Goal: Answer question/provide support: Share knowledge or assist other users

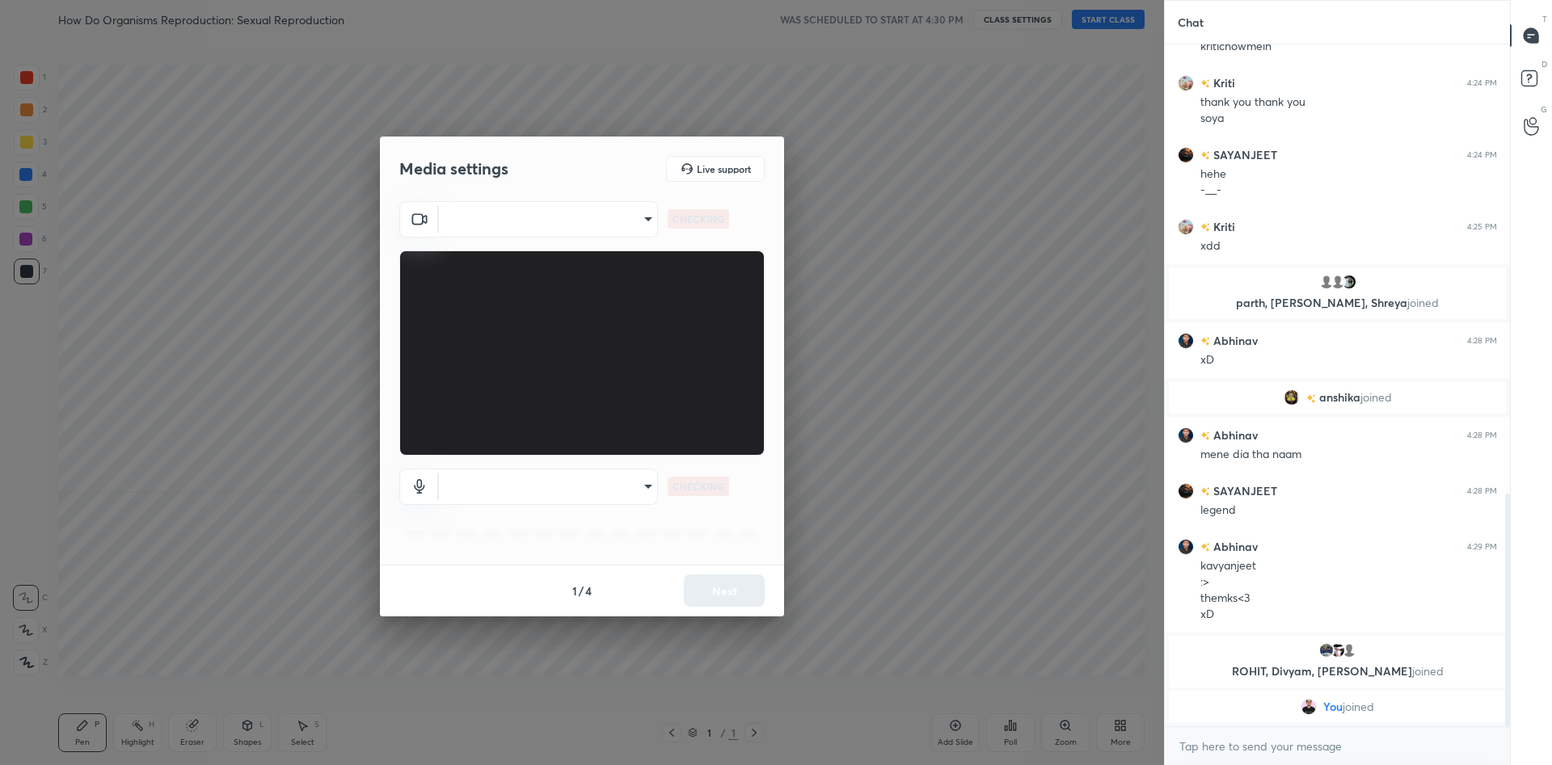
scroll to position [1235, 0]
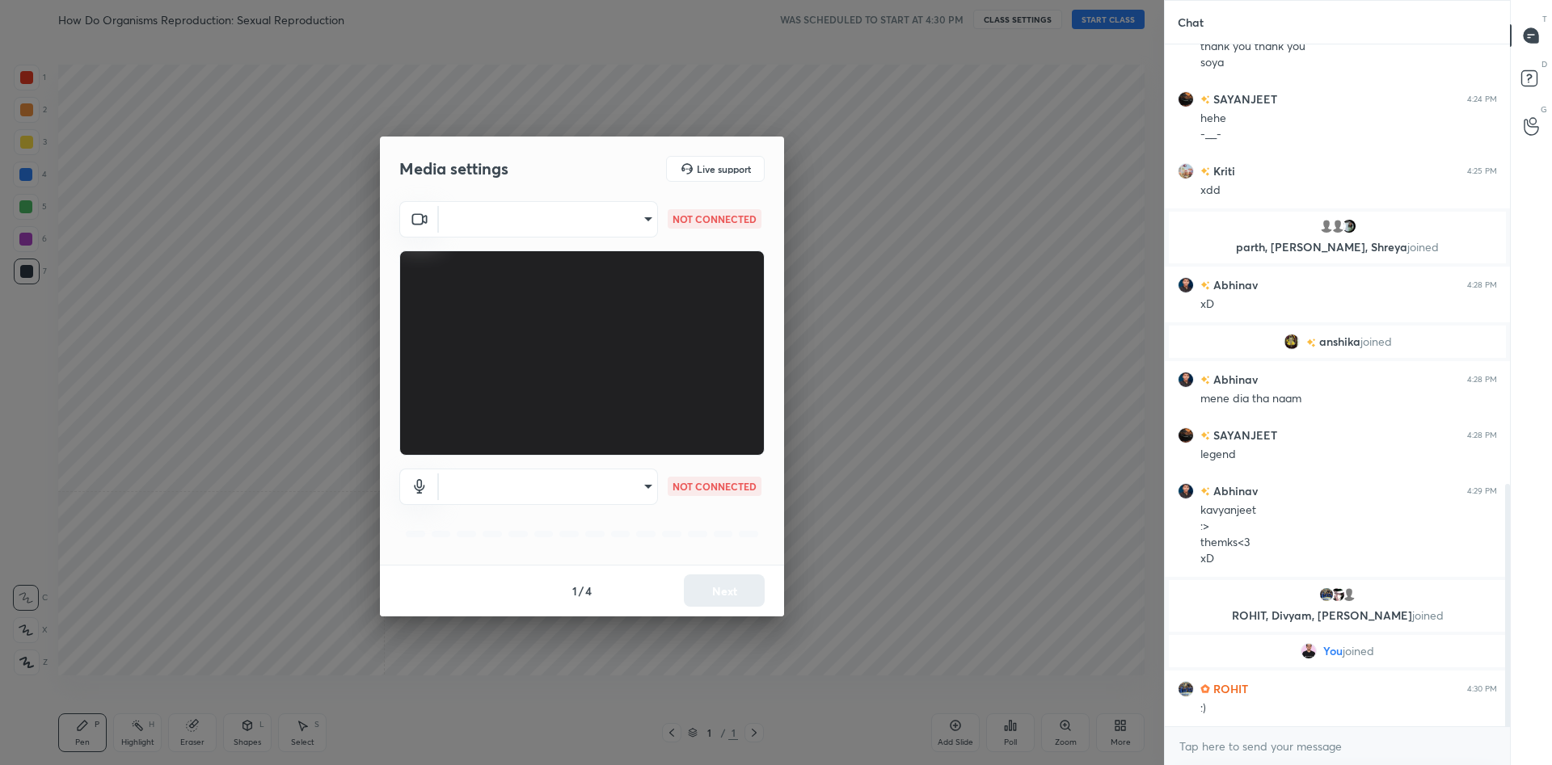
click at [575, 217] on body "1 2 3 4 5 6 7 C X Z C X Z E E Erase all H H How Do Organisms Reproduction: Sexu…" at bounding box center [776, 382] width 1552 height 765
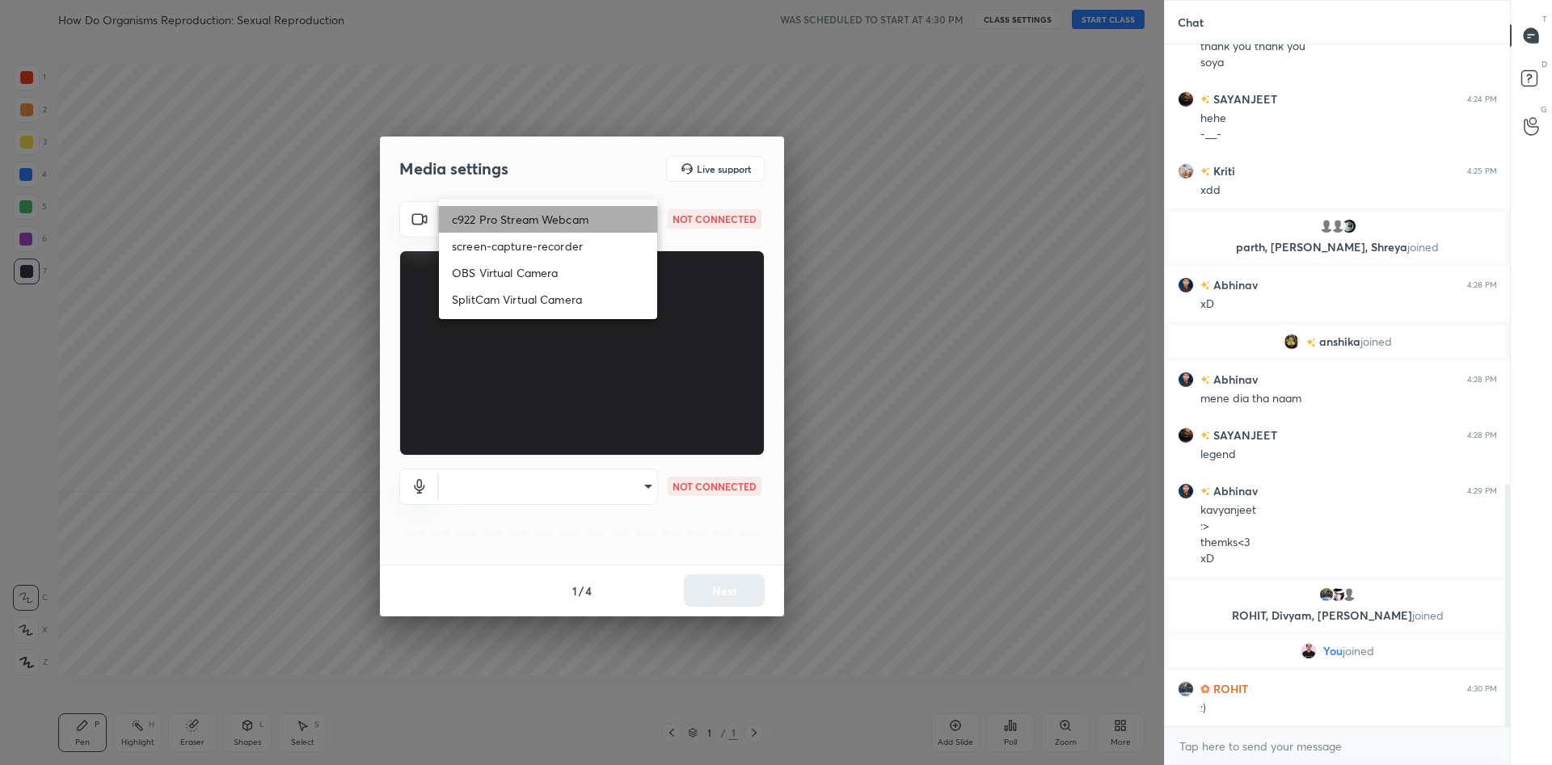
click at [575, 217] on li "c922 Pro Stream Webcam" at bounding box center [548, 219] width 218 height 27
type input "mz5XeYAkNWp2QV5IzfhKg2mI2T6XPNDecROMxnJfp9w="
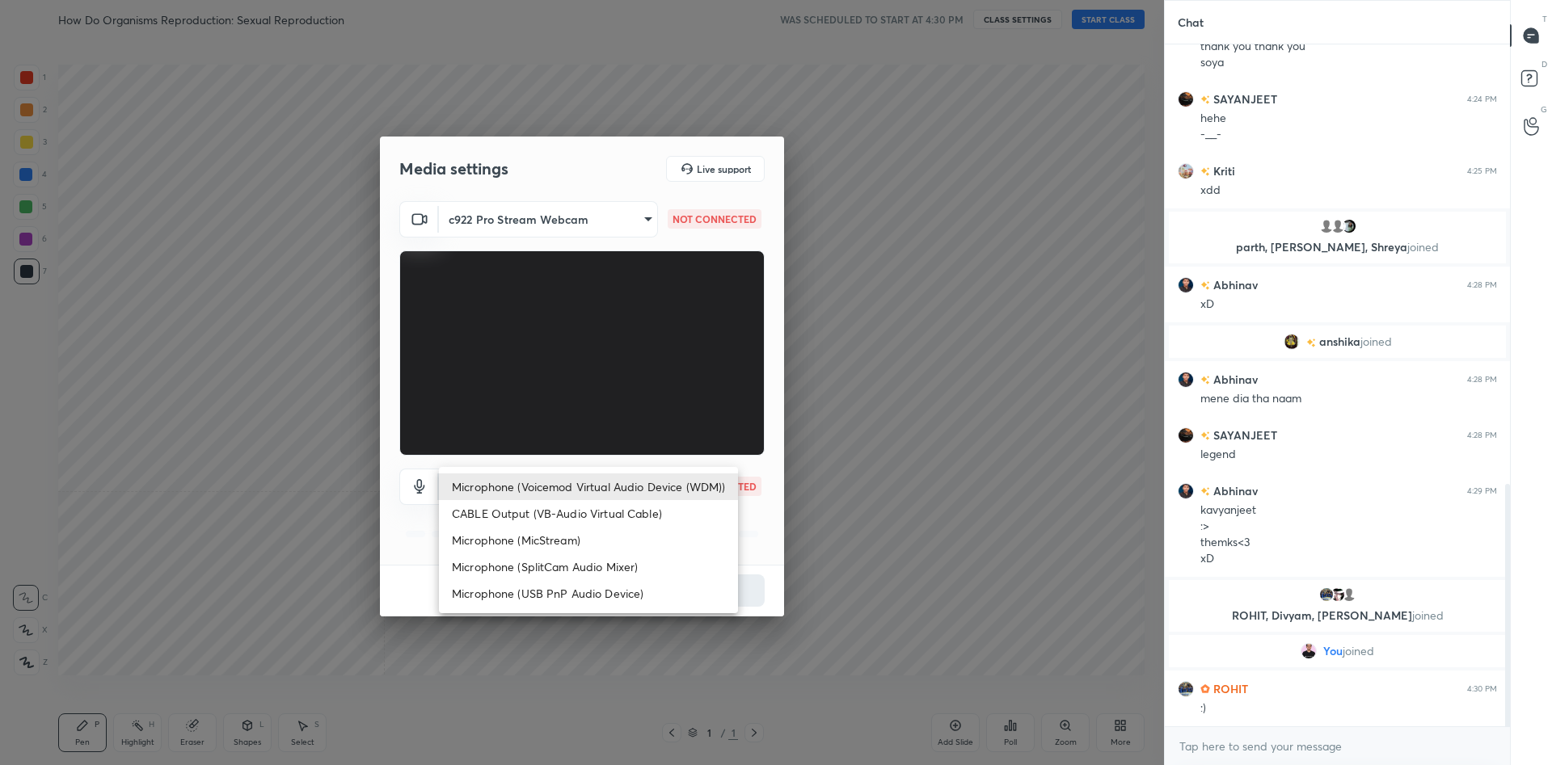
click at [624, 481] on body "1 2 3 4 5 6 7 C X Z C X Z E E Erase all H H How Do Organisms Reproduction: Sexu…" at bounding box center [776, 382] width 1552 height 765
click at [625, 478] on li "Microphone (Voicemod Virtual Audio Device (WDM))" at bounding box center [588, 487] width 299 height 27
type input "VBCGzjgTZ+0gmPAsoHgp+LhUckAxO9S5WqeSPDF+pXU="
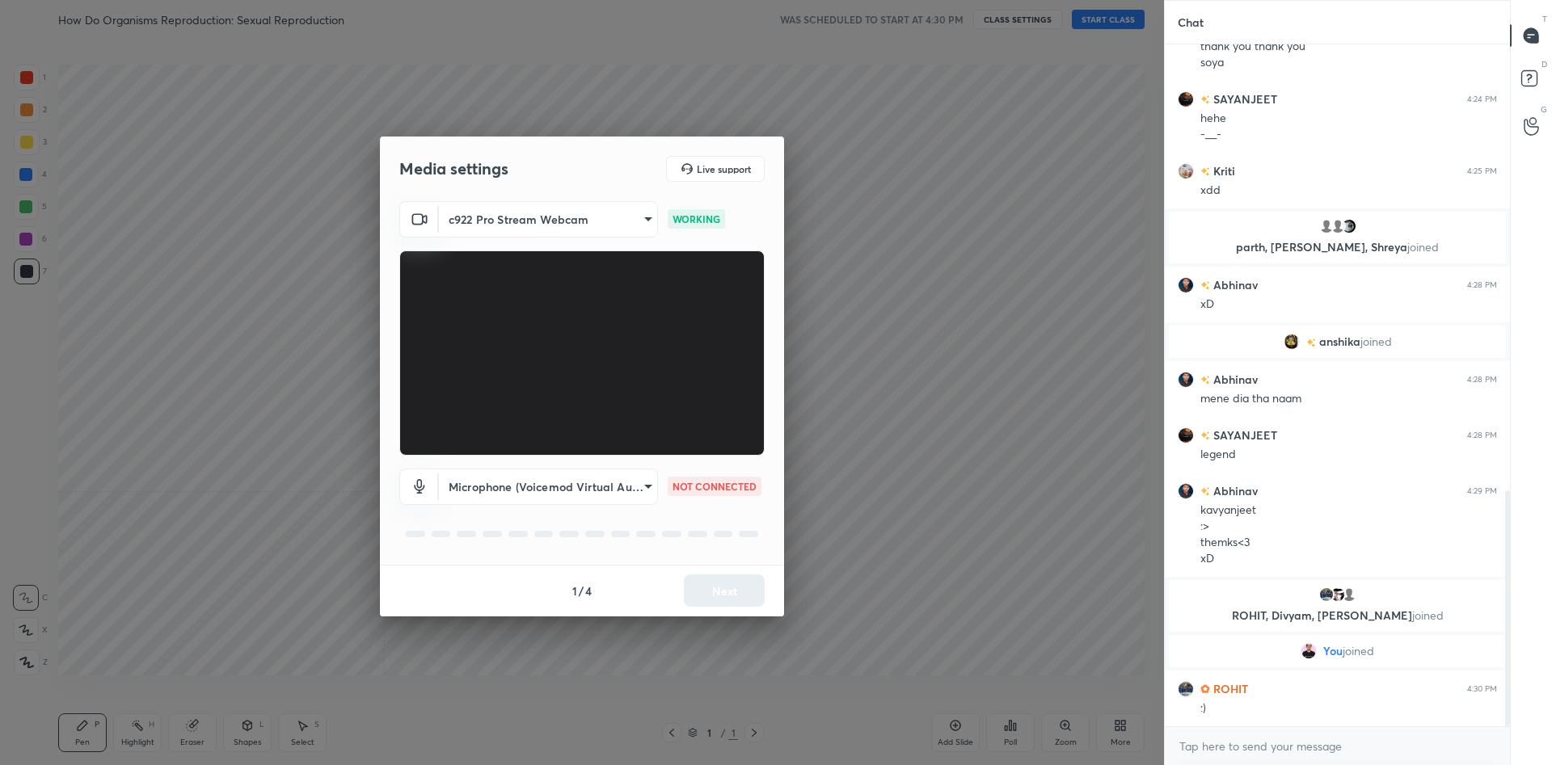
scroll to position [1291, 0]
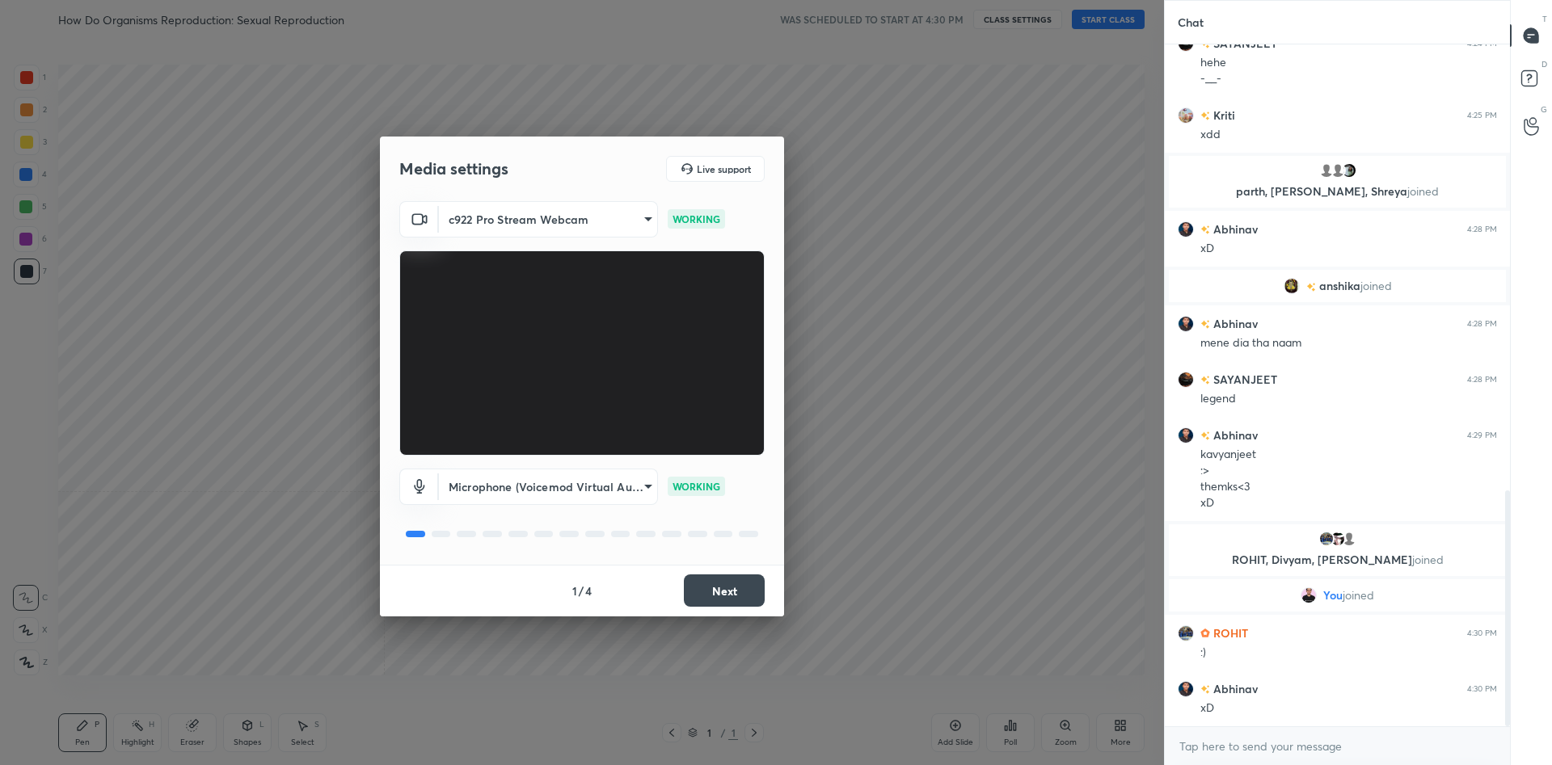
click at [743, 597] on button "Next" at bounding box center [724, 591] width 81 height 32
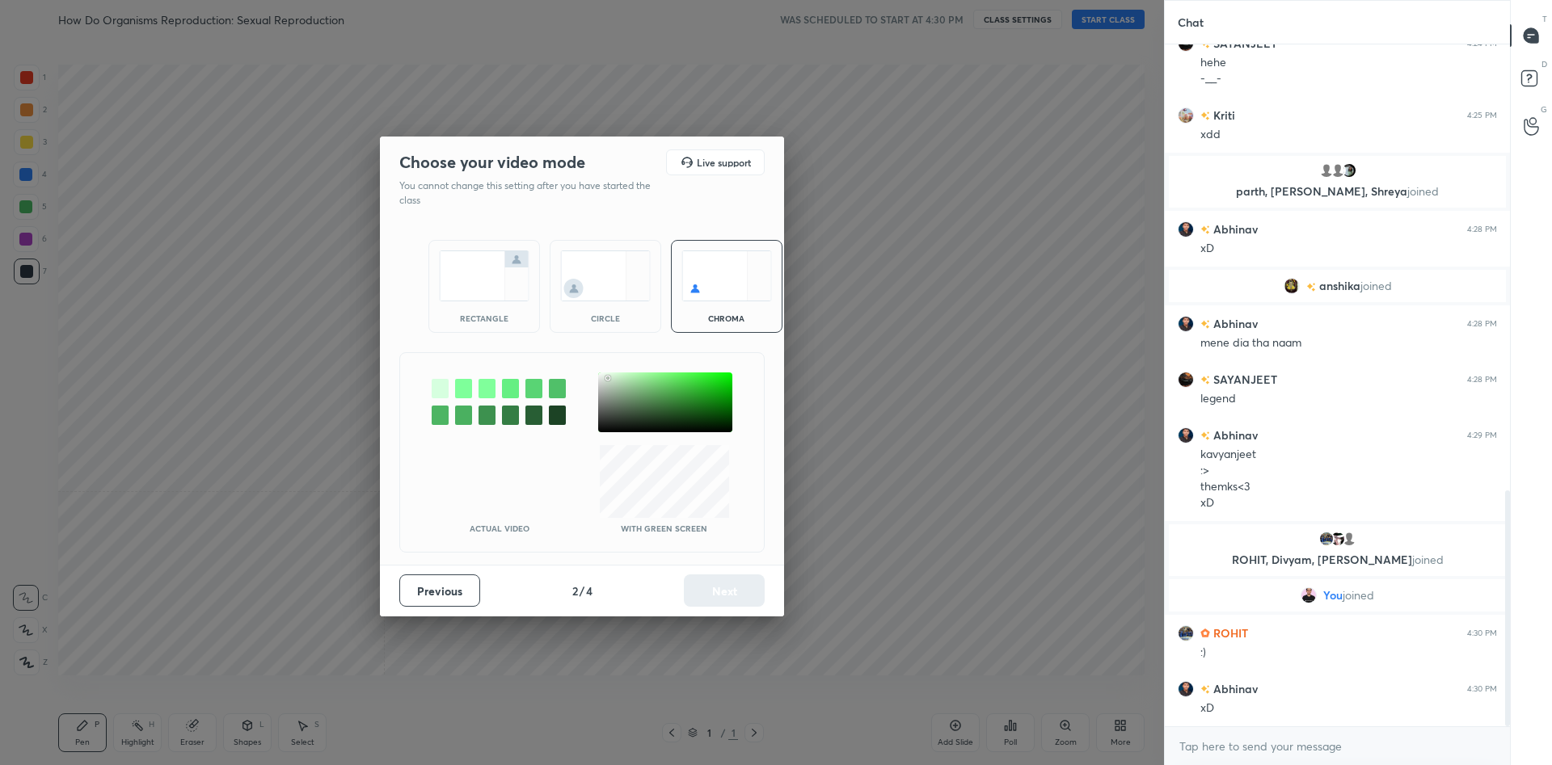
click at [608, 378] on div at bounding box center [665, 403] width 134 height 60
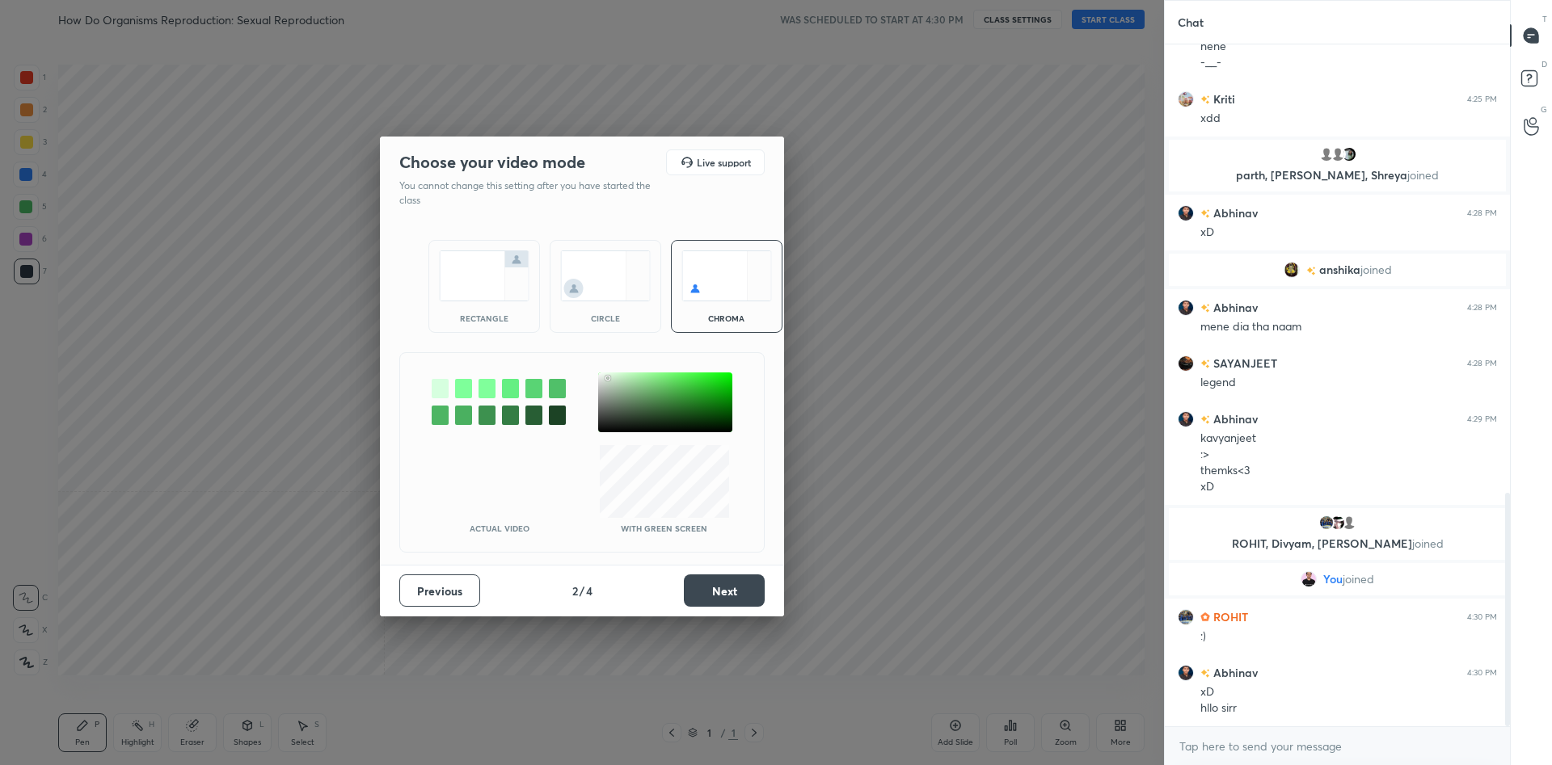
click at [760, 616] on div "Previous 2 / 4 Next" at bounding box center [582, 591] width 404 height 52
click at [754, 596] on button "Next" at bounding box center [724, 591] width 81 height 32
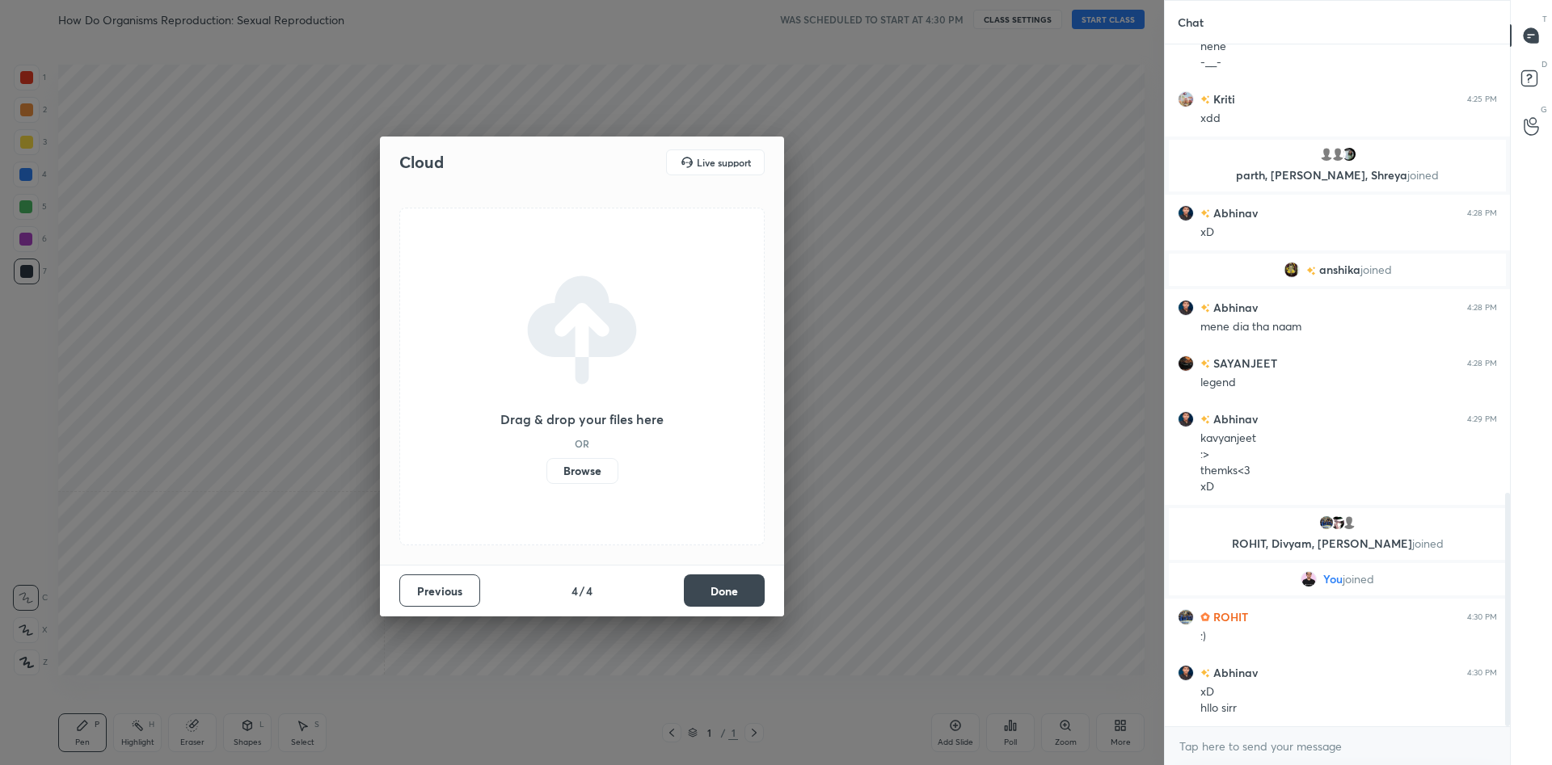
click at [752, 594] on button "Done" at bounding box center [724, 591] width 81 height 32
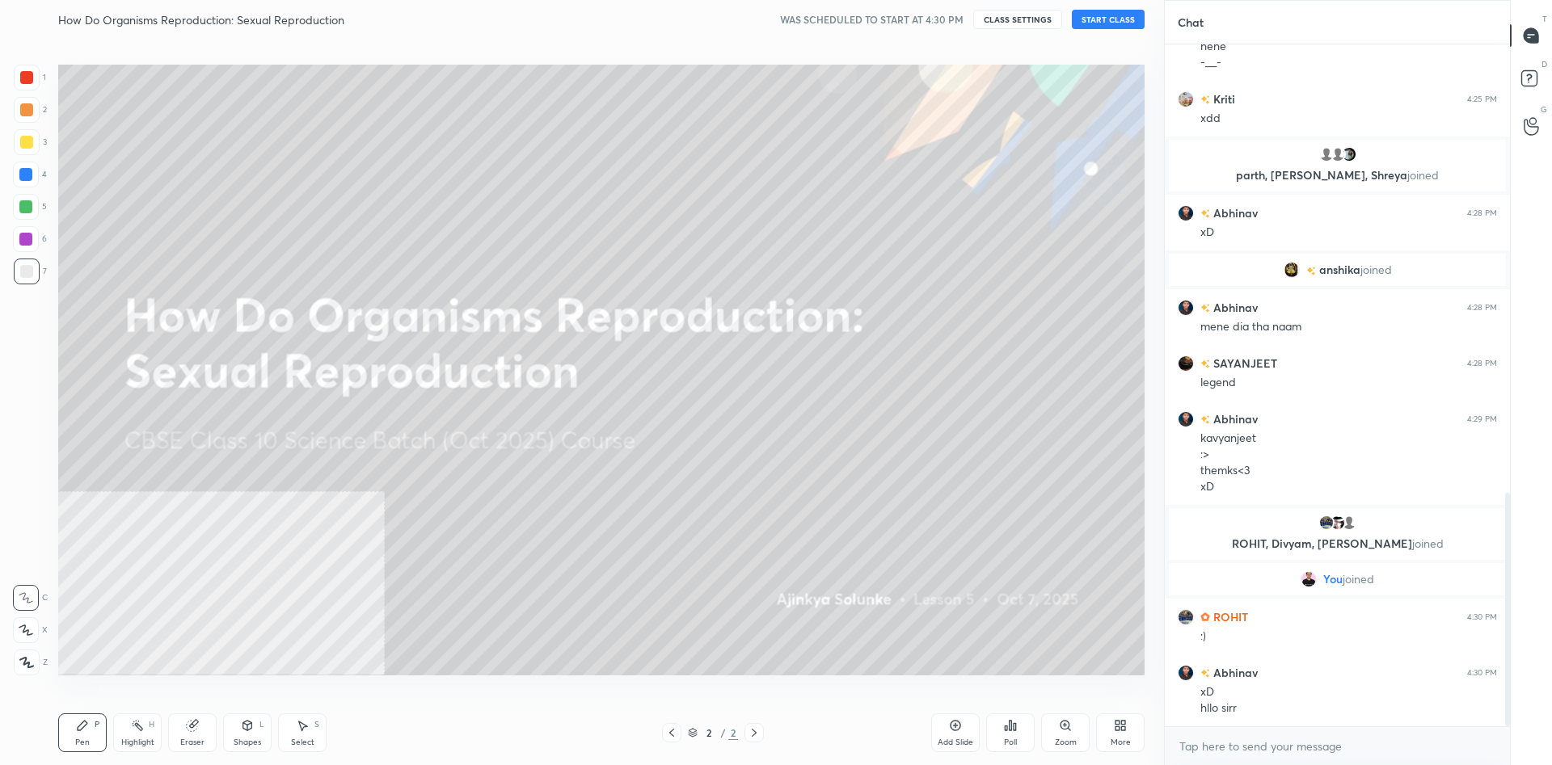
click at [1122, 743] on div "More" at bounding box center [1120, 743] width 20 height 8
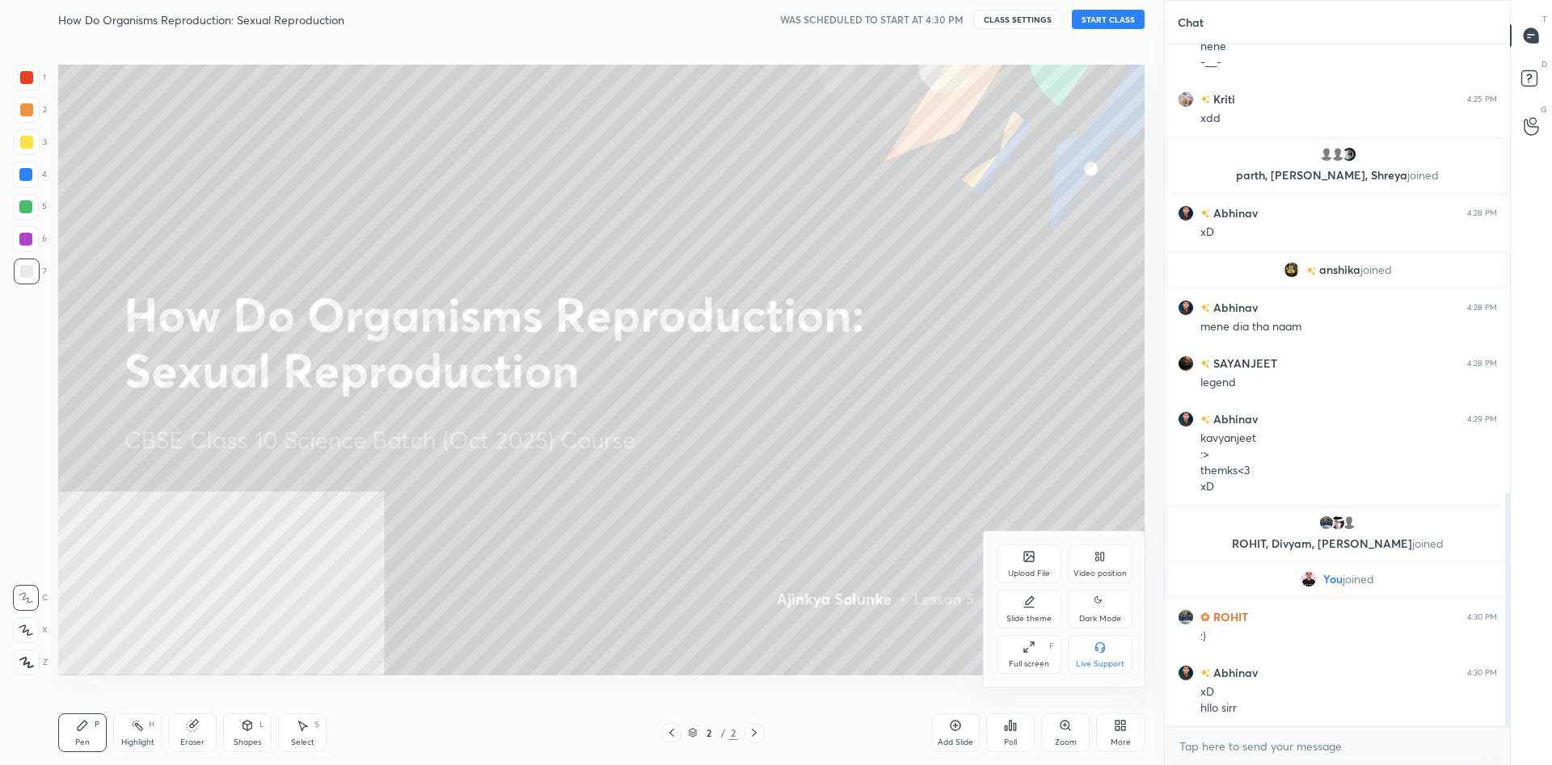
click at [1097, 551] on icon at bounding box center [1099, 556] width 13 height 13
click at [1108, 673] on div "Bottom right" at bounding box center [1099, 654] width 65 height 39
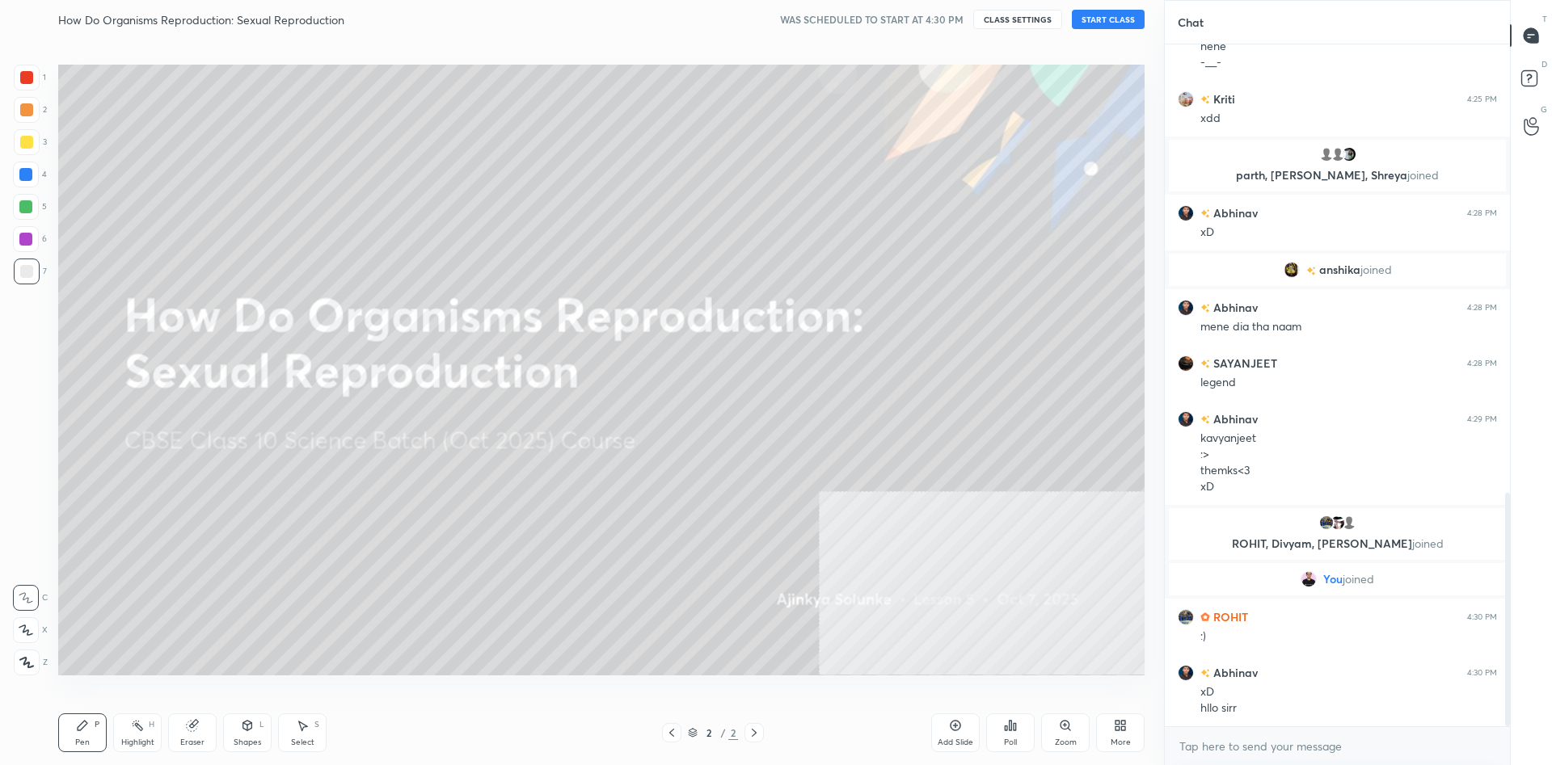
click at [1117, 31] on div "How Do Organisms Reproduction: Sexual Reproduction WAS SCHEDULED TO START AT 4:…" at bounding box center [601, 19] width 1086 height 39
click at [1117, 22] on button "START CLASS" at bounding box center [1108, 19] width 73 height 19
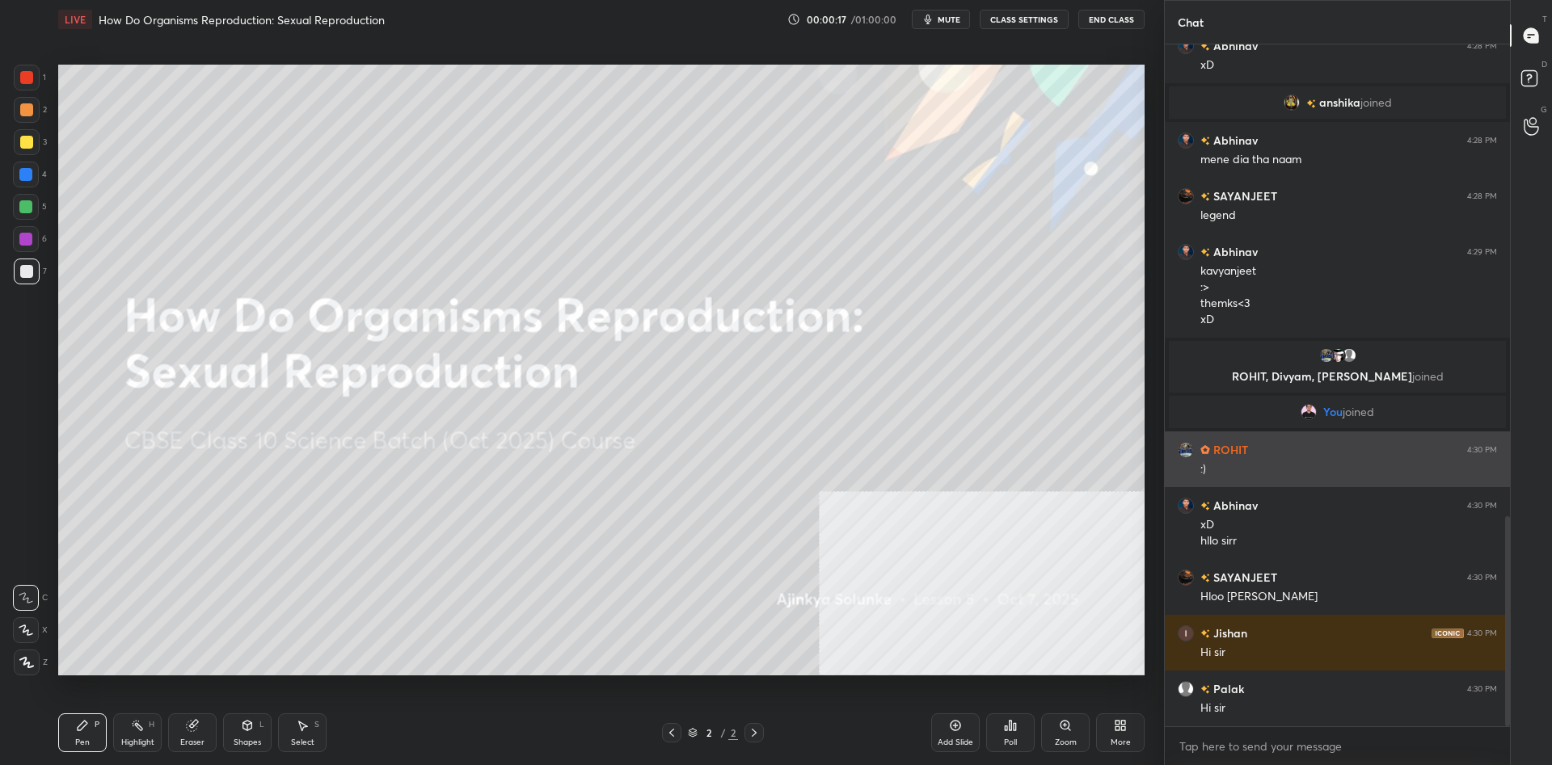
scroll to position [1530, 0]
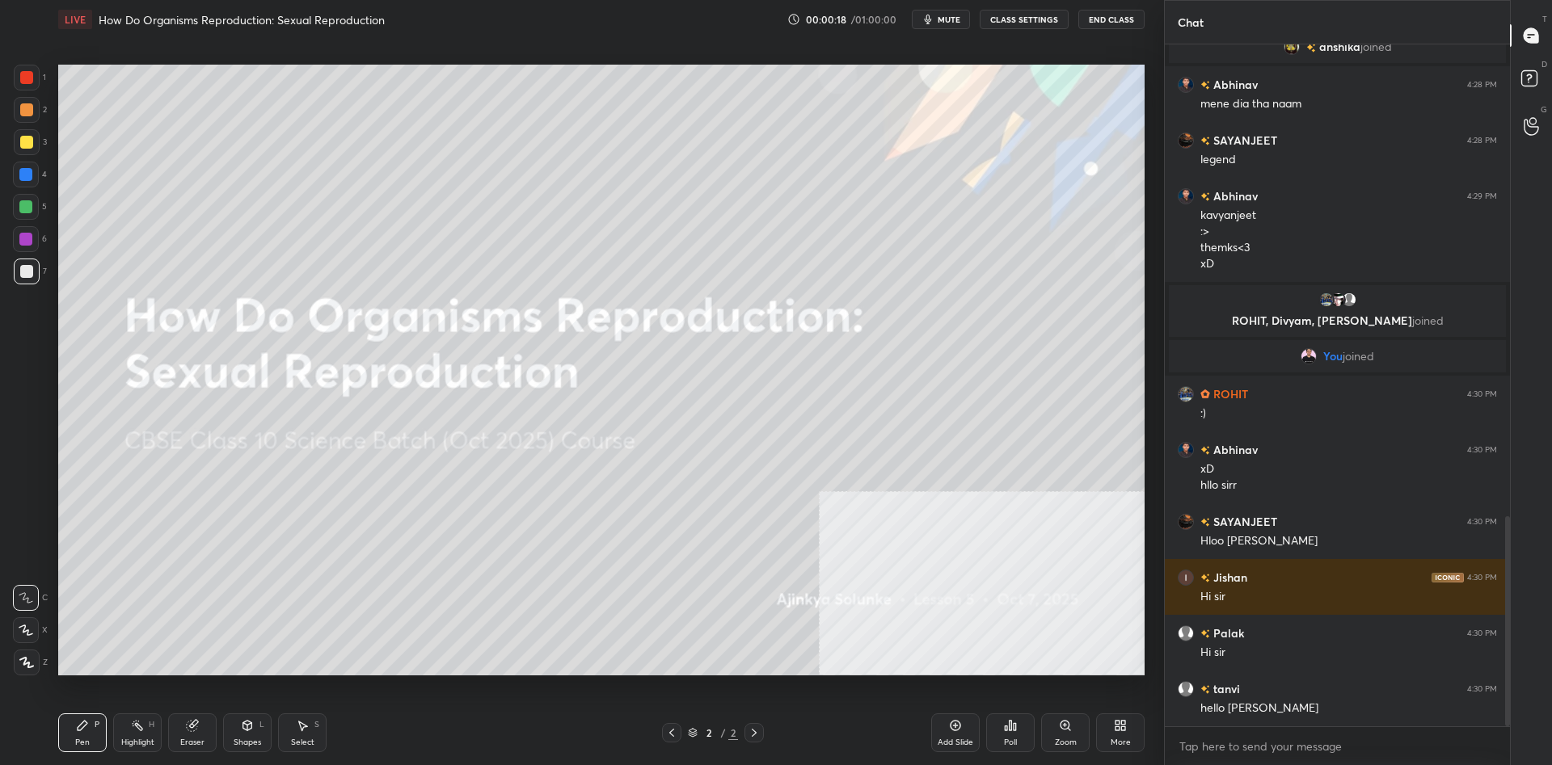
click at [34, 143] on div at bounding box center [27, 142] width 26 height 26
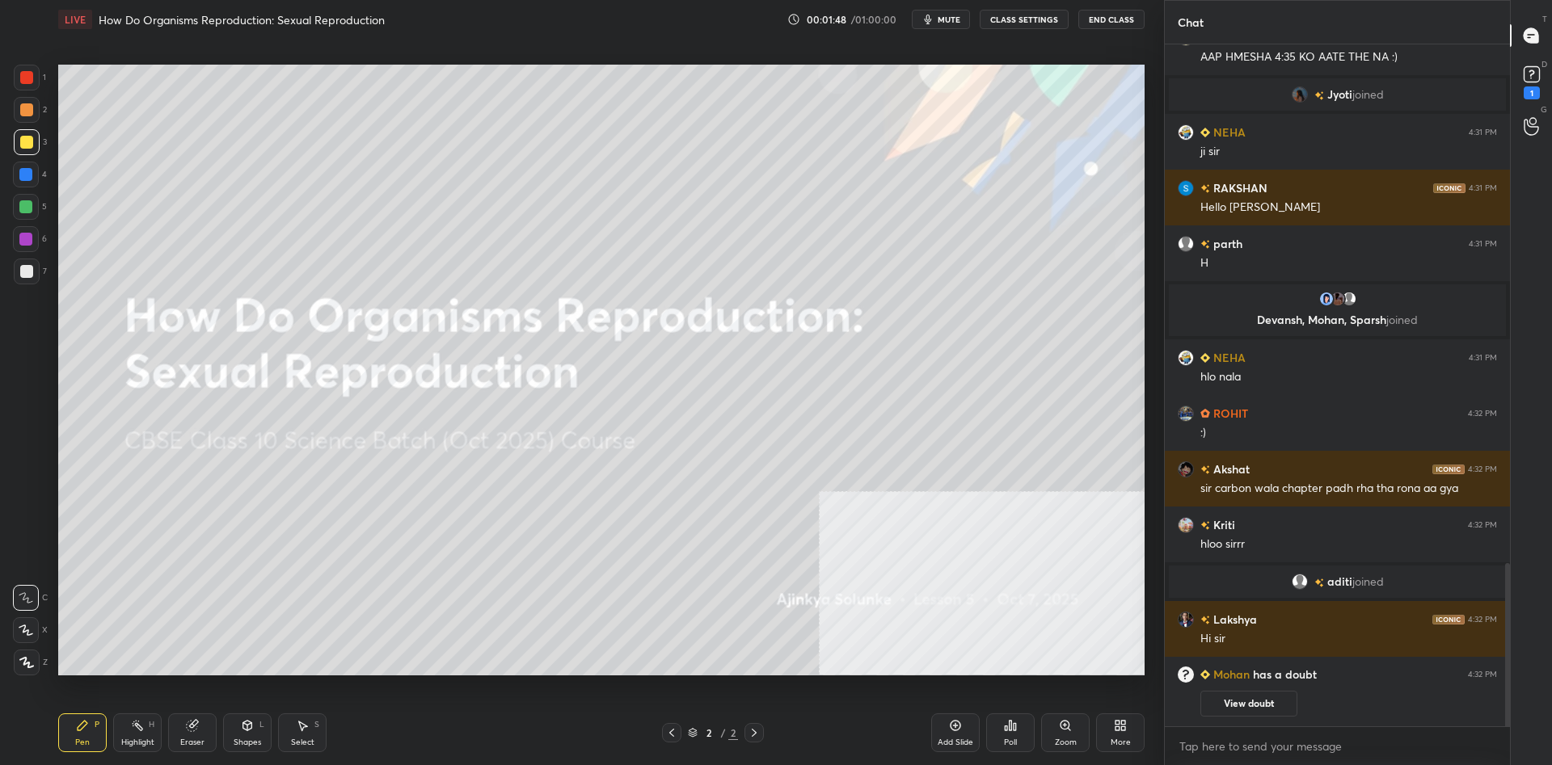
scroll to position [2155, 0]
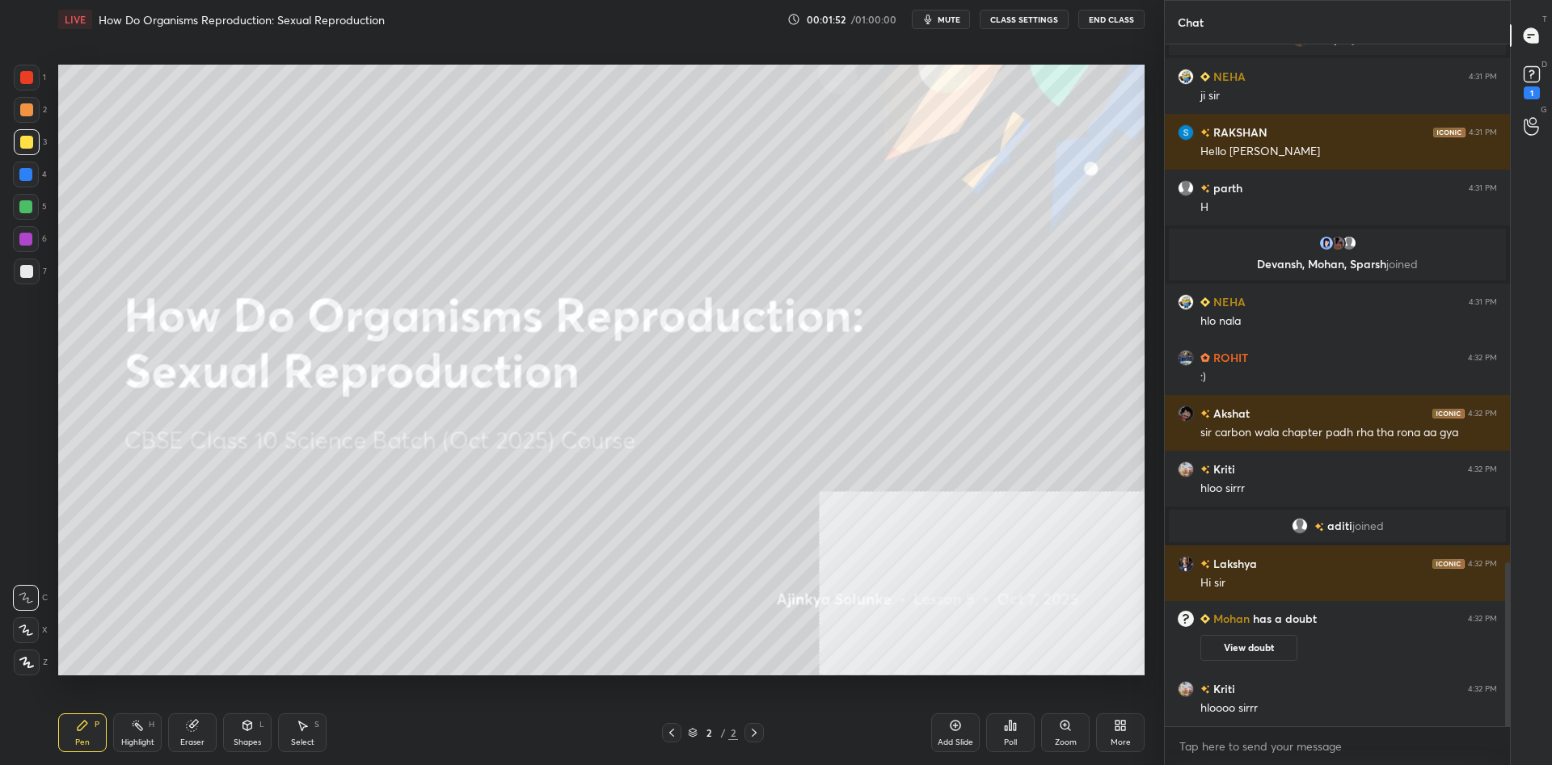
click at [31, 148] on div at bounding box center [26, 142] width 13 height 13
click at [964, 734] on div "Add Slide" at bounding box center [955, 733] width 48 height 39
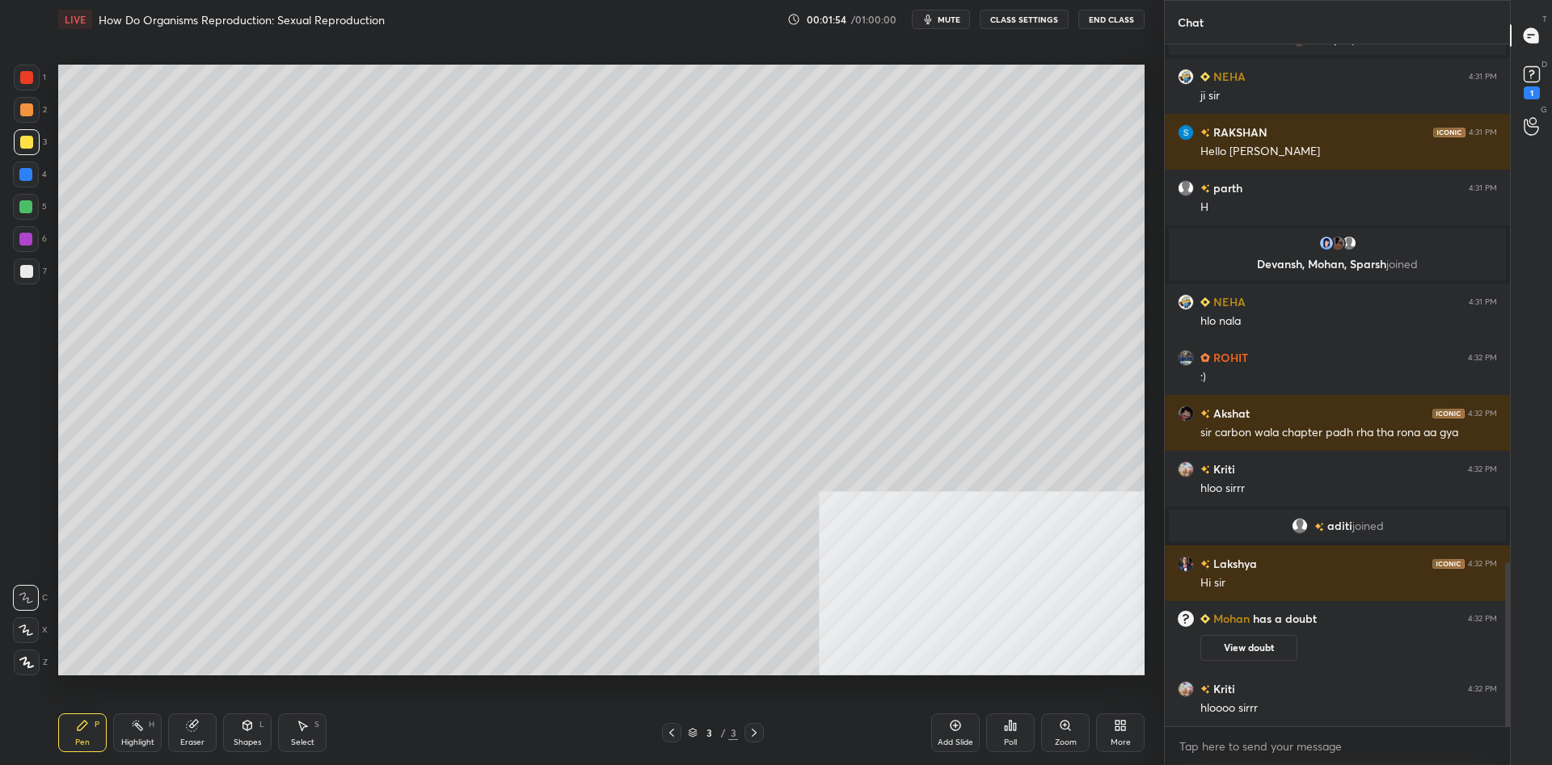
click at [1149, 732] on div "LIVE How Do Organisms Reproduction: Sexual Reproduction 00:01:54 / 01:00:00 mut…" at bounding box center [601, 382] width 1099 height 765
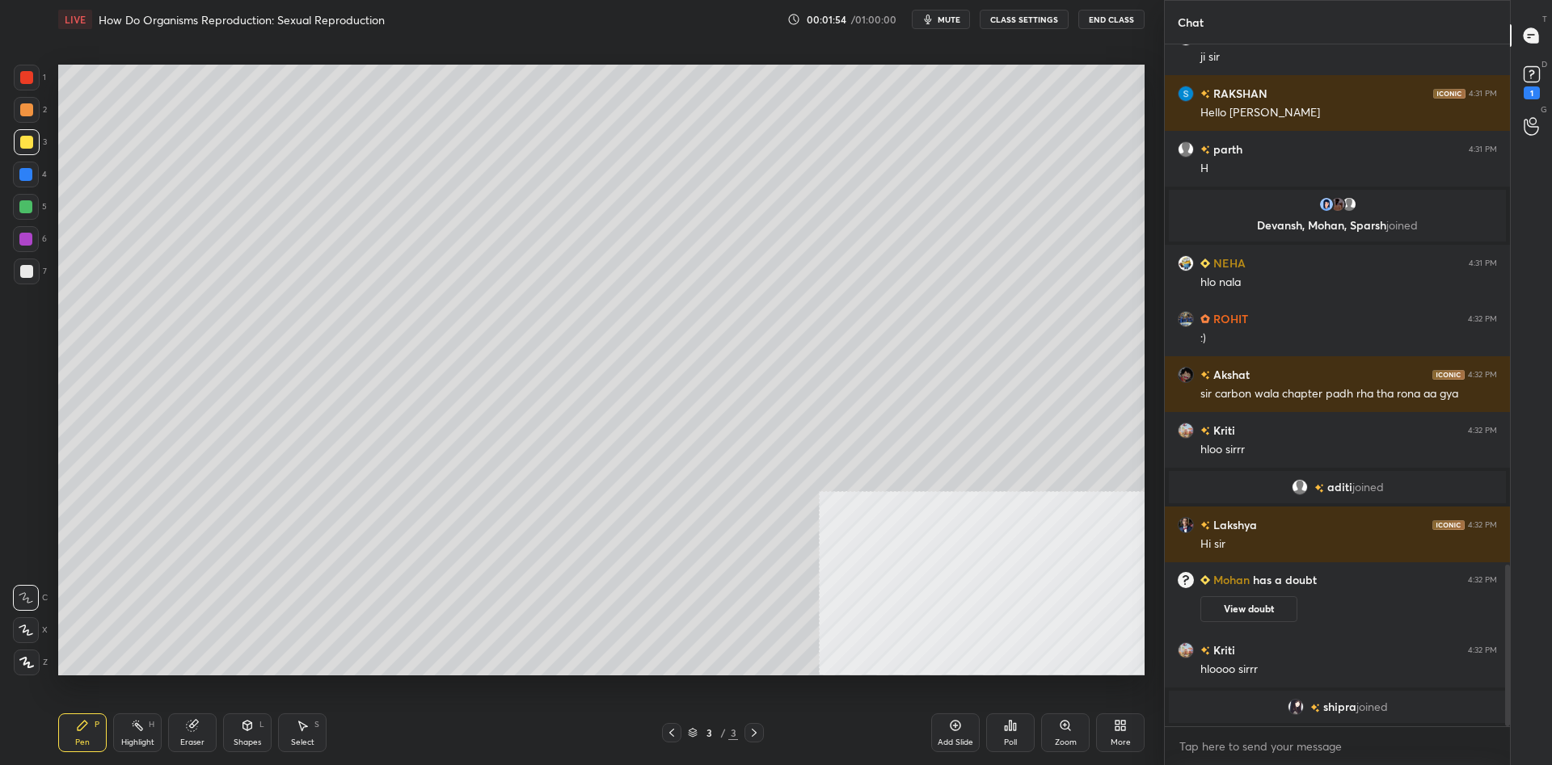
click at [1118, 729] on icon at bounding box center [1117, 728] width 4 height 4
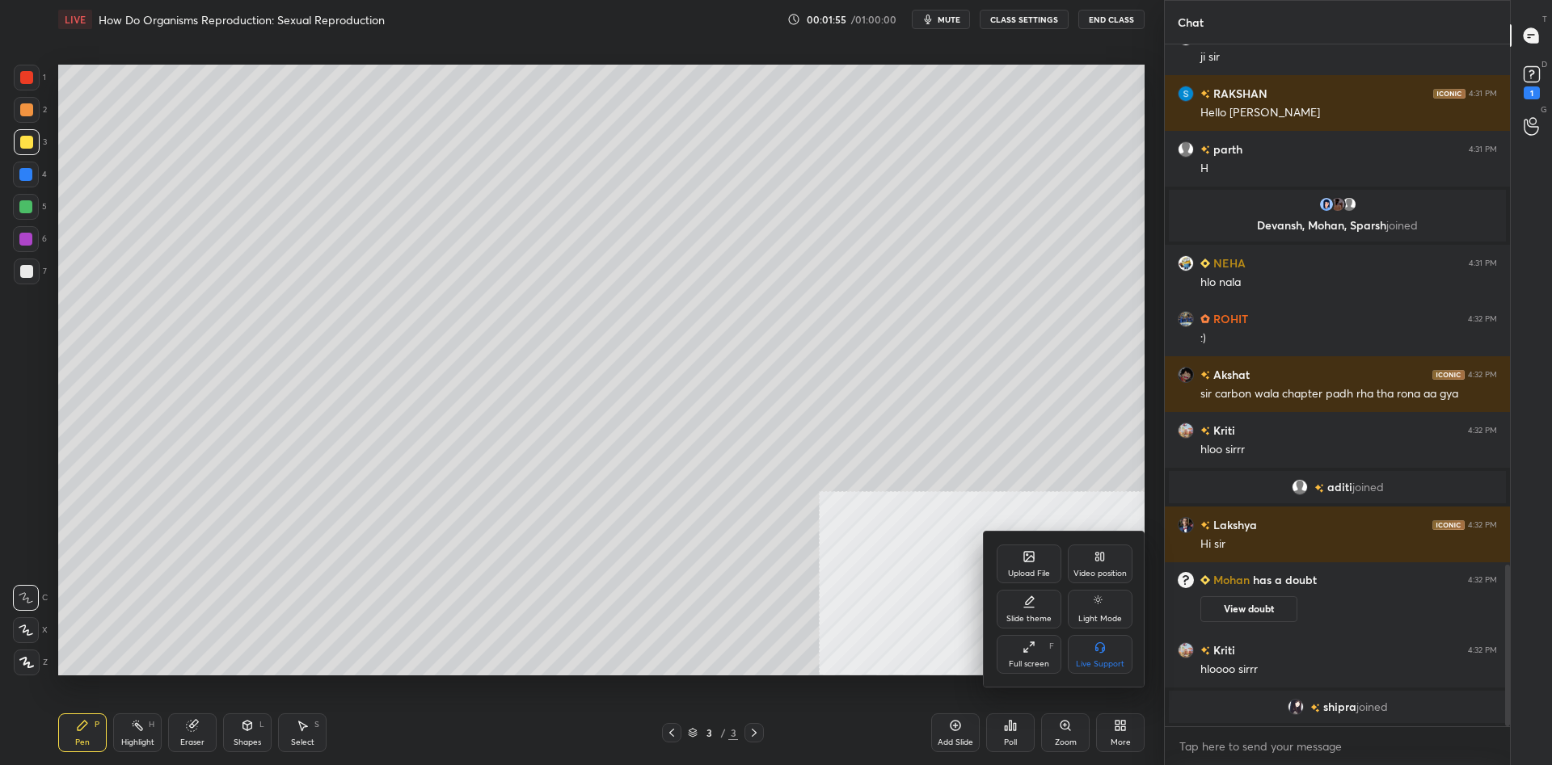
scroll to position [2219, 0]
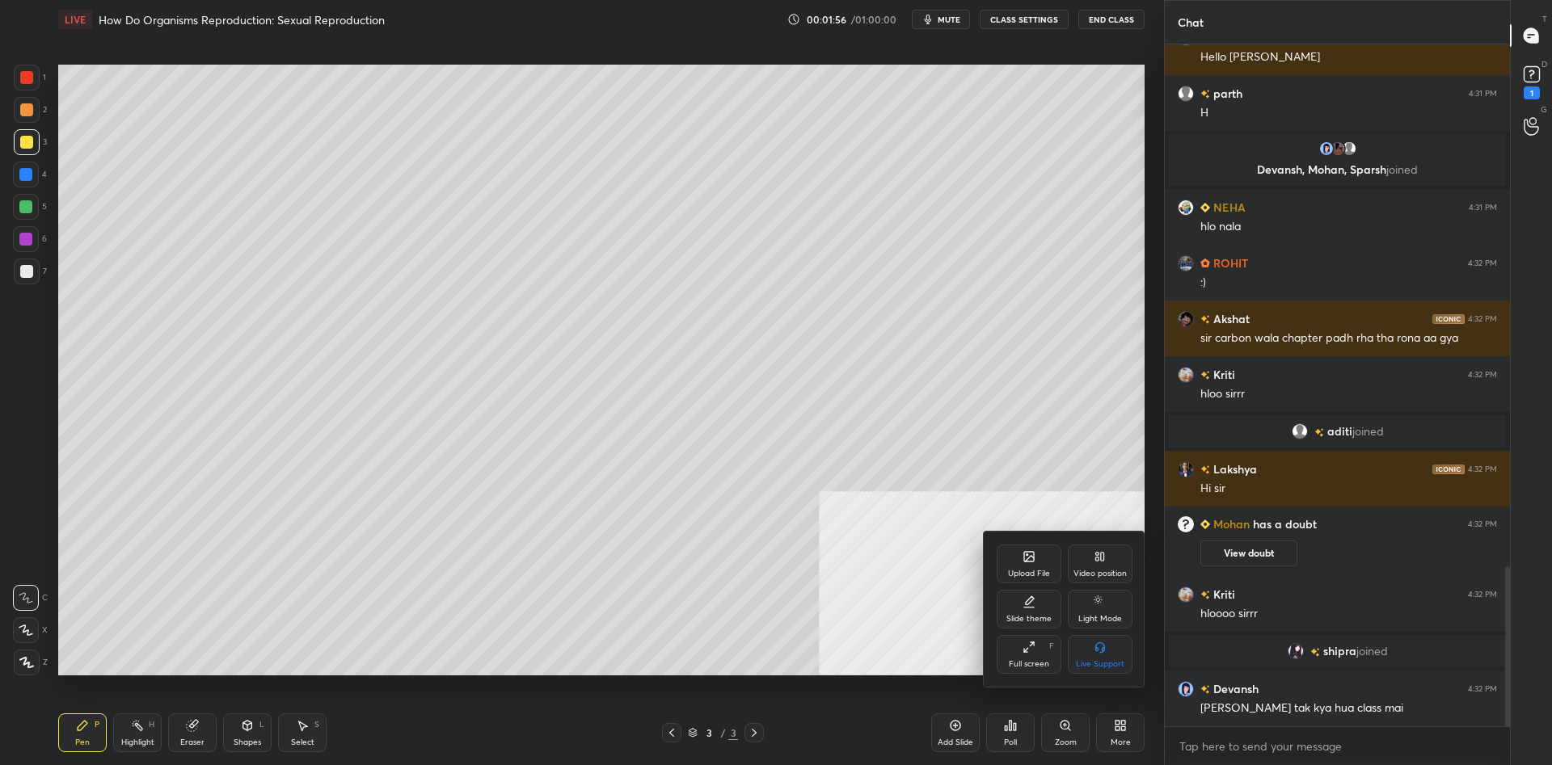
click at [1026, 576] on div "Upload File" at bounding box center [1029, 574] width 42 height 8
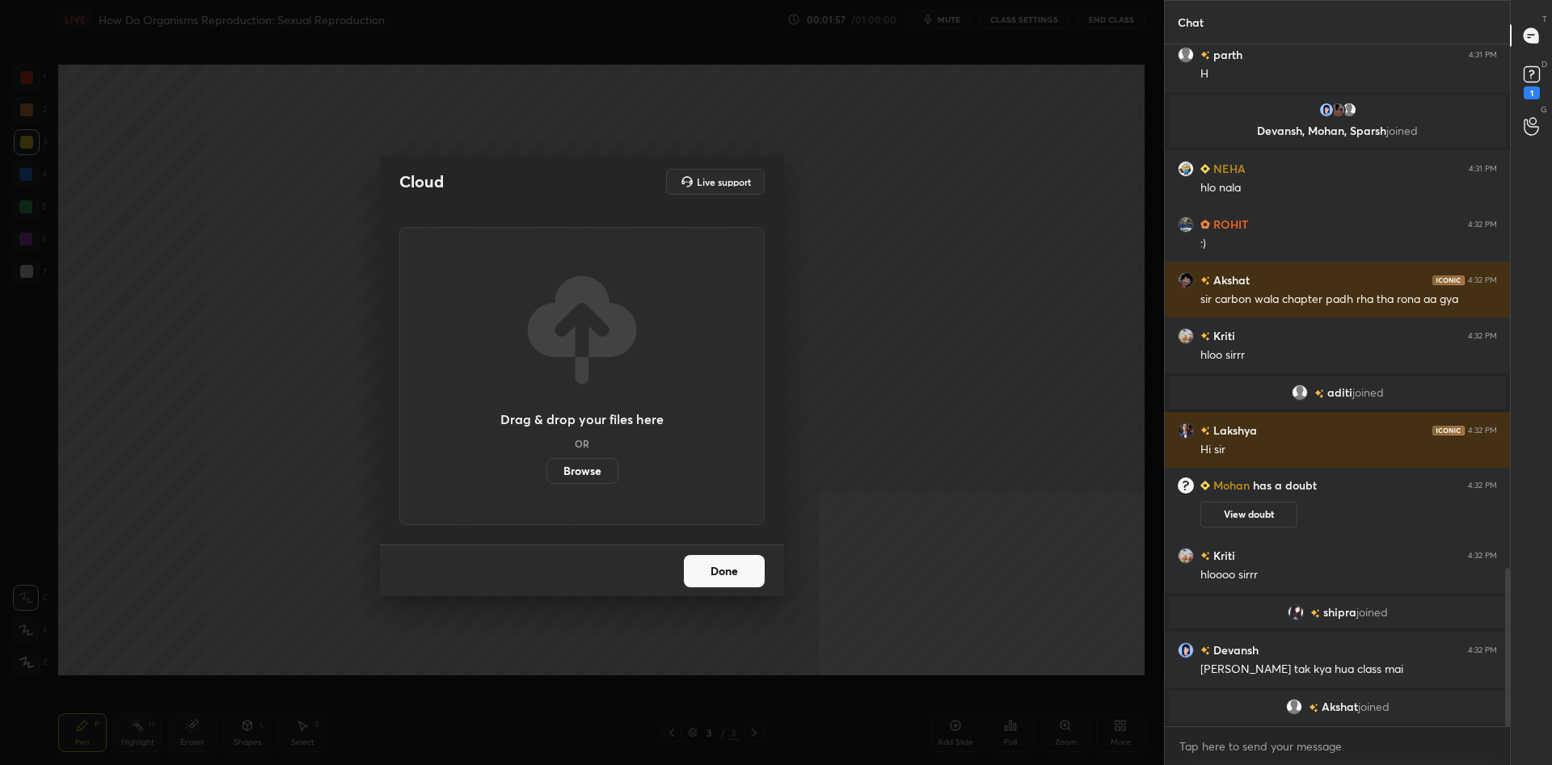
click at [574, 467] on label "Browse" at bounding box center [582, 471] width 72 height 26
click at [546, 467] on input "Browse" at bounding box center [546, 471] width 0 height 26
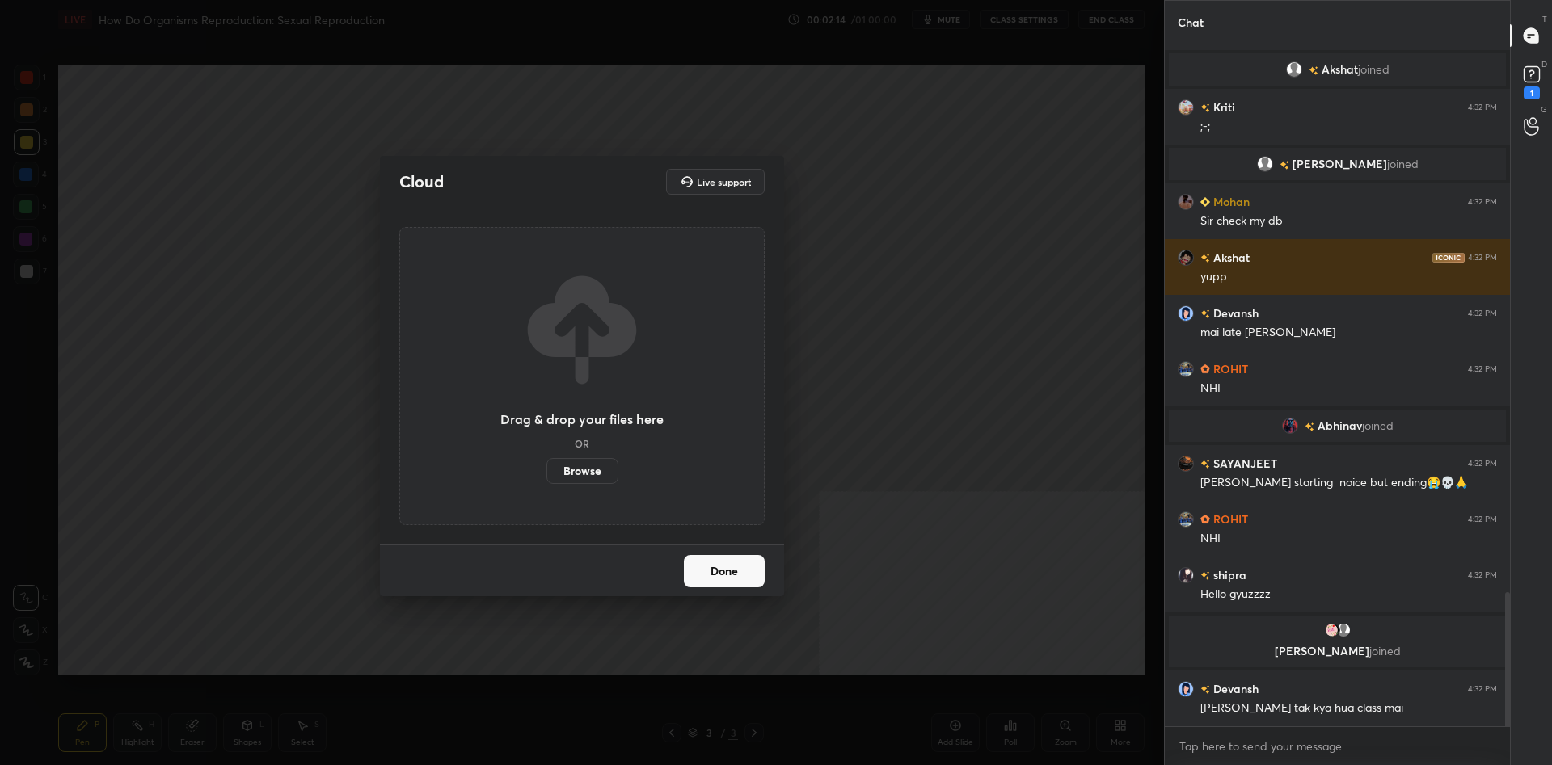
scroll to position [2833, 0]
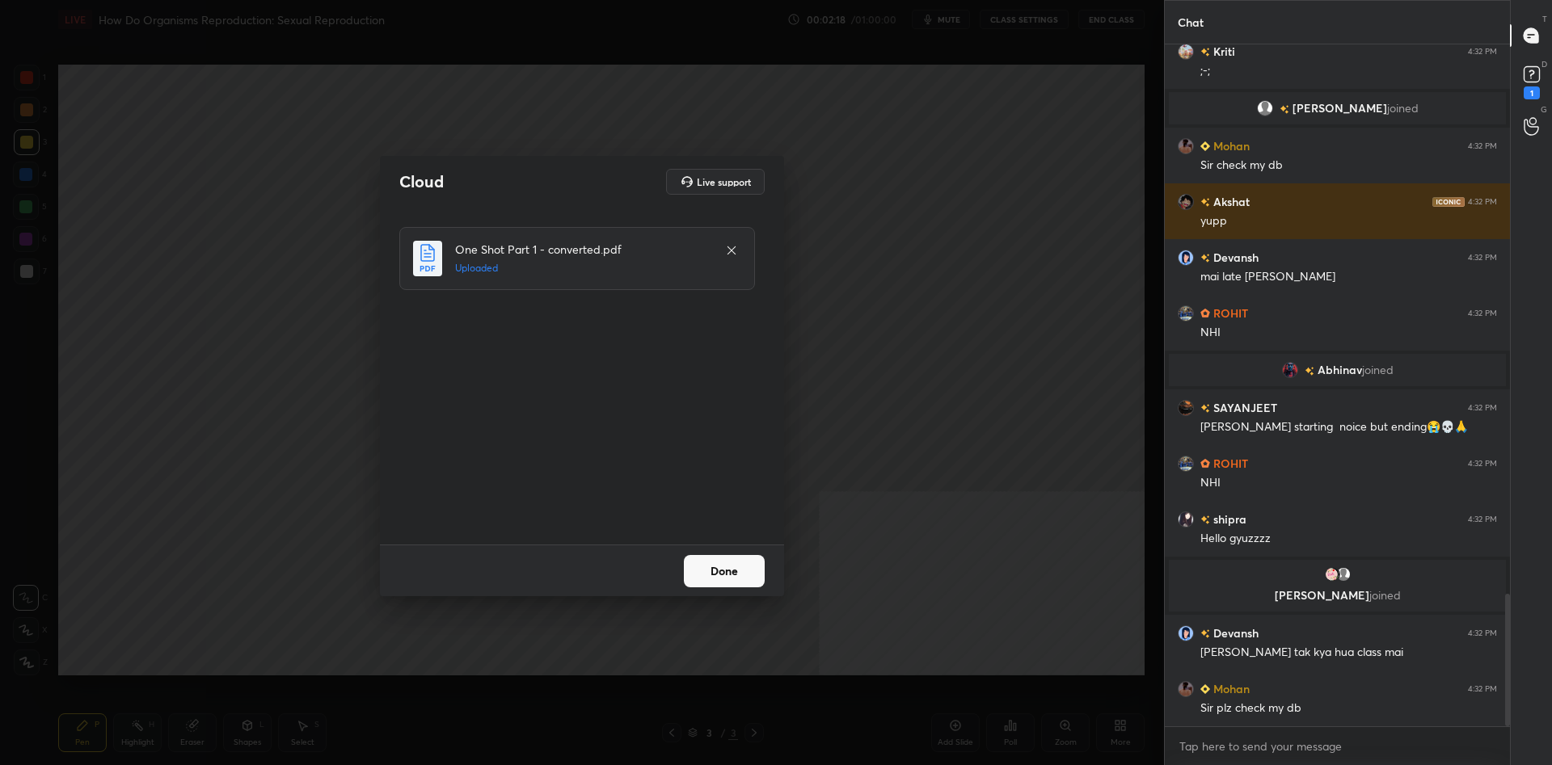
click at [739, 562] on button "Done" at bounding box center [724, 571] width 81 height 32
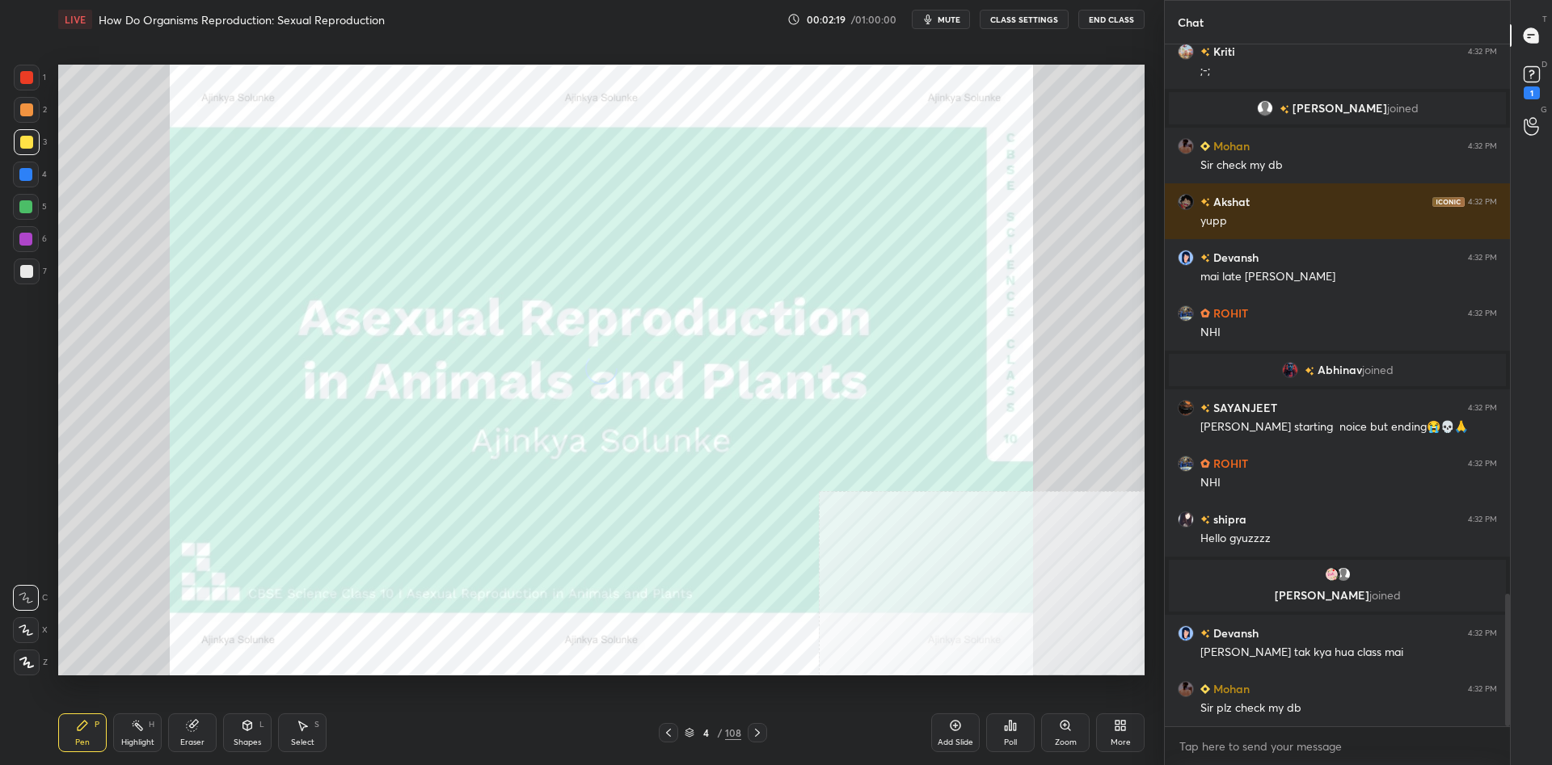
scroll to position [2872, 0]
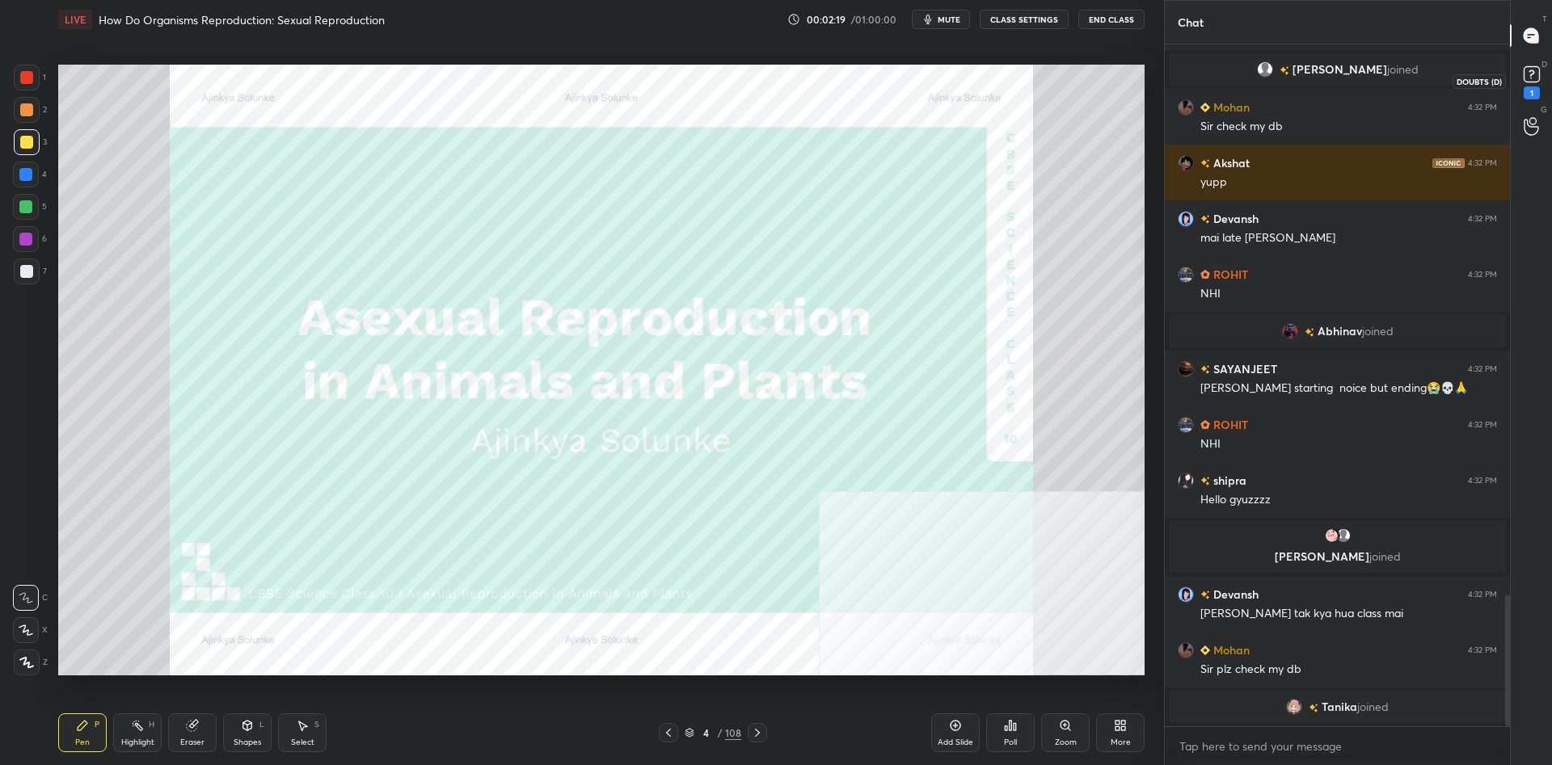
click at [1522, 80] on icon at bounding box center [1531, 74] width 24 height 24
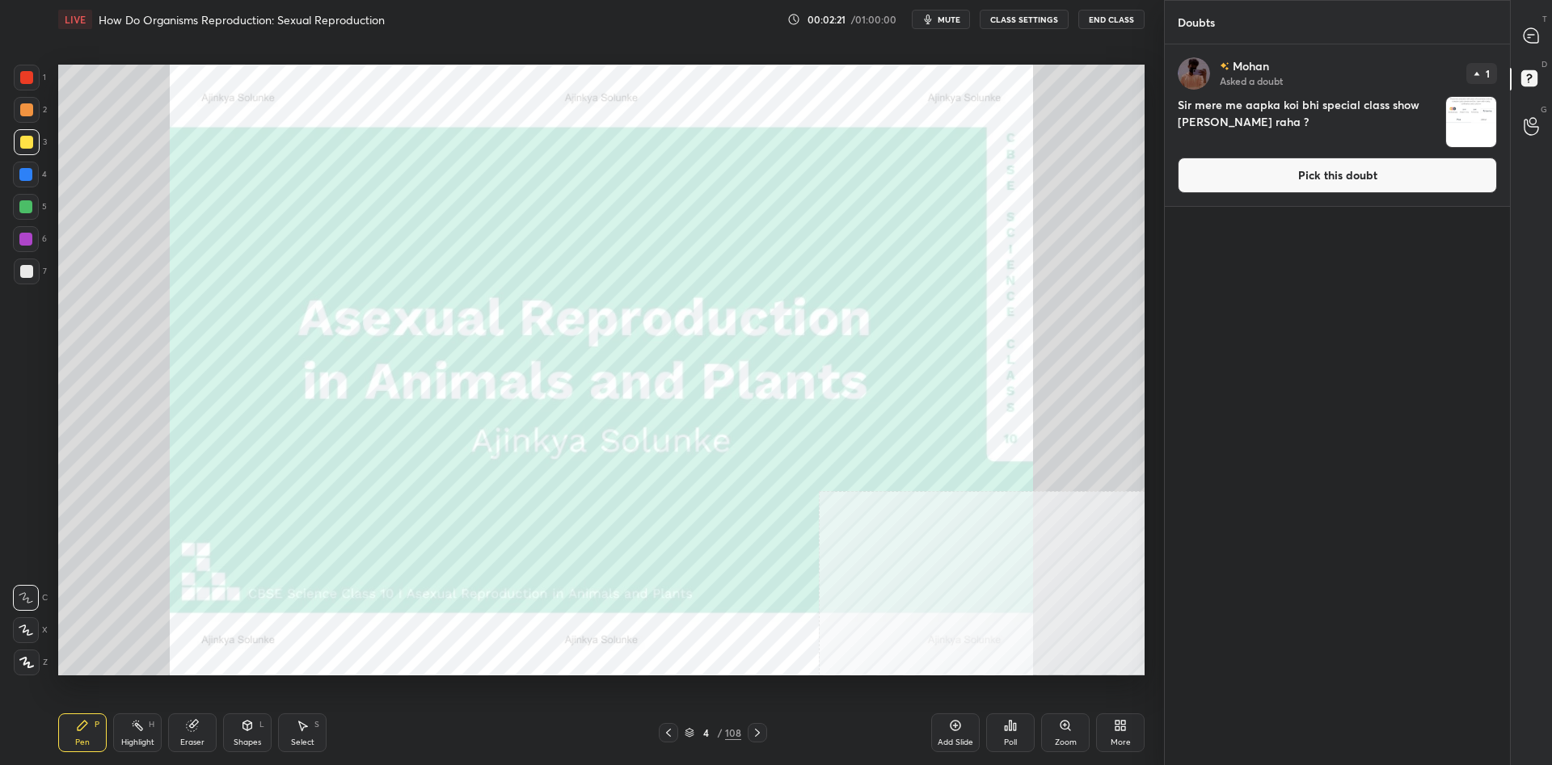
click at [1443, 185] on button "Pick this doubt" at bounding box center [1336, 176] width 319 height 36
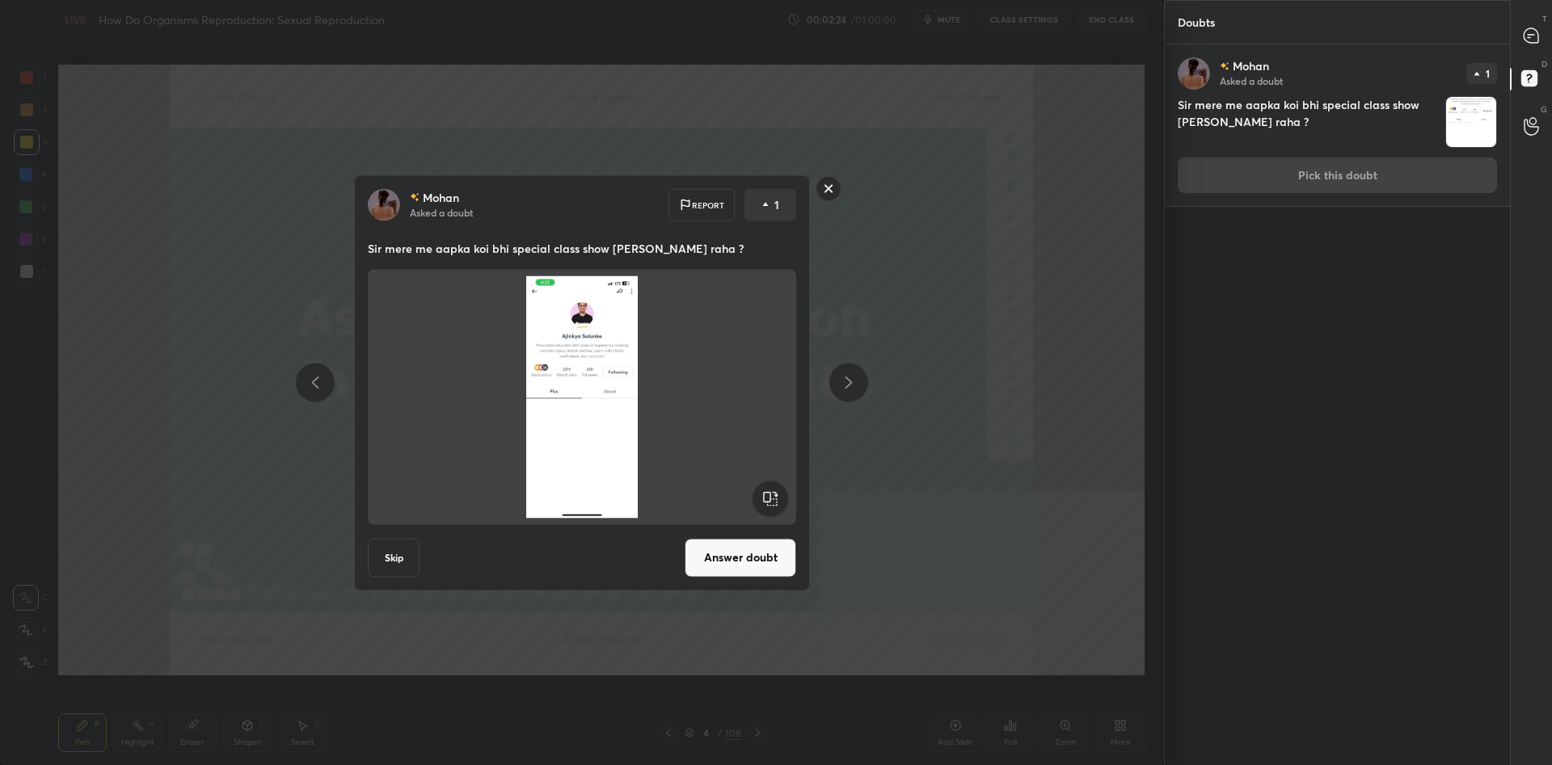
click at [1021, 235] on div "[PERSON_NAME] Asked a doubt Report 1 Sir mere me aapka koi bhi special class sh…" at bounding box center [582, 382] width 1164 height 765
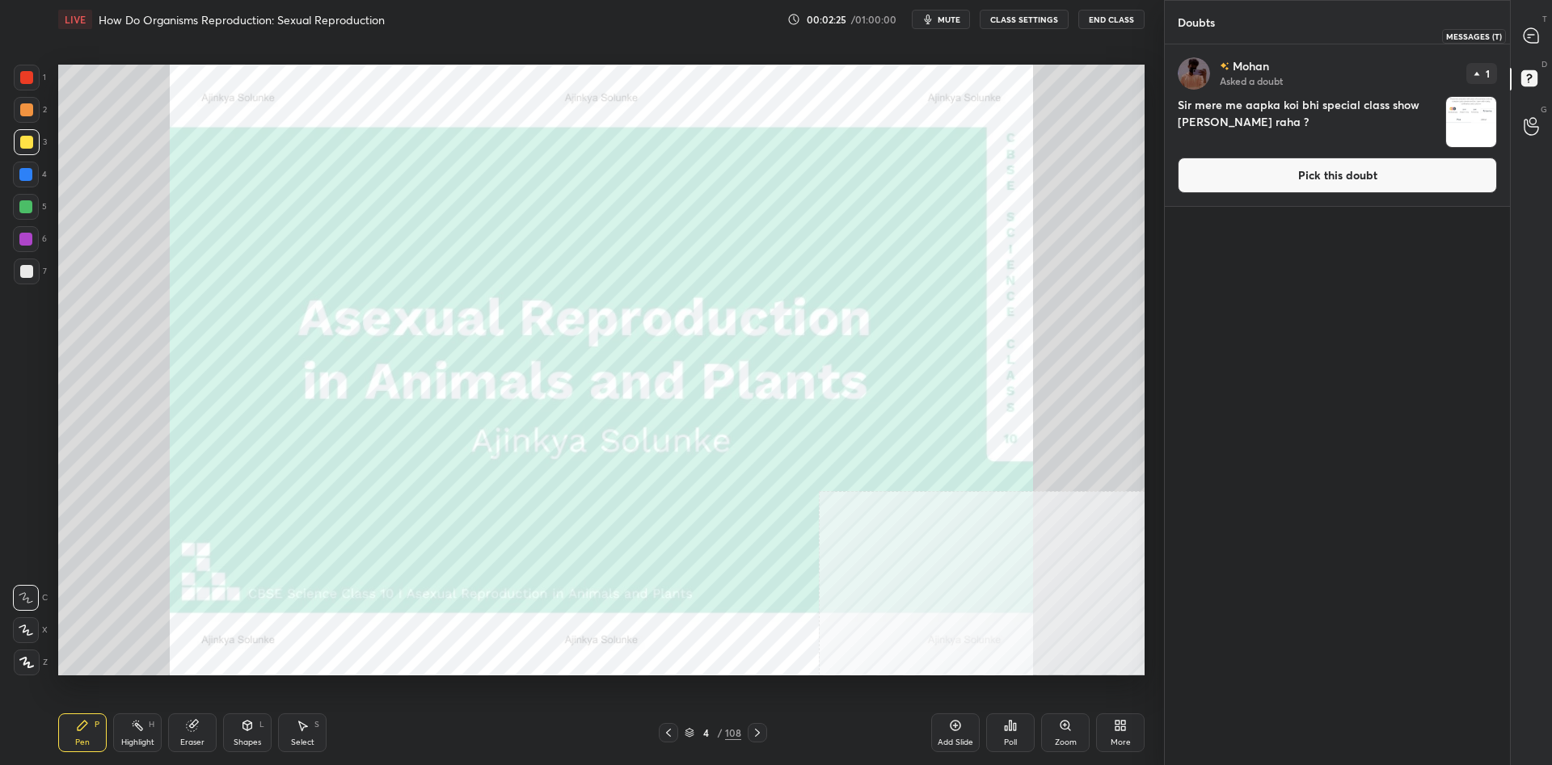
click at [1542, 22] on div at bounding box center [1531, 35] width 32 height 29
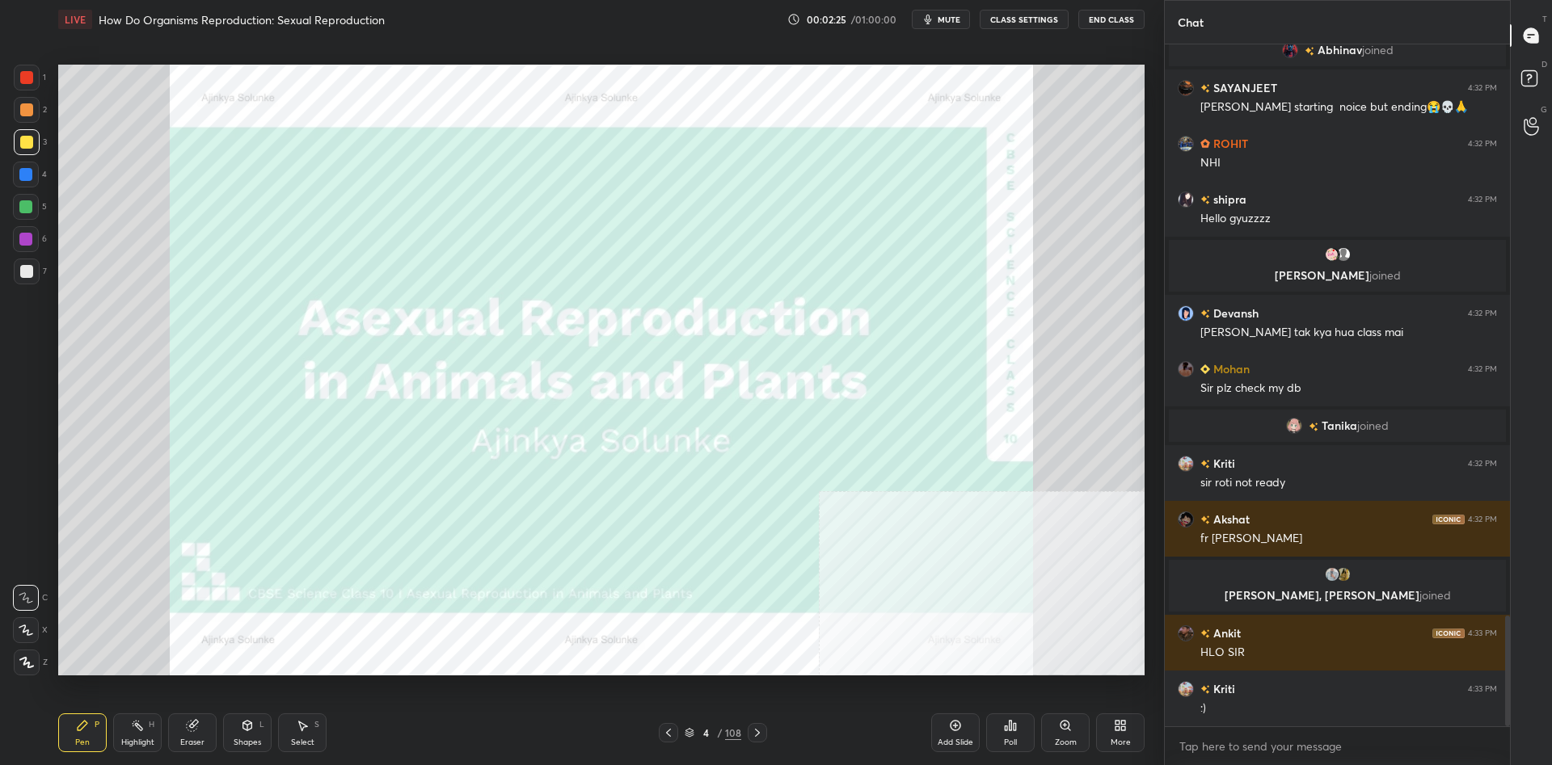
scroll to position [3556, 0]
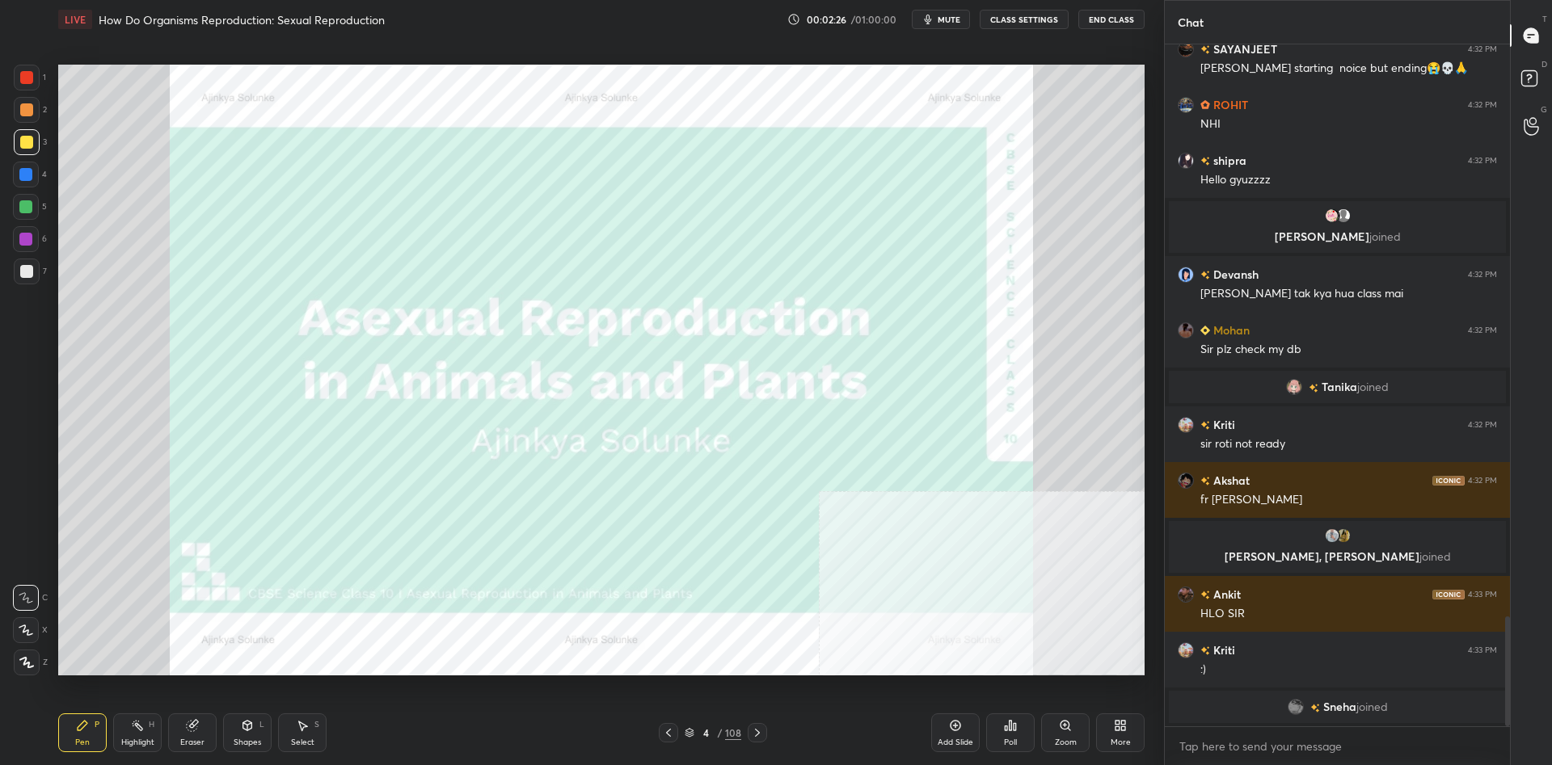
click at [712, 733] on div "4" at bounding box center [705, 733] width 16 height 10
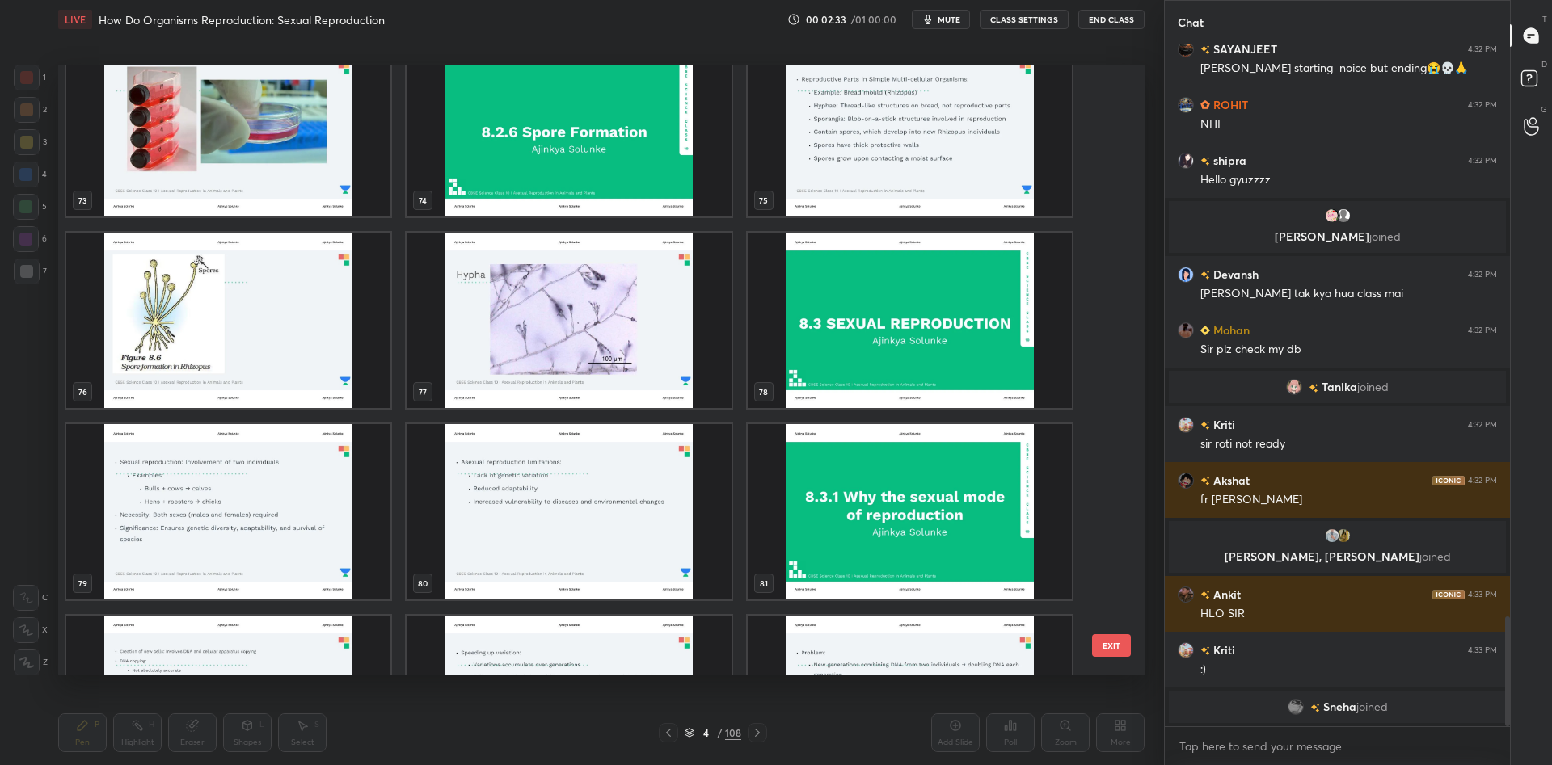
scroll to position [4553, 0]
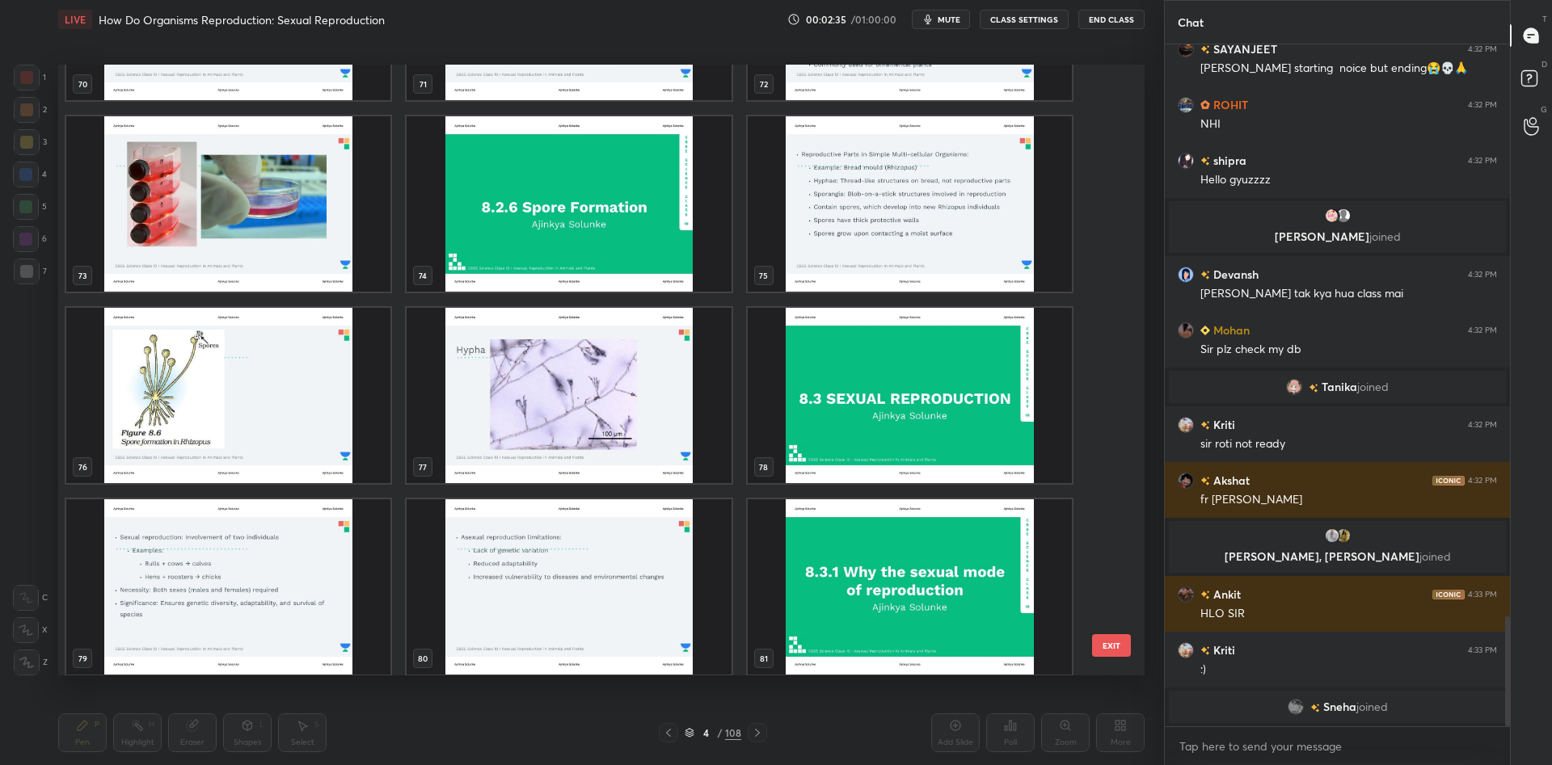
click at [945, 382] on img "grid" at bounding box center [909, 395] width 324 height 175
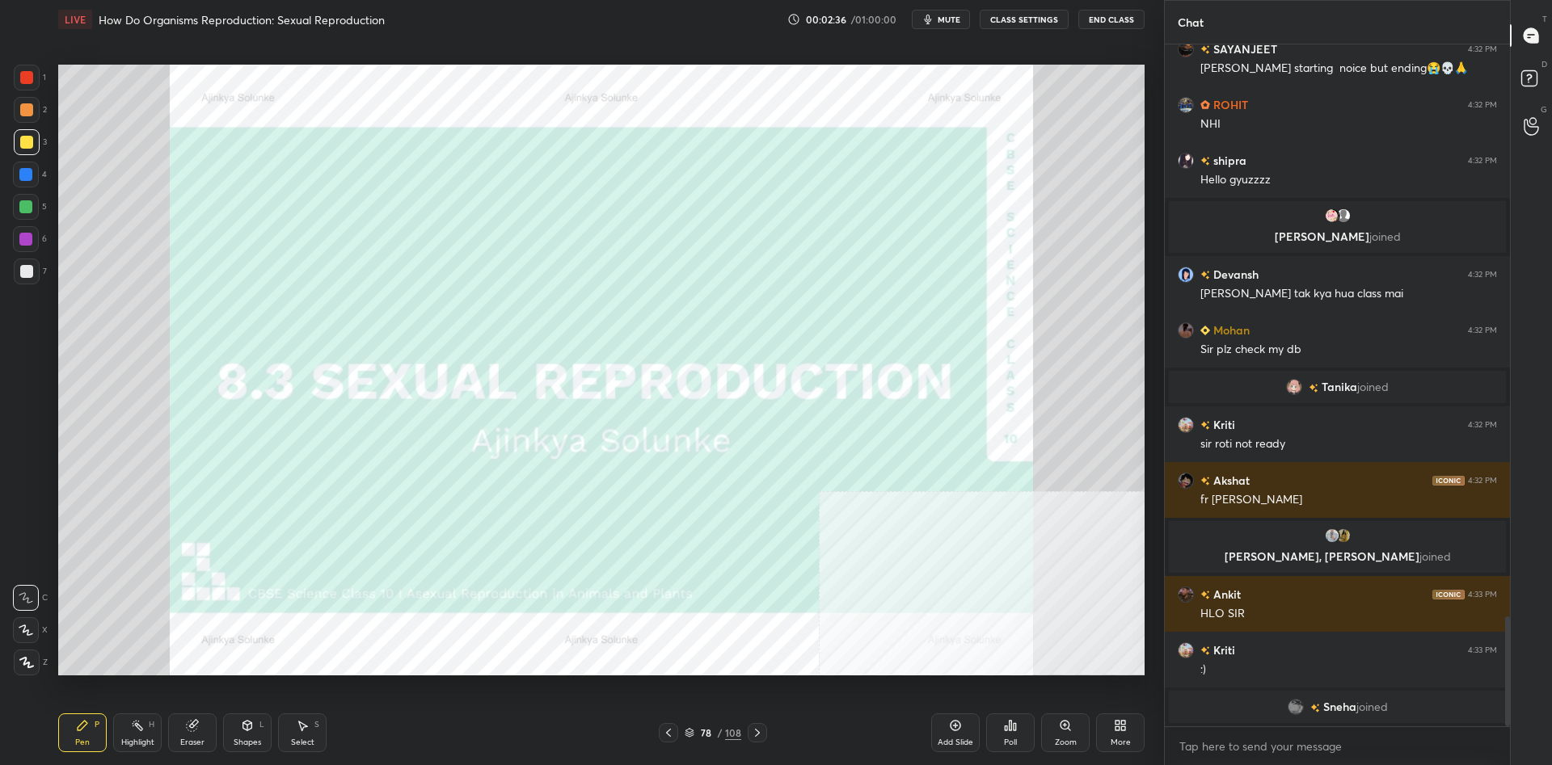
click at [1514, 83] on div "D Doubts (D)" at bounding box center [1530, 80] width 41 height 45
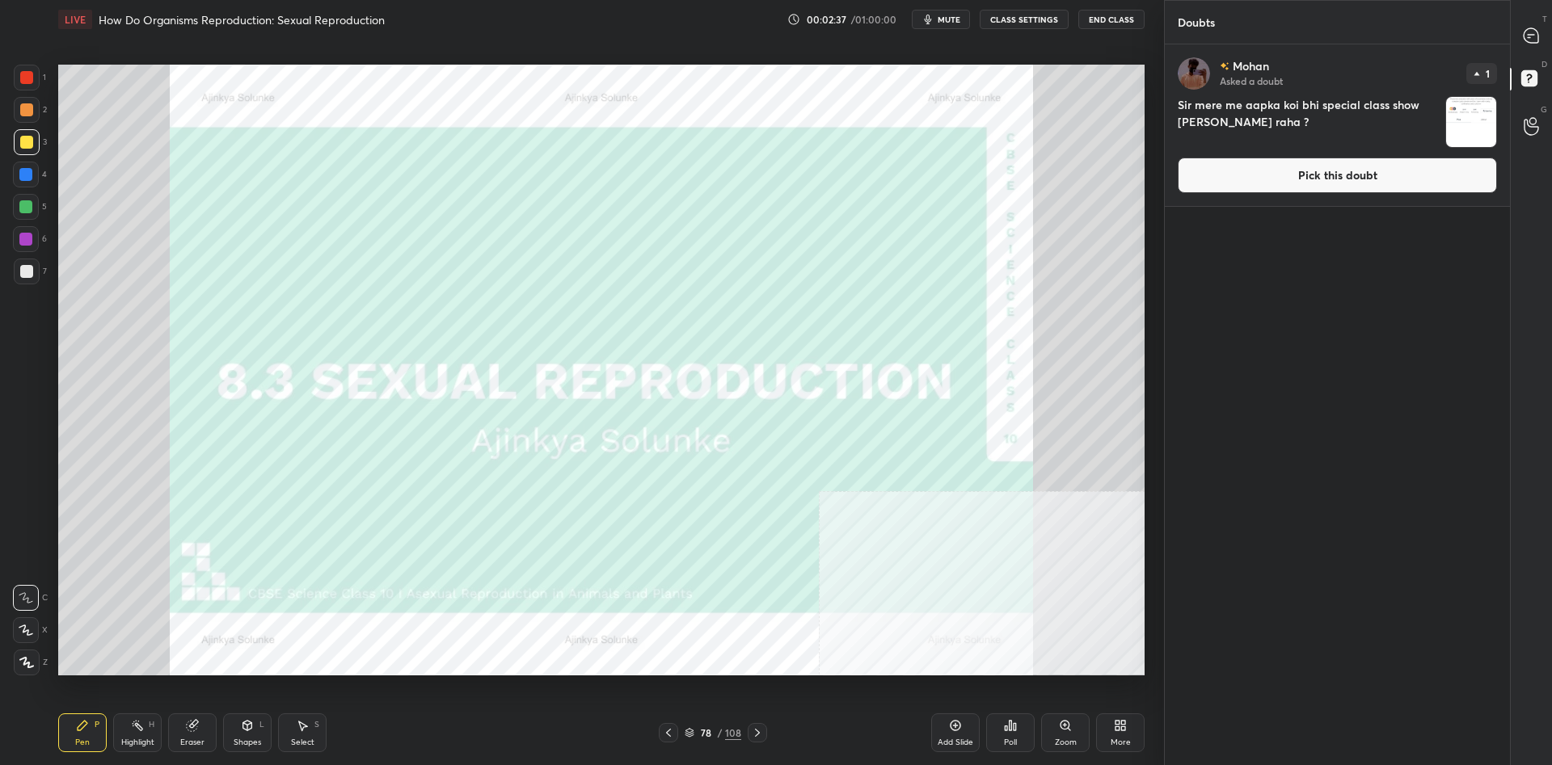
click at [1343, 188] on button "Pick this doubt" at bounding box center [1336, 176] width 319 height 36
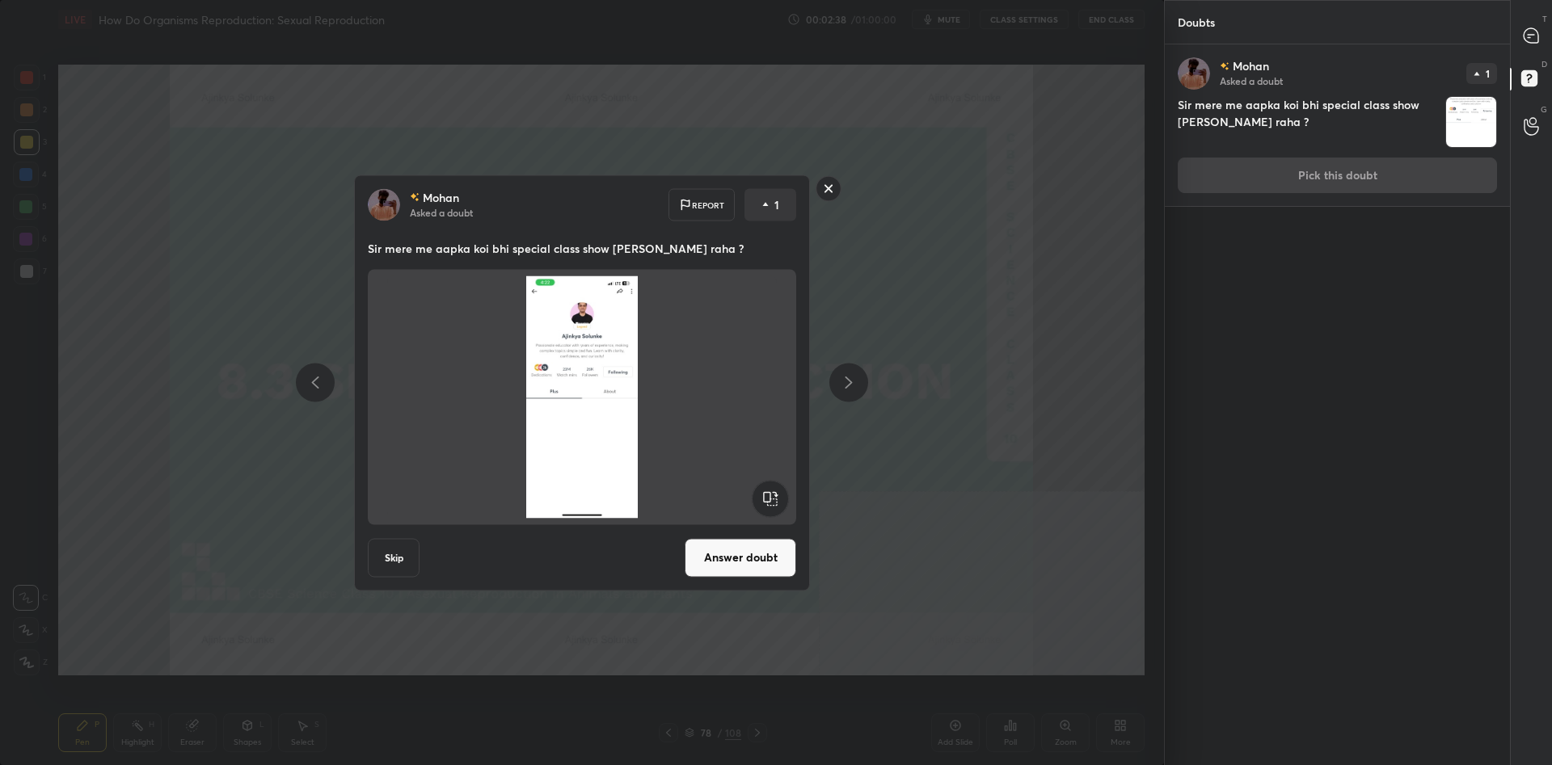
click at [745, 578] on div "[PERSON_NAME] Asked a doubt Report 1 Sir mere me aapka koi bhi special class sh…" at bounding box center [582, 383] width 456 height 416
click at [752, 567] on button "Answer doubt" at bounding box center [740, 557] width 112 height 39
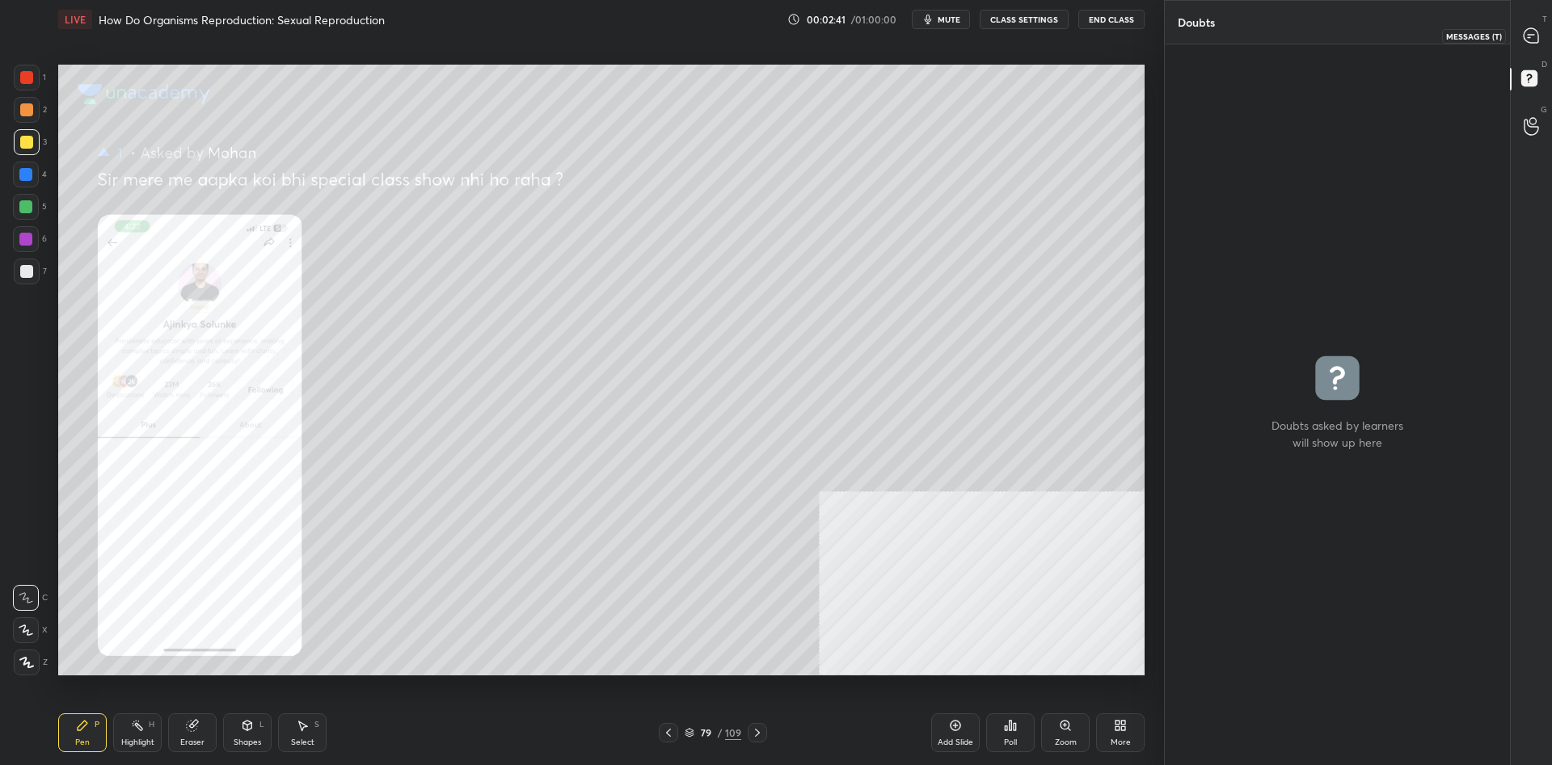
click at [1534, 27] on div at bounding box center [1531, 35] width 32 height 29
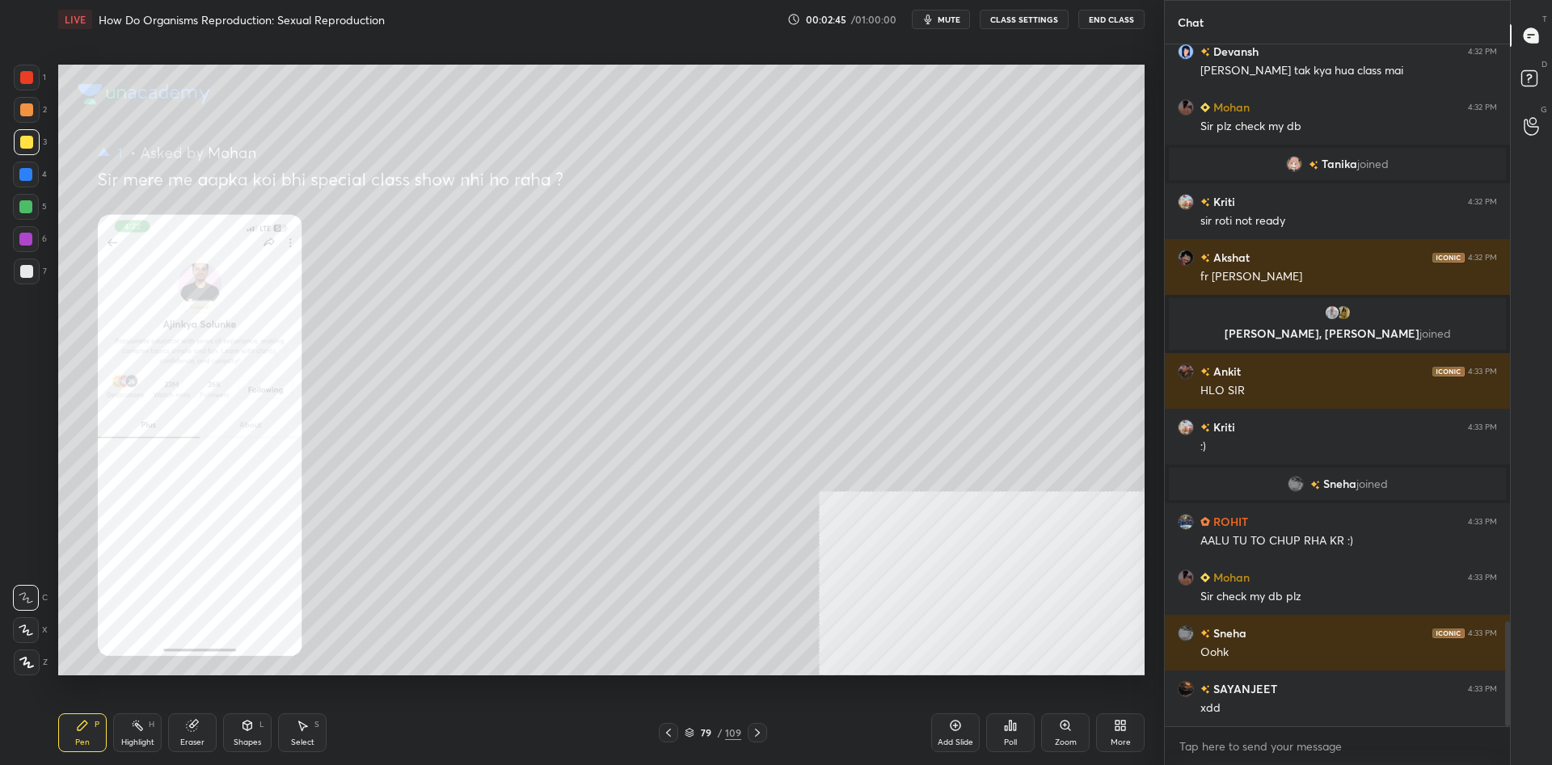
scroll to position [3737, 0]
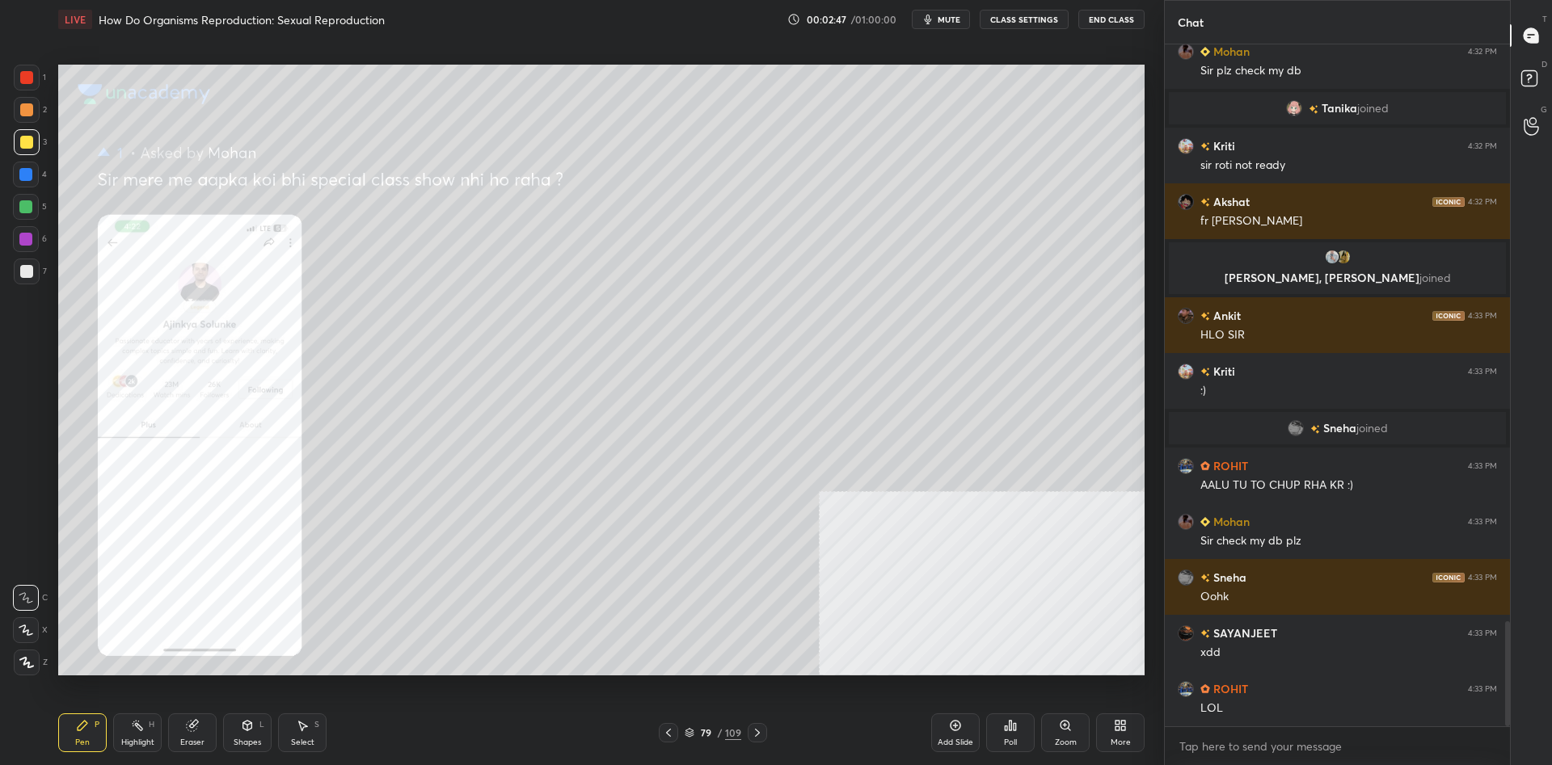
click at [23, 152] on div at bounding box center [27, 142] width 26 height 26
click at [23, 154] on div at bounding box center [27, 142] width 26 height 26
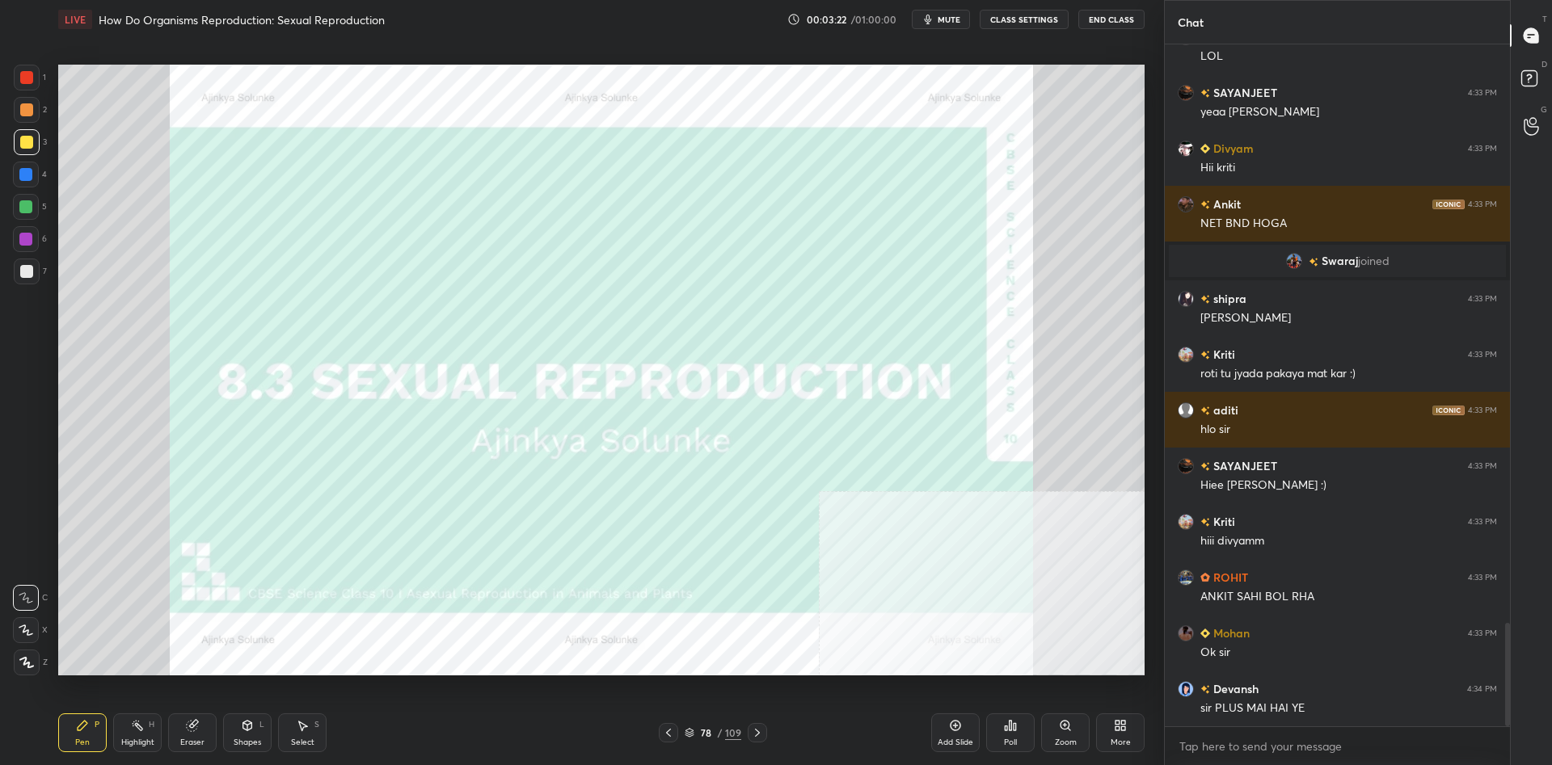
scroll to position [3939, 0]
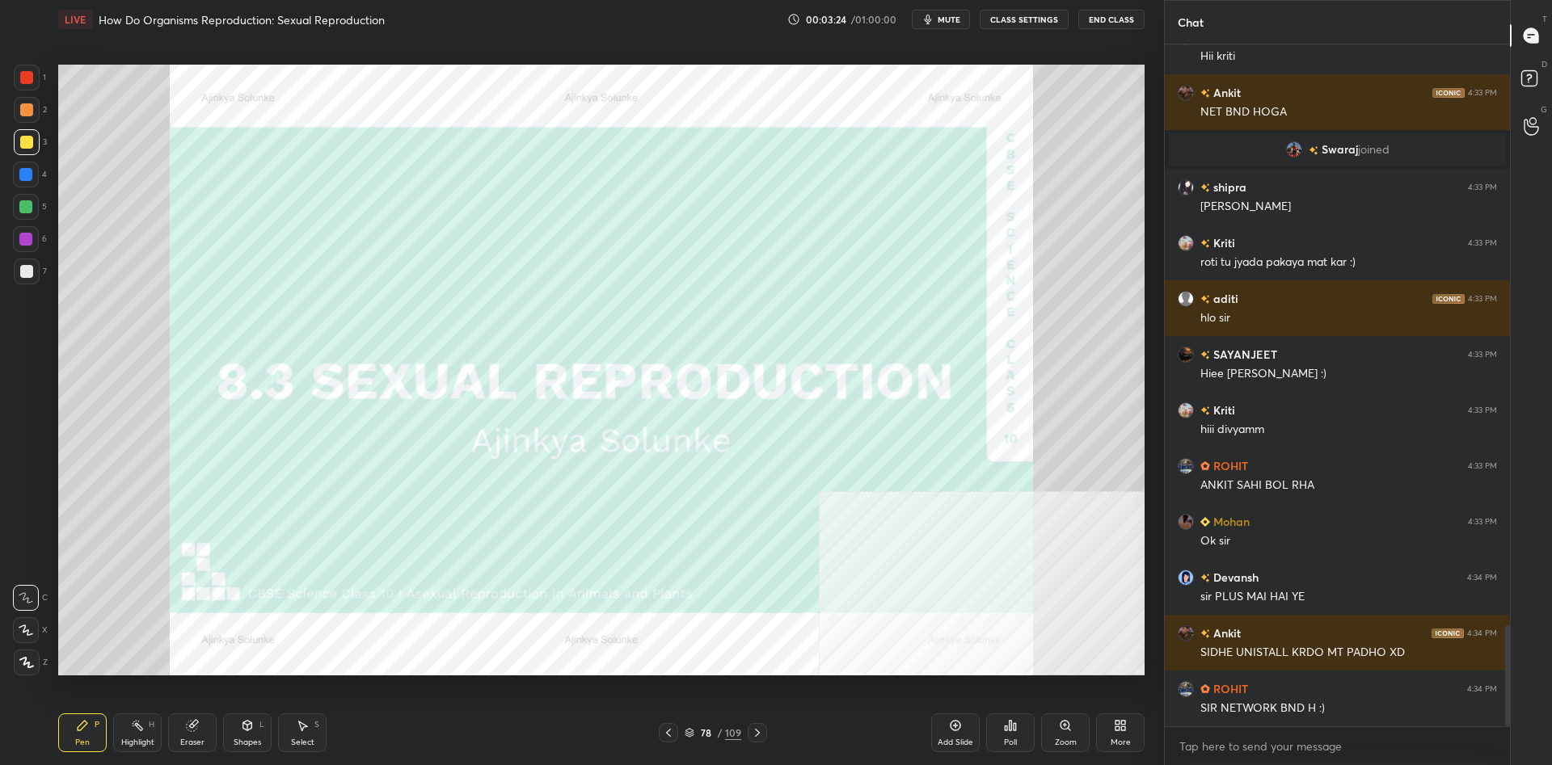
click at [31, 208] on div at bounding box center [25, 206] width 13 height 13
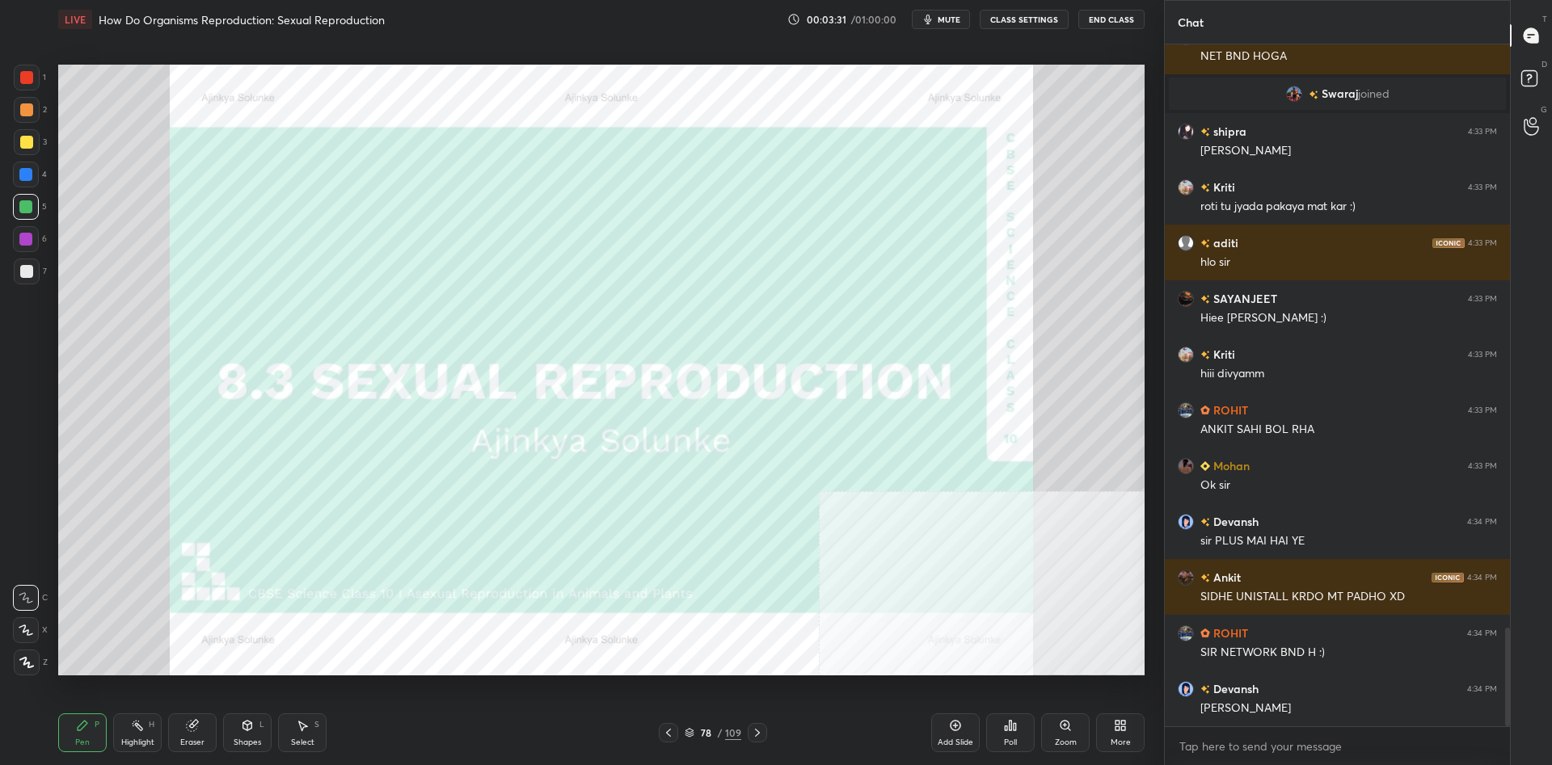
scroll to position [4050, 0]
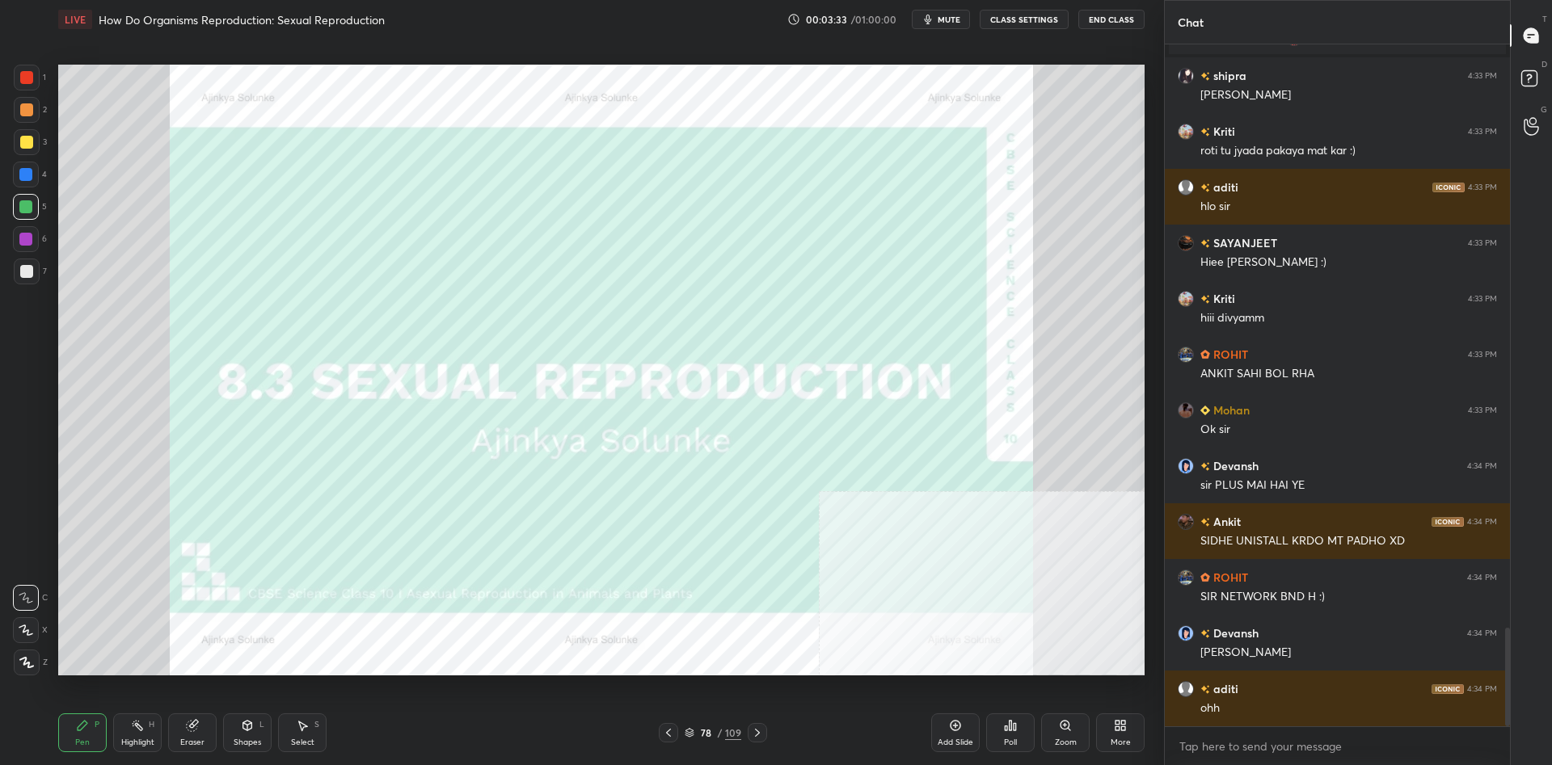
click at [40, 186] on div "4" at bounding box center [30, 175] width 34 height 26
click at [35, 146] on div at bounding box center [27, 142] width 26 height 26
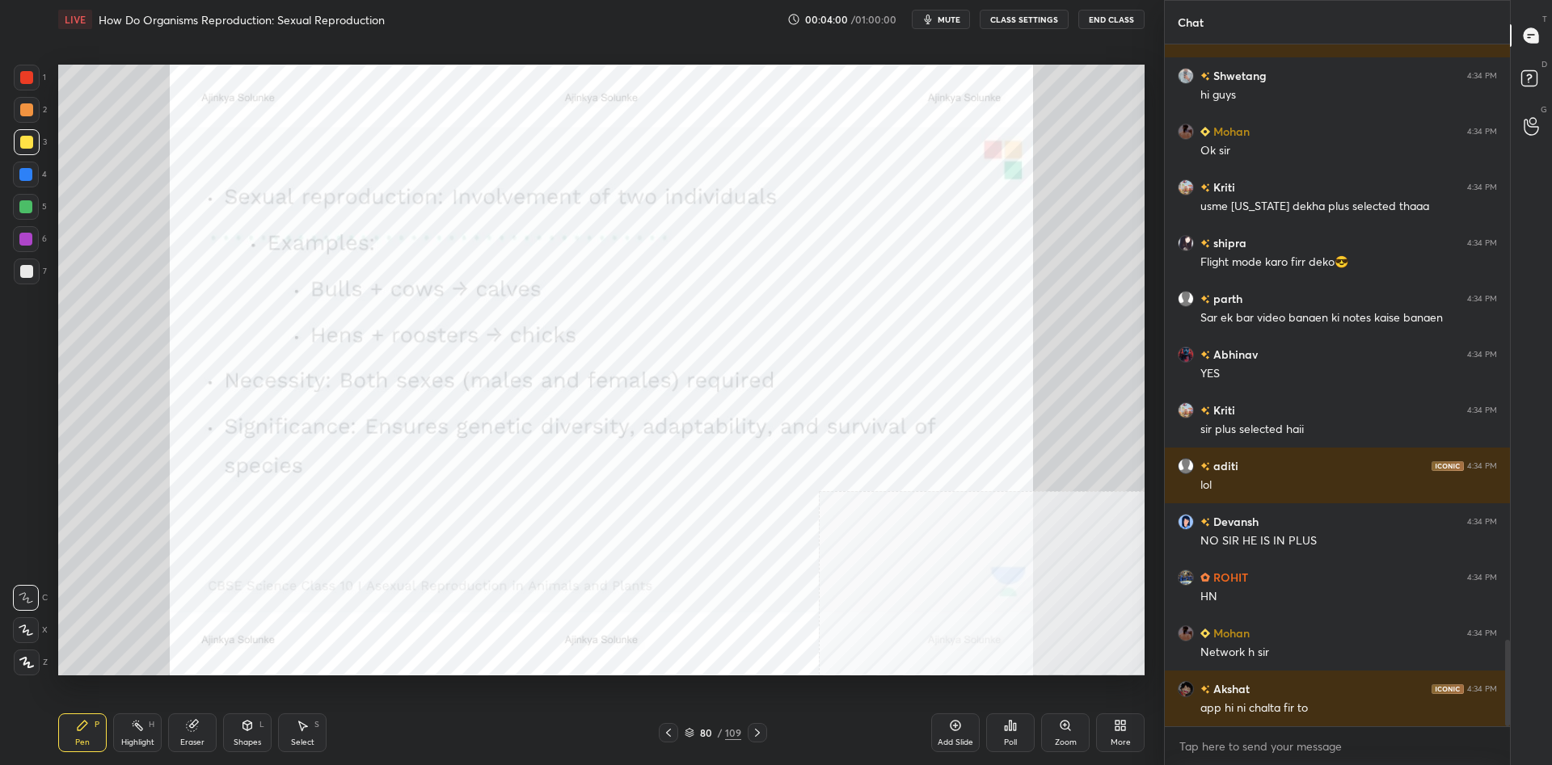
scroll to position [4814, 0]
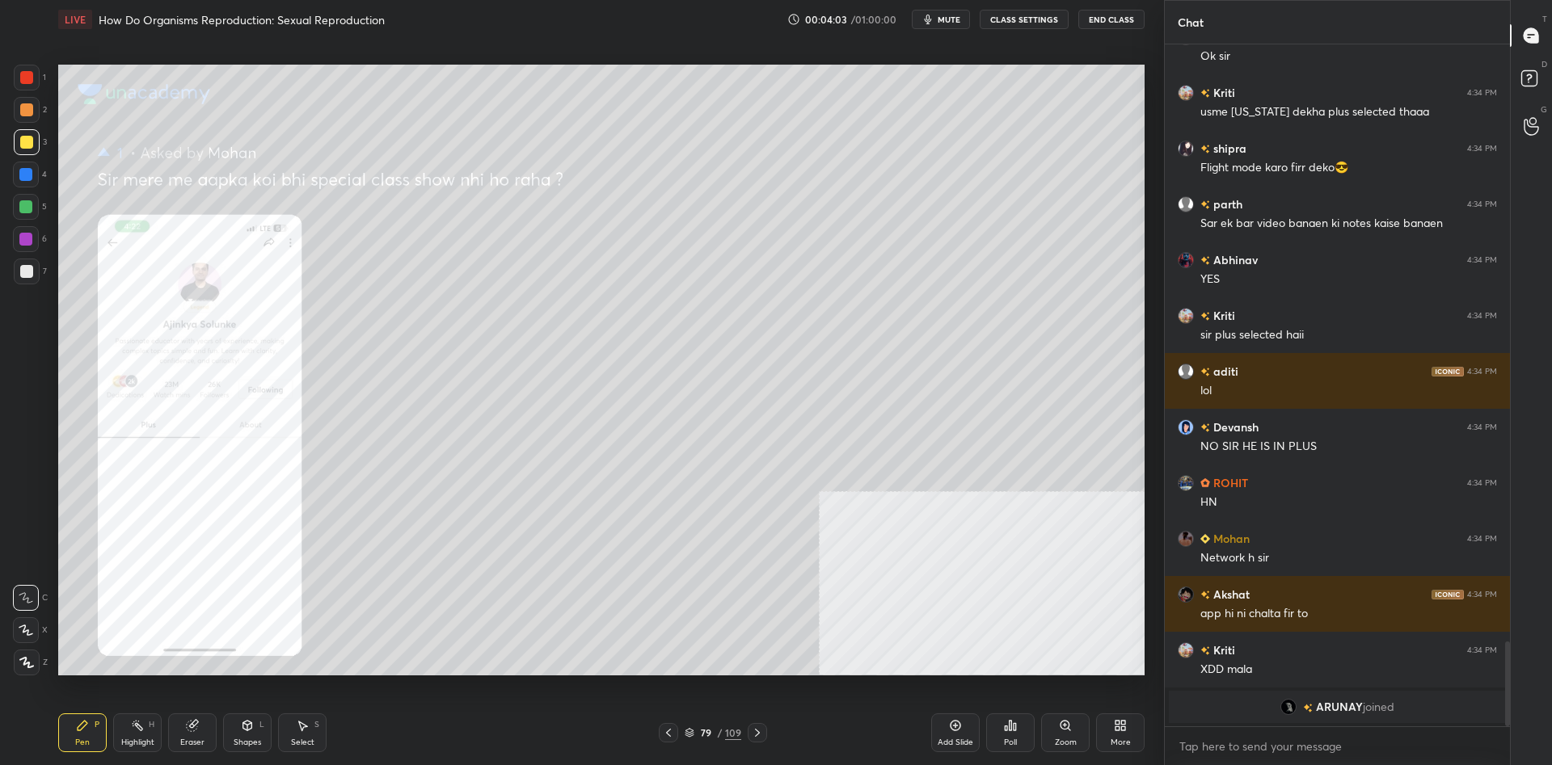
click at [23, 74] on div at bounding box center [26, 77] width 13 height 13
click at [27, 75] on div at bounding box center [26, 77] width 13 height 13
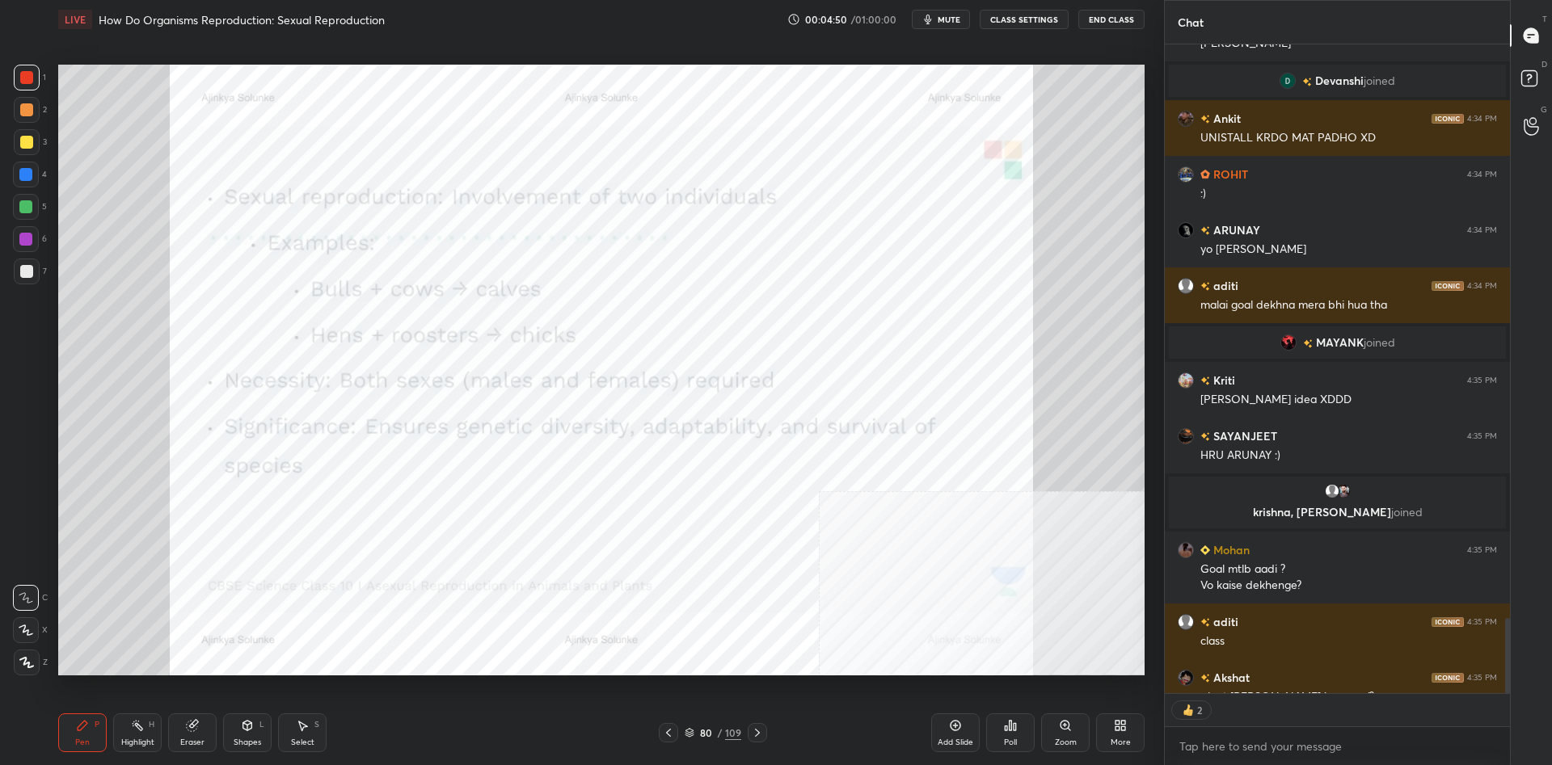
scroll to position [5270, 0]
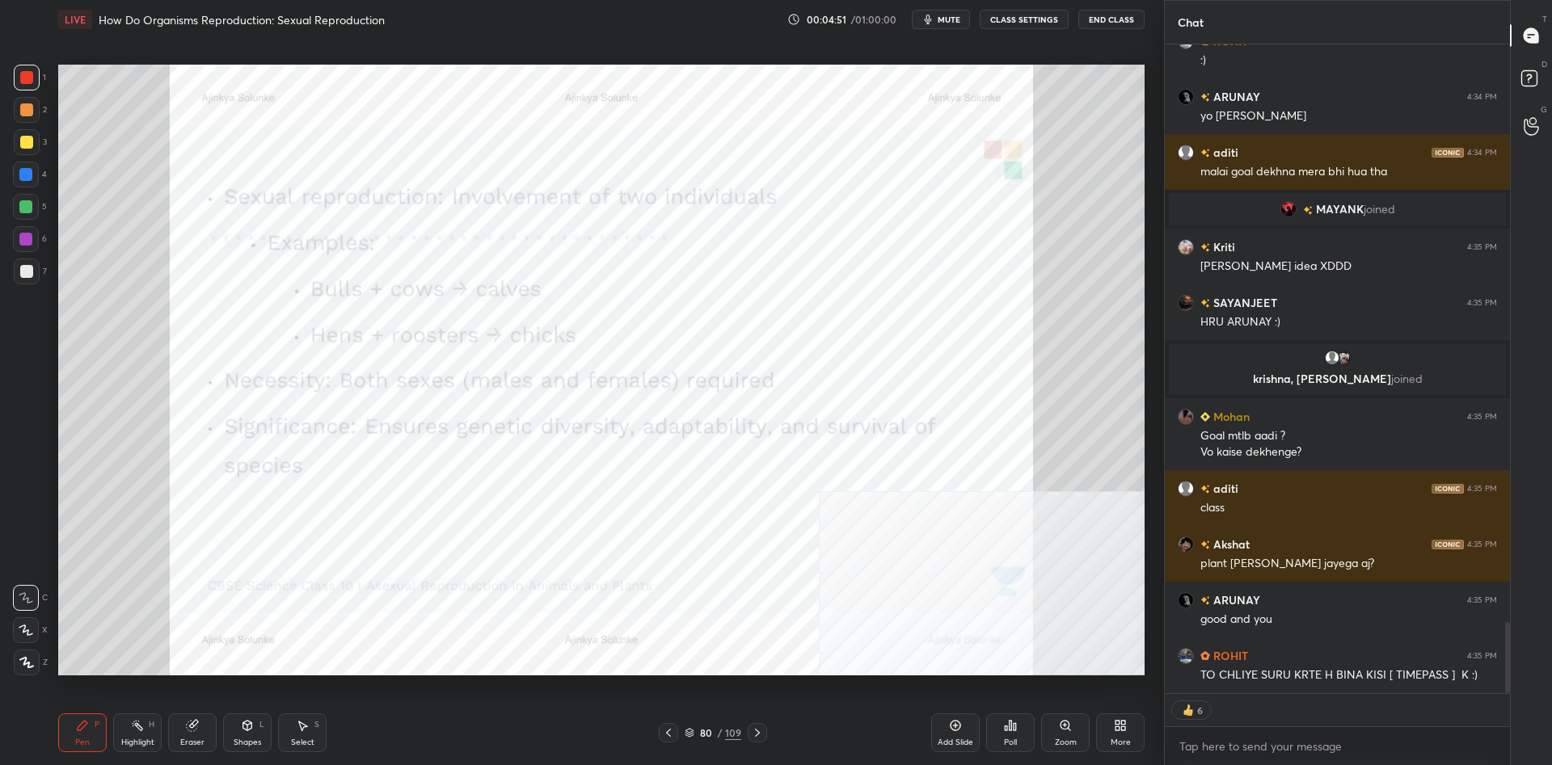
click at [23, 122] on div at bounding box center [27, 110] width 26 height 26
click at [26, 99] on div at bounding box center [27, 110] width 26 height 26
click at [32, 84] on div at bounding box center [27, 78] width 26 height 26
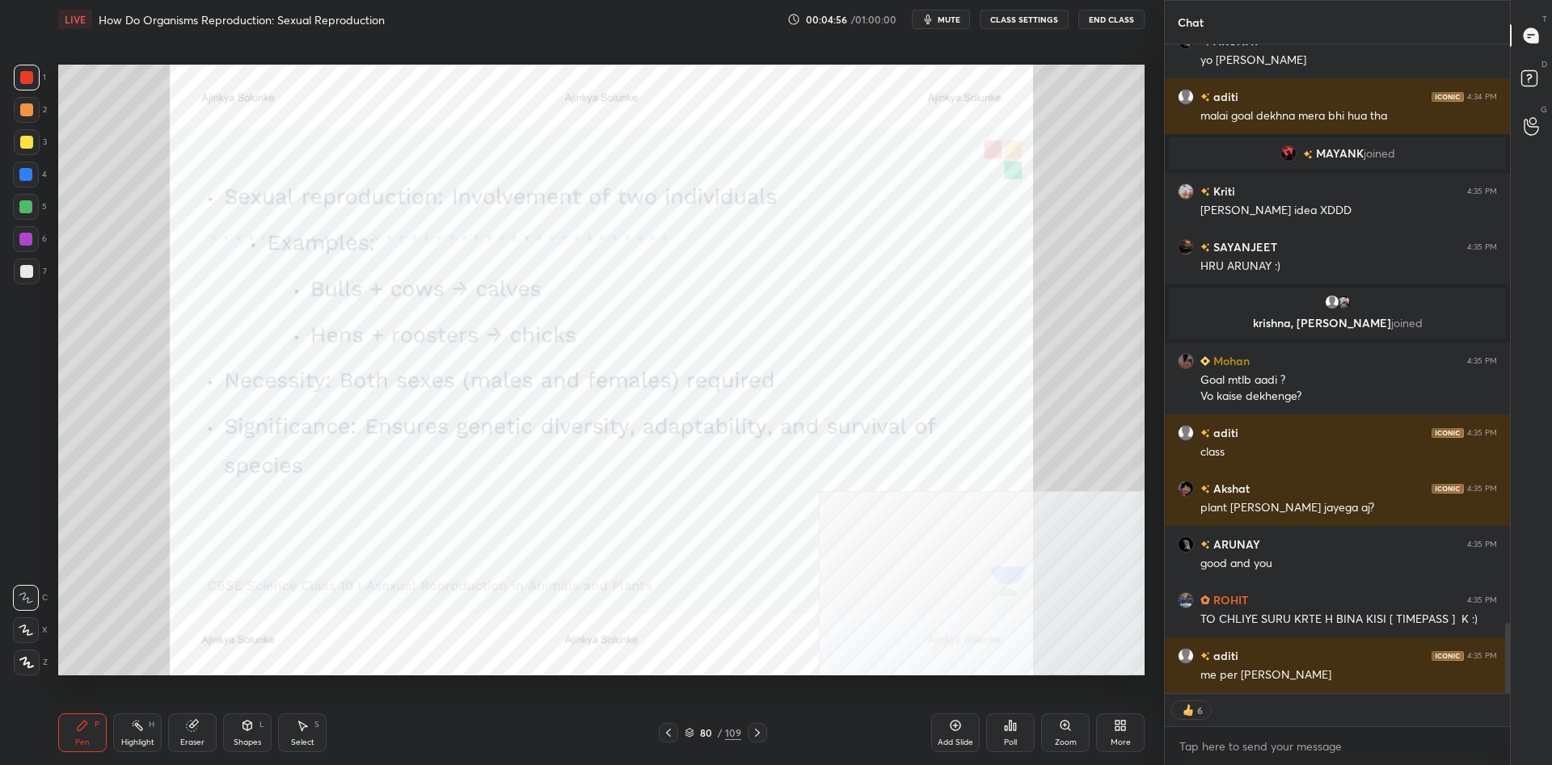
click at [22, 668] on div at bounding box center [27, 663] width 26 height 26
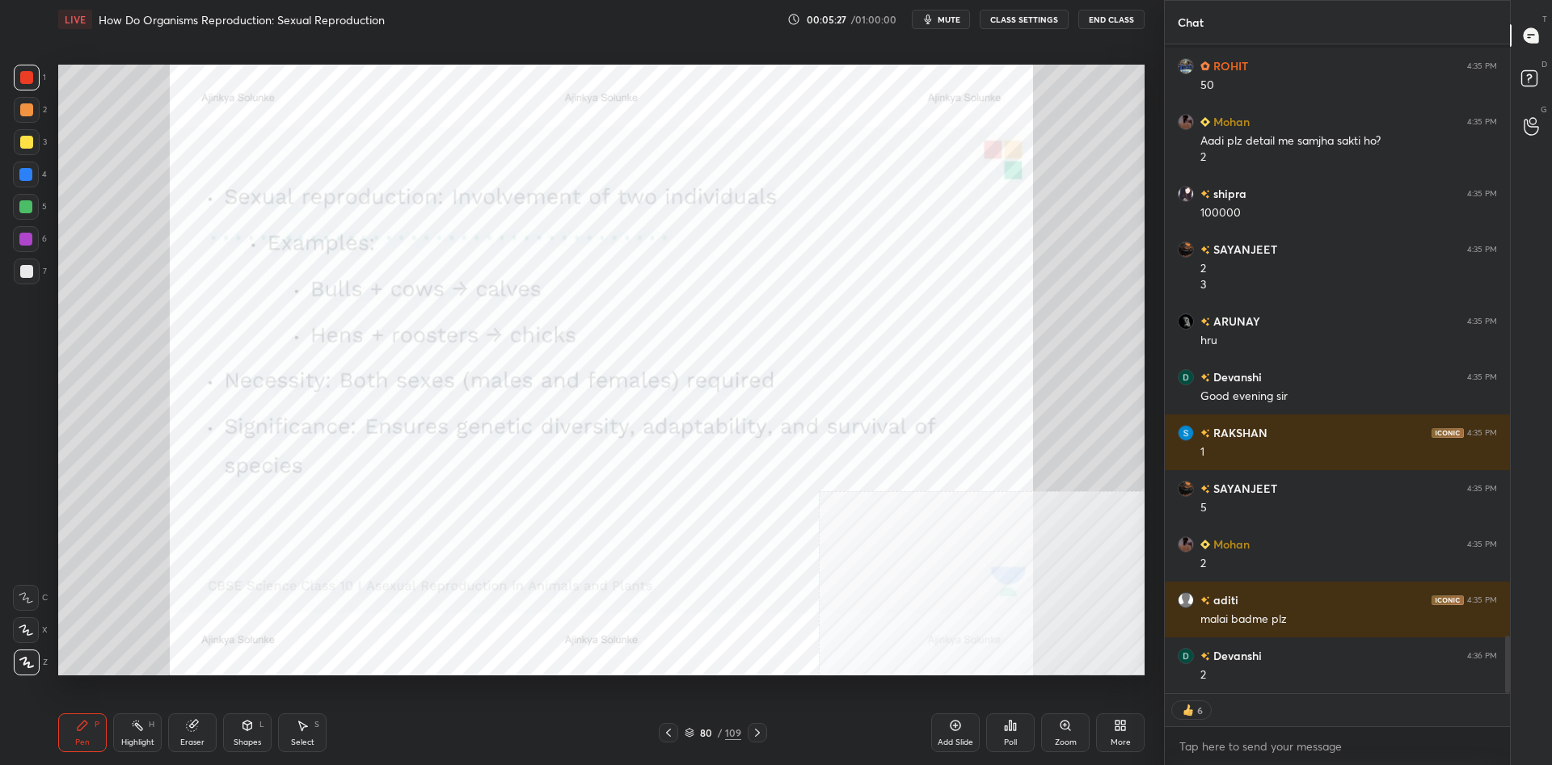
scroll to position [6735, 0]
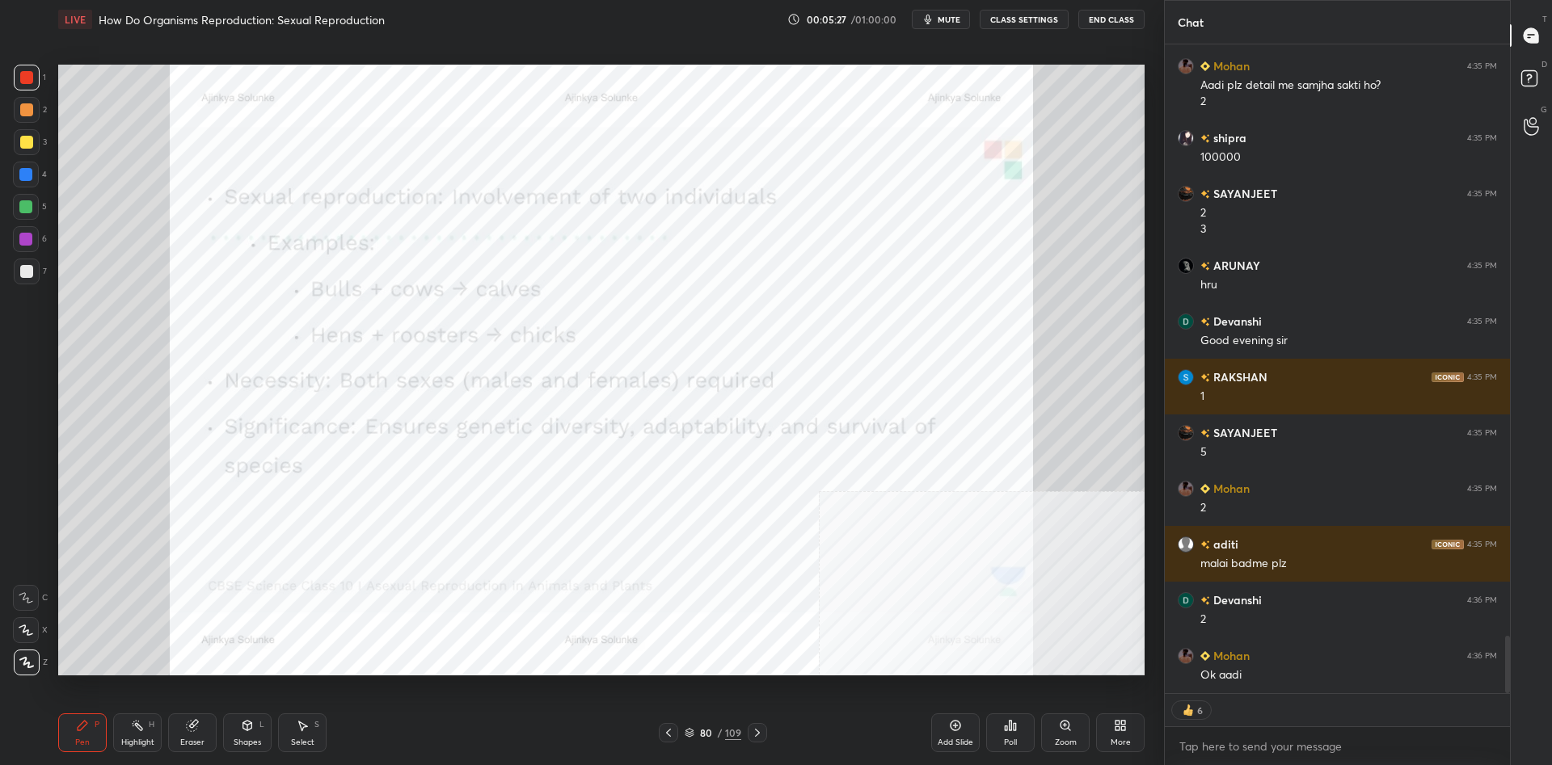
click at [17, 78] on div at bounding box center [27, 78] width 26 height 26
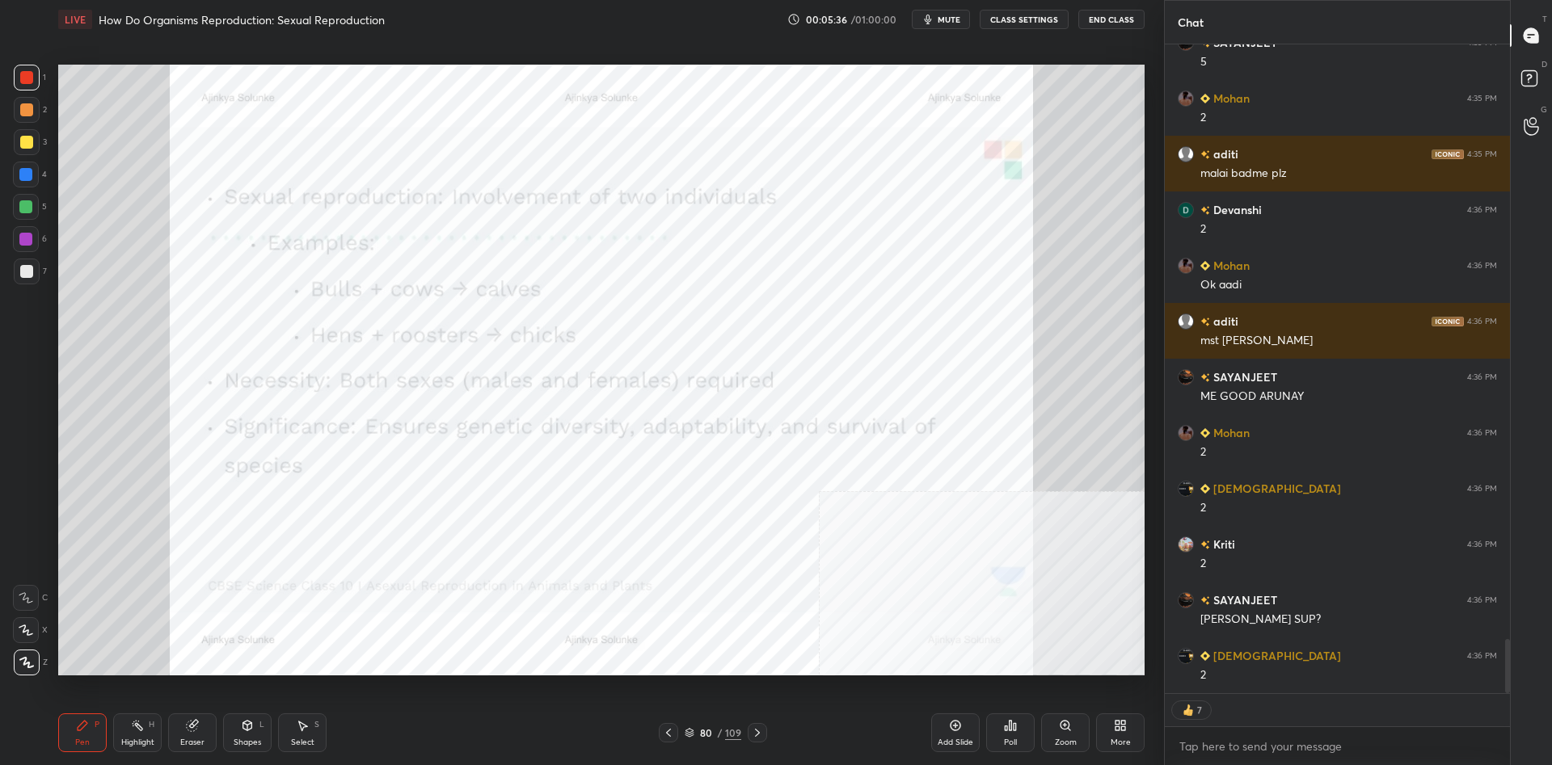
scroll to position [7181, 0]
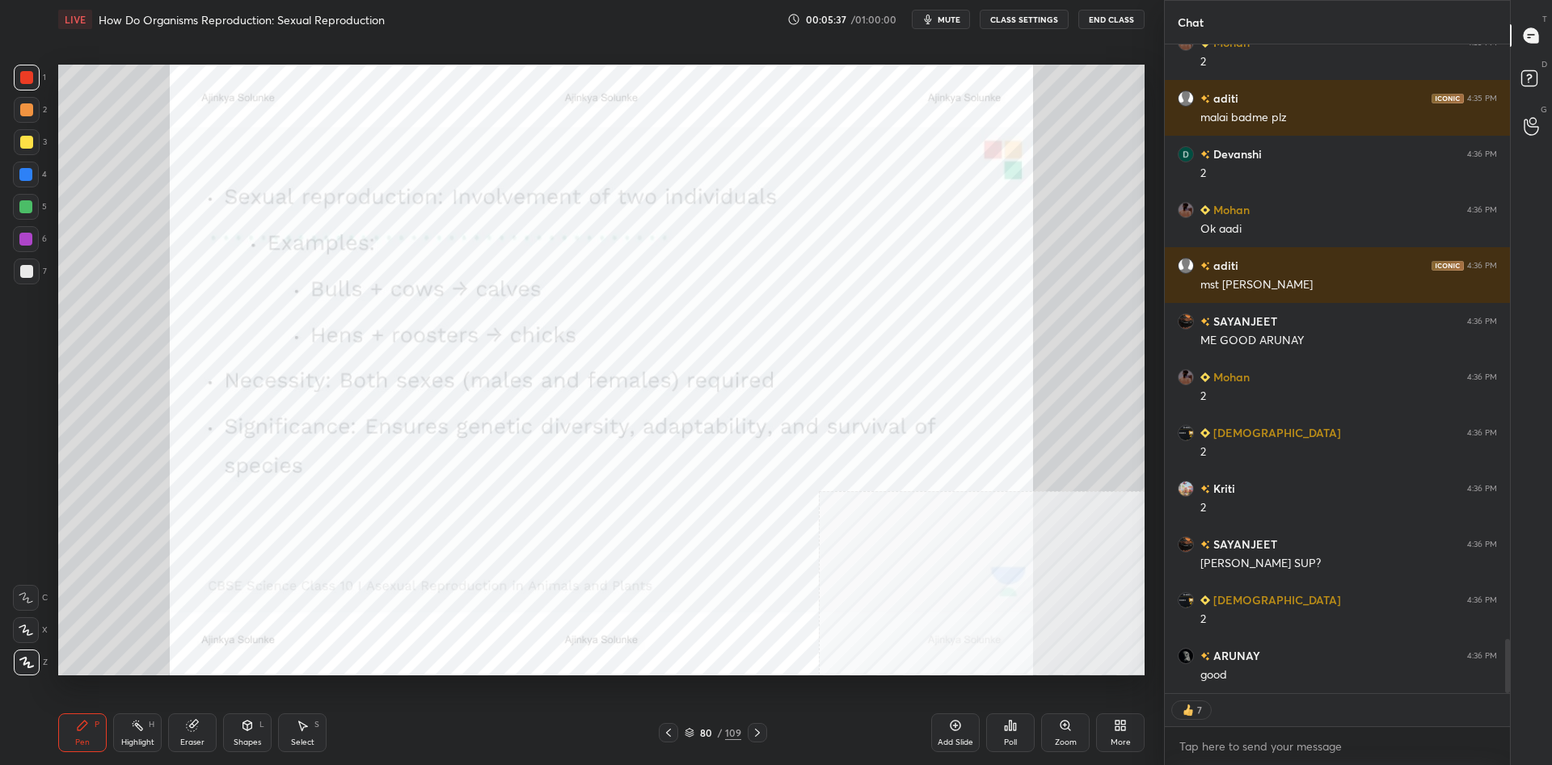
type textarea "x"
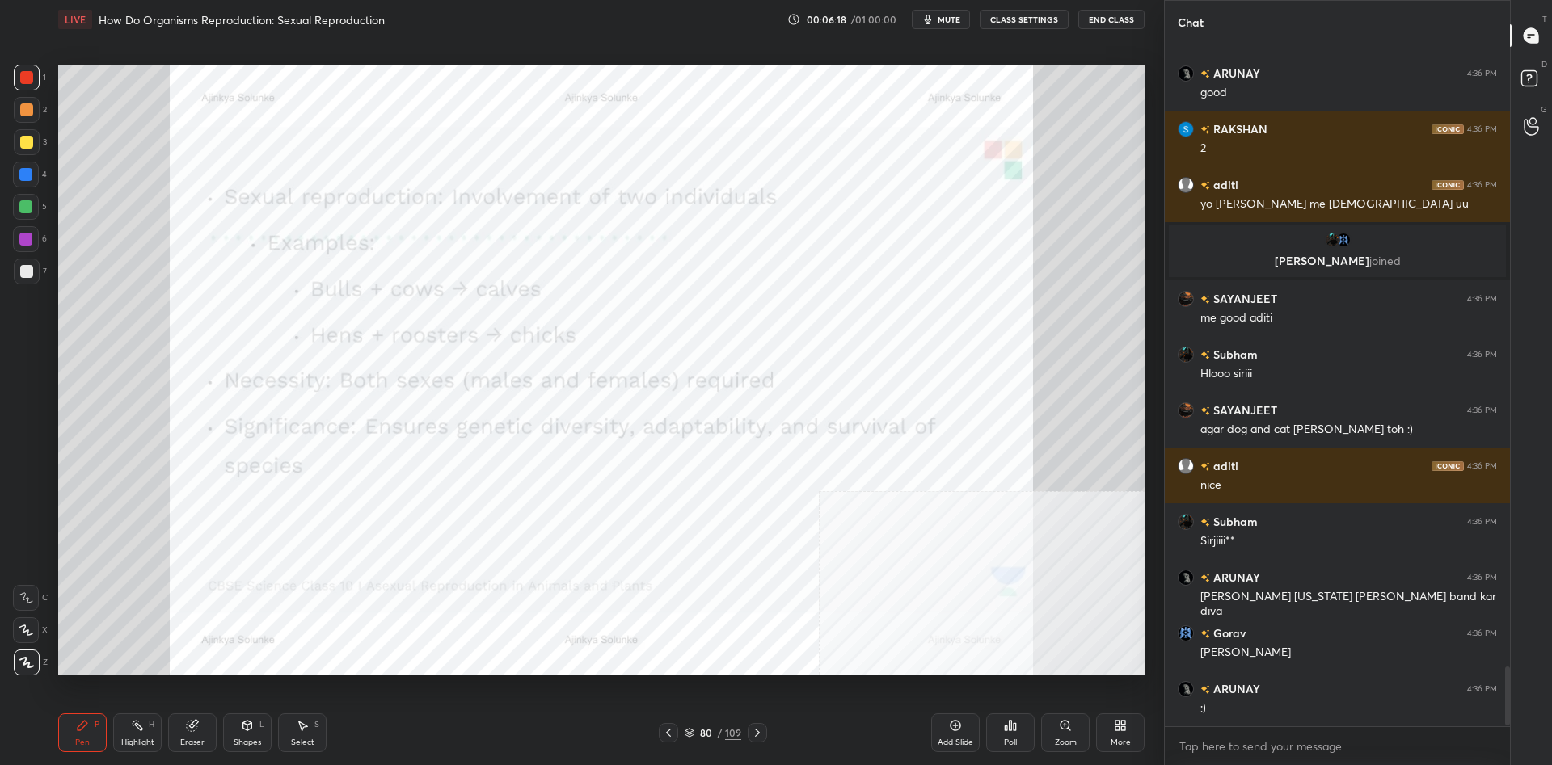
scroll to position [7171, 0]
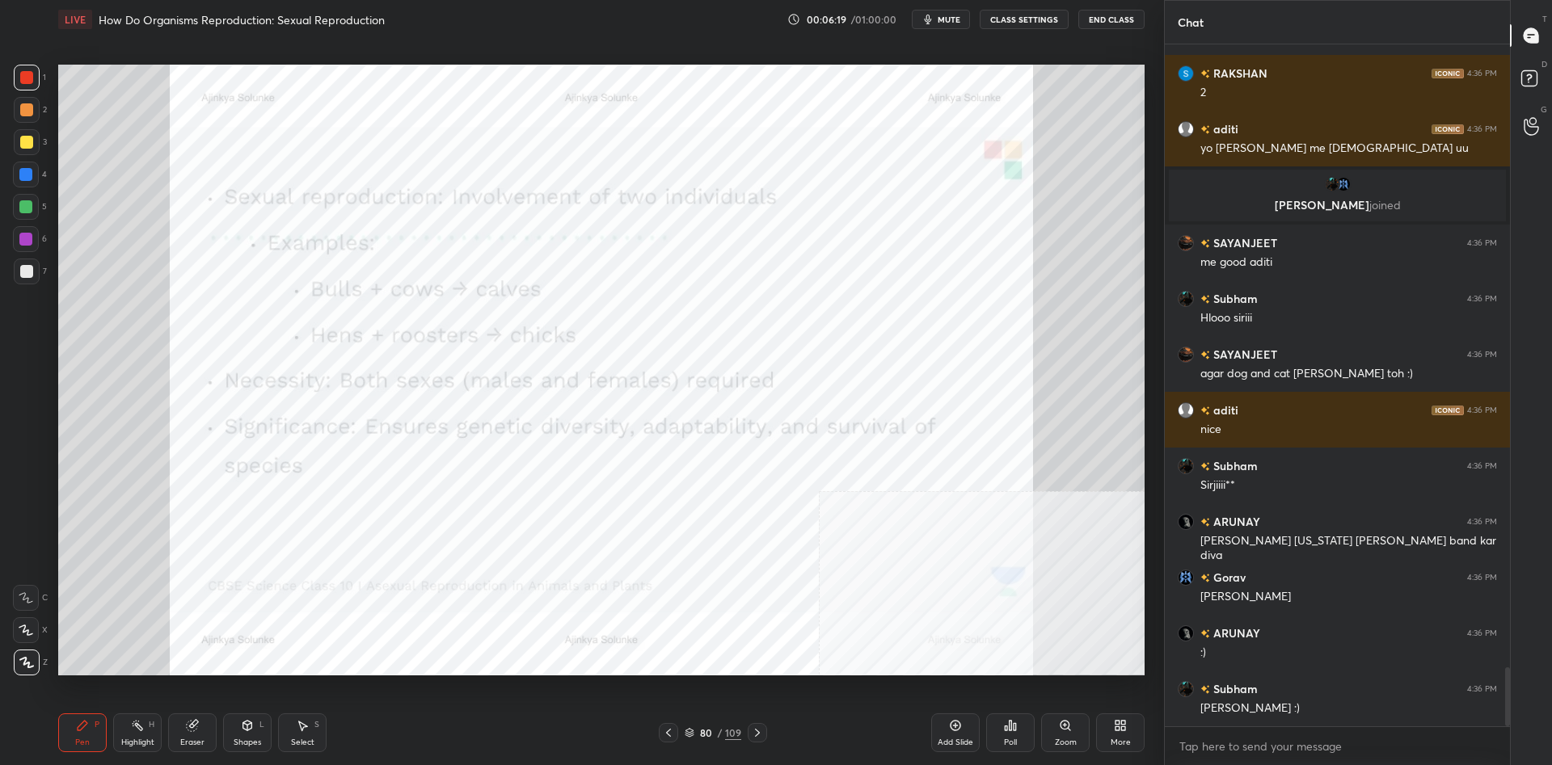
click at [33, 179] on div at bounding box center [26, 175] width 26 height 26
click at [30, 179] on div at bounding box center [25, 174] width 13 height 13
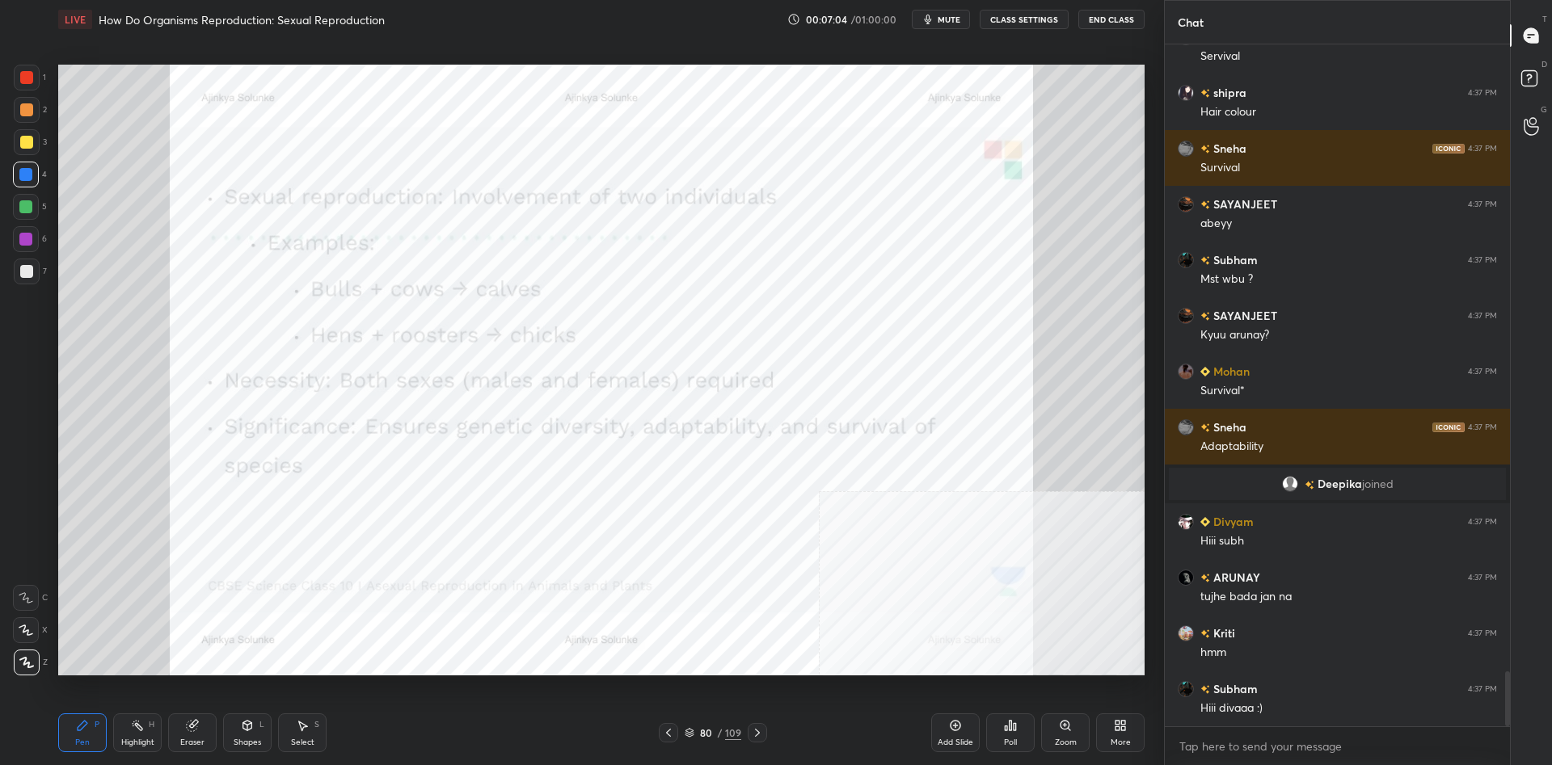
scroll to position [7845, 0]
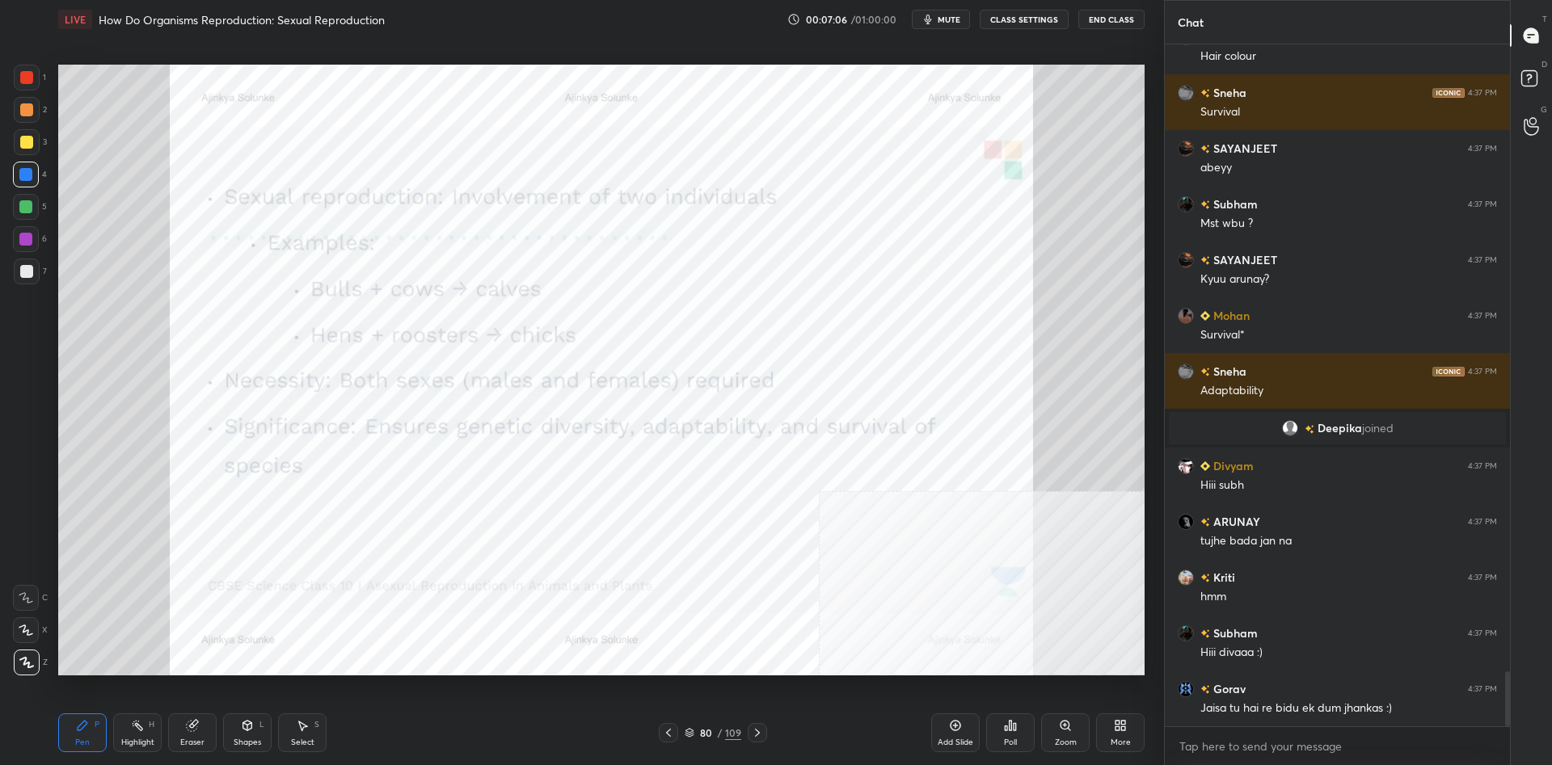
click at [33, 241] on div at bounding box center [26, 239] width 26 height 26
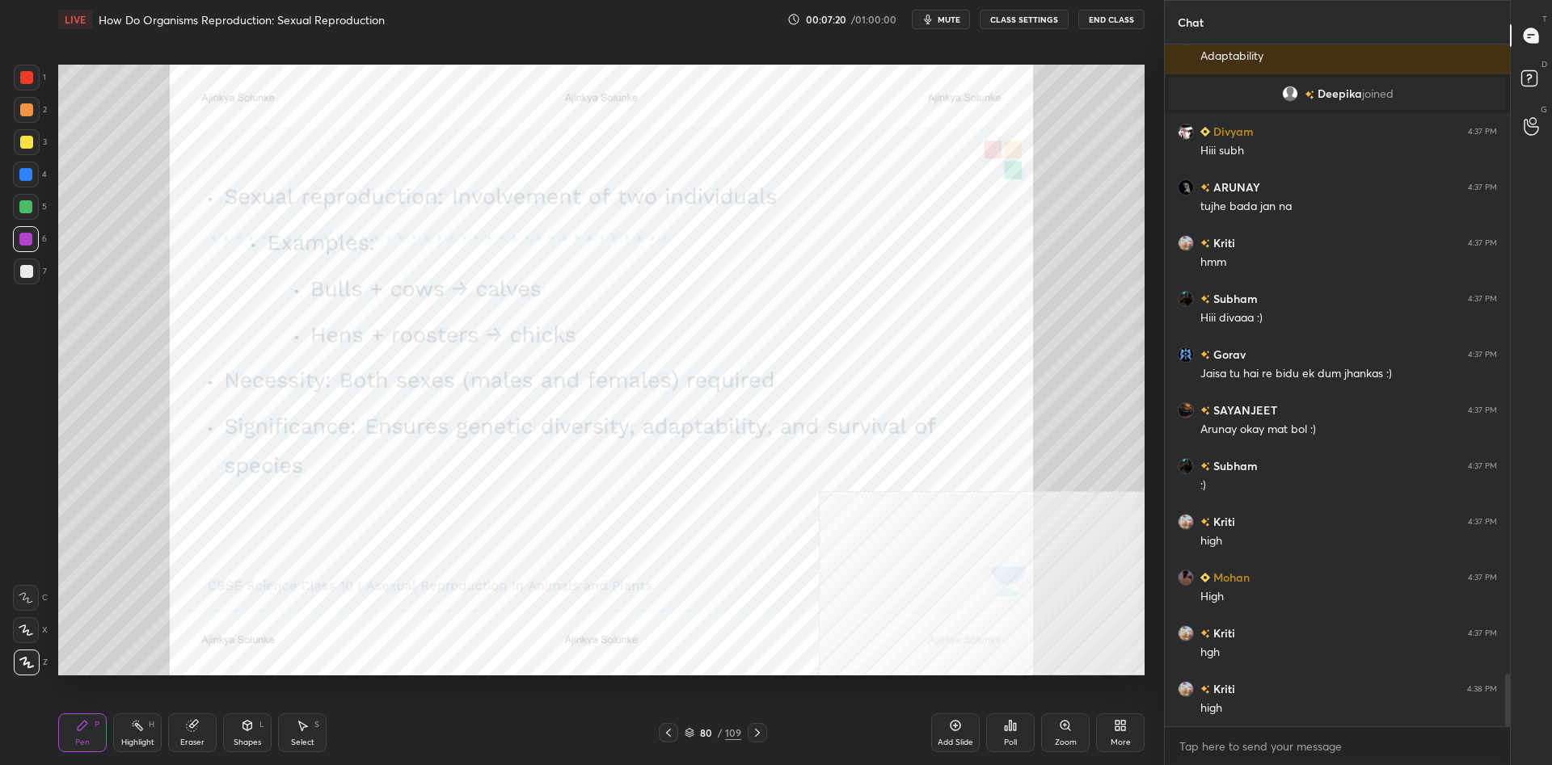
scroll to position [8235, 0]
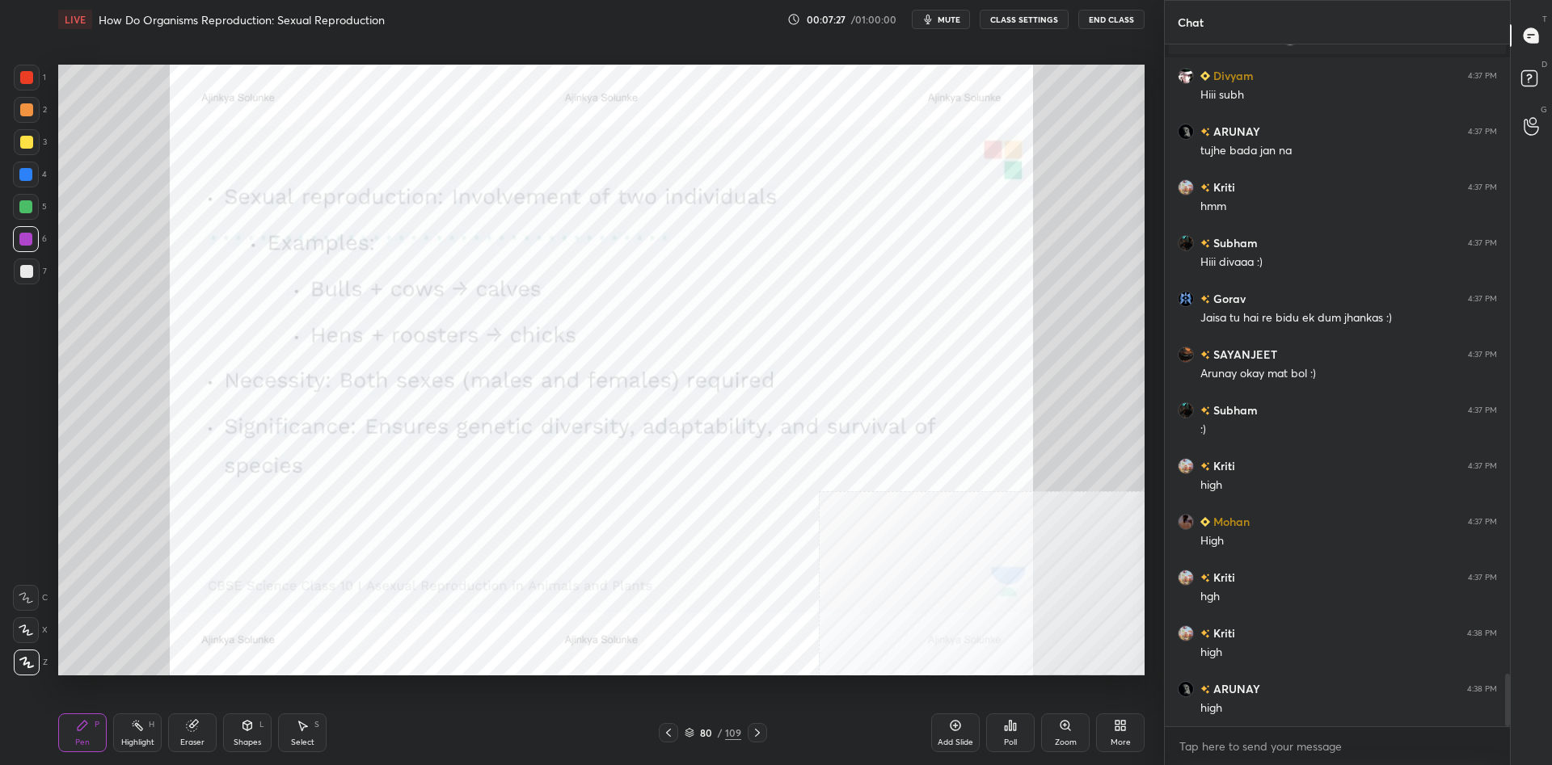
click at [18, 88] on div at bounding box center [27, 78] width 26 height 26
click at [24, 79] on div at bounding box center [26, 77] width 13 height 13
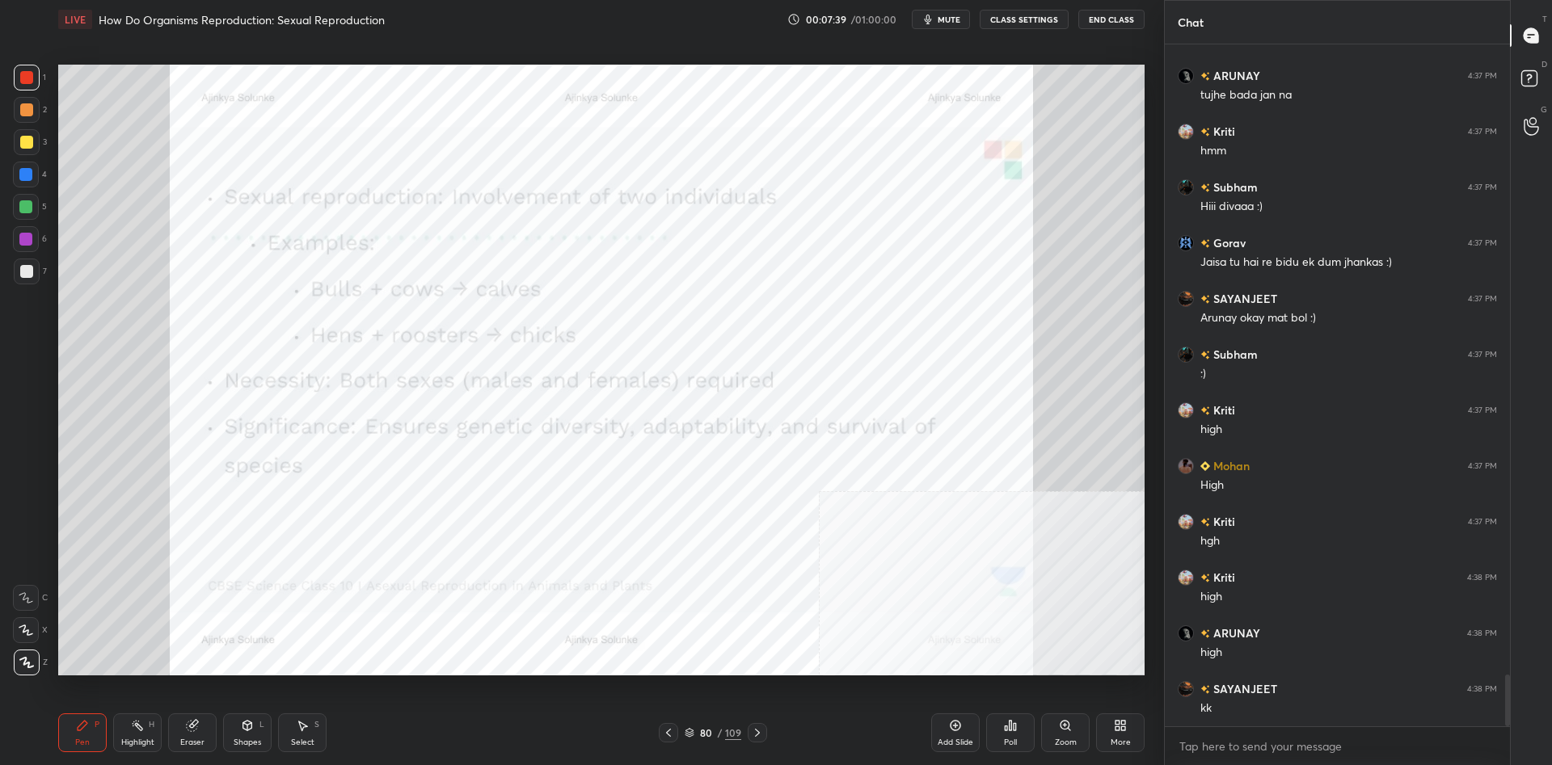
scroll to position [8347, 0]
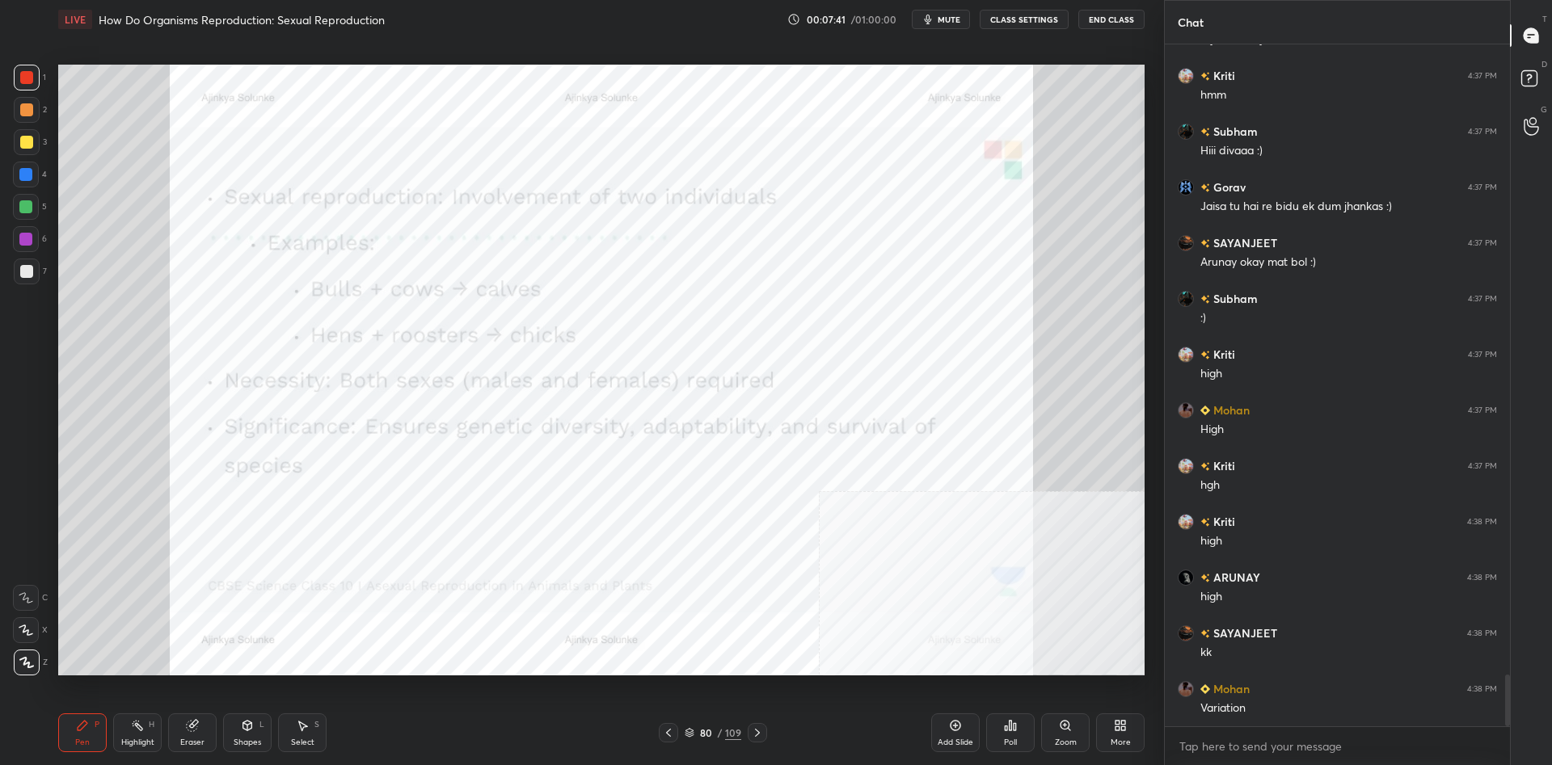
click at [87, 730] on icon at bounding box center [82, 725] width 13 height 13
click at [117, 735] on div "Highlight H" at bounding box center [137, 733] width 48 height 39
click at [123, 737] on div "Highlight H" at bounding box center [137, 733] width 48 height 39
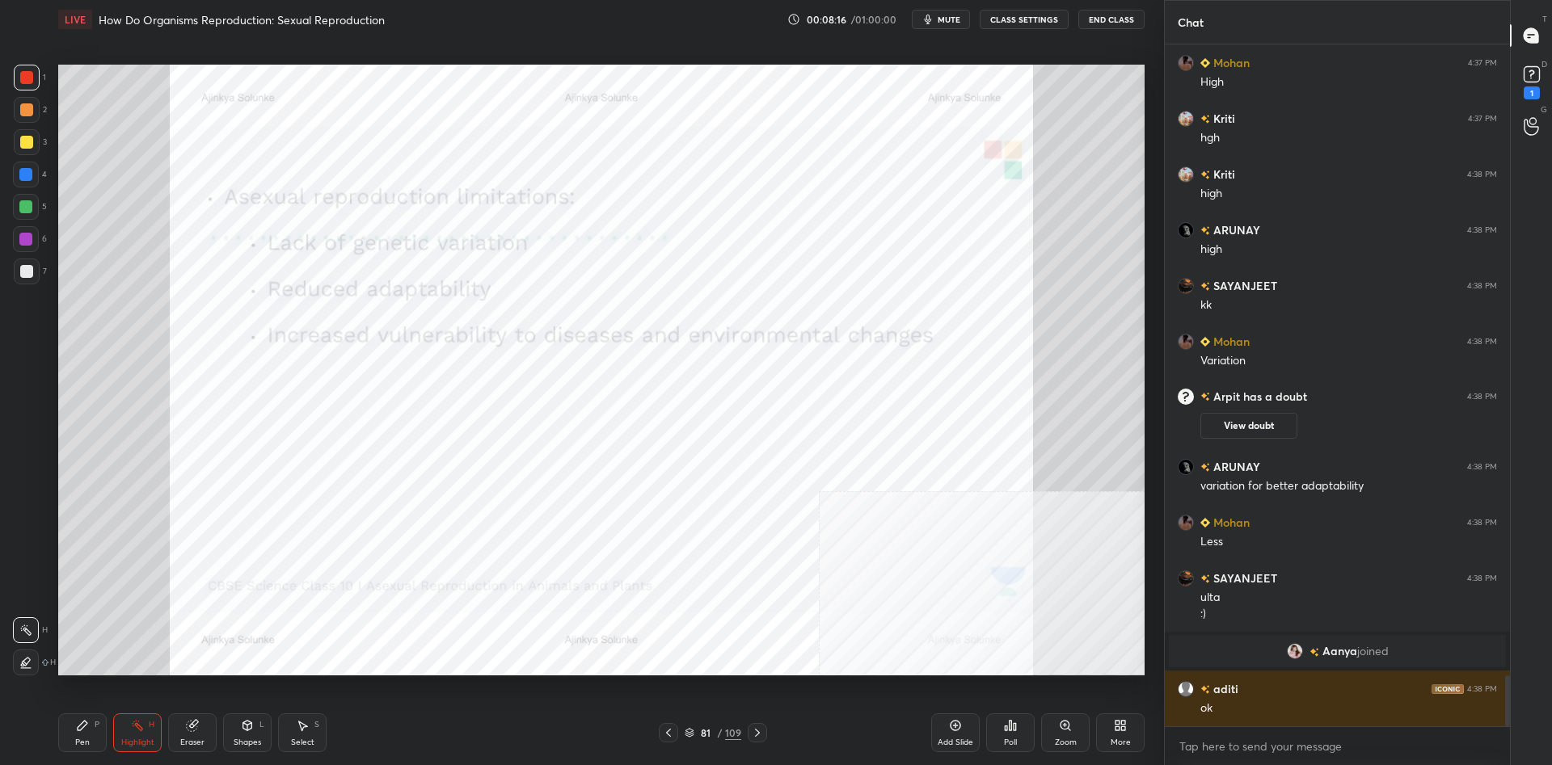
scroll to position [8441, 0]
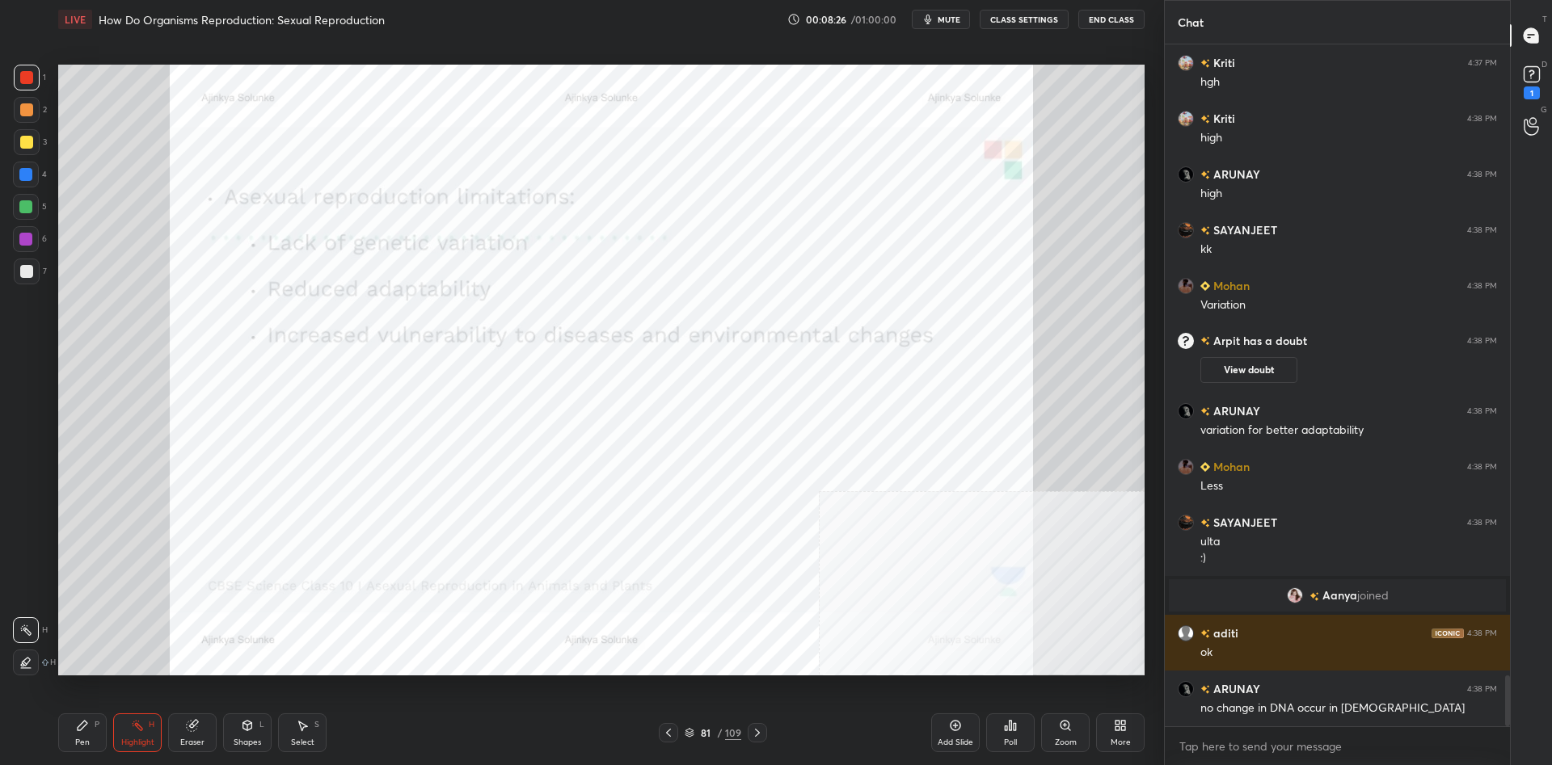
click at [25, 78] on div at bounding box center [26, 77] width 13 height 13
click at [23, 78] on div at bounding box center [26, 77] width 13 height 13
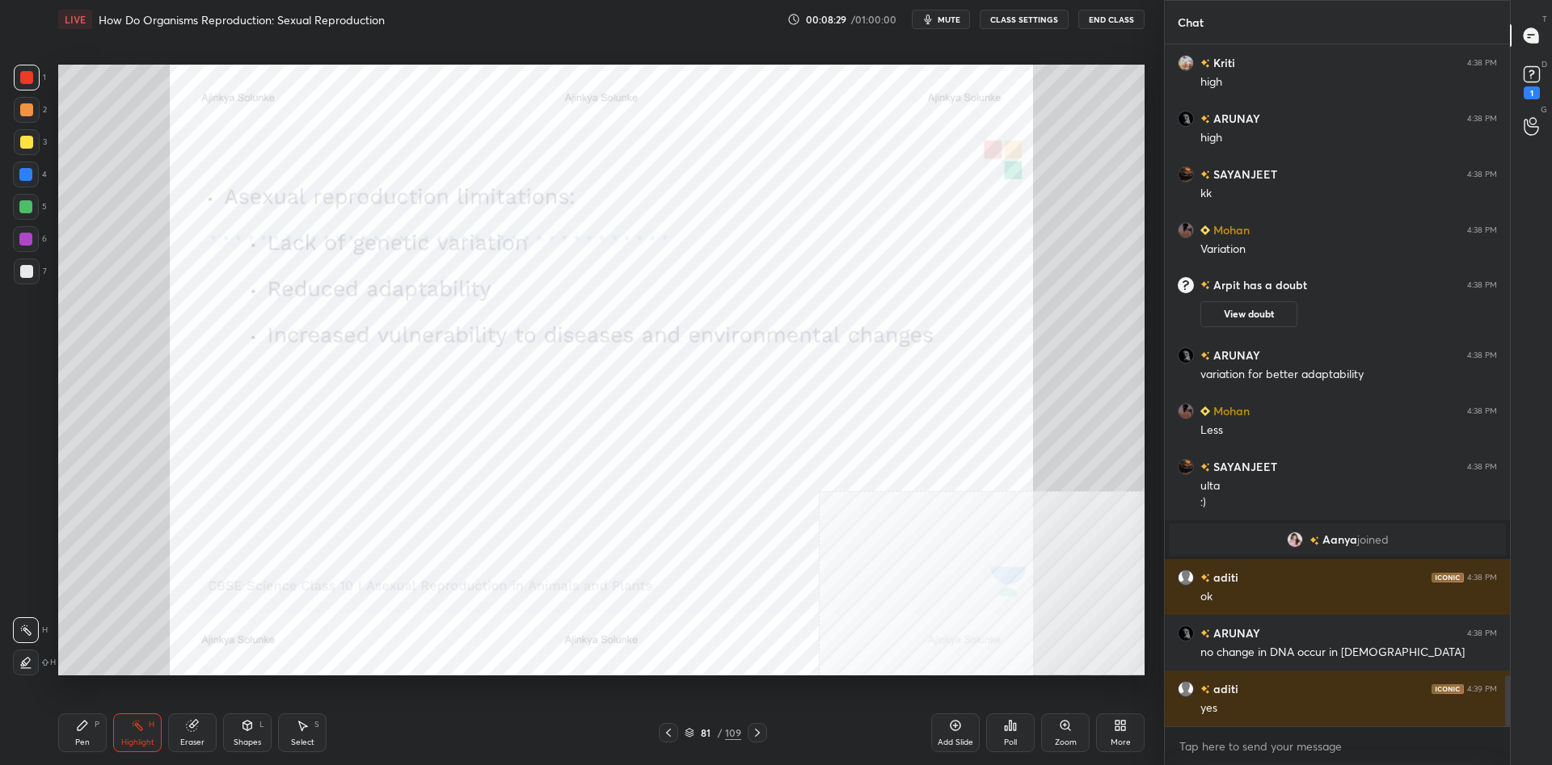
click at [88, 730] on icon at bounding box center [82, 725] width 13 height 13
click at [90, 729] on div "Pen P" at bounding box center [82, 733] width 48 height 39
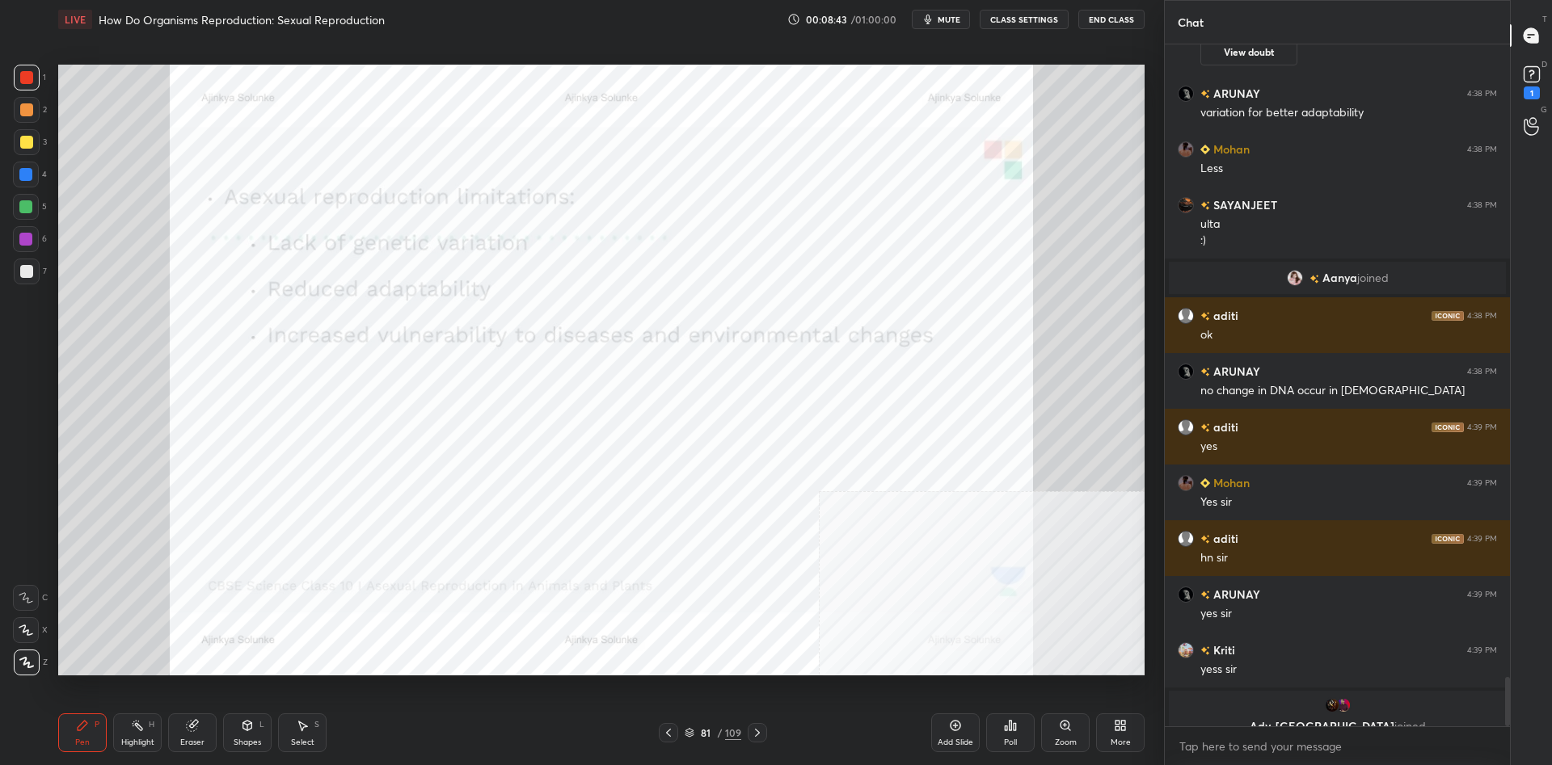
scroll to position [8778, 0]
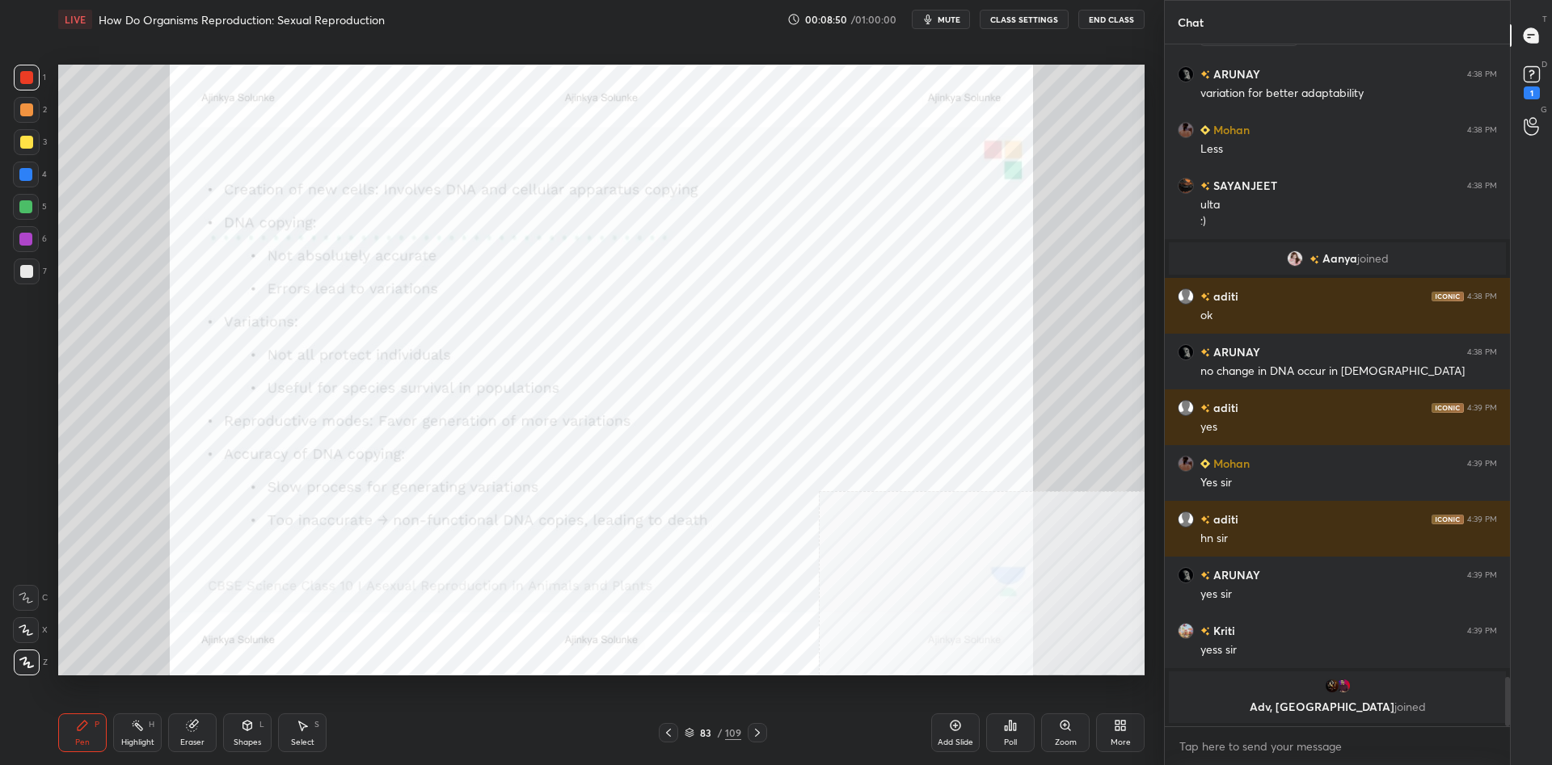
click at [43, 82] on div "1" at bounding box center [30, 78] width 32 height 26
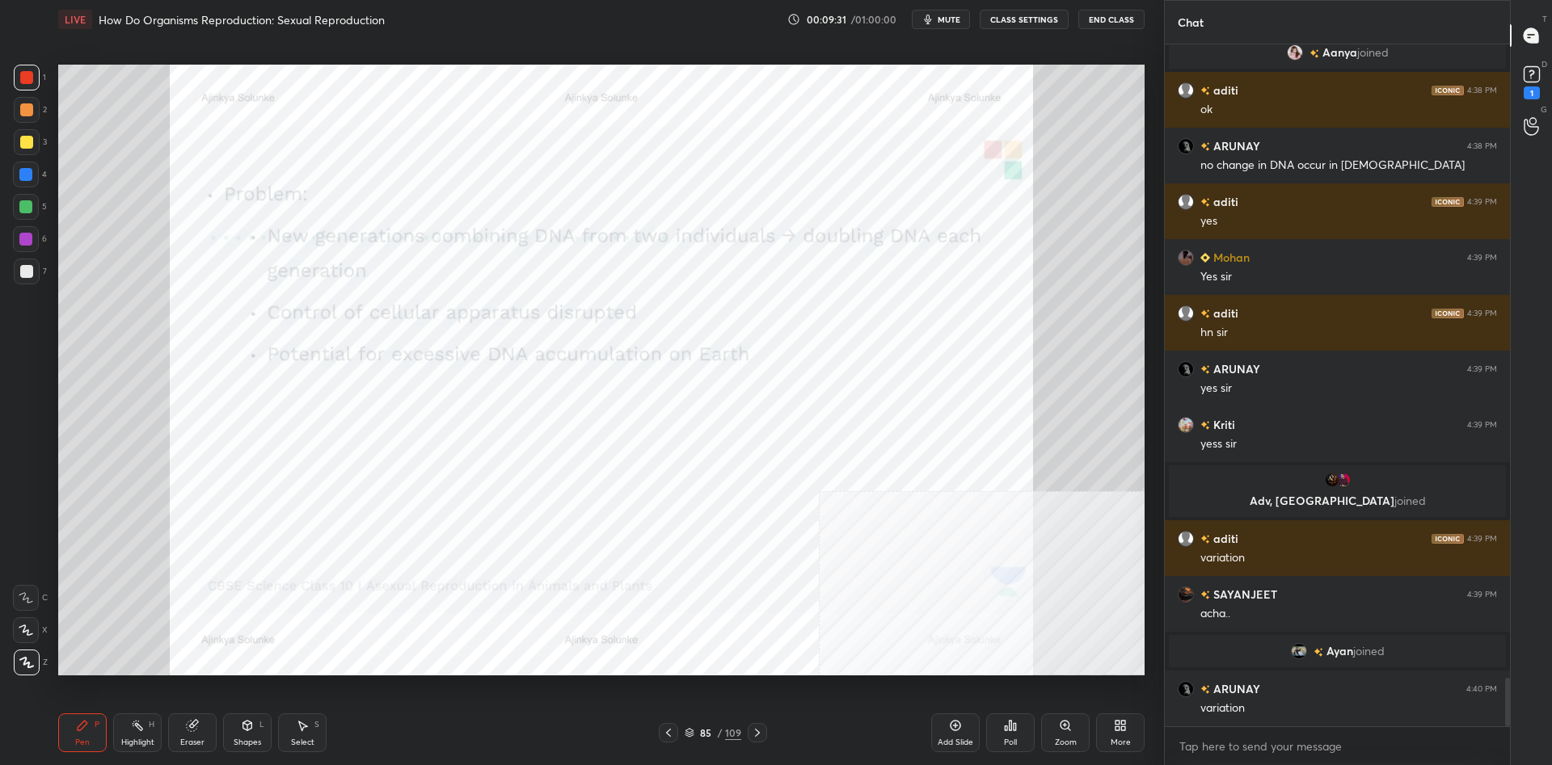
scroll to position [8886, 0]
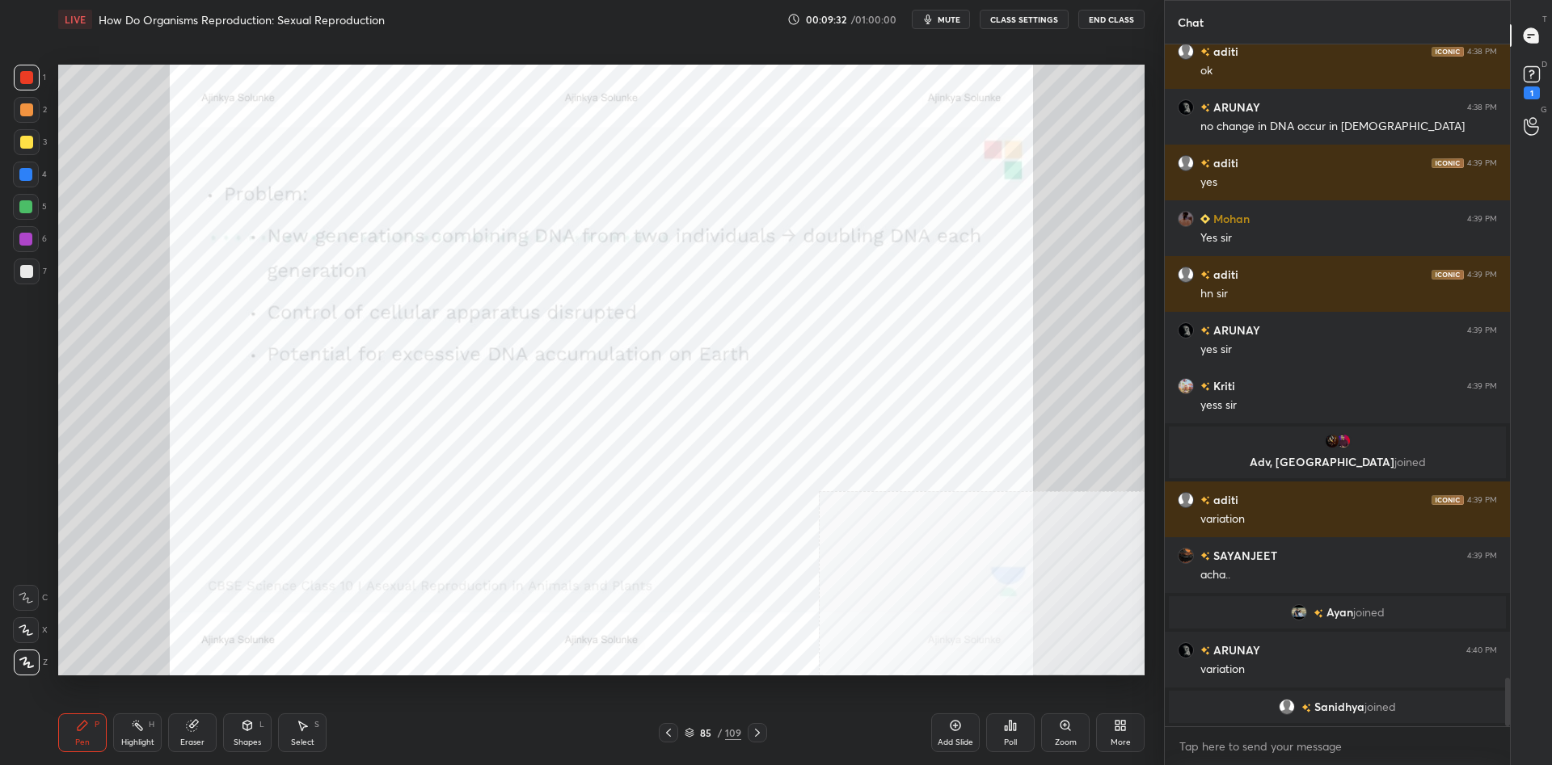
click at [949, 743] on div "Add Slide" at bounding box center [955, 743] width 36 height 8
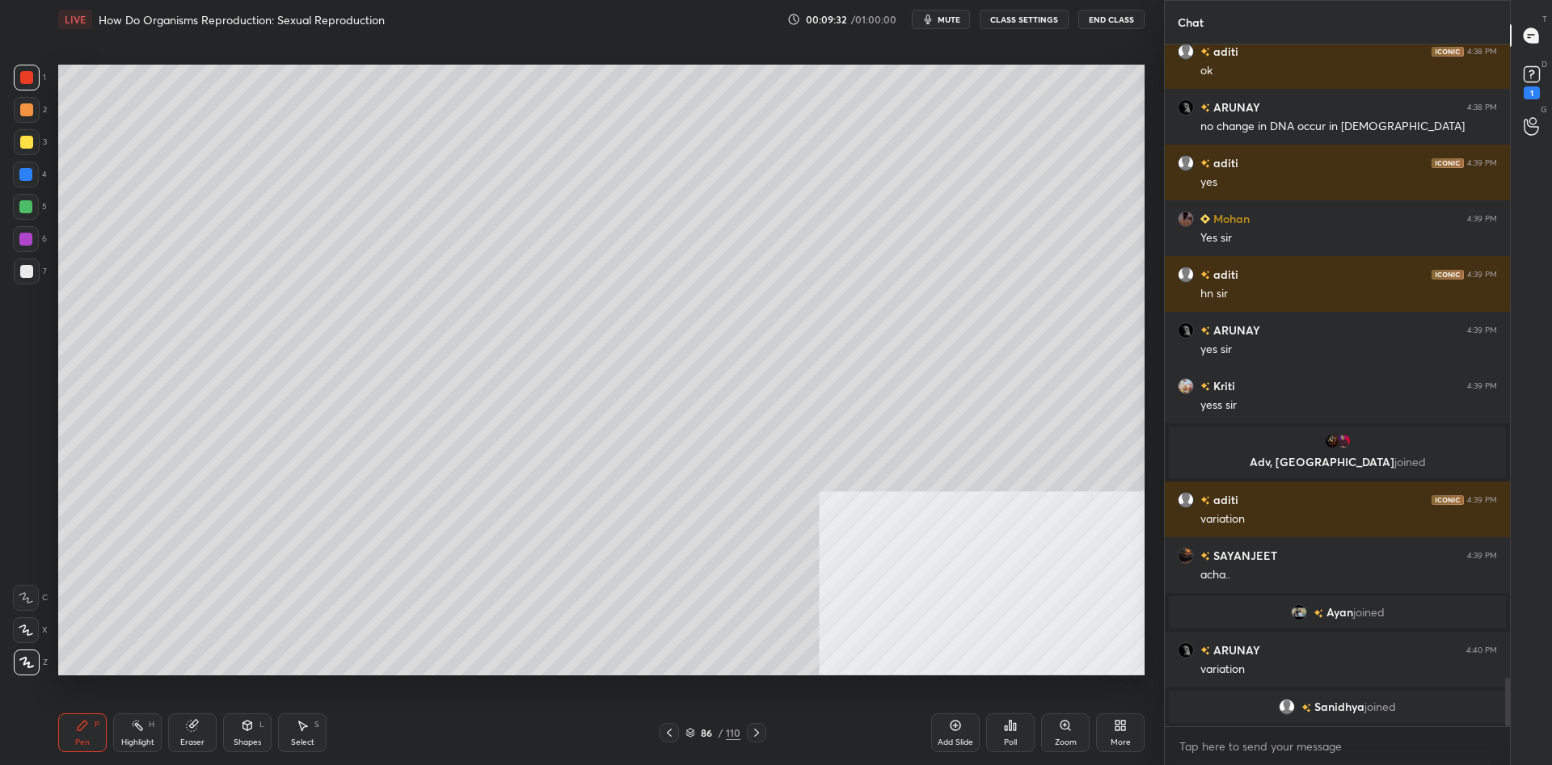
click at [1115, 743] on div "More" at bounding box center [1120, 743] width 20 height 8
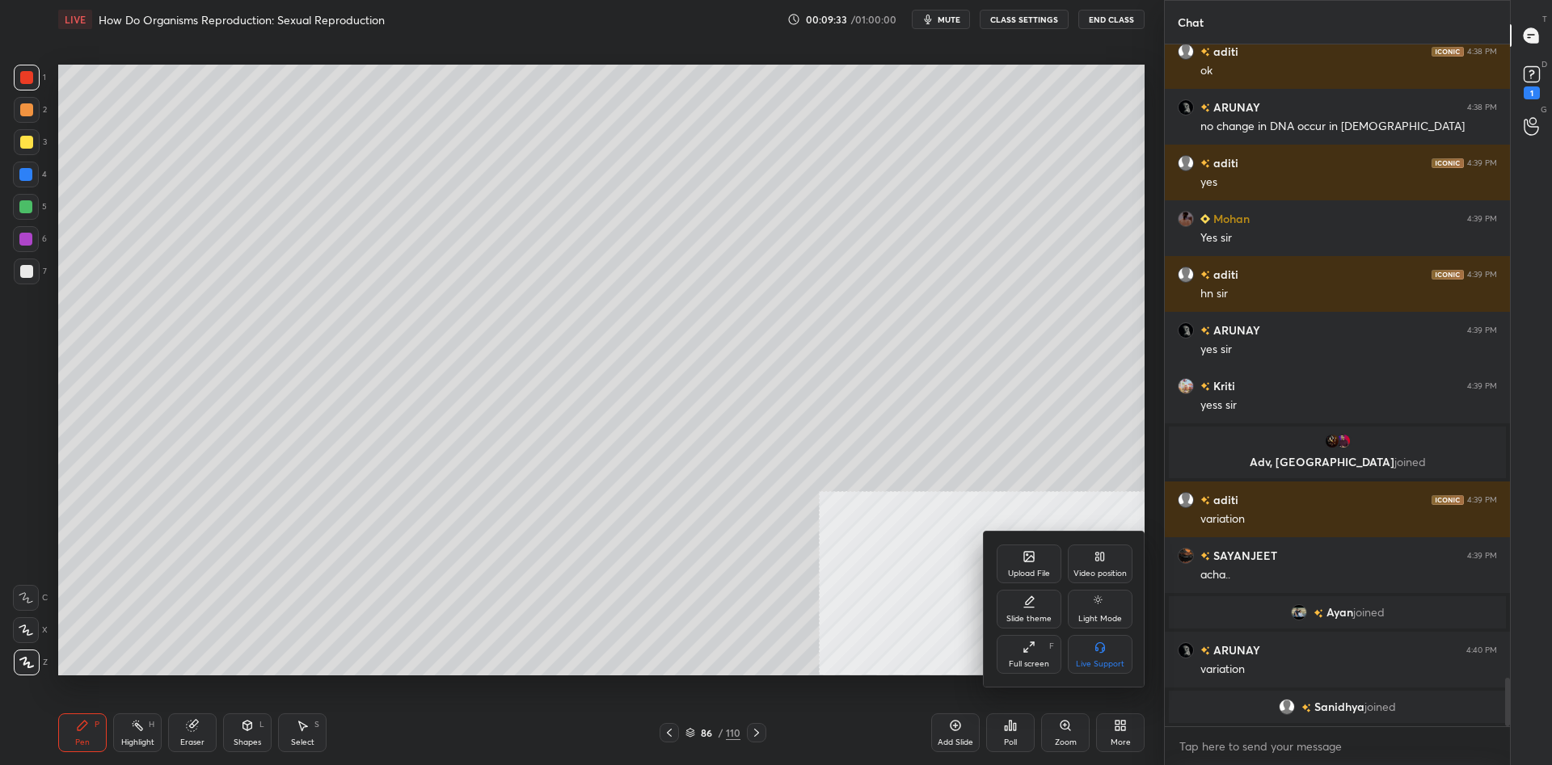
click at [1033, 613] on div "Slide theme" at bounding box center [1028, 609] width 65 height 39
click at [1112, 647] on div "Dark Ruled" at bounding box center [1099, 654] width 65 height 39
click at [894, 680] on div at bounding box center [776, 382] width 1552 height 765
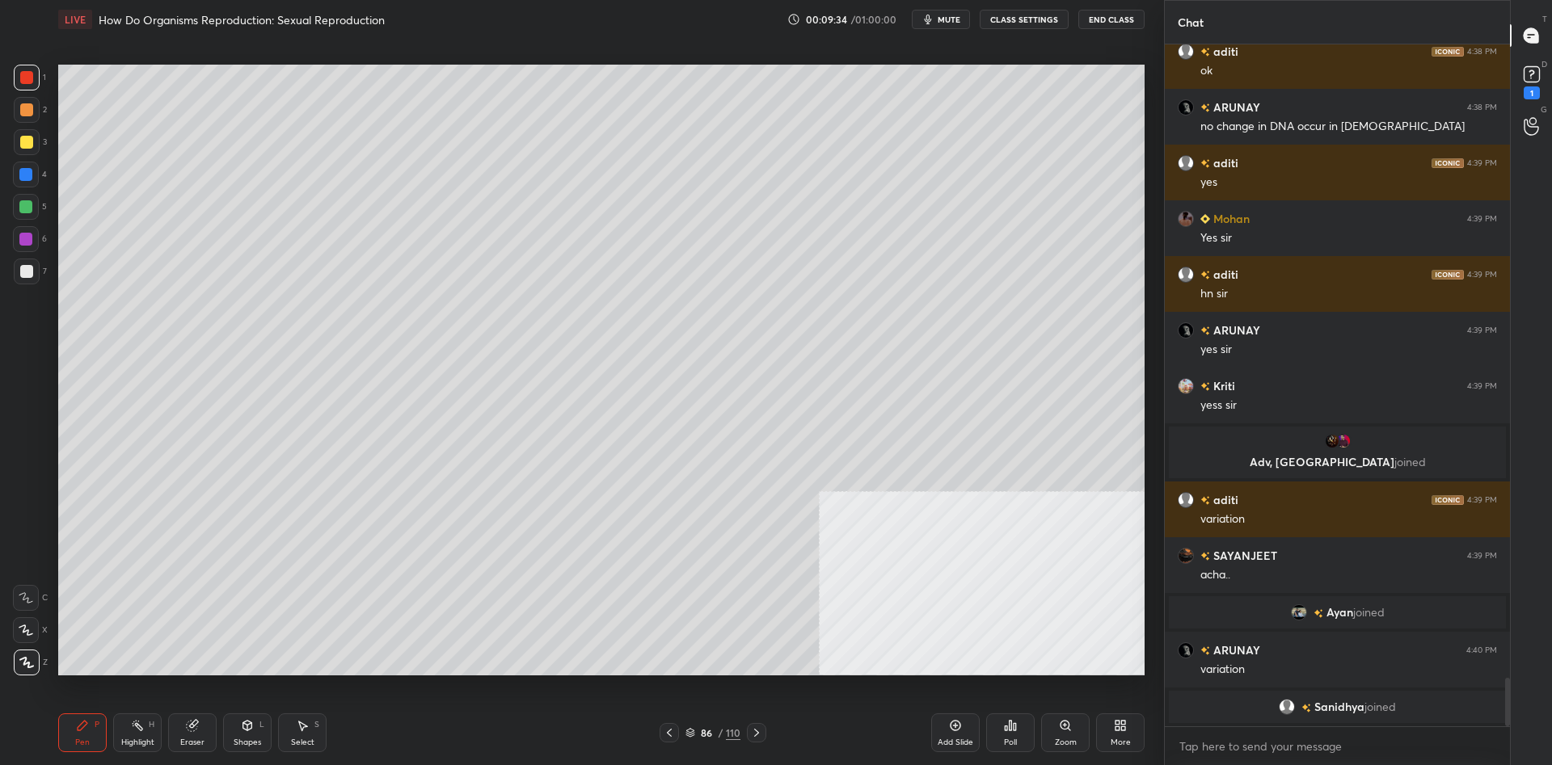
click at [957, 735] on div "Add Slide" at bounding box center [955, 733] width 48 height 39
click at [37, 146] on div at bounding box center [27, 142] width 26 height 26
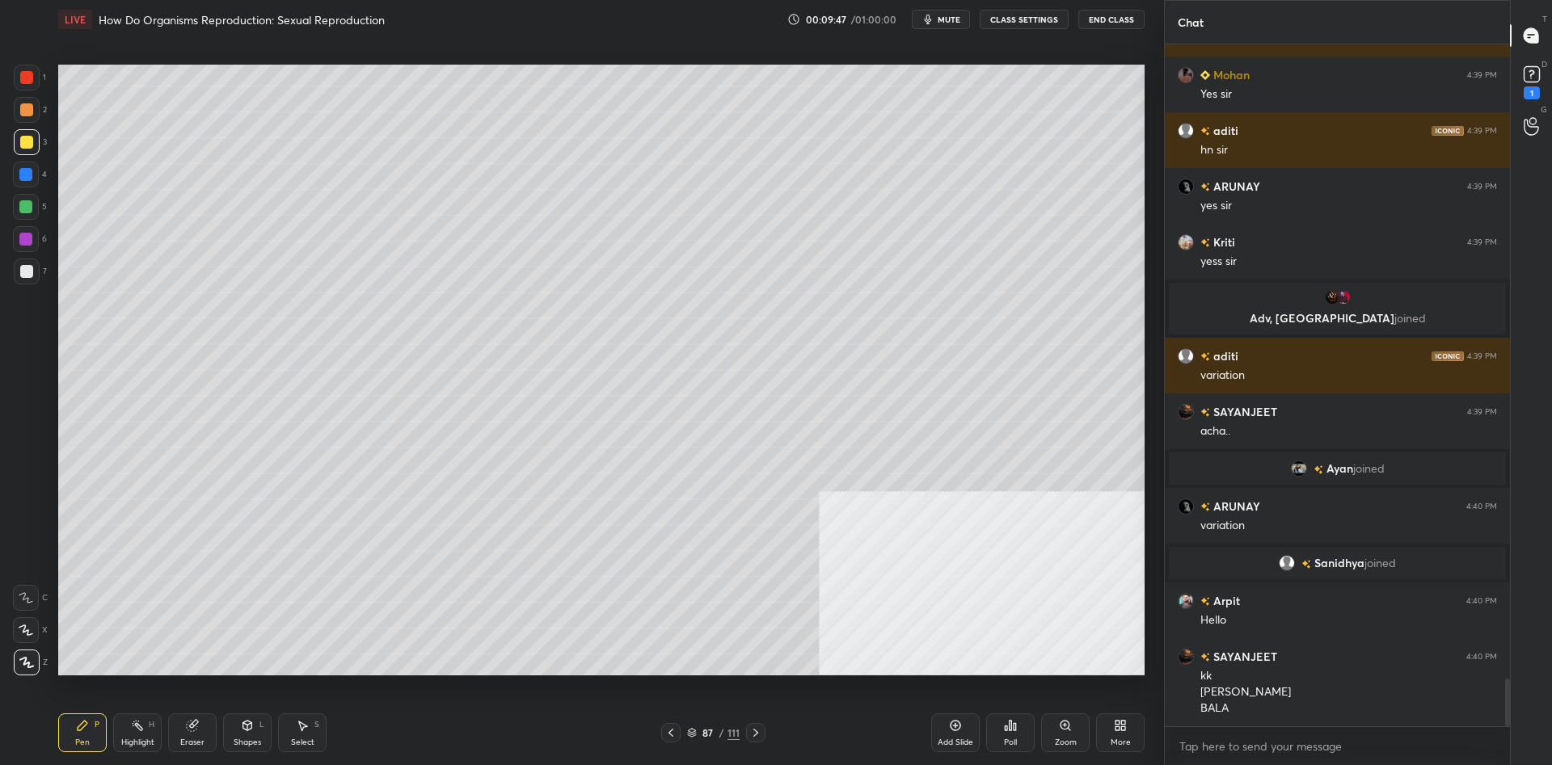
scroll to position [9038, 0]
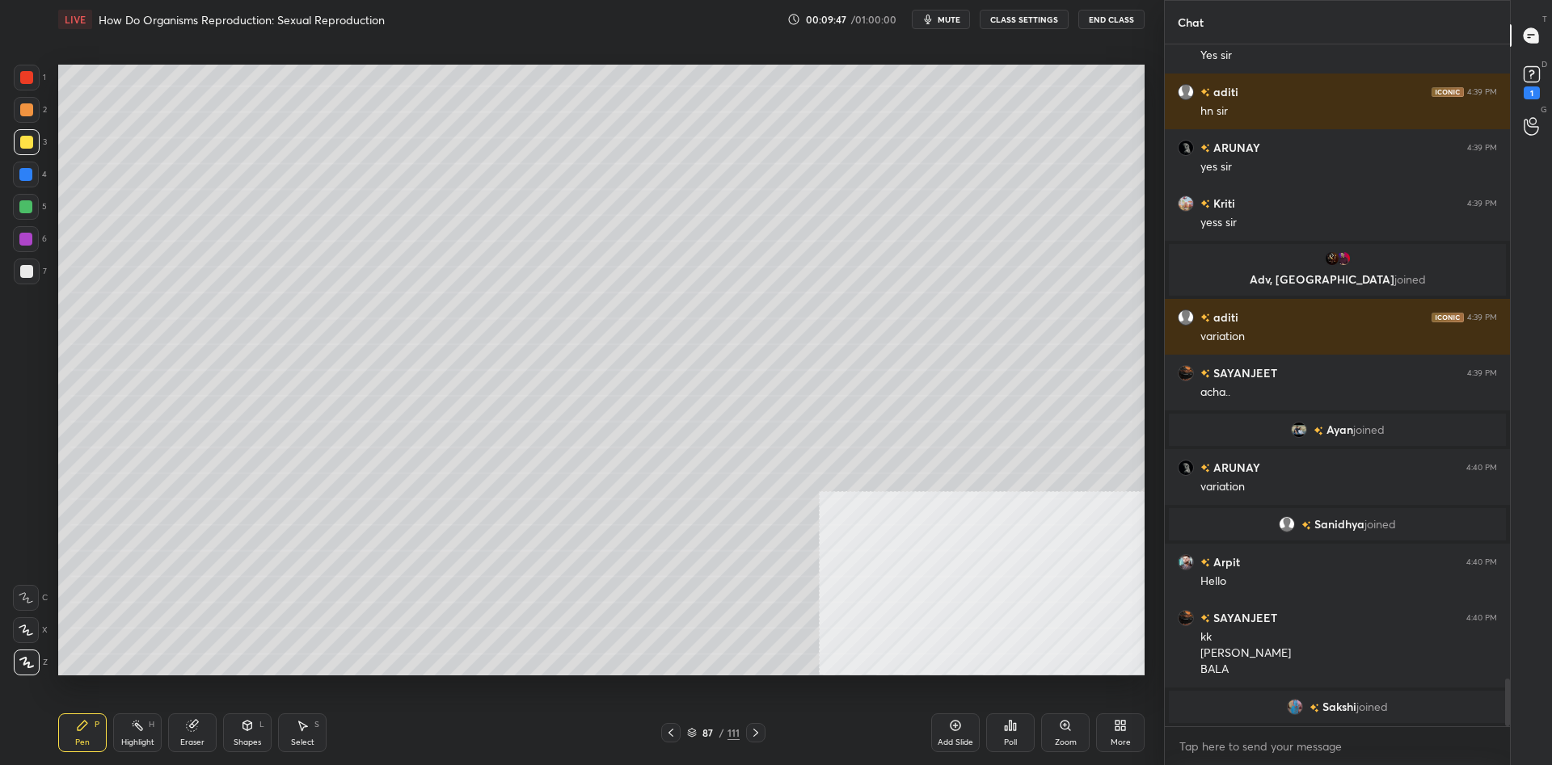
click at [19, 78] on div at bounding box center [27, 78] width 26 height 26
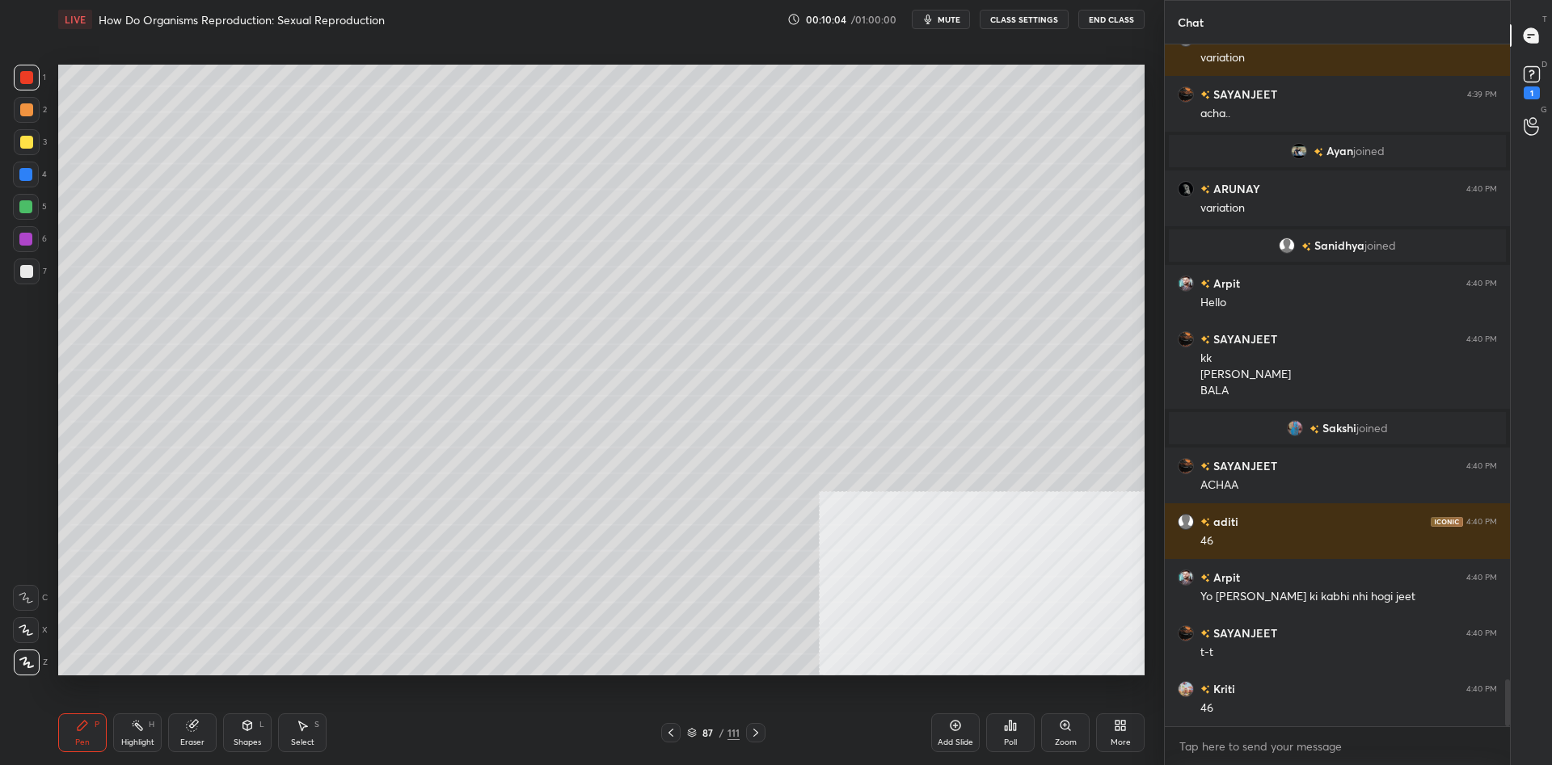
scroll to position [9382, 0]
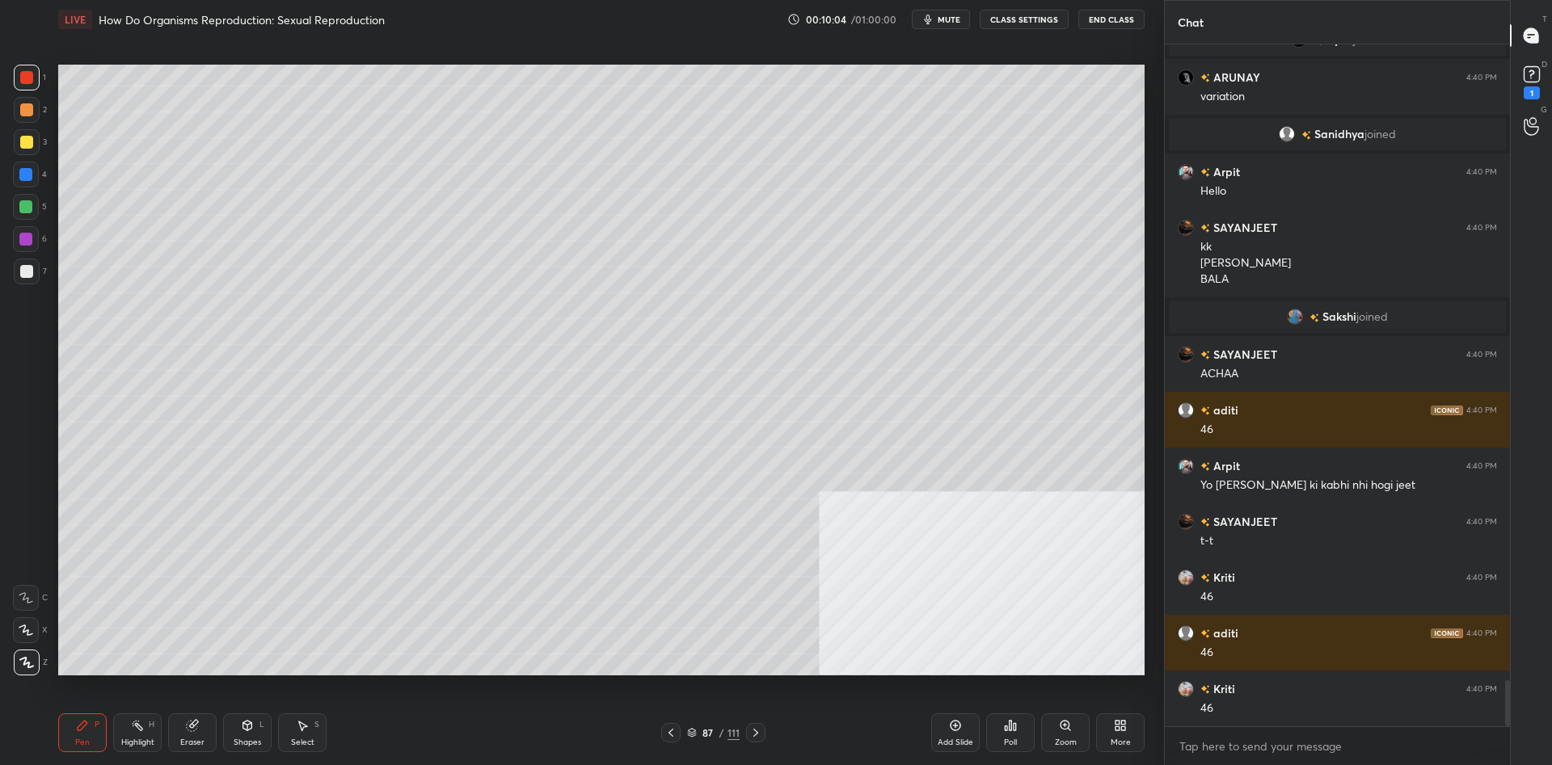
click at [265, 736] on div "Shapes L" at bounding box center [247, 733] width 48 height 39
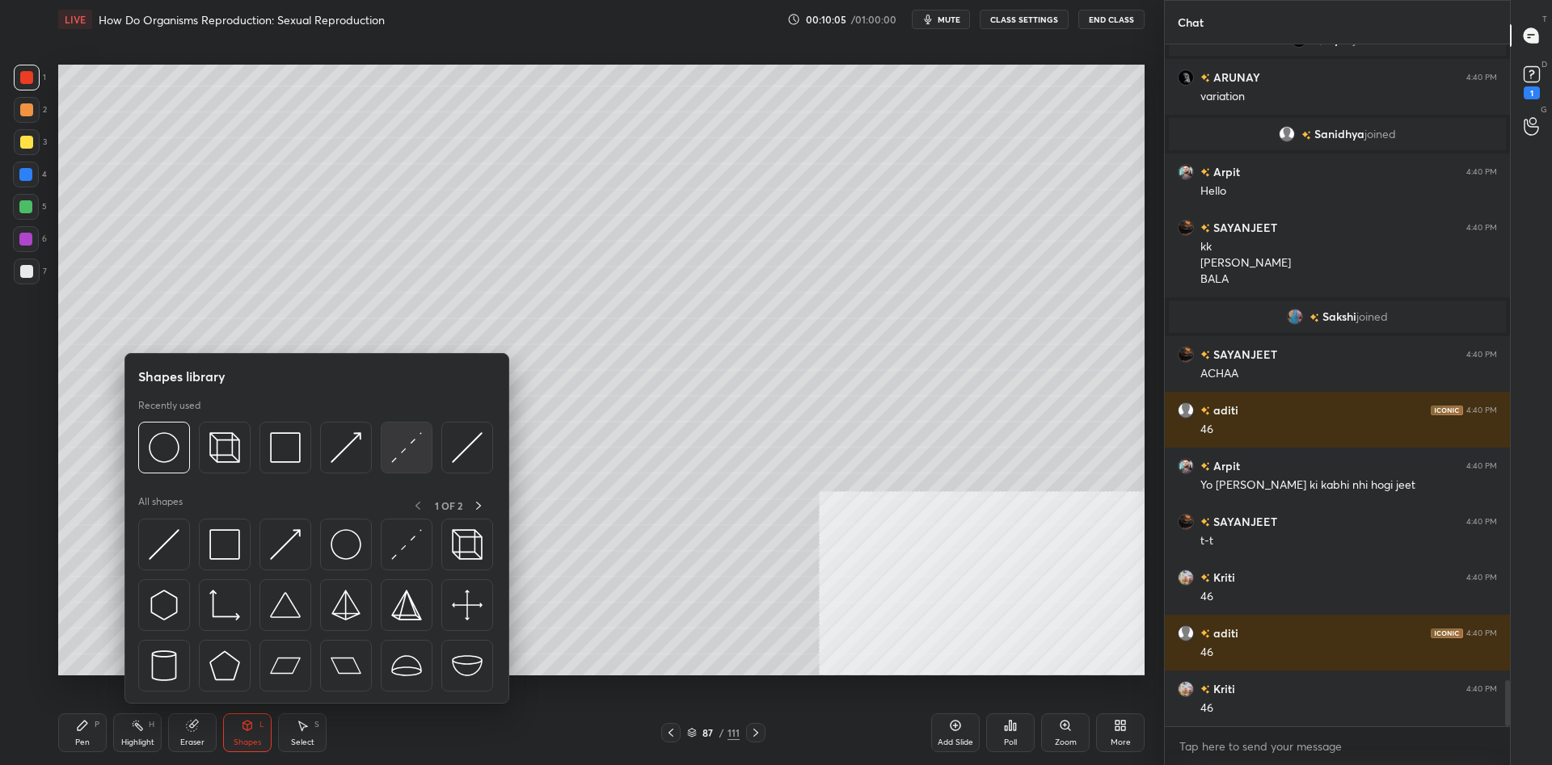
scroll to position [9300, 0]
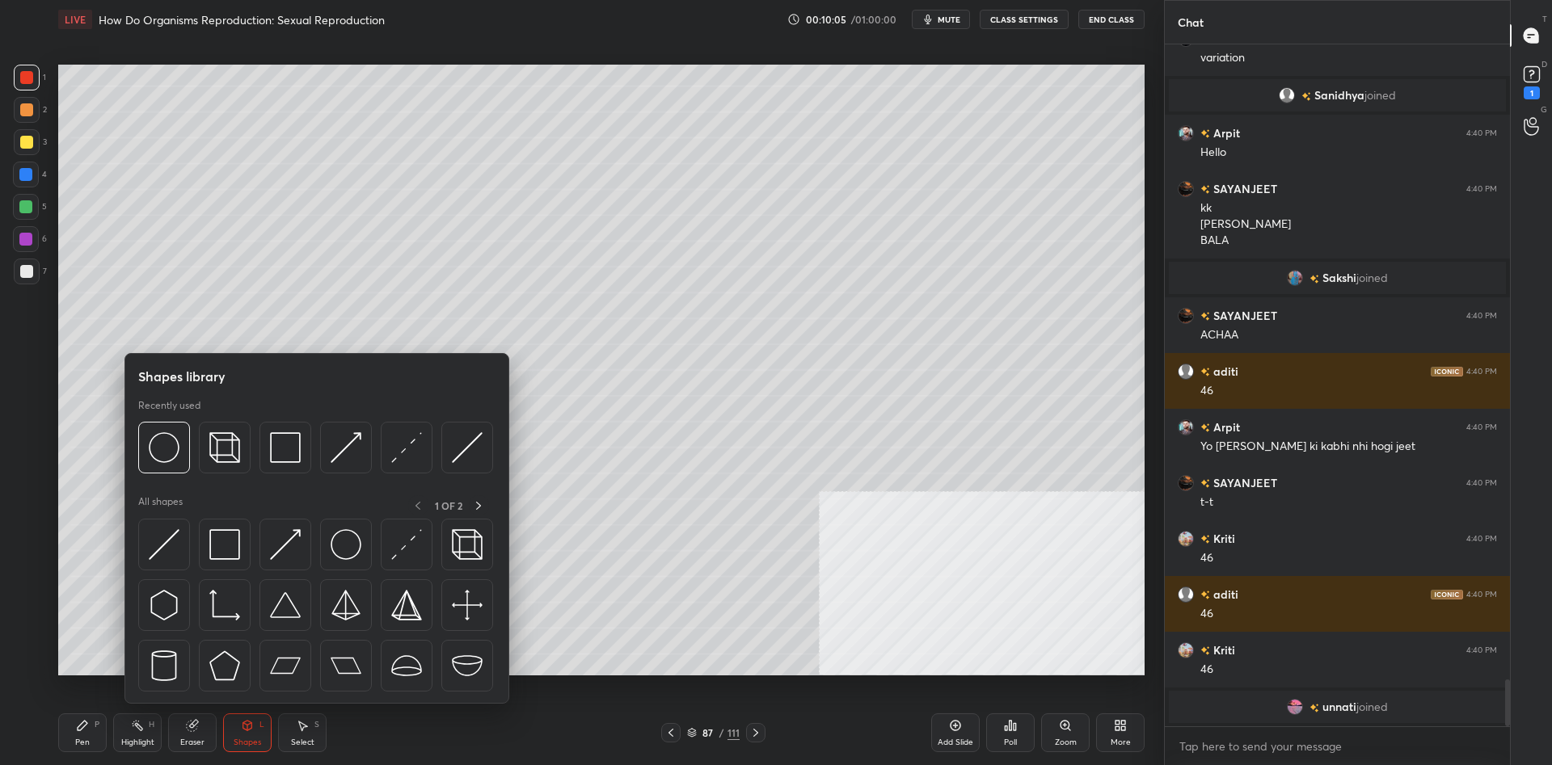
click at [377, 460] on div at bounding box center [315, 452] width 355 height 61
click at [347, 461] on img at bounding box center [346, 447] width 31 height 31
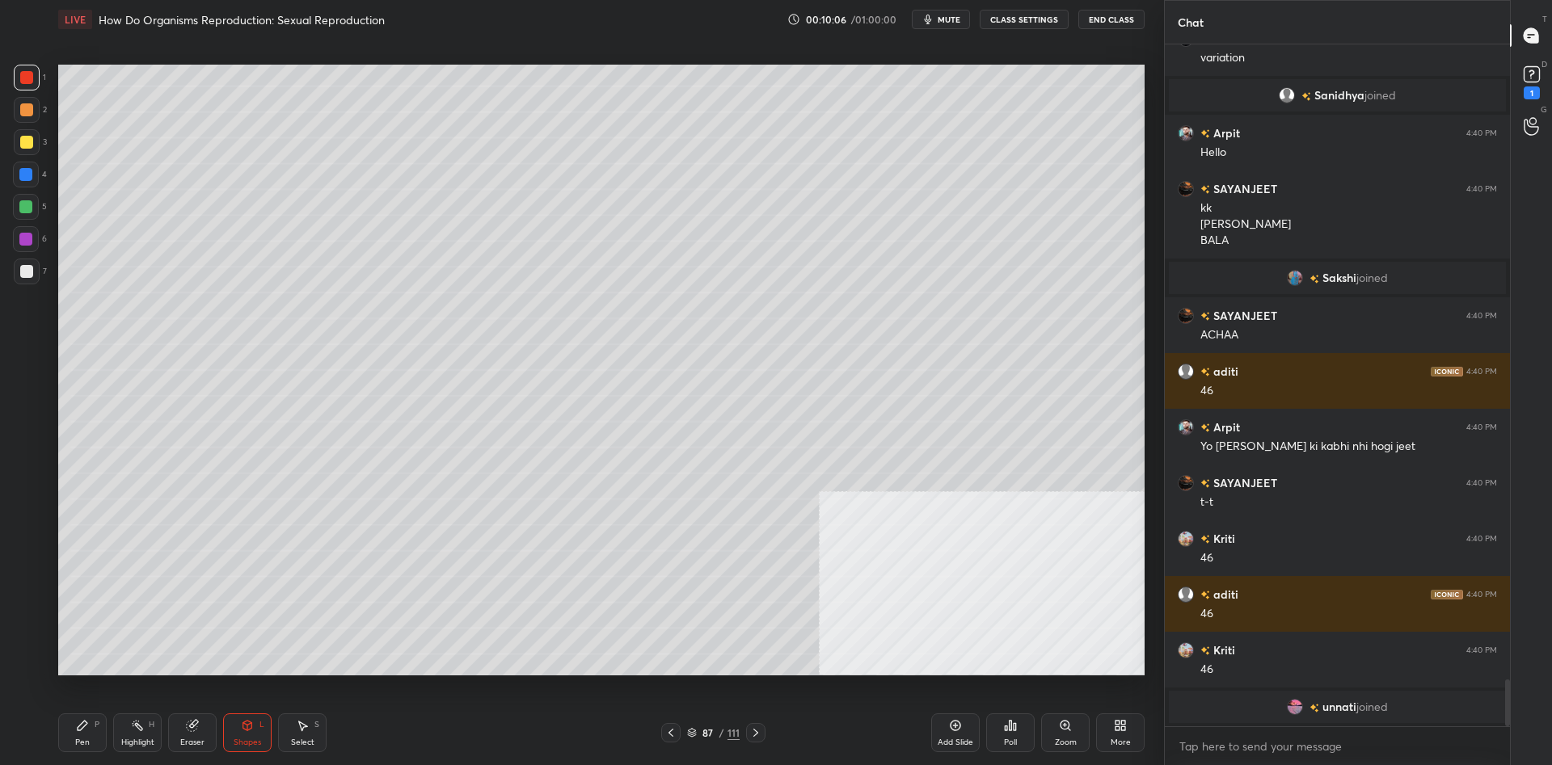
click at [34, 242] on div at bounding box center [26, 239] width 26 height 26
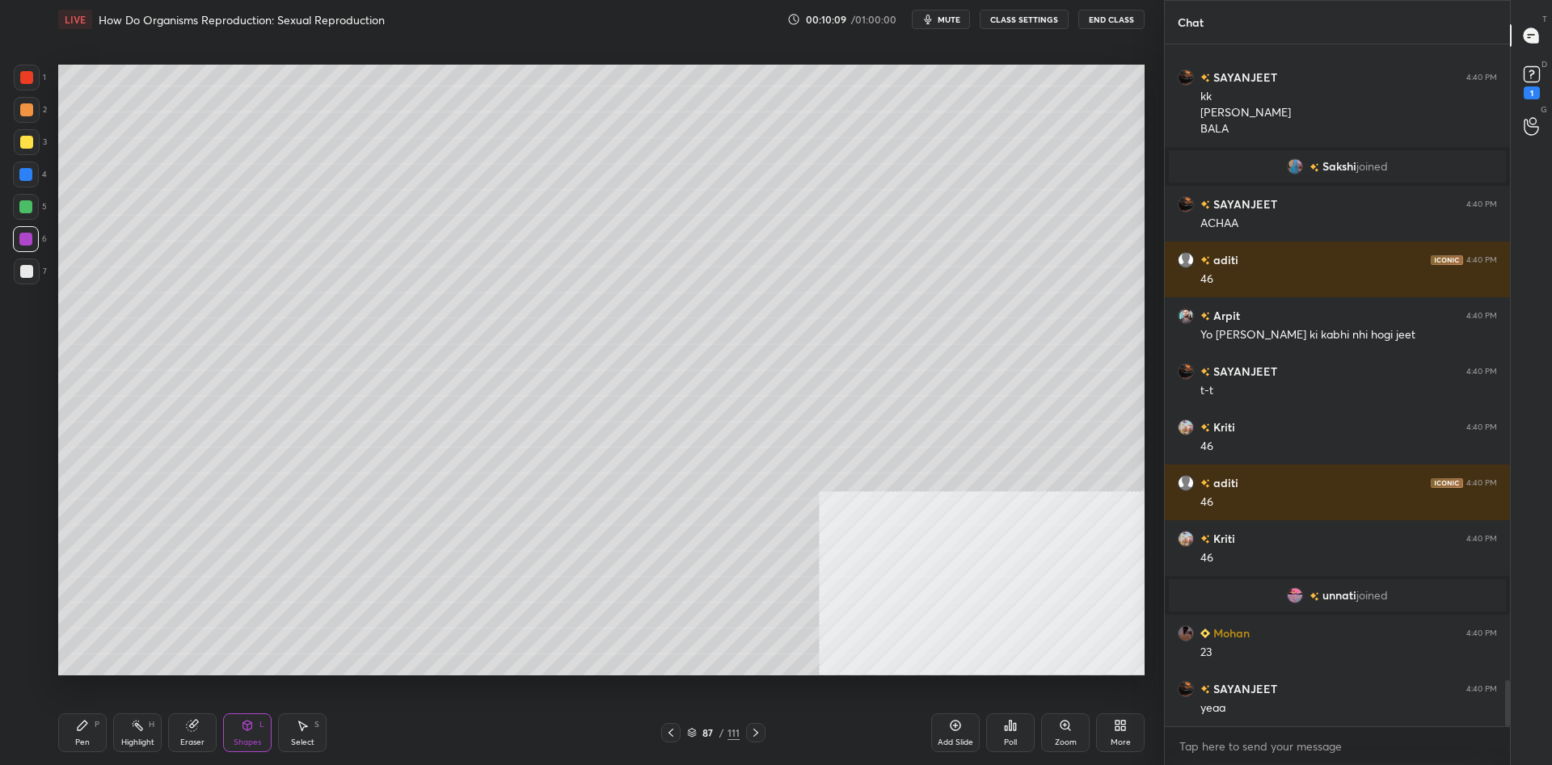
click at [79, 739] on div "Pen" at bounding box center [82, 743] width 15 height 8
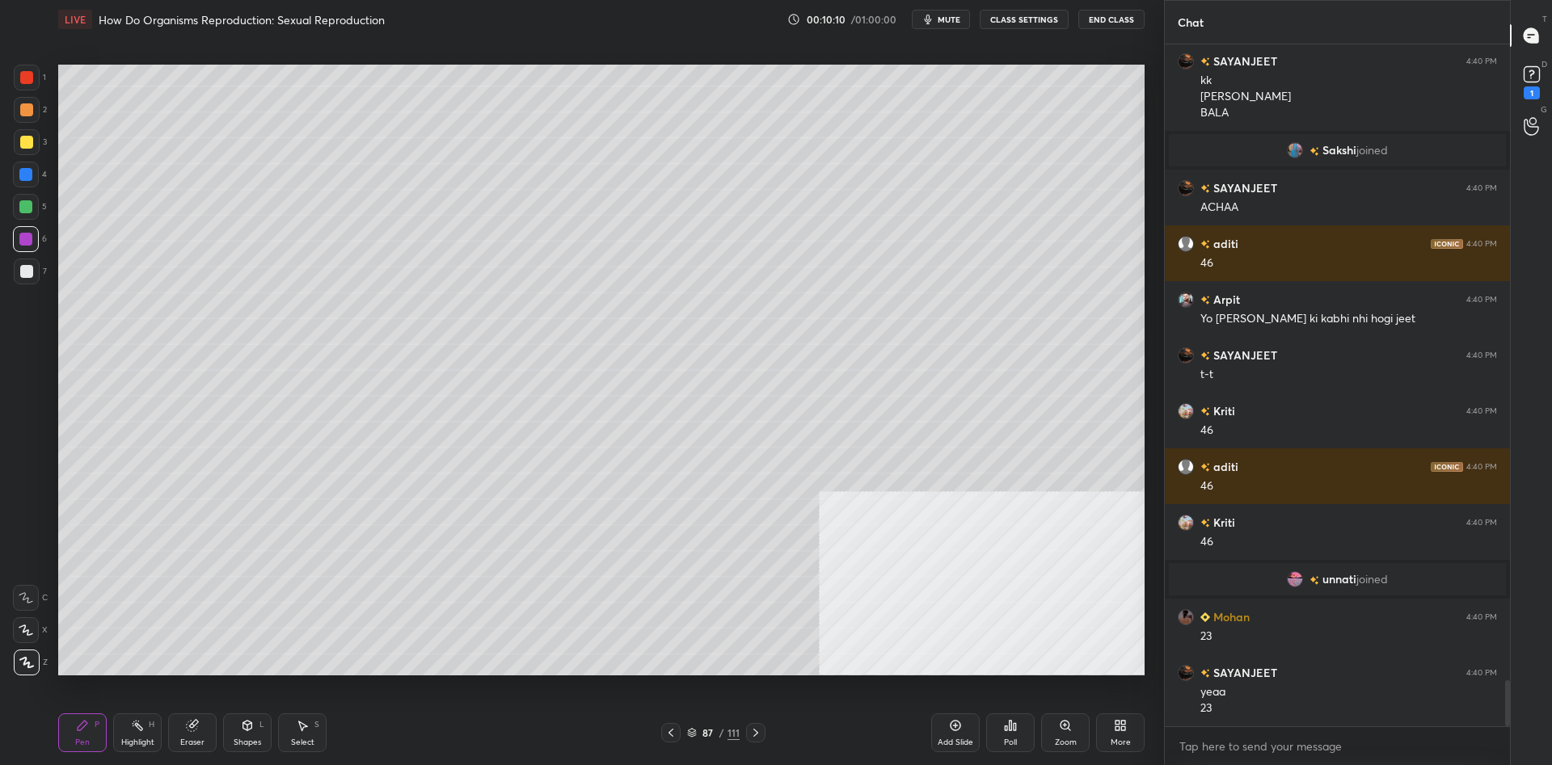
click at [25, 78] on div at bounding box center [26, 77] width 13 height 13
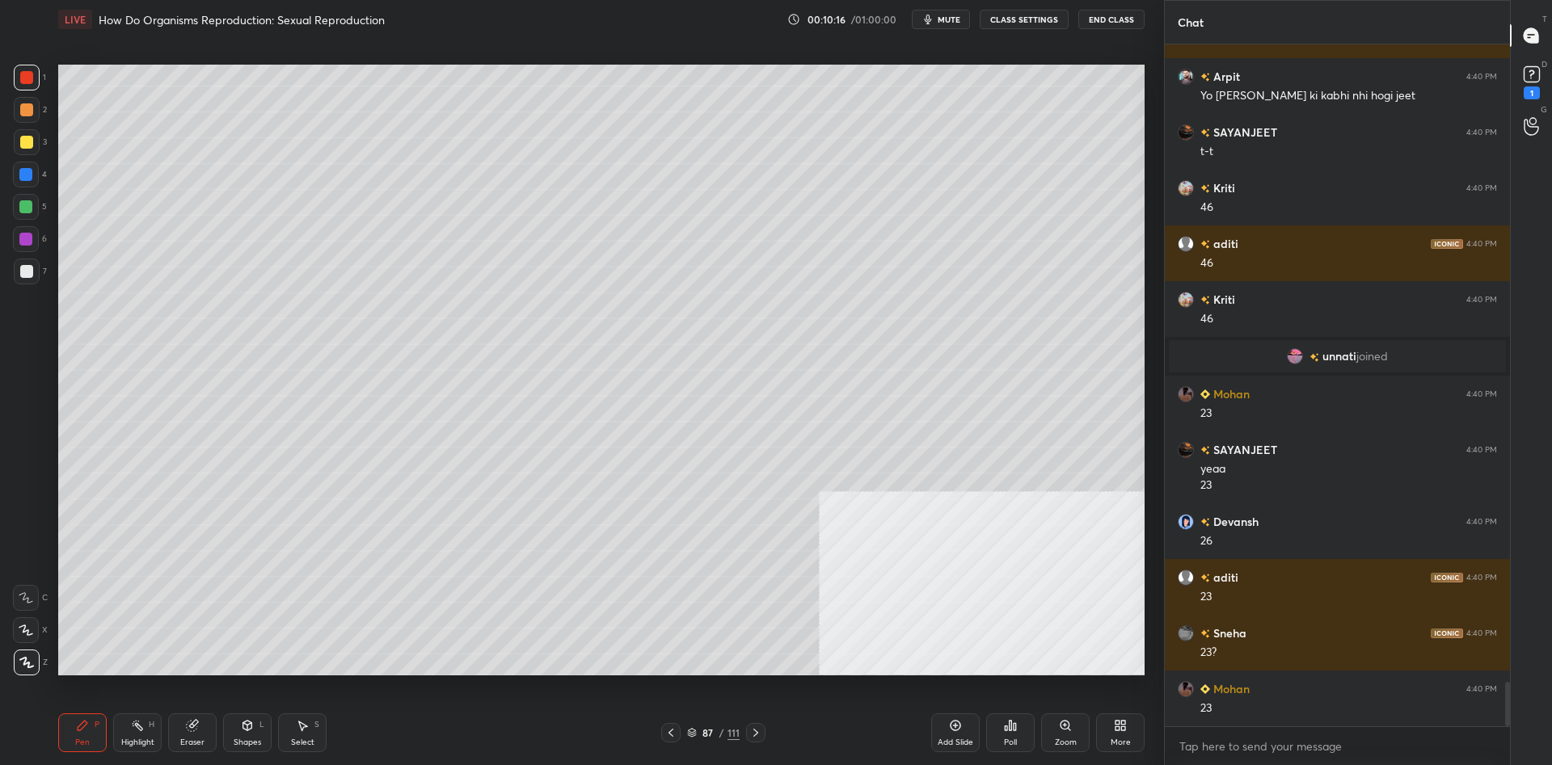
scroll to position [9706, 0]
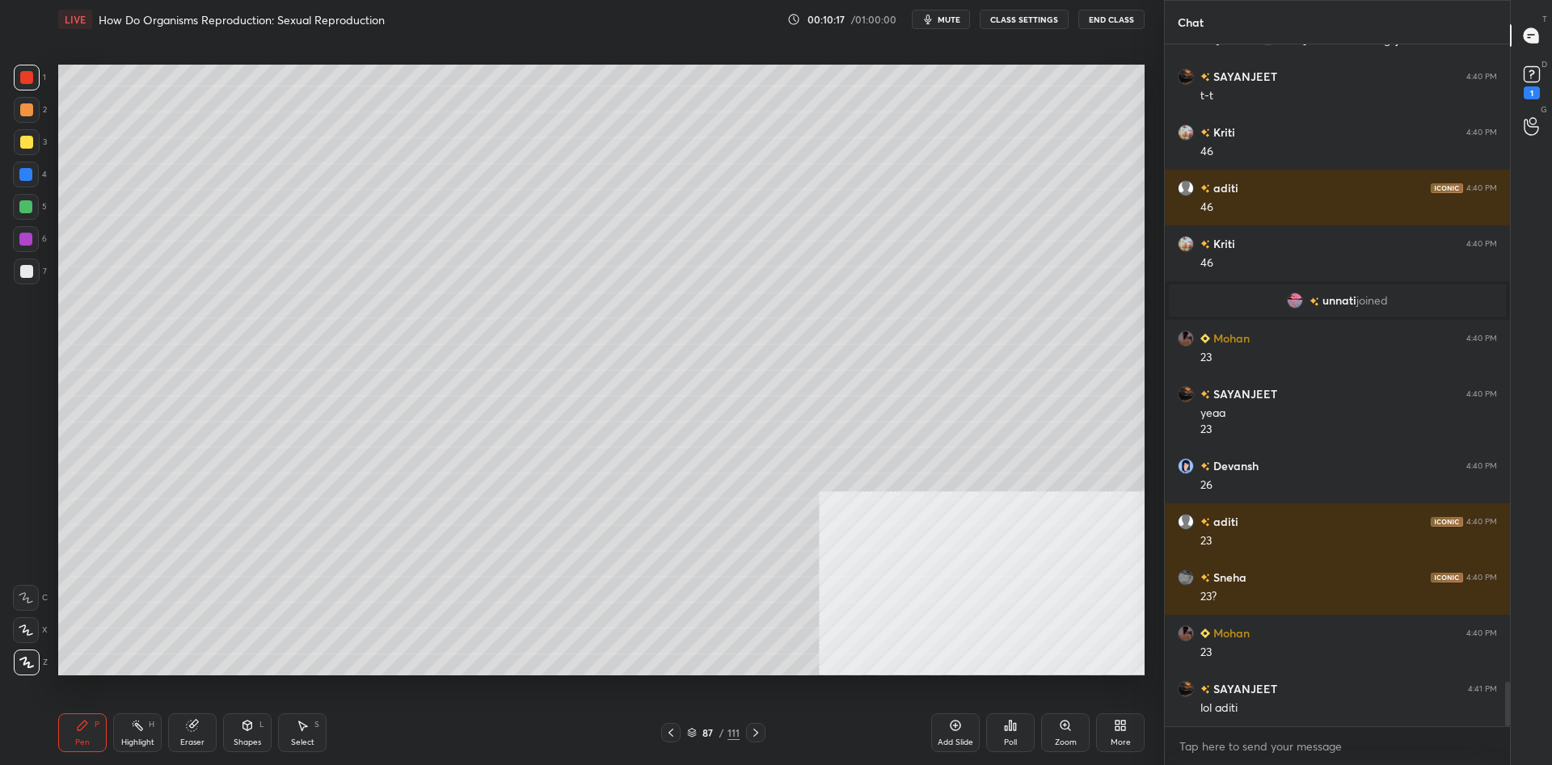
click at [26, 113] on div at bounding box center [26, 109] width 13 height 13
click at [35, 83] on div at bounding box center [27, 78] width 26 height 26
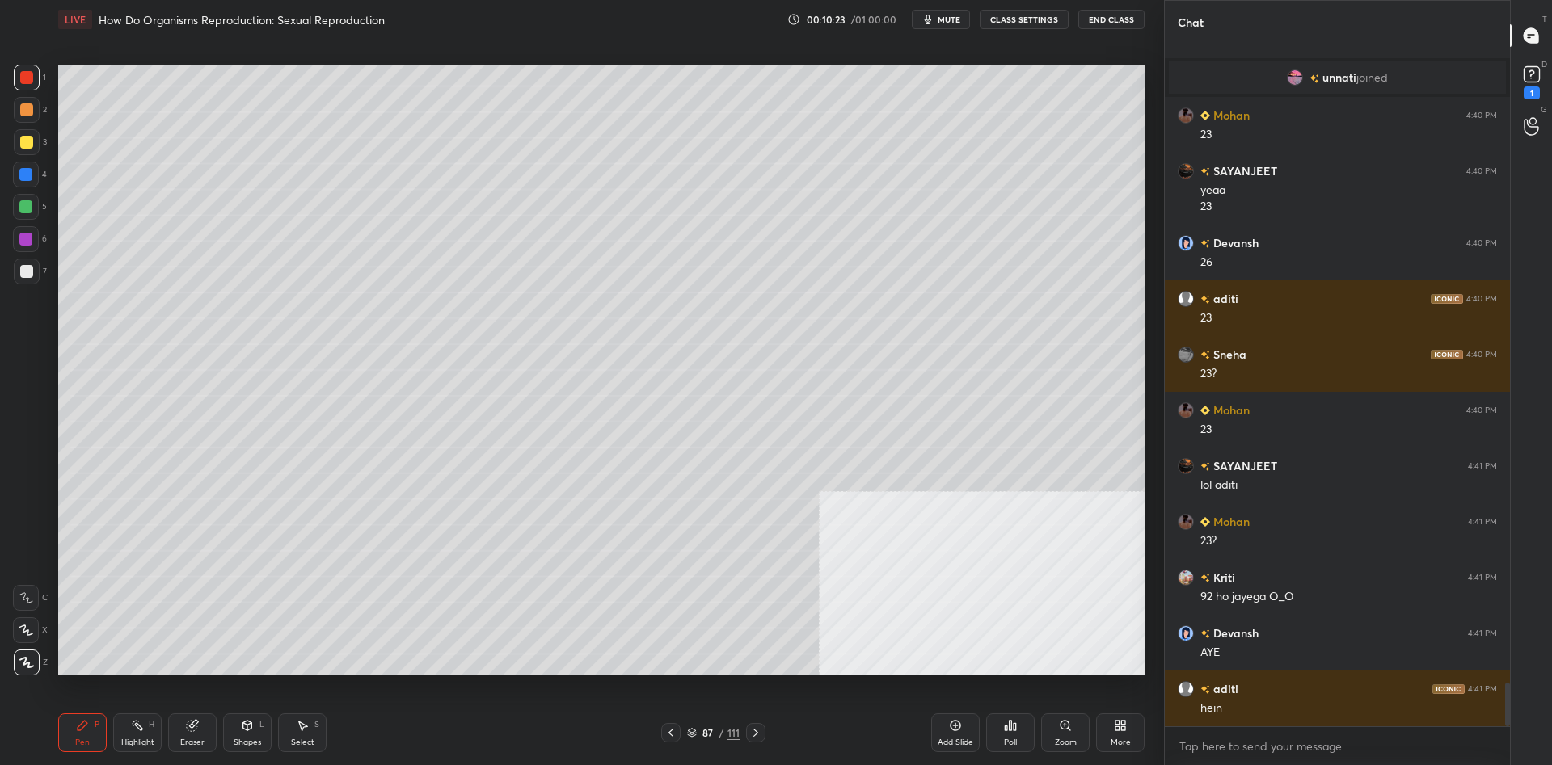
scroll to position [9985, 0]
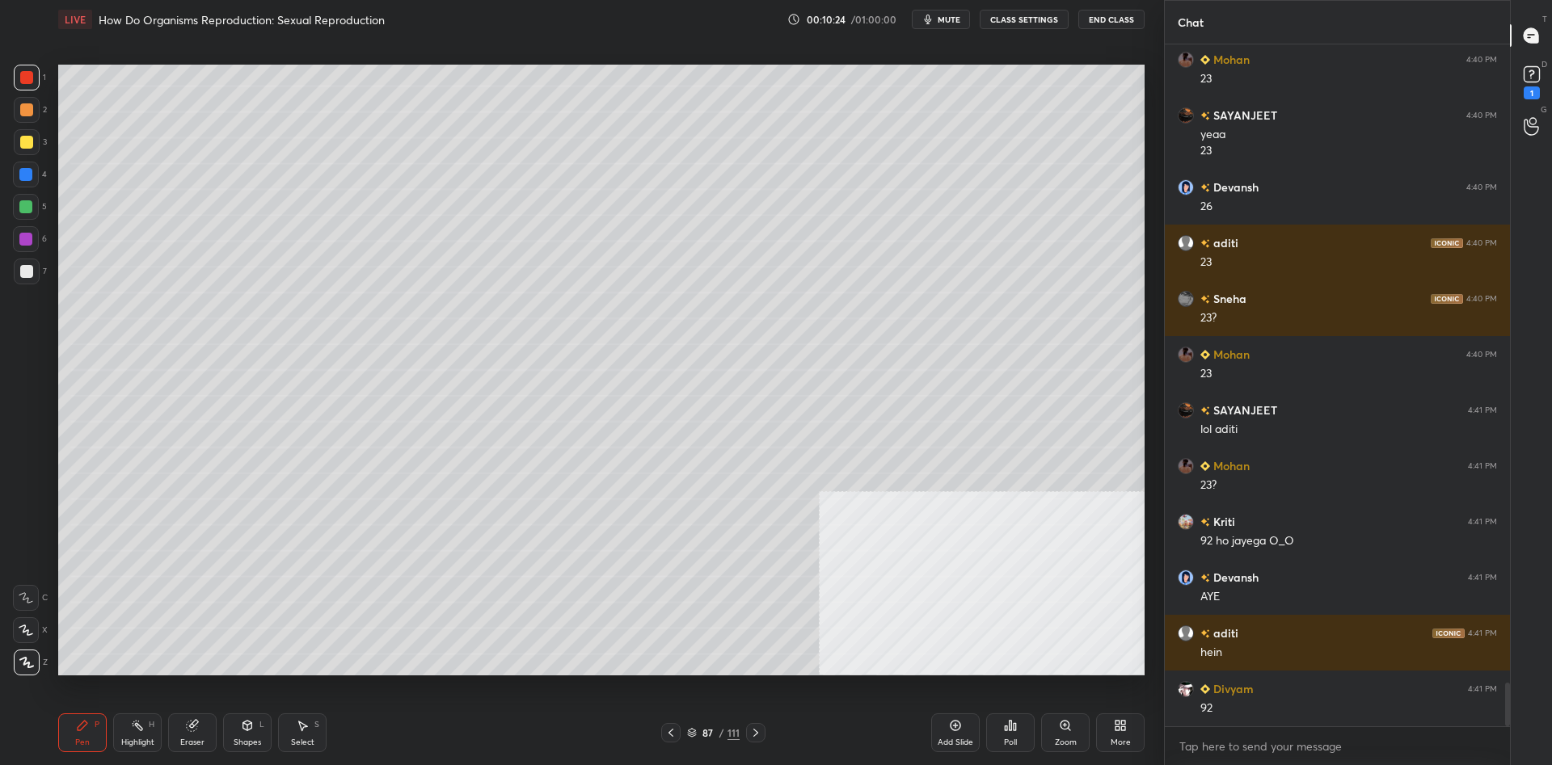
click at [142, 731] on icon at bounding box center [137, 725] width 13 height 13
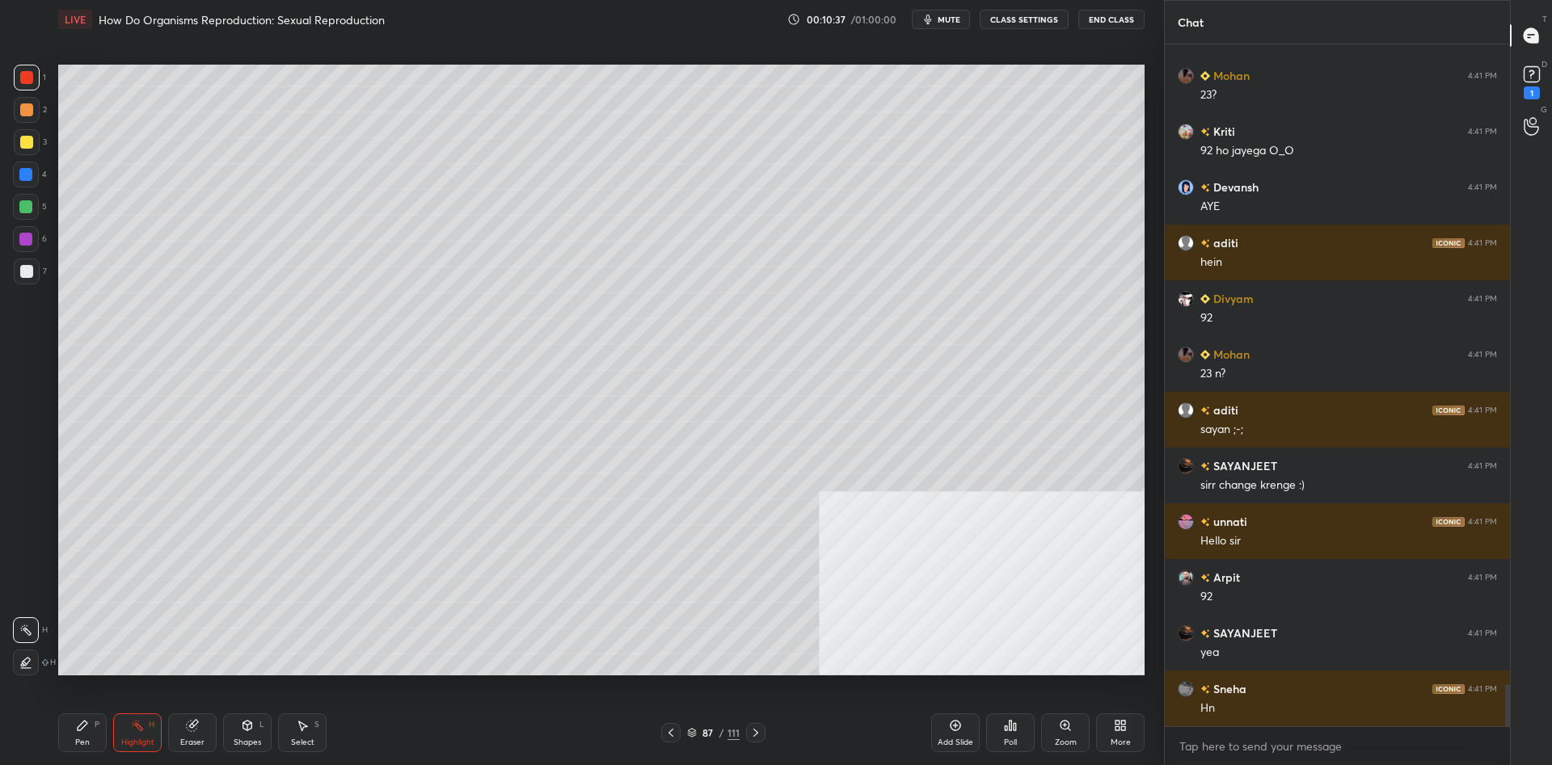
scroll to position [10431, 0]
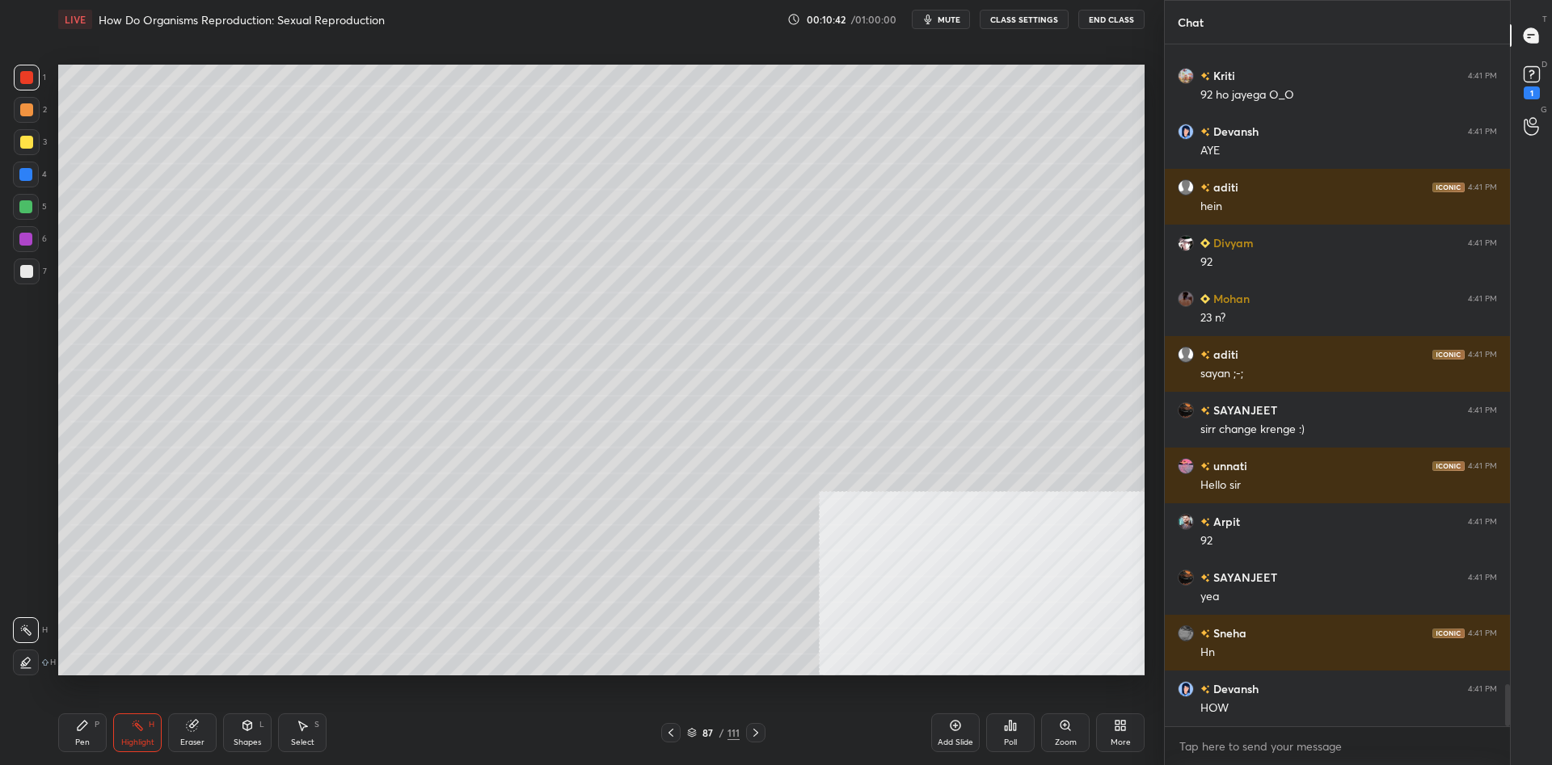
click at [82, 743] on div "Pen" at bounding box center [82, 743] width 15 height 8
click at [85, 735] on div "Pen P" at bounding box center [82, 733] width 48 height 39
click at [27, 145] on div at bounding box center [26, 142] width 13 height 13
click at [23, 142] on div at bounding box center [26, 142] width 13 height 13
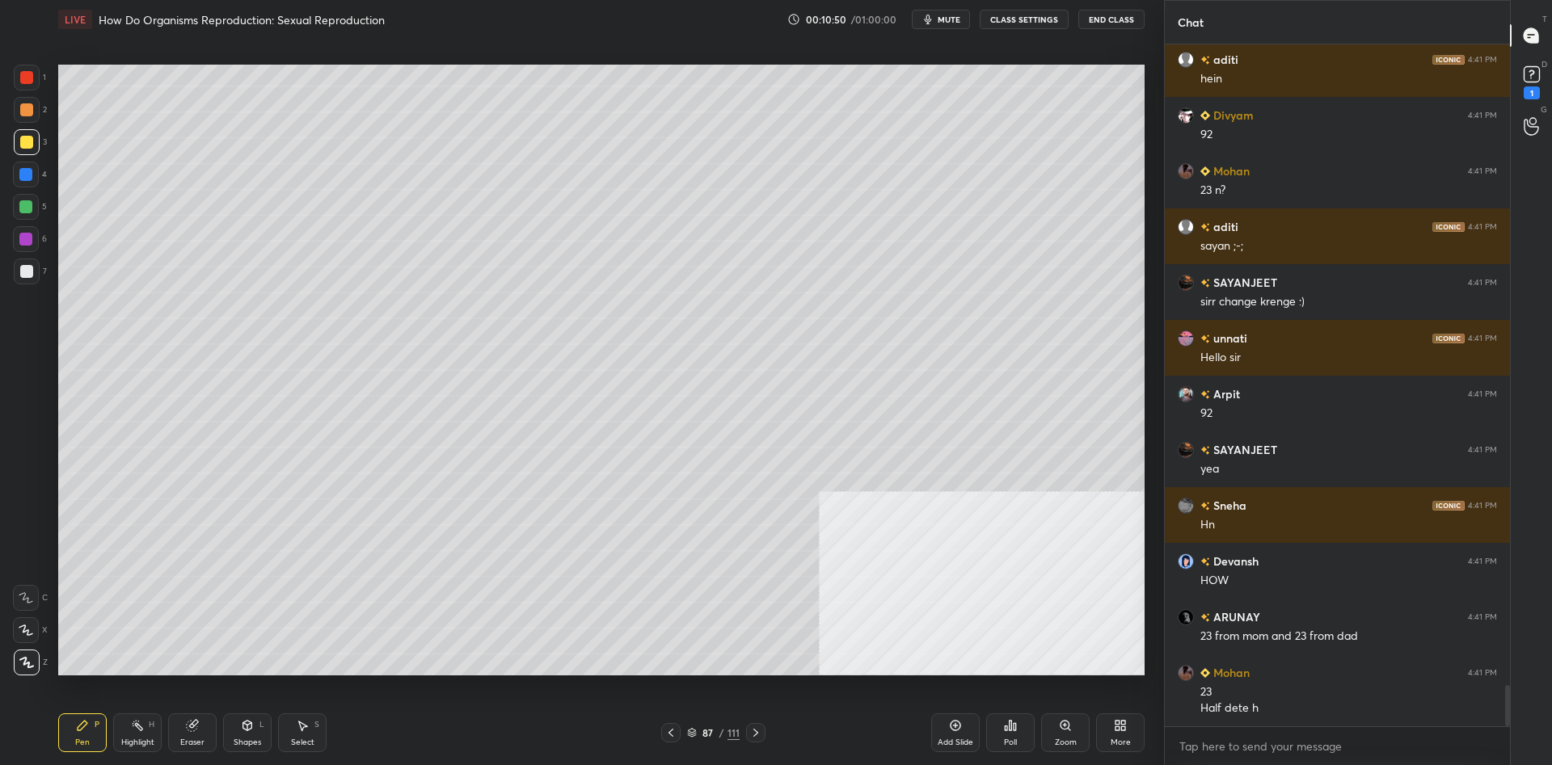
scroll to position [10629, 0]
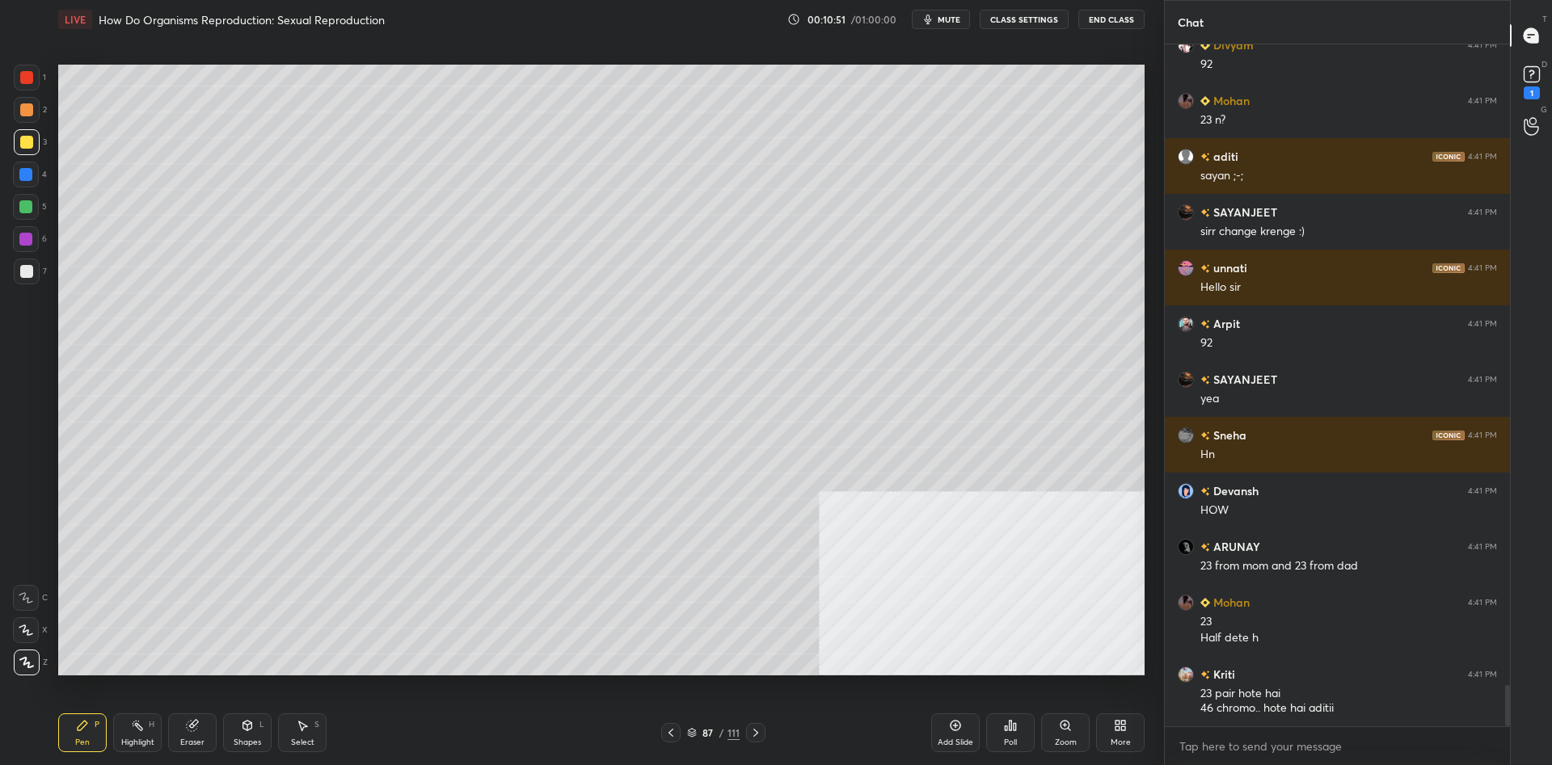
click at [23, 82] on div at bounding box center [26, 77] width 13 height 13
click at [26, 80] on div at bounding box center [26, 77] width 13 height 13
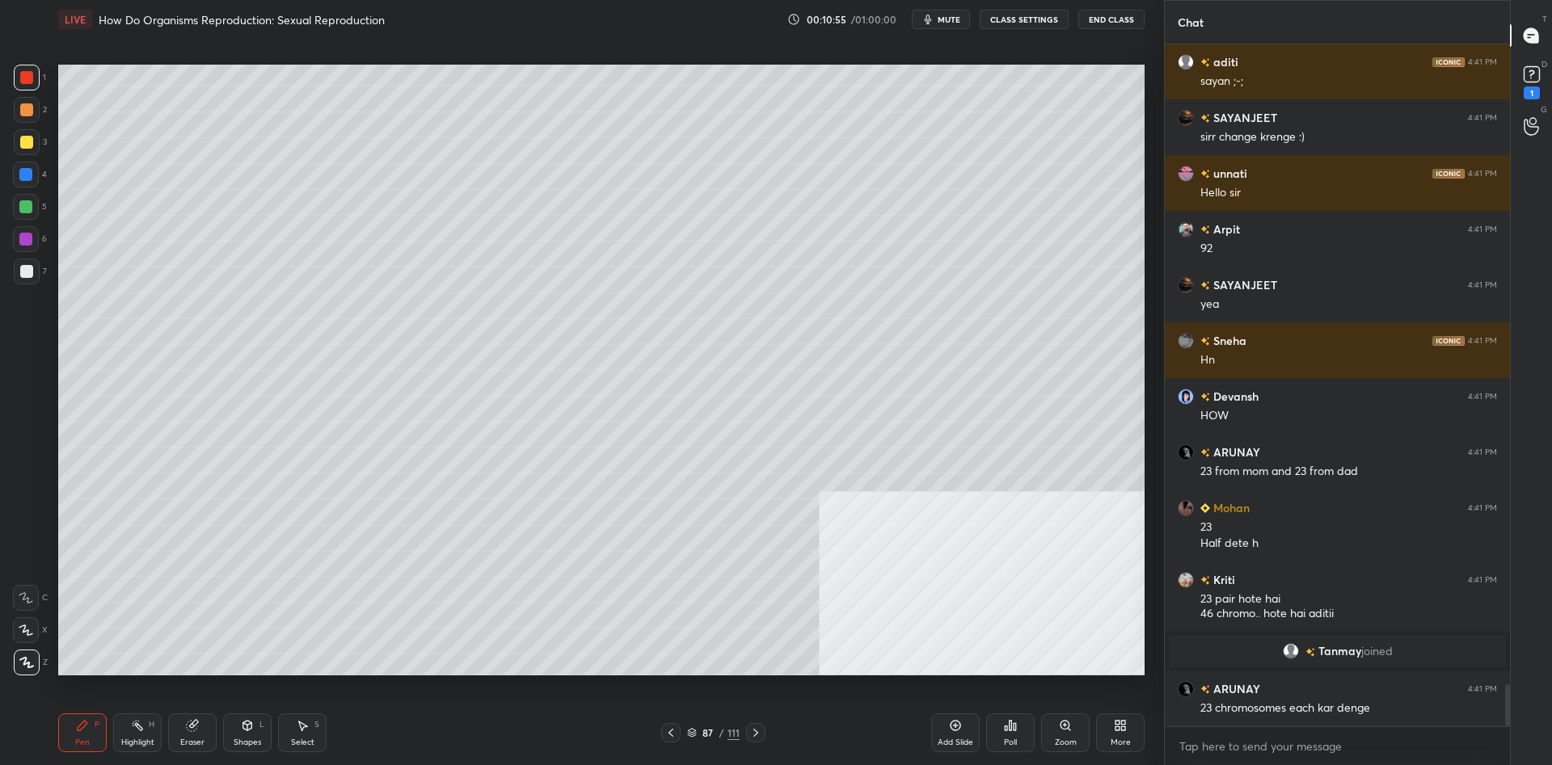
scroll to position [10357, 0]
click at [27, 143] on div at bounding box center [26, 142] width 13 height 13
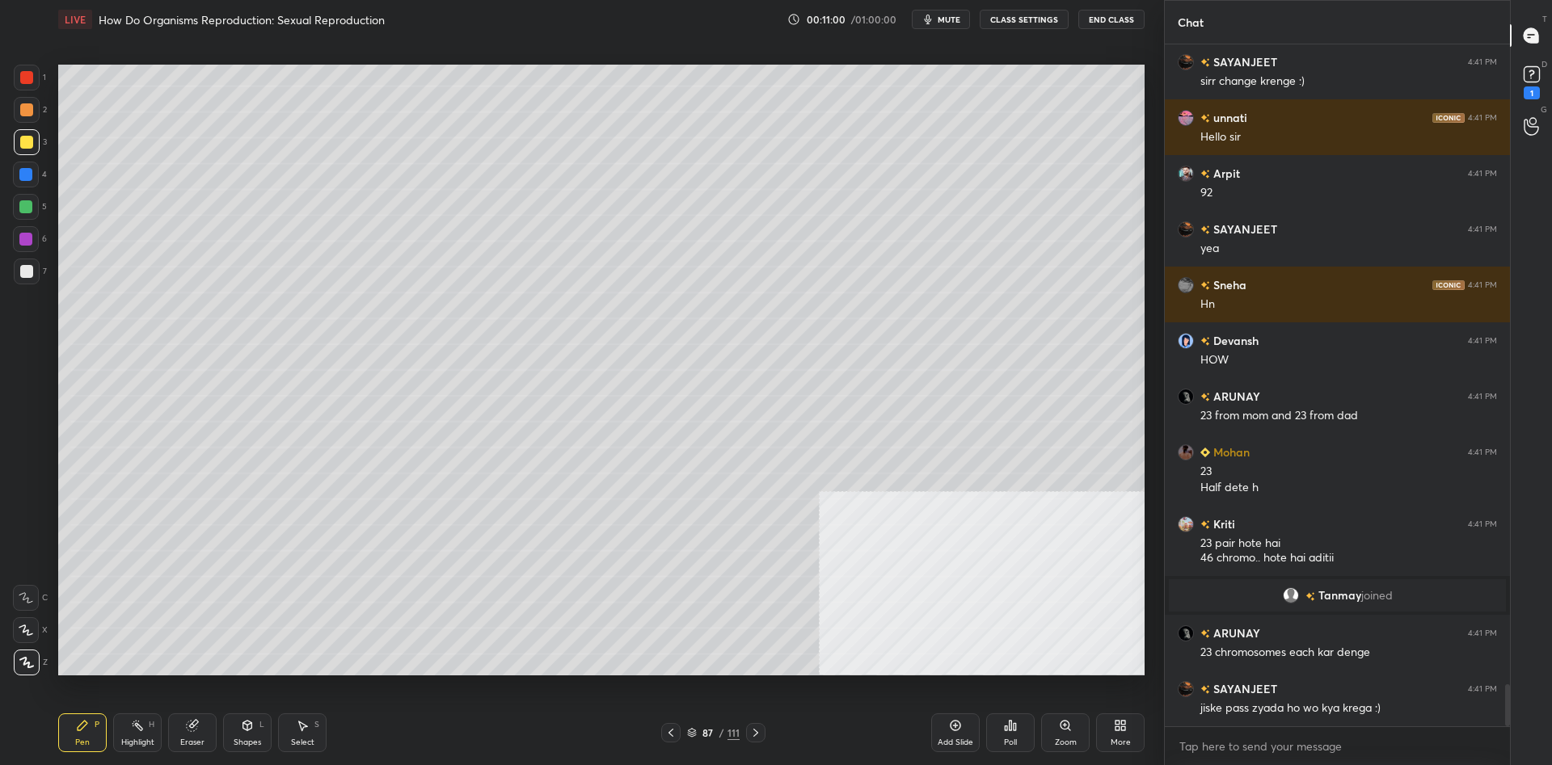
click at [240, 740] on div "Shapes" at bounding box center [247, 743] width 27 height 8
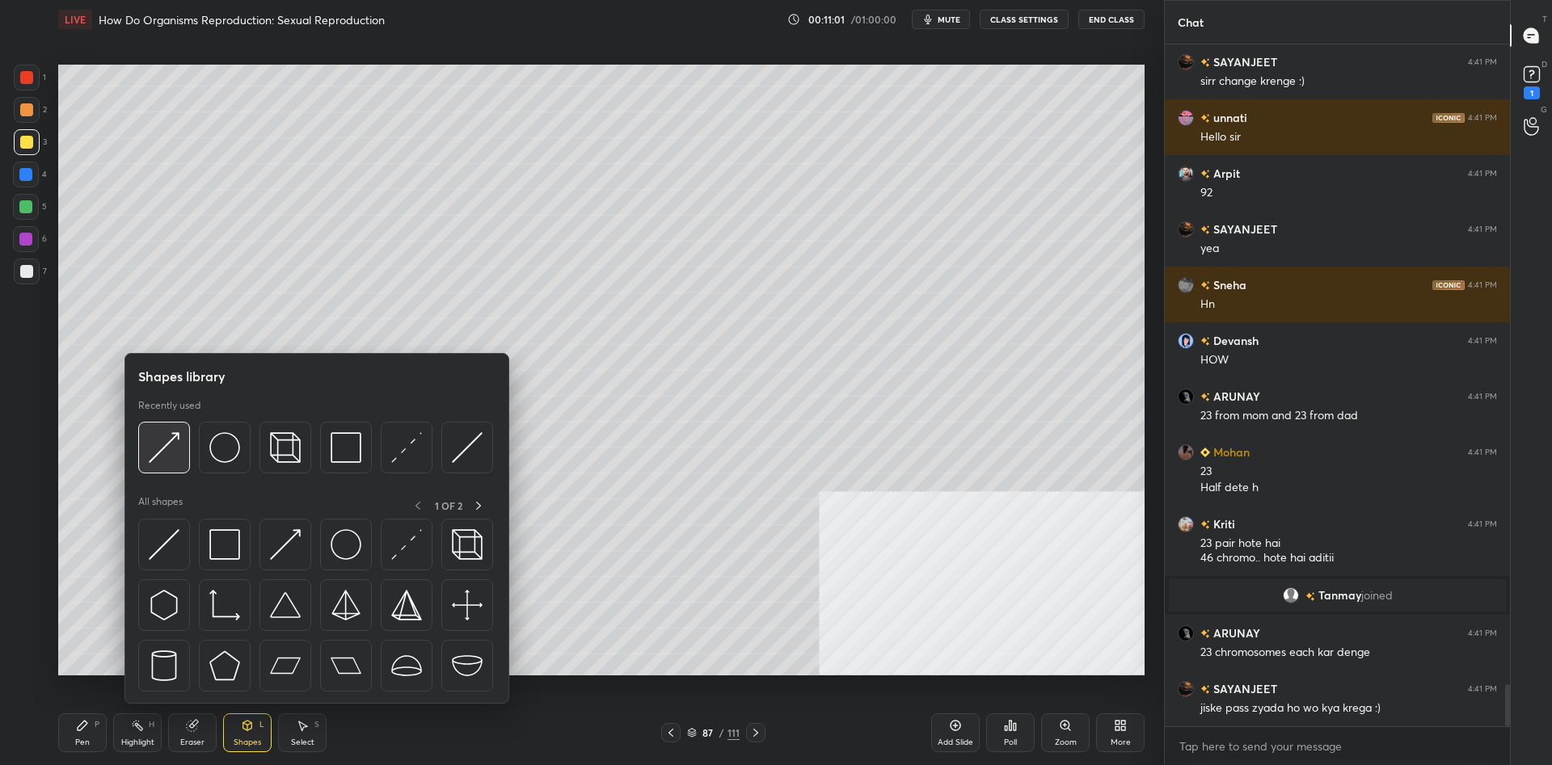
click at [150, 457] on img at bounding box center [164, 447] width 31 height 31
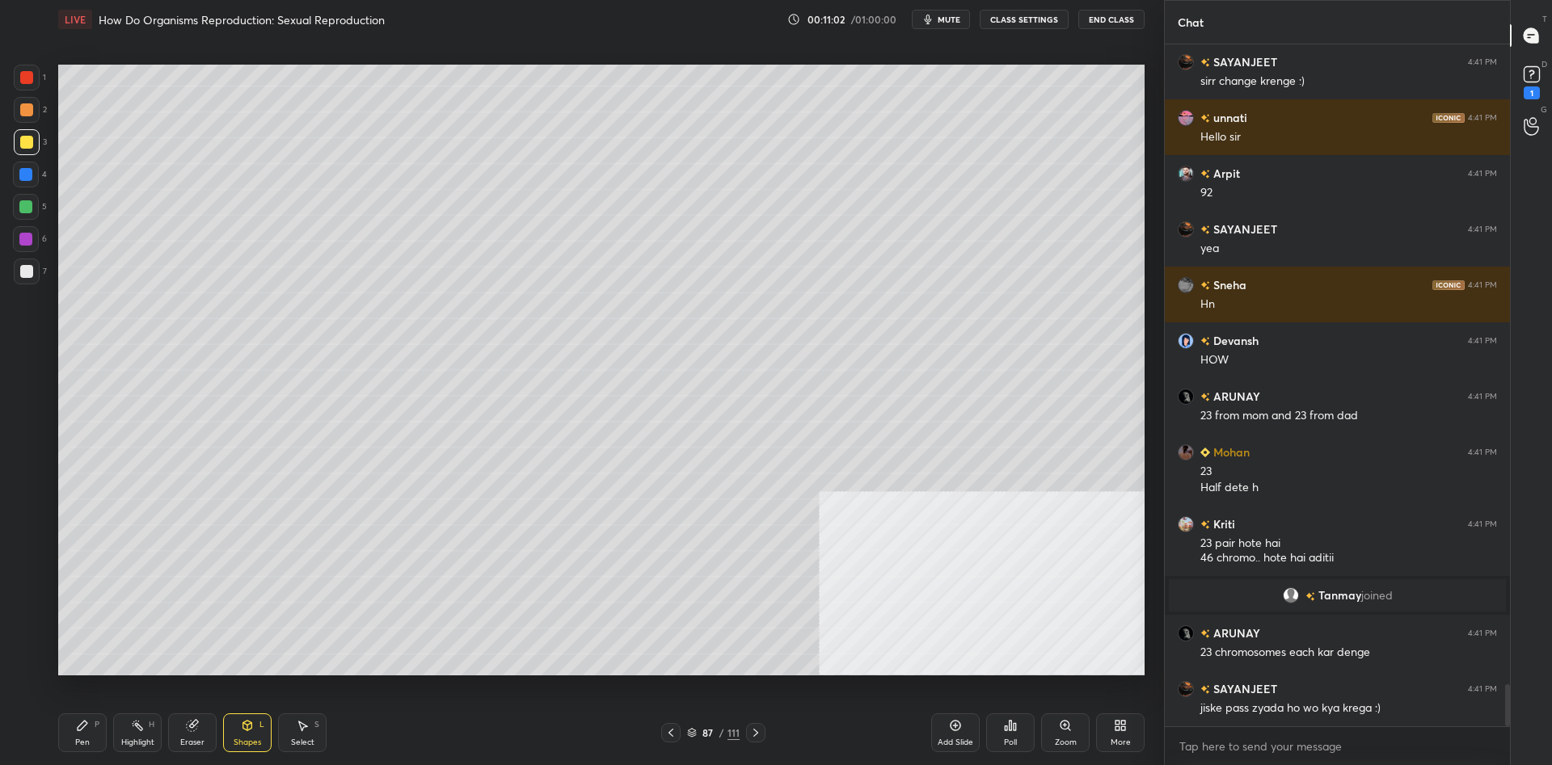
click at [25, 236] on div at bounding box center [25, 239] width 13 height 13
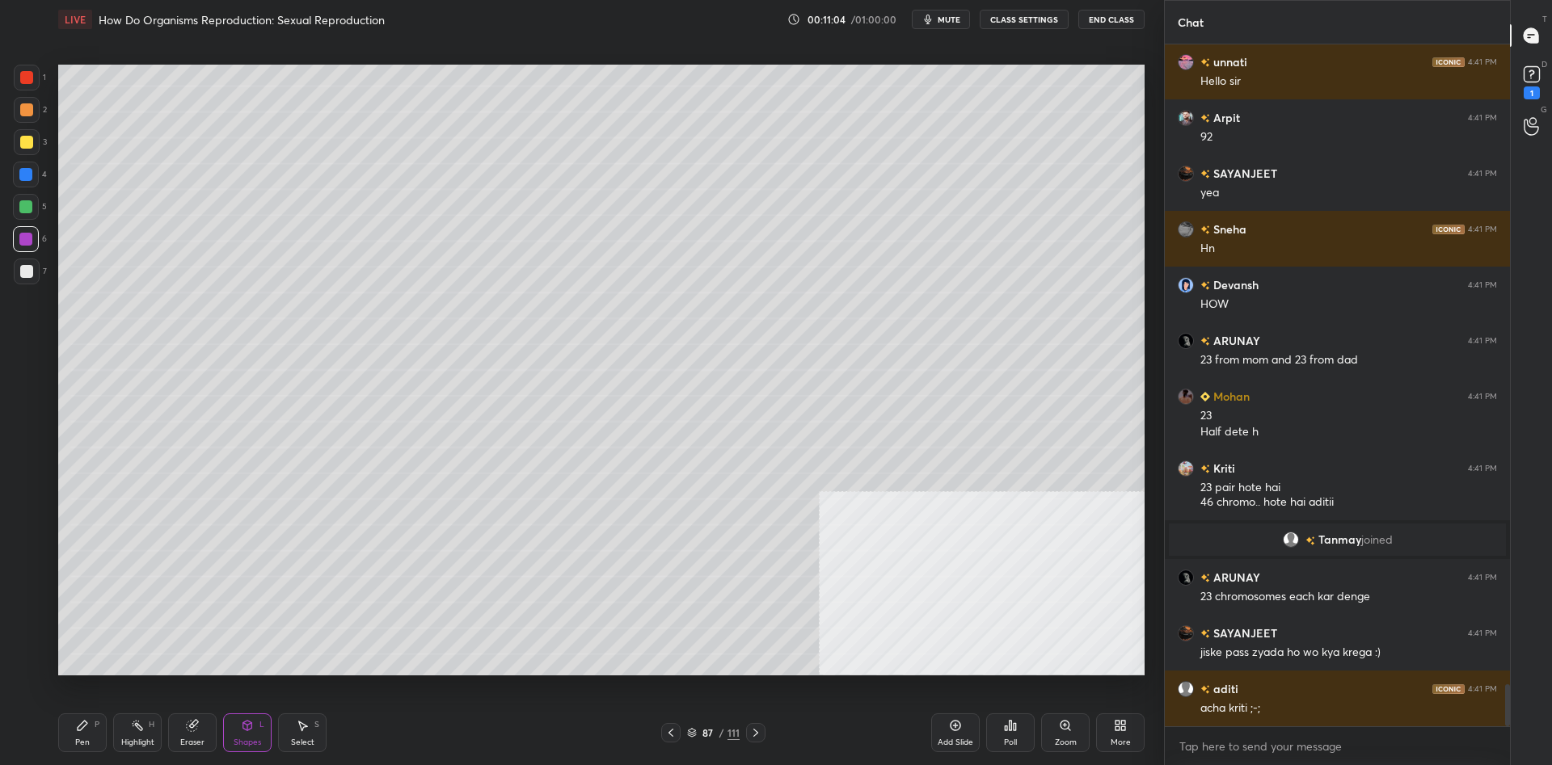
click at [99, 743] on div "Pen P" at bounding box center [82, 733] width 48 height 39
click at [27, 74] on div at bounding box center [26, 77] width 13 height 13
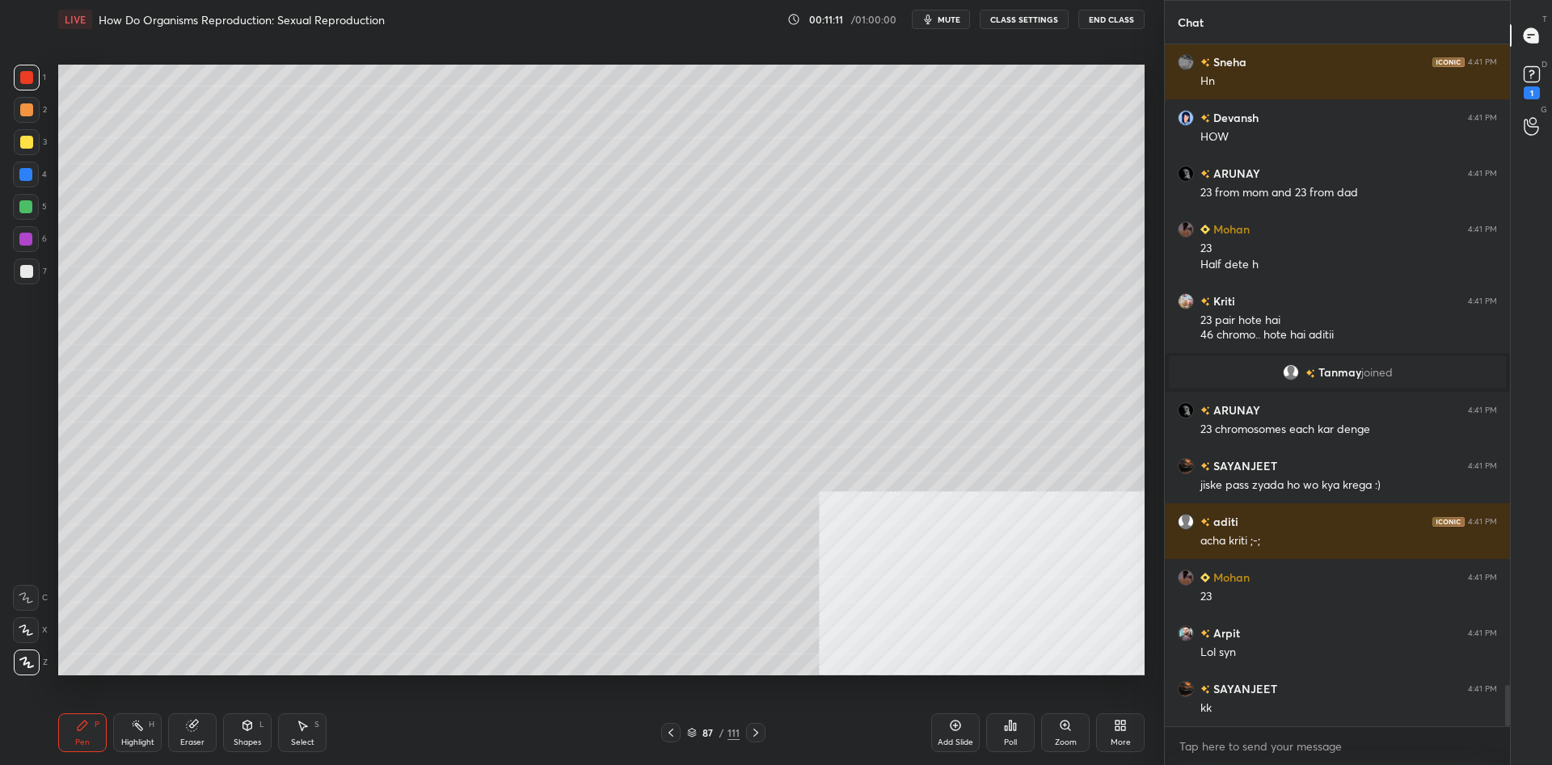
scroll to position [10651, 0]
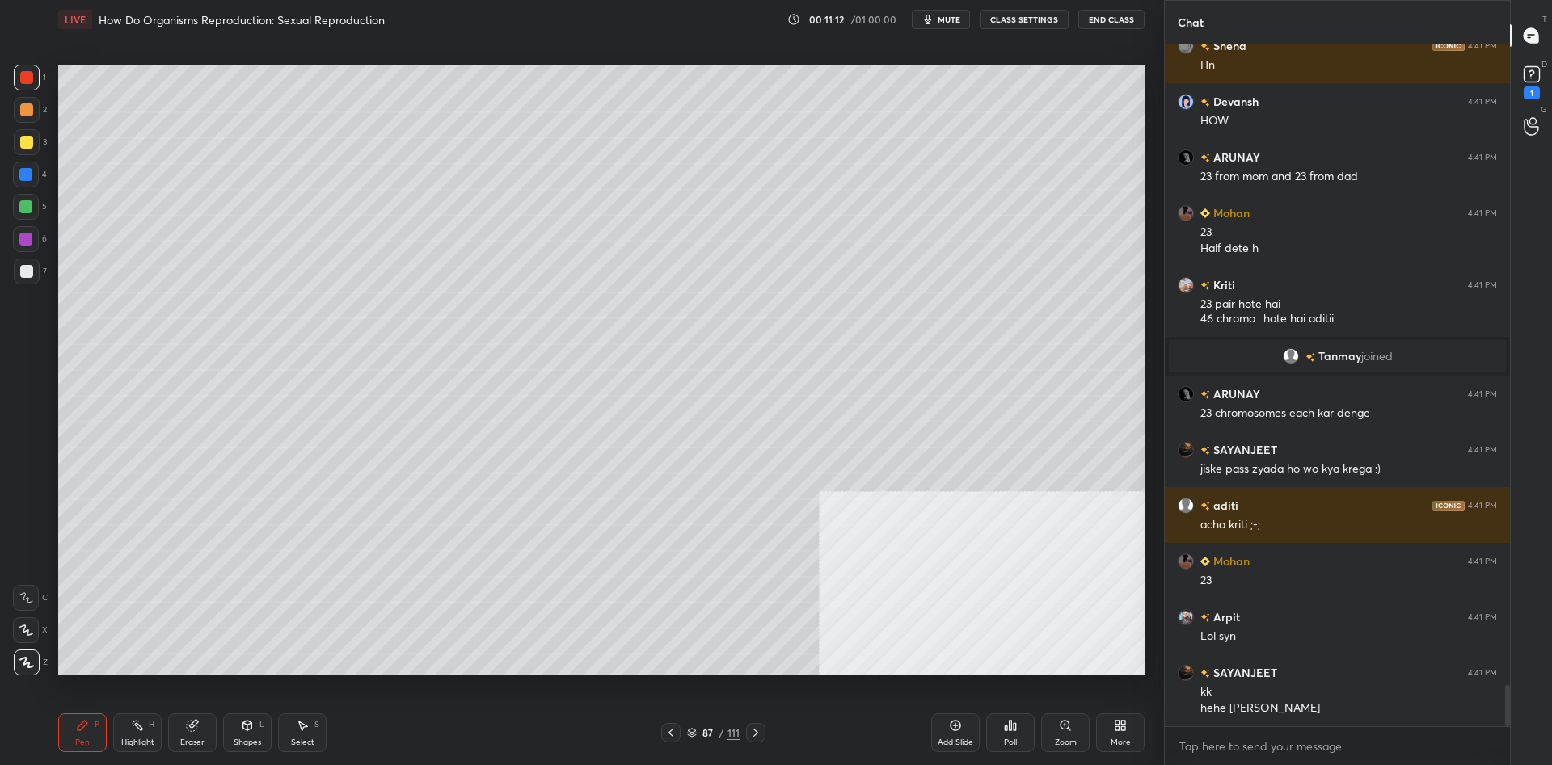
click at [256, 731] on div "Shapes L" at bounding box center [247, 733] width 48 height 39
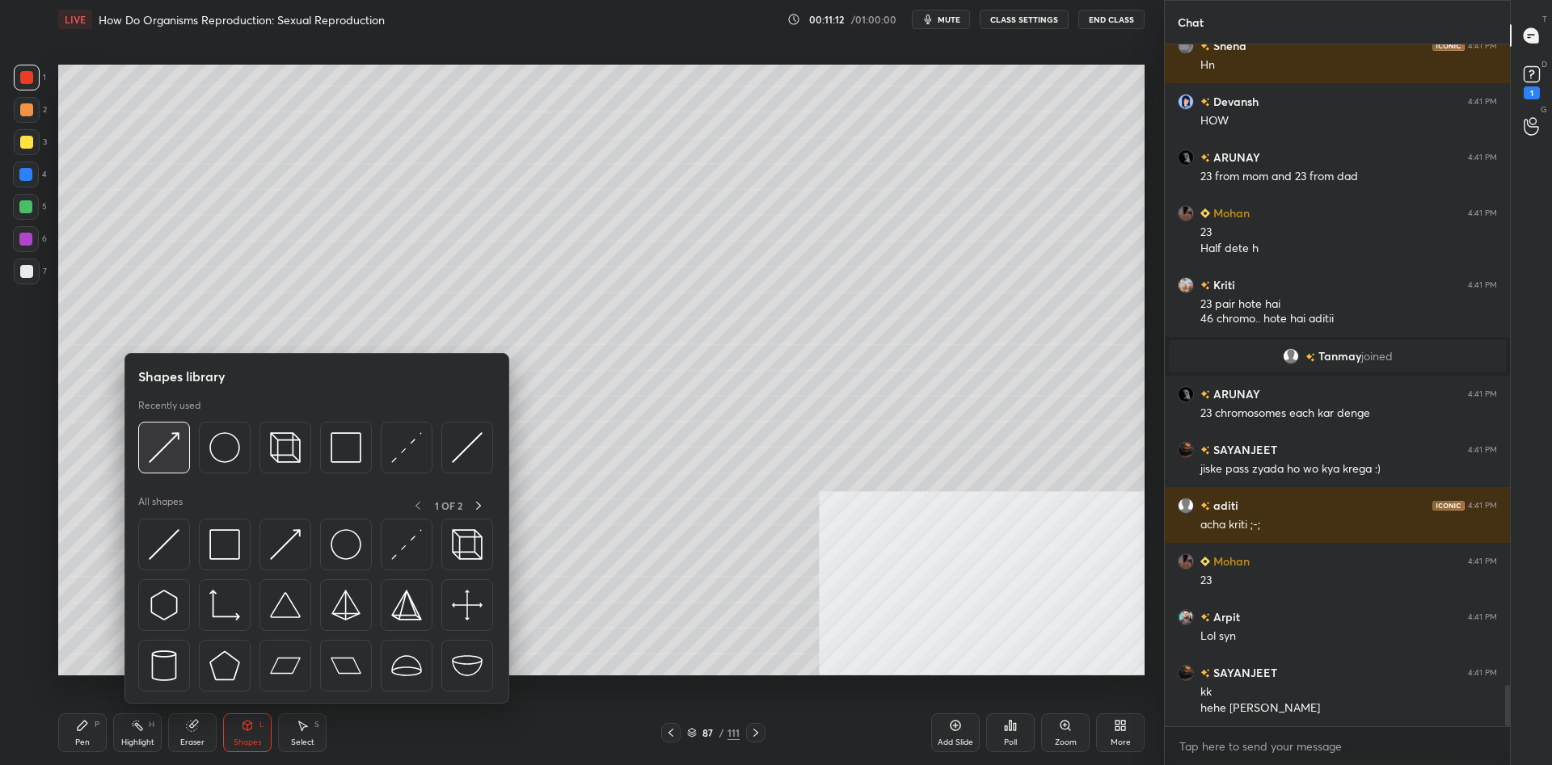
click at [167, 452] on img at bounding box center [164, 447] width 31 height 31
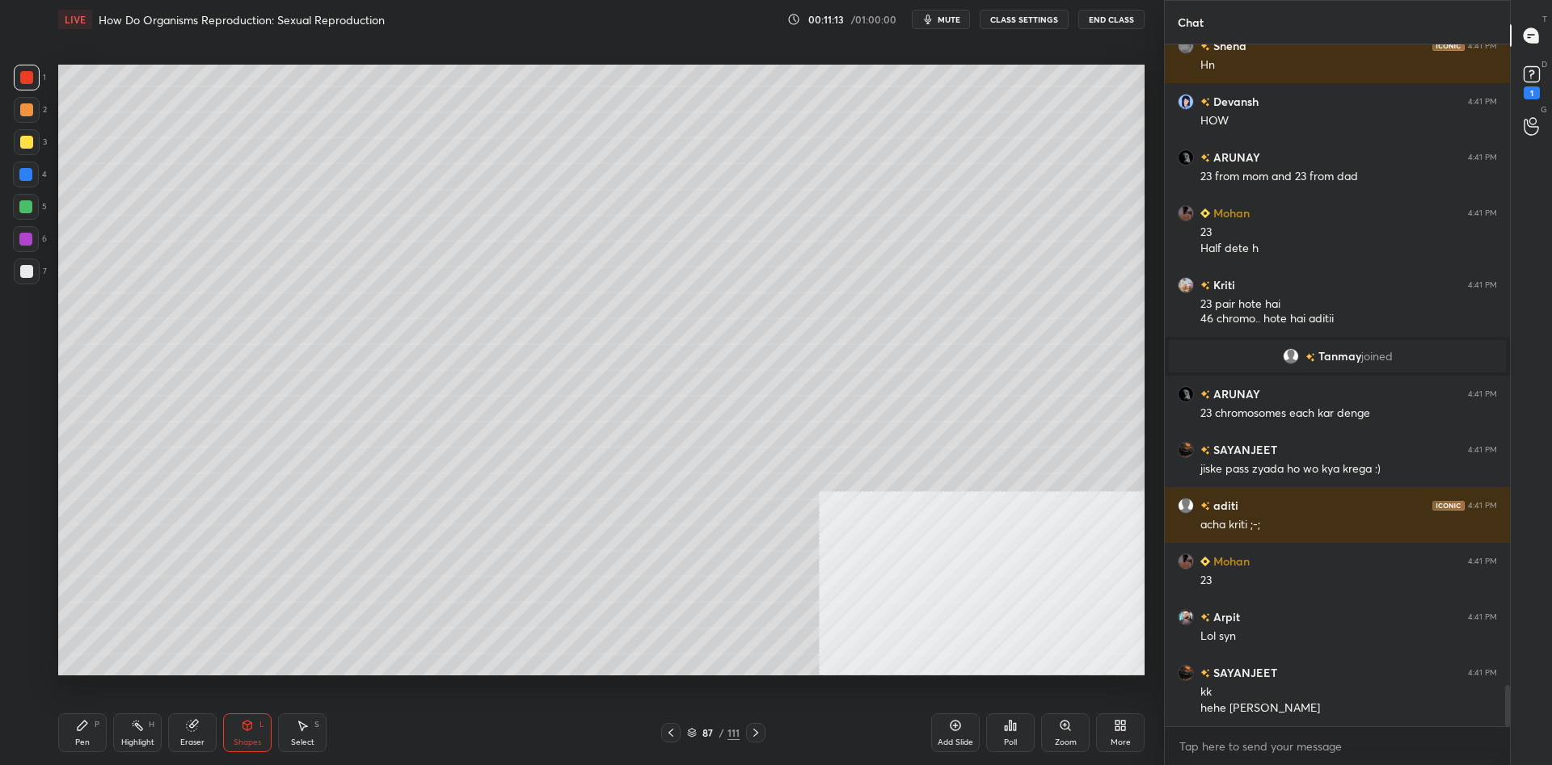
scroll to position [10707, 0]
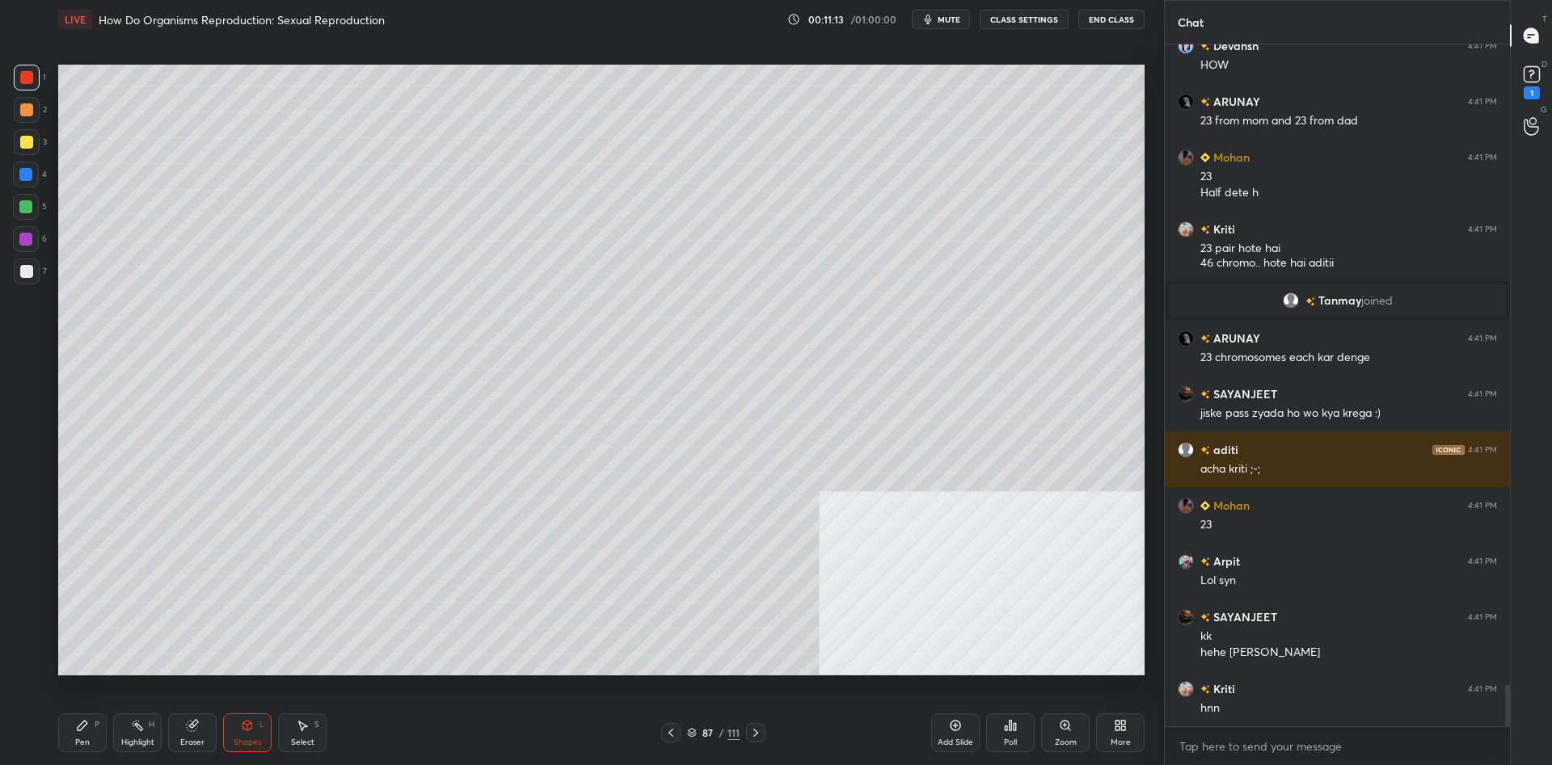
click at [25, 233] on div at bounding box center [25, 239] width 13 height 13
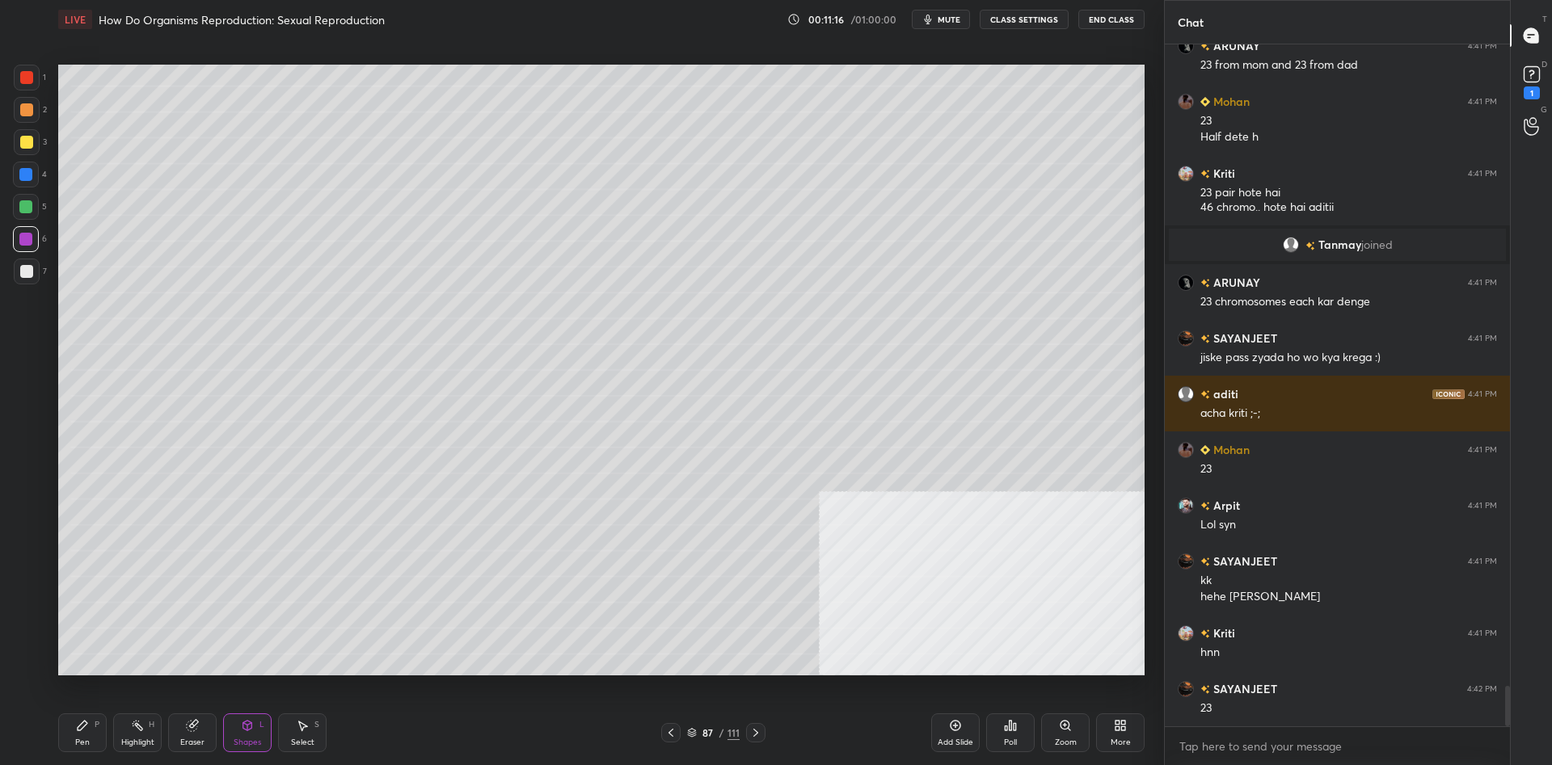
click at [58, 750] on div "Pen P" at bounding box center [82, 733] width 48 height 39
click at [77, 741] on div "Pen" at bounding box center [82, 743] width 15 height 8
click at [21, 81] on div at bounding box center [26, 77] width 13 height 13
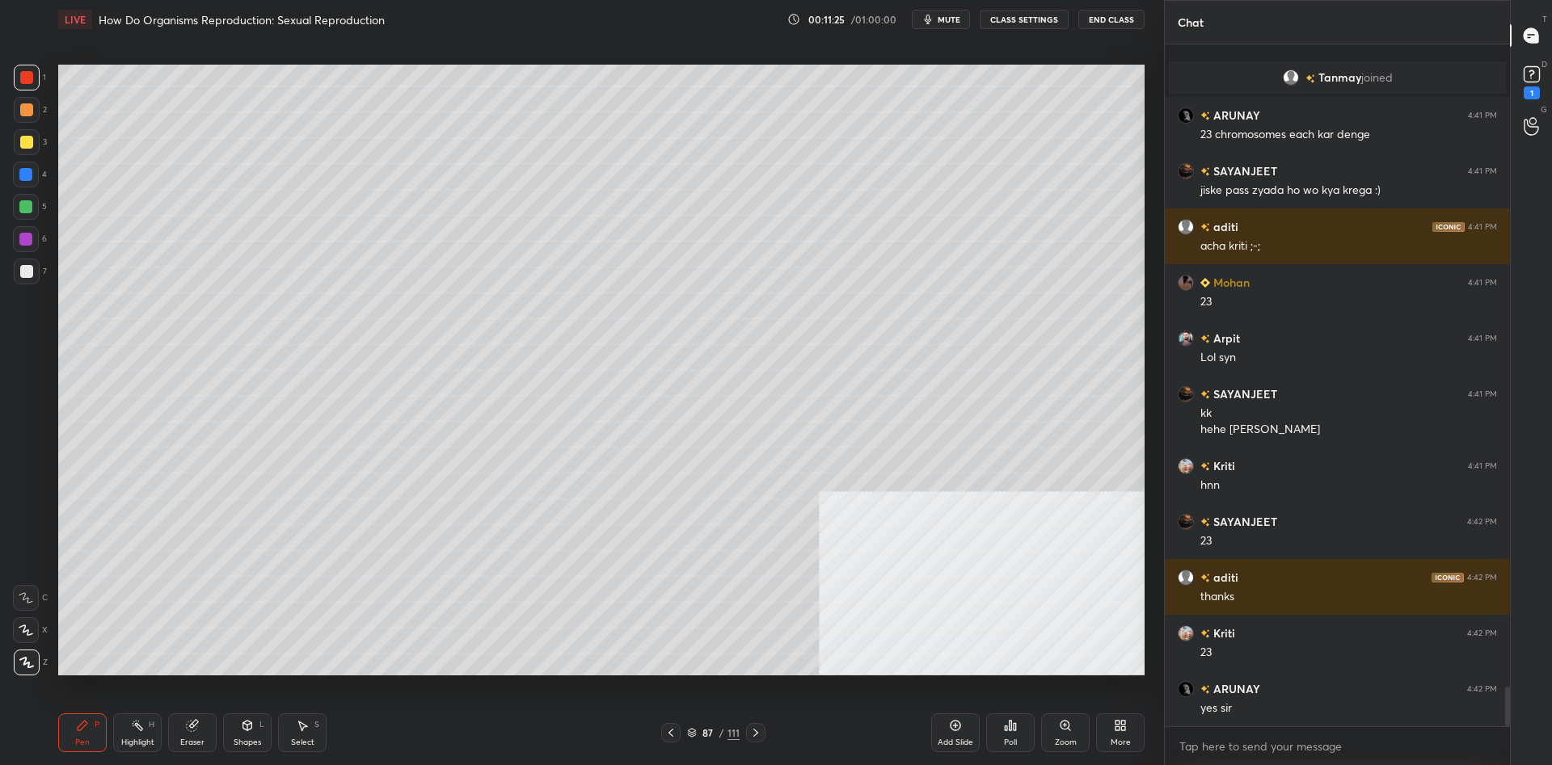
scroll to position [10986, 0]
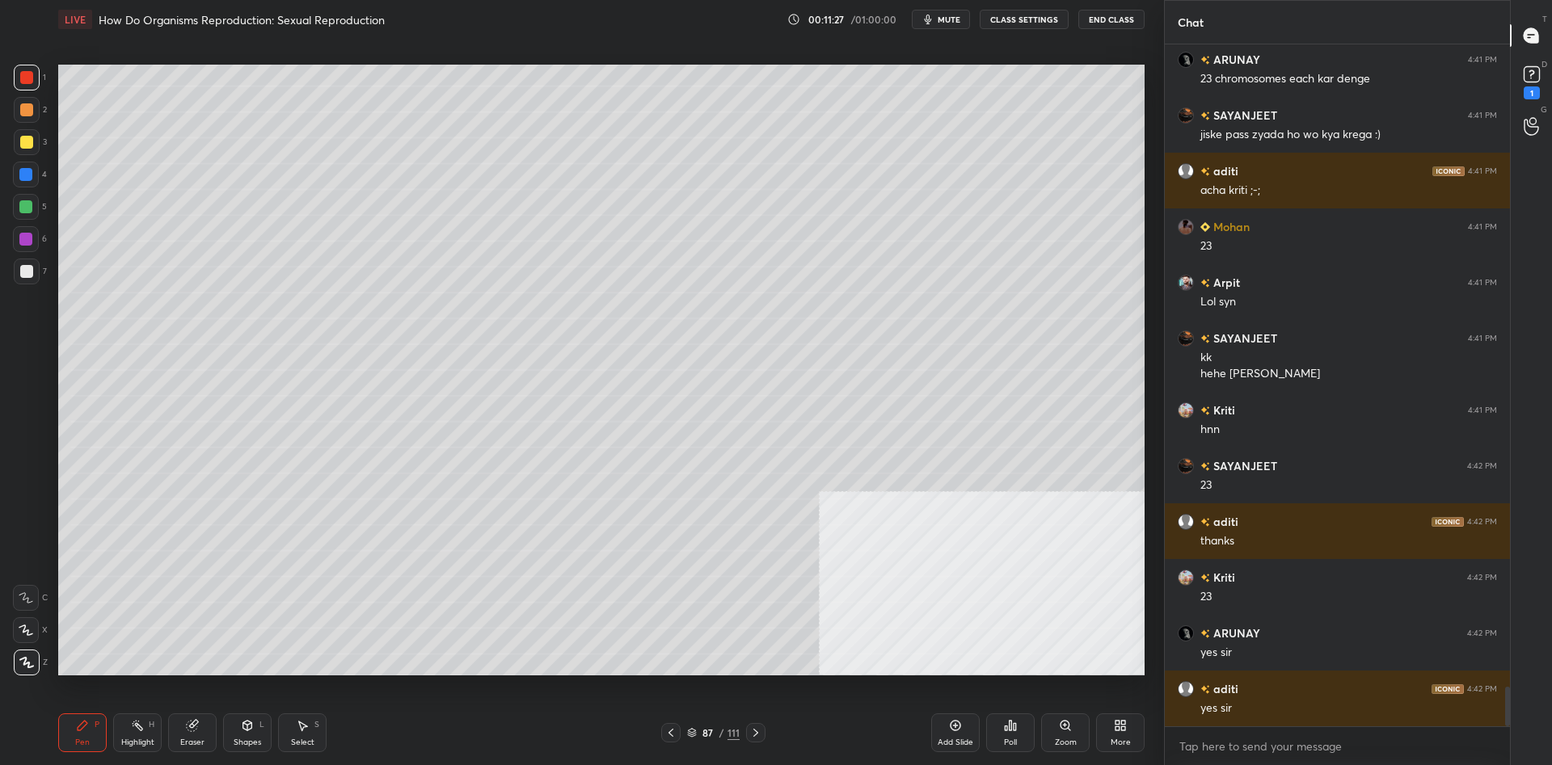
click at [132, 741] on div "Highlight" at bounding box center [137, 743] width 33 height 8
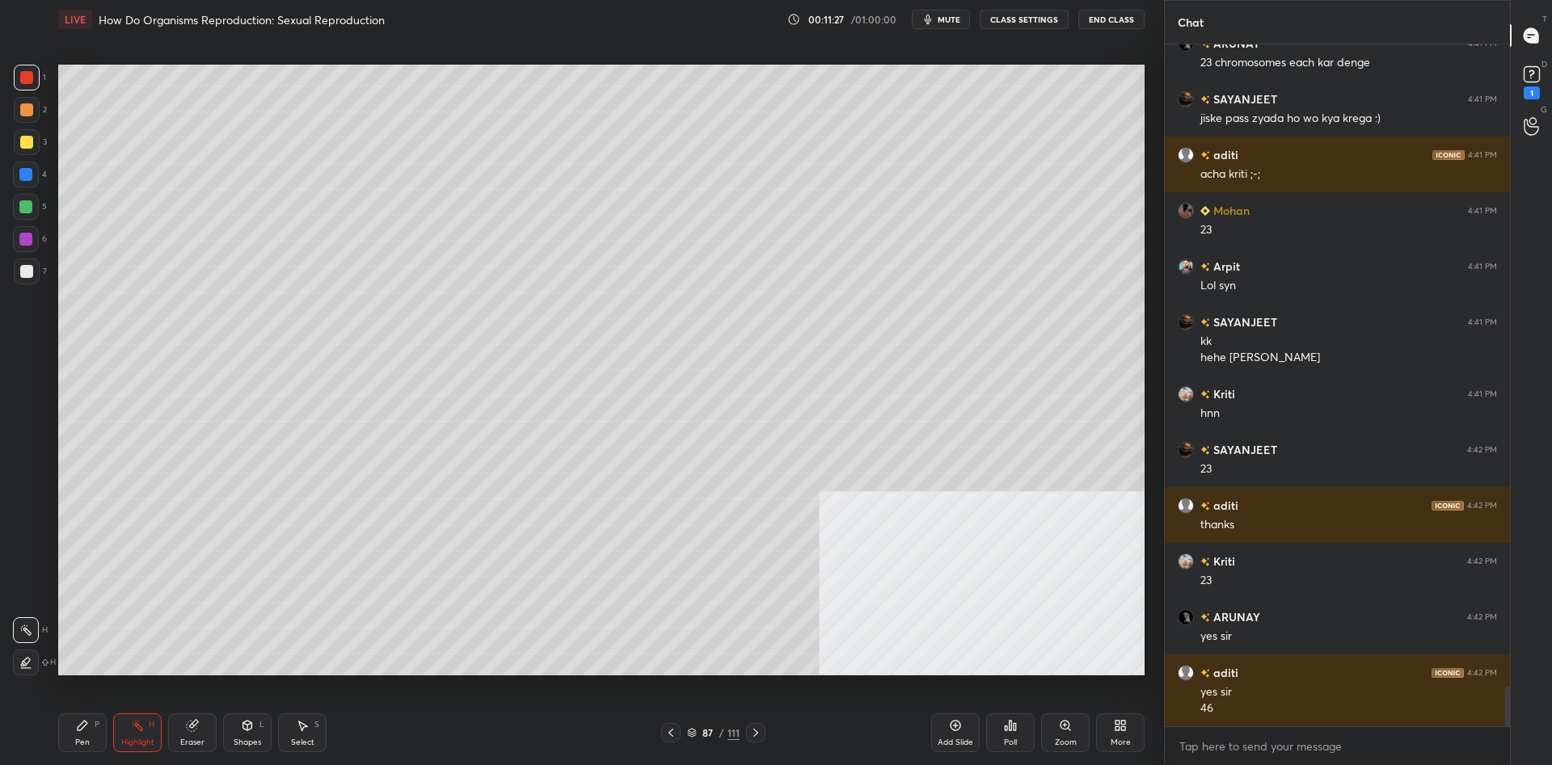
click at [136, 736] on div "Highlight H" at bounding box center [137, 733] width 48 height 39
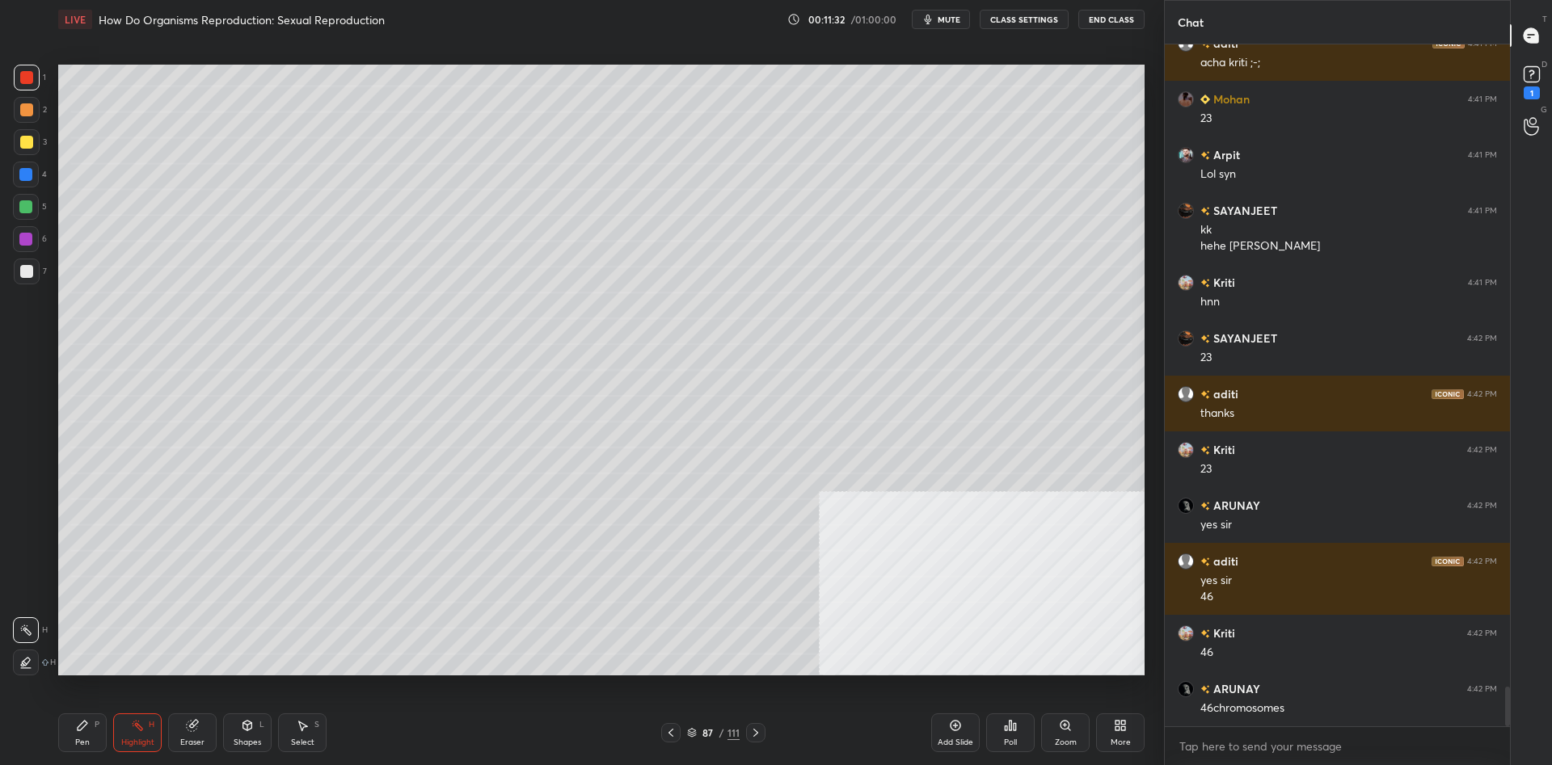
click at [78, 721] on icon at bounding box center [82, 725] width 13 height 13
click at [78, 716] on div "Pen P" at bounding box center [82, 733] width 48 height 39
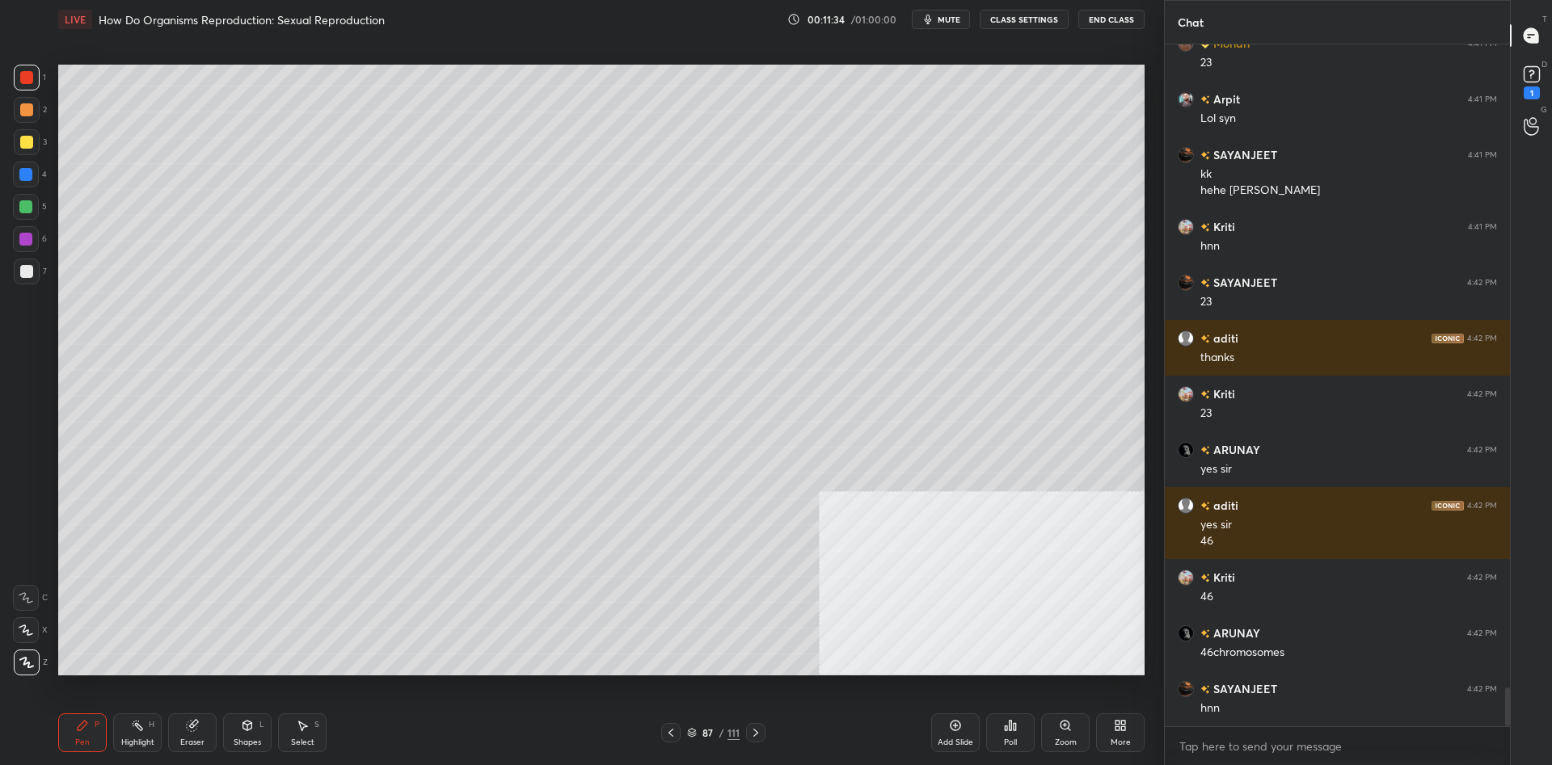
scroll to position [11225, 0]
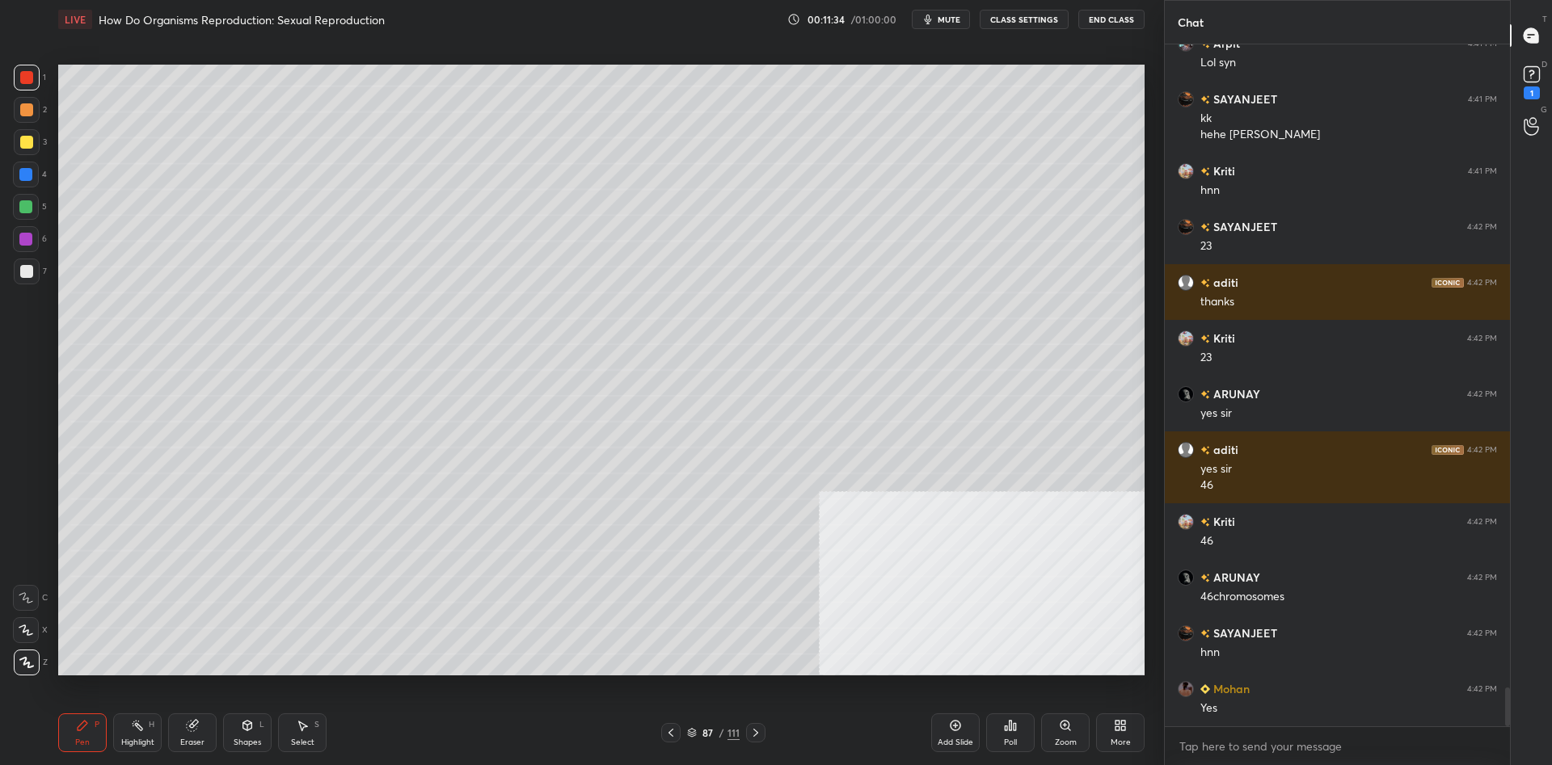
click at [23, 205] on div at bounding box center [25, 206] width 13 height 13
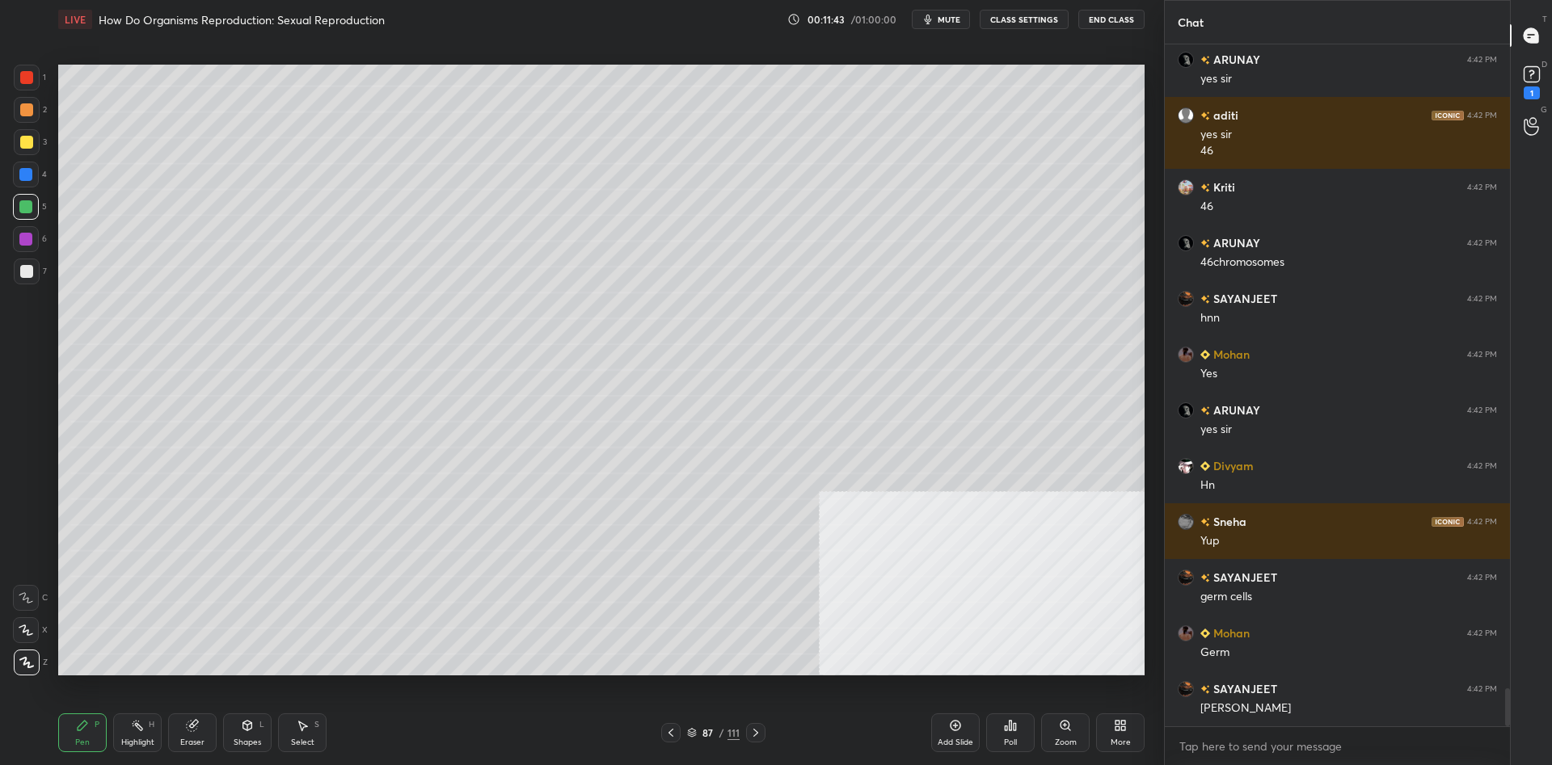
scroll to position [11616, 0]
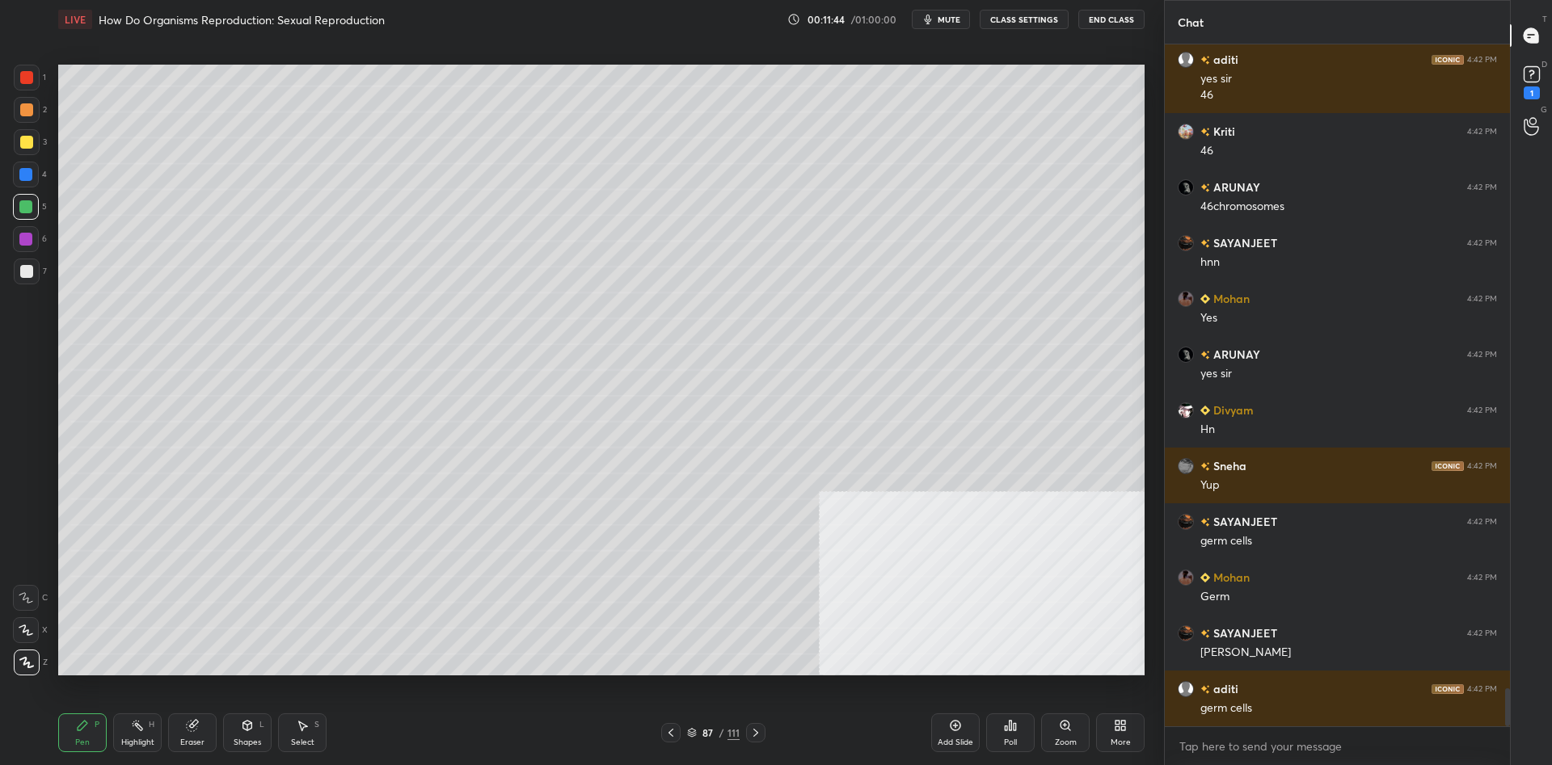
click at [29, 237] on div at bounding box center [25, 239] width 13 height 13
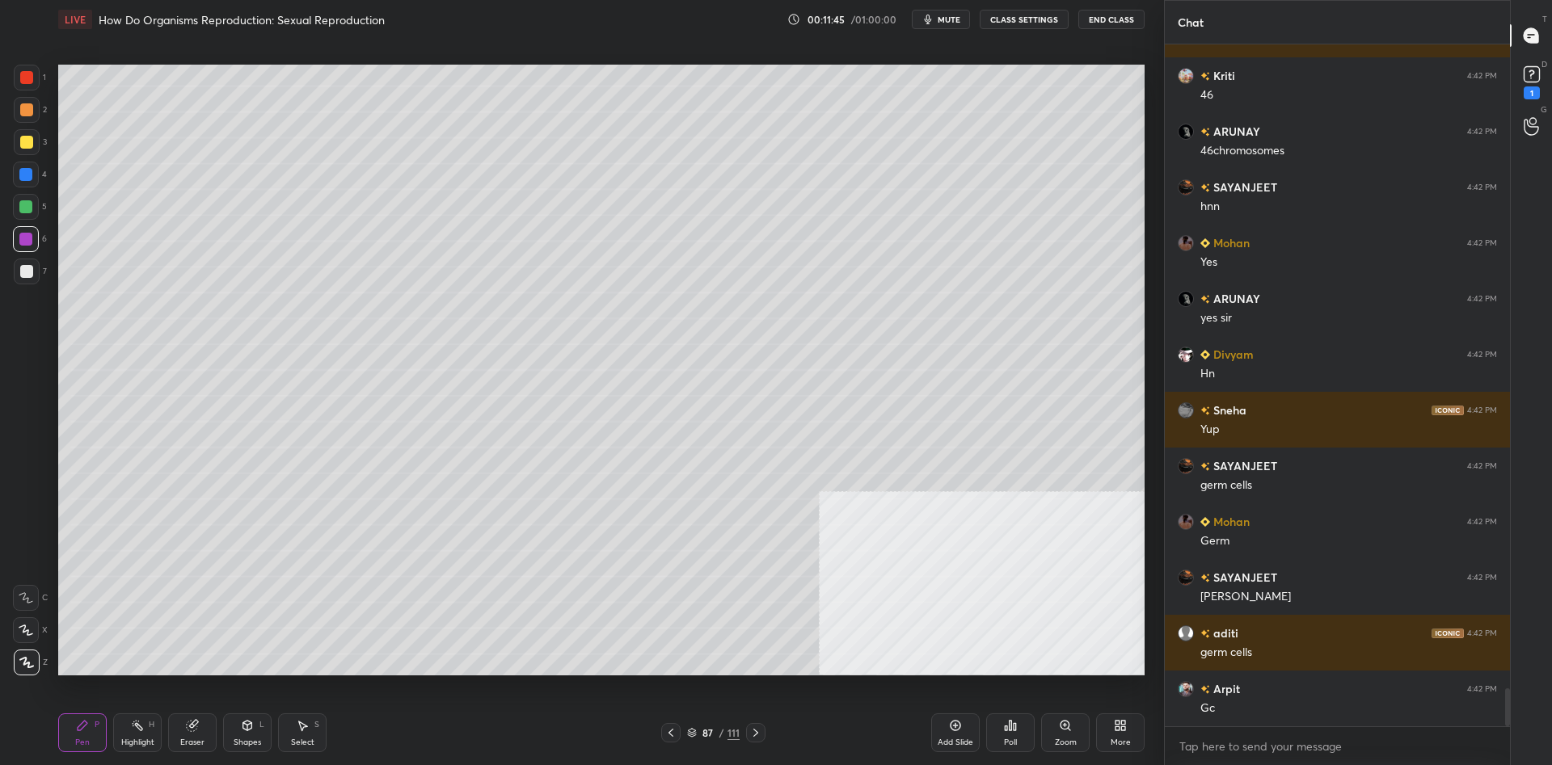
click at [7, 208] on div "1 2 3 4 5 6 7 C X Z C X Z E E Erase all H H" at bounding box center [26, 370] width 52 height 611
click at [22, 209] on div at bounding box center [25, 206] width 13 height 13
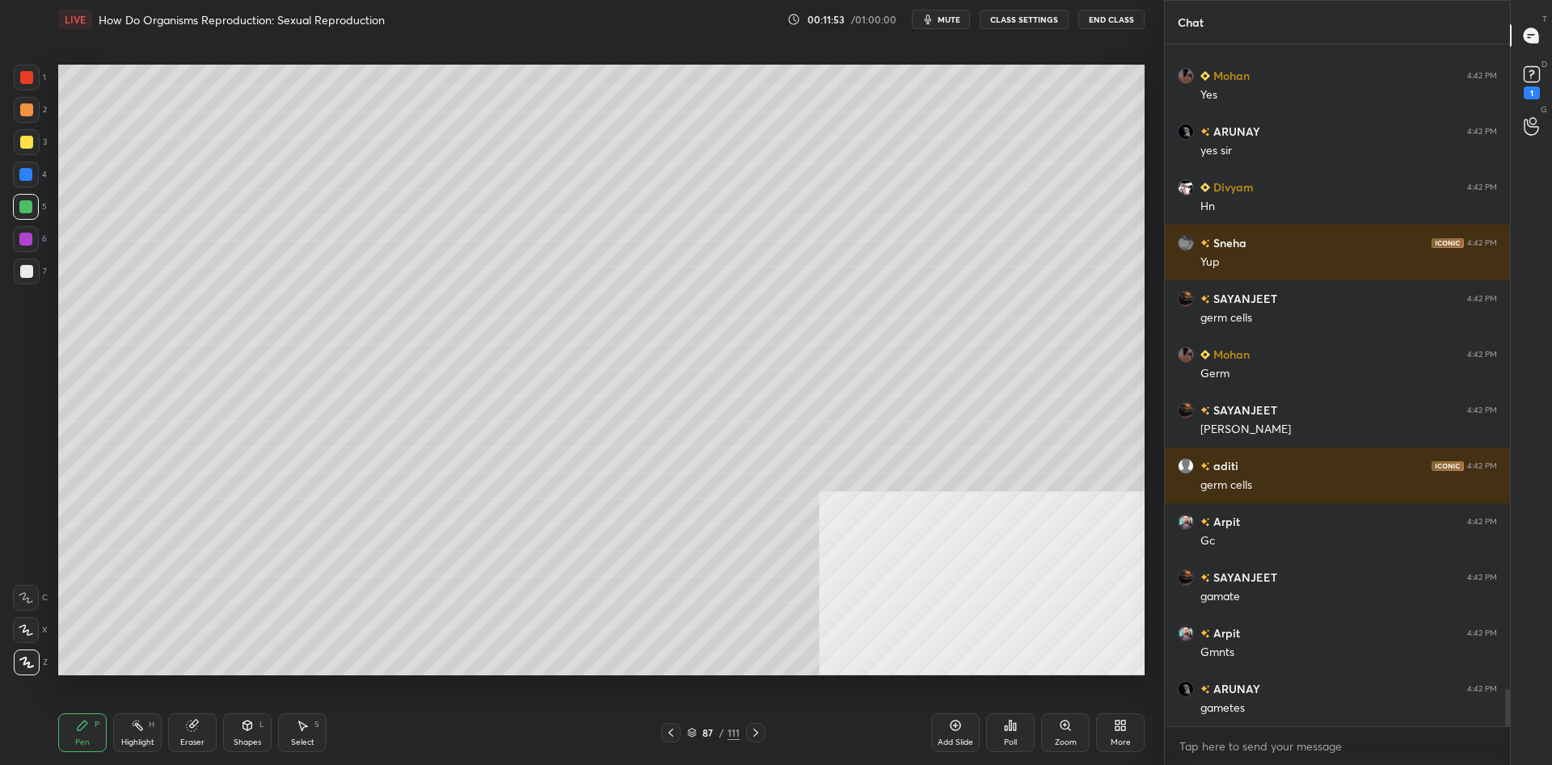
scroll to position [11894, 0]
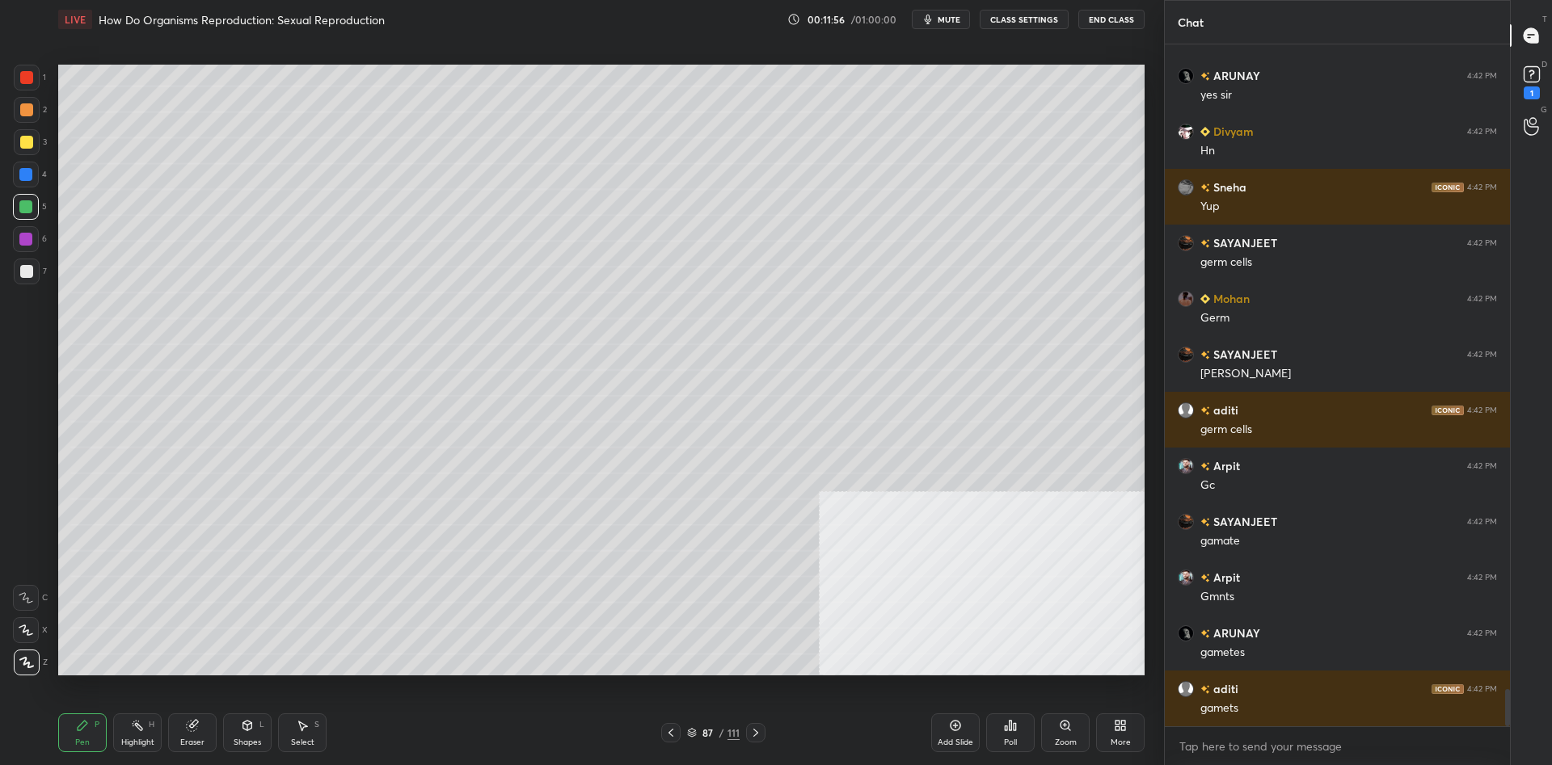
click at [35, 272] on div at bounding box center [27, 272] width 26 height 26
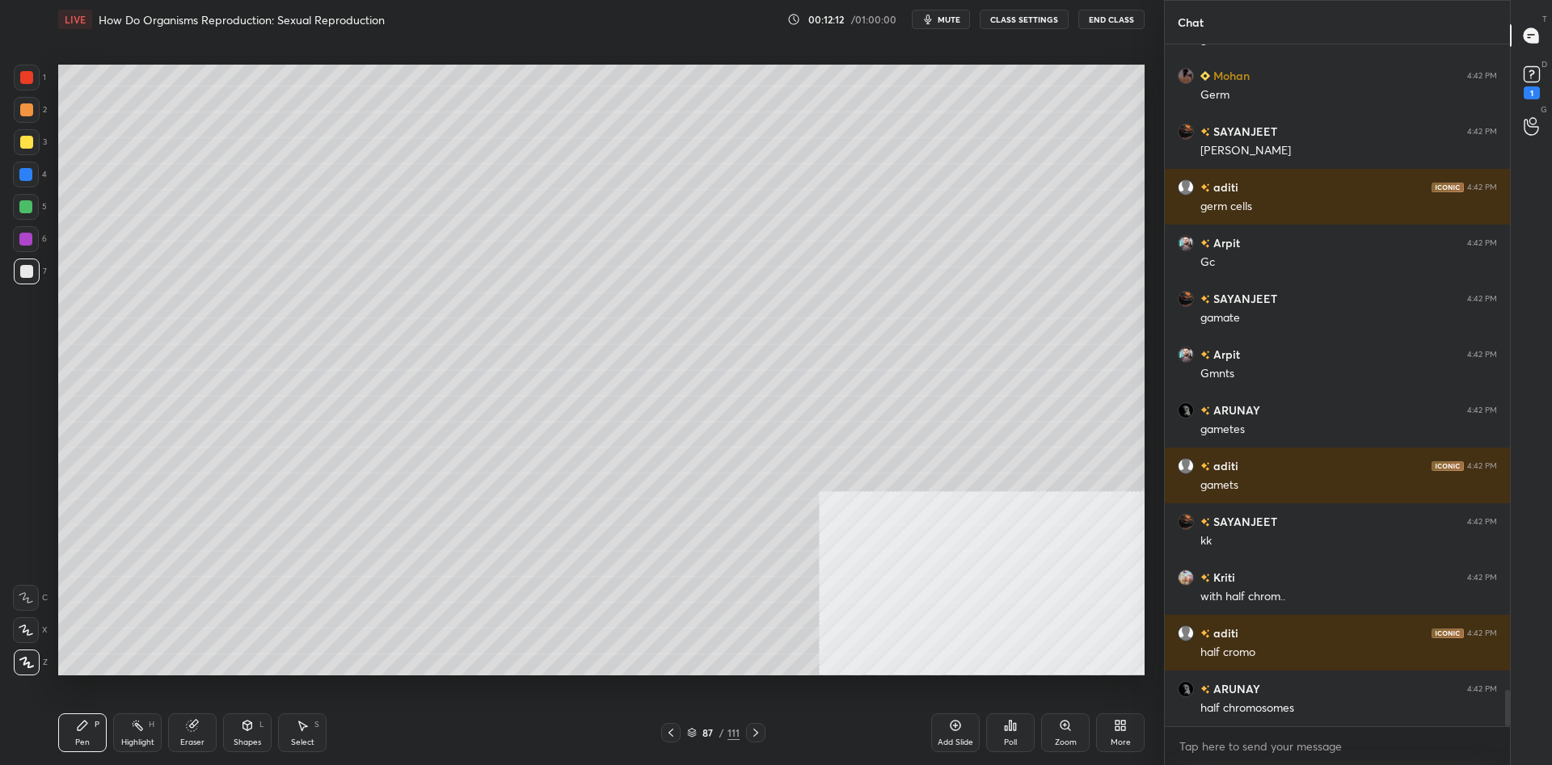
scroll to position [12173, 0]
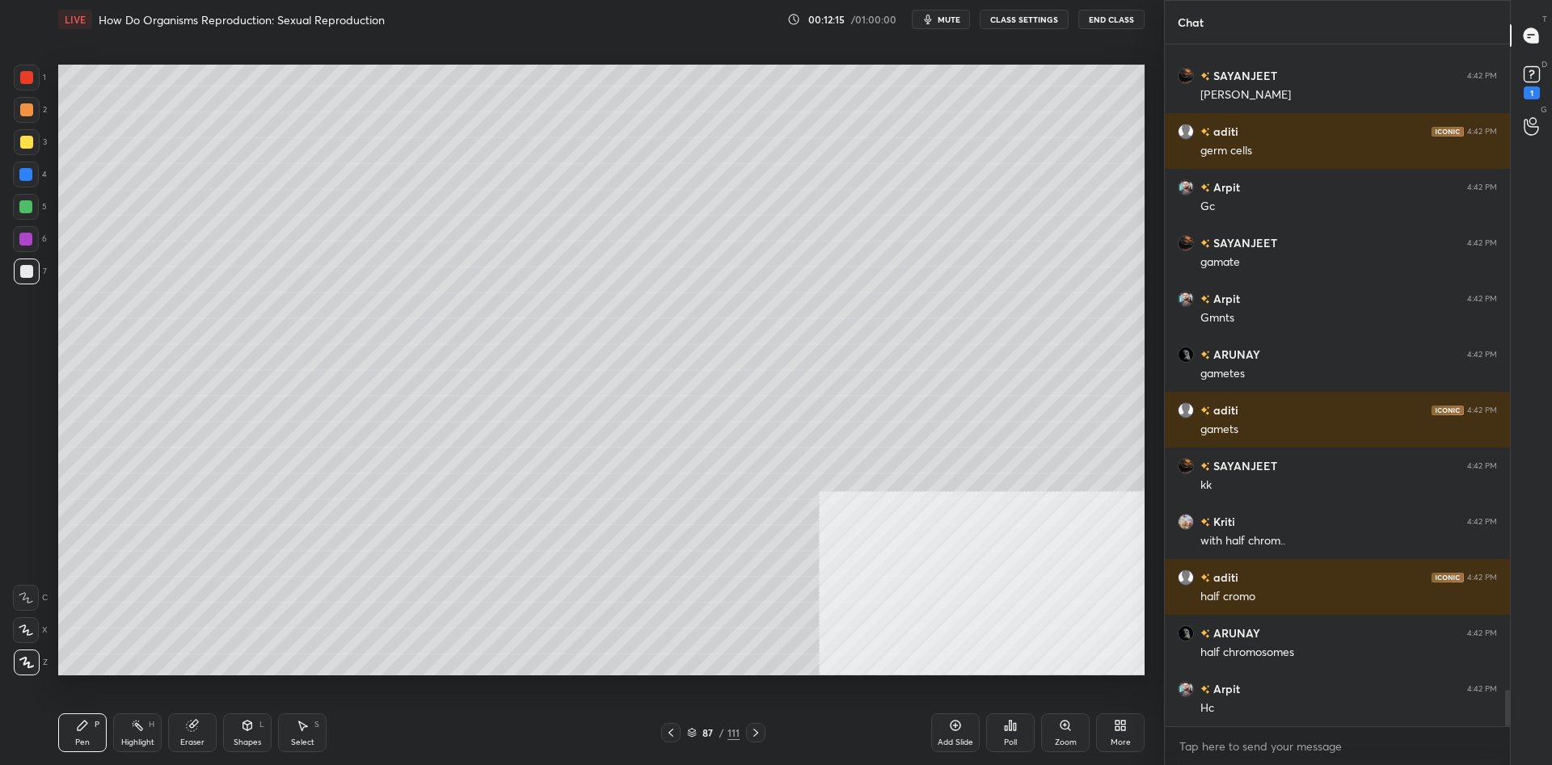
click at [26, 173] on div at bounding box center [25, 174] width 13 height 13
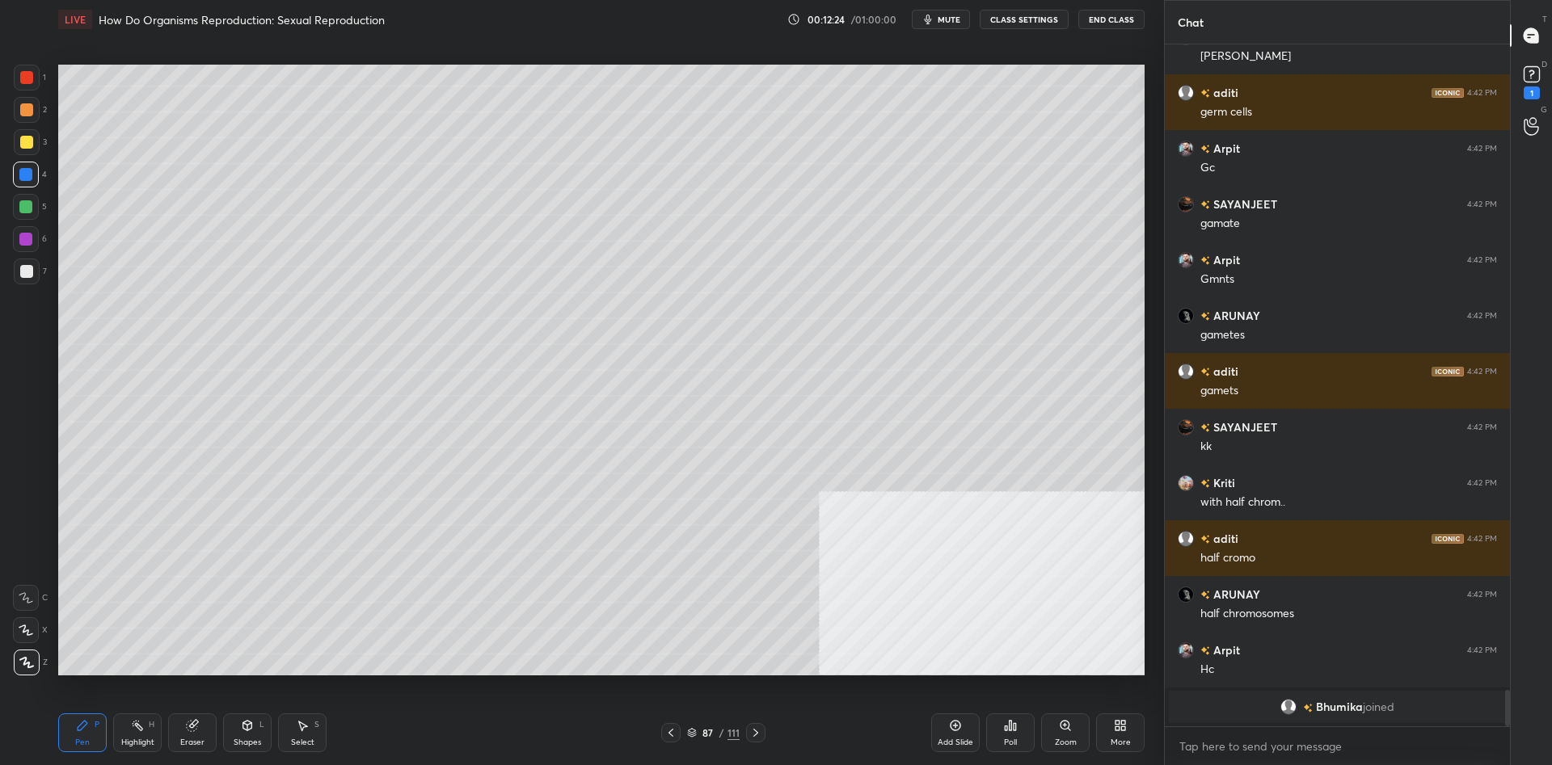
click at [22, 111] on div at bounding box center [26, 109] width 13 height 13
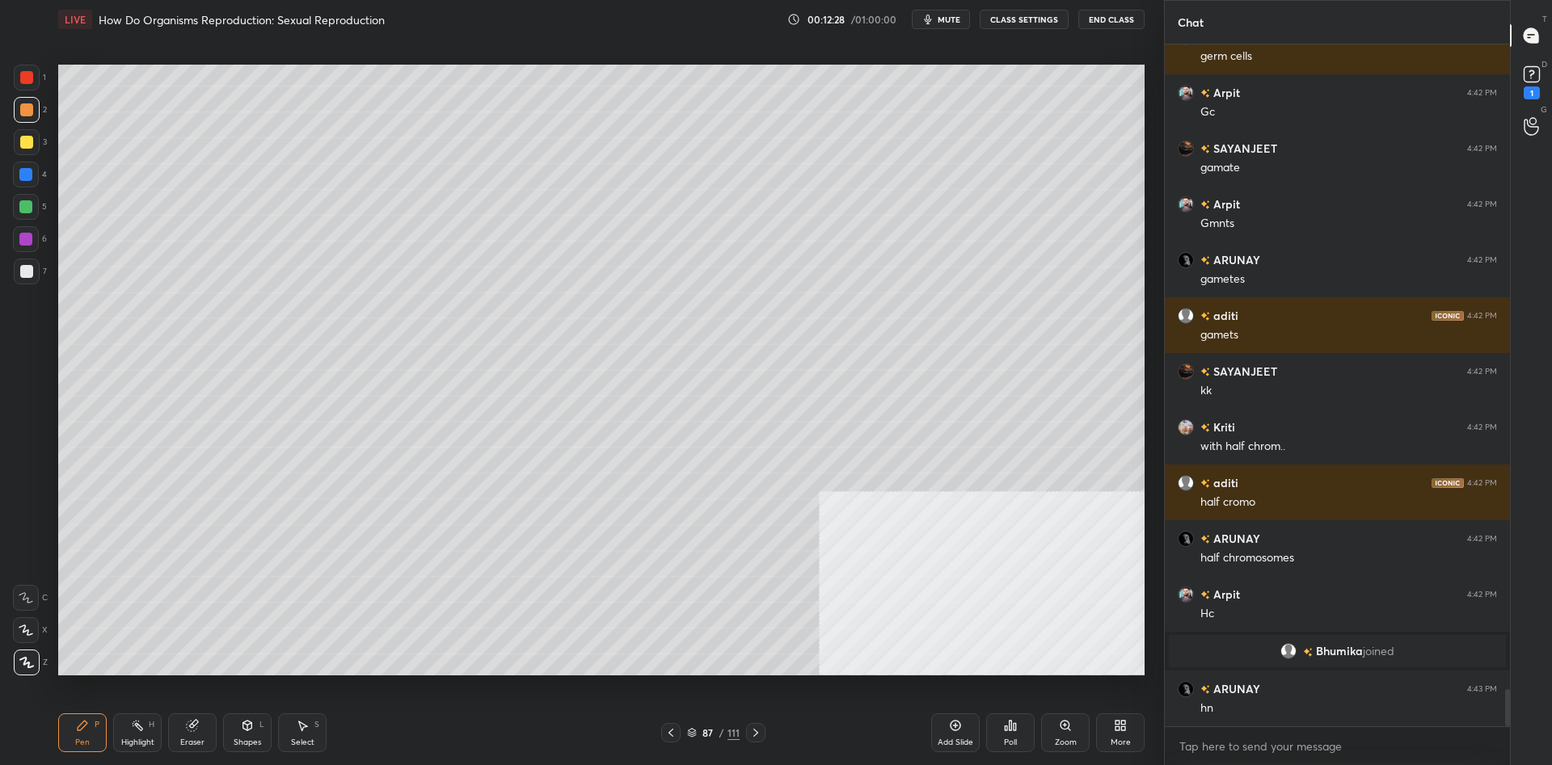
scroll to position [11772, 0]
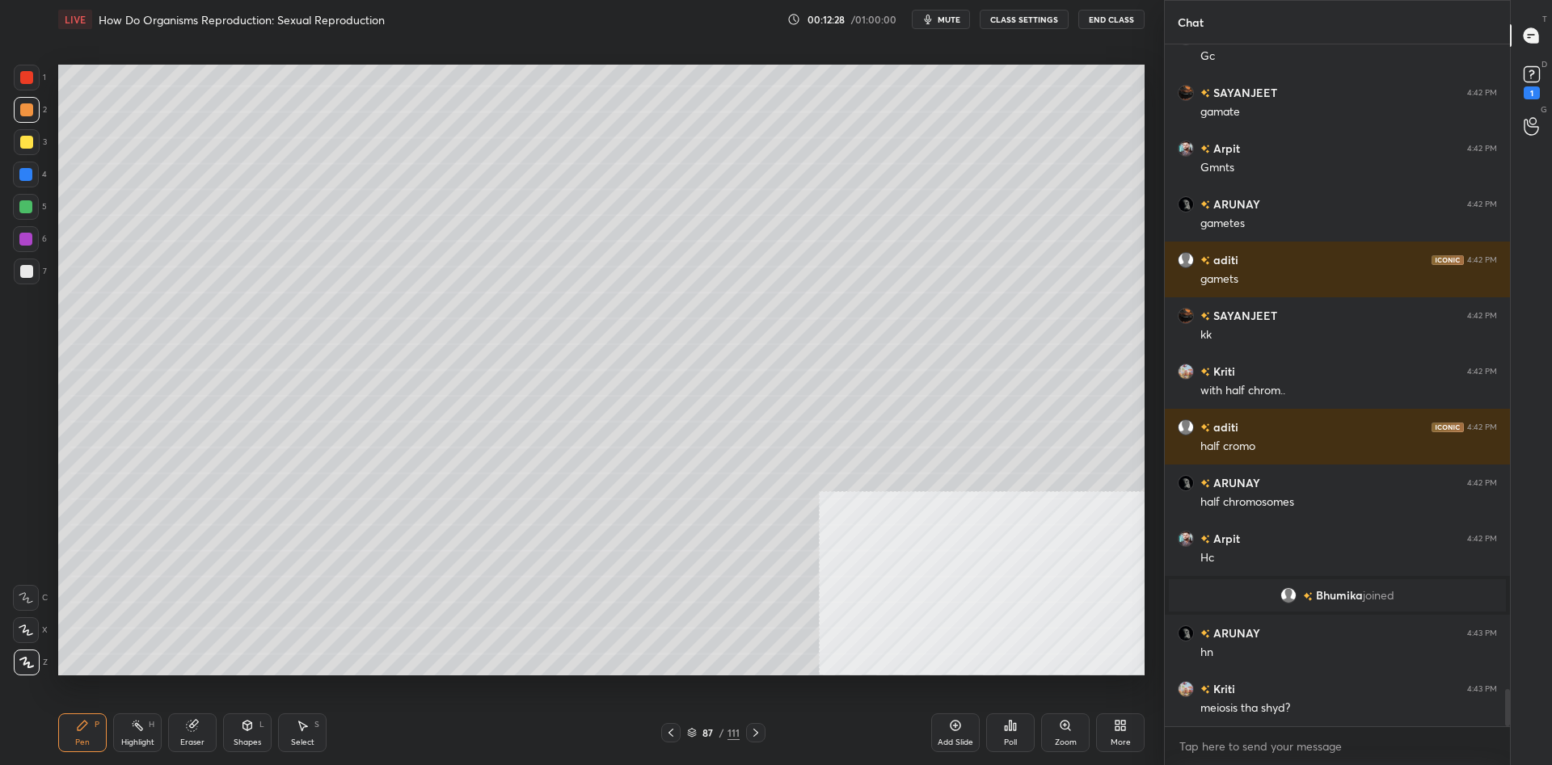
click at [25, 175] on div at bounding box center [25, 174] width 13 height 13
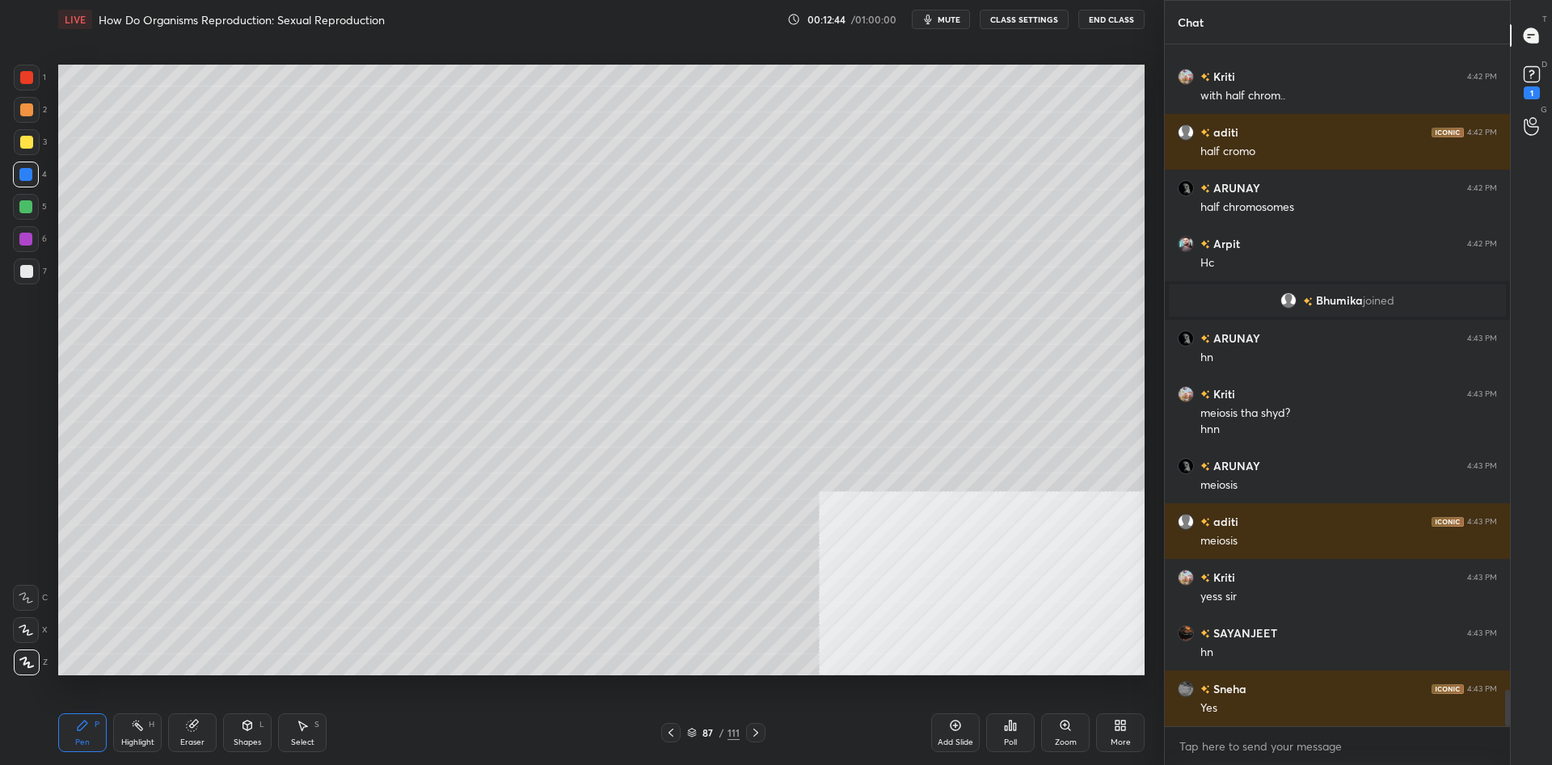
scroll to position [12123, 0]
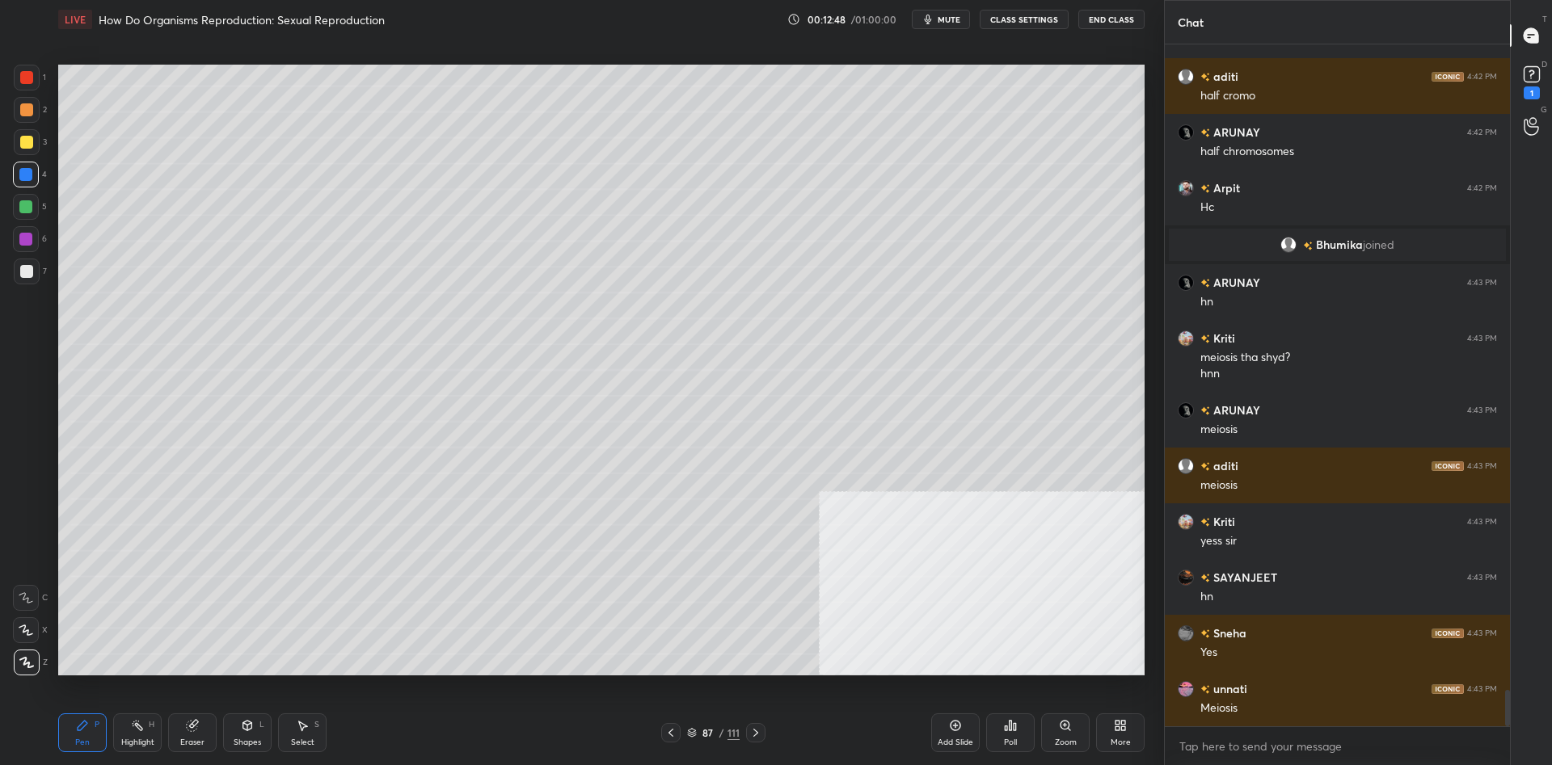
click at [27, 207] on div at bounding box center [25, 206] width 13 height 13
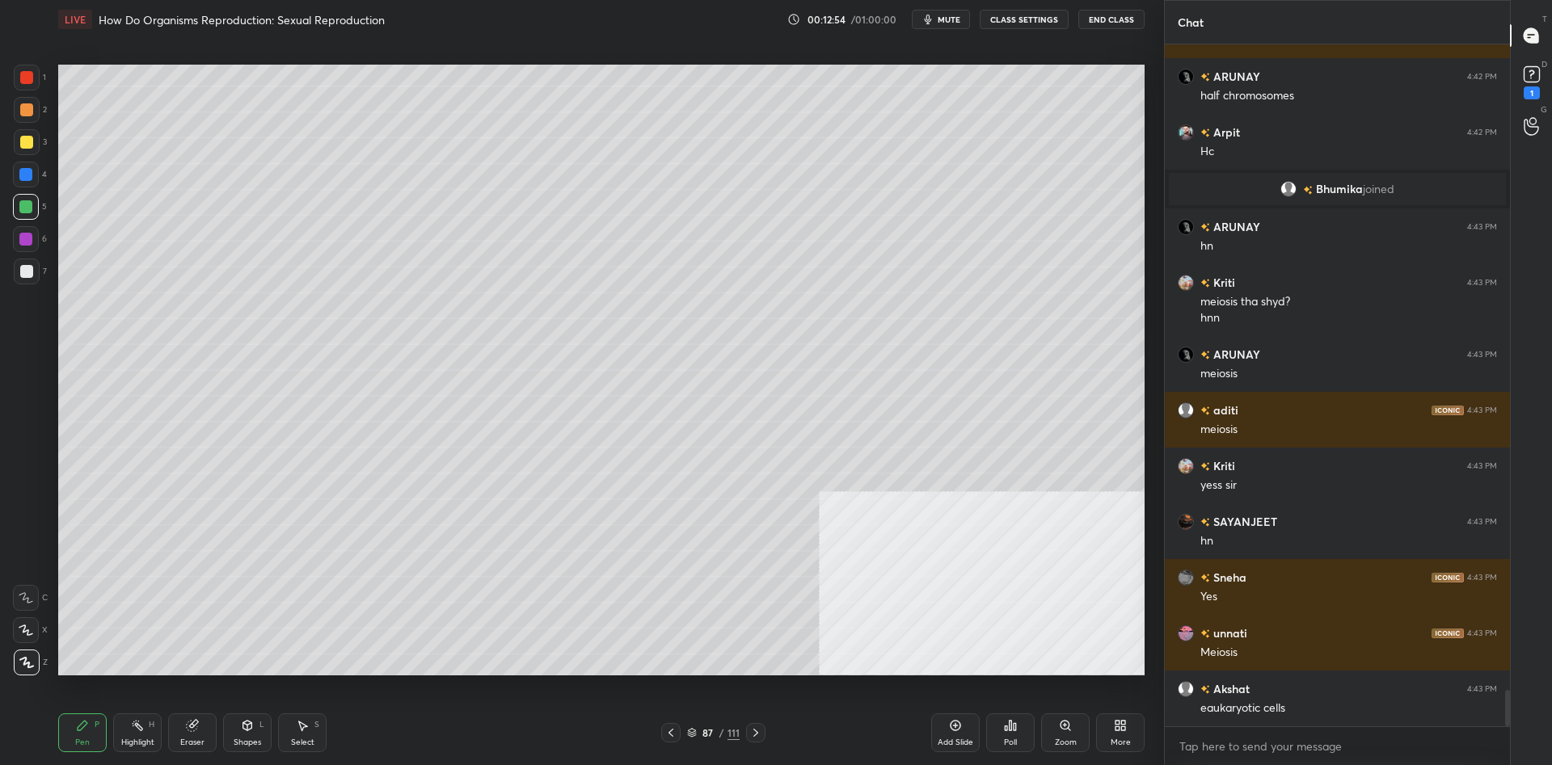
click at [26, 278] on div at bounding box center [27, 272] width 26 height 26
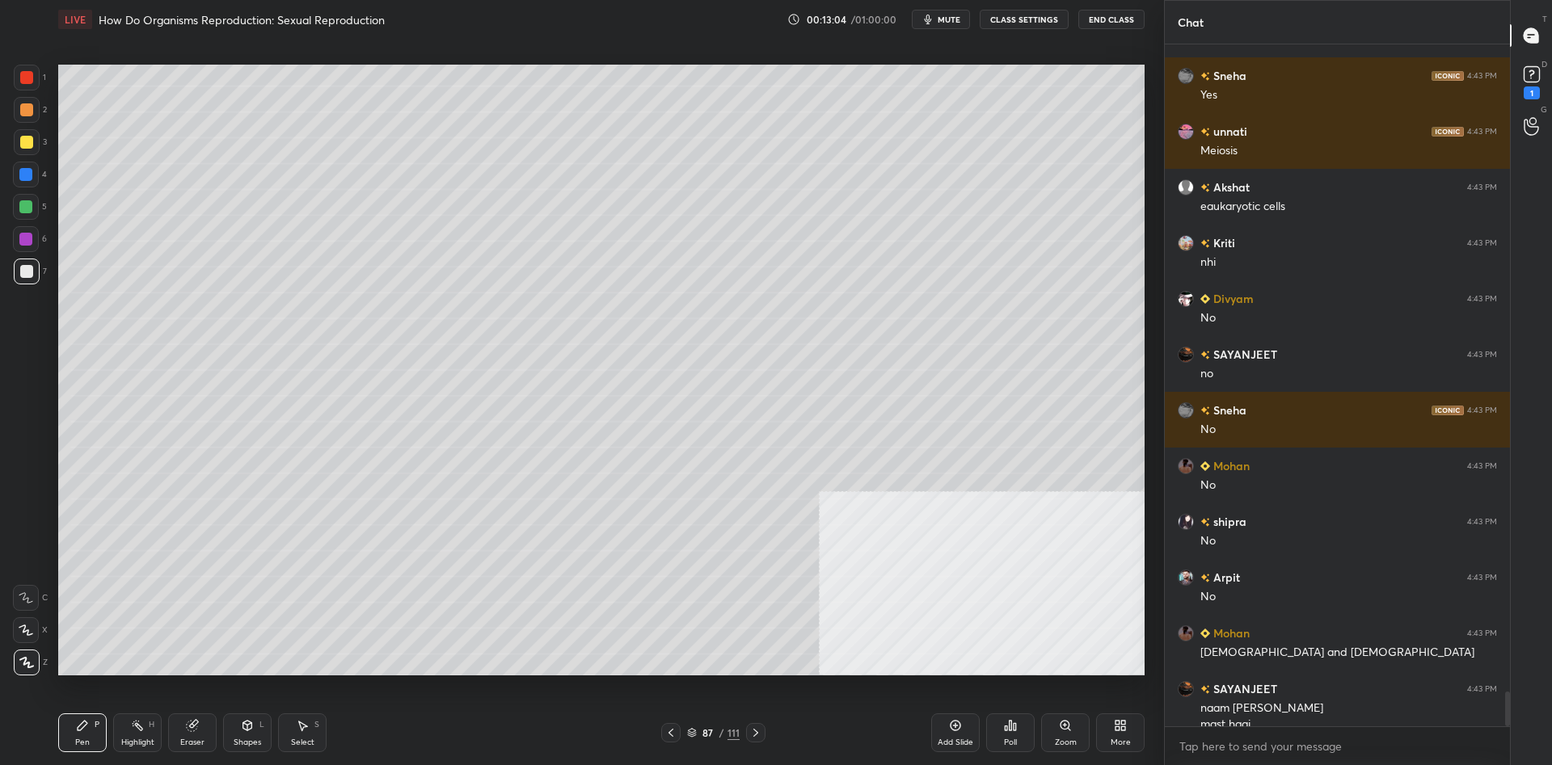
scroll to position [12697, 0]
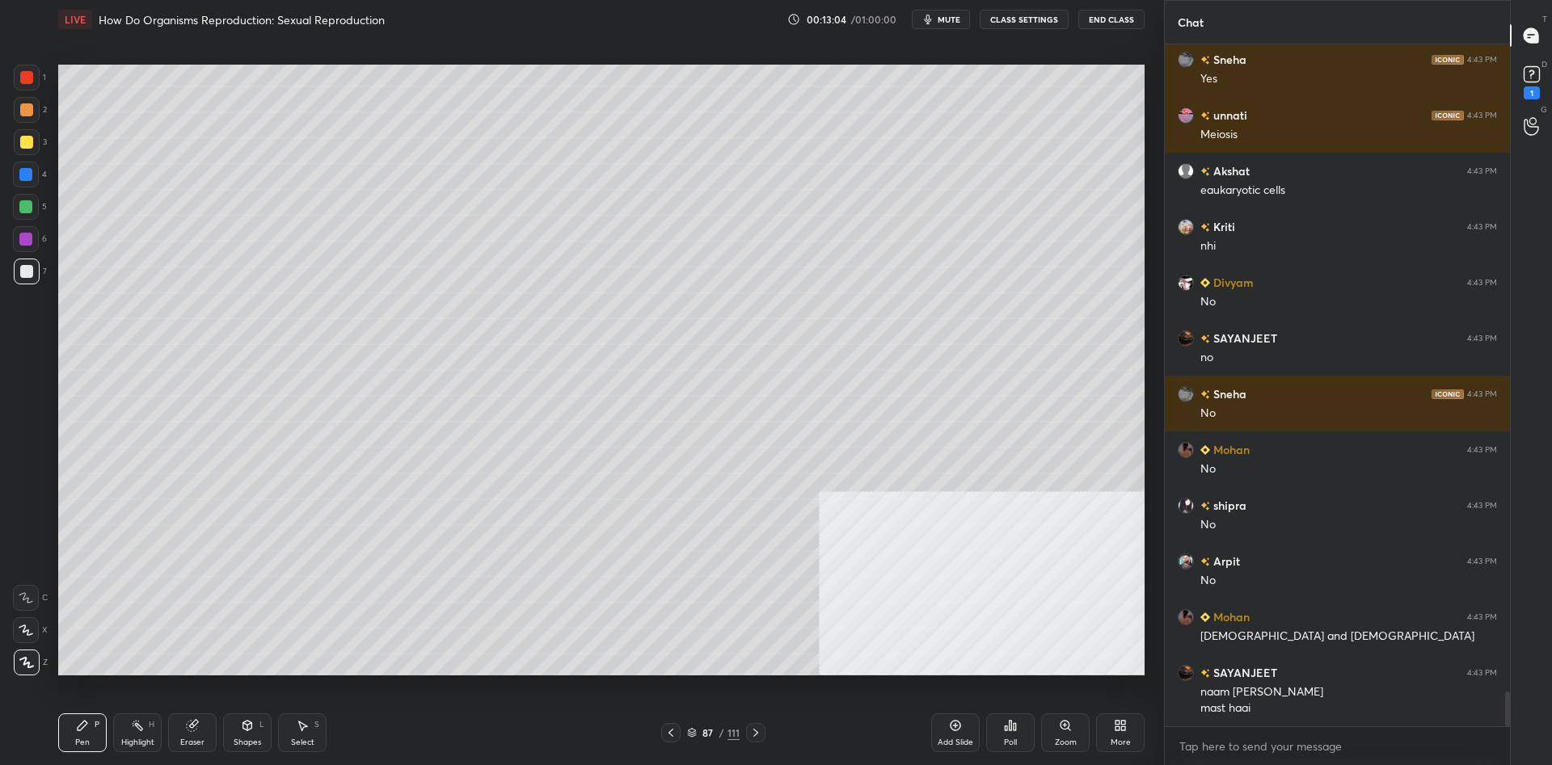
click at [11, 234] on div "1 2 3 4 5 6 7 C X Z C X Z E E Erase all H H" at bounding box center [26, 370] width 52 height 611
click at [40, 244] on div "6" at bounding box center [30, 239] width 34 height 26
click at [18, 280] on div at bounding box center [27, 272] width 26 height 26
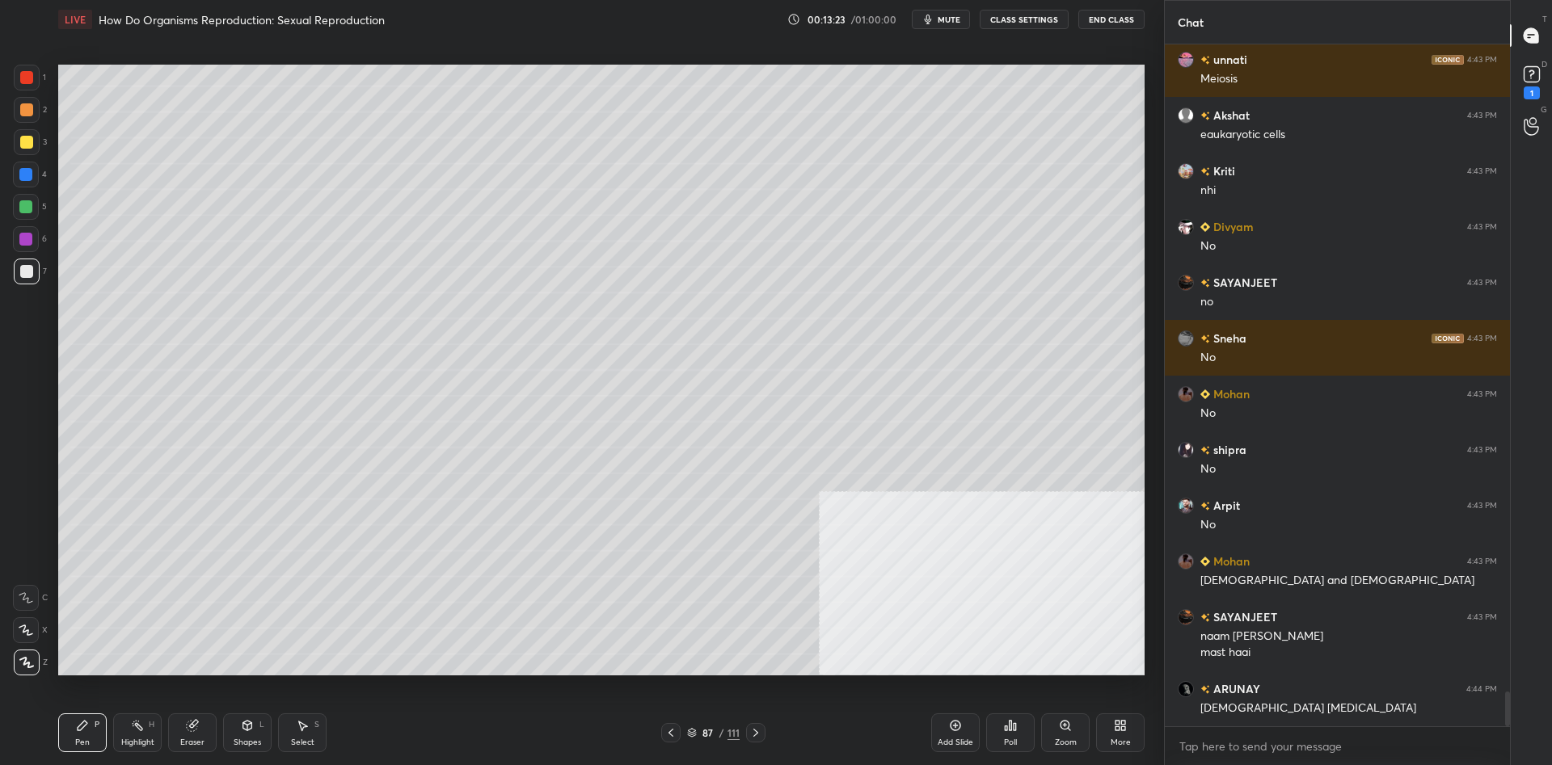
click at [29, 234] on div at bounding box center [25, 239] width 13 height 13
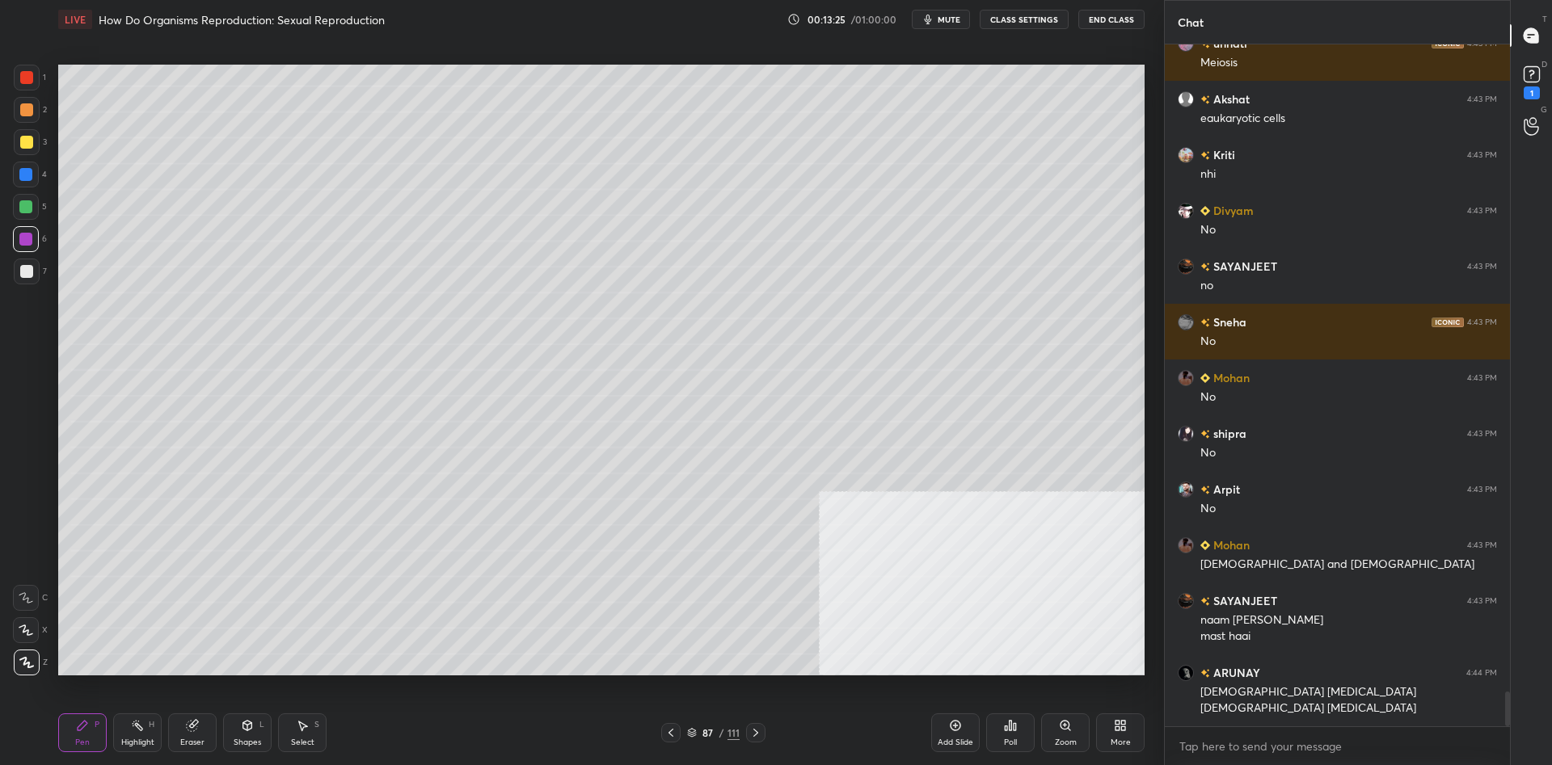
click at [17, 277] on div at bounding box center [27, 272] width 26 height 26
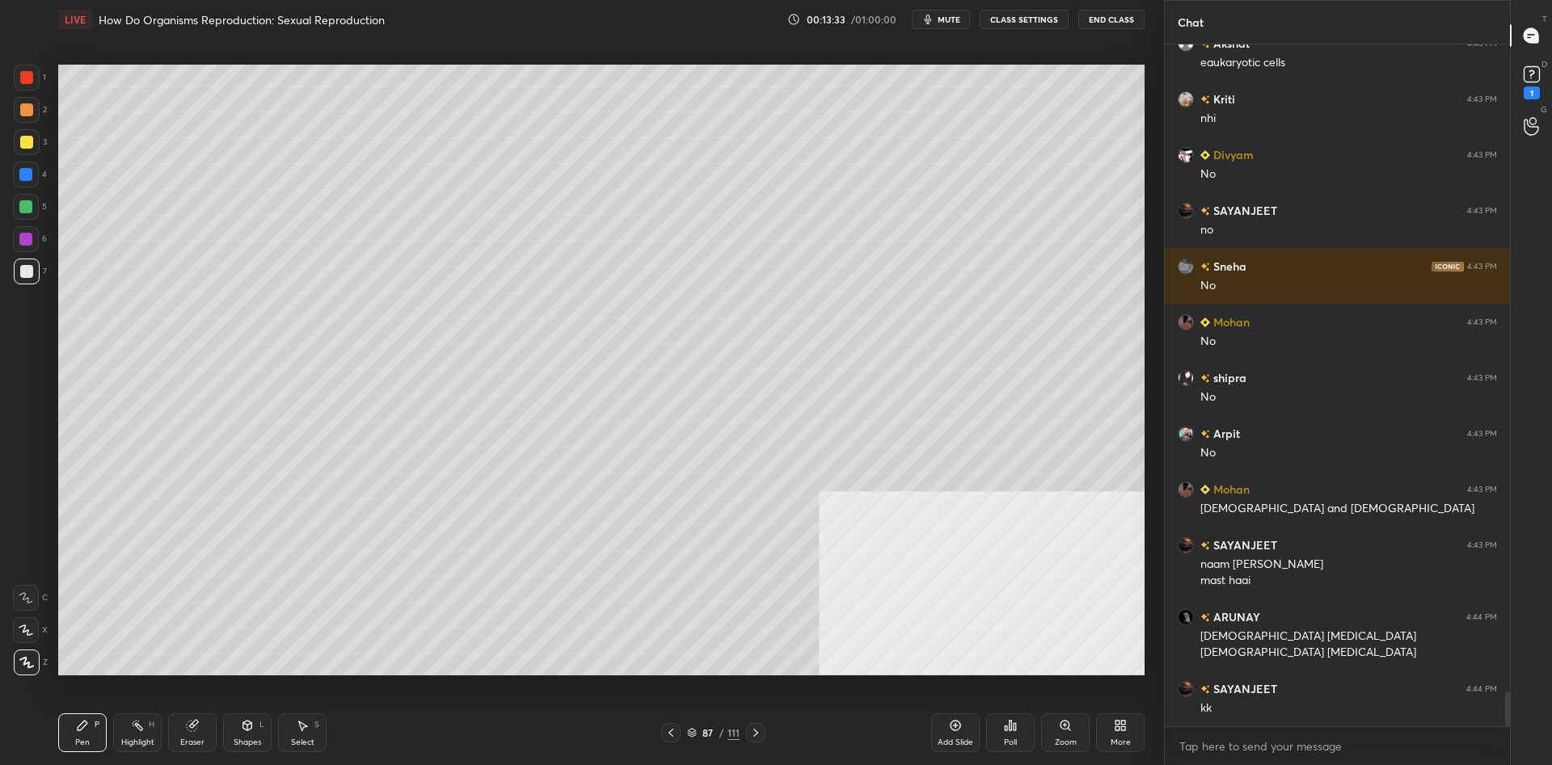
click at [122, 731] on div "Highlight H" at bounding box center [137, 733] width 48 height 39
click at [130, 726] on div "Highlight H" at bounding box center [137, 733] width 48 height 39
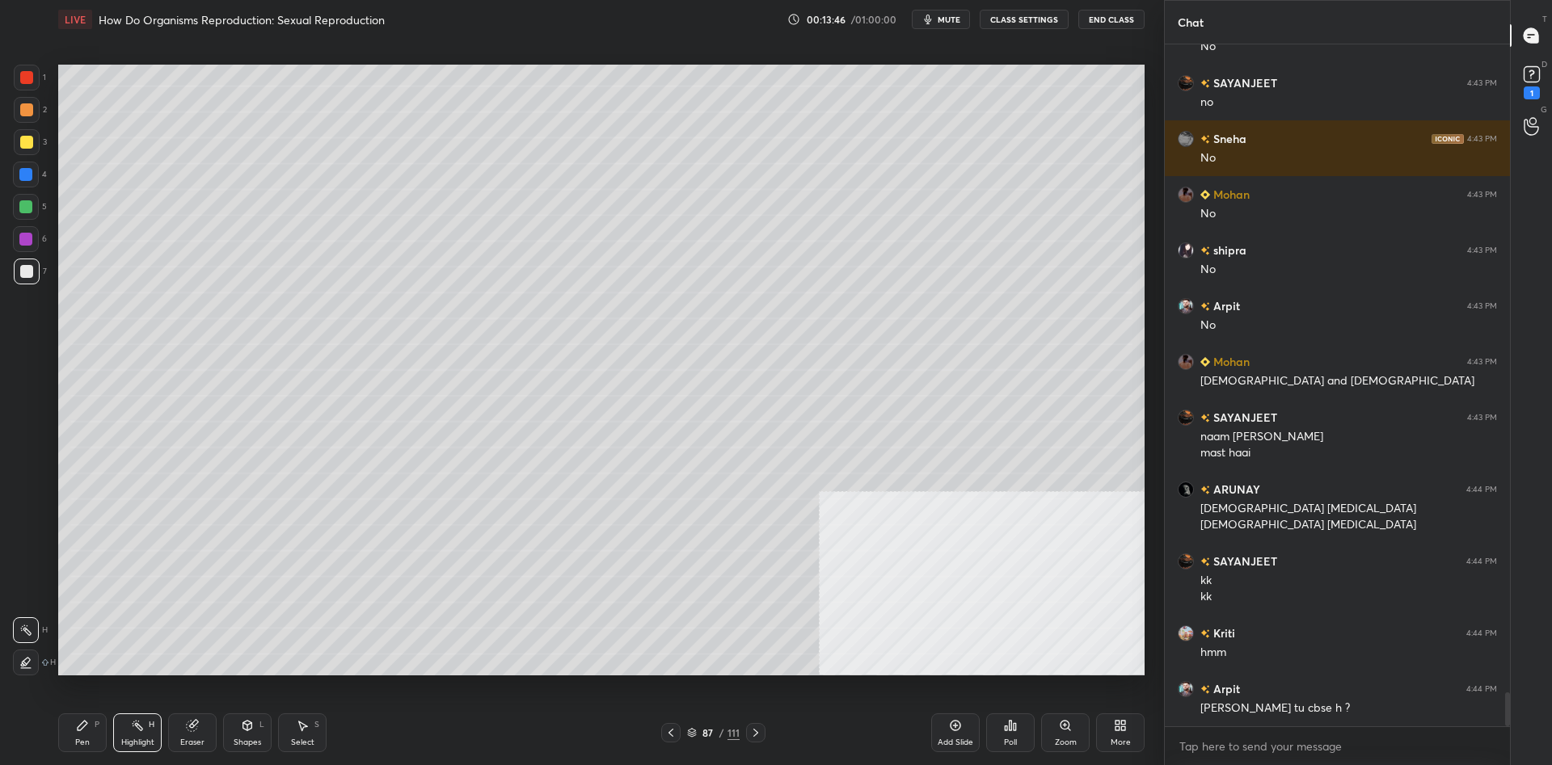
scroll to position [12991, 0]
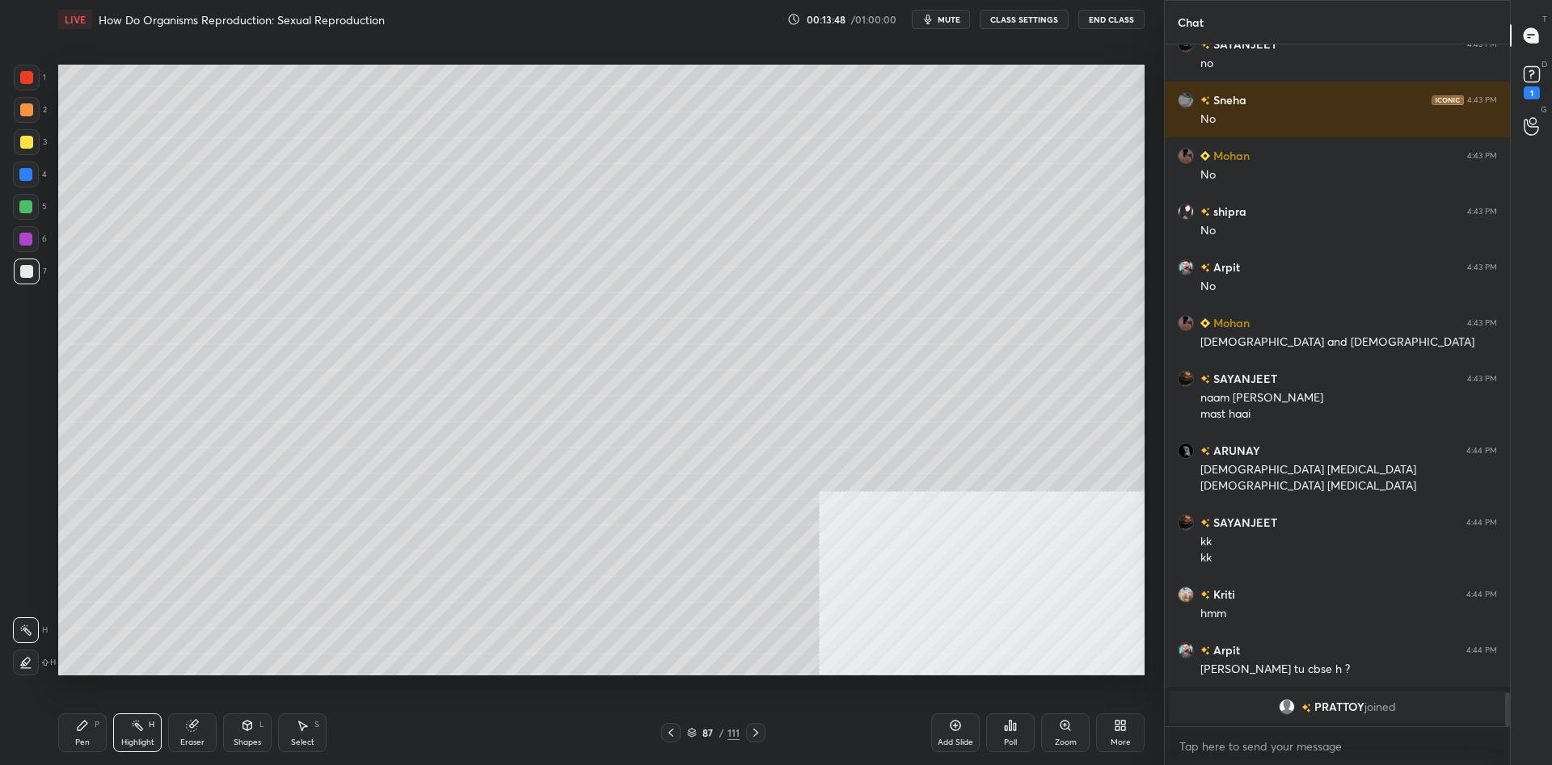
click at [118, 731] on div "Highlight H" at bounding box center [137, 733] width 48 height 39
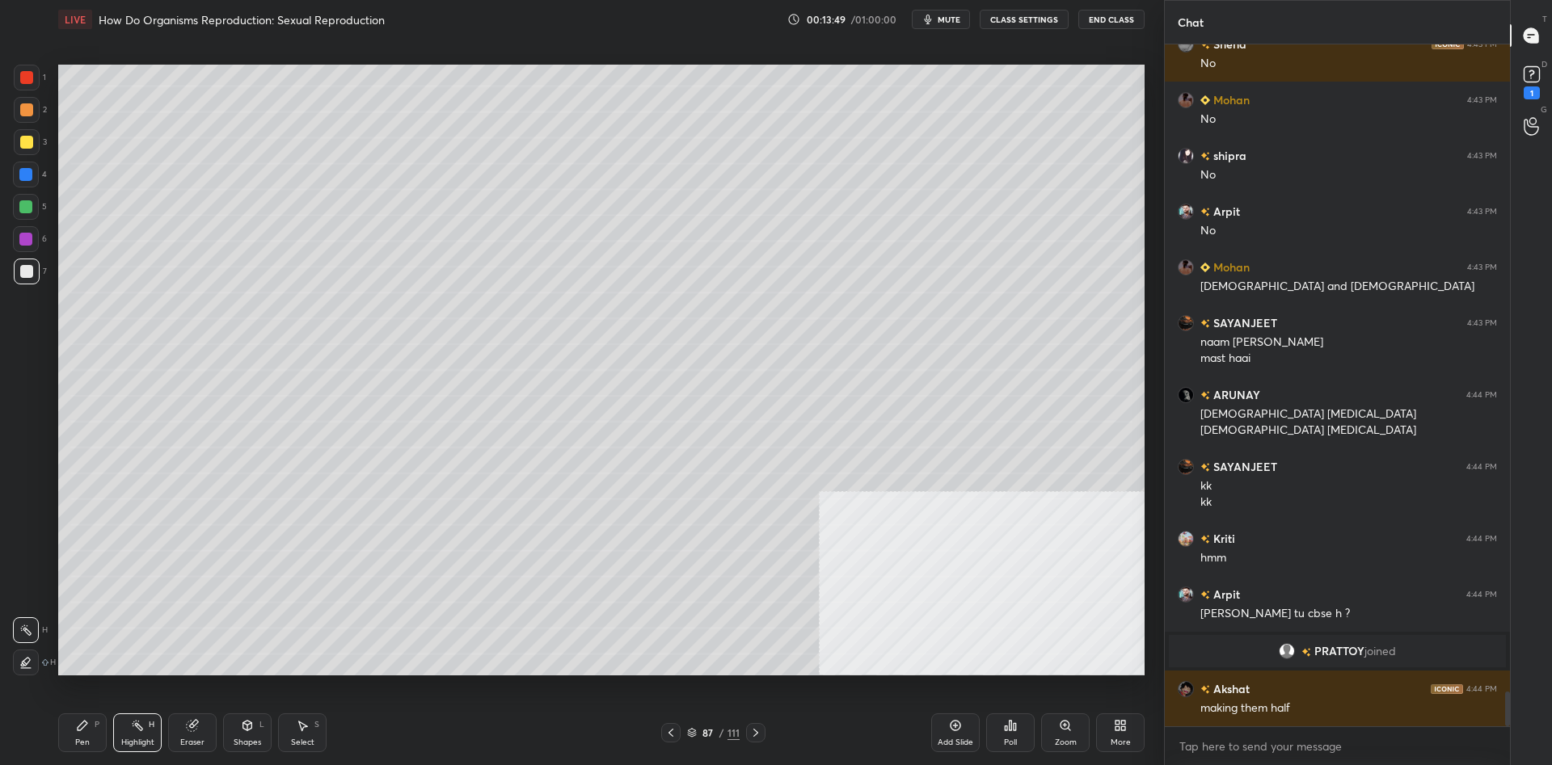
click at [22, 672] on div at bounding box center [26, 663] width 26 height 26
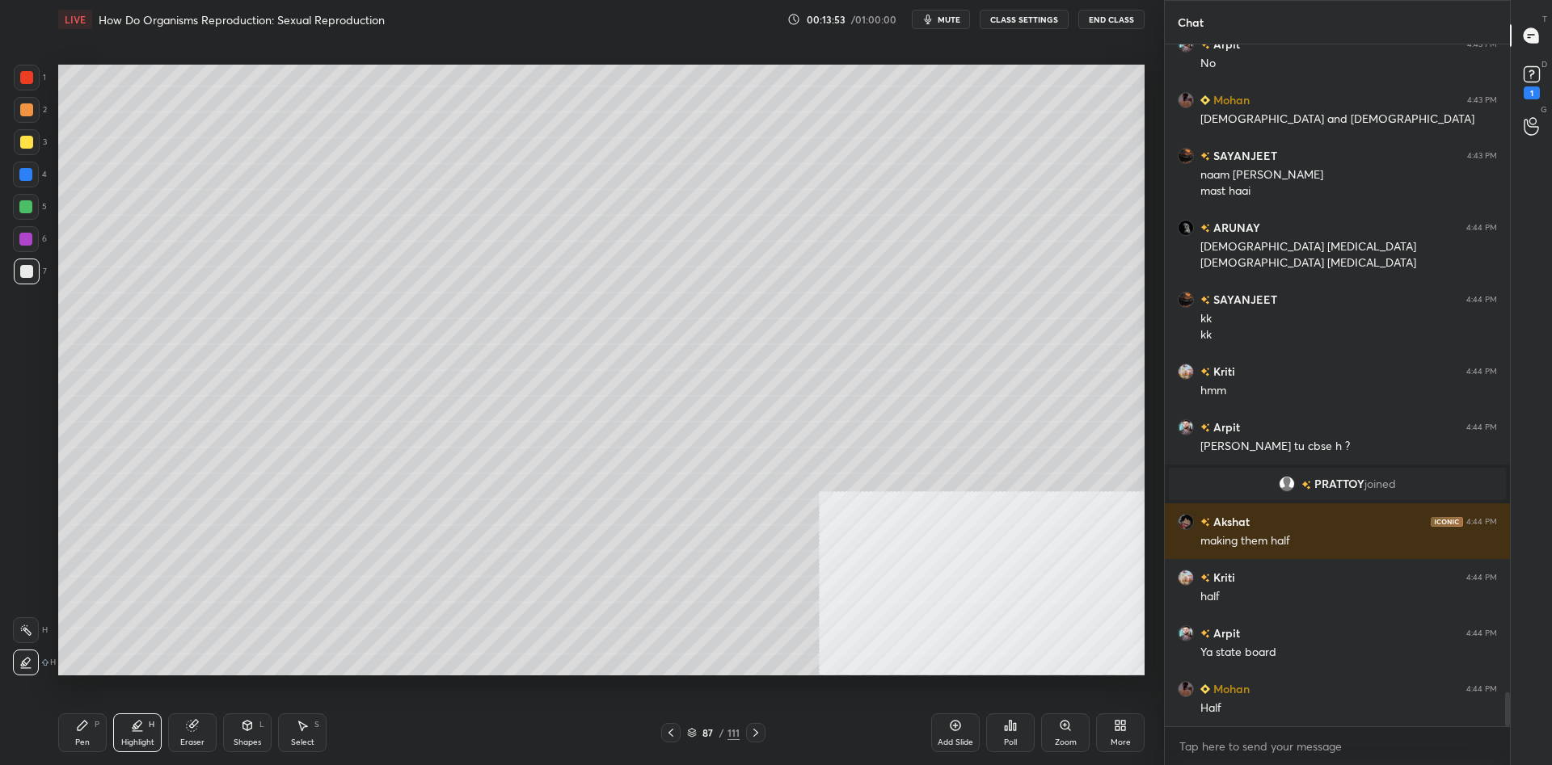
scroll to position [12885, 0]
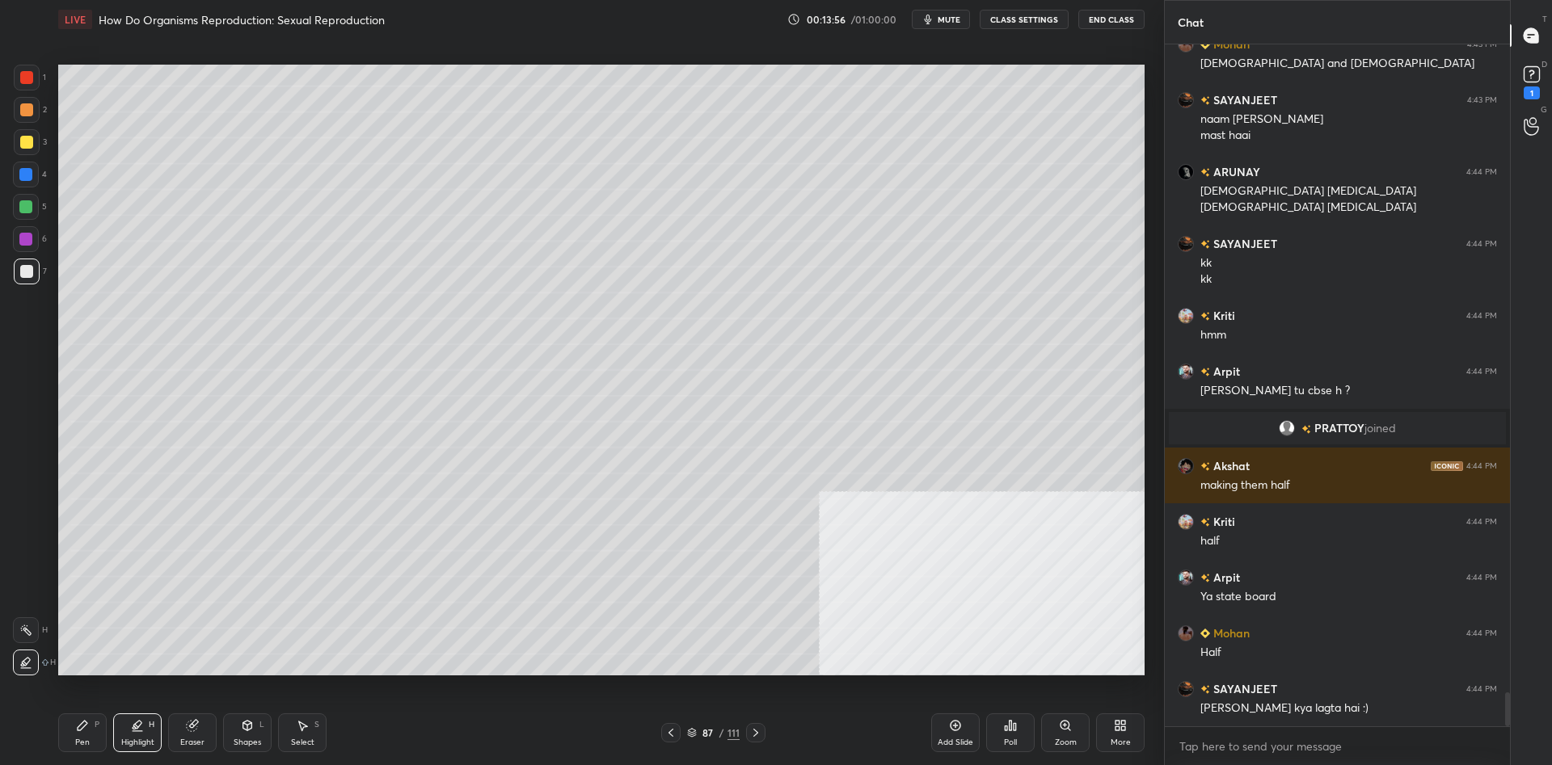
click at [91, 734] on div "Pen P" at bounding box center [82, 733] width 48 height 39
click at [95, 728] on div "P" at bounding box center [97, 725] width 5 height 8
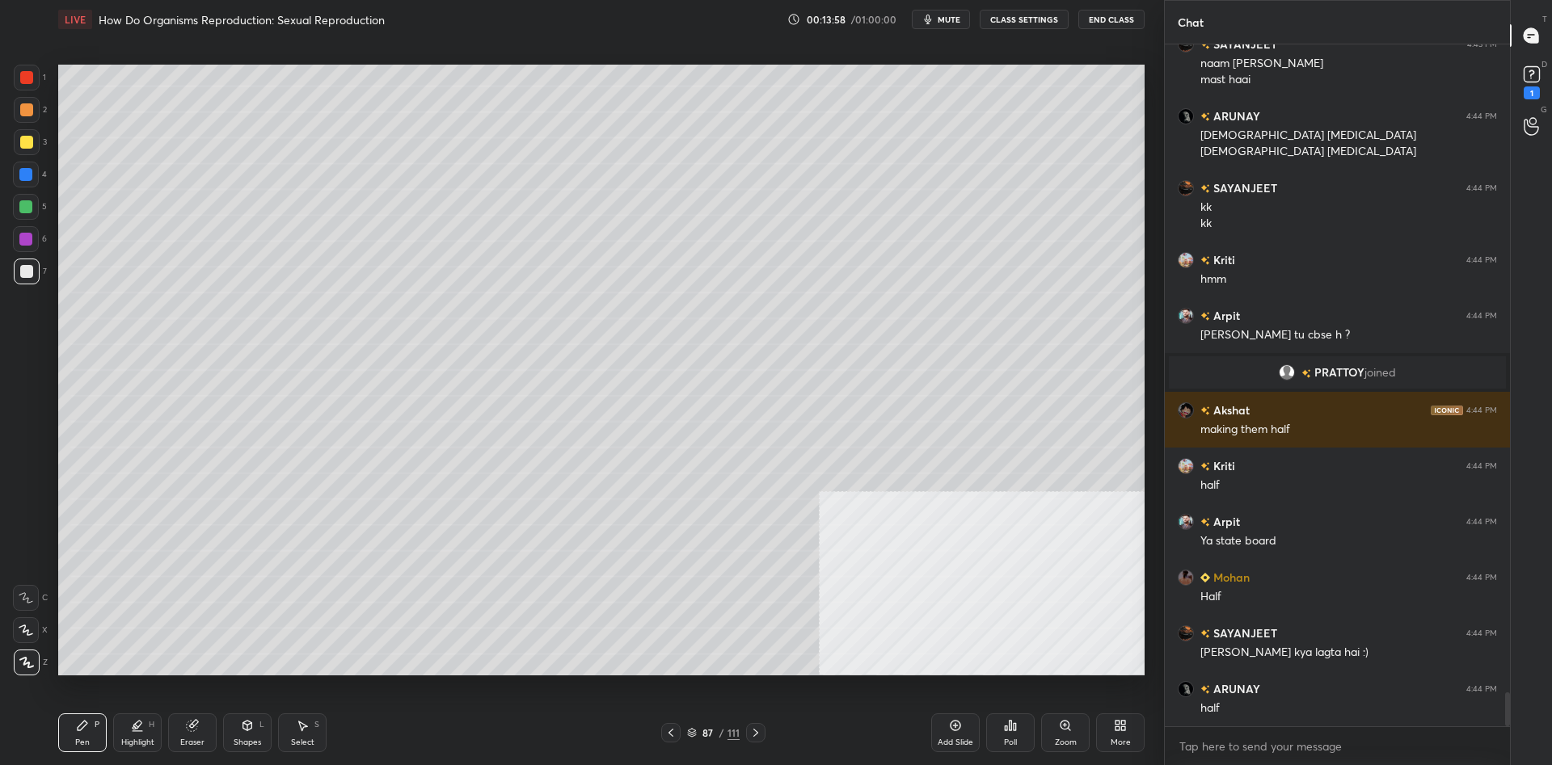
scroll to position [13052, 0]
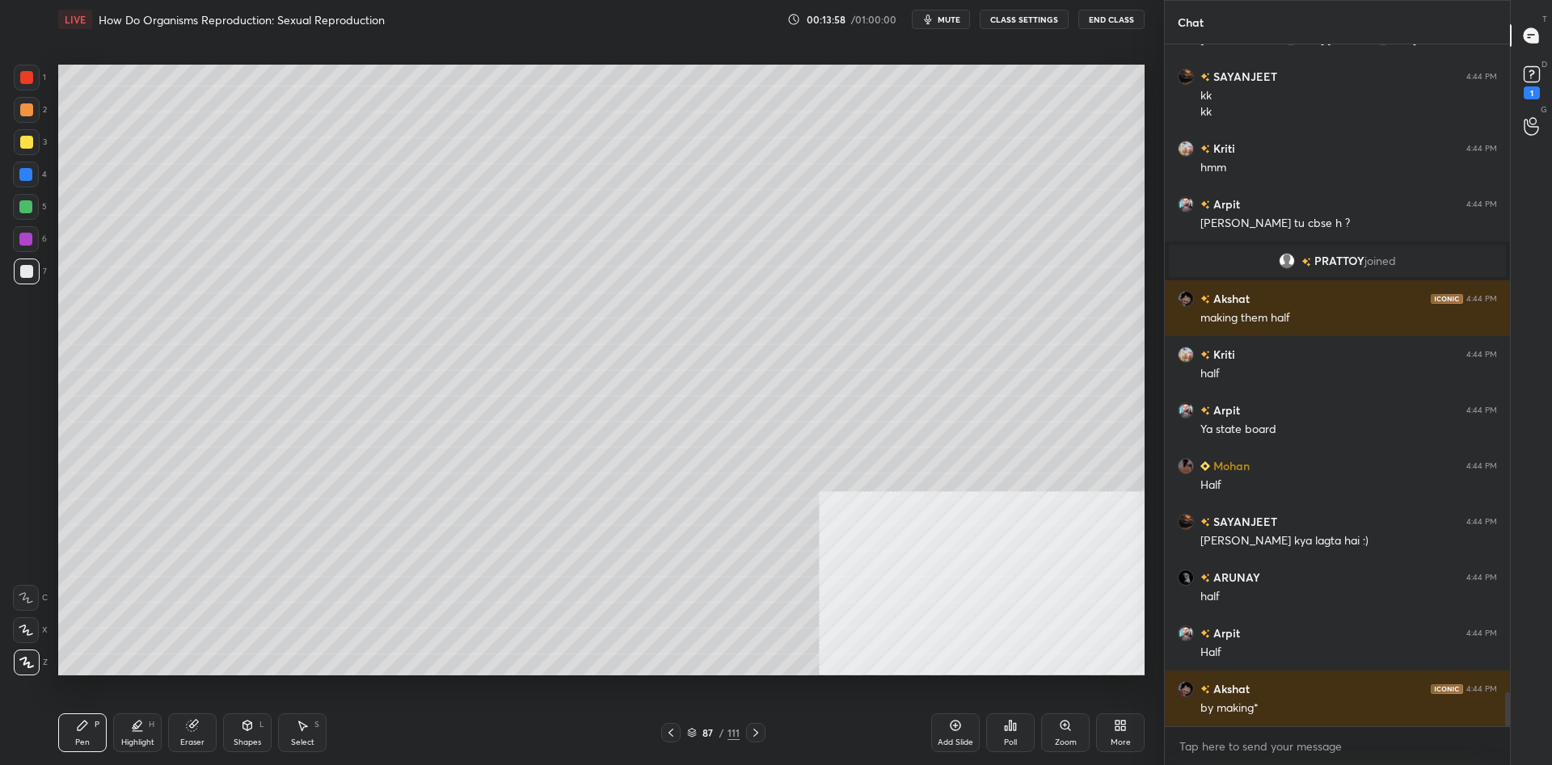
click at [18, 271] on div at bounding box center [27, 272] width 26 height 26
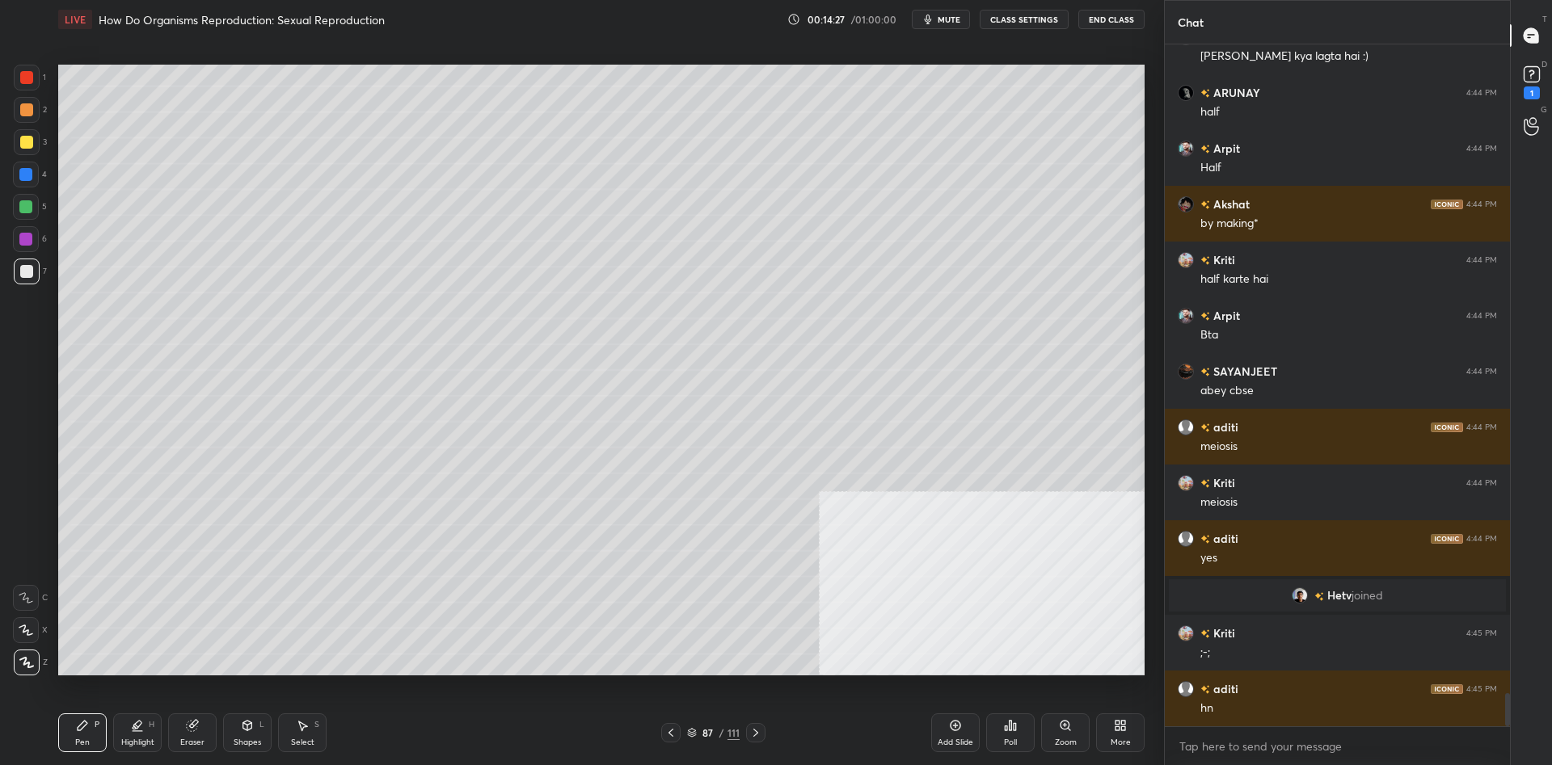
scroll to position [13379, 0]
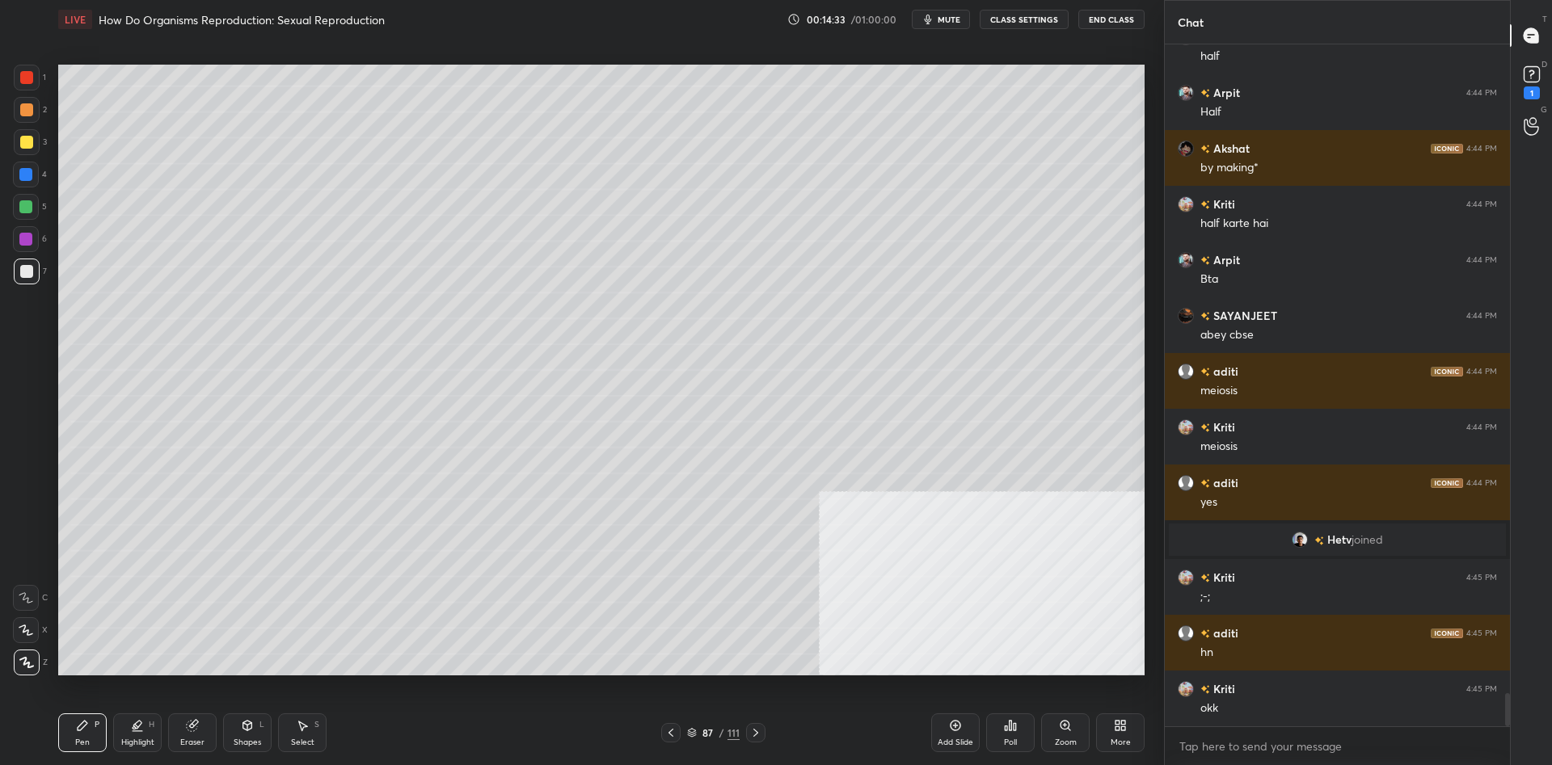
click at [36, 201] on div at bounding box center [26, 207] width 26 height 26
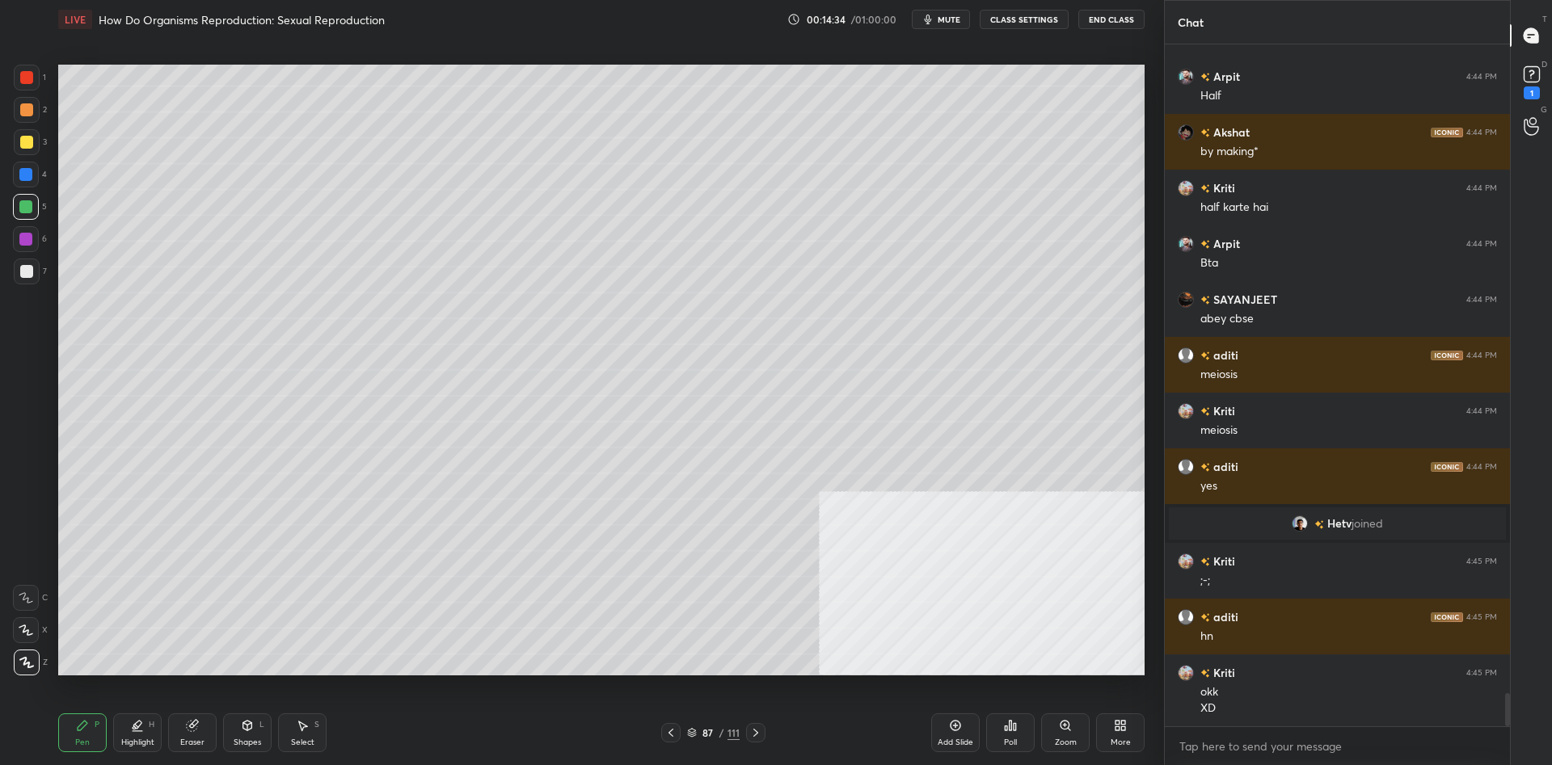
click at [18, 178] on div at bounding box center [26, 175] width 26 height 26
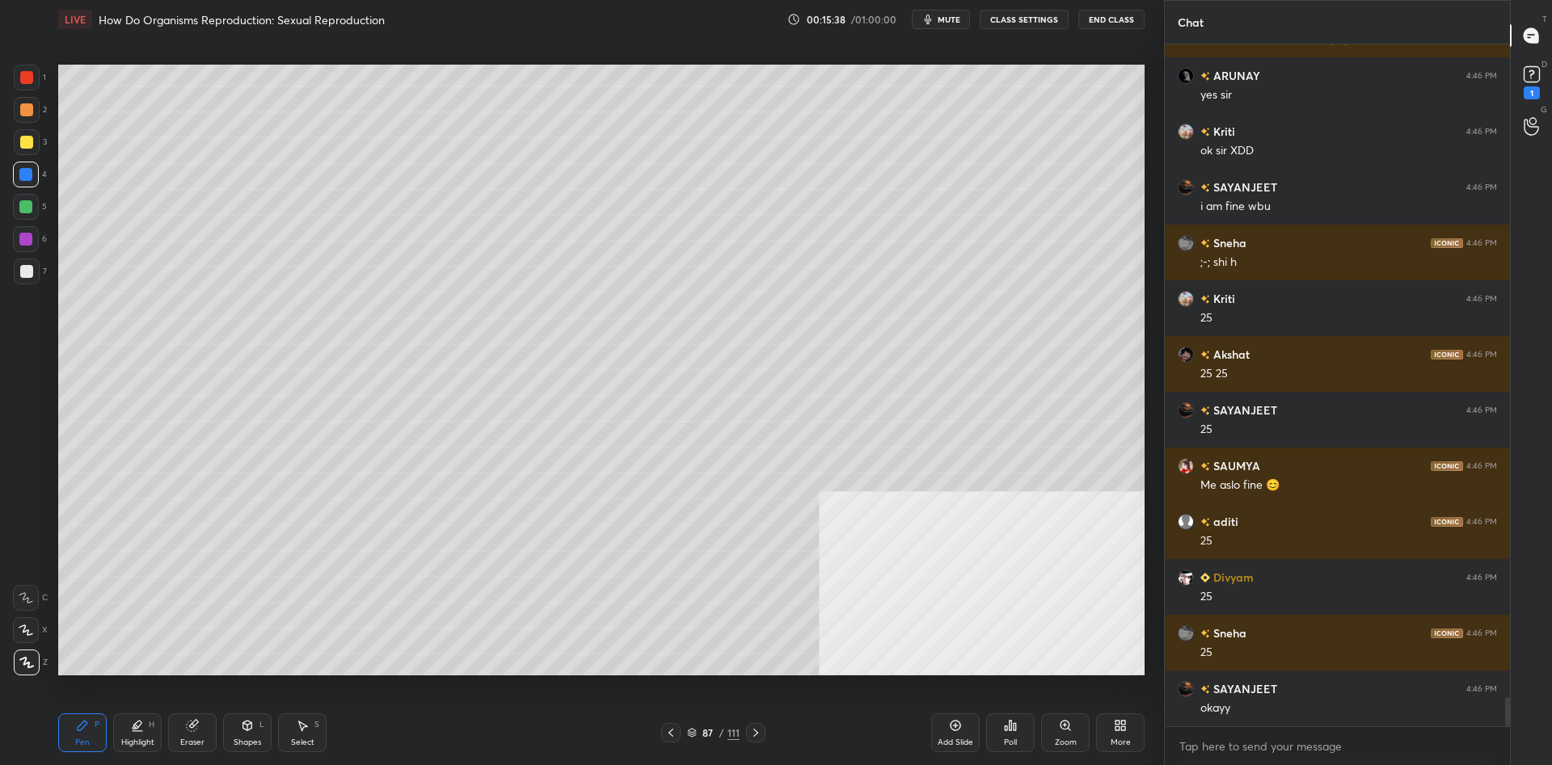
scroll to position [15459, 0]
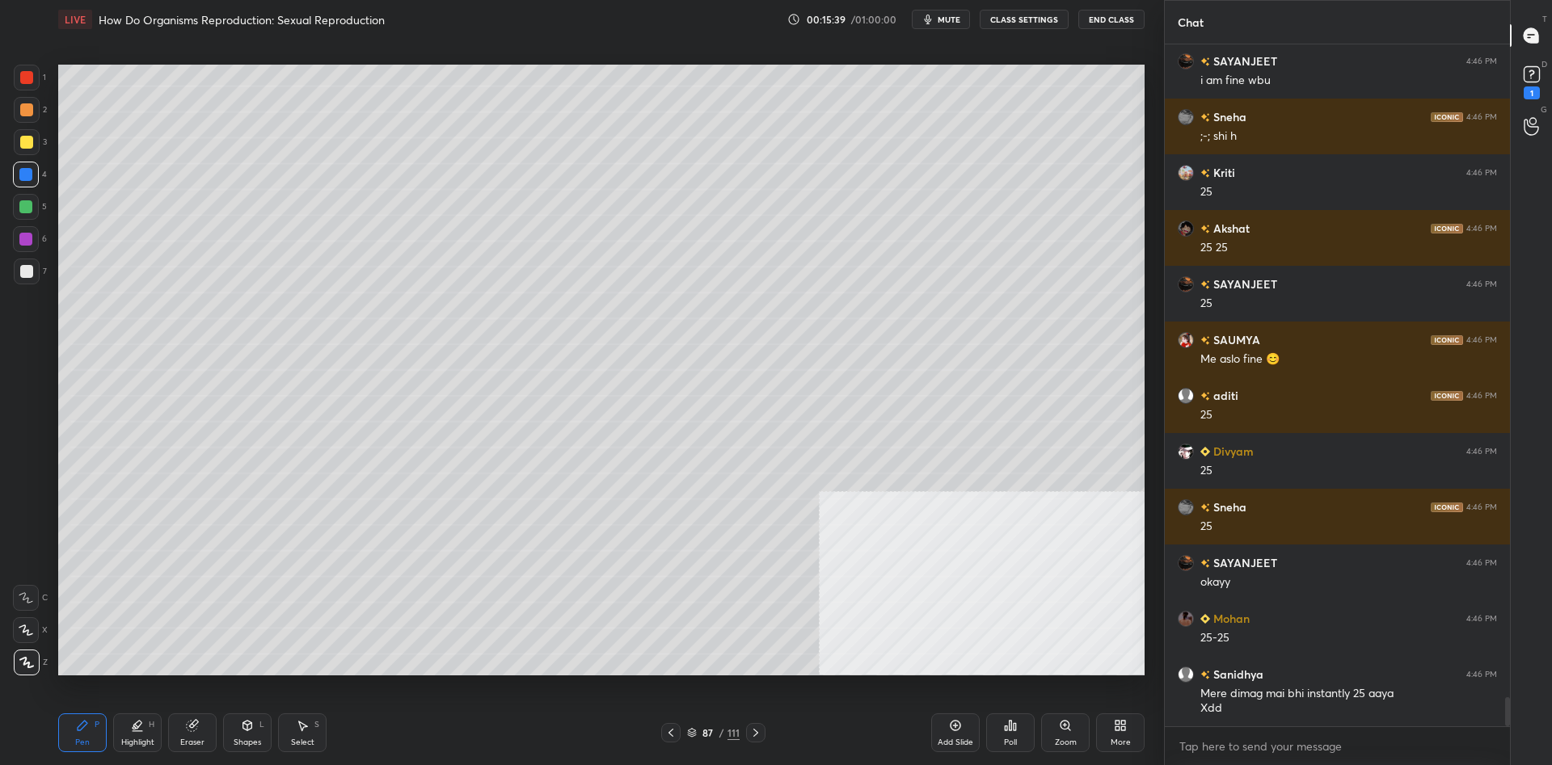
click at [31, 83] on div at bounding box center [26, 77] width 13 height 13
click at [27, 82] on div at bounding box center [26, 77] width 13 height 13
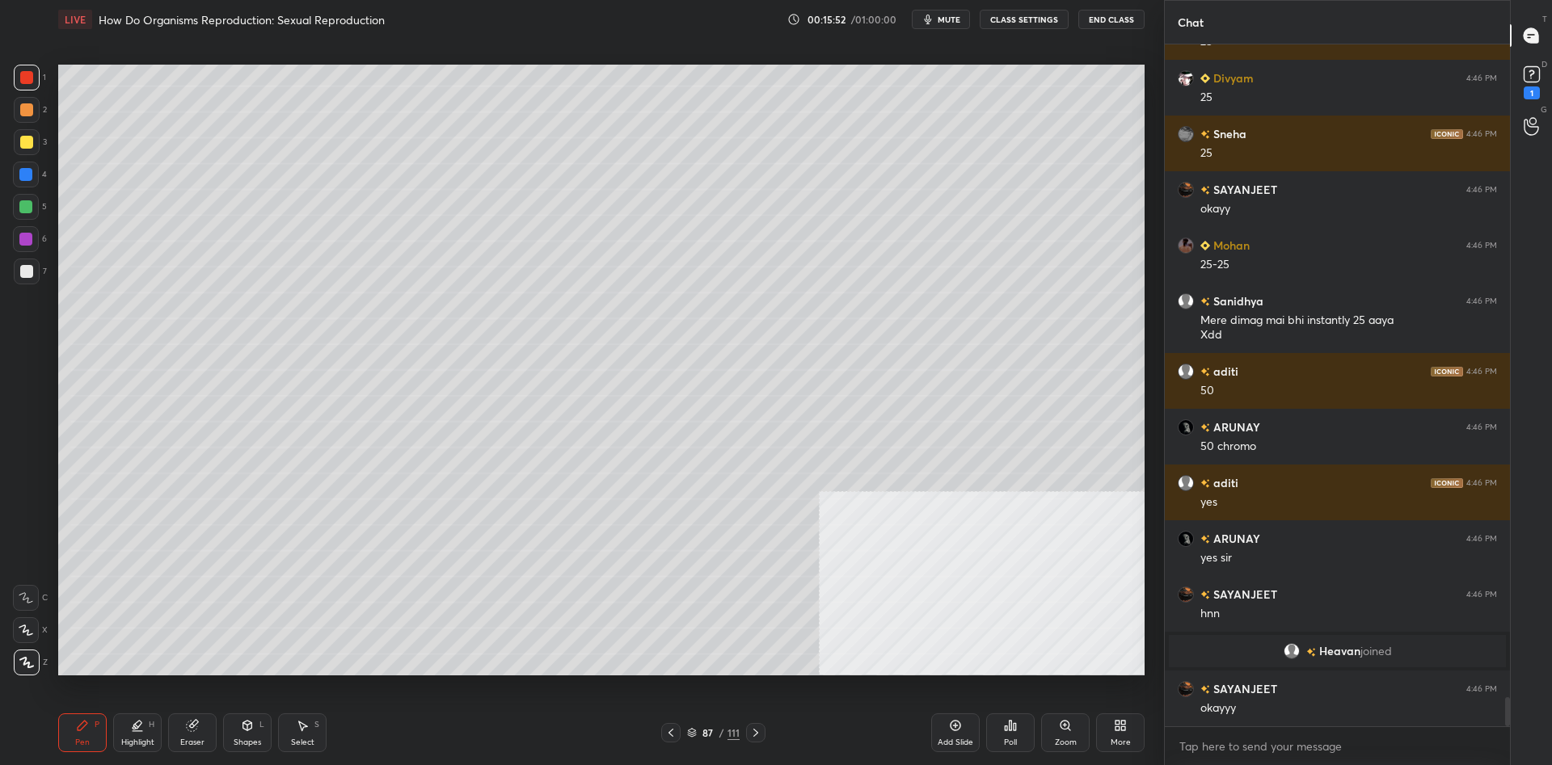
scroll to position [15245, 0]
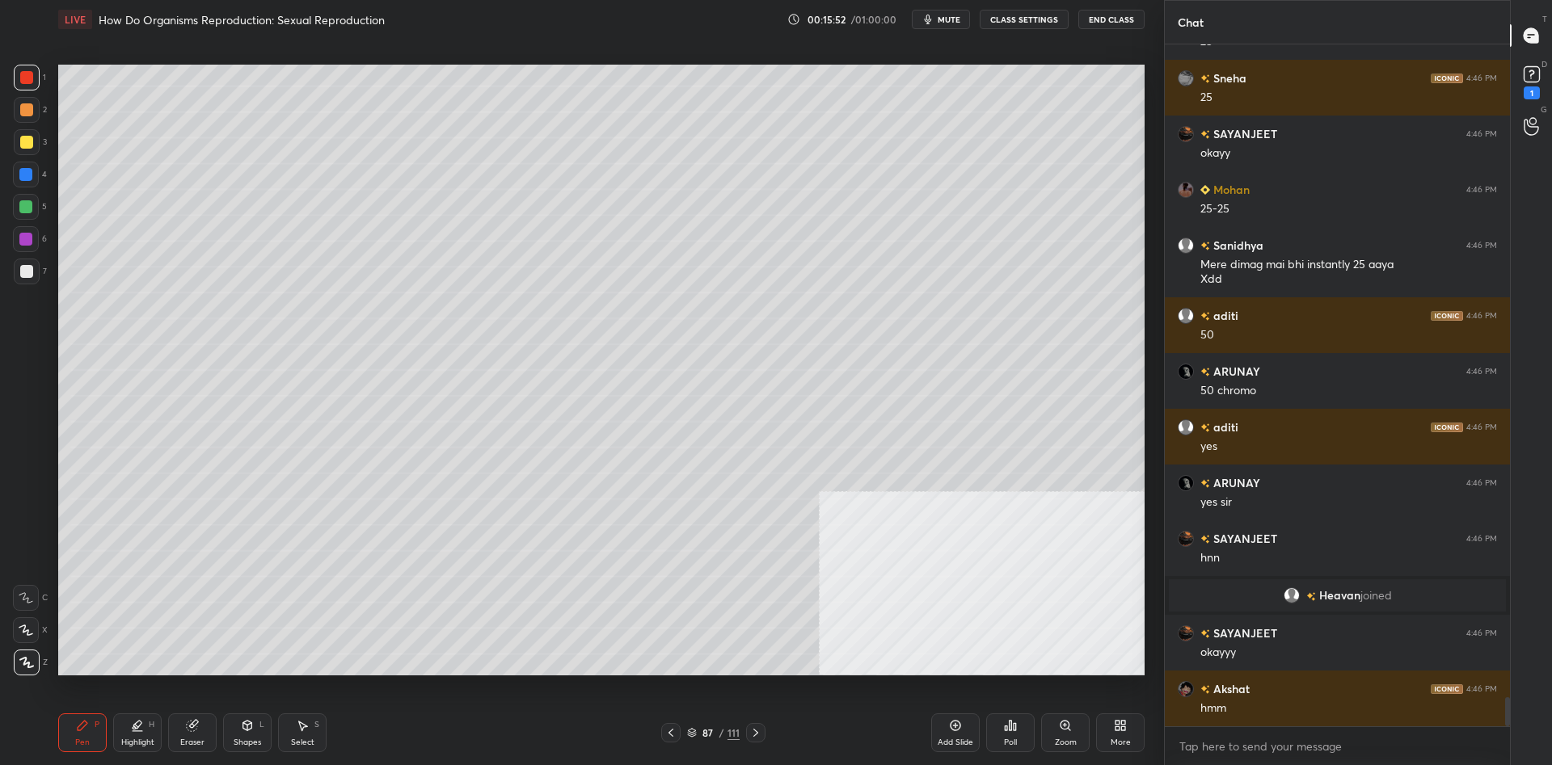
click at [955, 733] on div "Add Slide" at bounding box center [955, 733] width 48 height 39
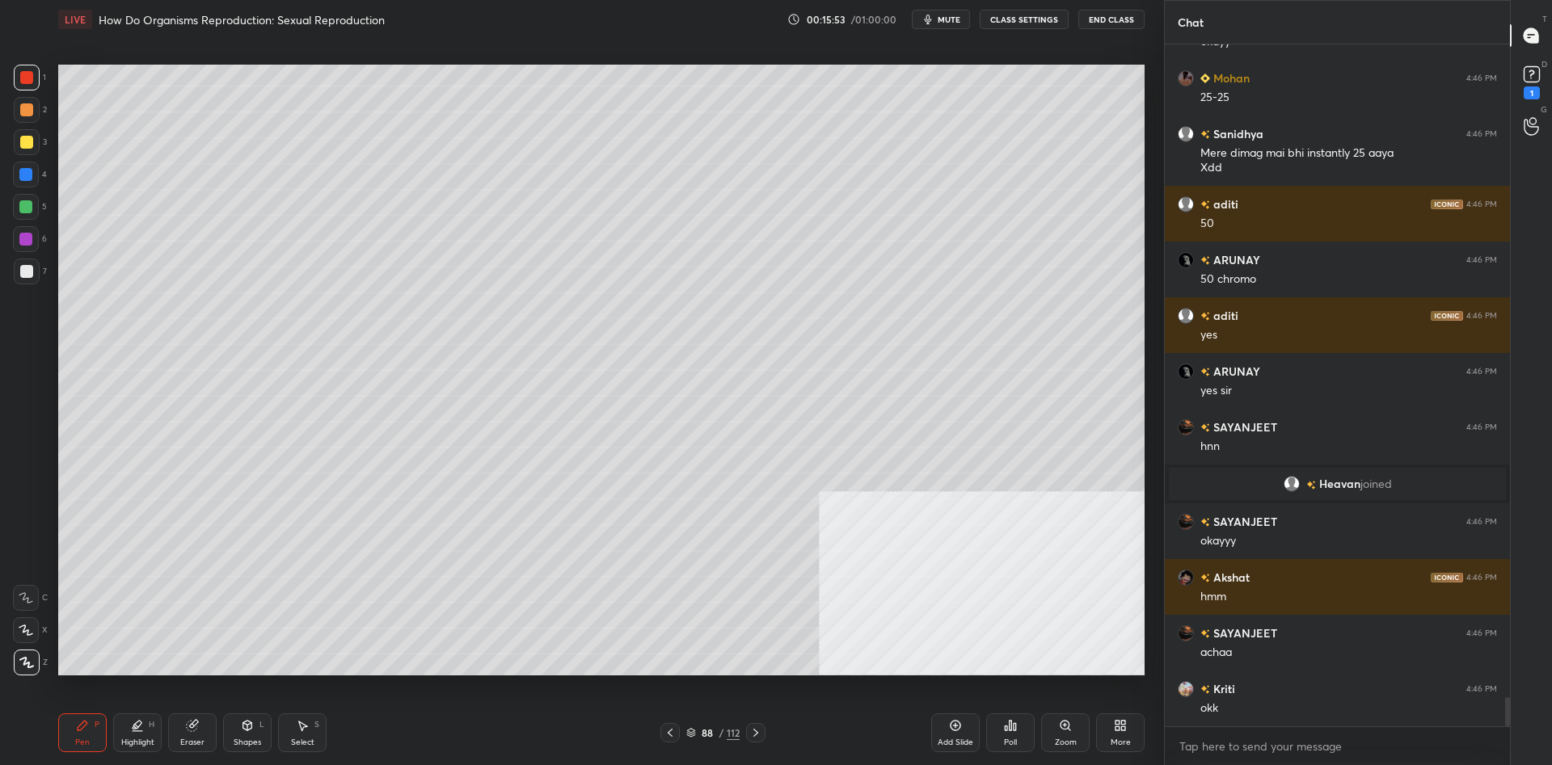
click at [23, 154] on div at bounding box center [27, 142] width 26 height 26
click at [19, 148] on div at bounding box center [27, 142] width 26 height 26
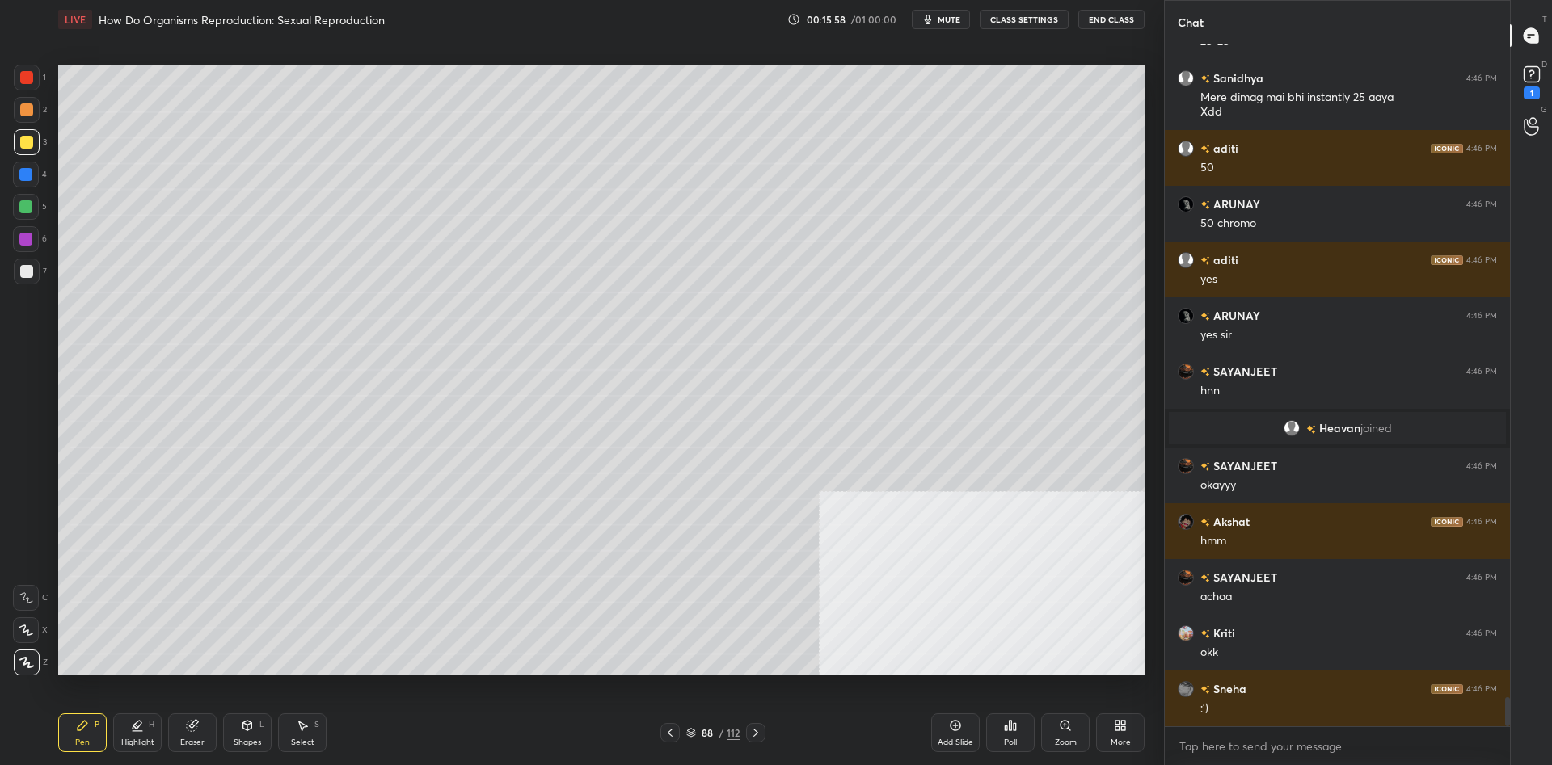
click at [38, 112] on div at bounding box center [27, 110] width 26 height 26
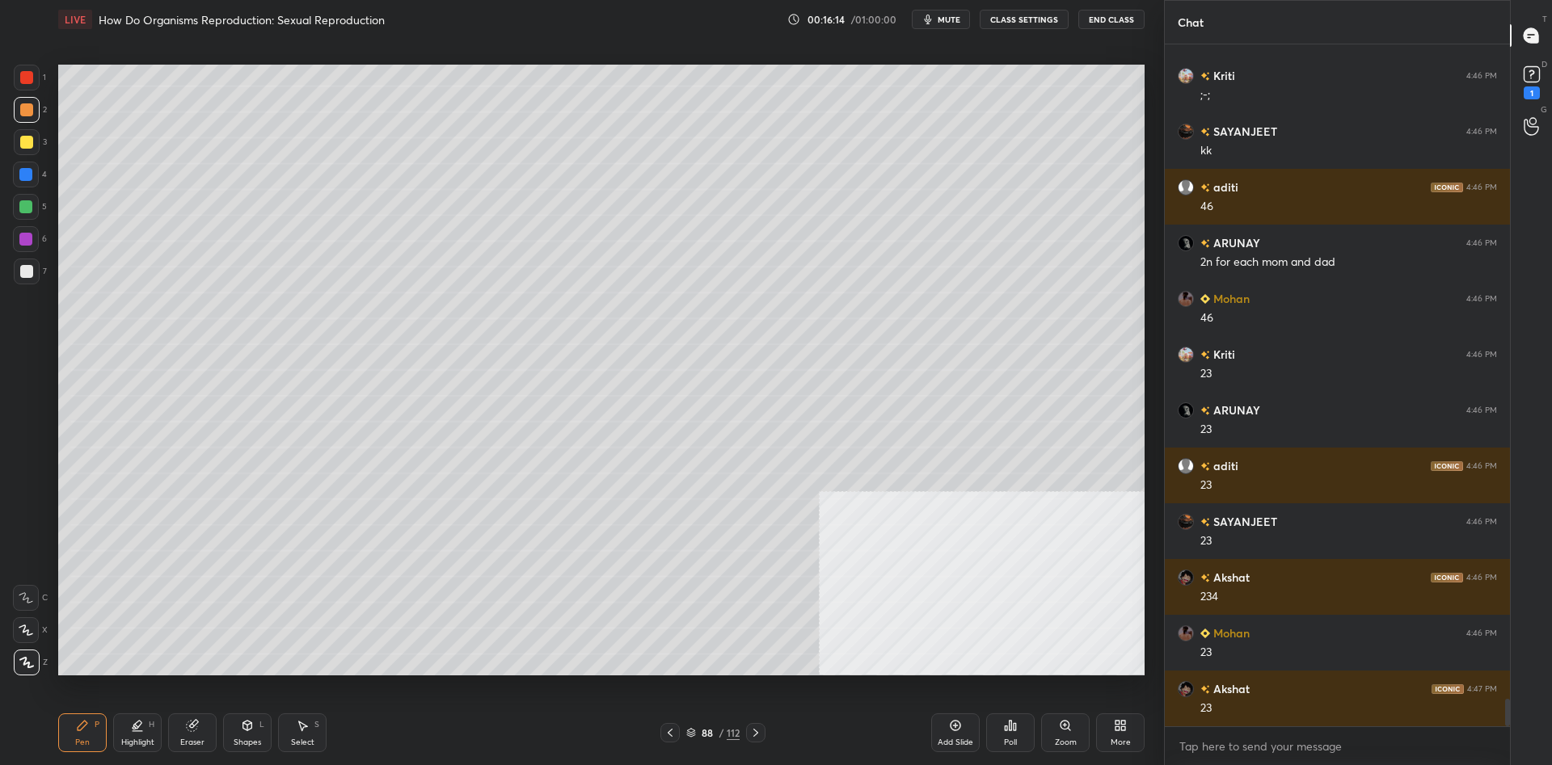
scroll to position [16361, 0]
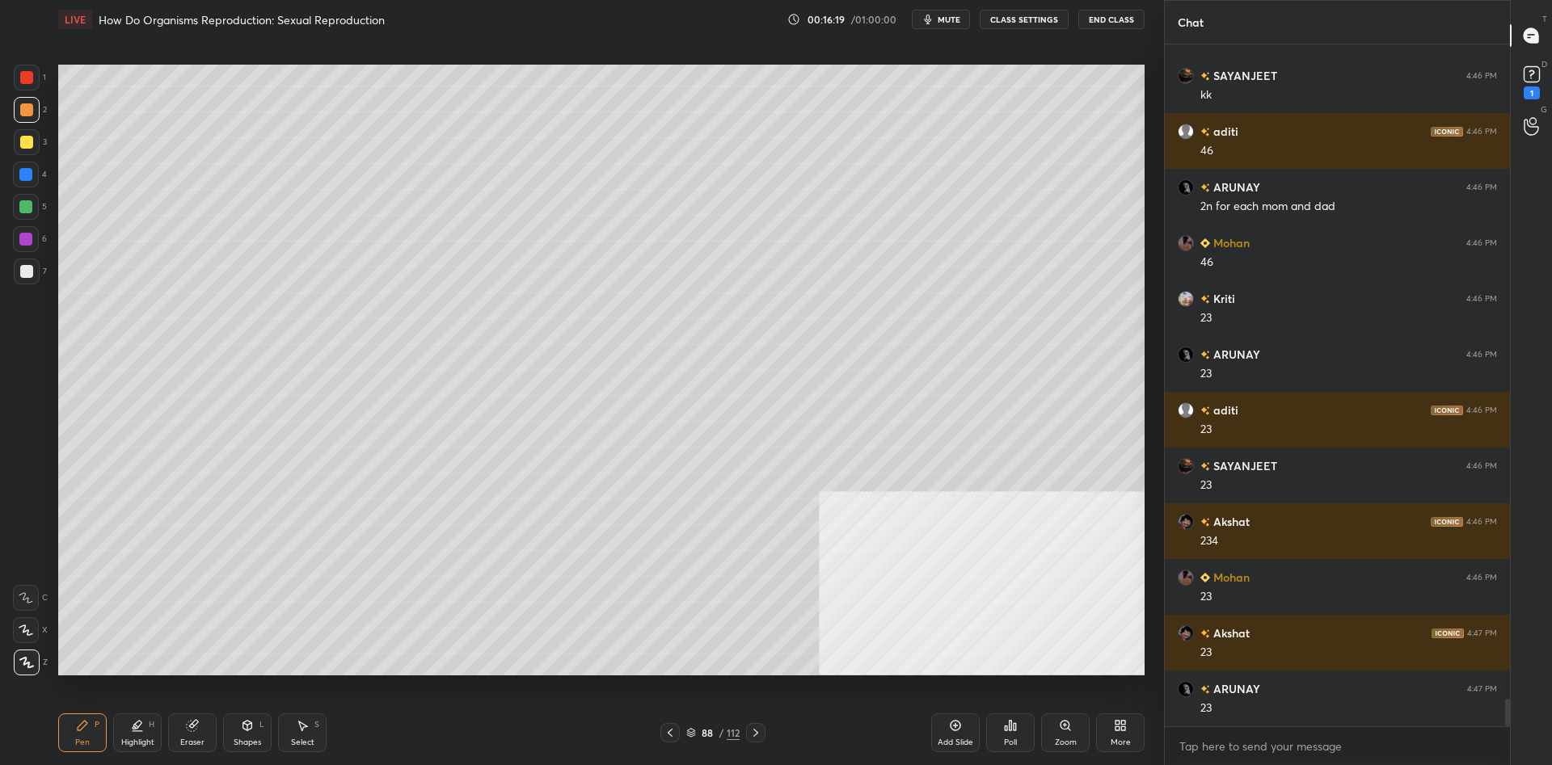
click at [13, 88] on div "1 2 3 4 5 6 7" at bounding box center [30, 178] width 34 height 226
click at [11, 91] on div "1 2 3 4 5 6 7 C X Z C X Z E E Erase all H H" at bounding box center [26, 370] width 52 height 611
click at [21, 88] on div at bounding box center [27, 78] width 26 height 26
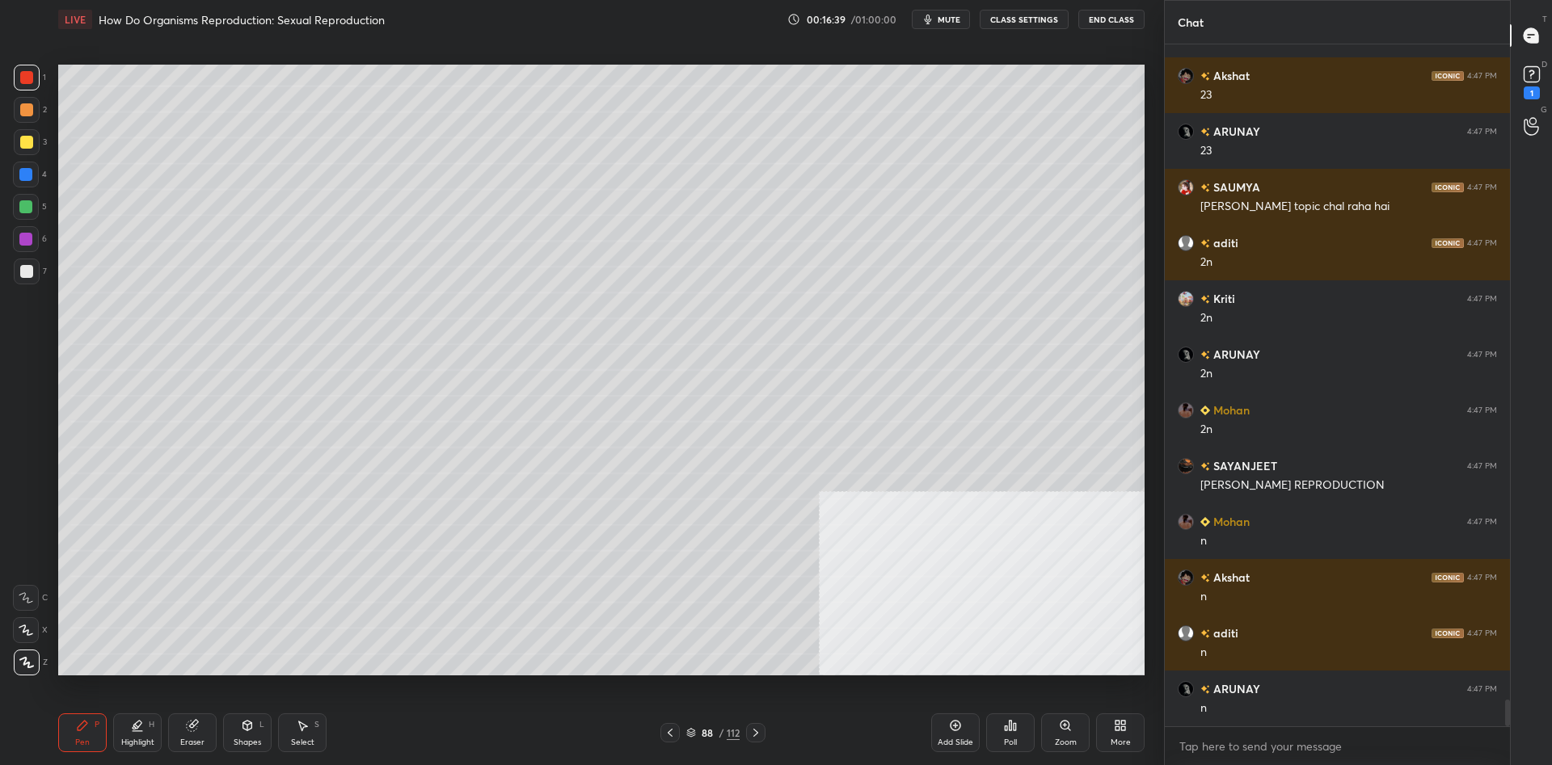
scroll to position [16974, 0]
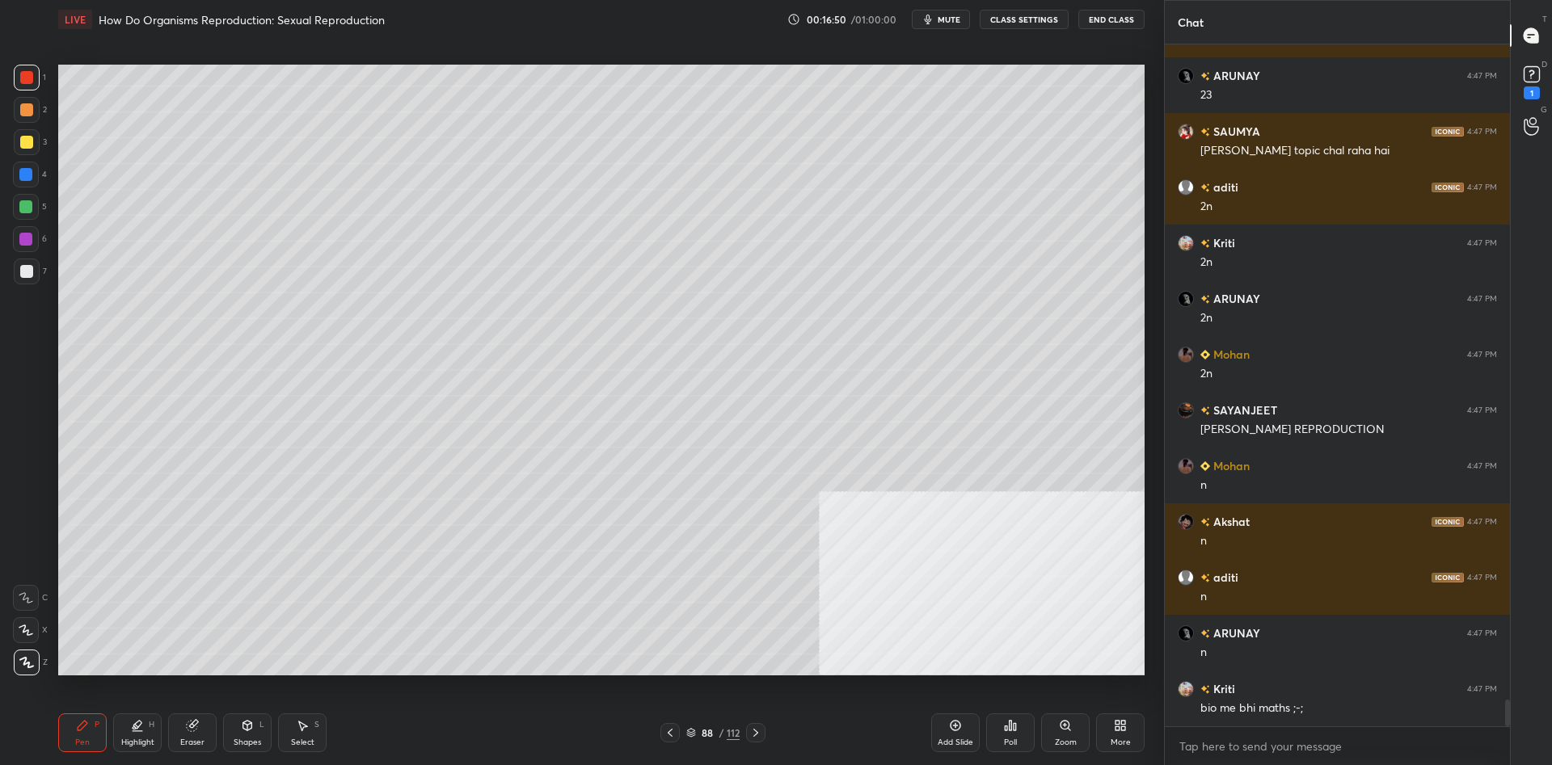
click at [1, 211] on div "1 2 3 4 5 6 7 C X Z C X Z E E Erase all H H" at bounding box center [26, 370] width 52 height 611
click at [5, 208] on div "1 2 3 4 5 6 7 C X Z C X Z E E Erase all H H" at bounding box center [26, 370] width 52 height 611
click at [10, 204] on div "1 2 3 4 5 6 7 C X Z C X Z E E Erase all H H" at bounding box center [26, 370] width 52 height 611
click at [23, 208] on div at bounding box center [25, 206] width 13 height 13
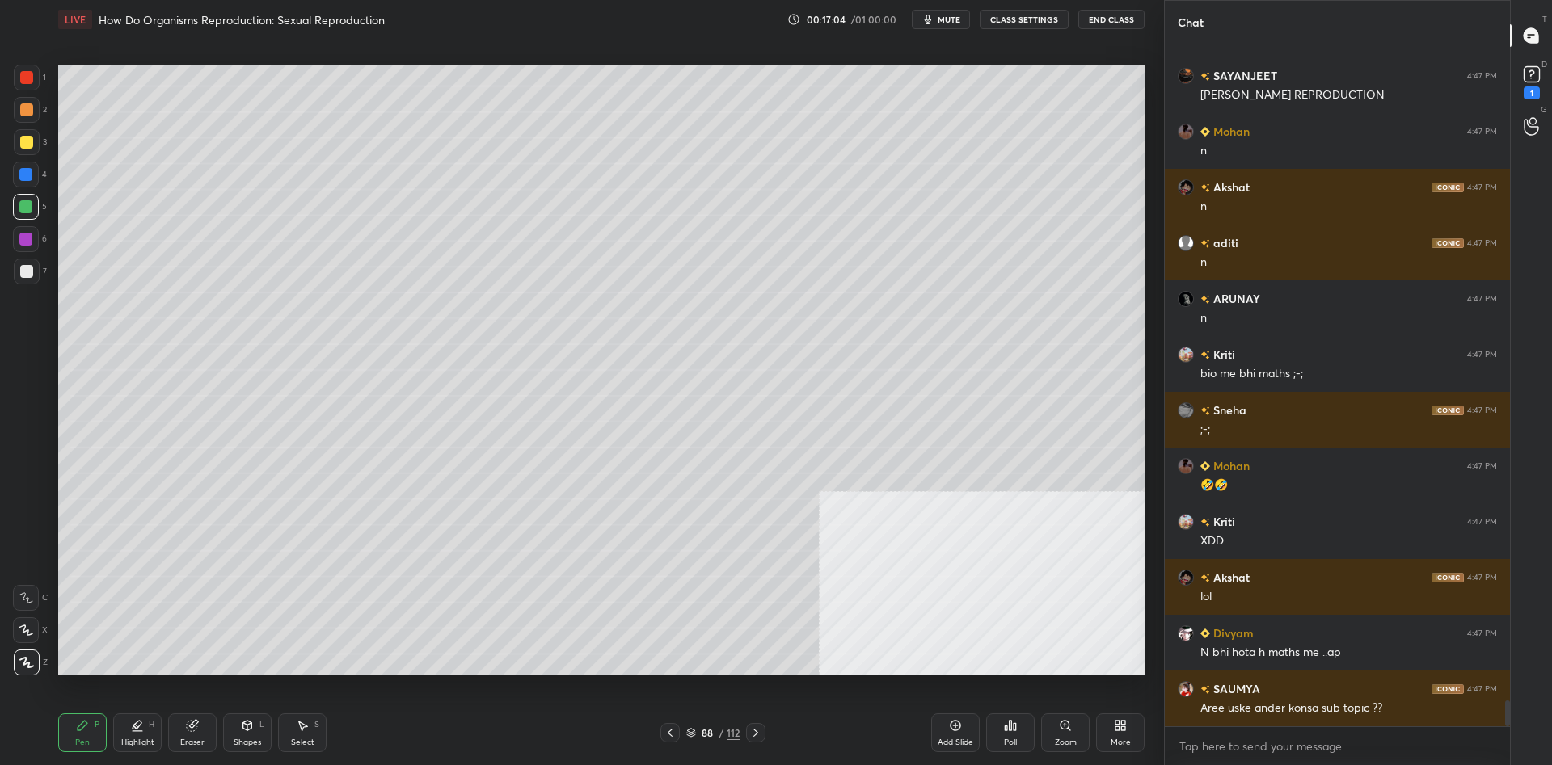
scroll to position [17364, 0]
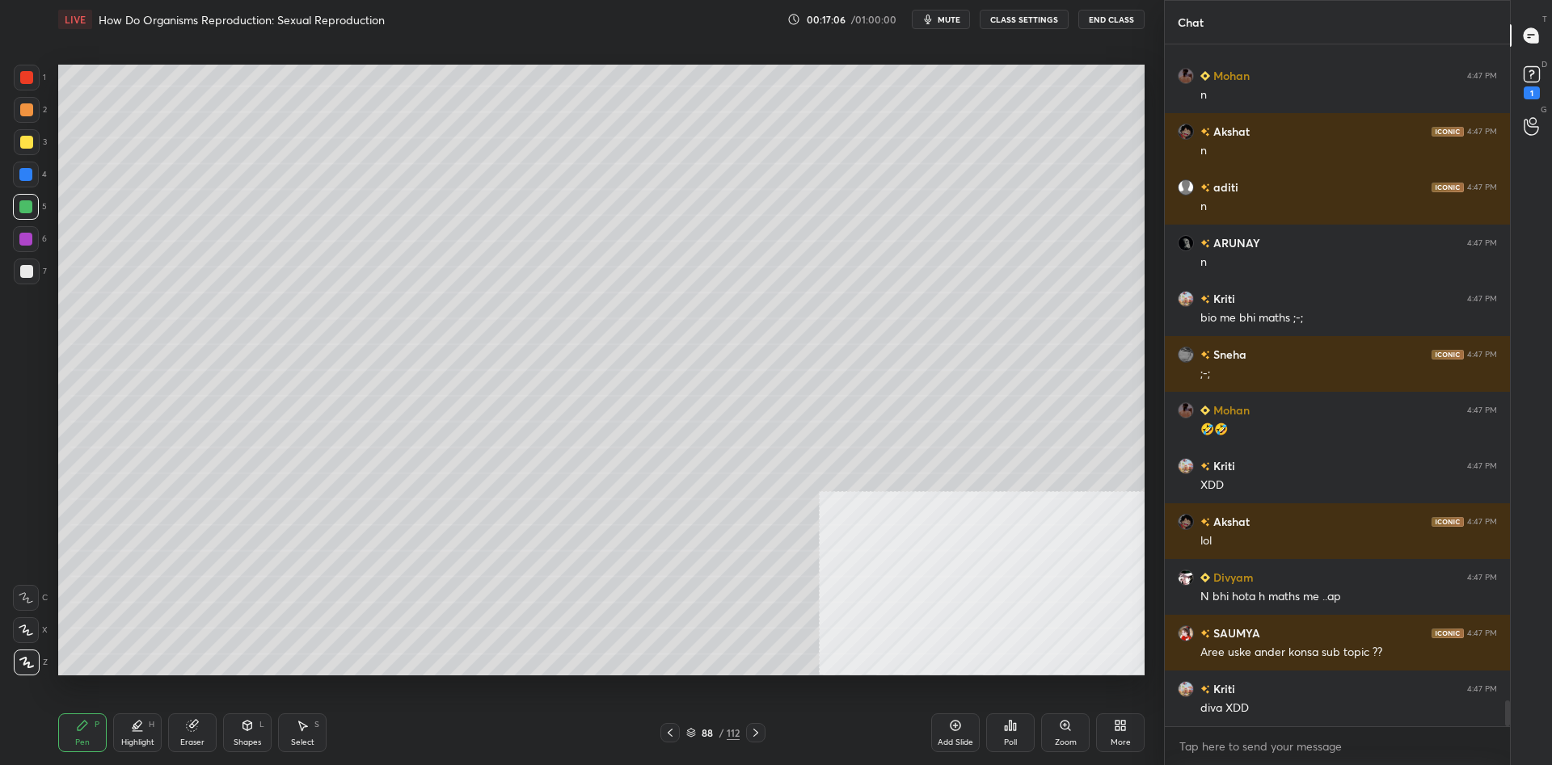
click at [718, 732] on div "88 / 112" at bounding box center [712, 733] width 53 height 15
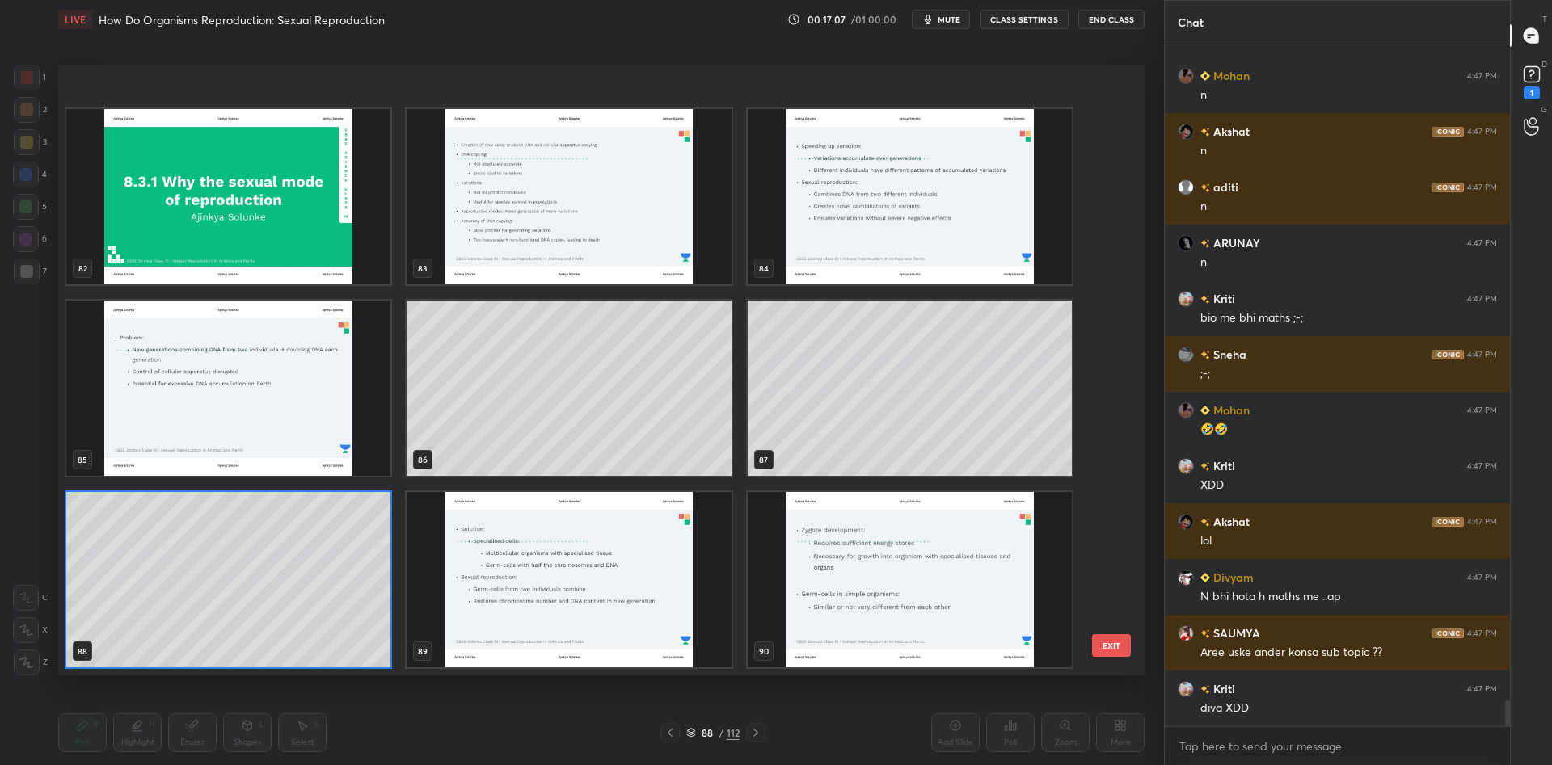
scroll to position [5440, 0]
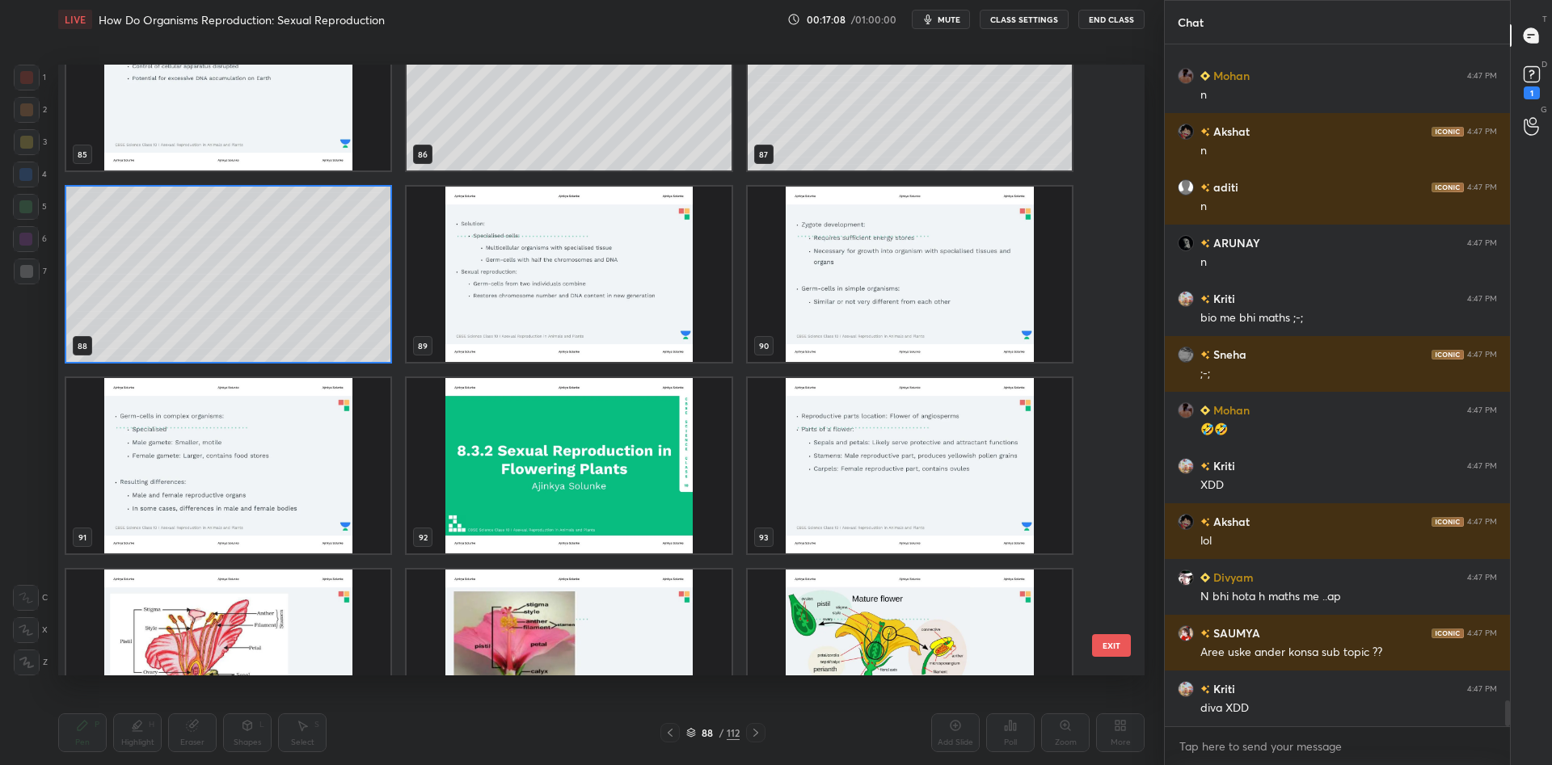
click at [598, 323] on img "grid" at bounding box center [568, 274] width 324 height 175
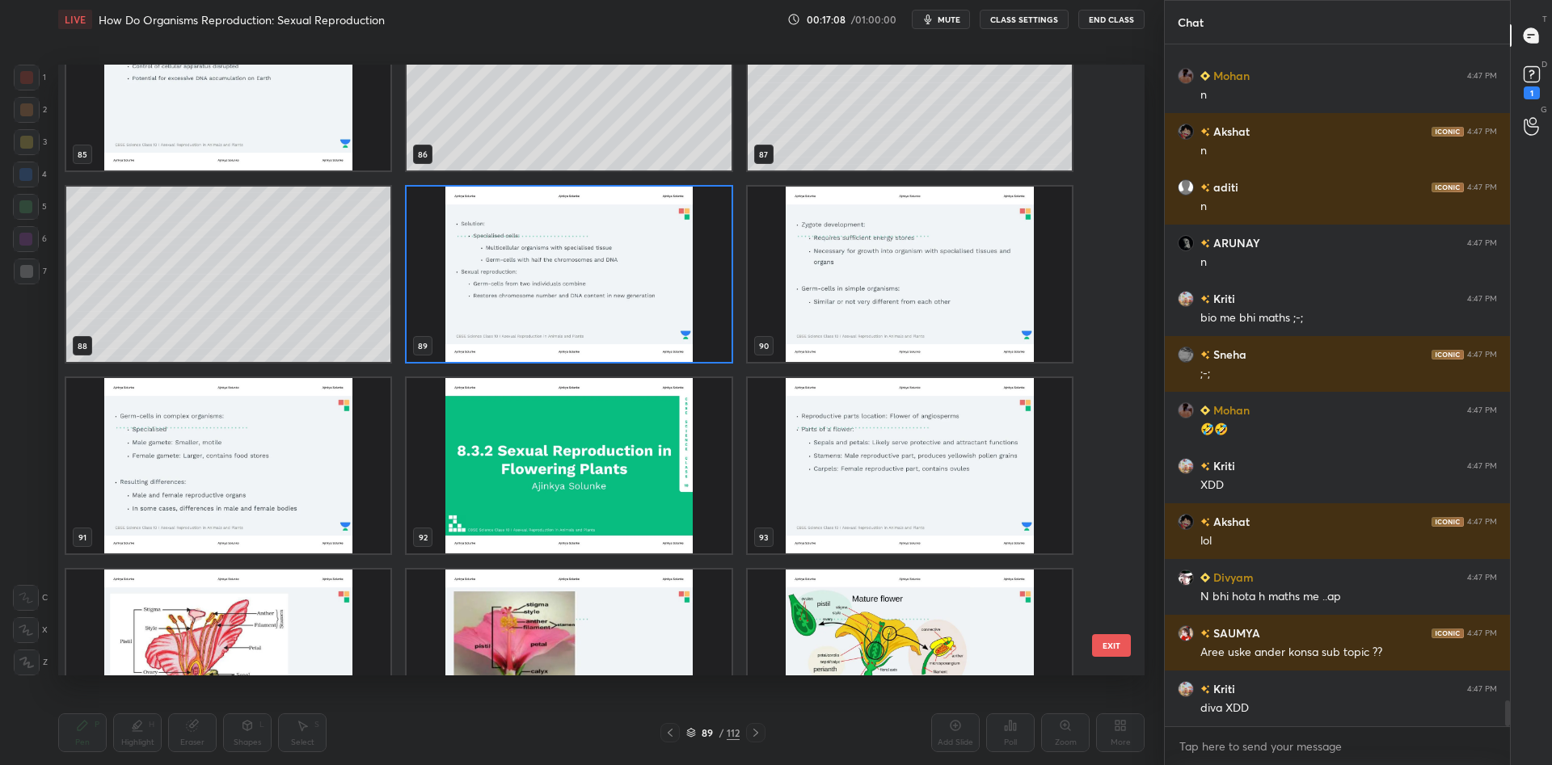
click at [598, 323] on img "grid" at bounding box center [568, 274] width 324 height 175
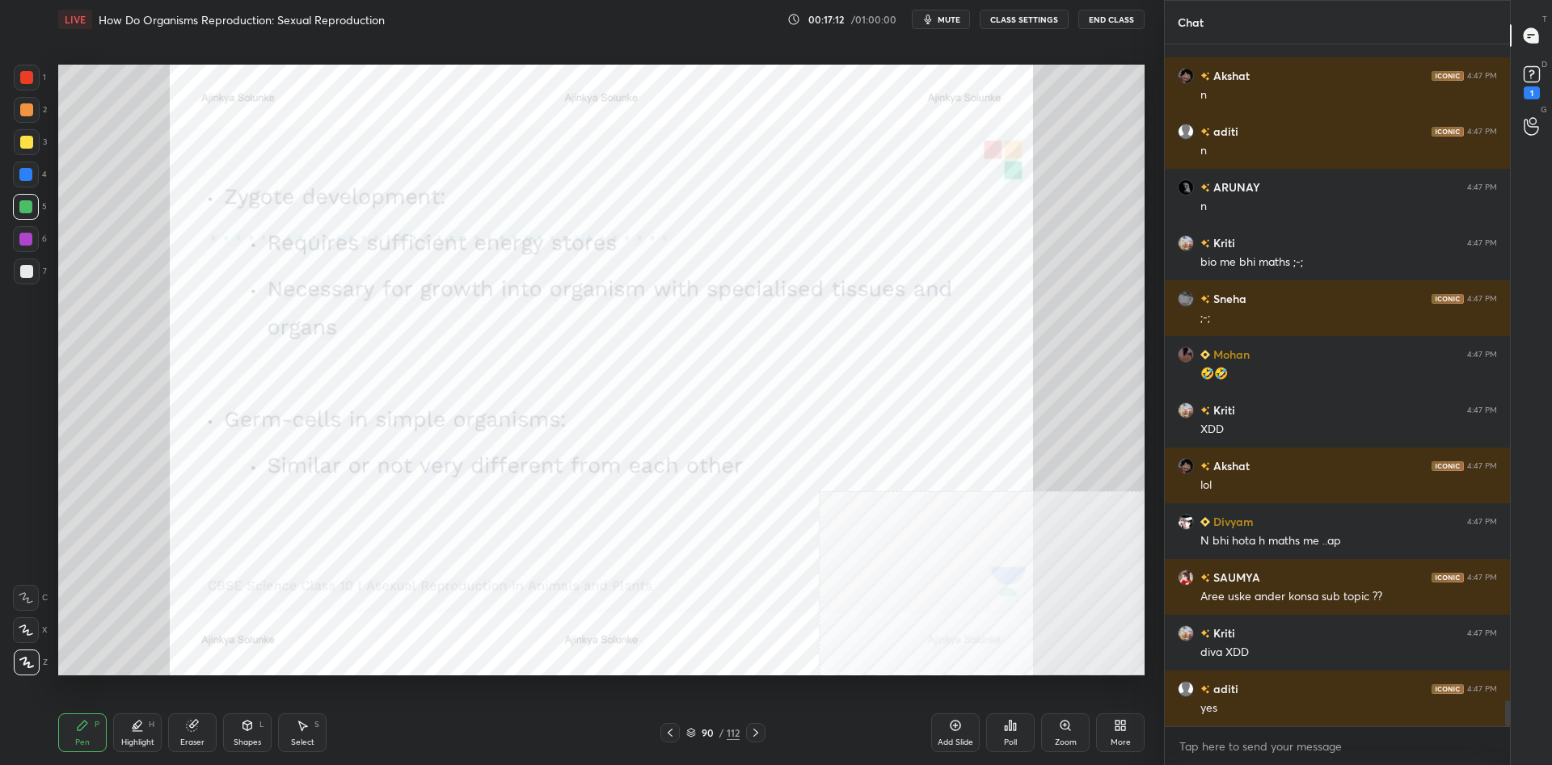
scroll to position [17476, 0]
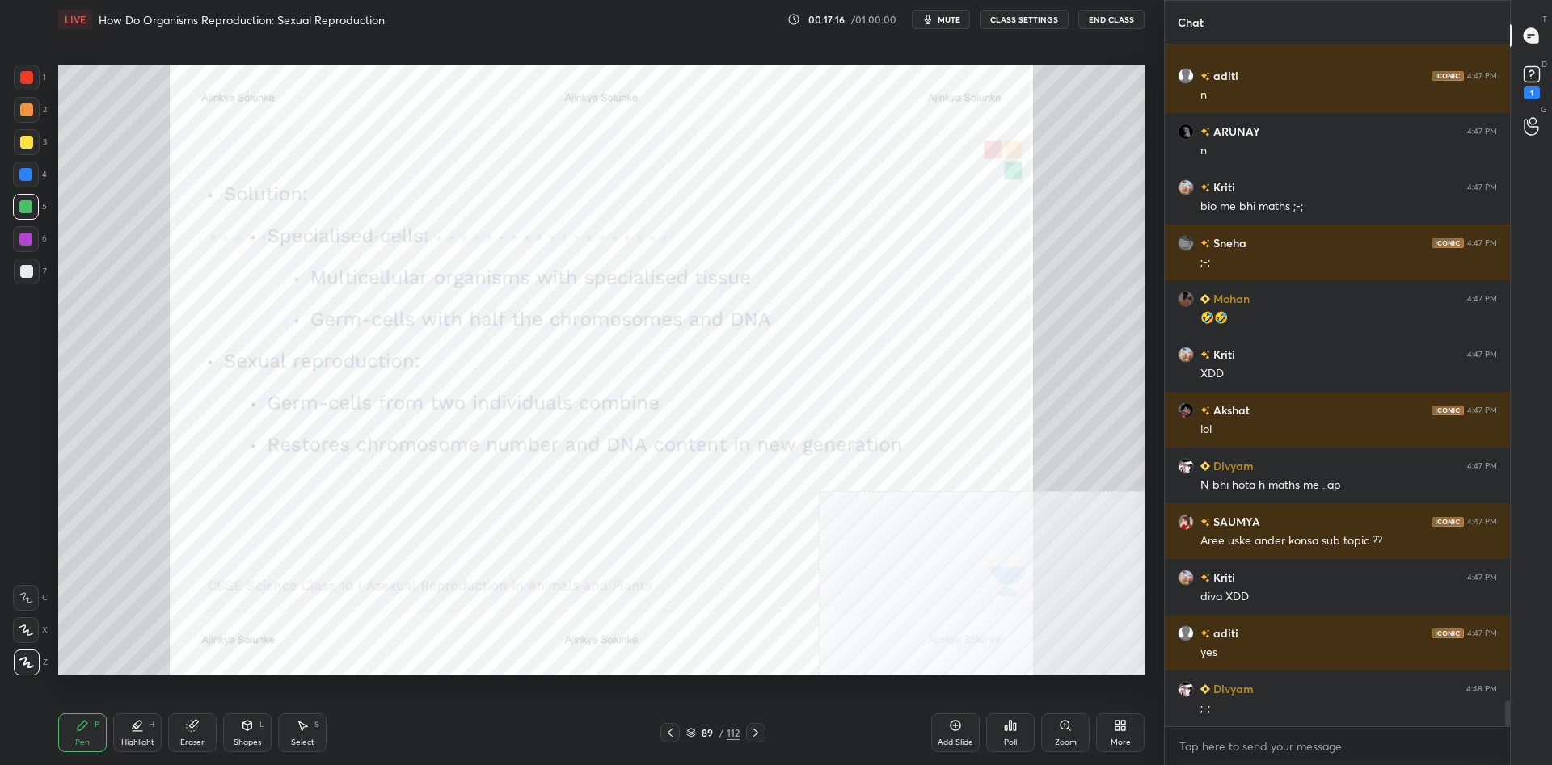
click at [951, 732] on div "Add Slide" at bounding box center [955, 733] width 48 height 39
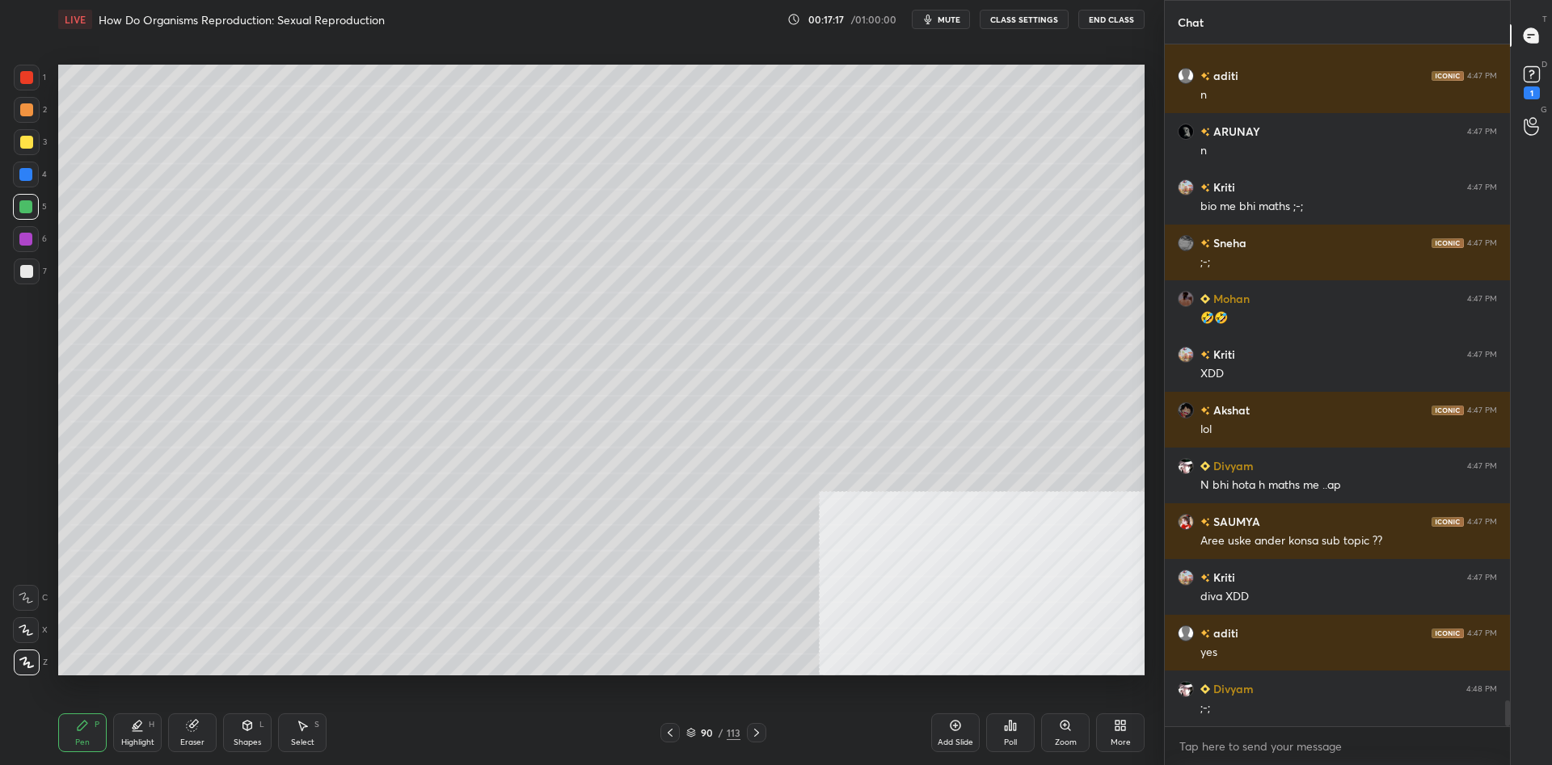
click at [6, 162] on div "1 2 3 4 5 6 7 C X Z C X Z E E Erase all H H" at bounding box center [26, 370] width 52 height 611
click at [13, 152] on div "1 2 3 4 5 6 7" at bounding box center [30, 178] width 34 height 226
click at [20, 149] on div at bounding box center [27, 142] width 26 height 26
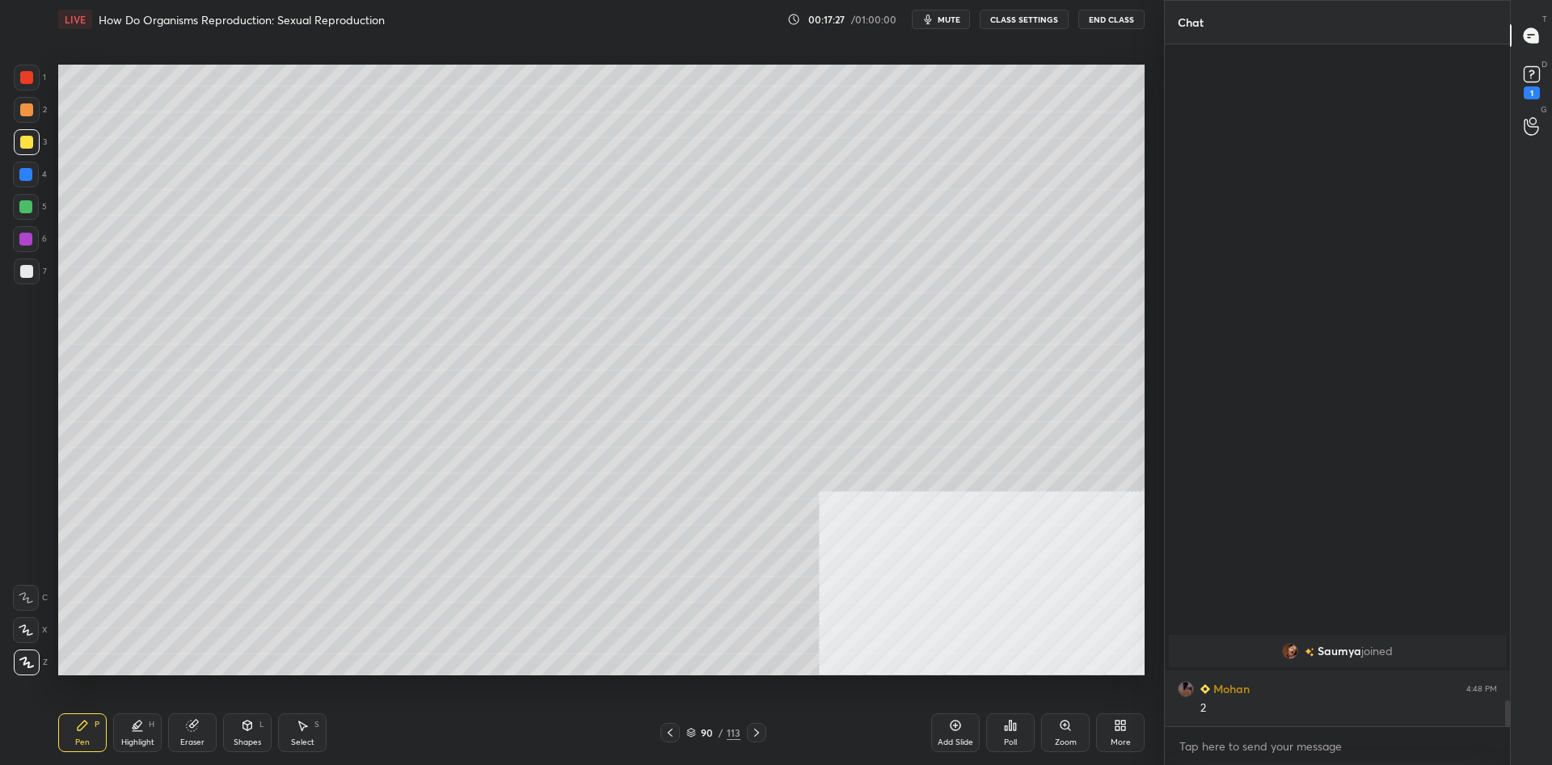
scroll to position [16913, 0]
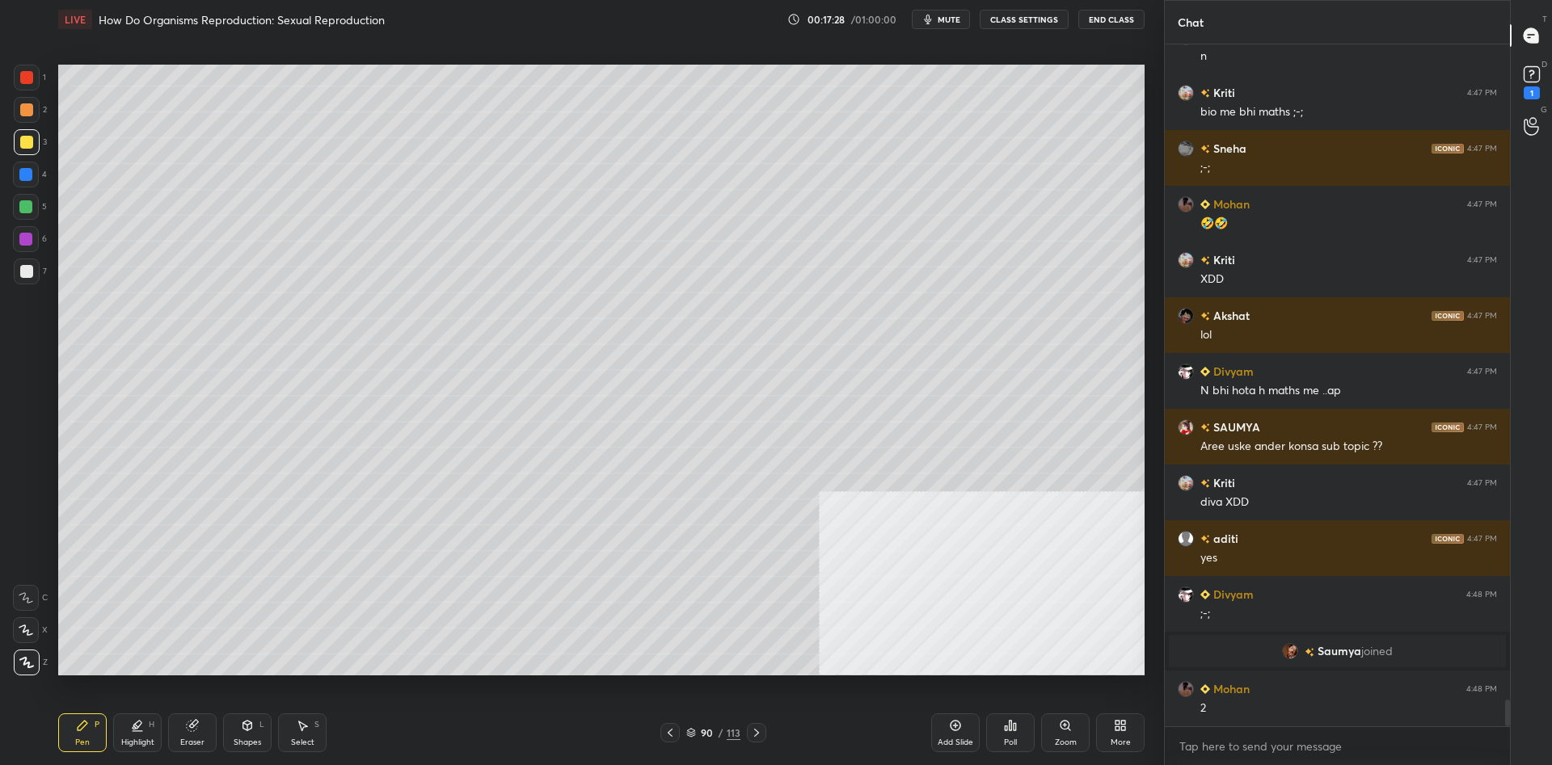
click at [24, 282] on div at bounding box center [27, 272] width 26 height 26
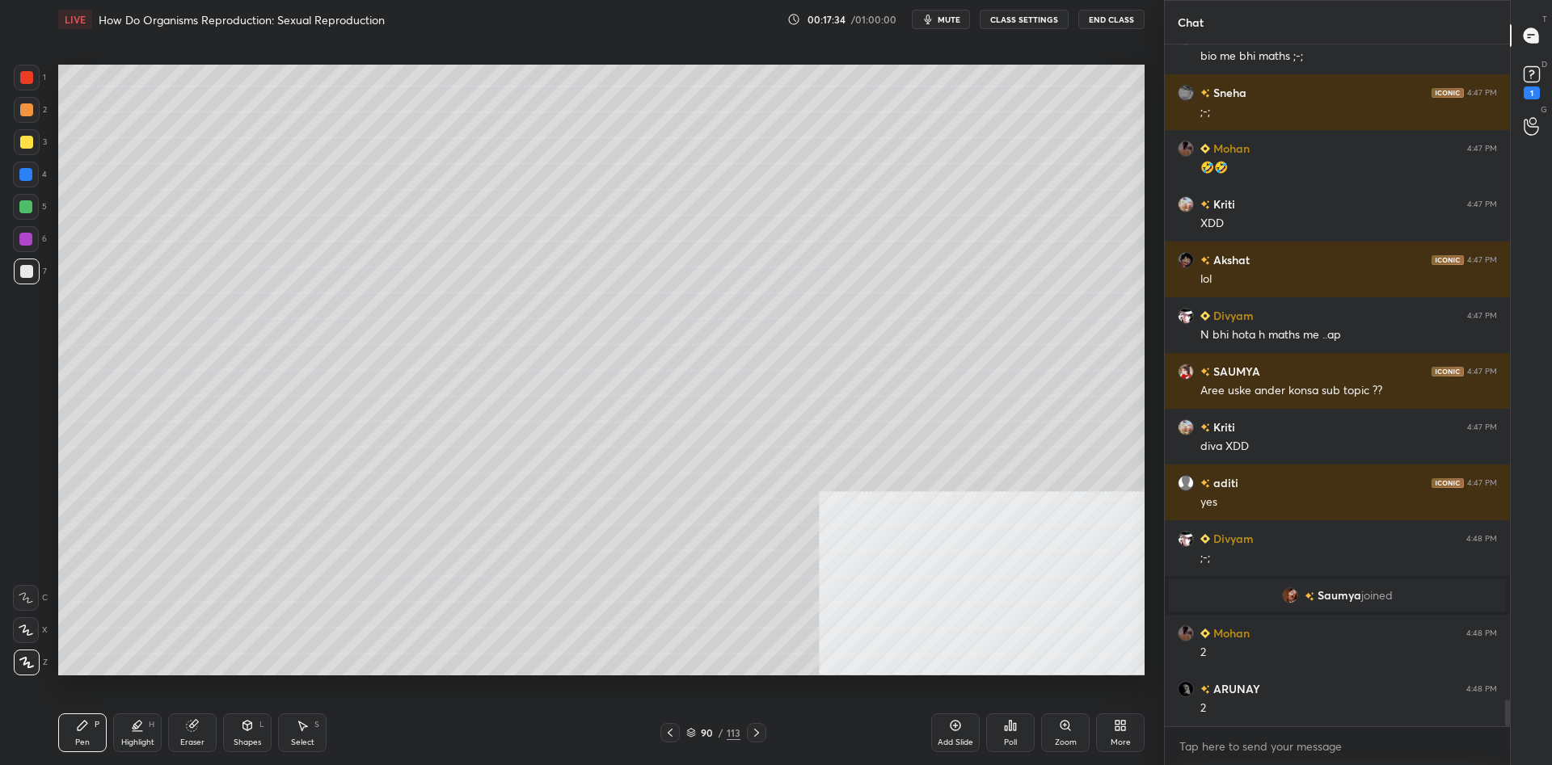
scroll to position [17024, 0]
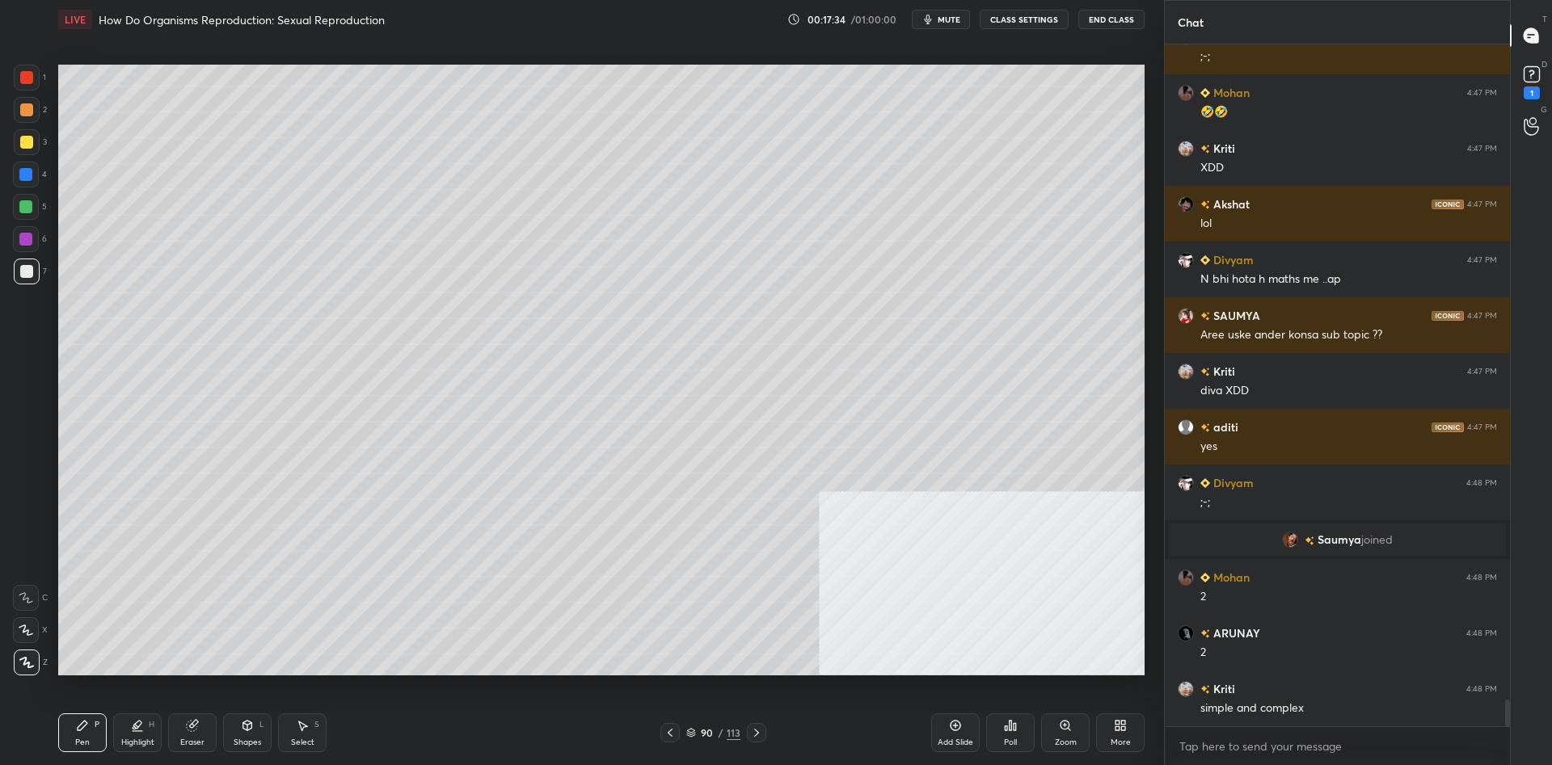
click at [250, 744] on div "Shapes" at bounding box center [247, 743] width 27 height 8
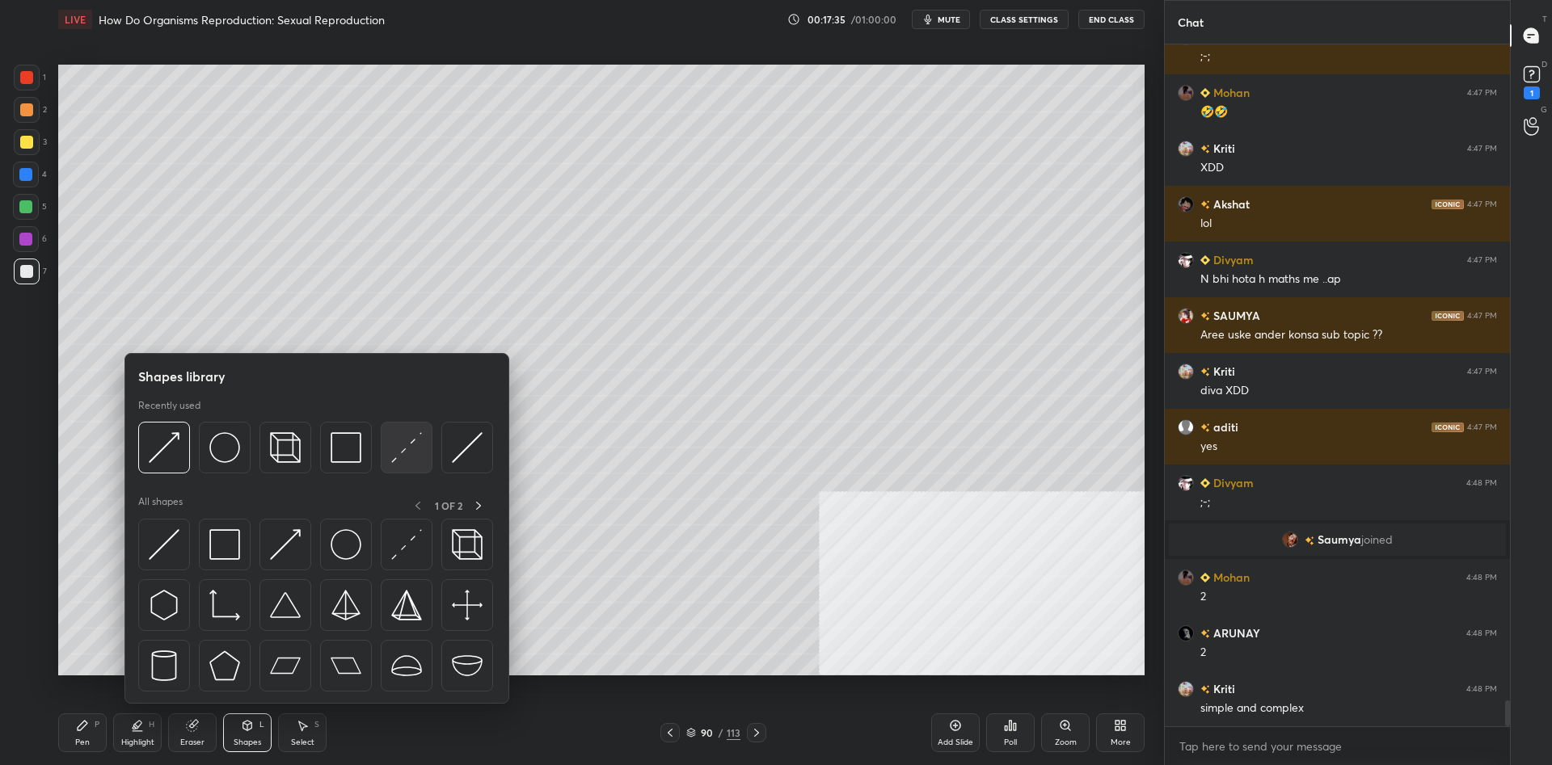
scroll to position [17080, 0]
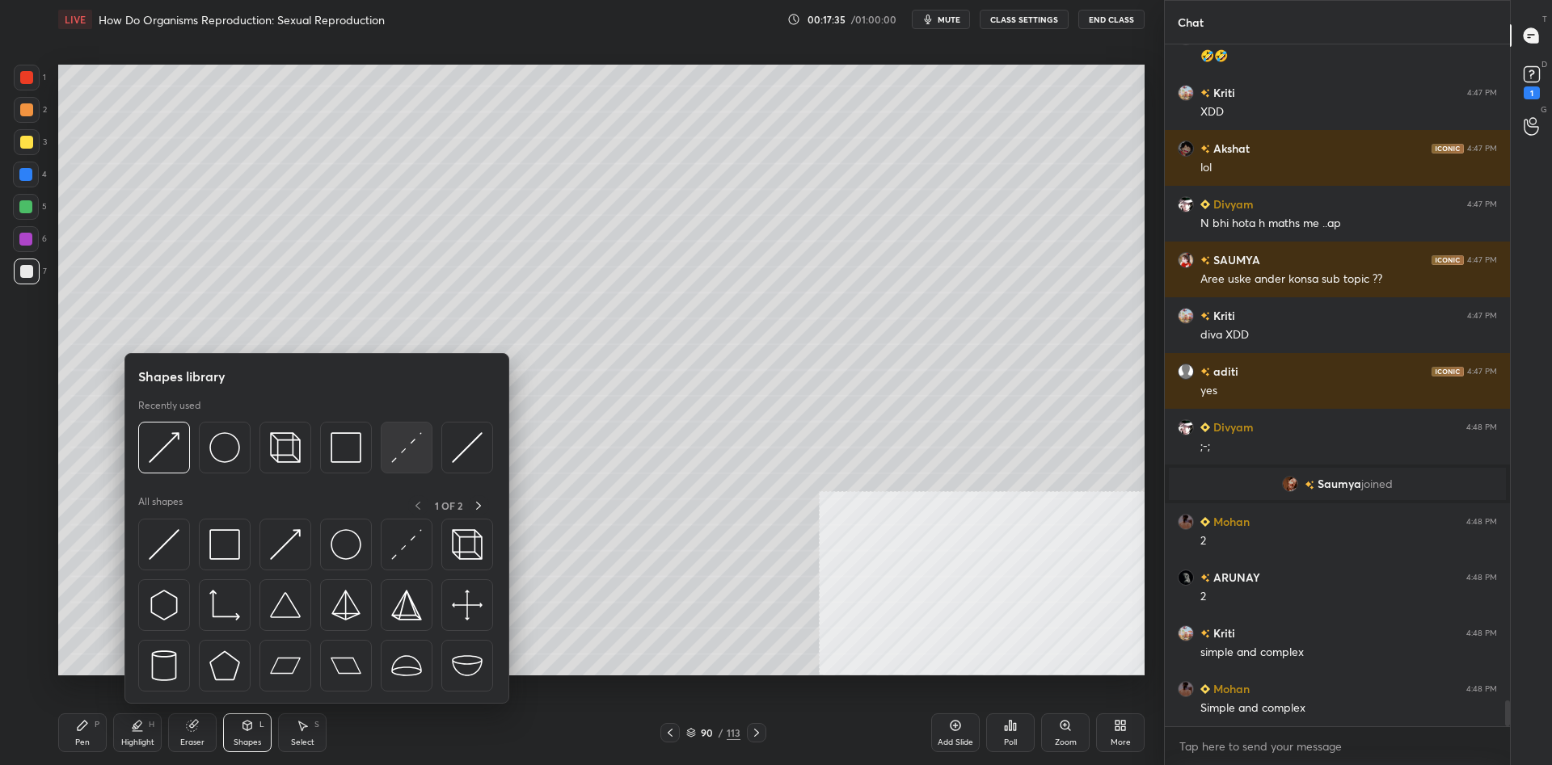
click at [405, 440] on img at bounding box center [406, 447] width 31 height 31
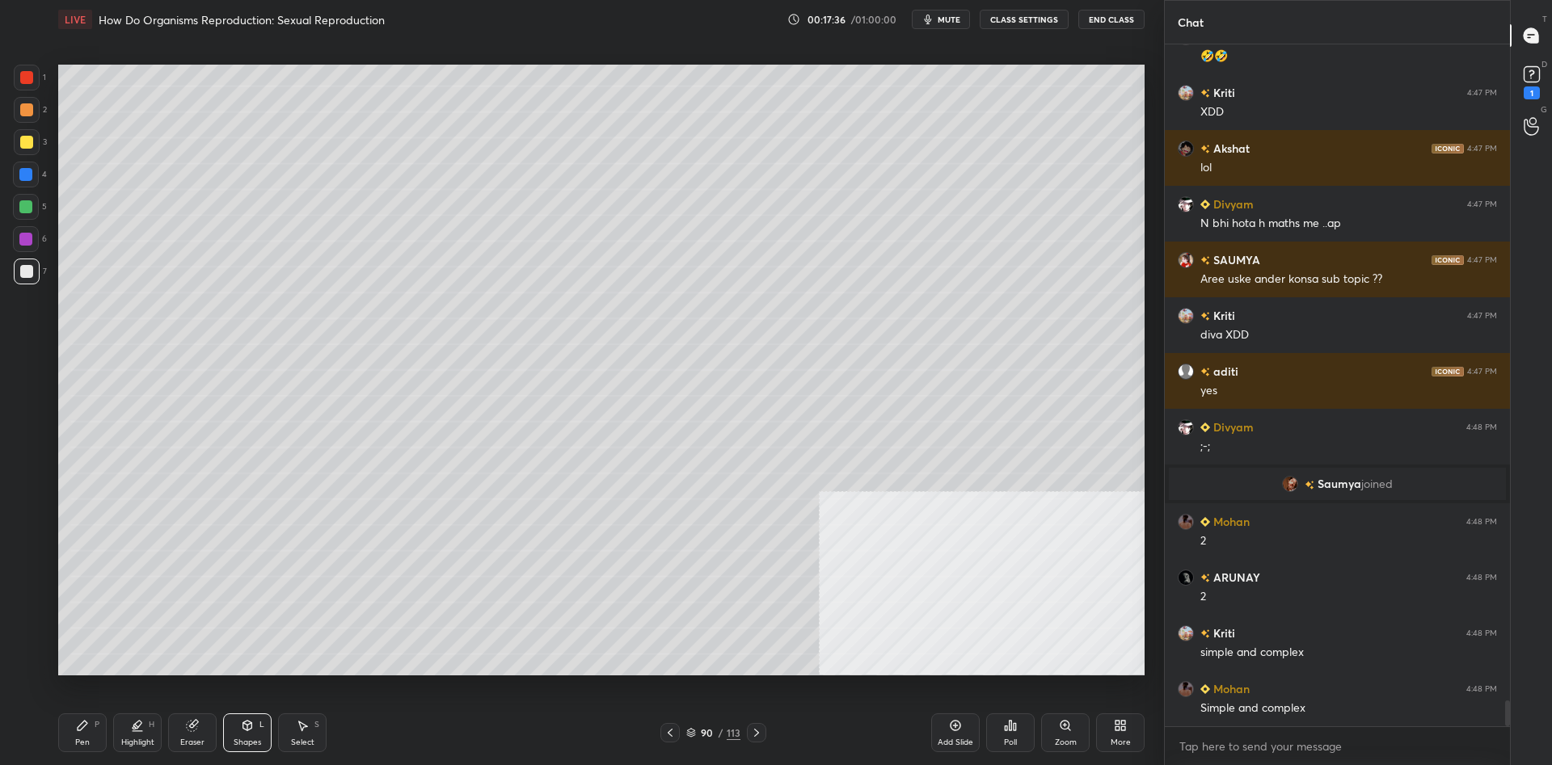
click at [32, 208] on div at bounding box center [25, 206] width 13 height 13
click at [24, 271] on div at bounding box center [26, 271] width 13 height 13
click at [19, 242] on div at bounding box center [26, 239] width 26 height 26
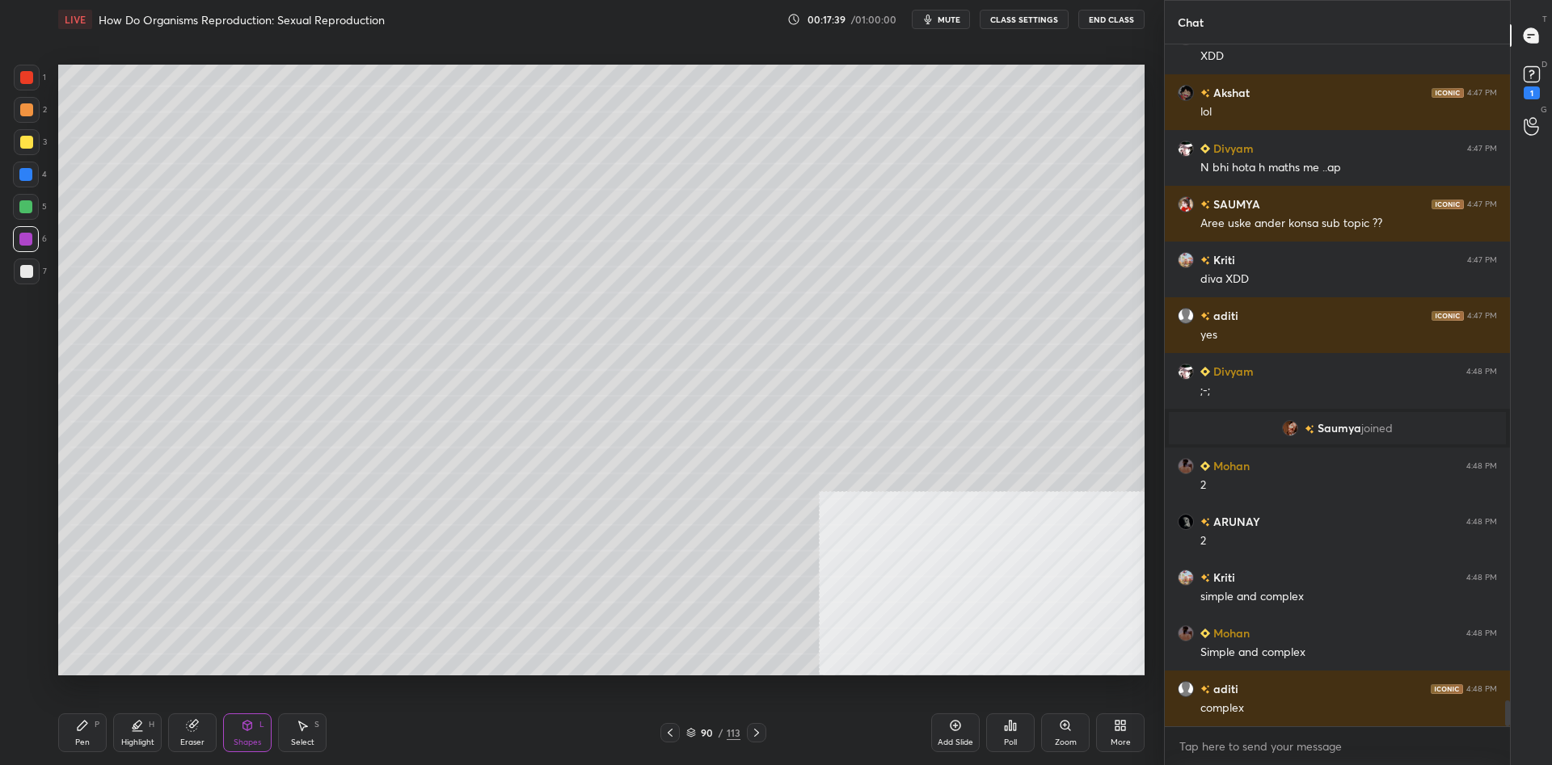
scroll to position [17191, 0]
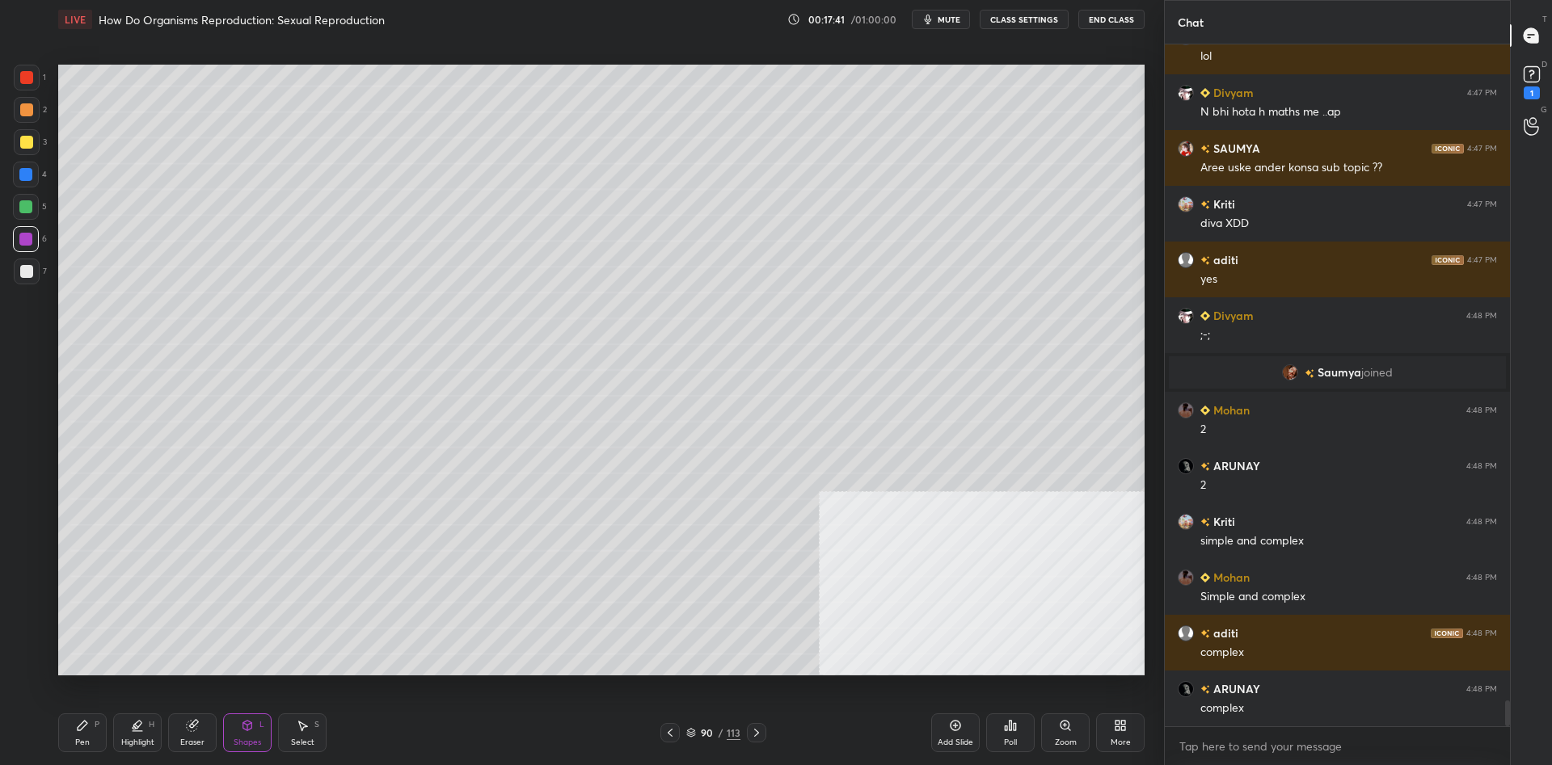
click at [80, 739] on div "Pen" at bounding box center [82, 743] width 15 height 8
click at [27, 145] on div at bounding box center [26, 142] width 13 height 13
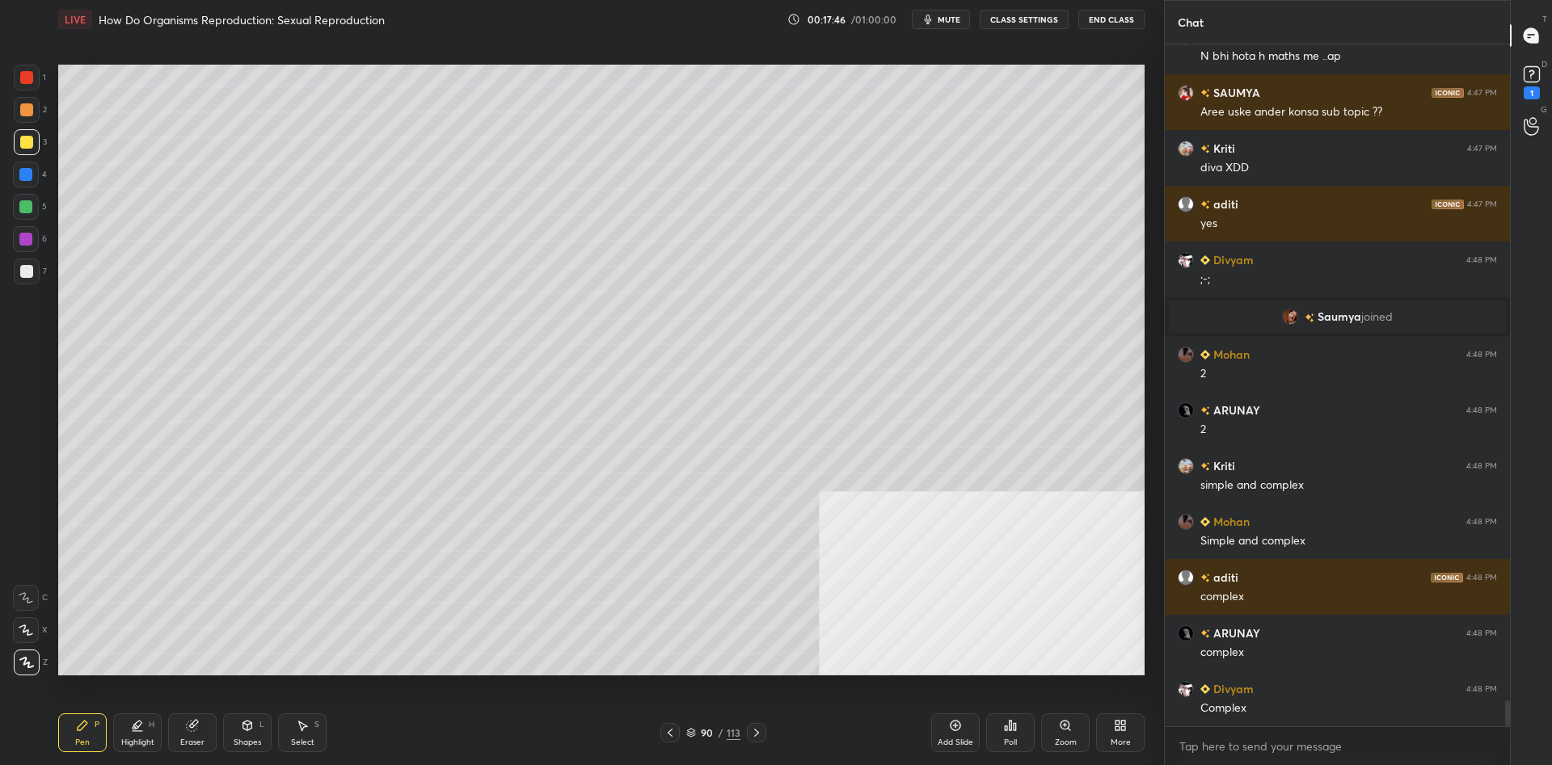
click at [30, 269] on div at bounding box center [26, 271] width 13 height 13
click at [31, 269] on div at bounding box center [26, 271] width 13 height 13
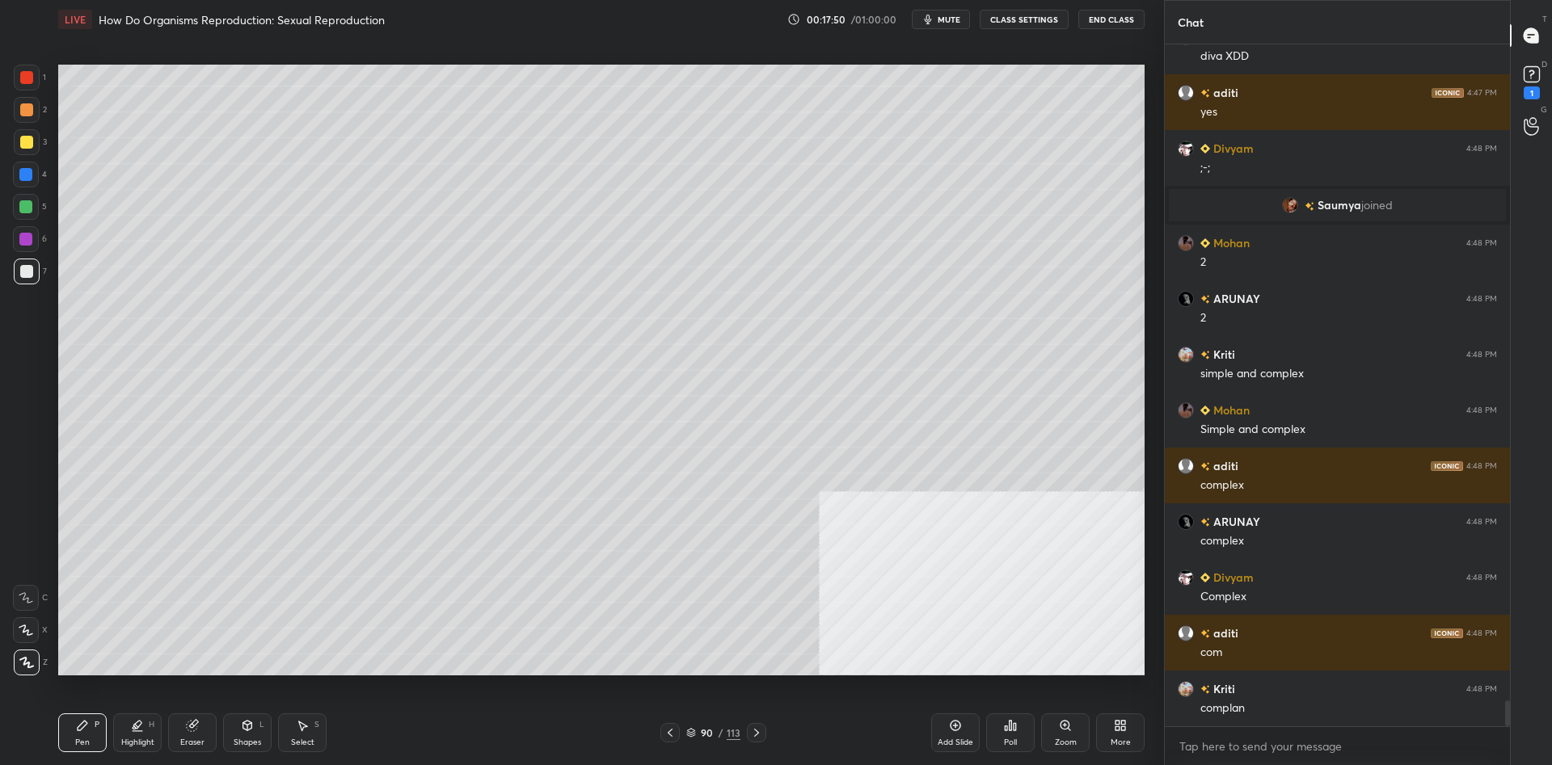
scroll to position [17414, 0]
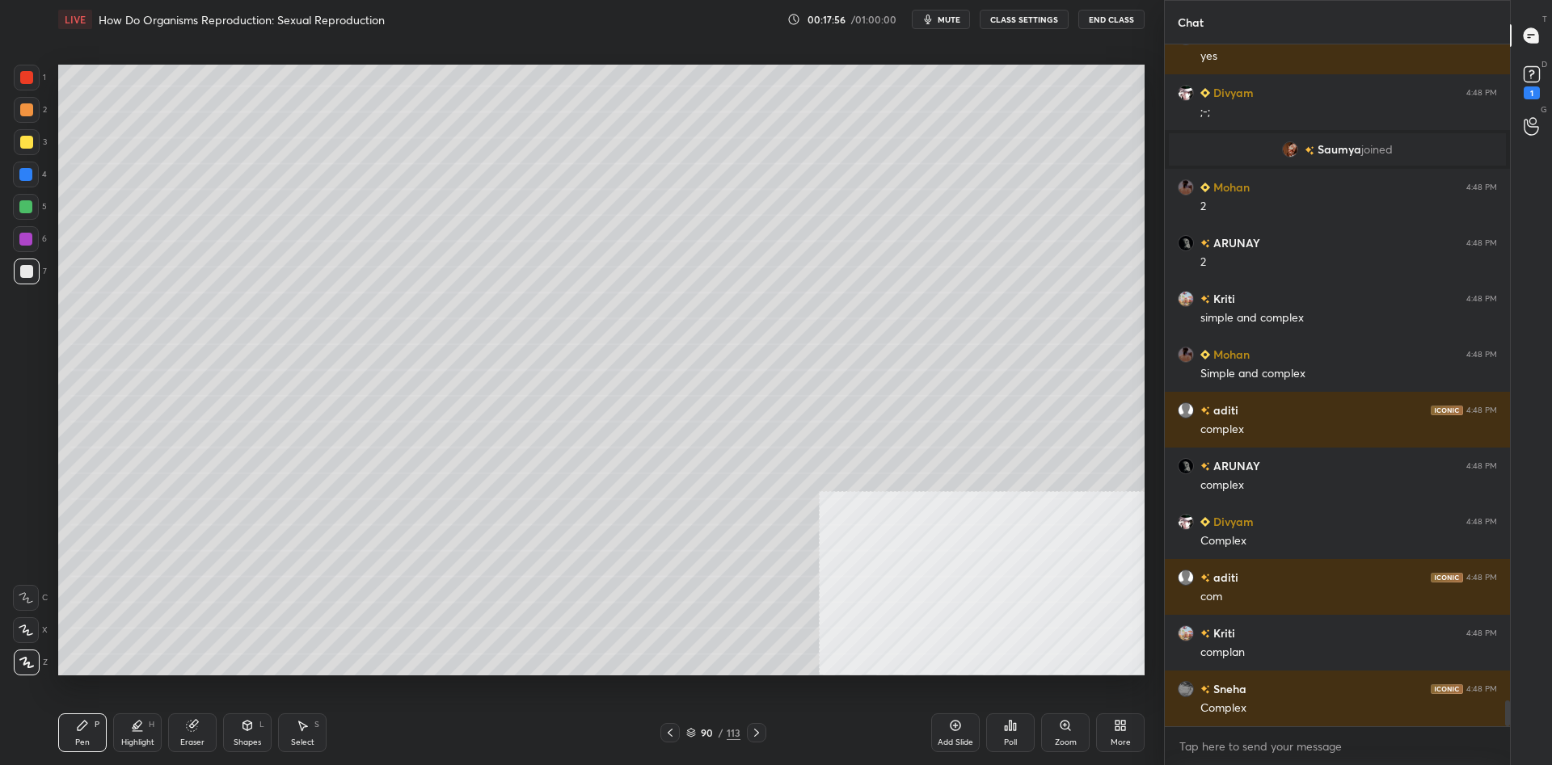
click at [33, 119] on div at bounding box center [27, 110] width 26 height 26
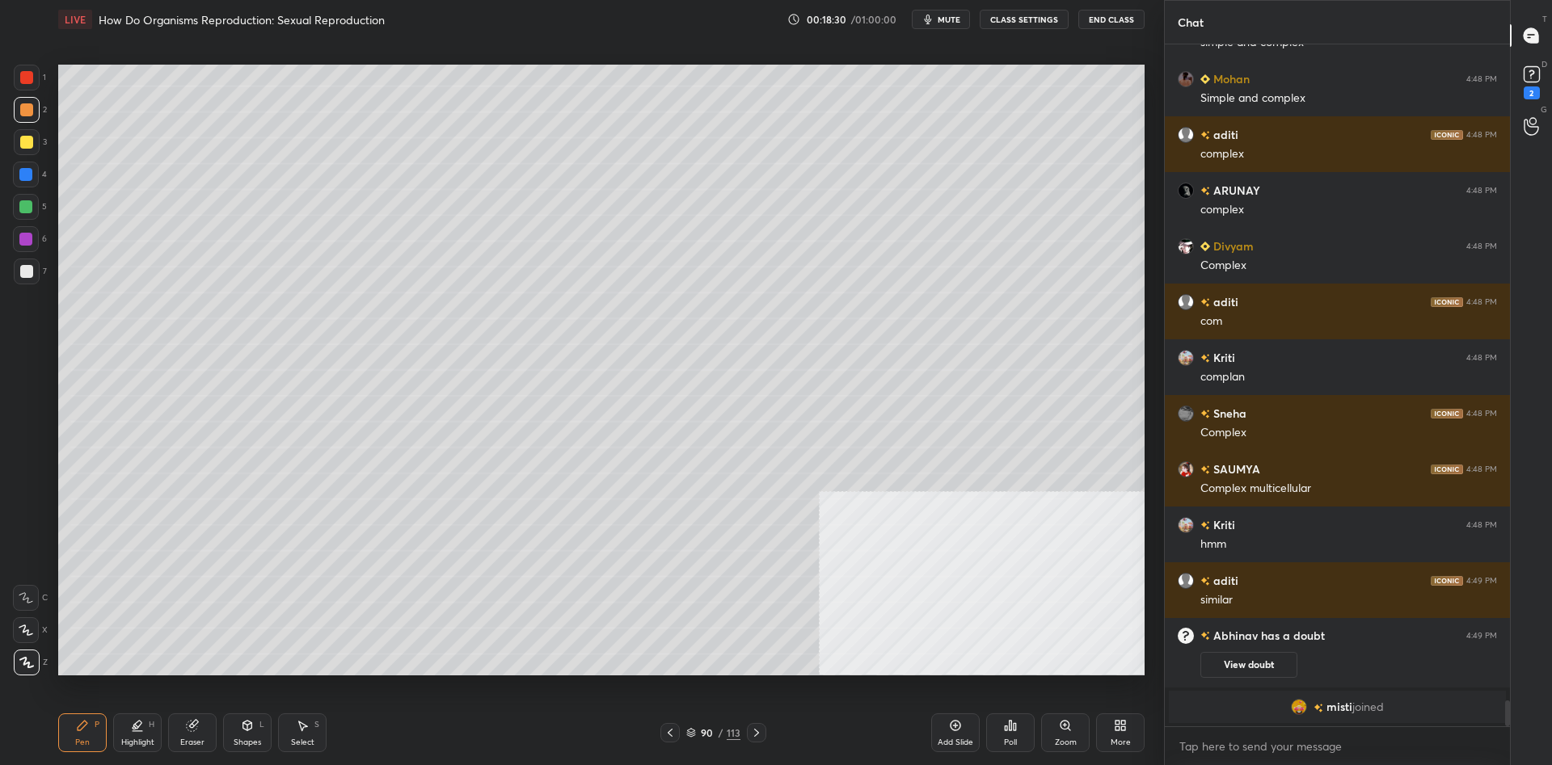
scroll to position [17515, 0]
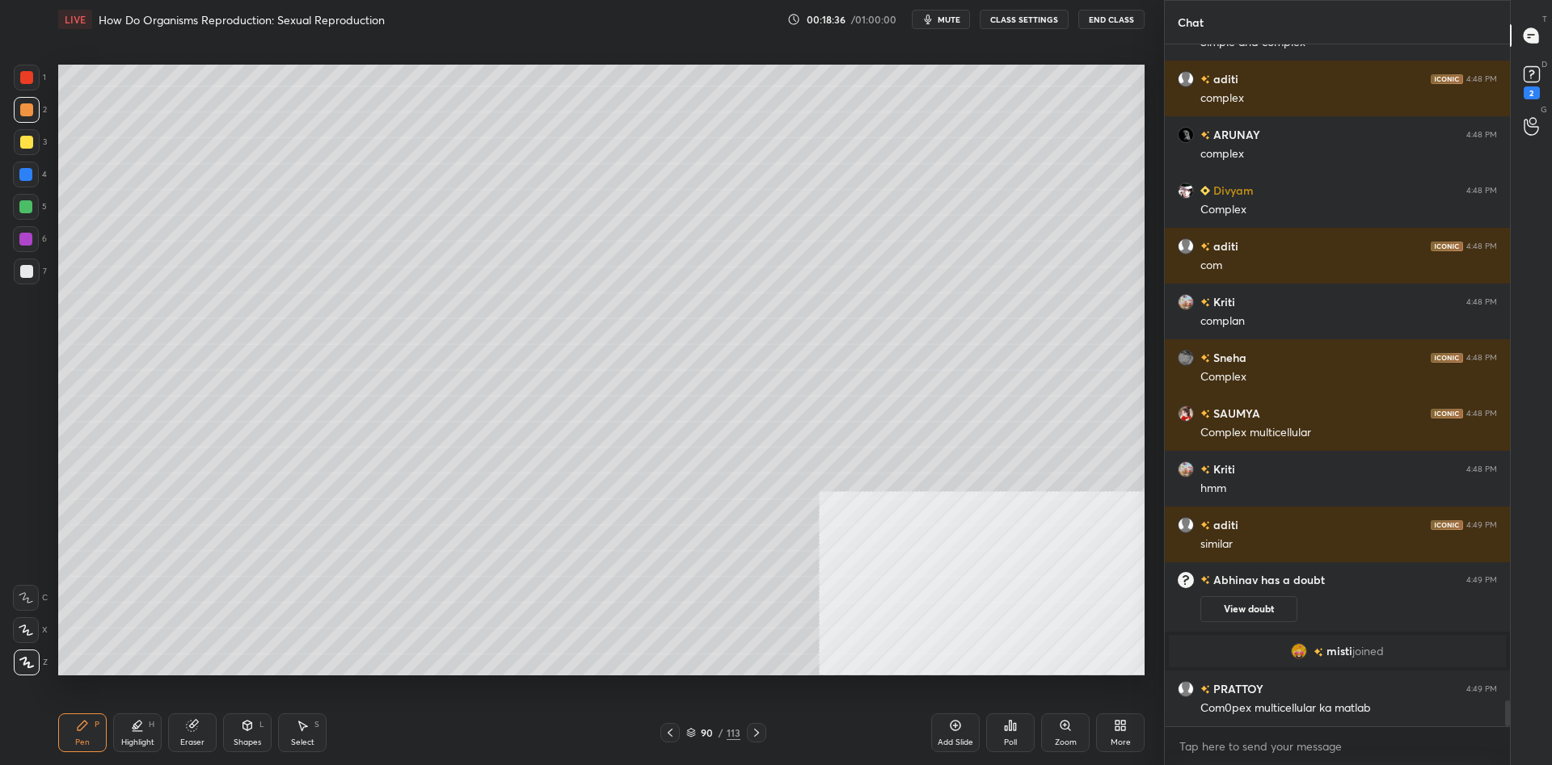
click at [250, 730] on icon at bounding box center [247, 726] width 9 height 10
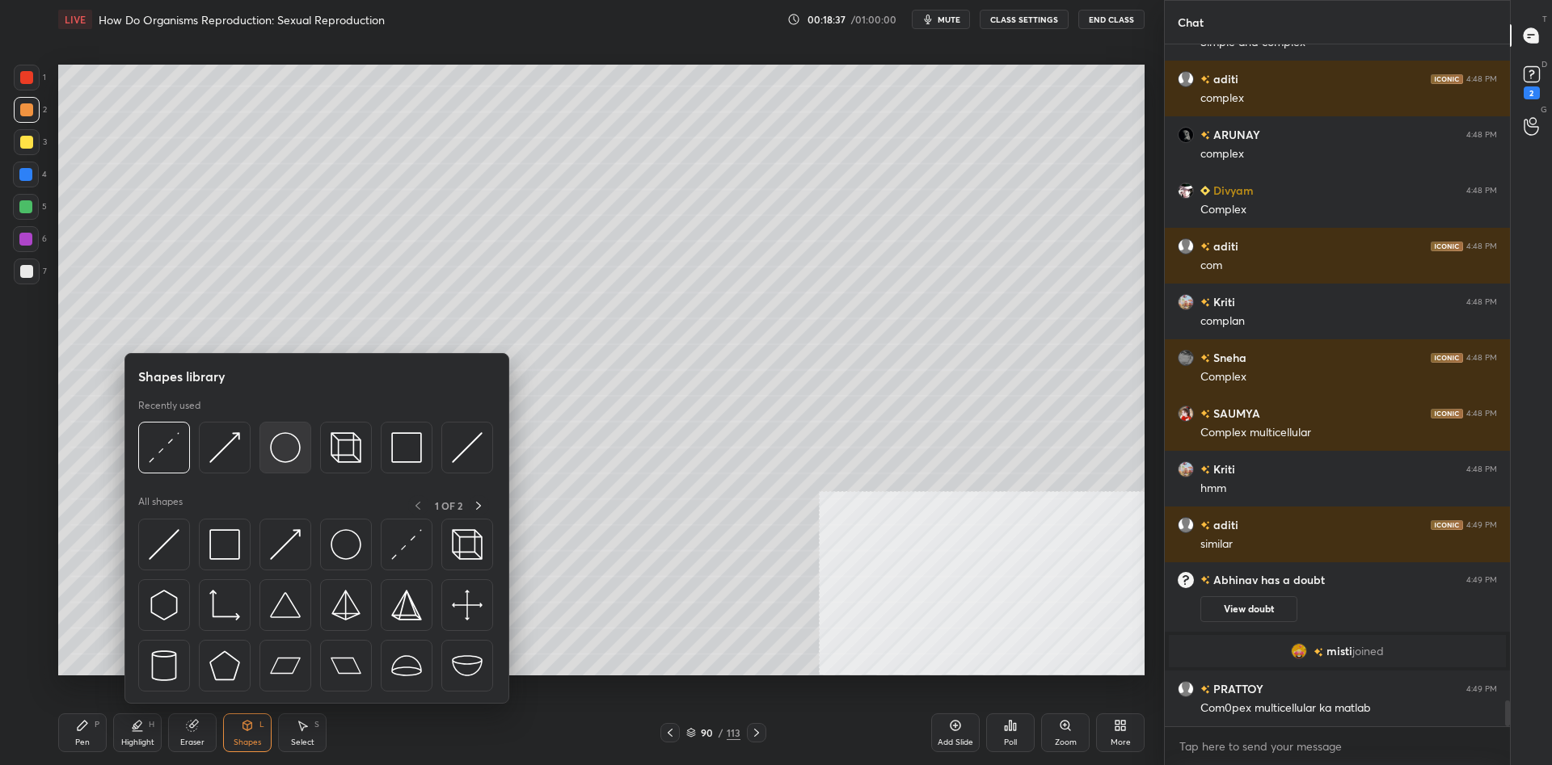
click at [288, 455] on img at bounding box center [285, 447] width 31 height 31
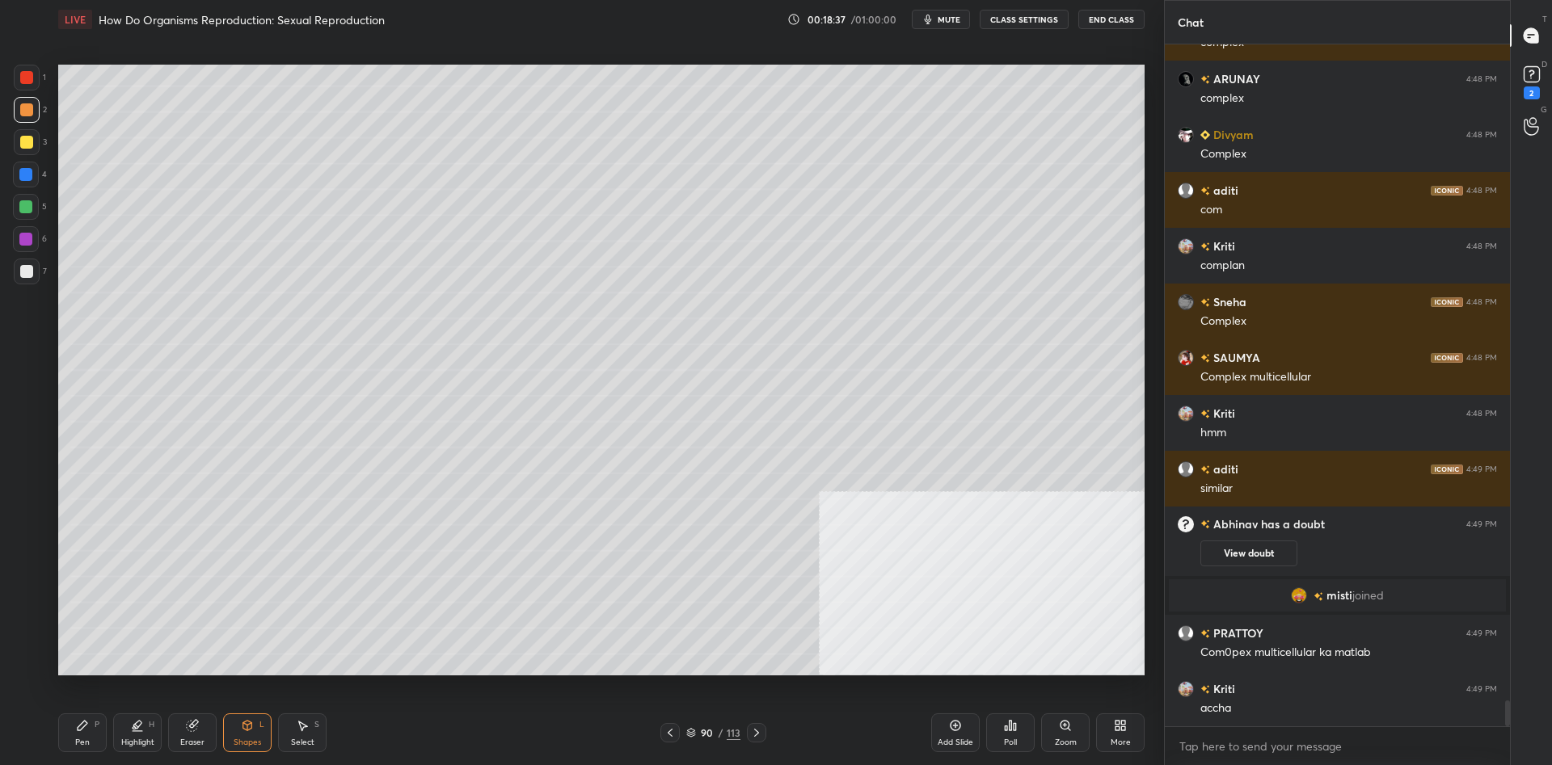
click at [31, 149] on div at bounding box center [27, 142] width 26 height 26
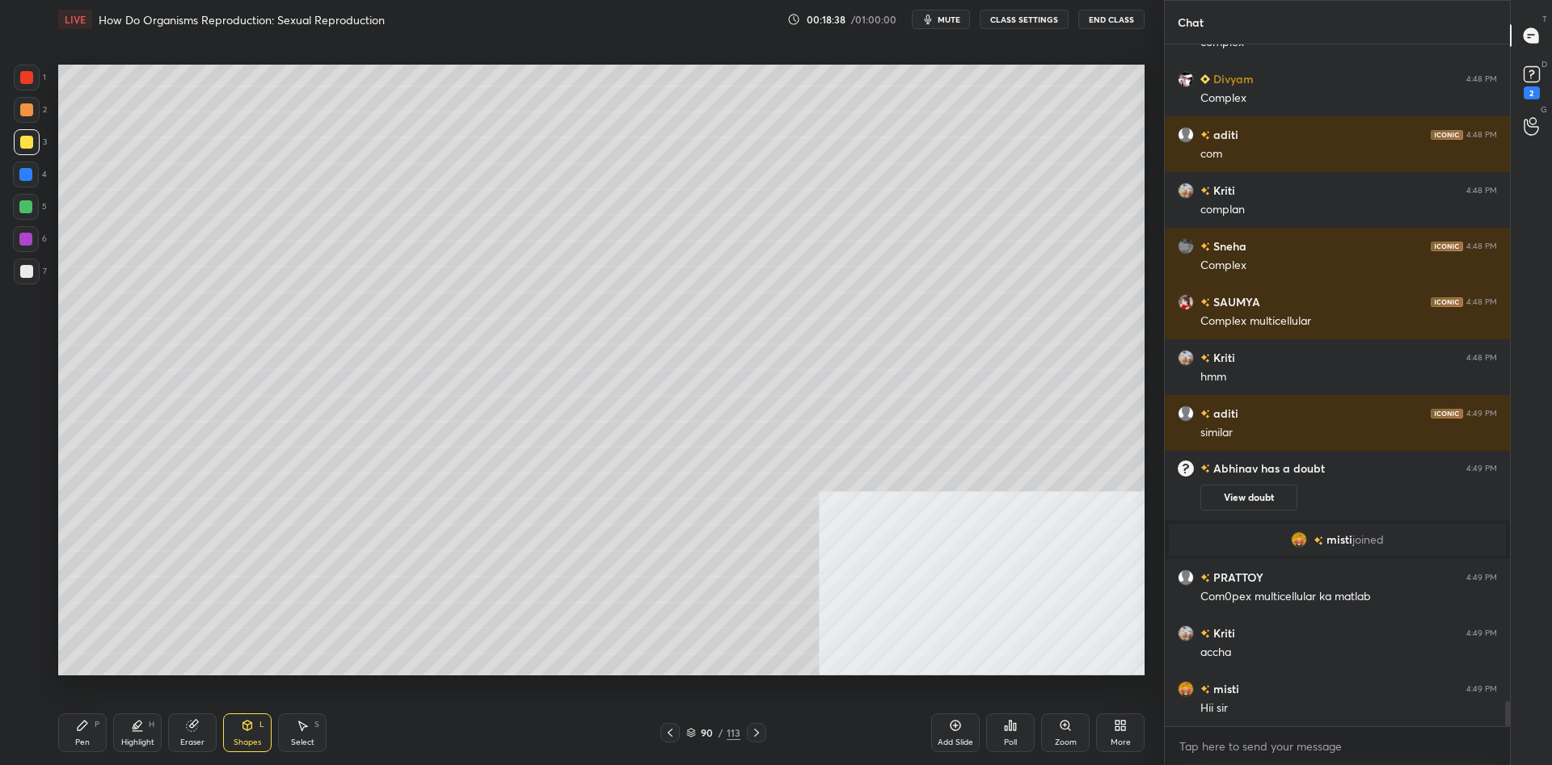
click at [14, 119] on div "2" at bounding box center [30, 110] width 33 height 26
click at [25, 227] on div at bounding box center [26, 239] width 26 height 26
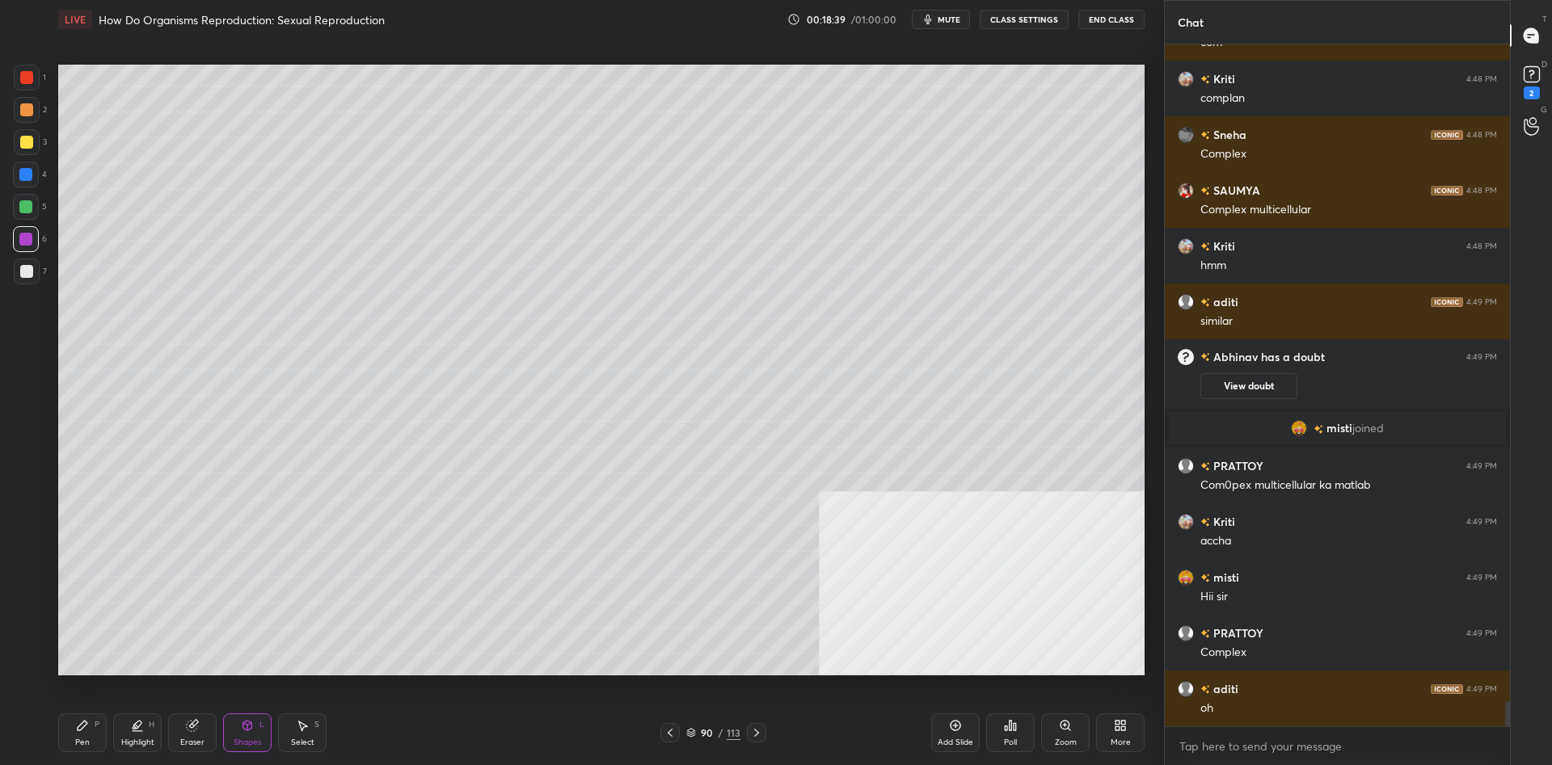
click at [25, 214] on div at bounding box center [26, 207] width 26 height 26
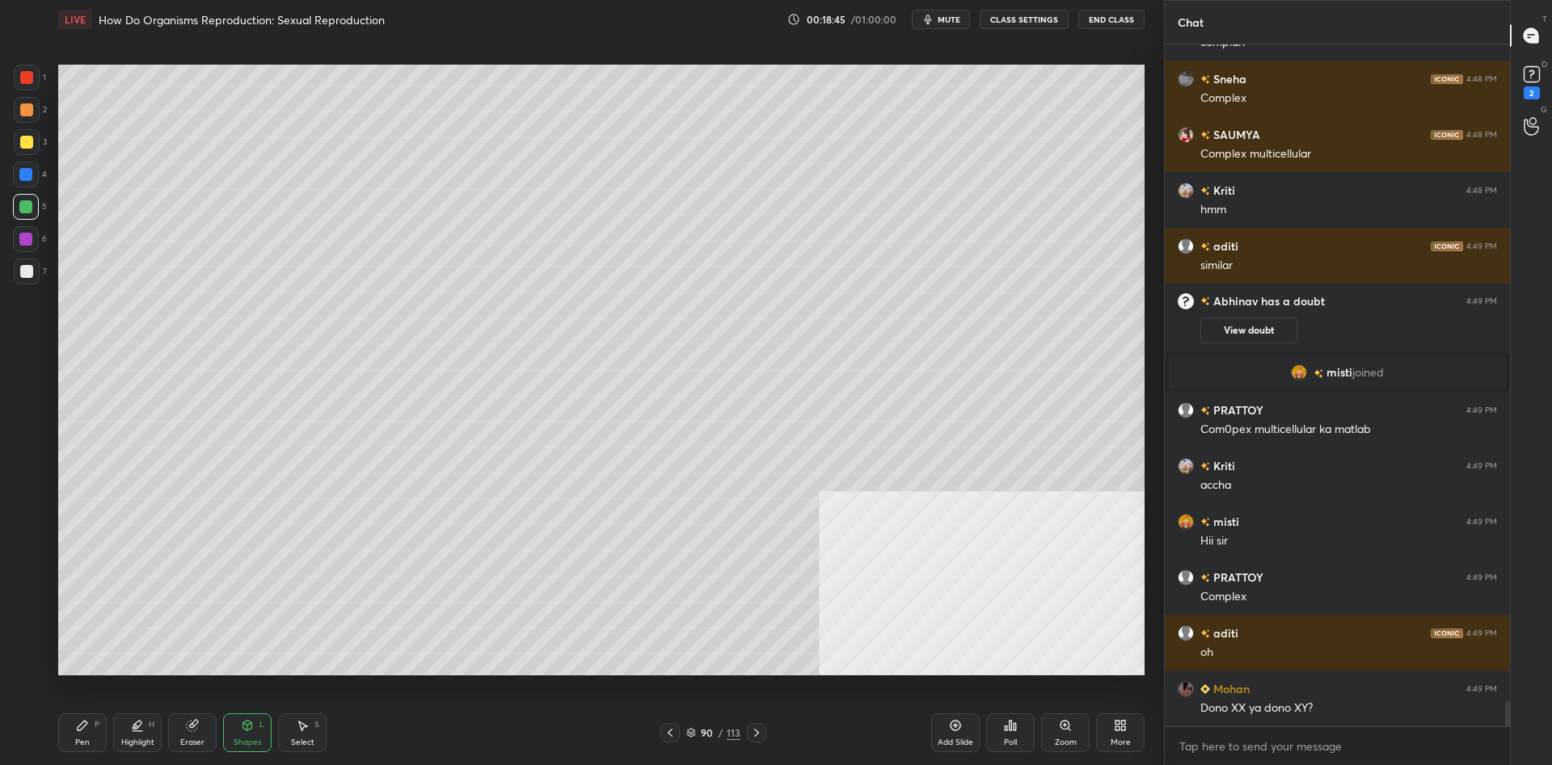
click at [61, 751] on div "Pen P" at bounding box center [82, 733] width 48 height 39
click at [63, 746] on div "Pen P" at bounding box center [82, 733] width 48 height 39
click at [23, 267] on div at bounding box center [26, 271] width 13 height 13
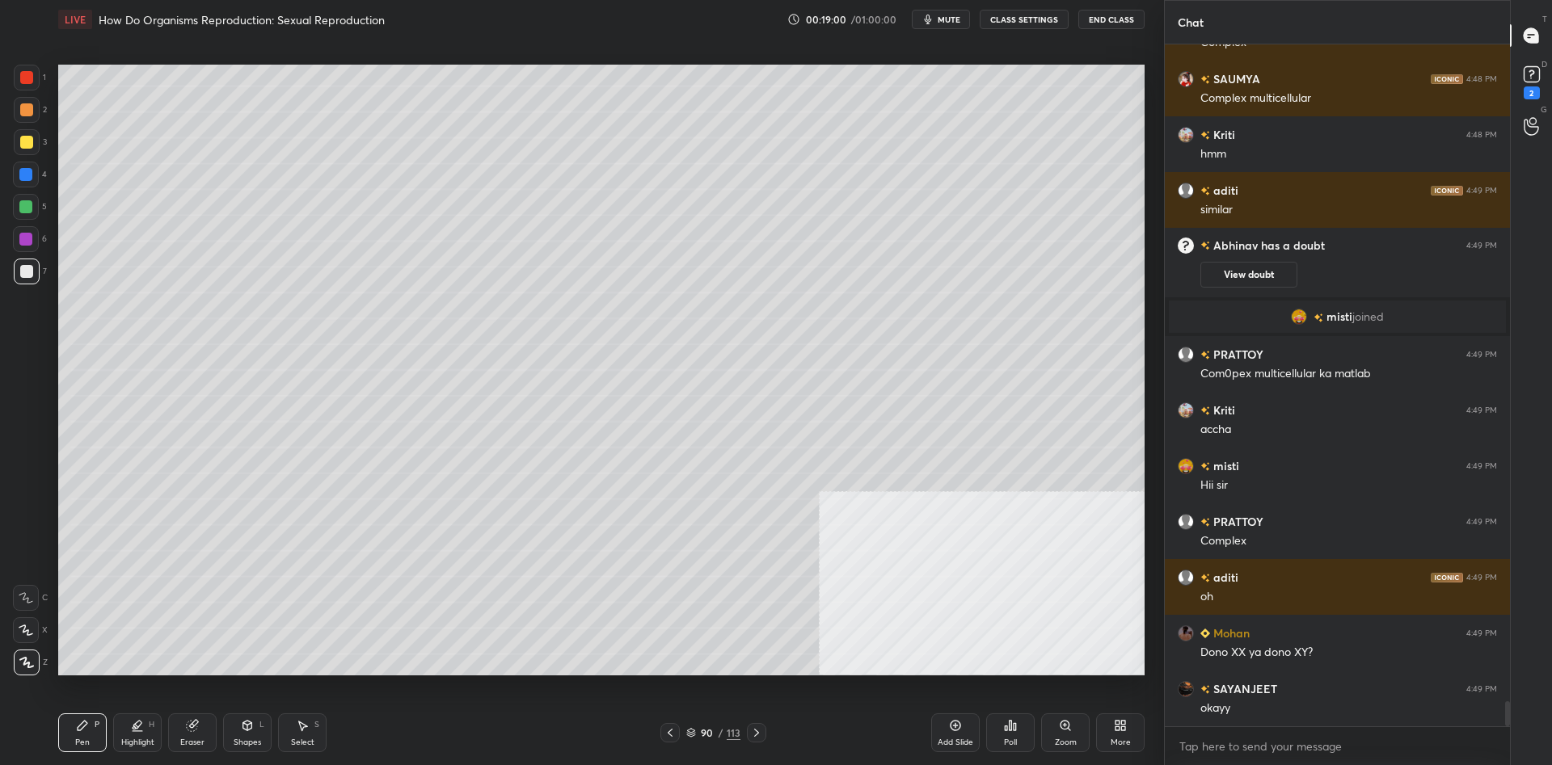
click at [31, 114] on div at bounding box center [26, 109] width 13 height 13
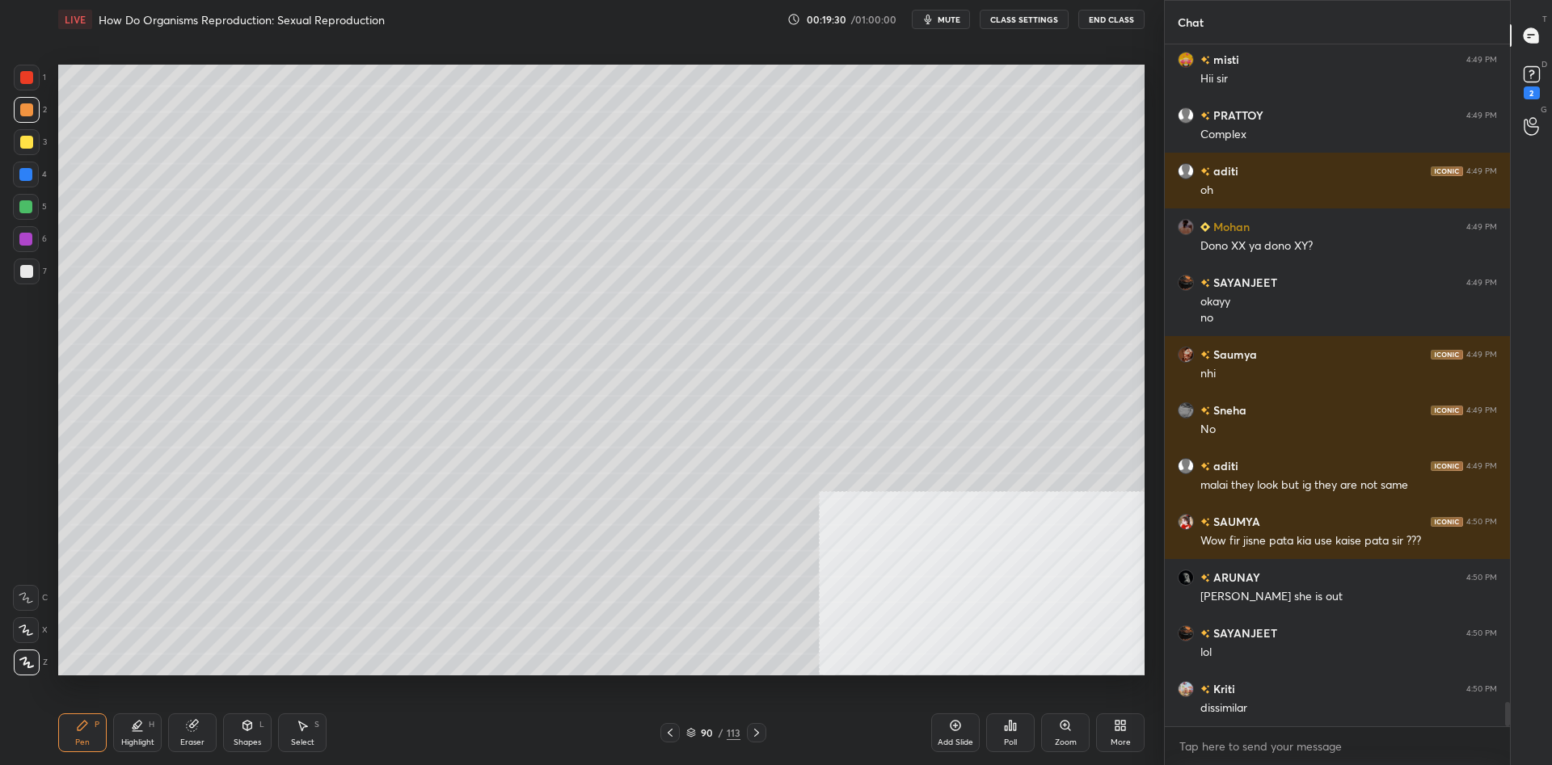
scroll to position [18312, 0]
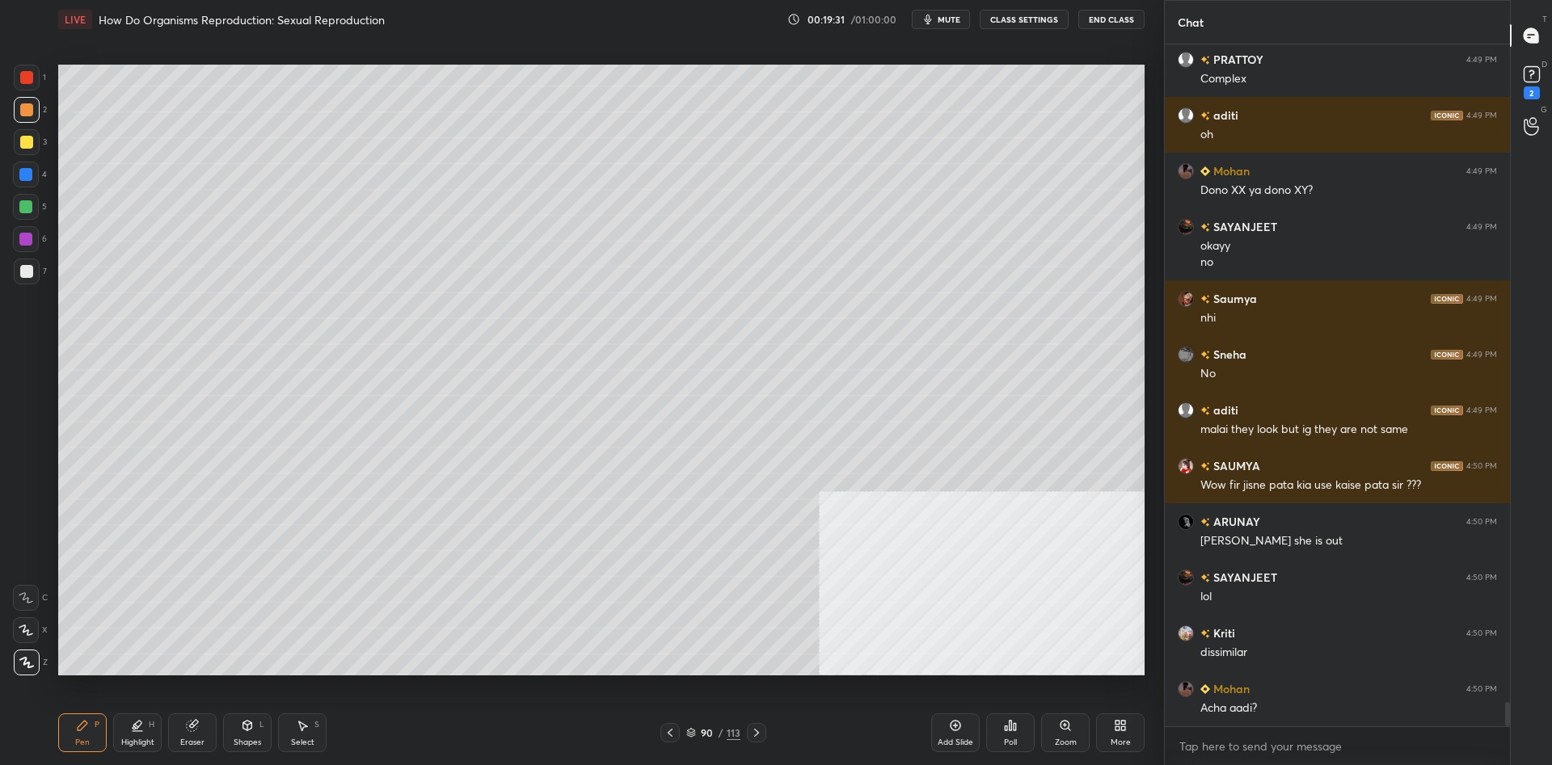
click at [27, 240] on div at bounding box center [25, 239] width 13 height 13
click at [32, 204] on div at bounding box center [25, 206] width 13 height 13
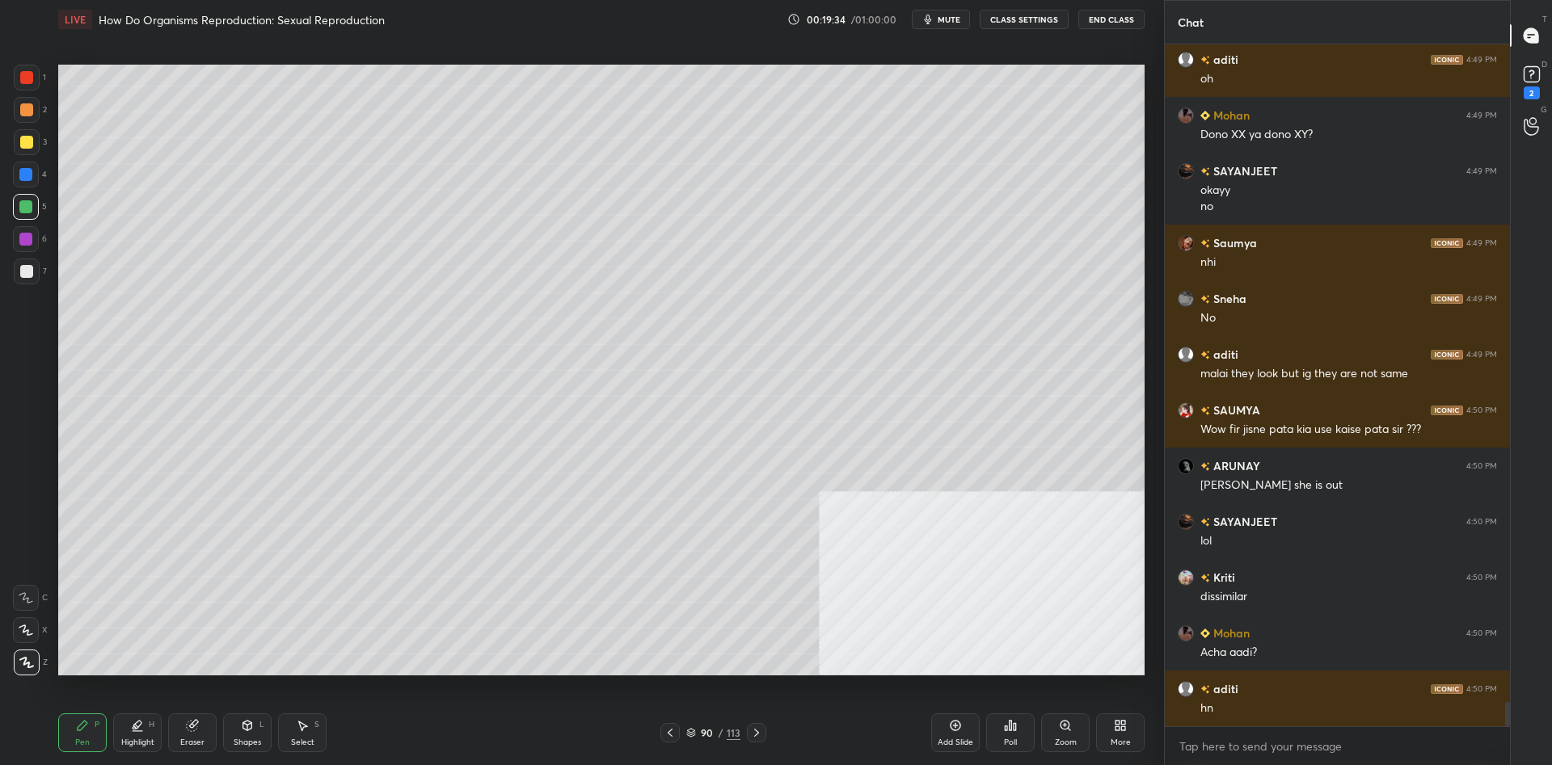
scroll to position [18424, 0]
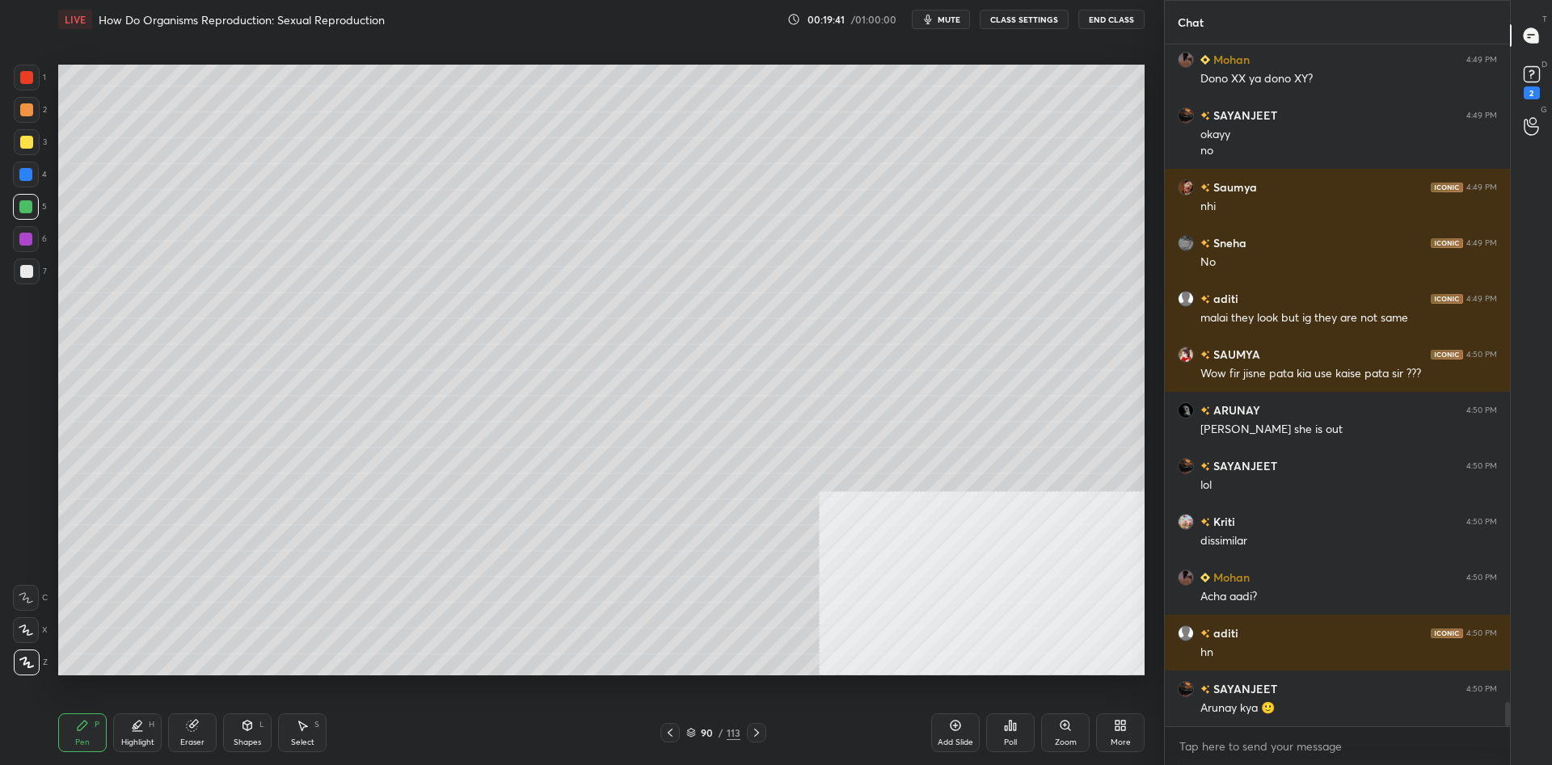
click at [234, 739] on div "Shapes L" at bounding box center [247, 733] width 48 height 39
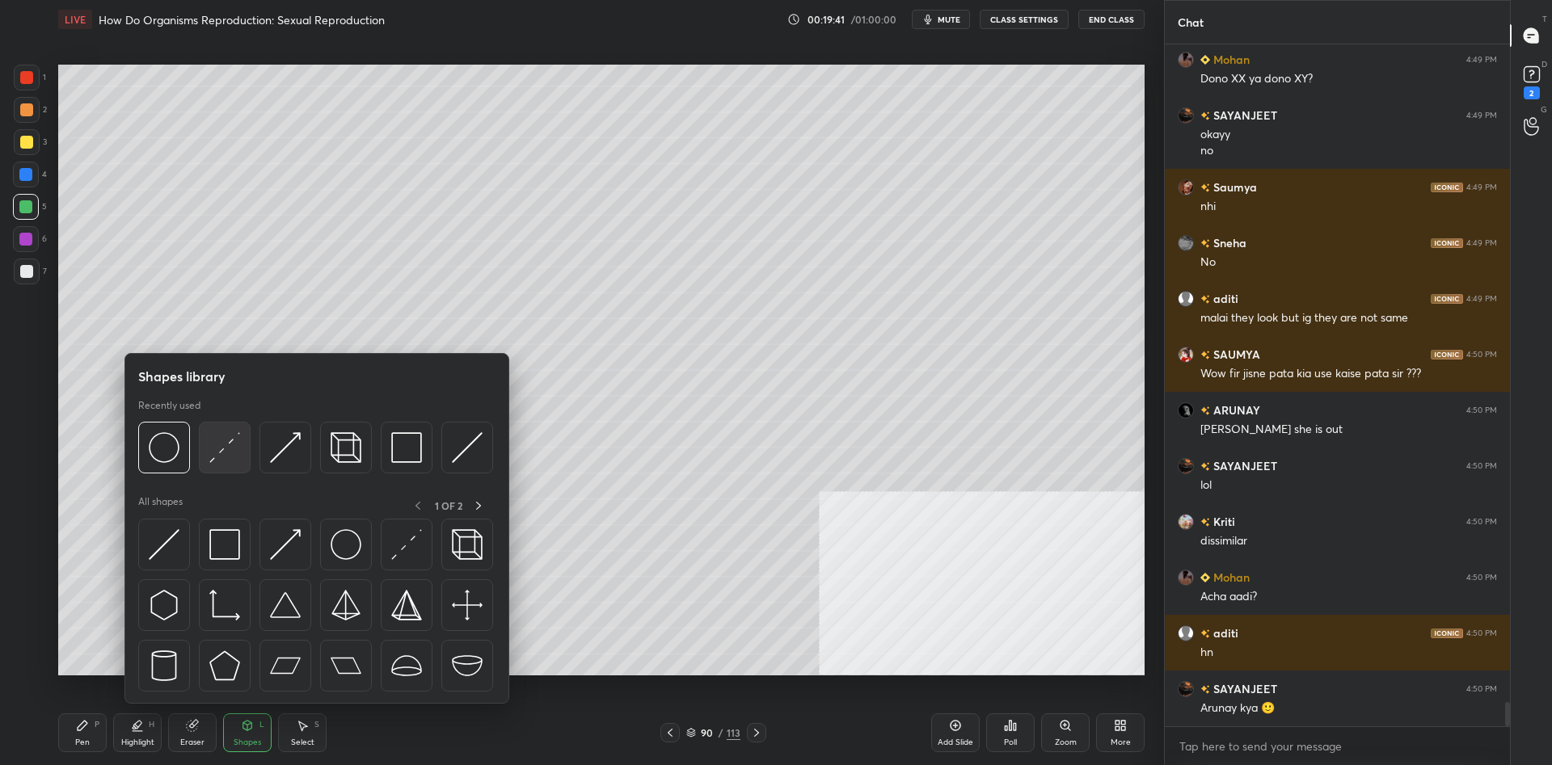
scroll to position [18479, 0]
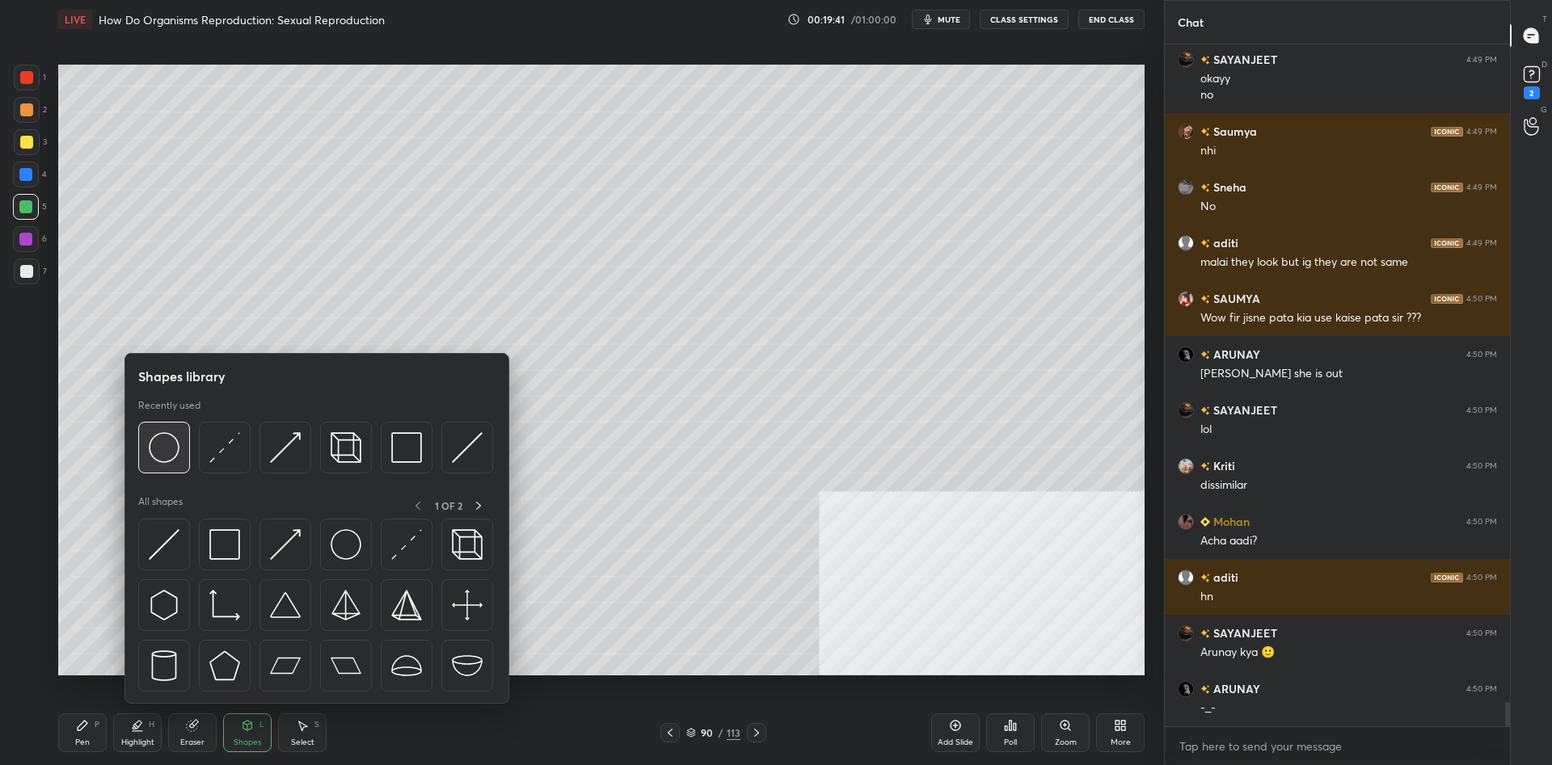
click at [170, 453] on img at bounding box center [164, 447] width 31 height 31
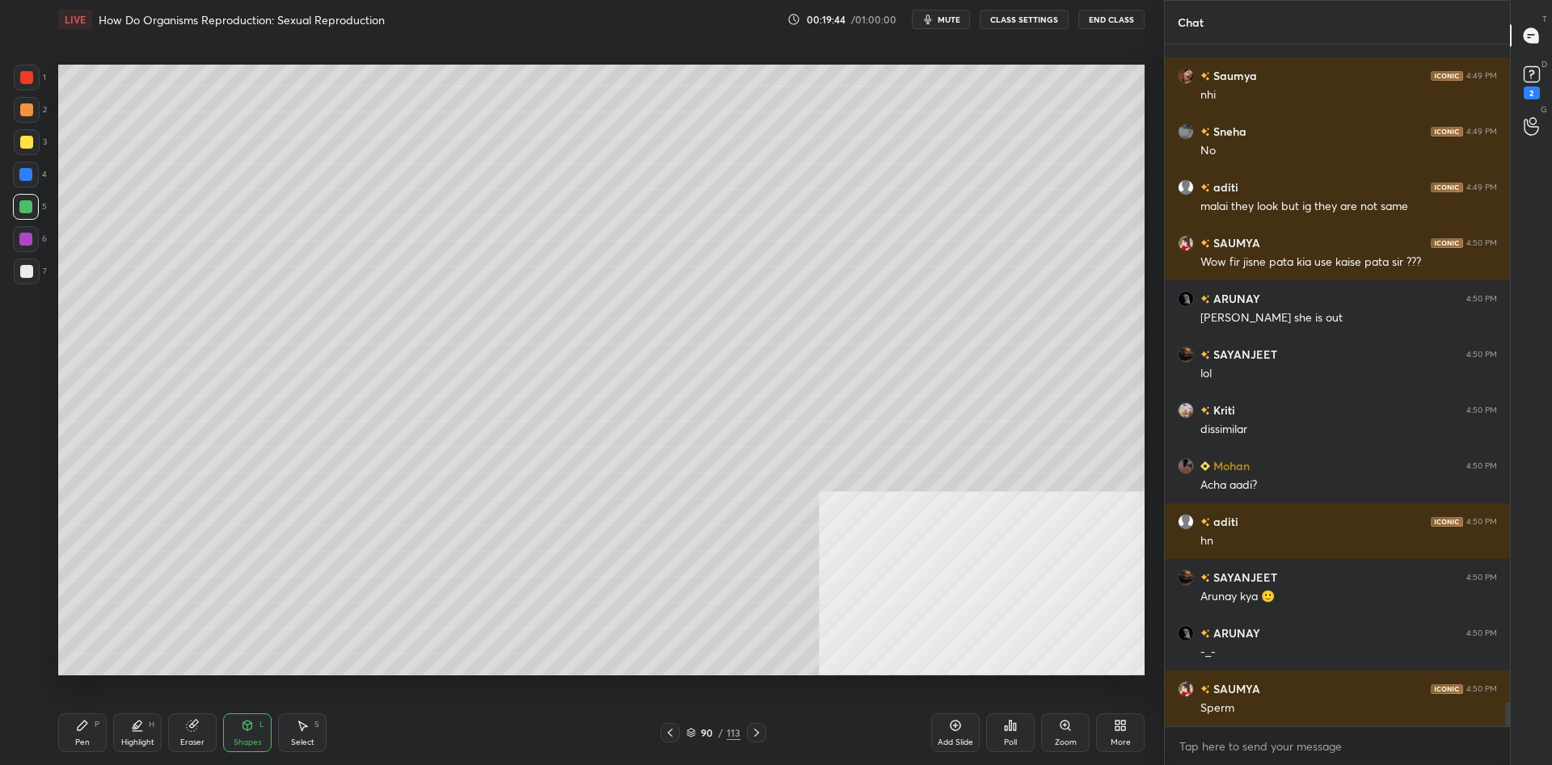
click at [98, 744] on div "Pen P" at bounding box center [82, 733] width 48 height 39
click at [79, 736] on div "Pen P" at bounding box center [82, 733] width 48 height 39
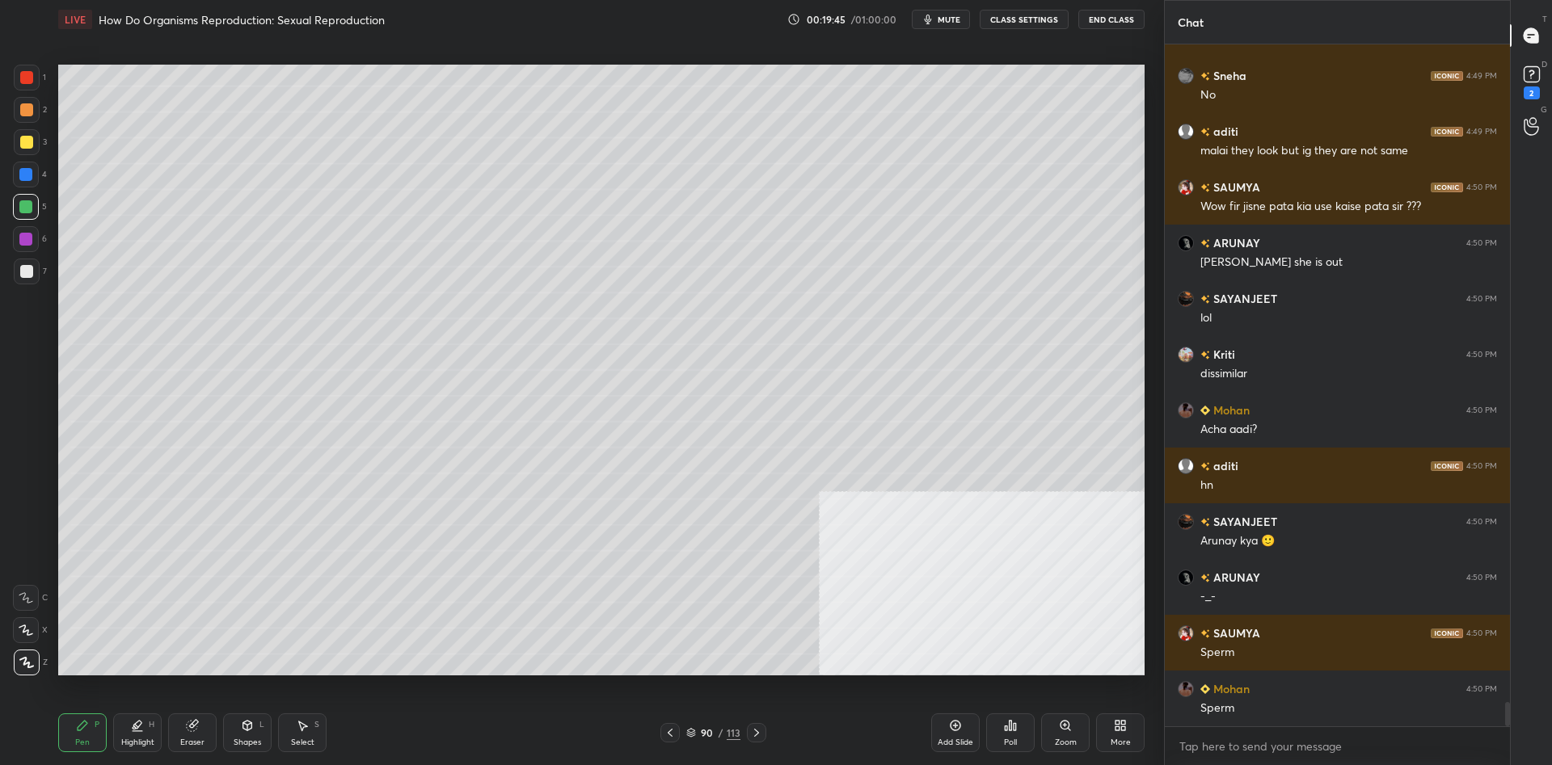
click at [27, 289] on div "7" at bounding box center [30, 275] width 33 height 32
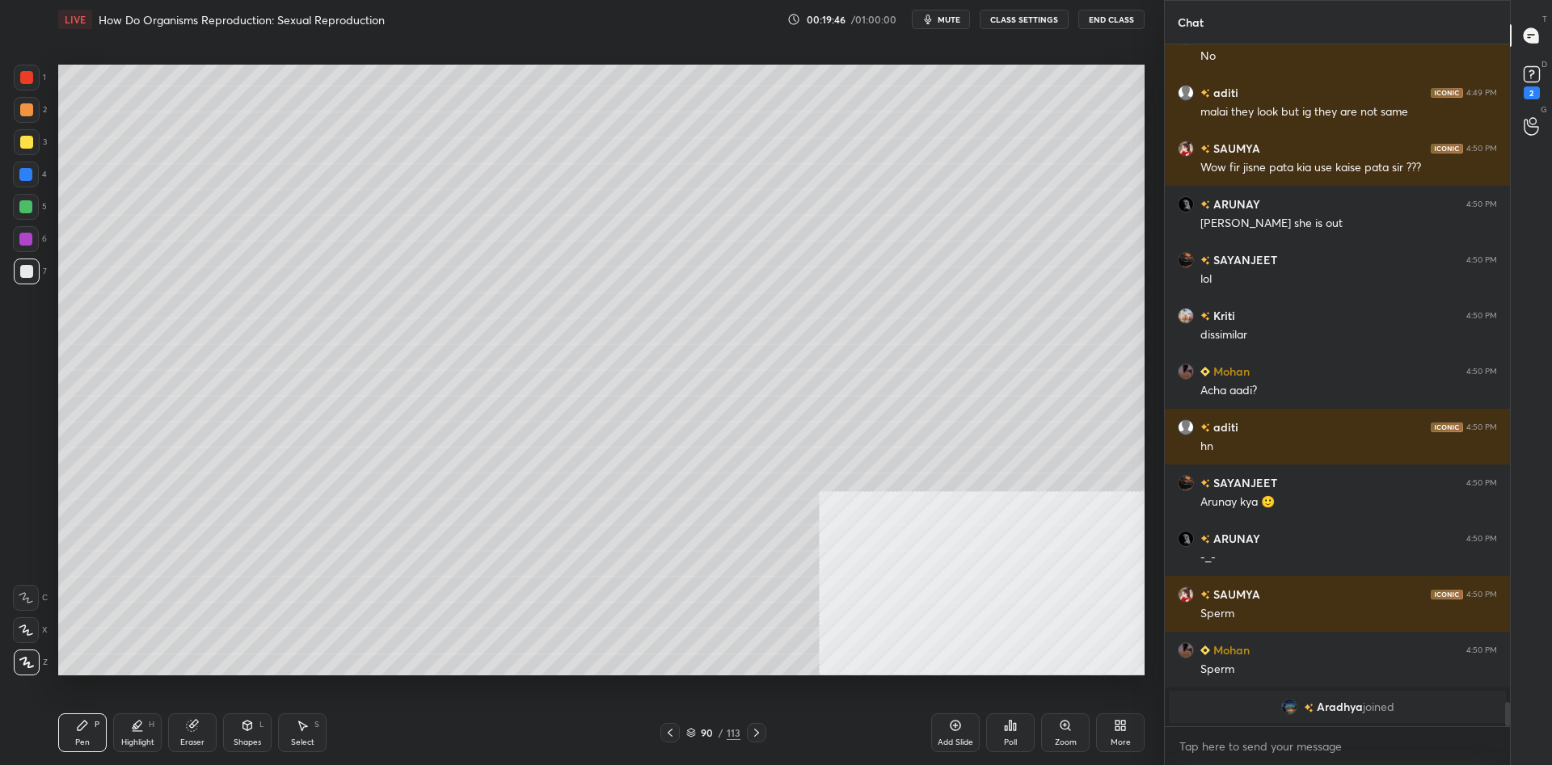
click at [18, 276] on div at bounding box center [27, 272] width 26 height 26
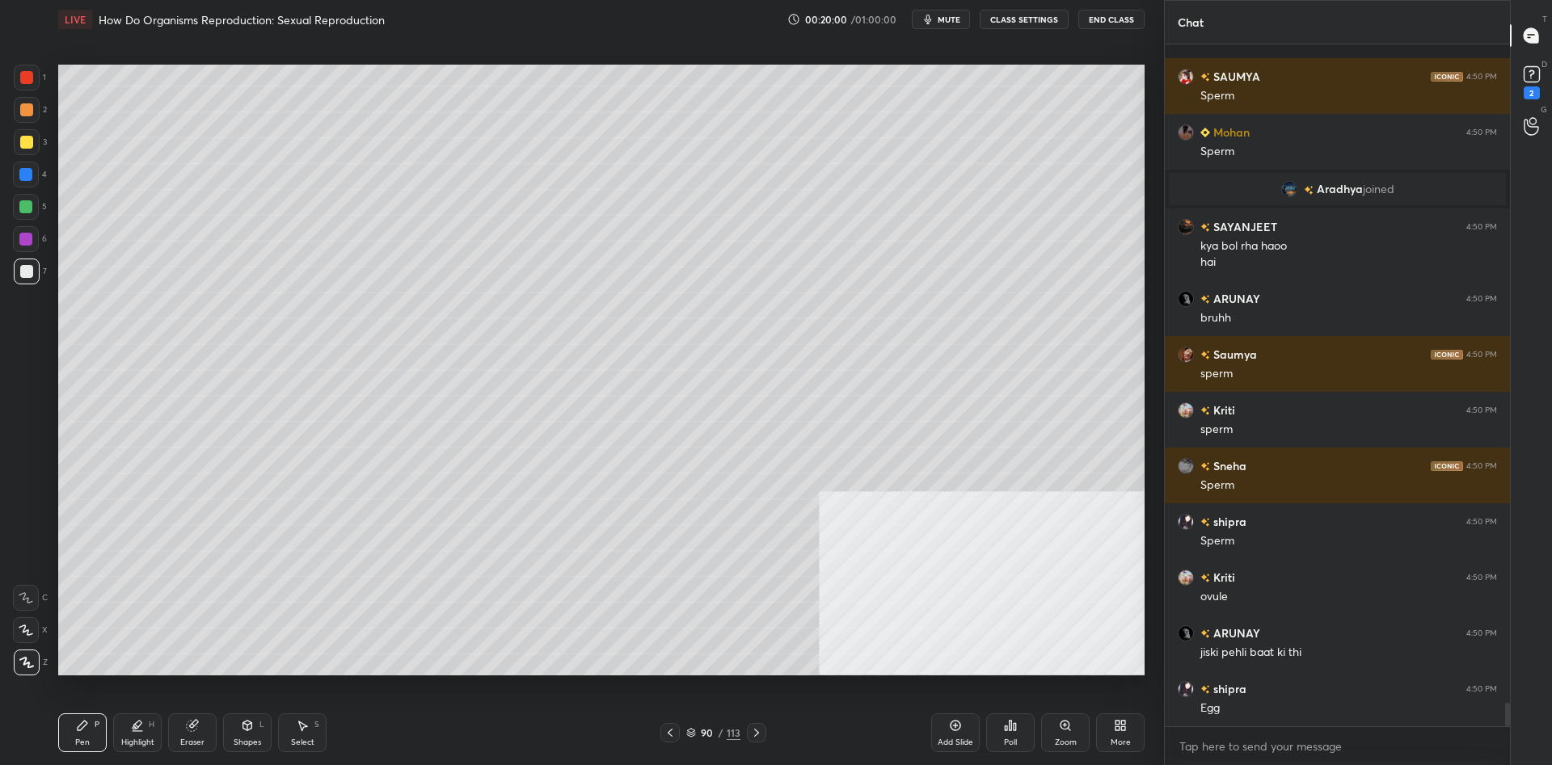
scroll to position [18938, 0]
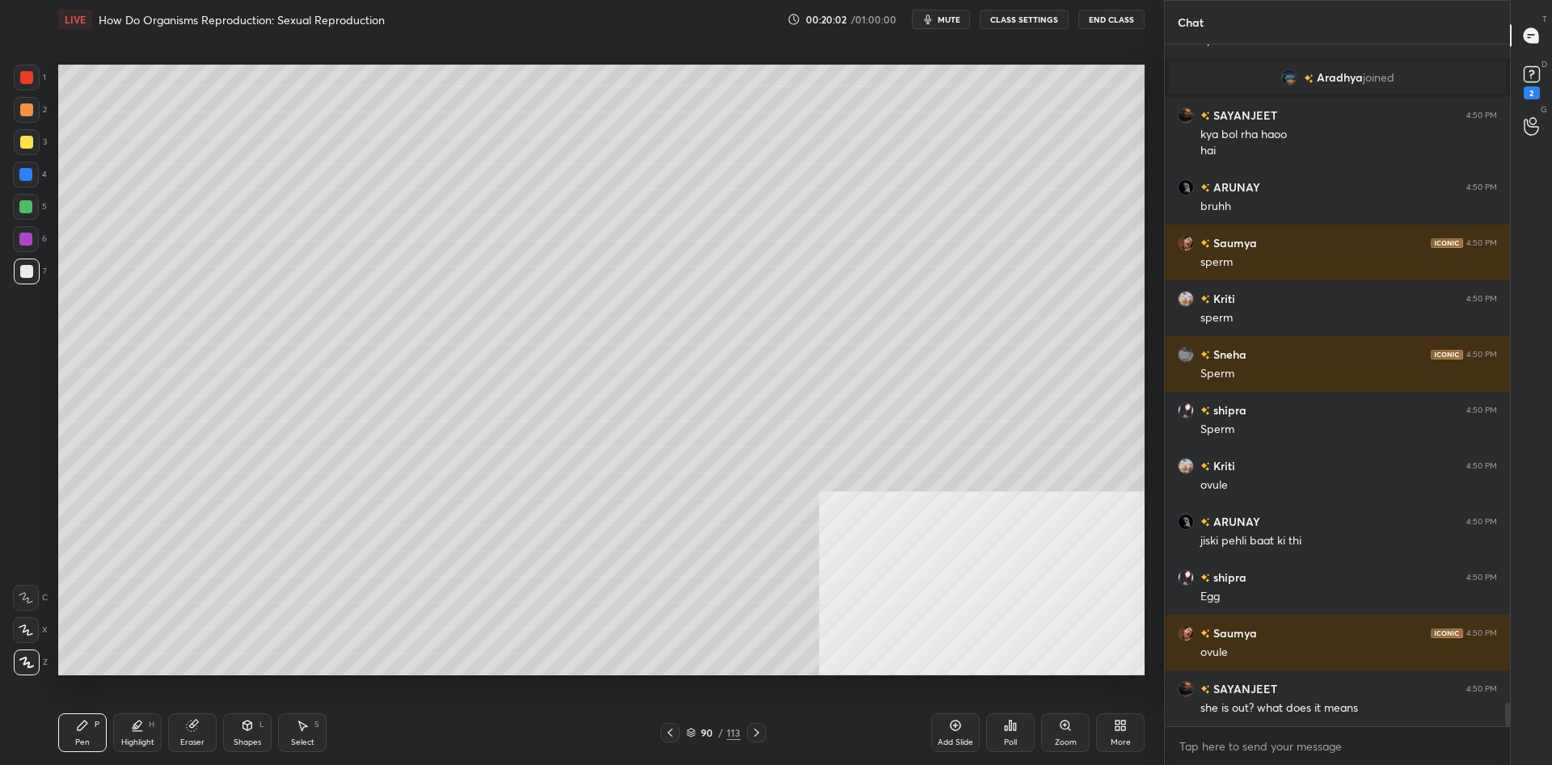
click at [42, 202] on div "5" at bounding box center [30, 207] width 34 height 26
click at [29, 177] on div at bounding box center [25, 174] width 13 height 13
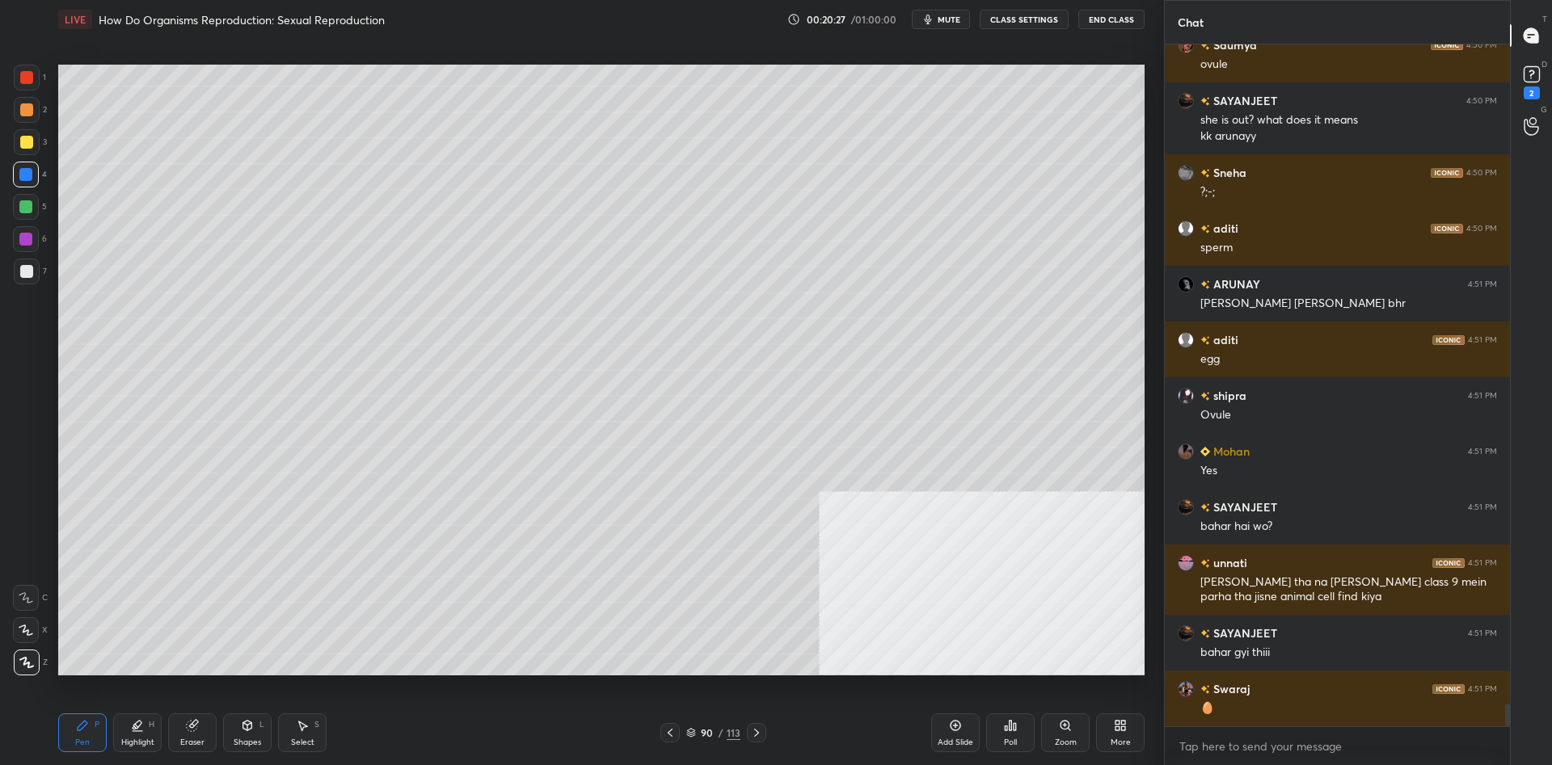
scroll to position [19583, 0]
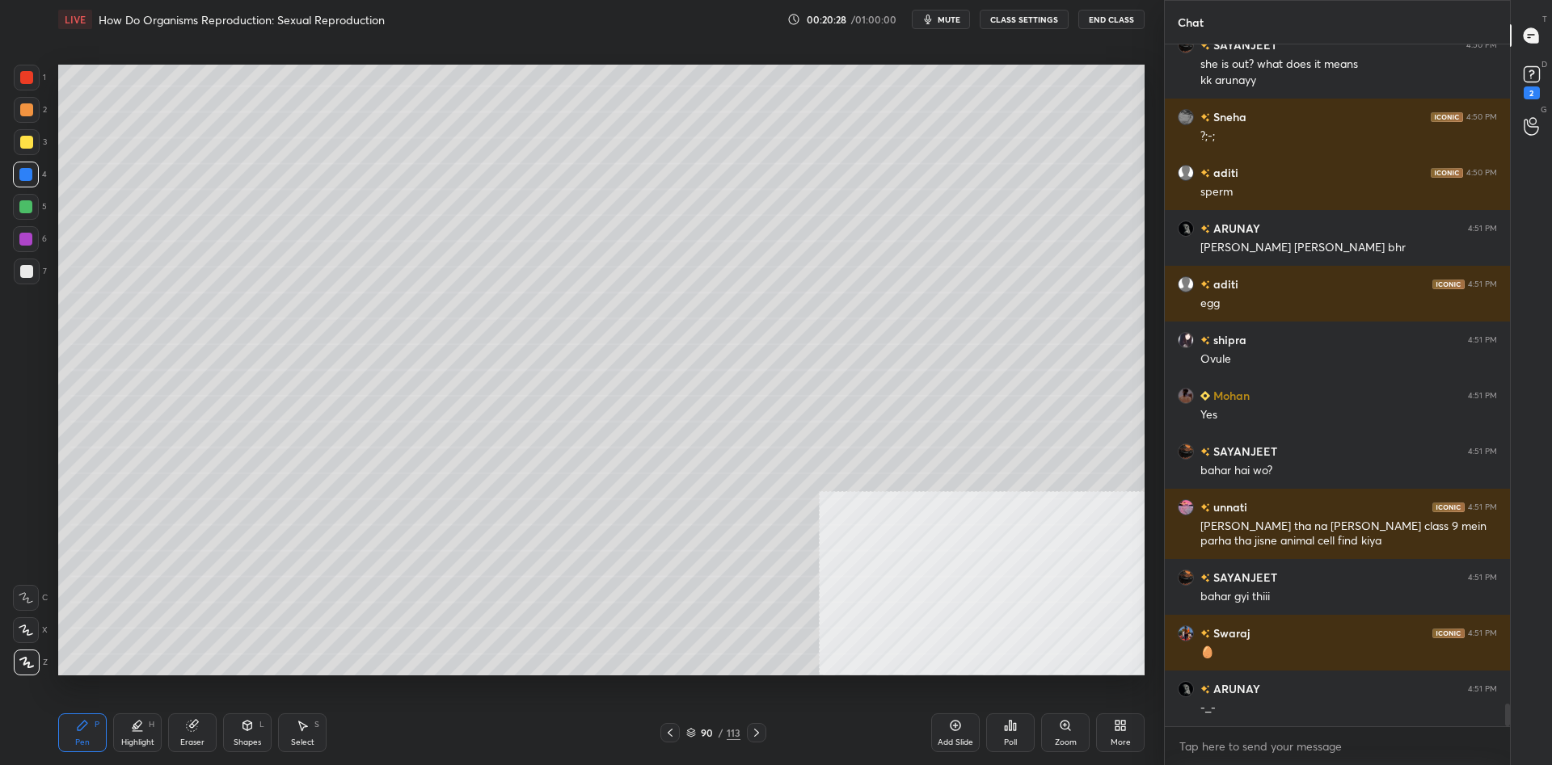
click at [940, 733] on div "Add Slide" at bounding box center [955, 733] width 48 height 39
click at [29, 131] on div at bounding box center [27, 142] width 26 height 26
click at [23, 134] on div at bounding box center [27, 142] width 26 height 26
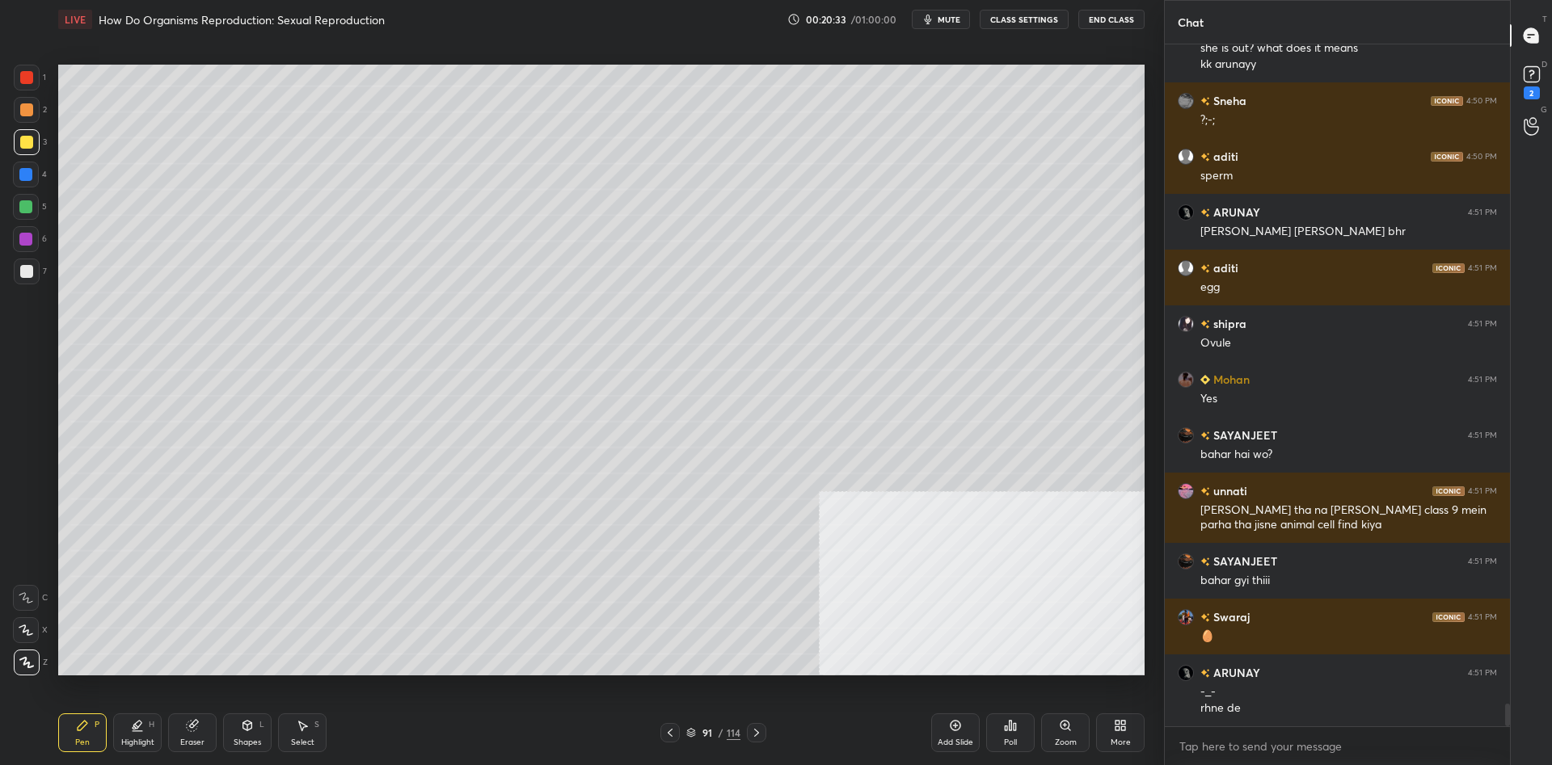
click at [27, 212] on div at bounding box center [25, 206] width 13 height 13
click at [31, 207] on div at bounding box center [25, 206] width 13 height 13
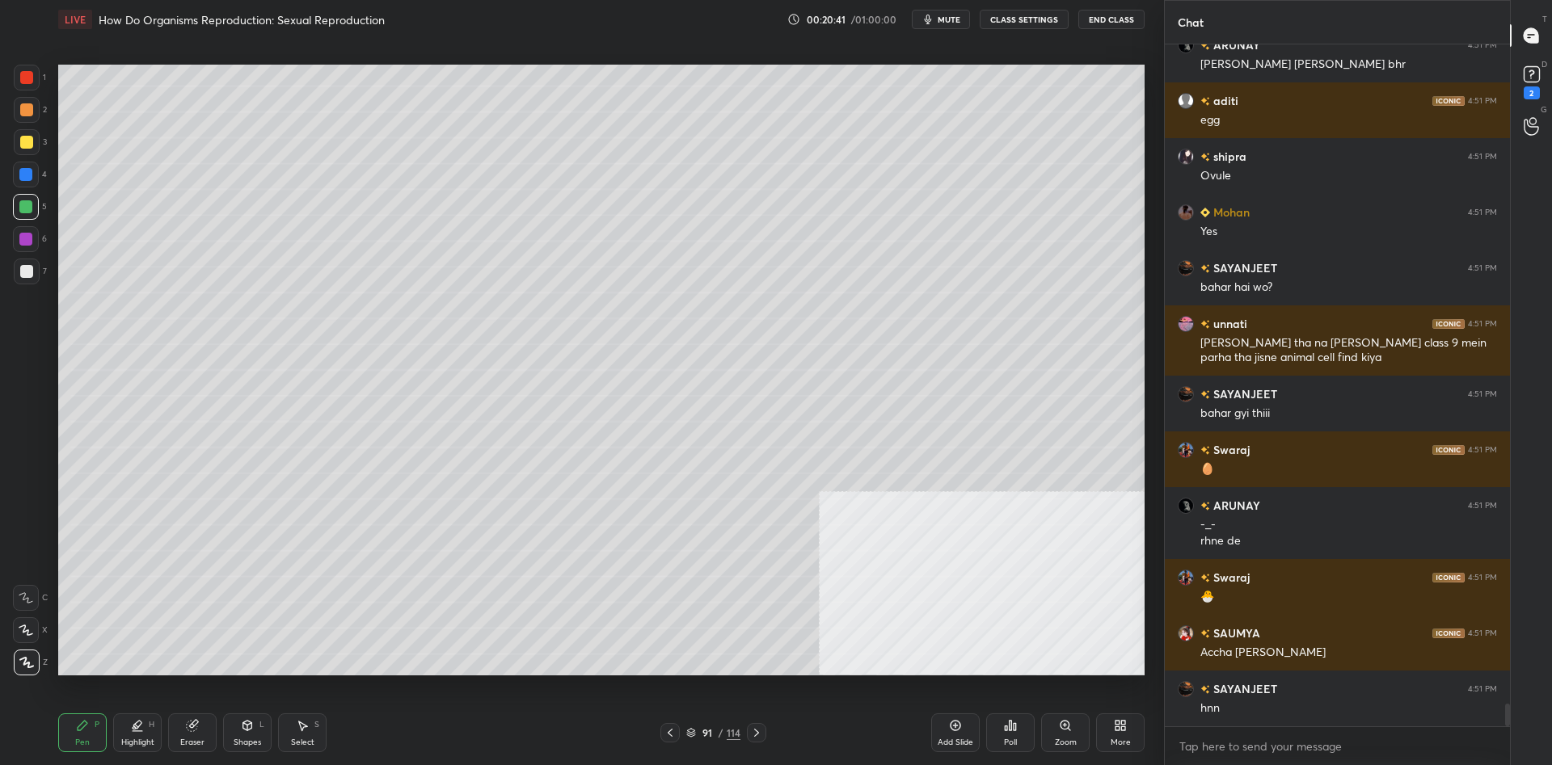
scroll to position [19782, 0]
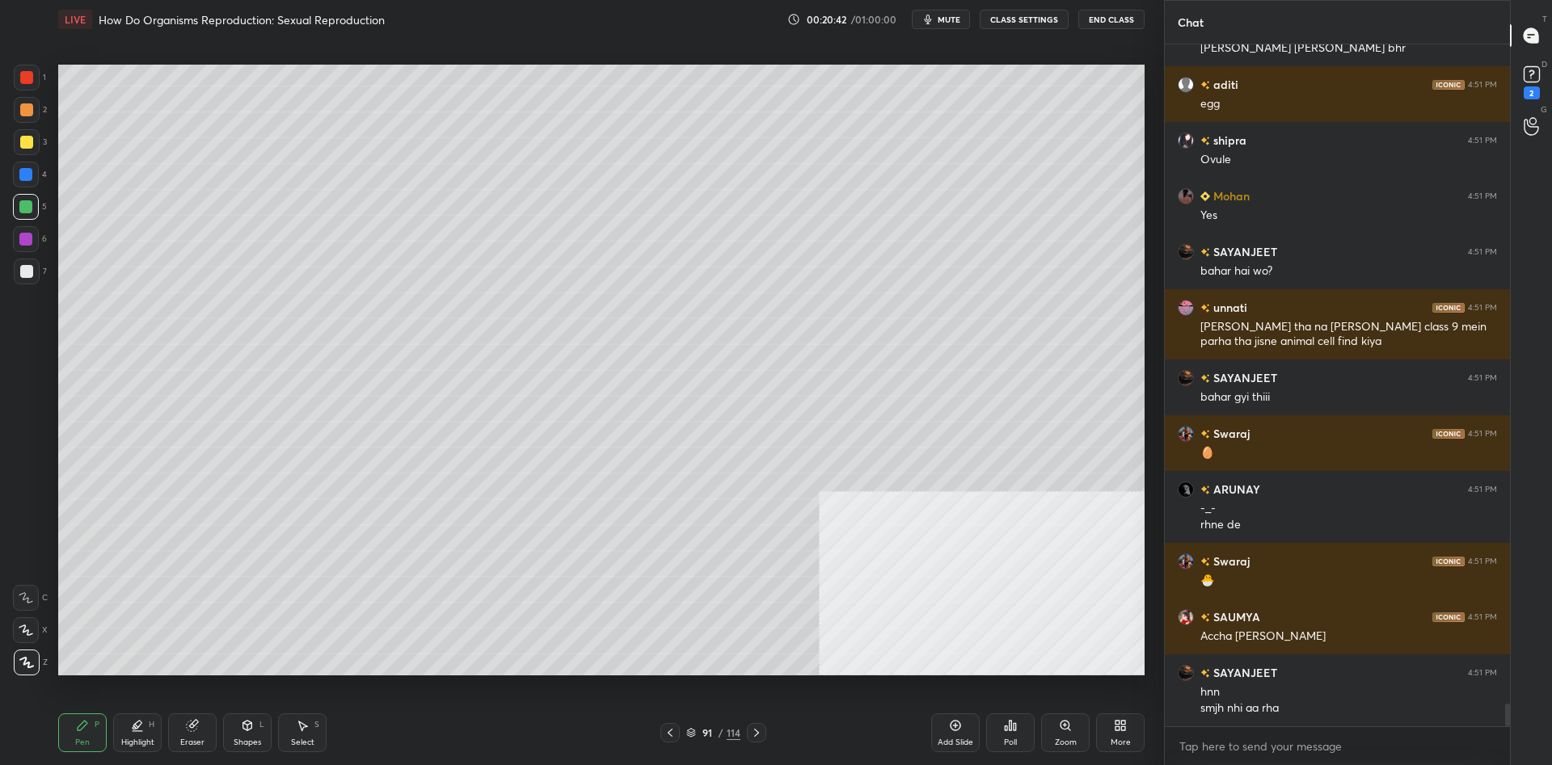
click at [243, 734] on div "Shapes L" at bounding box center [247, 733] width 48 height 39
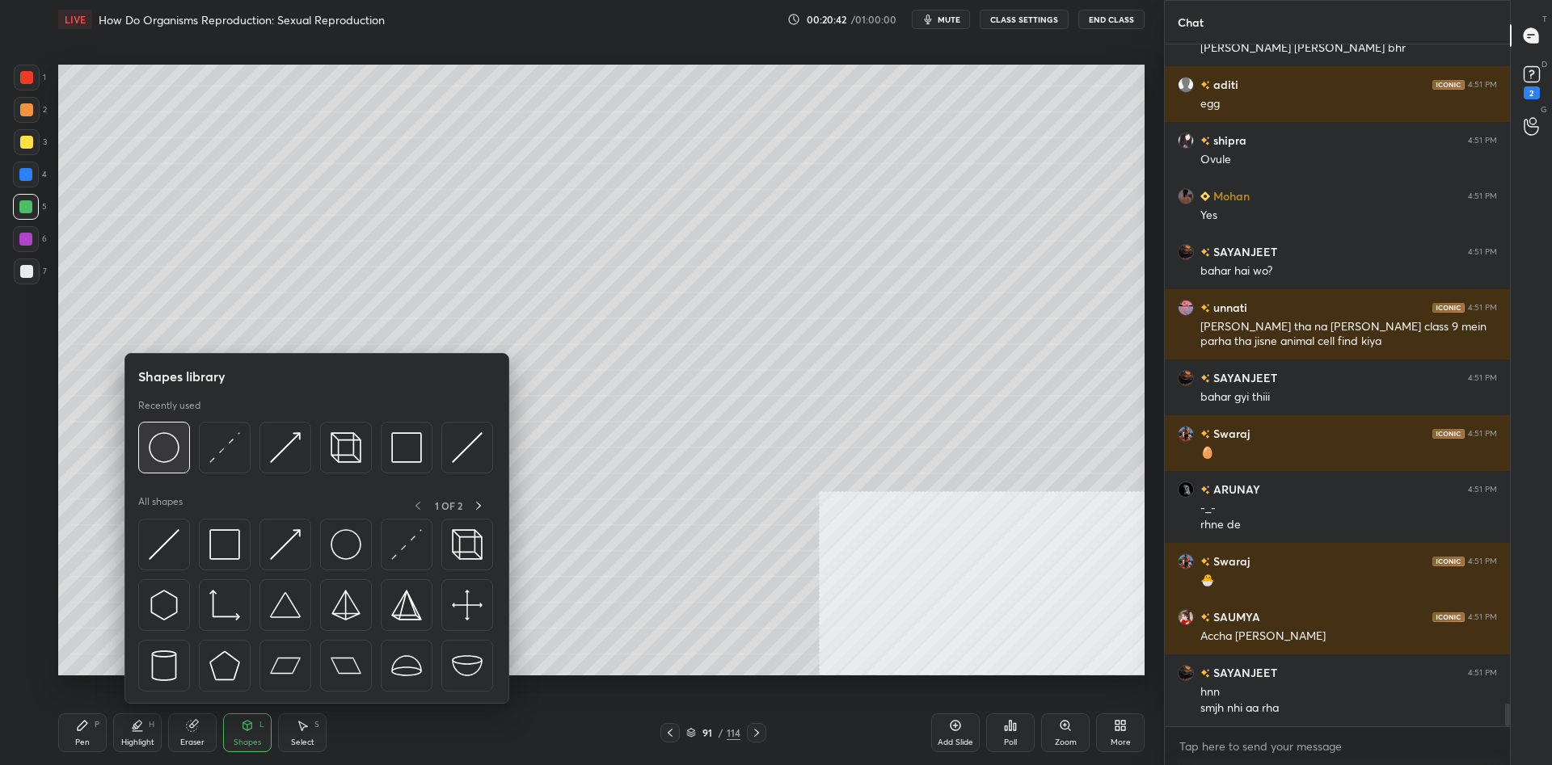
click at [176, 453] on img at bounding box center [164, 447] width 31 height 31
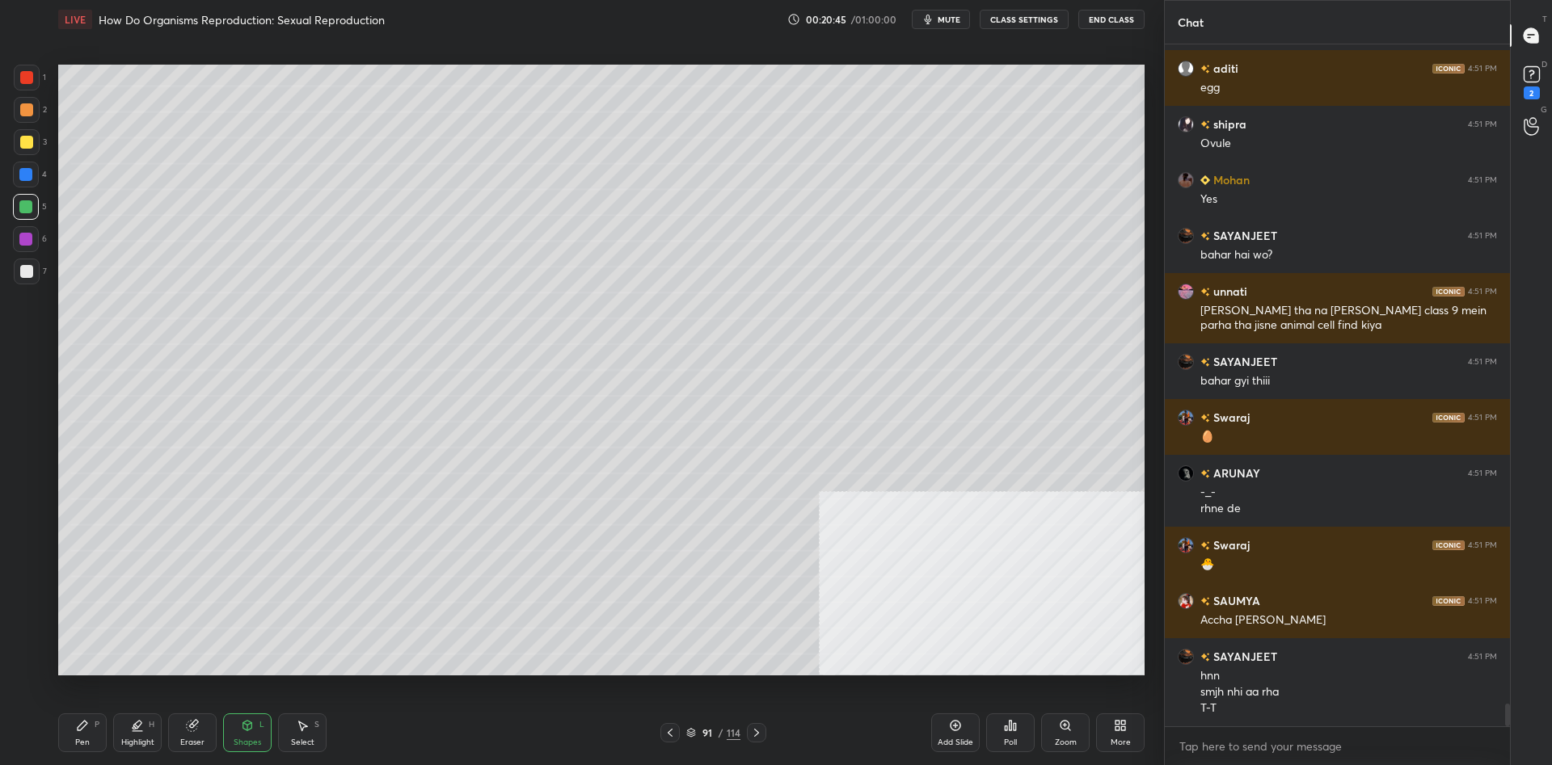
scroll to position [19854, 0]
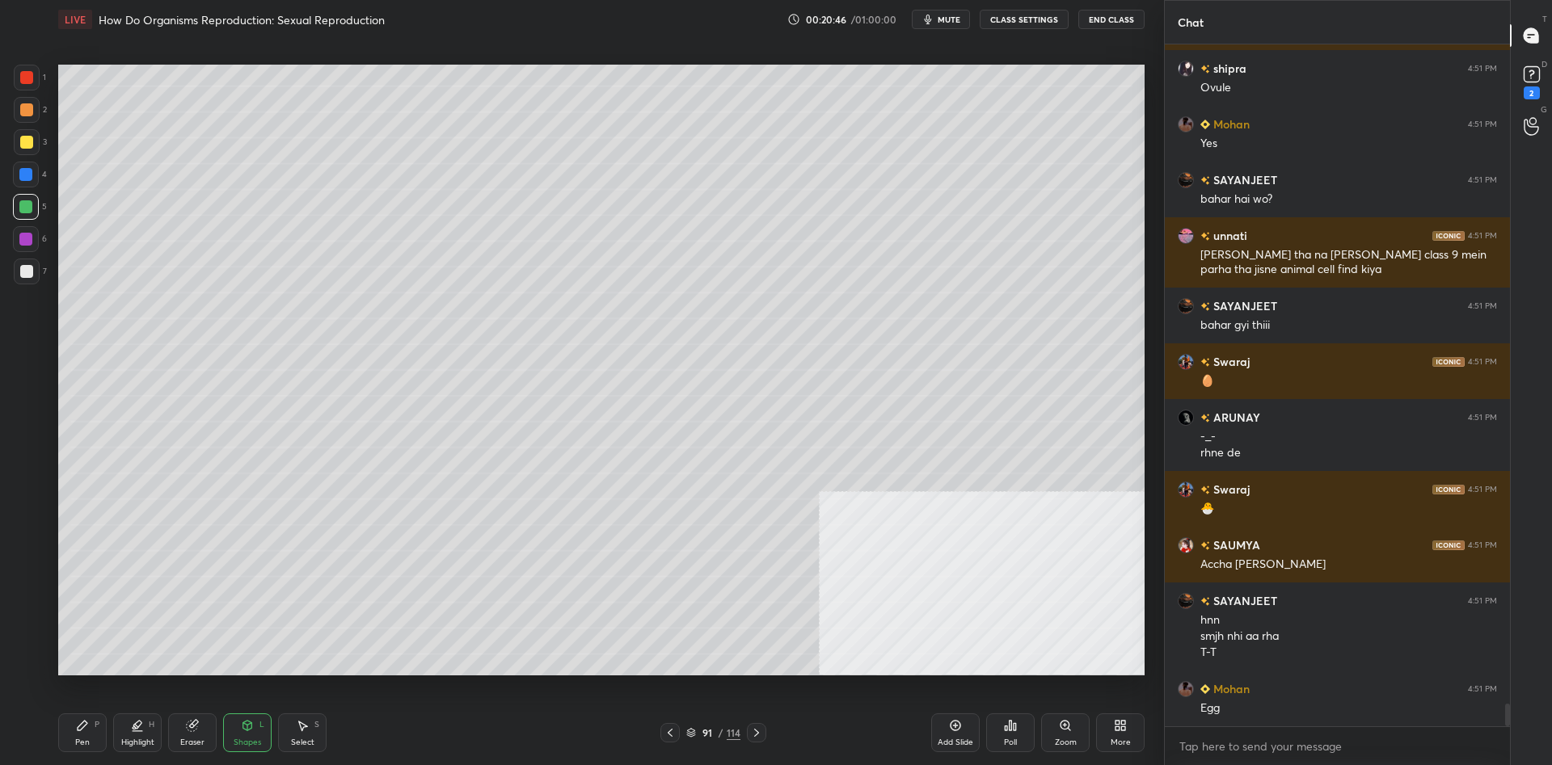
click at [82, 739] on div "Pen" at bounding box center [82, 743] width 15 height 8
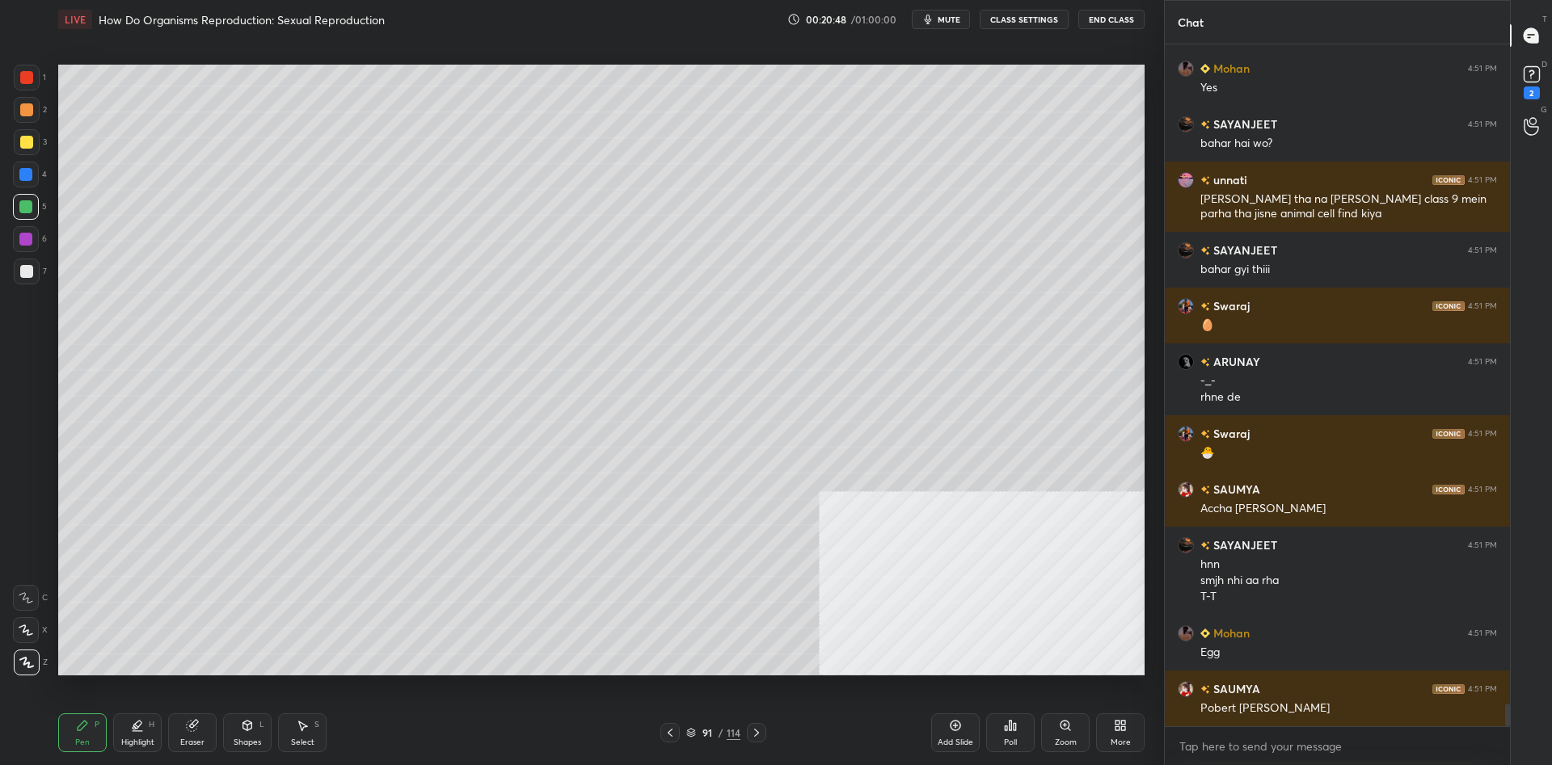
click at [232, 738] on div "Shapes L" at bounding box center [247, 733] width 48 height 39
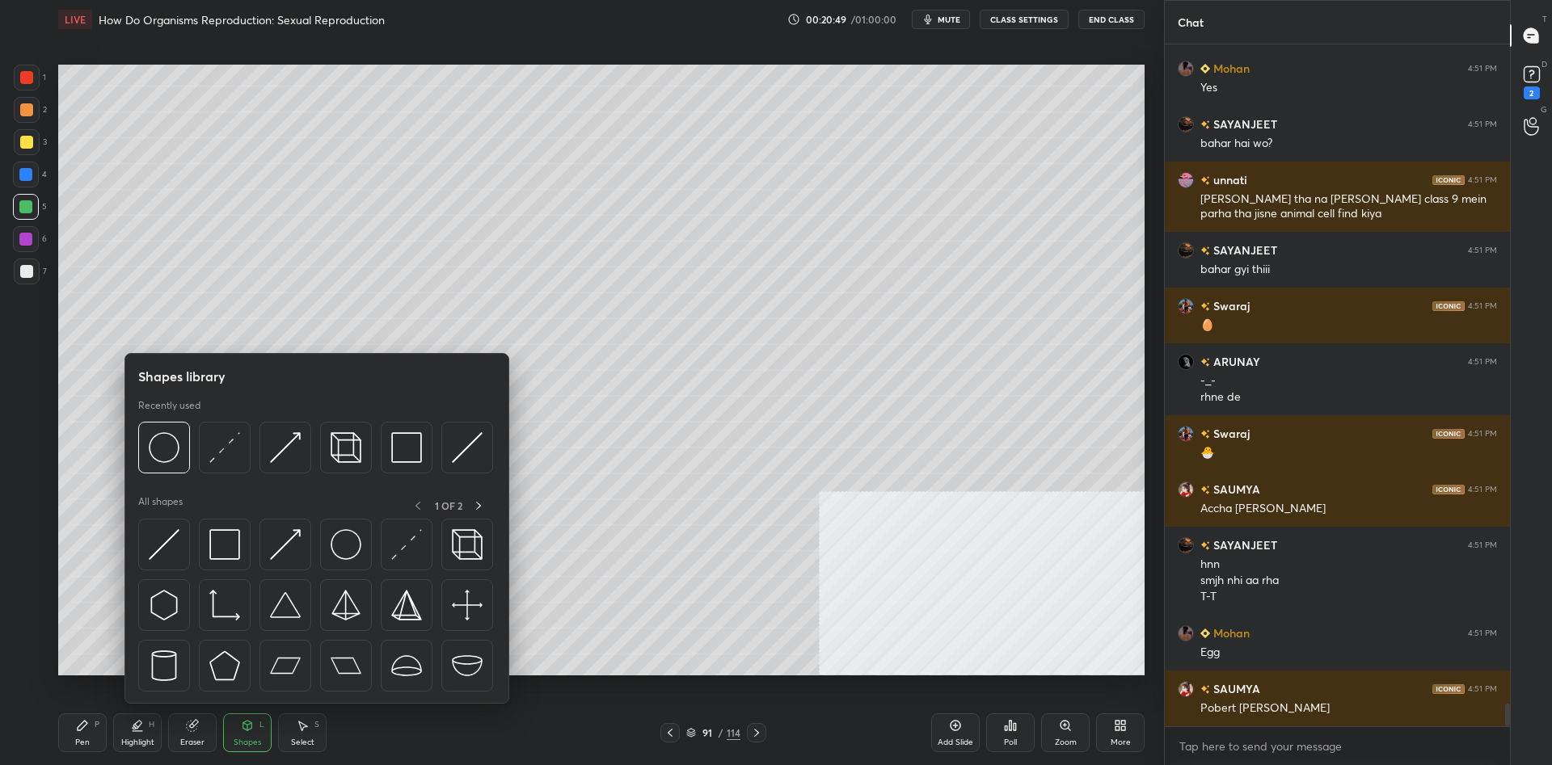
click at [79, 739] on div "Pen" at bounding box center [82, 743] width 15 height 8
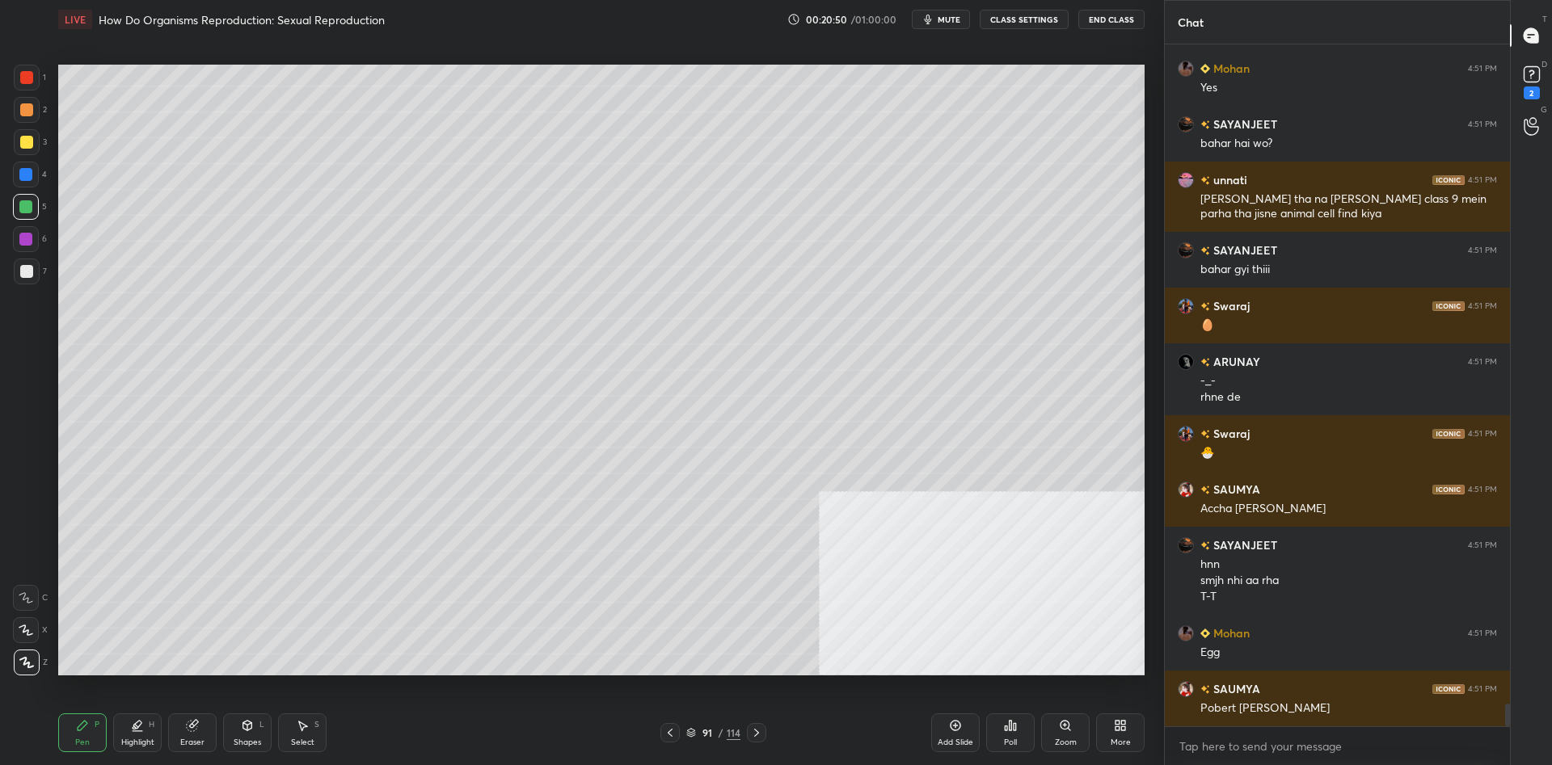
click at [246, 739] on div "Shapes" at bounding box center [247, 743] width 27 height 8
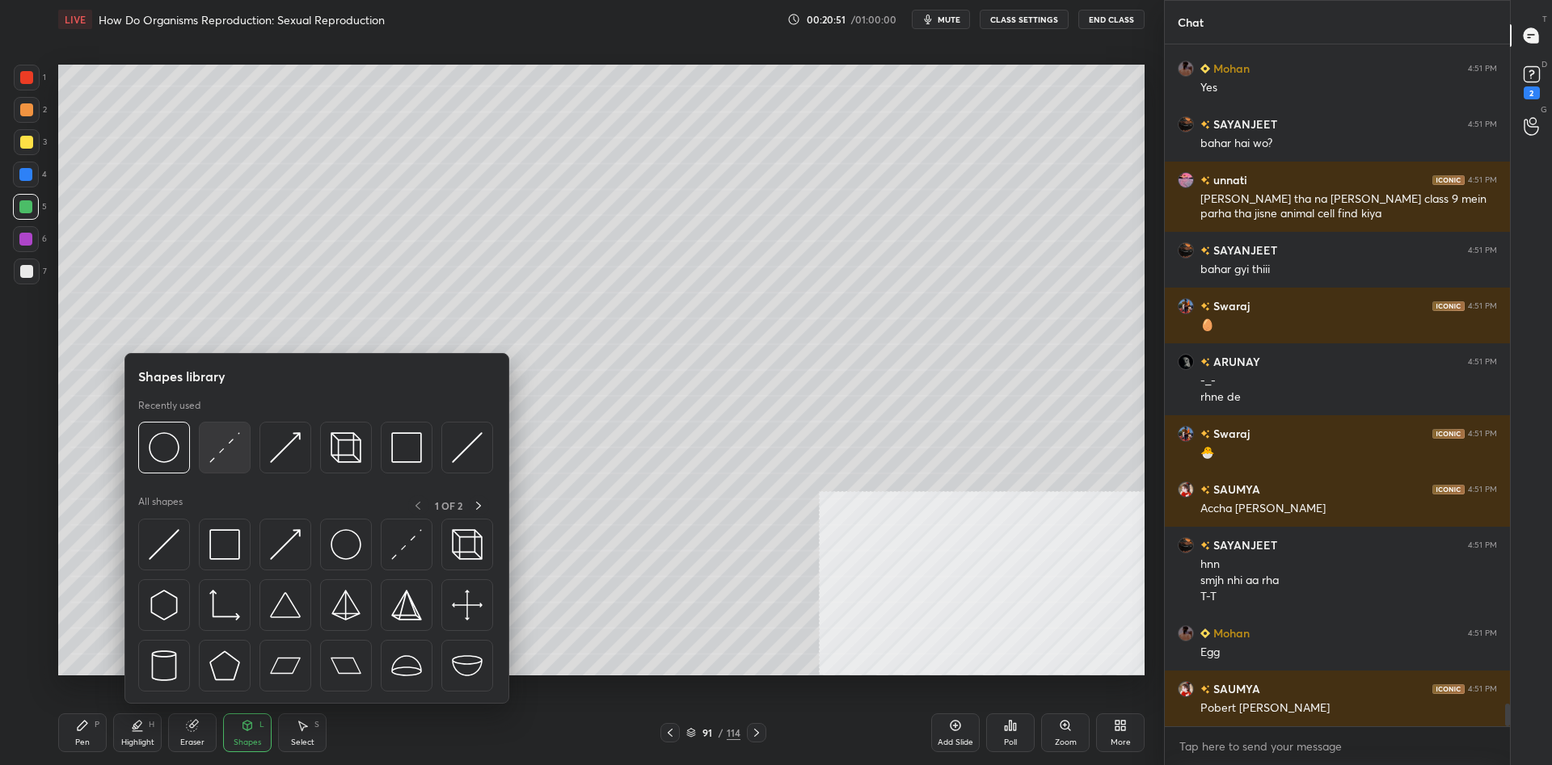
click at [214, 453] on img at bounding box center [224, 447] width 31 height 31
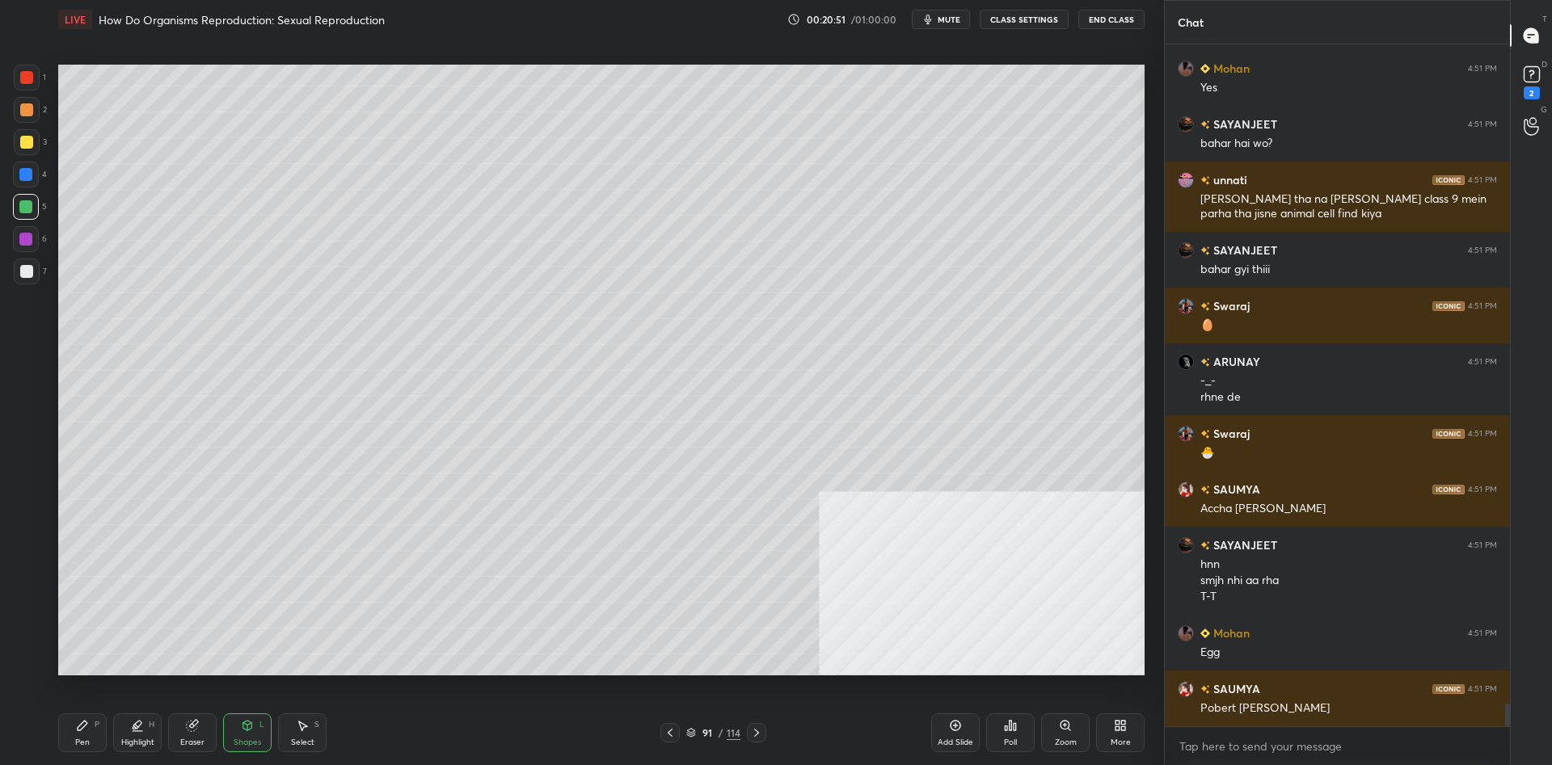
scroll to position [19966, 0]
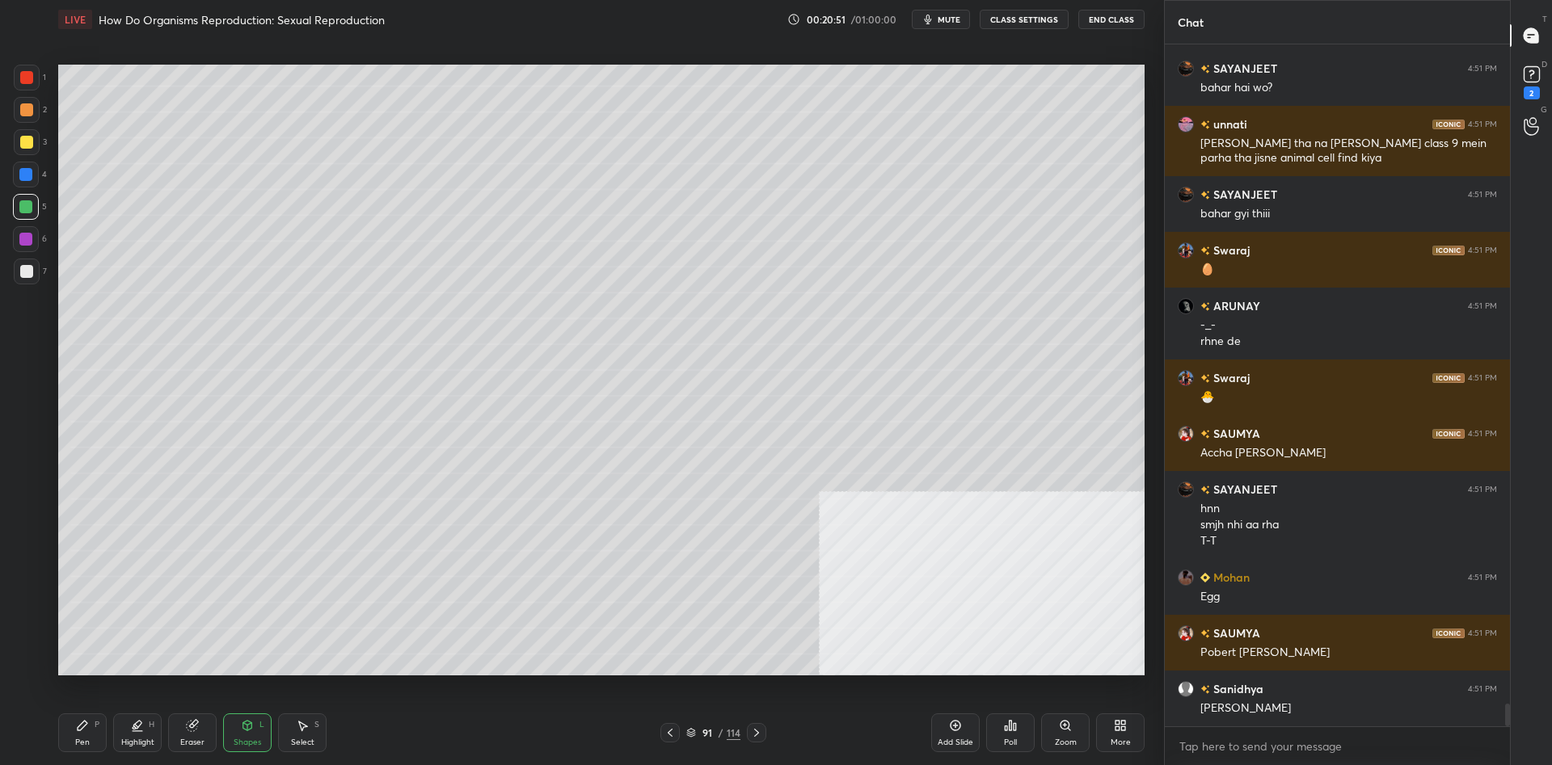
click at [37, 249] on div at bounding box center [26, 239] width 26 height 26
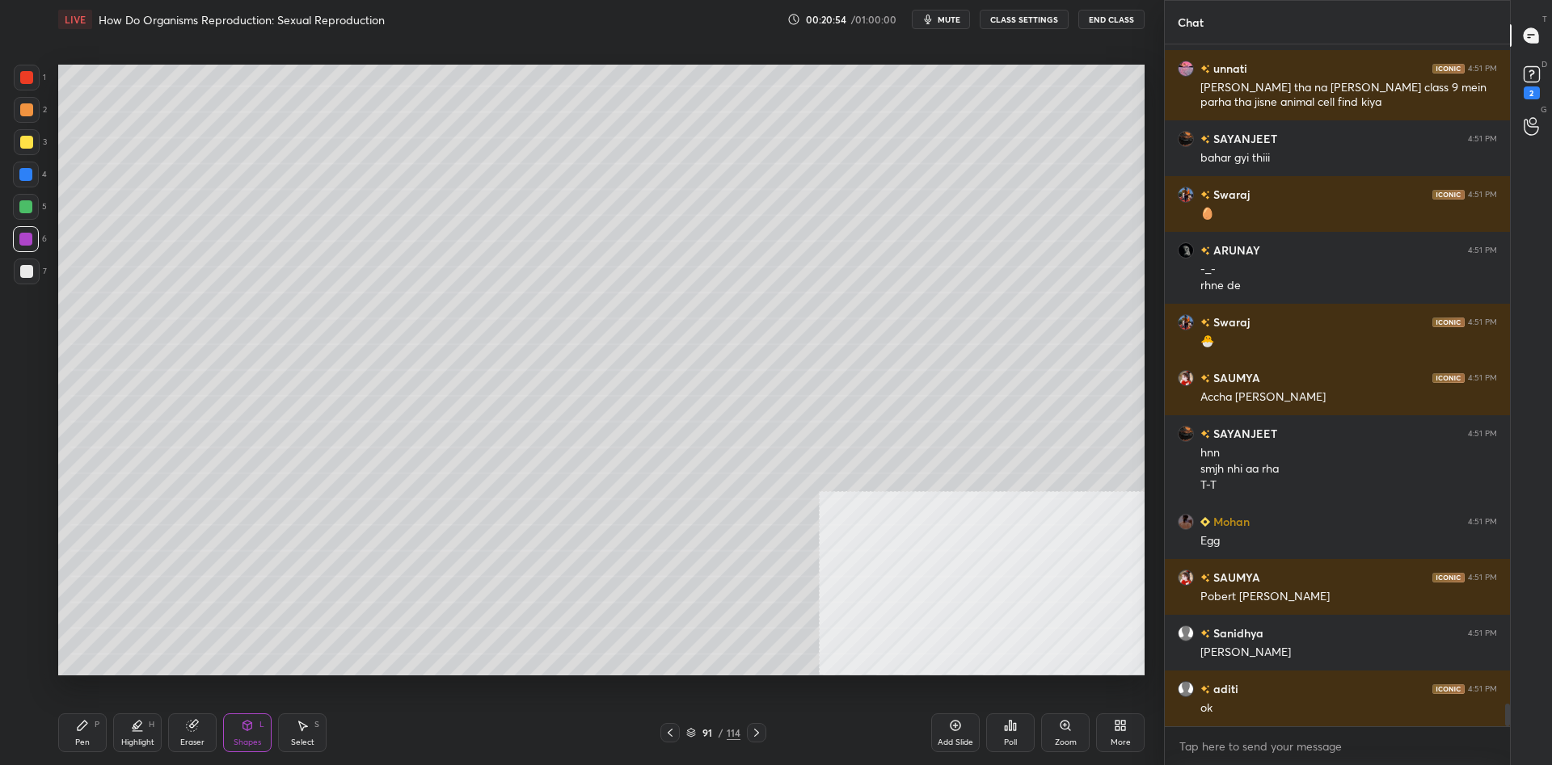
click at [103, 739] on div "Pen P" at bounding box center [82, 733] width 48 height 39
click at [86, 733] on div "Pen P" at bounding box center [82, 733] width 48 height 39
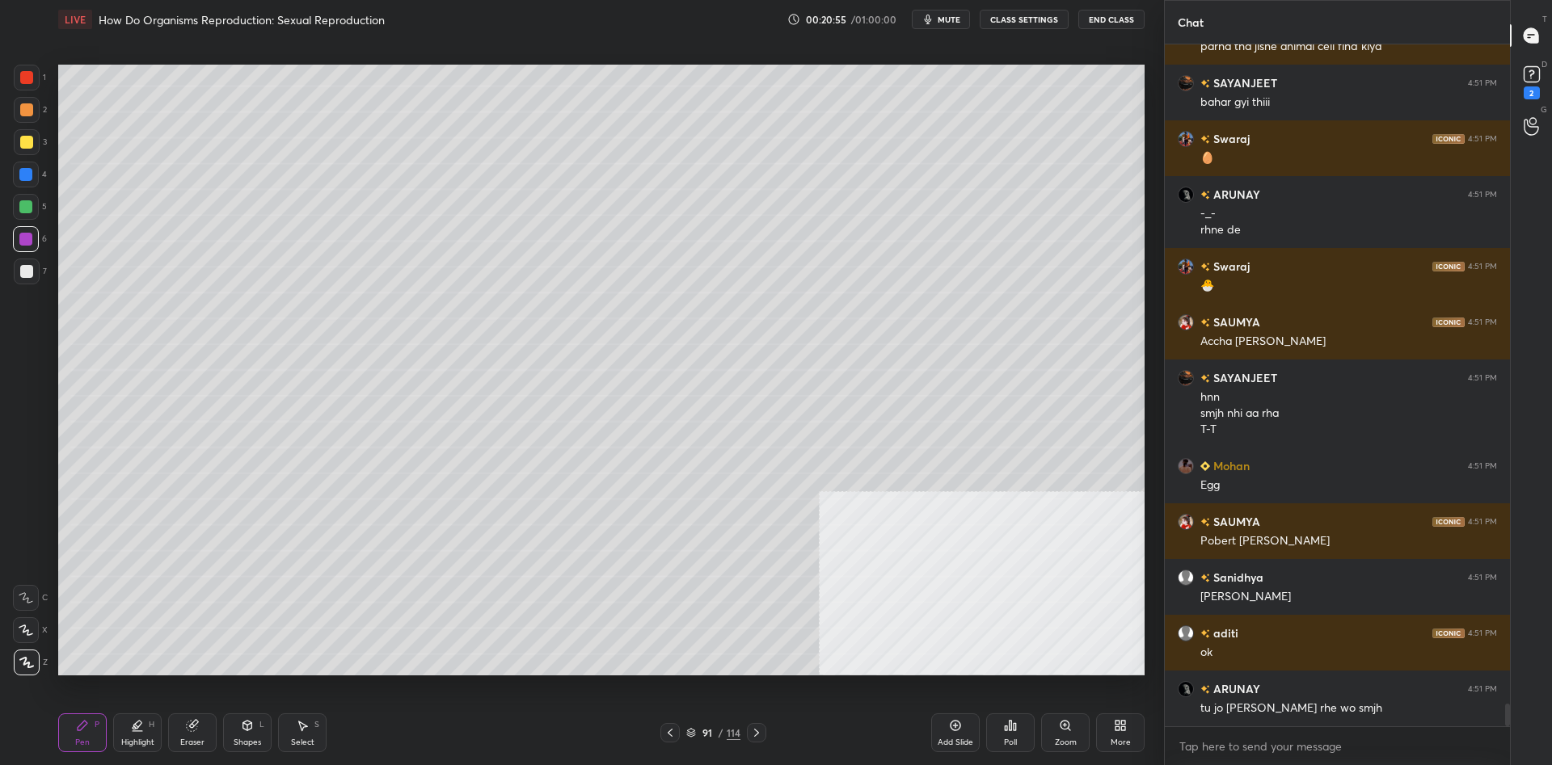
click at [31, 116] on div at bounding box center [27, 110] width 26 height 26
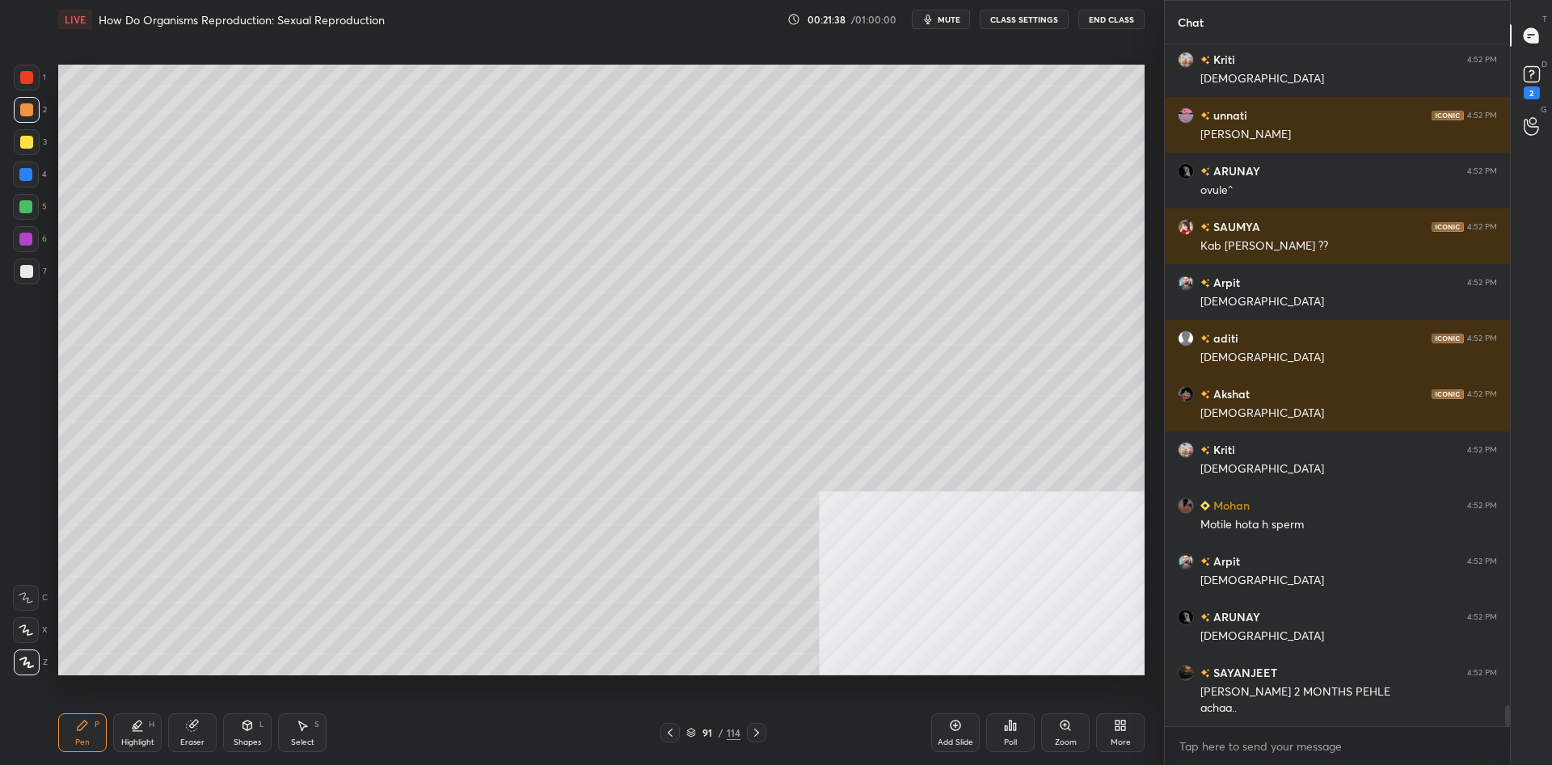
scroll to position [21241, 0]
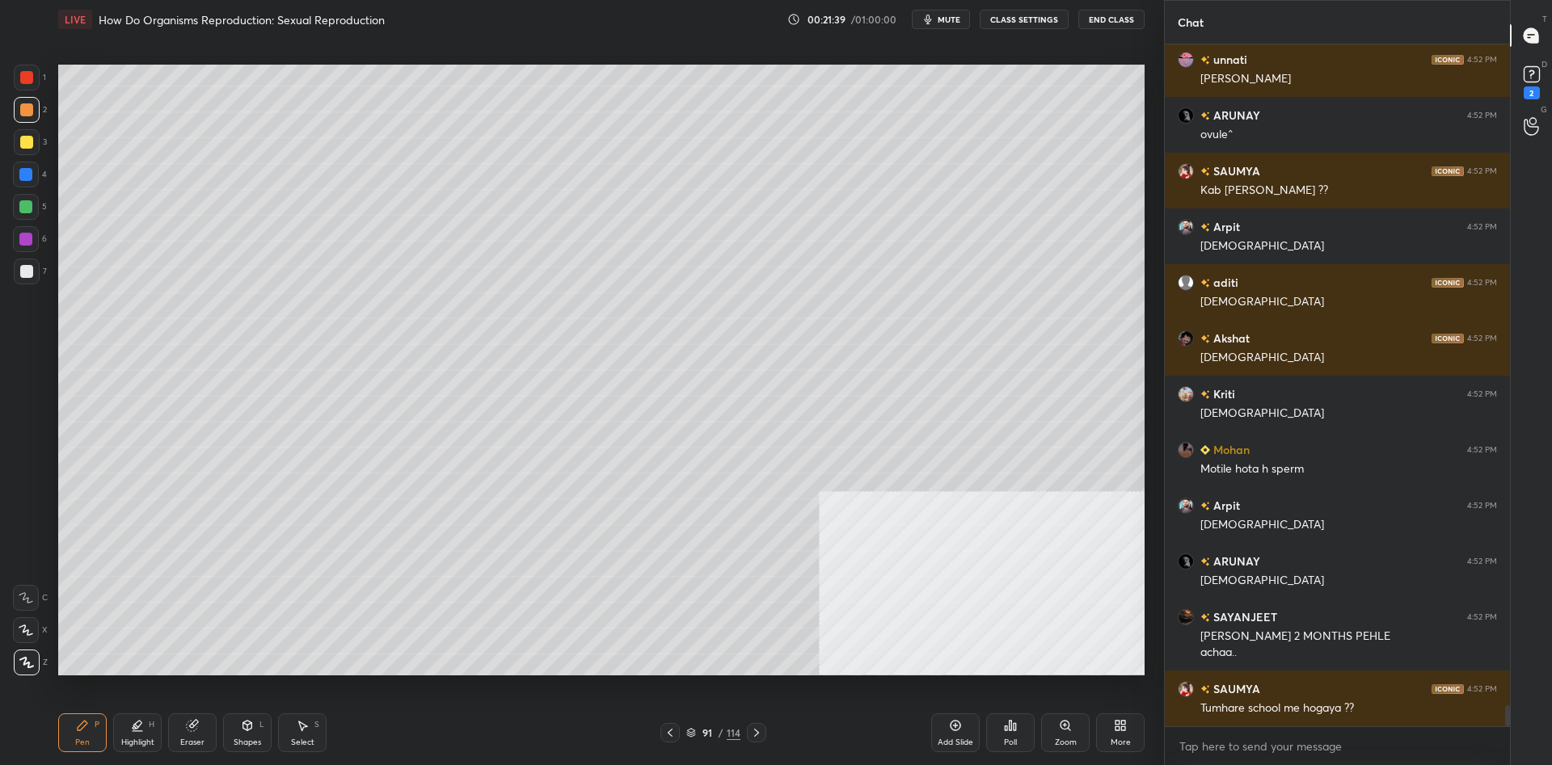
click at [26, 213] on div at bounding box center [26, 207] width 26 height 26
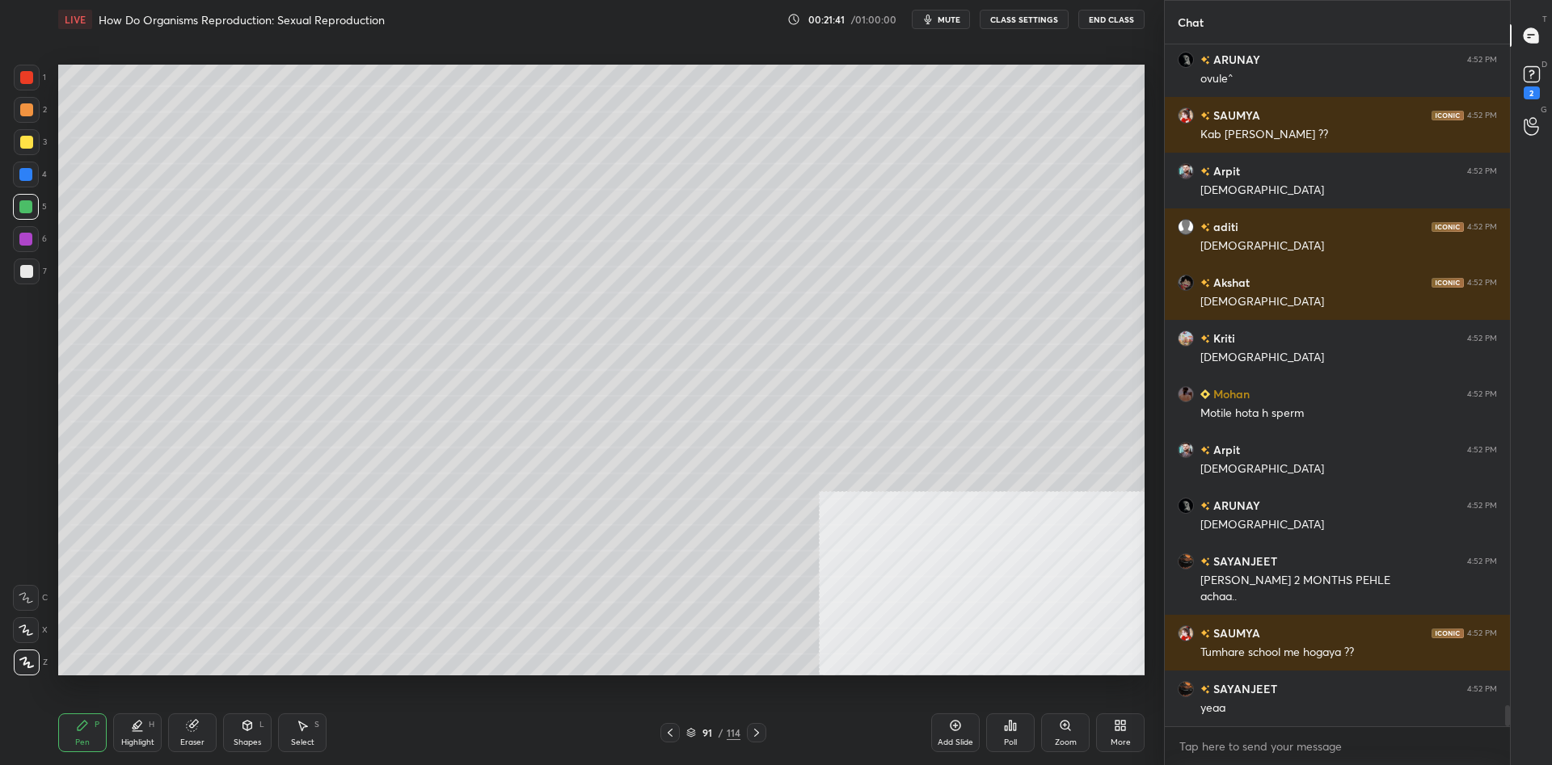
click at [27, 175] on div at bounding box center [25, 174] width 13 height 13
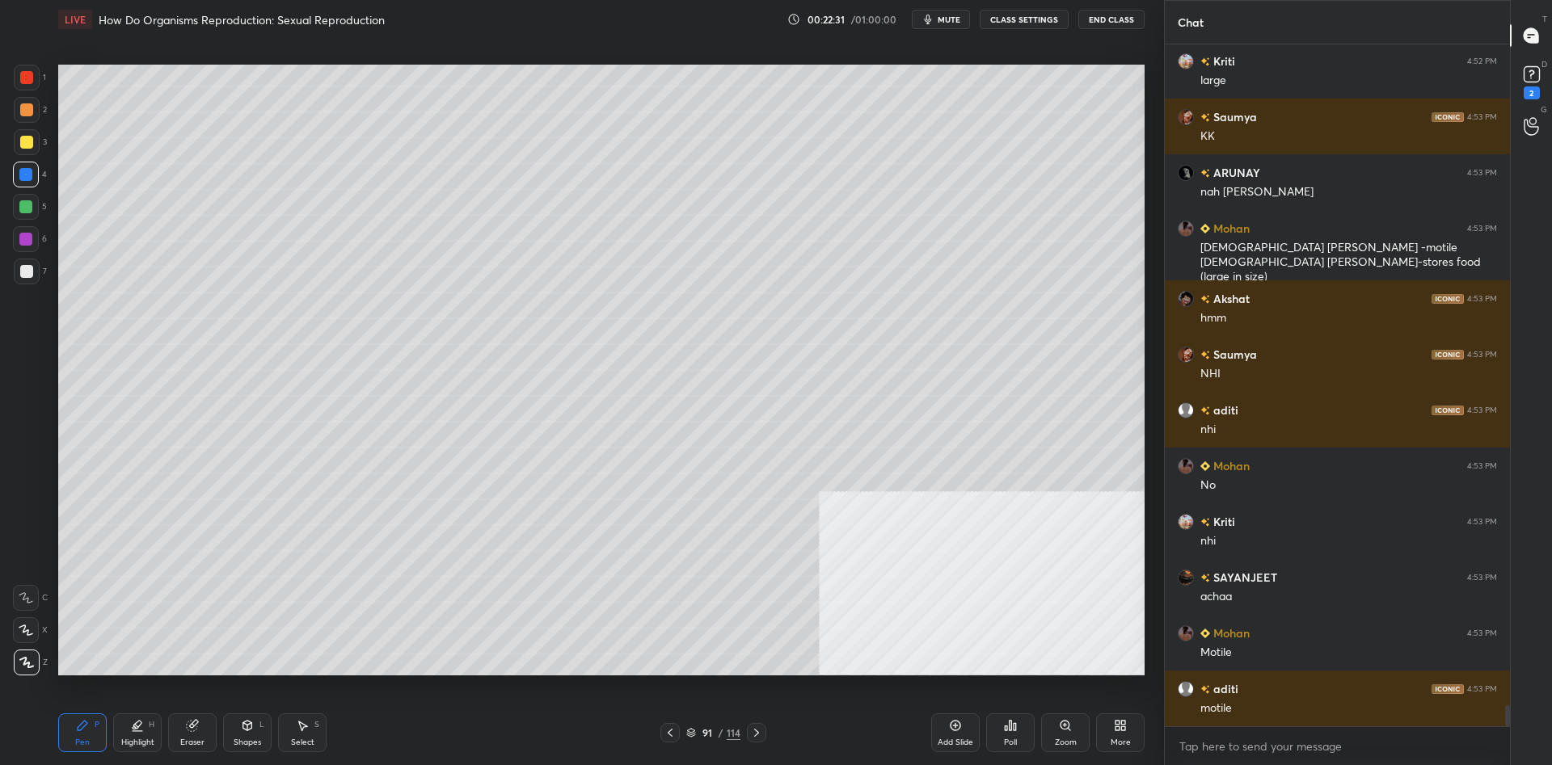
scroll to position [21551, 0]
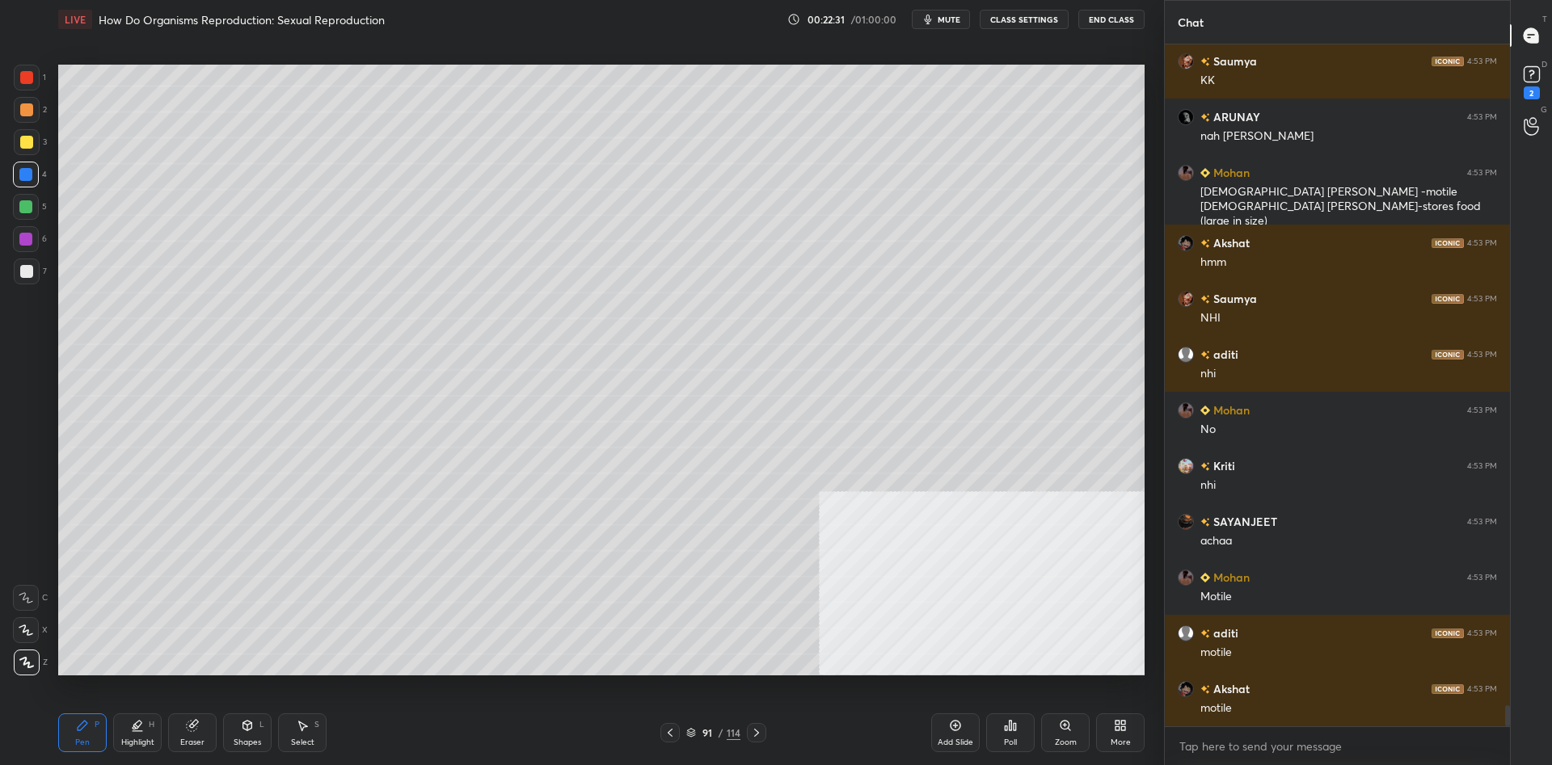
click at [27, 112] on div at bounding box center [26, 109] width 13 height 13
click at [27, 209] on div at bounding box center [25, 206] width 13 height 13
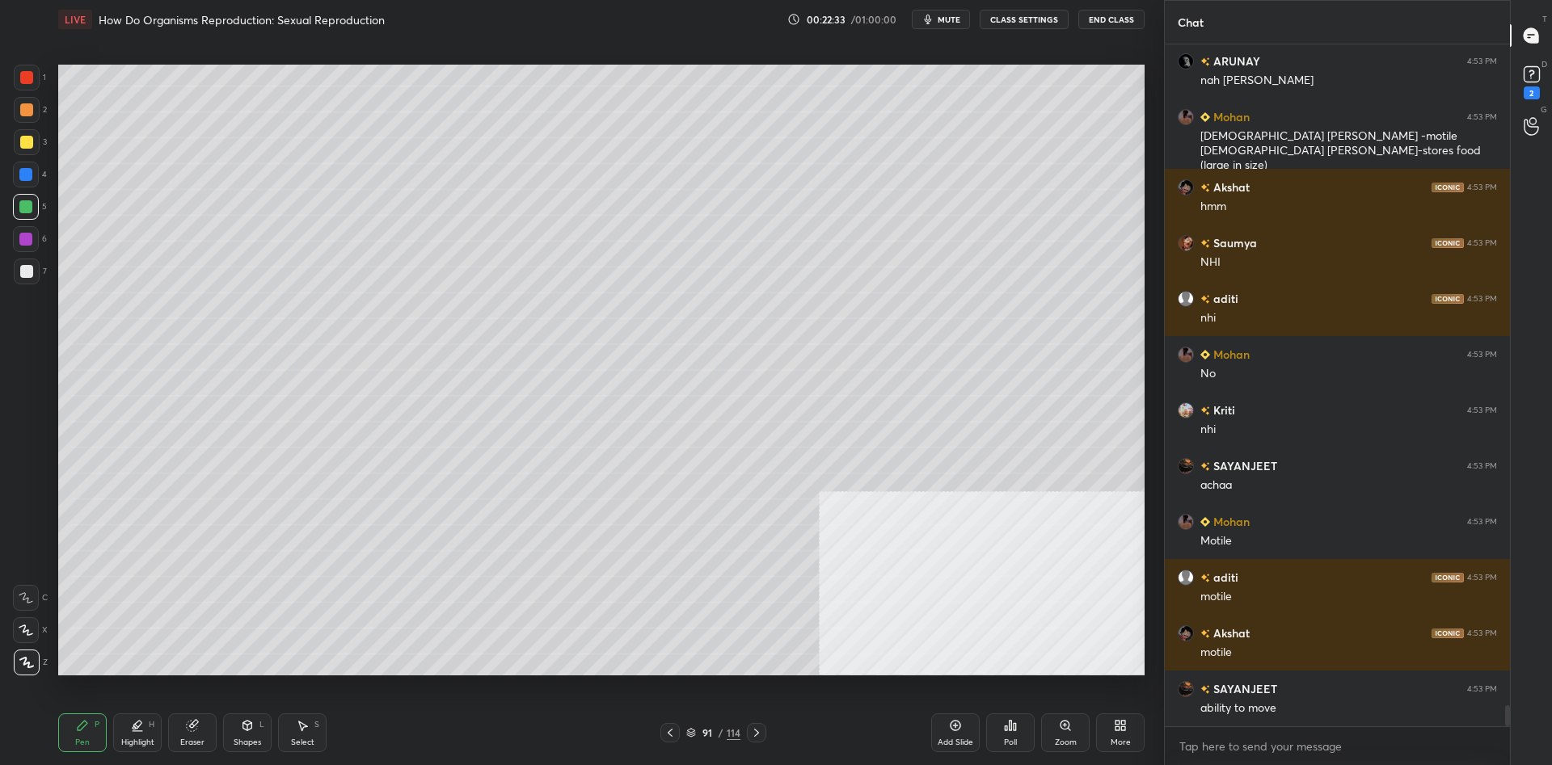
click at [26, 183] on div at bounding box center [26, 175] width 26 height 26
click at [31, 206] on div at bounding box center [25, 206] width 13 height 13
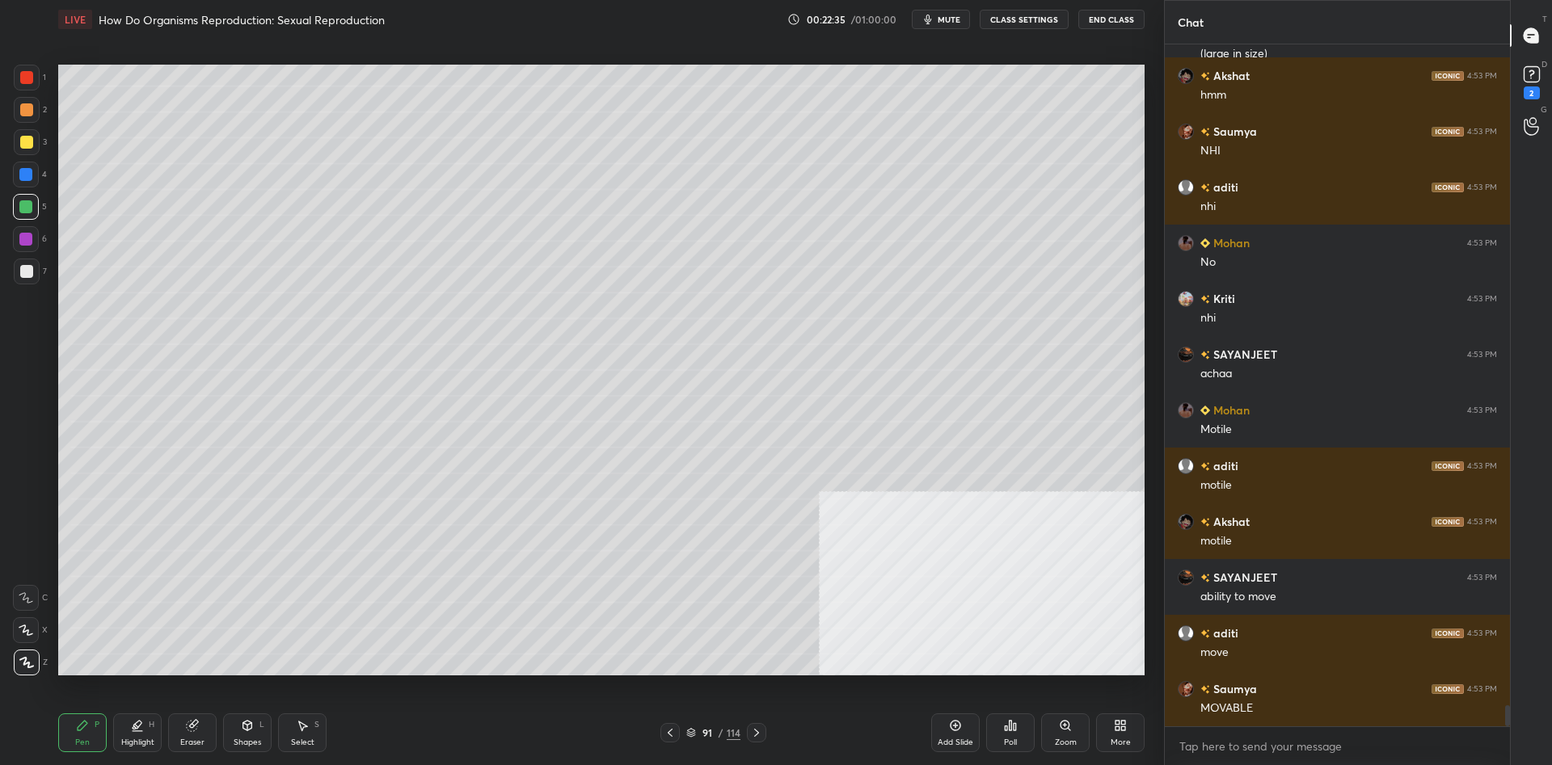
scroll to position [21332, 0]
click at [20, 282] on div at bounding box center [27, 272] width 26 height 26
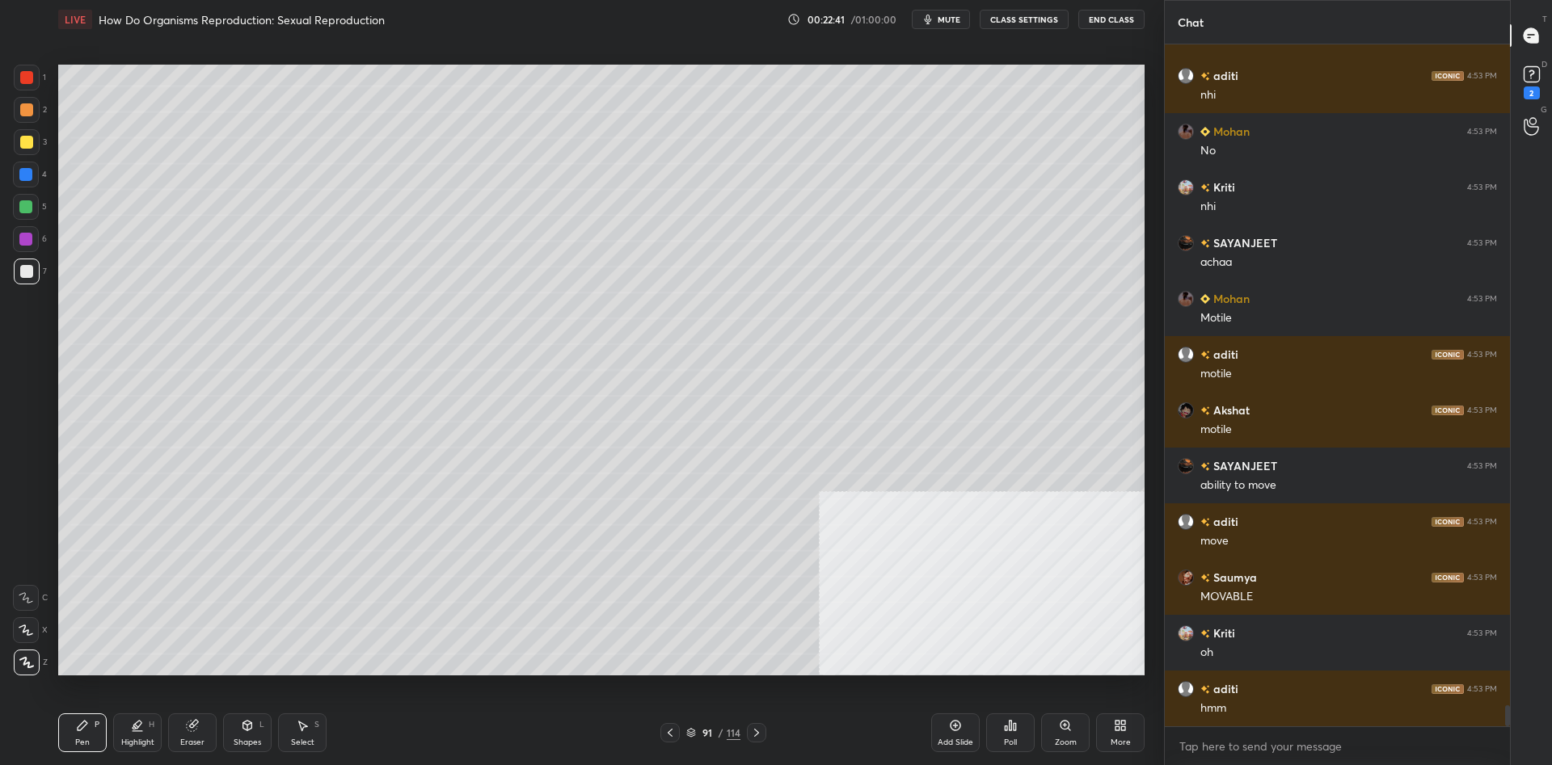
scroll to position [21499, 0]
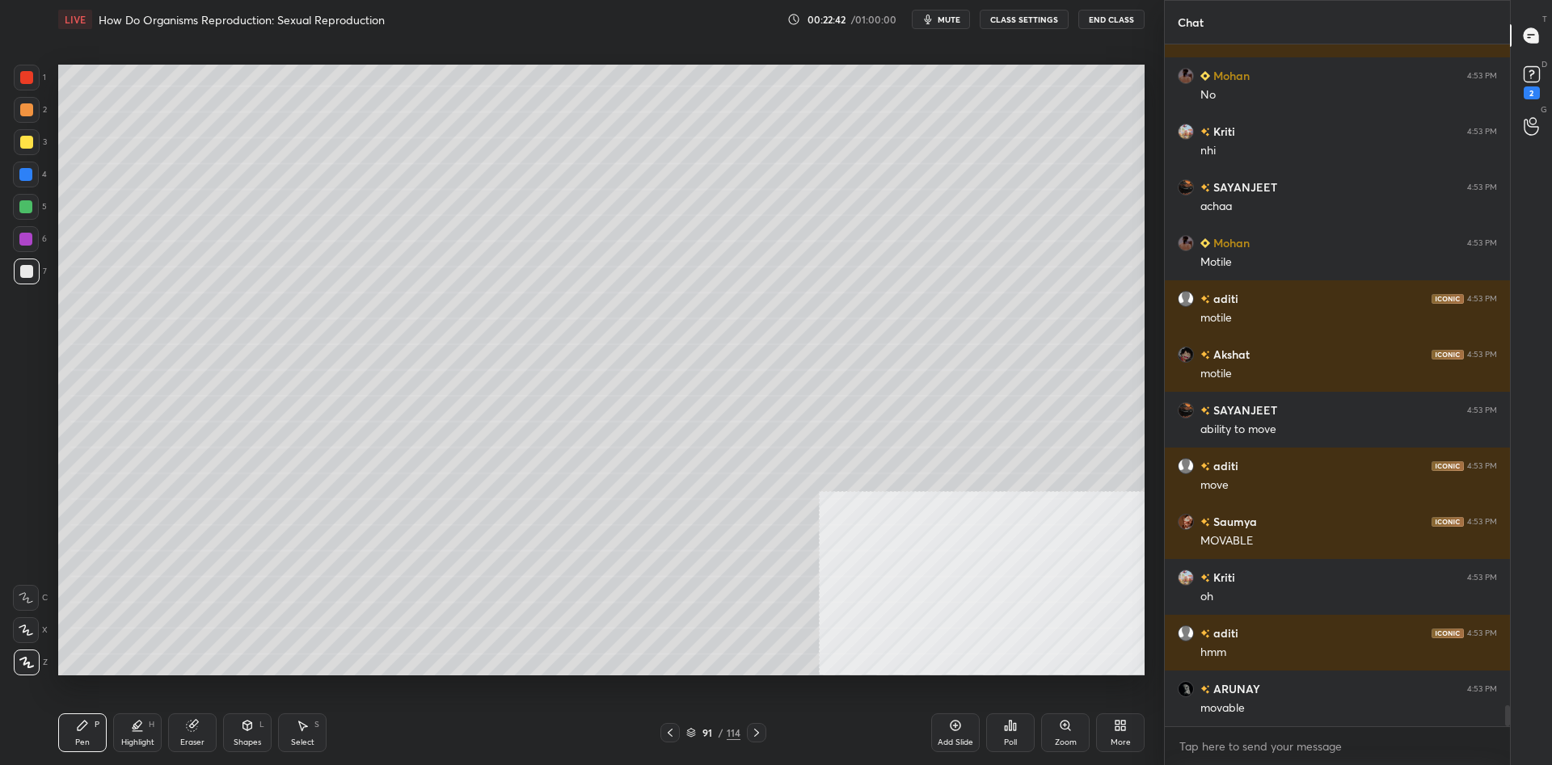
click at [144, 734] on div "Highlight H" at bounding box center [137, 733] width 48 height 39
click at [36, 636] on div at bounding box center [26, 630] width 26 height 26
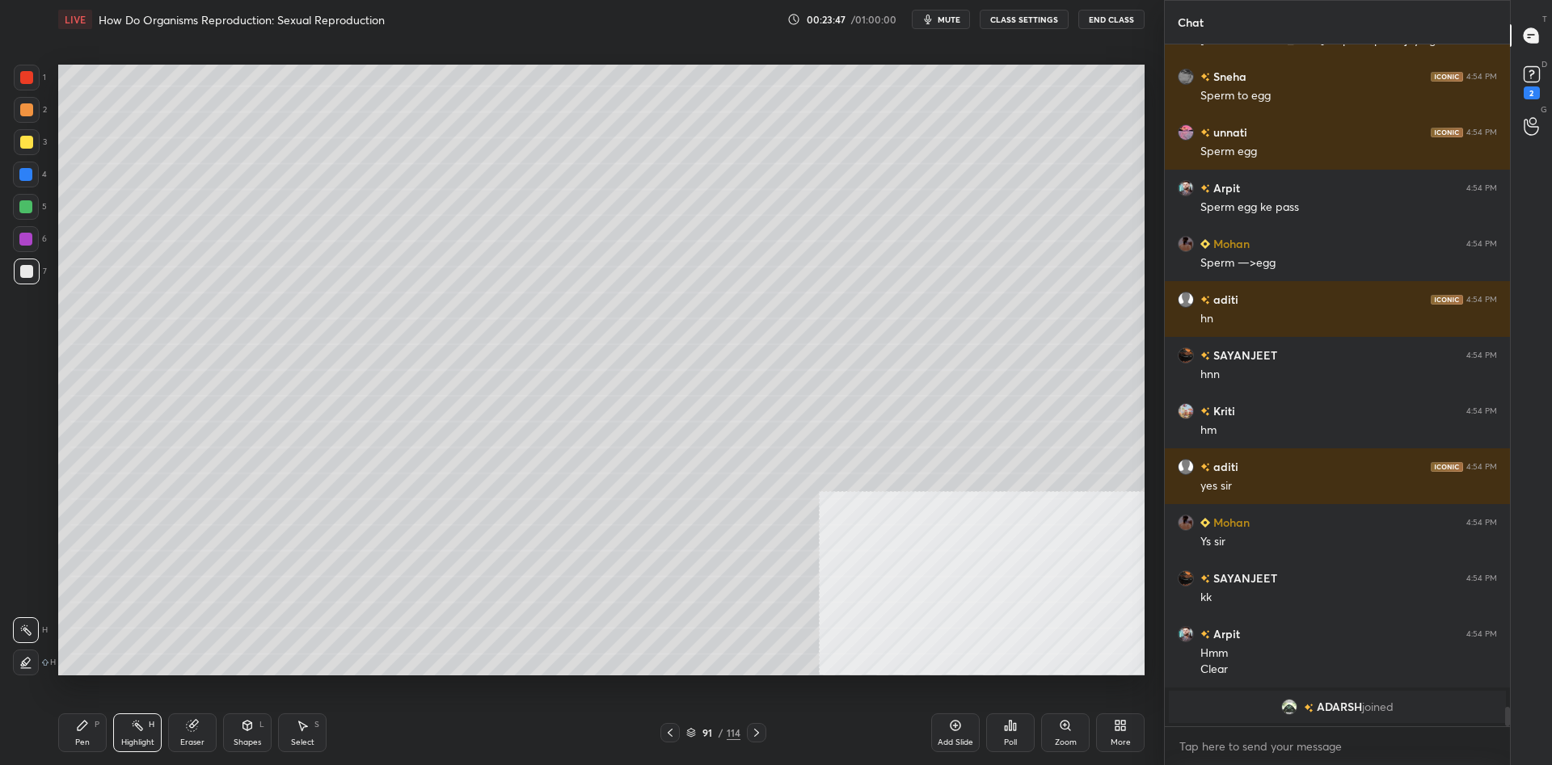
scroll to position [22691, 0]
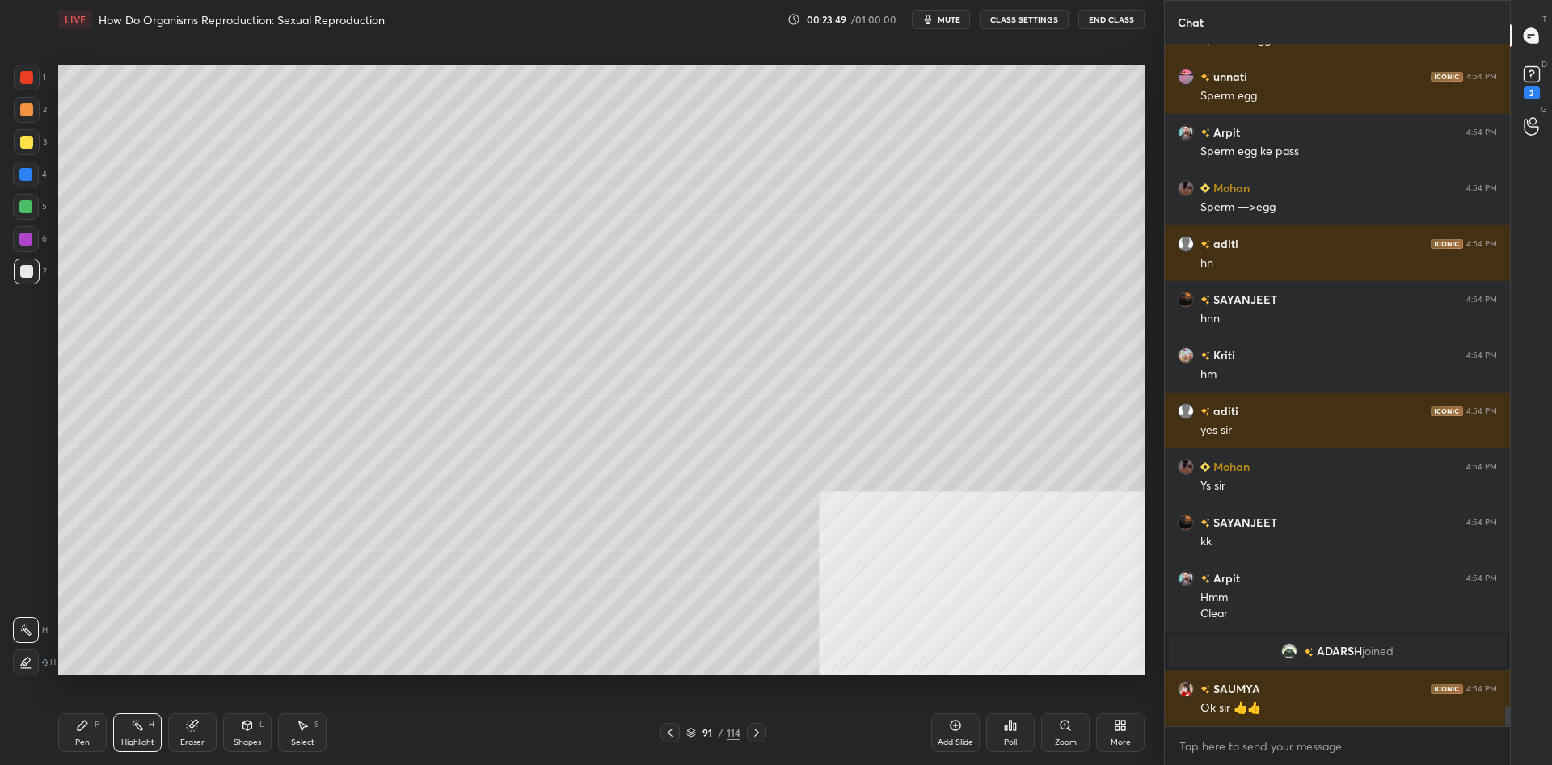
click at [954, 727] on icon at bounding box center [955, 725] width 13 height 13
click at [89, 731] on div "Pen P" at bounding box center [82, 733] width 48 height 39
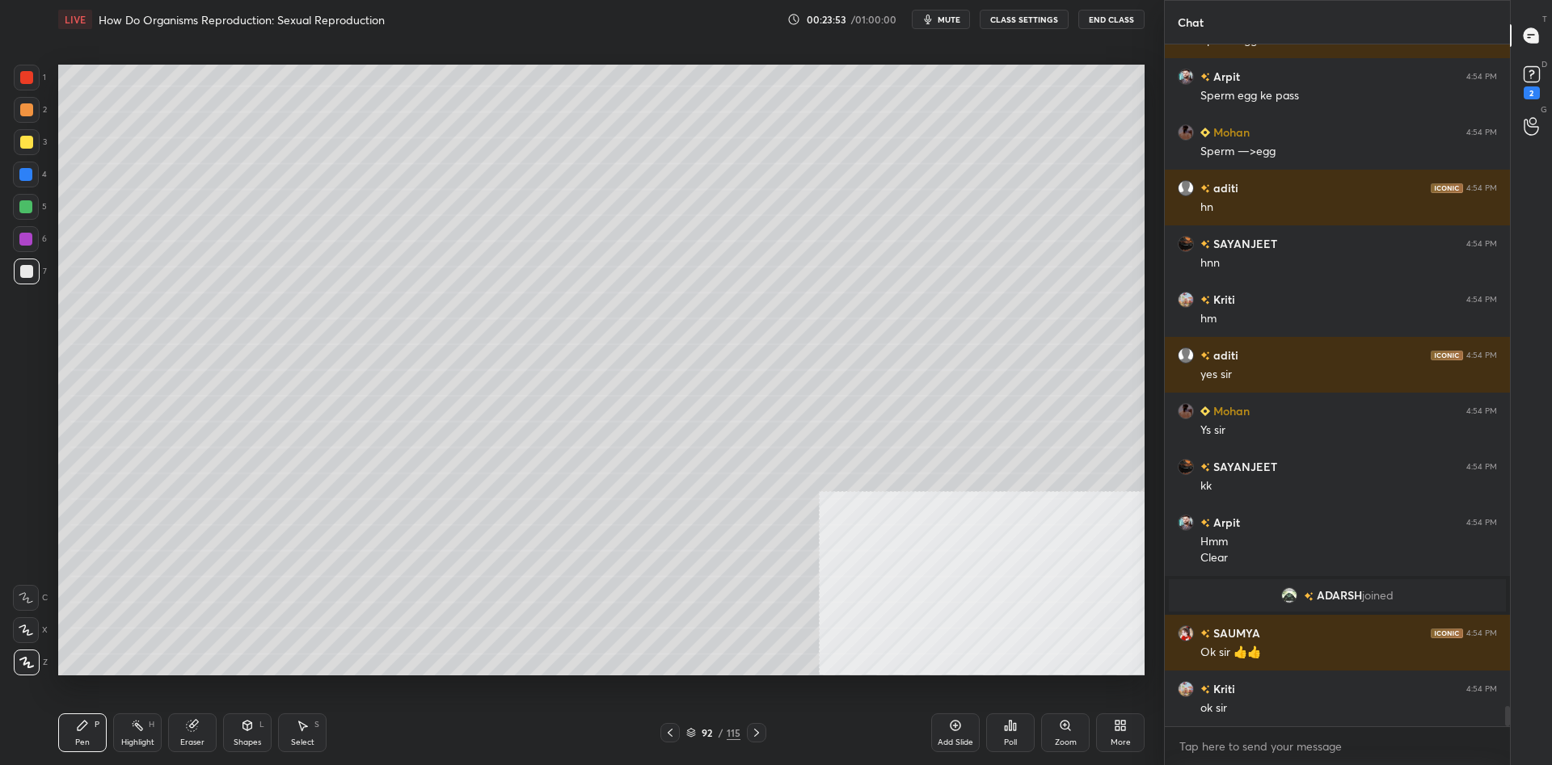
click at [23, 154] on div at bounding box center [27, 142] width 26 height 26
click at [24, 148] on div at bounding box center [26, 142] width 13 height 13
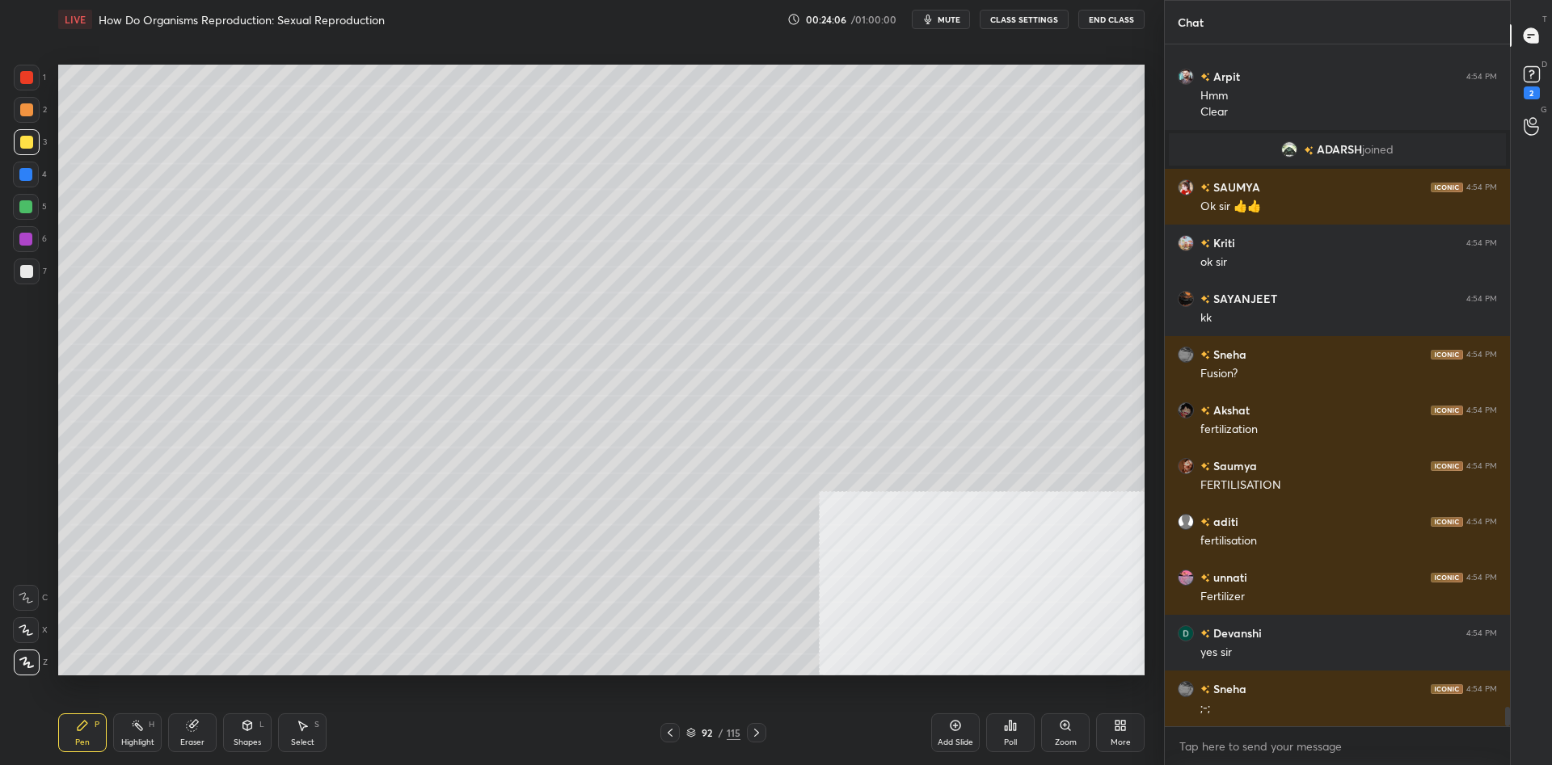
scroll to position [23249, 0]
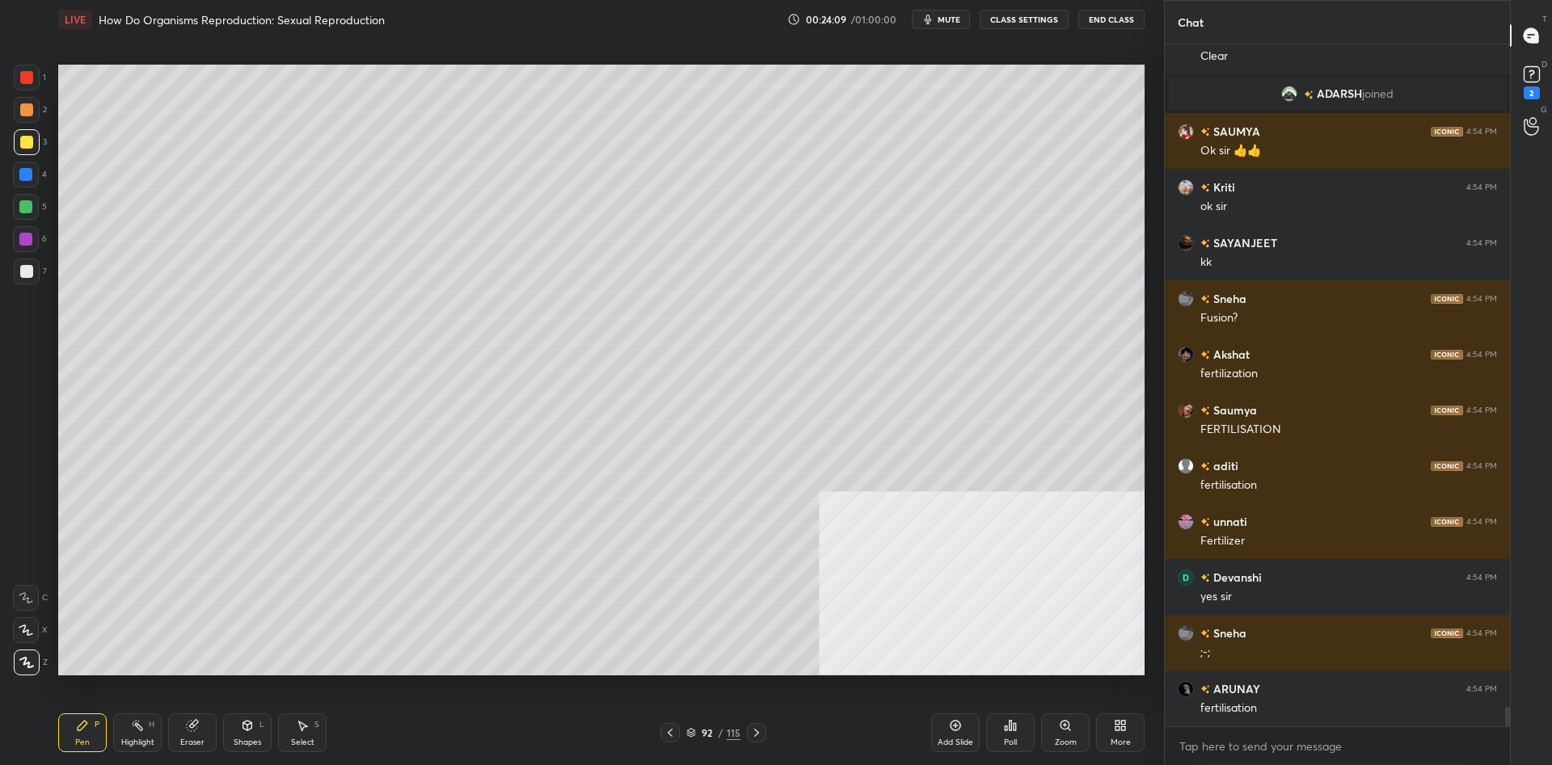
click at [31, 263] on div at bounding box center [27, 272] width 26 height 26
click at [23, 267] on div at bounding box center [26, 271] width 13 height 13
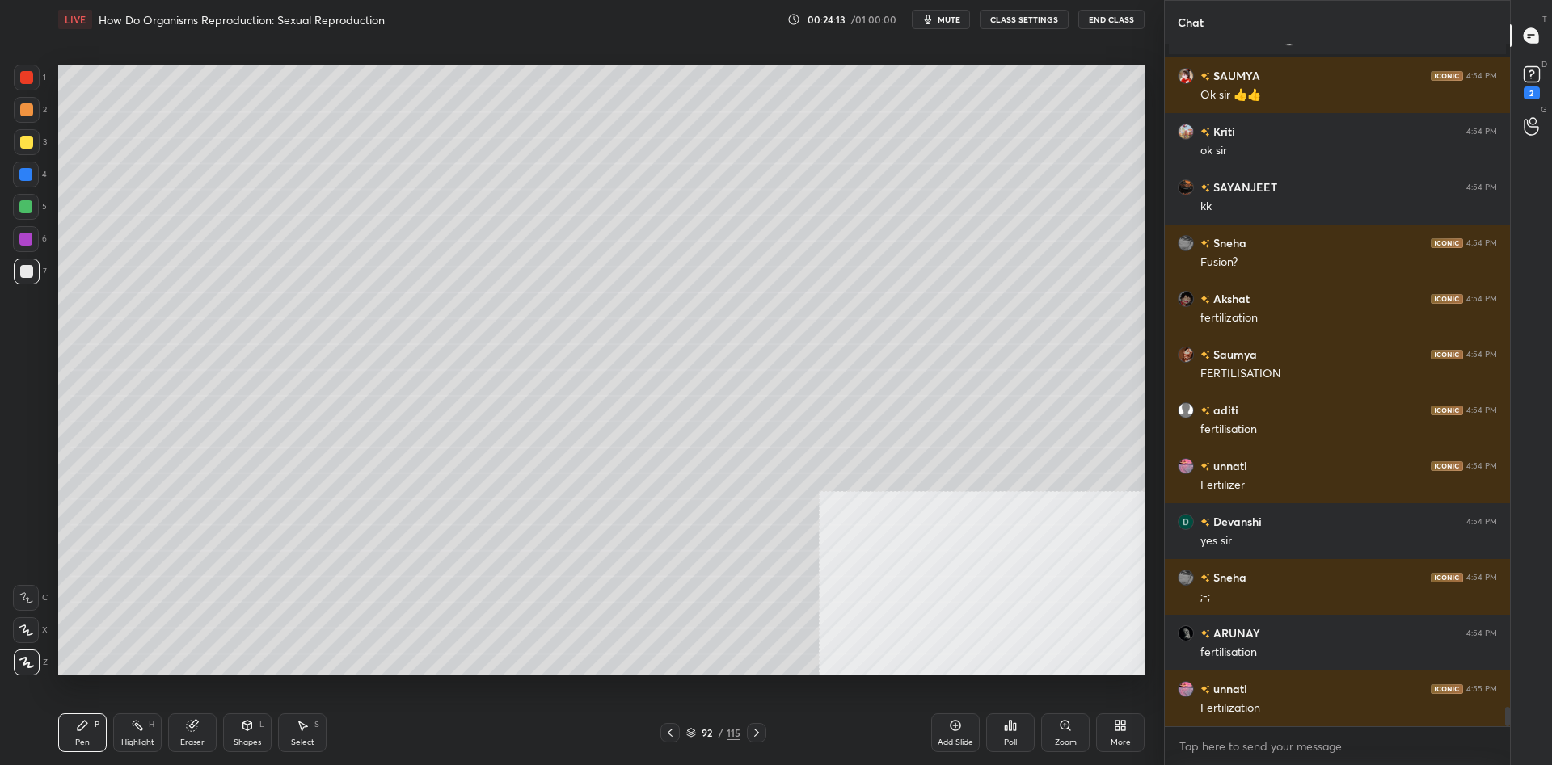
click at [15, 115] on div at bounding box center [27, 110] width 26 height 26
click at [19, 116] on div at bounding box center [27, 110] width 26 height 26
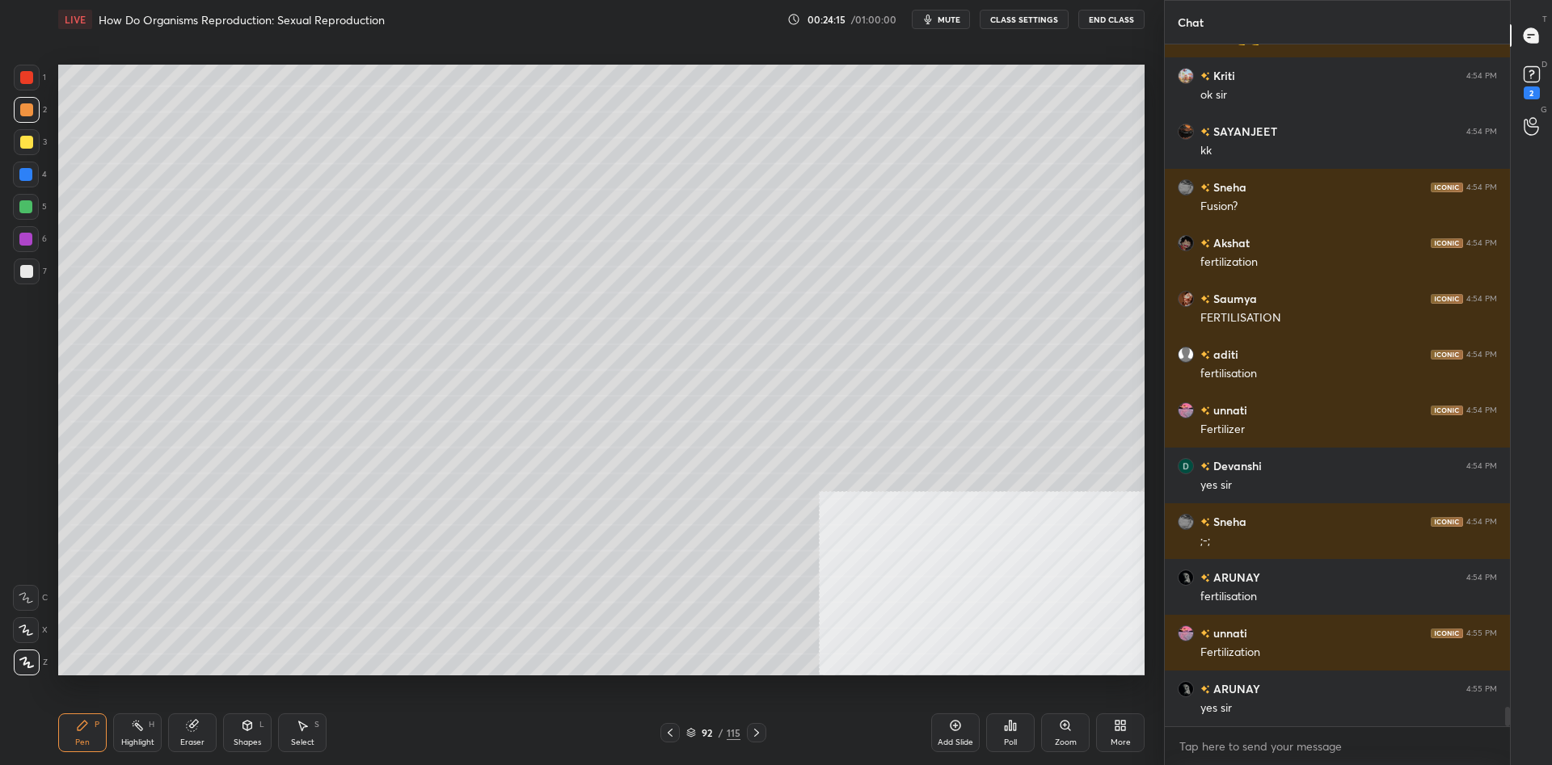
click at [23, 208] on div at bounding box center [25, 206] width 13 height 13
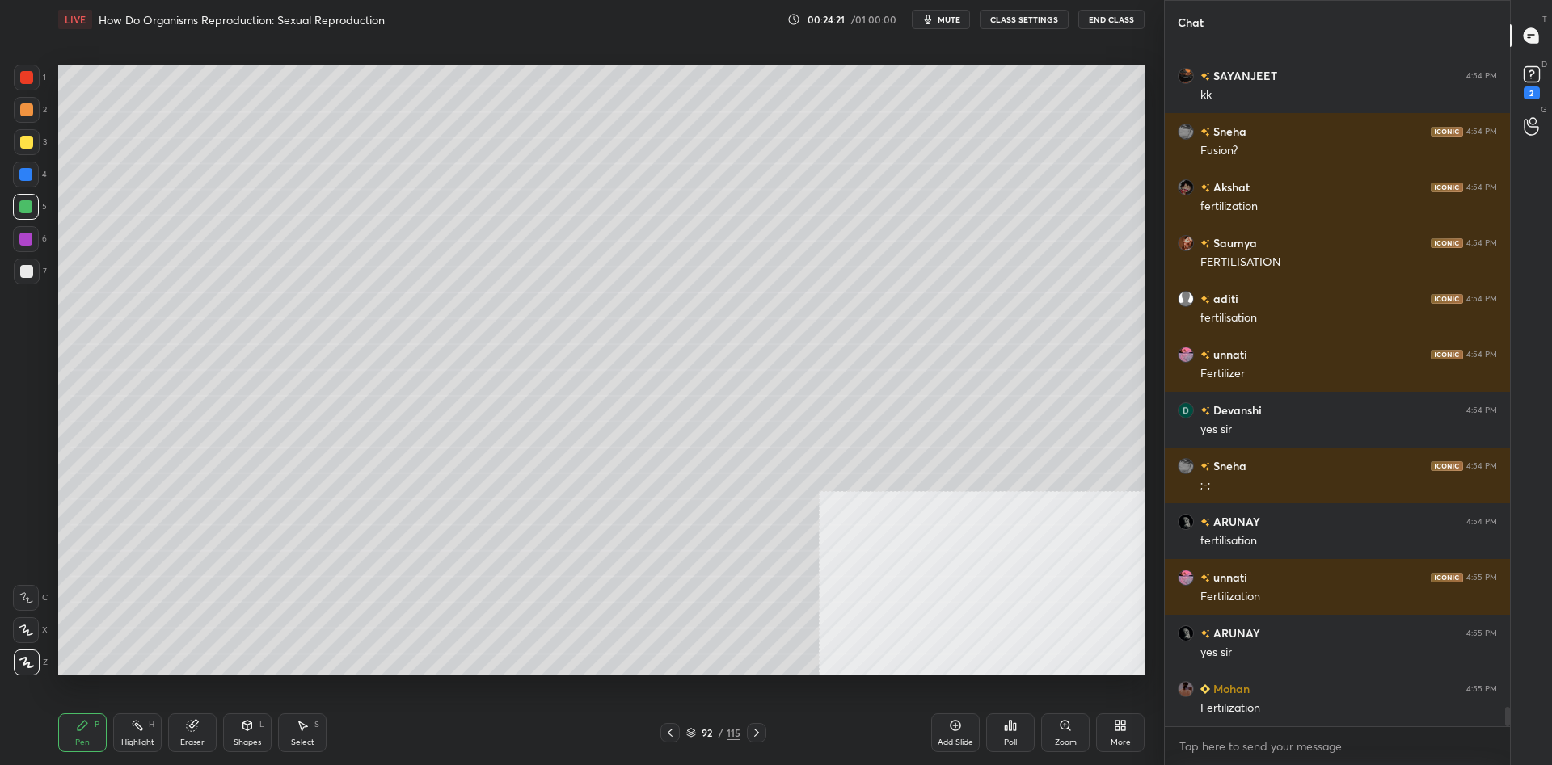
scroll to position [23472, 0]
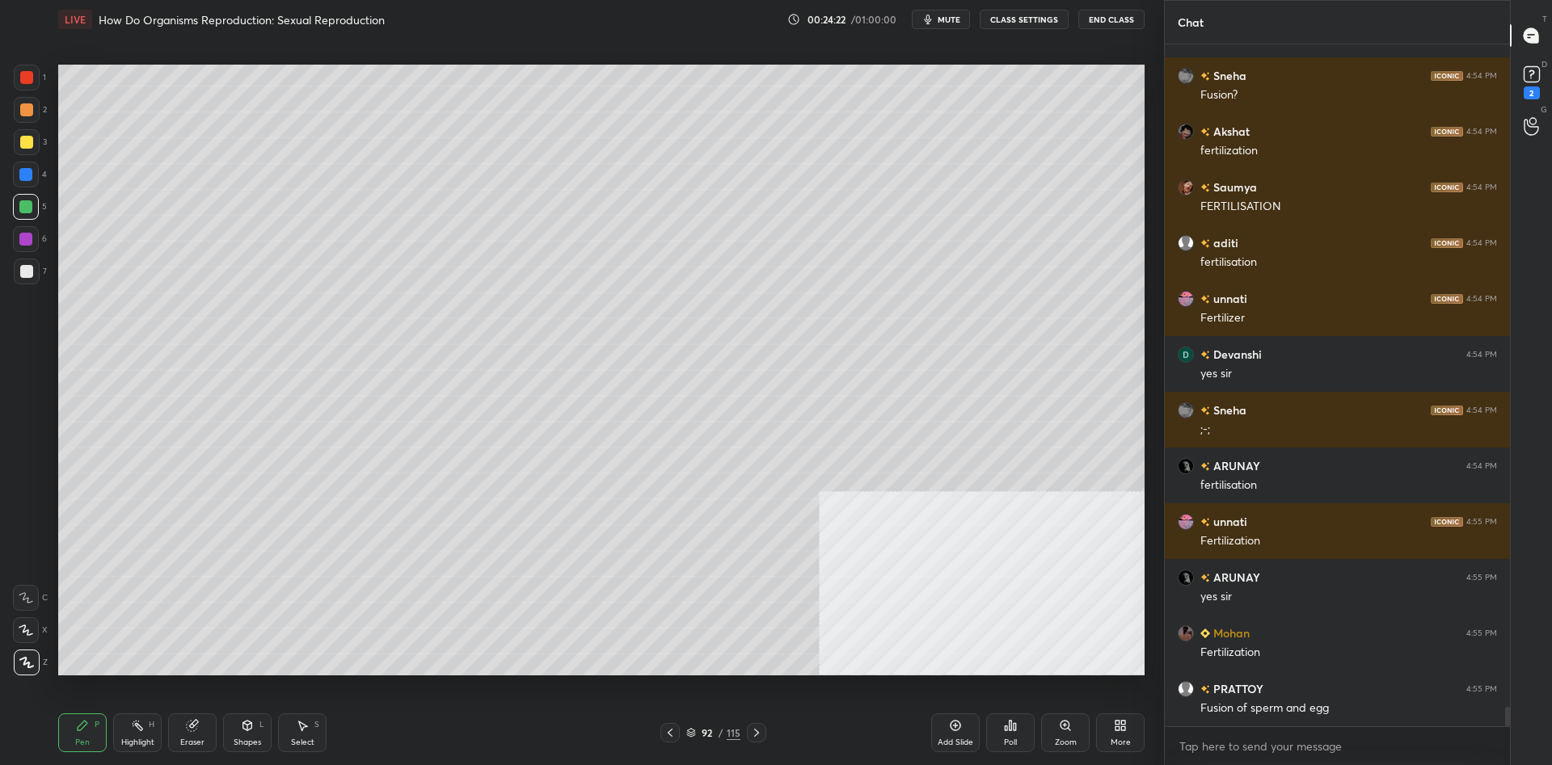
click at [28, 237] on div at bounding box center [25, 239] width 13 height 13
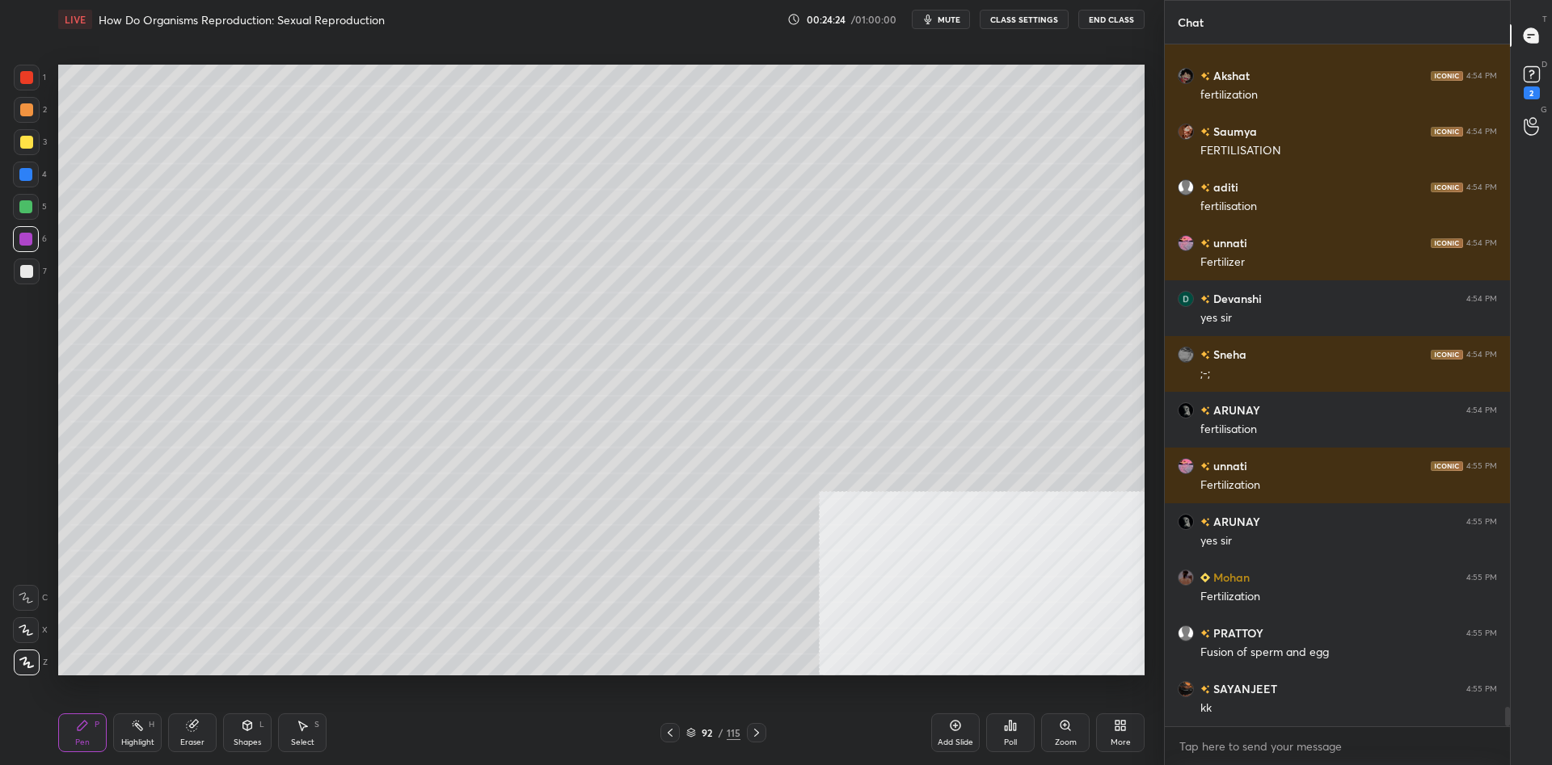
click at [32, 212] on div at bounding box center [25, 206] width 13 height 13
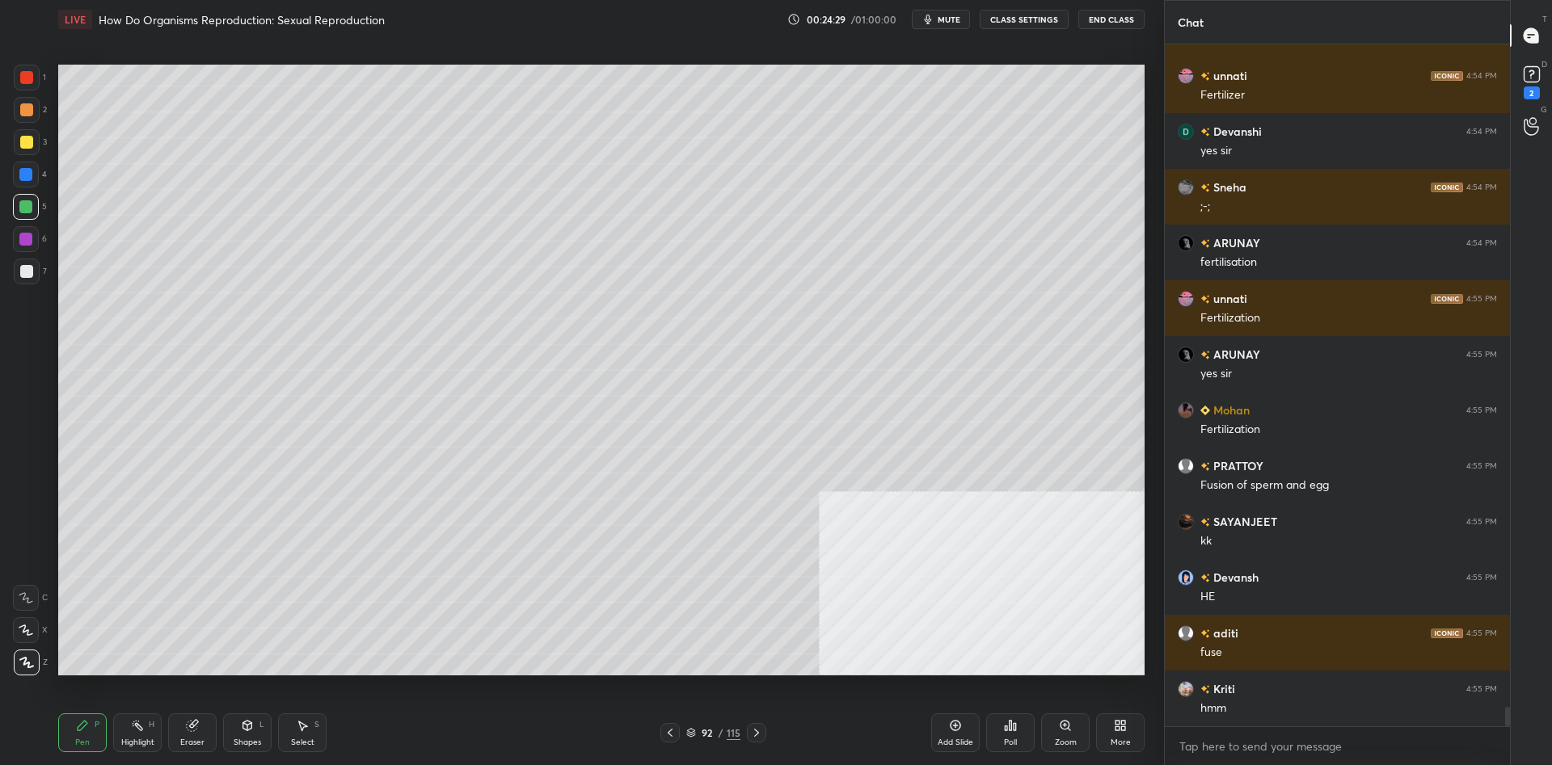
scroll to position [23751, 0]
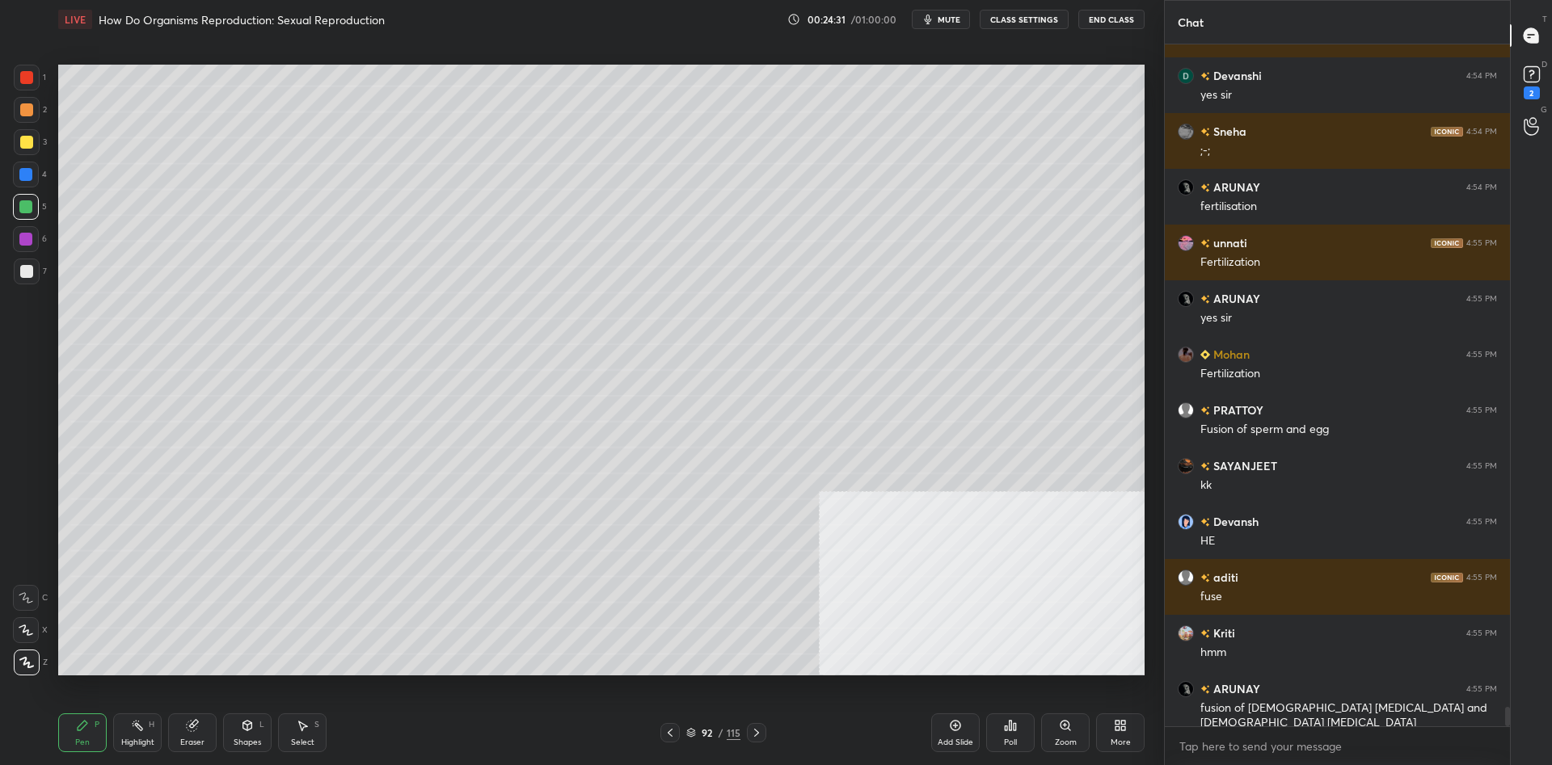
click at [19, 238] on div at bounding box center [26, 239] width 26 height 26
click at [22, 242] on div at bounding box center [25, 239] width 13 height 13
click at [30, 213] on div at bounding box center [26, 207] width 26 height 26
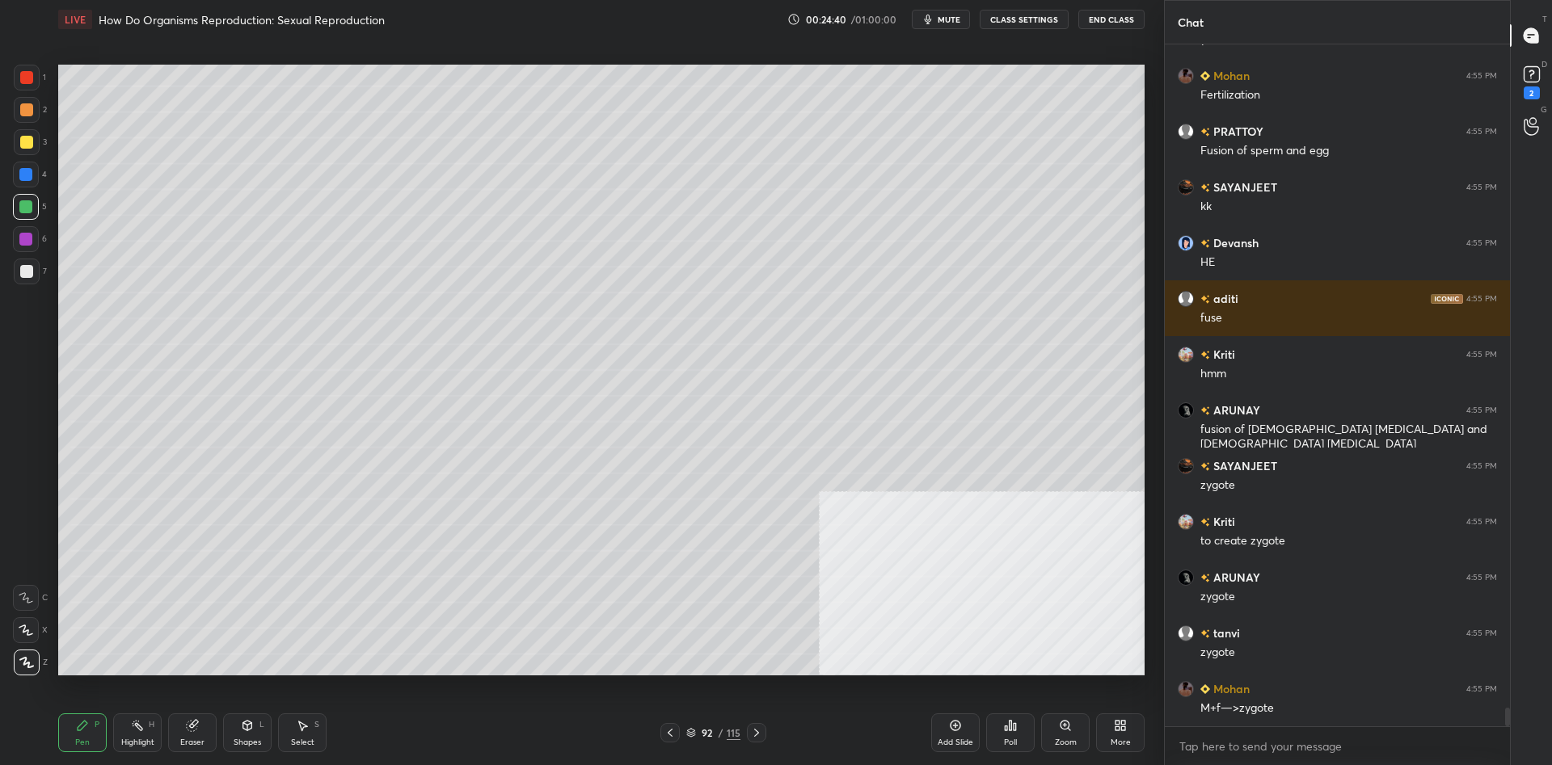
scroll to position [24085, 0]
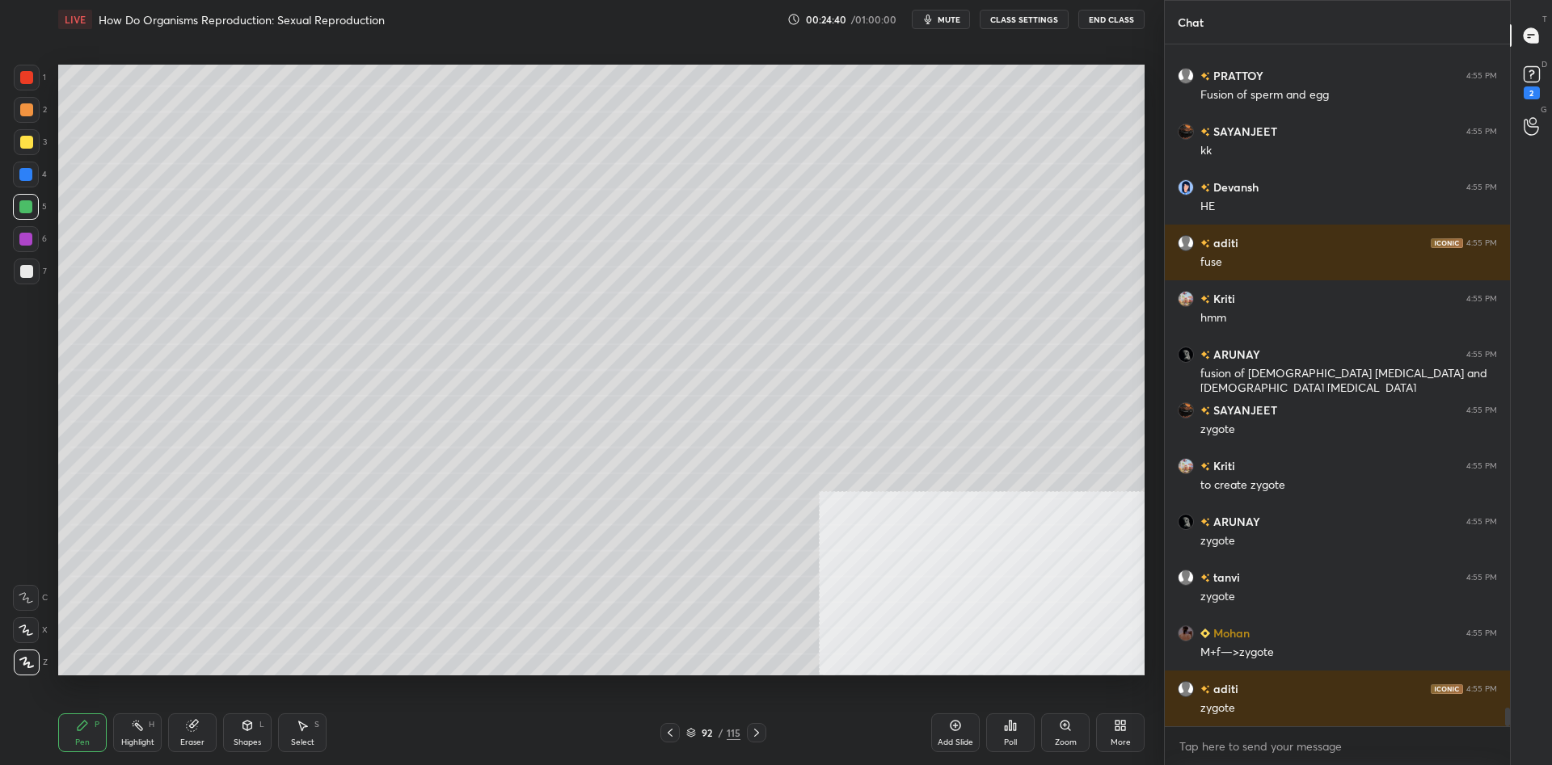
click at [144, 731] on div "Highlight H" at bounding box center [137, 733] width 48 height 39
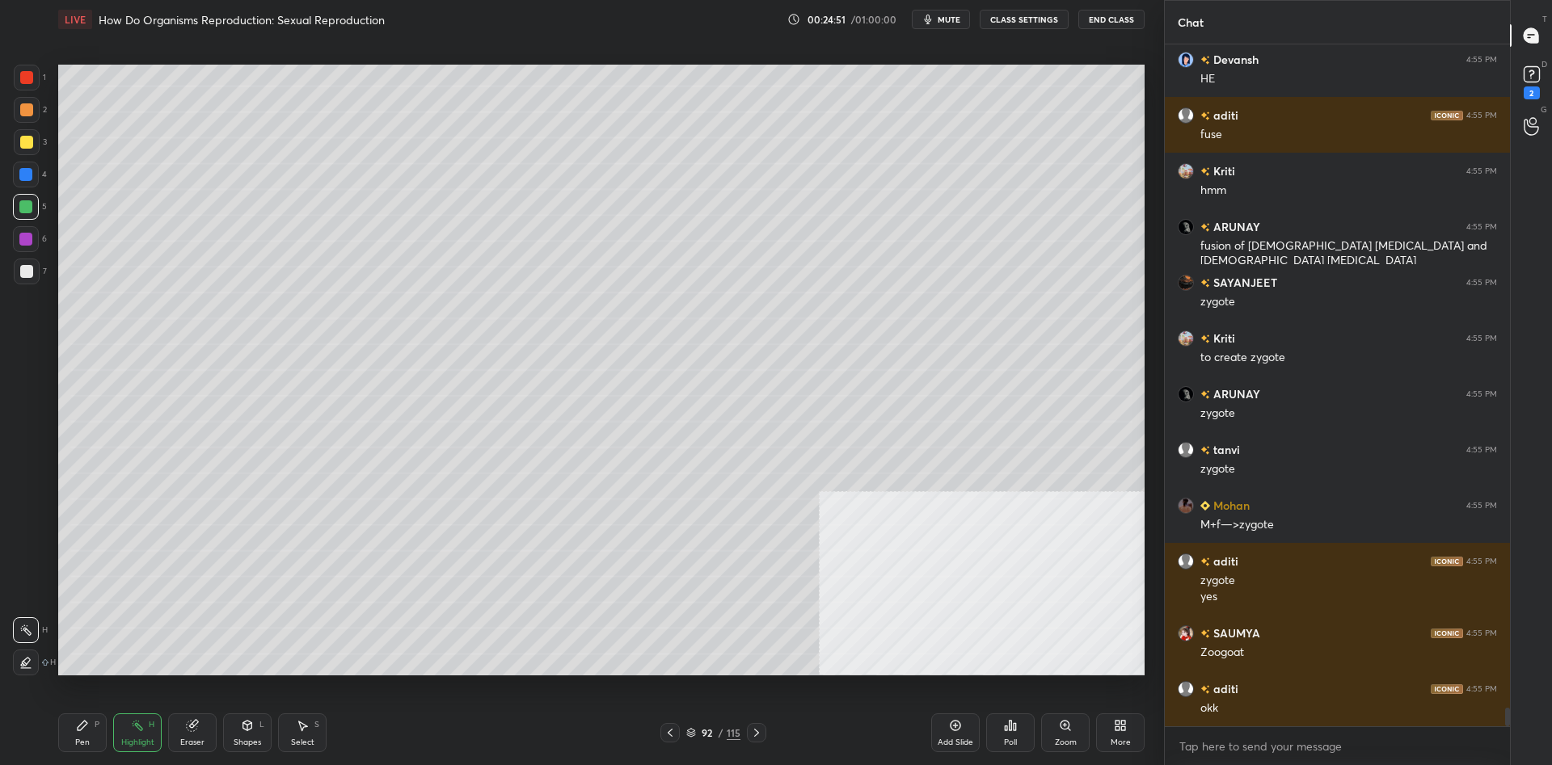
scroll to position [24324, 0]
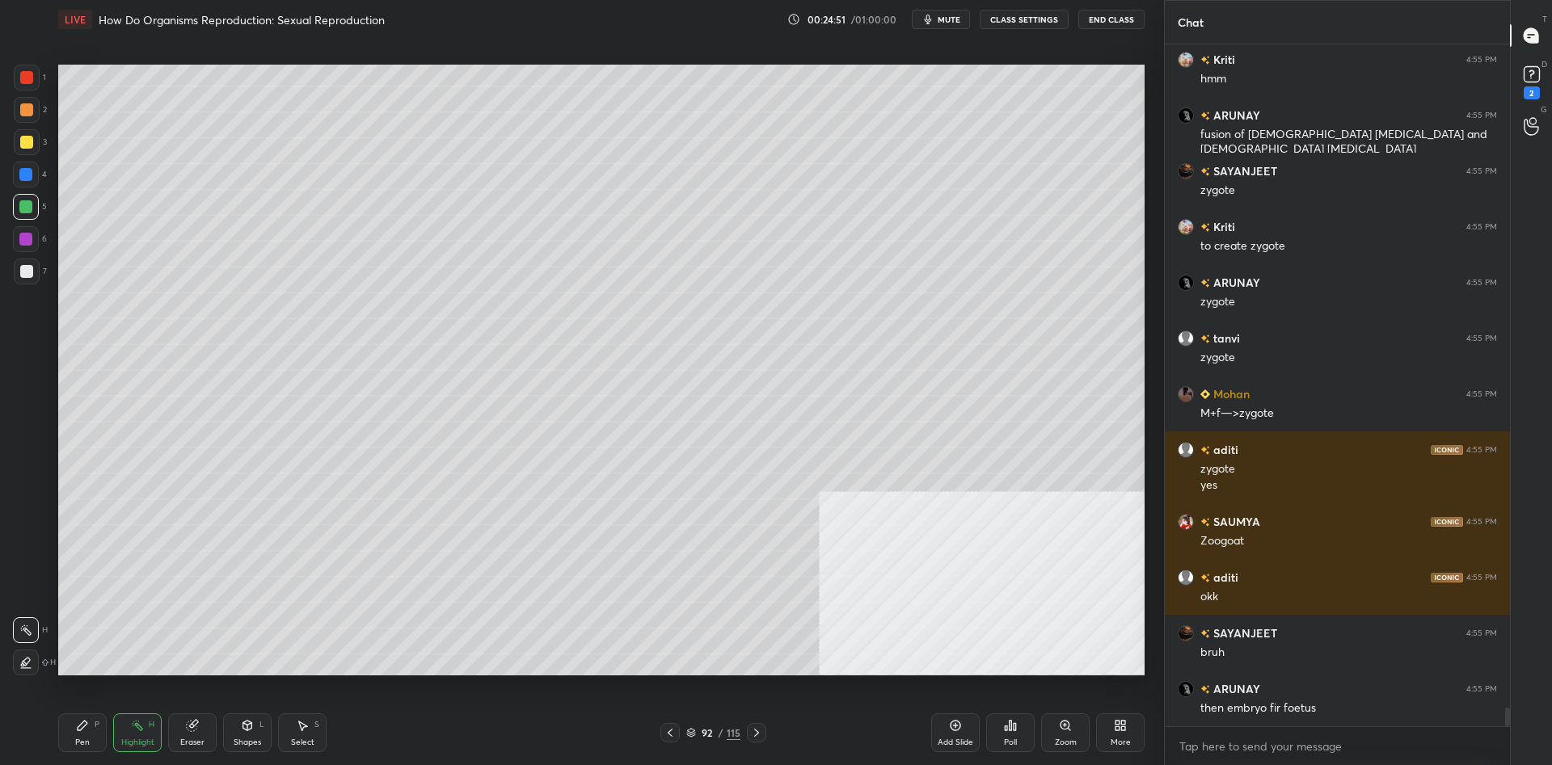
click at [73, 730] on div "Pen P" at bounding box center [82, 733] width 48 height 39
click at [81, 722] on icon at bounding box center [82, 725] width 13 height 13
click at [1, 97] on div "1 2 3 4 5 6 7 C X Z C X Z E E Erase all H H" at bounding box center [26, 370] width 52 height 611
click at [1, 84] on div "1 2 3 4 5 6 7 C X Z C X Z E E Erase all H H" at bounding box center [26, 370] width 52 height 611
click at [18, 79] on div at bounding box center [27, 78] width 26 height 26
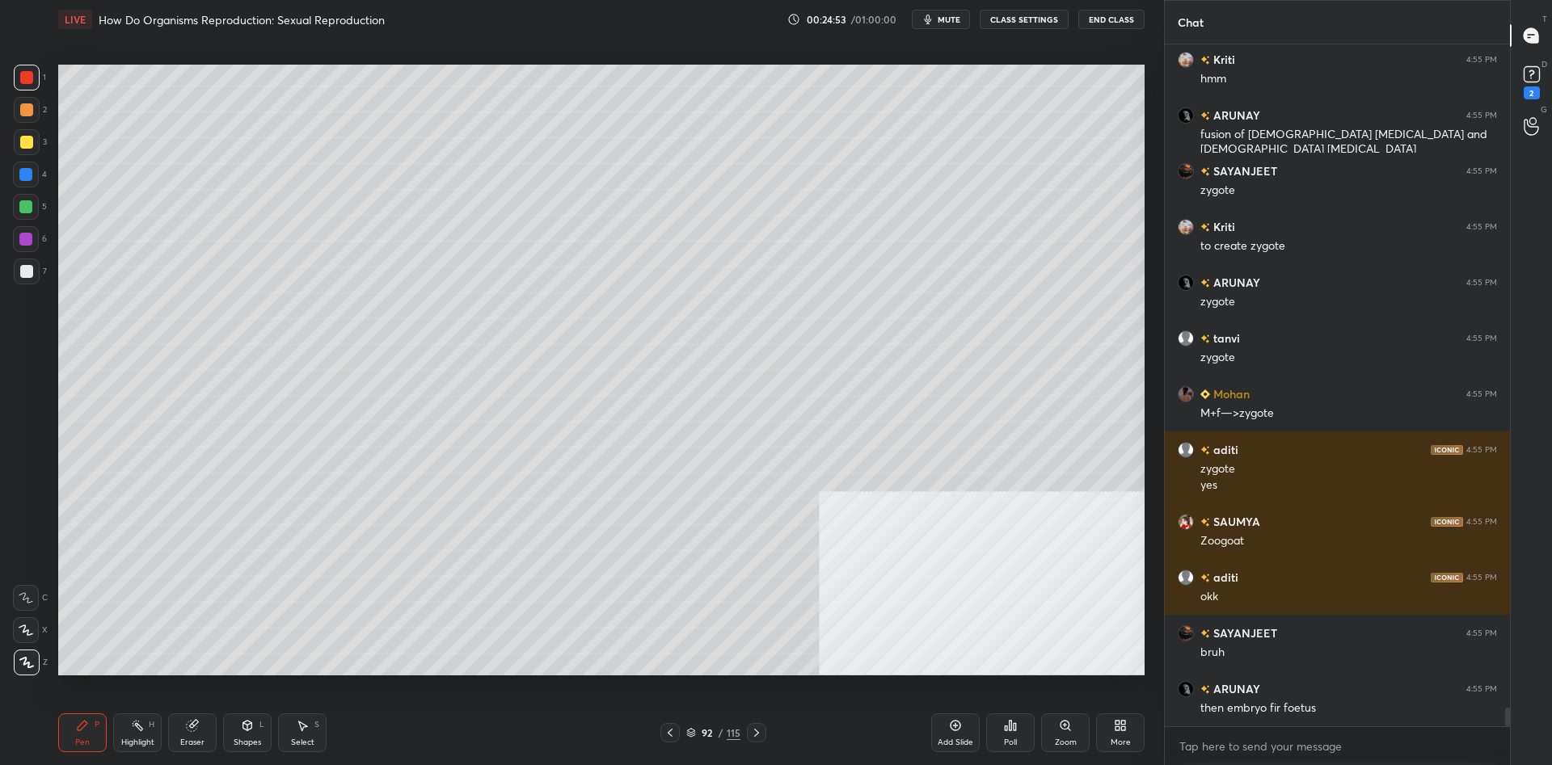
click at [32, 78] on div at bounding box center [26, 77] width 13 height 13
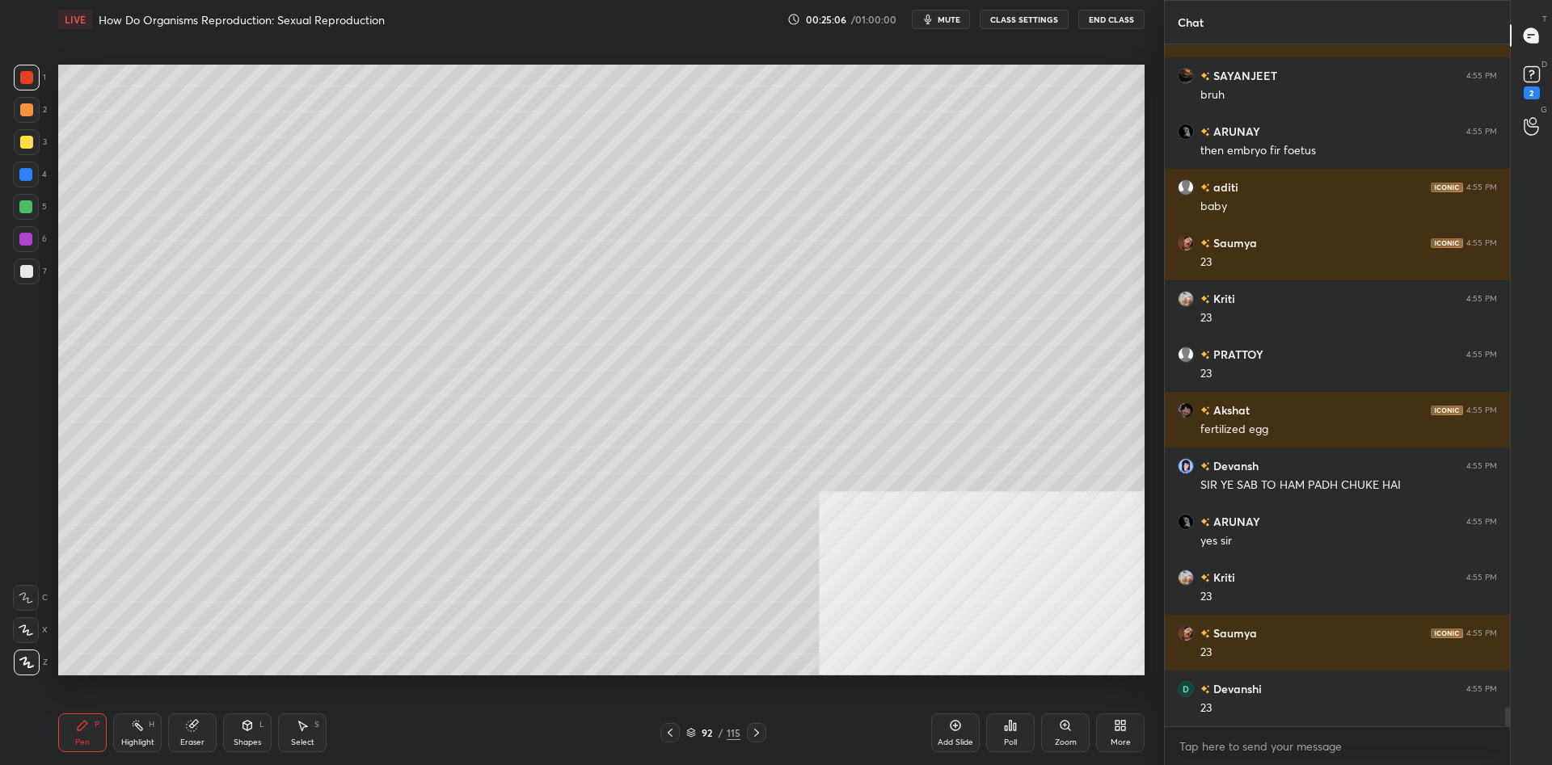
scroll to position [24938, 0]
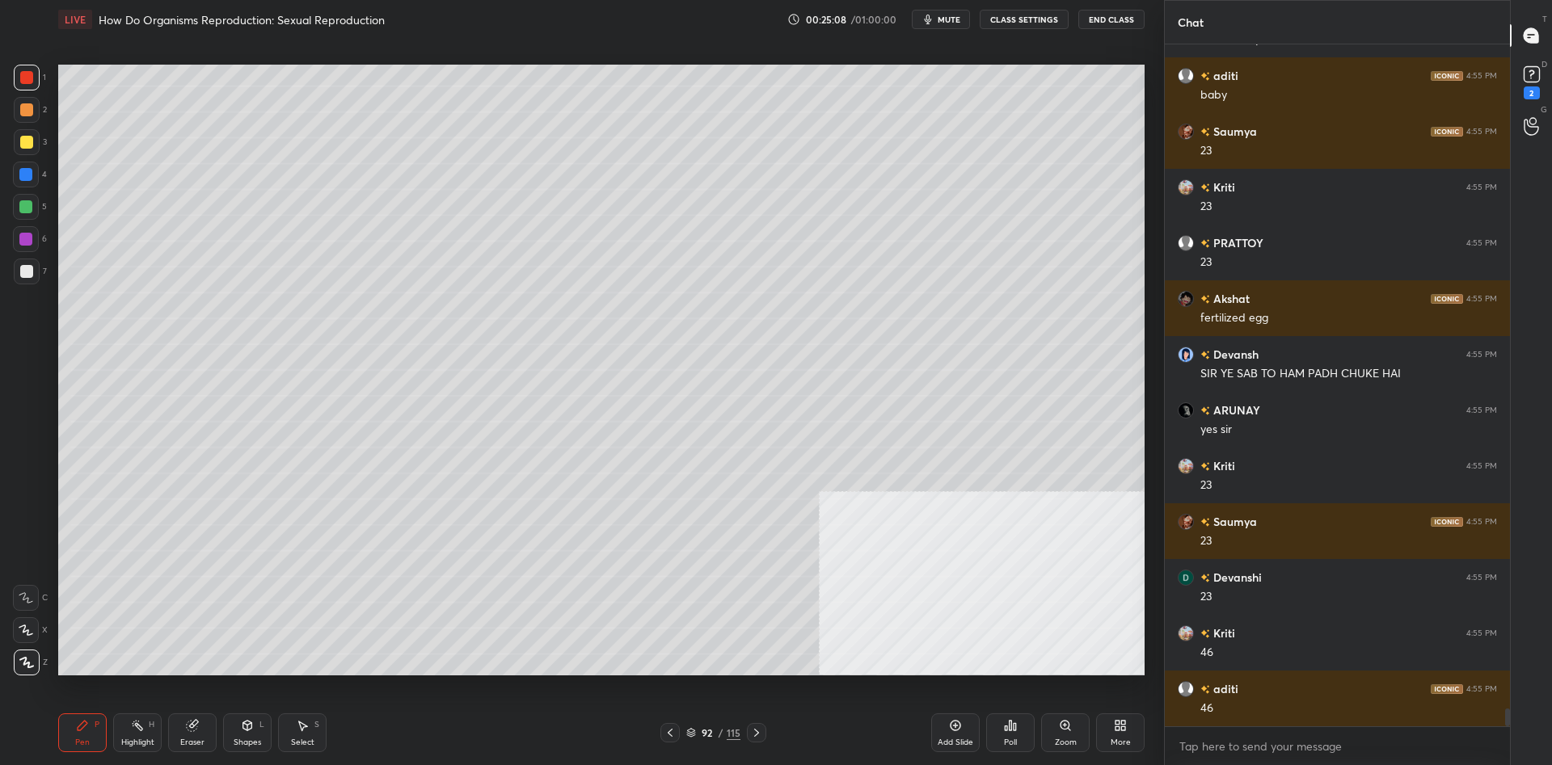
click at [121, 726] on div "Highlight H" at bounding box center [137, 733] width 48 height 39
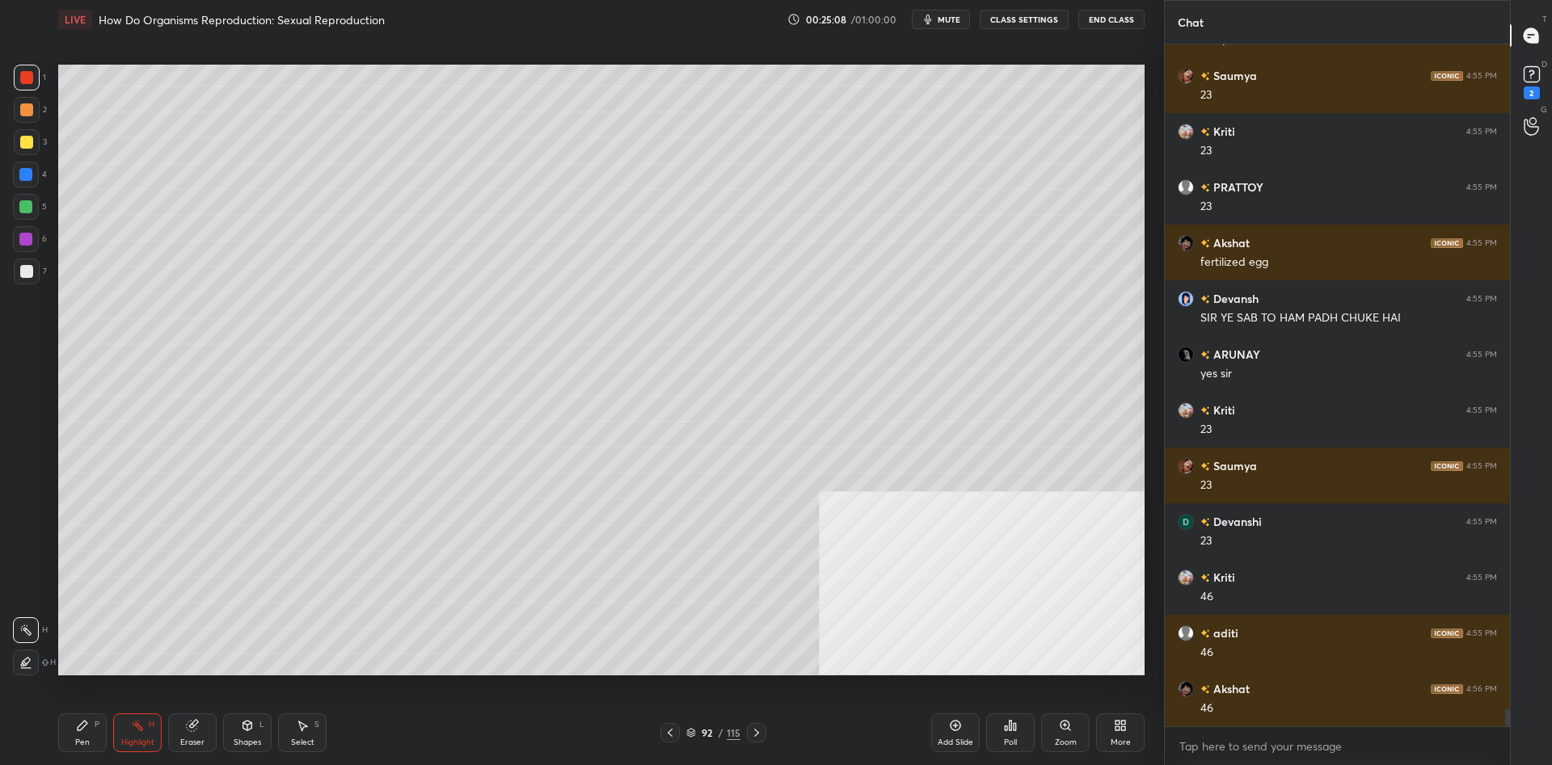
click at [132, 719] on icon at bounding box center [137, 725] width 13 height 13
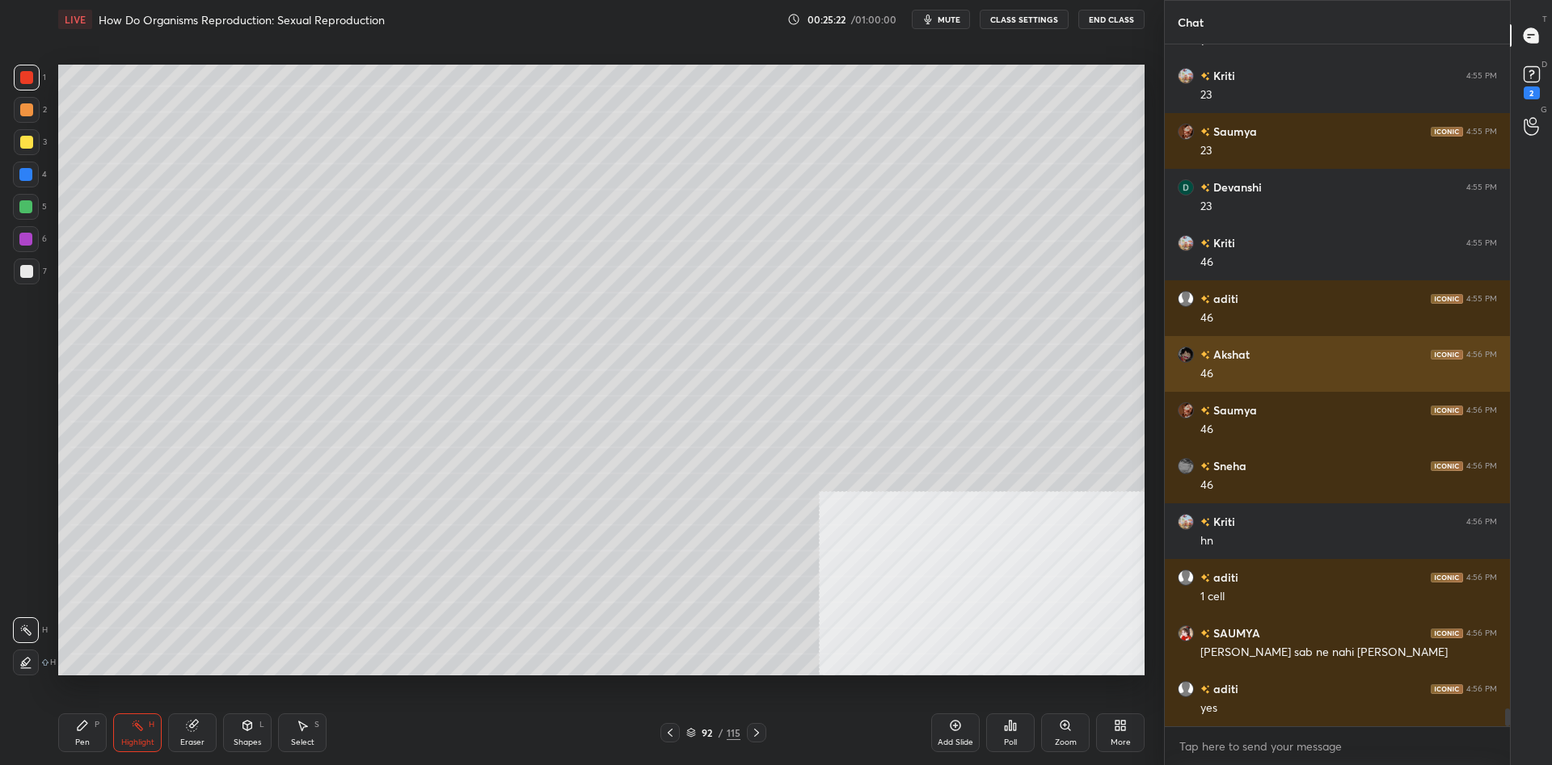
scroll to position [25440, 0]
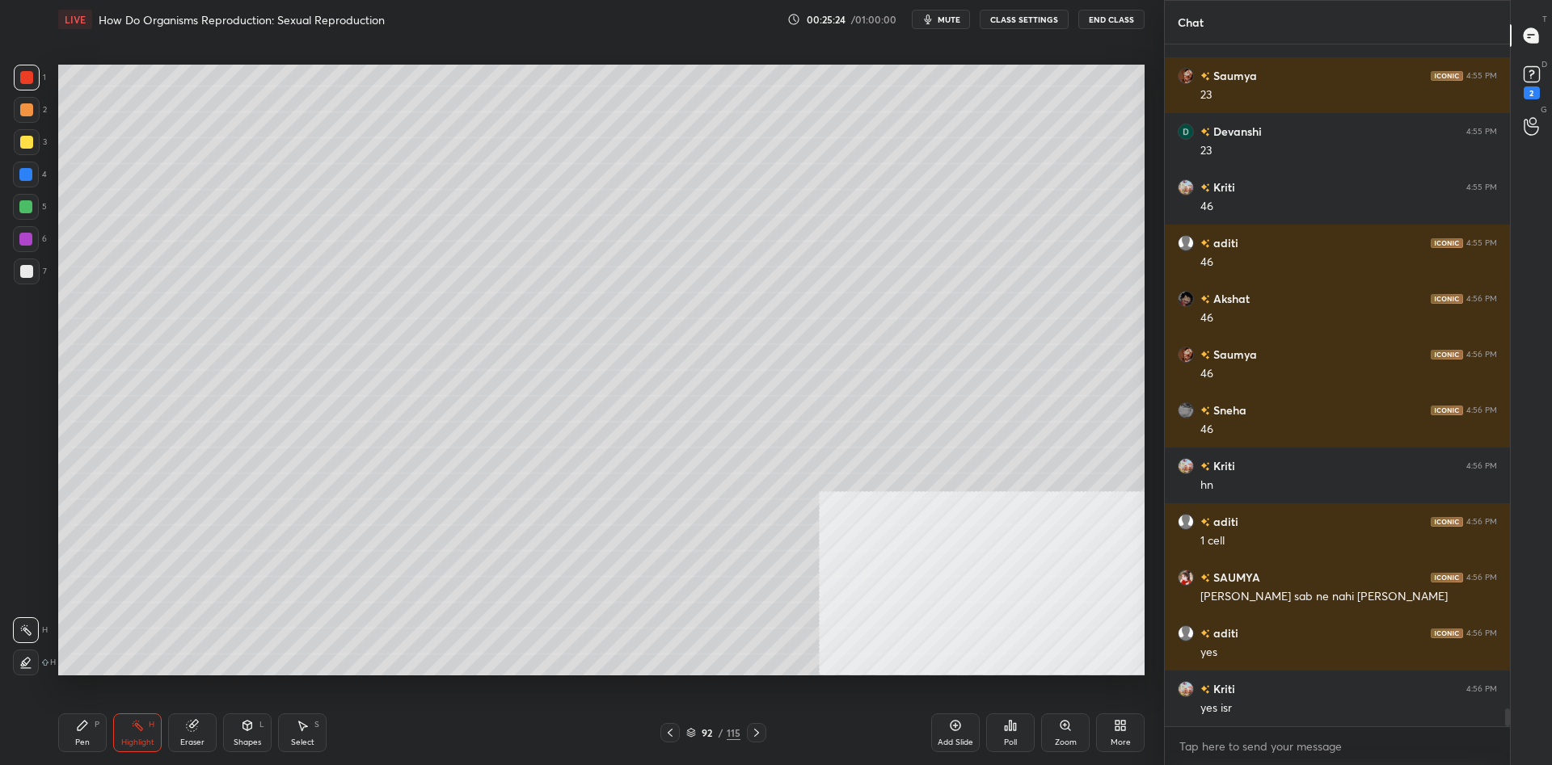
click at [96, 728] on div "P" at bounding box center [97, 725] width 5 height 8
click at [97, 726] on div "P" at bounding box center [97, 725] width 5 height 8
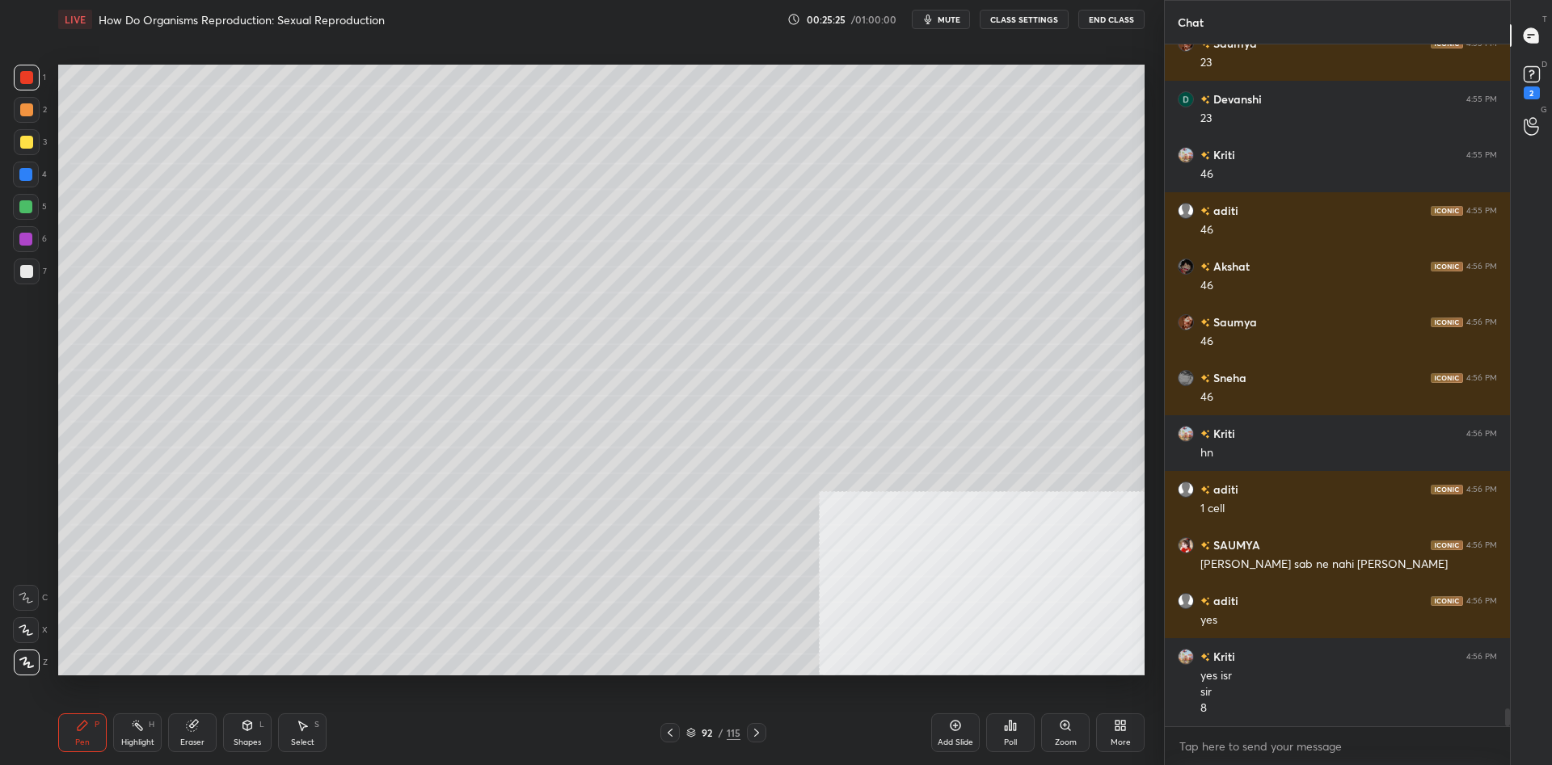
scroll to position [25583, 0]
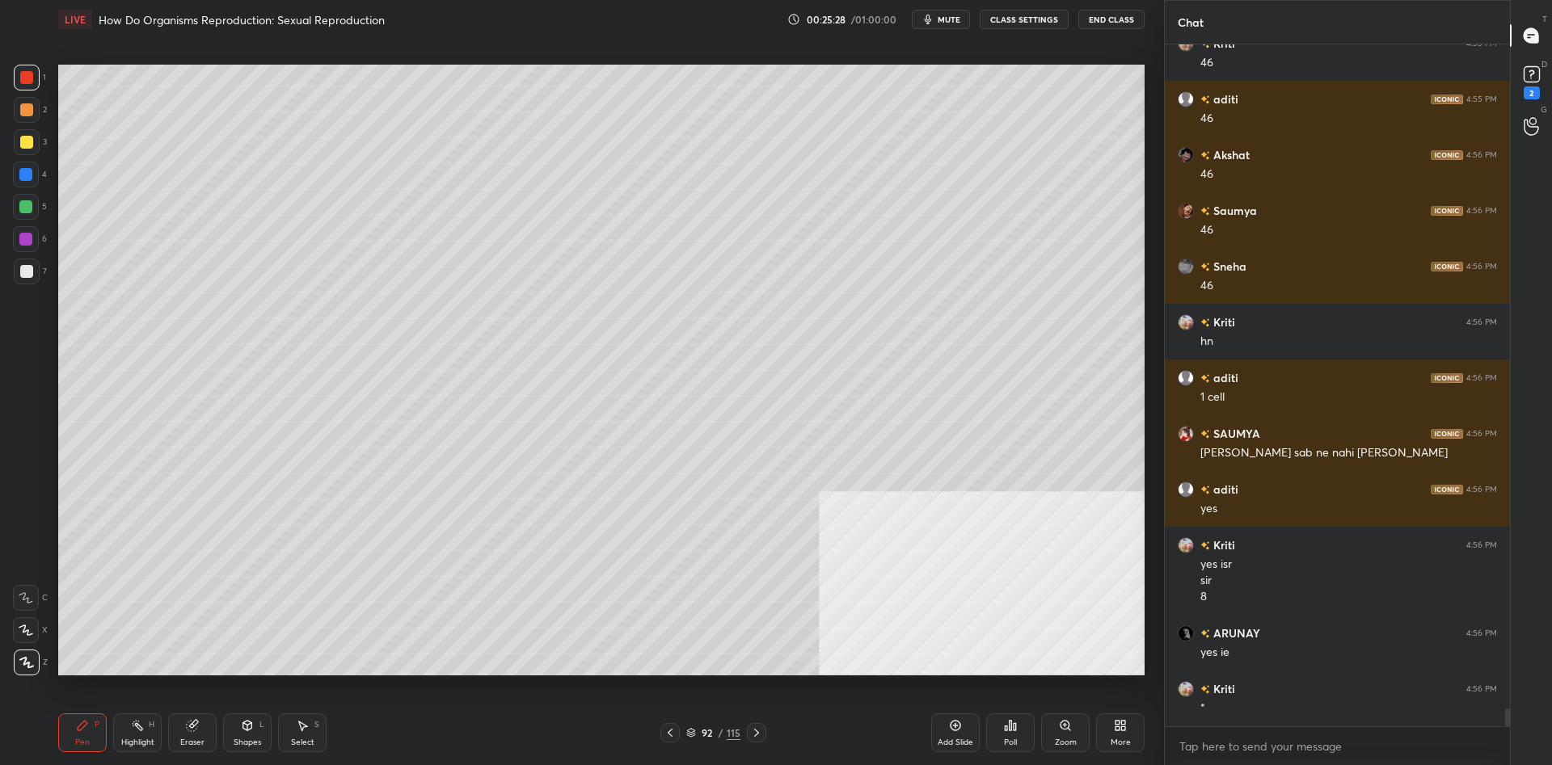
click at [27, 273] on div at bounding box center [26, 271] width 13 height 13
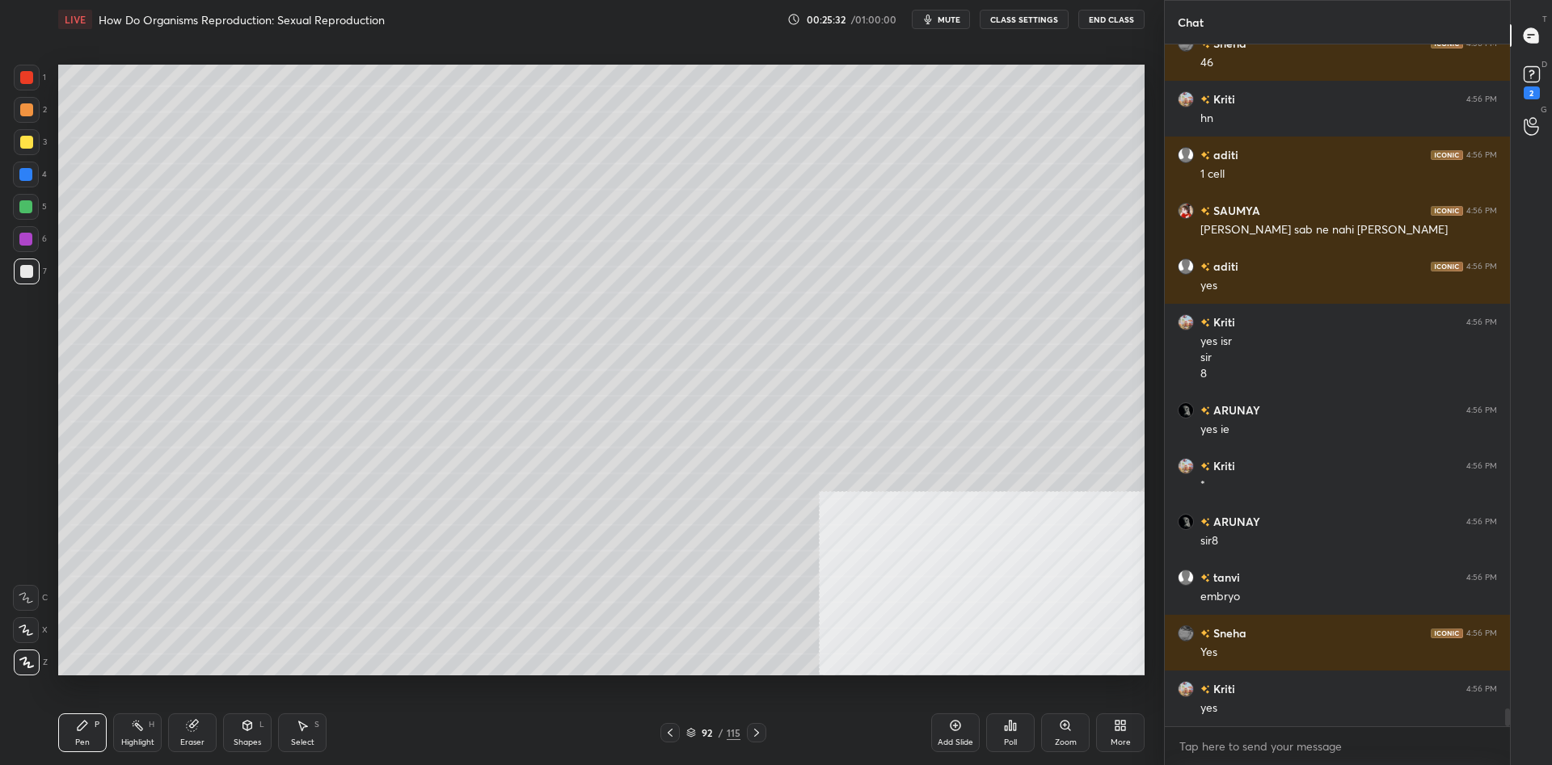
scroll to position [25918, 0]
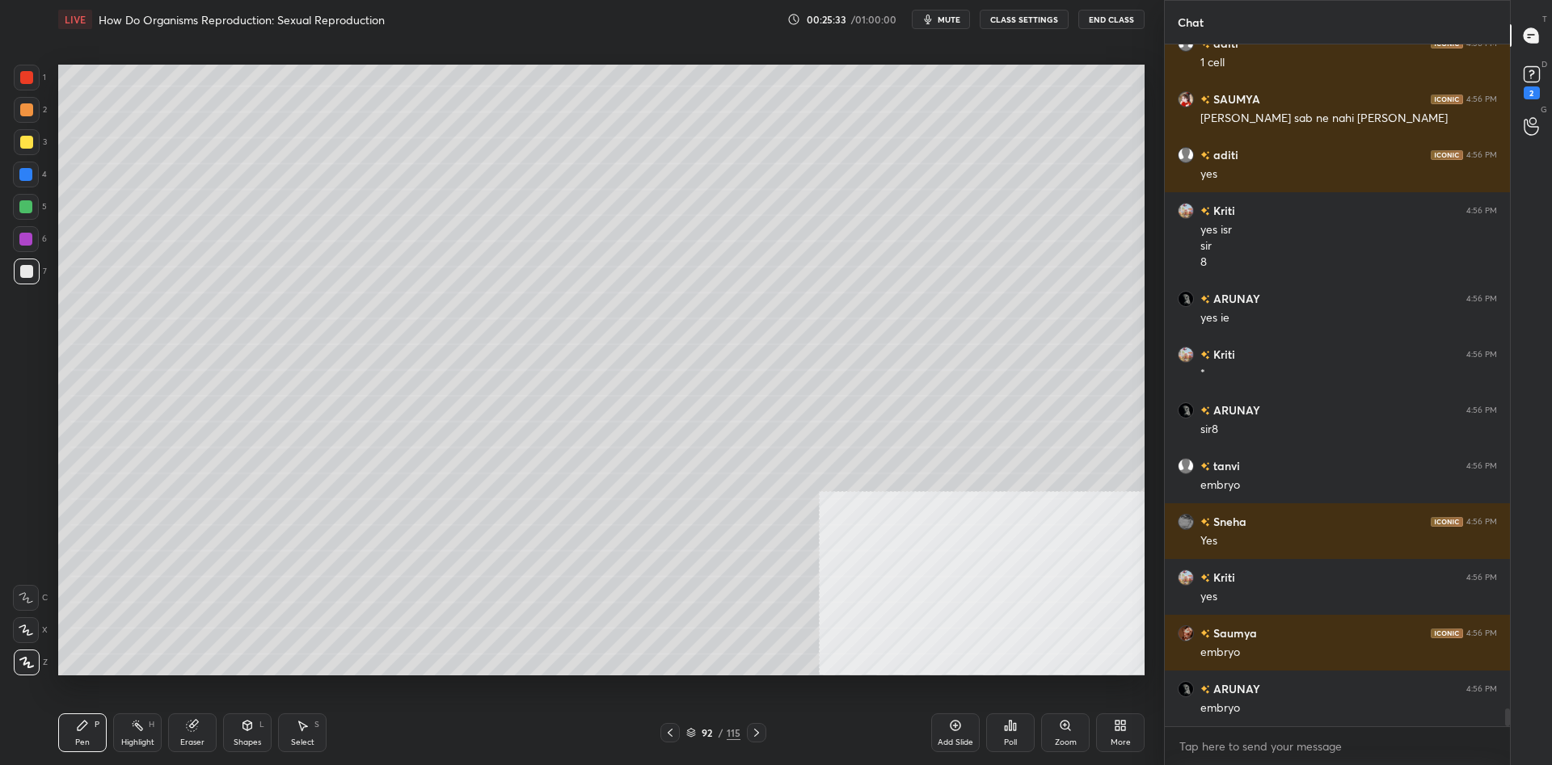
click at [30, 237] on div at bounding box center [25, 239] width 13 height 13
click at [27, 267] on div at bounding box center [26, 271] width 13 height 13
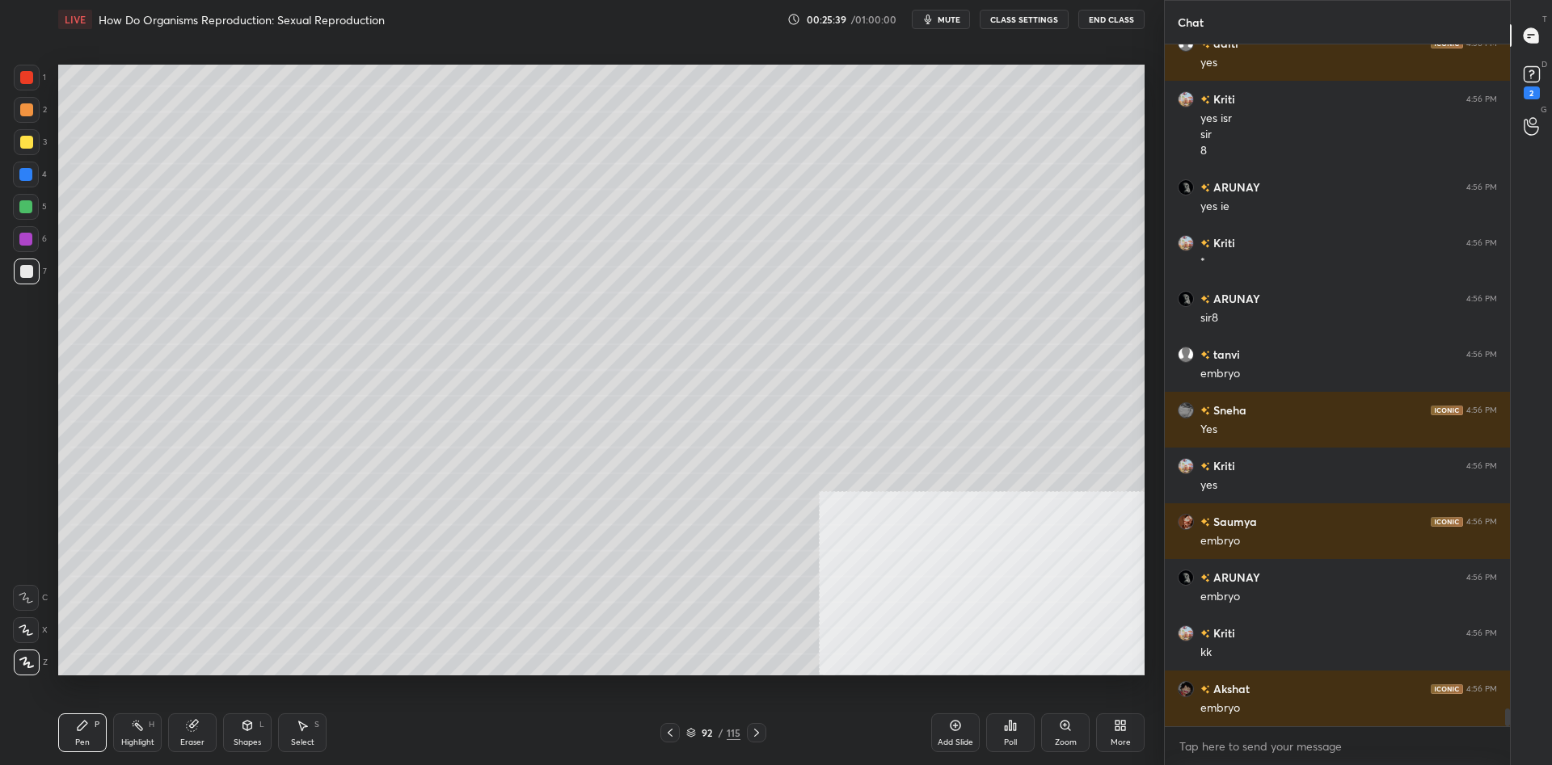
scroll to position [26085, 0]
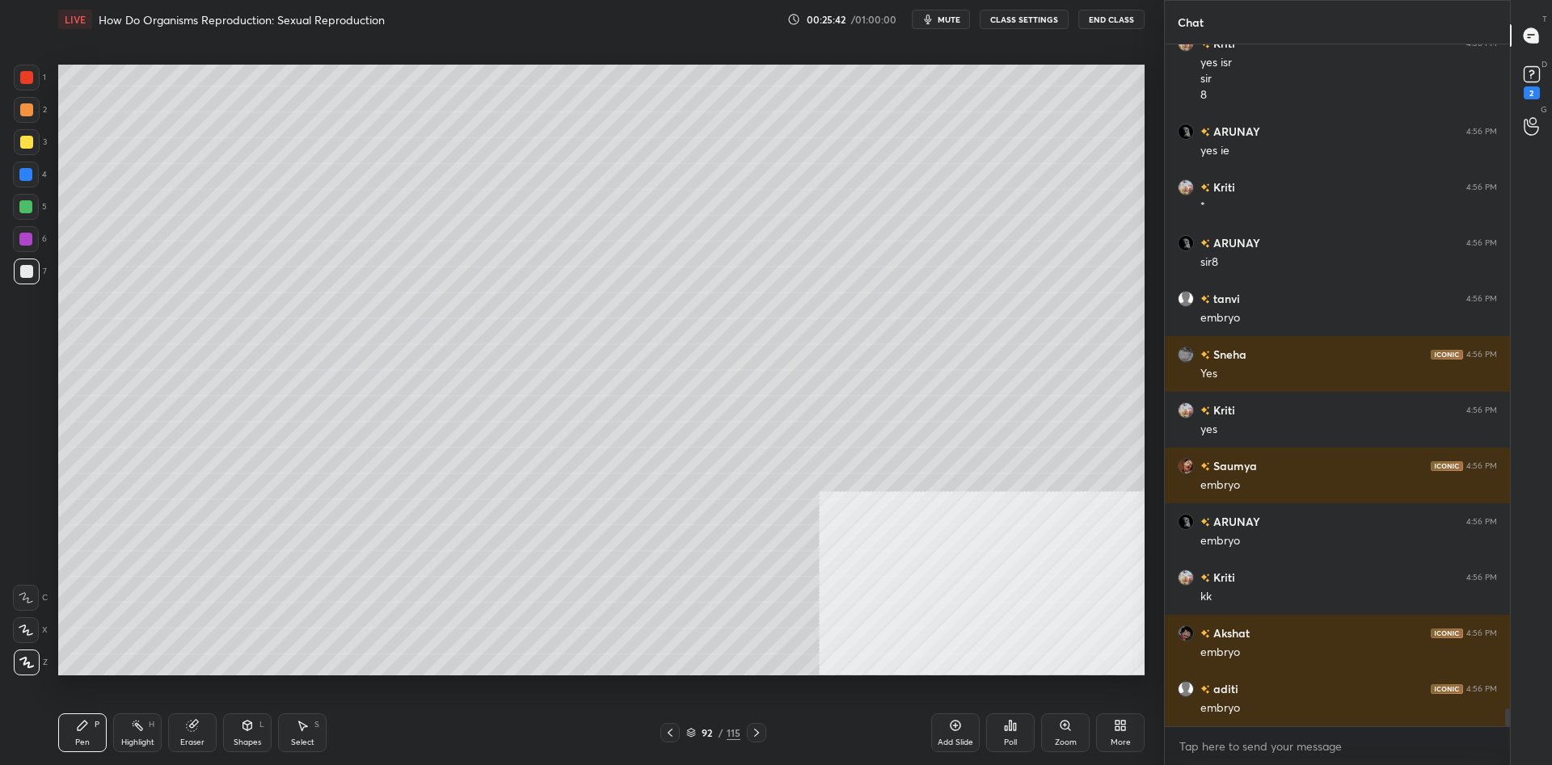
click at [137, 747] on div "Highlight" at bounding box center [137, 743] width 33 height 8
click at [137, 731] on icon at bounding box center [137, 725] width 13 height 13
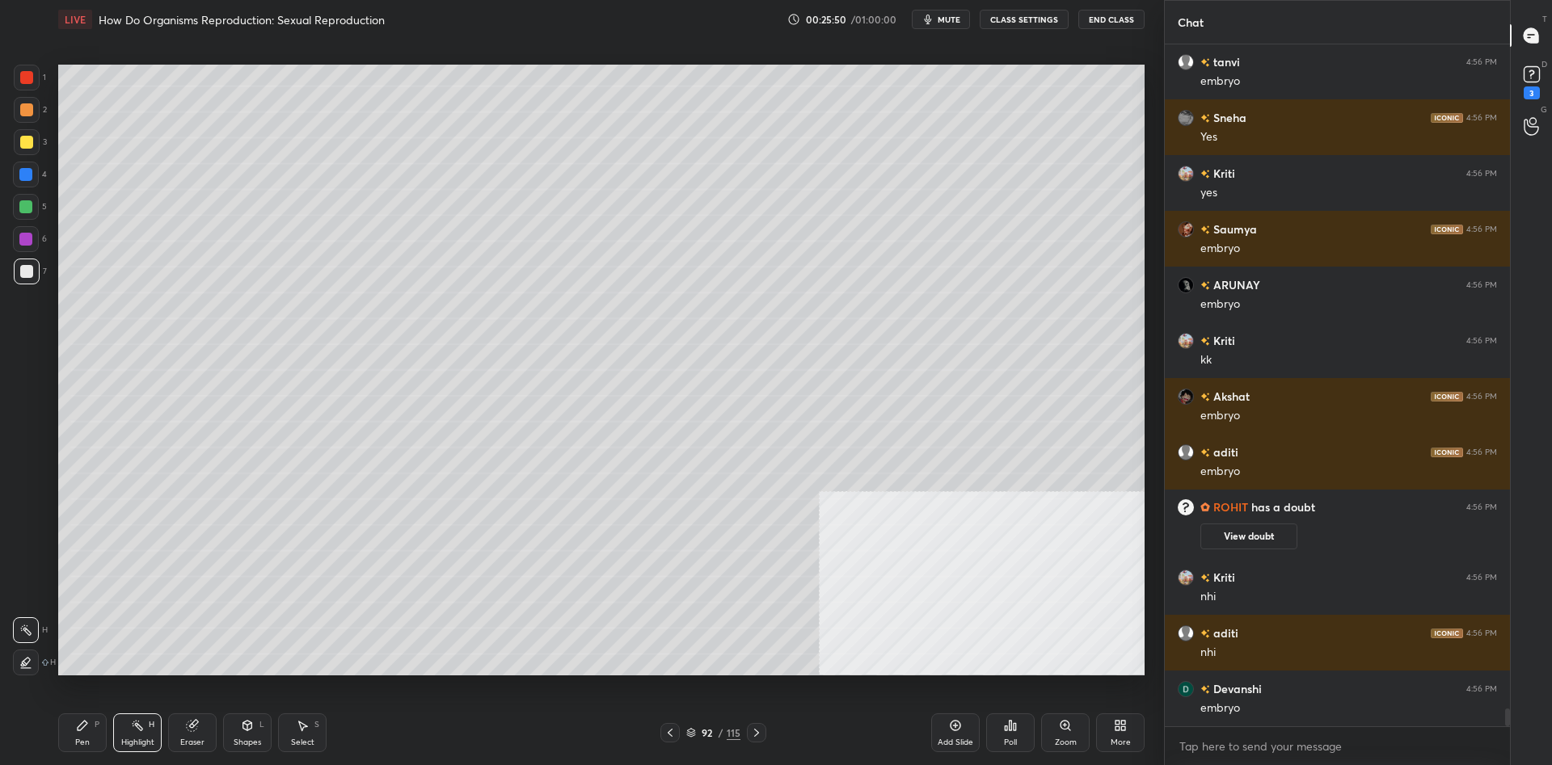
scroll to position [25395, 0]
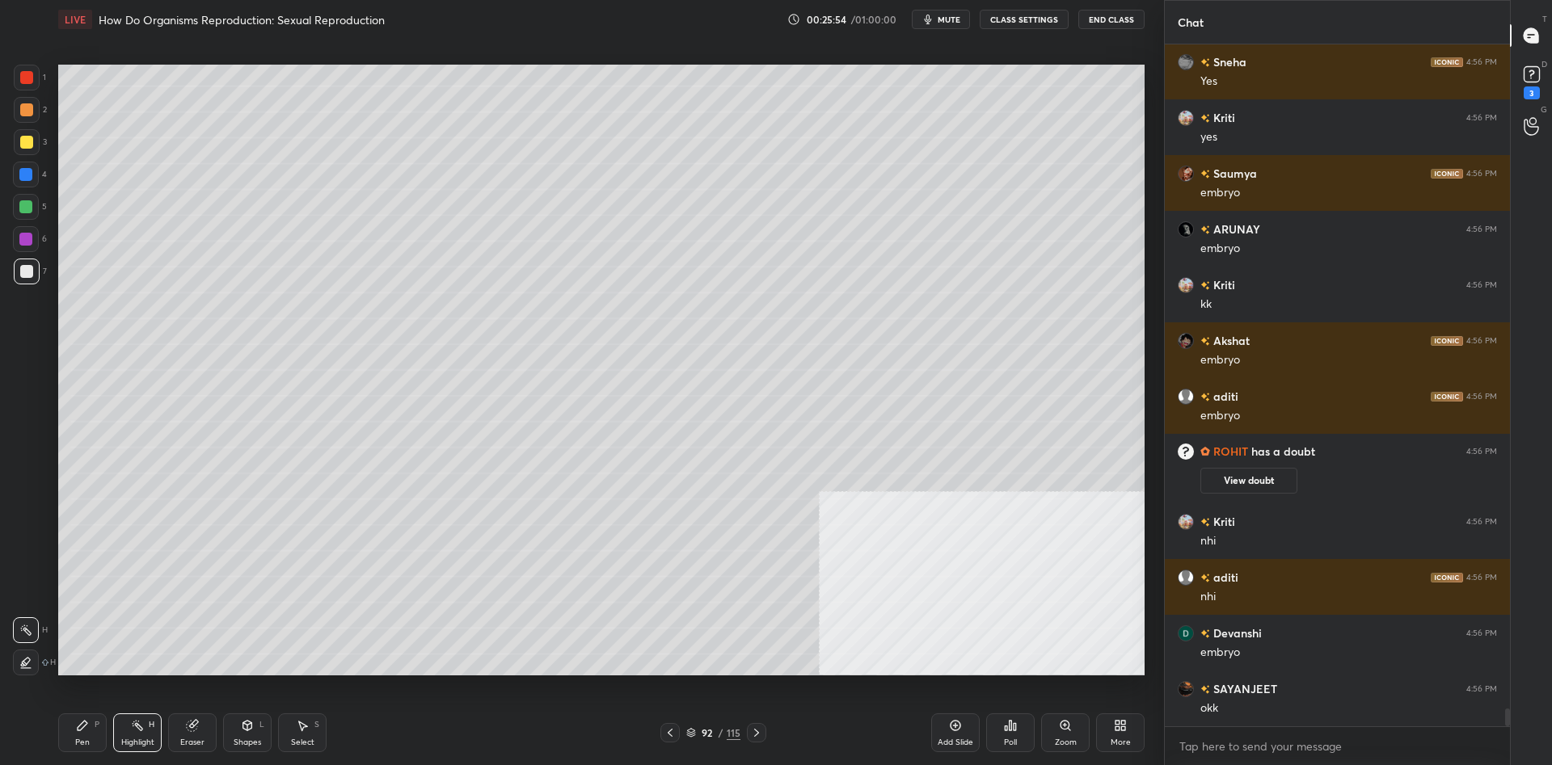
click at [77, 743] on div "Pen" at bounding box center [82, 743] width 15 height 8
click at [78, 737] on div "Pen P" at bounding box center [82, 733] width 48 height 39
click at [31, 78] on div at bounding box center [26, 77] width 13 height 13
click at [32, 83] on div at bounding box center [27, 78] width 26 height 26
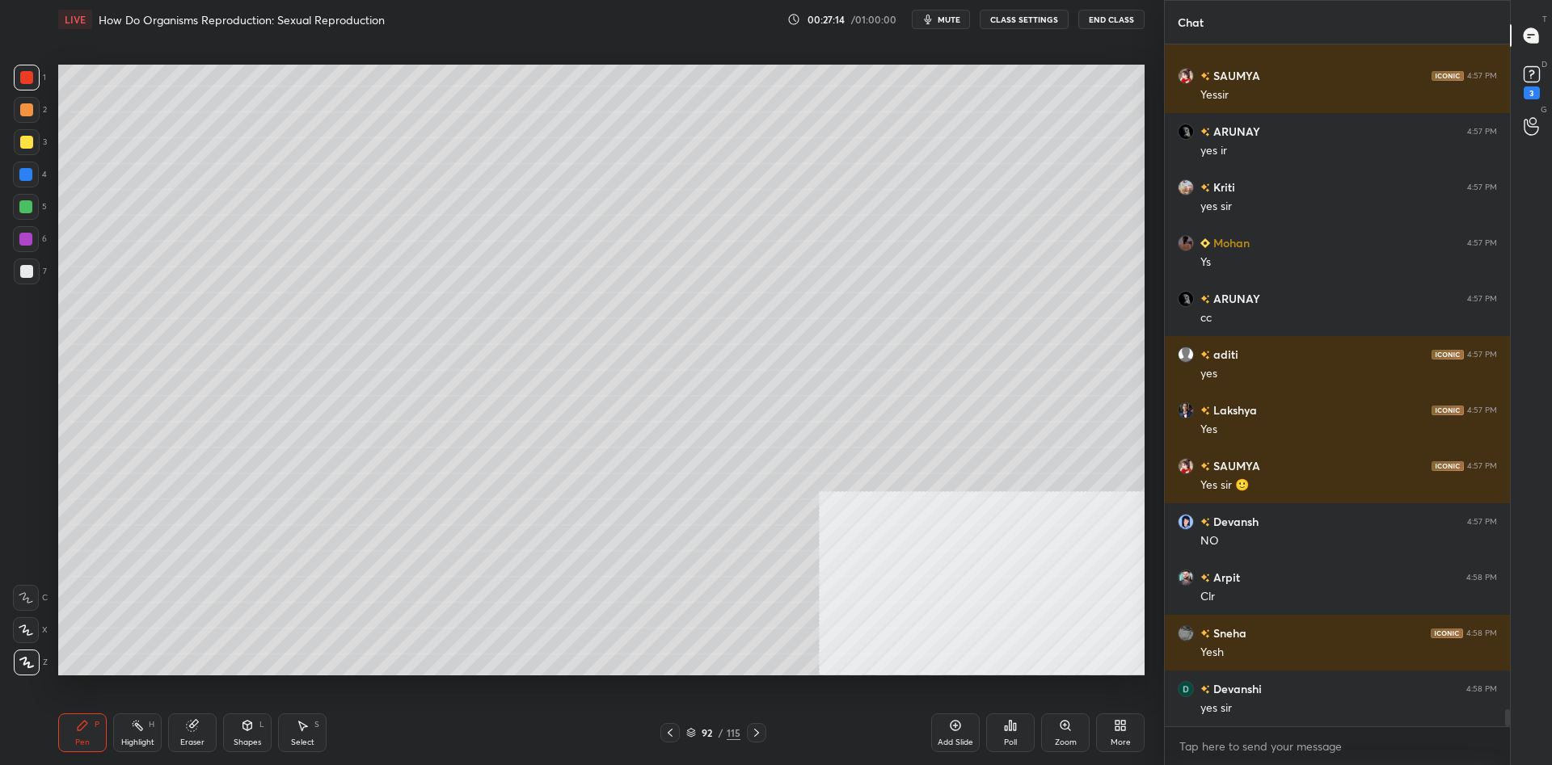
scroll to position [26944, 0]
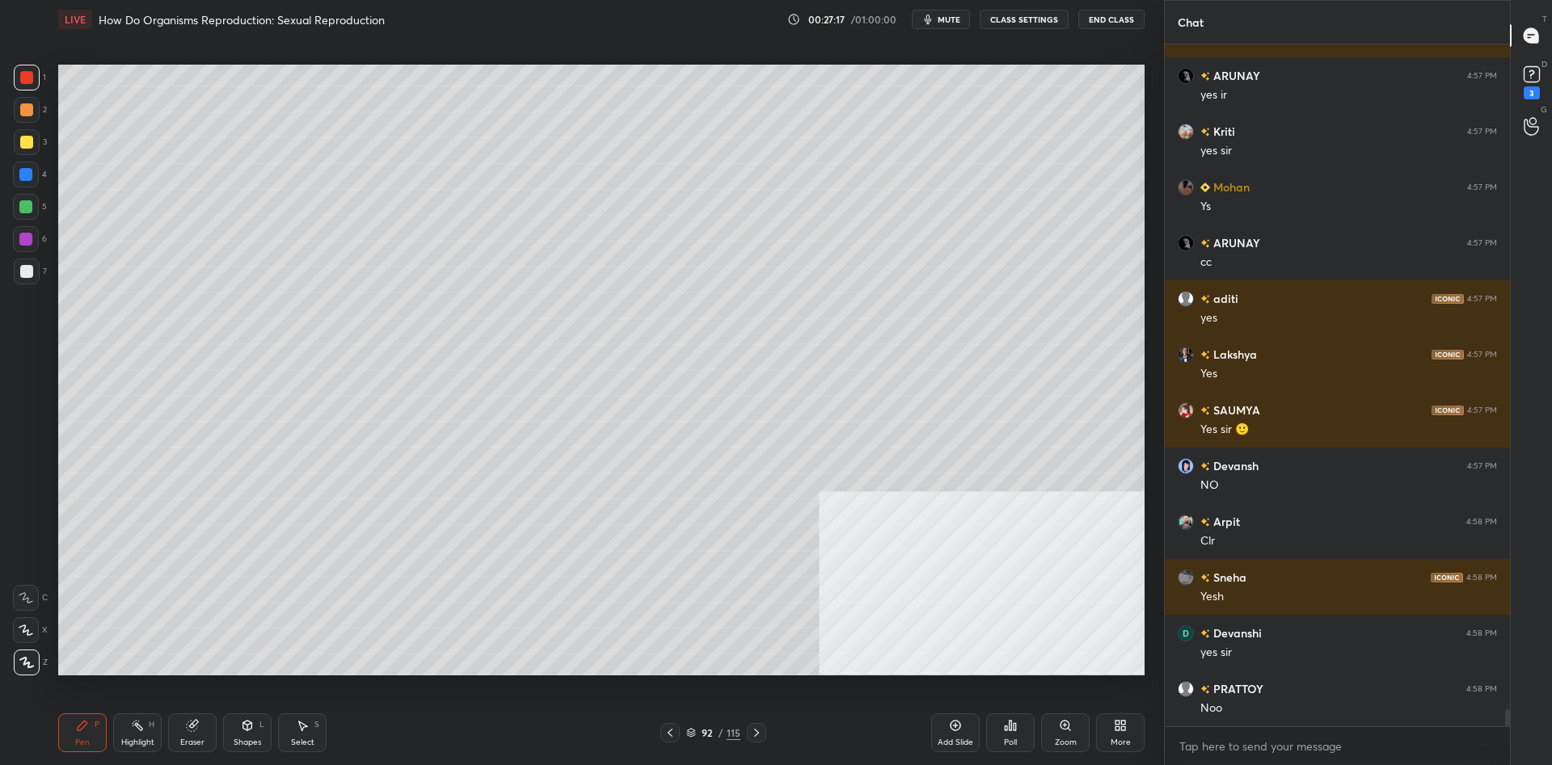
drag, startPoint x: 74, startPoint y: 734, endPoint x: 115, endPoint y: 709, distance: 47.5
click at [74, 732] on div "Pen P" at bounding box center [82, 733] width 48 height 39
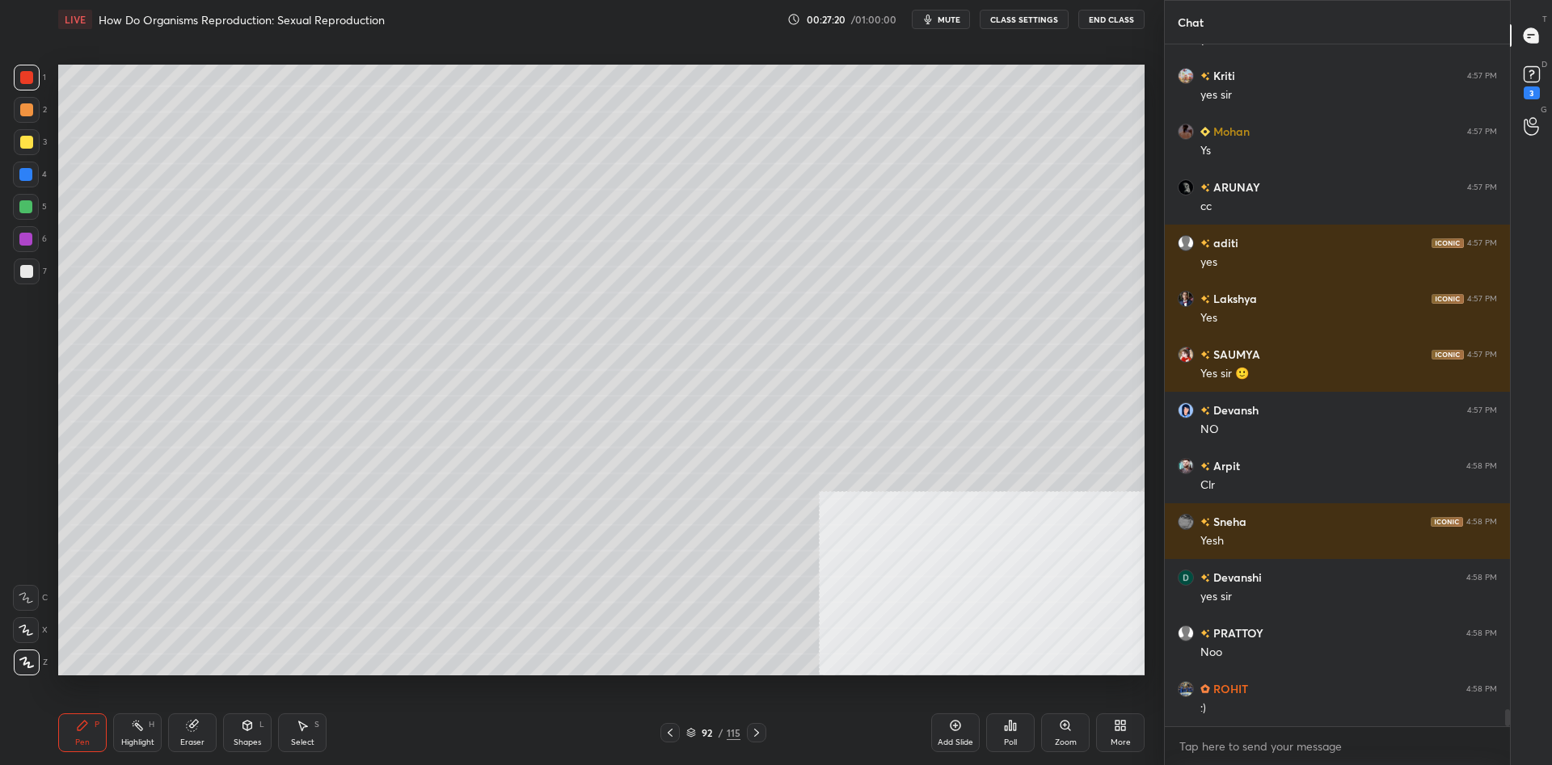
click at [726, 732] on div "115" at bounding box center [733, 733] width 14 height 15
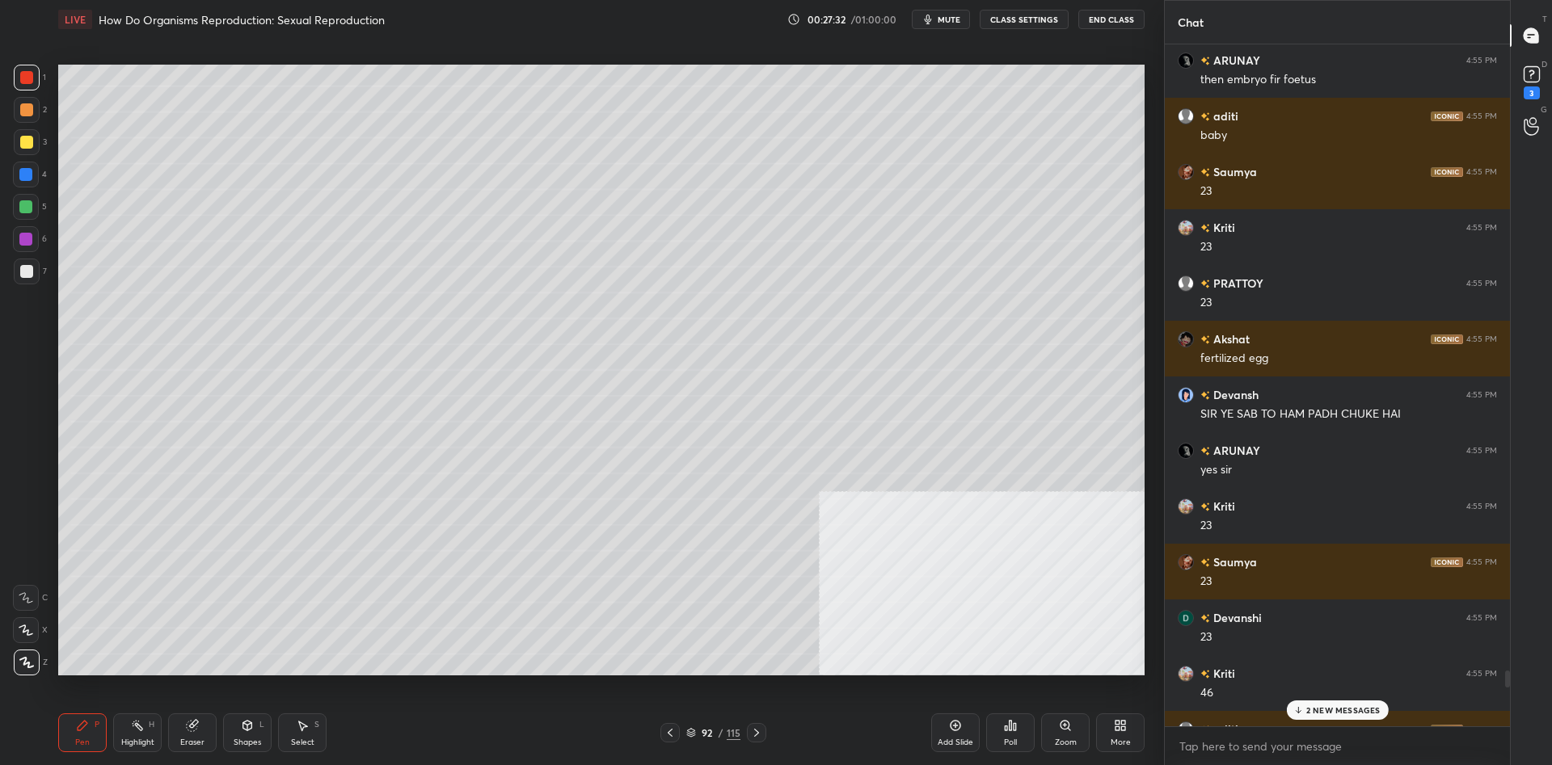
scroll to position [24270, 0]
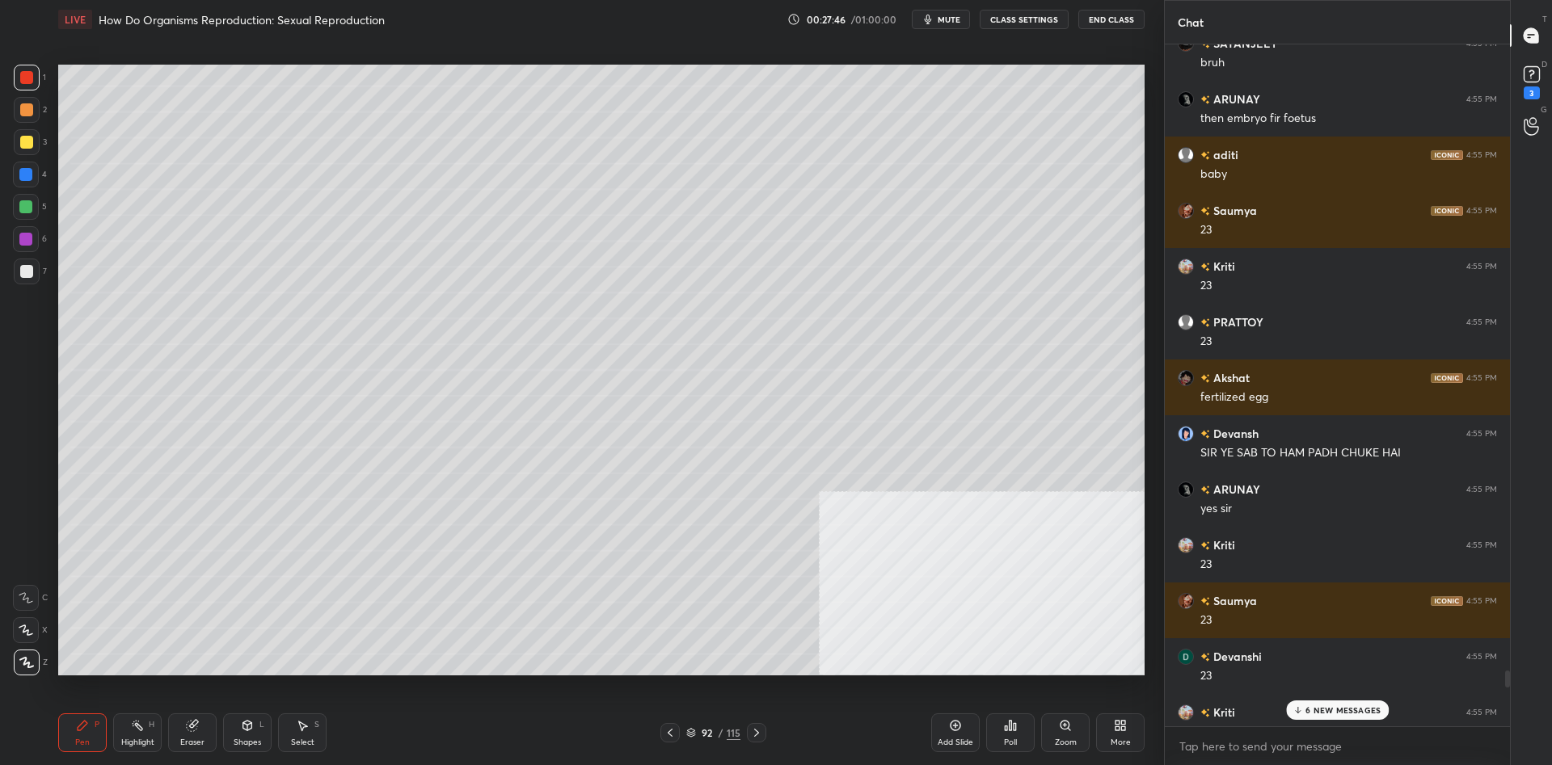
click at [1366, 705] on p "6 NEW MESSAGES" at bounding box center [1342, 710] width 75 height 10
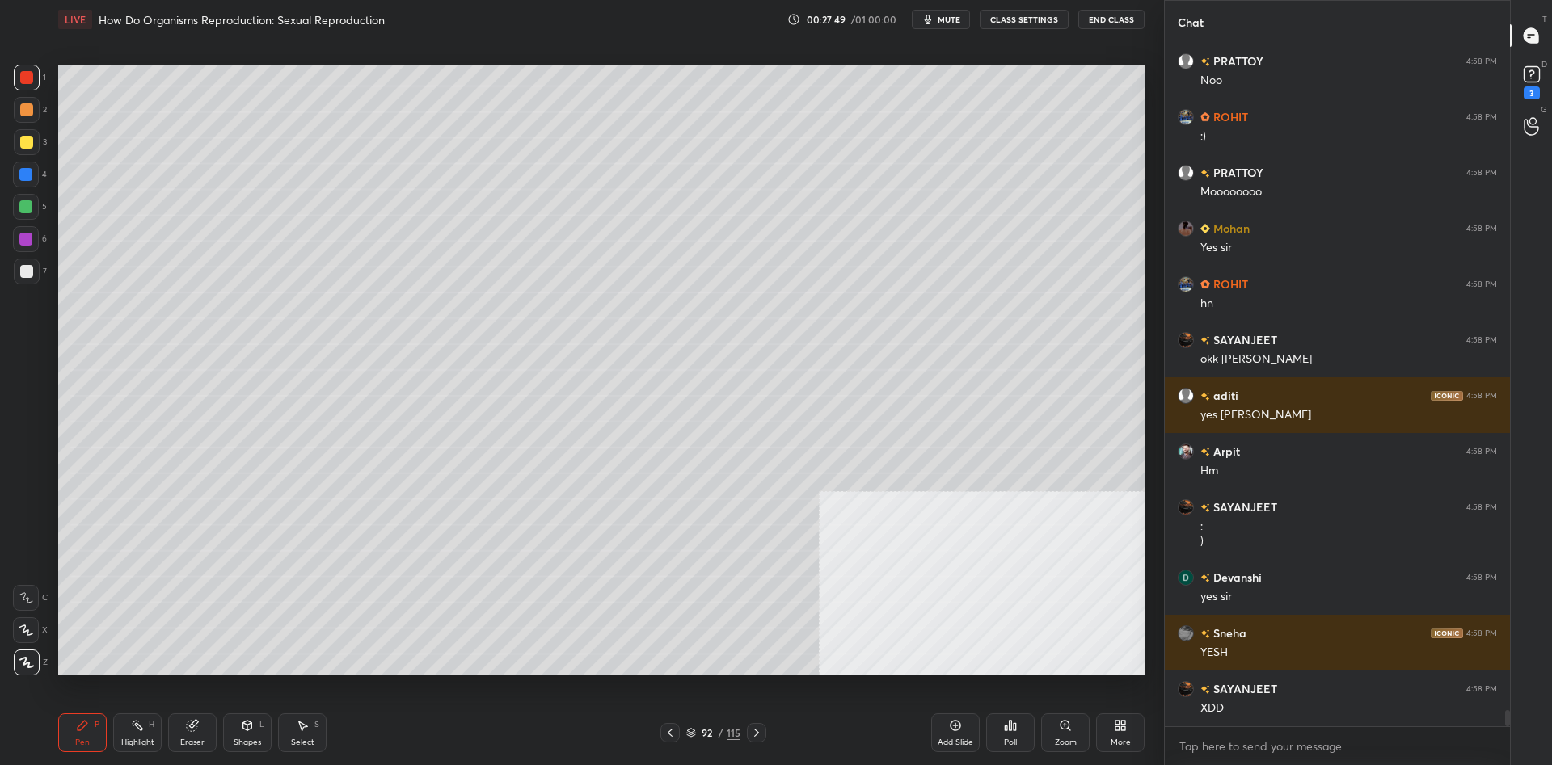
click at [970, 732] on div "Add Slide" at bounding box center [955, 733] width 48 height 39
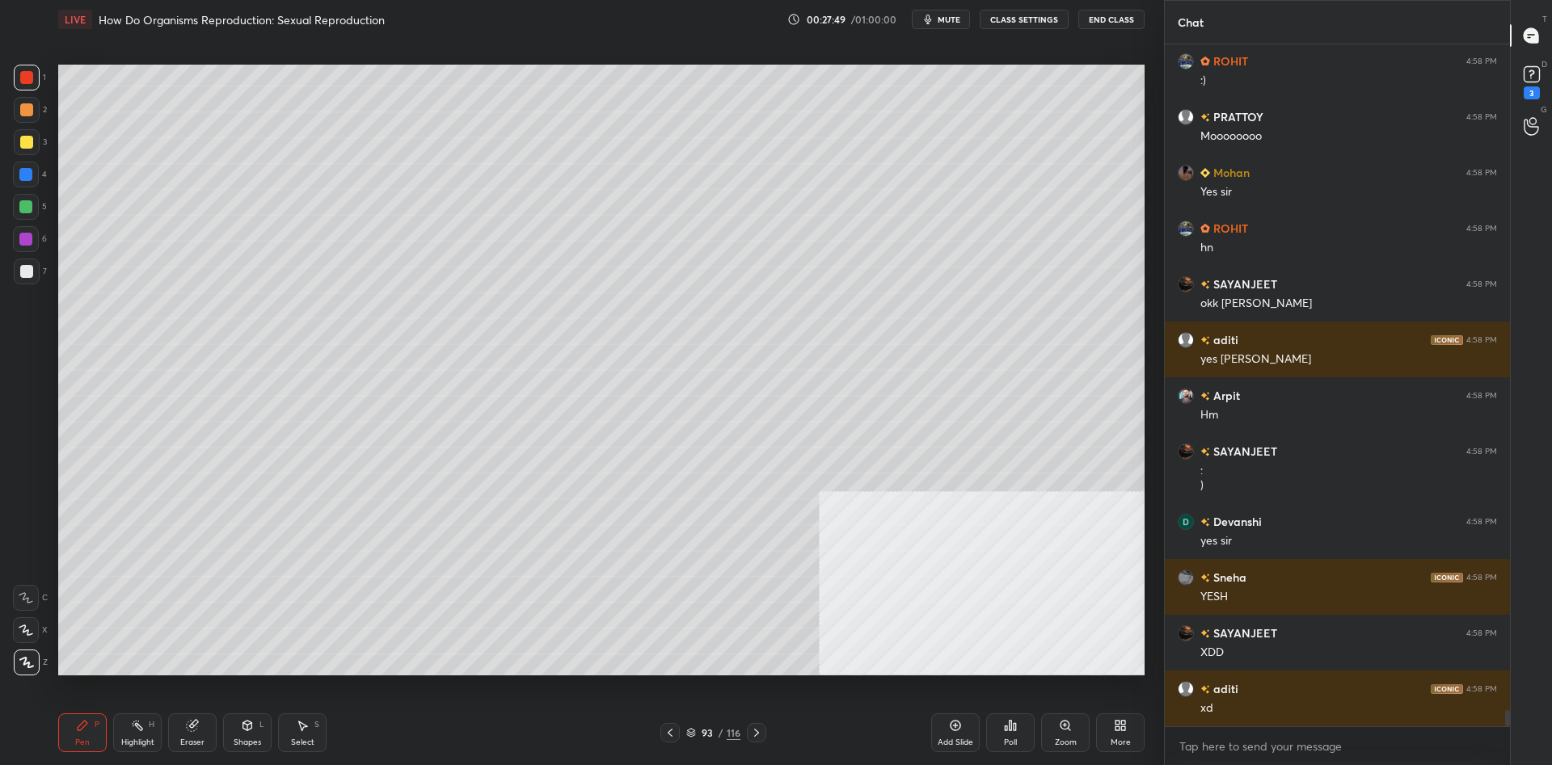
click at [704, 738] on div "93" at bounding box center [707, 733] width 16 height 10
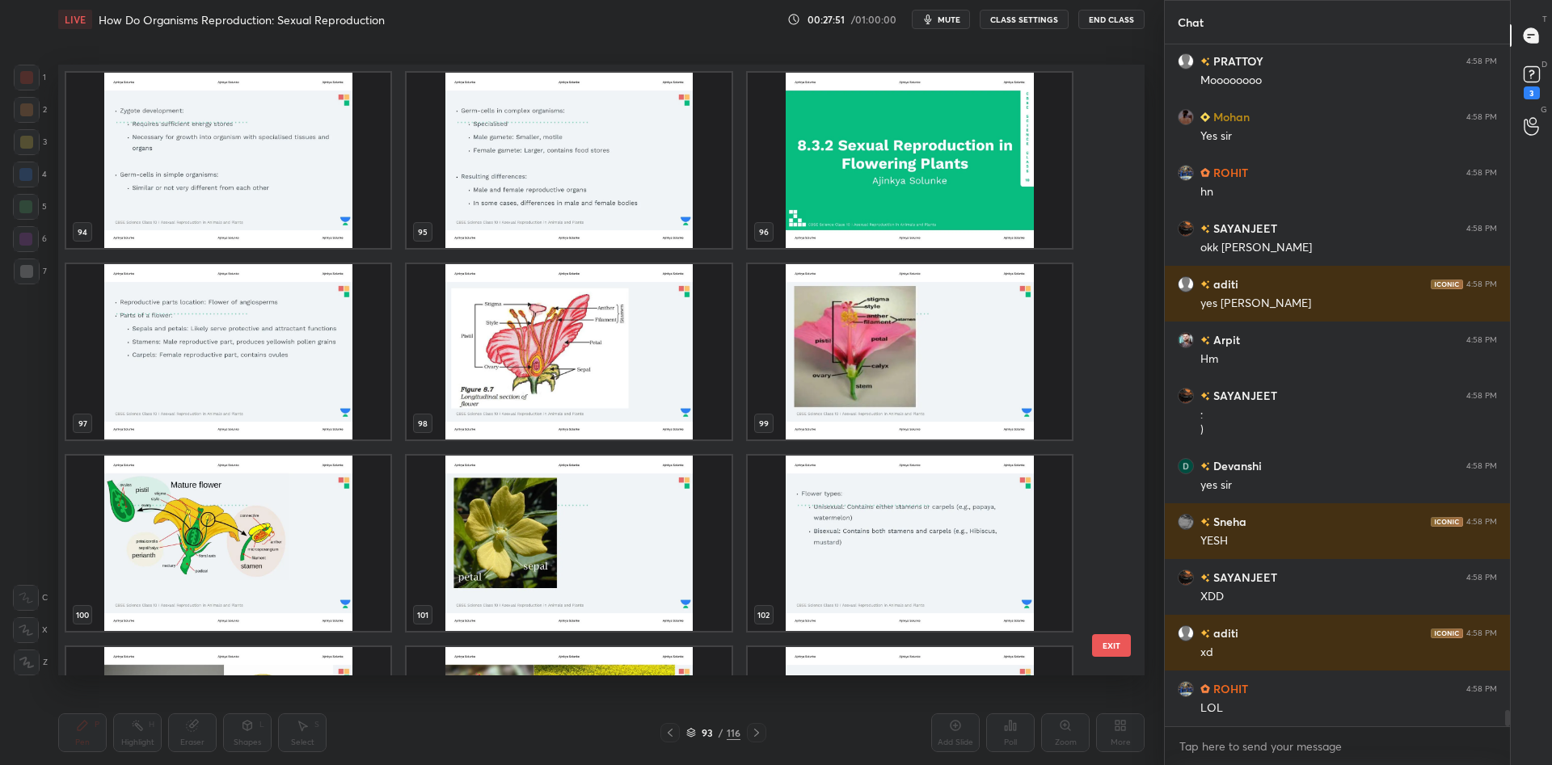
scroll to position [28078, 0]
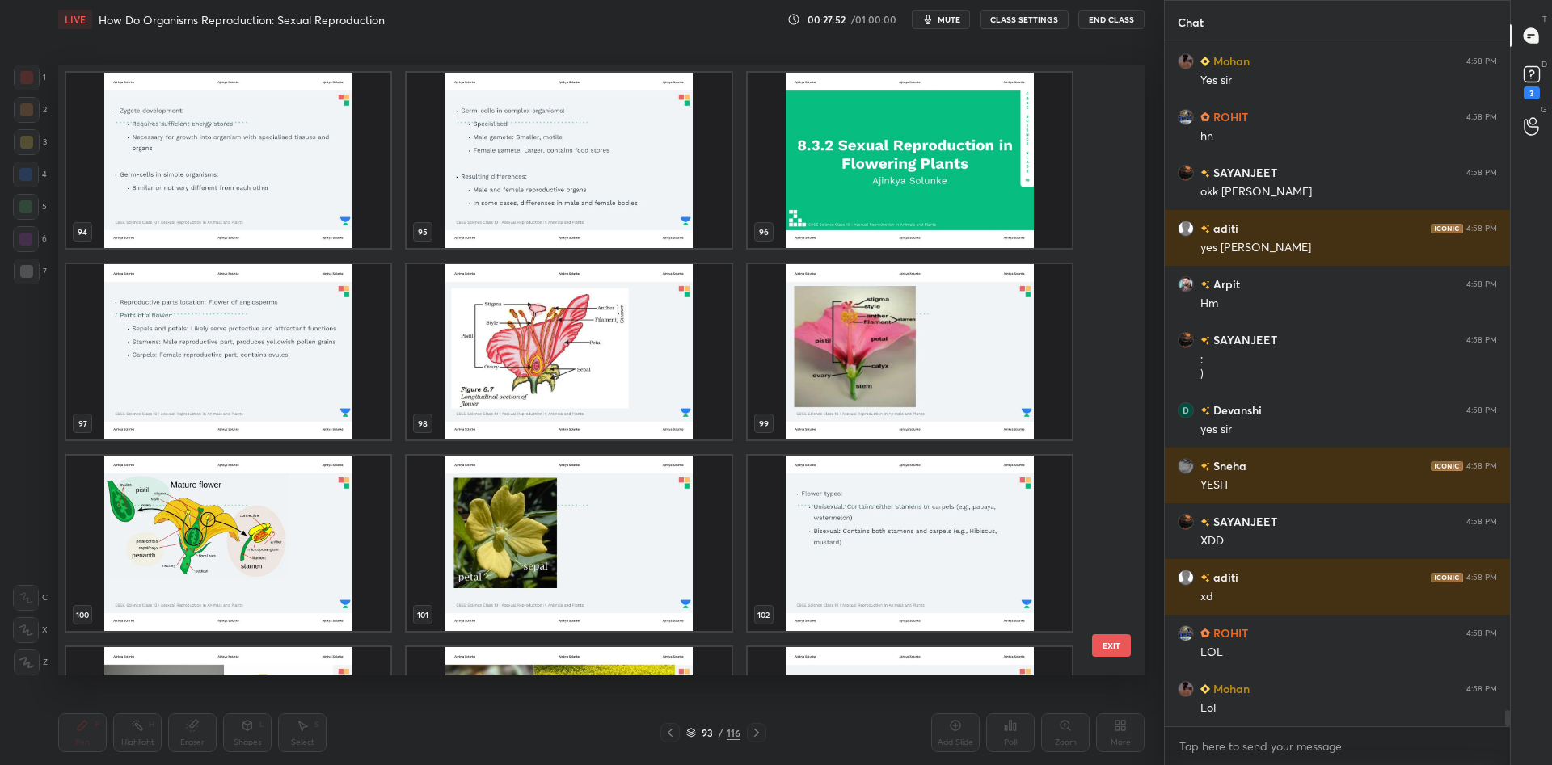
click at [693, 258] on div "98" at bounding box center [568, 352] width 340 height 192
click at [627, 199] on img "grid" at bounding box center [568, 160] width 324 height 175
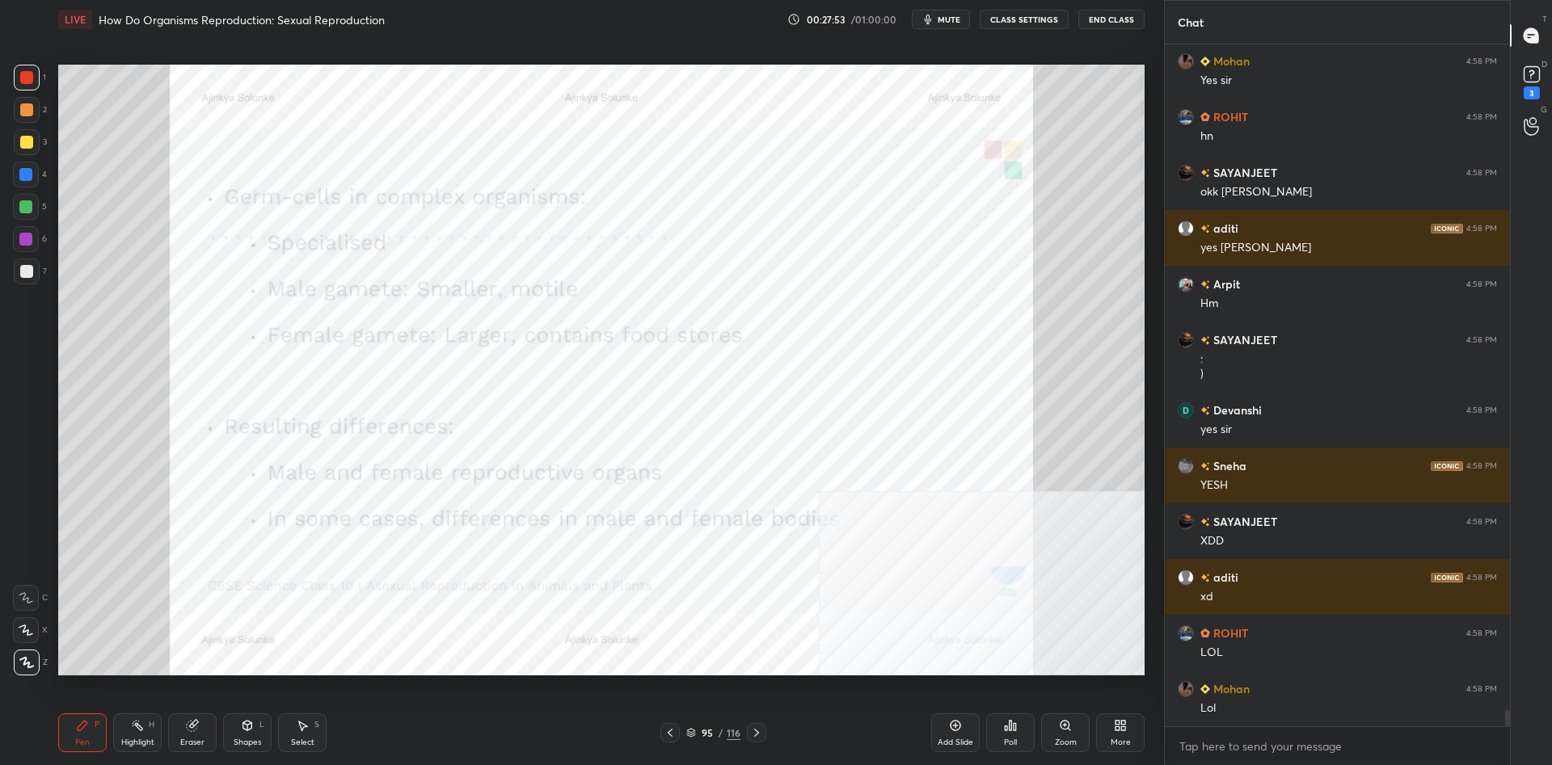
click at [706, 732] on div "95" at bounding box center [707, 733] width 16 height 10
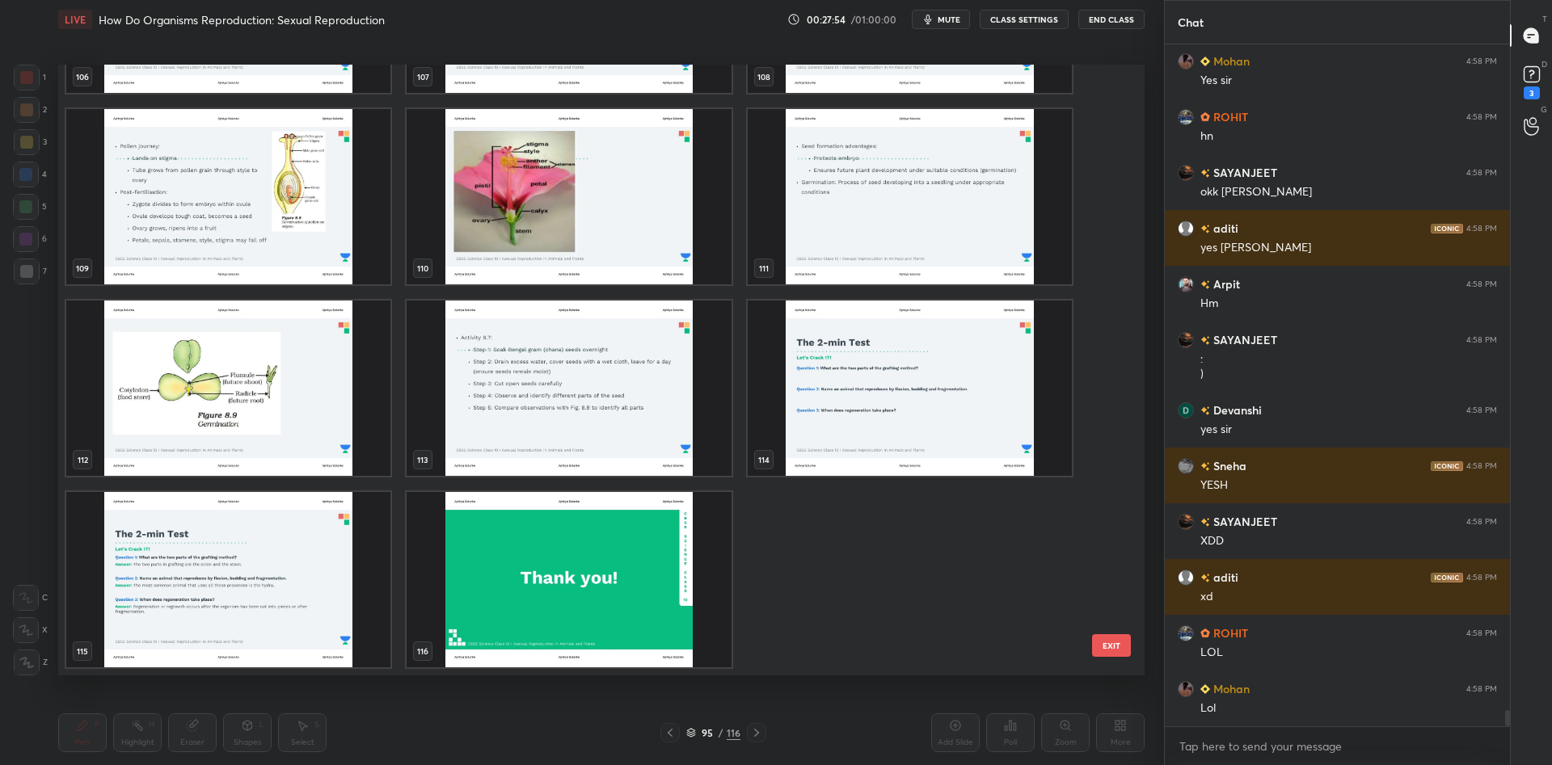
scroll to position [28134, 0]
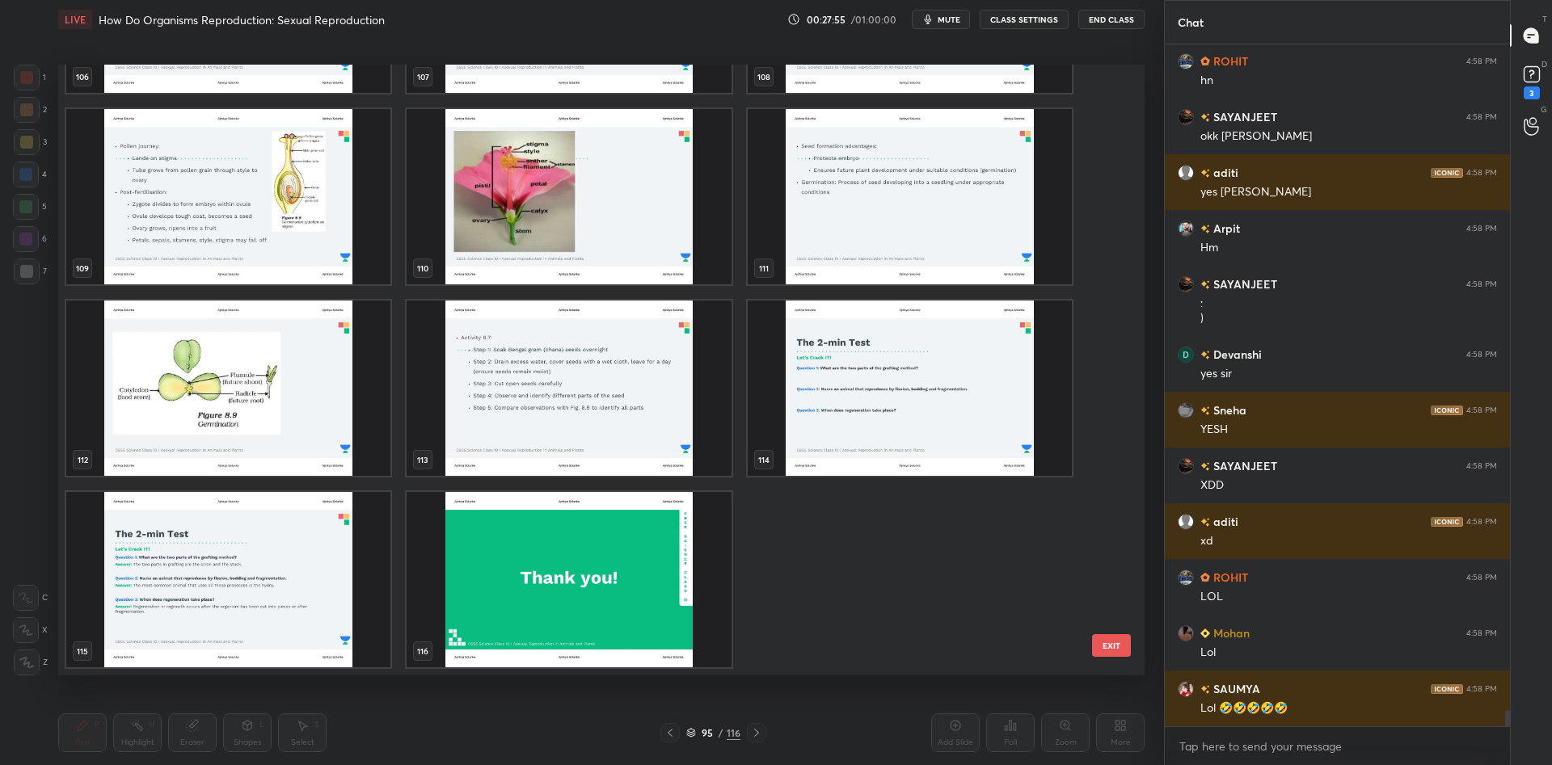
click at [669, 550] on img "grid" at bounding box center [568, 579] width 324 height 175
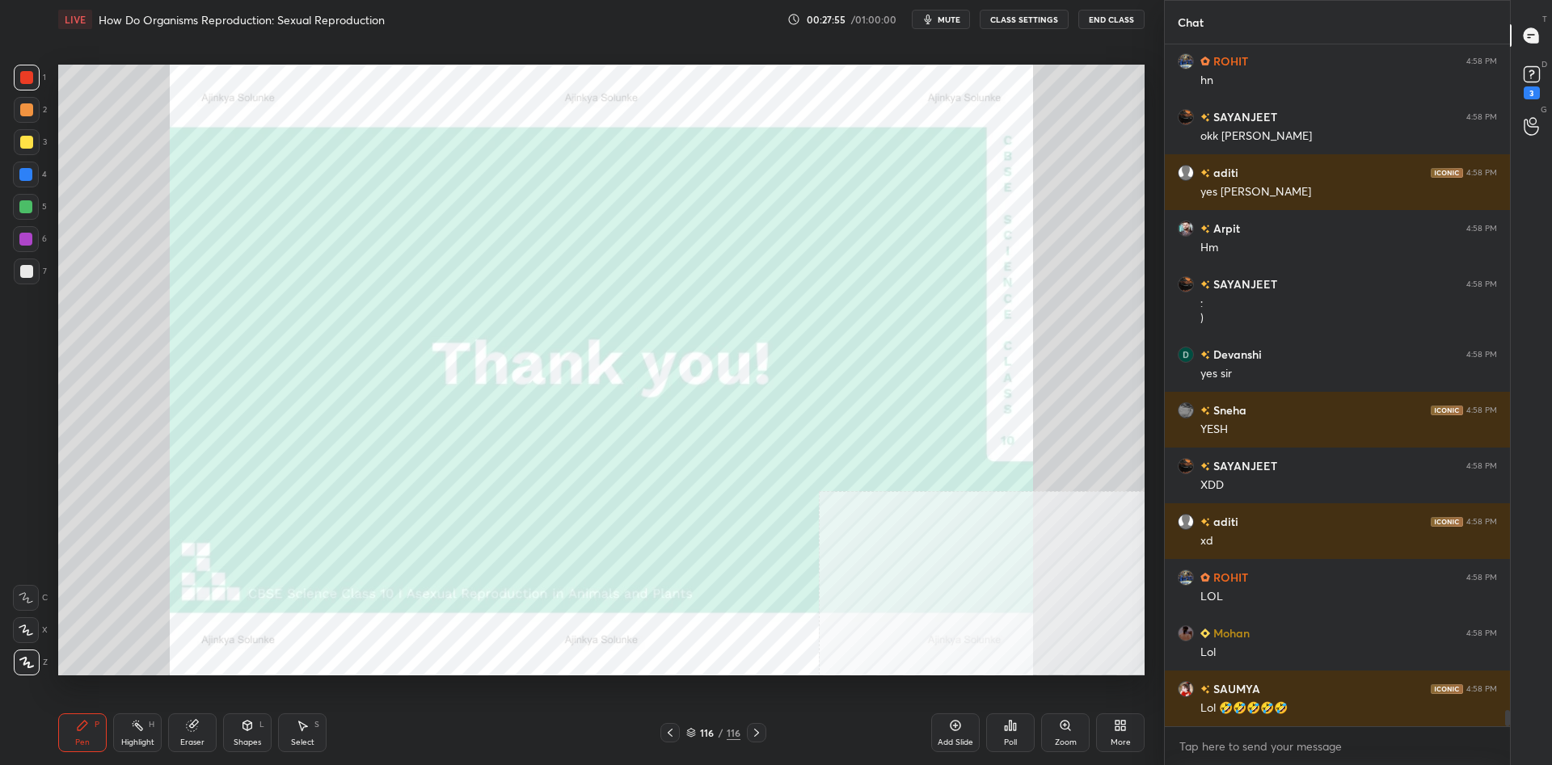
click at [669, 550] on img "grid" at bounding box center [568, 579] width 324 height 175
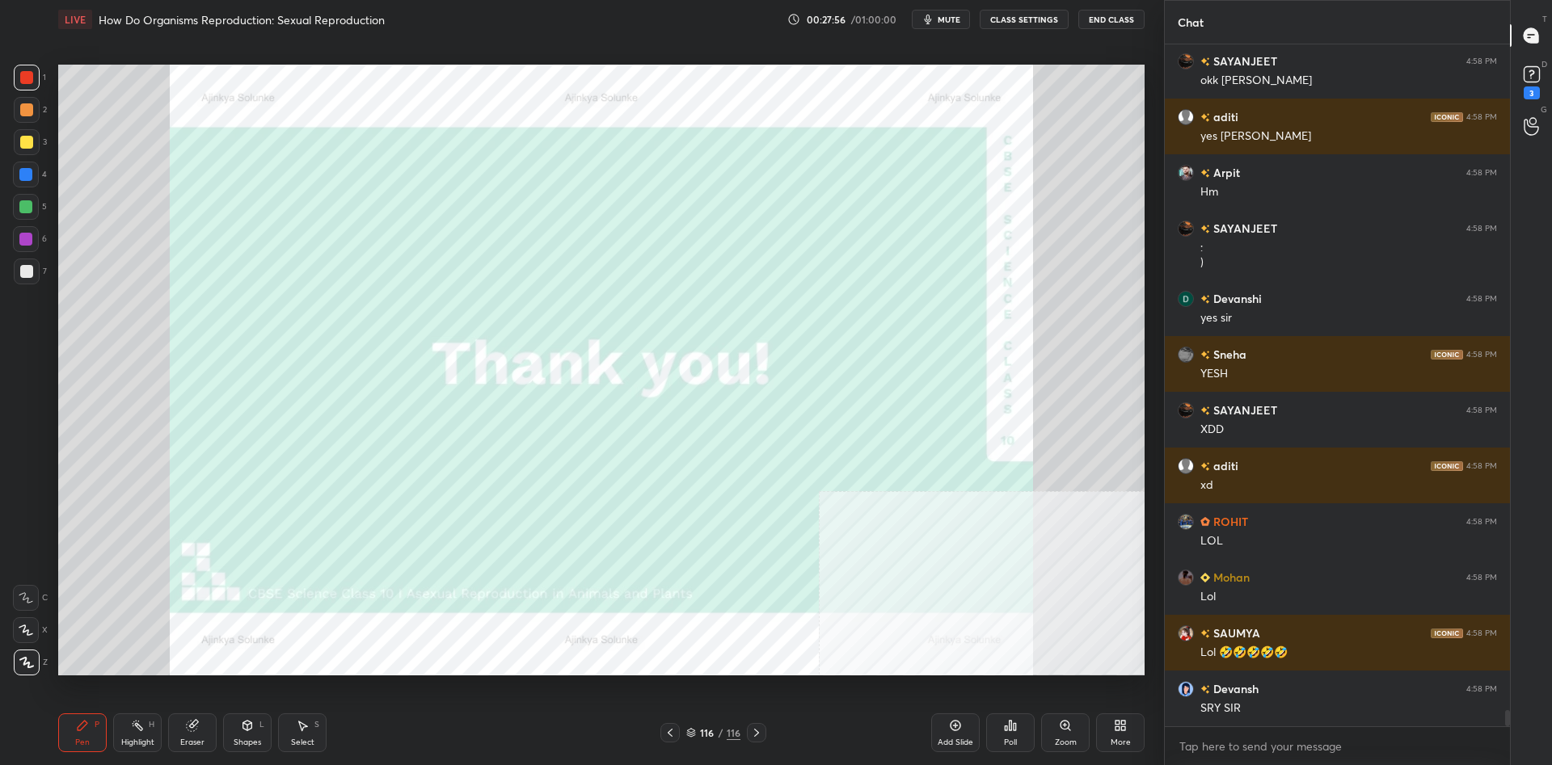
click at [957, 736] on div "Add Slide" at bounding box center [955, 733] width 48 height 39
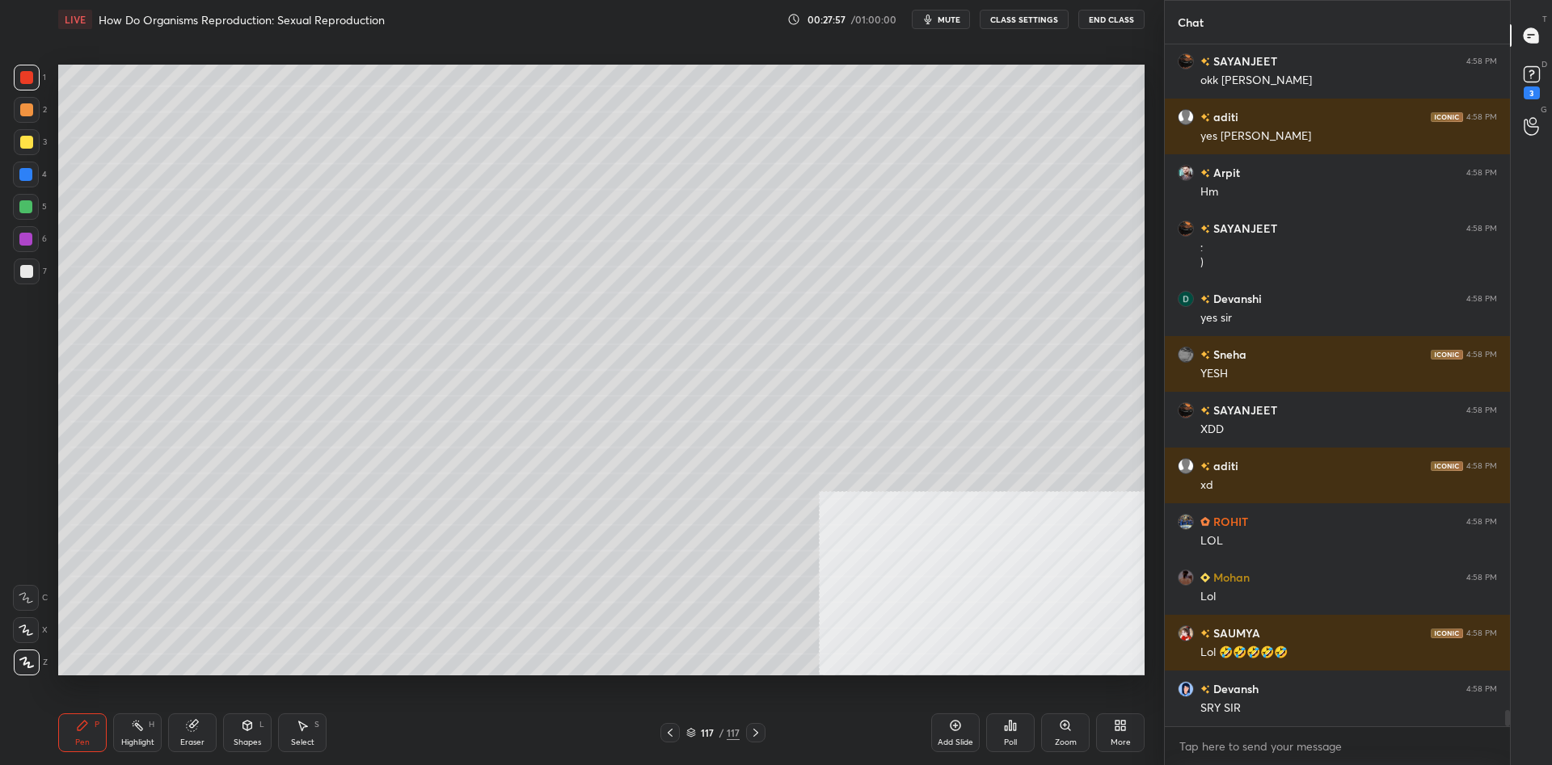
click at [1127, 734] on div "More" at bounding box center [1120, 733] width 48 height 39
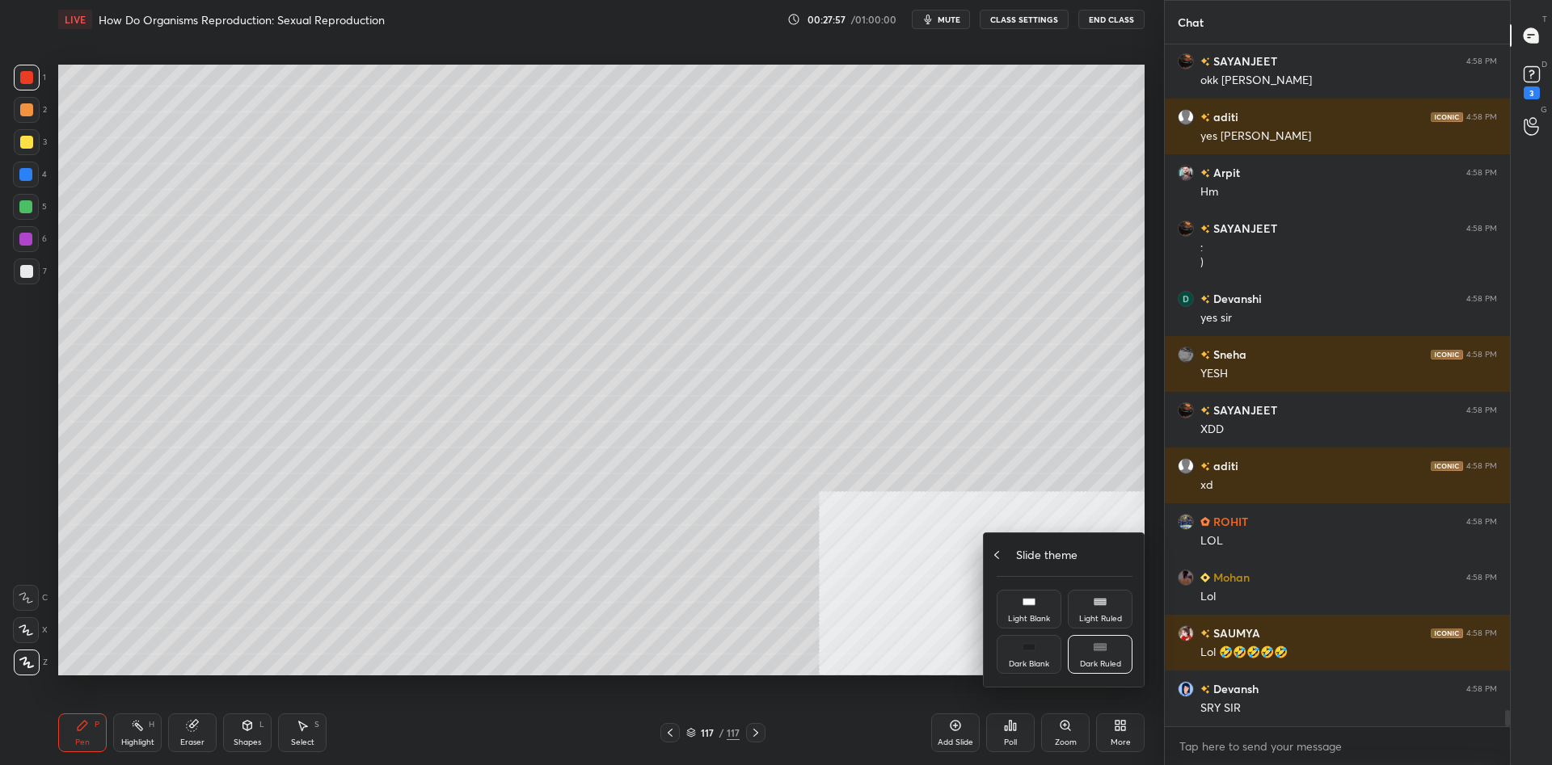
click at [1009, 560] on div "Slide theme" at bounding box center [1064, 554] width 136 height 17
click at [1014, 554] on div "Upload File" at bounding box center [1028, 564] width 65 height 39
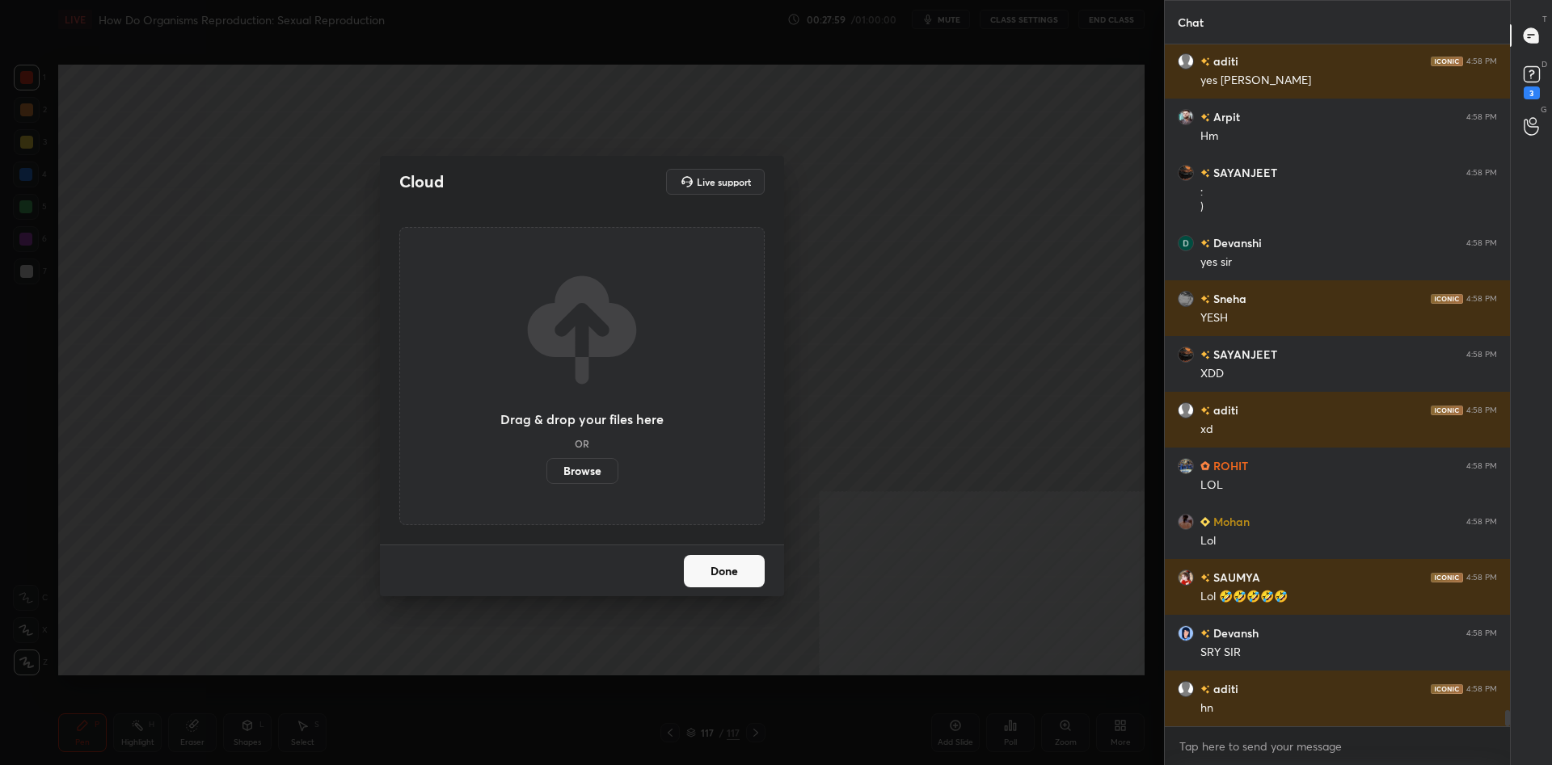
click at [588, 465] on label "Browse" at bounding box center [582, 471] width 72 height 26
click at [546, 465] on input "Browse" at bounding box center [546, 471] width 0 height 26
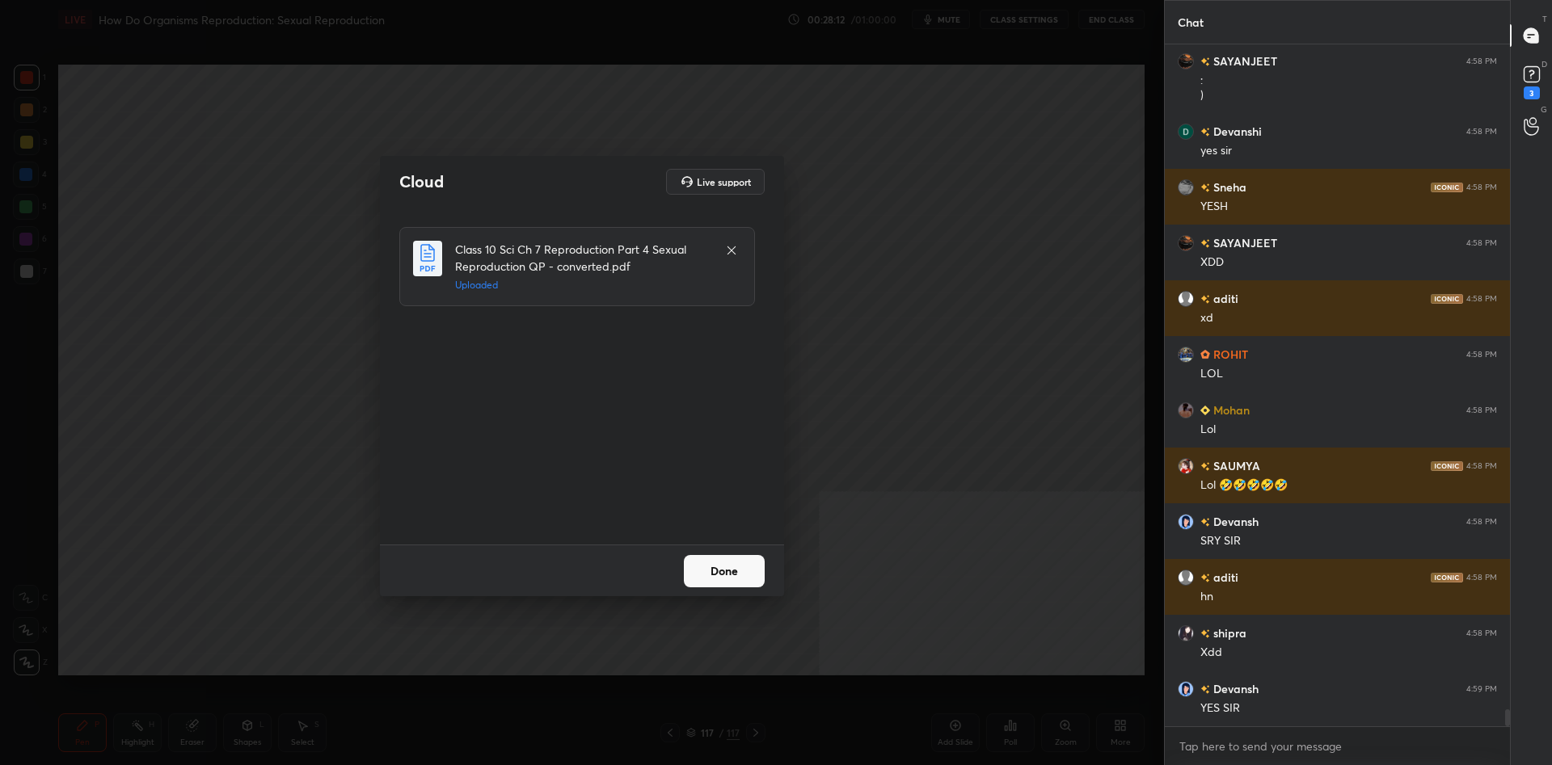
scroll to position [27247, 0]
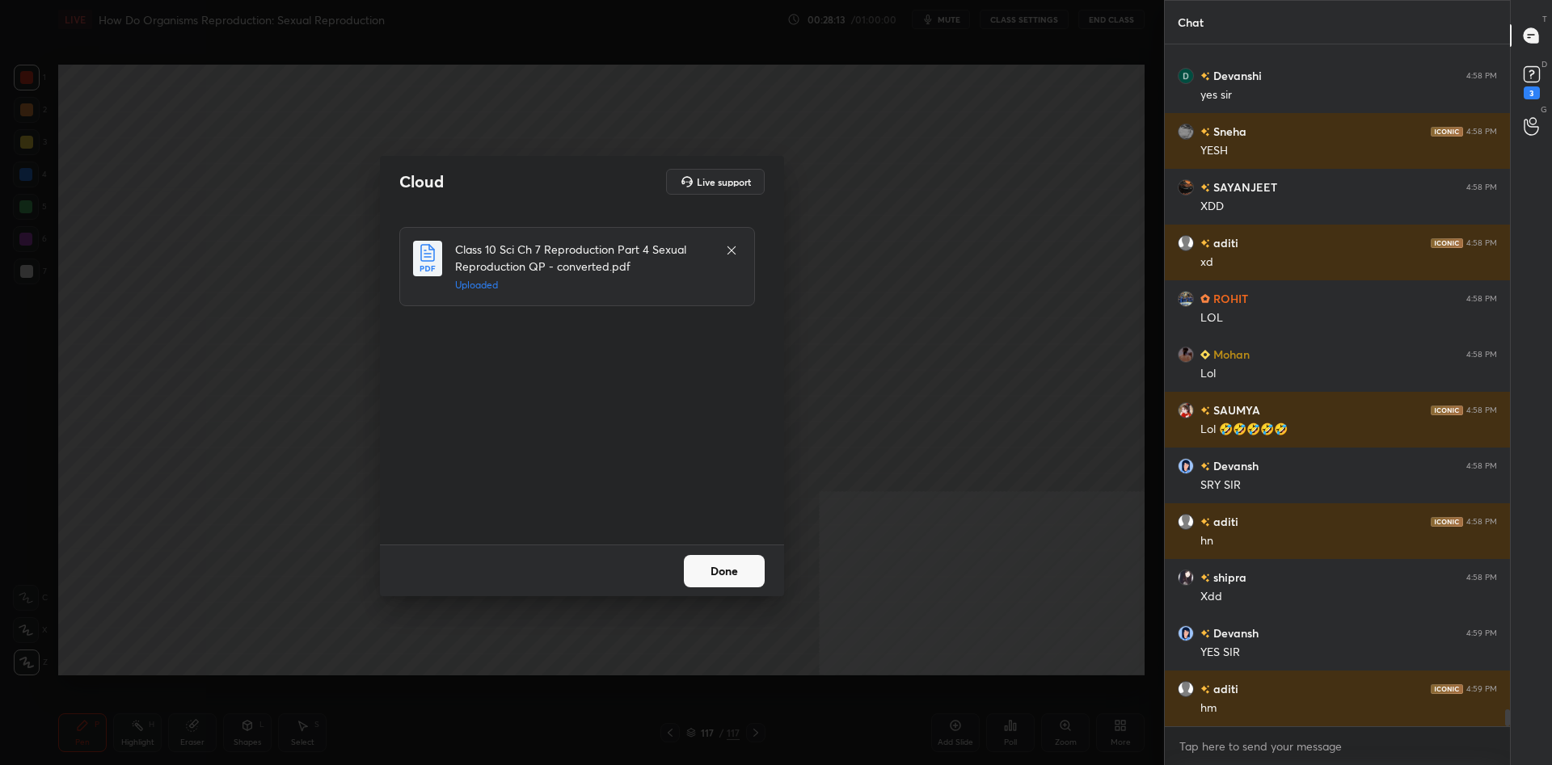
click at [727, 573] on button "Done" at bounding box center [724, 571] width 81 height 32
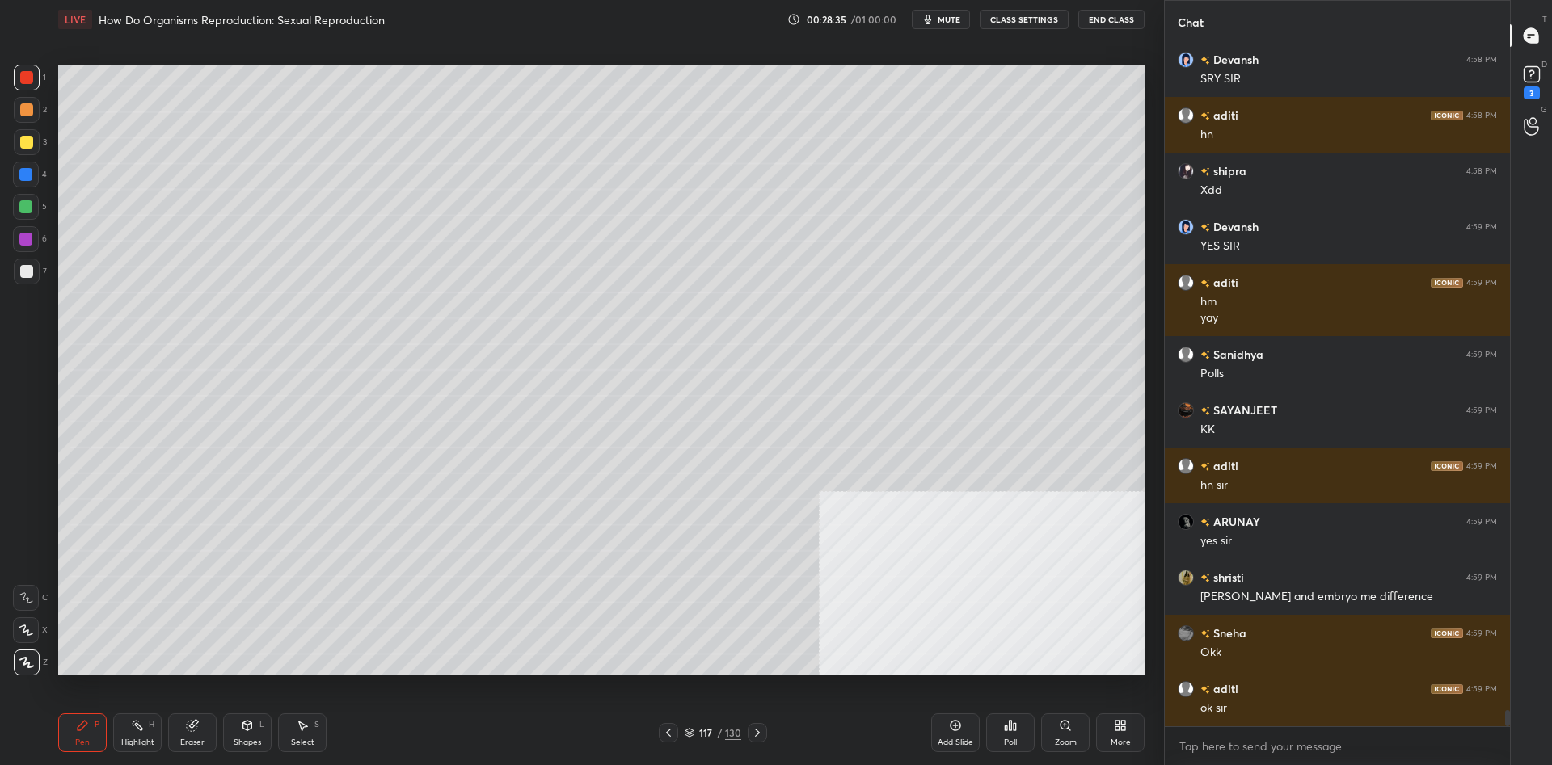
scroll to position [27710, 0]
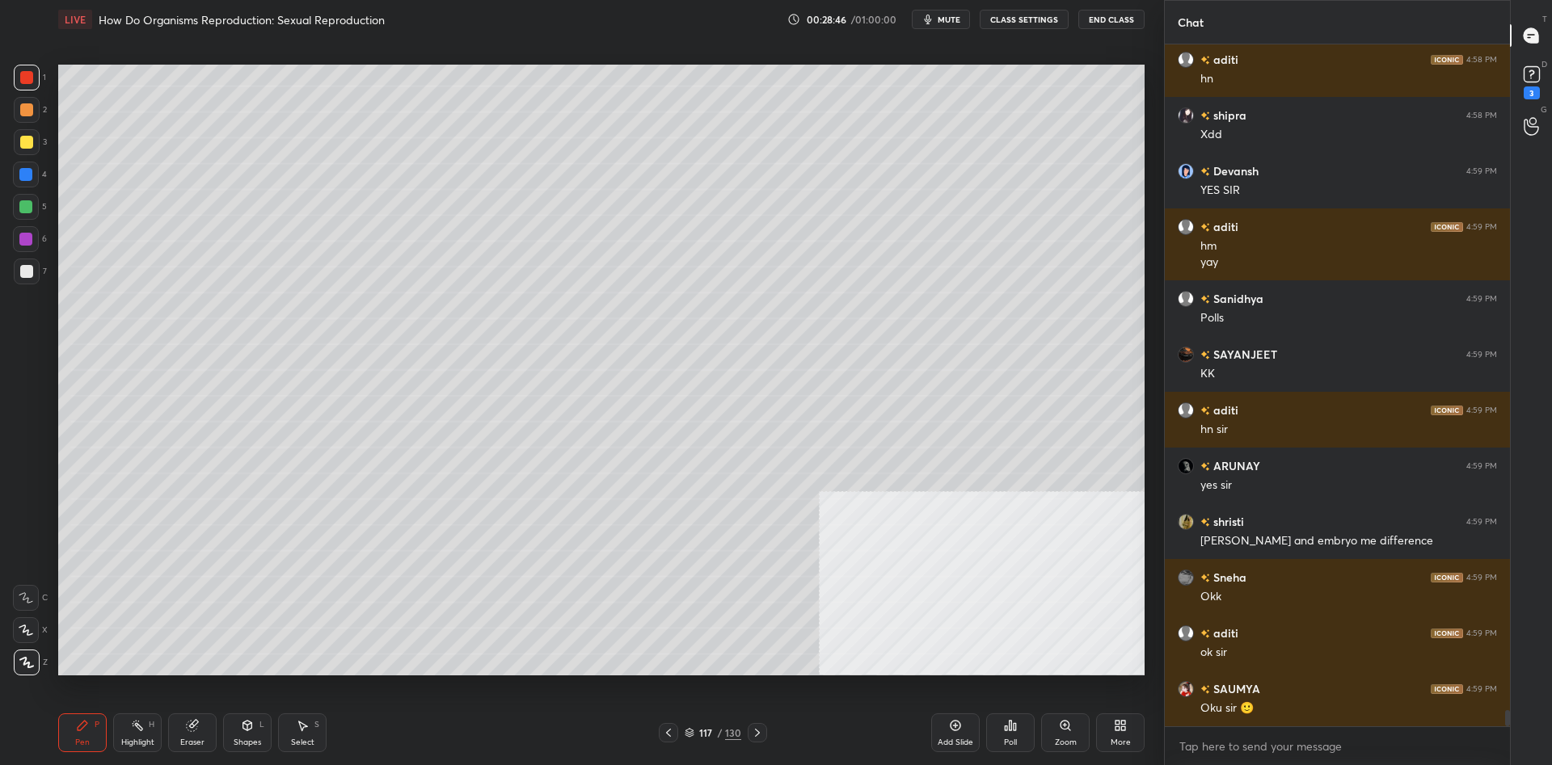
click at [708, 723] on div "117 / 130" at bounding box center [713, 732] width 108 height 19
click at [691, 740] on div "117 / 130" at bounding box center [713, 732] width 108 height 19
click at [706, 735] on div "117" at bounding box center [705, 733] width 16 height 10
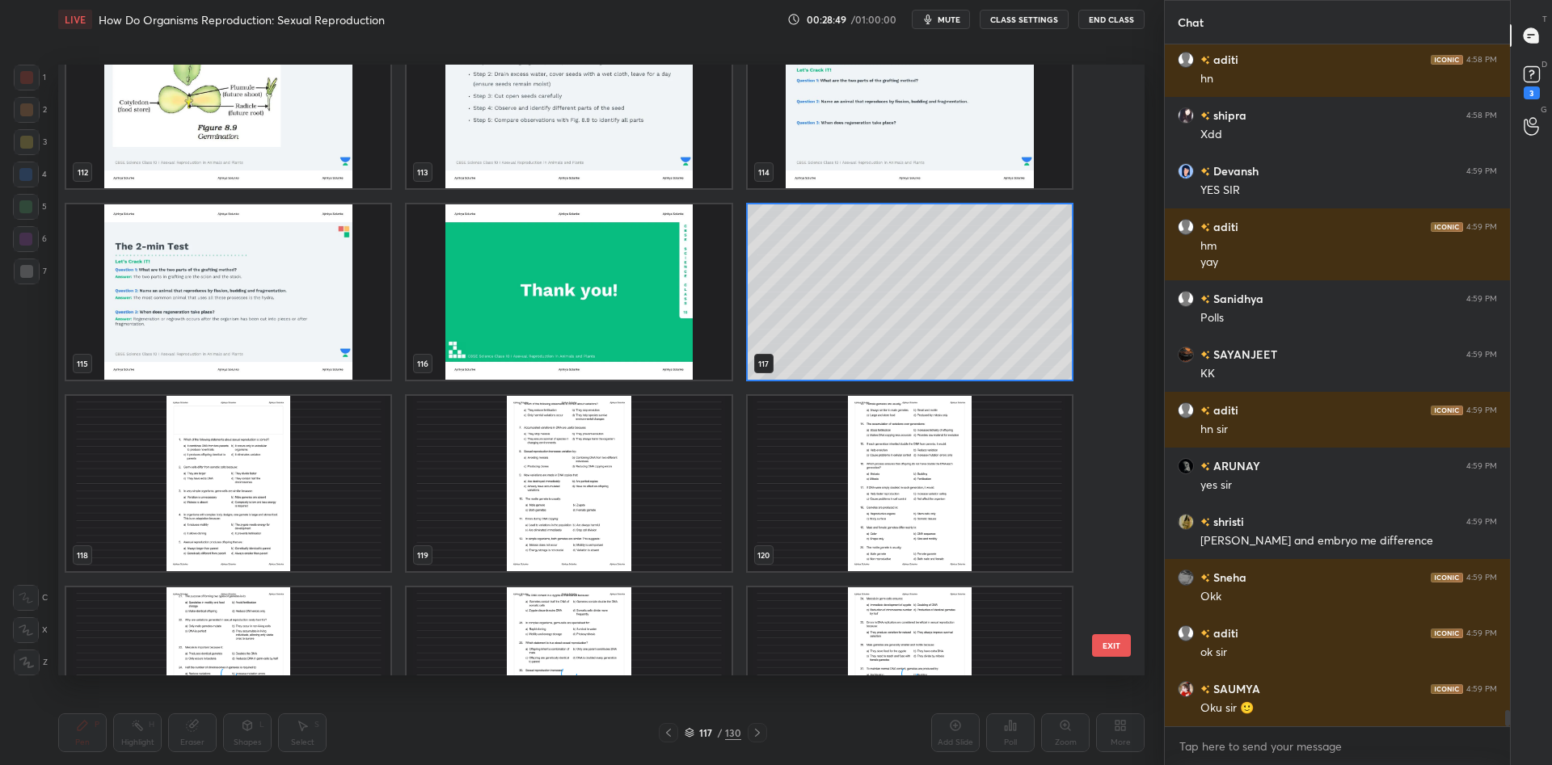
scroll to position [7164, 0]
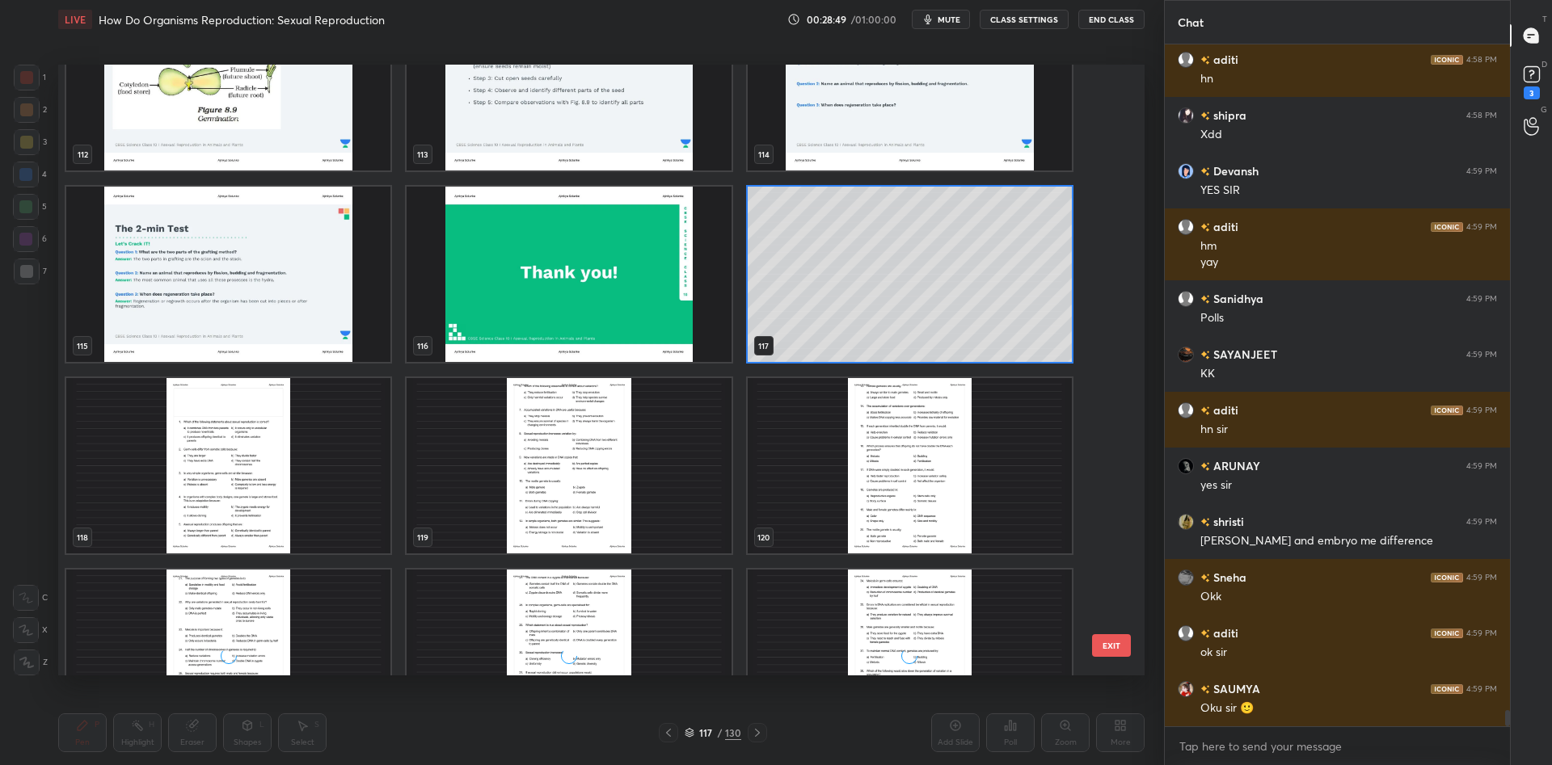
click at [322, 516] on img "grid" at bounding box center [228, 465] width 324 height 175
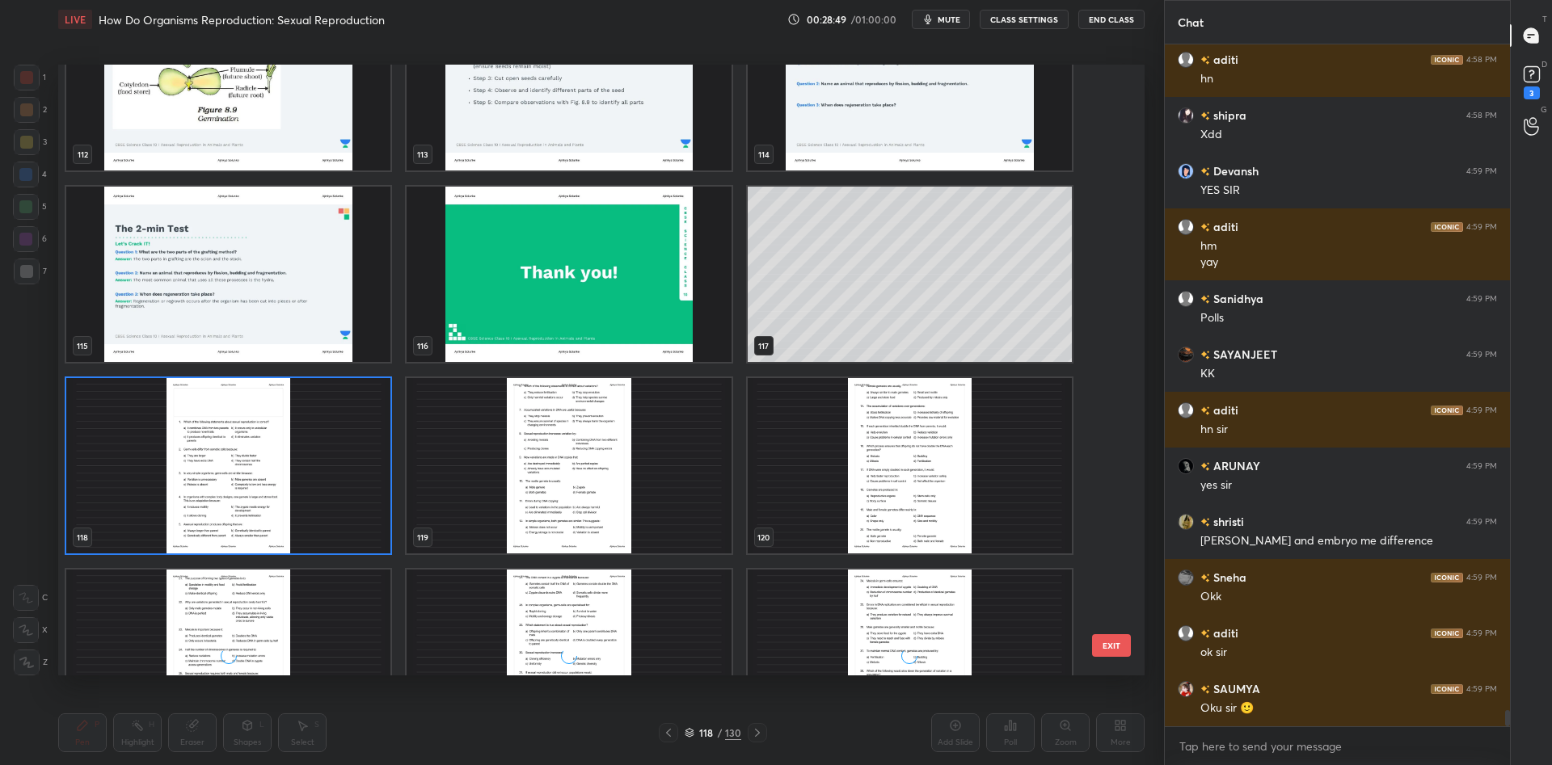
click at [322, 516] on img "grid" at bounding box center [228, 465] width 324 height 175
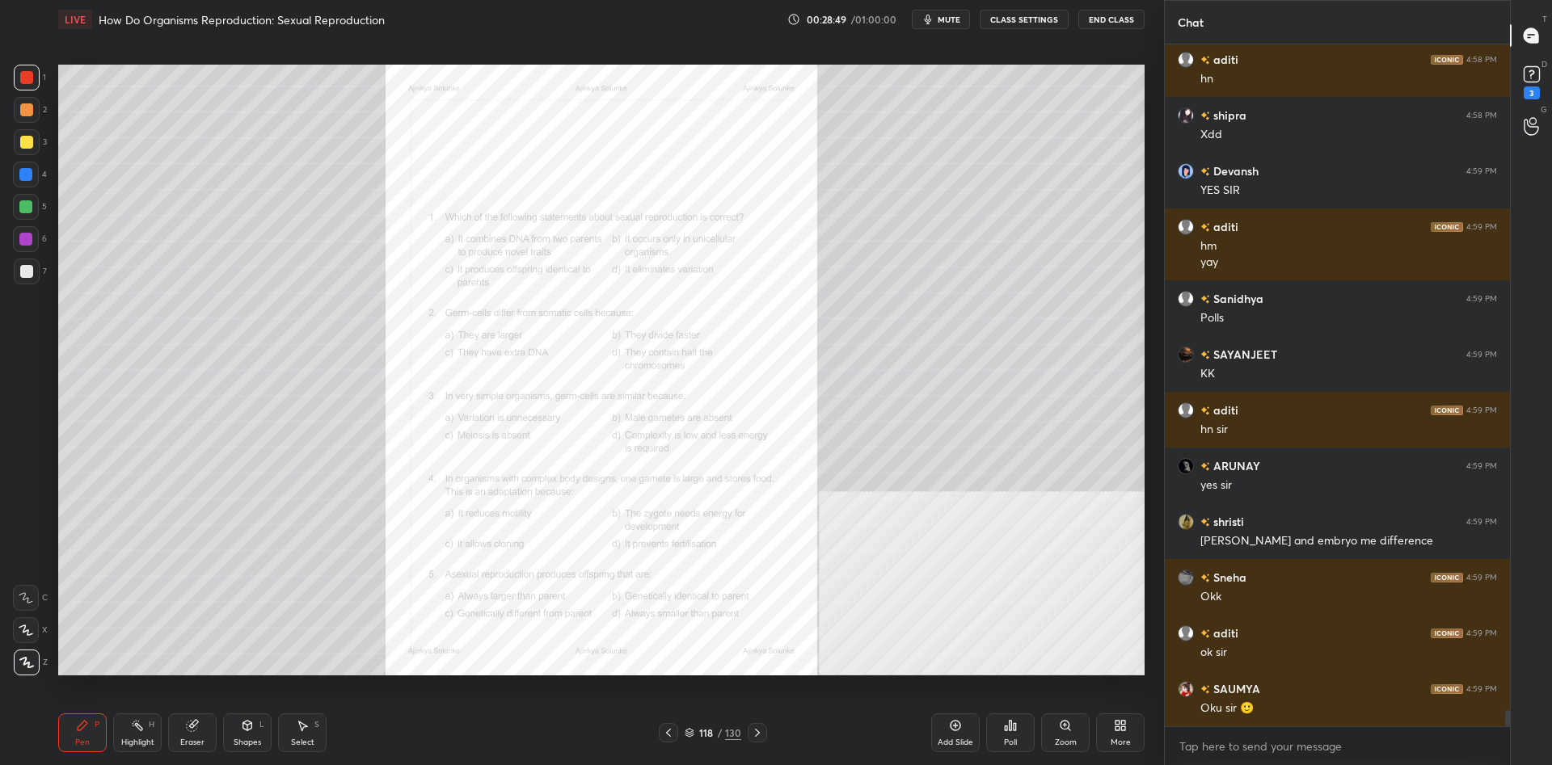
click at [314, 512] on img "grid" at bounding box center [228, 465] width 324 height 175
click at [1071, 742] on div "Zoom" at bounding box center [1066, 743] width 22 height 8
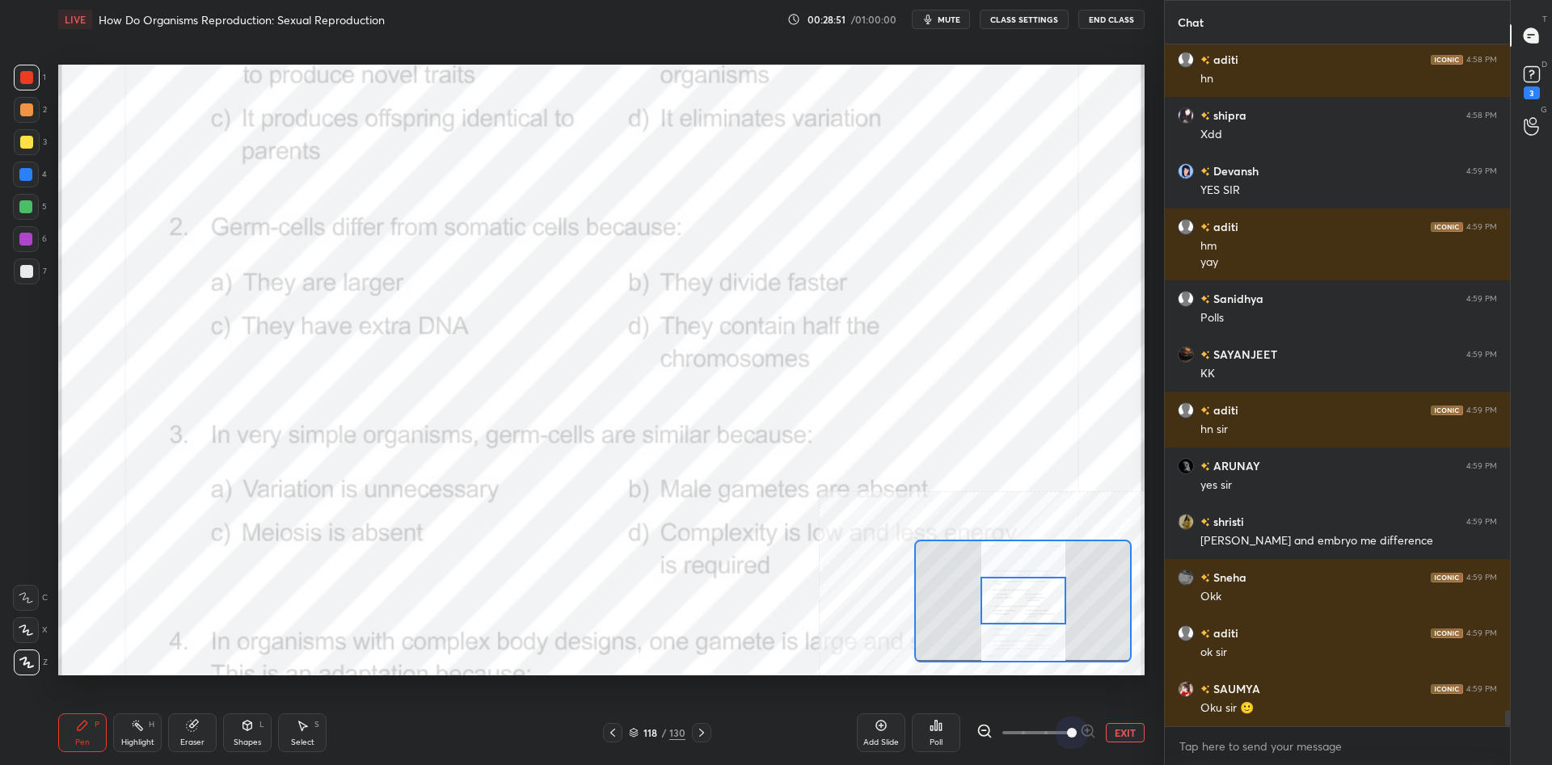
drag, startPoint x: 1039, startPoint y: 735, endPoint x: 1161, endPoint y: 735, distance: 122.0
click at [1161, 735] on div "1 2 3 4 5 6 7 C X Z C X Z E E Erase all H H LIVE How Do Organisms Reproduction:…" at bounding box center [582, 382] width 1164 height 765
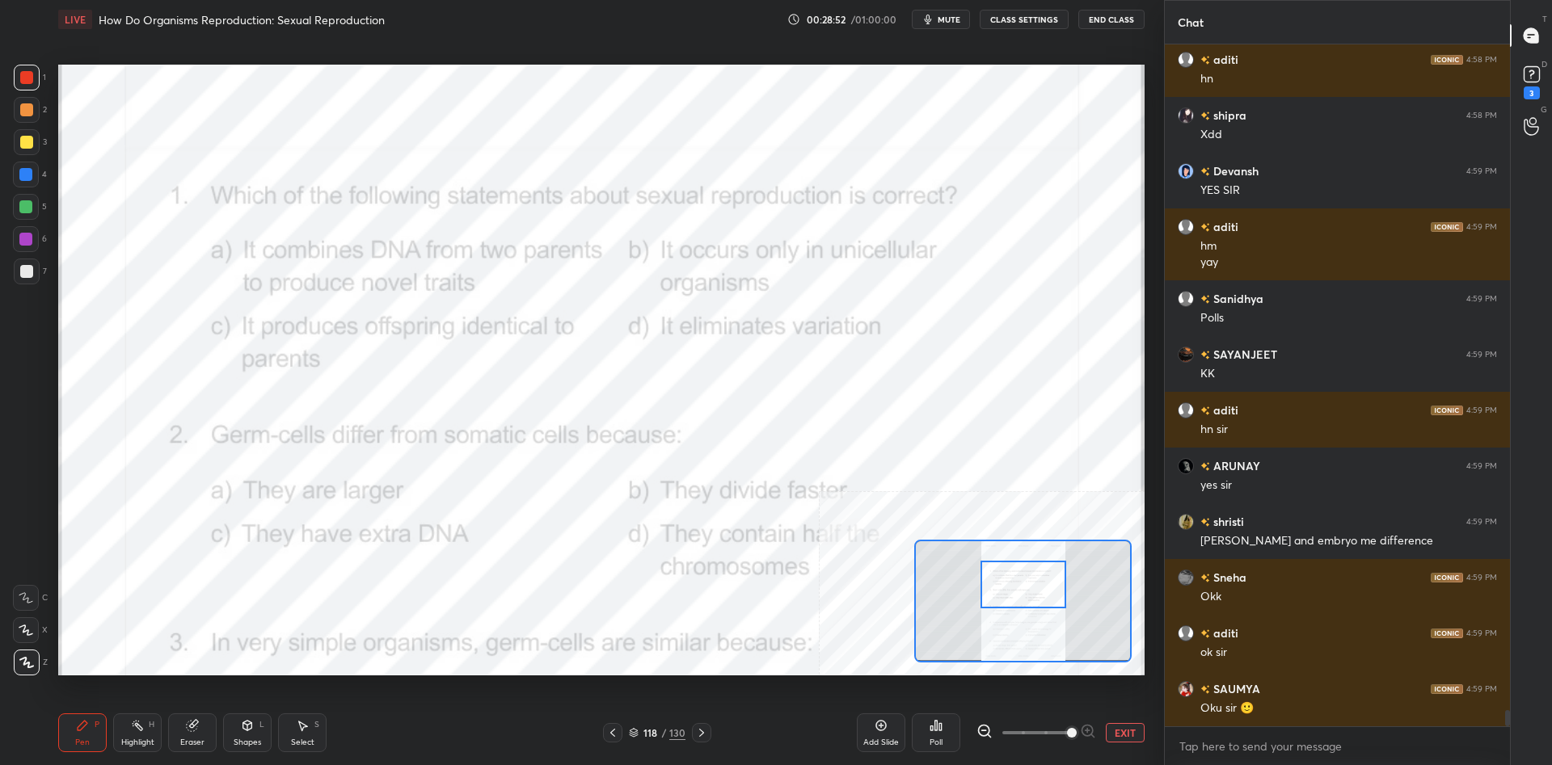
click at [1044, 600] on div at bounding box center [1023, 585] width 86 height 48
click at [155, 731] on div "Highlight H" at bounding box center [137, 733] width 48 height 39
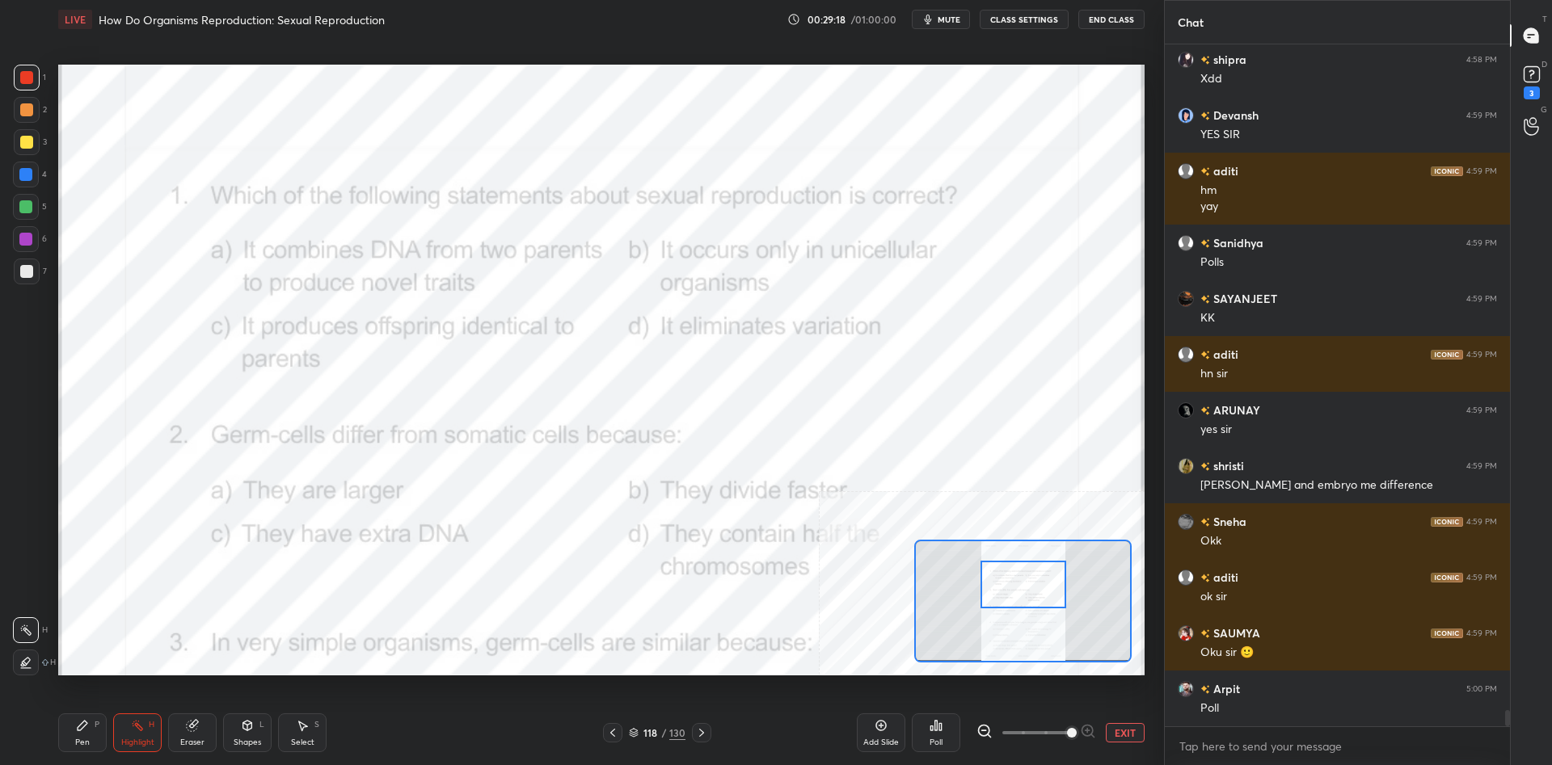
click at [940, 737] on div "Poll" at bounding box center [936, 733] width 48 height 39
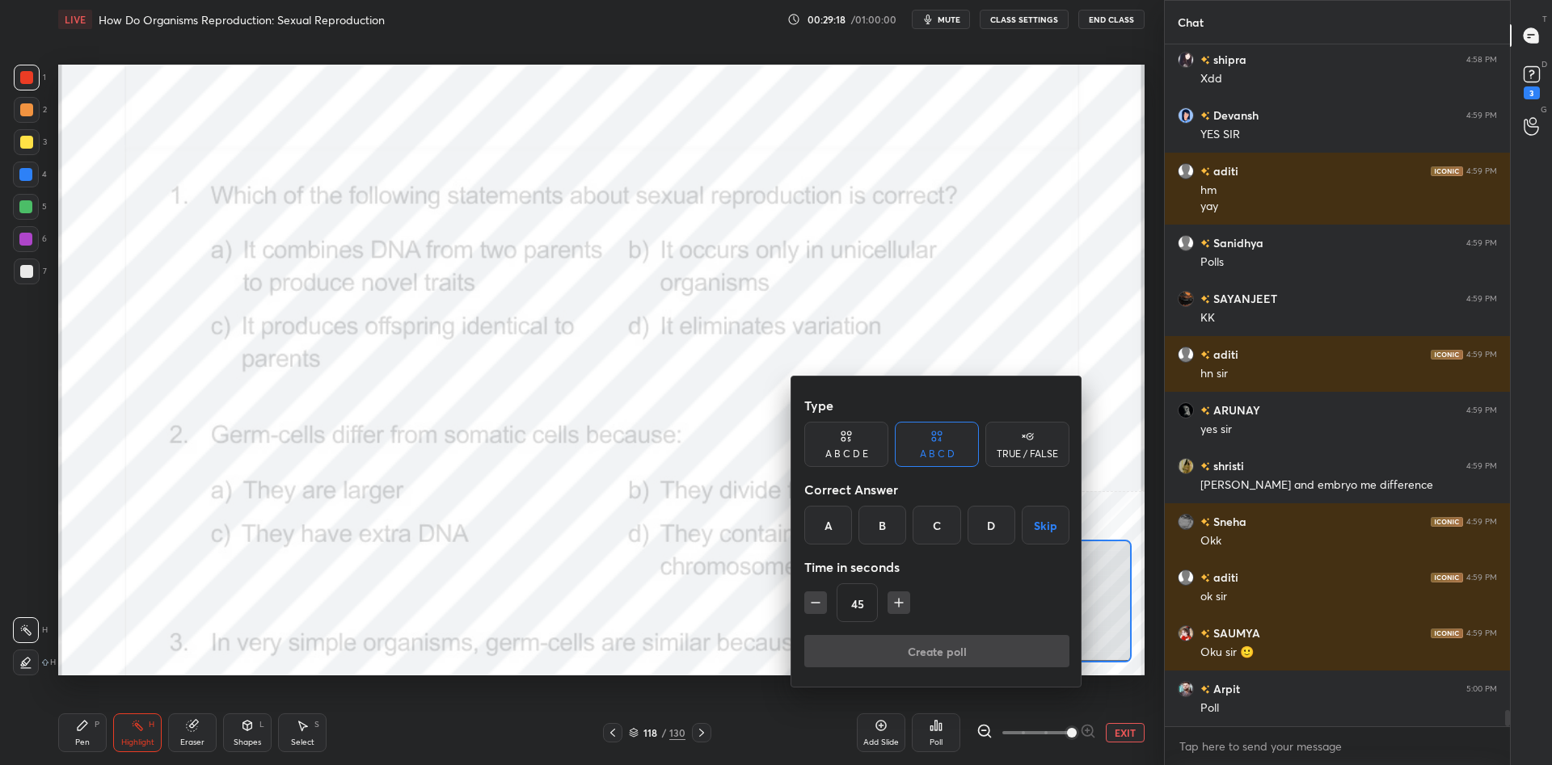
scroll to position [27821, 0]
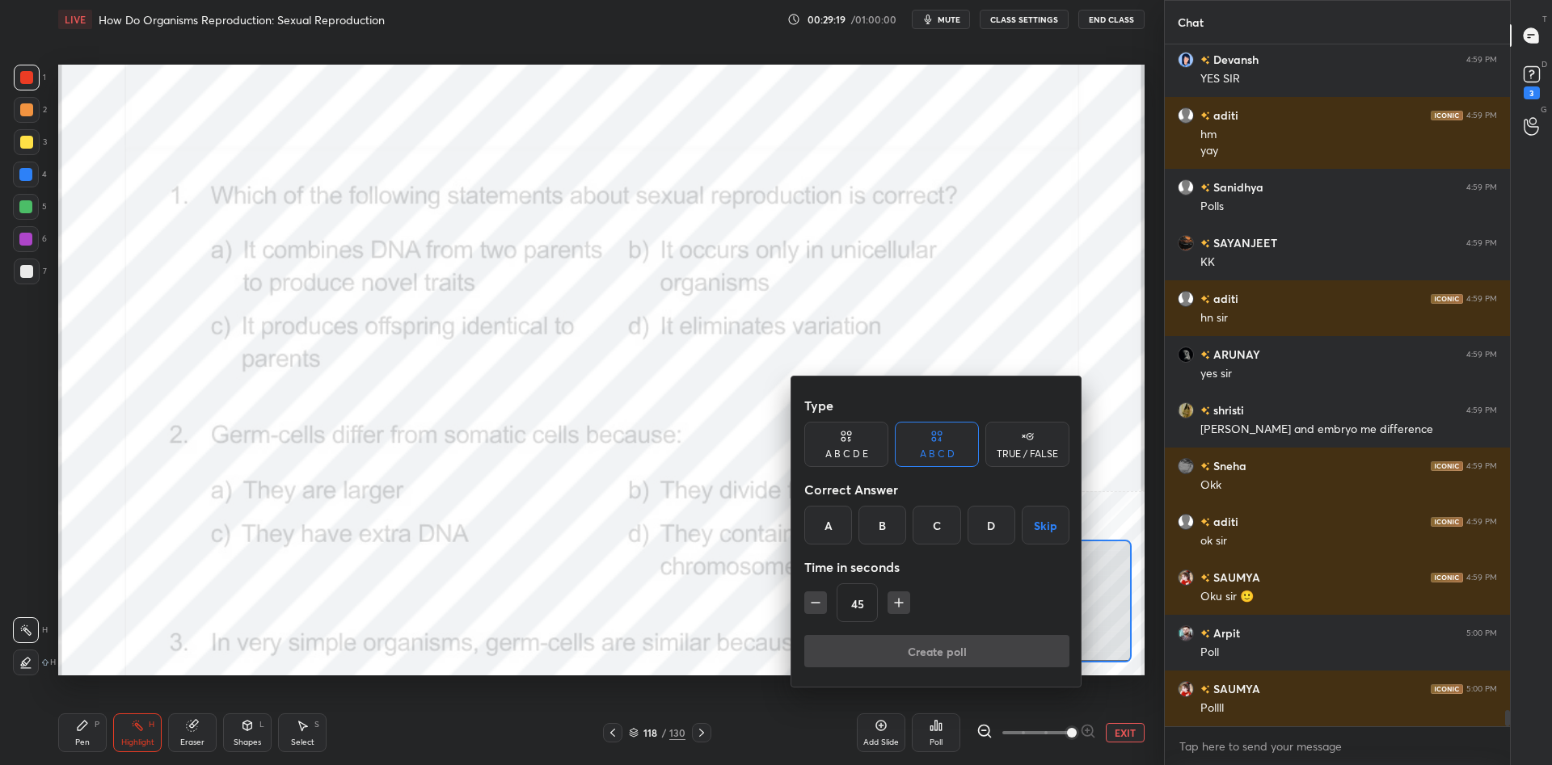
click at [808, 520] on div "A" at bounding box center [828, 525] width 48 height 39
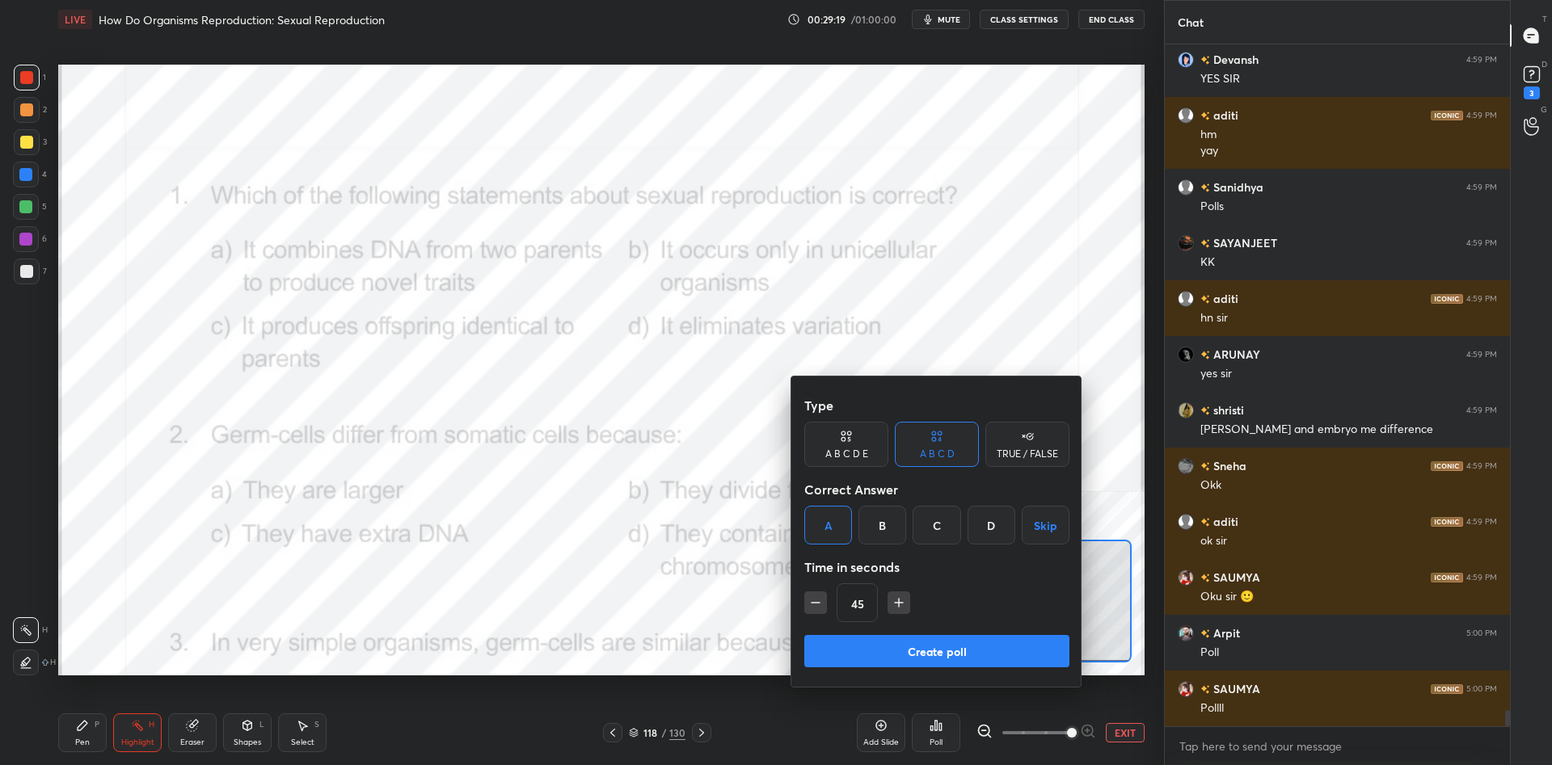
click at [813, 604] on icon "button" at bounding box center [815, 603] width 16 height 16
type input "15"
click at [813, 604] on div "15" at bounding box center [936, 602] width 265 height 39
click at [896, 649] on button "Create poll" at bounding box center [936, 651] width 265 height 32
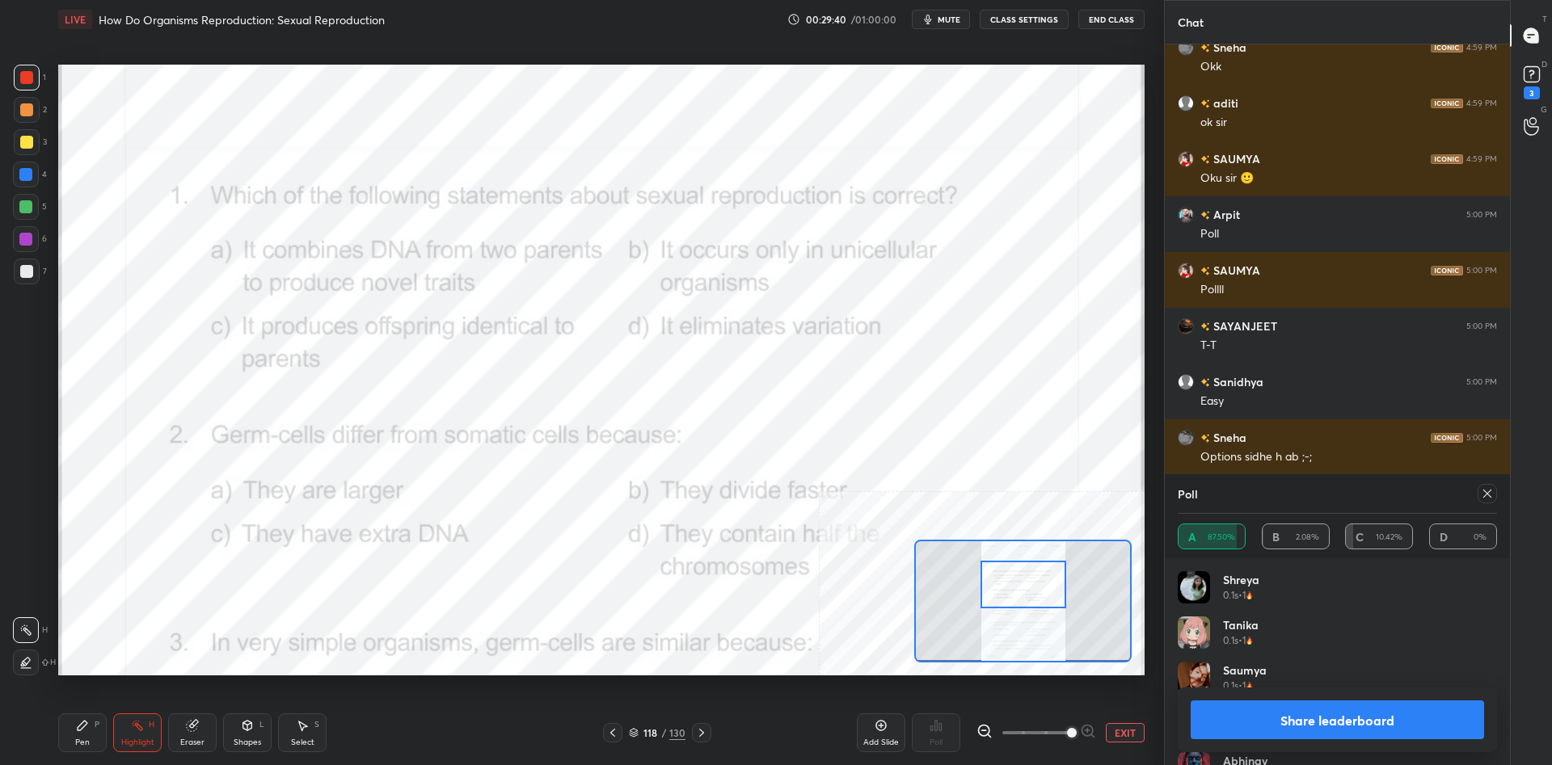
scroll to position [28312, 0]
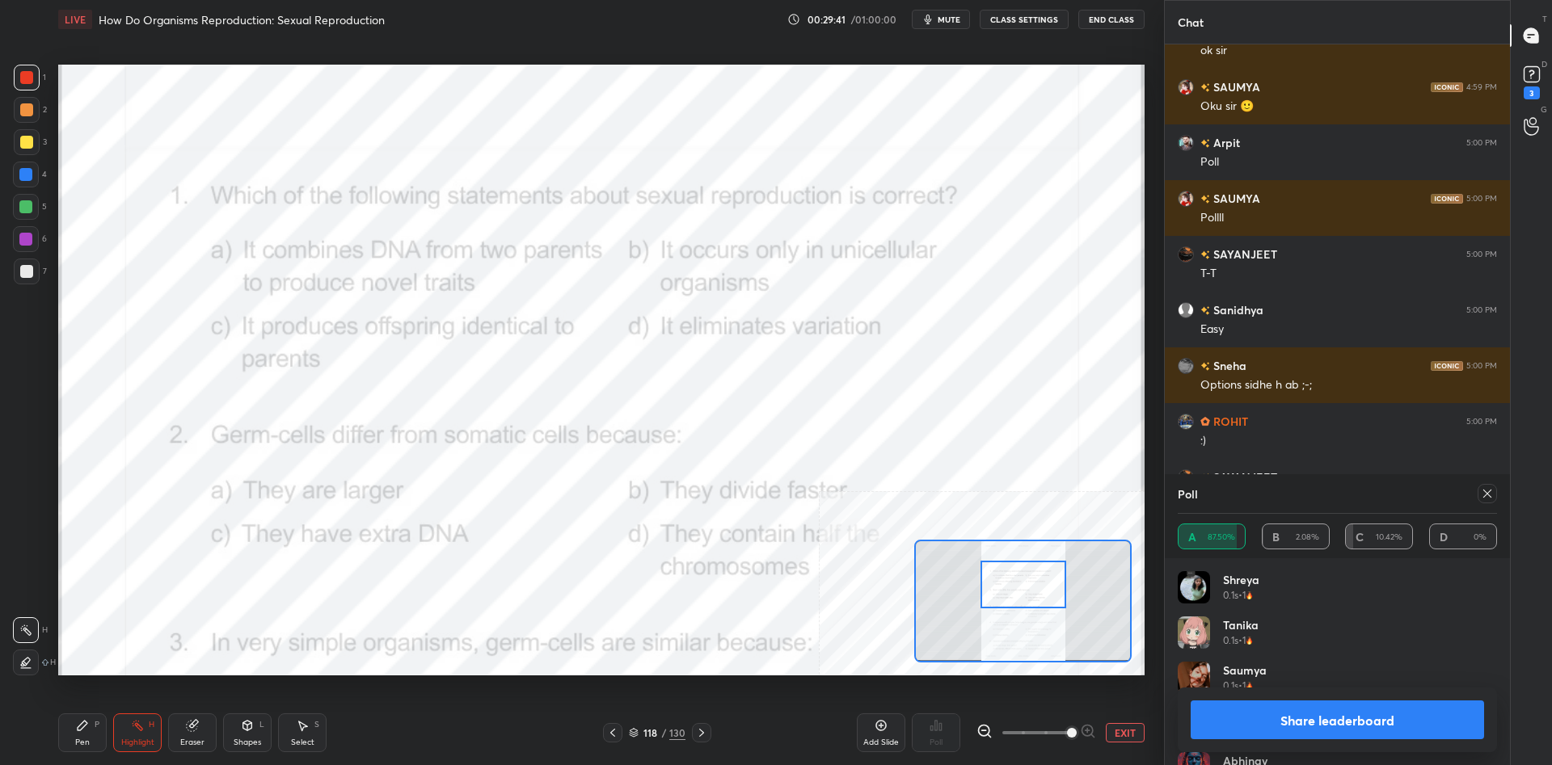
click at [1278, 702] on button "Share leaderboard" at bounding box center [1336, 720] width 293 height 39
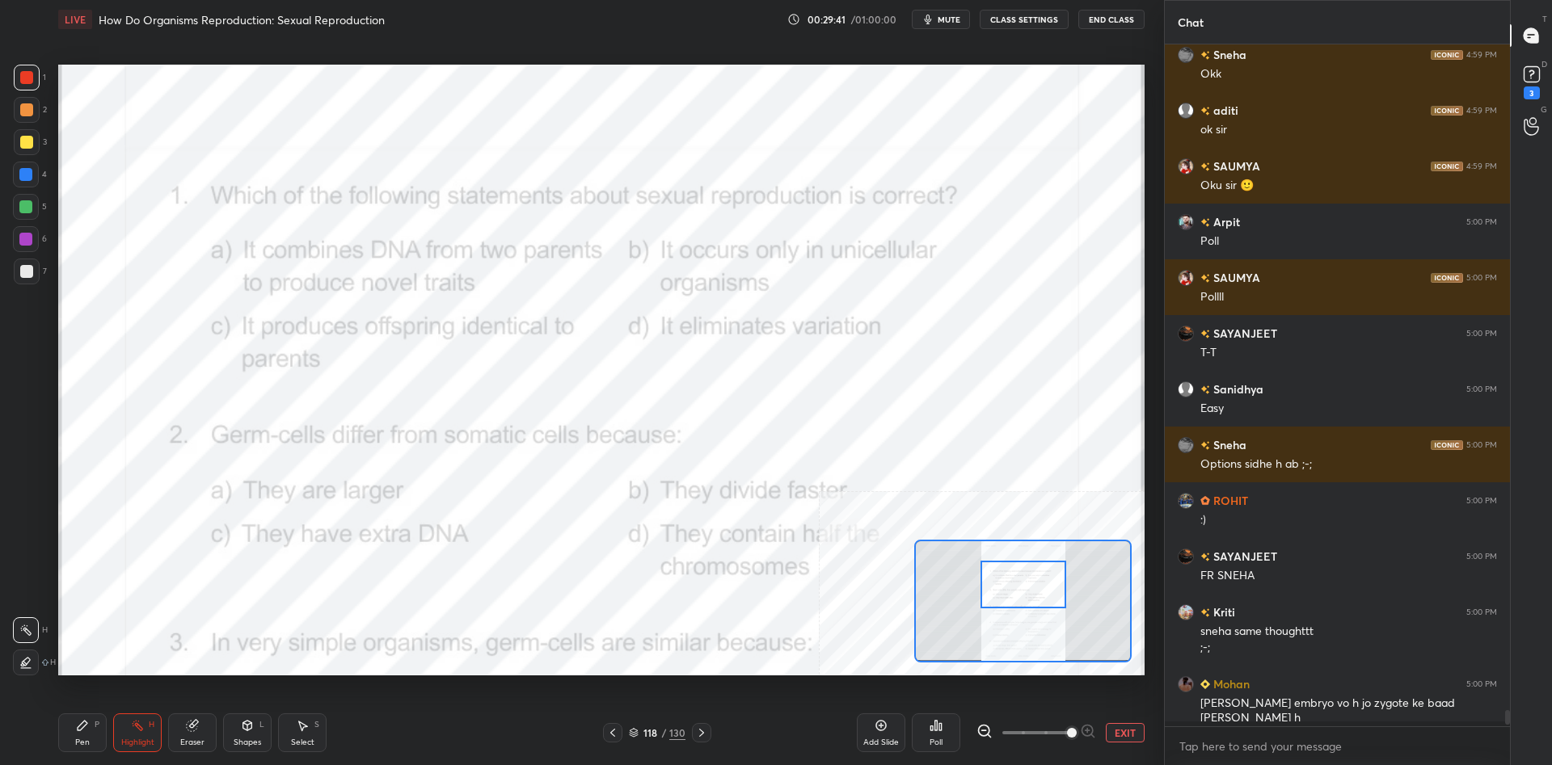
scroll to position [0, 1]
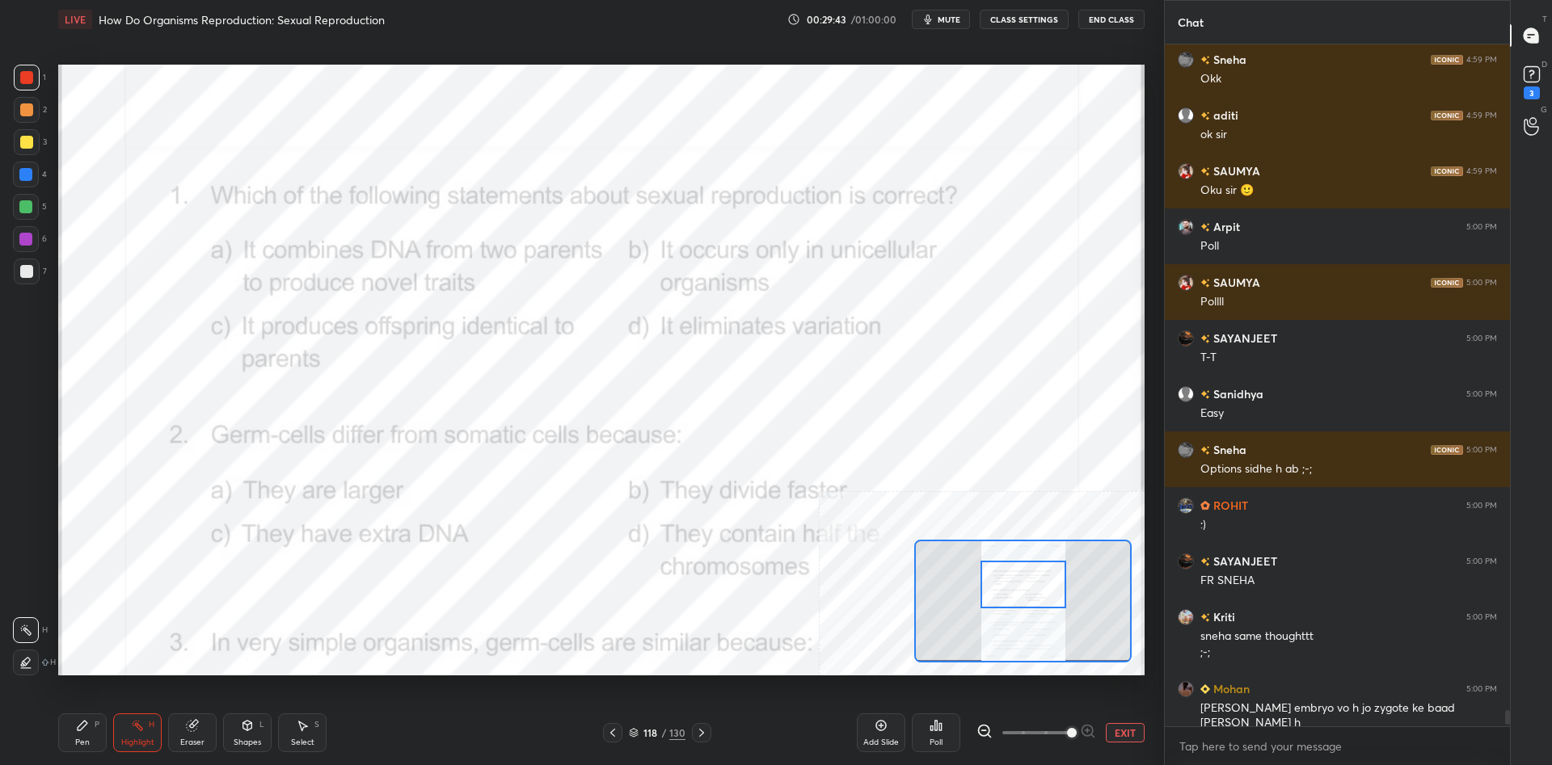
click at [94, 734] on div "Pen P" at bounding box center [82, 733] width 48 height 39
click at [94, 729] on div "Pen P" at bounding box center [82, 733] width 48 height 39
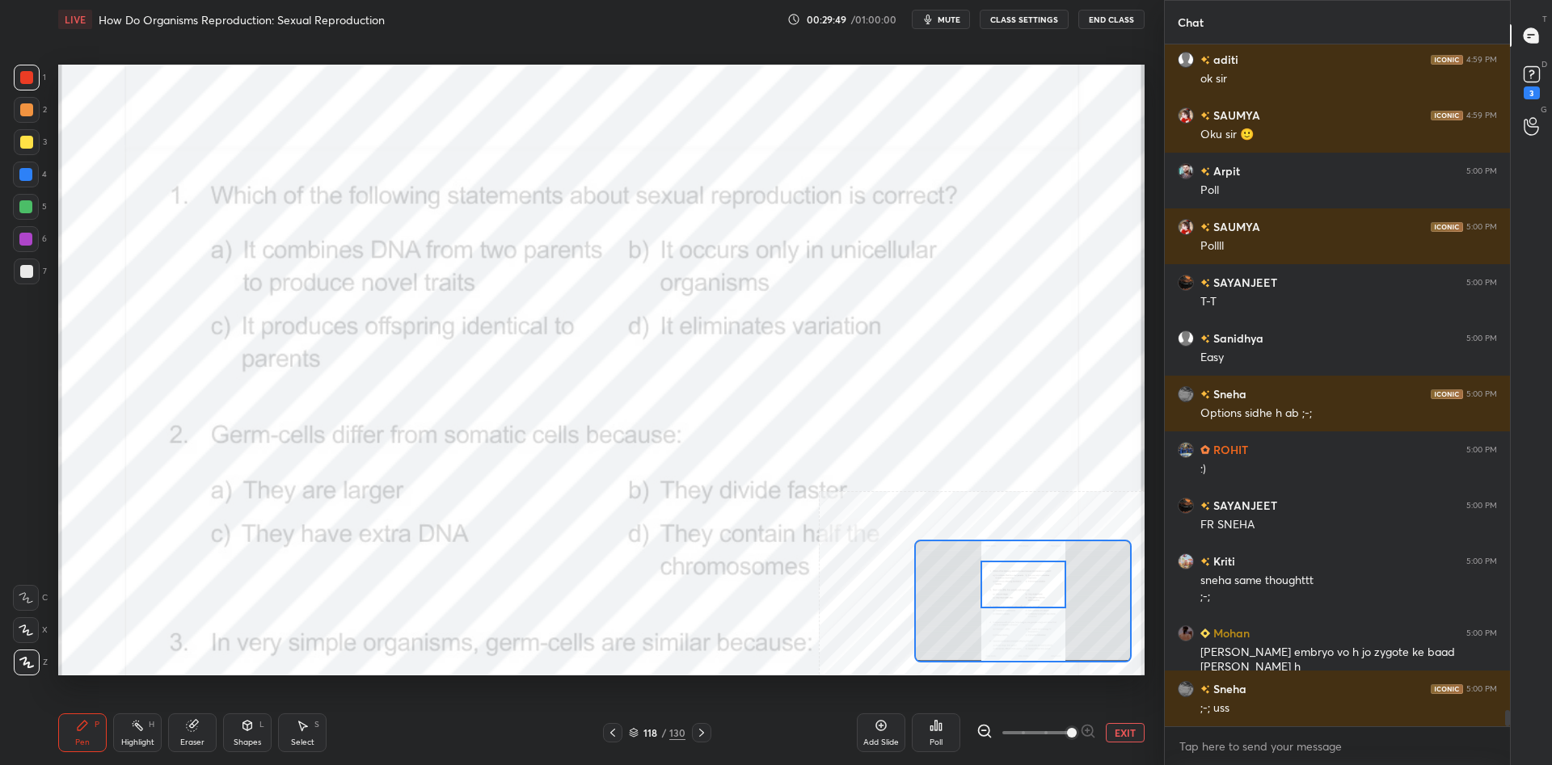
click at [1110, 732] on button "EXIT" at bounding box center [1124, 732] width 39 height 19
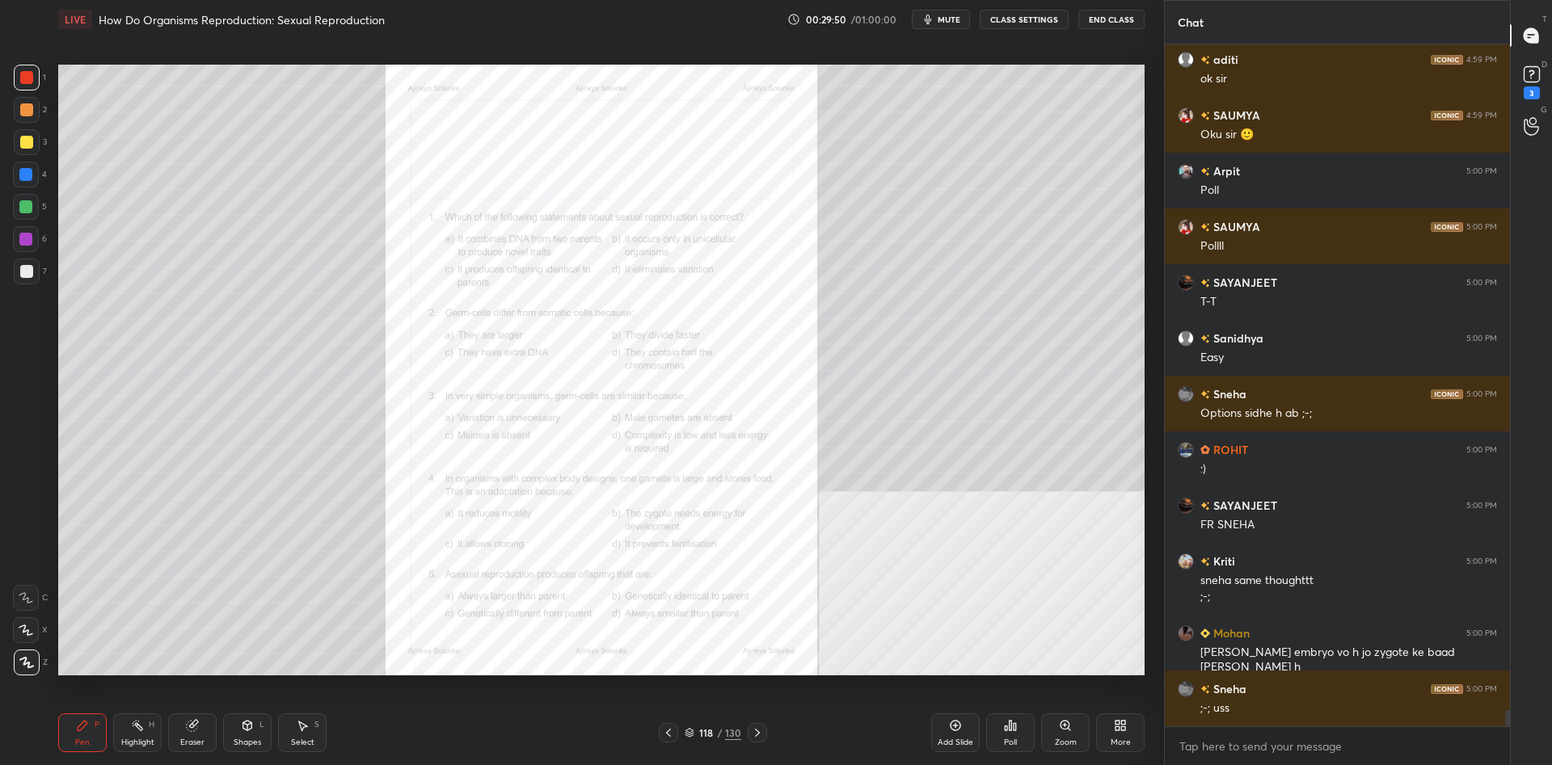
click at [1054, 732] on div "Zoom" at bounding box center [1065, 733] width 48 height 39
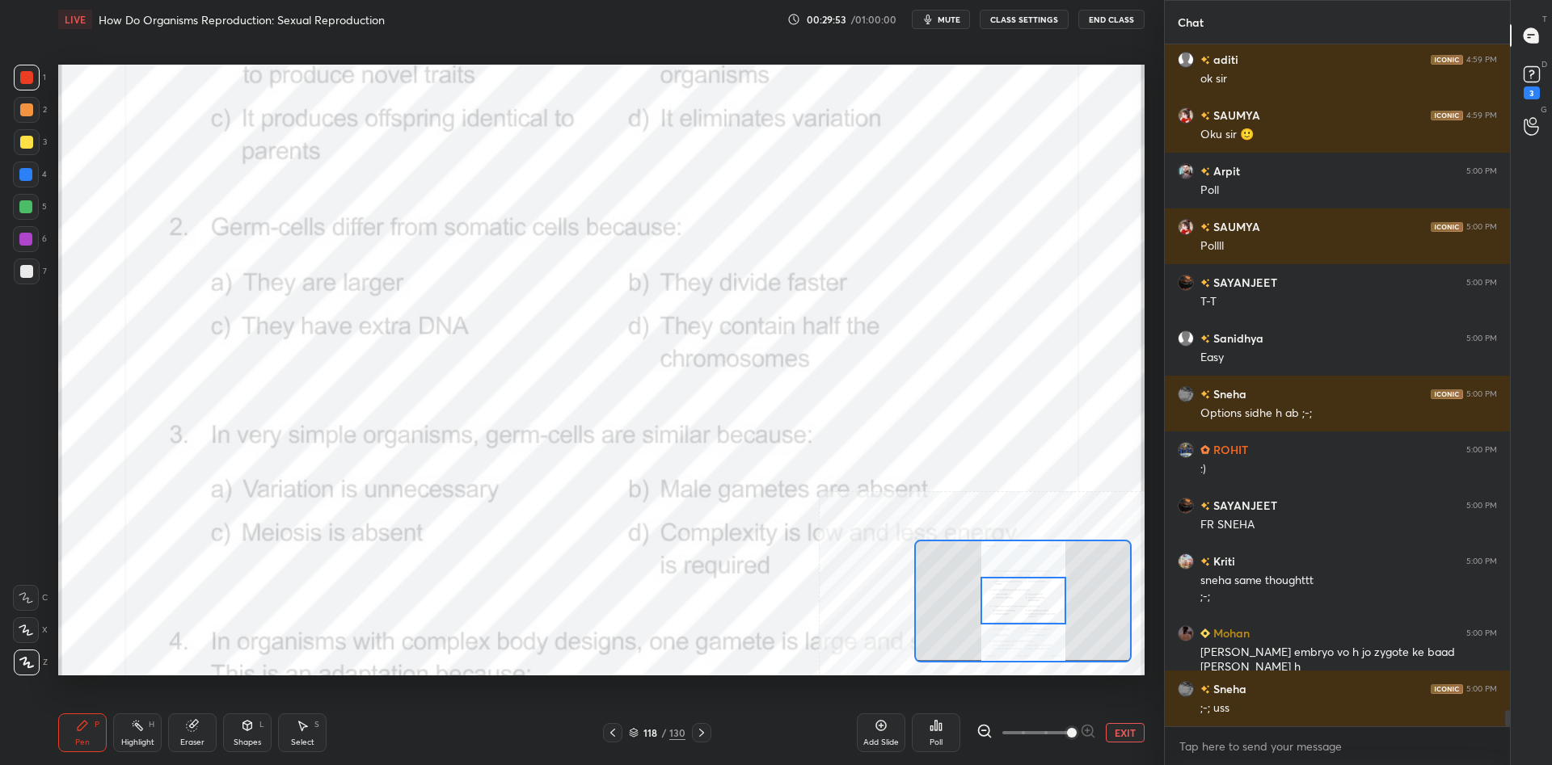
click at [1017, 608] on div at bounding box center [1023, 601] width 86 height 48
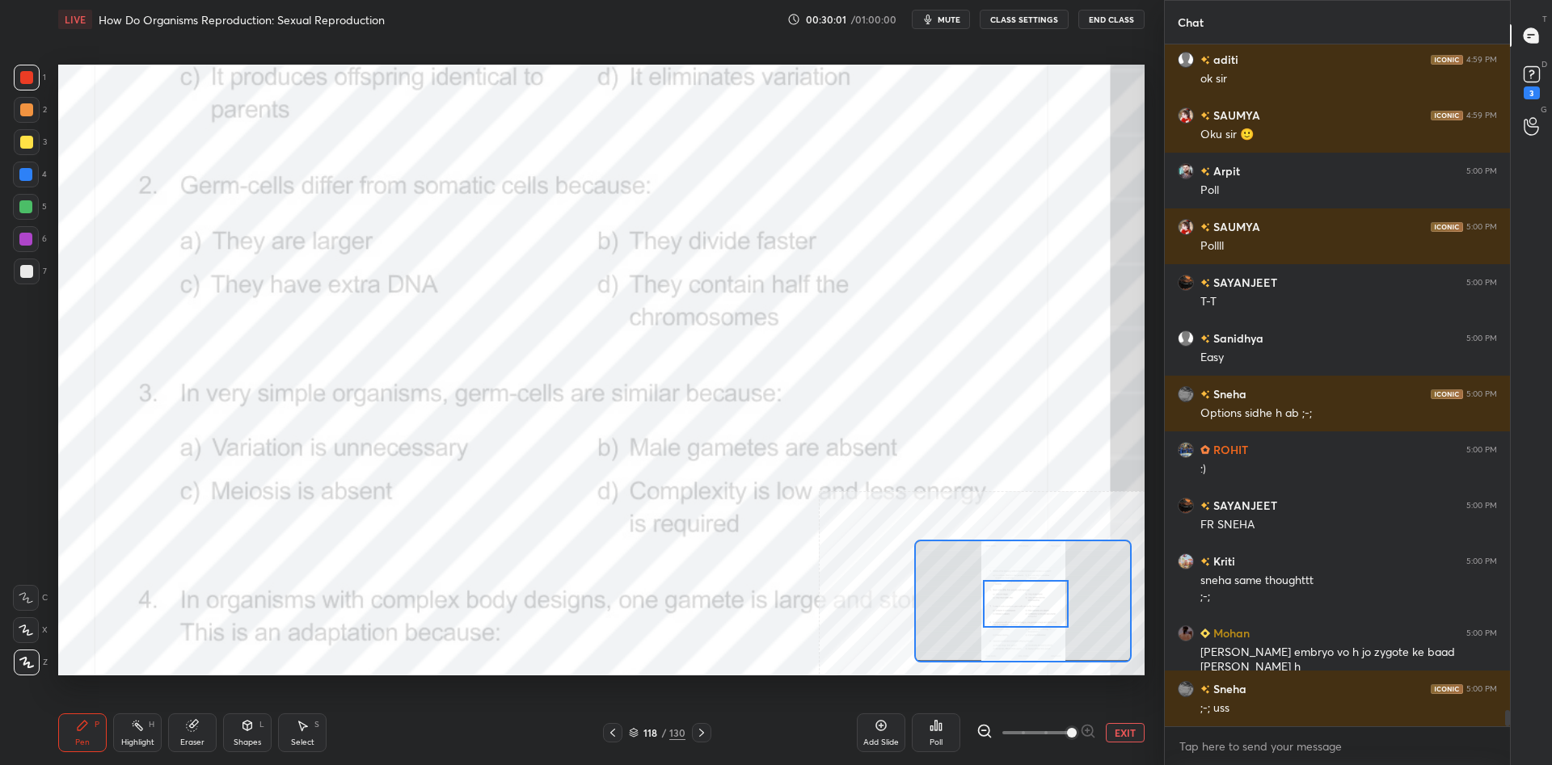
click at [122, 726] on div "Highlight H" at bounding box center [137, 733] width 48 height 39
click at [930, 735] on div "Poll" at bounding box center [936, 733] width 48 height 39
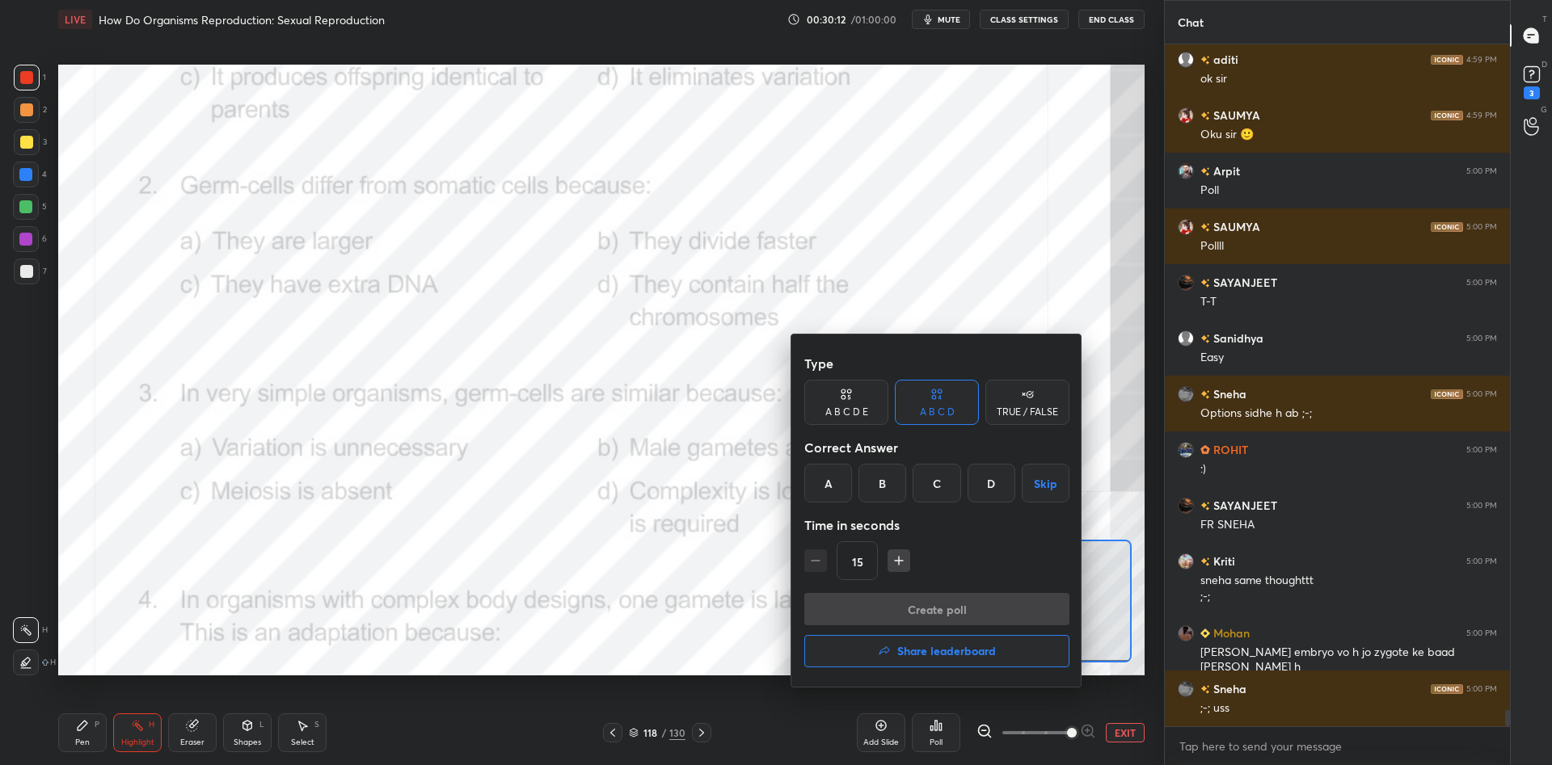
click at [987, 471] on div "D" at bounding box center [991, 483] width 48 height 39
click at [989, 600] on button "Create poll" at bounding box center [936, 609] width 265 height 32
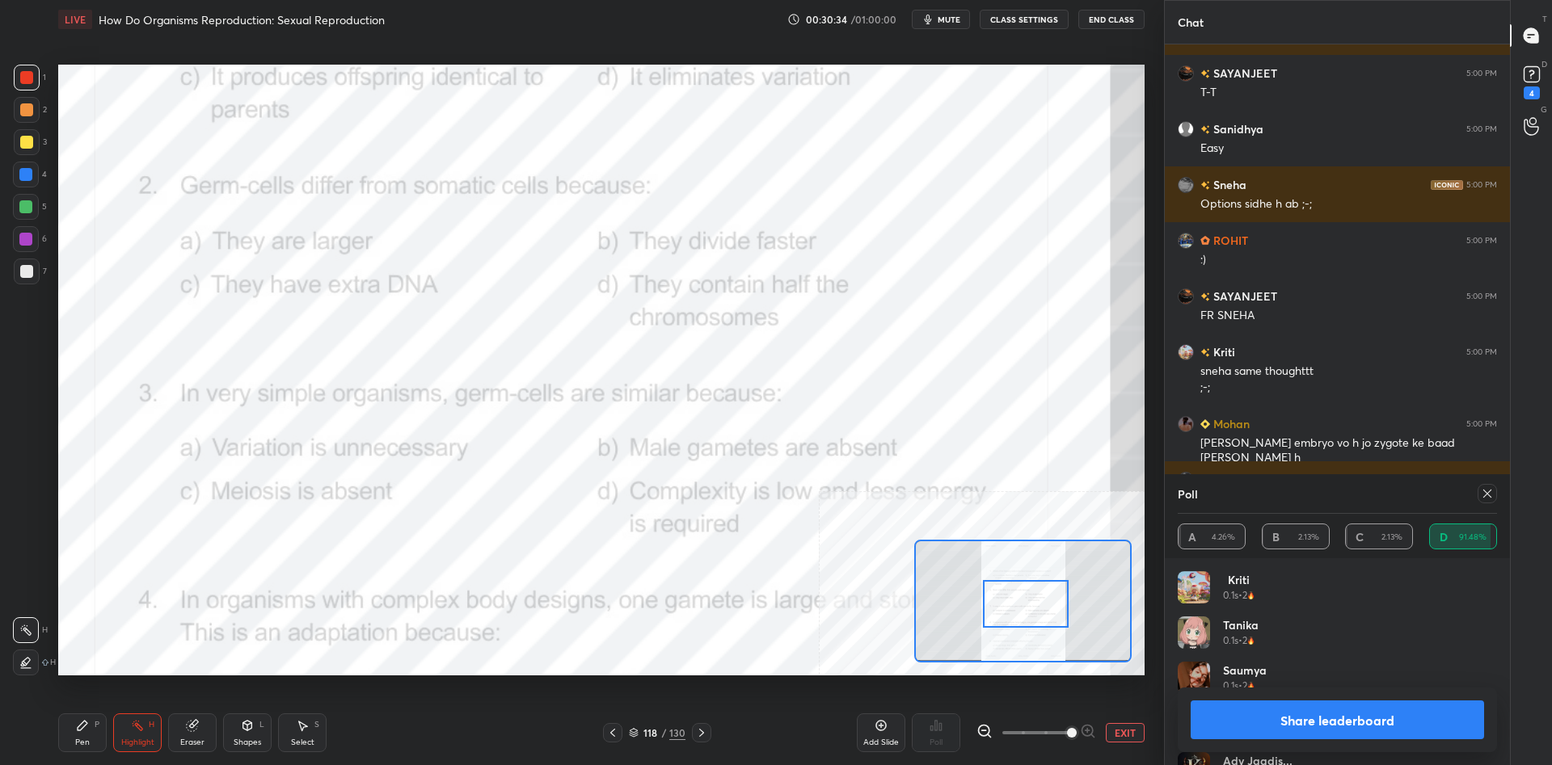
click at [1280, 714] on button "Share leaderboard" at bounding box center [1336, 720] width 293 height 39
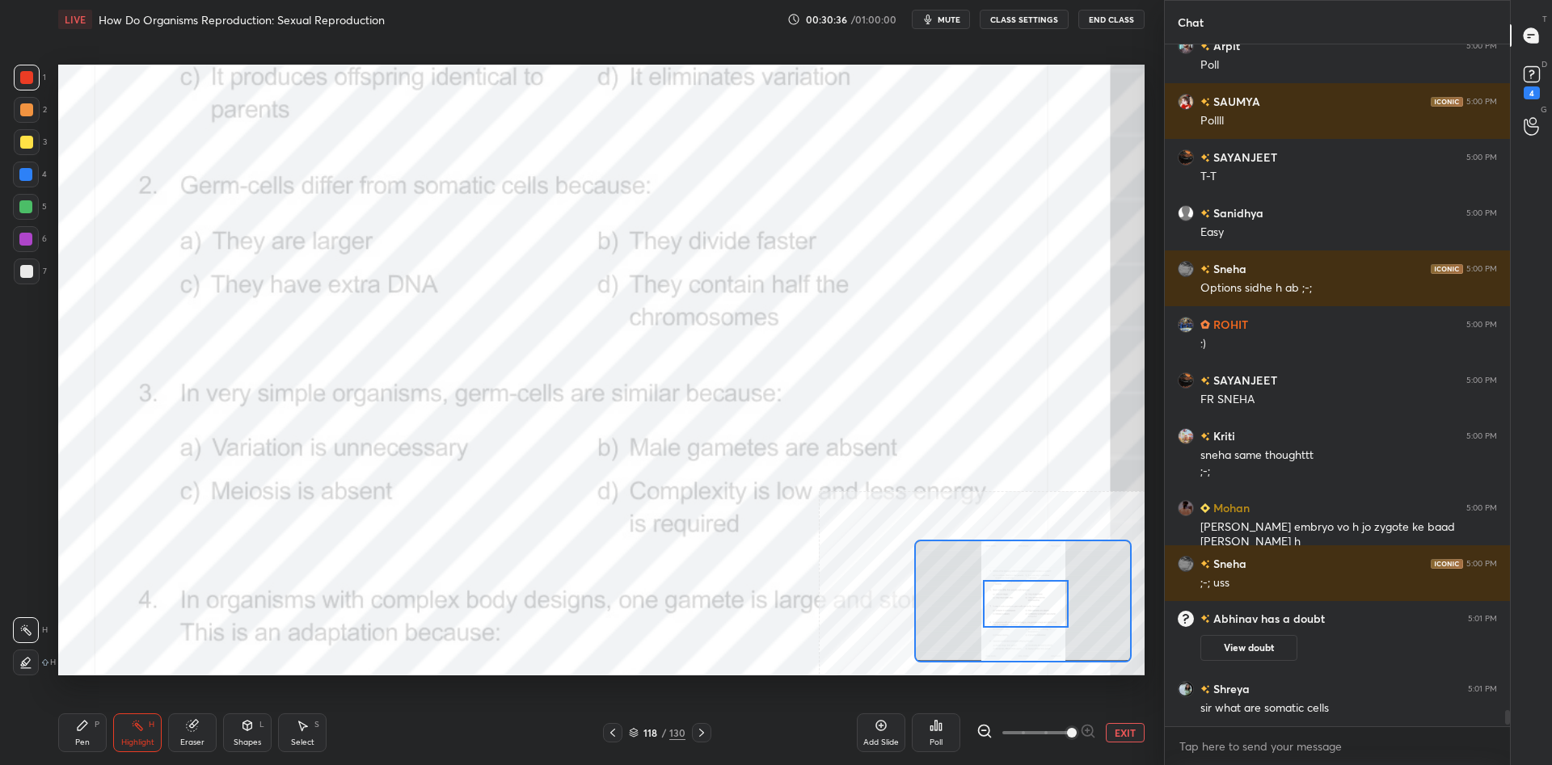
click at [72, 743] on div "Pen P" at bounding box center [82, 733] width 48 height 39
click at [71, 736] on div "Pen P" at bounding box center [82, 733] width 48 height 39
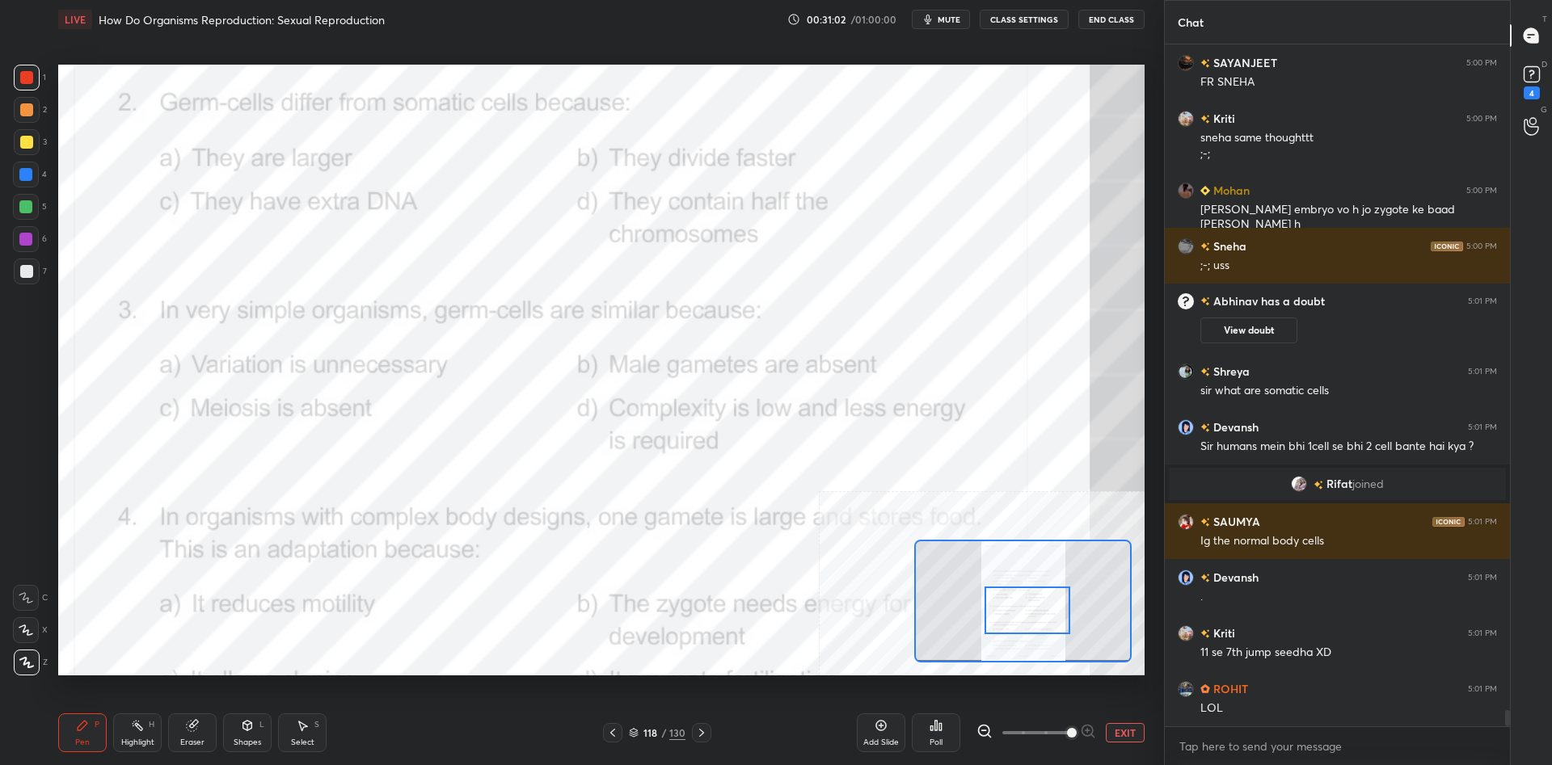
scroll to position [28414, 0]
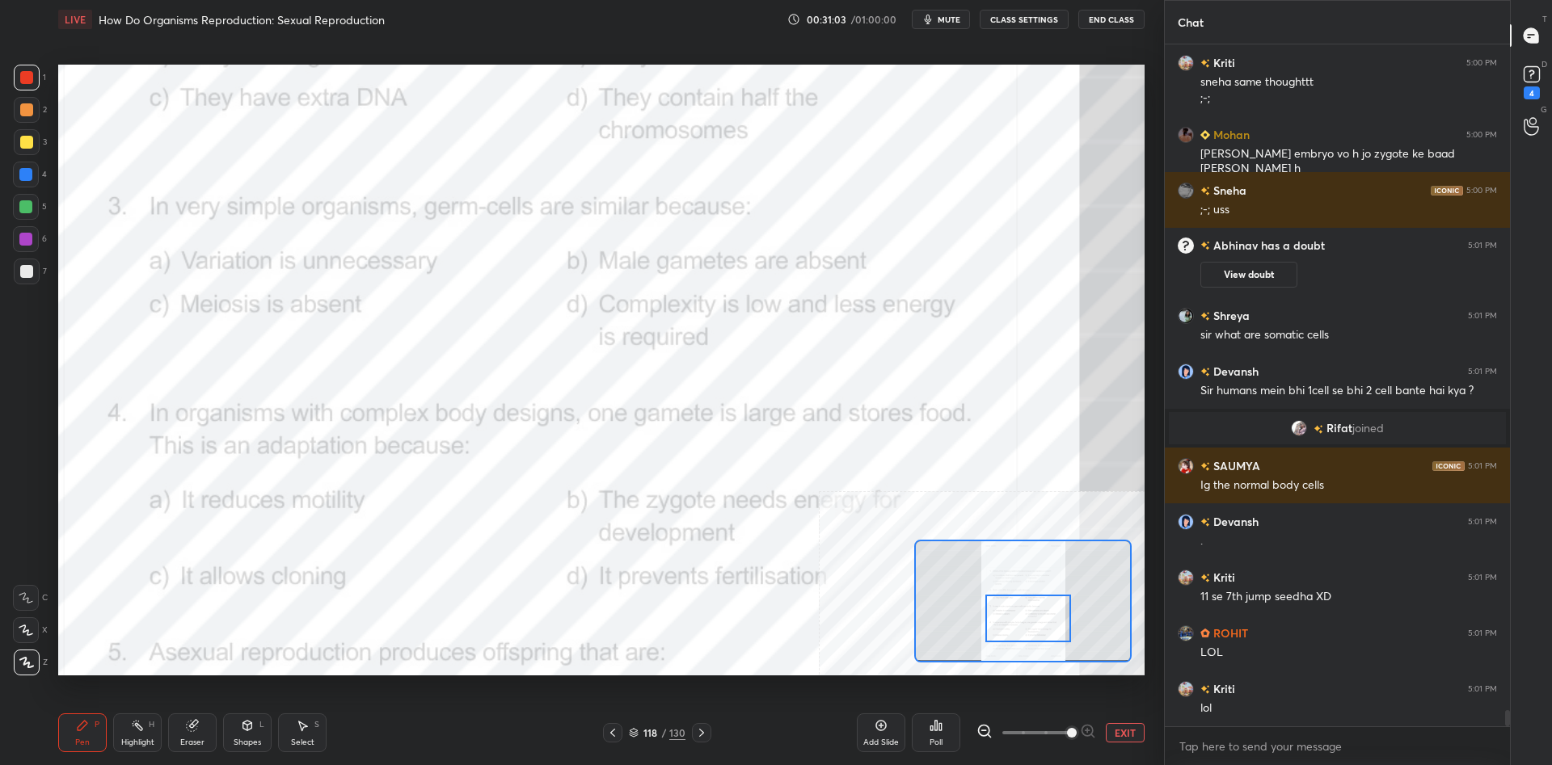
drag, startPoint x: 1029, startPoint y: 608, endPoint x: 1031, endPoint y: 622, distance: 14.7
click at [1031, 622] on div at bounding box center [1028, 619] width 86 height 48
click at [141, 731] on rect at bounding box center [139, 727] width 8 height 8
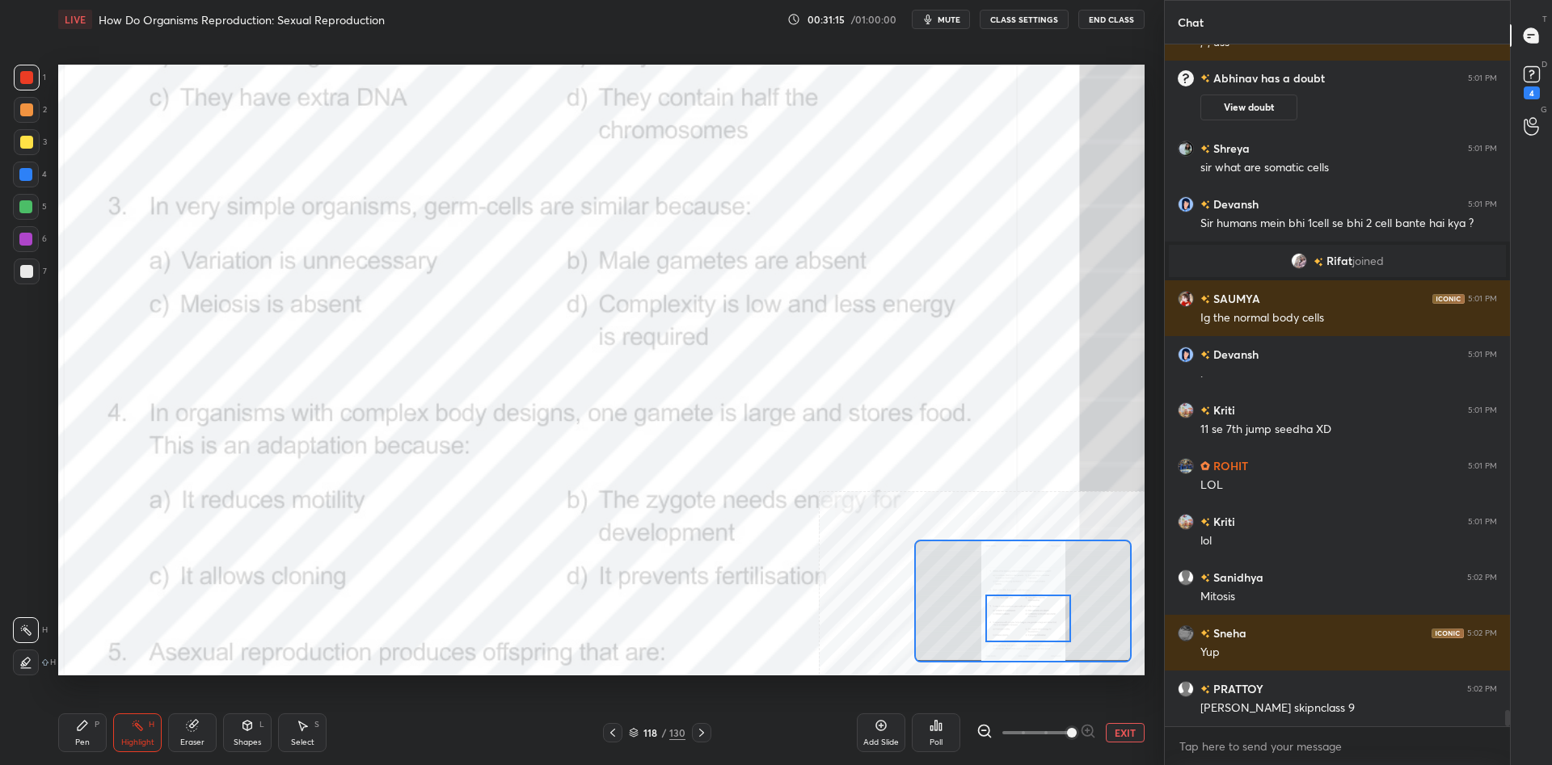
scroll to position [28637, 0]
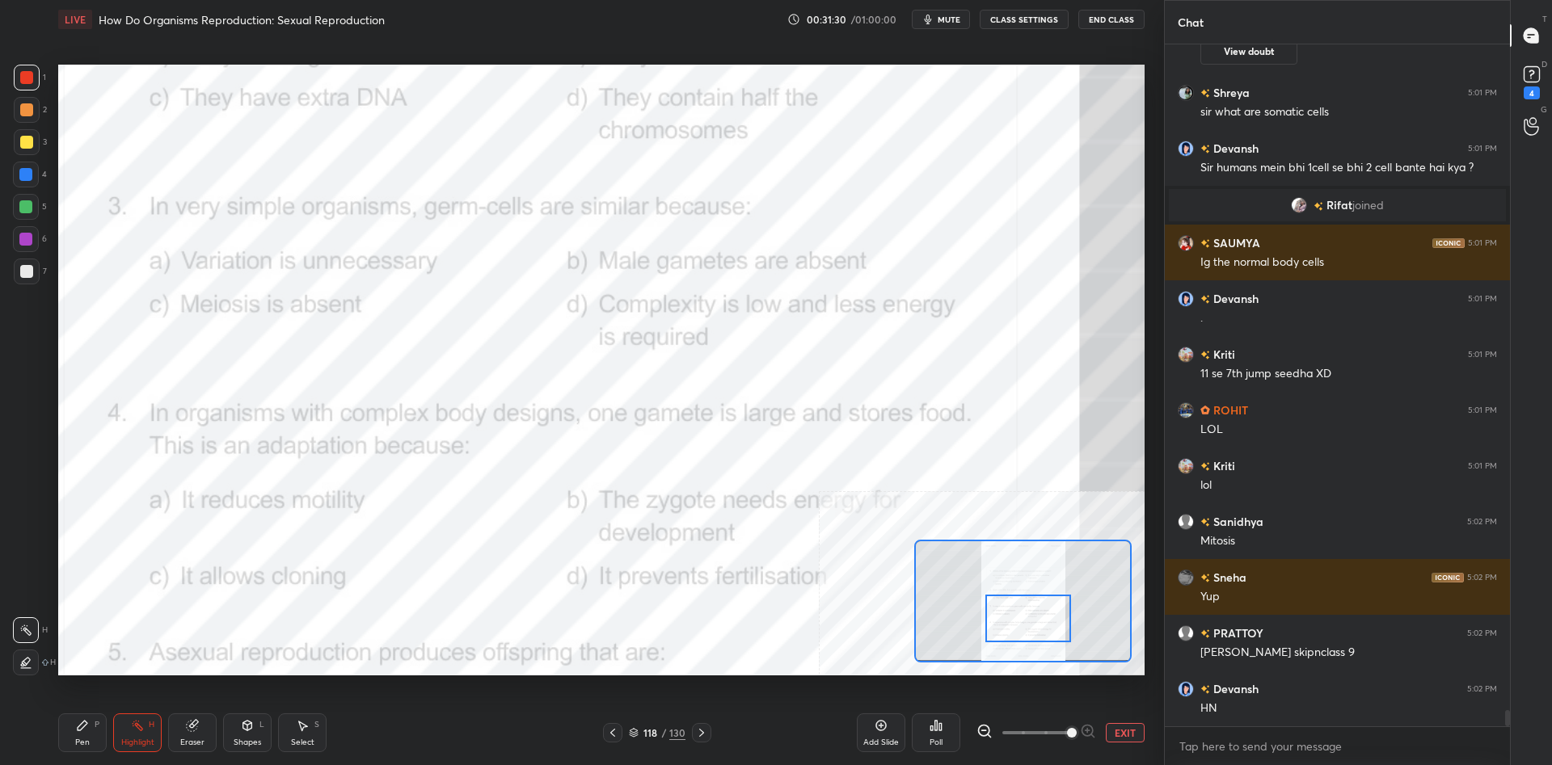
click at [716, 704] on div "Pen P Highlight H Eraser Shapes L Select S 118 / 130 Add Slide Poll EXIT" at bounding box center [601, 733] width 1086 height 65
click at [947, 738] on div "Poll" at bounding box center [936, 733] width 48 height 39
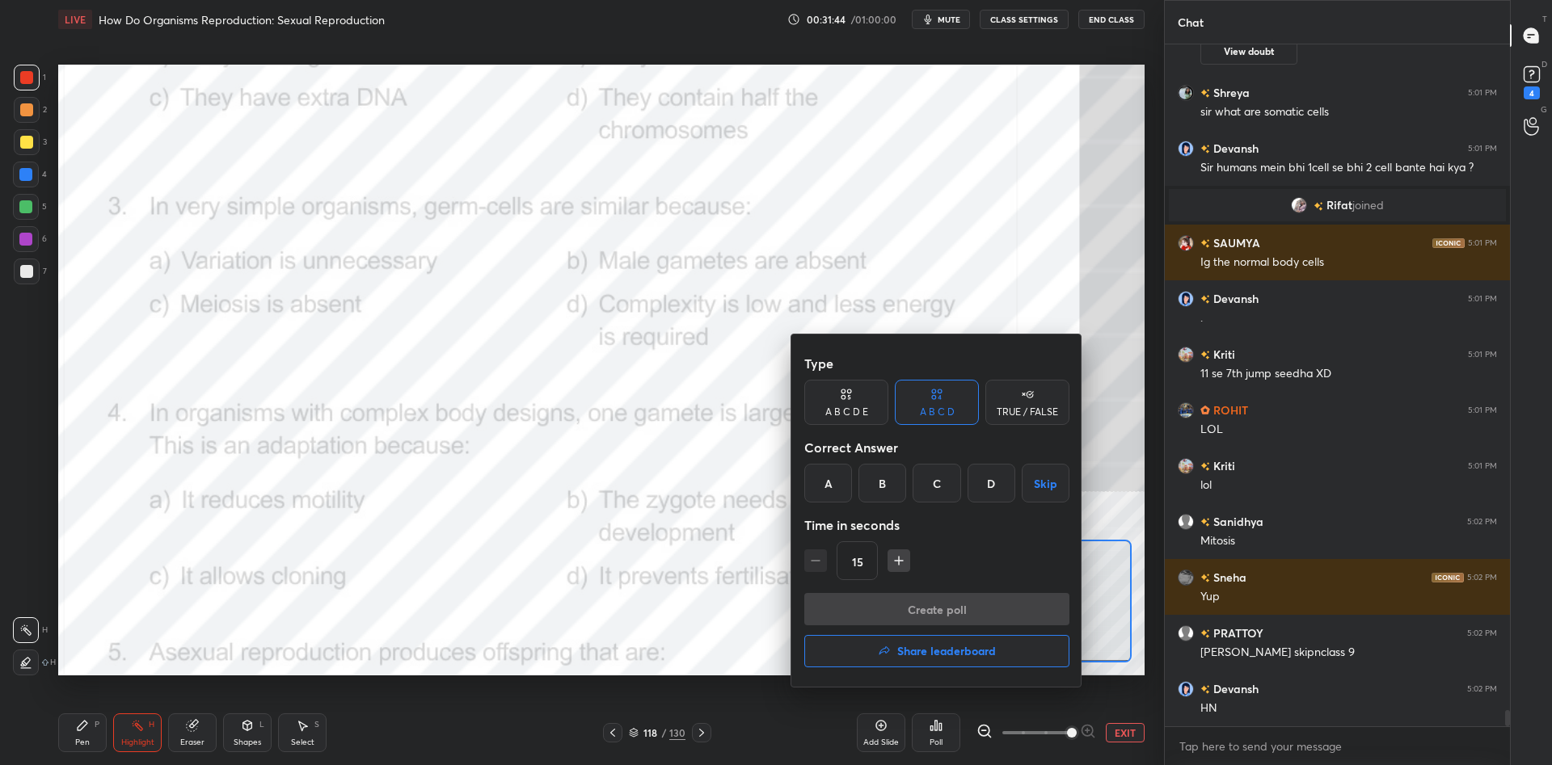
click at [993, 499] on div "D" at bounding box center [991, 483] width 48 height 39
click at [974, 607] on button "Create poll" at bounding box center [936, 609] width 265 height 32
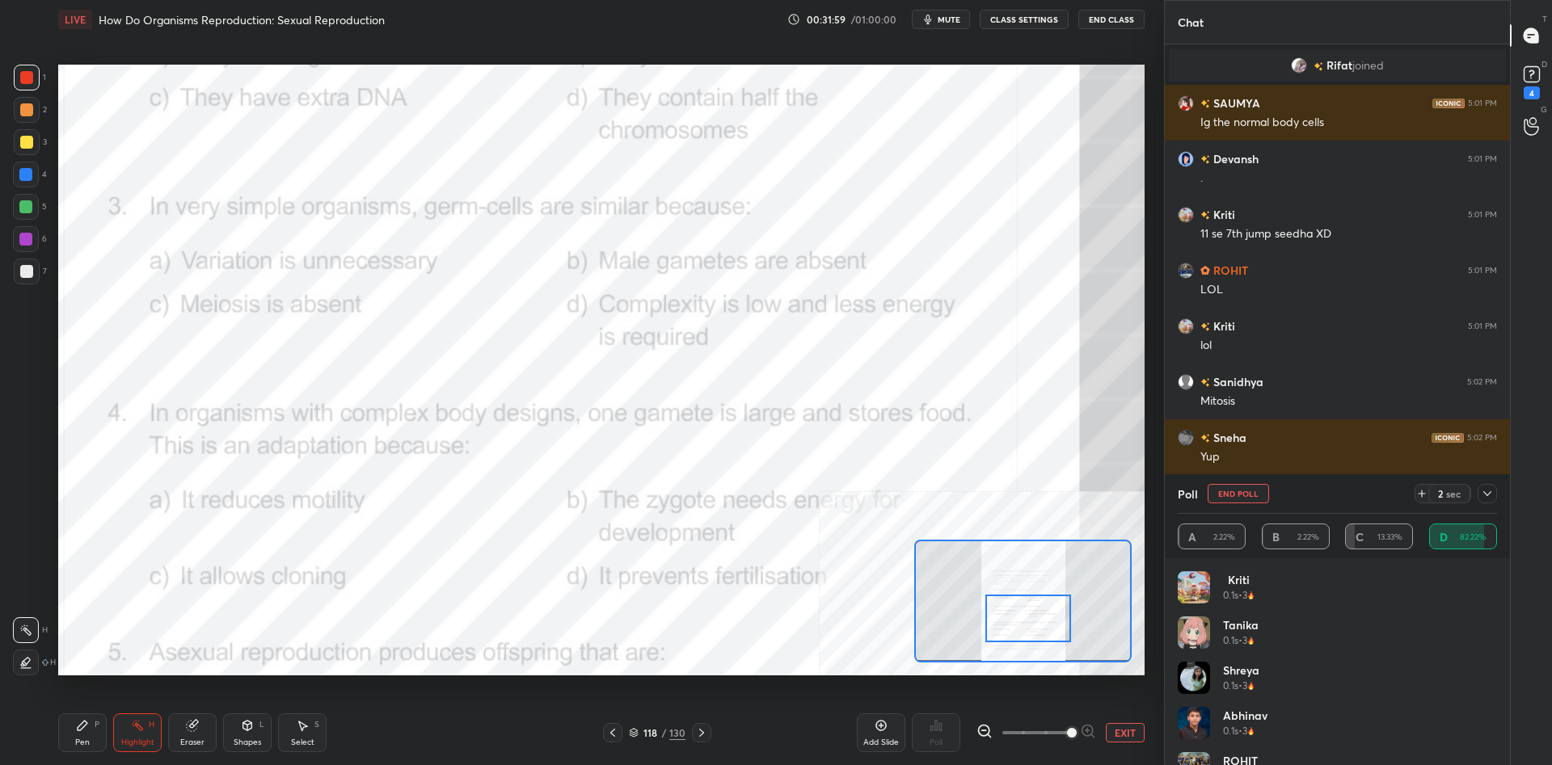
scroll to position [28833, 0]
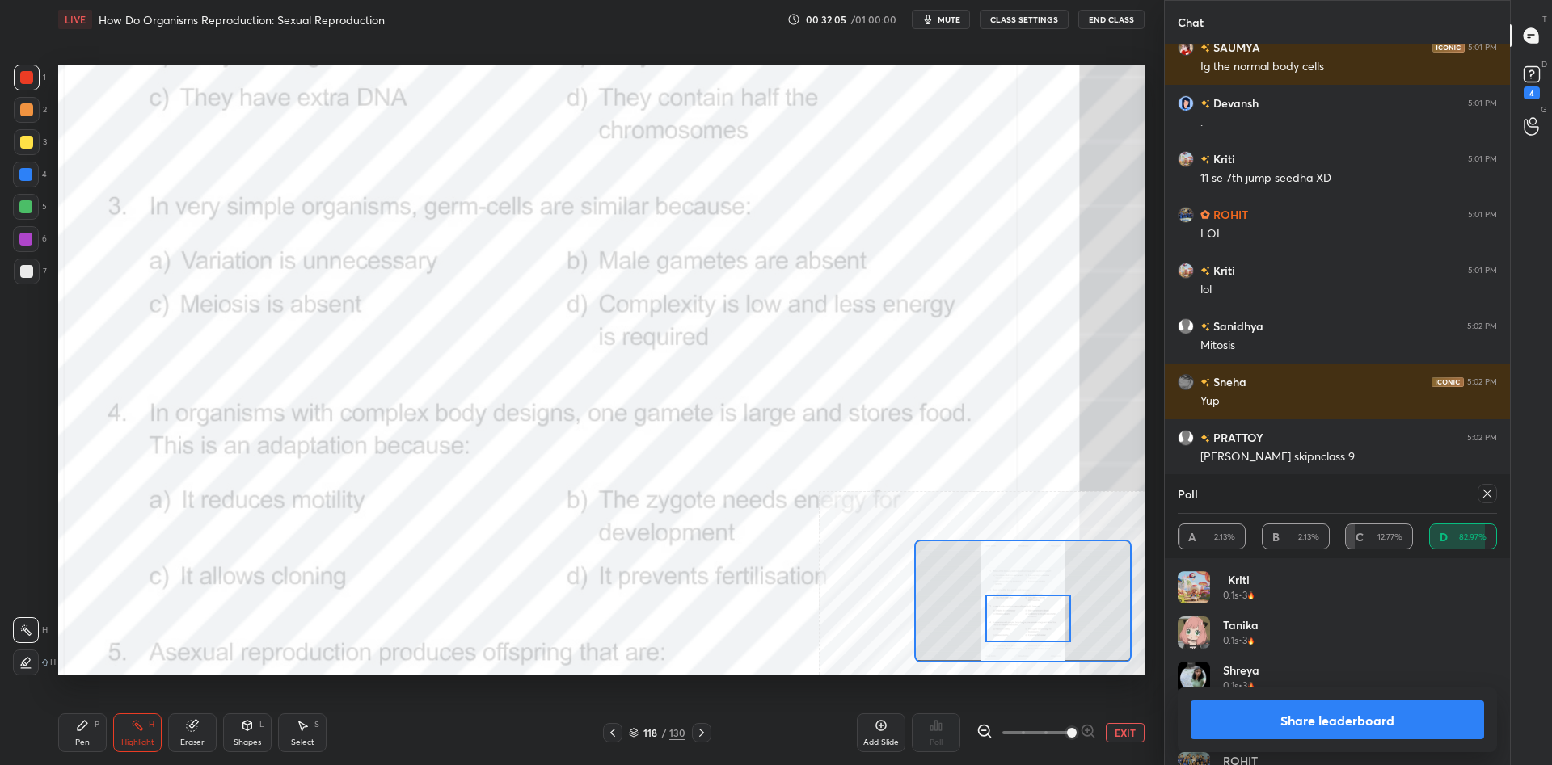
click at [1295, 714] on button "Share leaderboard" at bounding box center [1336, 720] width 293 height 39
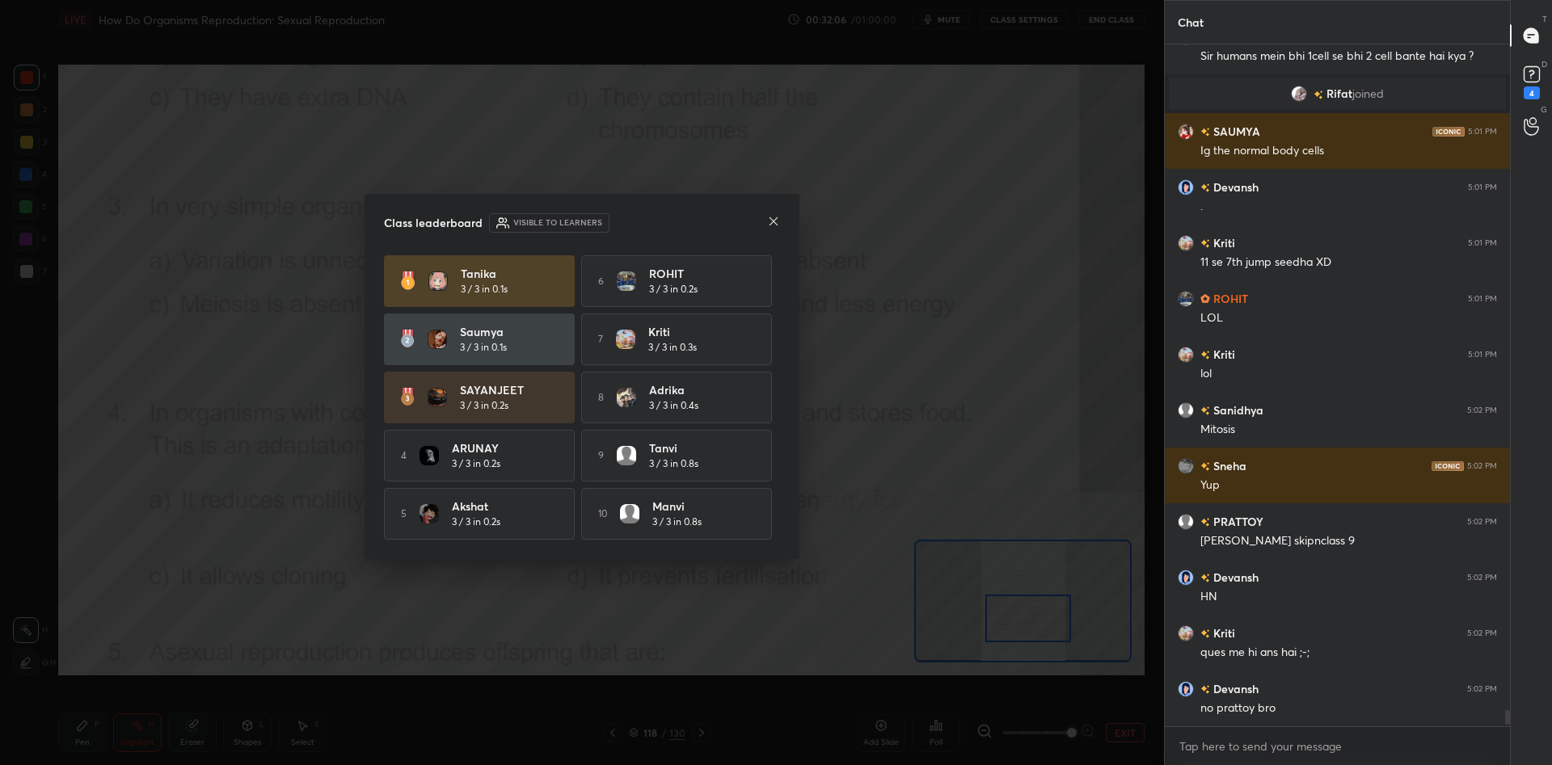
scroll to position [682, 345]
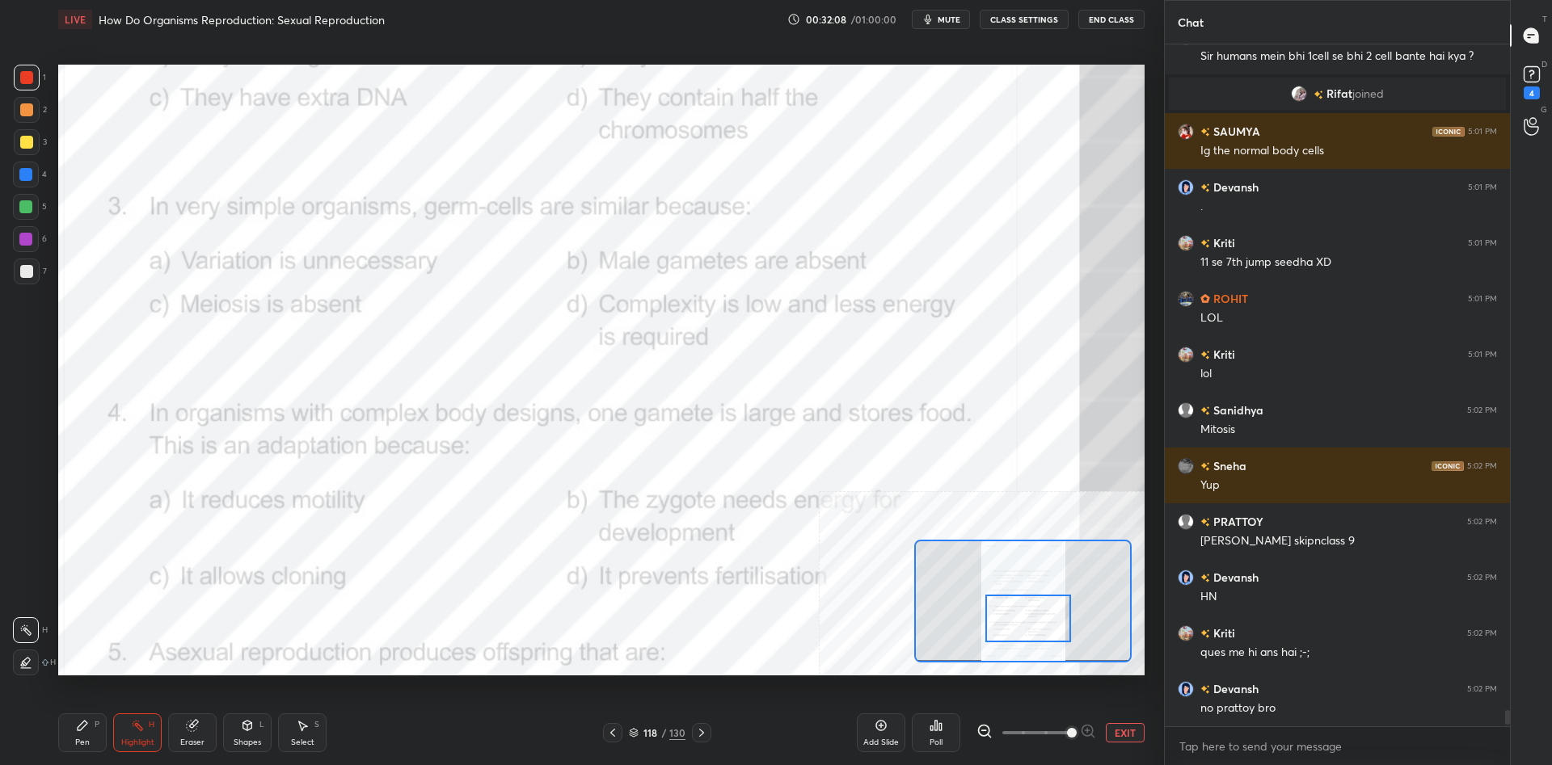
click at [87, 735] on div "Pen P" at bounding box center [82, 733] width 48 height 39
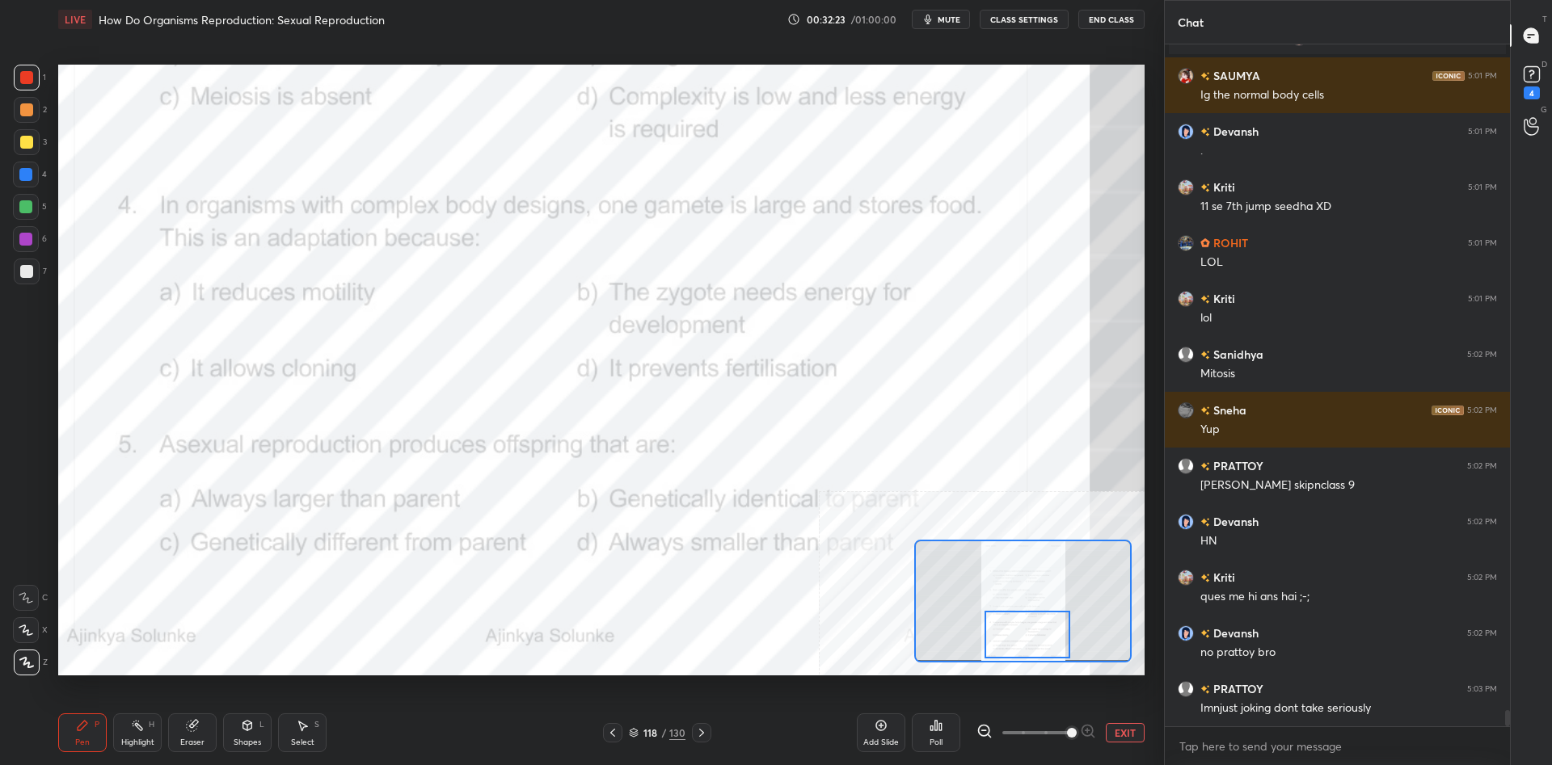
click at [124, 744] on div "Highlight" at bounding box center [137, 743] width 33 height 8
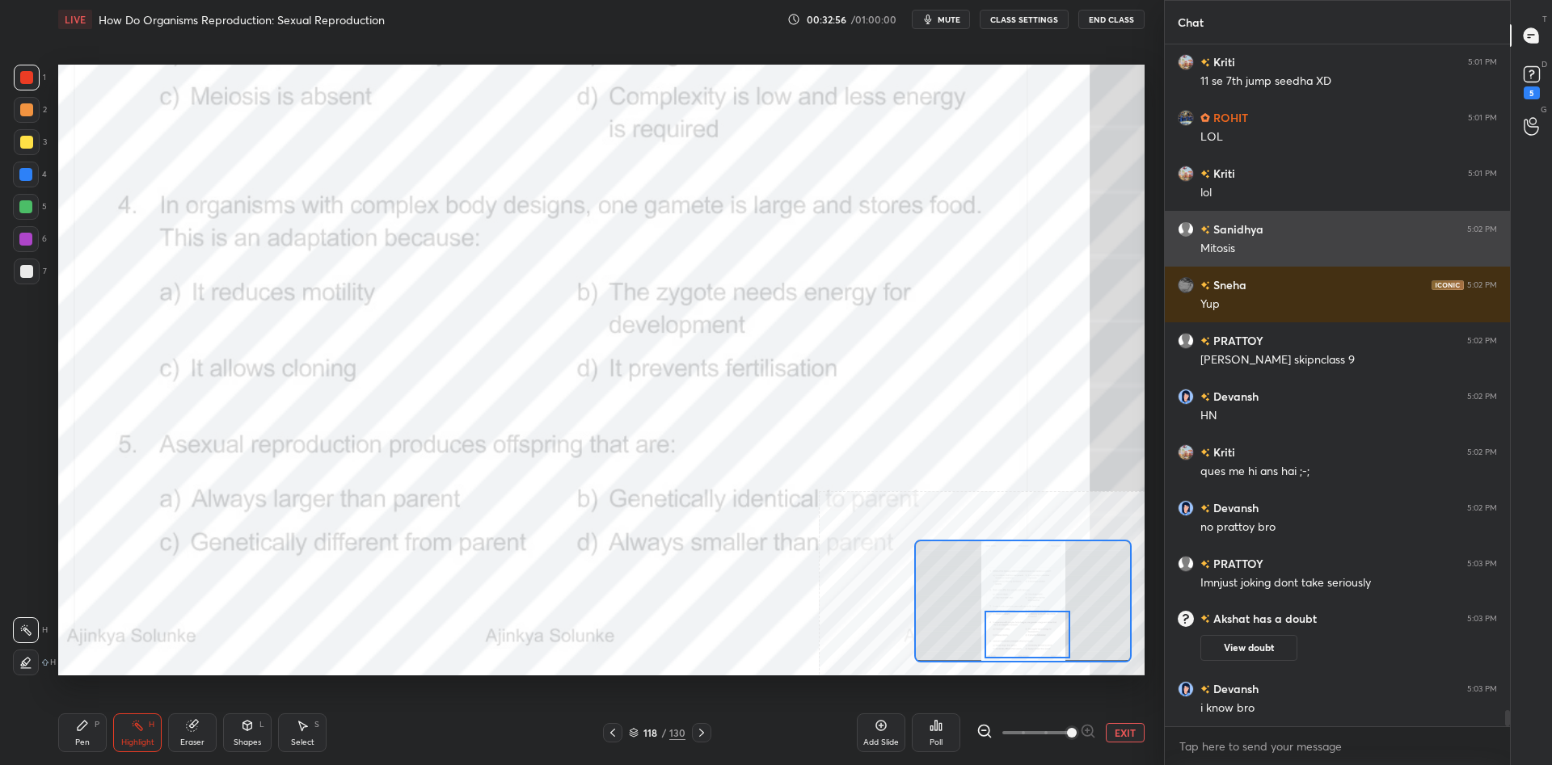
scroll to position [28753, 0]
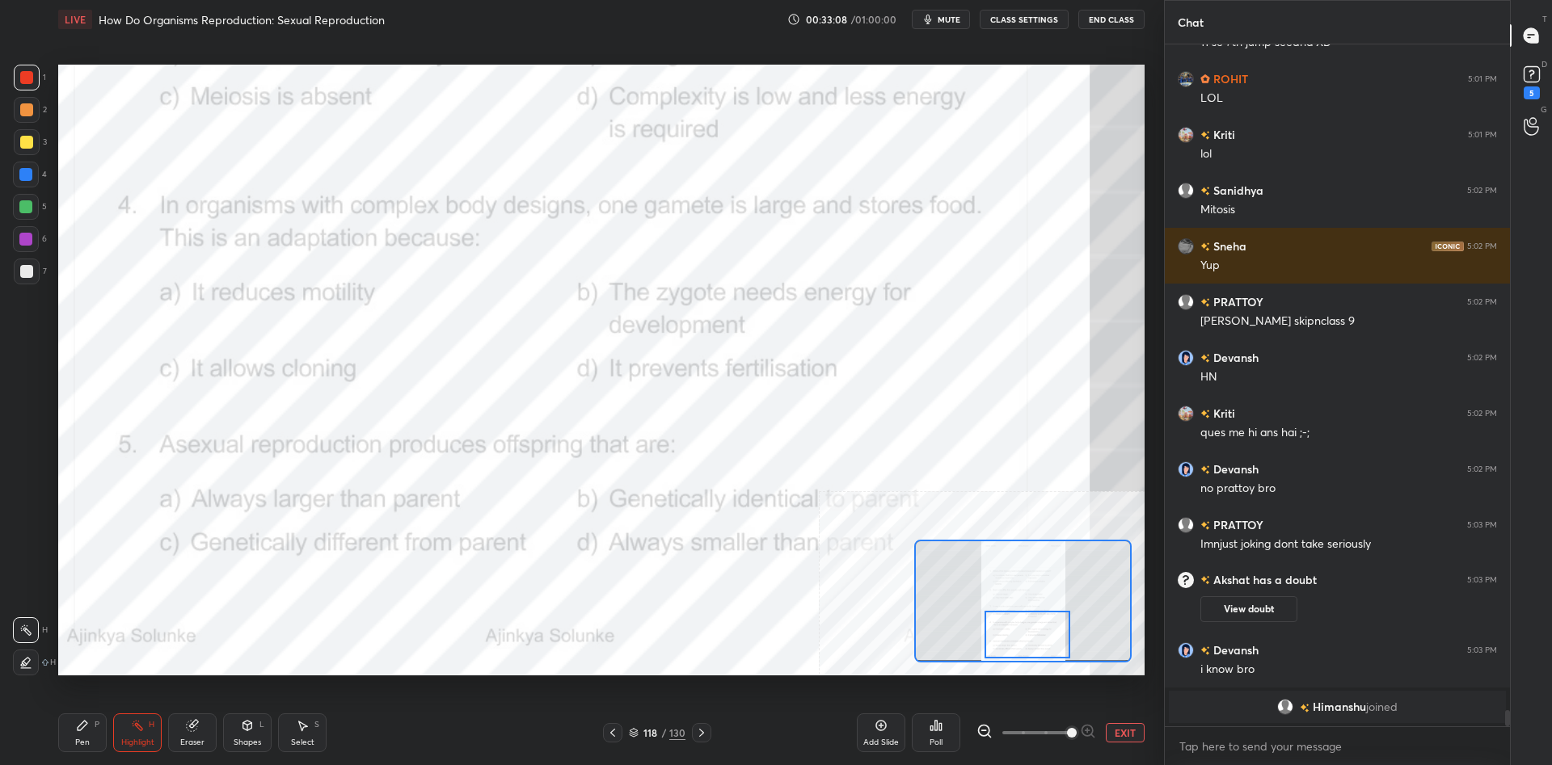
click at [946, 723] on div "Poll" at bounding box center [936, 733] width 48 height 39
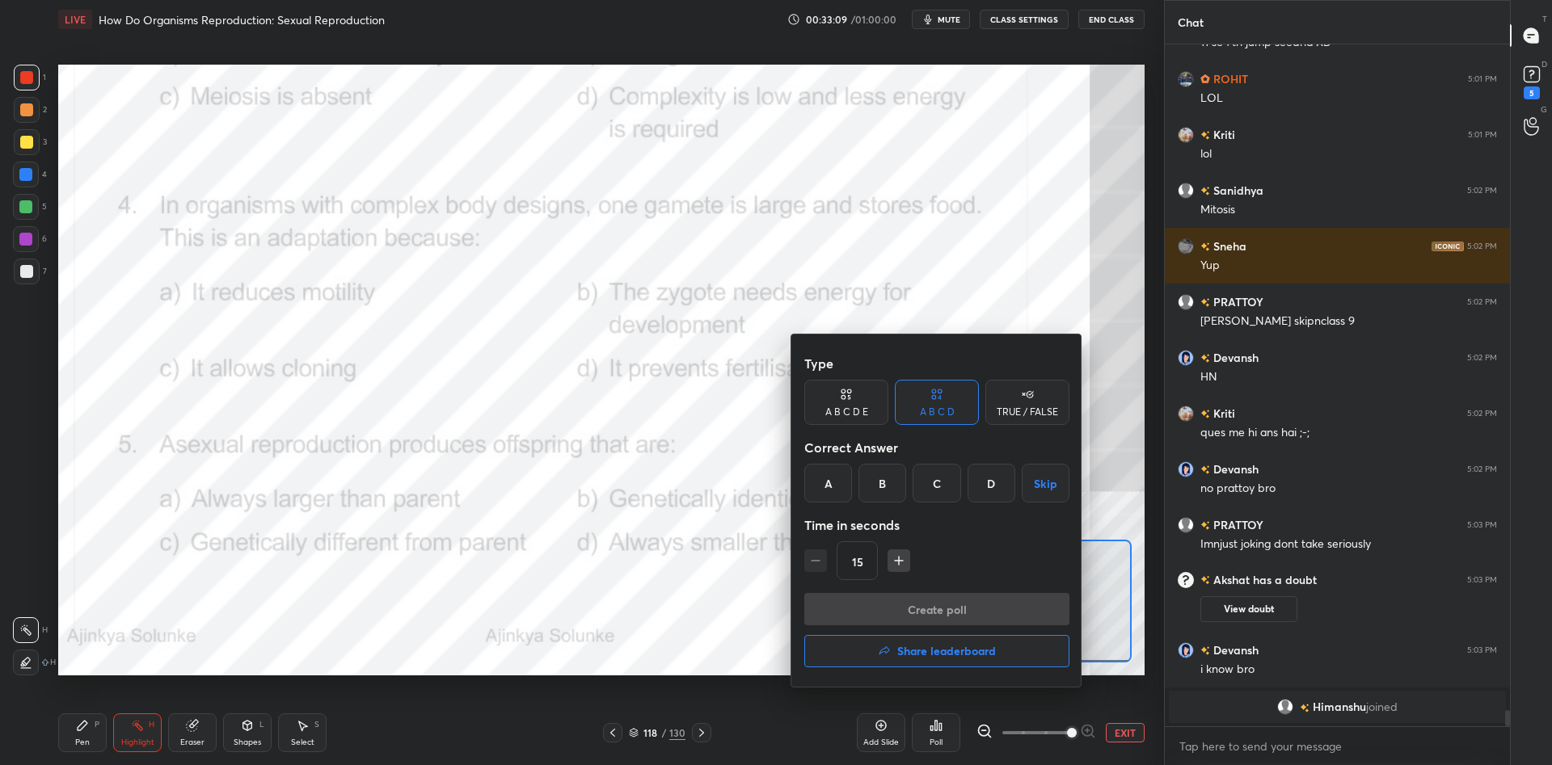
click at [888, 475] on div "B" at bounding box center [882, 483] width 48 height 39
click at [933, 596] on button "Create poll" at bounding box center [936, 609] width 265 height 32
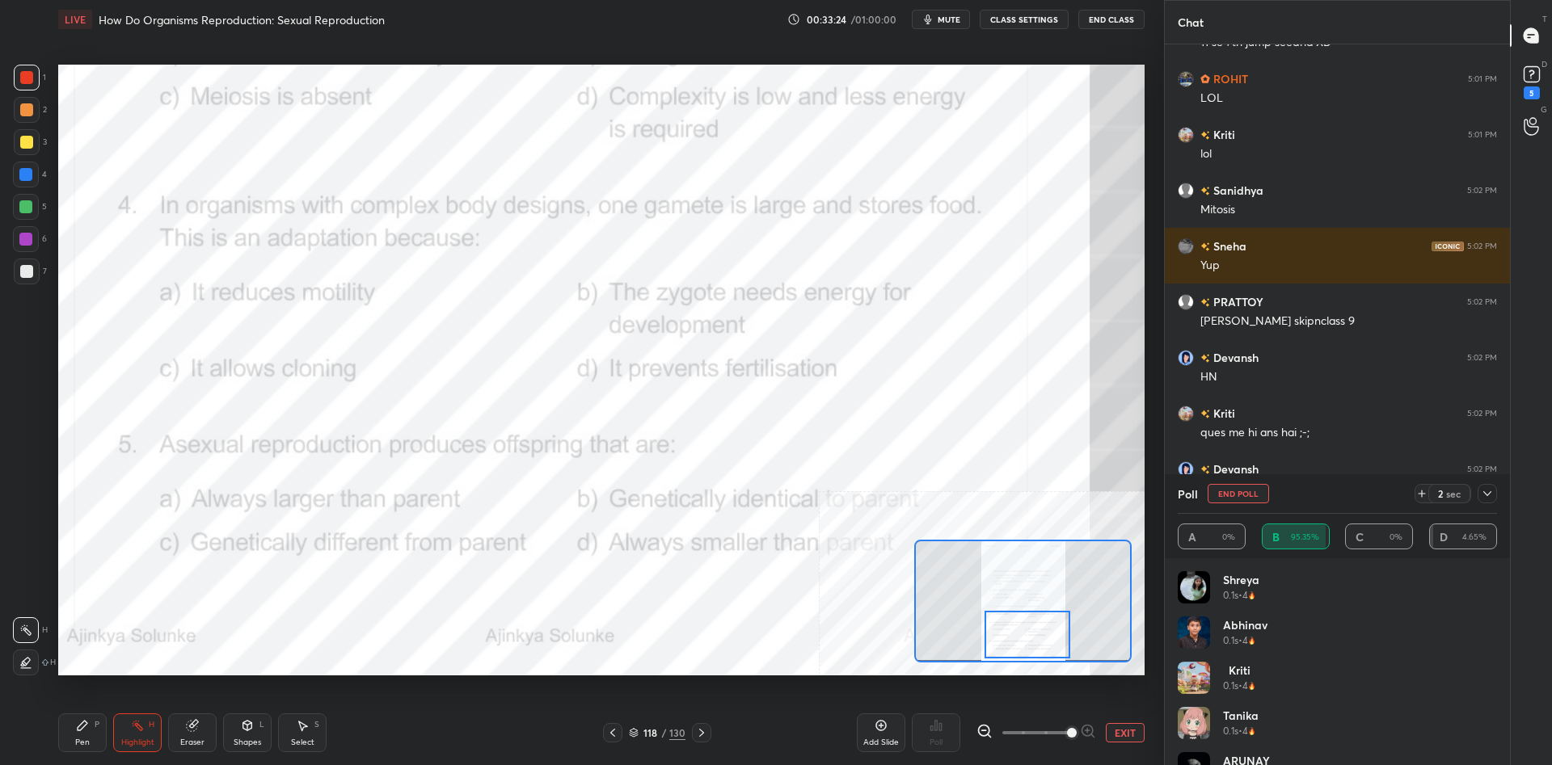
scroll to position [28831, 0]
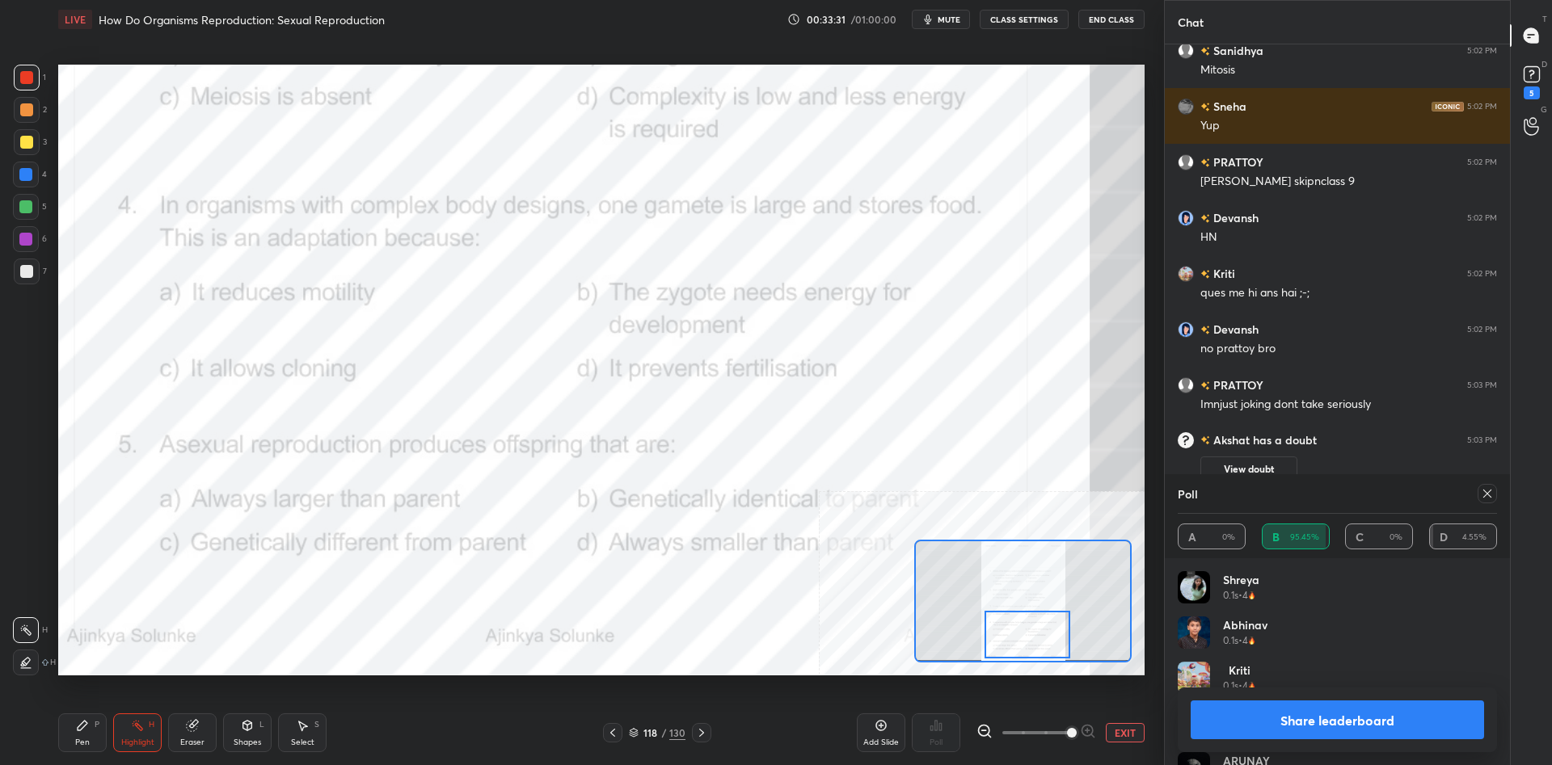
click at [1331, 726] on button "Share leaderboard" at bounding box center [1336, 720] width 293 height 39
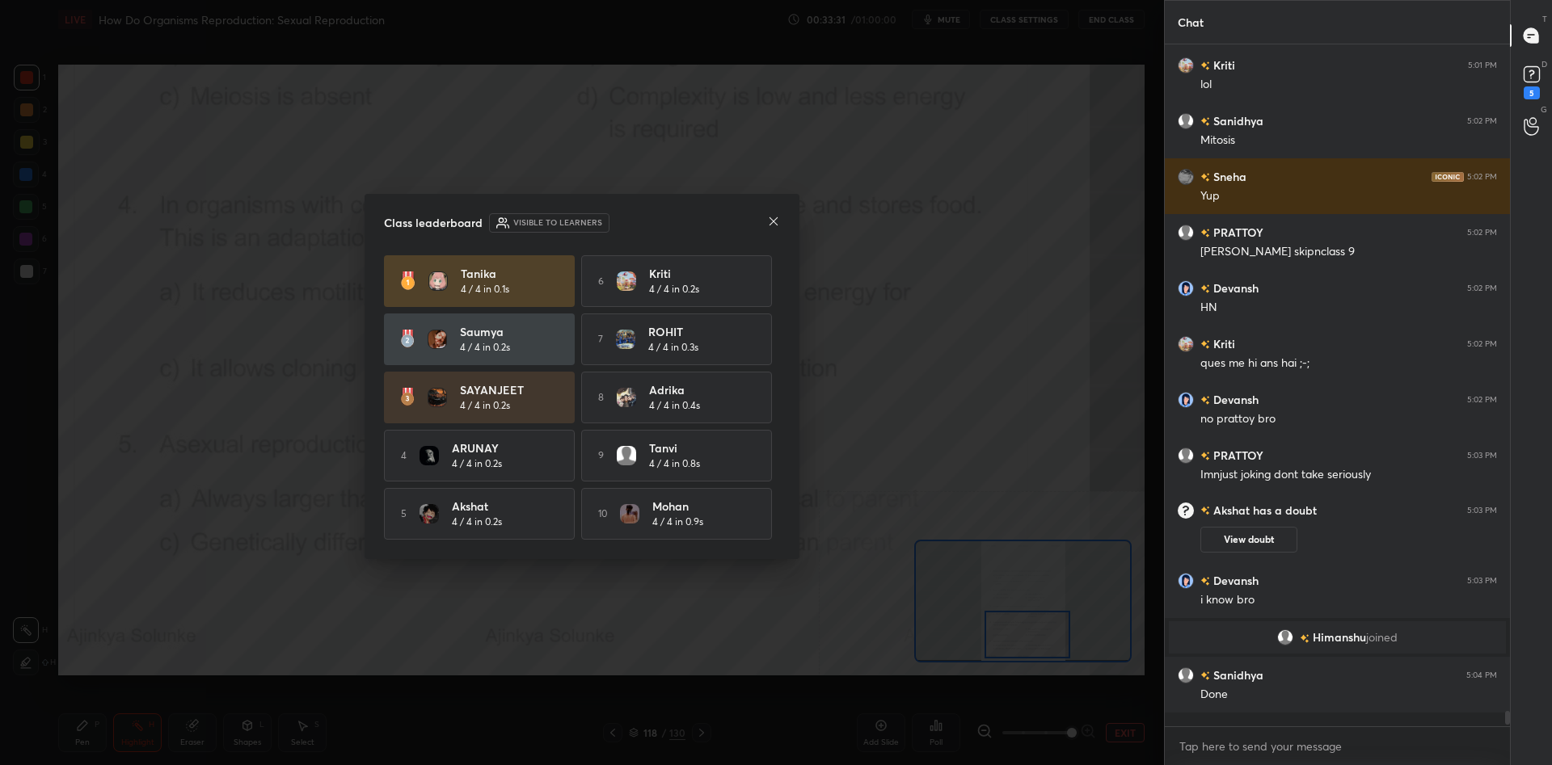
scroll to position [0, 1]
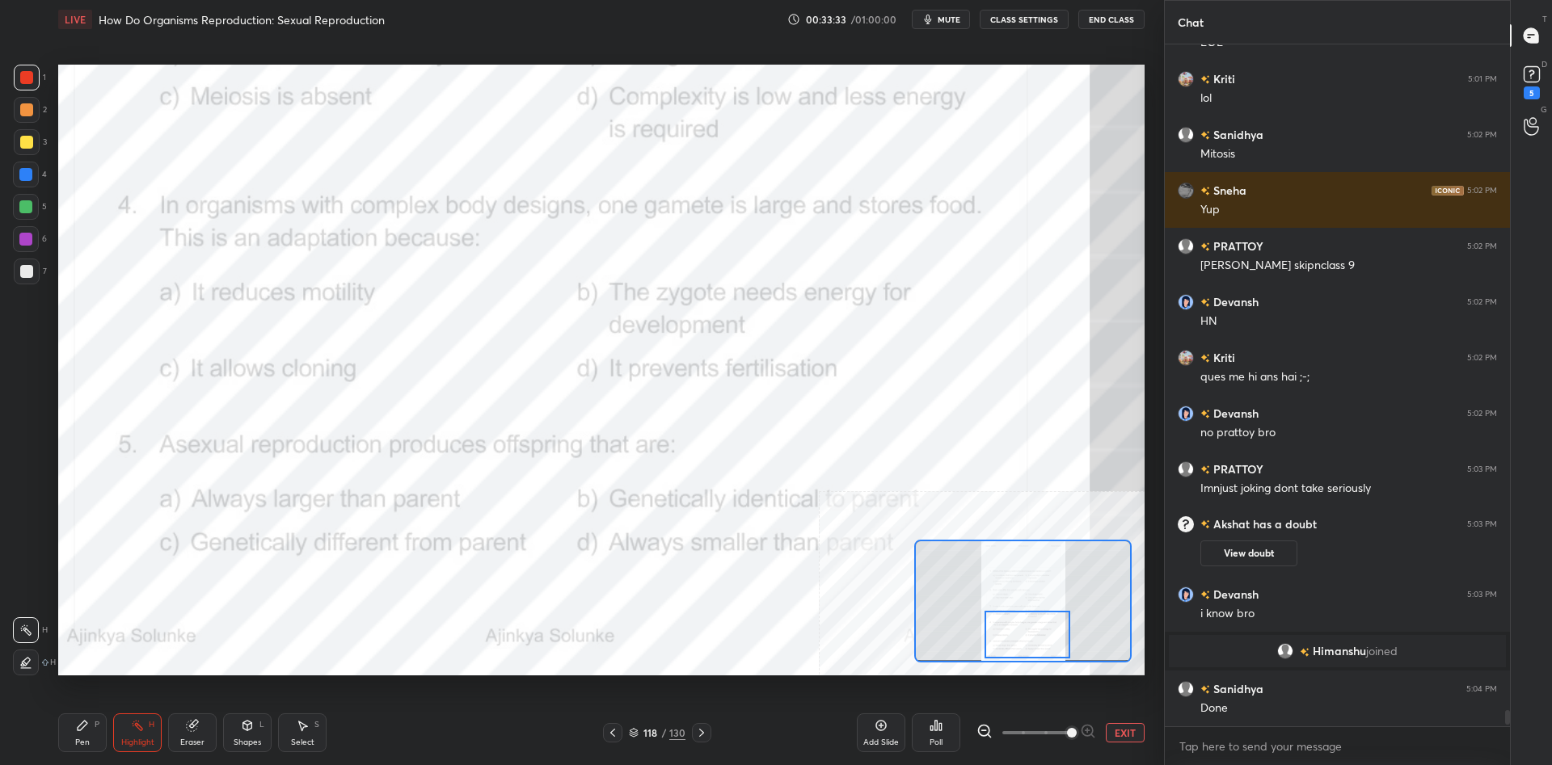
click at [61, 726] on div "Pen P" at bounding box center [82, 733] width 48 height 39
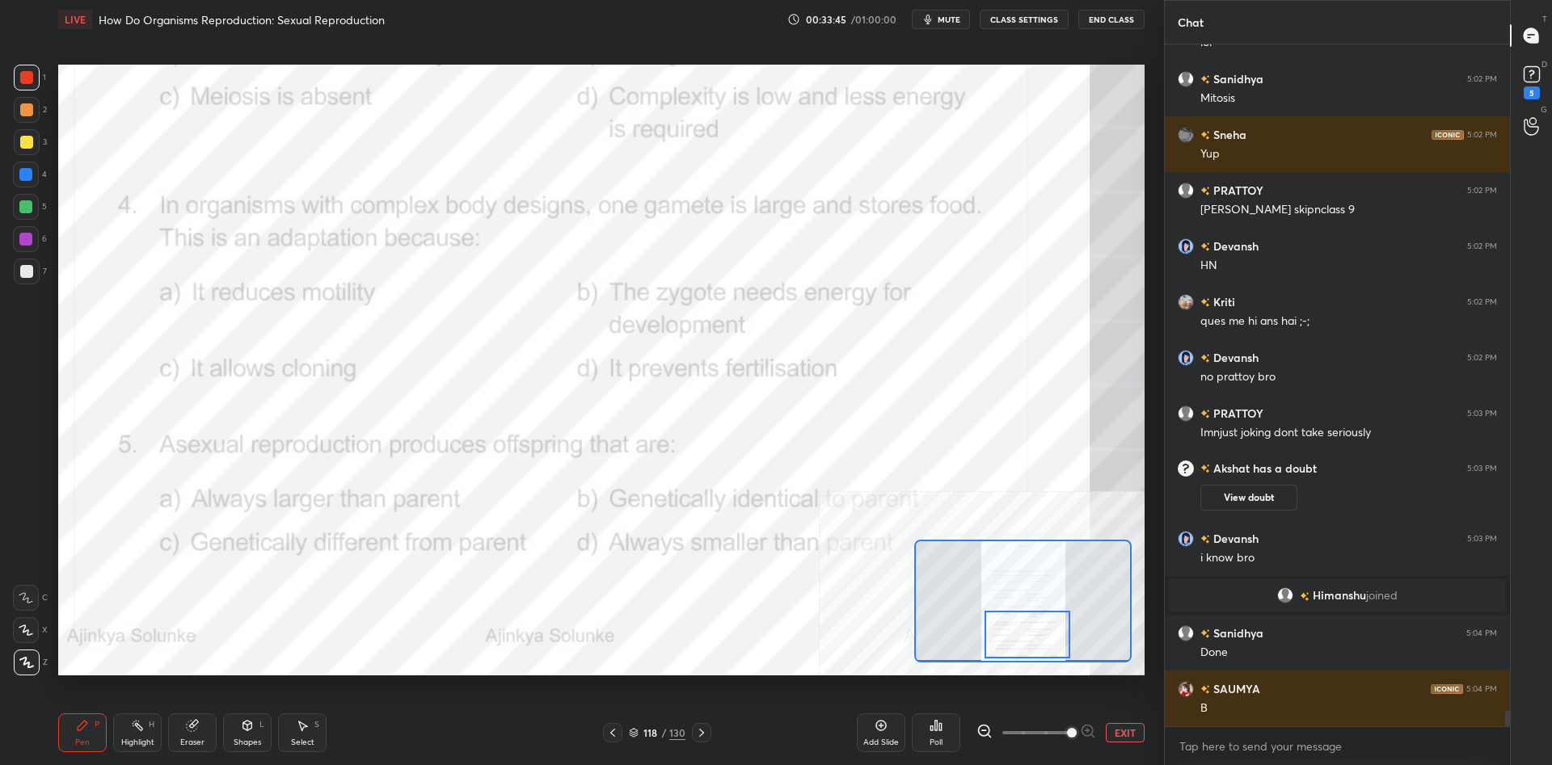
scroll to position [28873, 0]
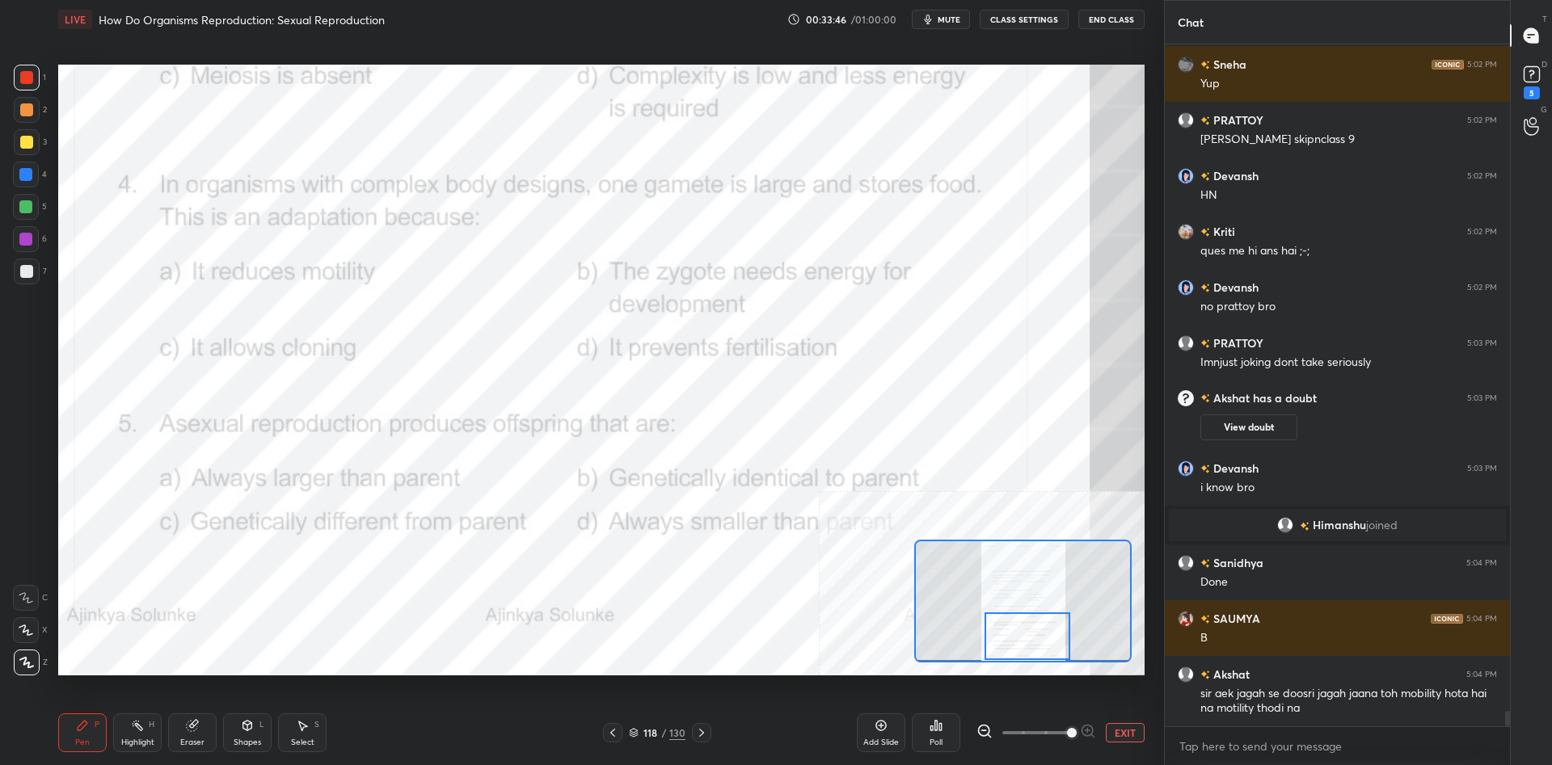
click at [112, 731] on div "Pen P Highlight H Eraser Shapes L Select S" at bounding box center [257, 733] width 399 height 39
click at [135, 717] on div "Highlight H" at bounding box center [137, 733] width 48 height 39
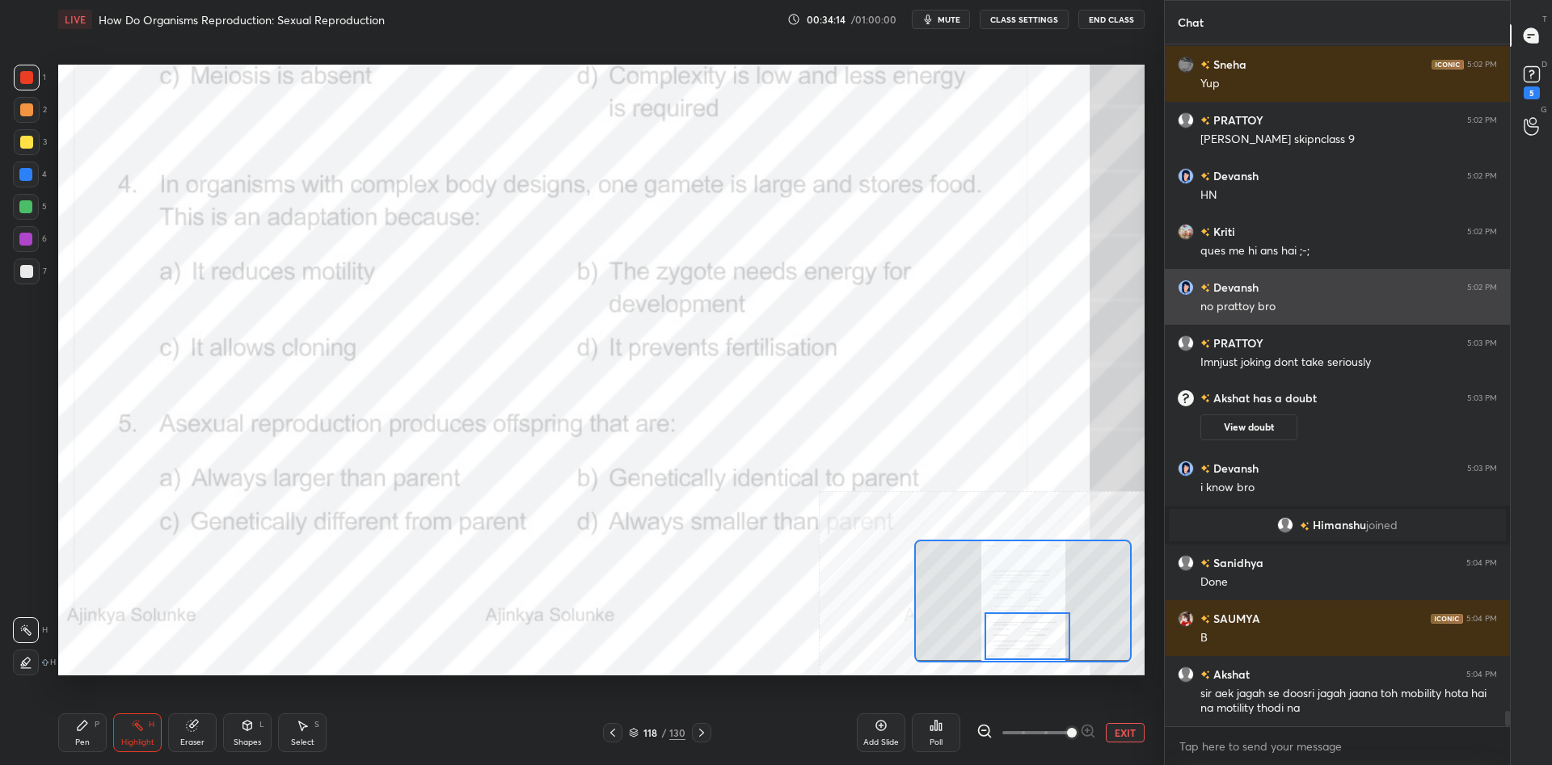
scroll to position [28929, 0]
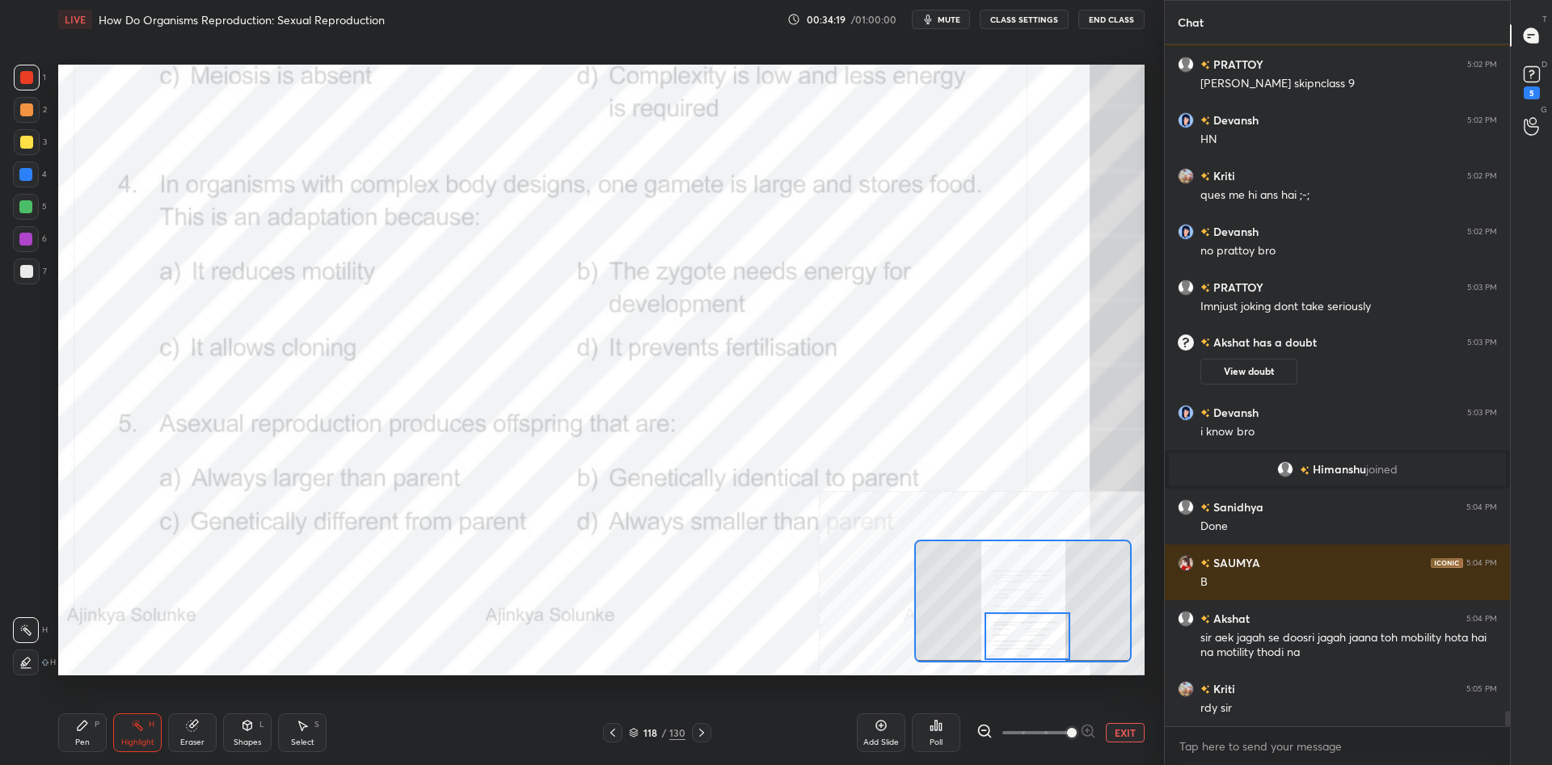
click at [933, 730] on icon at bounding box center [935, 725] width 13 height 13
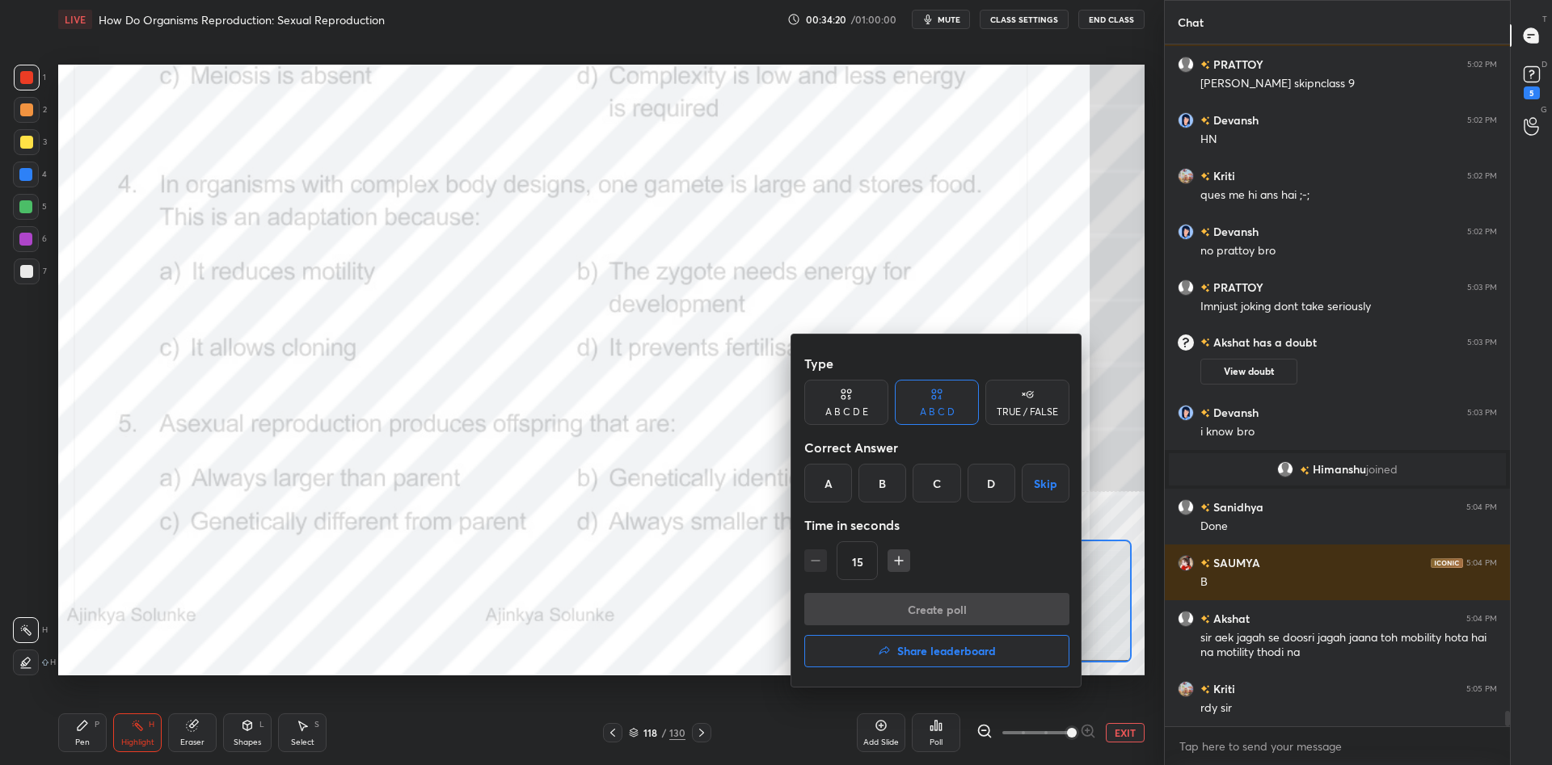
click at [883, 495] on div "B" at bounding box center [882, 483] width 48 height 39
click at [952, 621] on button "Create poll" at bounding box center [936, 609] width 265 height 32
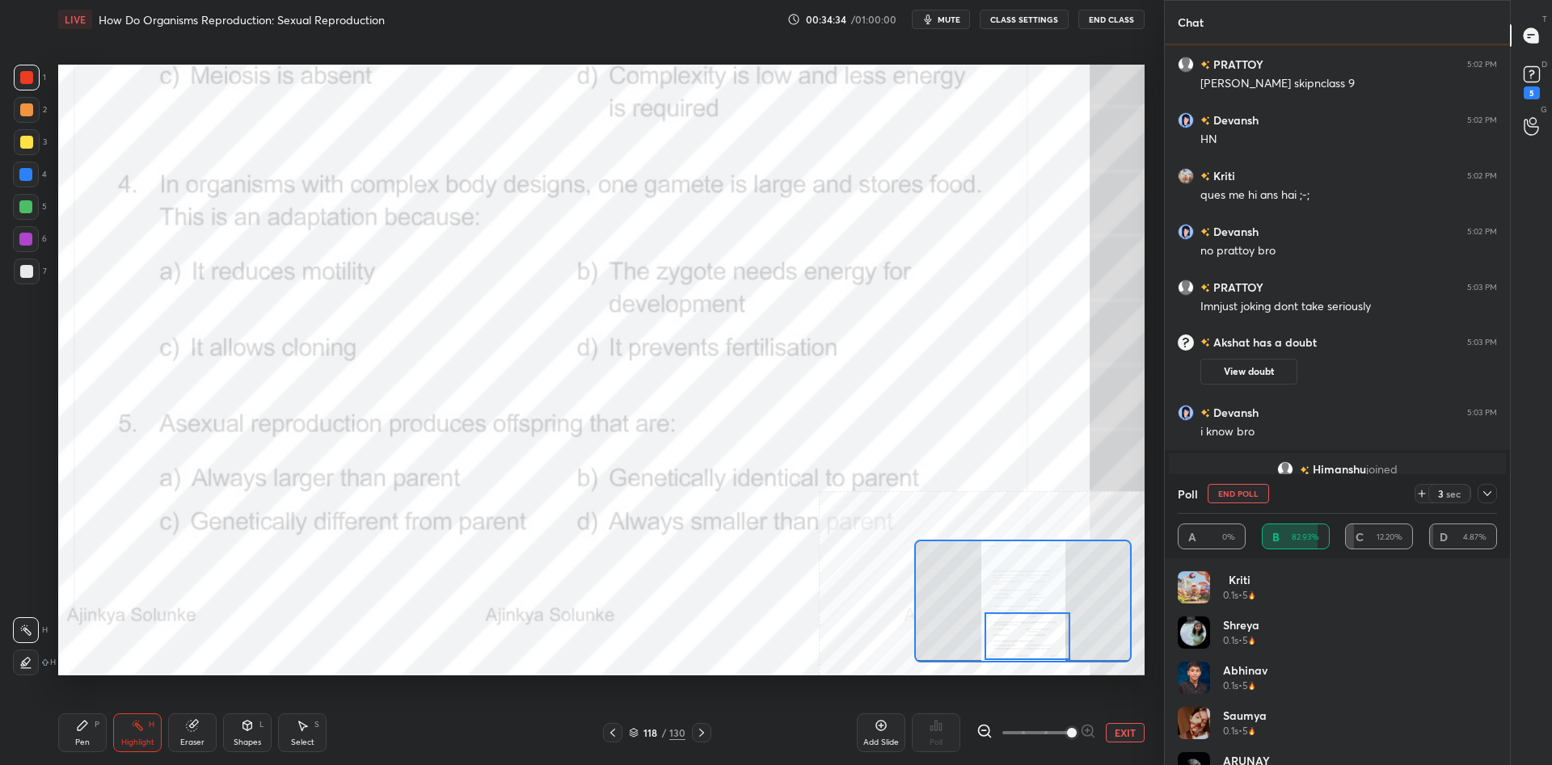
scroll to position [29069, 0]
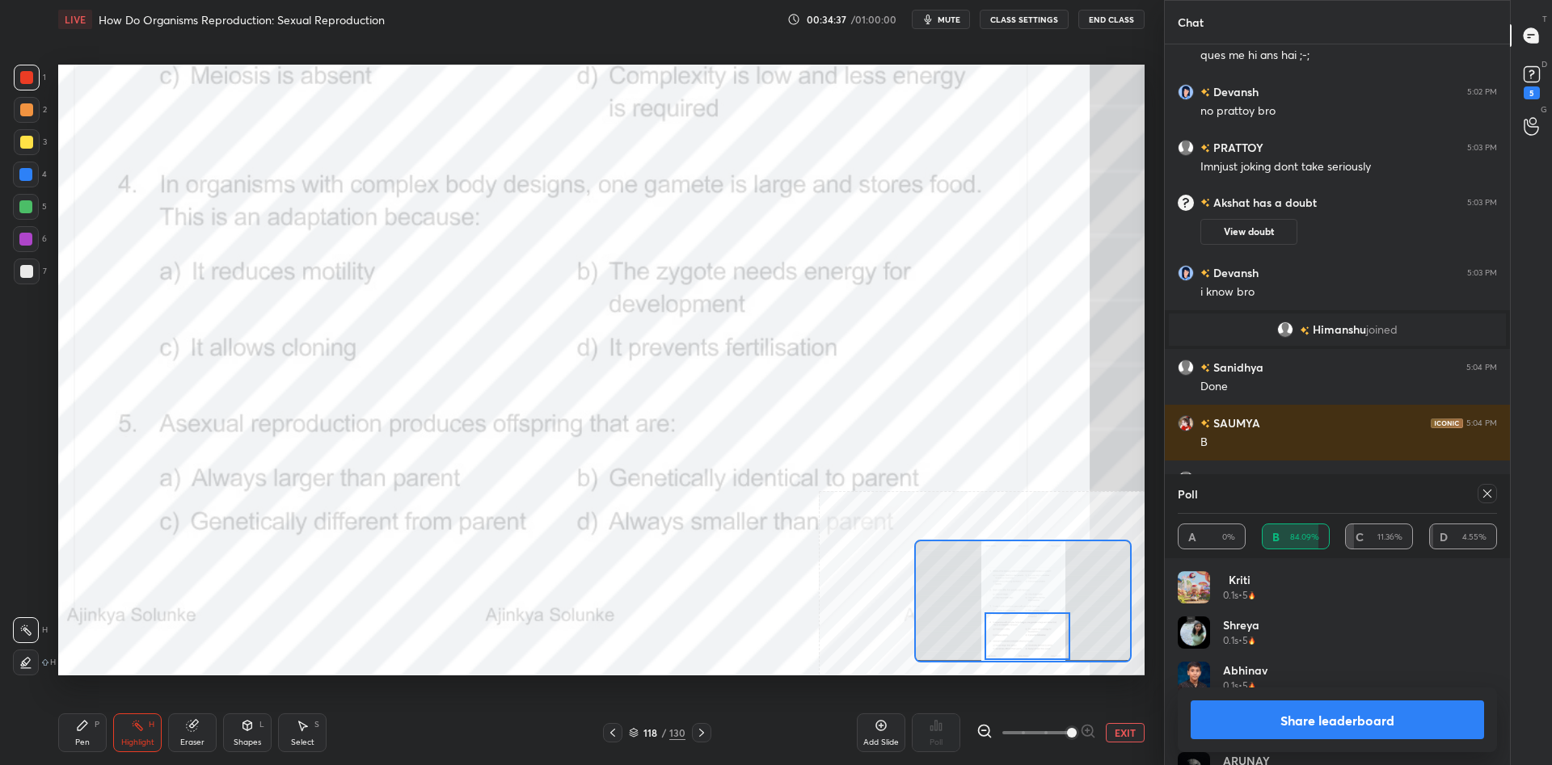
click at [1273, 721] on button "Share leaderboard" at bounding box center [1336, 720] width 293 height 39
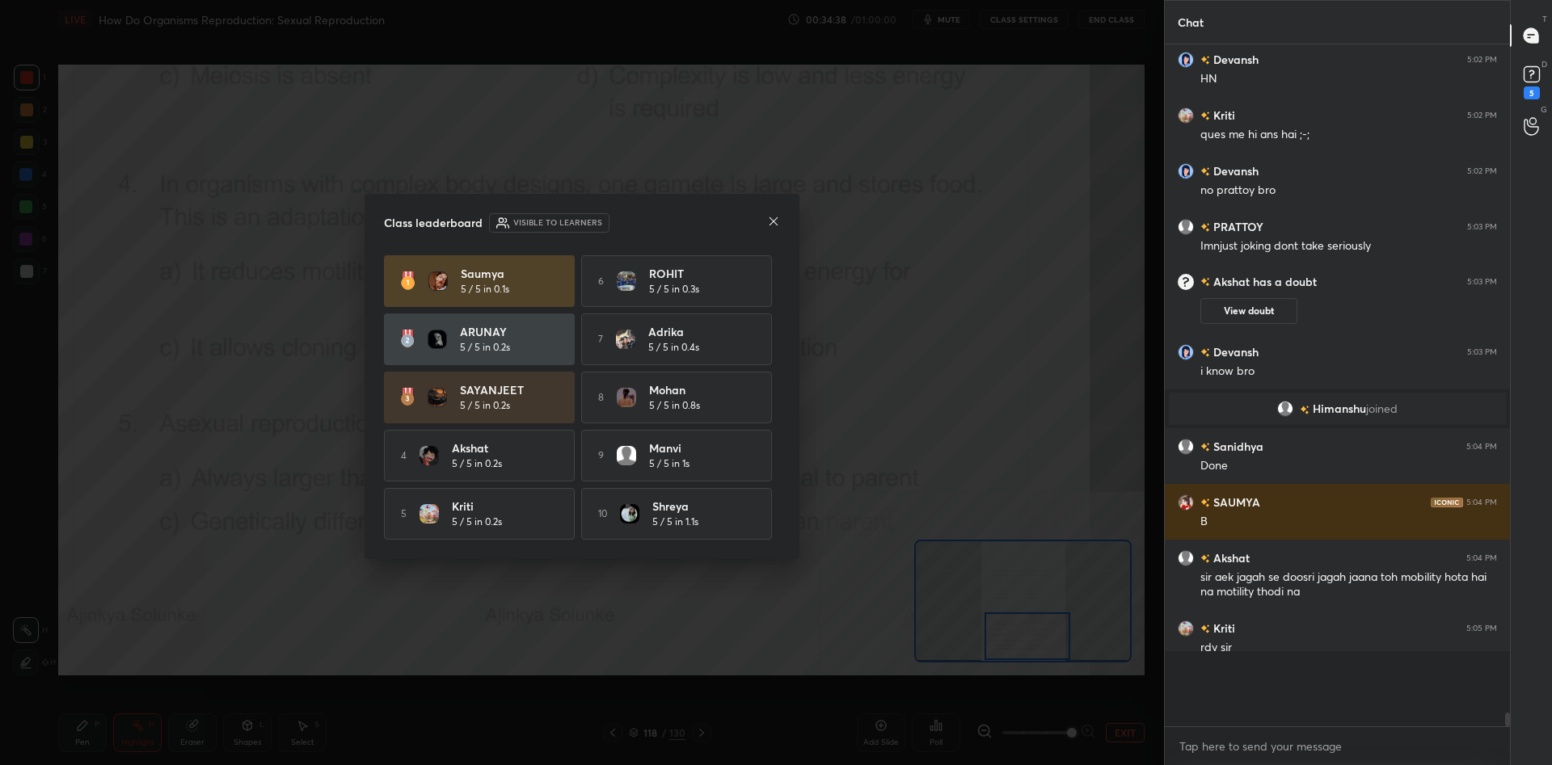
scroll to position [0, 1]
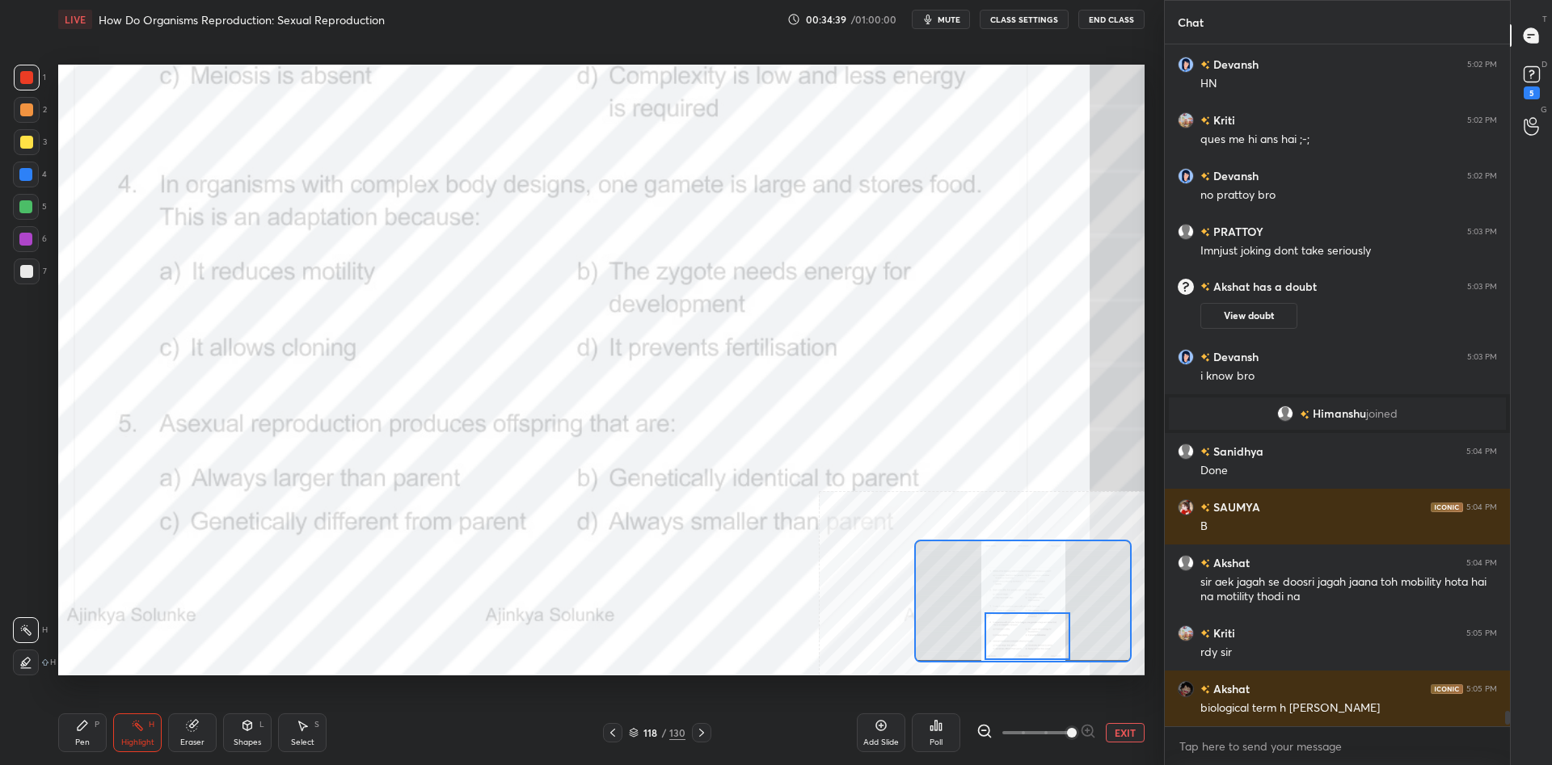
click at [53, 754] on div "LIVE How Do Organisms Reproduction: Sexual Reproduction 00:34:39 / 01:00:00 mut…" at bounding box center [601, 382] width 1099 height 765
click at [69, 752] on div "Pen P Highlight H Eraser Shapes L Select S 118 / 130 Add Slide Poll EXIT" at bounding box center [601, 733] width 1086 height 65
click at [83, 736] on div "Pen P" at bounding box center [82, 733] width 48 height 39
click at [1121, 730] on button "EXIT" at bounding box center [1124, 732] width 39 height 19
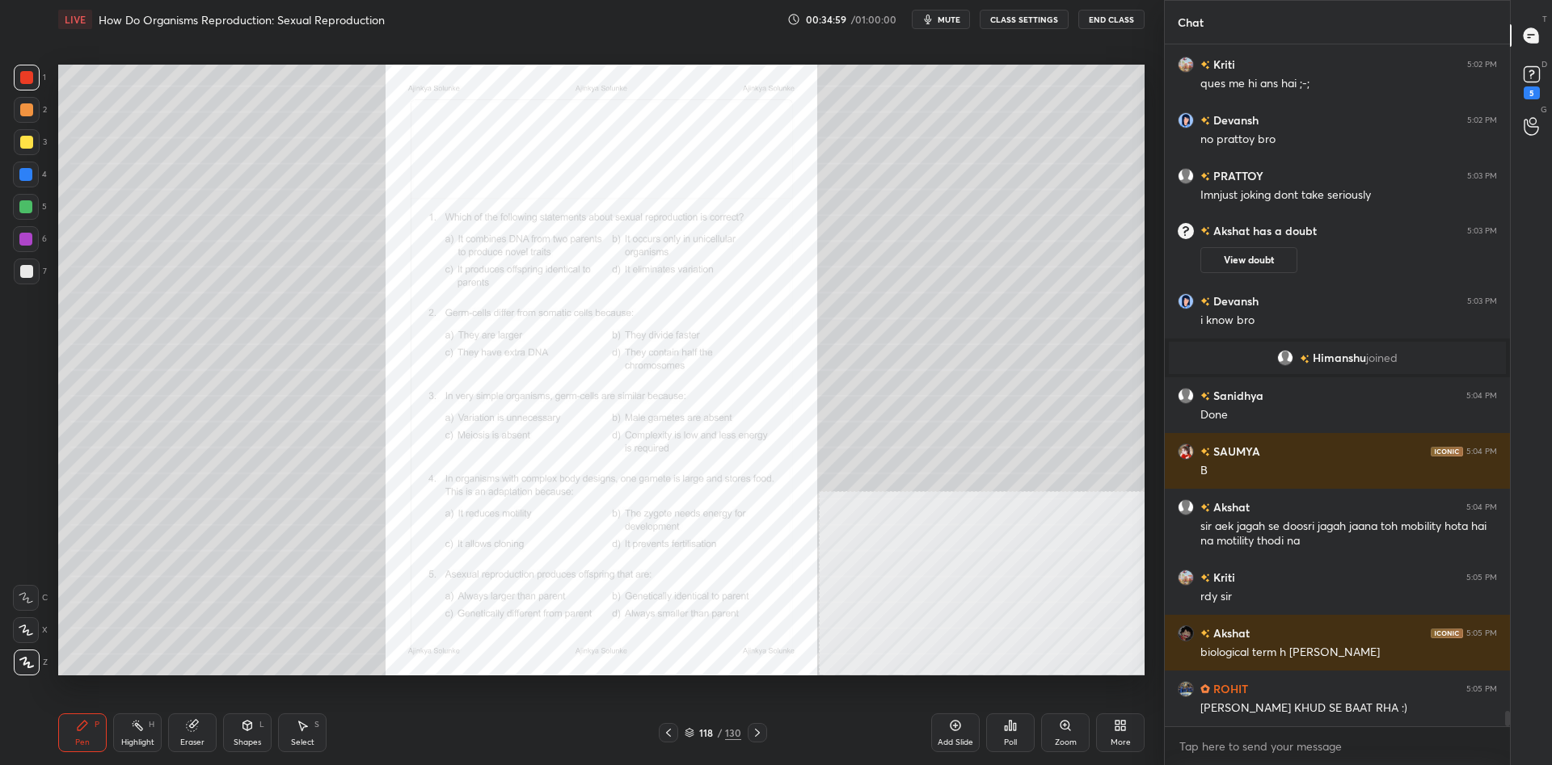
scroll to position [29096, 0]
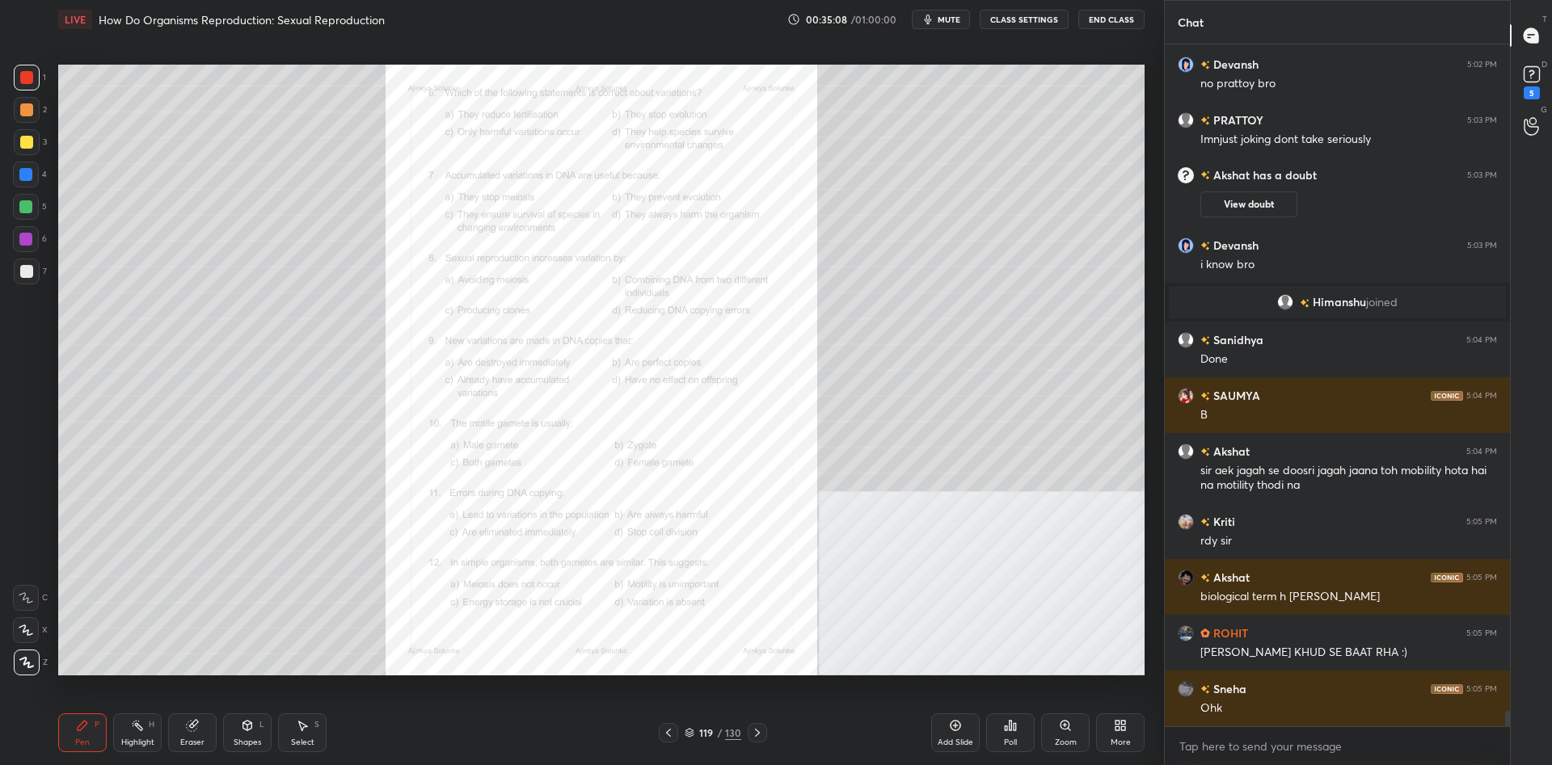
click at [1075, 737] on div "Zoom" at bounding box center [1065, 733] width 48 height 39
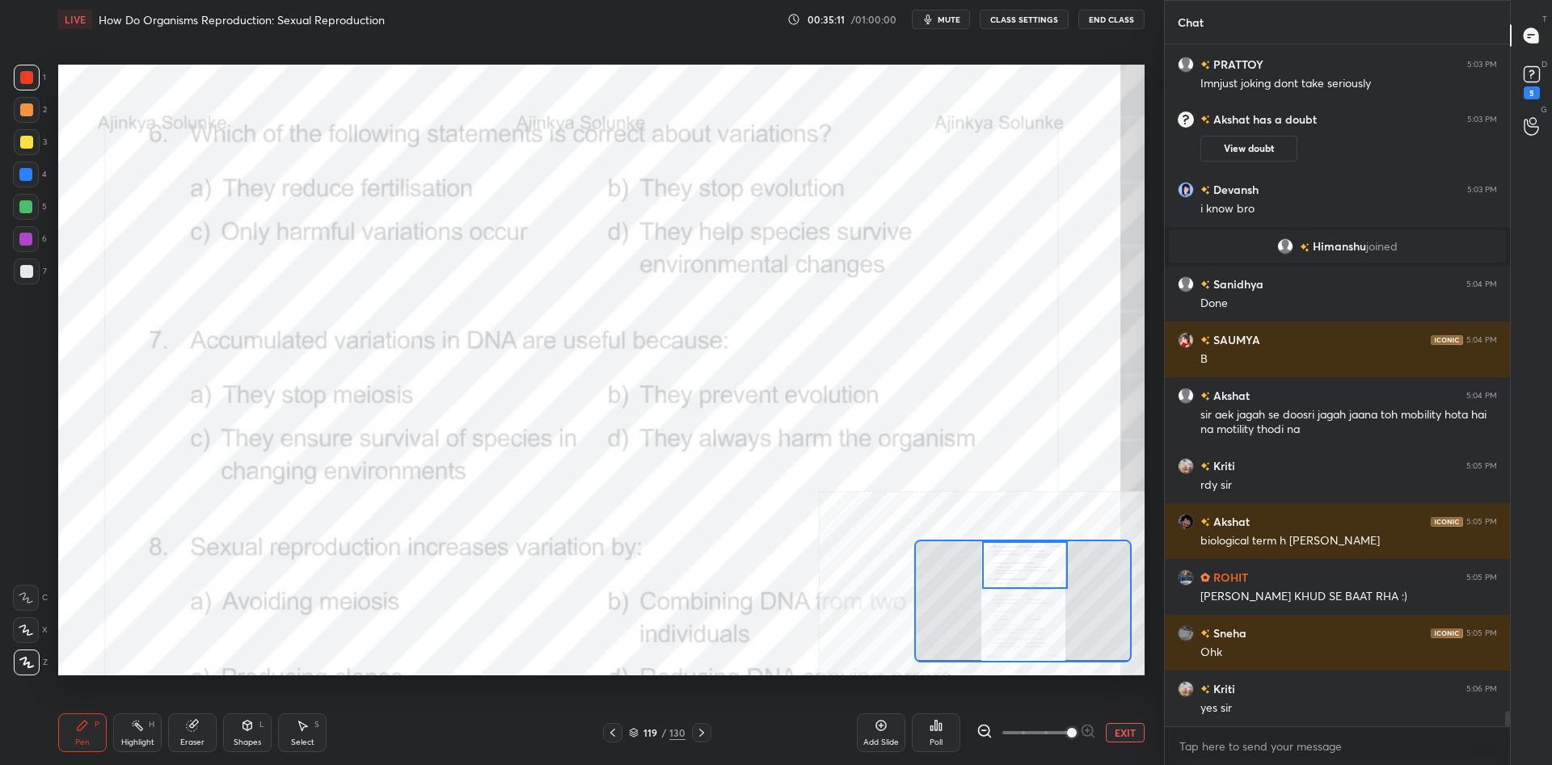
scroll to position [29208, 0]
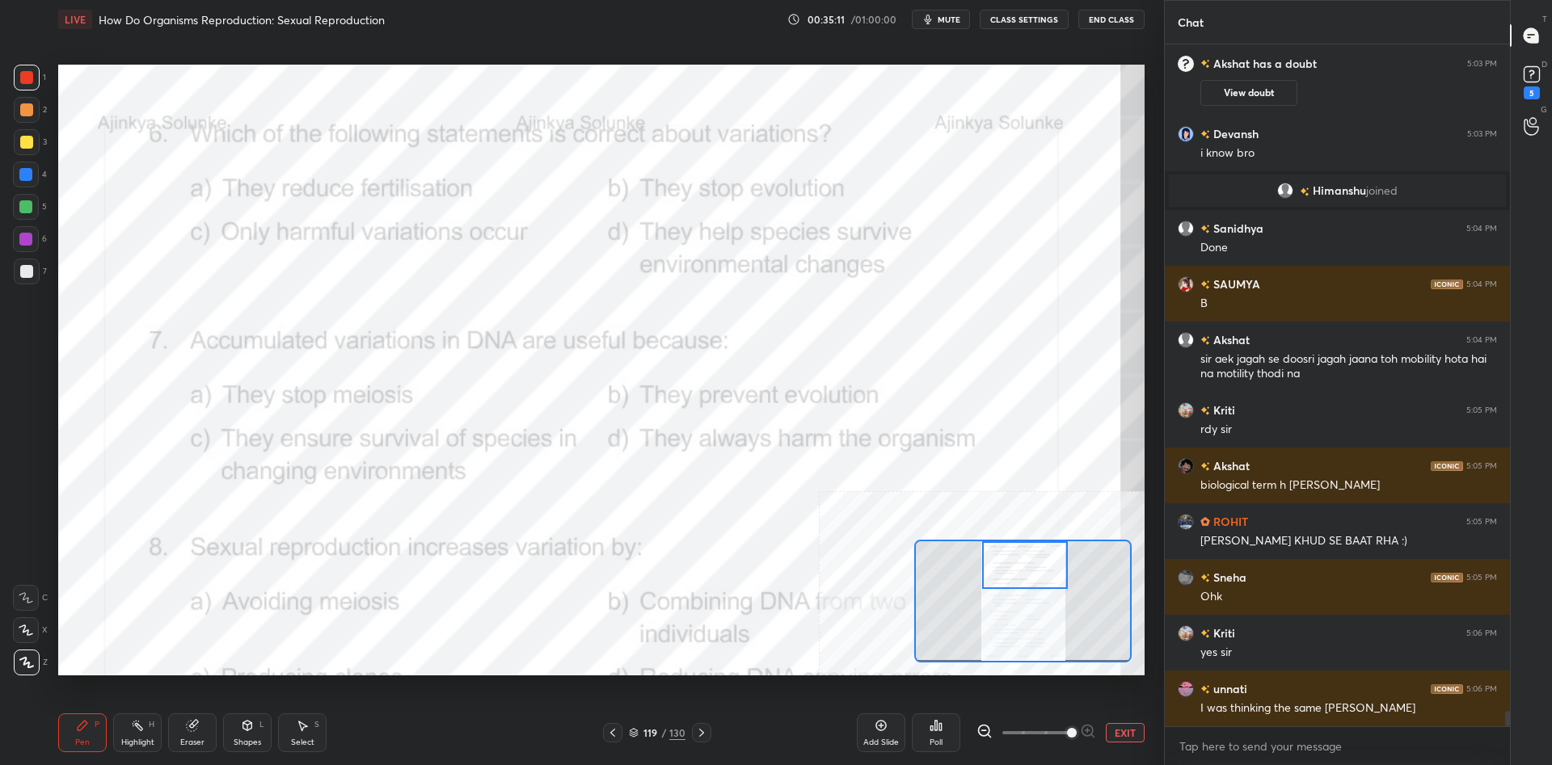
click at [136, 746] on div "Highlight" at bounding box center [137, 743] width 33 height 8
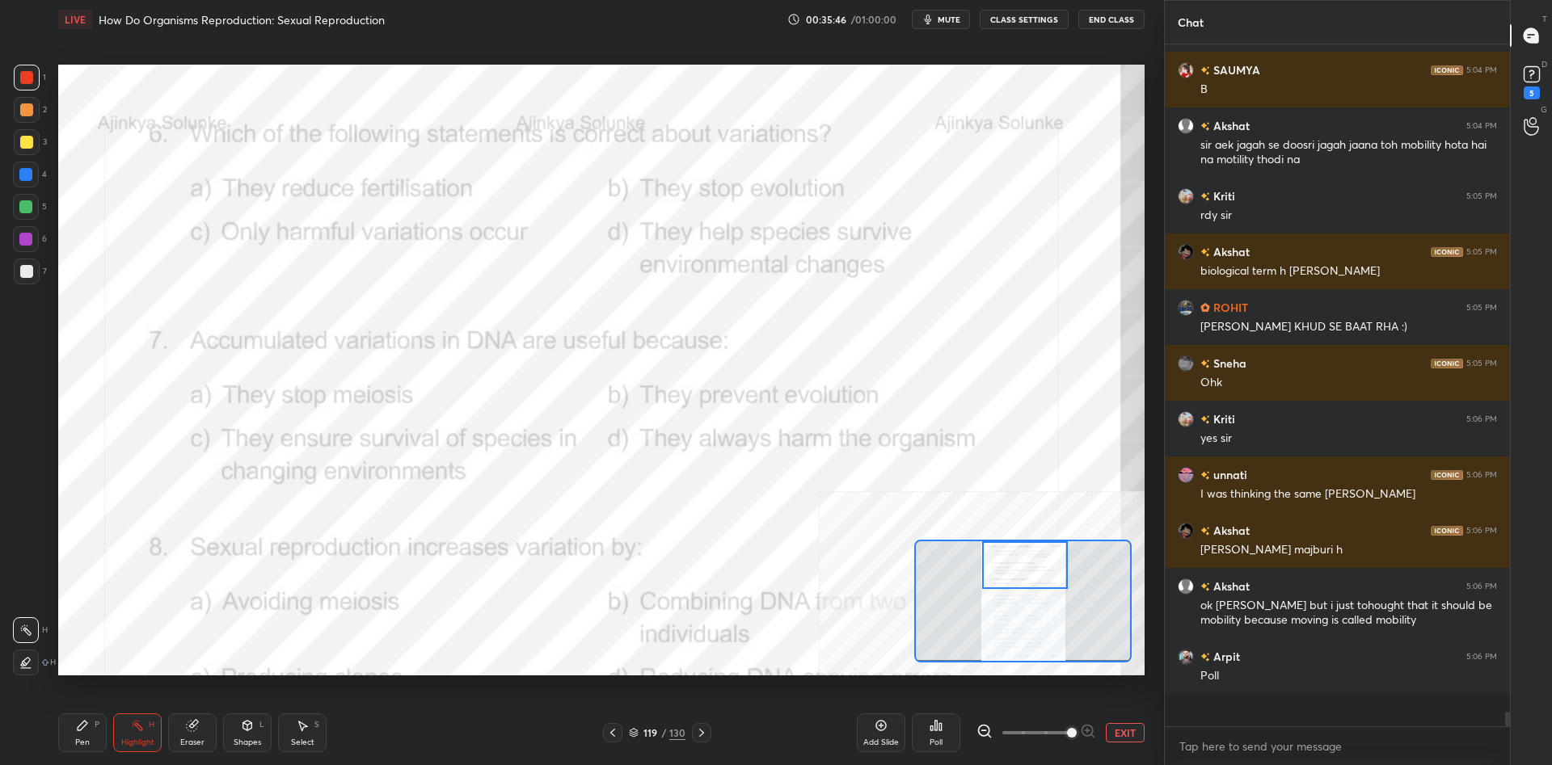
scroll to position [29390, 0]
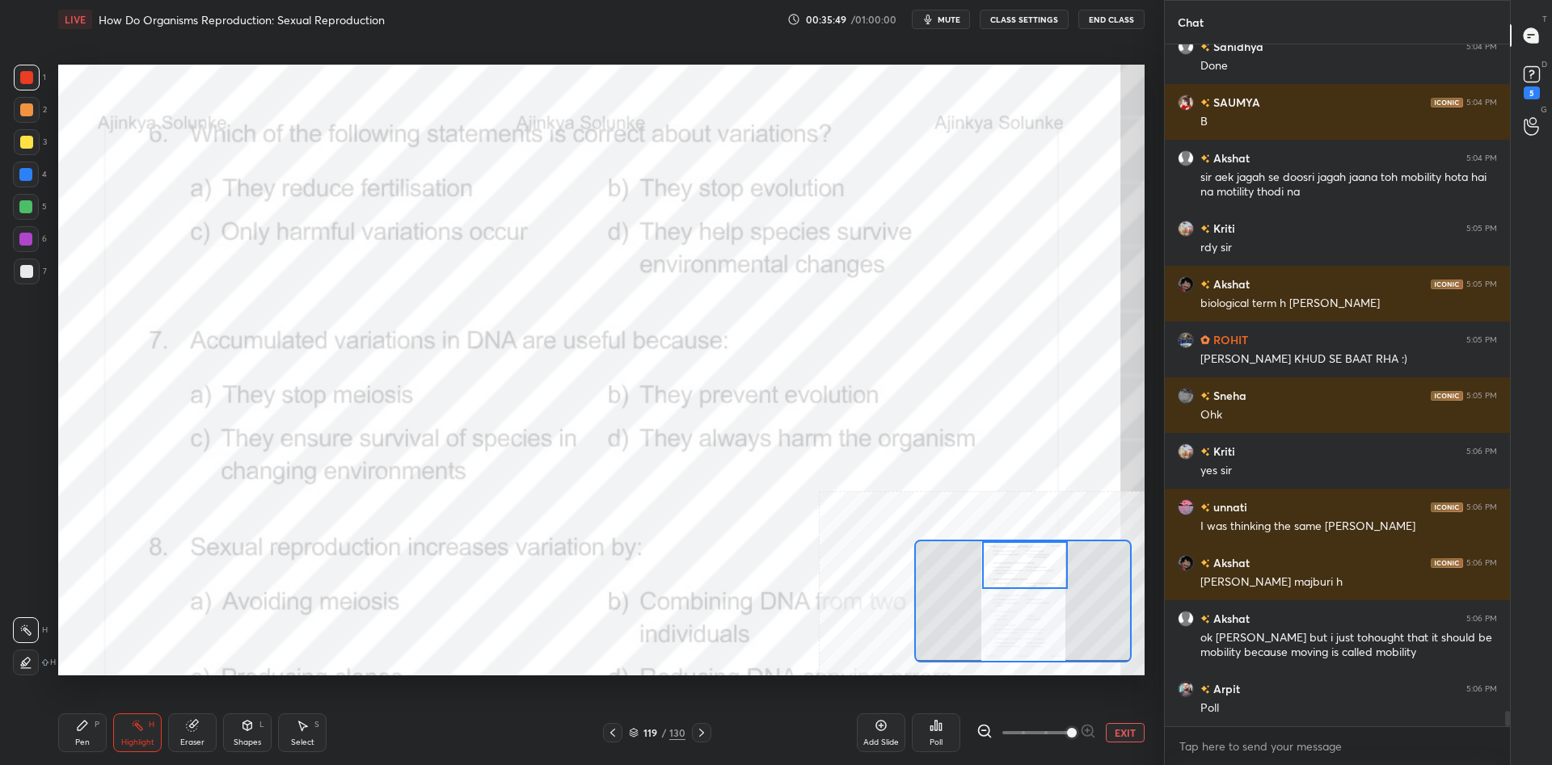
click at [932, 725] on icon at bounding box center [935, 725] width 13 height 13
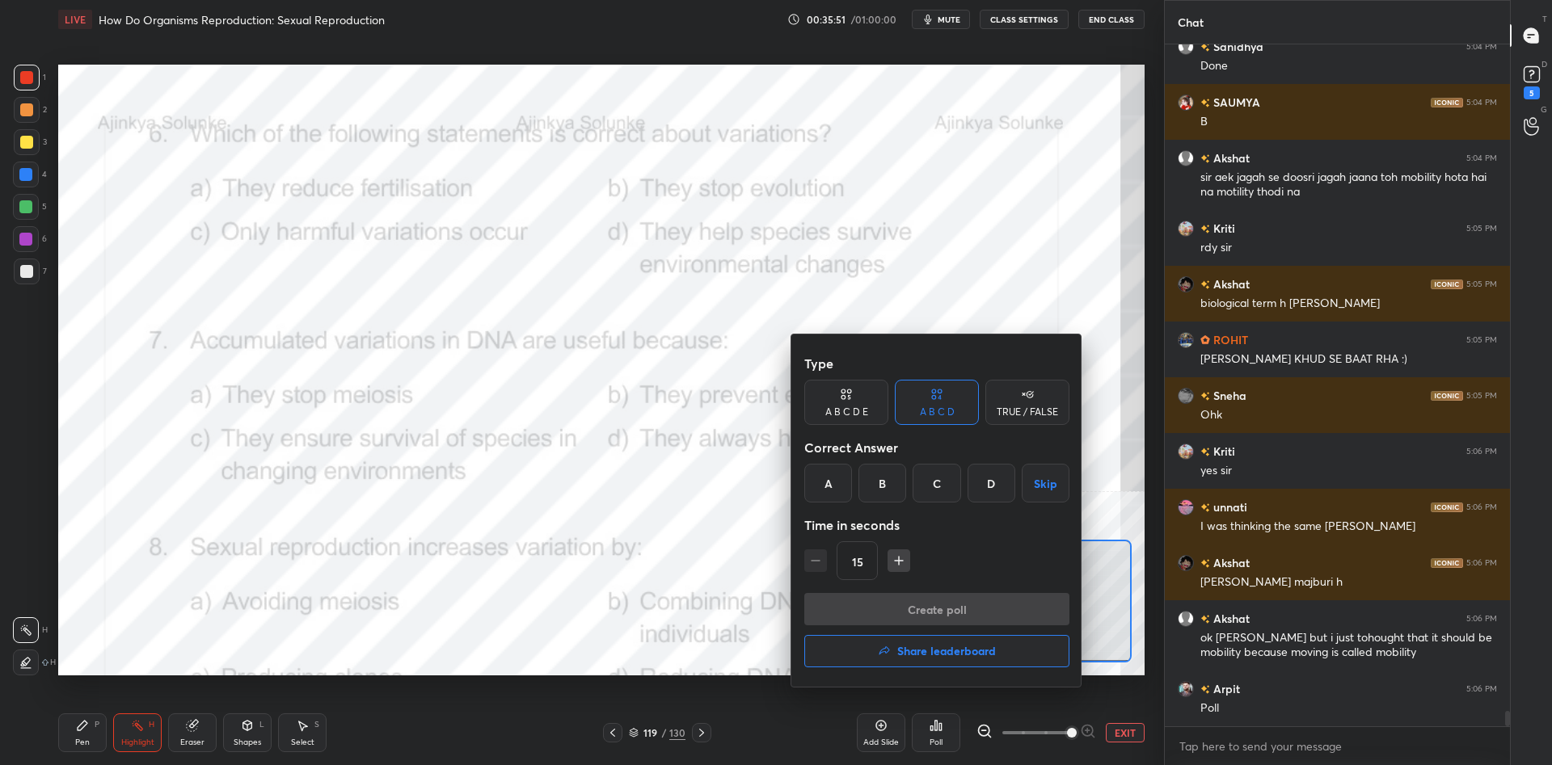
click at [1009, 488] on div "D" at bounding box center [991, 483] width 48 height 39
click at [996, 604] on button "Create poll" at bounding box center [936, 609] width 265 height 32
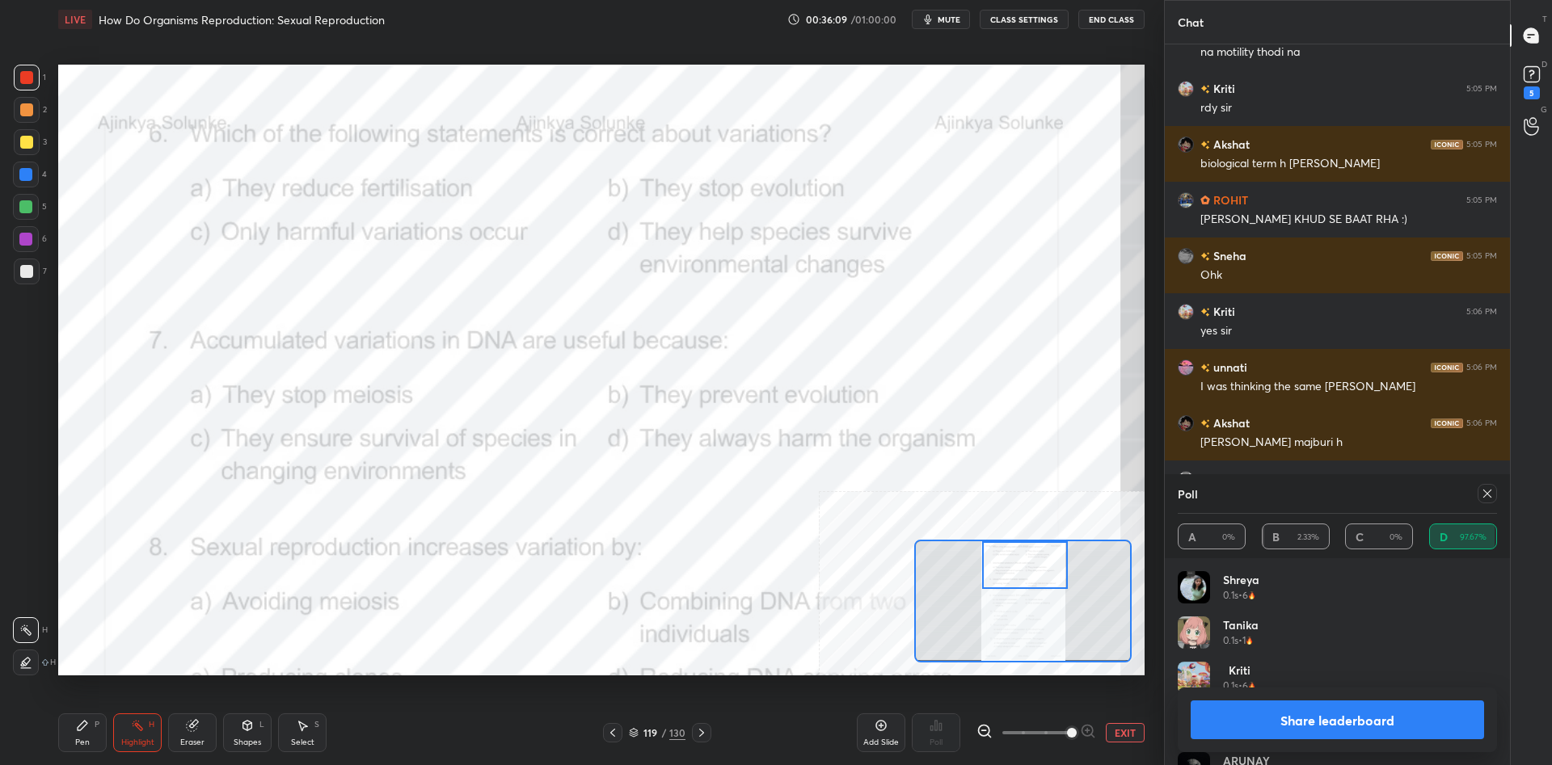
scroll to position [29317, 0]
click at [1217, 710] on button "Share leaderboard" at bounding box center [1336, 720] width 293 height 39
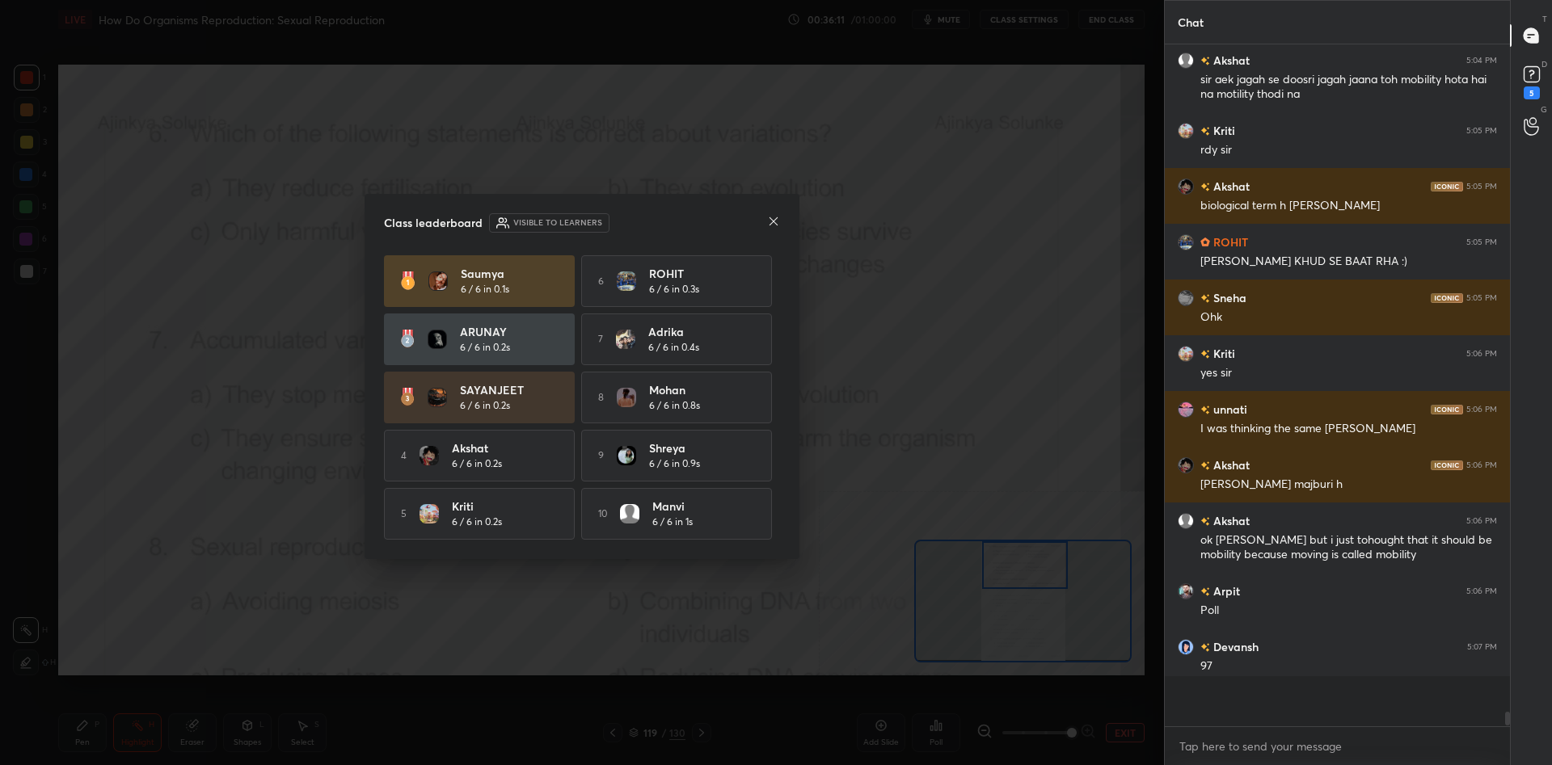
scroll to position [669, 345]
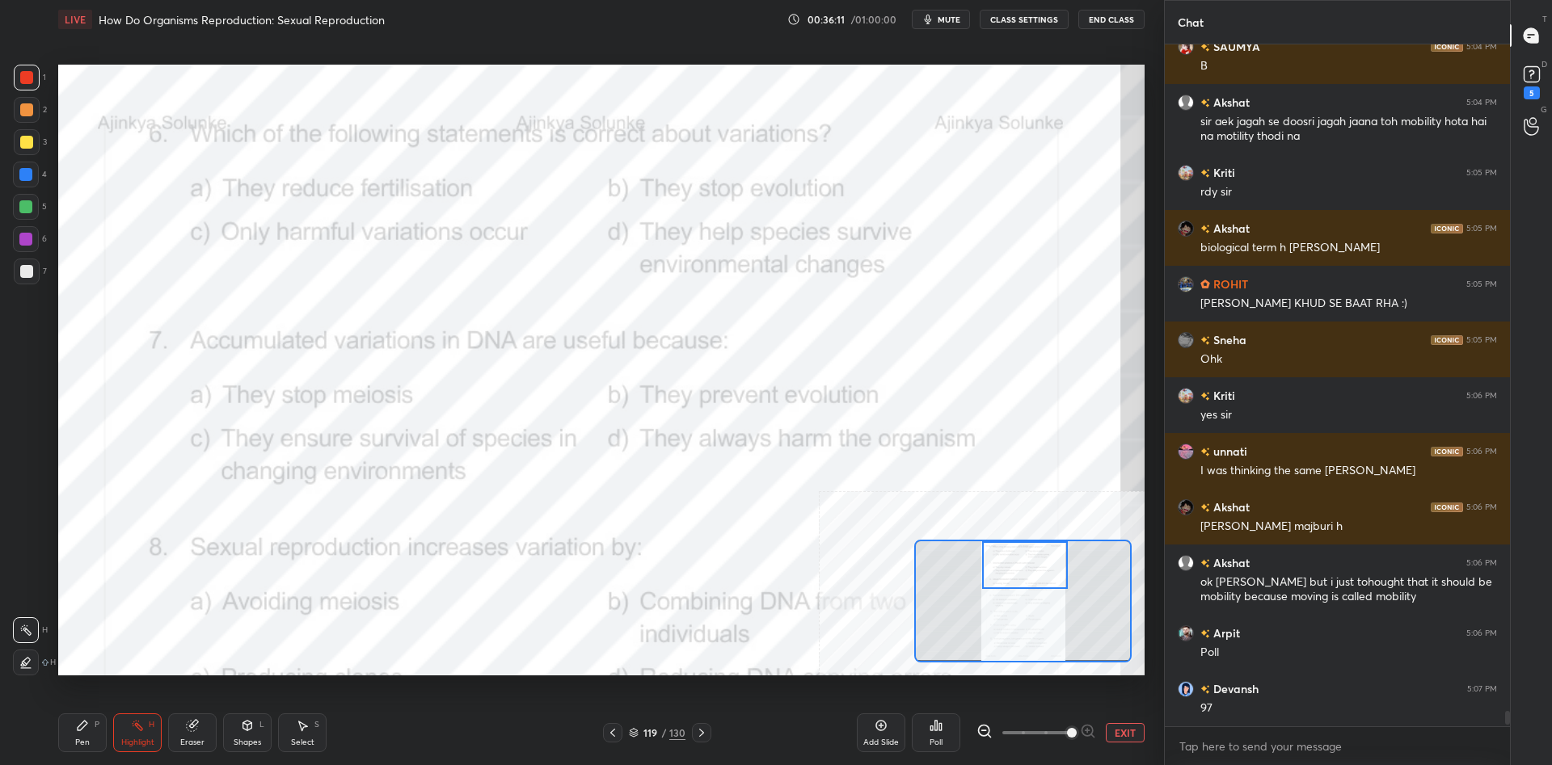
click at [109, 732] on div "Pen P Highlight H Eraser Shapes L Select S" at bounding box center [257, 733] width 399 height 39
click at [102, 732] on div "Pen P" at bounding box center [82, 733] width 48 height 39
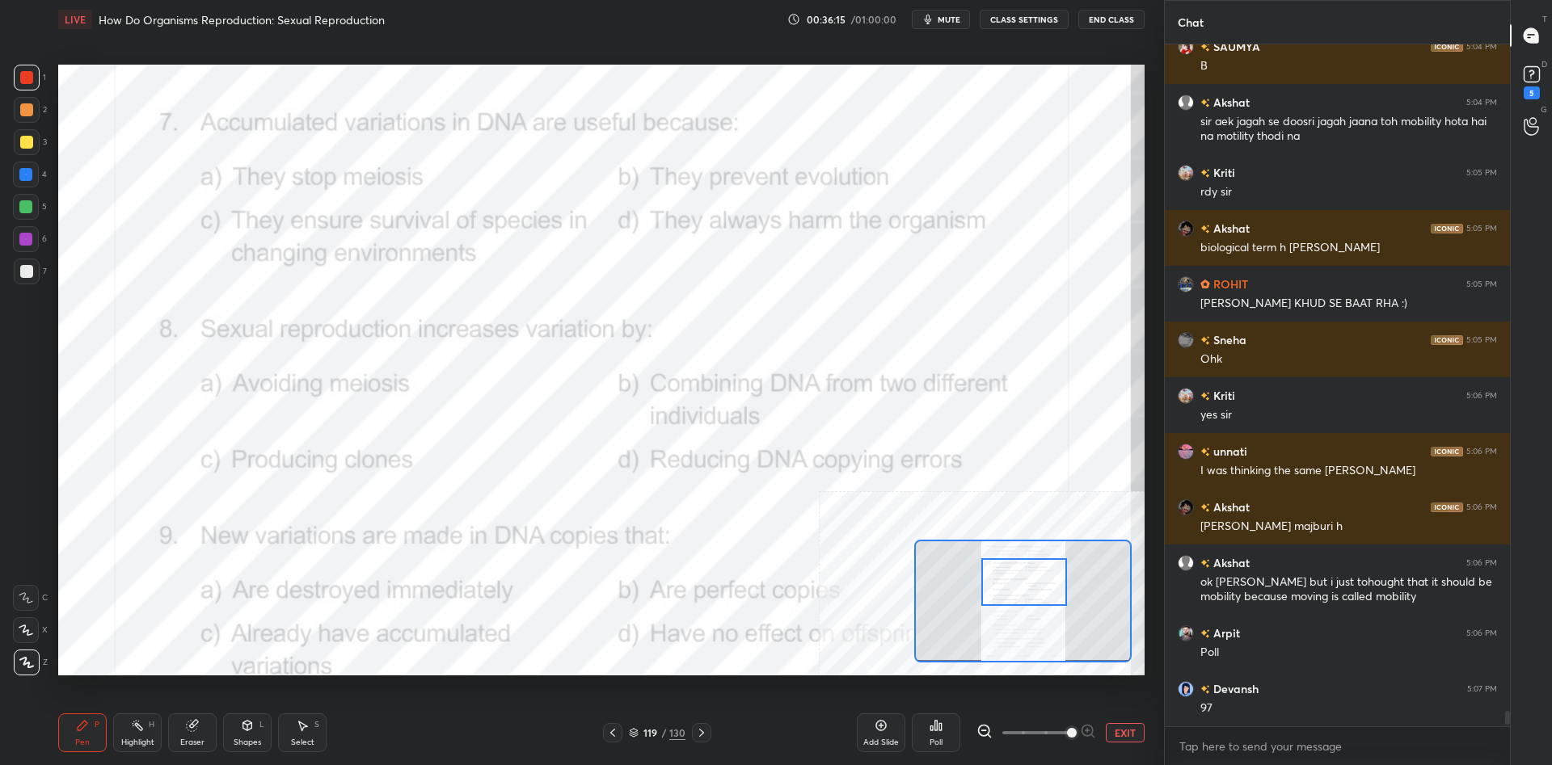
click at [138, 740] on div "Highlight" at bounding box center [137, 743] width 33 height 8
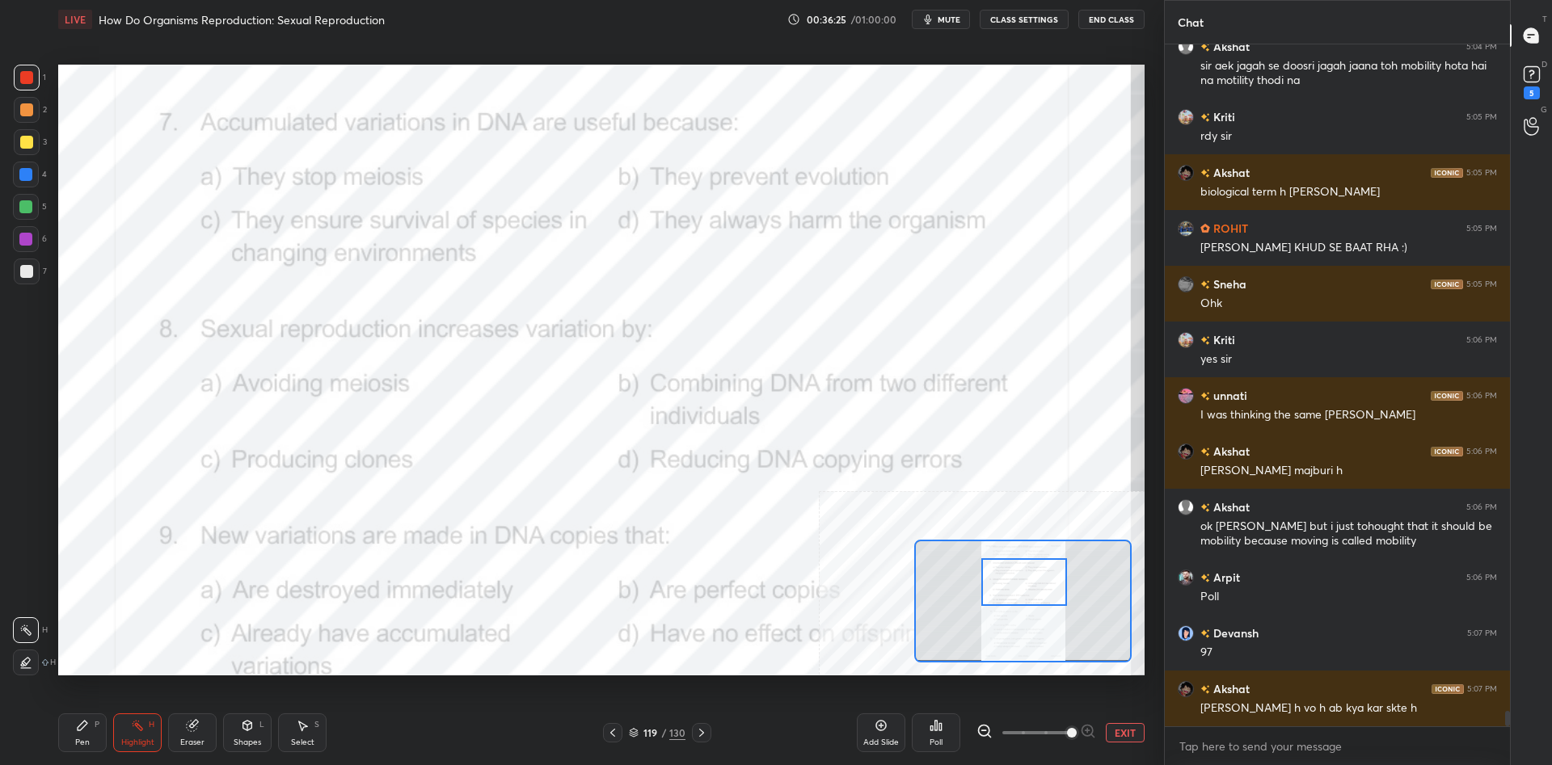
click at [940, 730] on icon at bounding box center [940, 726] width 2 height 7
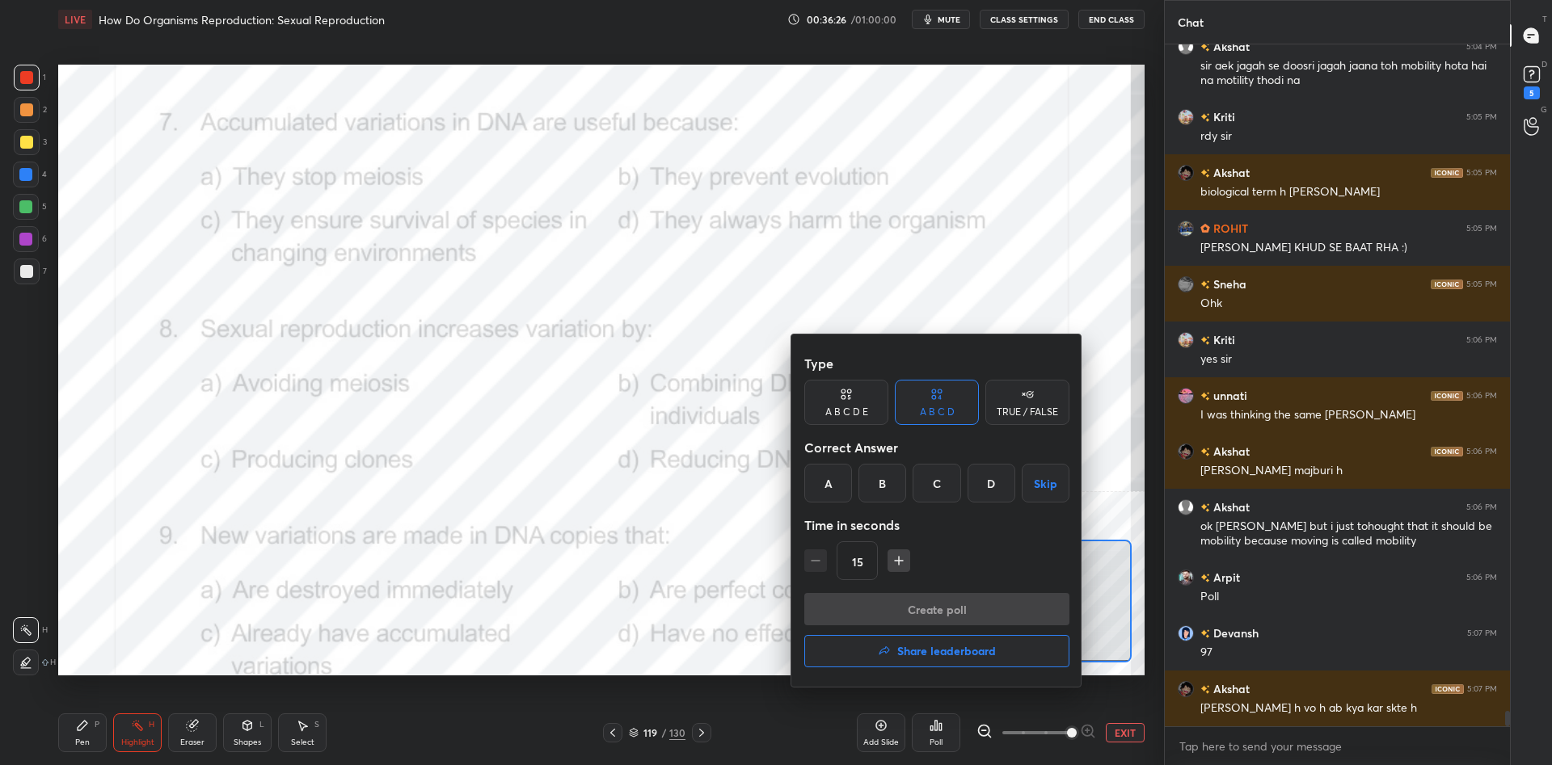
click at [942, 492] on div "C" at bounding box center [936, 483] width 48 height 39
click at [937, 608] on button "Create poll" at bounding box center [936, 609] width 265 height 32
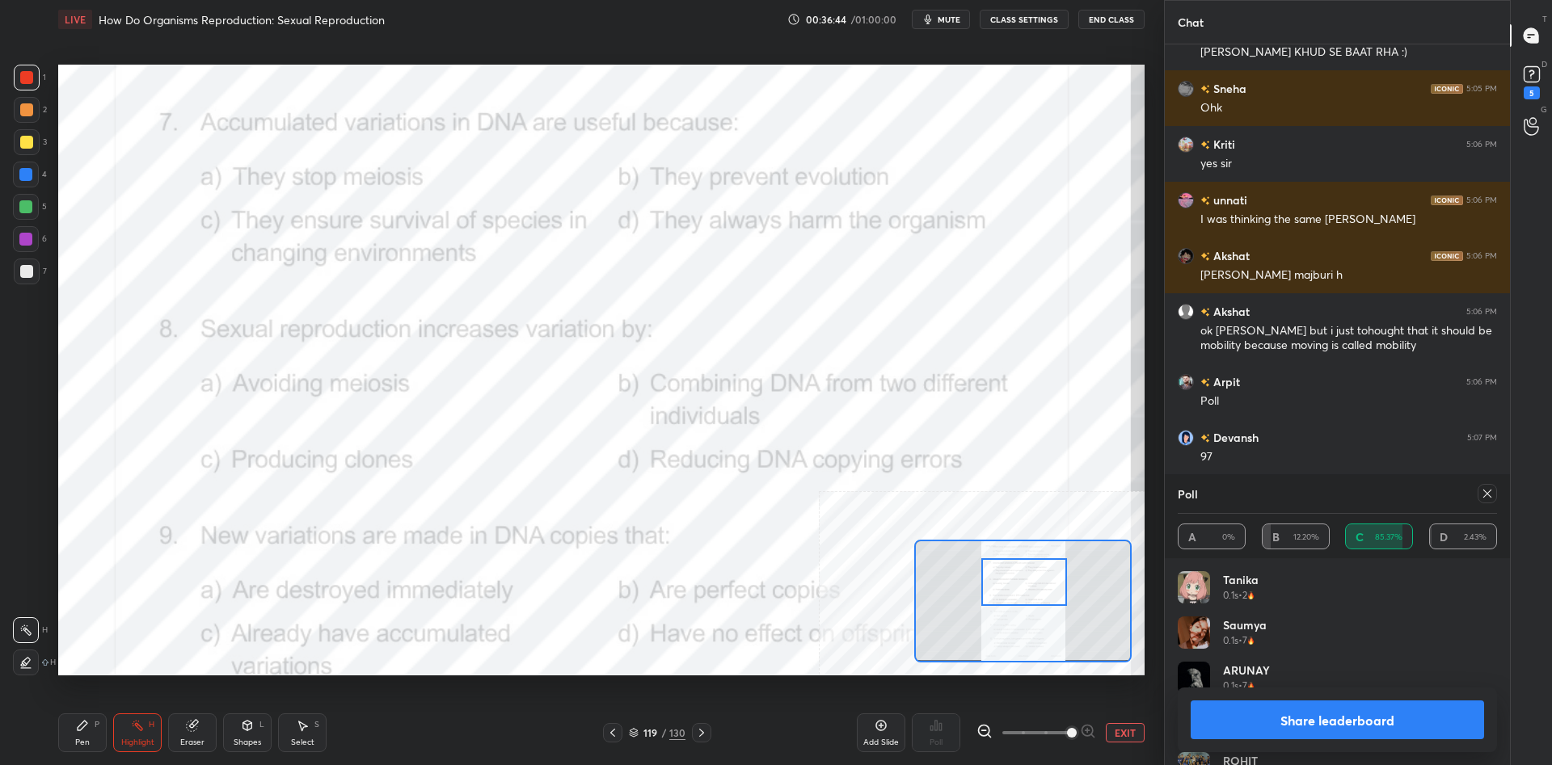
click at [1327, 705] on button "Share leaderboard" at bounding box center [1336, 720] width 293 height 39
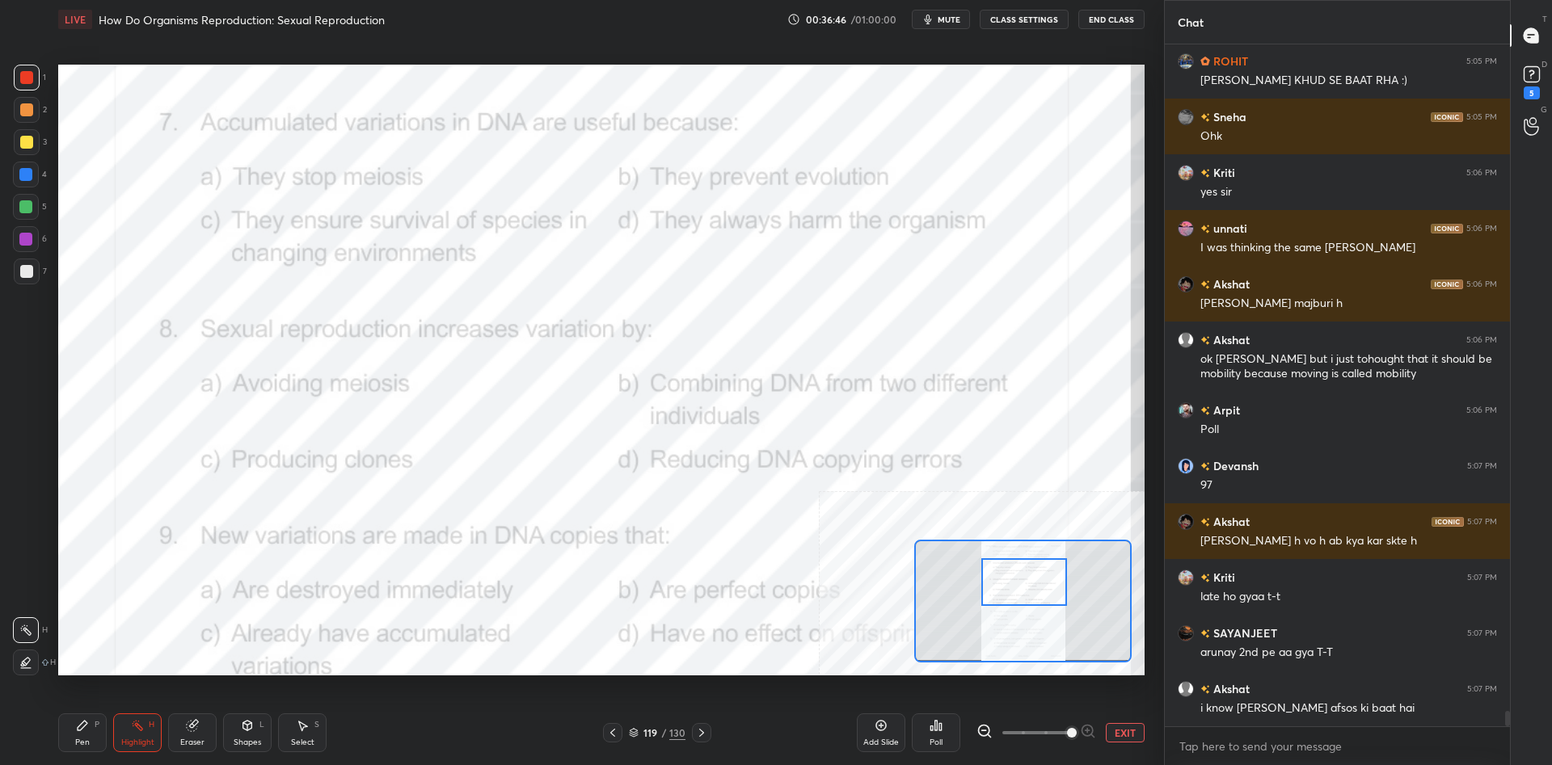
click at [65, 748] on div "Pen P" at bounding box center [82, 733] width 48 height 39
click at [77, 745] on div "Pen" at bounding box center [82, 743] width 15 height 8
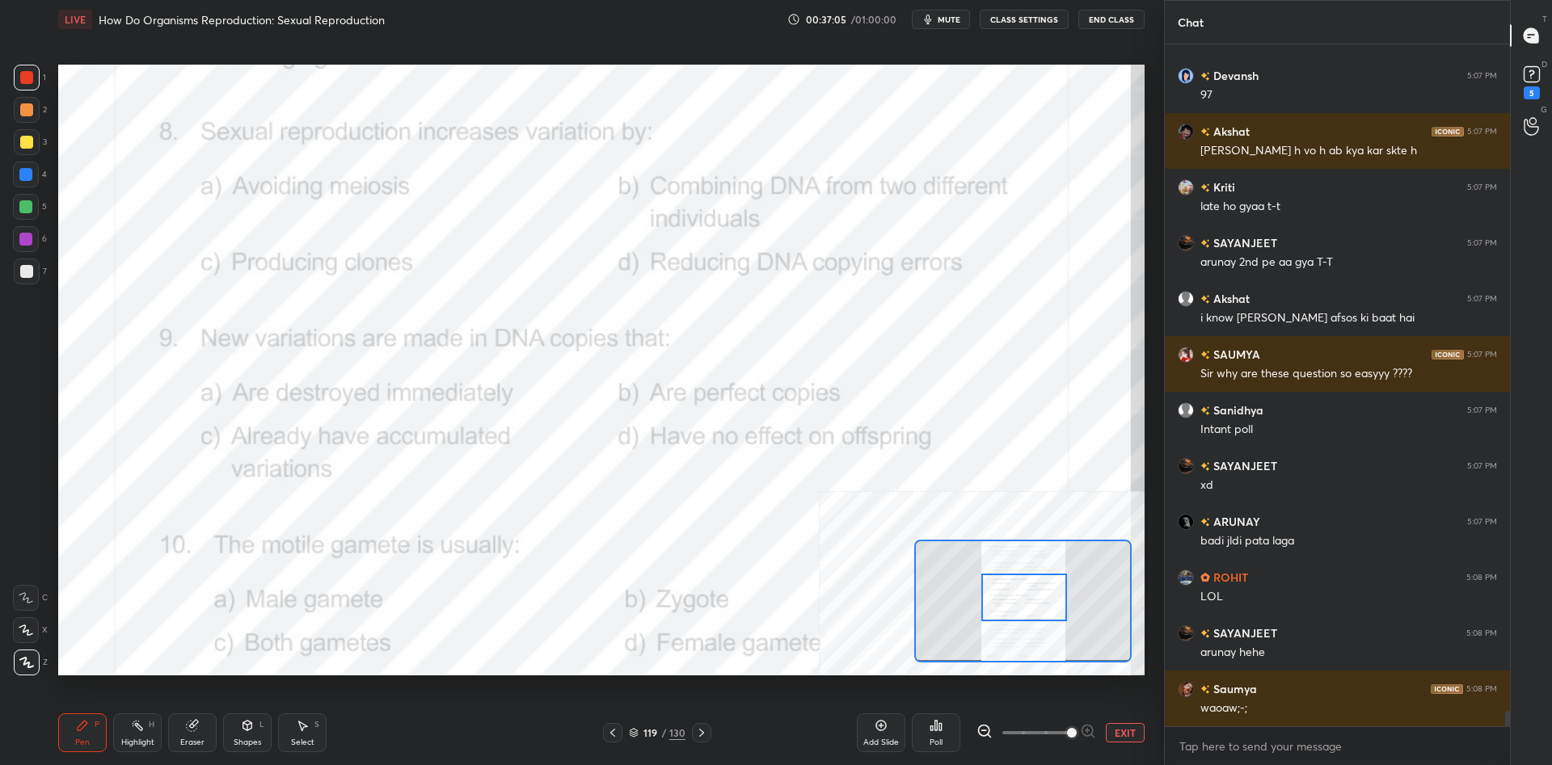
click at [137, 723] on rect at bounding box center [139, 727] width 8 height 8
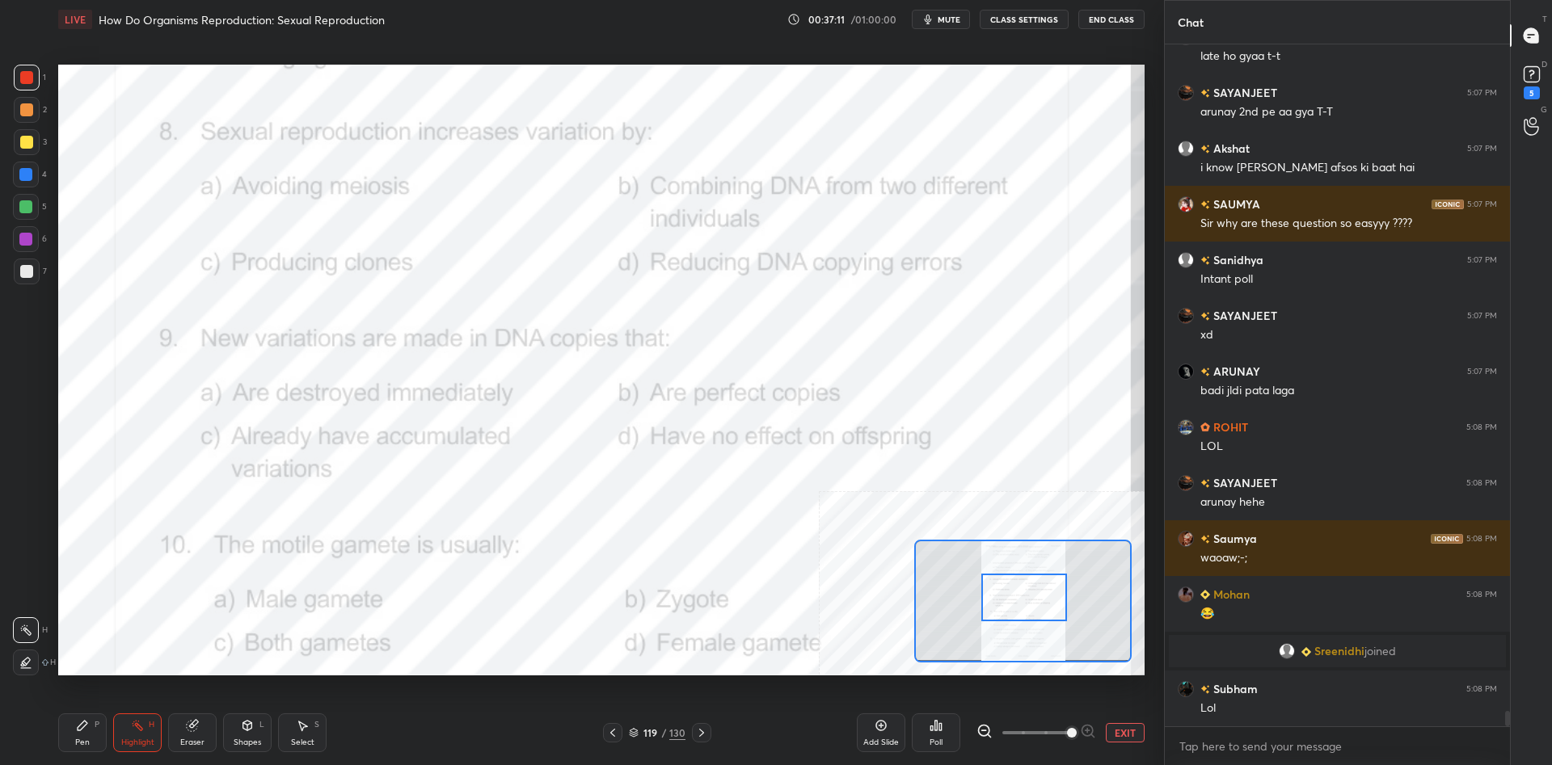
click at [936, 726] on icon at bounding box center [936, 726] width 2 height 10
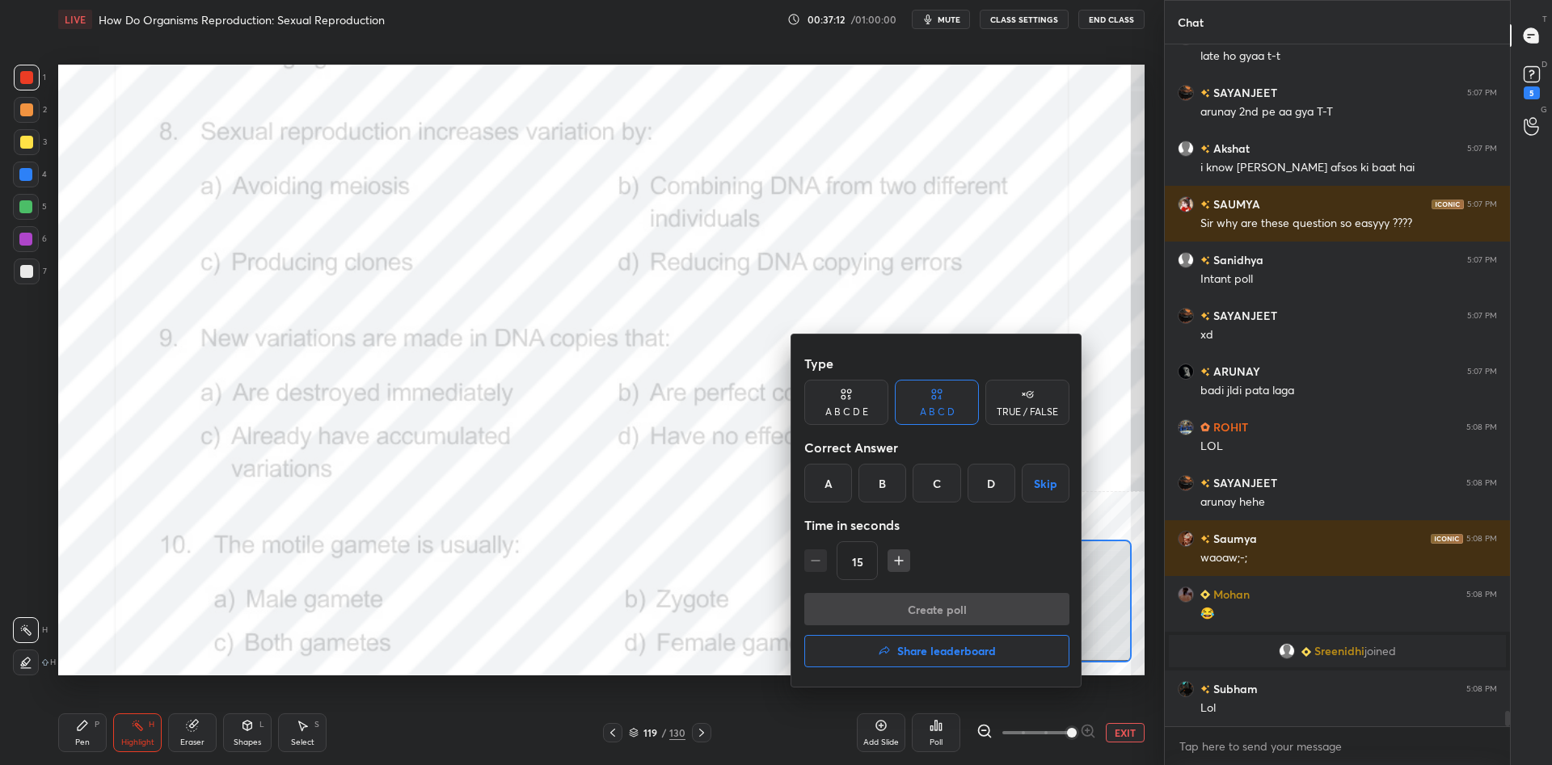
click at [891, 491] on div "B" at bounding box center [882, 483] width 48 height 39
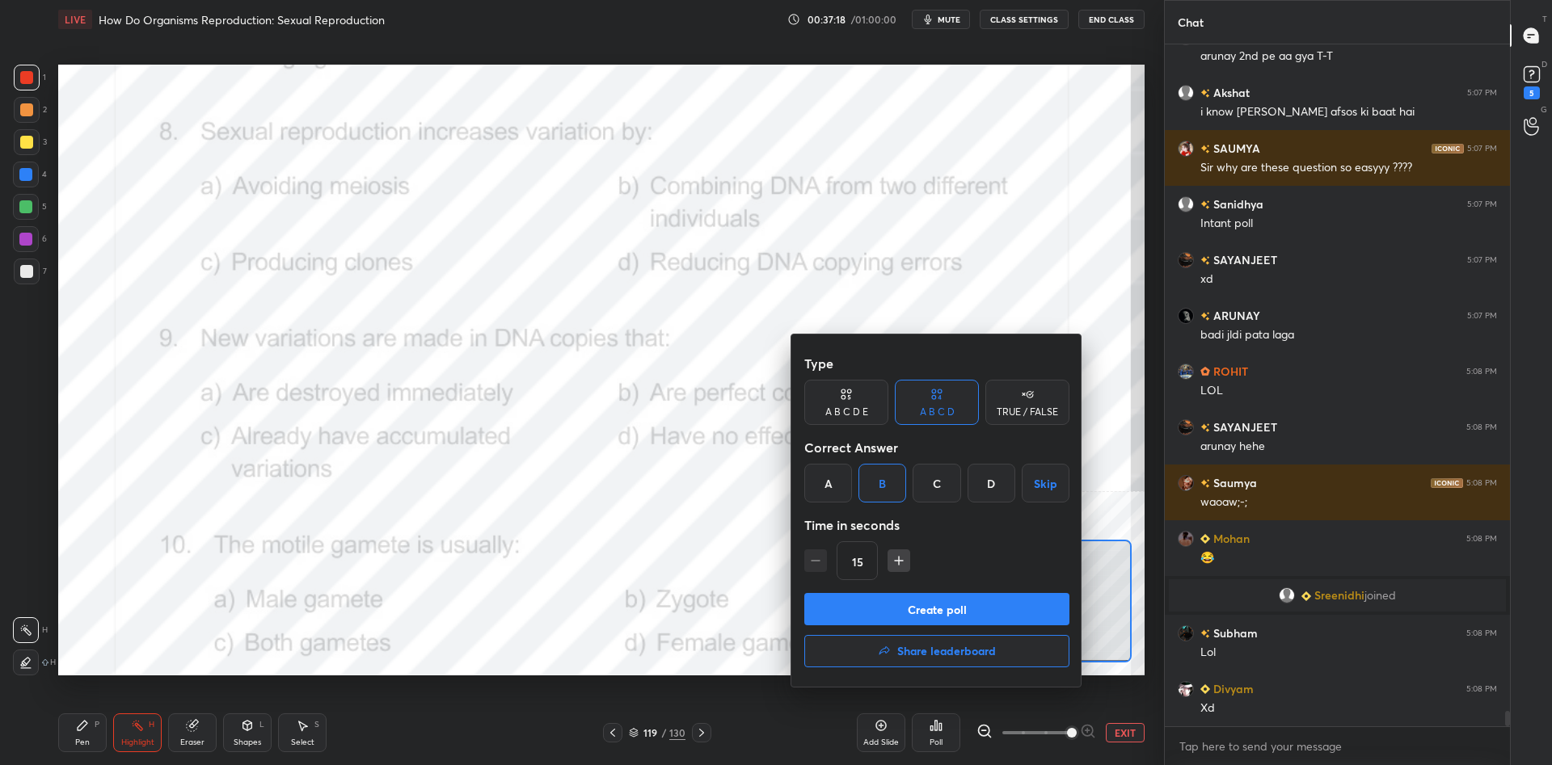
click at [928, 606] on button "Create poll" at bounding box center [936, 609] width 265 height 32
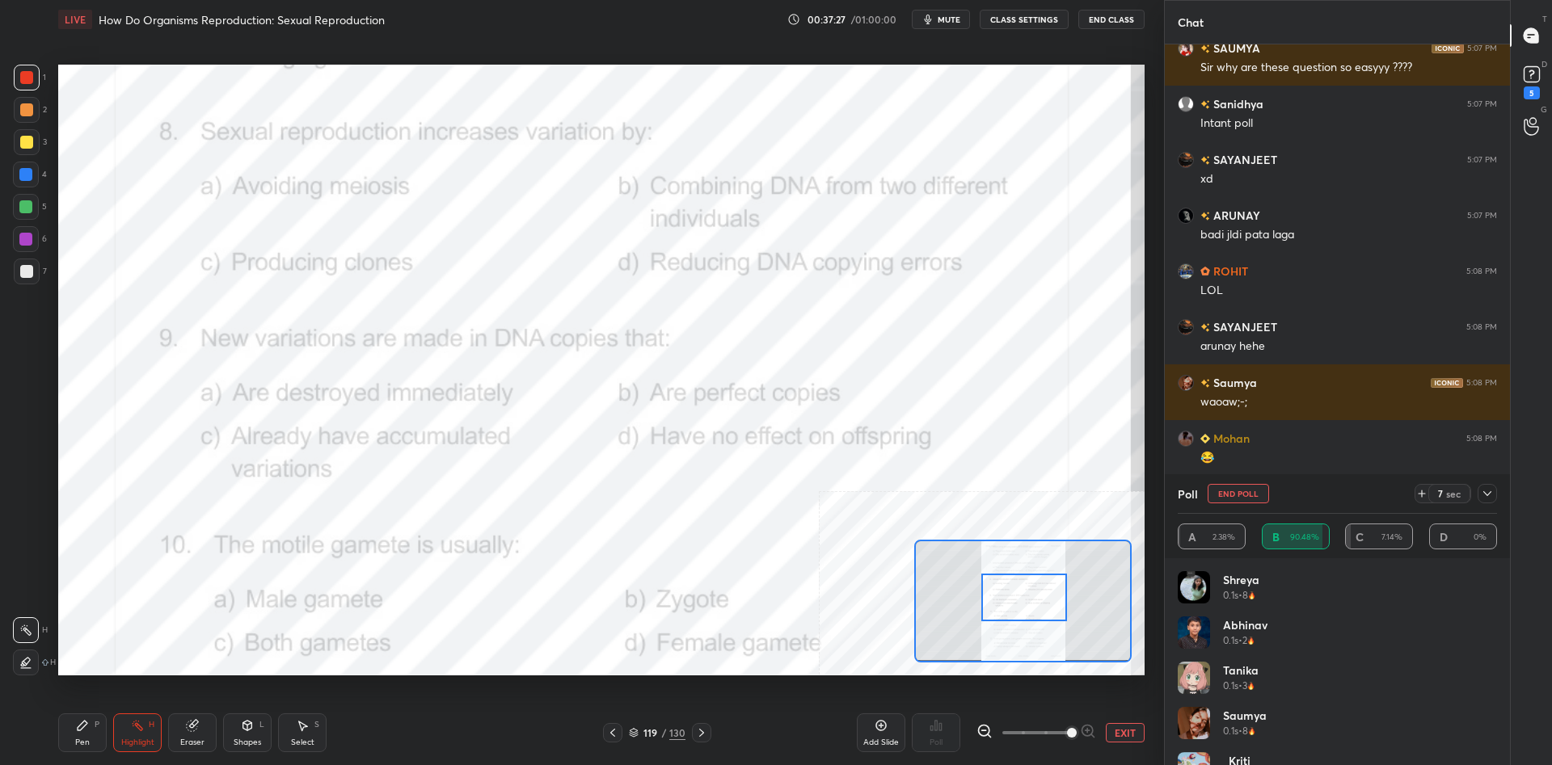
click at [799, 697] on div "Setting up your live class Poll for secs No correct answer Start poll" at bounding box center [601, 370] width 1099 height 662
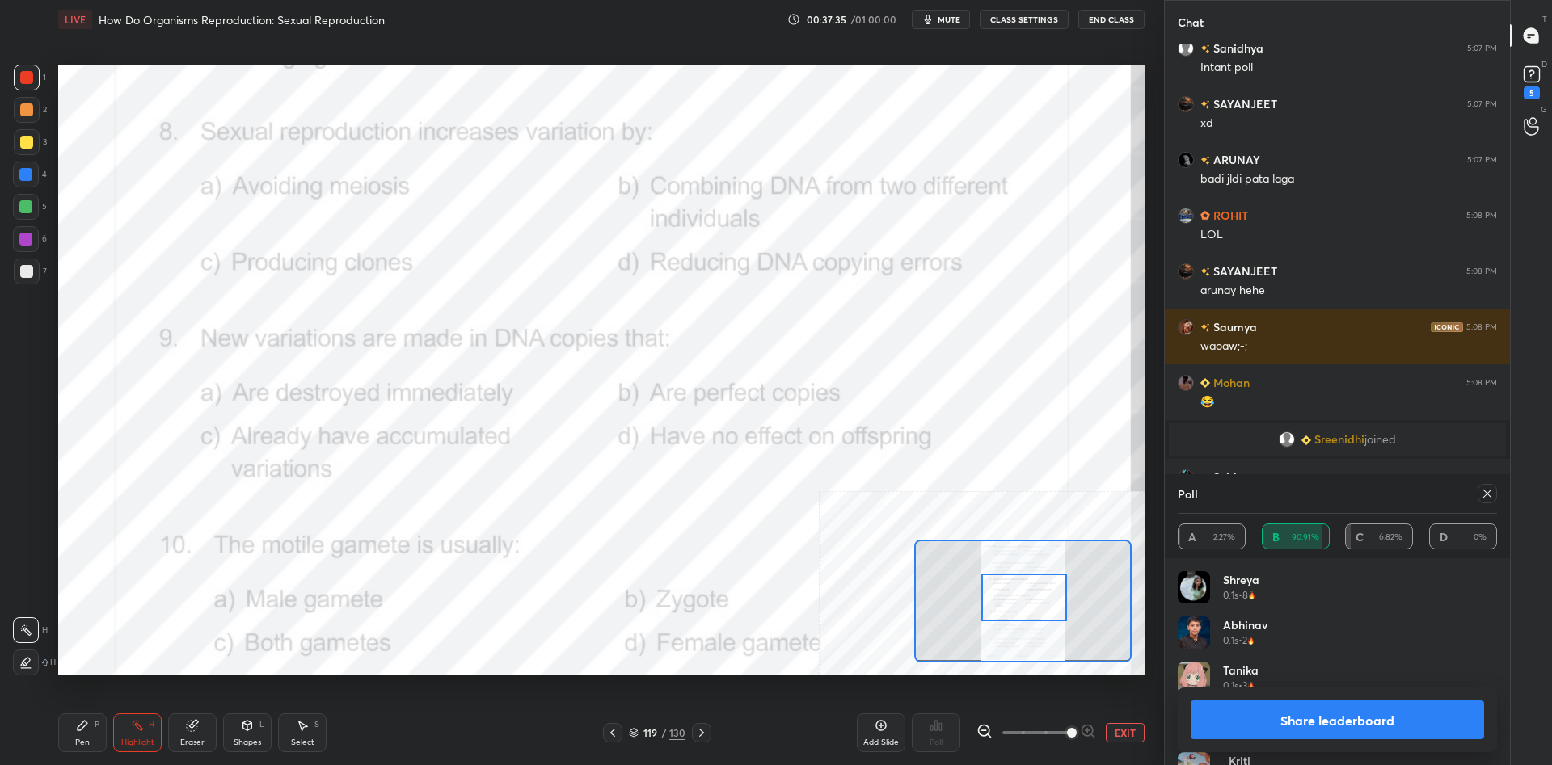
click at [1399, 728] on button "Share leaderboard" at bounding box center [1336, 720] width 293 height 39
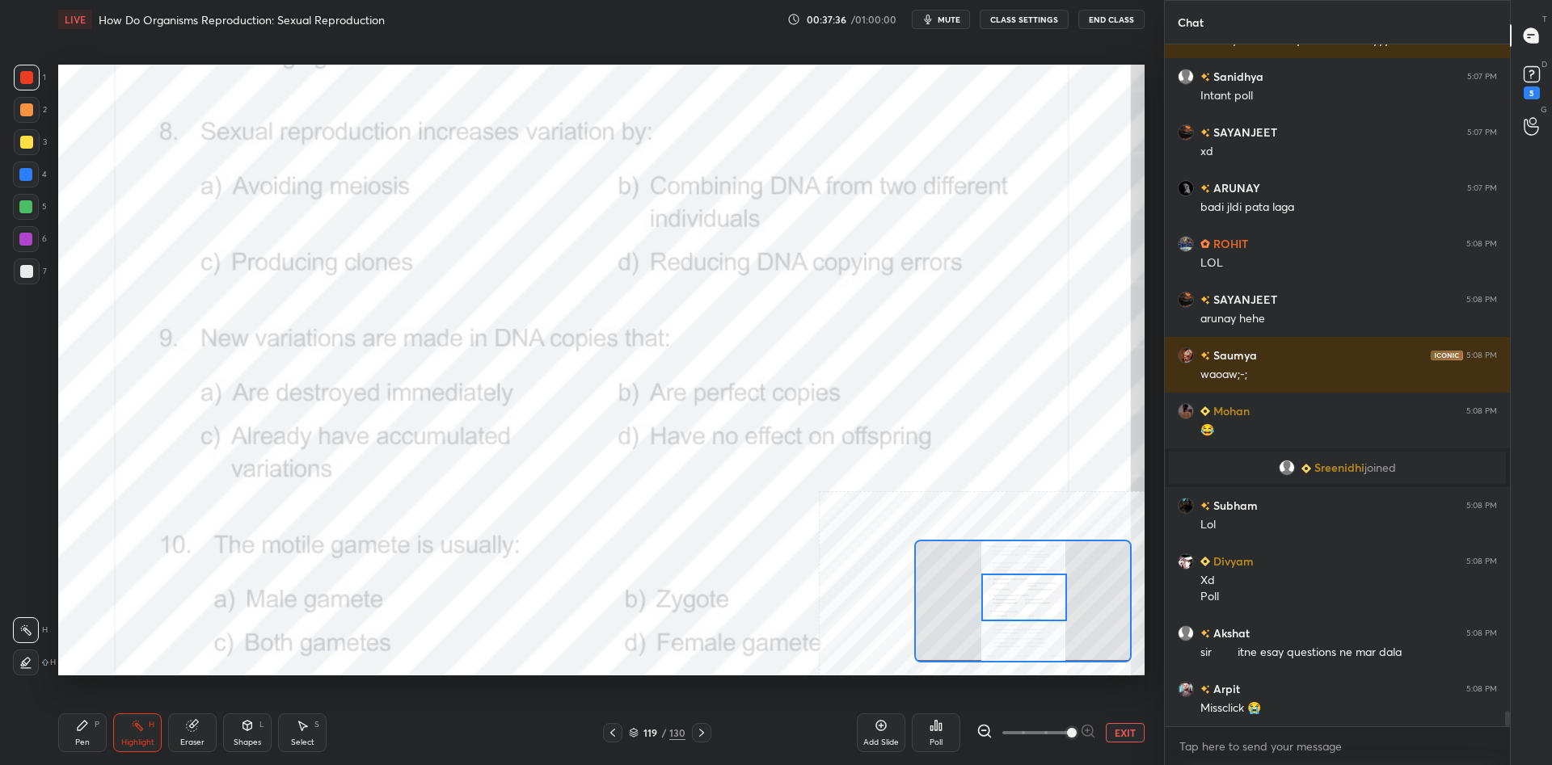
click at [45, 725] on div "1 2 3 4 5 6 7 C X Z C X Z E E Erase all H H LIVE How Do Organisms Reproduction:…" at bounding box center [575, 382] width 1151 height 765
click at [69, 727] on div "Pen P" at bounding box center [82, 733] width 48 height 39
click at [86, 726] on icon at bounding box center [82, 725] width 13 height 13
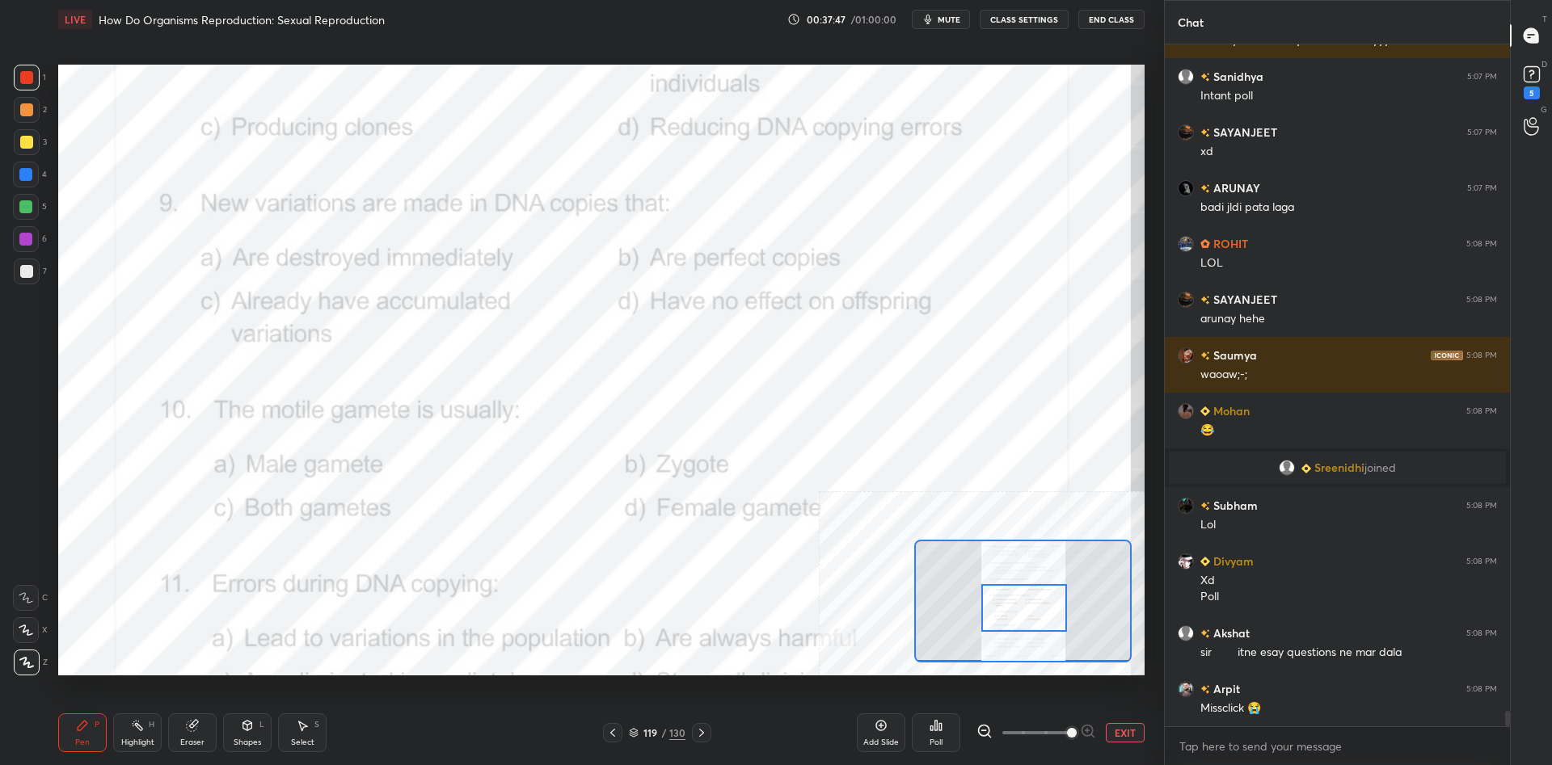
drag, startPoint x: 1022, startPoint y: 611, endPoint x: 1022, endPoint y: 621, distance: 10.5
click at [1022, 621] on div at bounding box center [1024, 608] width 86 height 48
click at [119, 731] on div "Highlight H" at bounding box center [137, 733] width 48 height 39
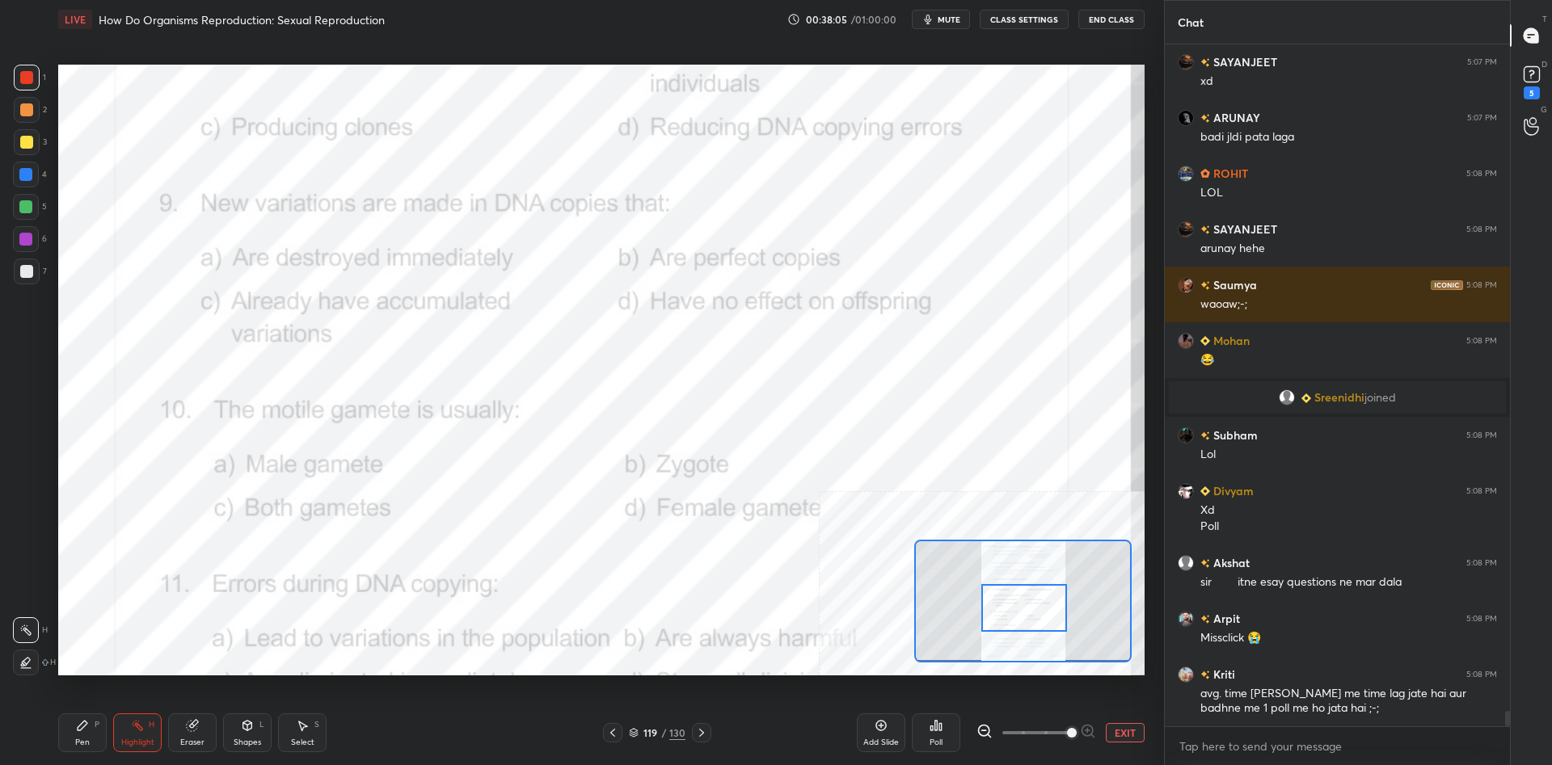
click at [942, 723] on div "Poll" at bounding box center [936, 733] width 48 height 39
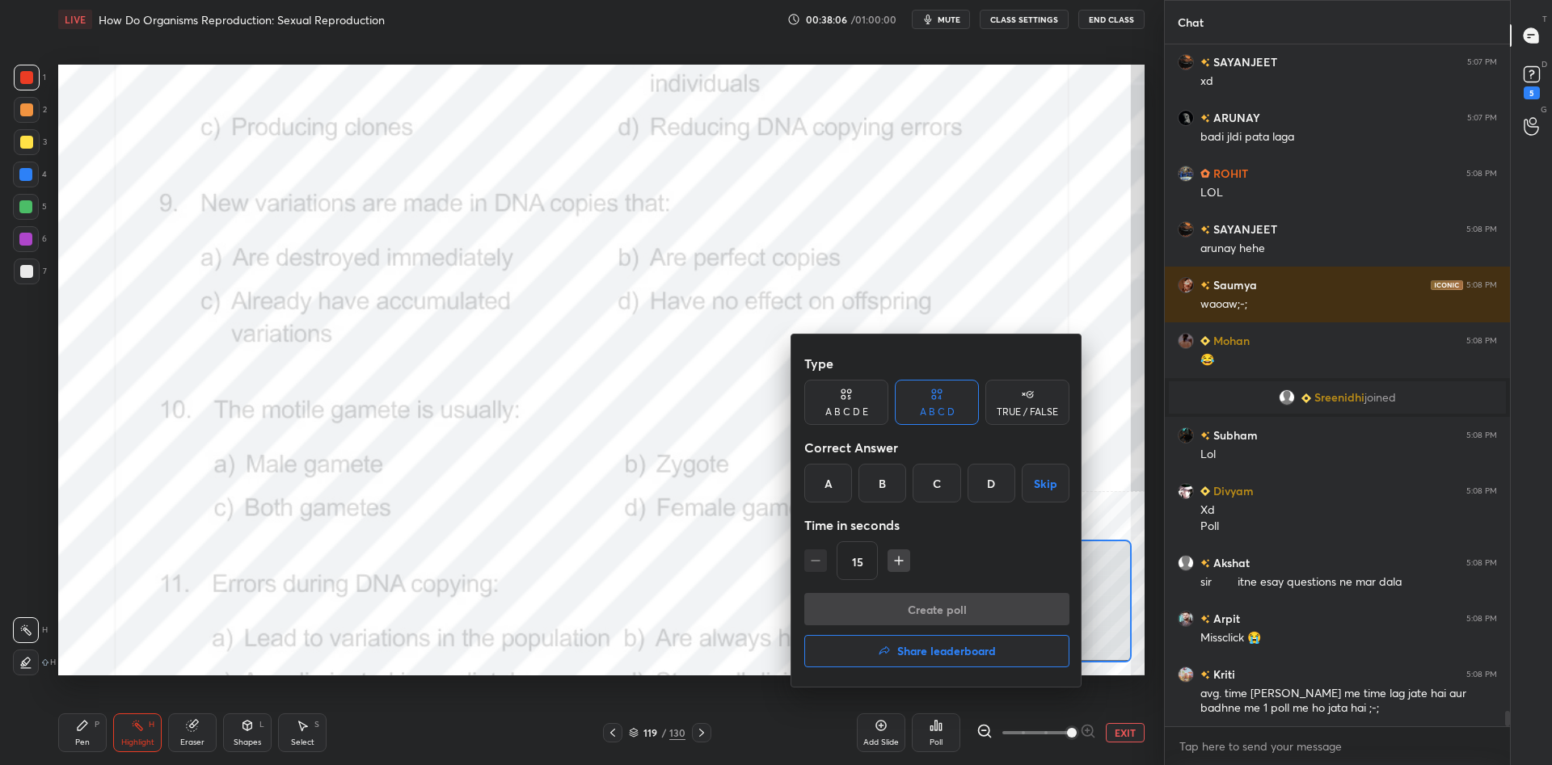
click at [937, 494] on div "C" at bounding box center [936, 483] width 48 height 39
click at [948, 594] on button "Create poll" at bounding box center [936, 609] width 265 height 32
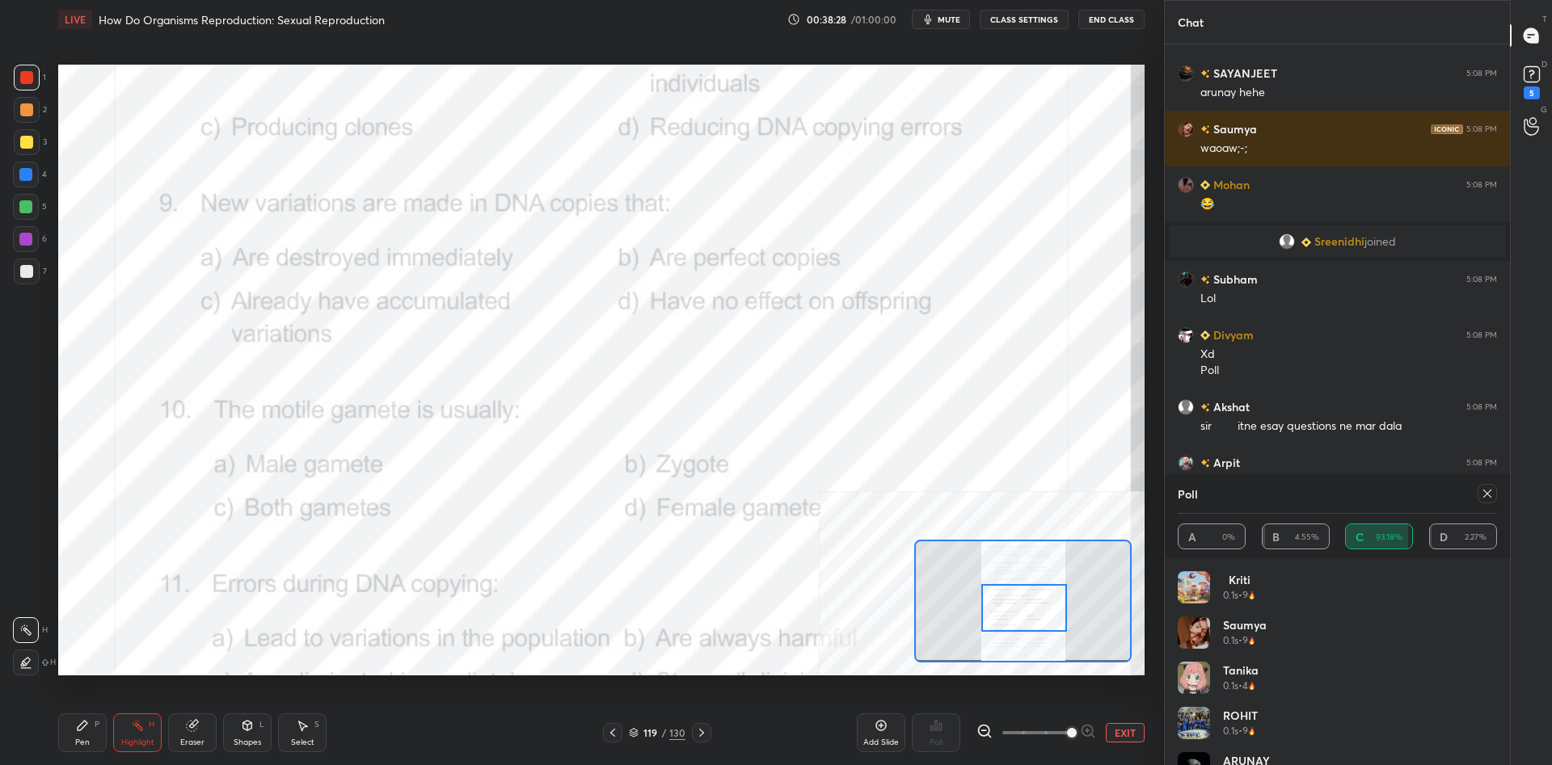
scroll to position [30296, 0]
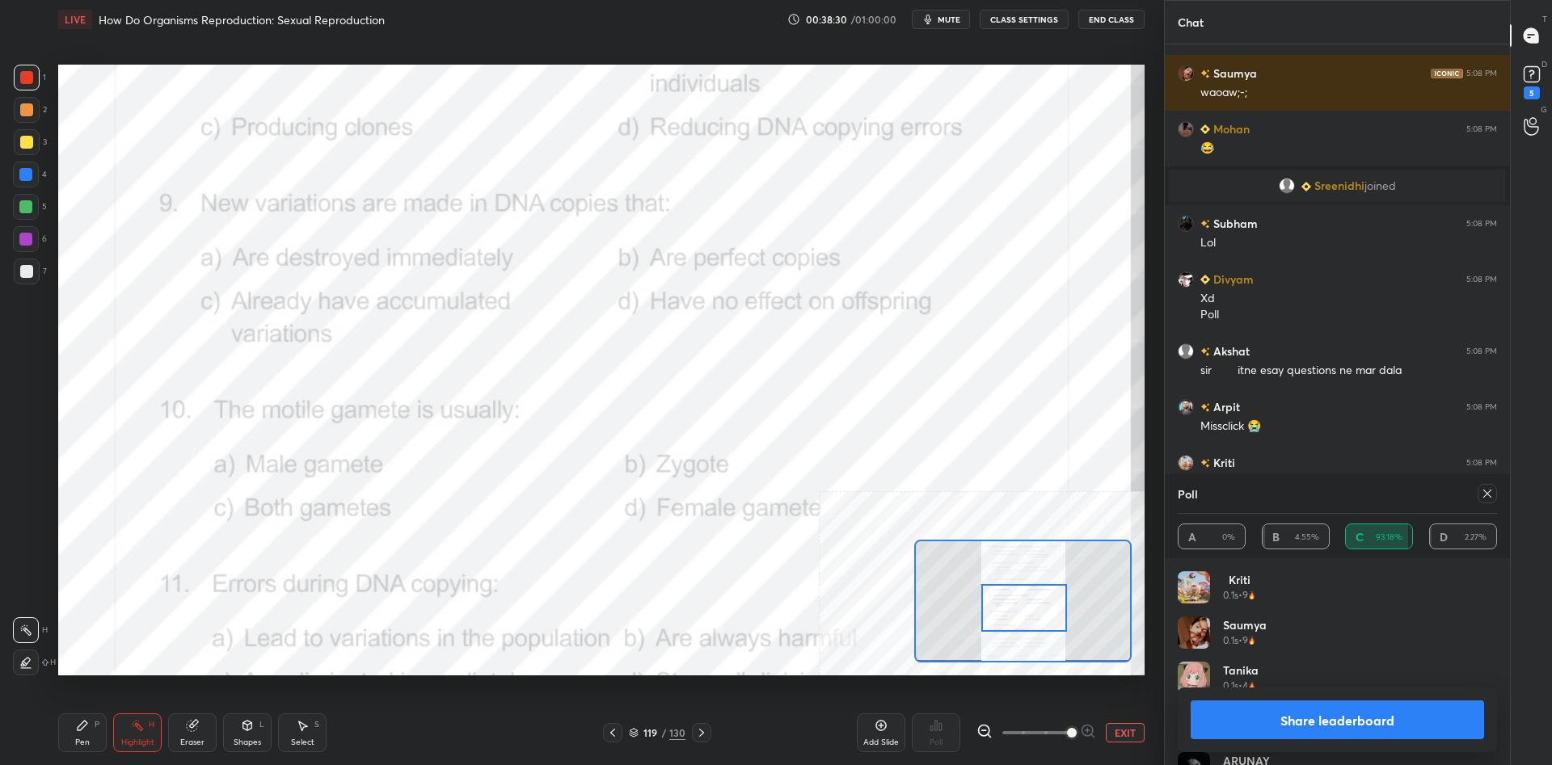
drag, startPoint x: 1295, startPoint y: 726, endPoint x: 1290, endPoint y: 719, distance: 8.7
click at [1294, 726] on button "Share leaderboard" at bounding box center [1336, 720] width 293 height 39
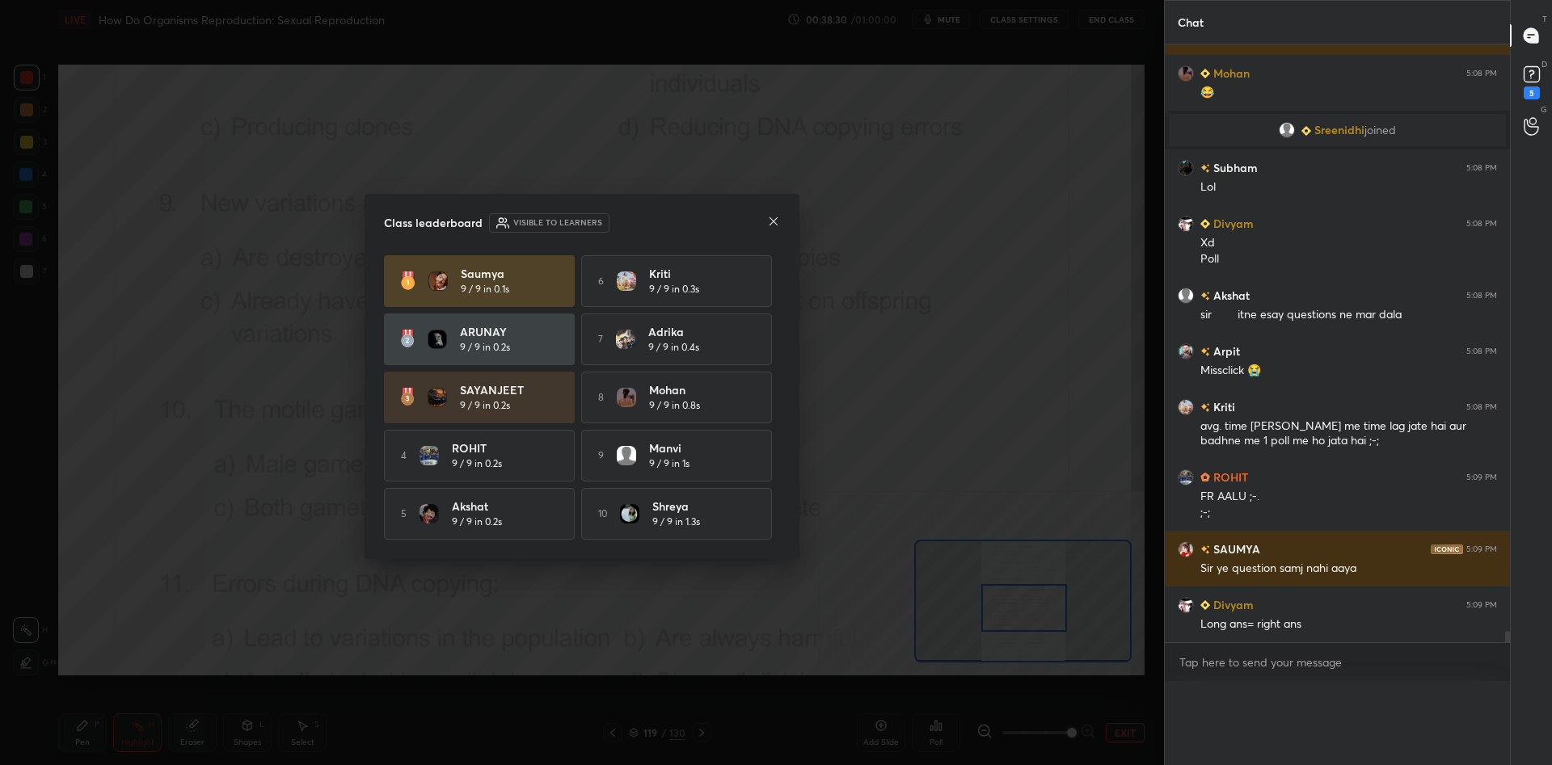
scroll to position [0, 1]
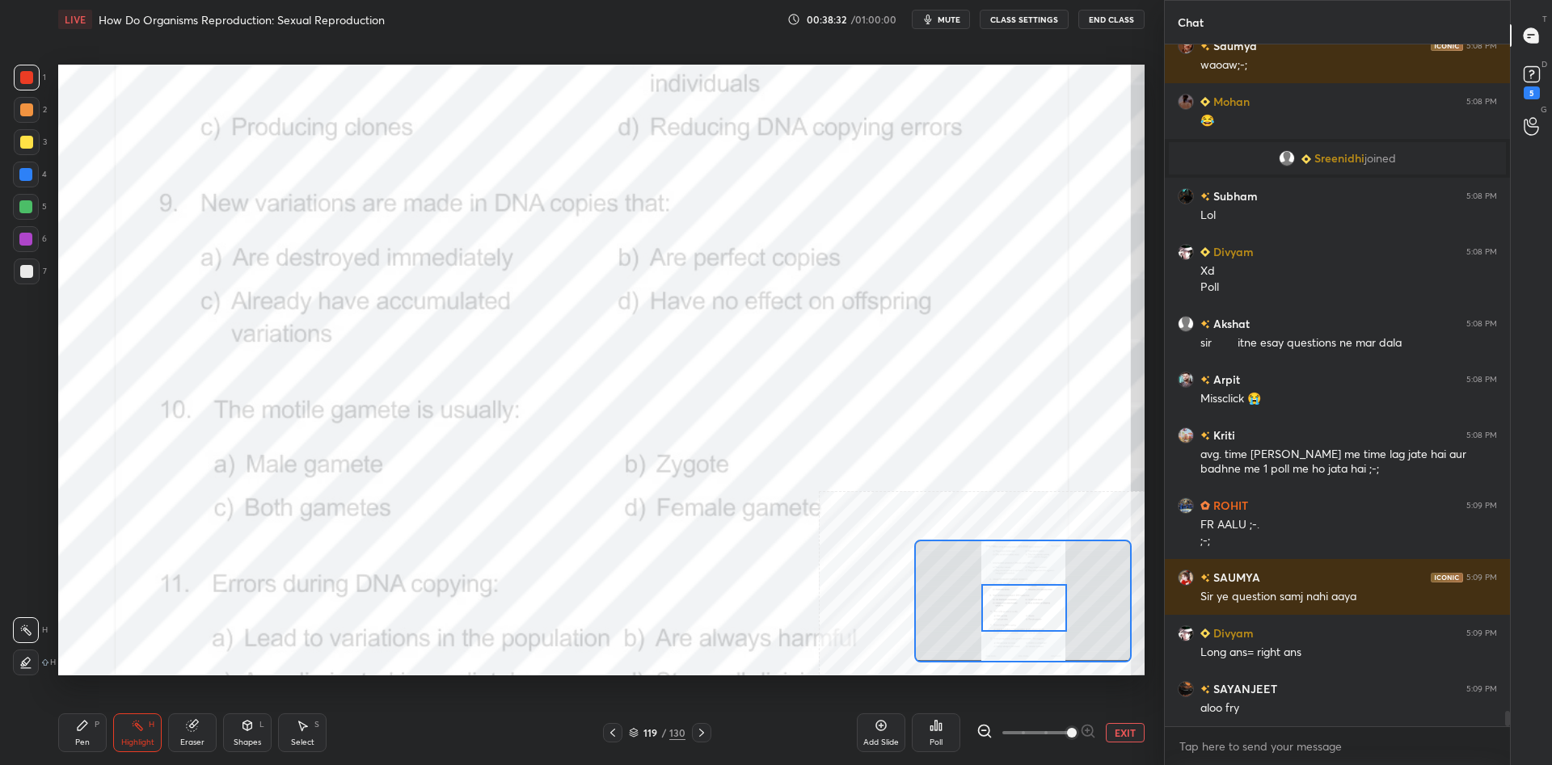
click at [78, 737] on div "Pen P" at bounding box center [82, 733] width 48 height 39
click at [79, 731] on icon at bounding box center [83, 726] width 10 height 10
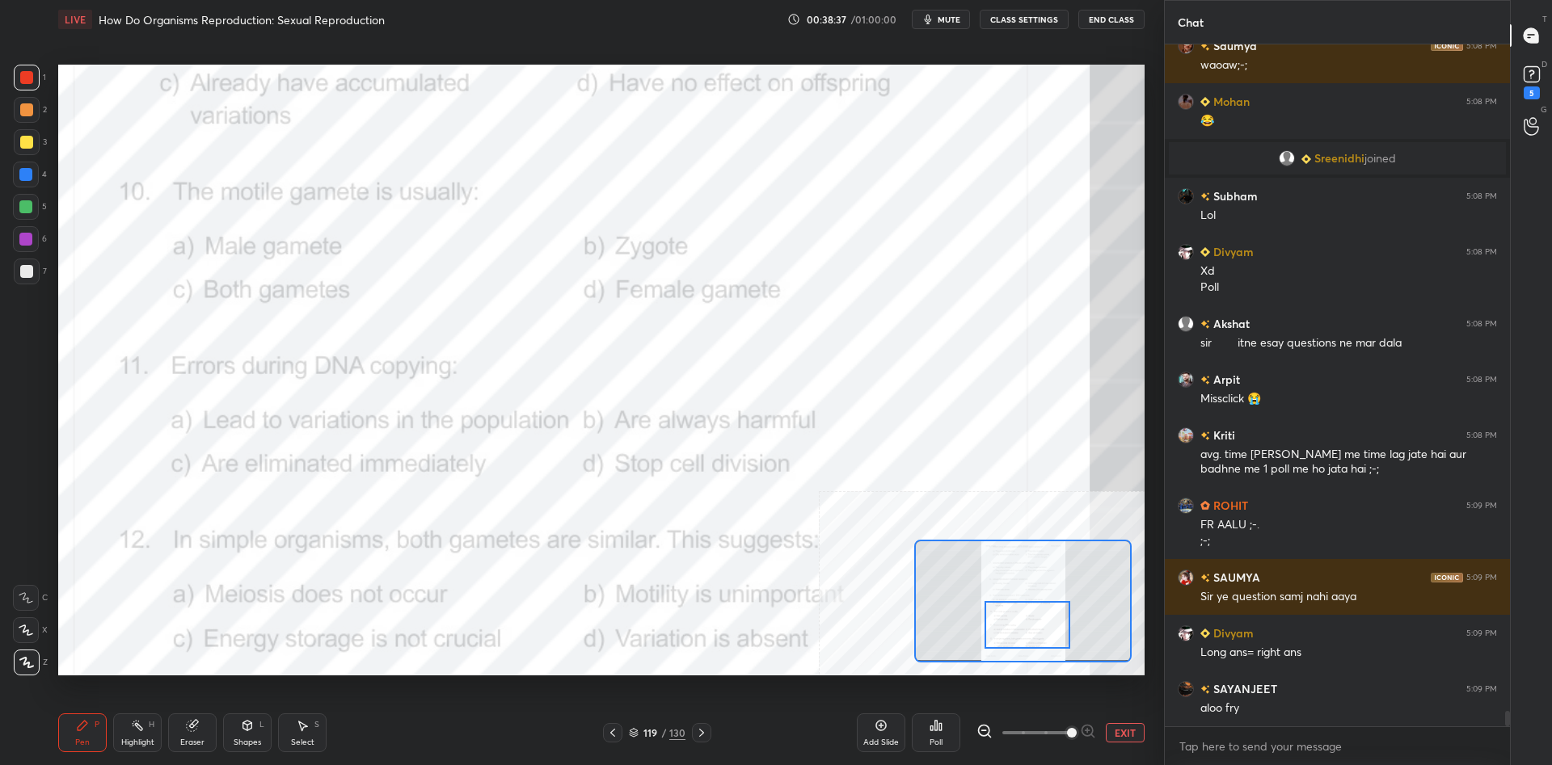
click at [109, 731] on div "Pen P Highlight H Eraser Shapes L Select S" at bounding box center [257, 733] width 399 height 39
click at [139, 725] on rect at bounding box center [139, 727] width 8 height 8
click at [927, 724] on div "Poll" at bounding box center [936, 733] width 48 height 39
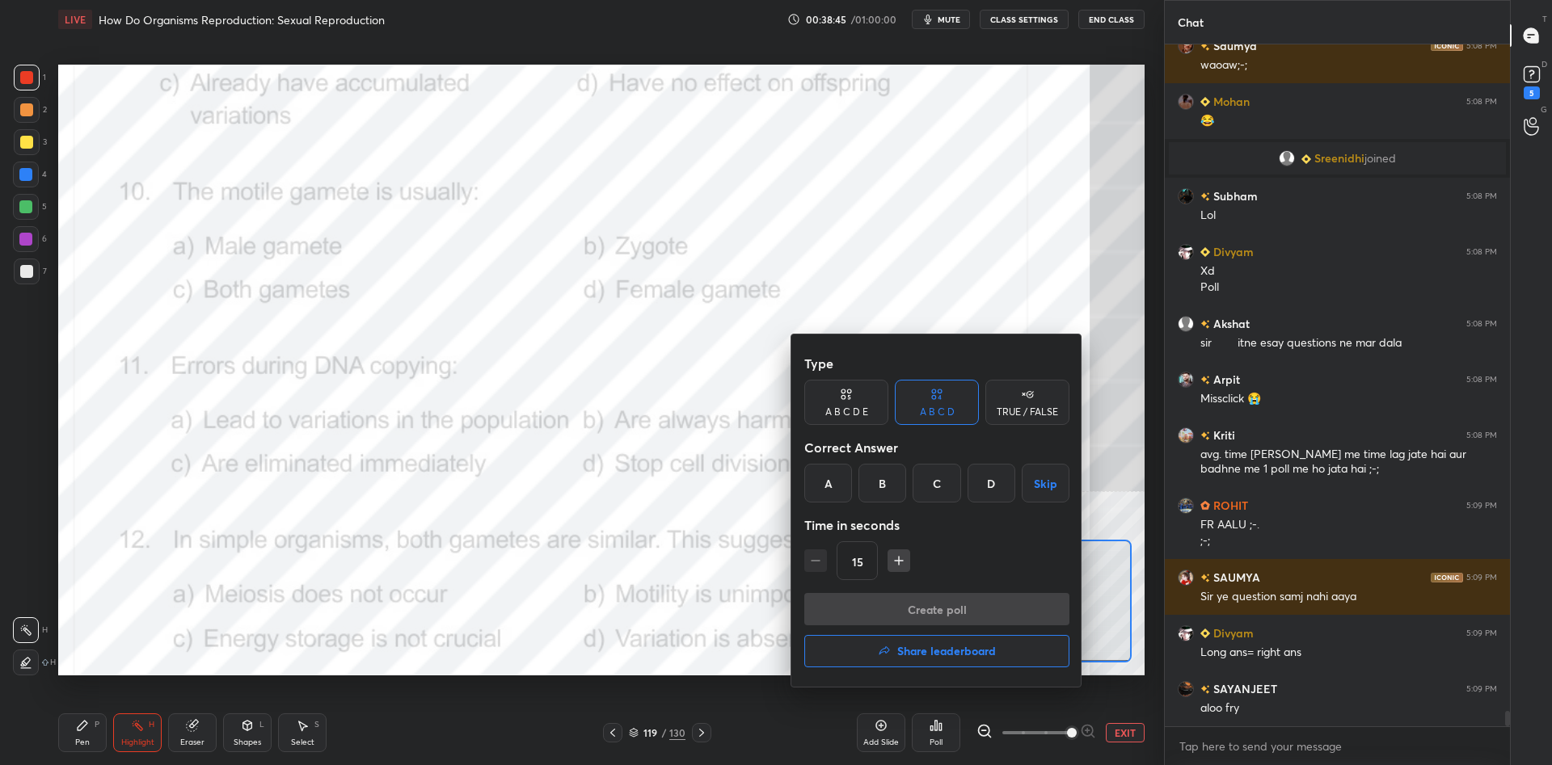
click at [834, 494] on div "A" at bounding box center [828, 483] width 48 height 39
click at [899, 618] on button "Create poll" at bounding box center [936, 609] width 265 height 32
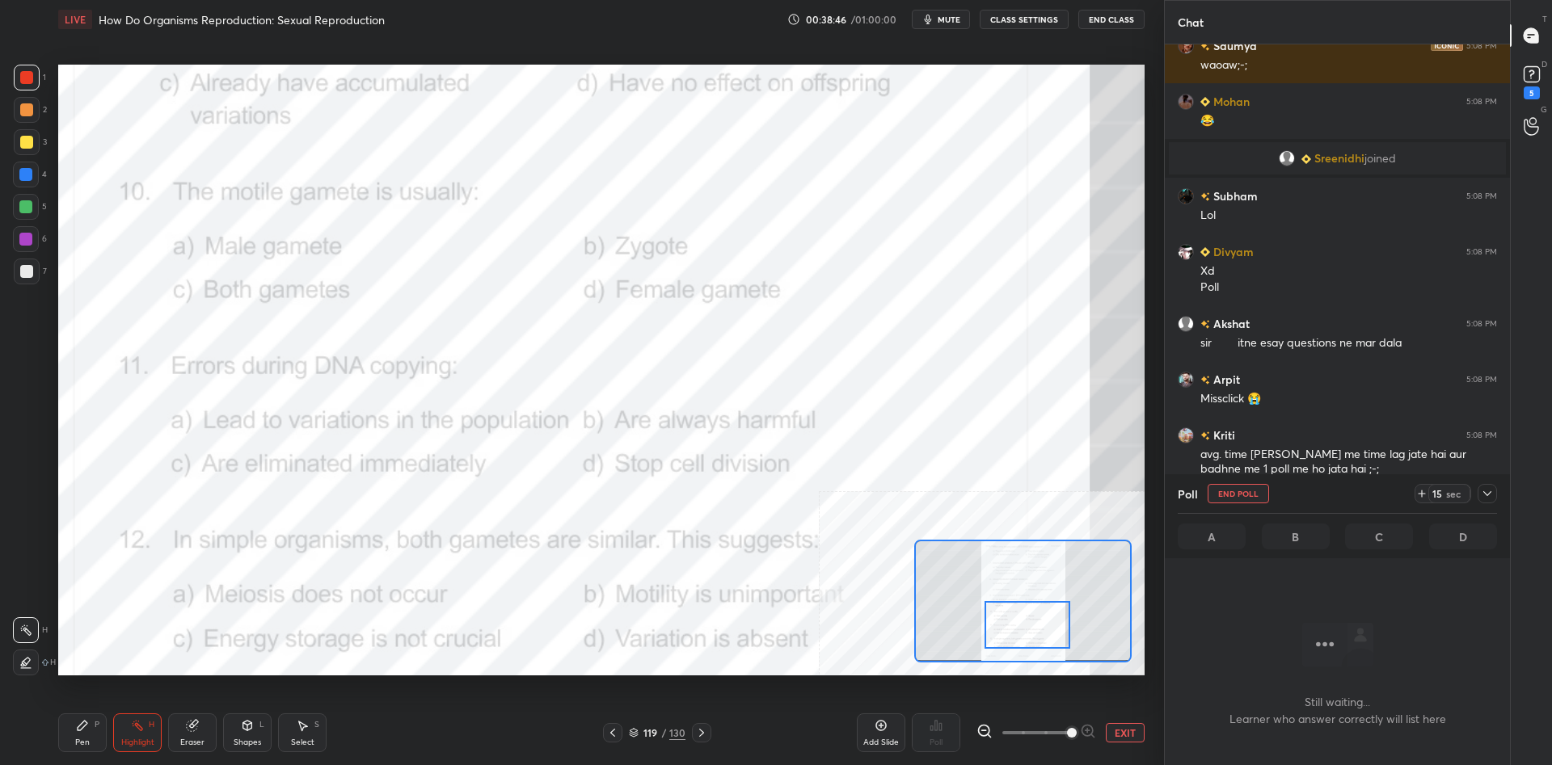
scroll to position [598, 345]
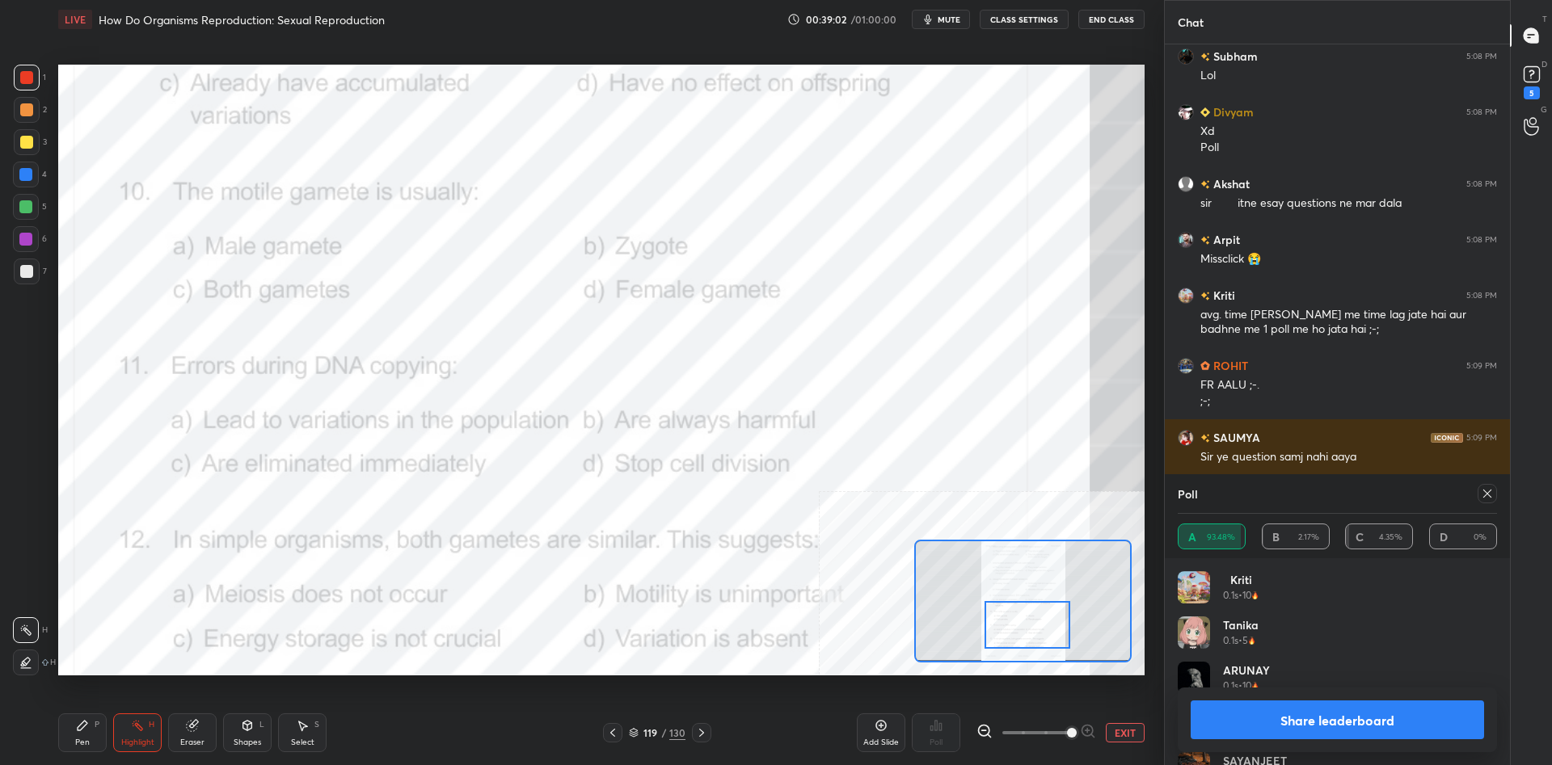
click at [1319, 702] on button "Share leaderboard" at bounding box center [1336, 720] width 293 height 39
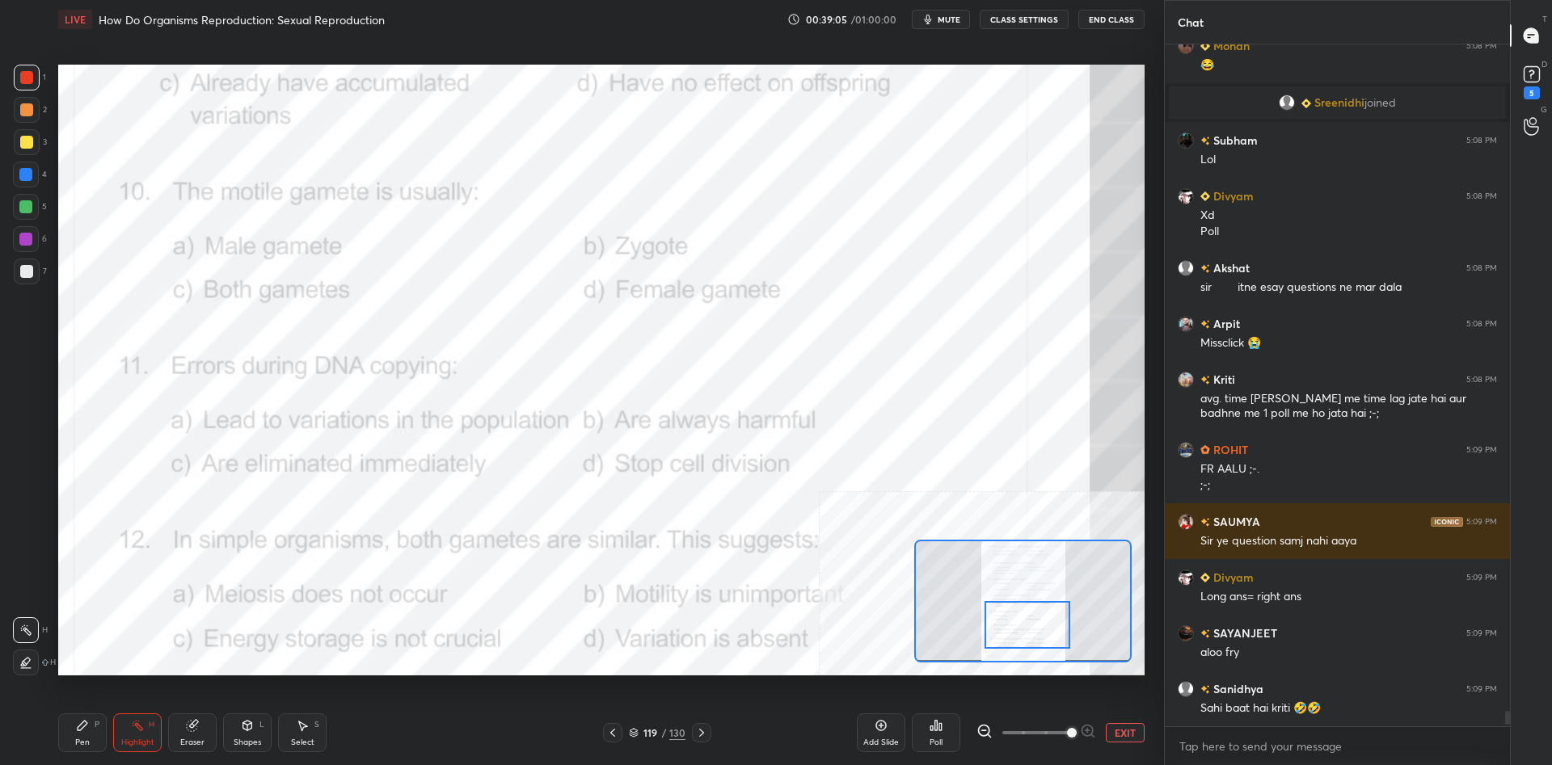
click at [88, 727] on icon at bounding box center [82, 725] width 13 height 13
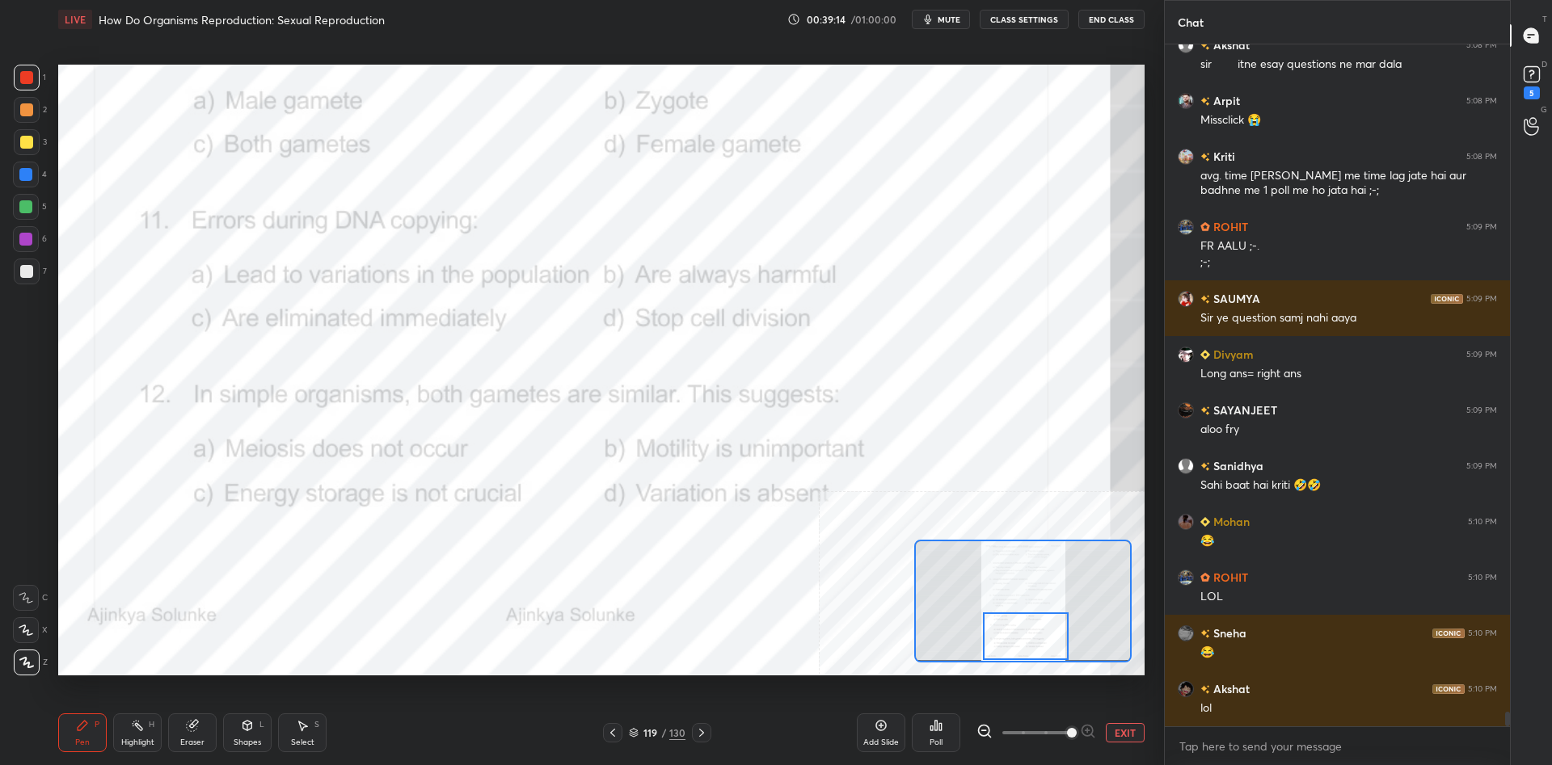
click at [133, 730] on icon at bounding box center [137, 725] width 13 height 13
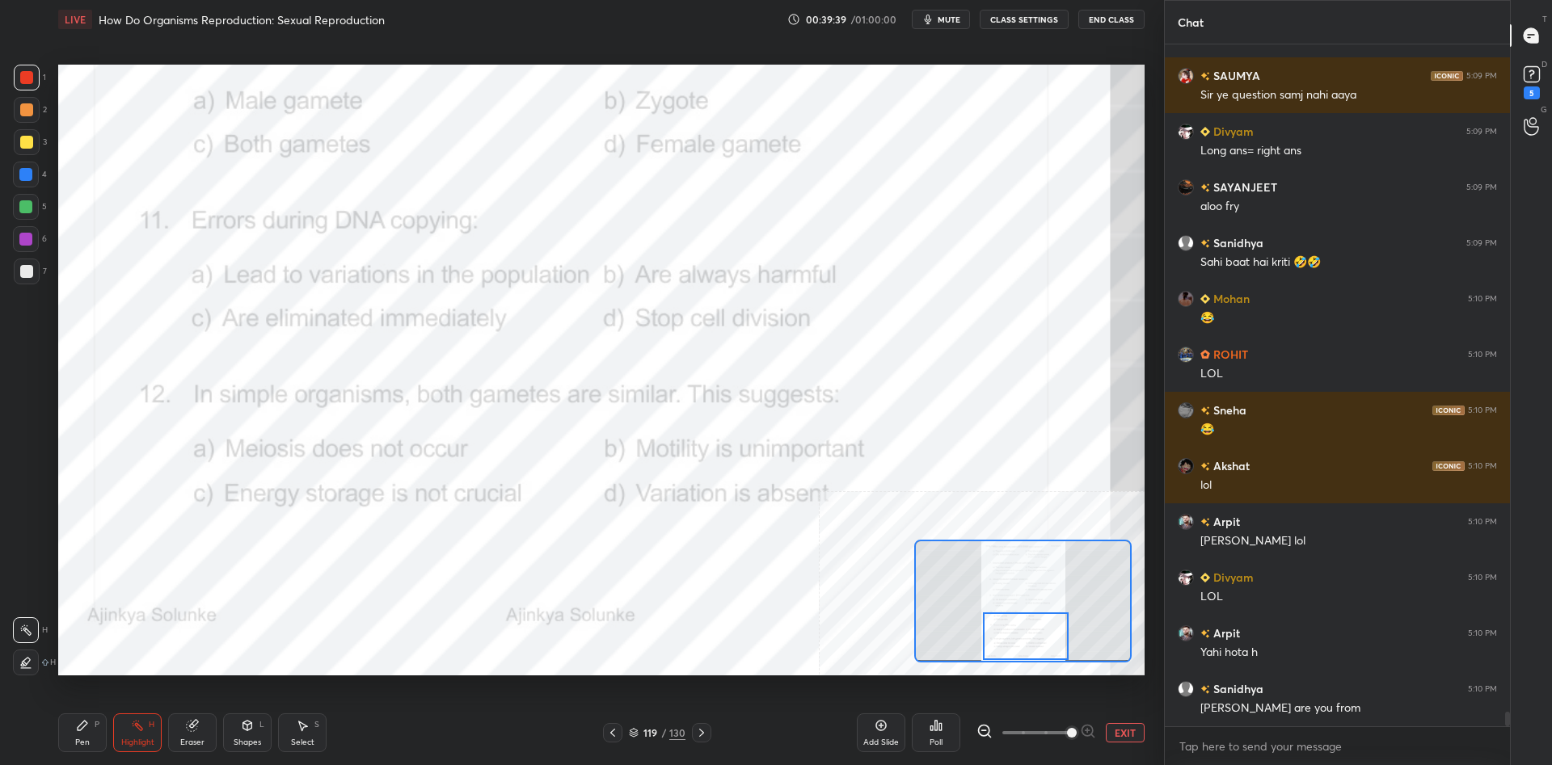
click at [936, 739] on div "Poll" at bounding box center [935, 743] width 13 height 8
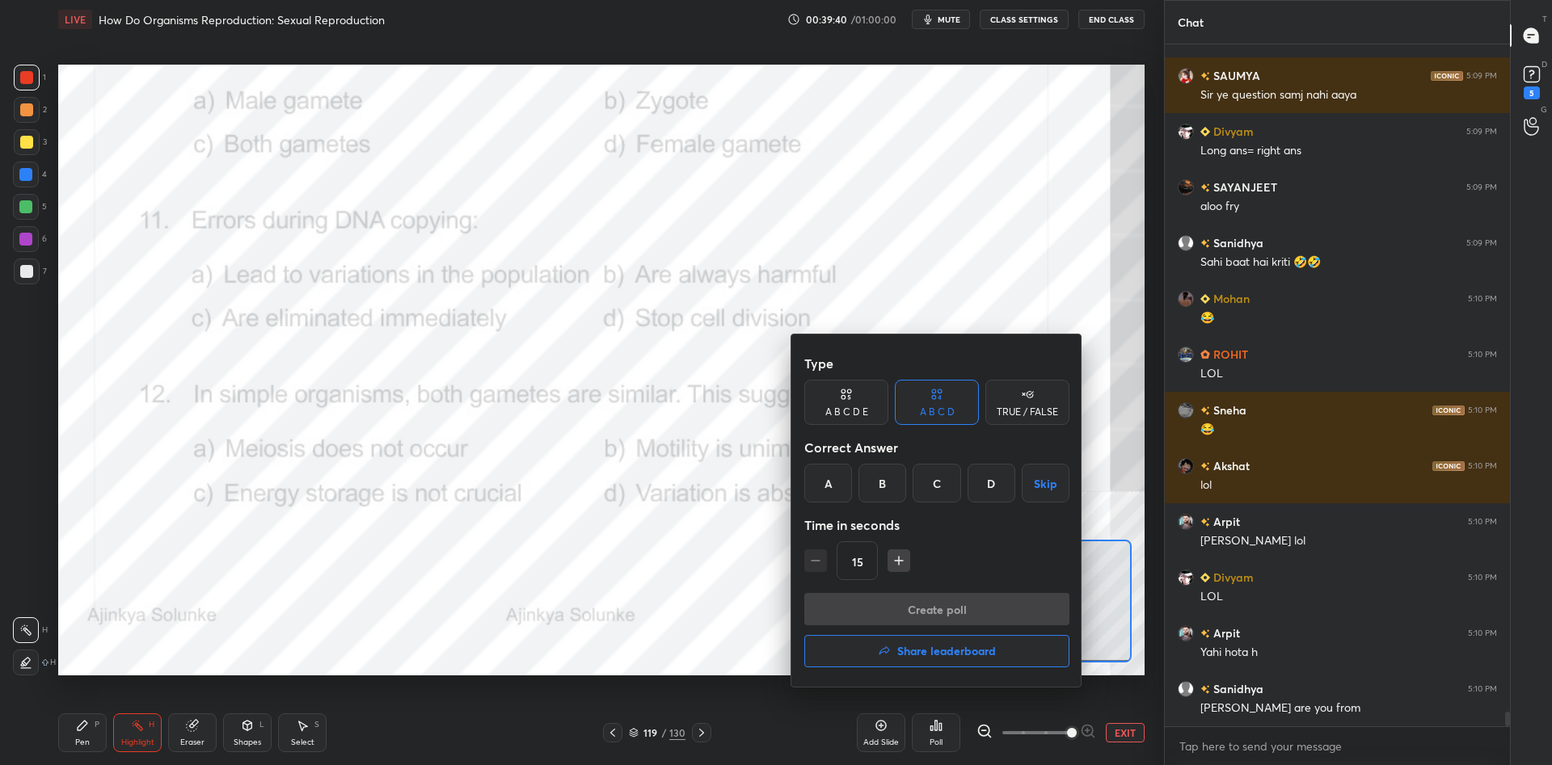
click at [827, 491] on div "A" at bounding box center [828, 483] width 48 height 39
click at [908, 610] on button "Create poll" at bounding box center [936, 609] width 265 height 32
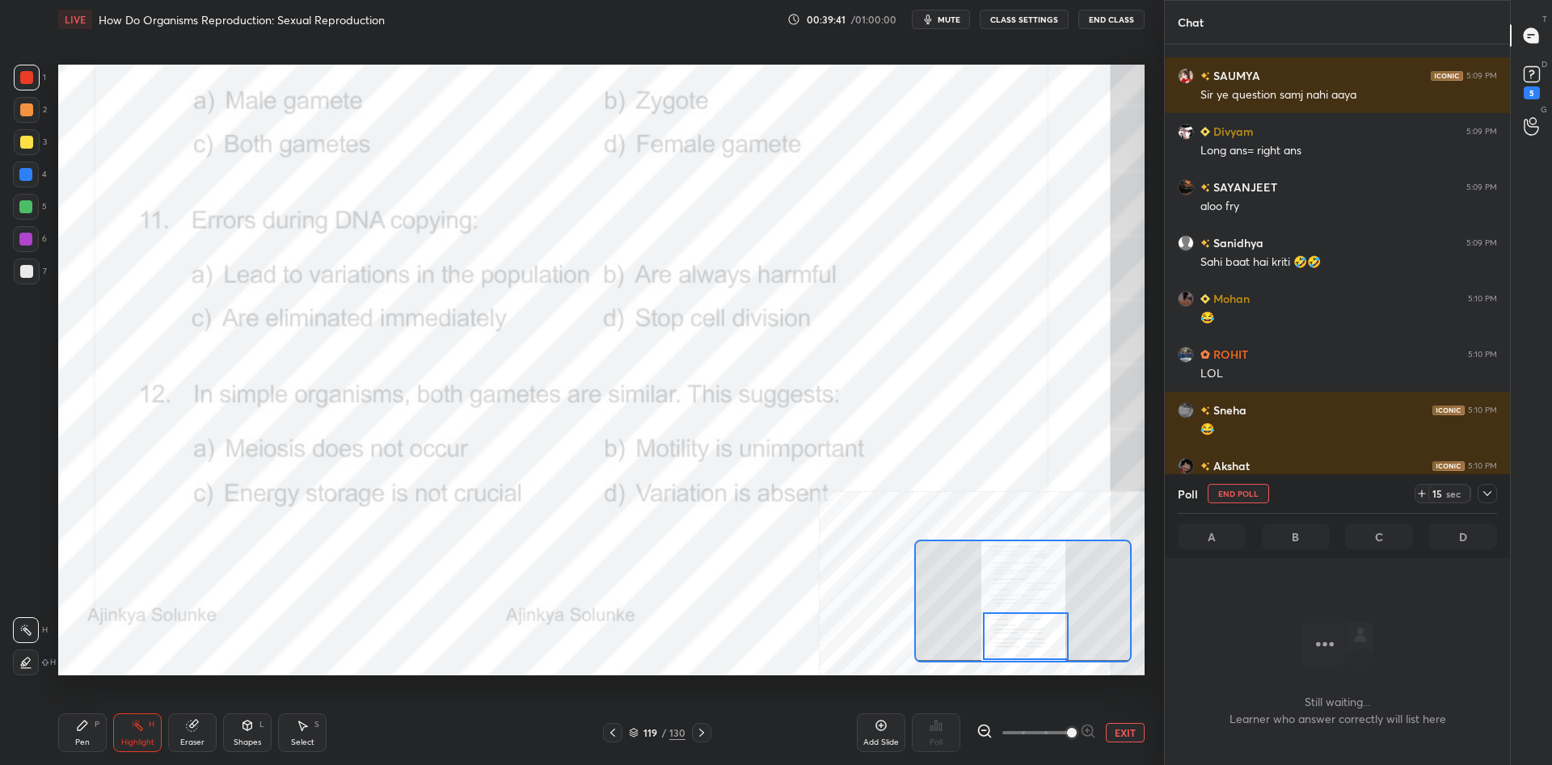
scroll to position [637, 345]
click at [1488, 498] on icon at bounding box center [1486, 493] width 13 height 13
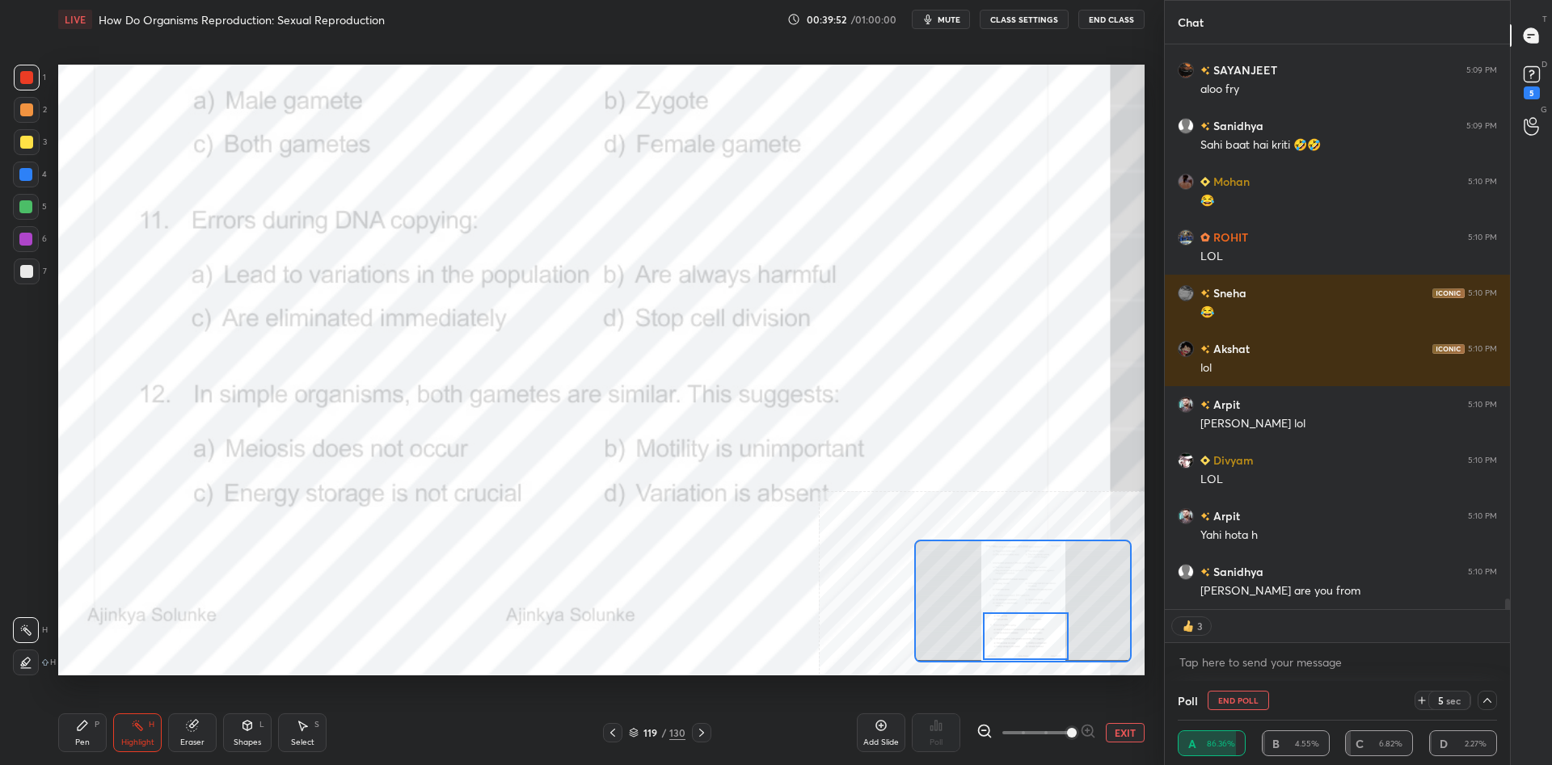
scroll to position [30998, 0]
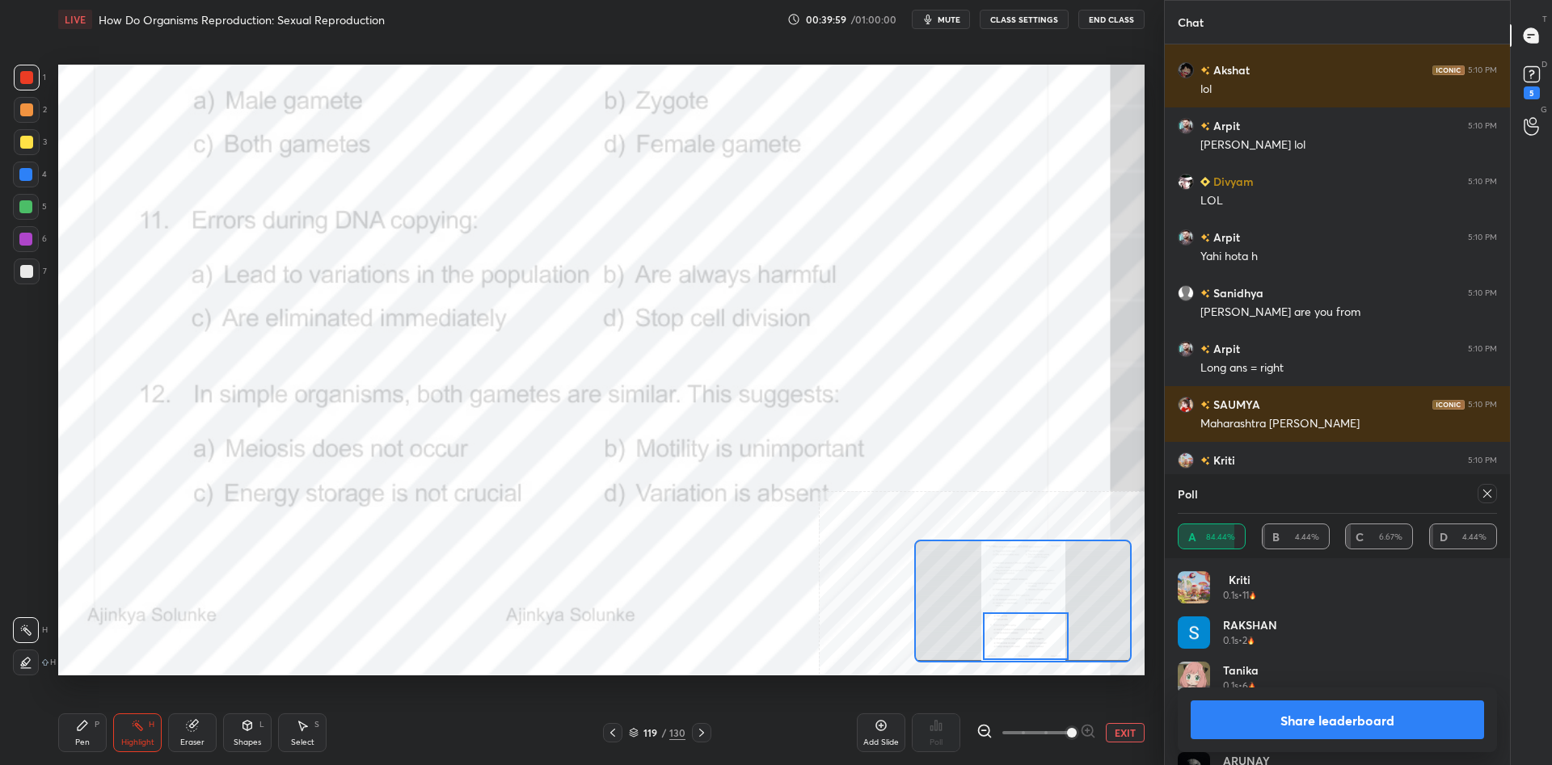
click at [77, 723] on icon at bounding box center [82, 725] width 13 height 13
click at [1286, 726] on button "Share leaderboard" at bounding box center [1336, 720] width 293 height 39
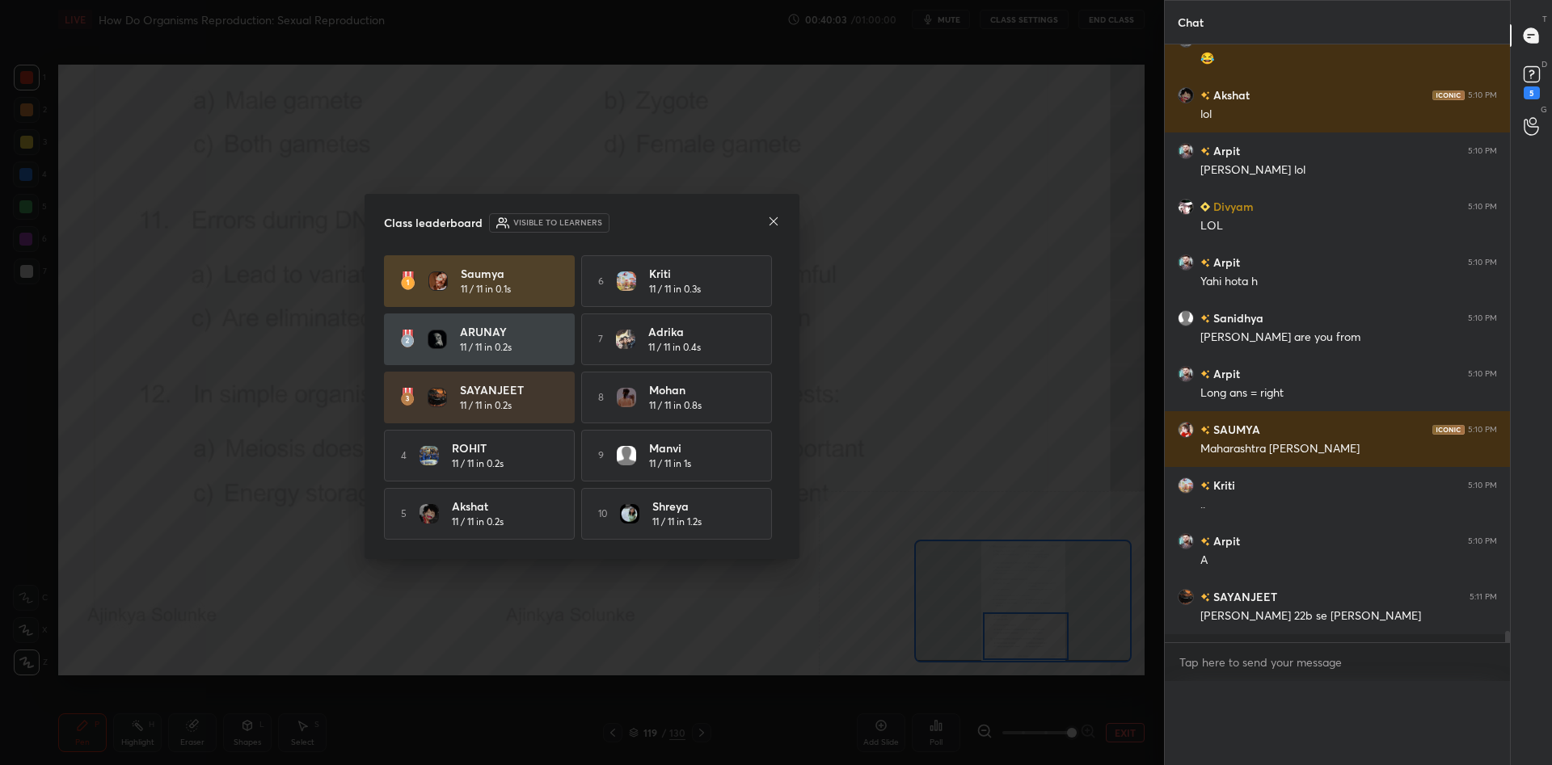
scroll to position [575, 345]
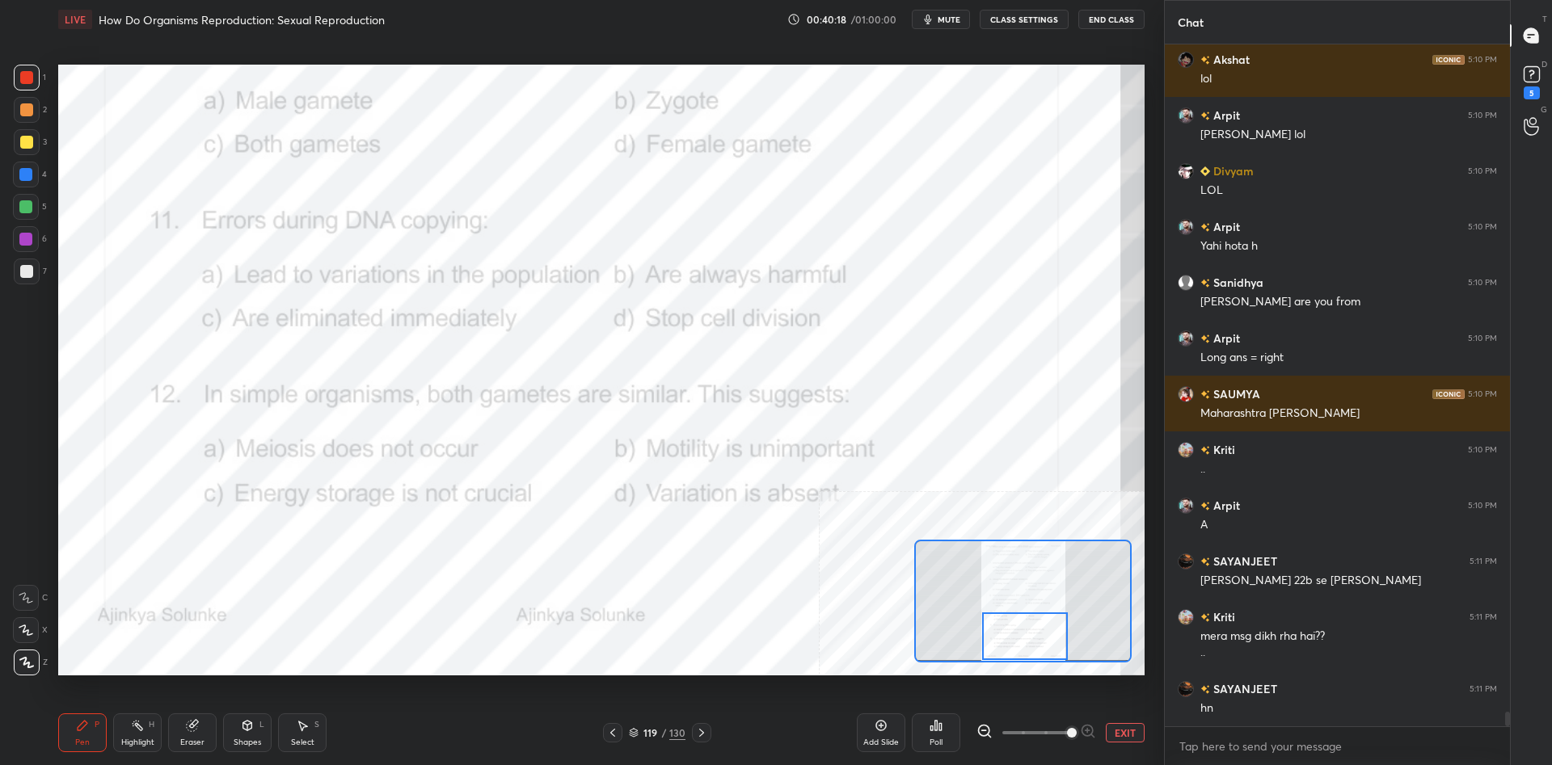
drag, startPoint x: 1052, startPoint y: 636, endPoint x: 1051, endPoint y: 644, distance: 8.1
click at [1051, 644] on div at bounding box center [1025, 637] width 86 height 48
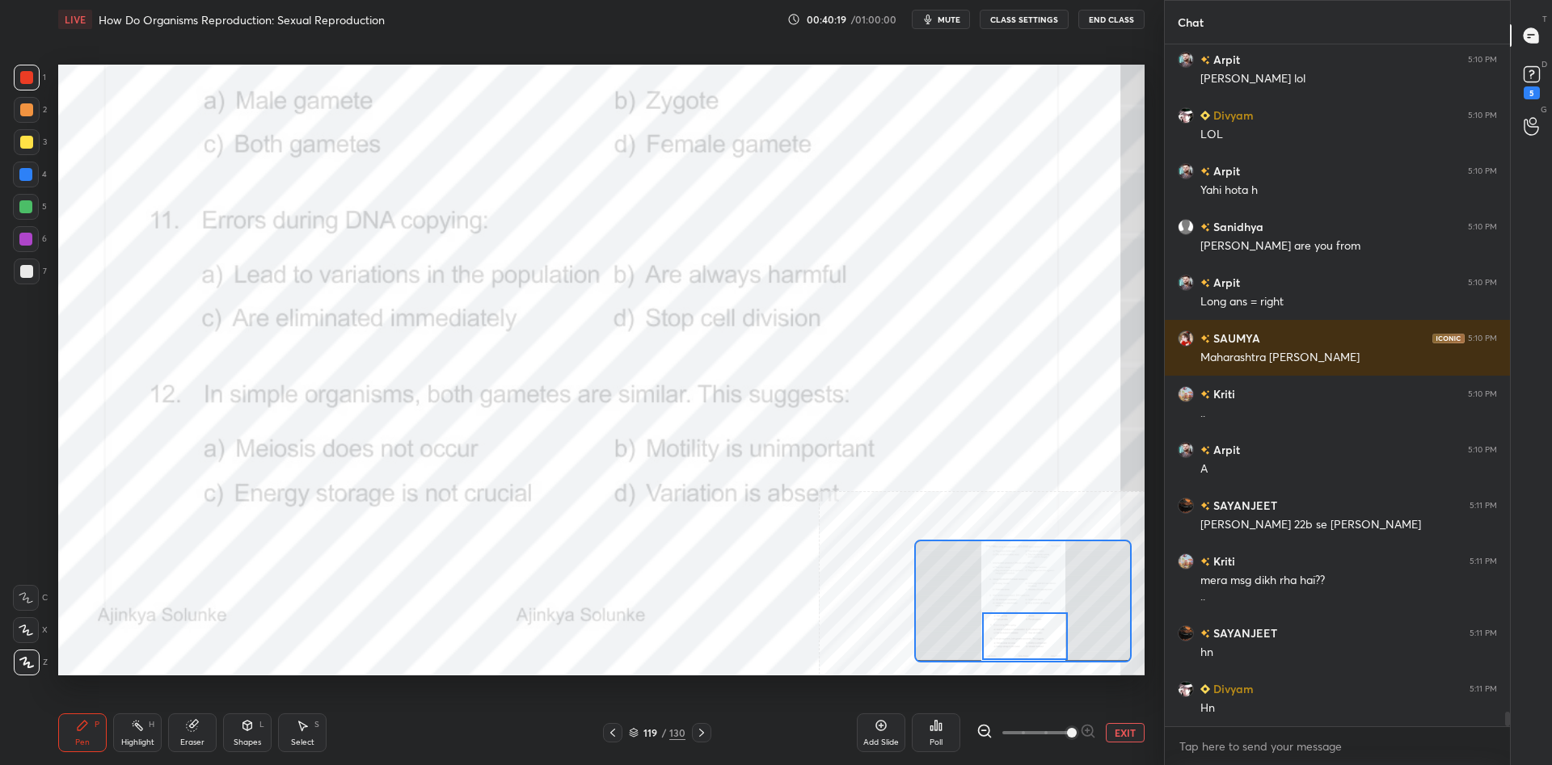
drag, startPoint x: 1154, startPoint y: 724, endPoint x: 1135, endPoint y: 734, distance: 21.7
click at [1152, 724] on div "1 2 3 4 5 6 7 C X Z C X Z E E Erase all H H LIVE How Do Organisms Reproduction:…" at bounding box center [582, 382] width 1164 height 765
click at [1135, 734] on button "EXIT" at bounding box center [1124, 732] width 39 height 19
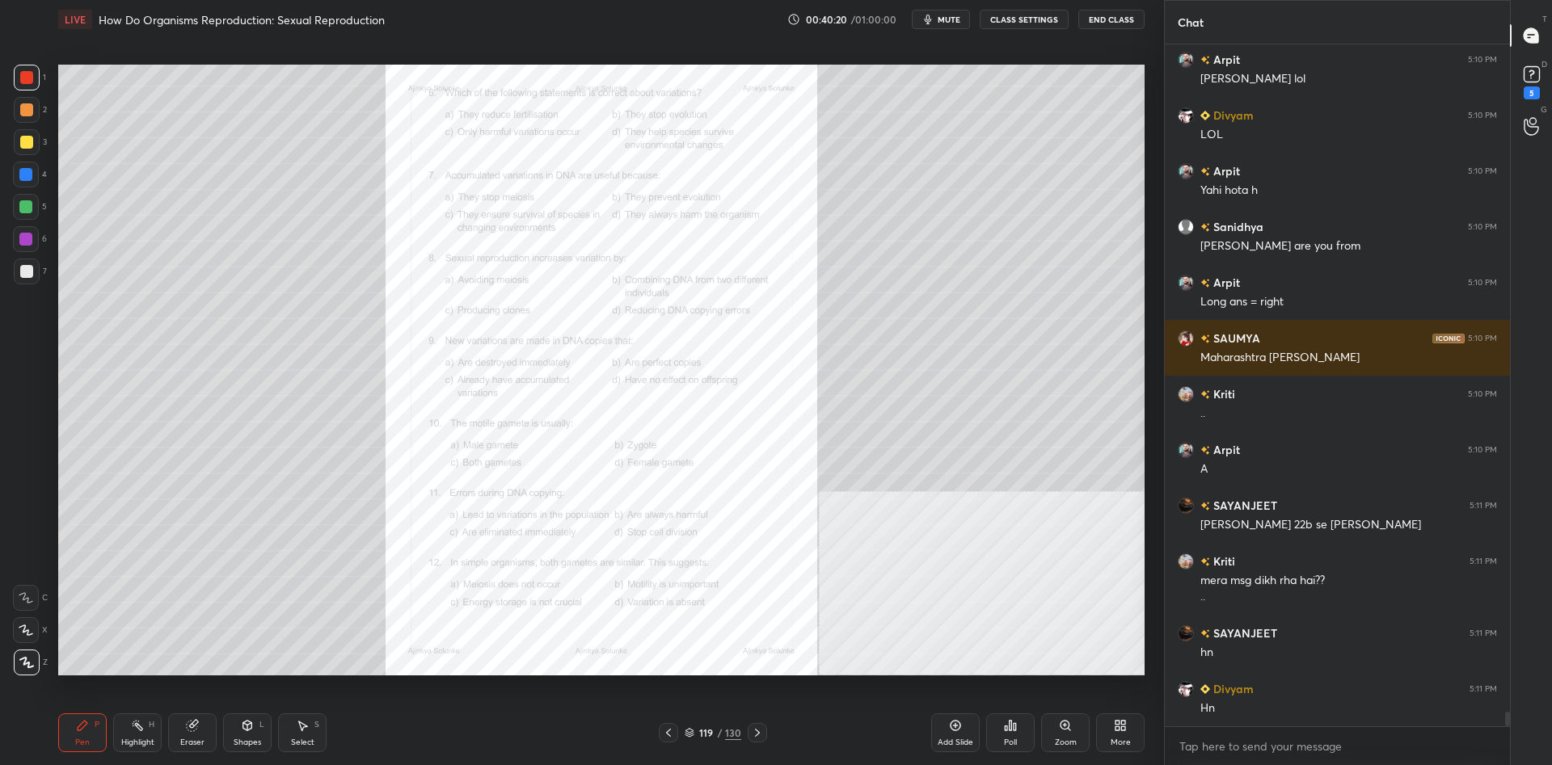
click at [36, 139] on div at bounding box center [27, 142] width 26 height 26
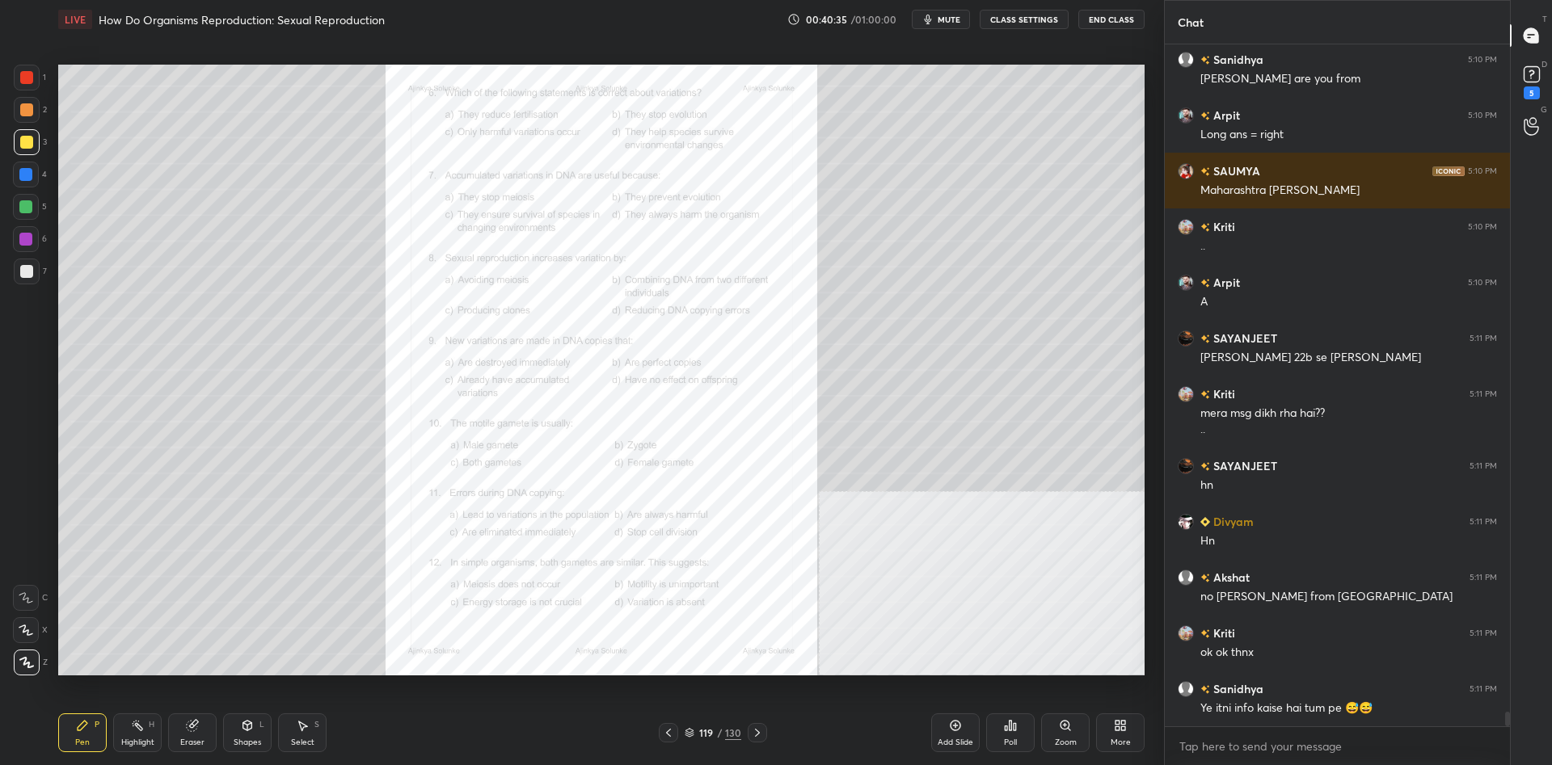
click at [1065, 735] on div "Zoom" at bounding box center [1065, 733] width 48 height 39
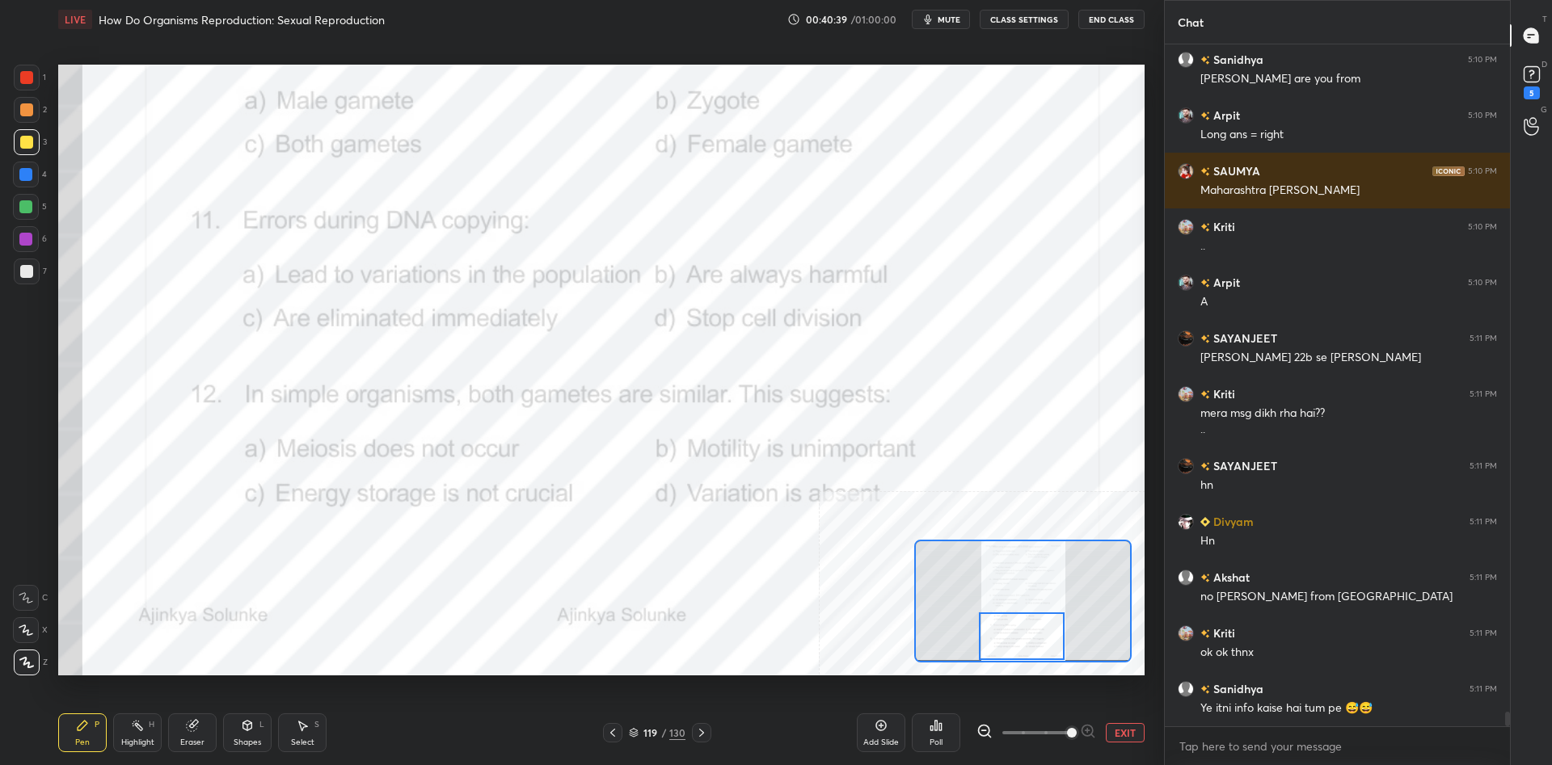
click at [136, 730] on icon at bounding box center [137, 725] width 13 height 13
click at [47, 239] on div "1 2 3 4 5 6 7 C X Z C X Z E E Erase all H H" at bounding box center [26, 370] width 52 height 611
click at [44, 239] on div "6" at bounding box center [30, 239] width 34 height 26
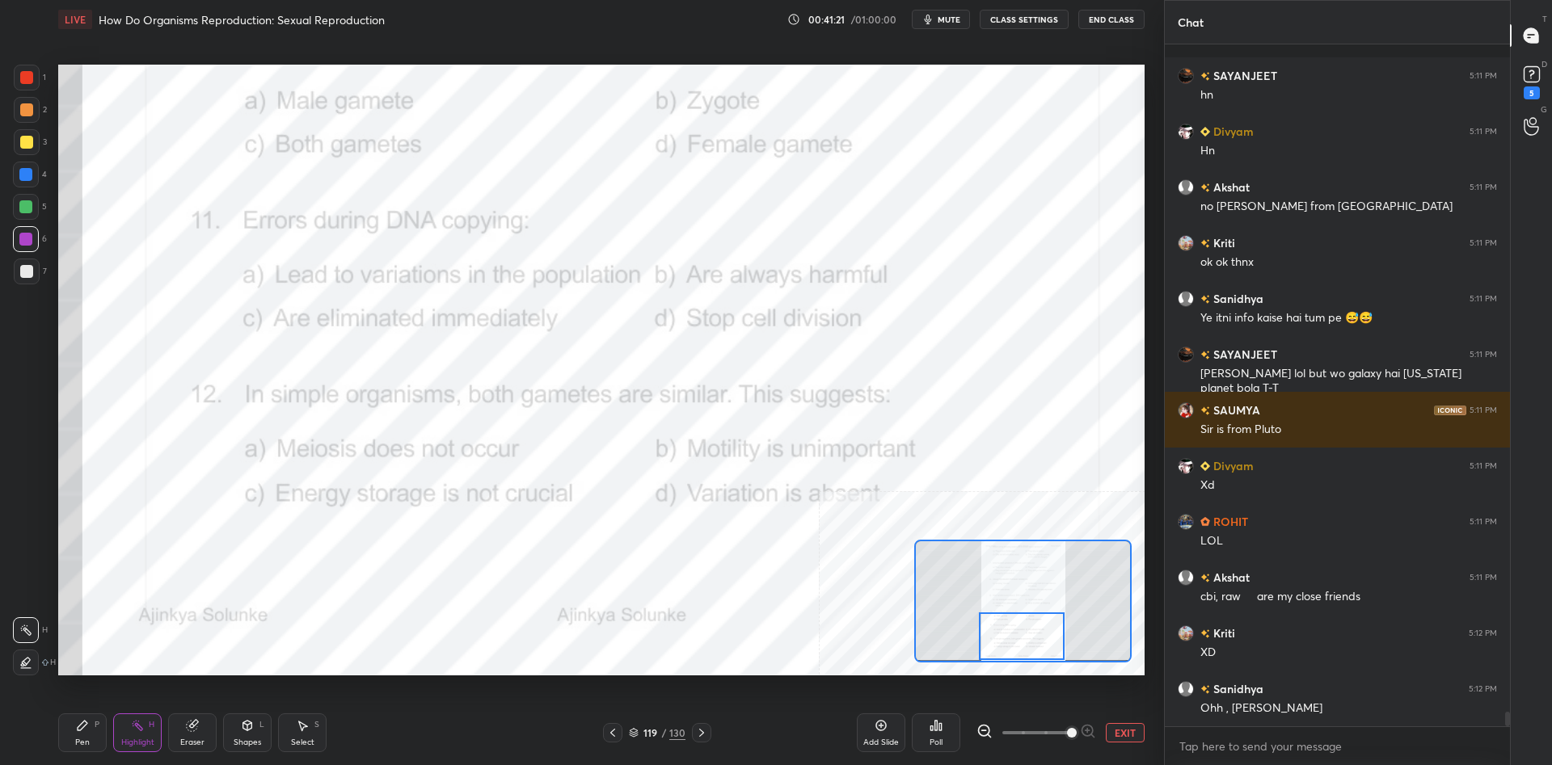
scroll to position [31916, 0]
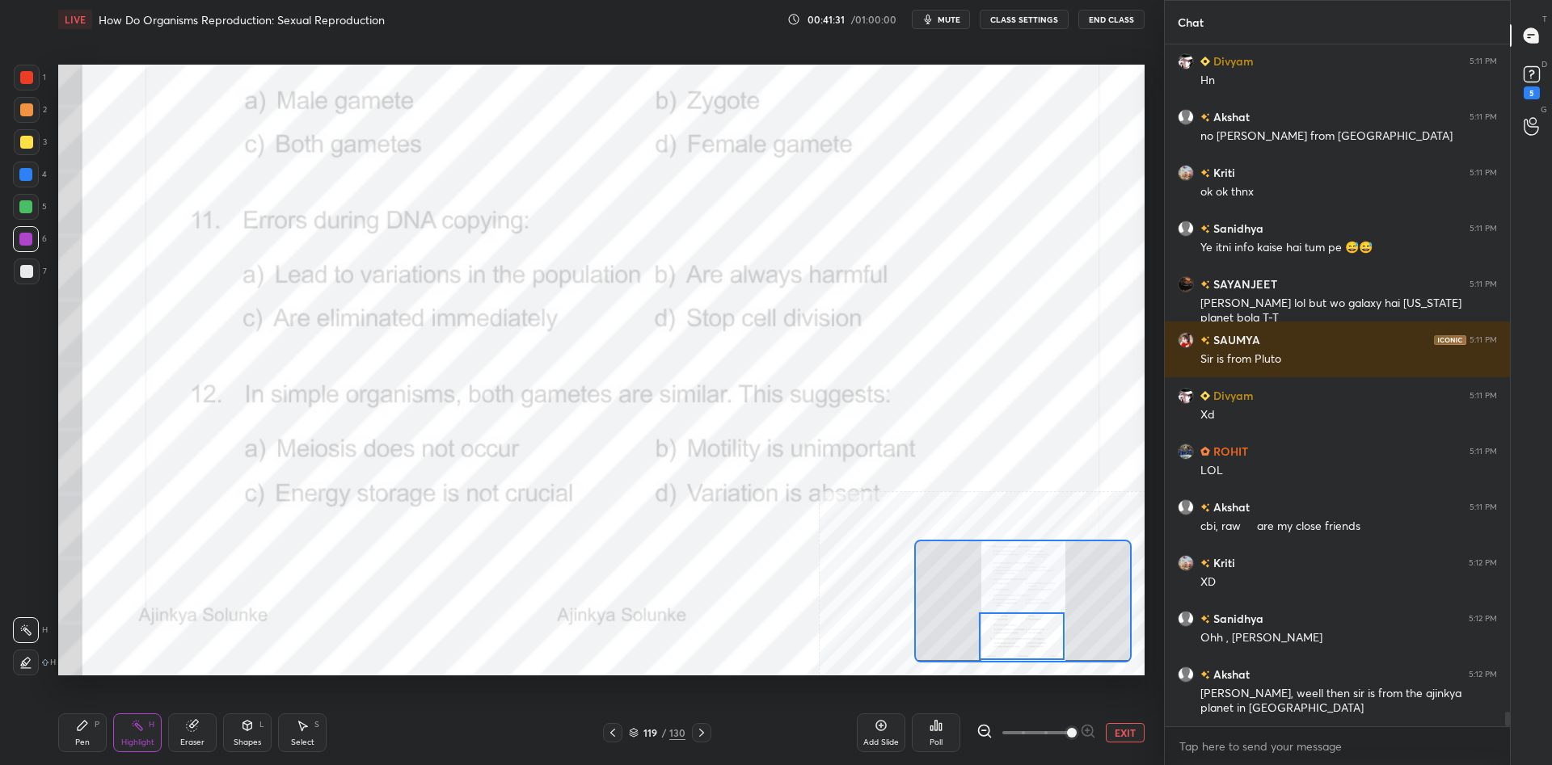
click at [935, 728] on icon at bounding box center [936, 726] width 2 height 10
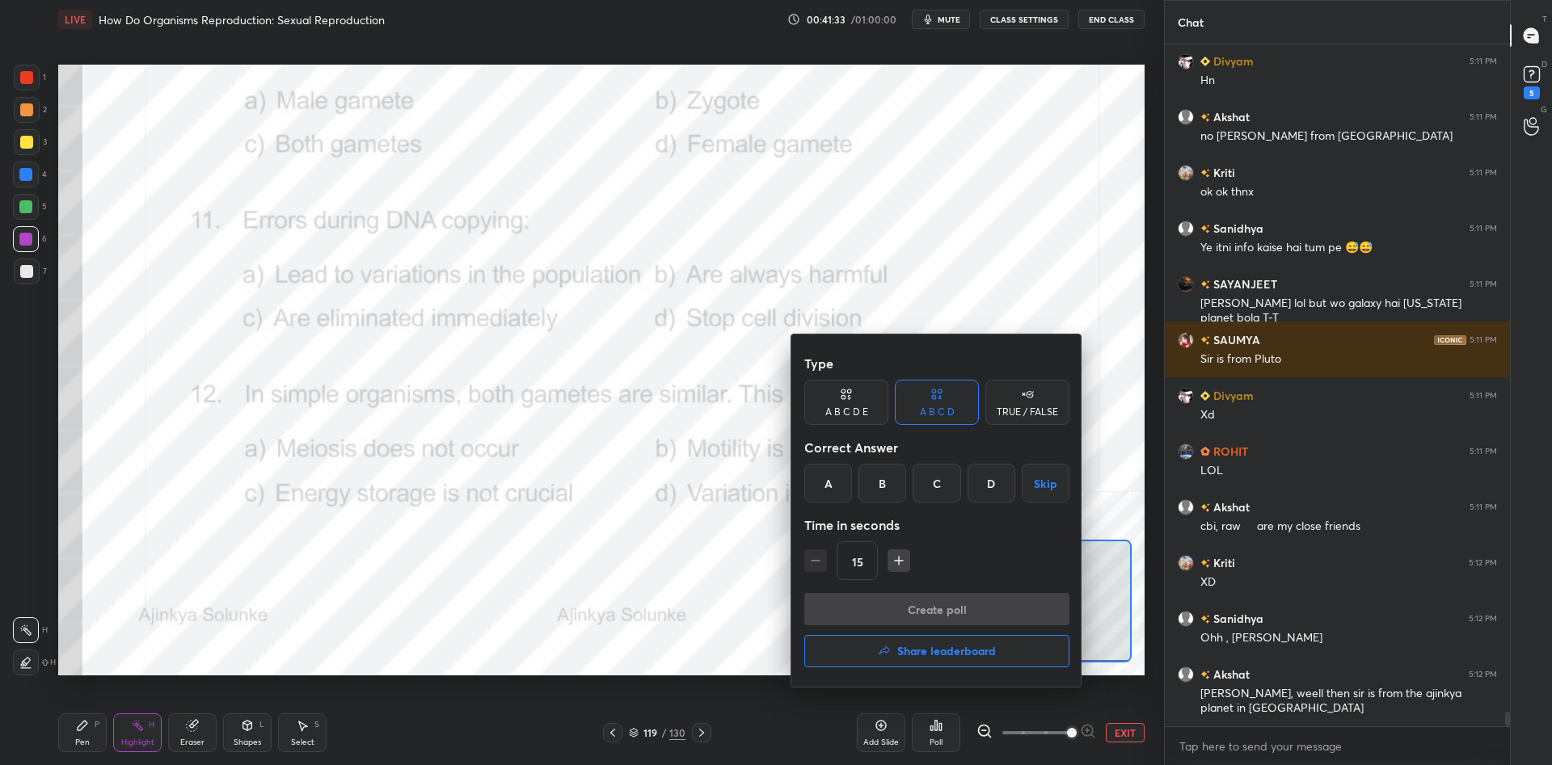
click at [930, 481] on div "C" at bounding box center [936, 483] width 48 height 39
click at [971, 599] on button "Create poll" at bounding box center [936, 609] width 265 height 32
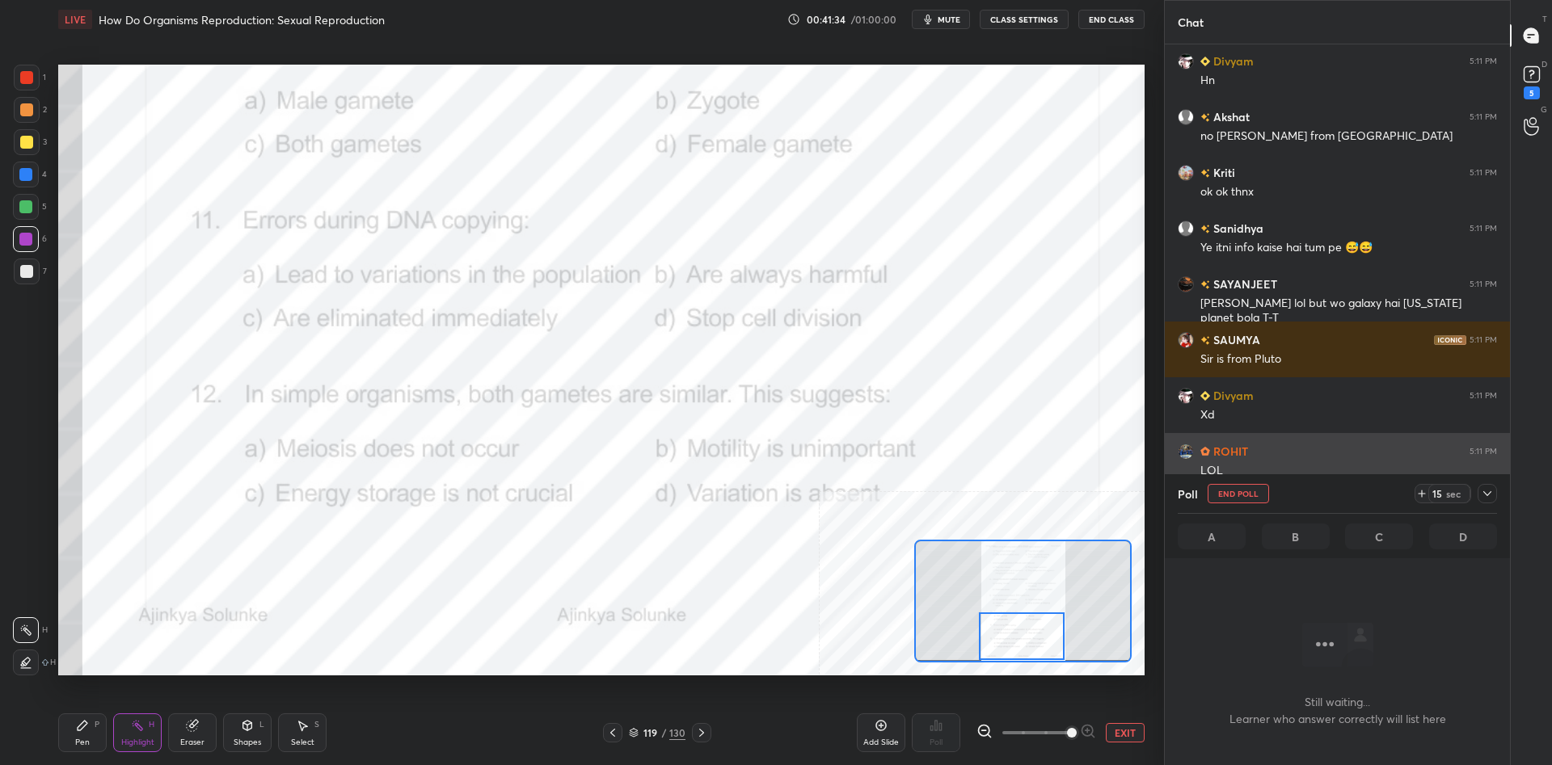
scroll to position [598, 345]
click at [1493, 499] on icon at bounding box center [1486, 493] width 13 height 13
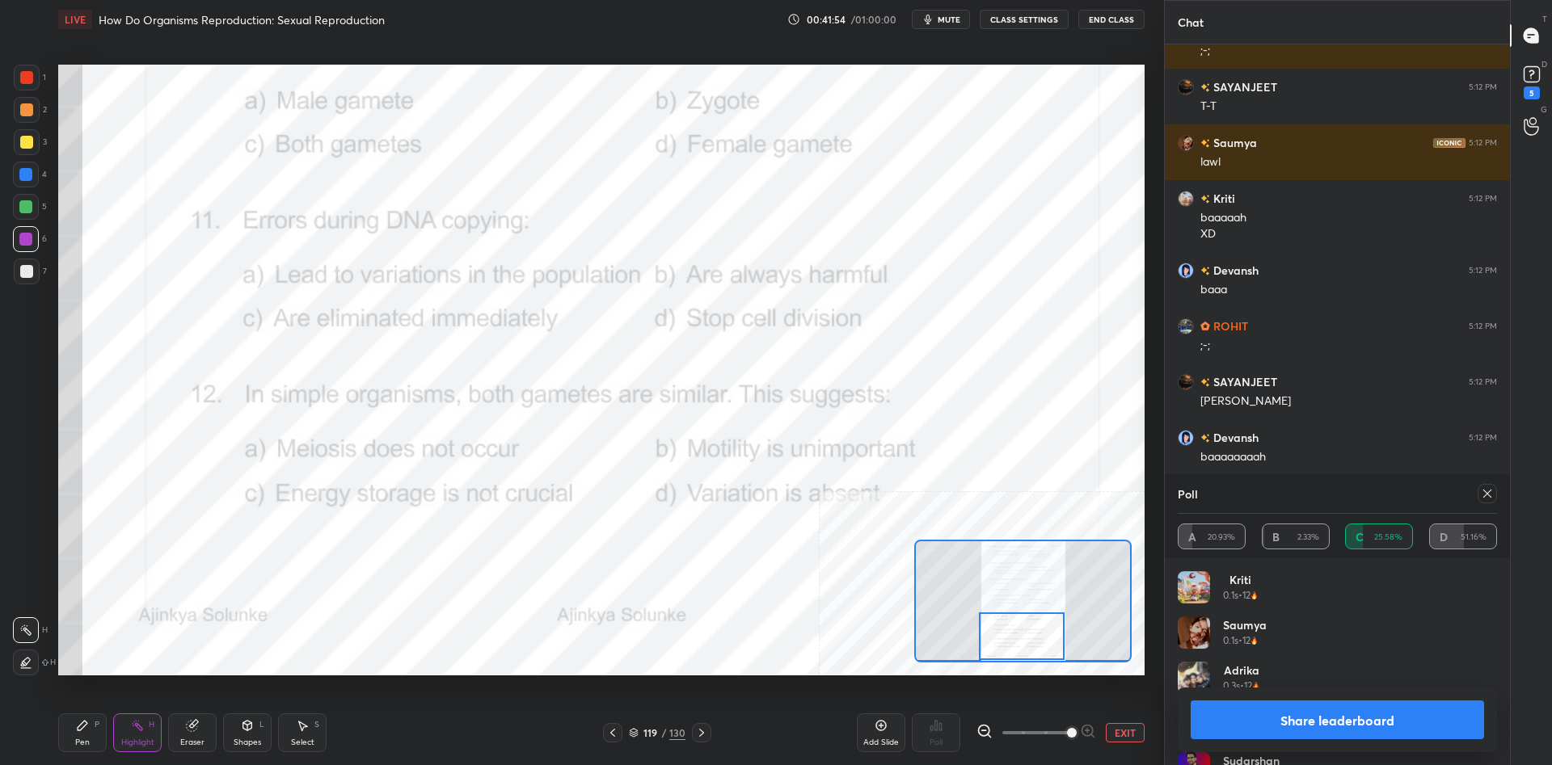
scroll to position [32796, 0]
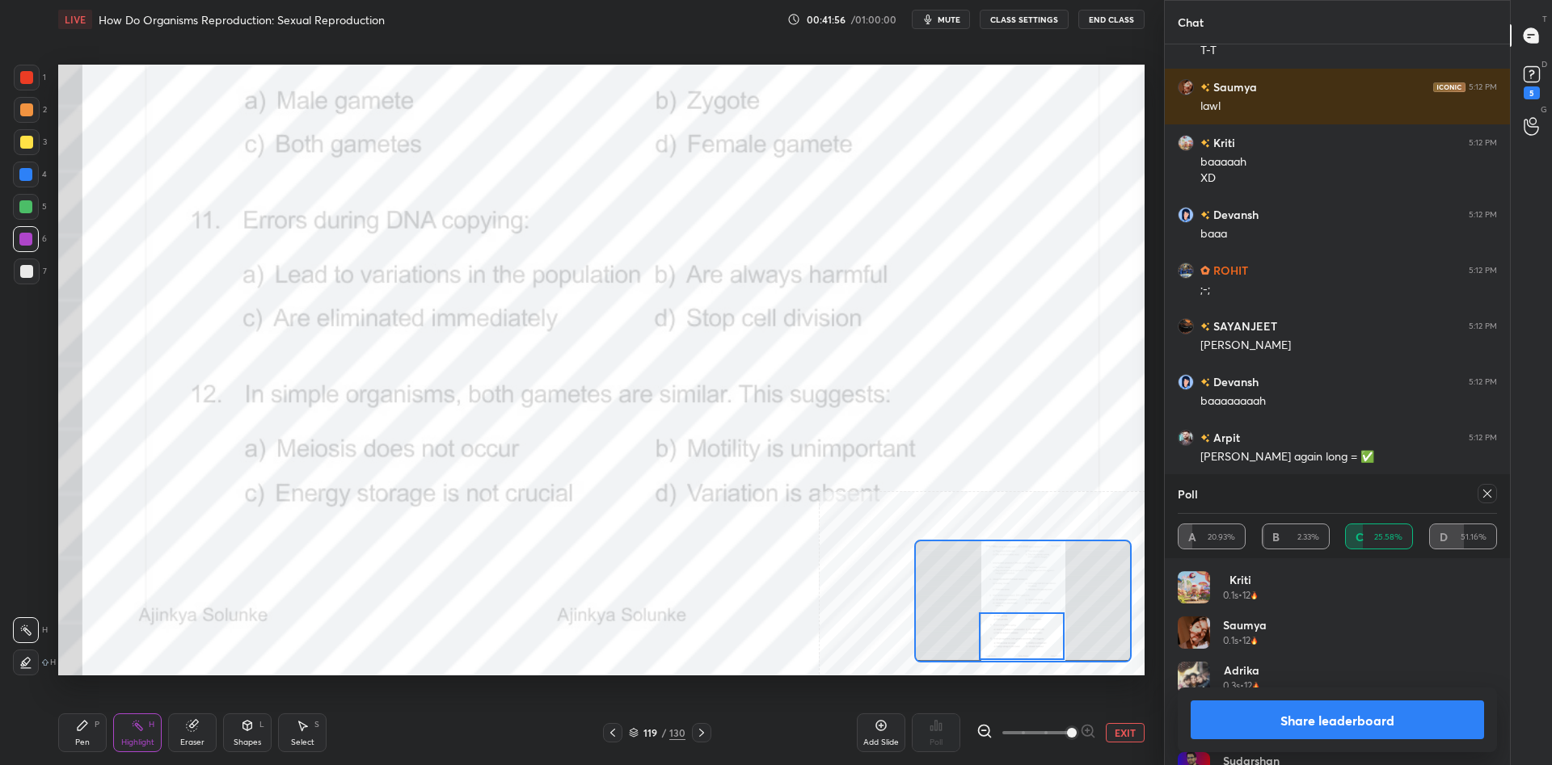
click at [1278, 719] on button "Share leaderboard" at bounding box center [1336, 720] width 293 height 39
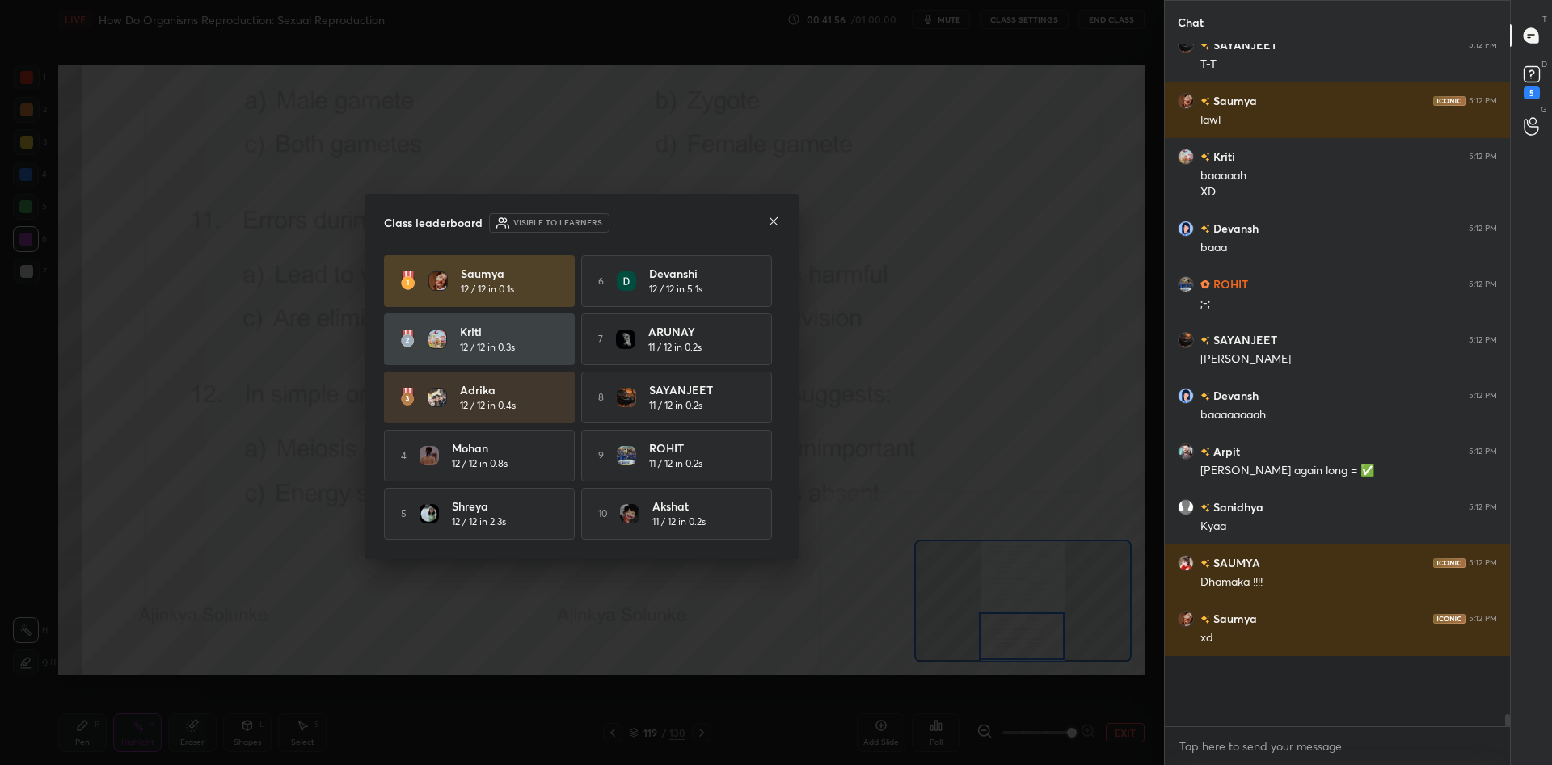
scroll to position [624, 345]
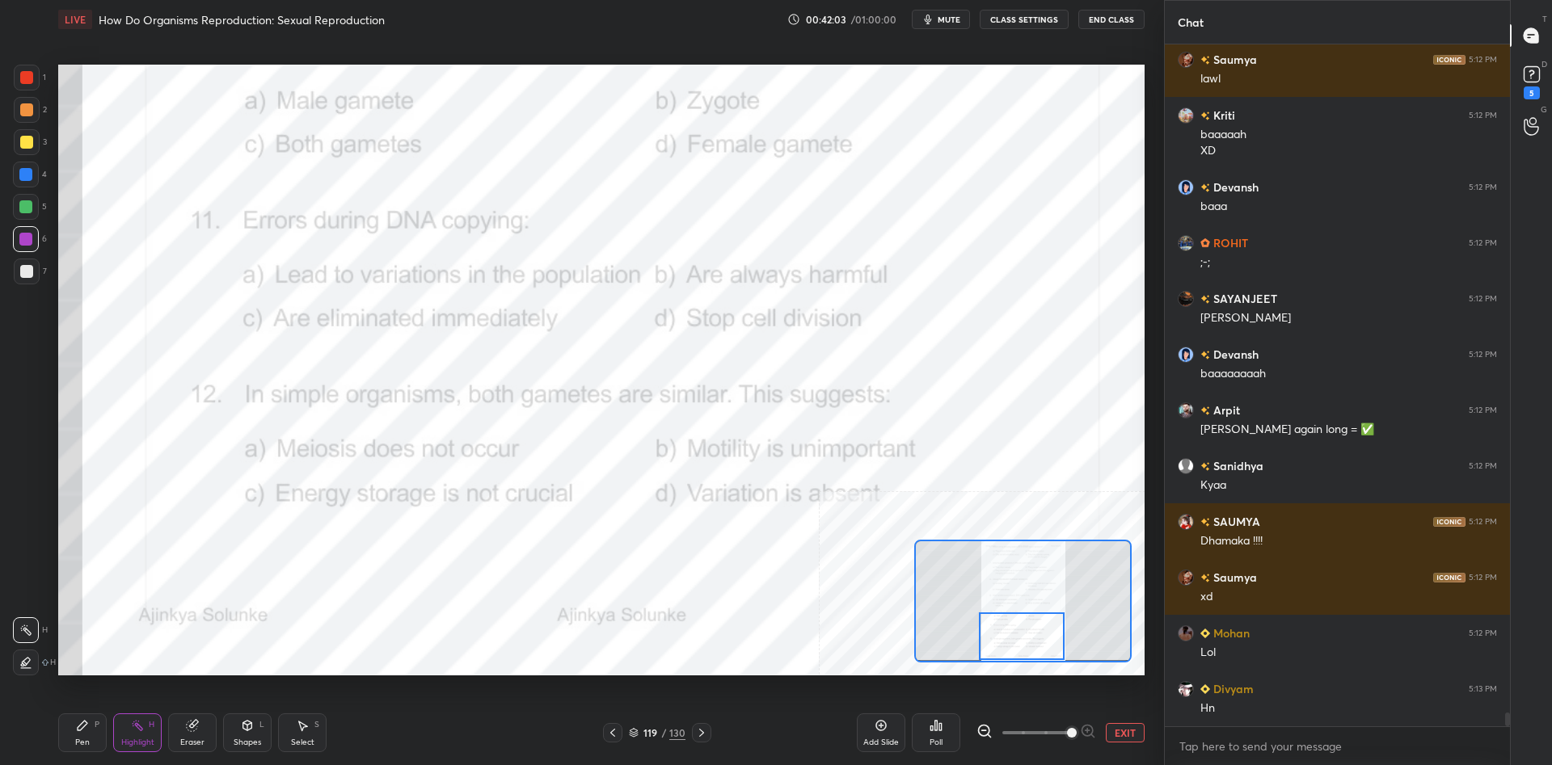
click at [75, 739] on div "Pen P" at bounding box center [82, 733] width 48 height 39
click at [78, 735] on div "Pen P" at bounding box center [82, 733] width 48 height 39
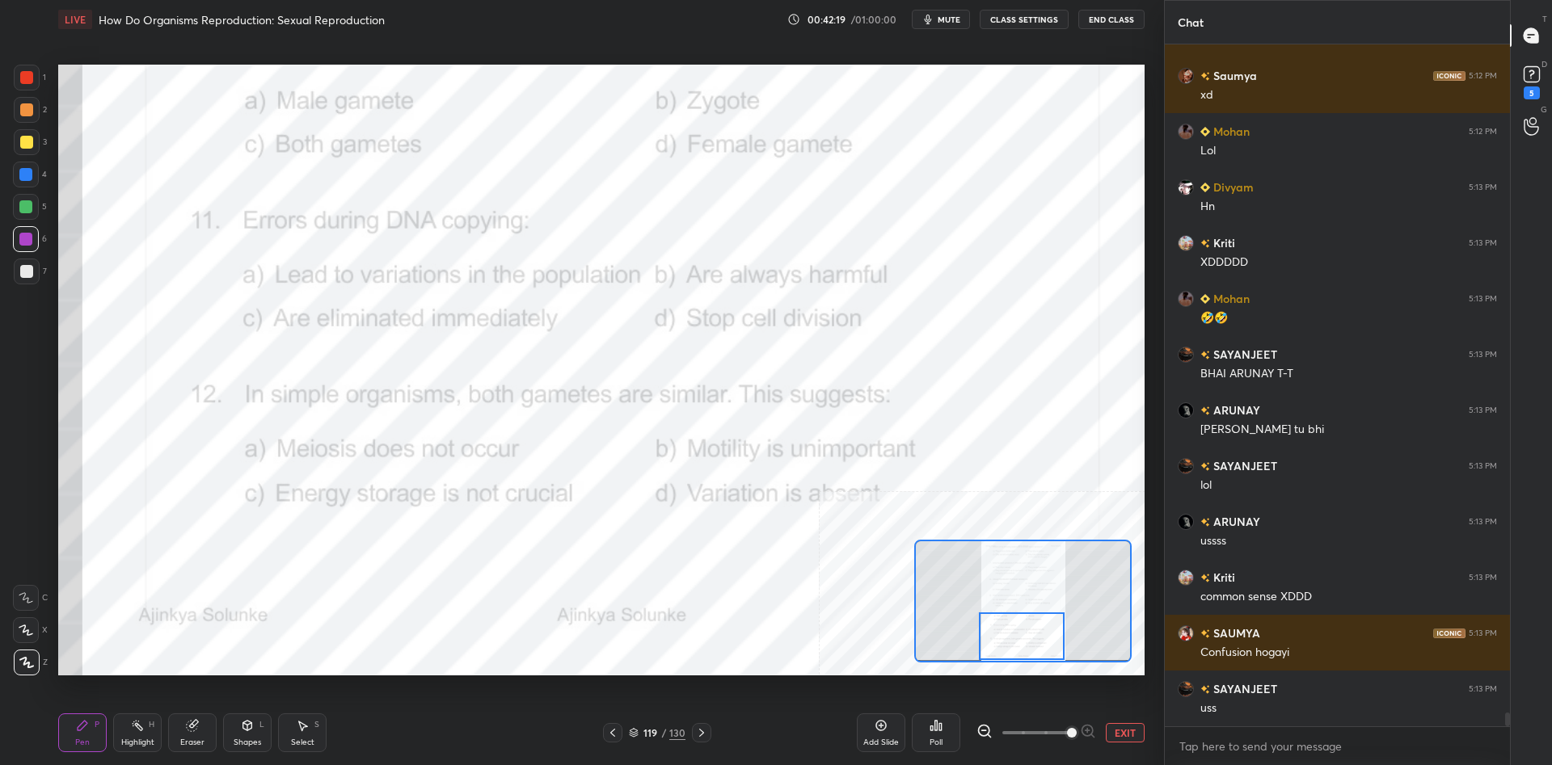
click at [1131, 731] on button "EXIT" at bounding box center [1124, 732] width 39 height 19
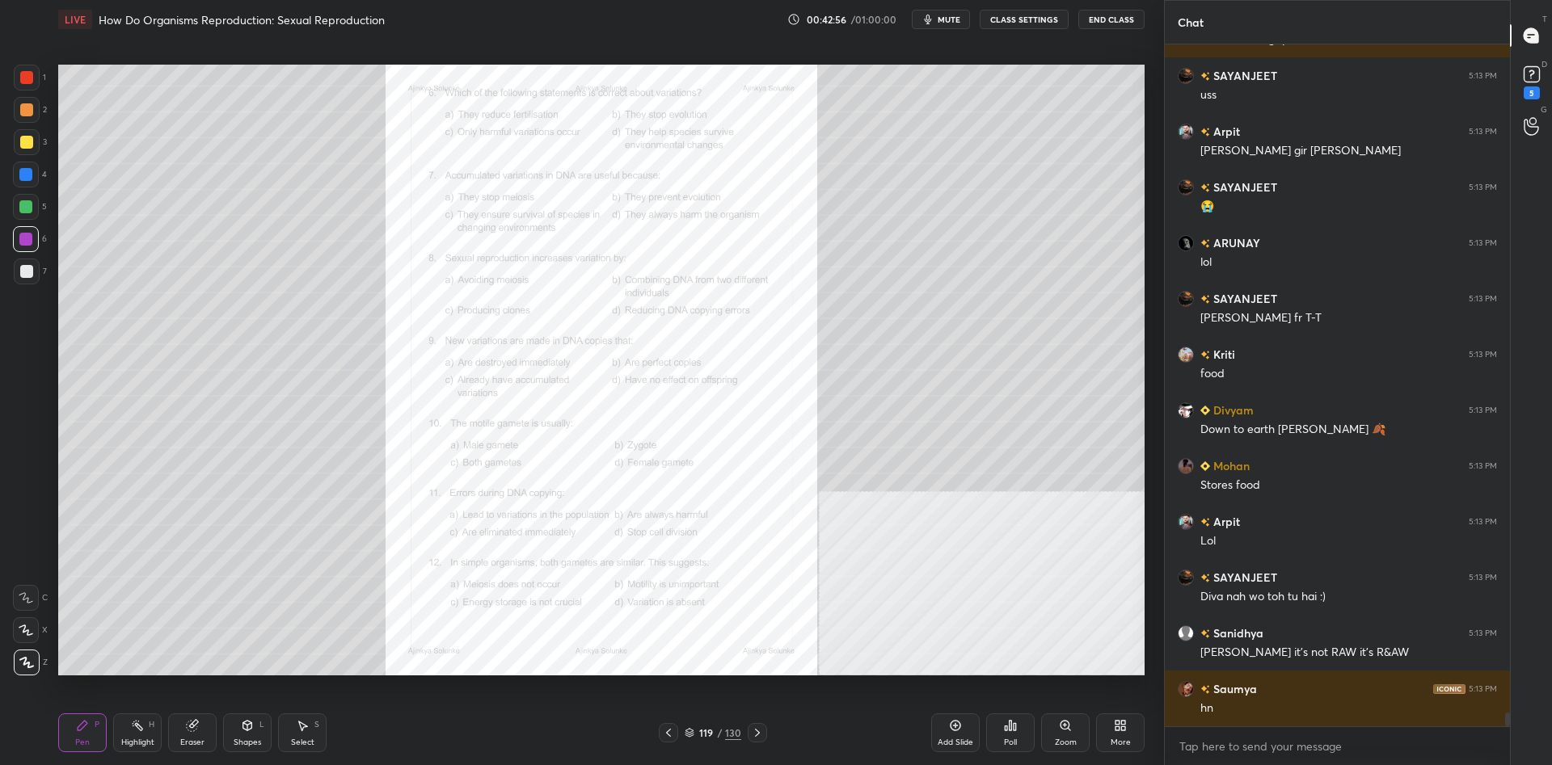
scroll to position [33995, 0]
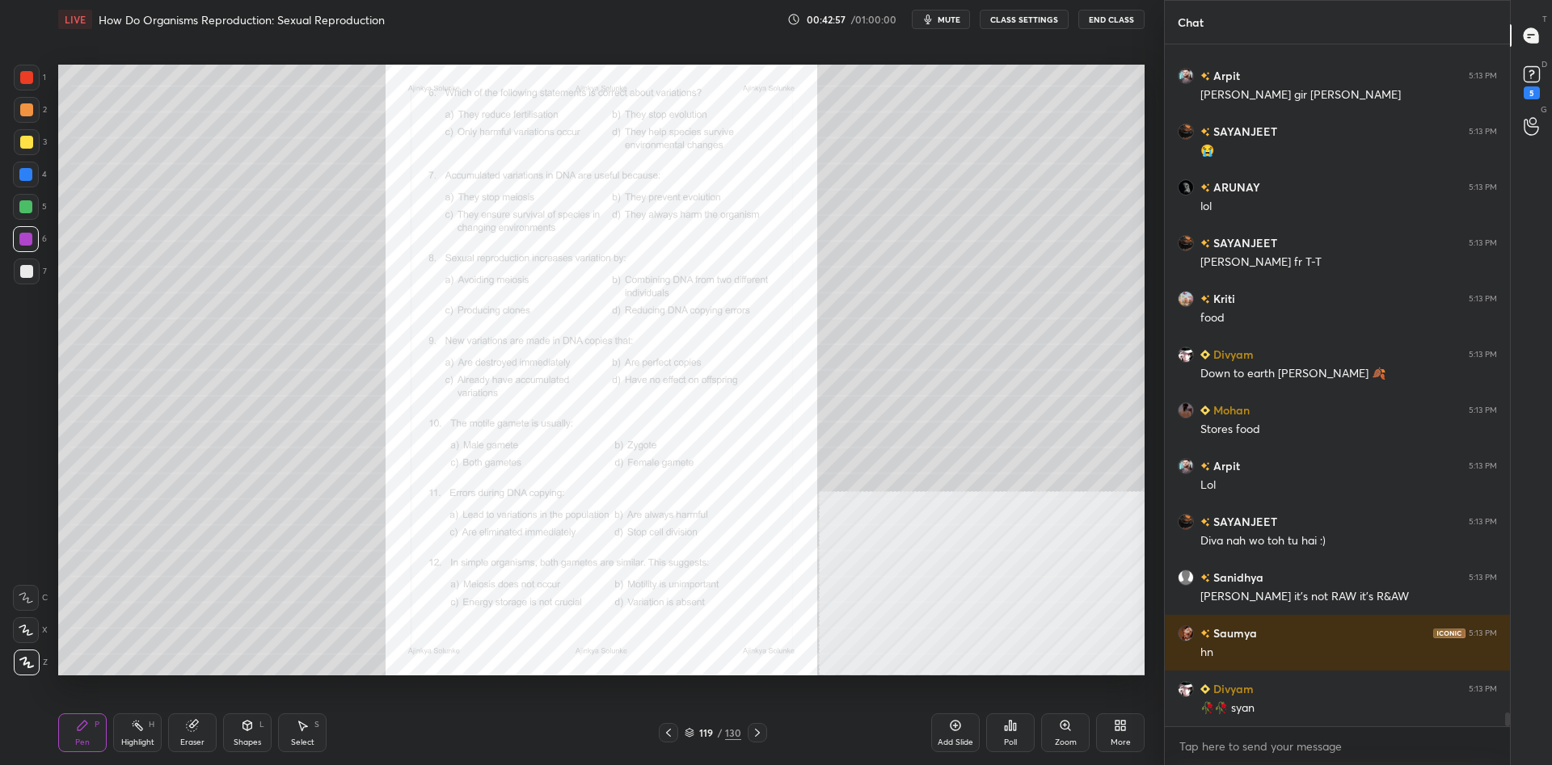
click at [1047, 734] on div "Zoom" at bounding box center [1065, 733] width 48 height 39
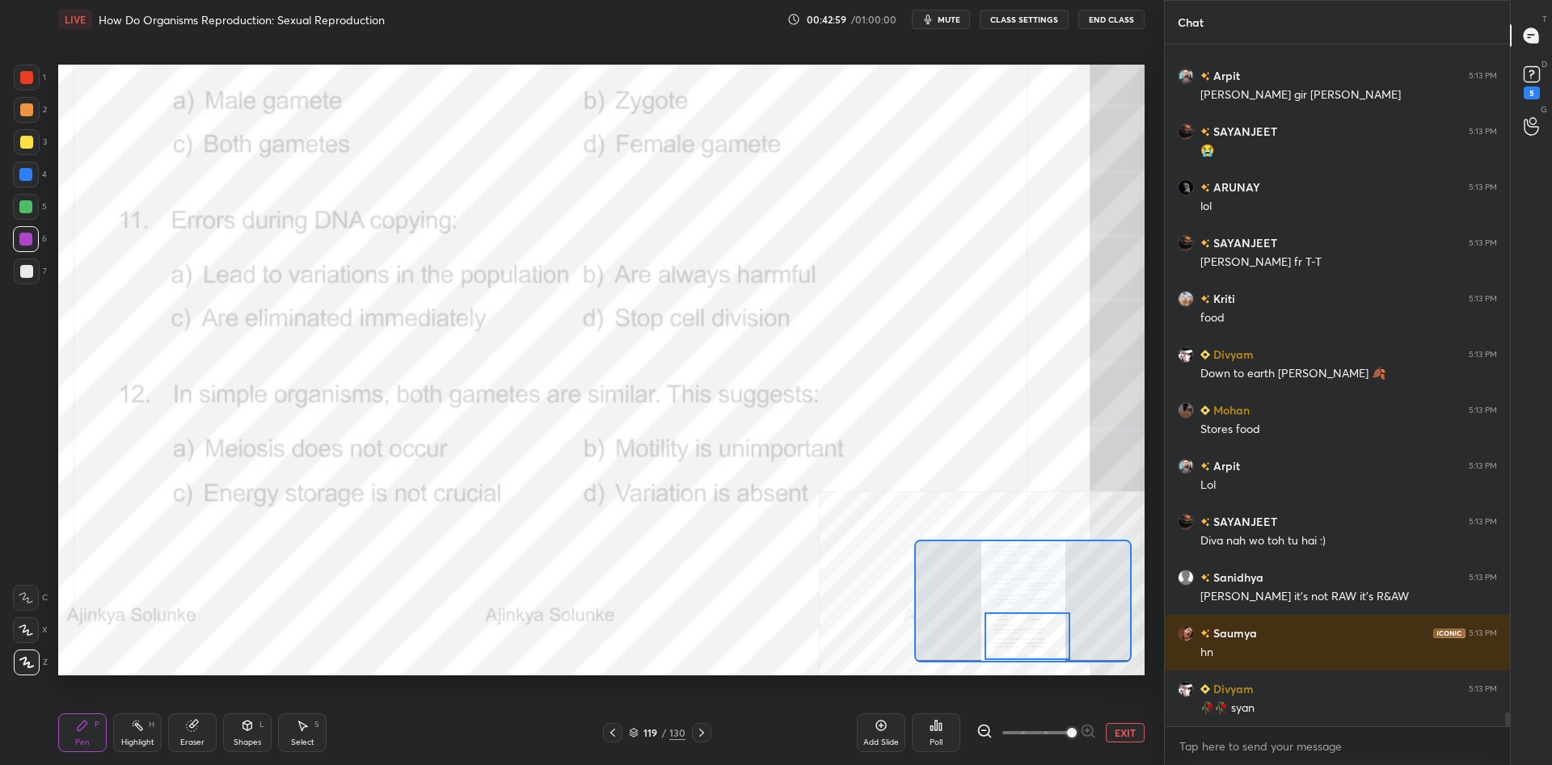
scroll to position [34051, 0]
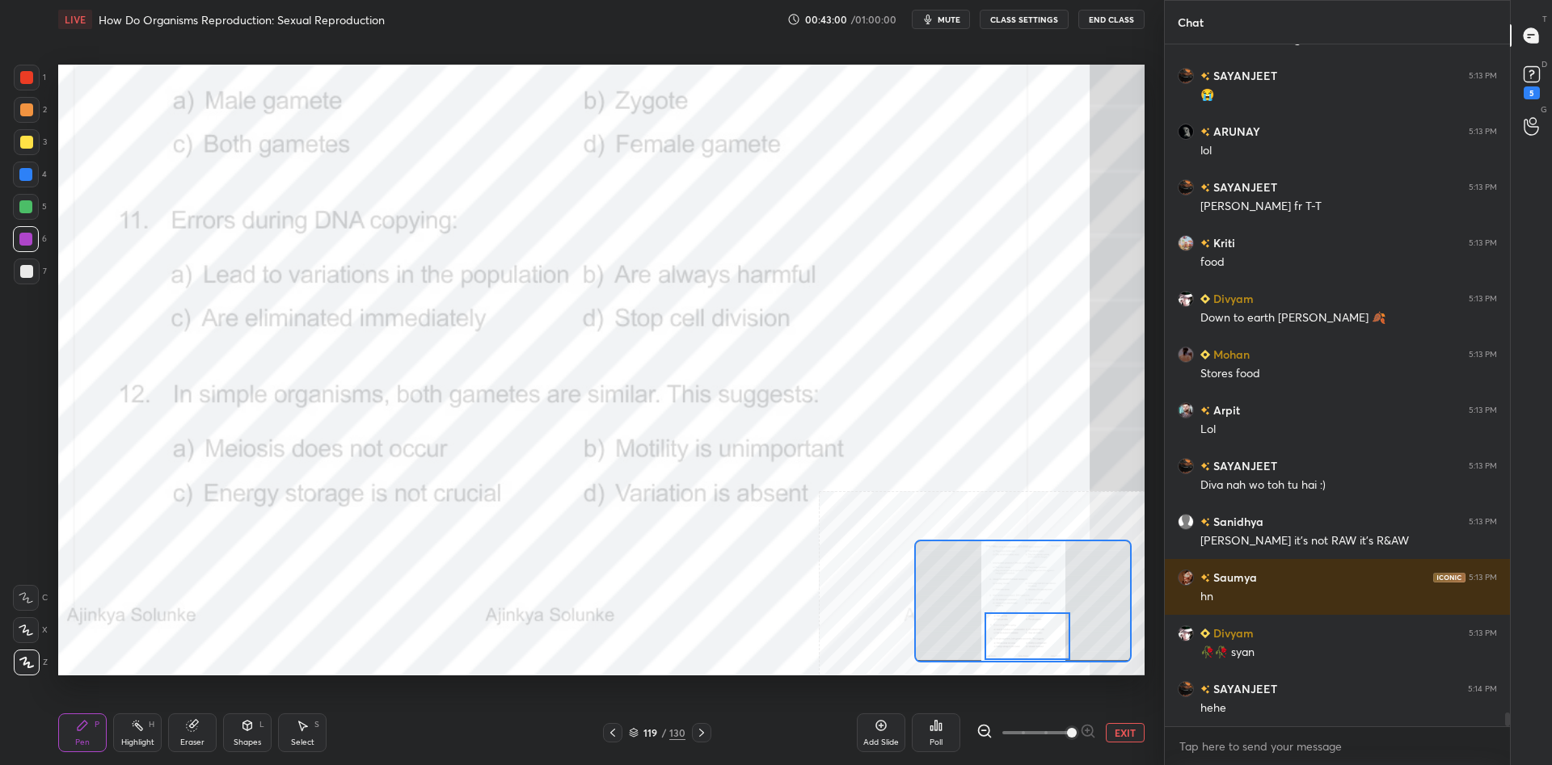
click at [100, 724] on div "Pen P" at bounding box center [82, 733] width 48 height 39
click at [122, 730] on div "Highlight H" at bounding box center [137, 733] width 48 height 39
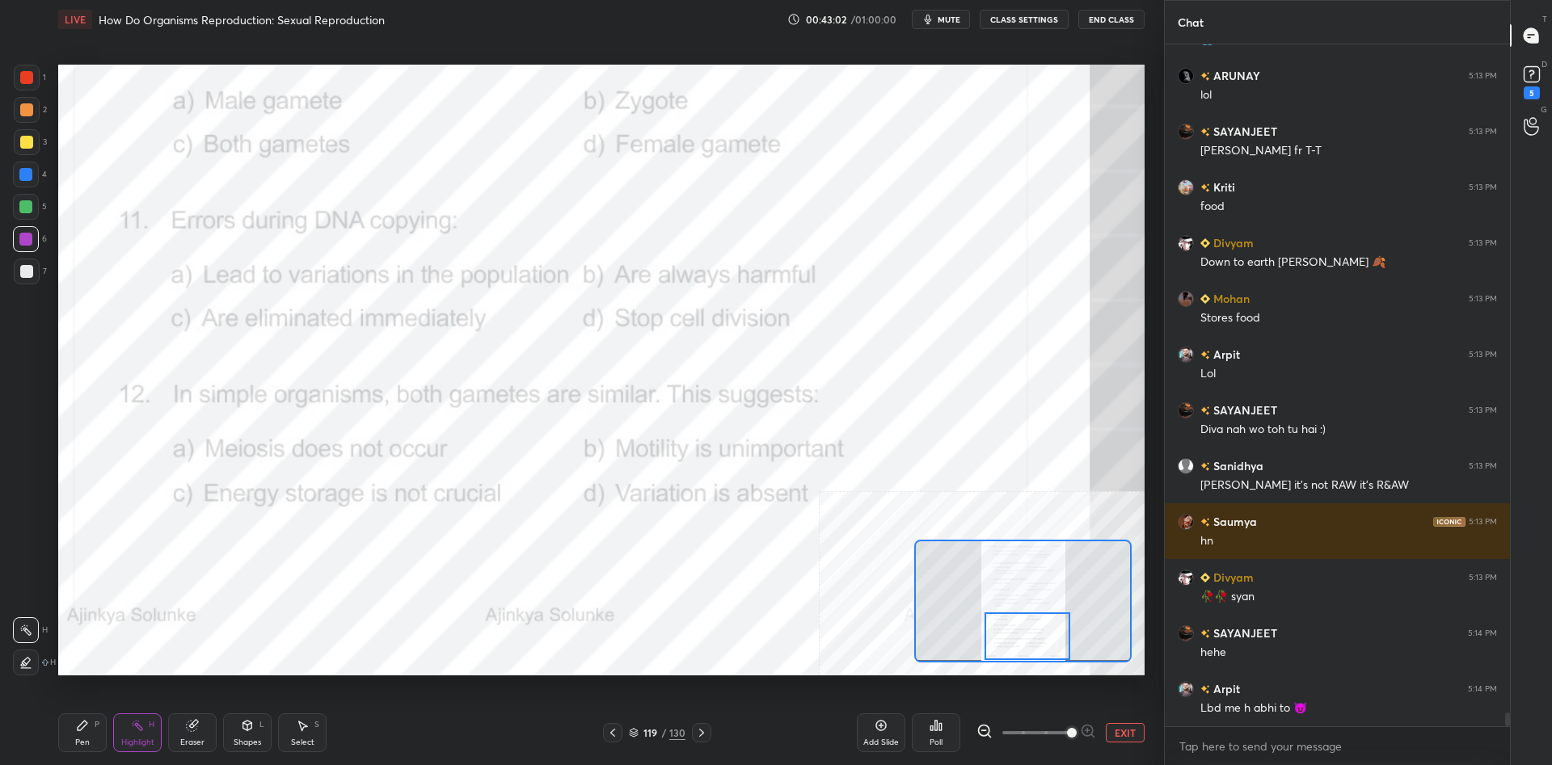
click at [1126, 732] on button "EXIT" at bounding box center [1124, 732] width 39 height 19
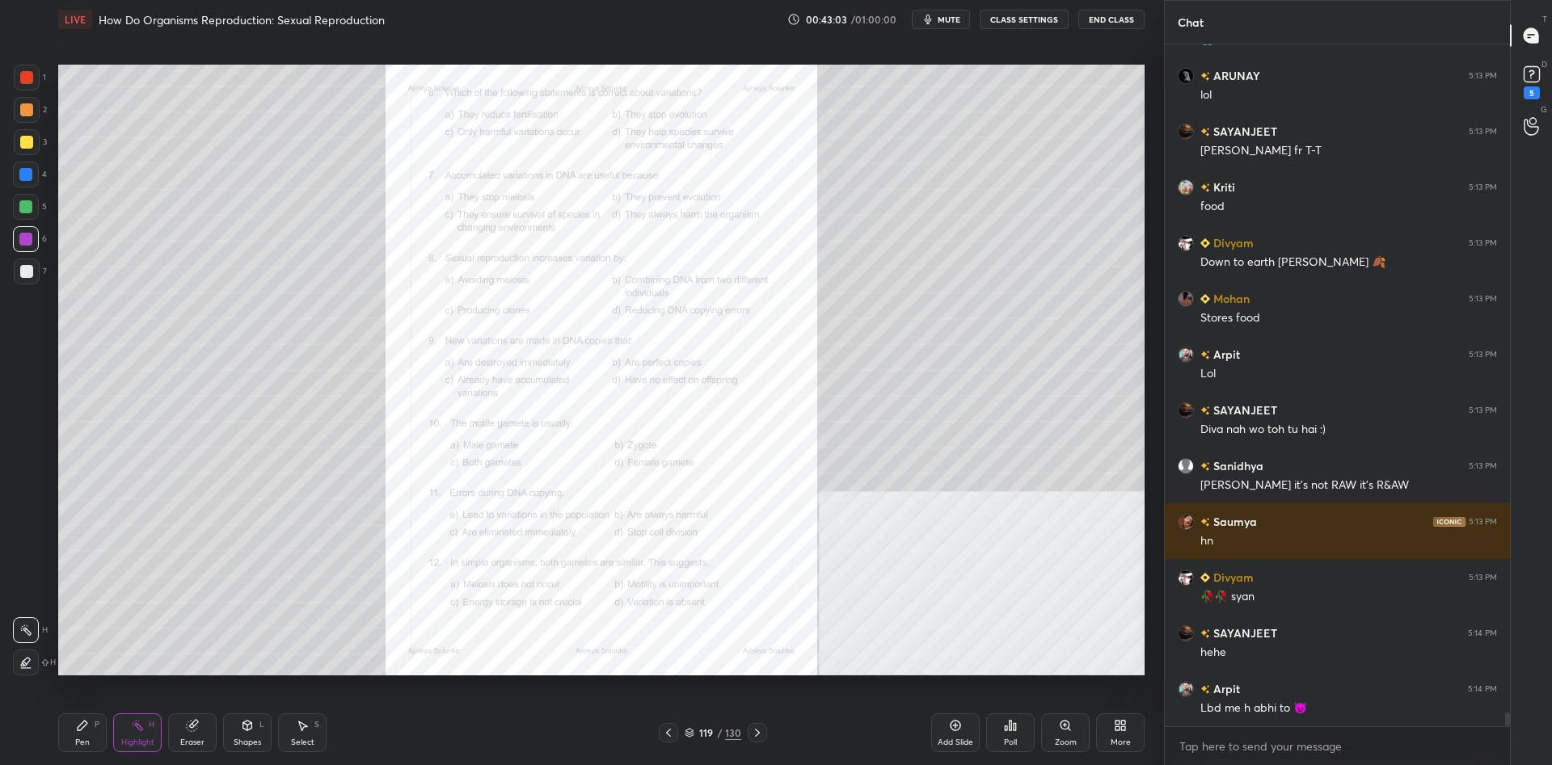
scroll to position [34162, 0]
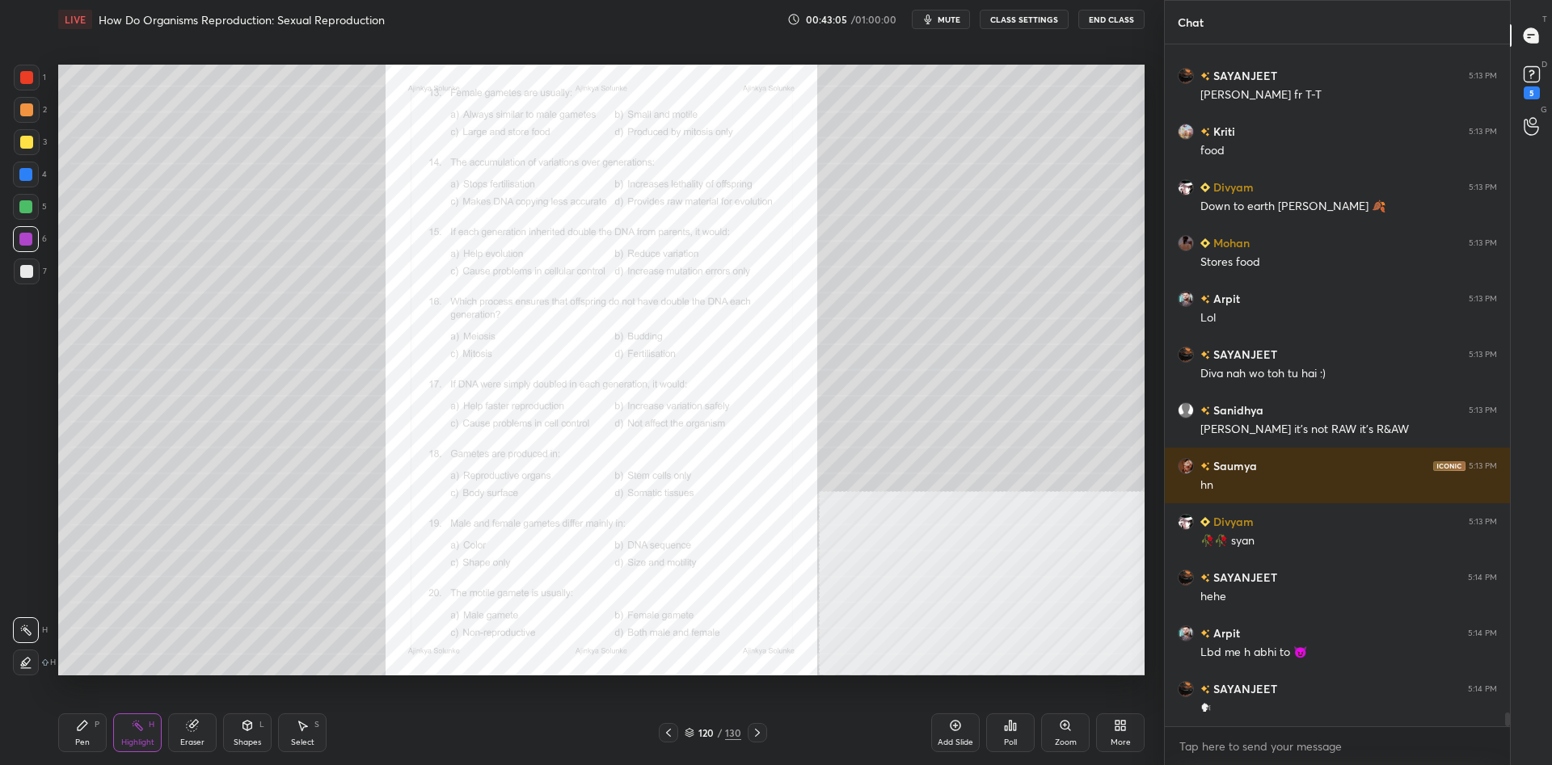
click at [1062, 733] on div "Zoom" at bounding box center [1065, 733] width 48 height 39
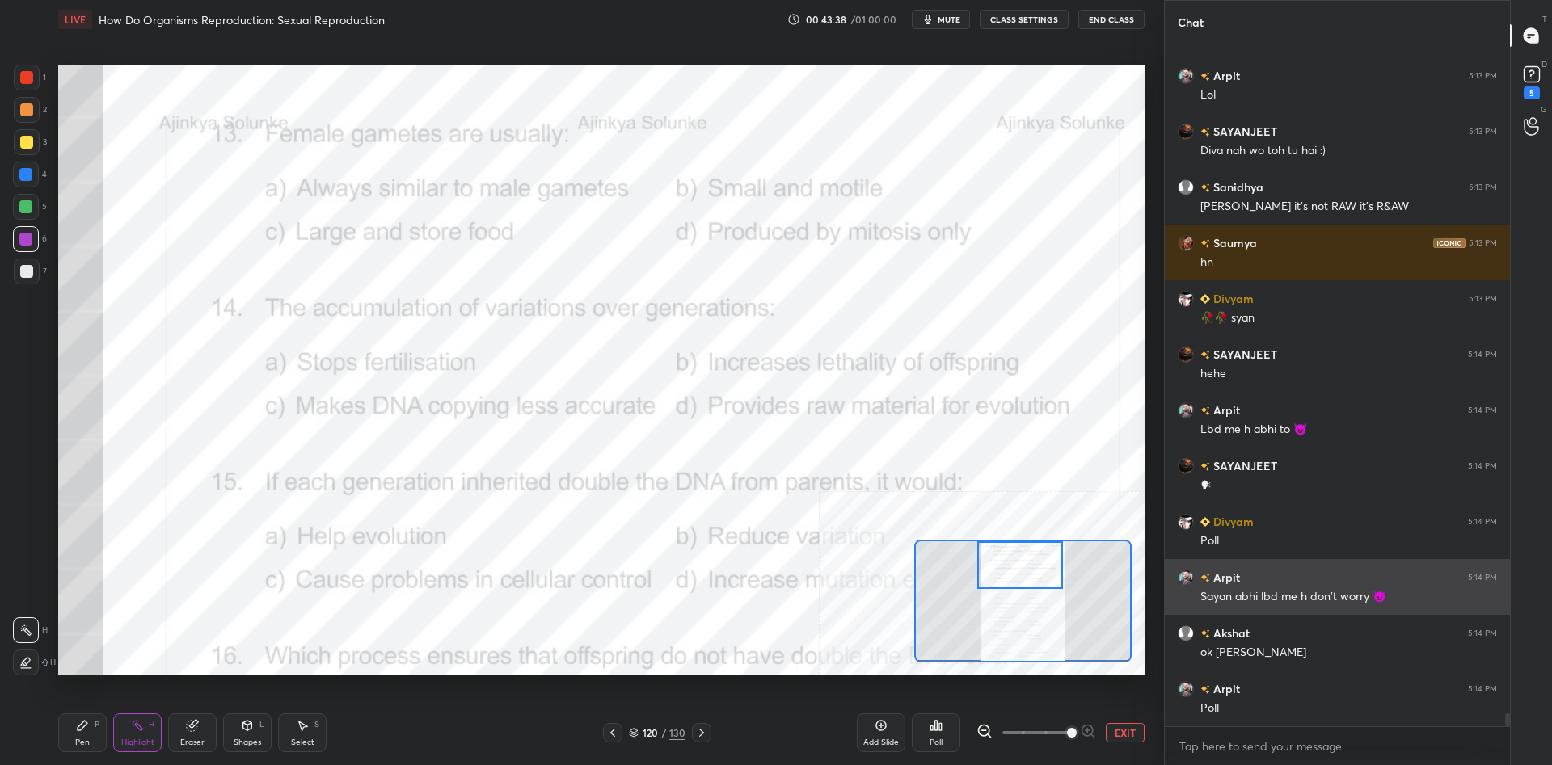
scroll to position [34441, 0]
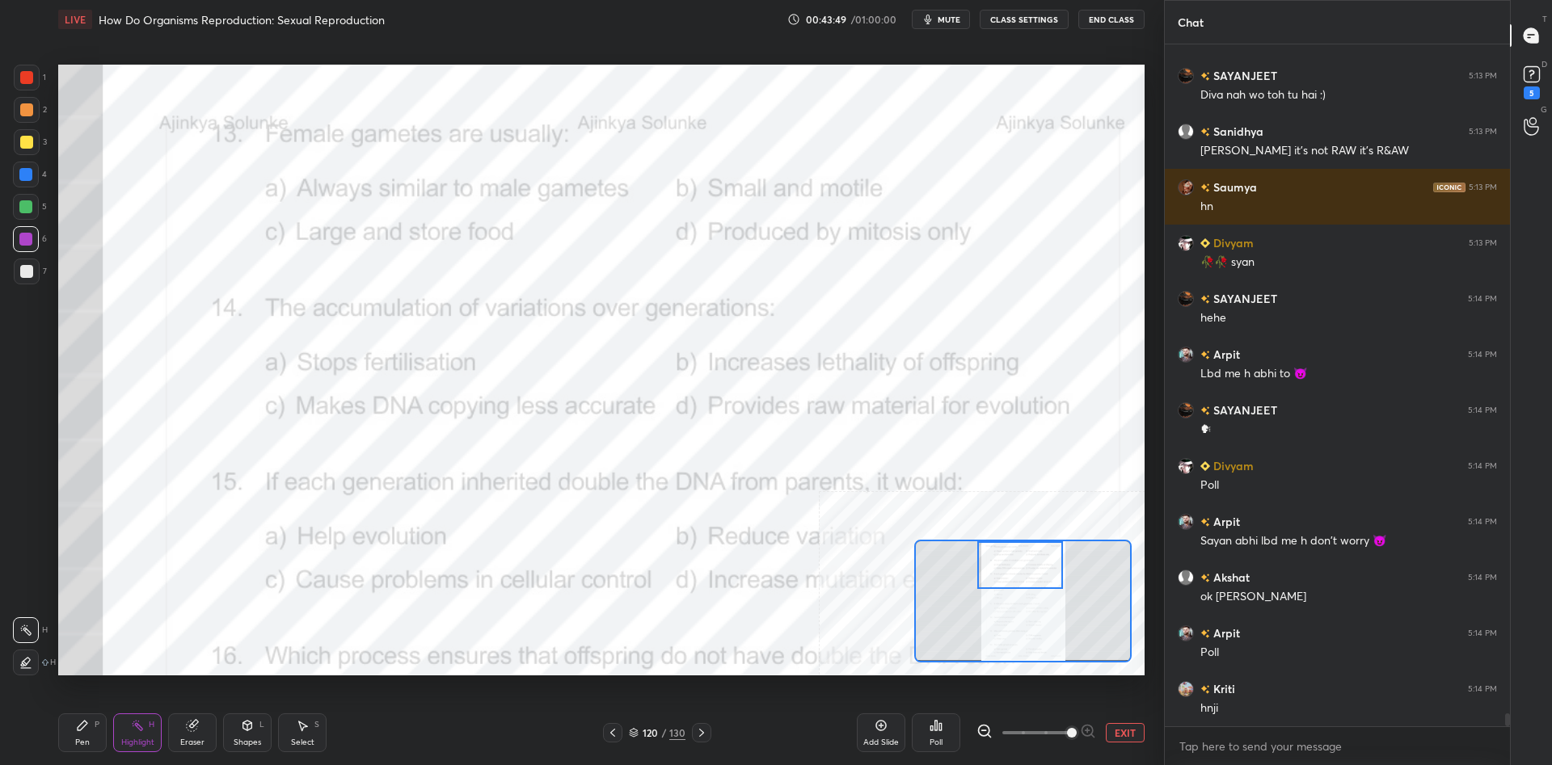
click at [950, 735] on div "Poll" at bounding box center [936, 733] width 48 height 39
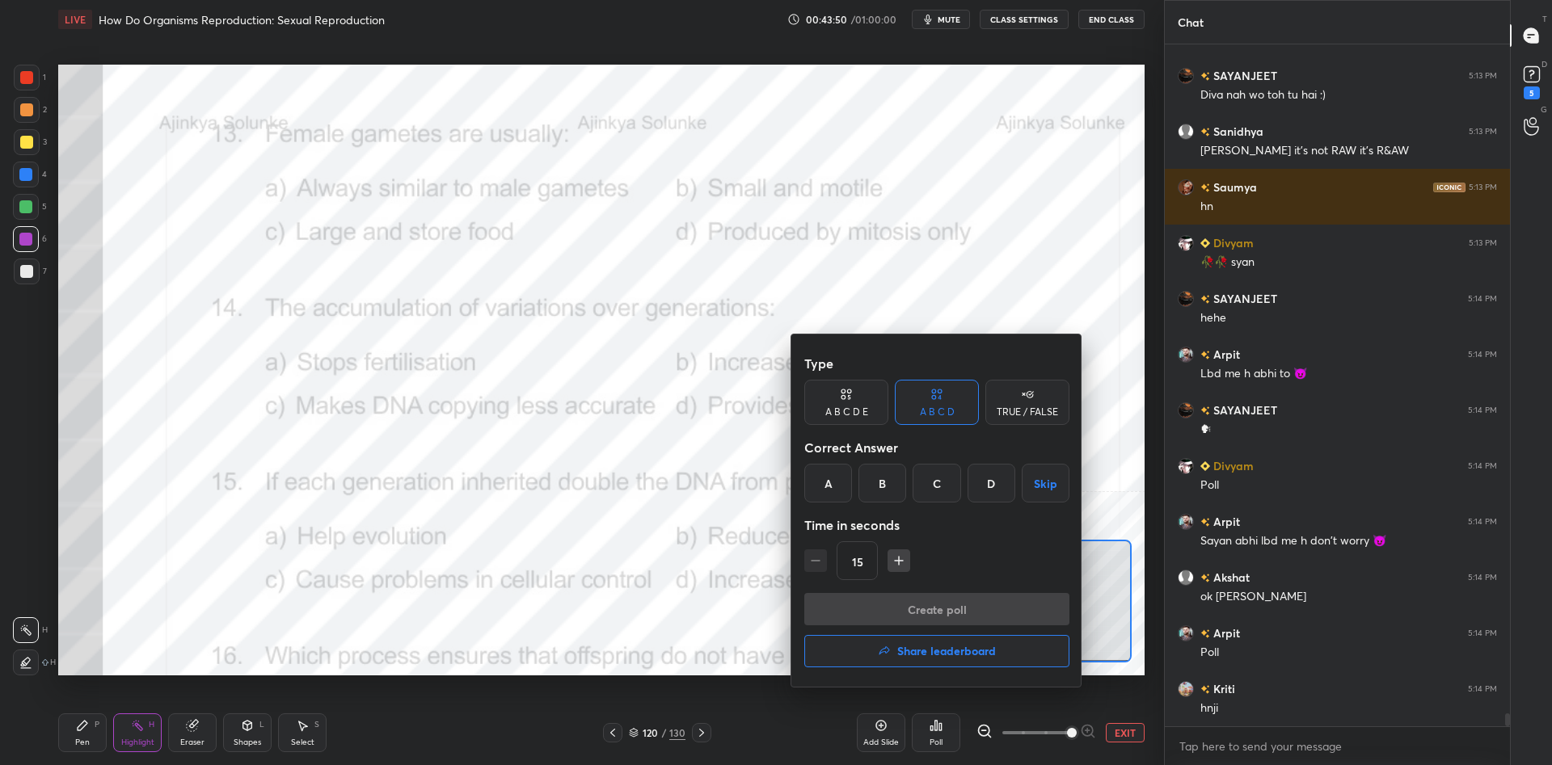
click at [941, 498] on div "C" at bounding box center [936, 483] width 48 height 39
click at [942, 605] on button "Create poll" at bounding box center [936, 609] width 265 height 32
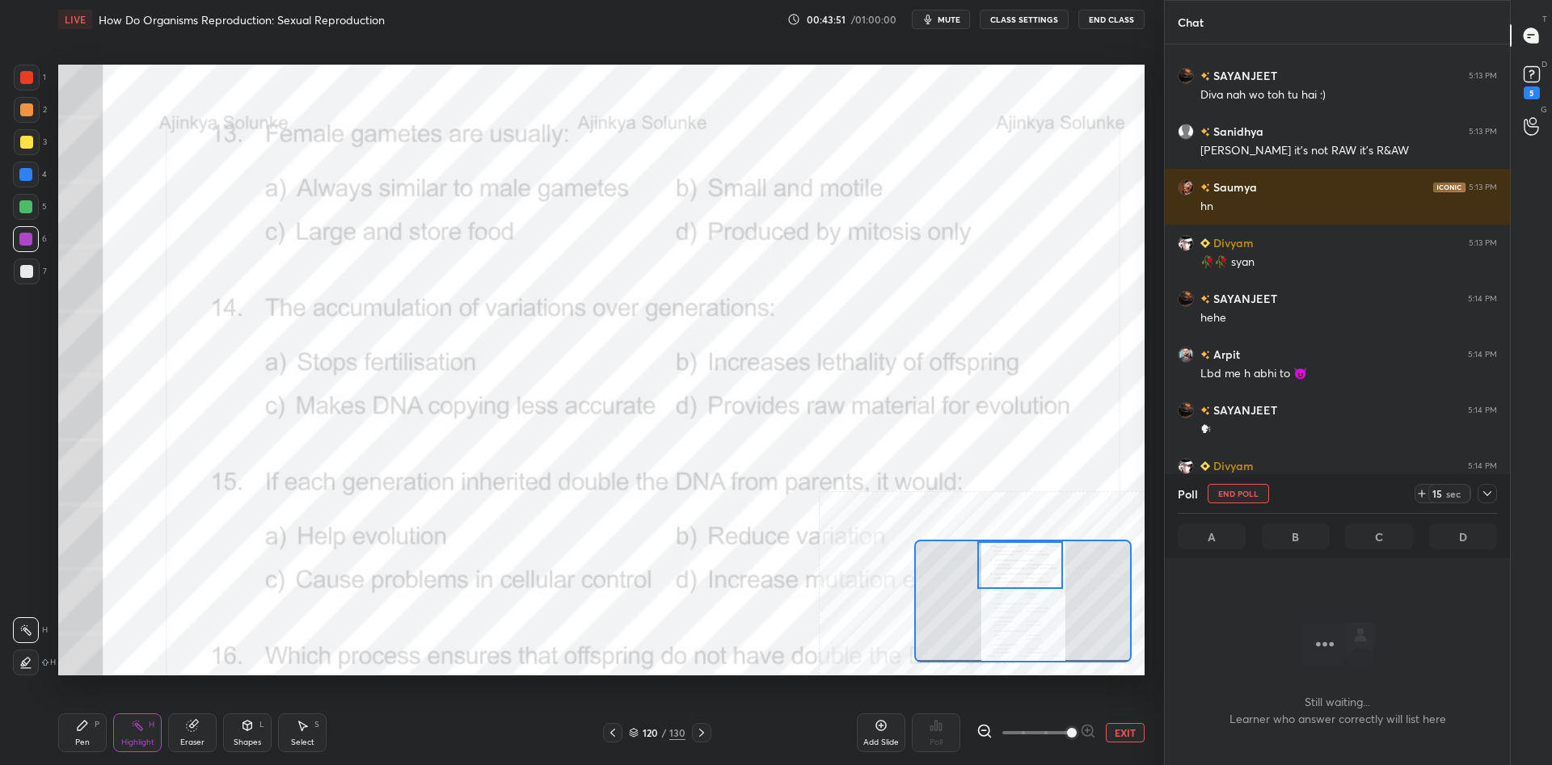
scroll to position [598, 345]
click at [1488, 498] on icon at bounding box center [1486, 493] width 13 height 13
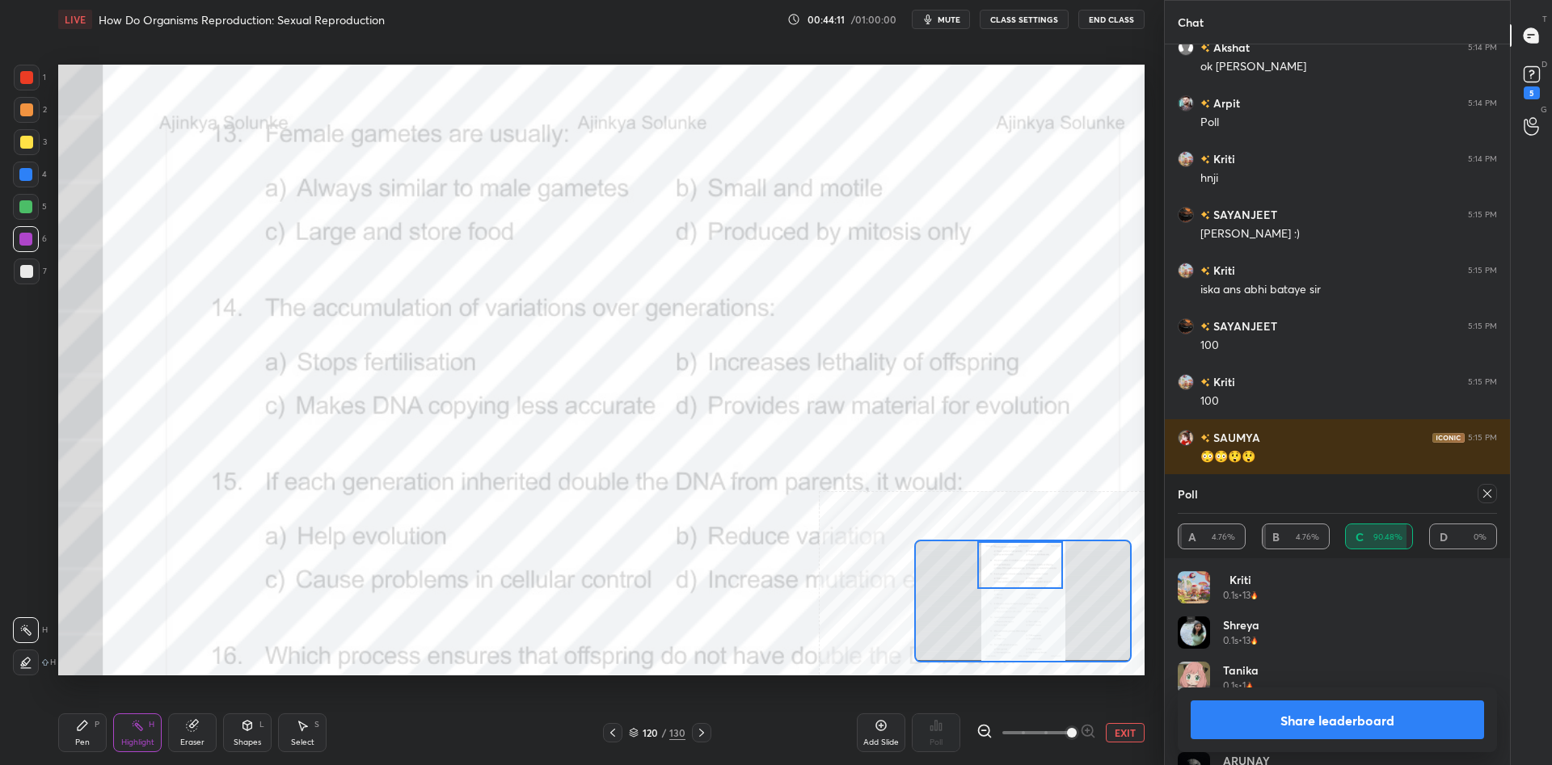
scroll to position [35041, 0]
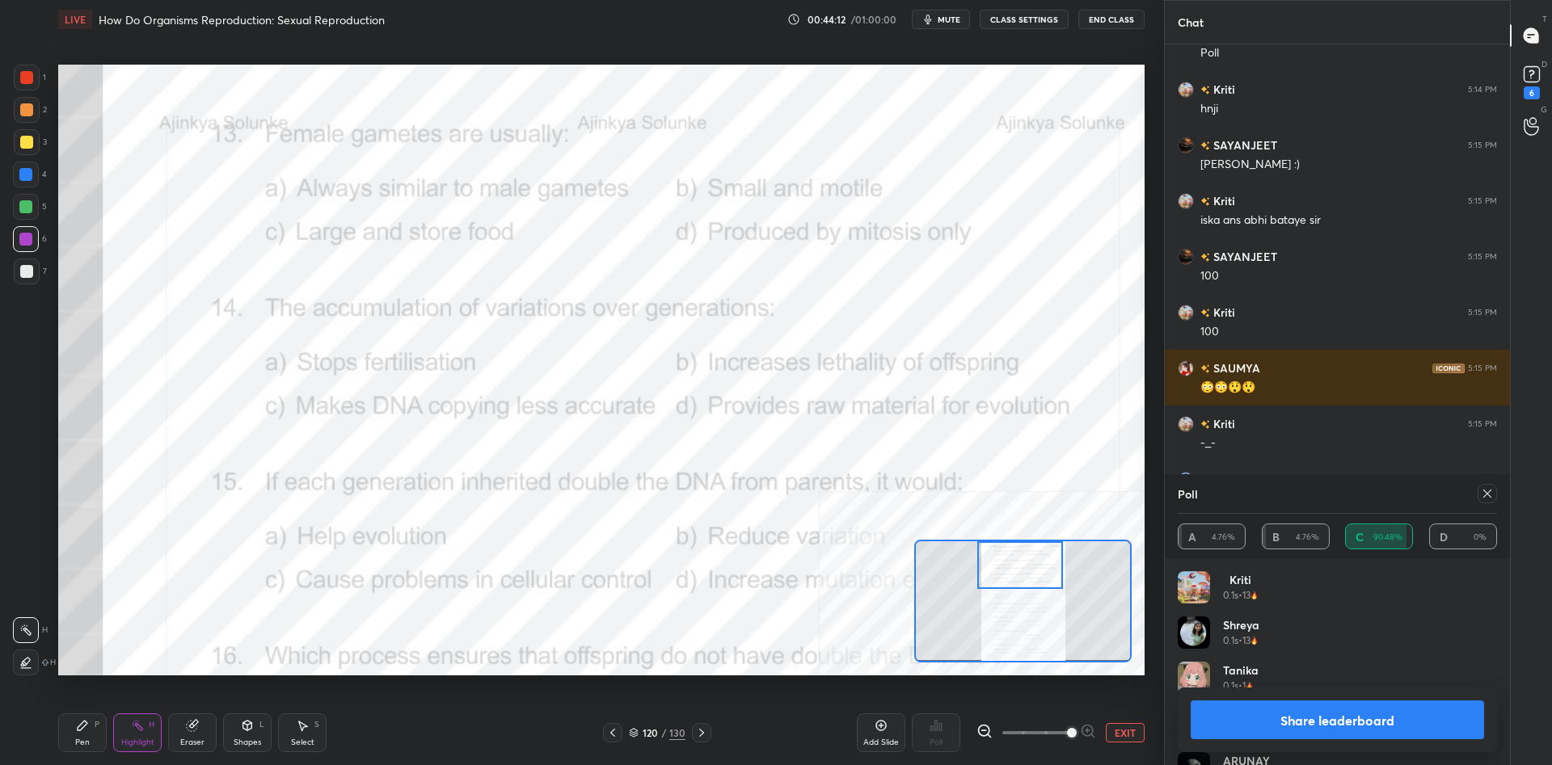
click at [1344, 706] on button "Share leaderboard" at bounding box center [1336, 720] width 293 height 39
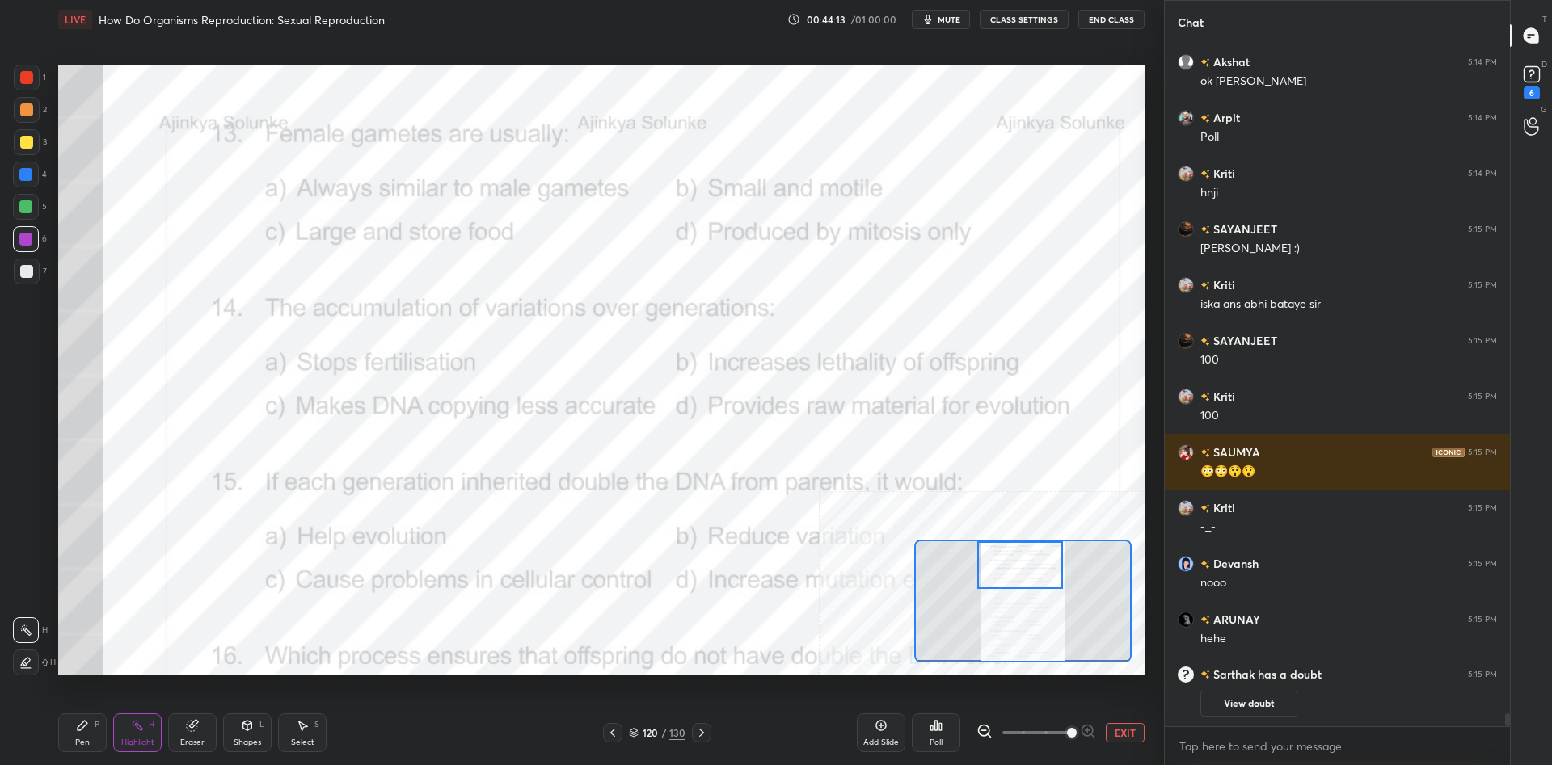
scroll to position [721, 345]
click at [100, 728] on div "Pen P" at bounding box center [82, 733] width 48 height 39
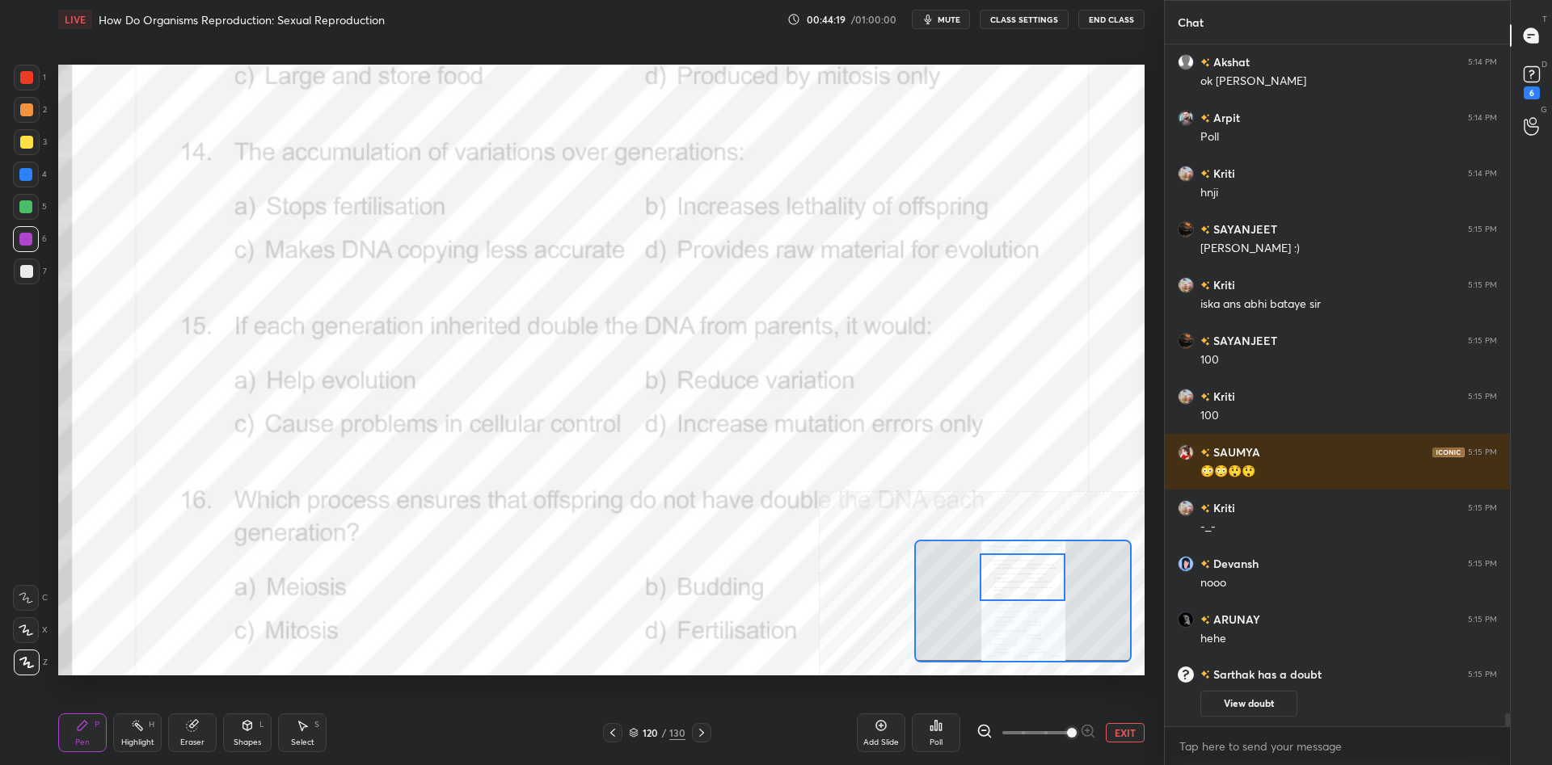
click at [121, 729] on div "Highlight H" at bounding box center [137, 733] width 48 height 39
click at [144, 731] on div "Highlight H" at bounding box center [137, 733] width 48 height 39
click at [941, 731] on icon at bounding box center [935, 725] width 13 height 13
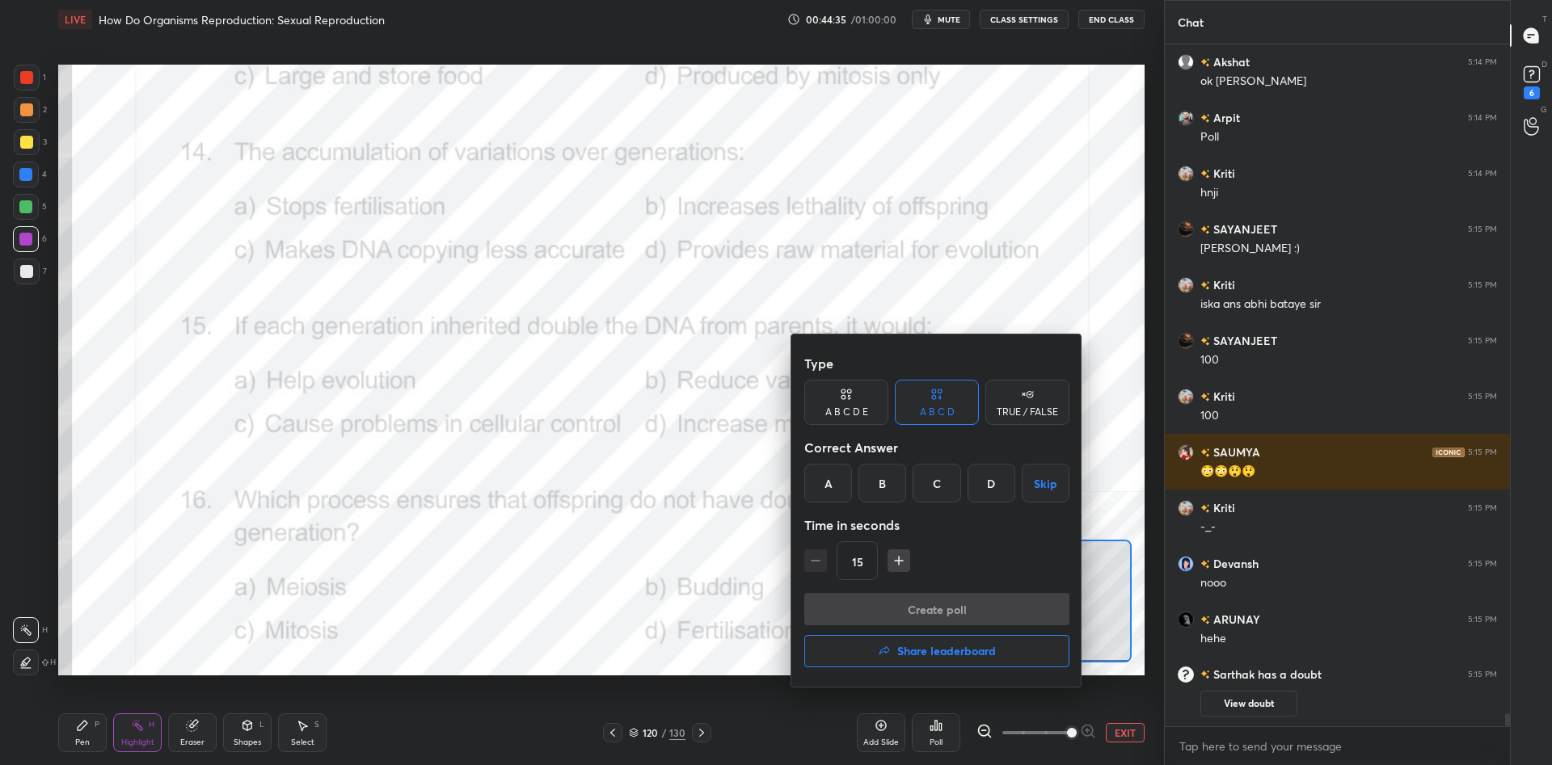
click at [1005, 465] on div "D" at bounding box center [991, 483] width 48 height 39
click at [987, 604] on button "Create poll" at bounding box center [936, 609] width 265 height 32
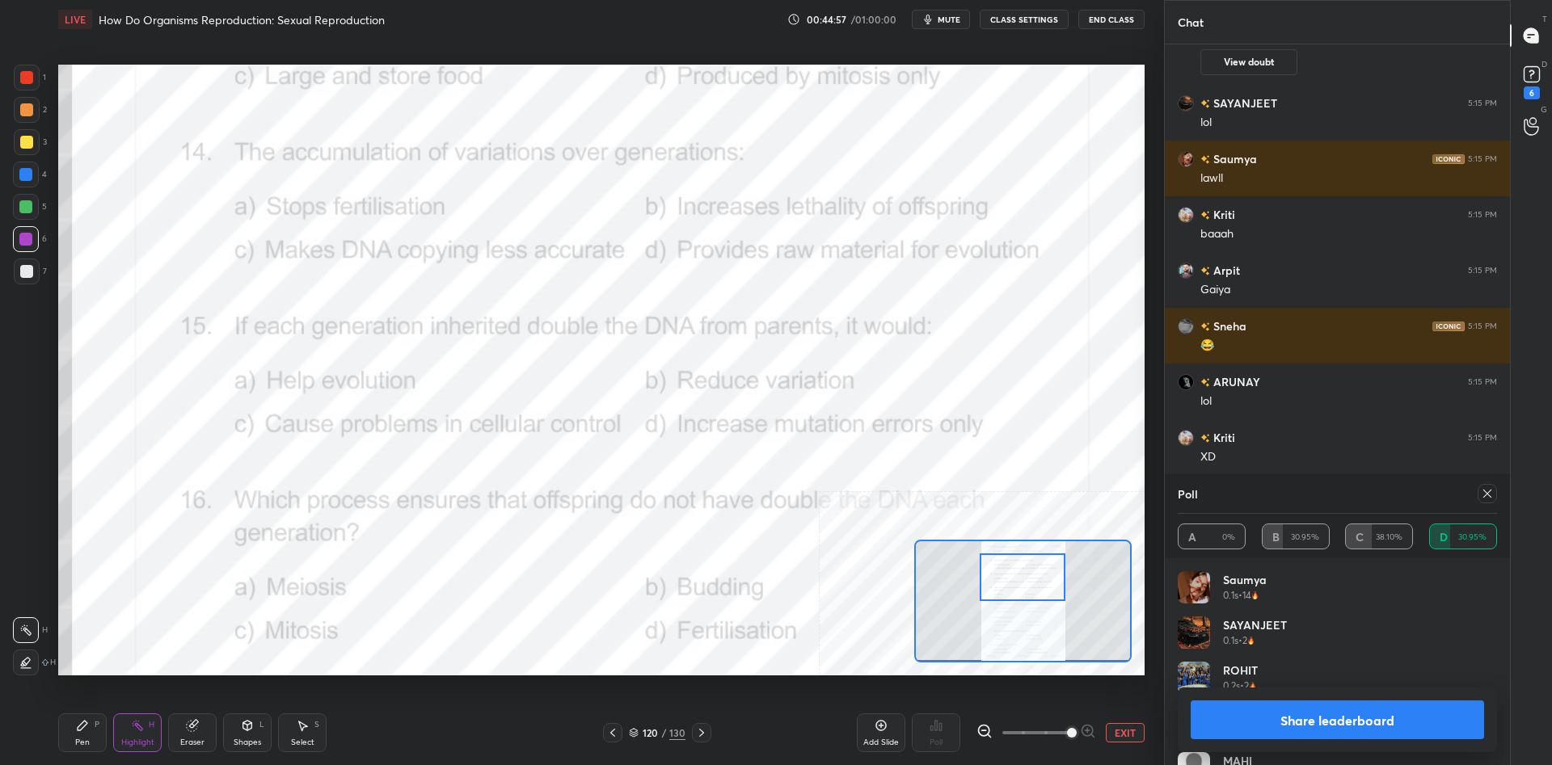
click at [1352, 712] on button "Share leaderboard" at bounding box center [1336, 720] width 293 height 39
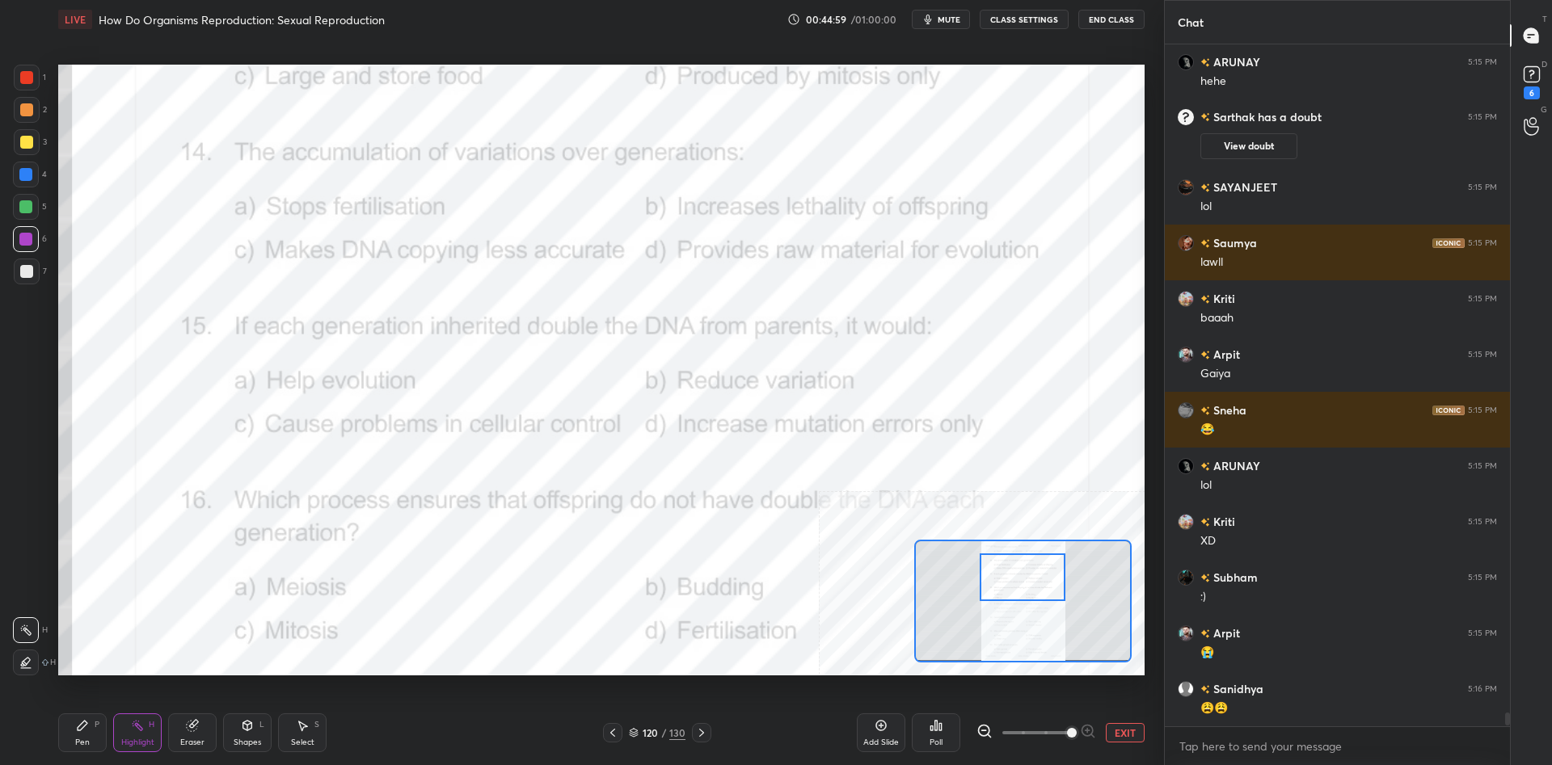
click at [78, 734] on div "Pen P" at bounding box center [82, 733] width 48 height 39
click at [85, 733] on div "Pen P" at bounding box center [82, 733] width 48 height 39
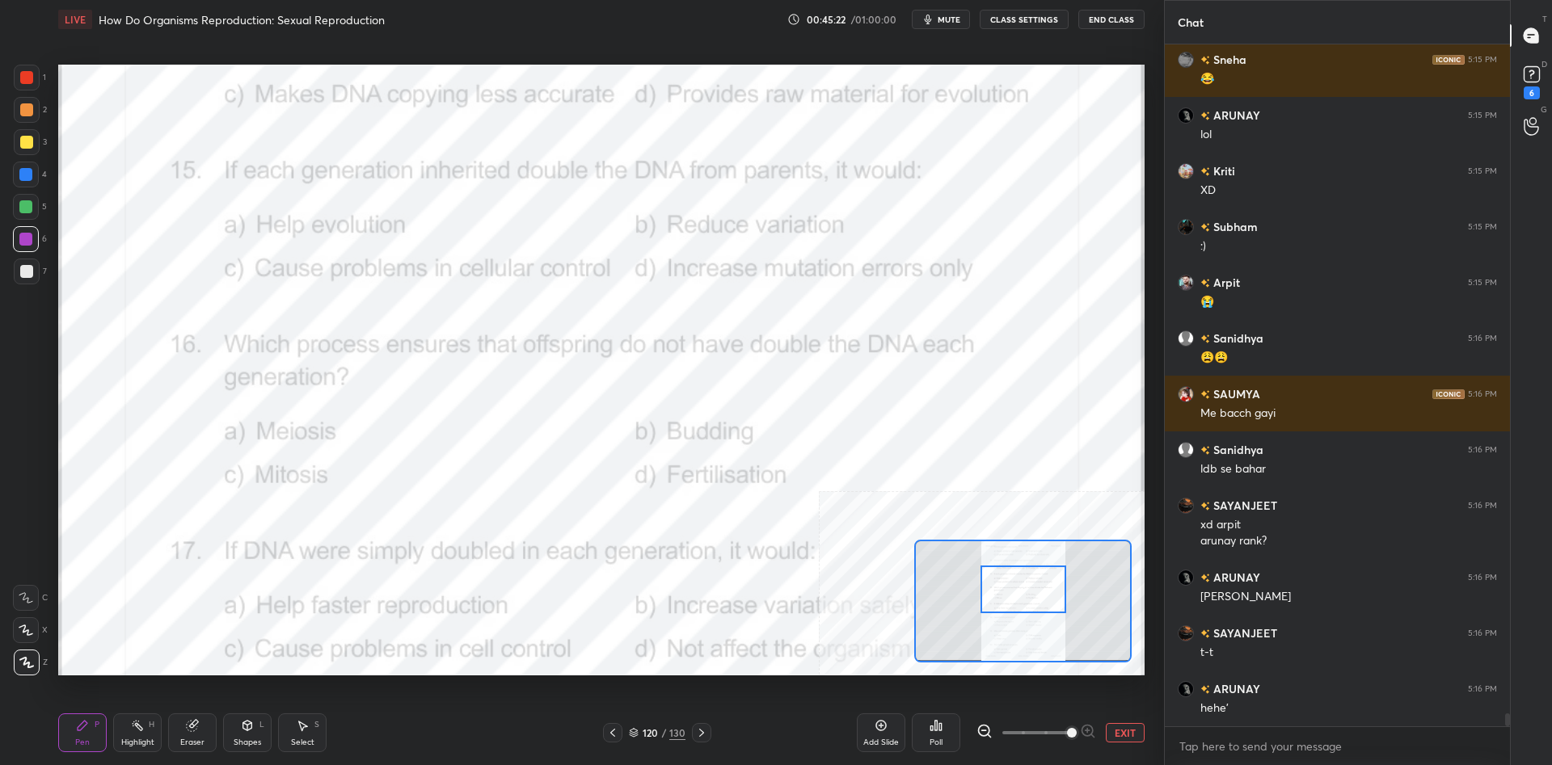
click at [1003, 589] on div at bounding box center [1023, 590] width 86 height 48
click at [129, 743] on div "Highlight" at bounding box center [137, 743] width 33 height 8
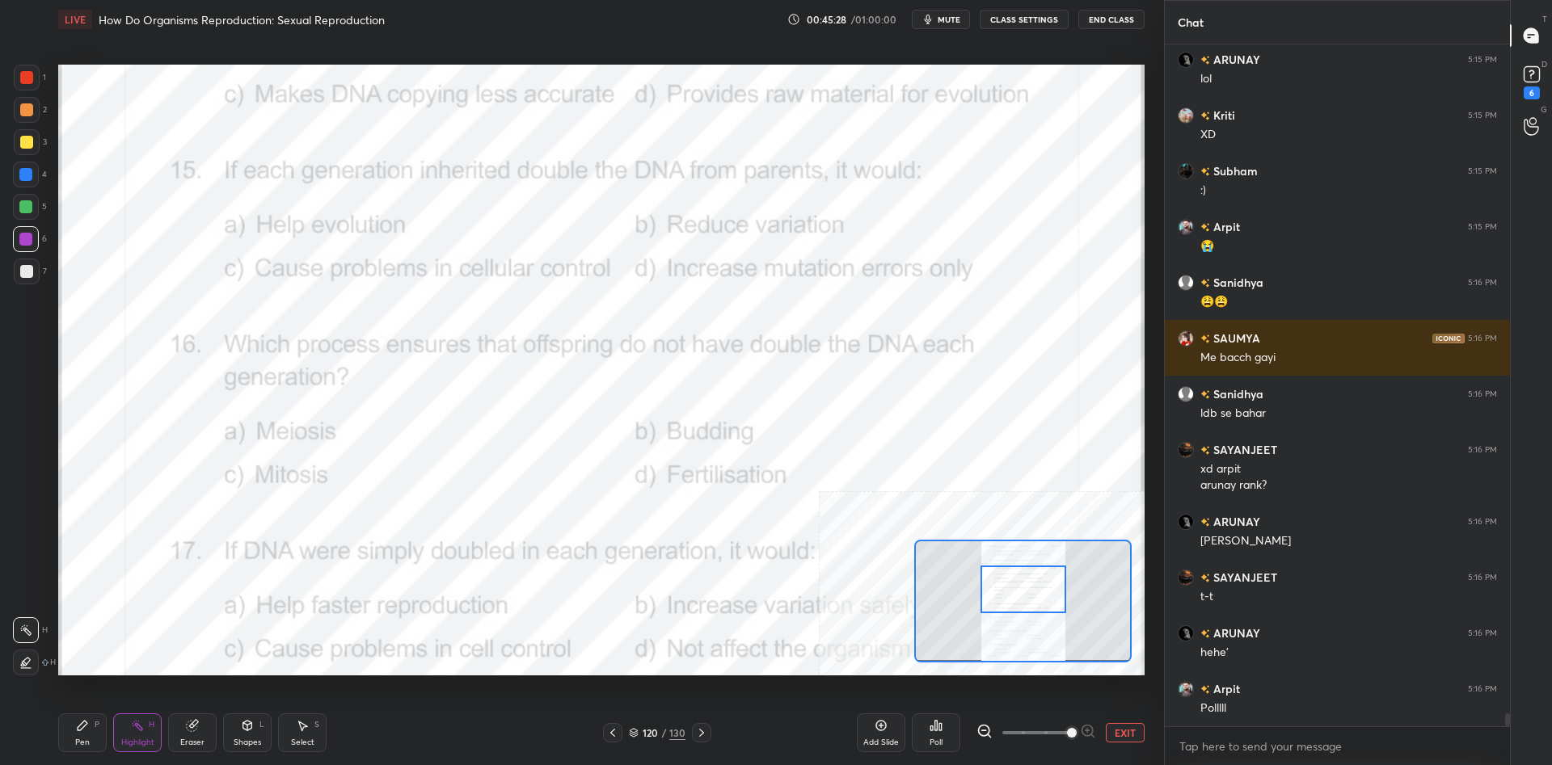
click at [948, 735] on div "Poll" at bounding box center [936, 733] width 48 height 39
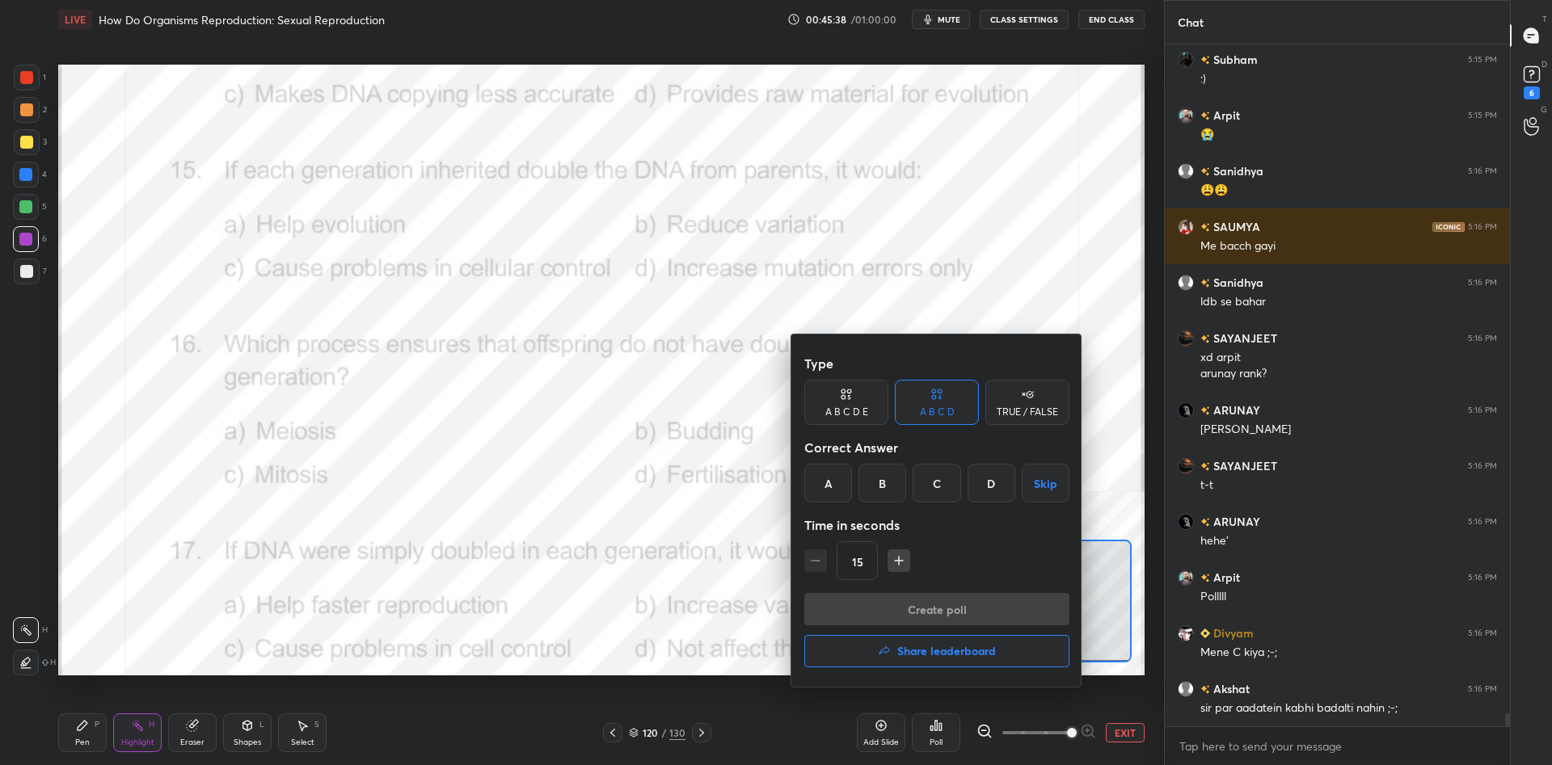
click at [940, 490] on div "C" at bounding box center [936, 483] width 48 height 39
click at [954, 597] on button "Create poll" at bounding box center [936, 609] width 265 height 32
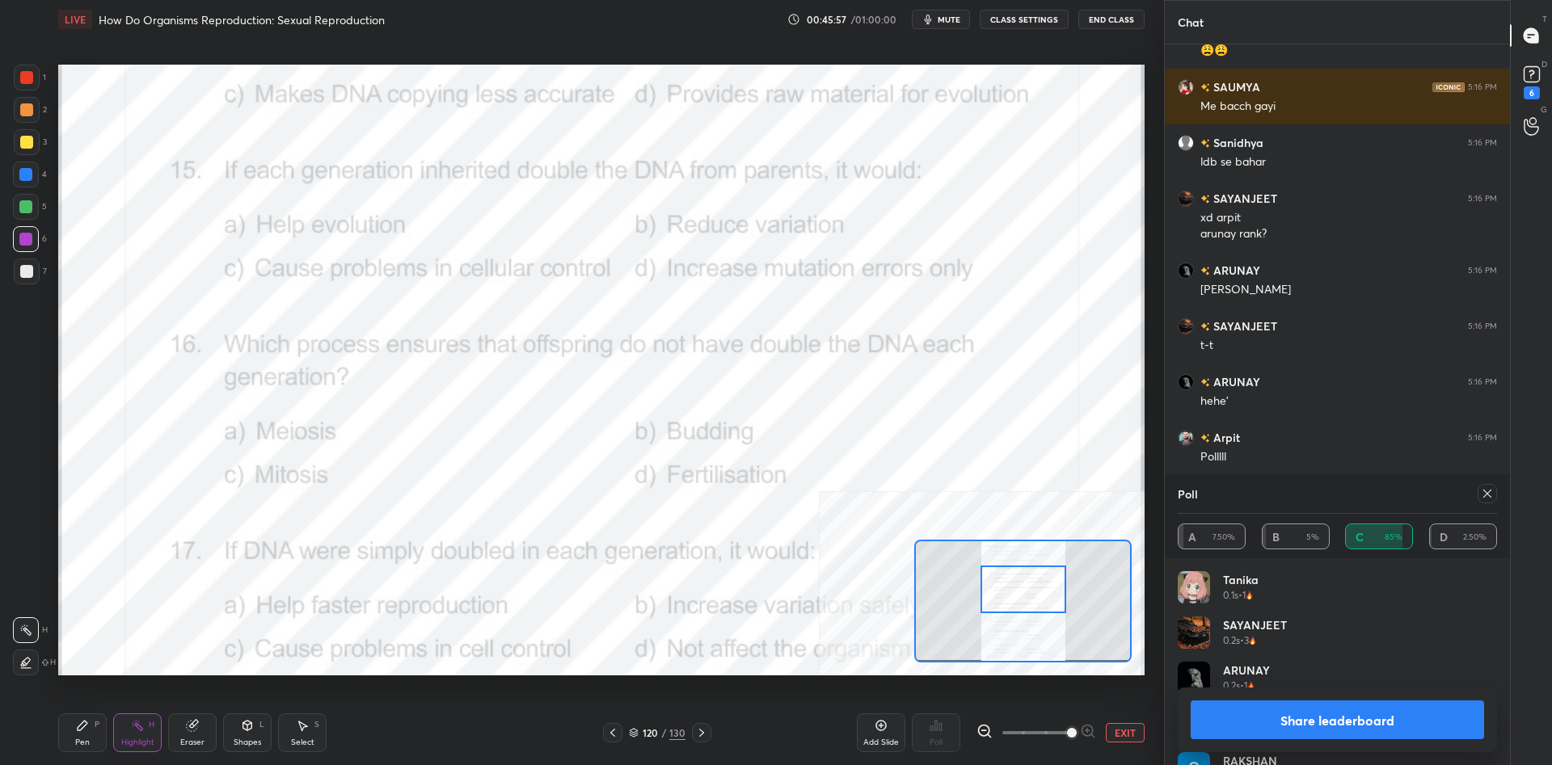
scroll to position [34679, 0]
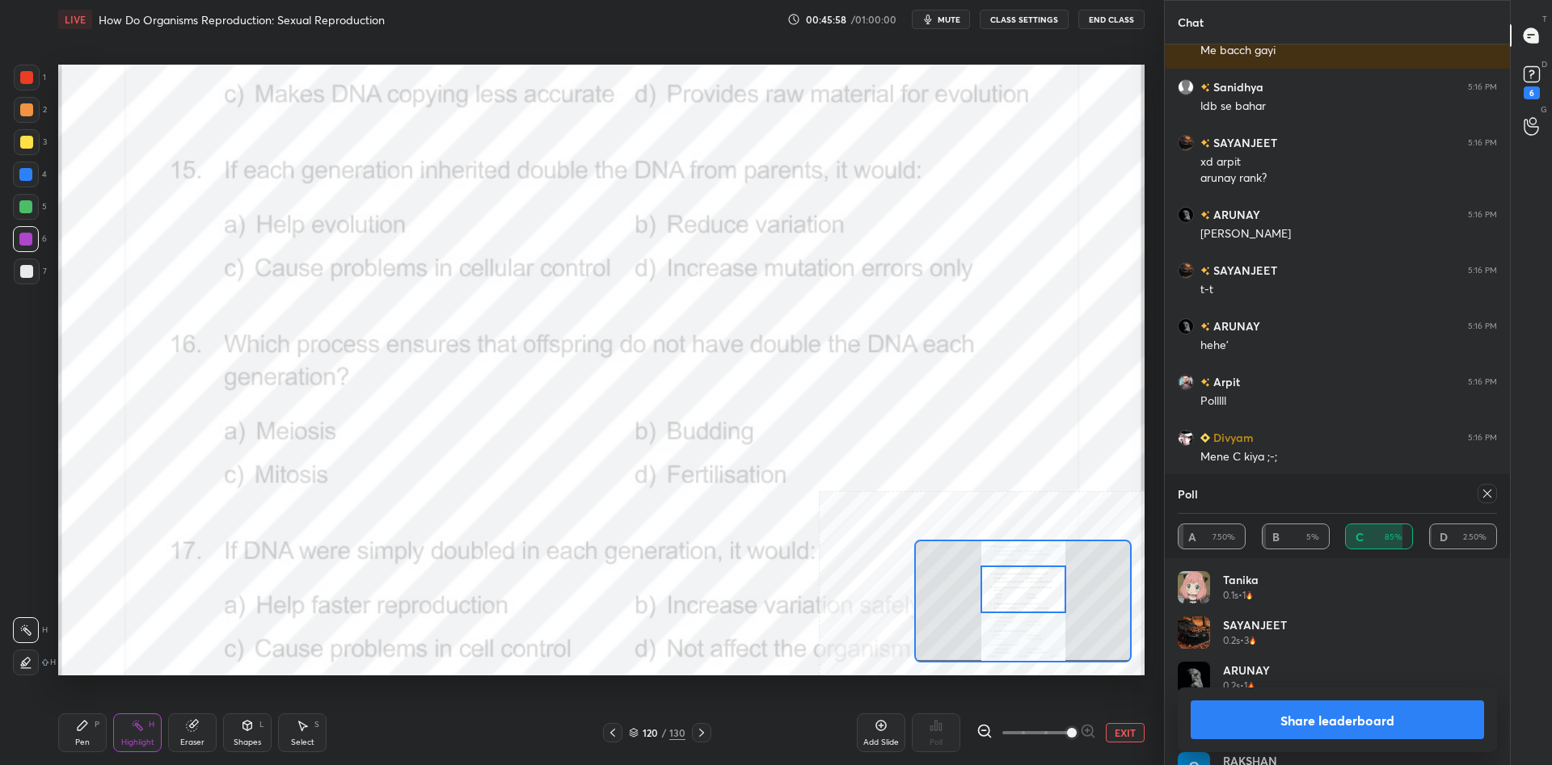
click at [1296, 712] on button "Share leaderboard" at bounding box center [1336, 720] width 293 height 39
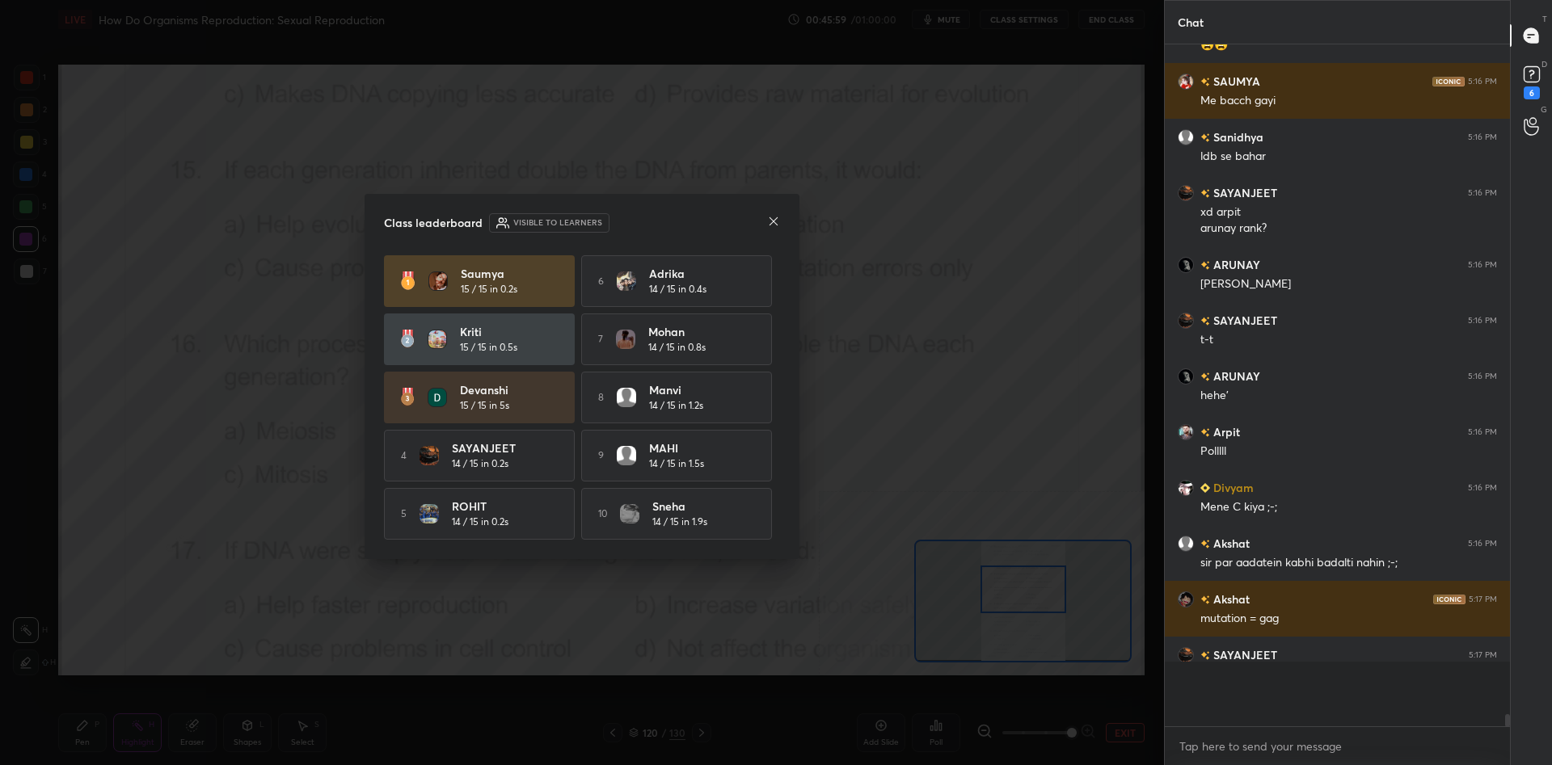
scroll to position [680, 345]
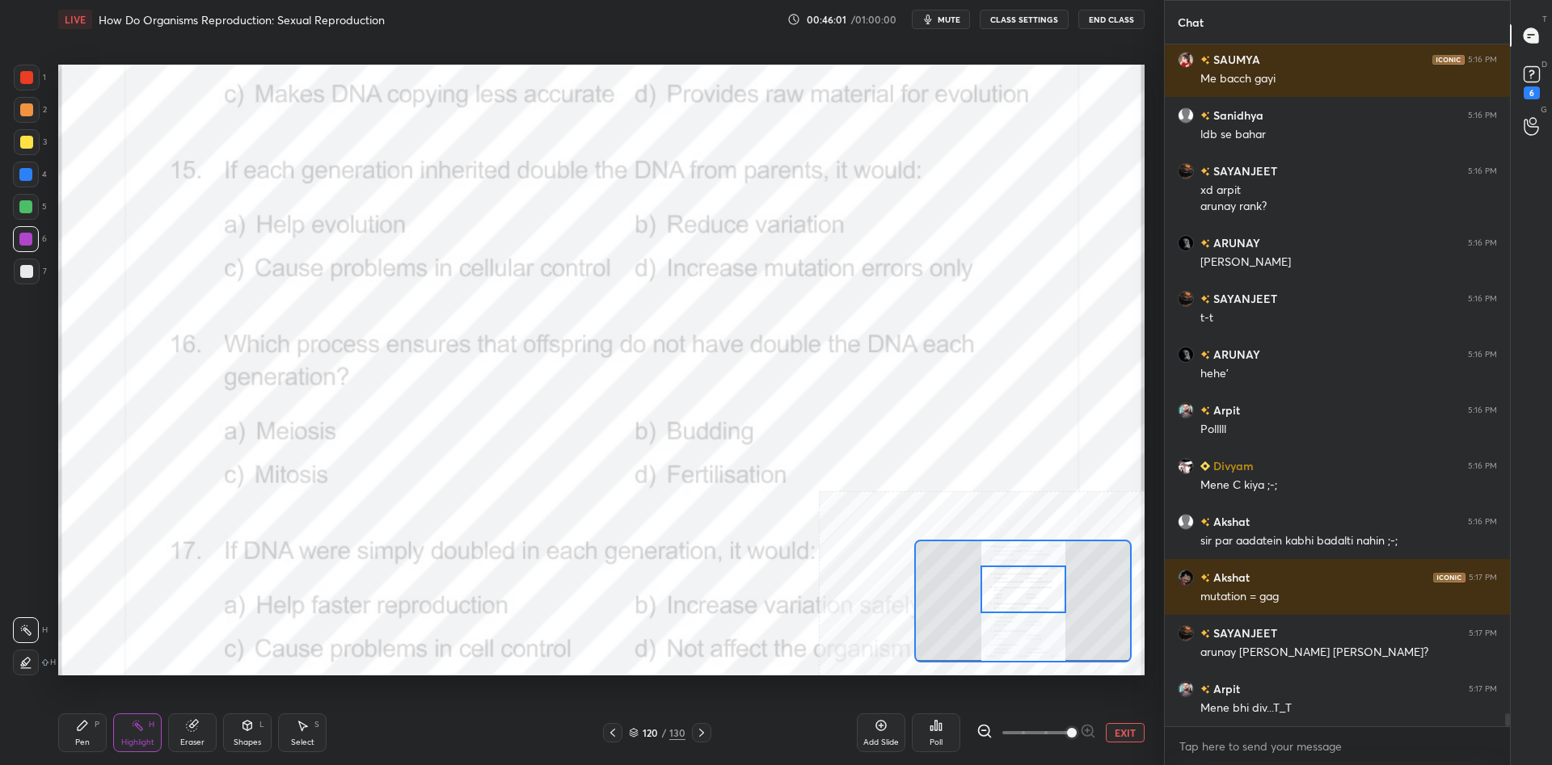
click at [91, 726] on div "Pen P" at bounding box center [82, 733] width 48 height 39
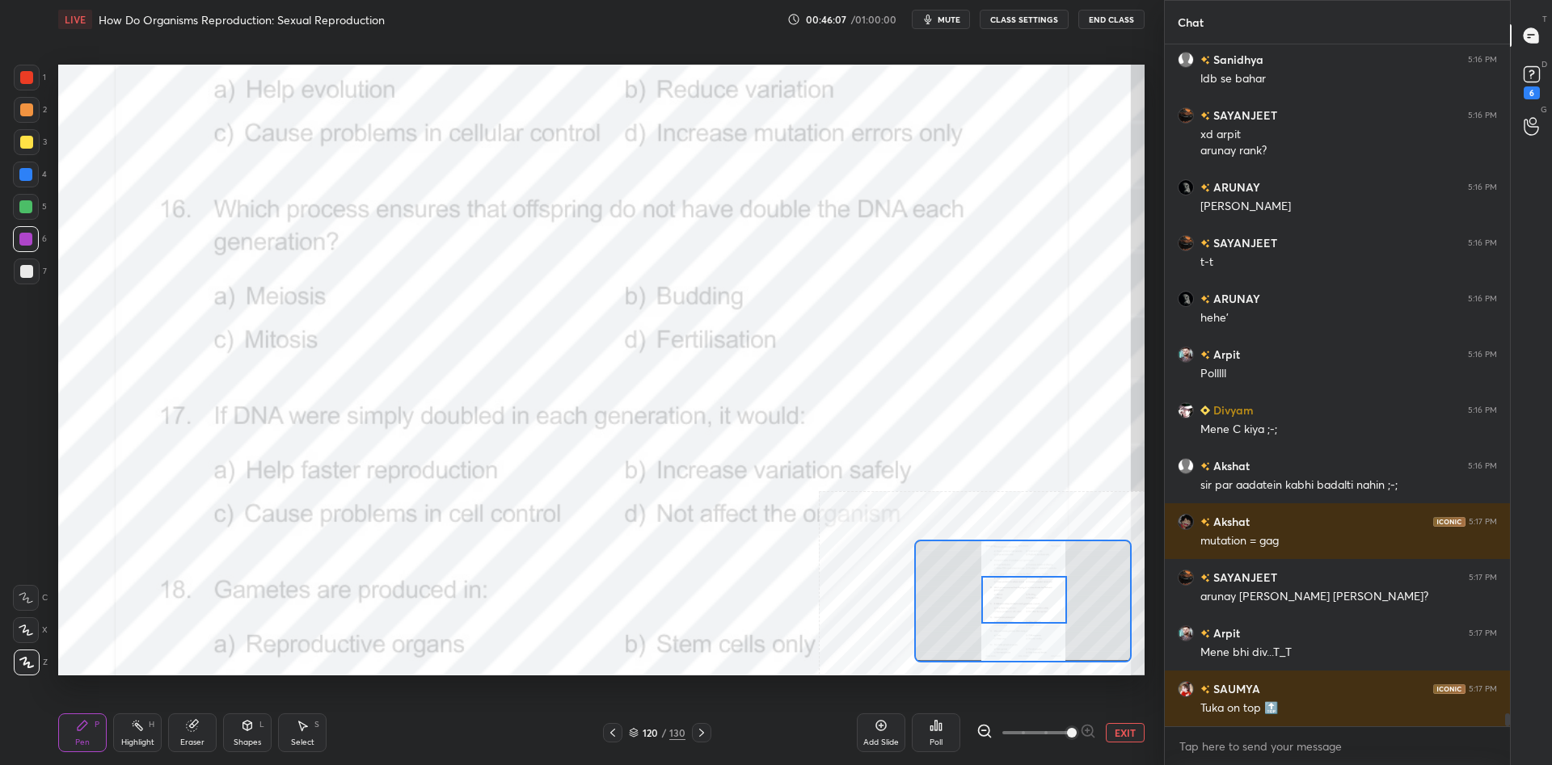
drag, startPoint x: 1017, startPoint y: 587, endPoint x: 1017, endPoint y: 598, distance: 10.5
click at [1017, 598] on div at bounding box center [1024, 600] width 86 height 48
click at [133, 723] on circle at bounding box center [133, 724] width 2 height 2
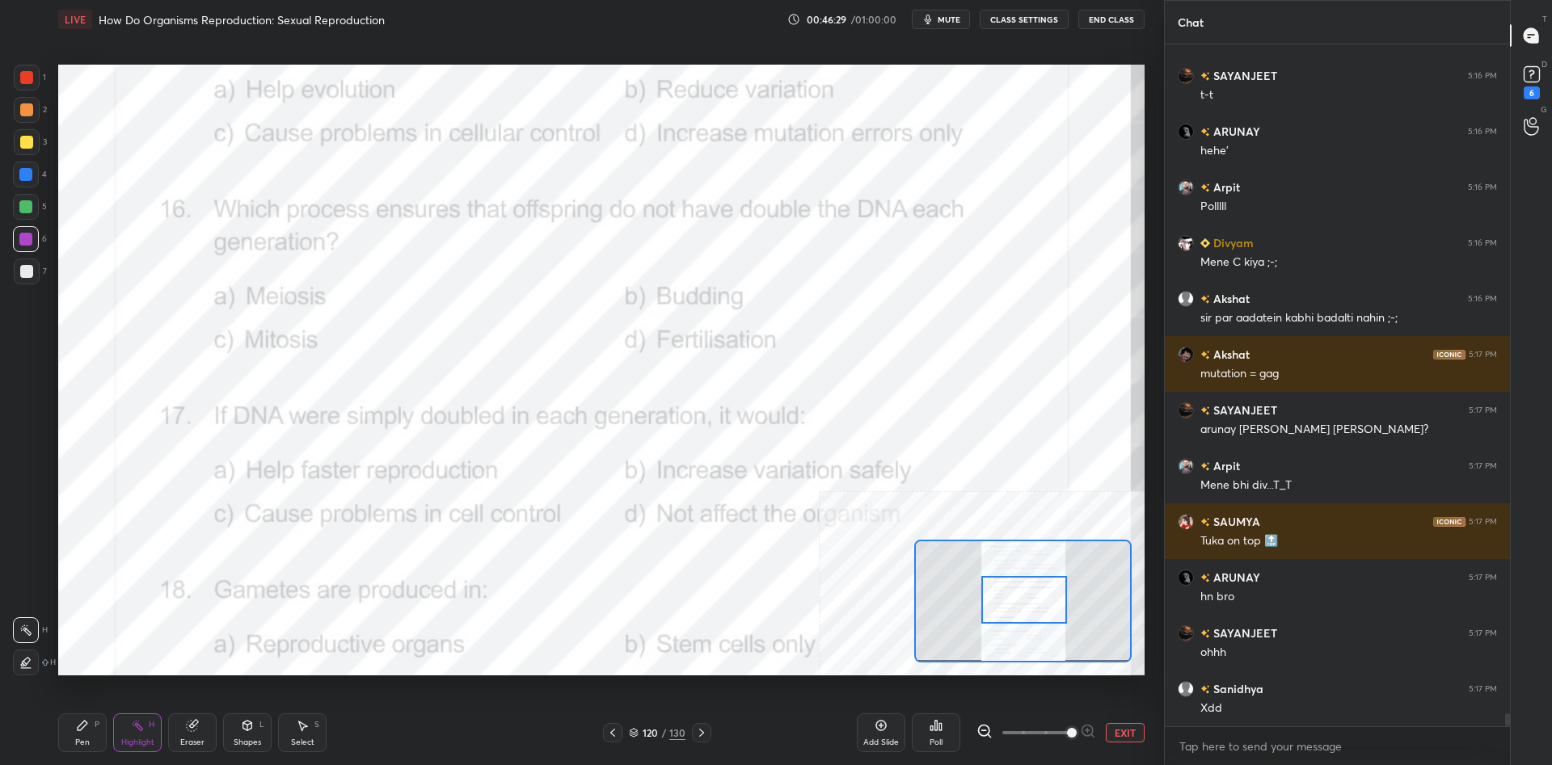
click at [942, 737] on div "Poll" at bounding box center [936, 733] width 48 height 39
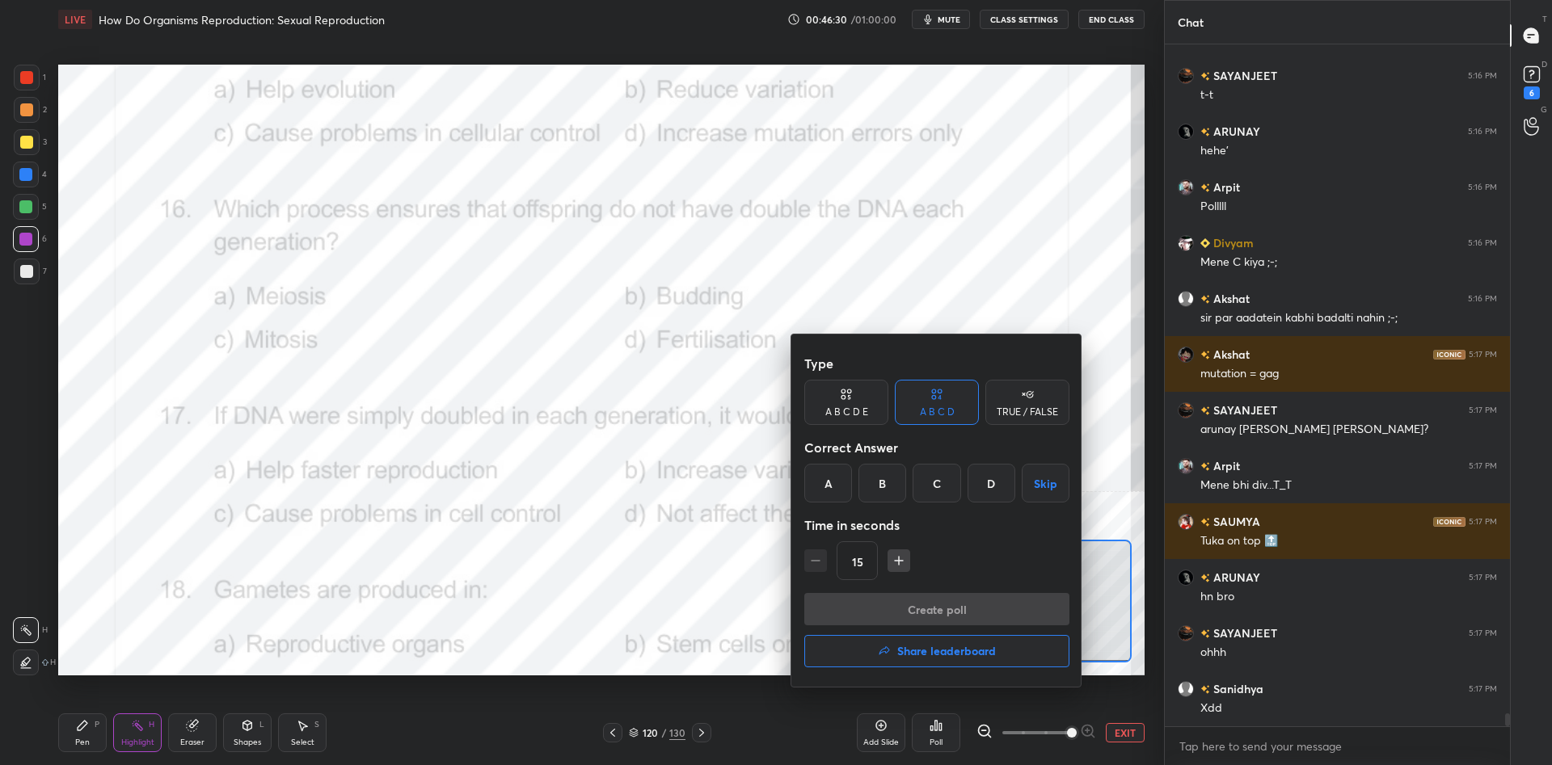
click at [837, 494] on div "A" at bounding box center [828, 483] width 48 height 39
click at [866, 612] on button "Create poll" at bounding box center [936, 609] width 265 height 32
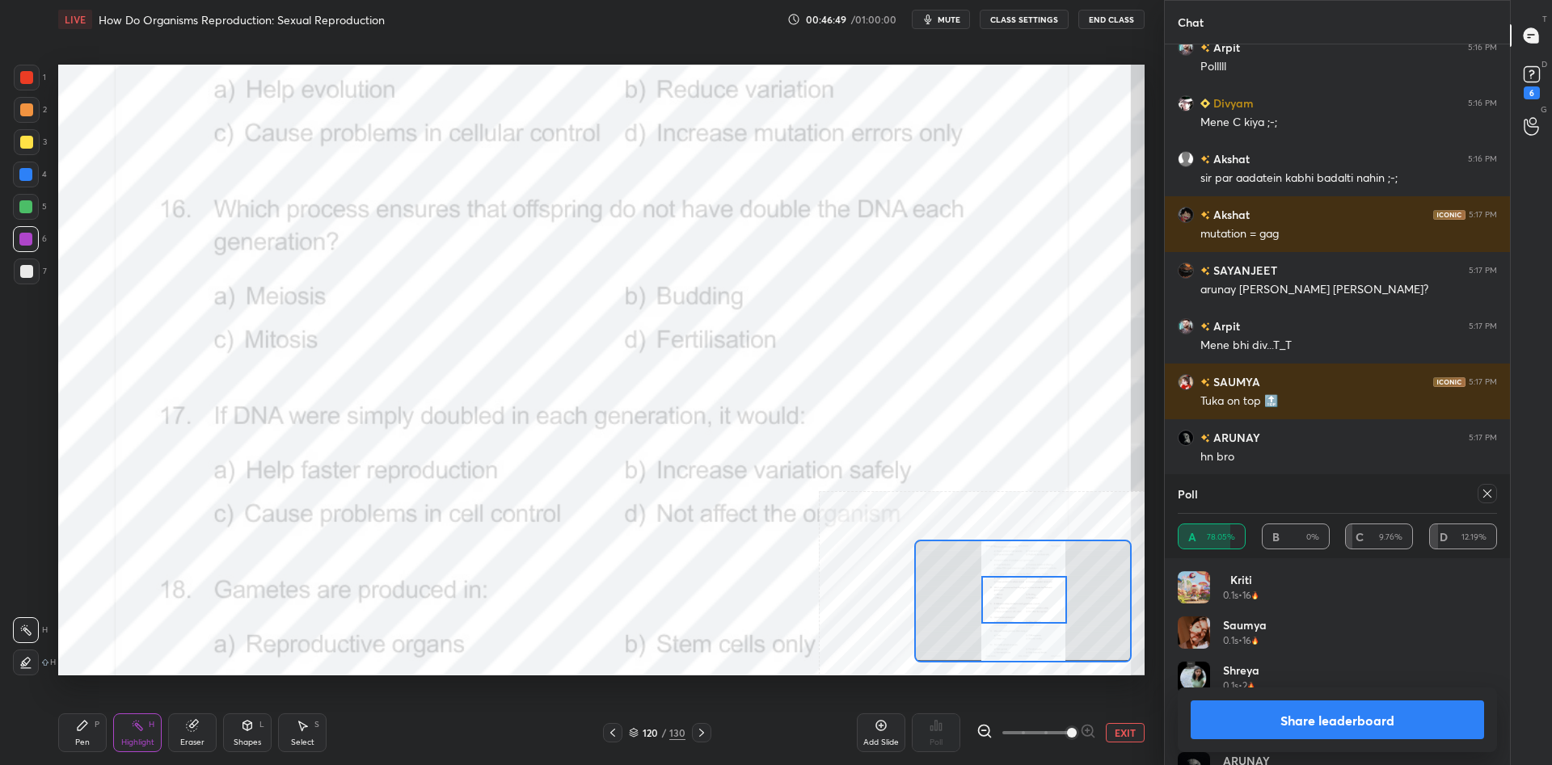
click at [1244, 718] on button "Share leaderboard" at bounding box center [1336, 720] width 293 height 39
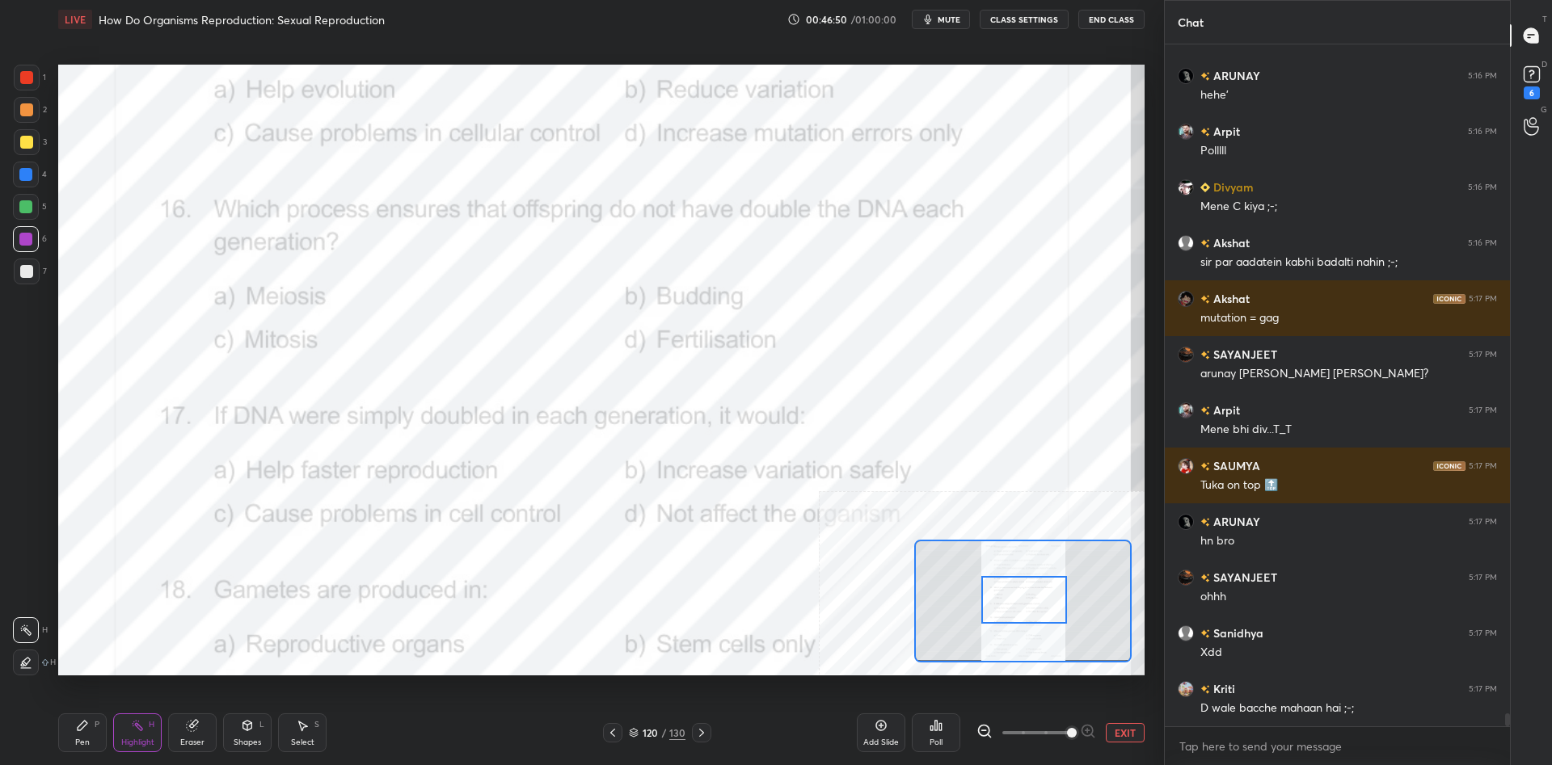
click at [102, 723] on div "Pen P" at bounding box center [82, 733] width 48 height 39
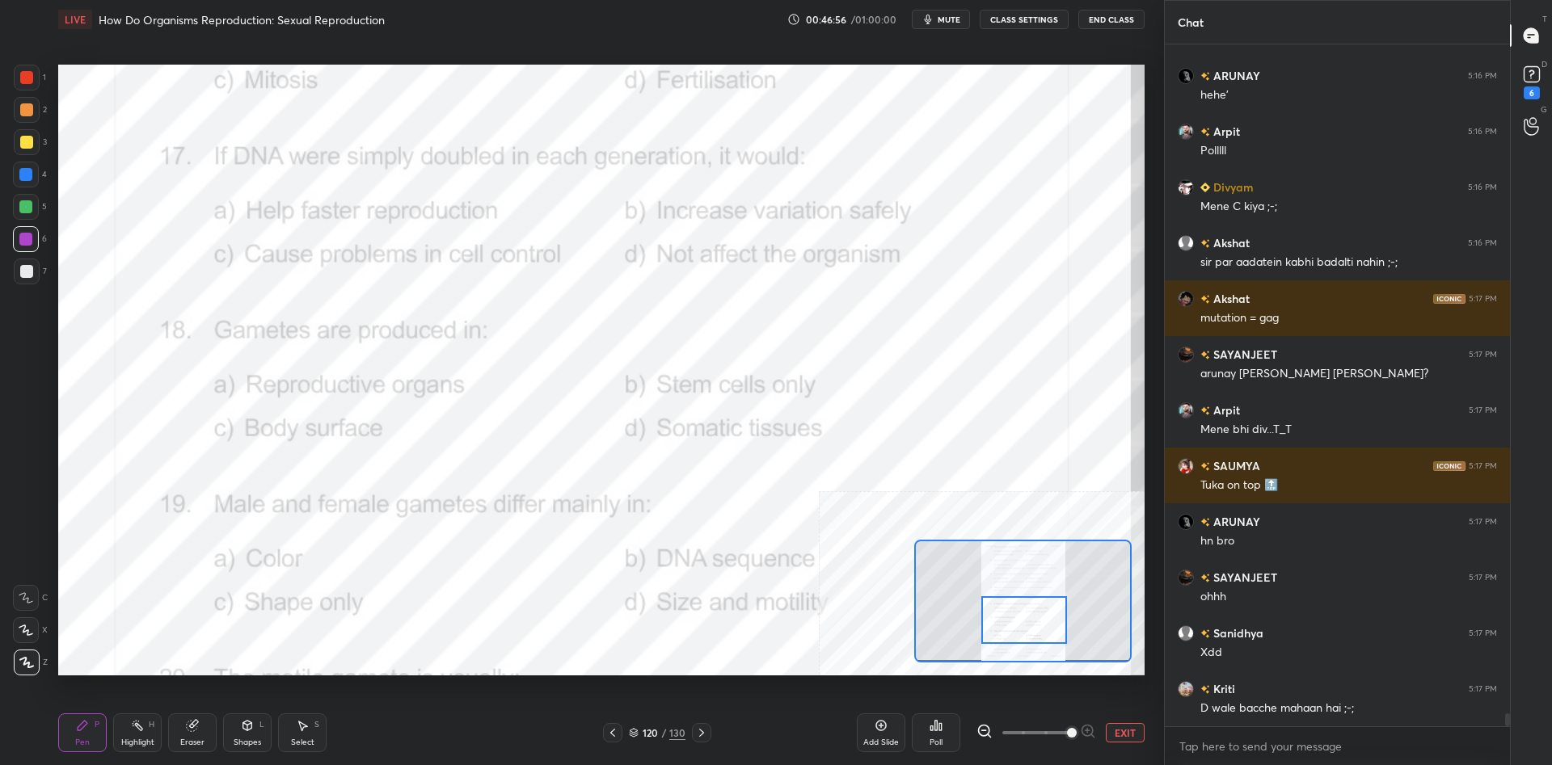
click at [143, 728] on icon at bounding box center [137, 725] width 13 height 13
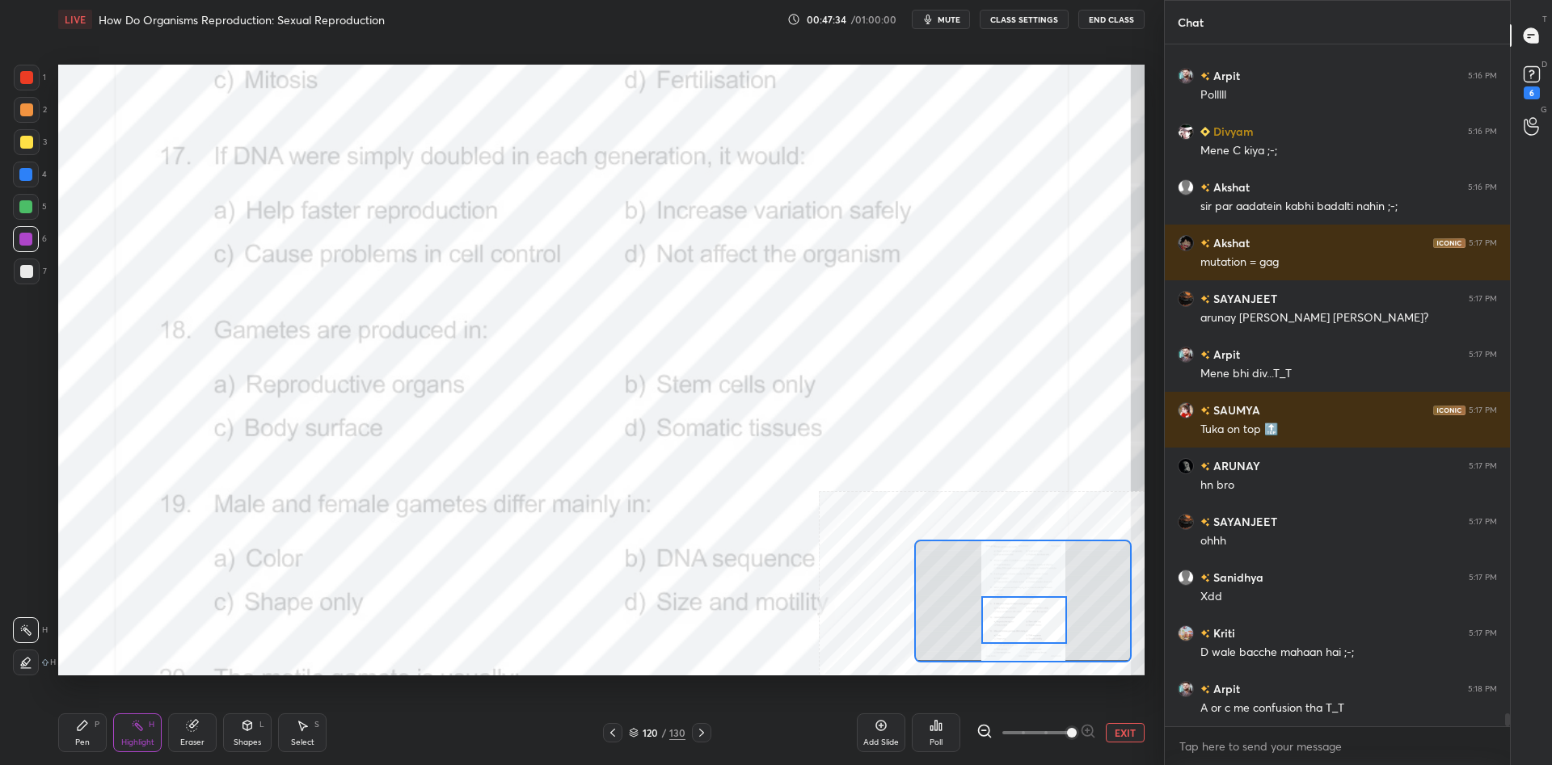
click at [947, 737] on div "Poll" at bounding box center [936, 733] width 48 height 39
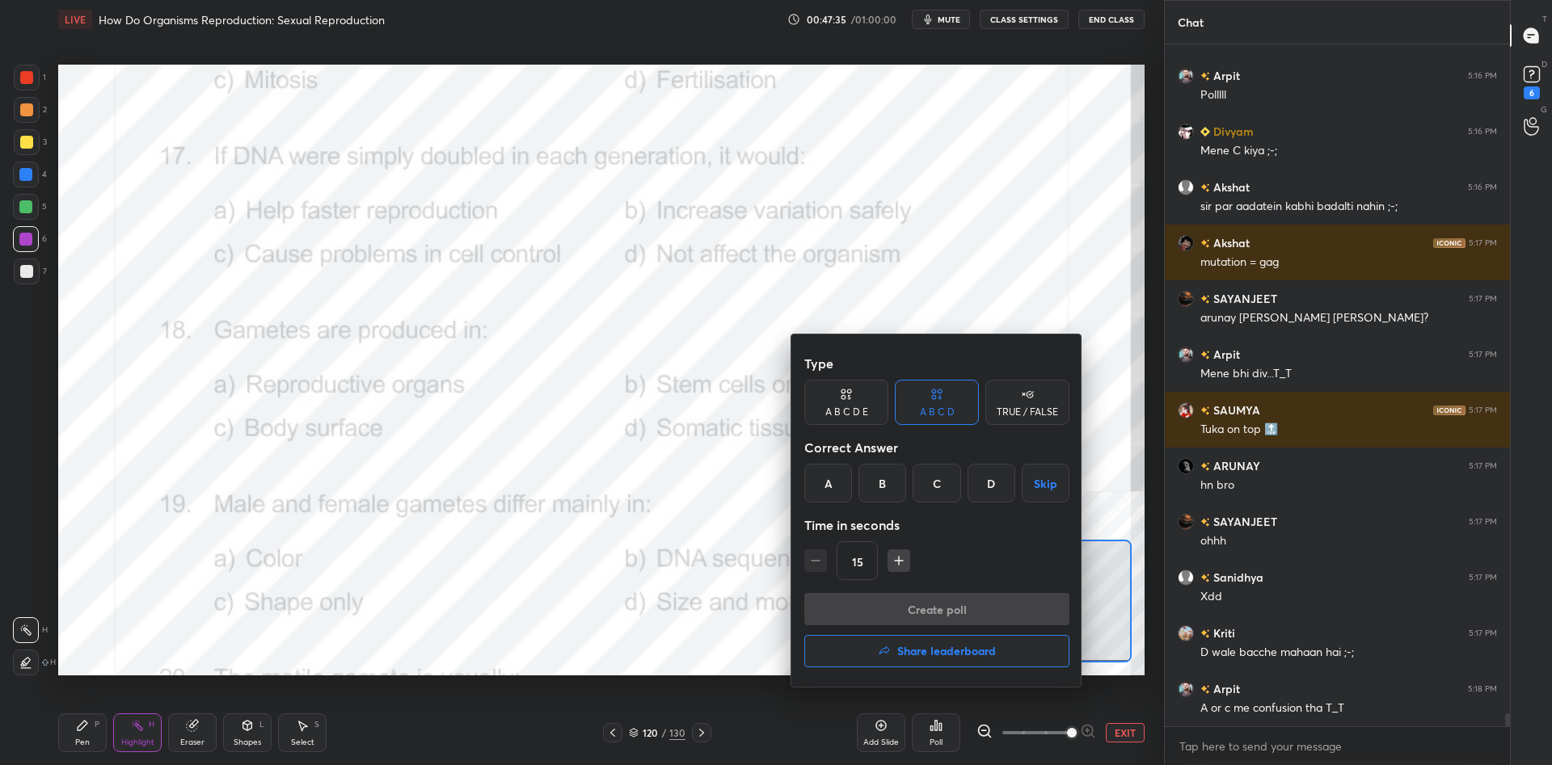
click at [928, 491] on div "C" at bounding box center [936, 483] width 48 height 39
click at [934, 600] on button "Create poll" at bounding box center [936, 609] width 265 height 32
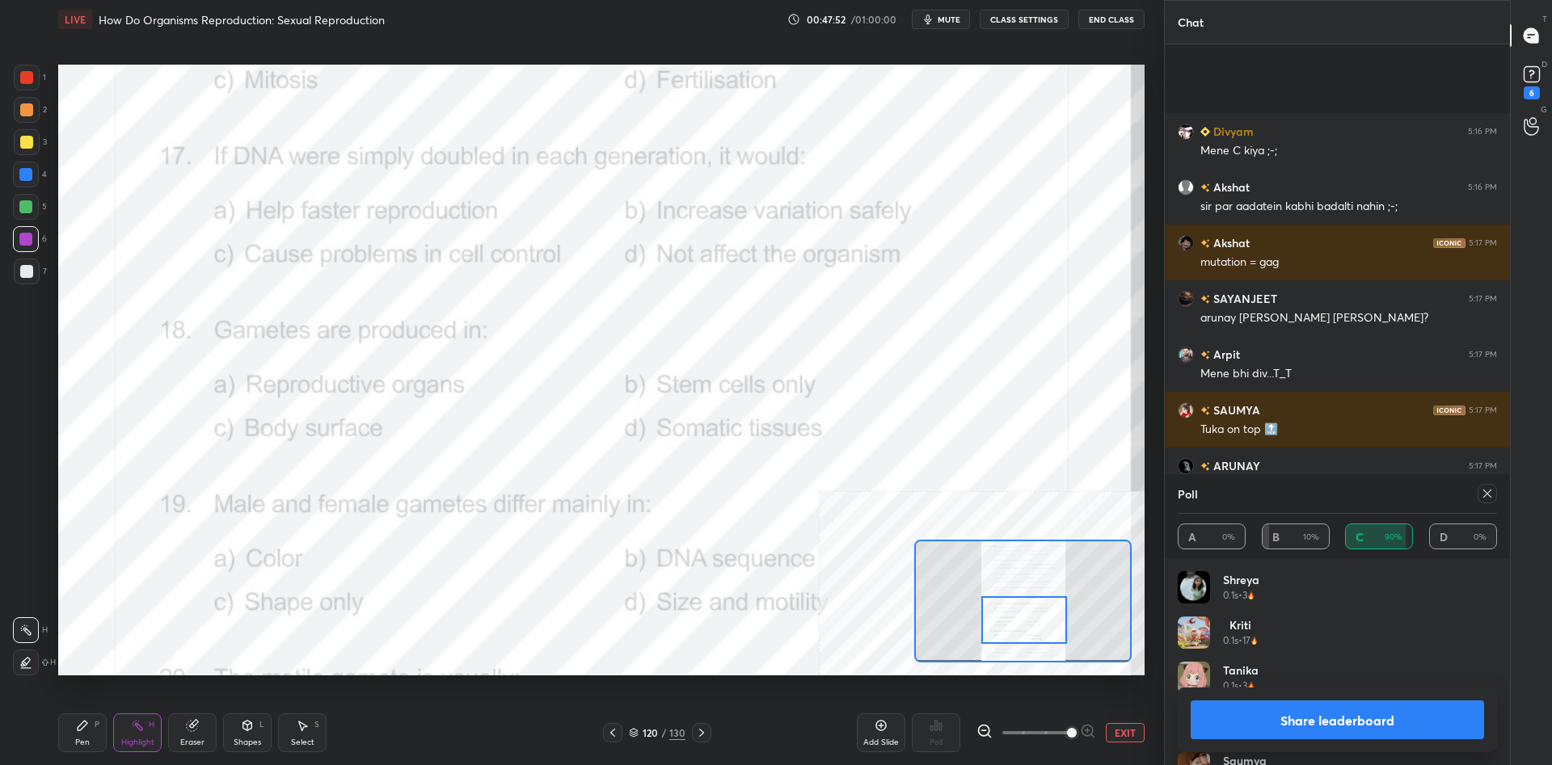
scroll to position [35125, 0]
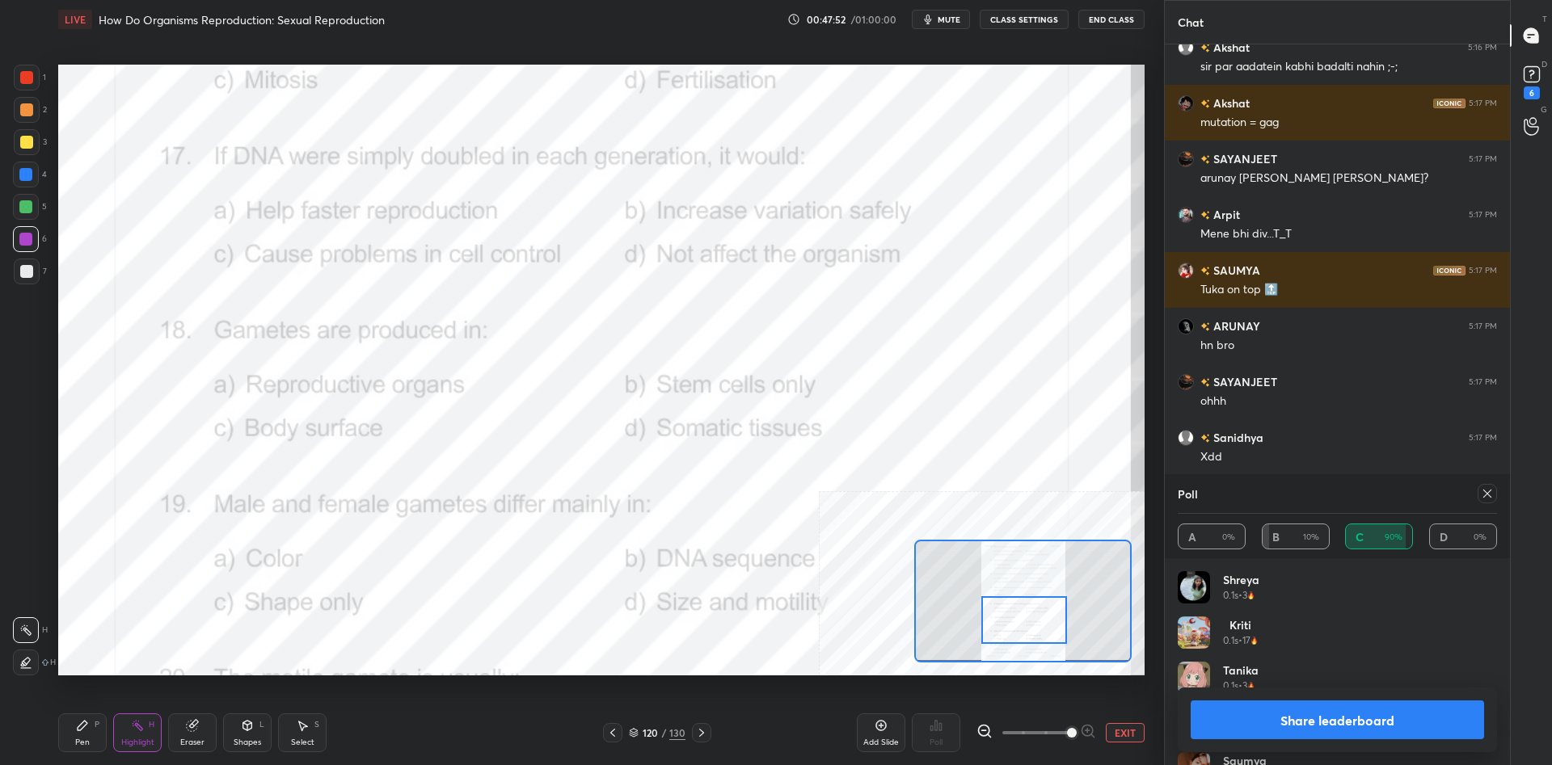
click at [1317, 726] on button "Share leaderboard" at bounding box center [1336, 720] width 293 height 39
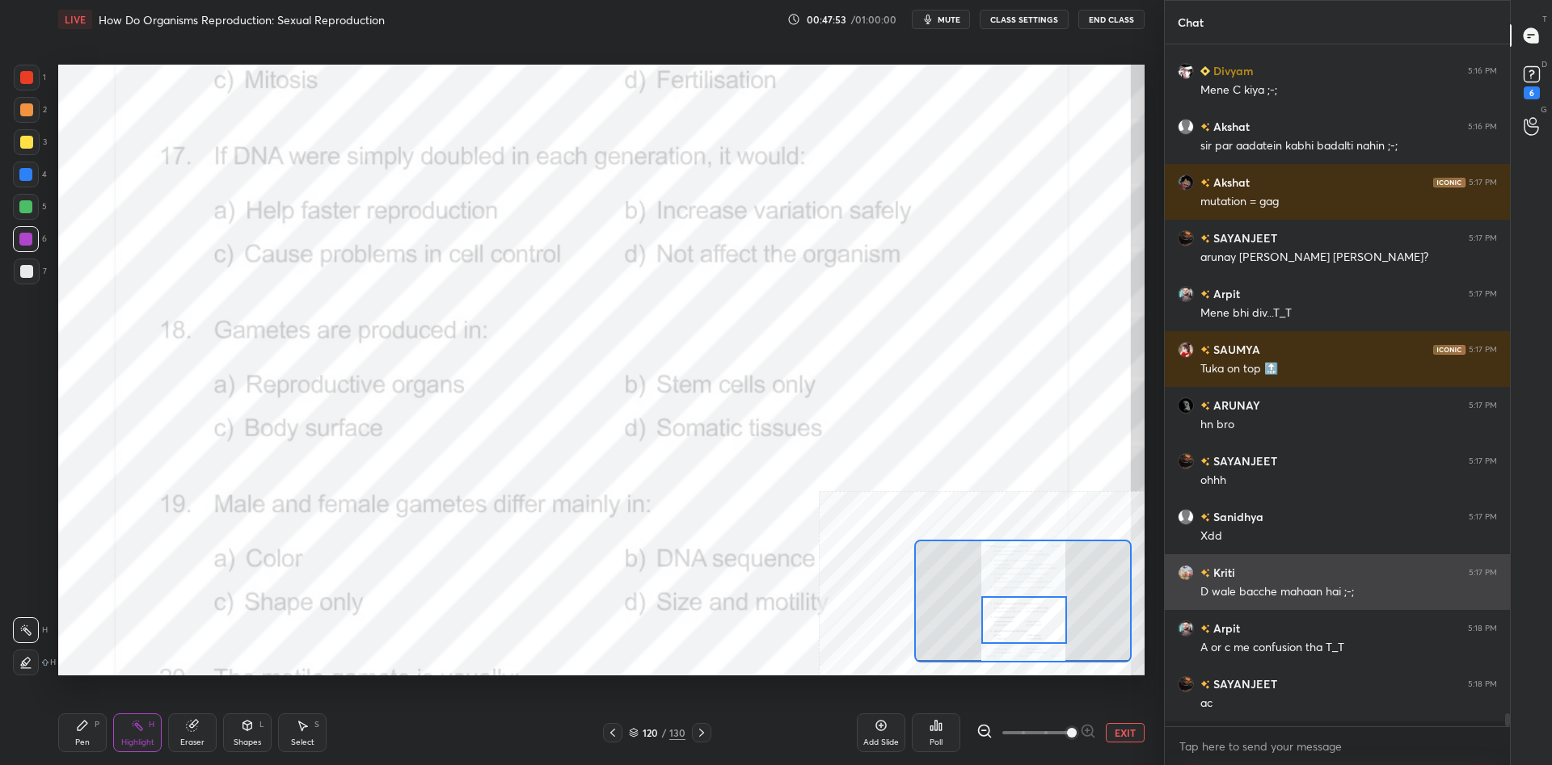
scroll to position [721, 345]
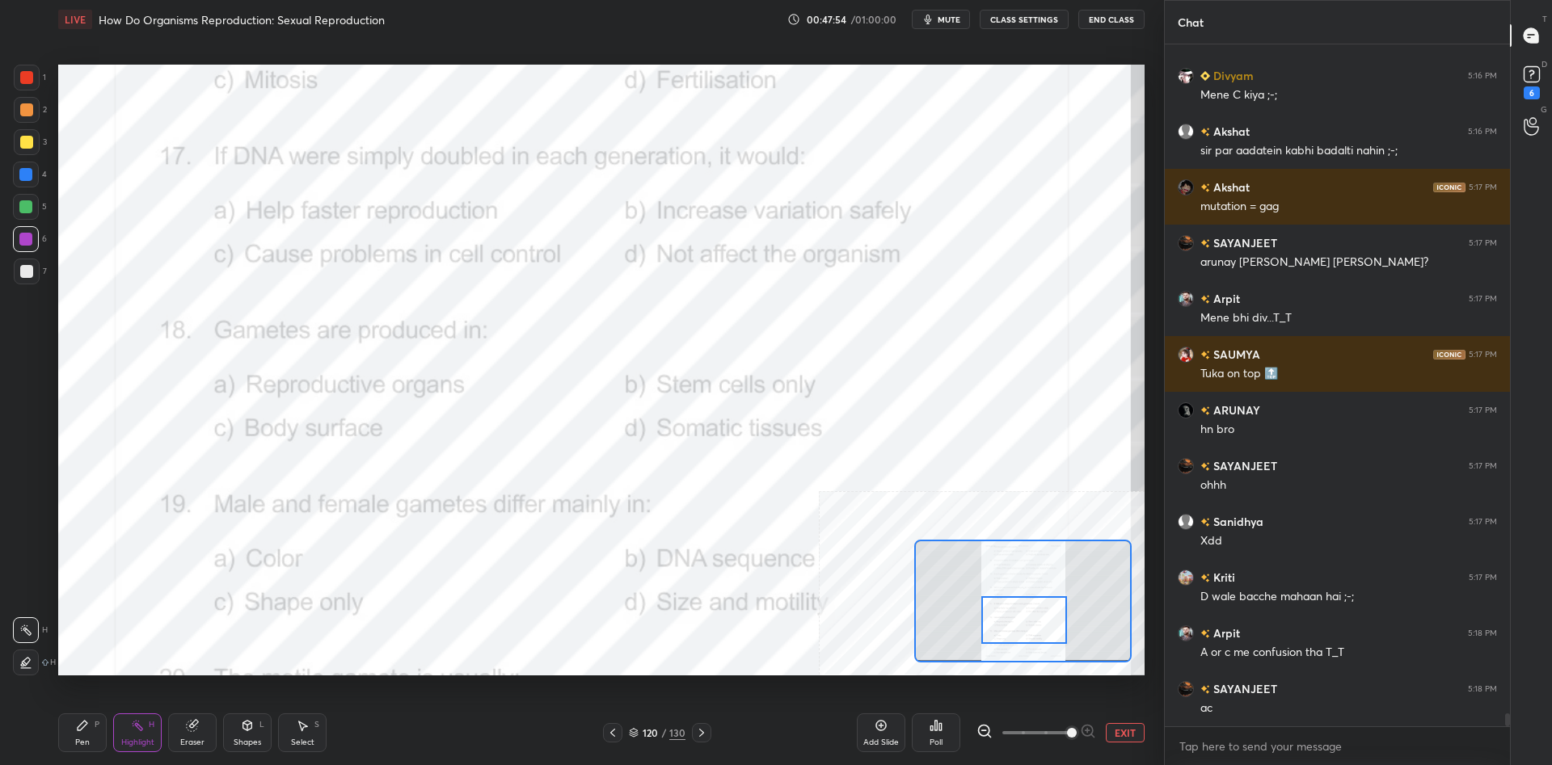
click at [70, 739] on div "Pen P" at bounding box center [82, 733] width 48 height 39
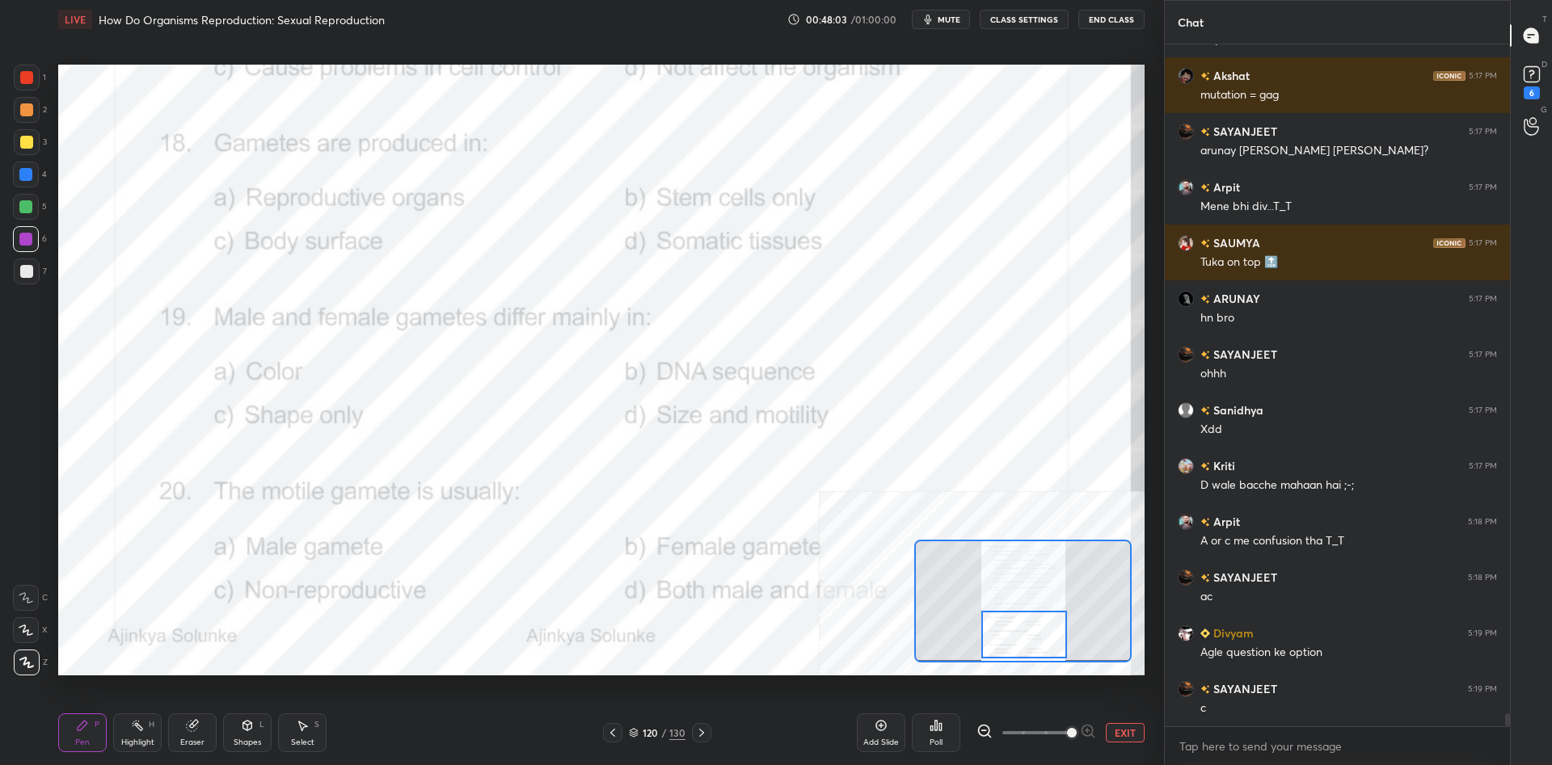
scroll to position [35168, 0]
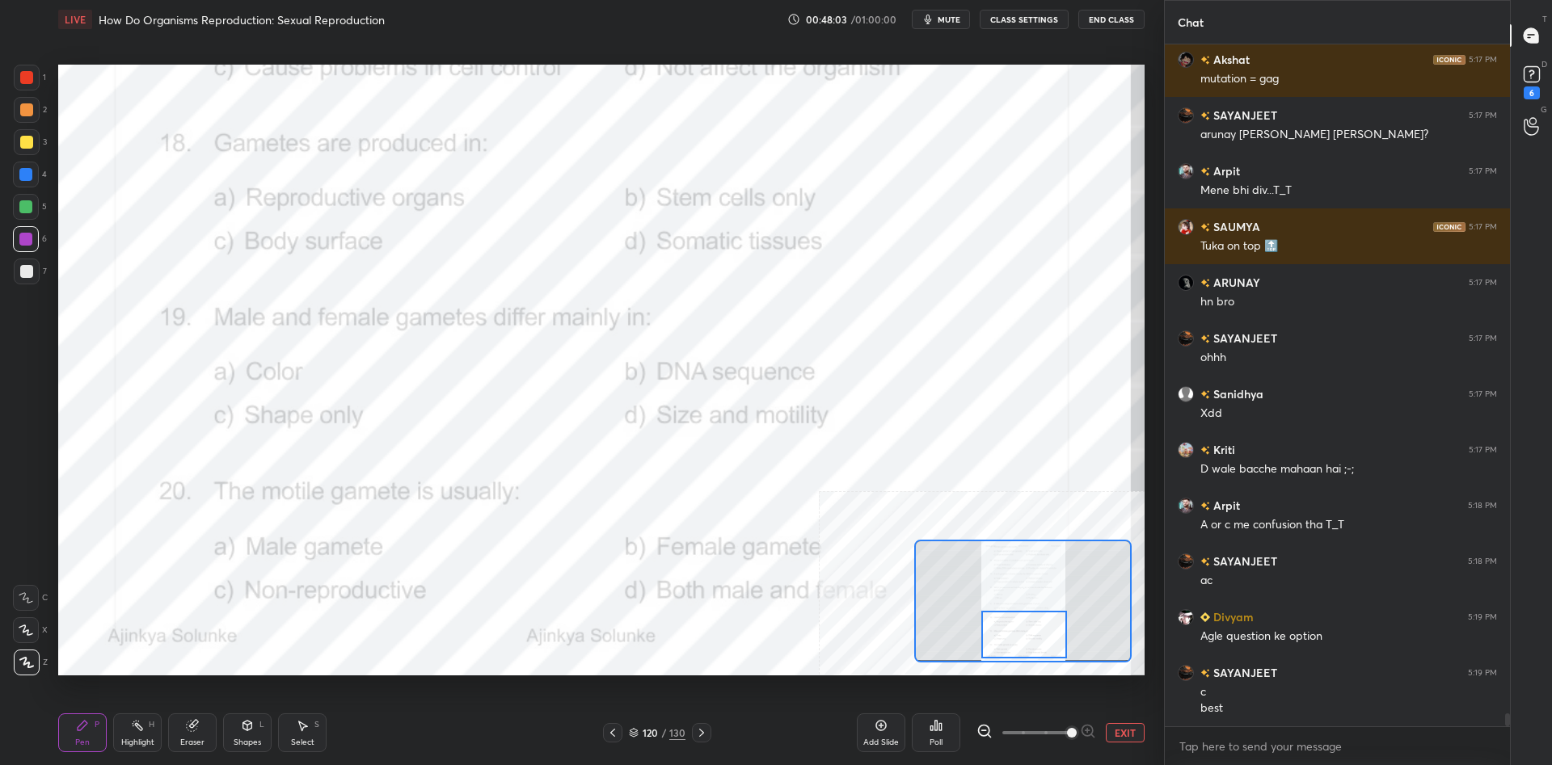
click at [116, 735] on div "Highlight H" at bounding box center [137, 733] width 48 height 39
click at [937, 725] on icon at bounding box center [935, 725] width 13 height 13
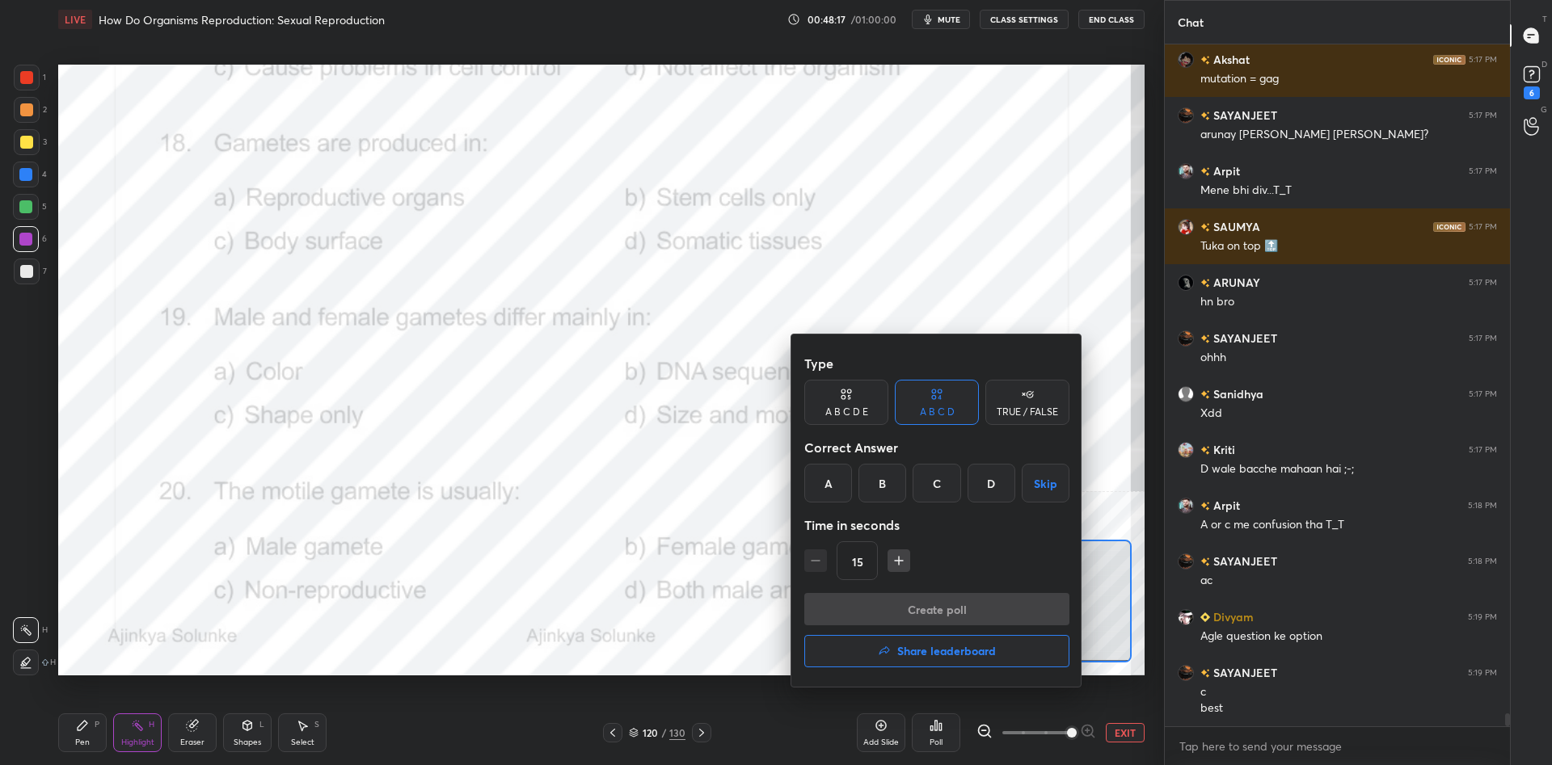
click at [844, 475] on div "A" at bounding box center [828, 483] width 48 height 39
click at [869, 600] on button "Create poll" at bounding box center [936, 609] width 265 height 32
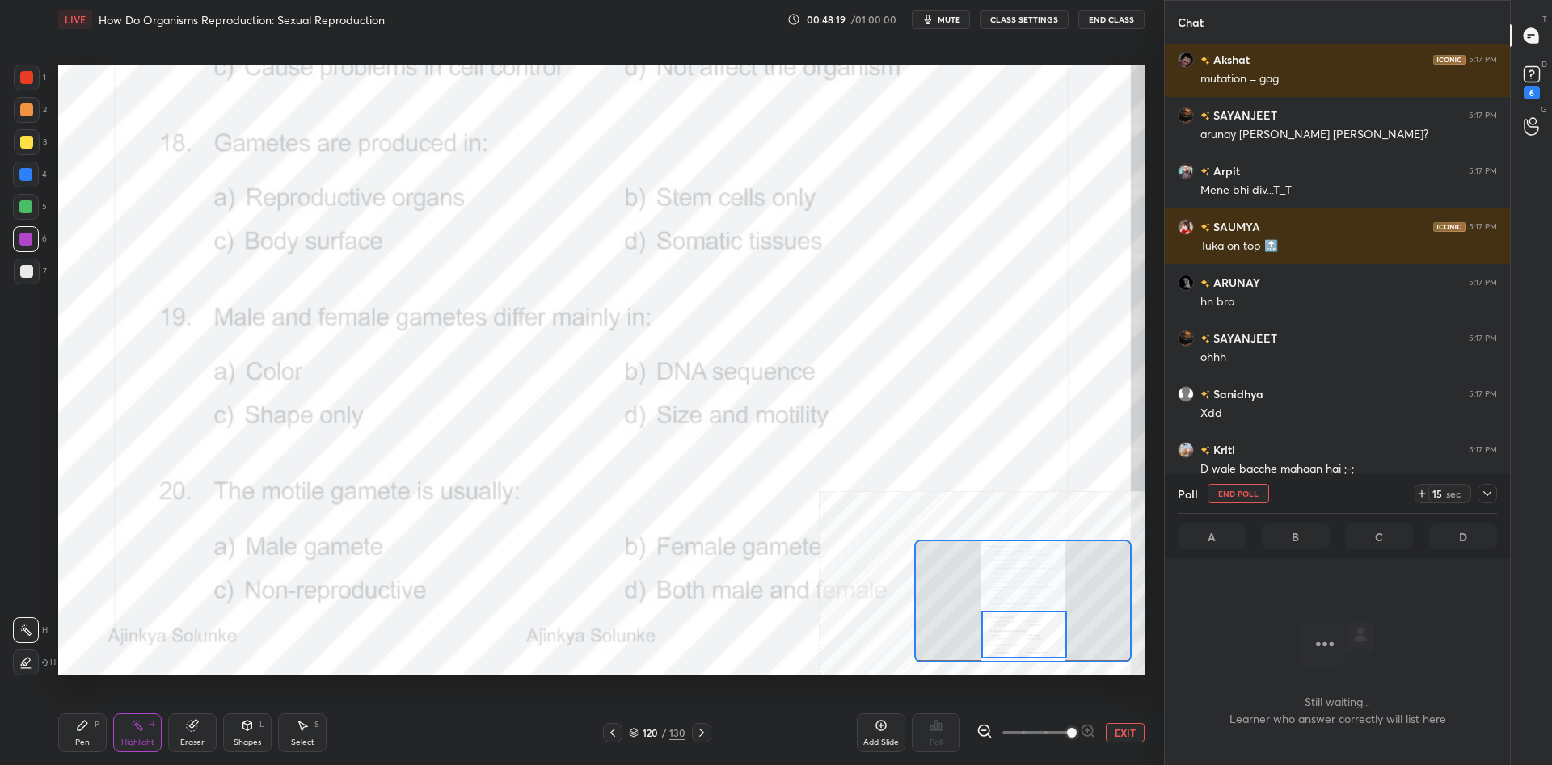
scroll to position [598, 345]
click at [1485, 498] on icon at bounding box center [1486, 493] width 13 height 13
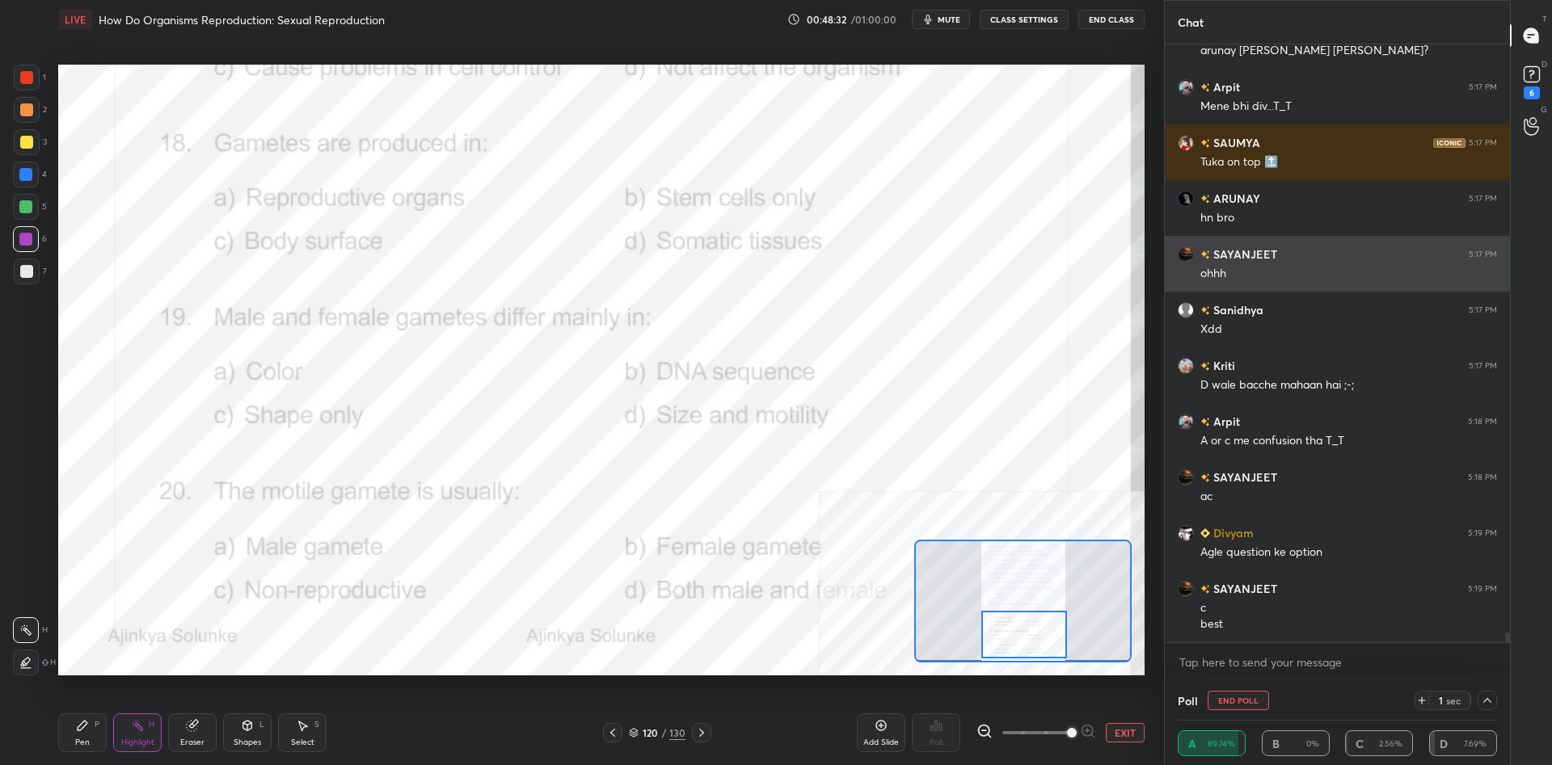
scroll to position [35268, 0]
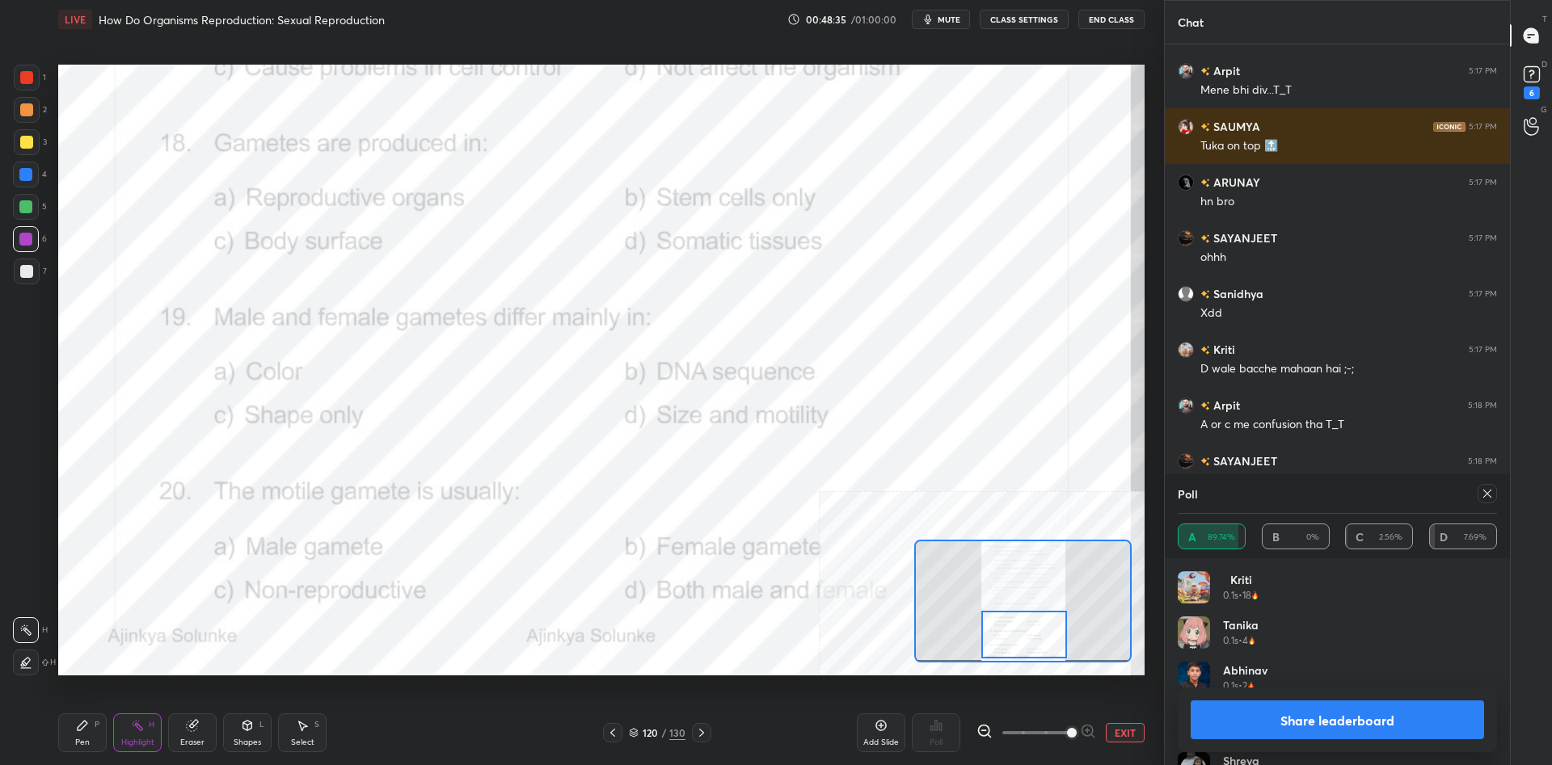
click at [1341, 734] on button "Share leaderboard" at bounding box center [1336, 720] width 293 height 39
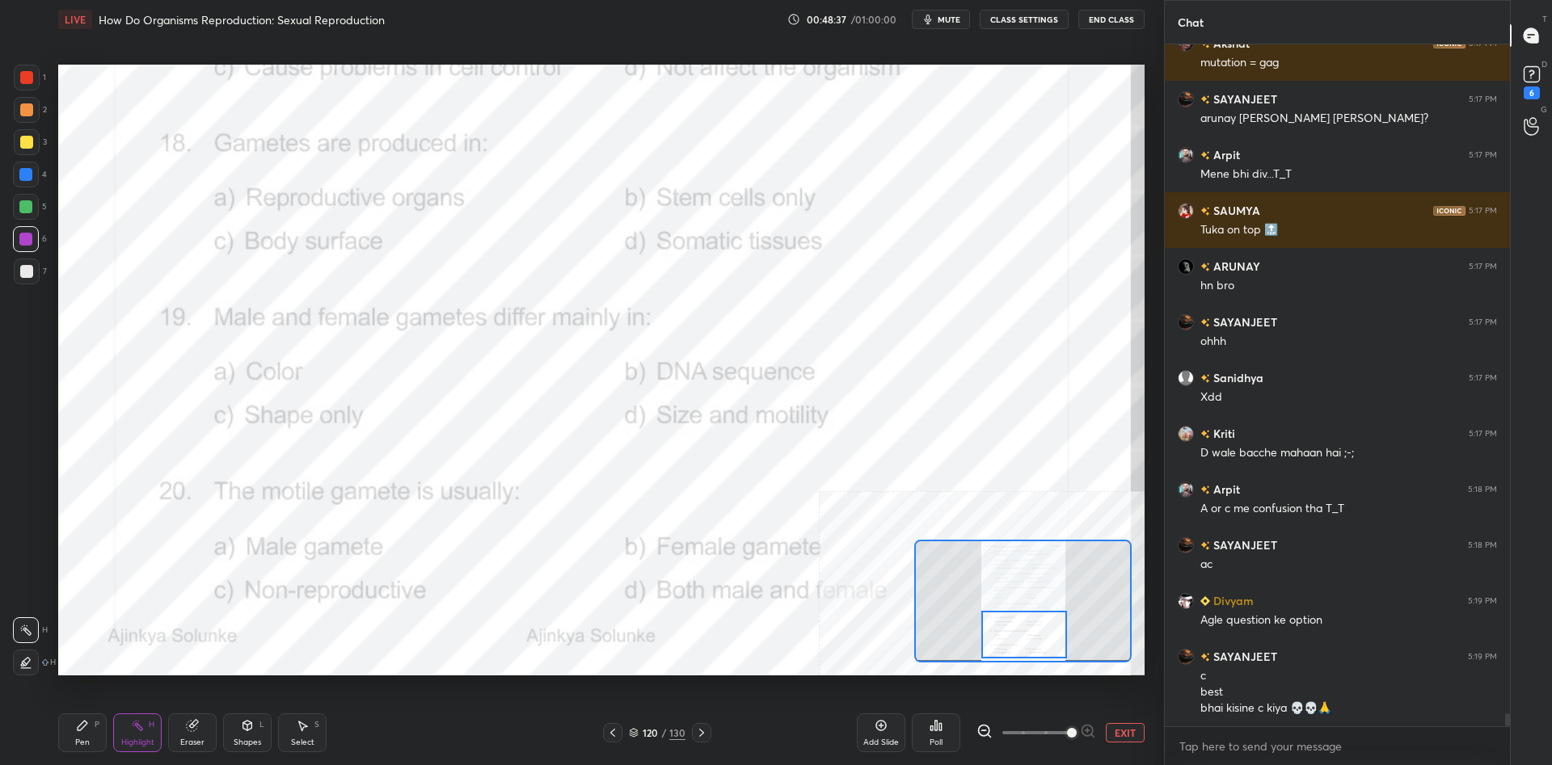
click at [85, 739] on div "Pen" at bounding box center [82, 743] width 15 height 8
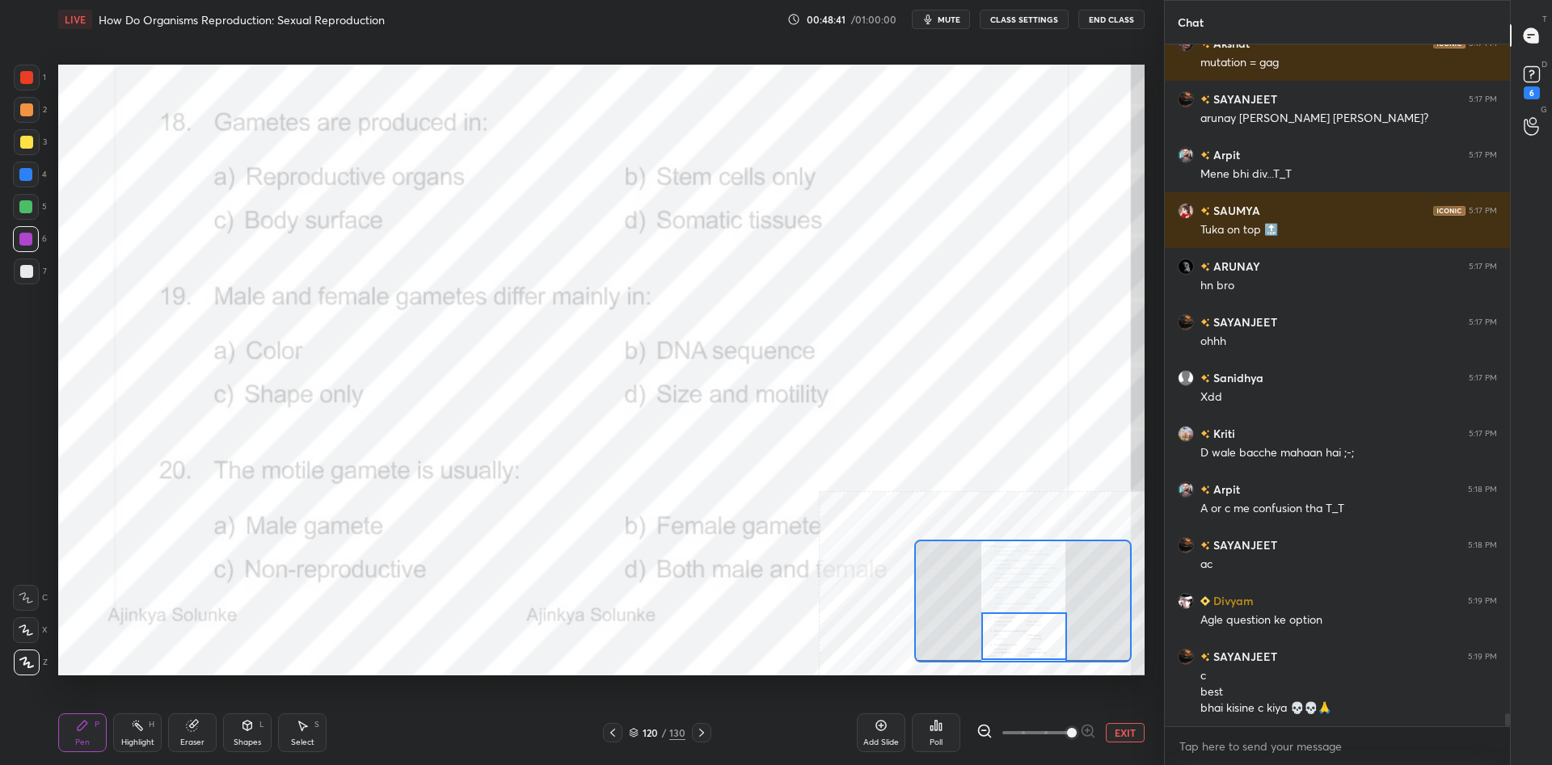
click at [1007, 638] on div at bounding box center [1024, 637] width 86 height 48
drag, startPoint x: 149, startPoint y: 721, endPoint x: 149, endPoint y: 711, distance: 9.7
click at [149, 722] on div "H" at bounding box center [152, 725] width 6 height 8
click at [930, 728] on icon at bounding box center [931, 728] width 2 height 4
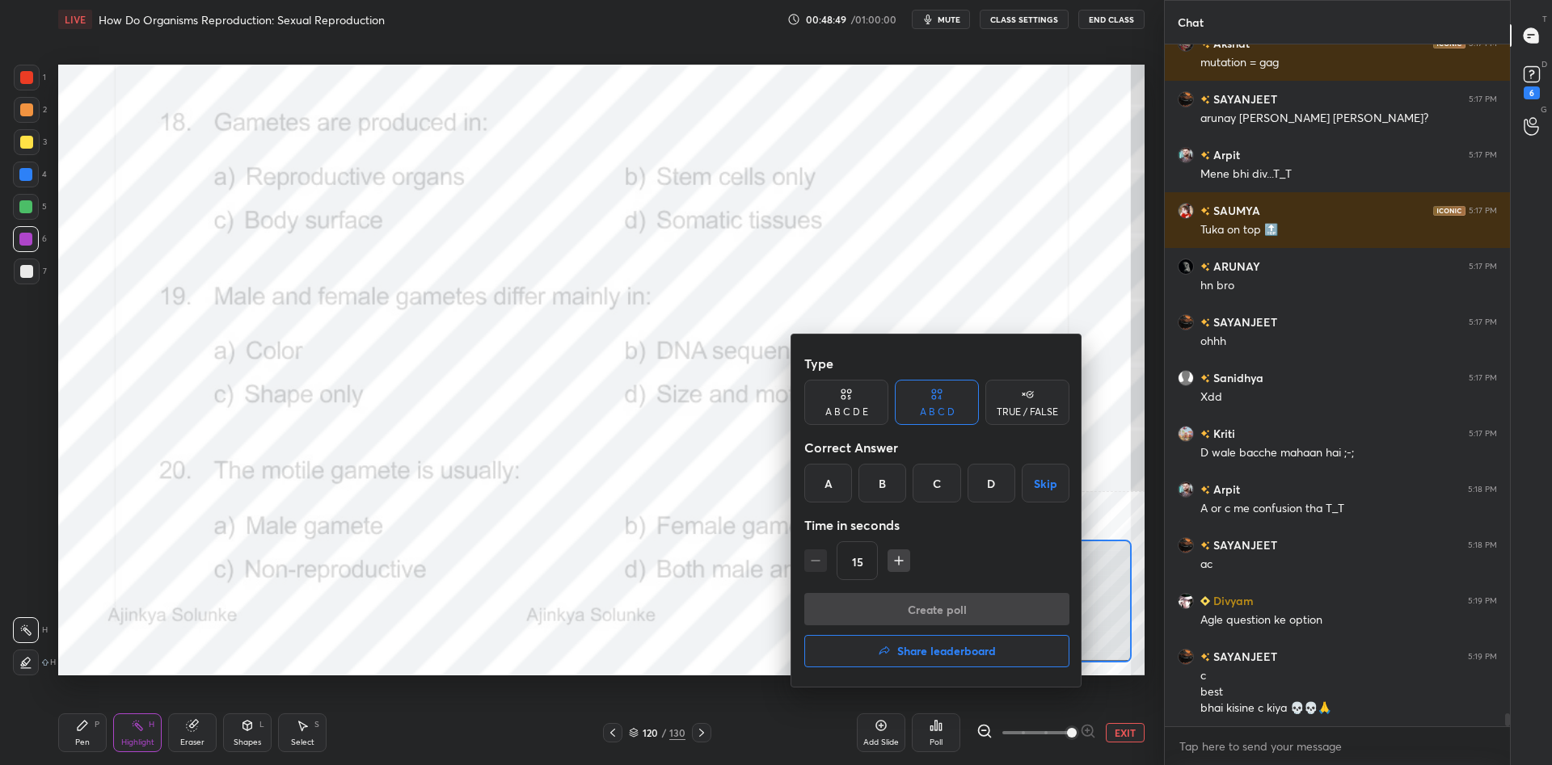
click at [992, 503] on div "Type A B C D E A B C D TRUE / FALSE Correct Answer A B C D Skip Time in seconds…" at bounding box center [936, 470] width 265 height 246
click at [999, 486] on div "D" at bounding box center [991, 483] width 48 height 39
click at [996, 597] on button "Create poll" at bounding box center [936, 609] width 265 height 32
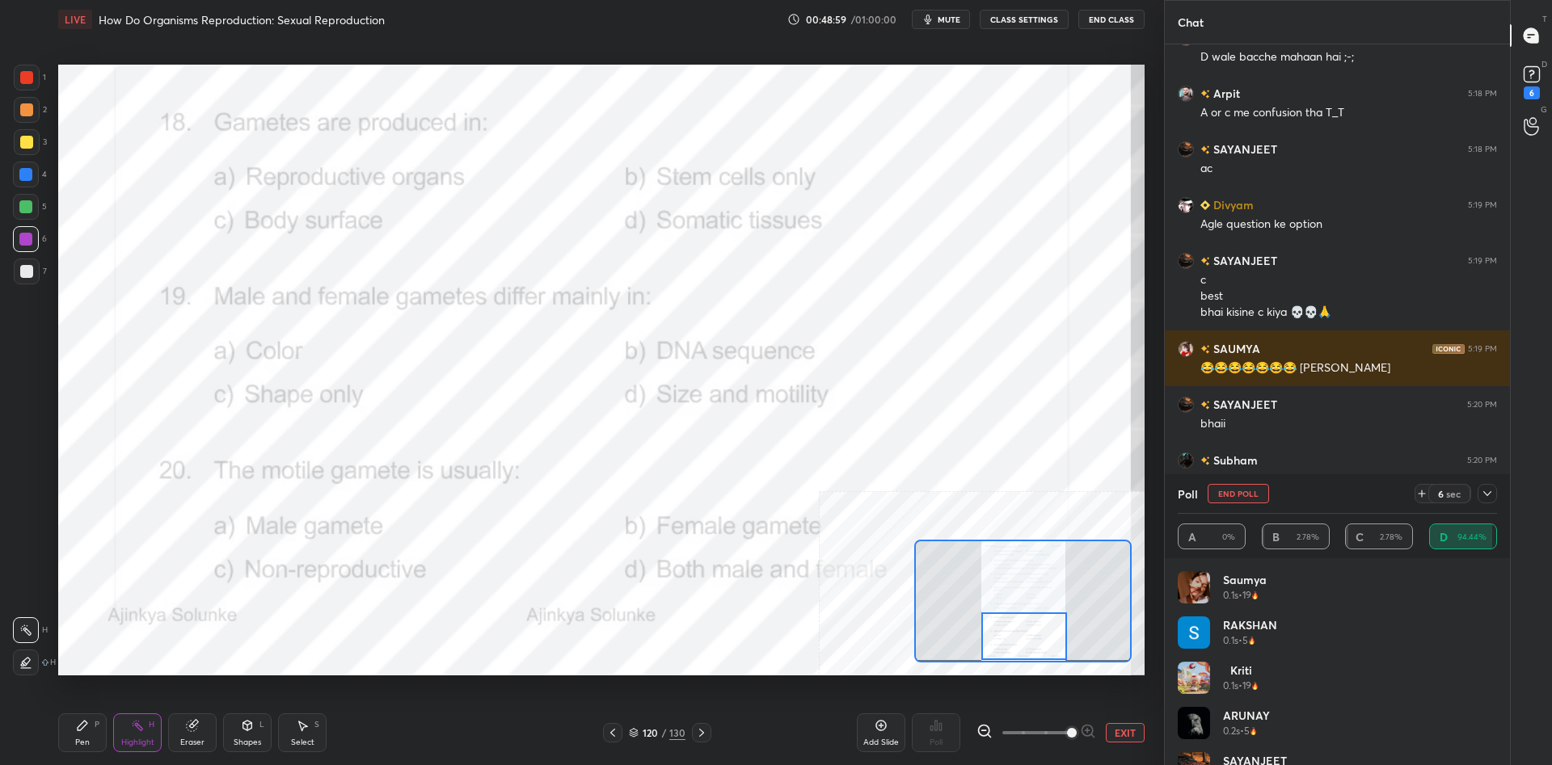
click at [780, 676] on div "Setting up your live class Poll for secs No correct answer Start poll" at bounding box center [601, 370] width 1099 height 662
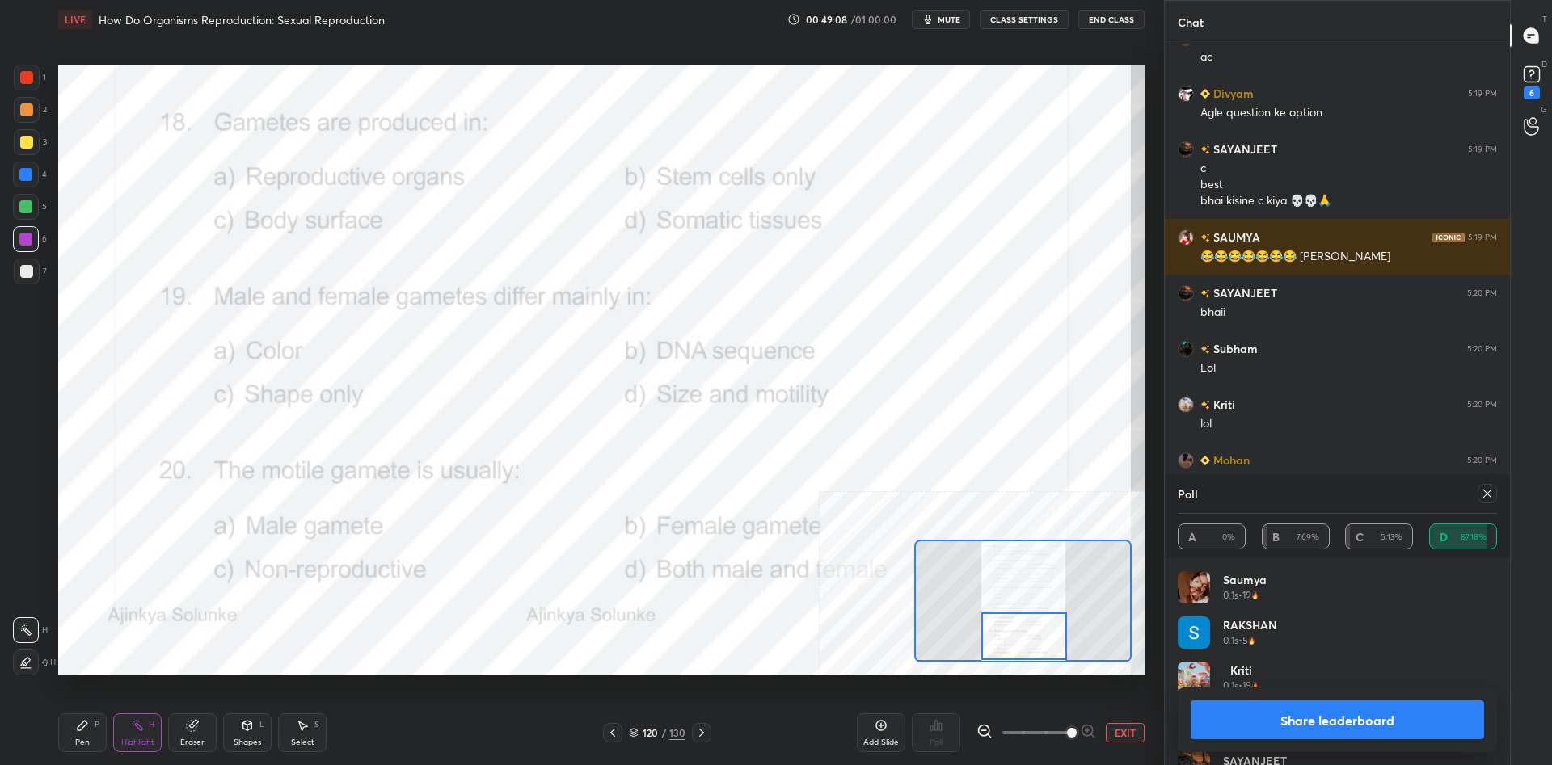
click at [1274, 739] on div "Share leaderboard" at bounding box center [1336, 720] width 319 height 65
click at [1275, 728] on button "Share leaderboard" at bounding box center [1336, 720] width 293 height 39
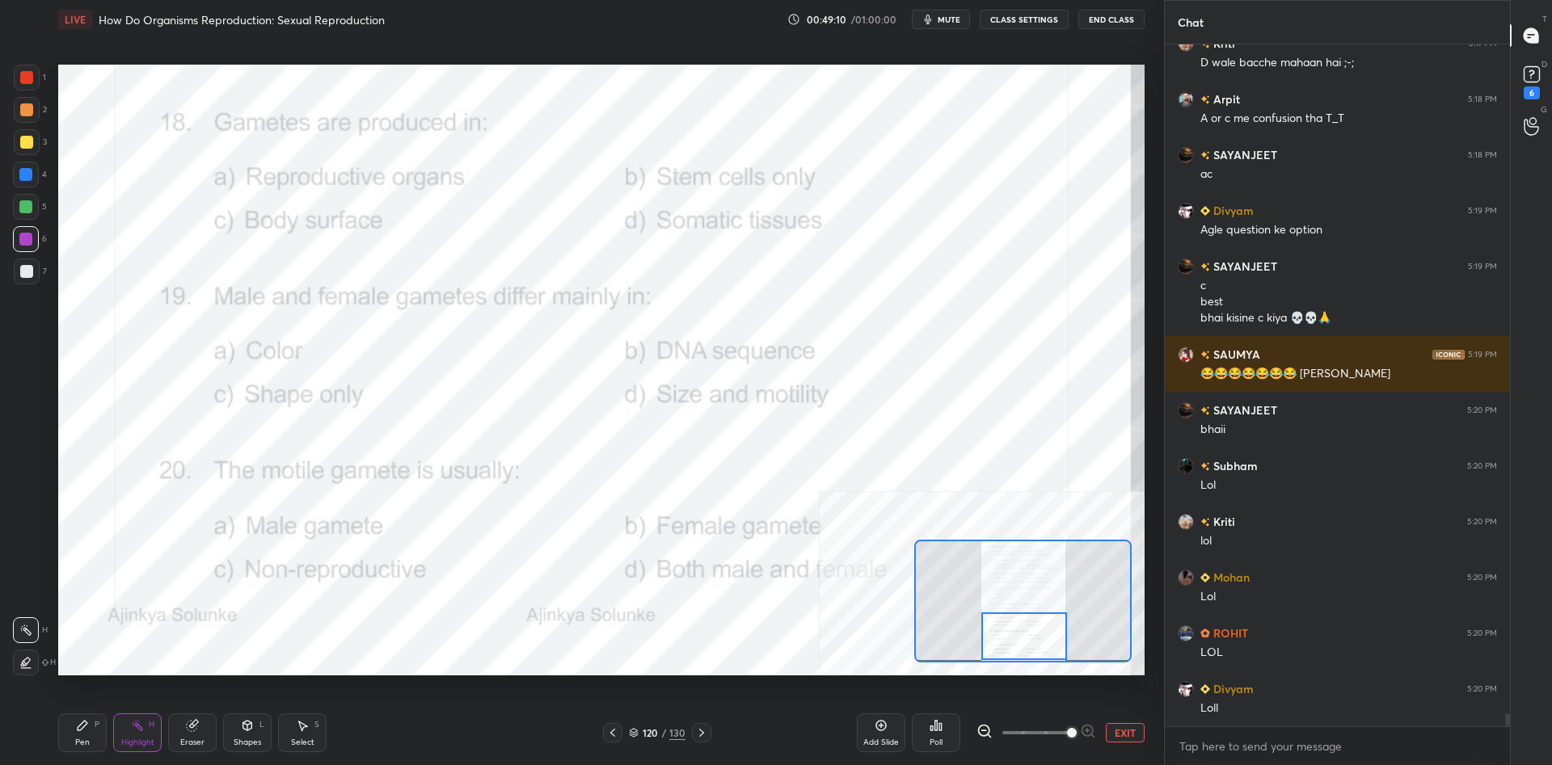
click at [84, 724] on icon at bounding box center [83, 726] width 10 height 10
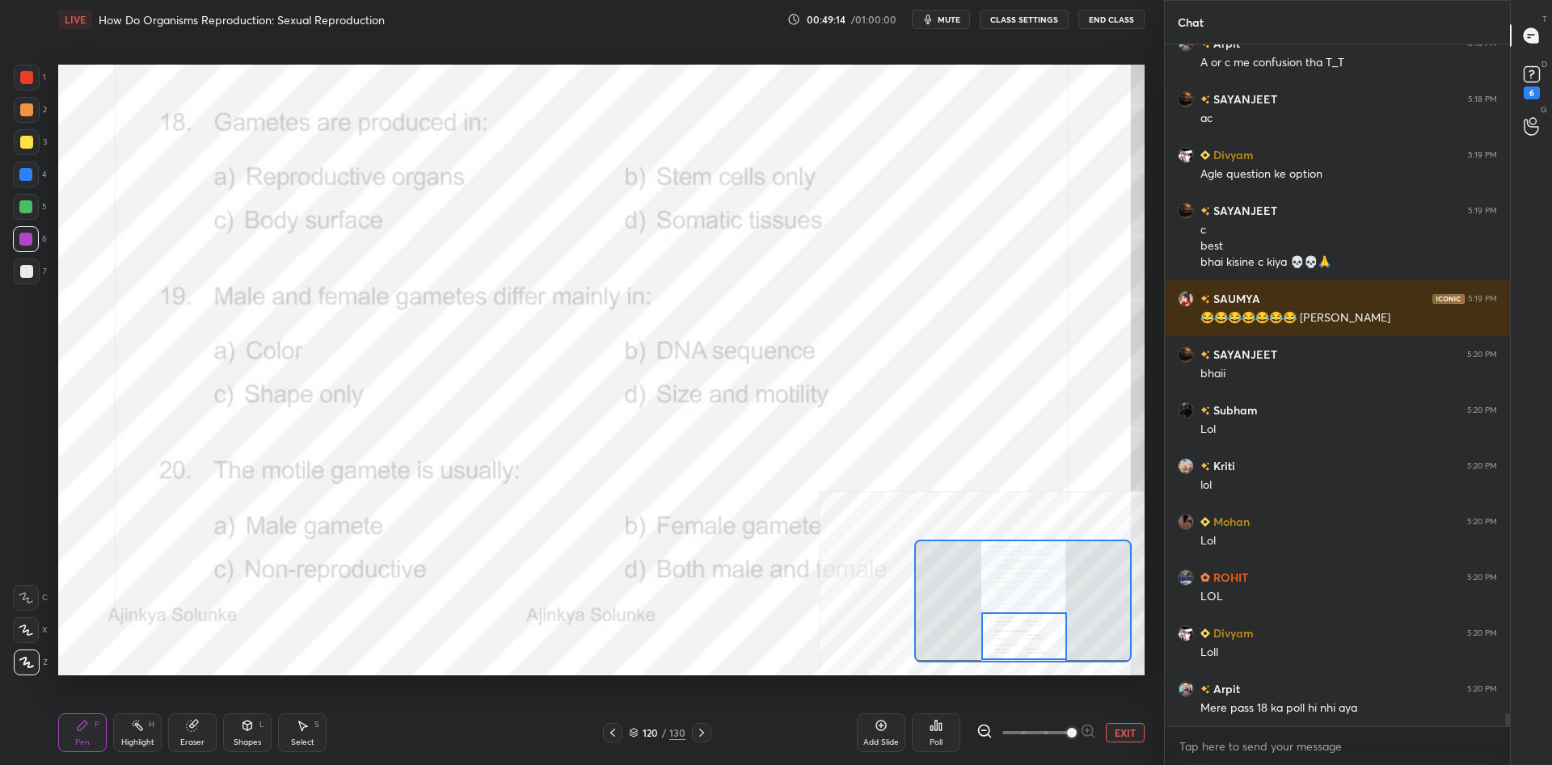
click at [113, 728] on div "Highlight H" at bounding box center [137, 733] width 48 height 39
click at [128, 730] on div "Highlight H" at bounding box center [137, 733] width 48 height 39
click at [948, 732] on div "Poll" at bounding box center [936, 733] width 48 height 39
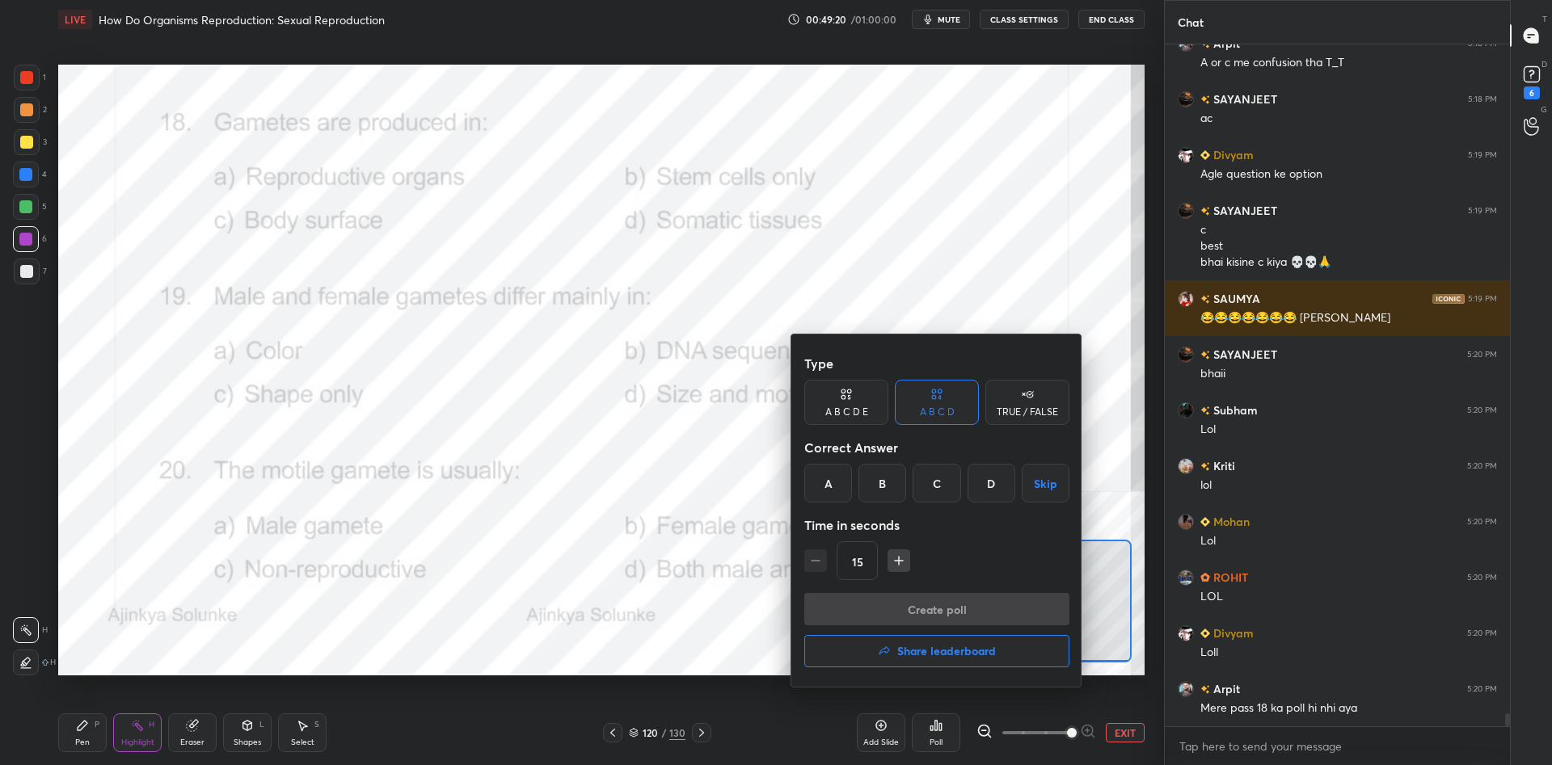
click at [832, 483] on div "A" at bounding box center [828, 483] width 48 height 39
click at [873, 616] on button "Create poll" at bounding box center [936, 609] width 265 height 32
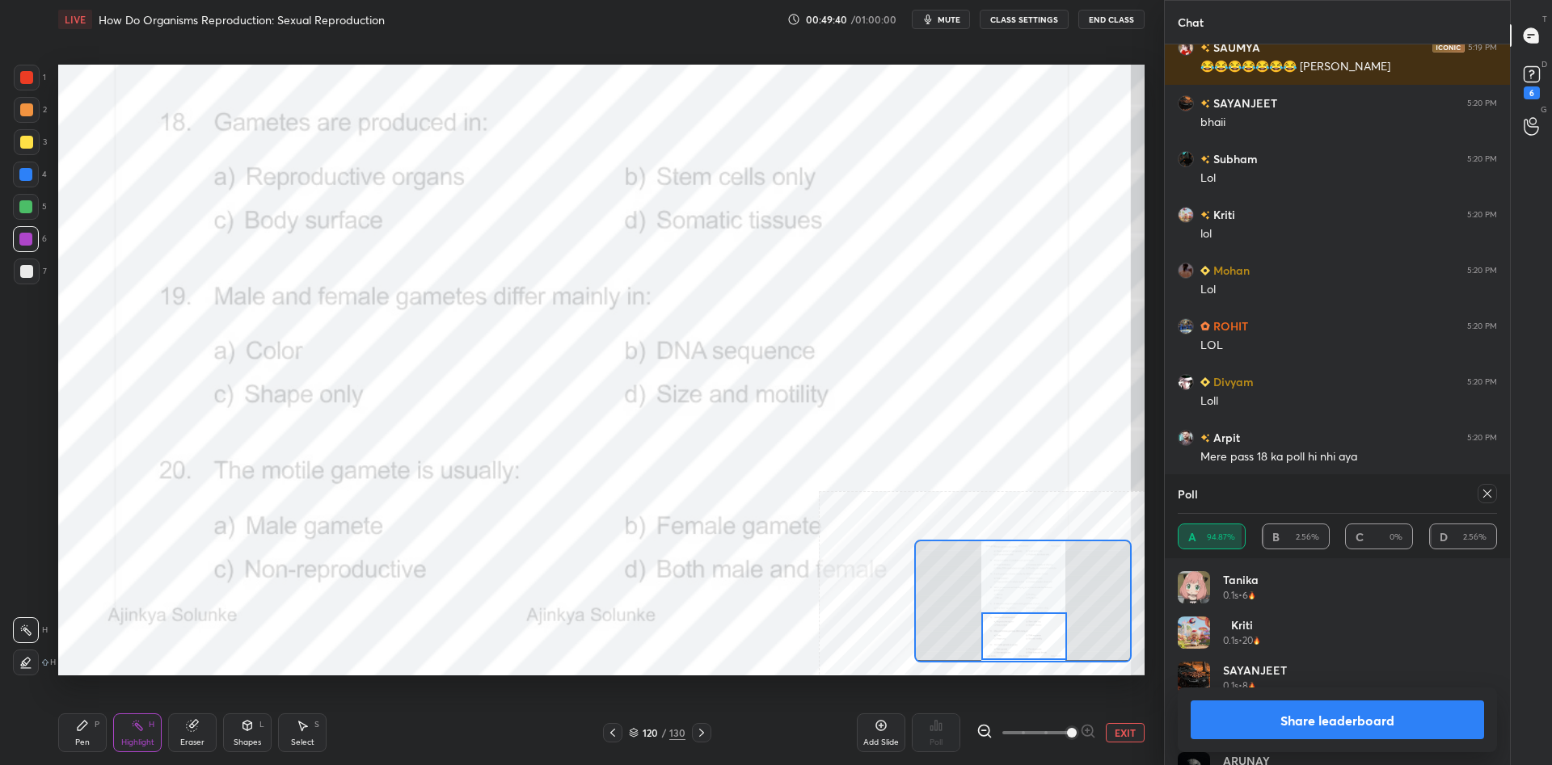
click at [1301, 726] on button "Share leaderboard" at bounding box center [1336, 720] width 293 height 39
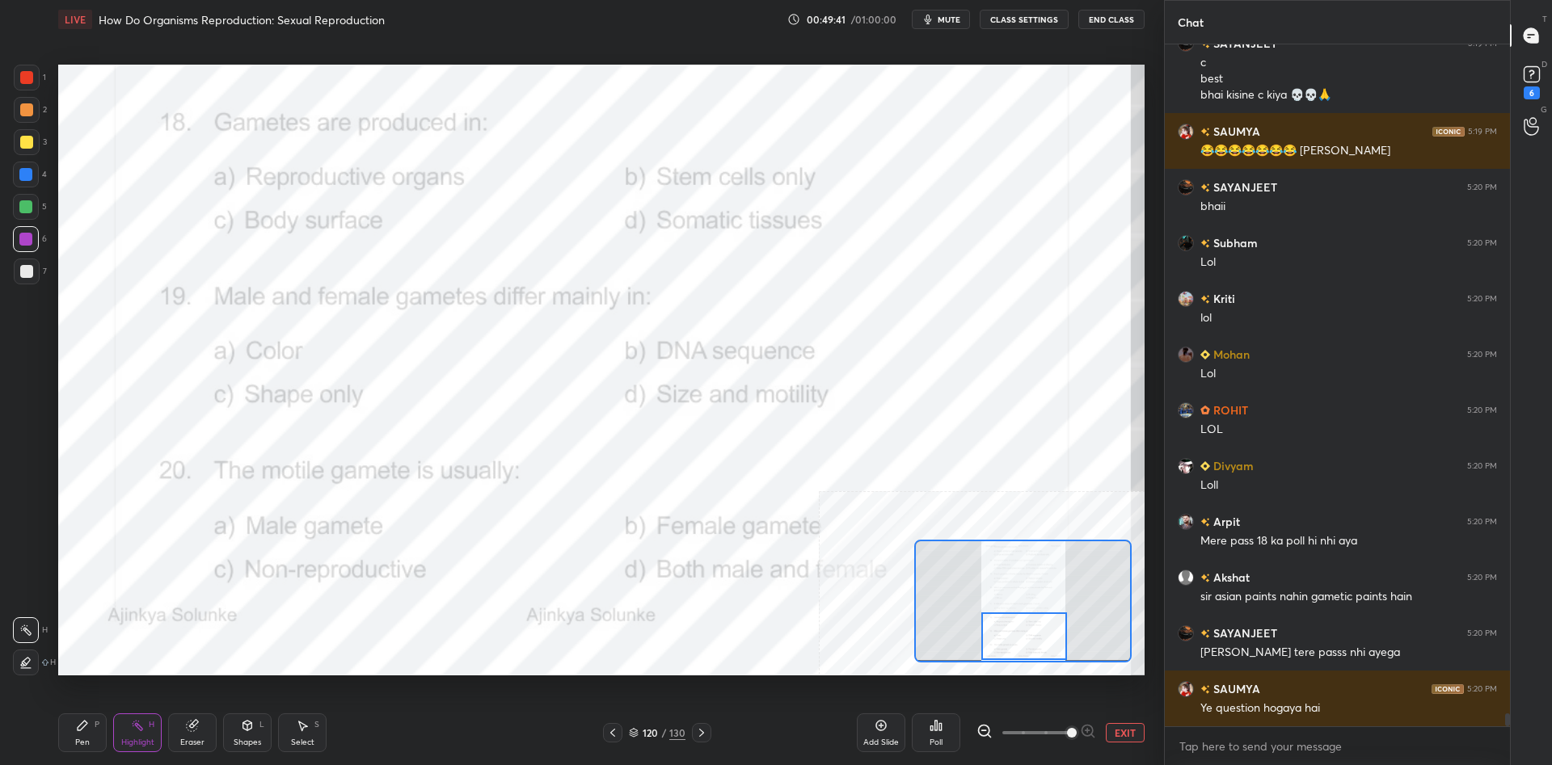
click at [66, 735] on div "Pen P" at bounding box center [82, 733] width 48 height 39
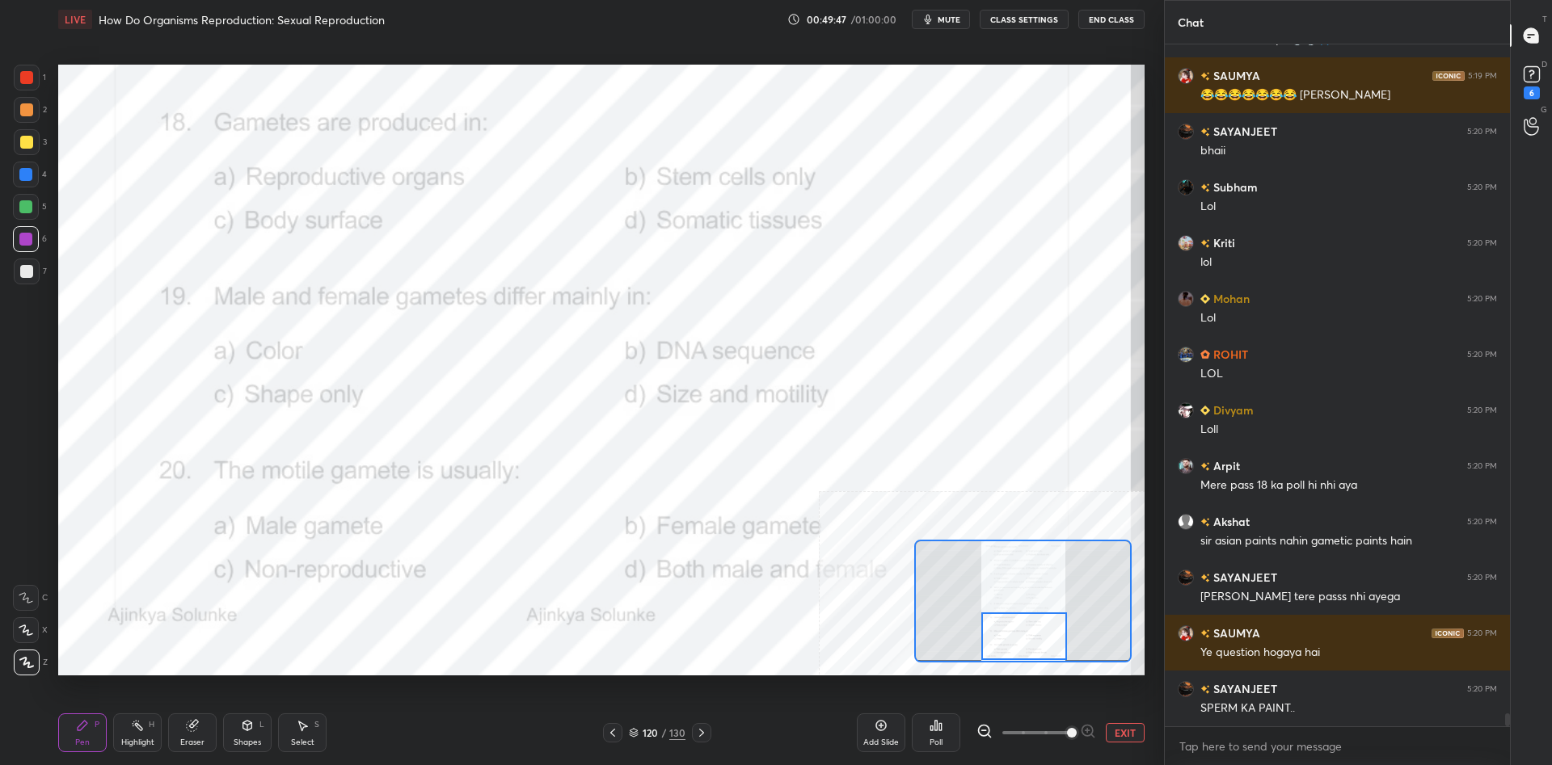
click at [1144, 735] on div "LIVE How Do Organisms Reproduction: Sexual Reproduction 00:49:47 / 01:00:00 mut…" at bounding box center [601, 382] width 1099 height 765
click at [1126, 735] on button "EXIT" at bounding box center [1124, 732] width 39 height 19
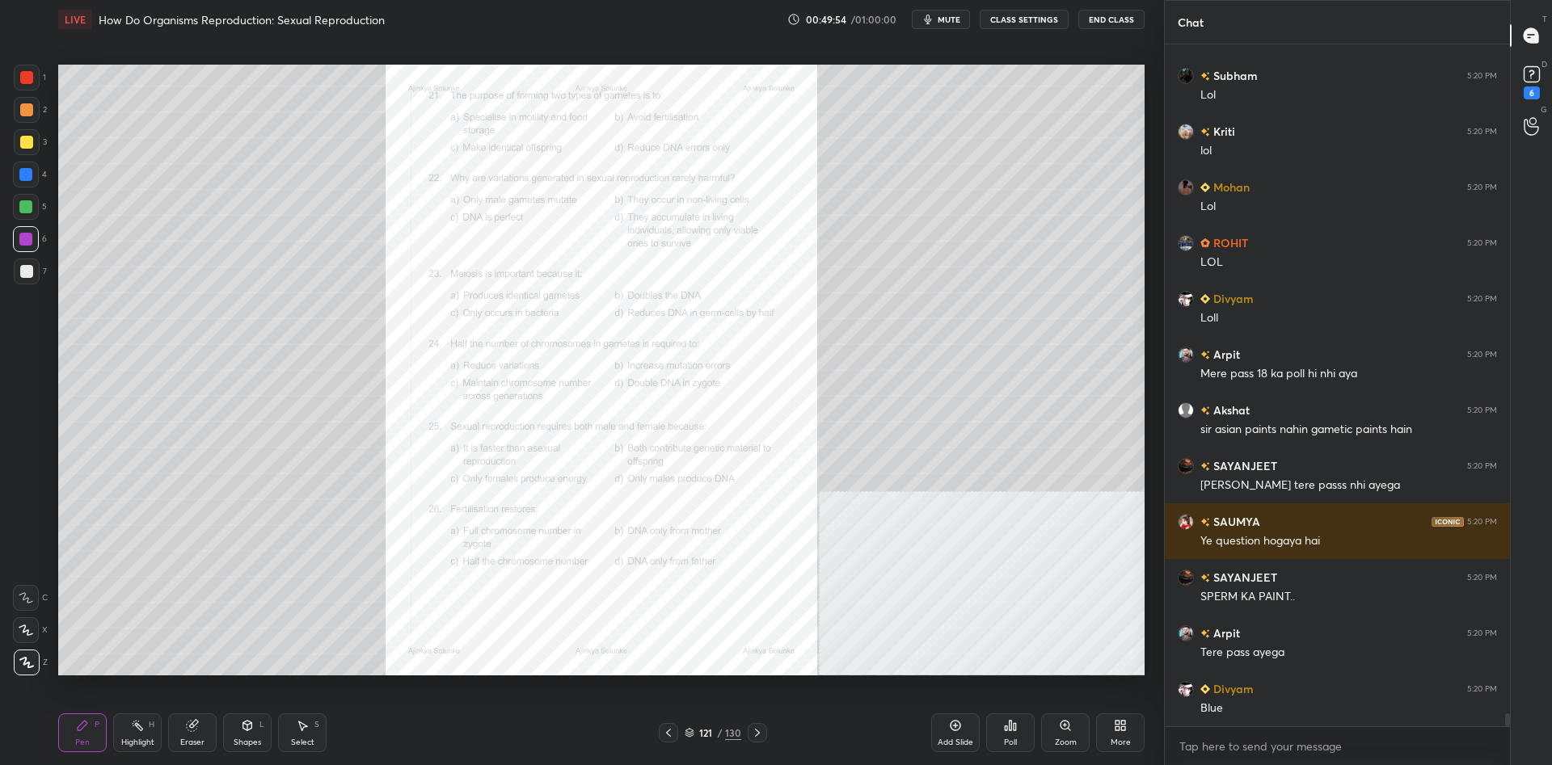
click at [1063, 732] on div "Zoom" at bounding box center [1065, 733] width 48 height 39
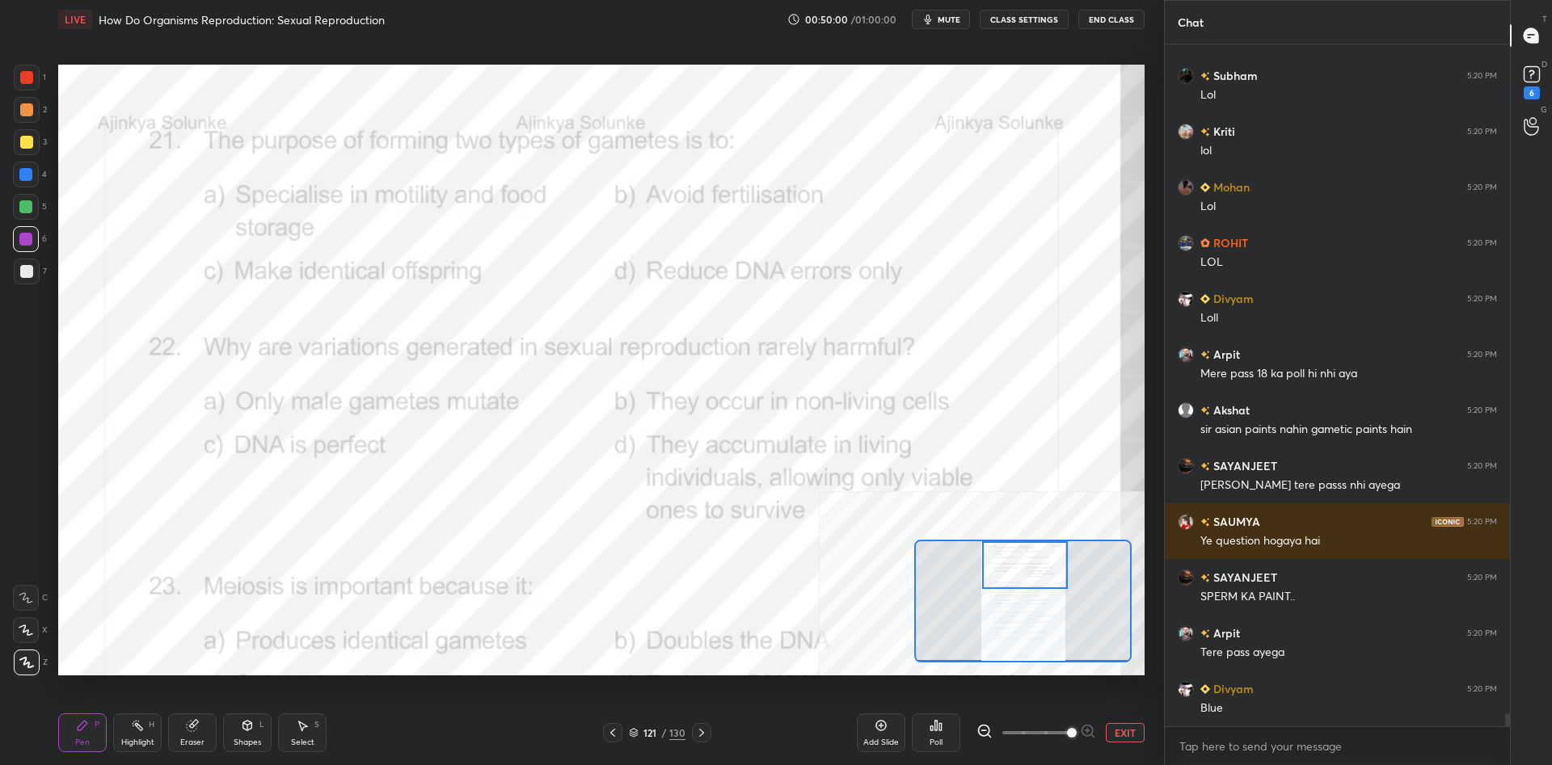
click at [137, 739] on div "Highlight" at bounding box center [137, 743] width 33 height 8
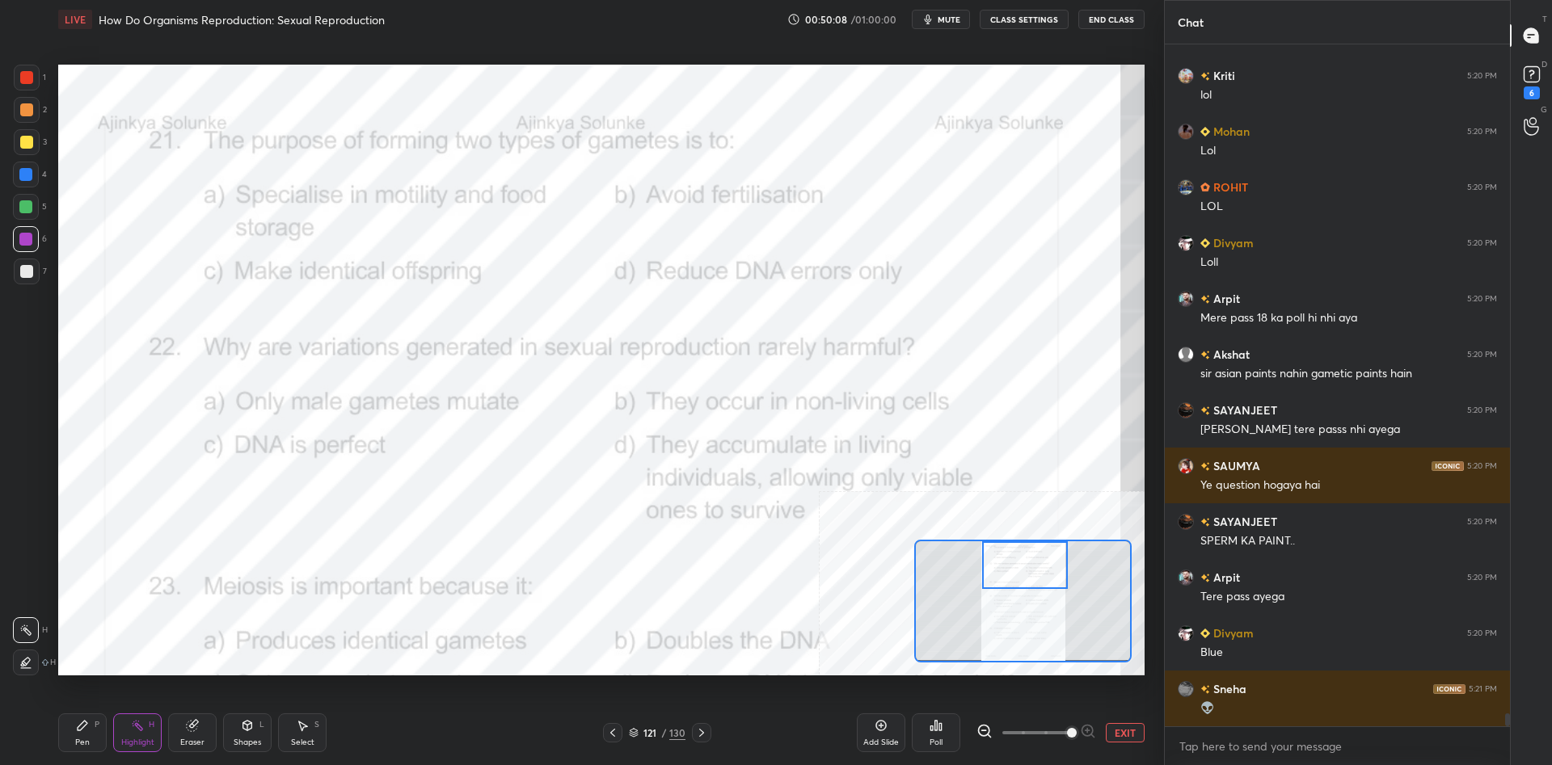
click at [944, 726] on div "Poll" at bounding box center [936, 733] width 48 height 39
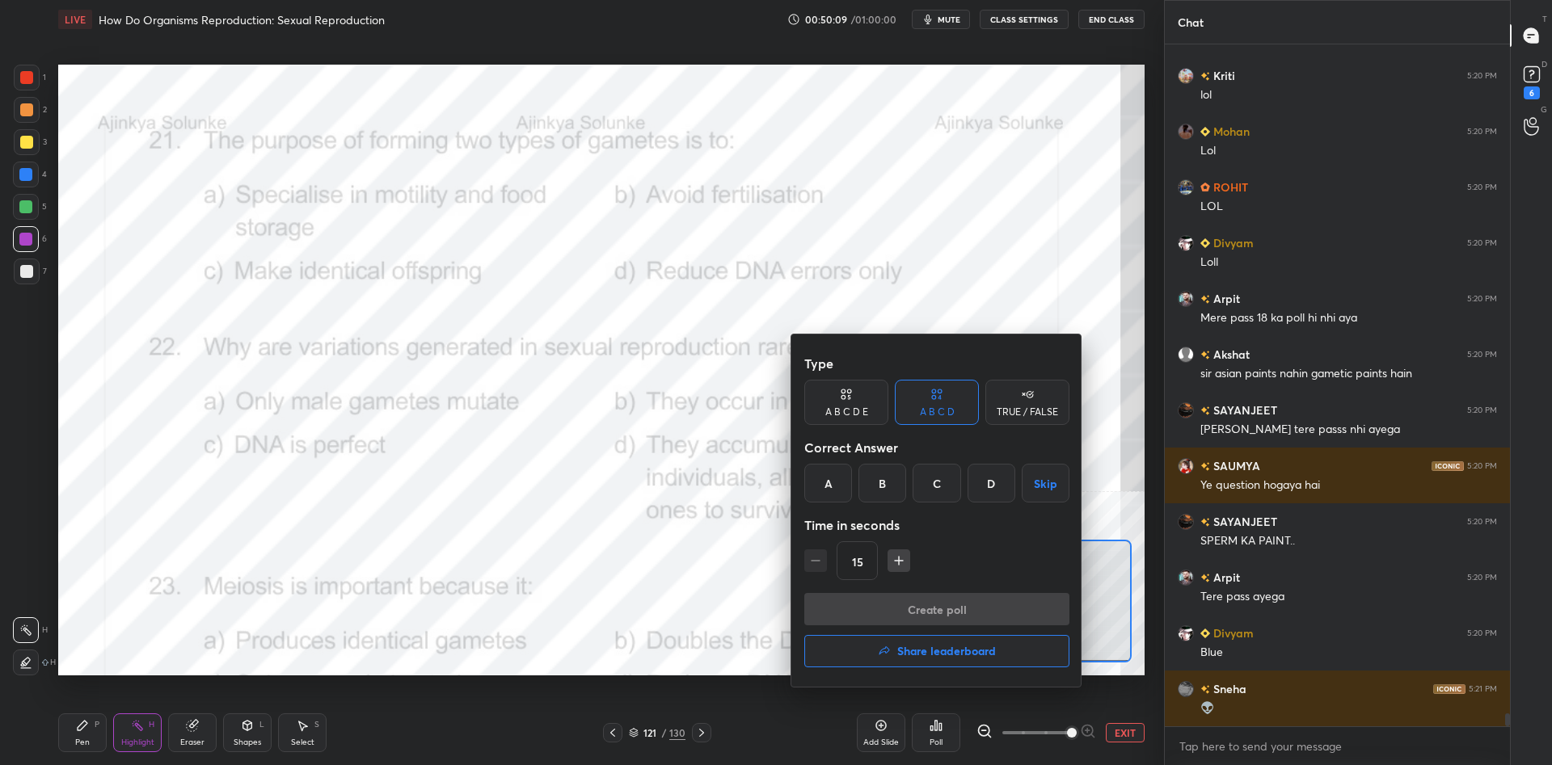
scroll to position [35402, 0]
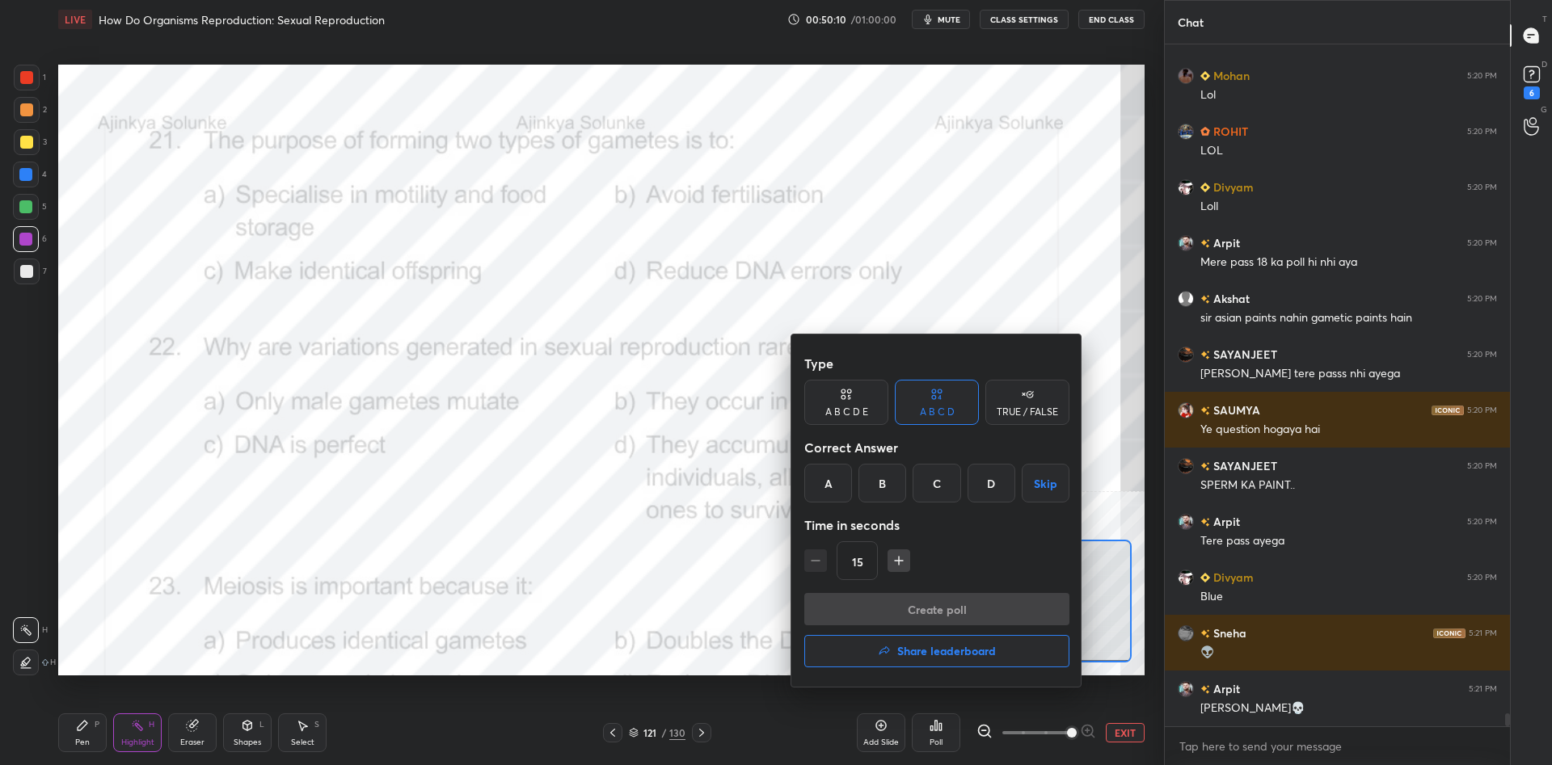
click at [819, 488] on div "A" at bounding box center [828, 483] width 48 height 39
click at [902, 606] on button "Create poll" at bounding box center [936, 609] width 265 height 32
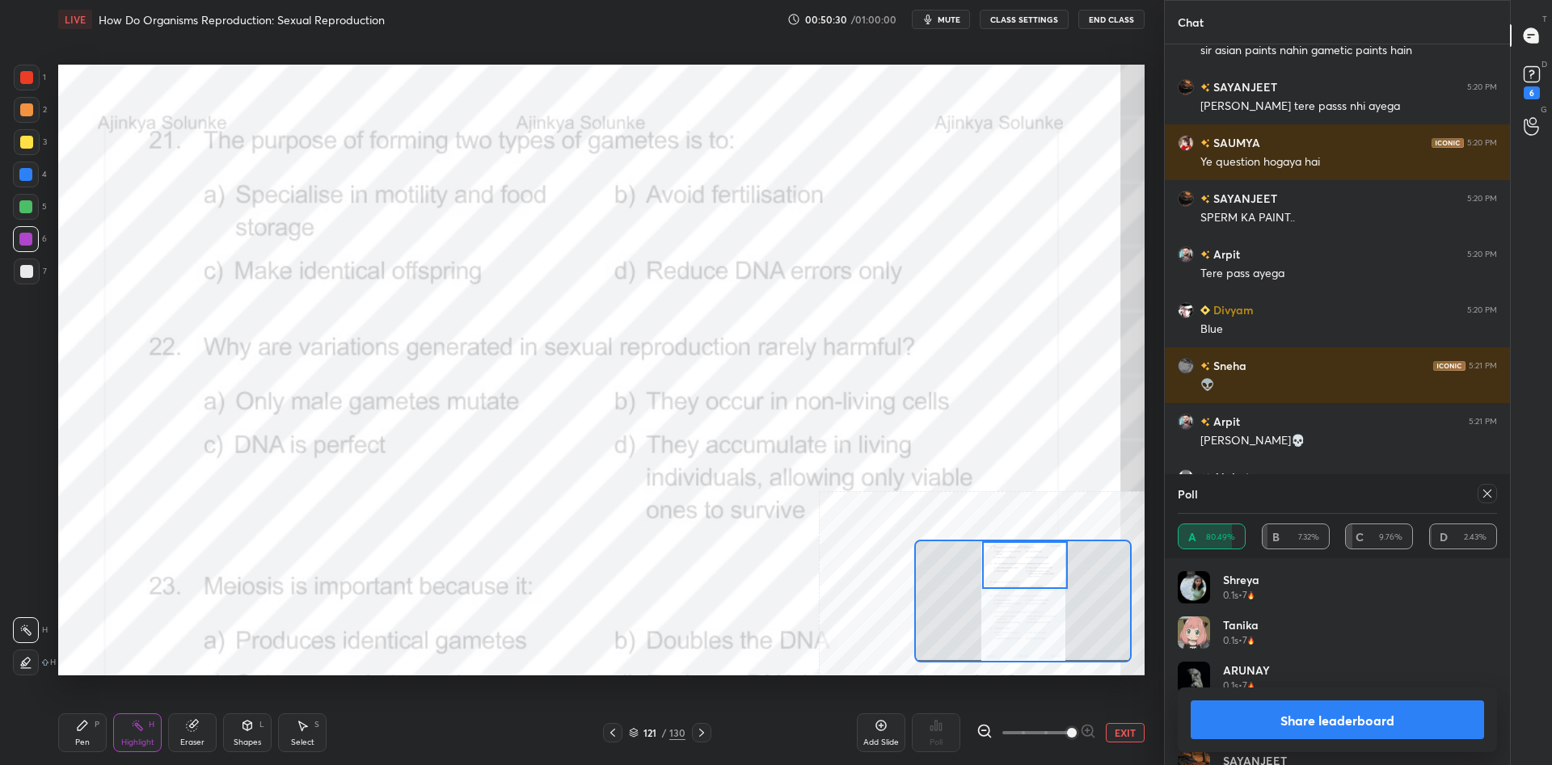
click at [1320, 722] on button "Share leaderboard" at bounding box center [1336, 720] width 293 height 39
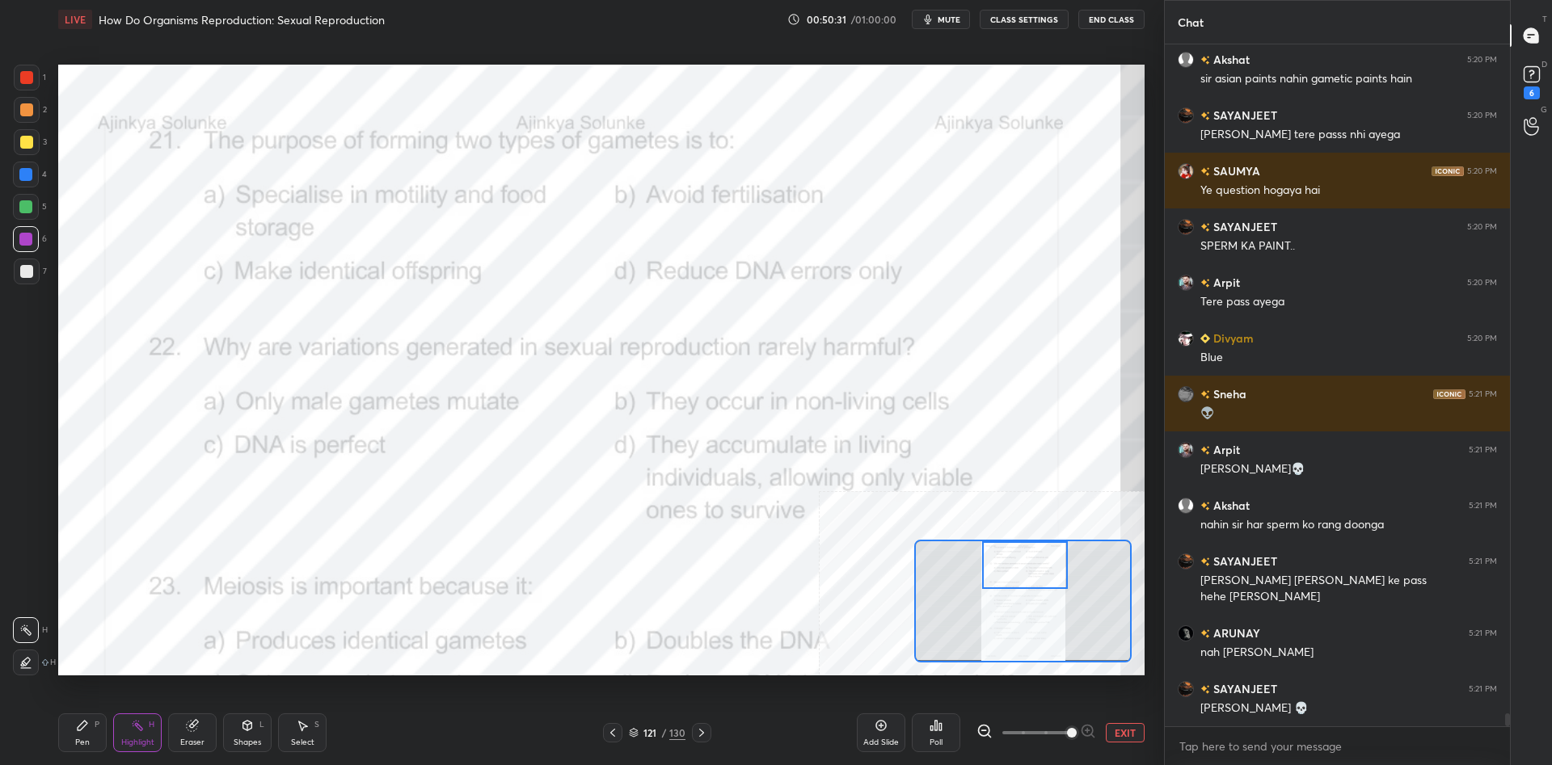
click at [78, 735] on div "Pen P" at bounding box center [82, 733] width 48 height 39
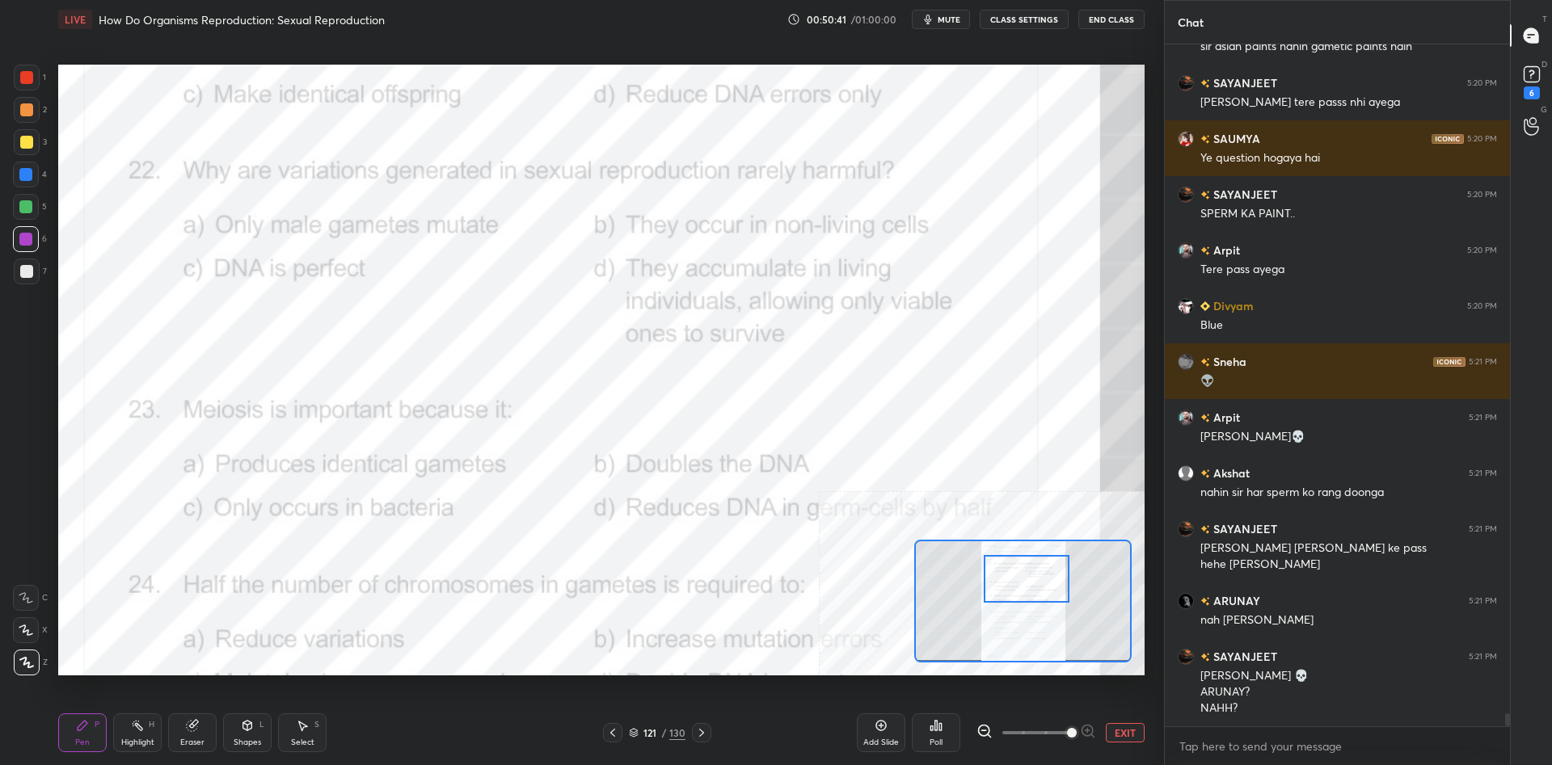
drag, startPoint x: 1038, startPoint y: 570, endPoint x: 1039, endPoint y: 583, distance: 13.8
click at [1039, 583] on div at bounding box center [1026, 579] width 86 height 48
click at [145, 746] on div "Highlight" at bounding box center [137, 743] width 33 height 8
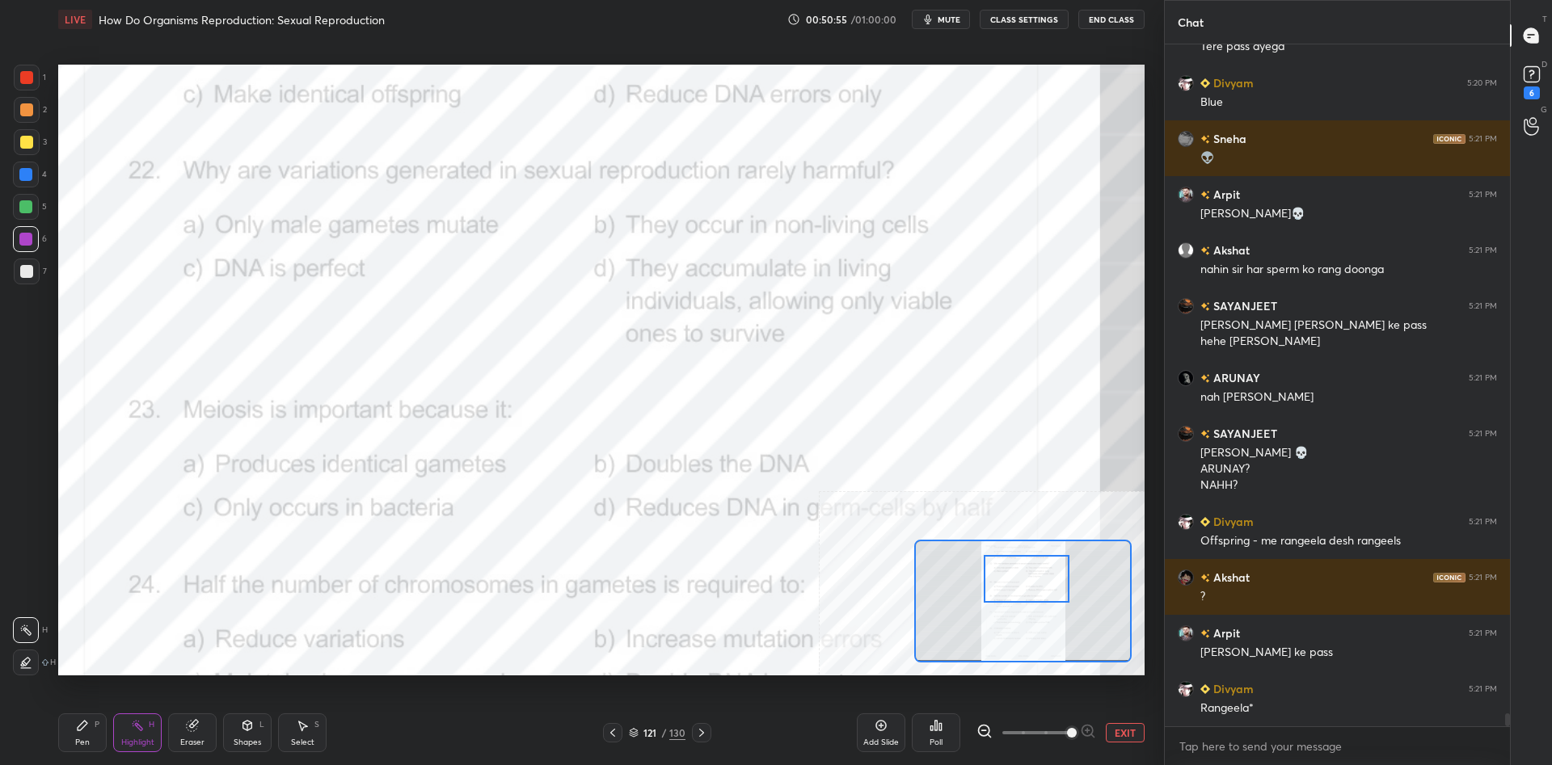
click at [927, 725] on div "Poll" at bounding box center [936, 733] width 48 height 39
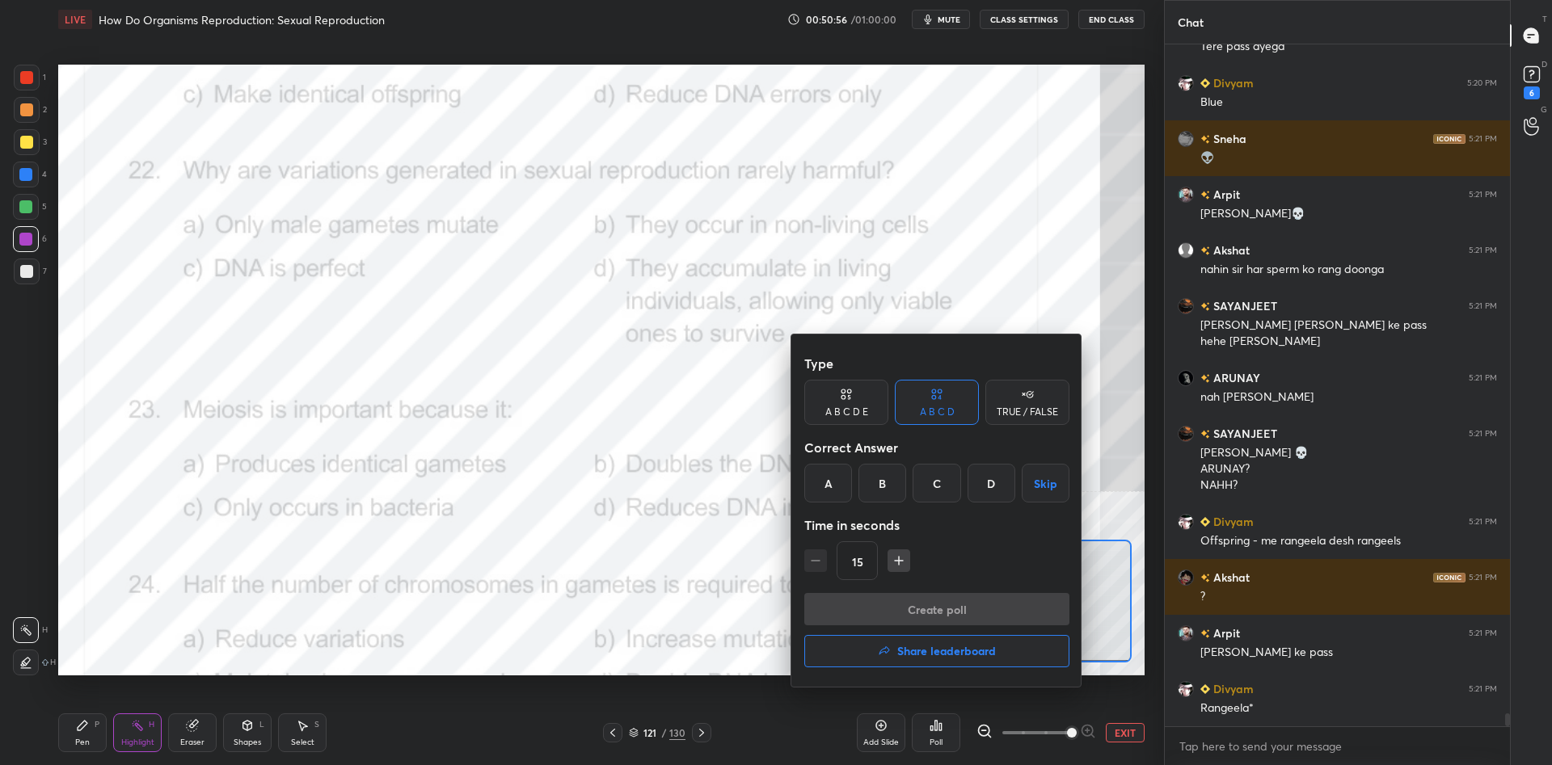
click at [1001, 485] on div "D" at bounding box center [991, 483] width 48 height 39
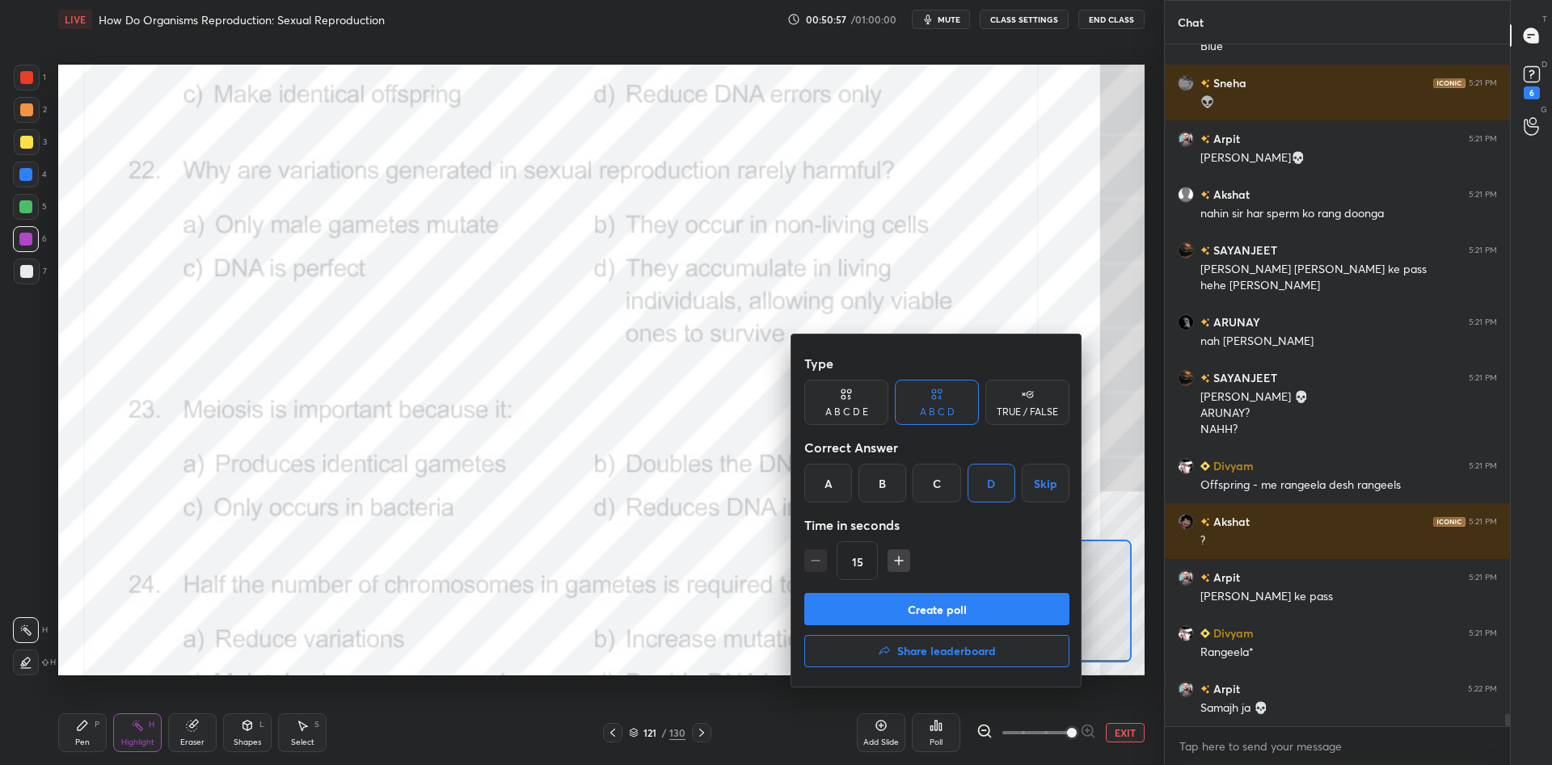
click at [992, 613] on button "Create poll" at bounding box center [936, 609] width 265 height 32
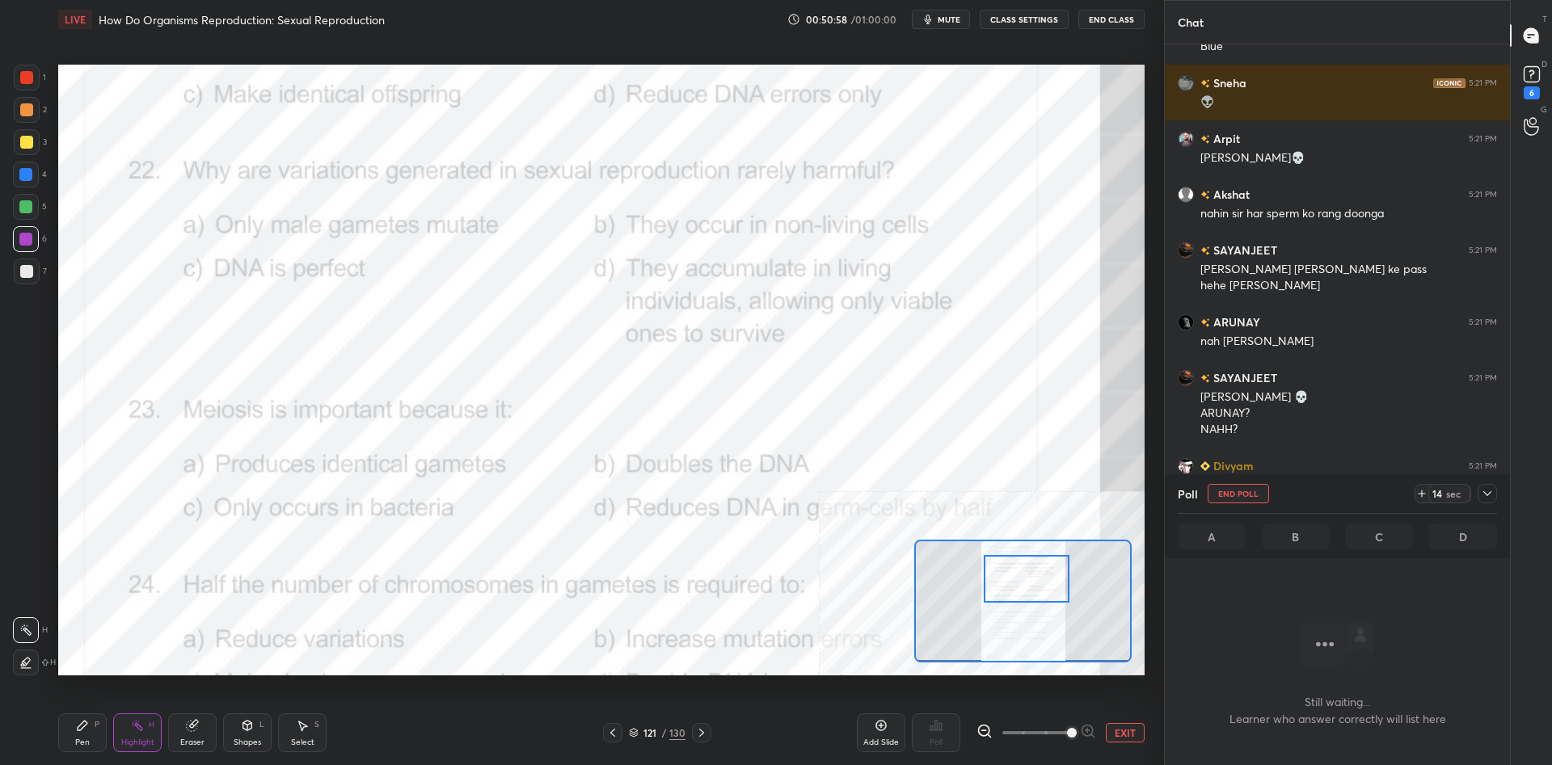
click at [1489, 499] on icon at bounding box center [1486, 493] width 13 height 13
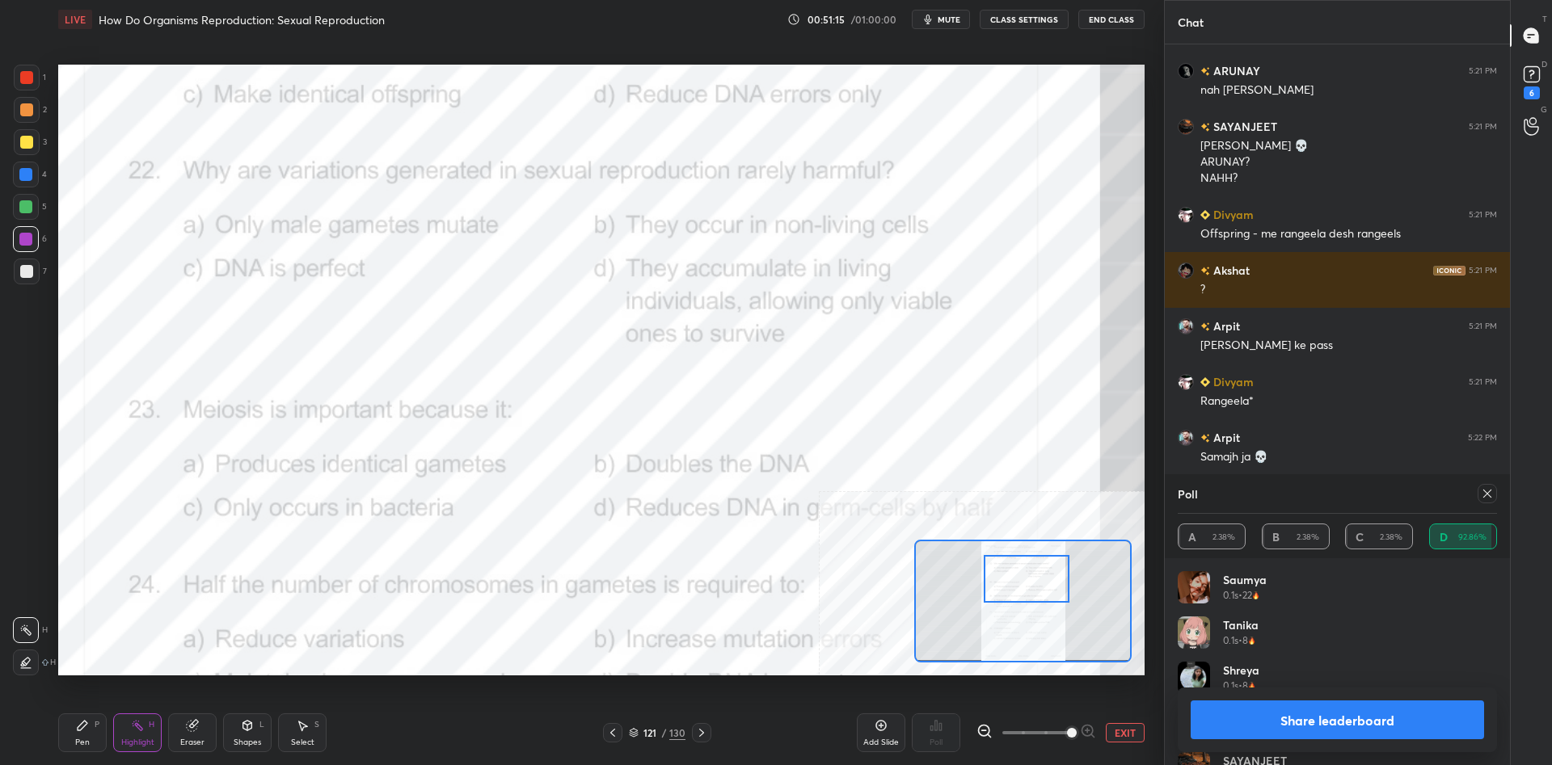
click at [1295, 718] on button "Share leaderboard" at bounding box center [1336, 720] width 293 height 39
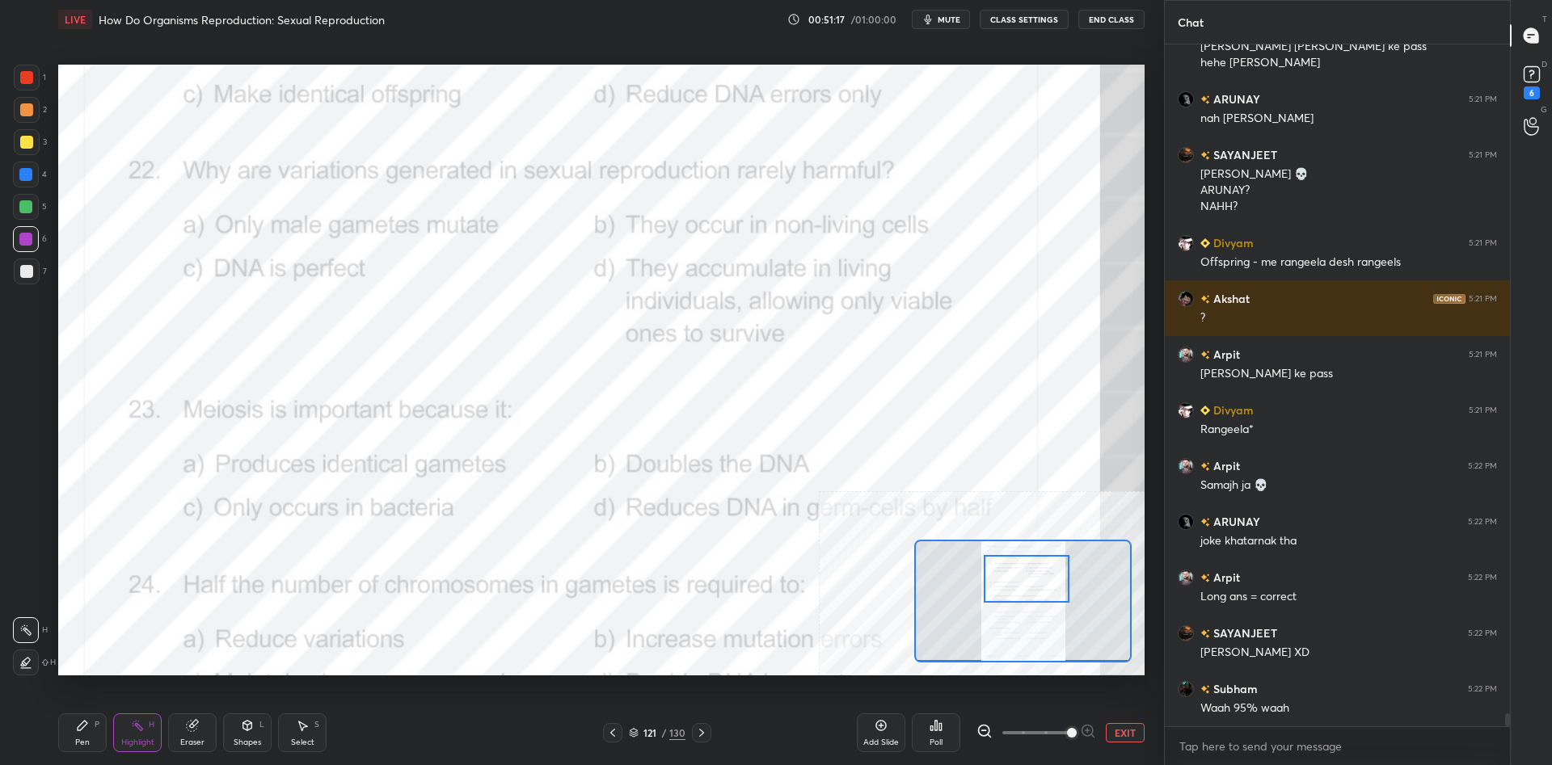
click at [86, 731] on icon at bounding box center [82, 725] width 13 height 13
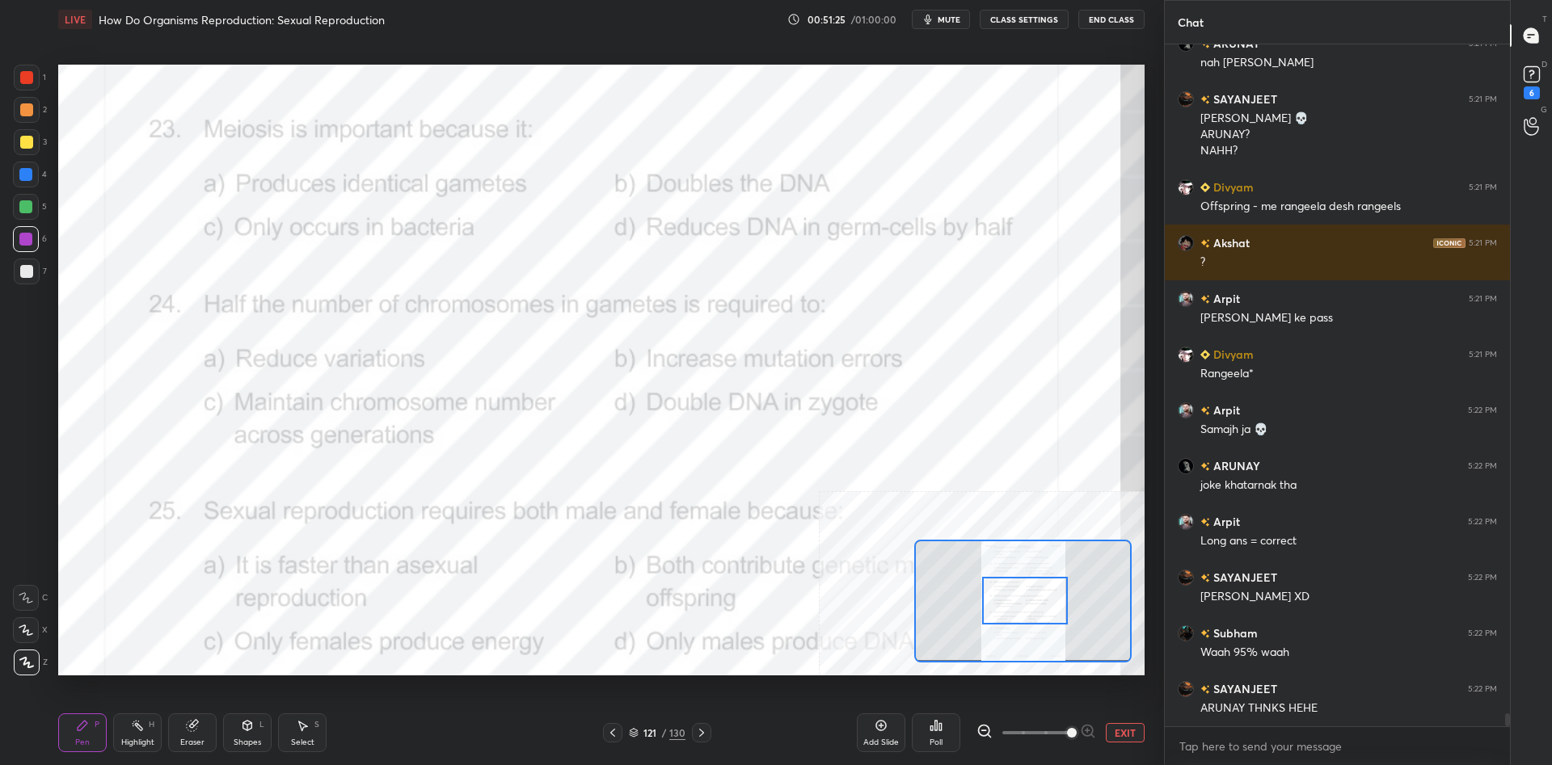
click at [129, 709] on div "Pen P Highlight H Eraser Shapes L Select S 121 / 130 Add Slide Poll EXIT" at bounding box center [601, 733] width 1086 height 65
click at [128, 716] on div "Highlight H" at bounding box center [137, 733] width 48 height 39
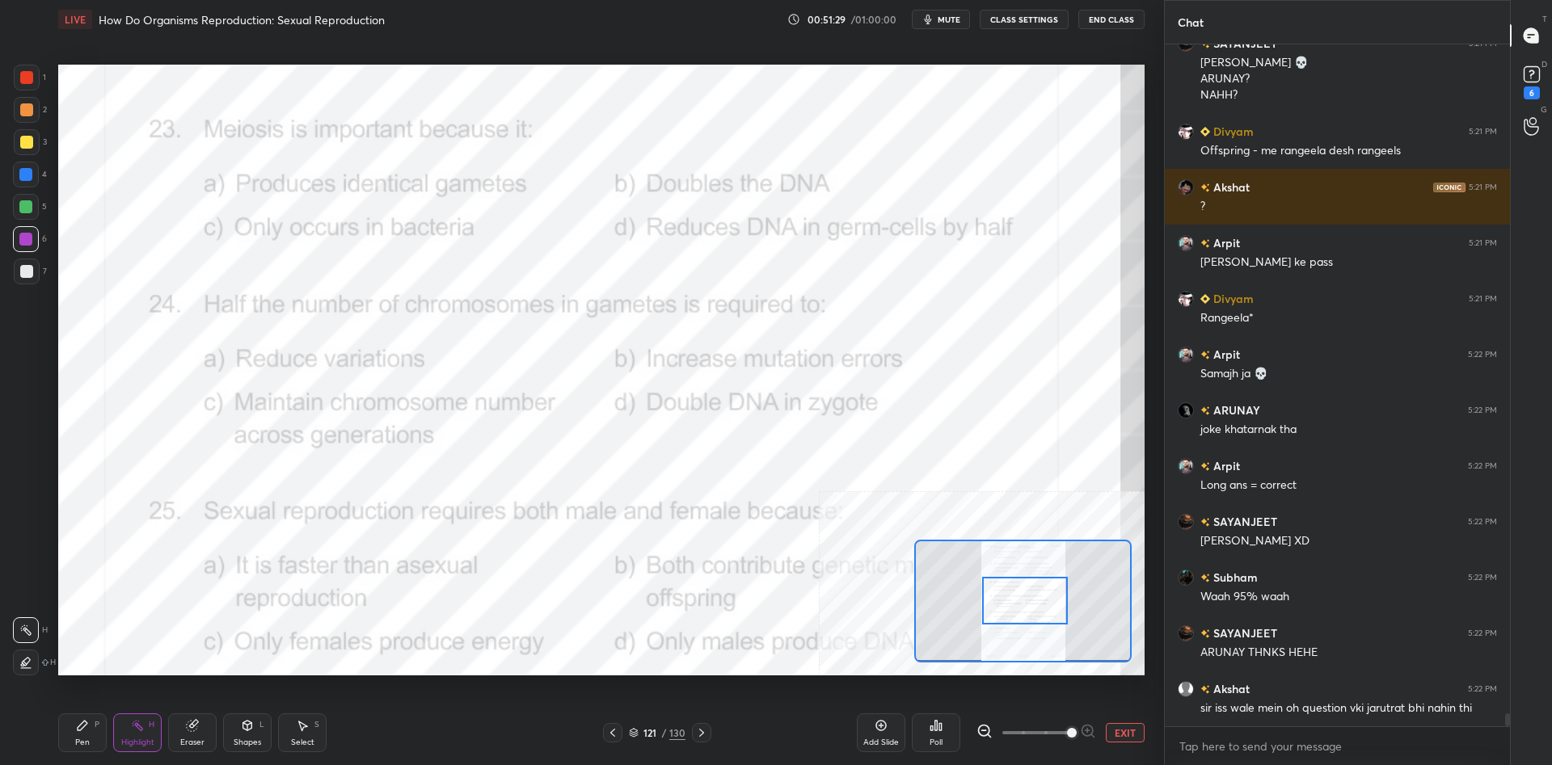
click at [938, 727] on icon at bounding box center [935, 725] width 13 height 13
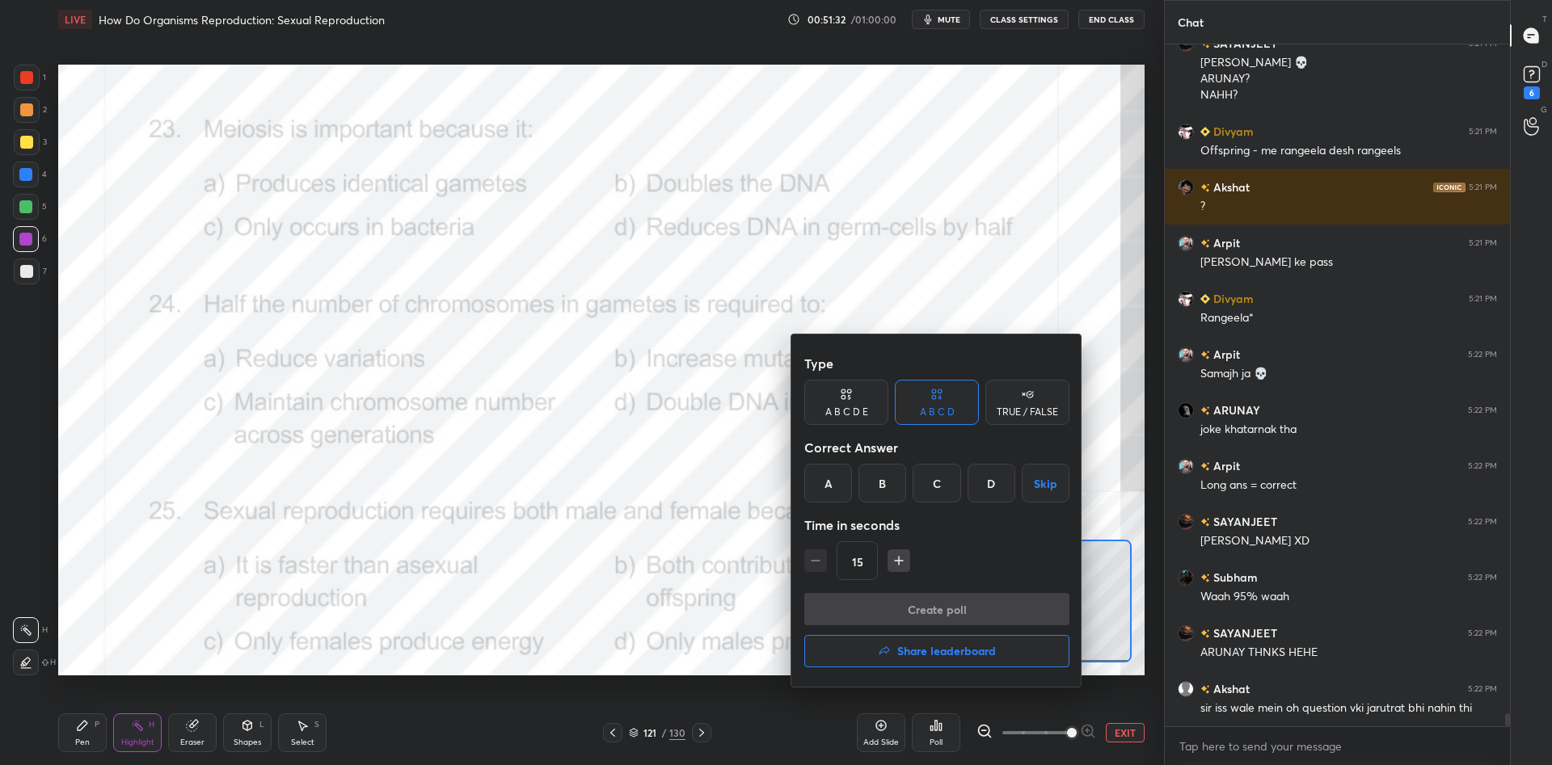
click at [995, 491] on div "D" at bounding box center [991, 483] width 48 height 39
click at [975, 607] on button "Create poll" at bounding box center [936, 609] width 265 height 32
type textarea "x"
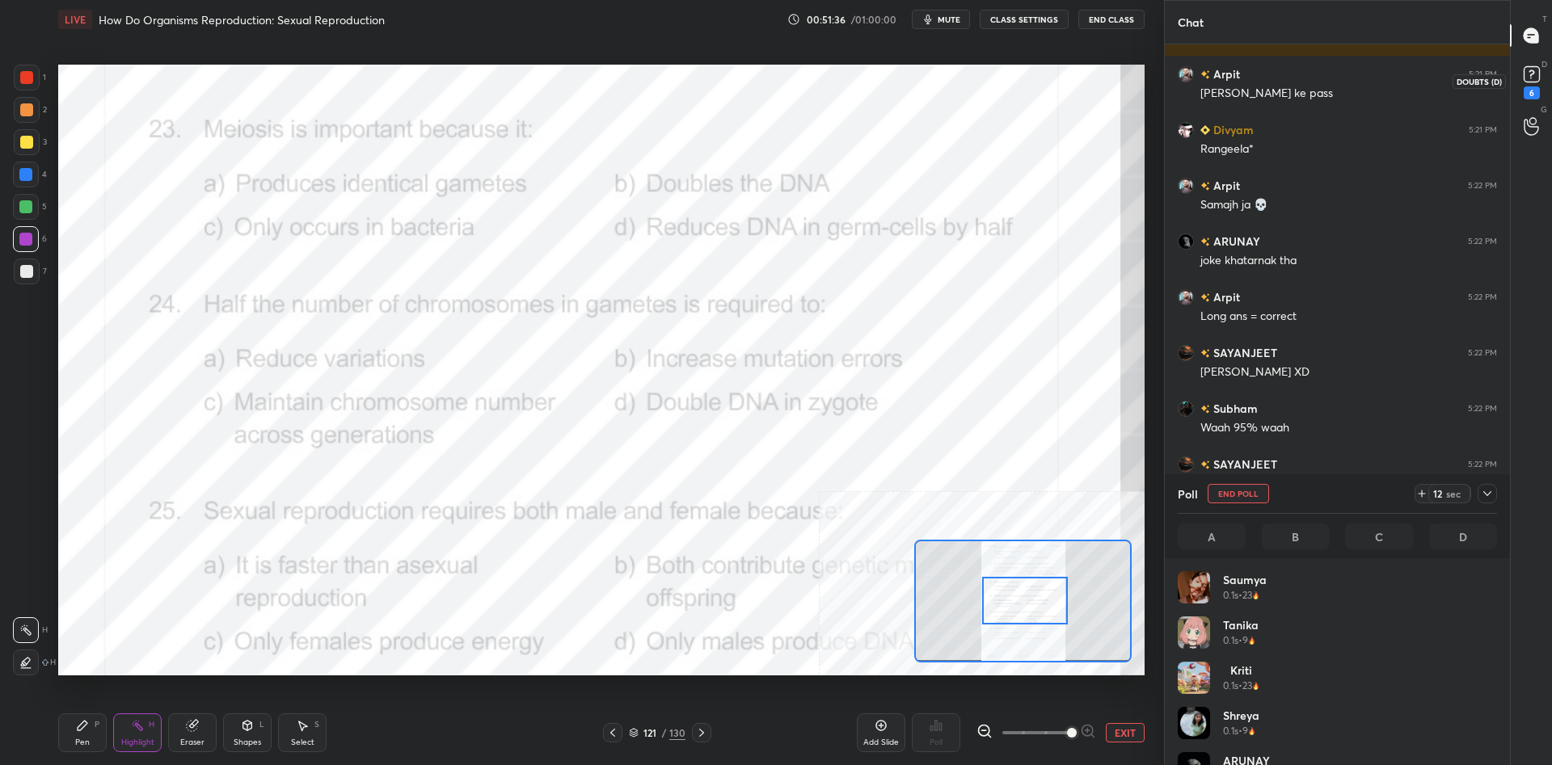
click at [1531, 79] on rect at bounding box center [1530, 74] width 15 height 15
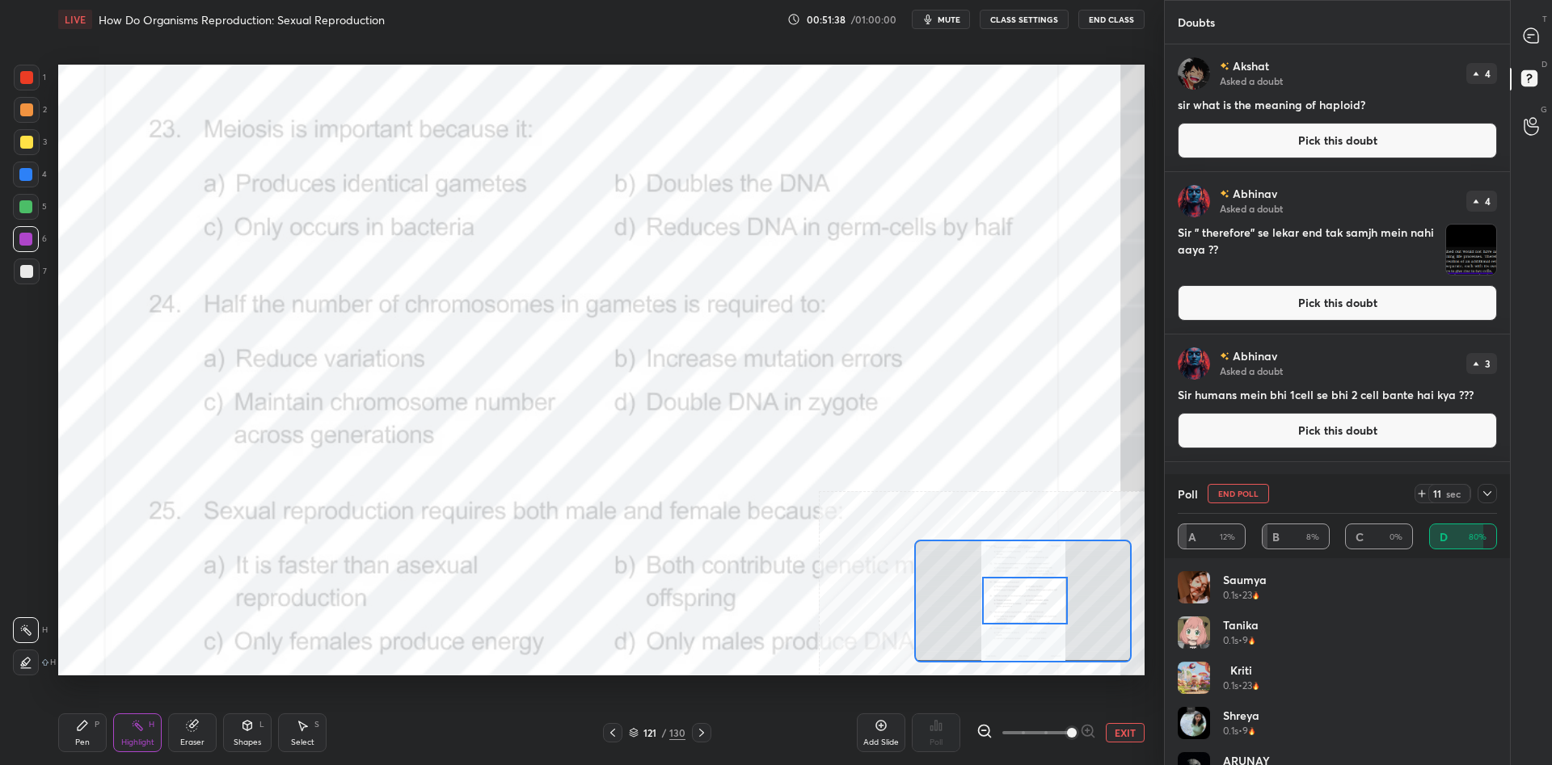
click at [1308, 293] on button "Pick this doubt" at bounding box center [1336, 303] width 319 height 36
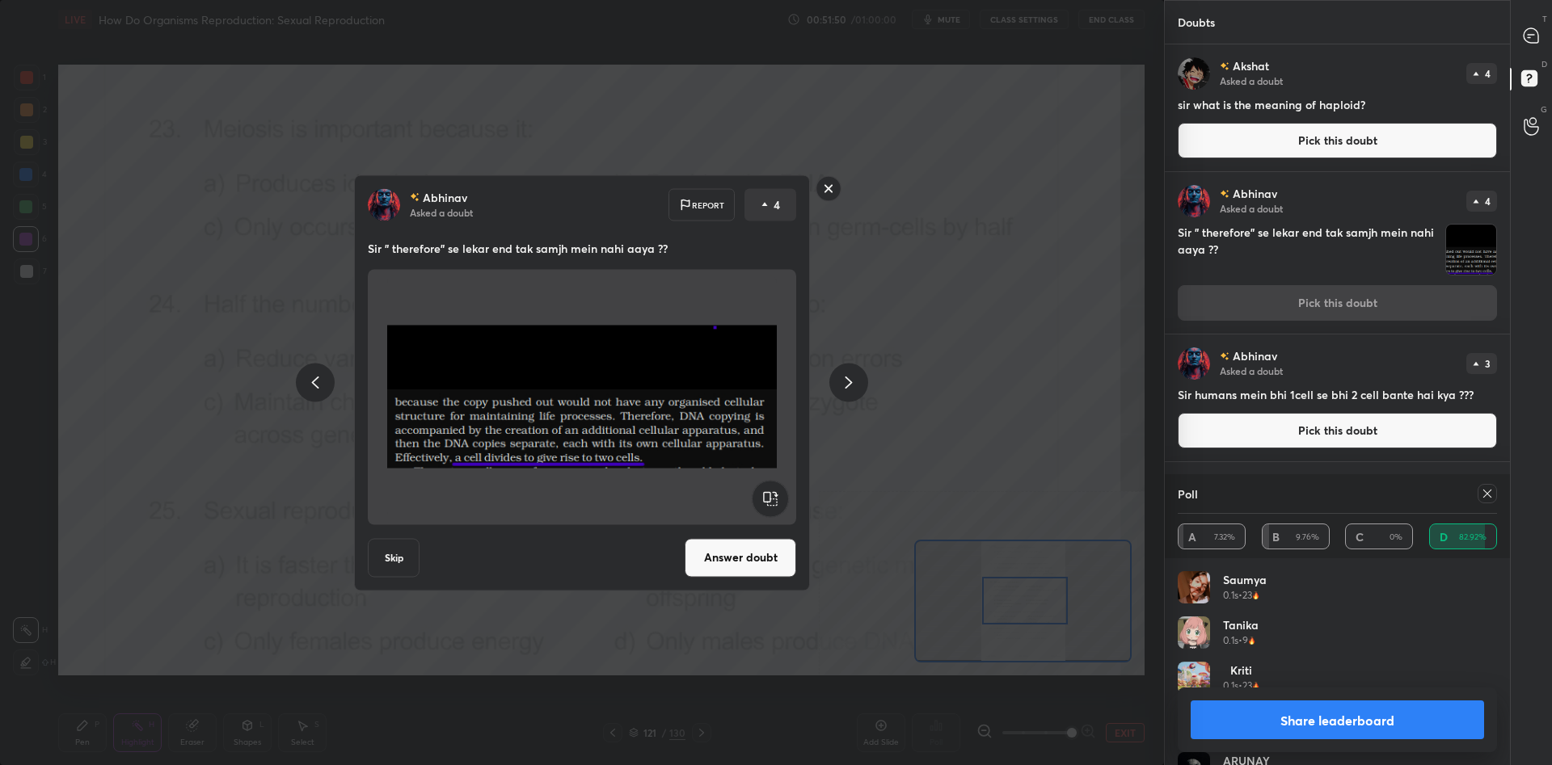
click at [988, 290] on div "[PERSON_NAME] Asked a doubt Report 4 Sir " therefore" se lekar end tak samjh me…" at bounding box center [582, 382] width 1164 height 765
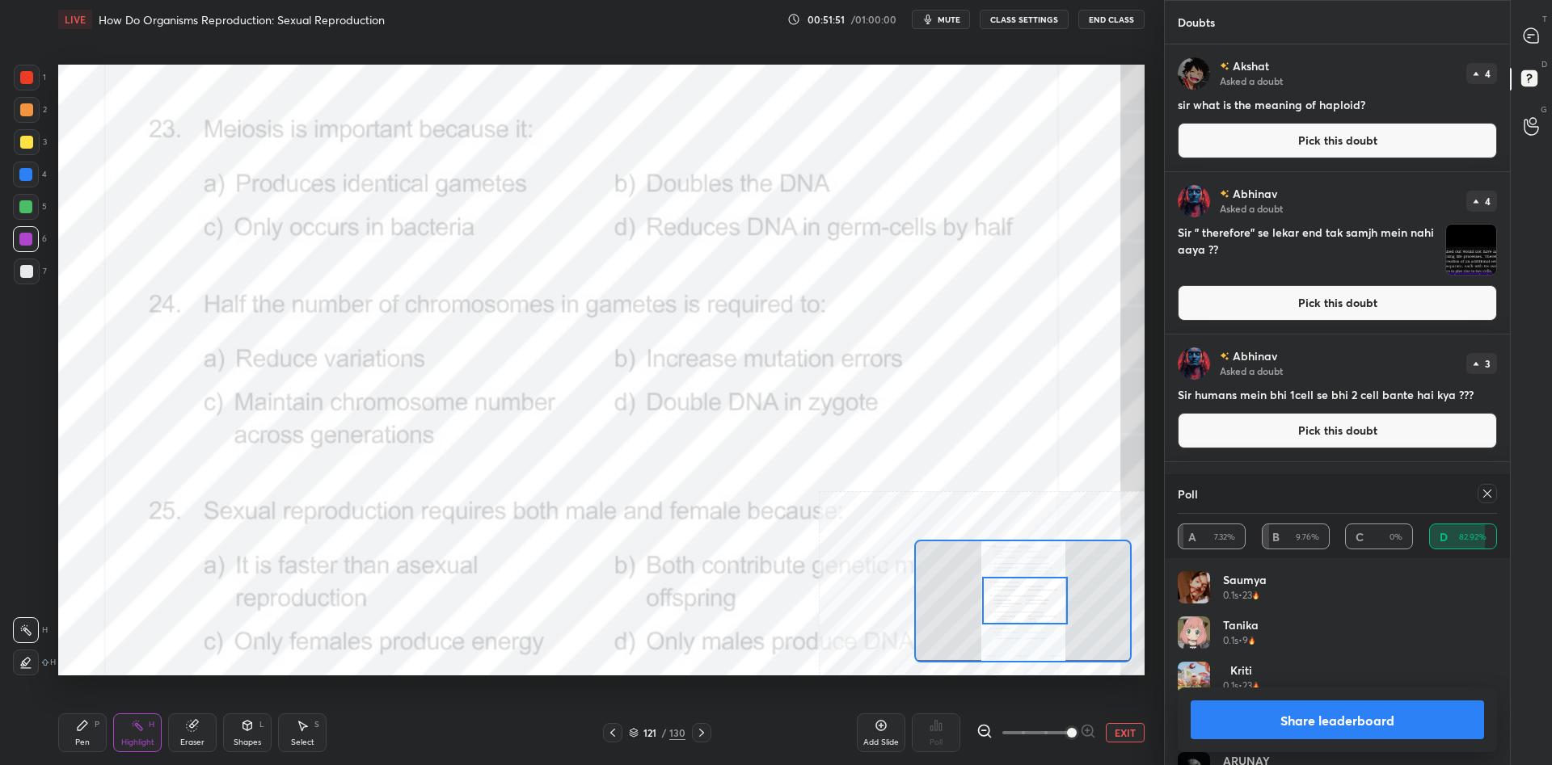
click at [1292, 726] on button "Share leaderboard" at bounding box center [1336, 720] width 293 height 39
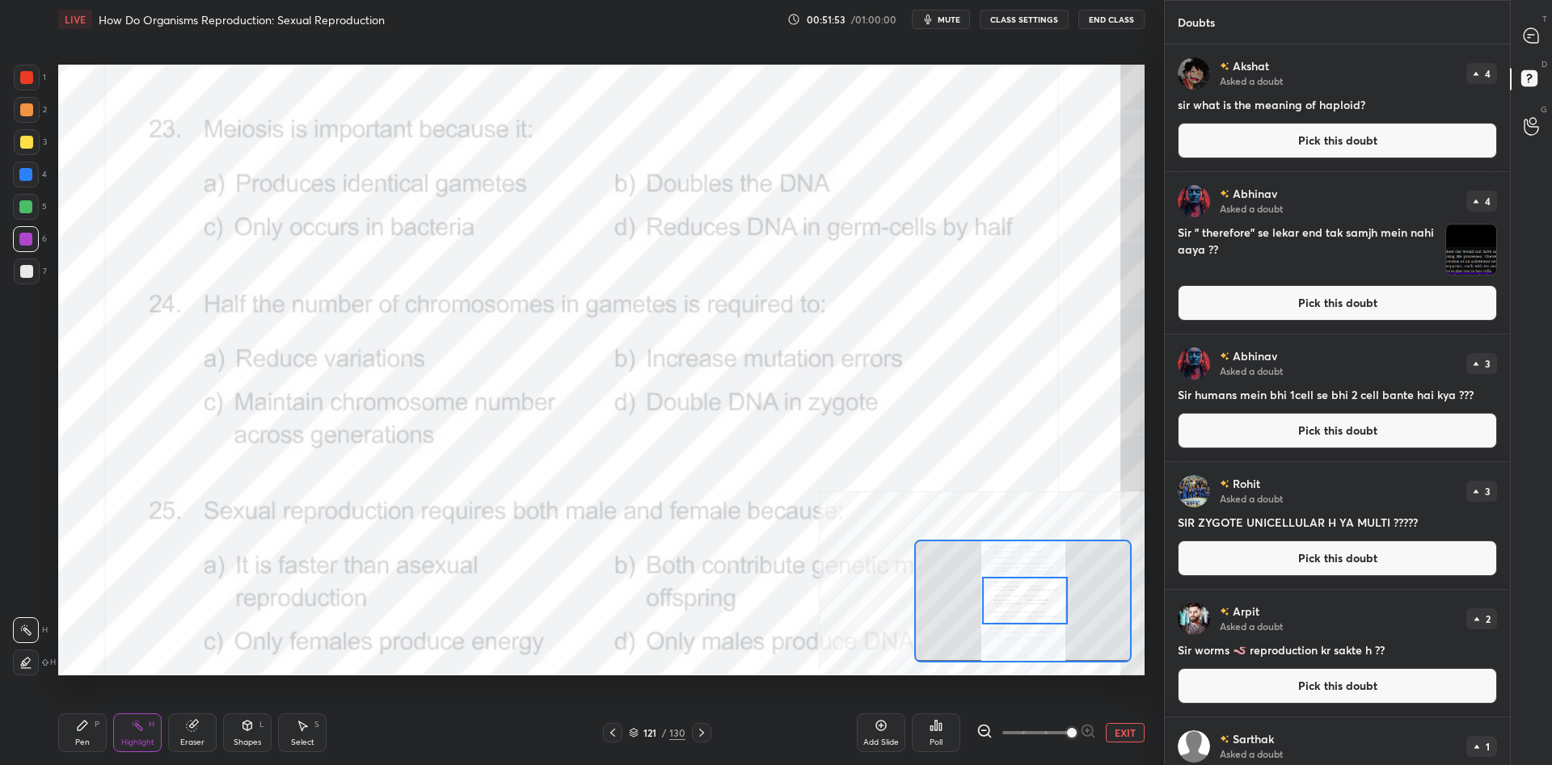
click at [88, 739] on div "Pen" at bounding box center [82, 743] width 15 height 8
click at [1119, 734] on button "EXIT" at bounding box center [1124, 732] width 39 height 19
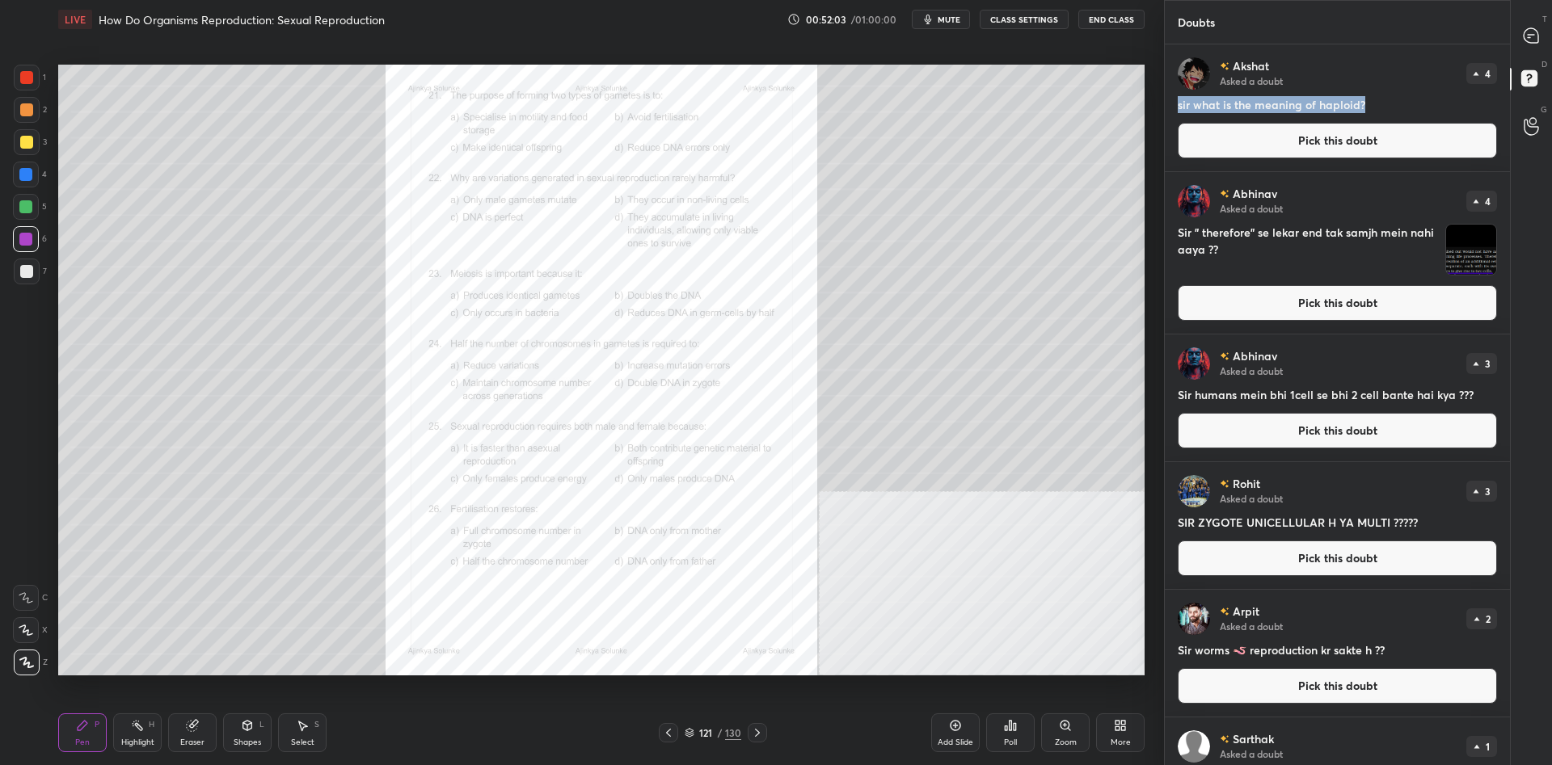
drag, startPoint x: 1377, startPoint y: 107, endPoint x: 1174, endPoint y: 103, distance: 202.9
click at [1174, 103] on div "[PERSON_NAME] Asked a doubt 4 sir what is the meaning of haploid? Pick this dou…" at bounding box center [1336, 107] width 345 height 127
click at [1257, 135] on button "Pick this doubt" at bounding box center [1336, 141] width 319 height 36
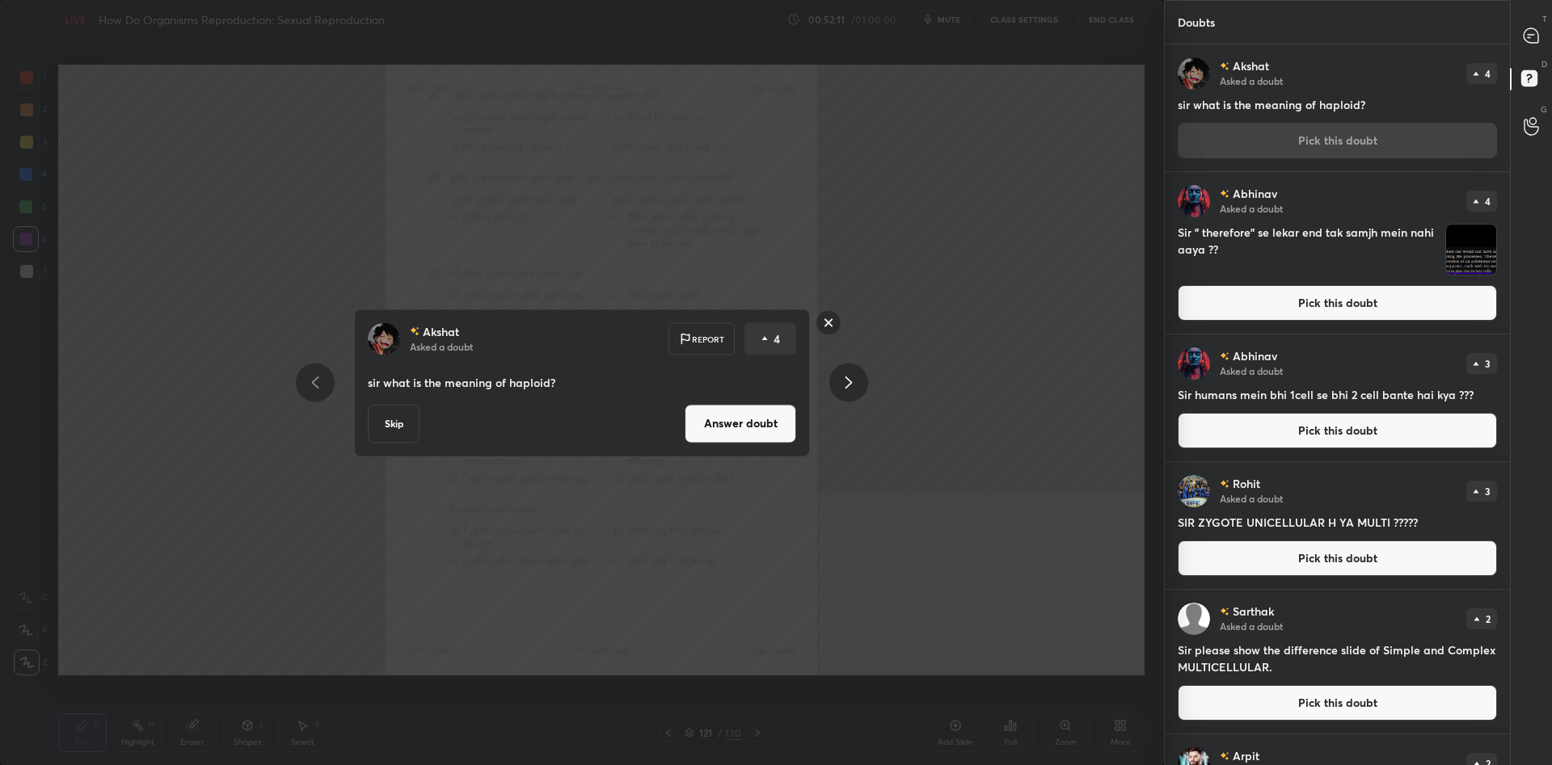
click at [762, 419] on button "Answer doubt" at bounding box center [740, 423] width 112 height 39
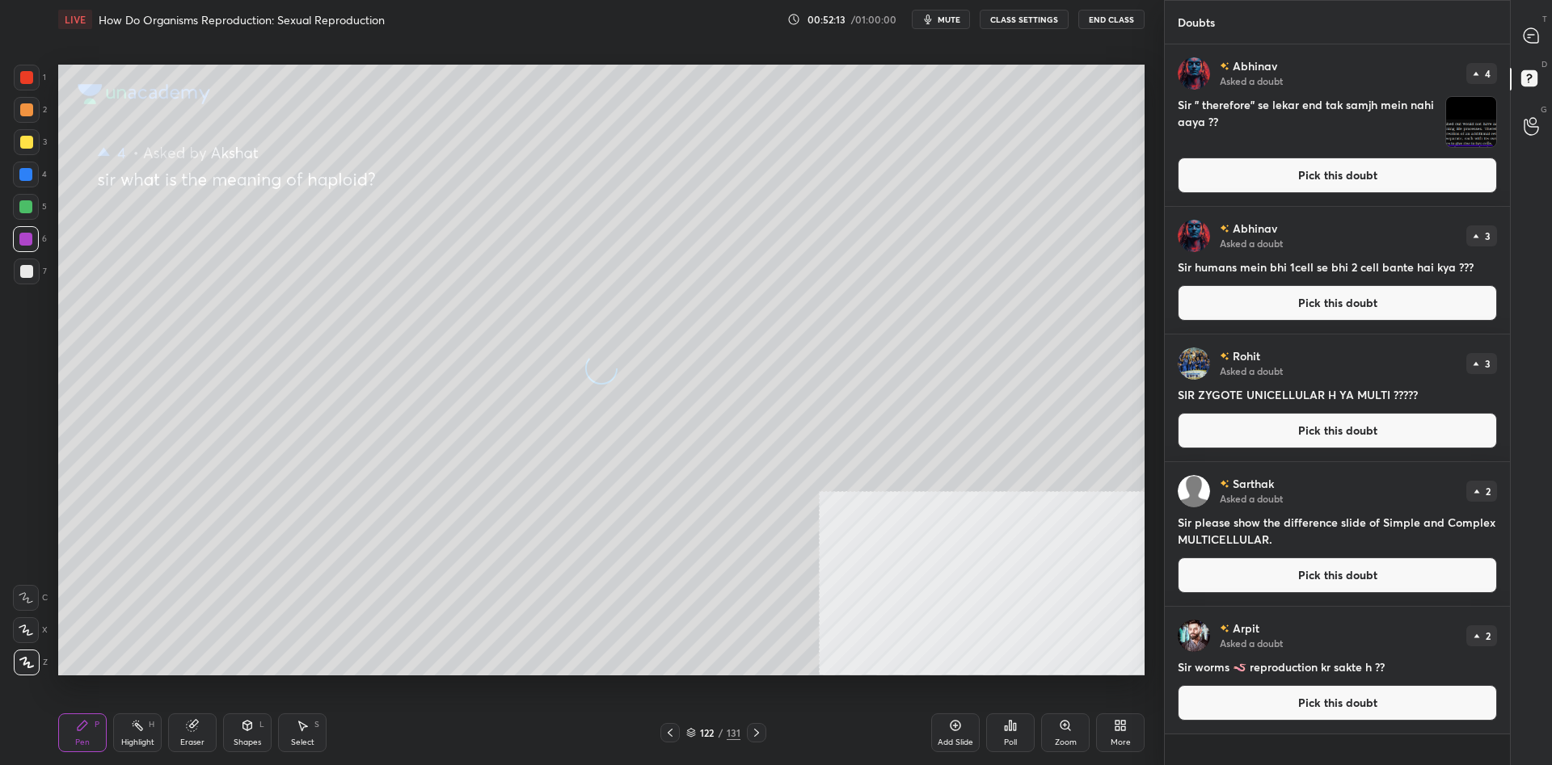
click at [34, 139] on div at bounding box center [27, 142] width 26 height 26
click at [30, 141] on div at bounding box center [26, 142] width 13 height 13
click at [1235, 172] on button "Pick this doubt" at bounding box center [1336, 176] width 319 height 36
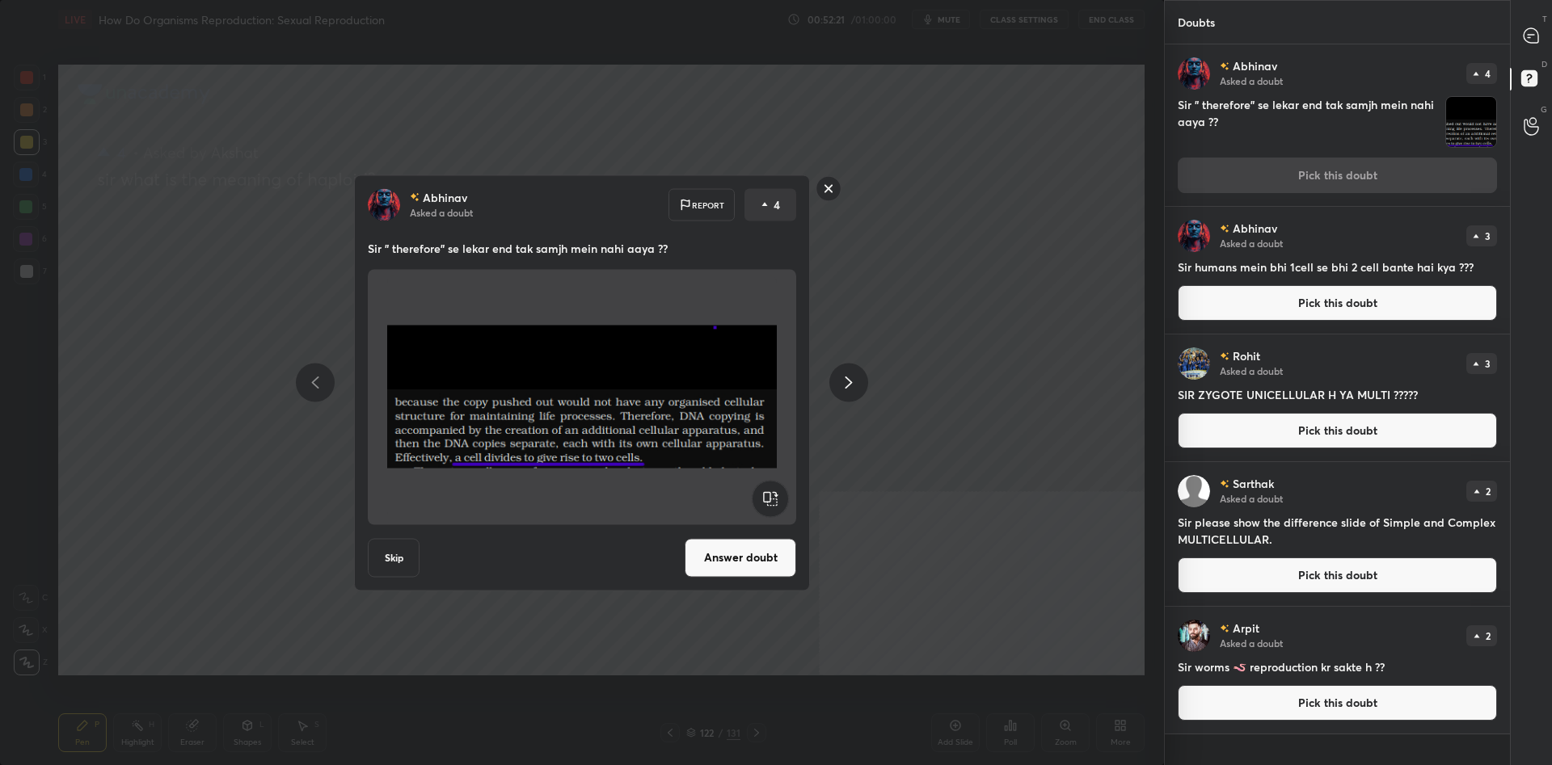
click at [700, 555] on button "Answer doubt" at bounding box center [740, 557] width 112 height 39
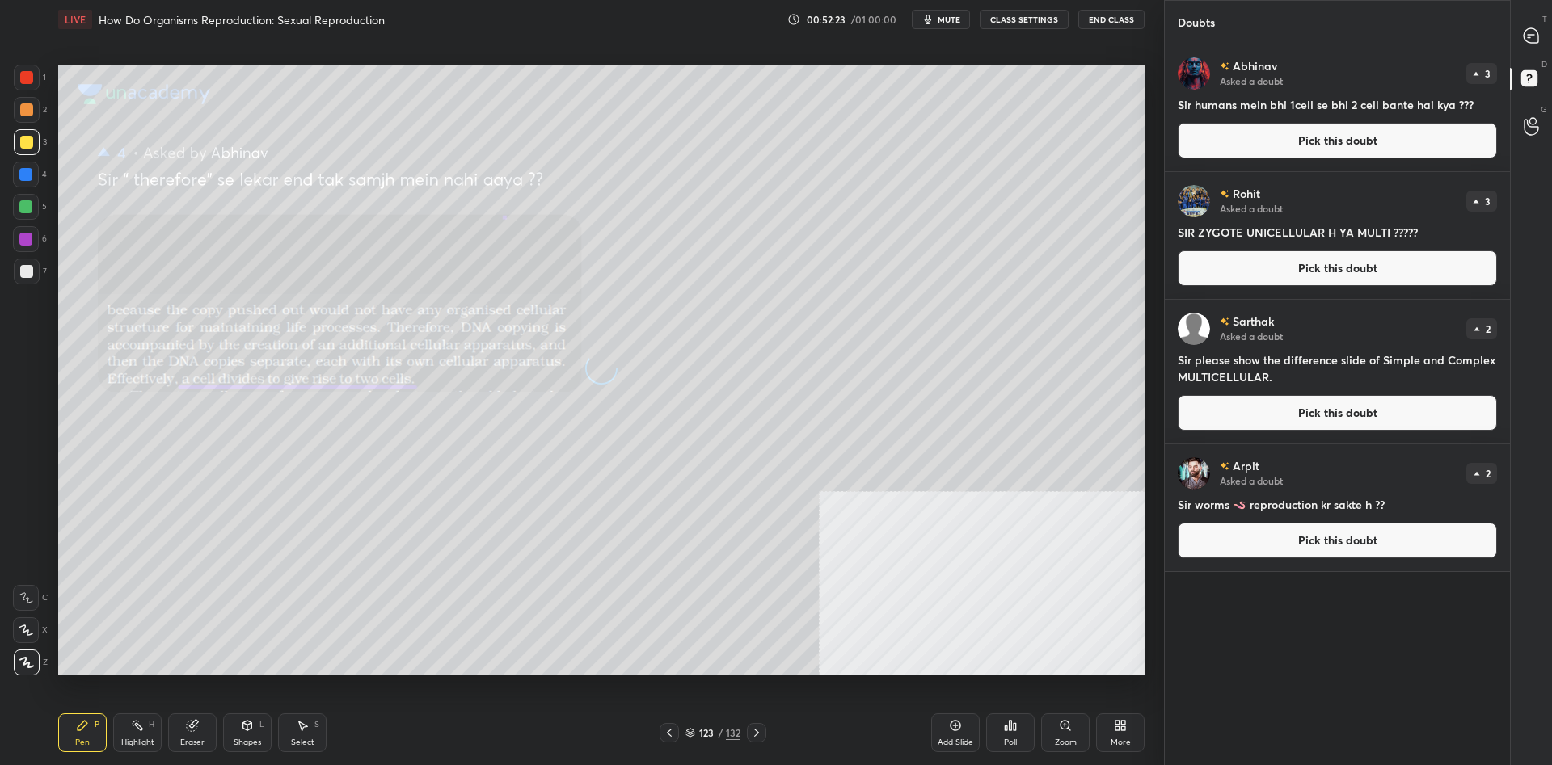
click at [23, 134] on div at bounding box center [27, 142] width 26 height 26
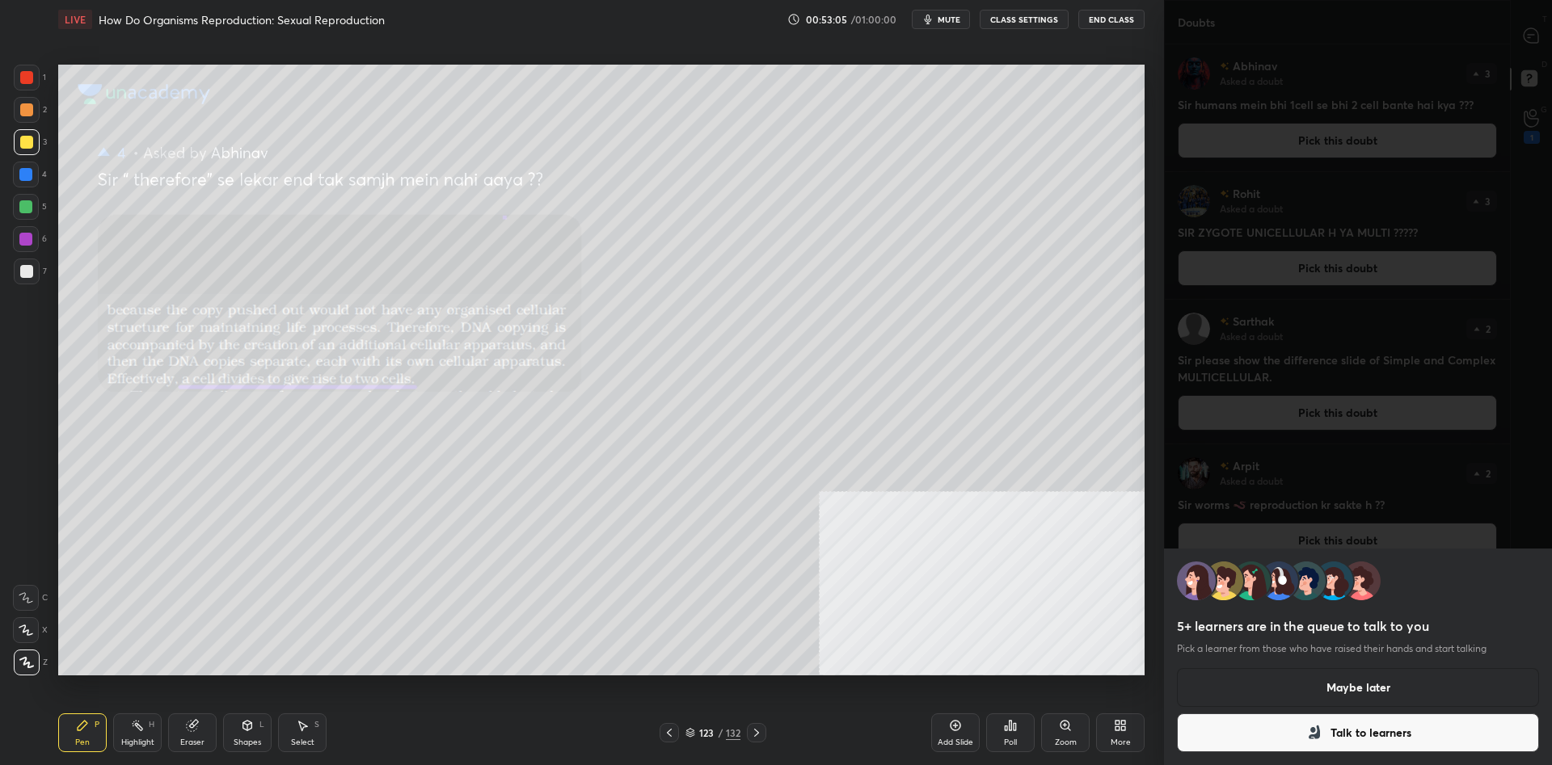
click at [1318, 689] on button "Maybe later" at bounding box center [1358, 687] width 362 height 39
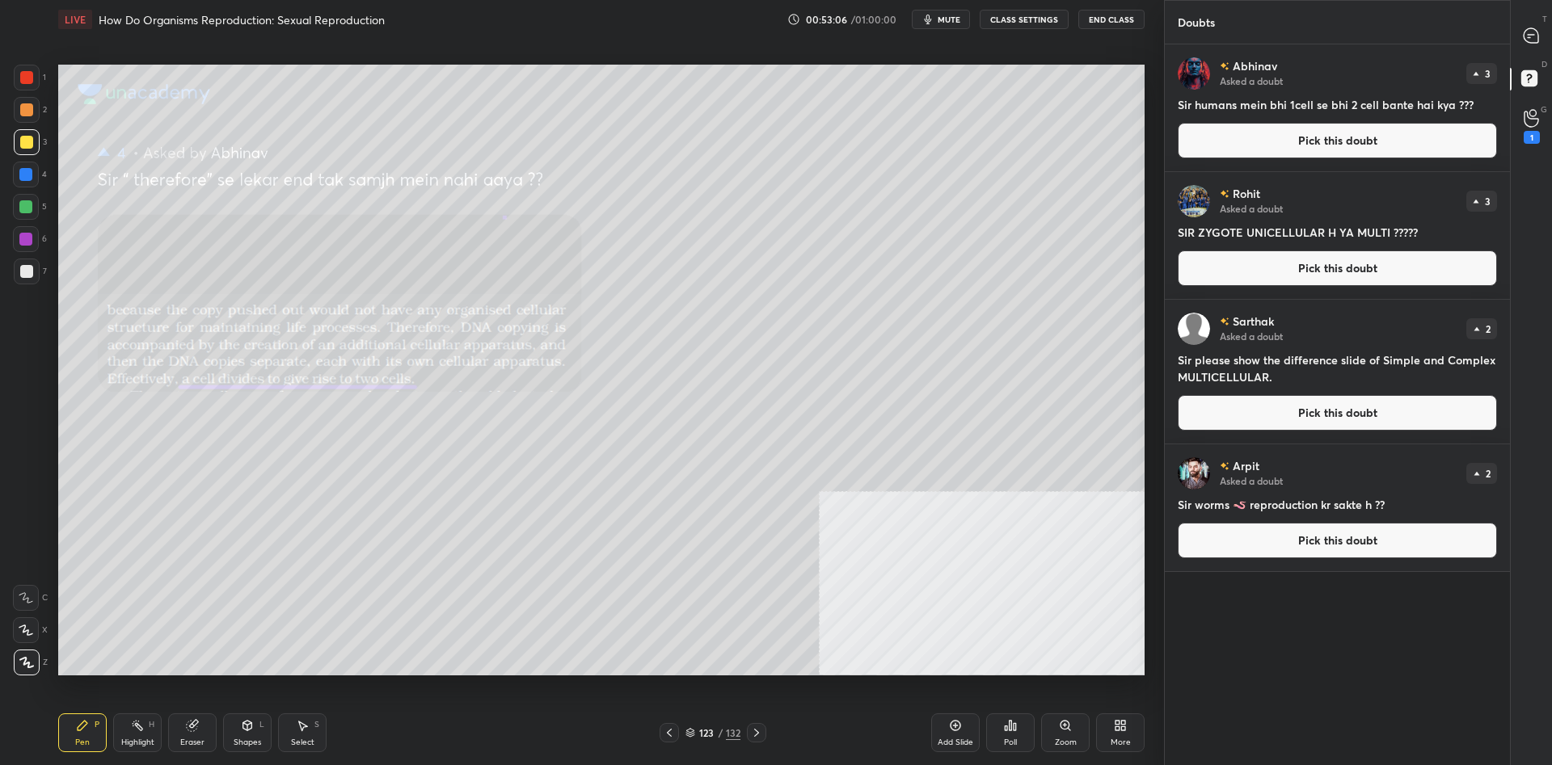
click at [36, 174] on div at bounding box center [26, 175] width 26 height 26
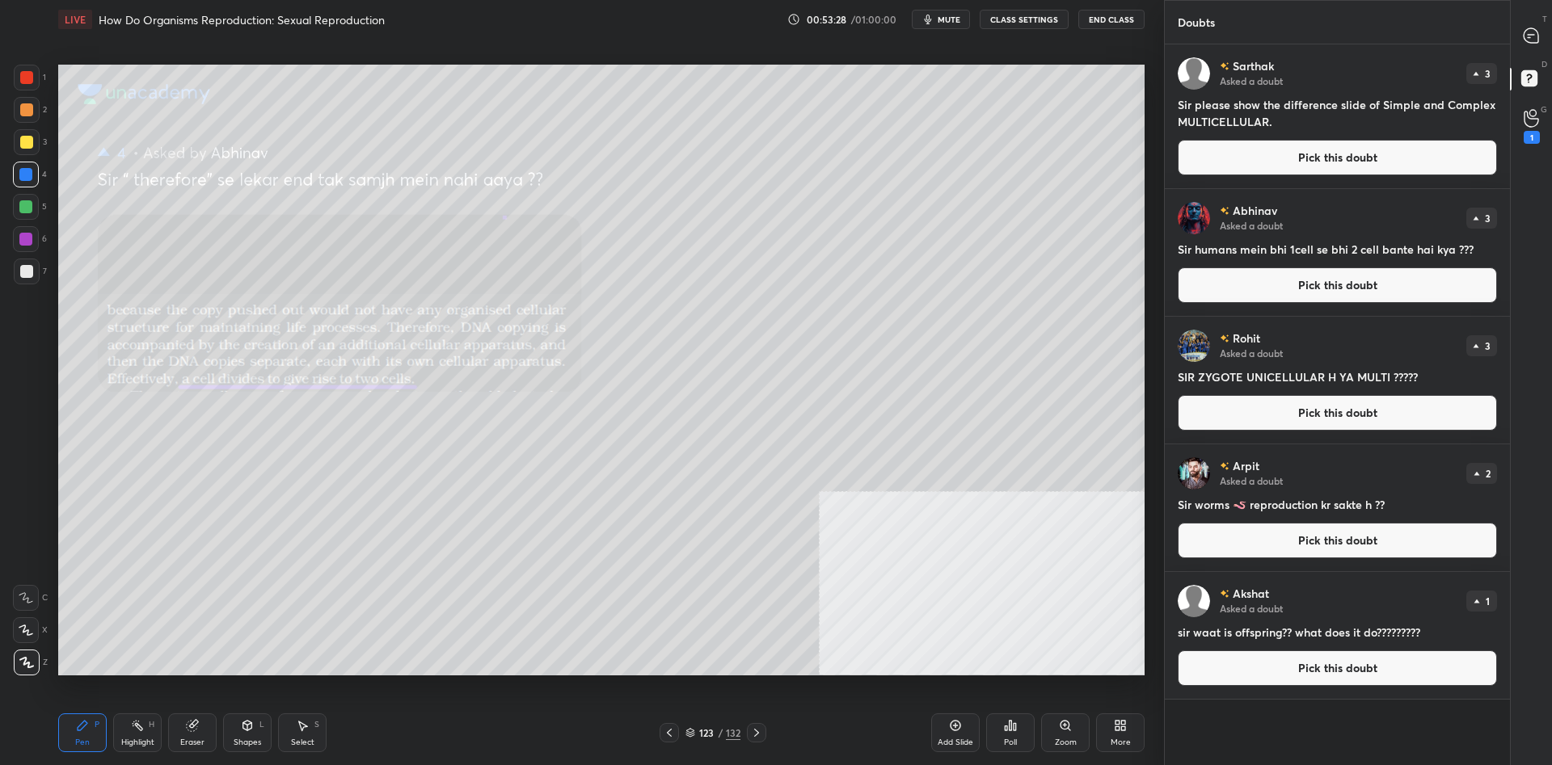
click at [1318, 158] on button "Pick this doubt" at bounding box center [1336, 158] width 319 height 36
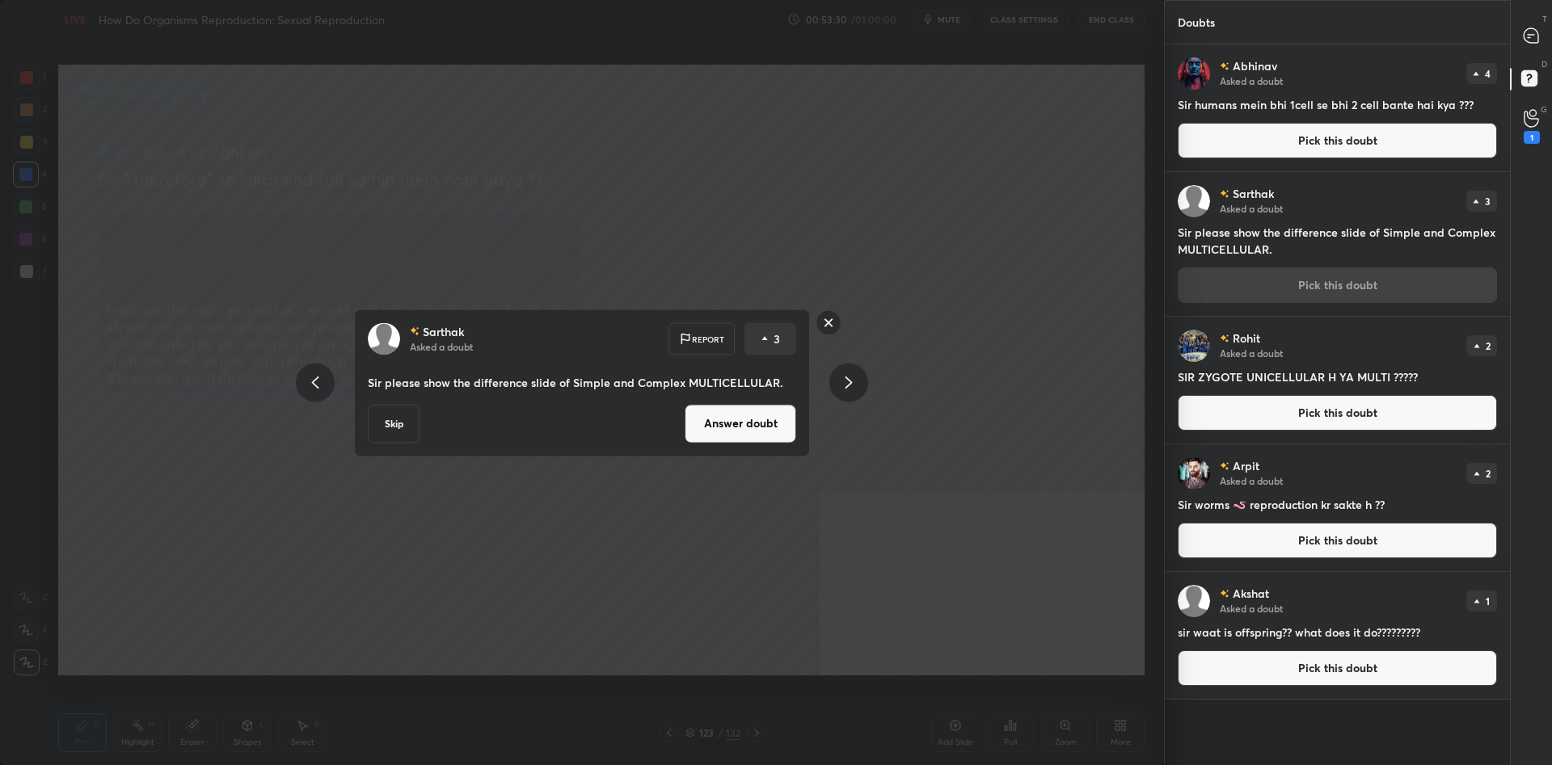
click at [832, 328] on rect at bounding box center [828, 322] width 25 height 25
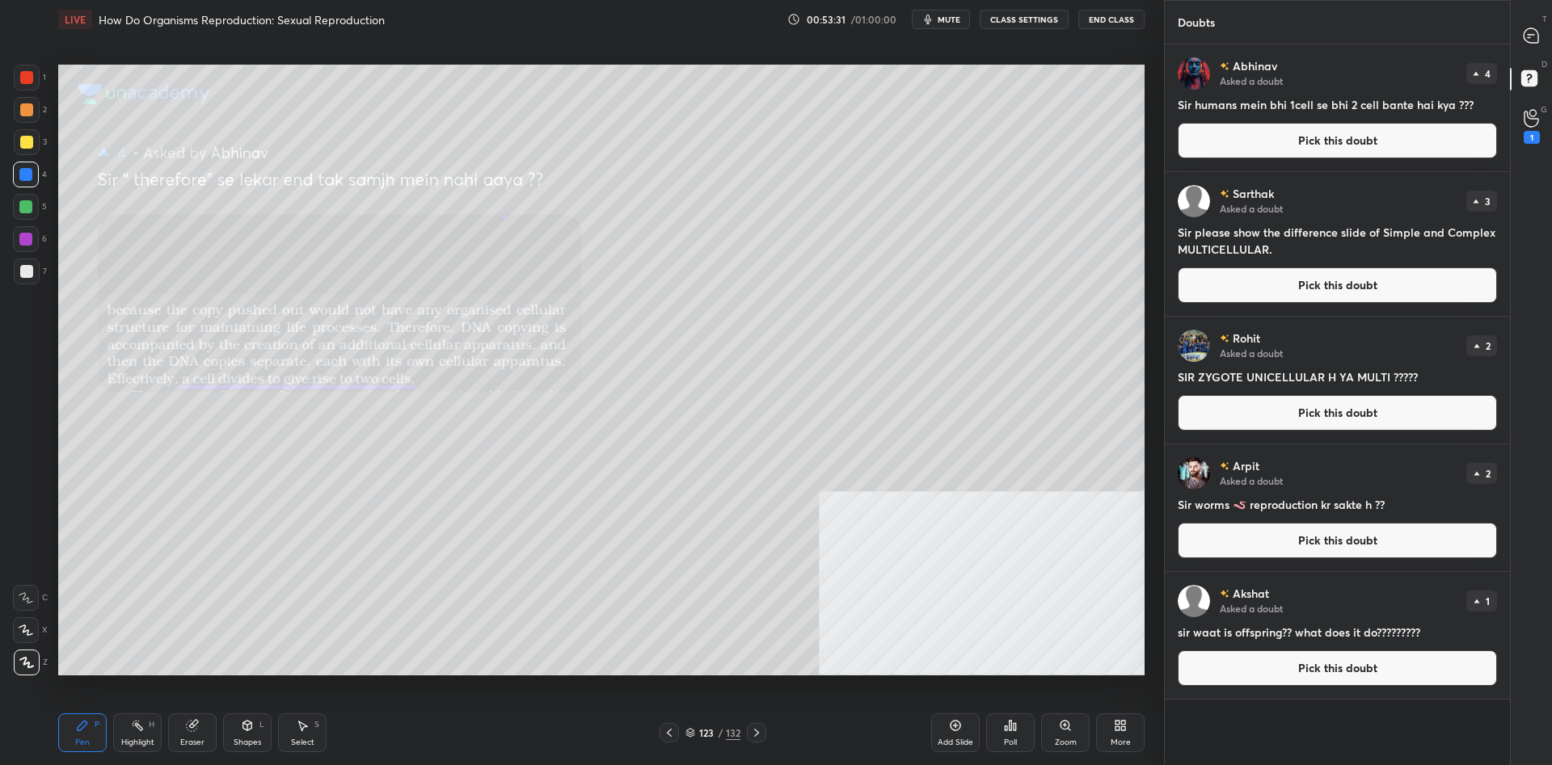
click at [1232, 144] on button "Pick this doubt" at bounding box center [1336, 141] width 319 height 36
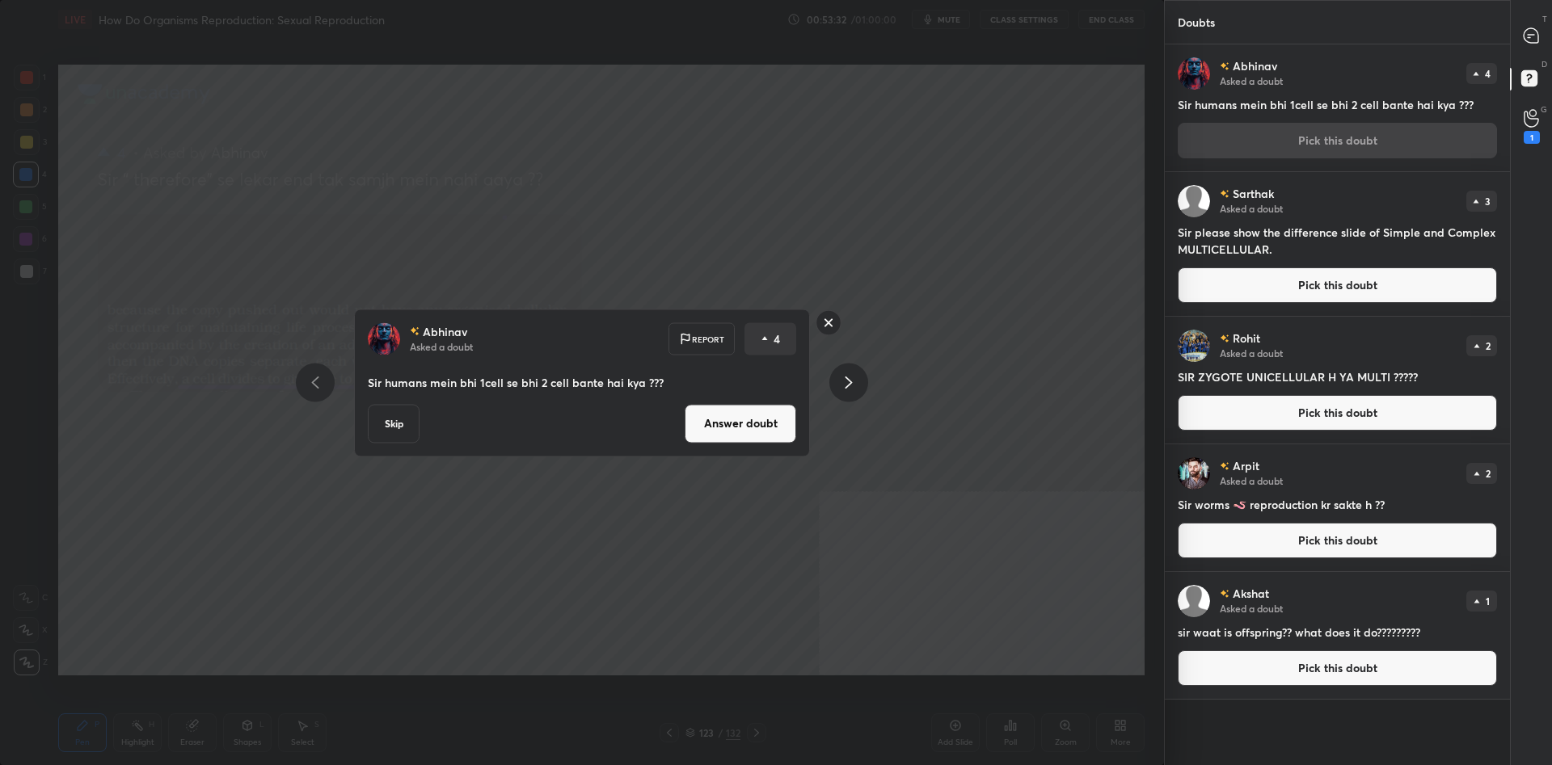
click at [773, 421] on button "Answer doubt" at bounding box center [740, 423] width 112 height 39
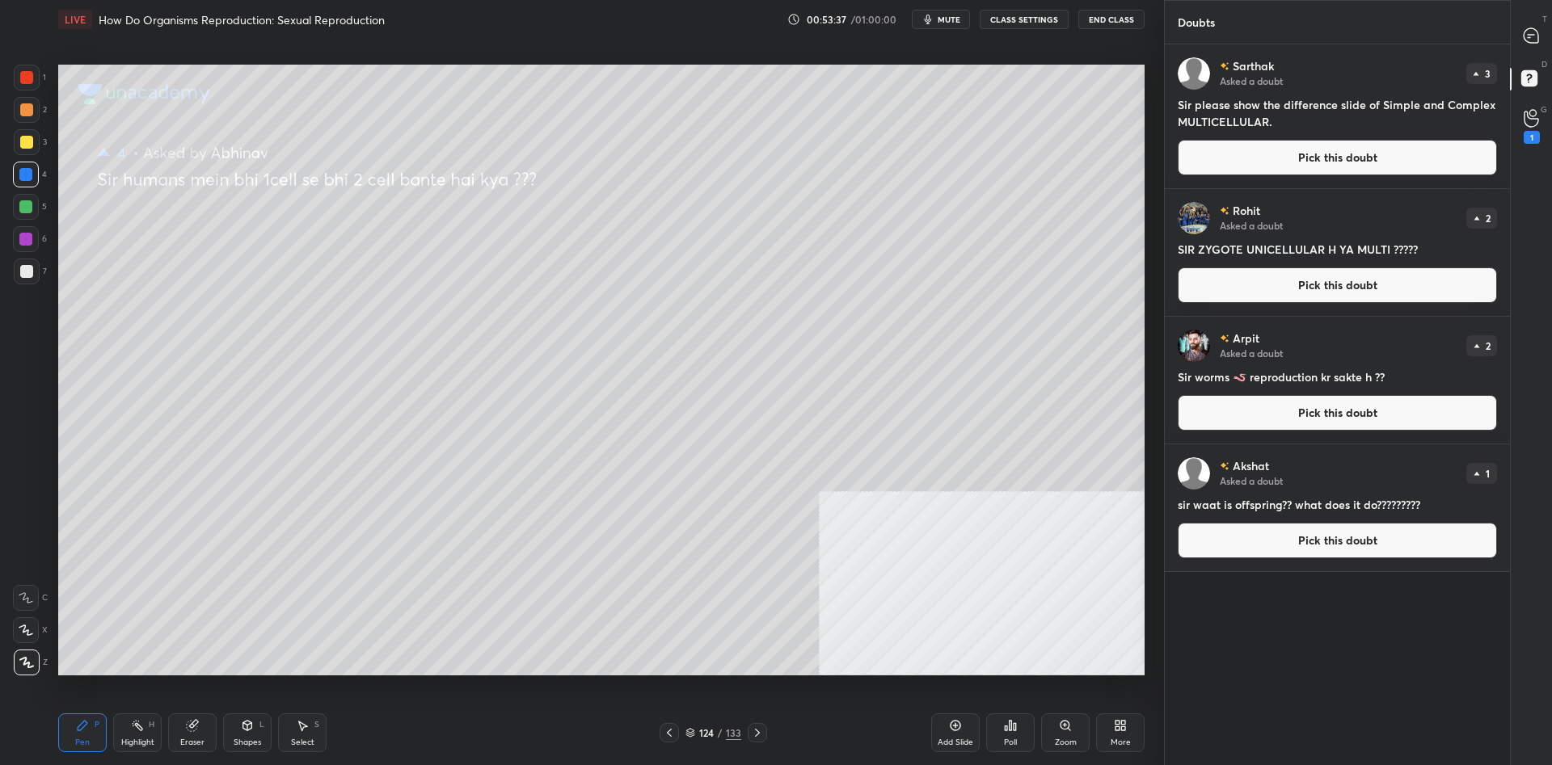
click at [1267, 160] on button "Pick this doubt" at bounding box center [1336, 158] width 319 height 36
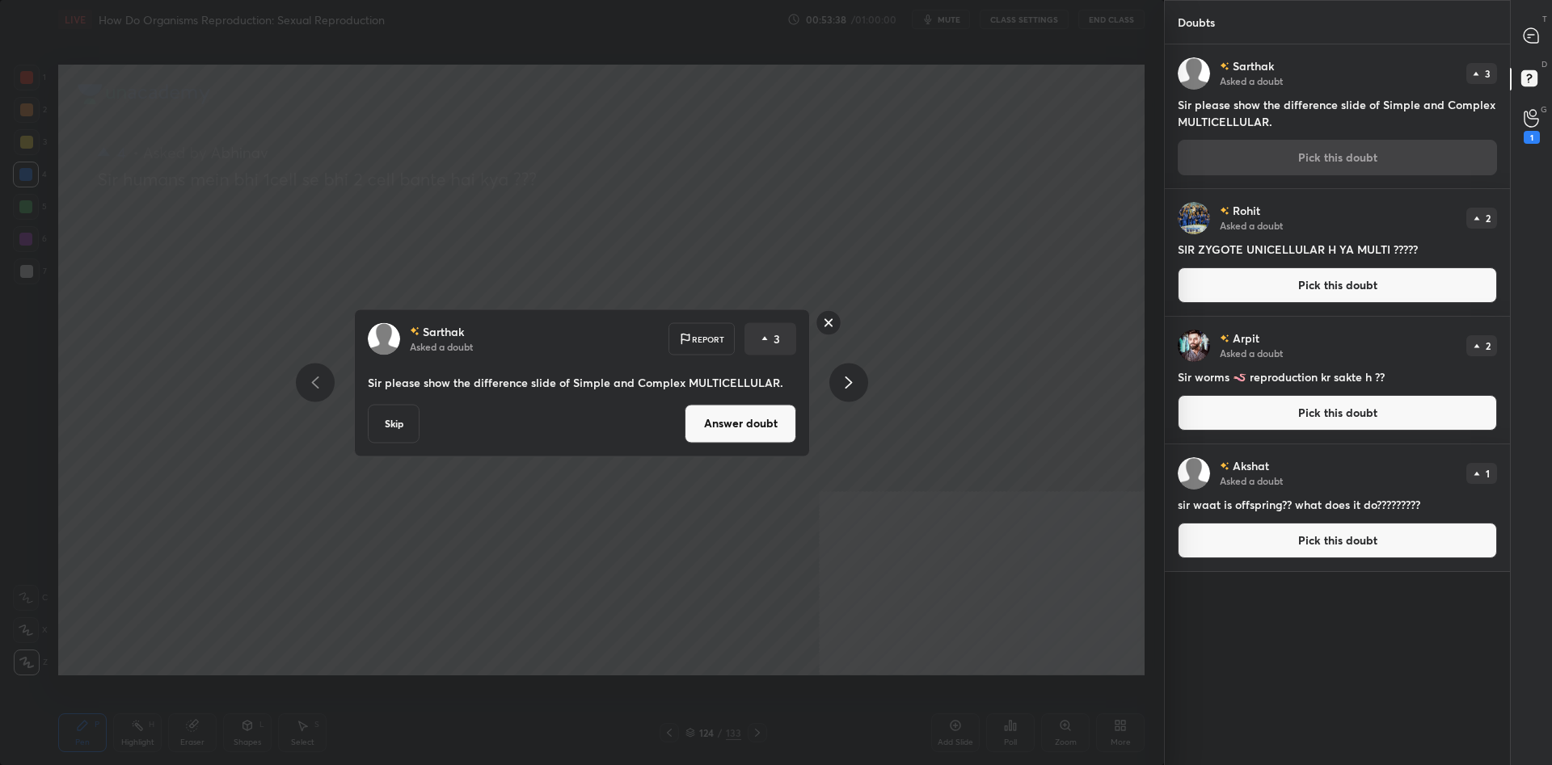
click at [736, 420] on button "Answer doubt" at bounding box center [740, 423] width 112 height 39
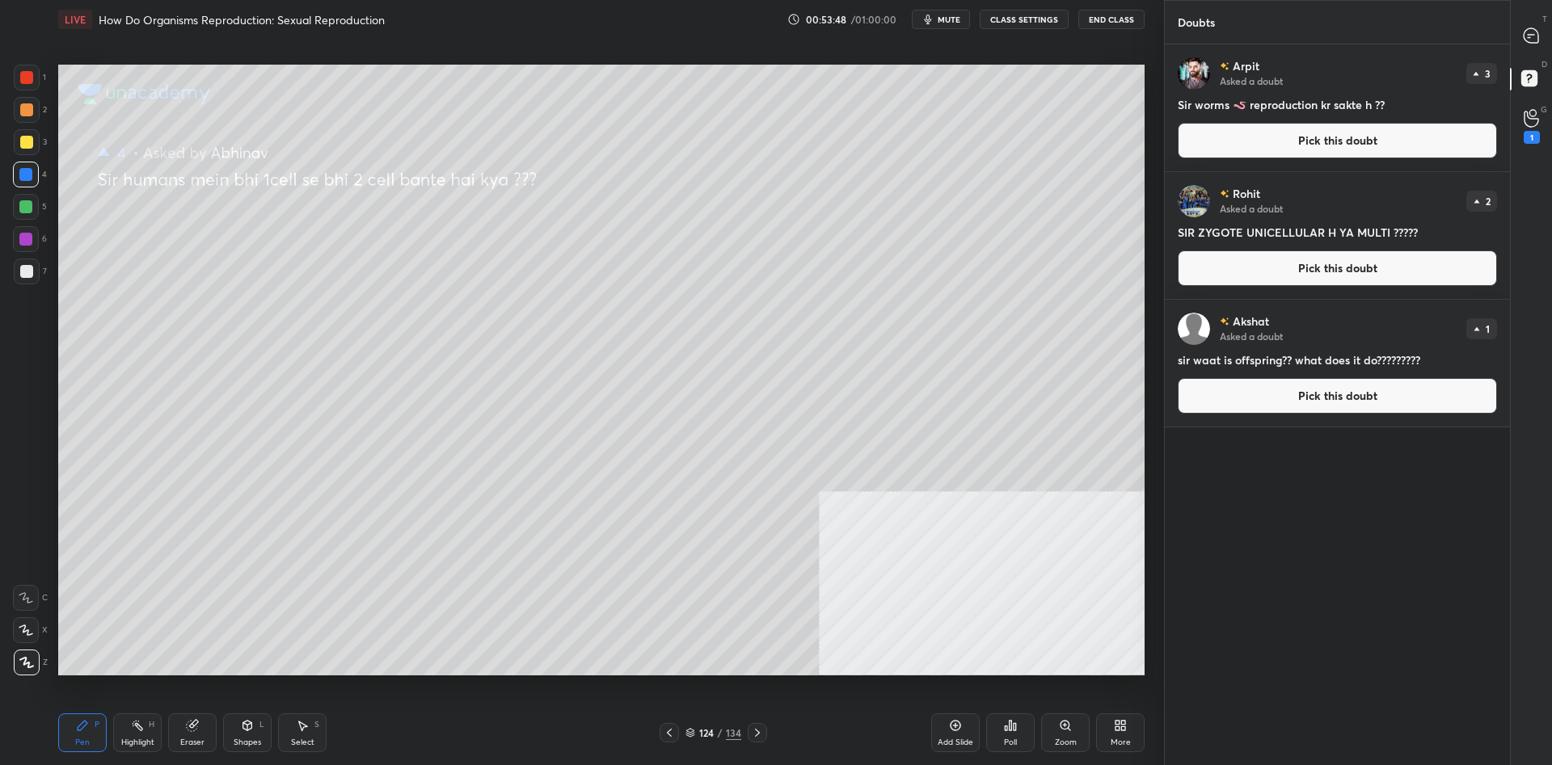
click at [14, 148] on div at bounding box center [27, 142] width 26 height 26
click at [14, 150] on div at bounding box center [27, 142] width 26 height 26
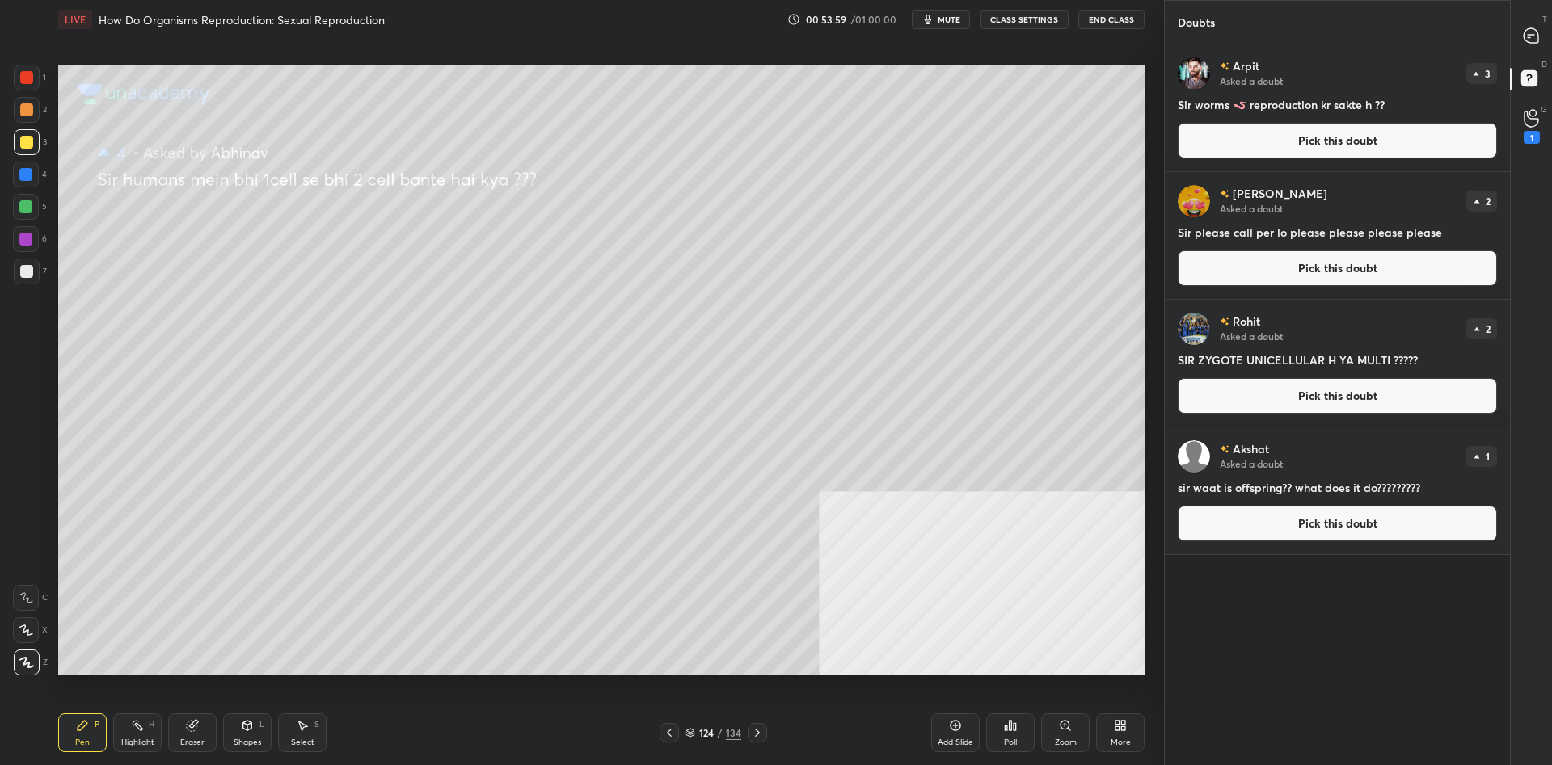
click at [29, 176] on div at bounding box center [25, 174] width 13 height 13
click at [28, 179] on div at bounding box center [25, 174] width 13 height 13
click at [1260, 274] on button "Pick this doubt" at bounding box center [1336, 269] width 319 height 36
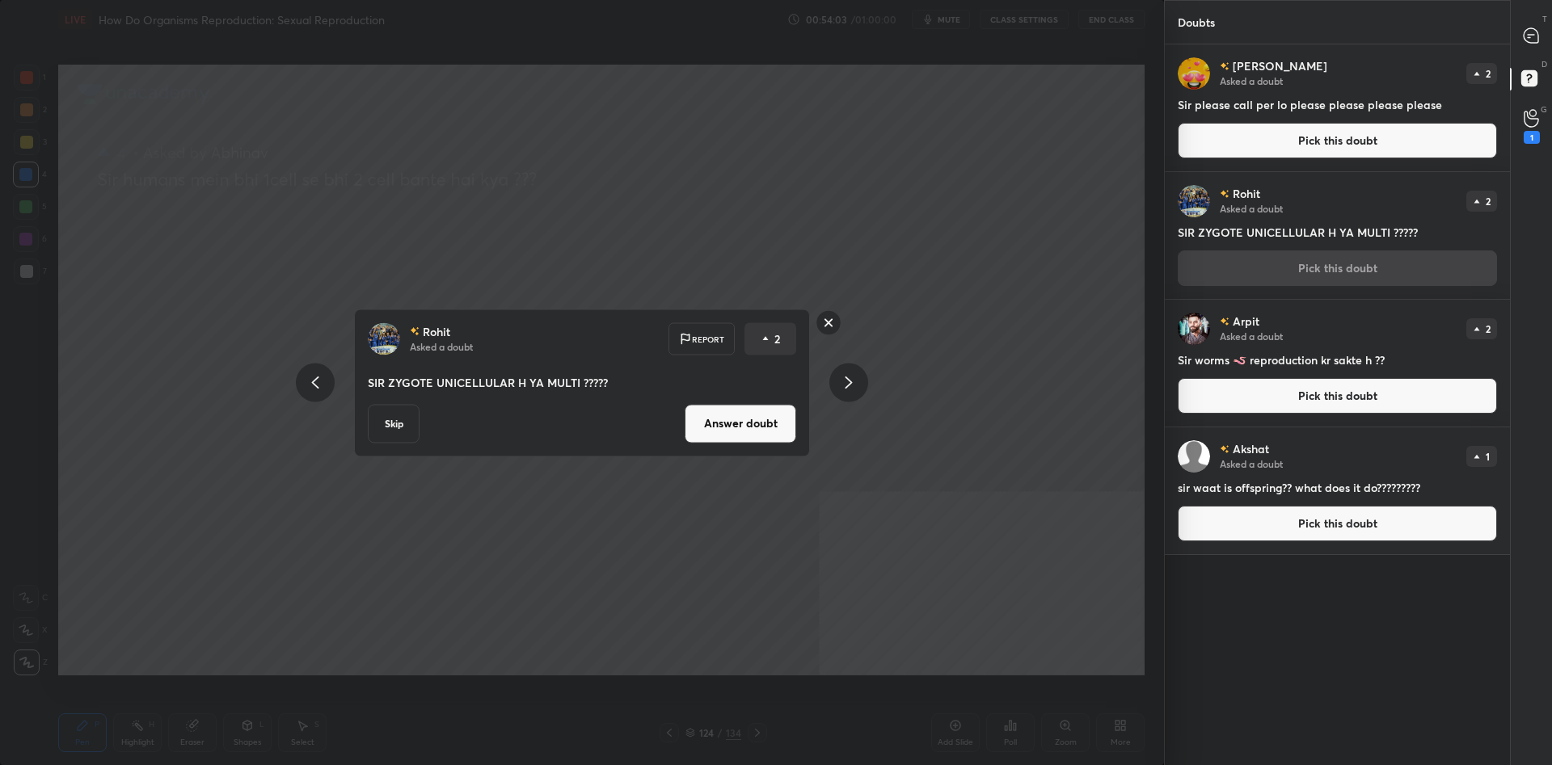
click at [756, 430] on button "Answer doubt" at bounding box center [740, 423] width 112 height 39
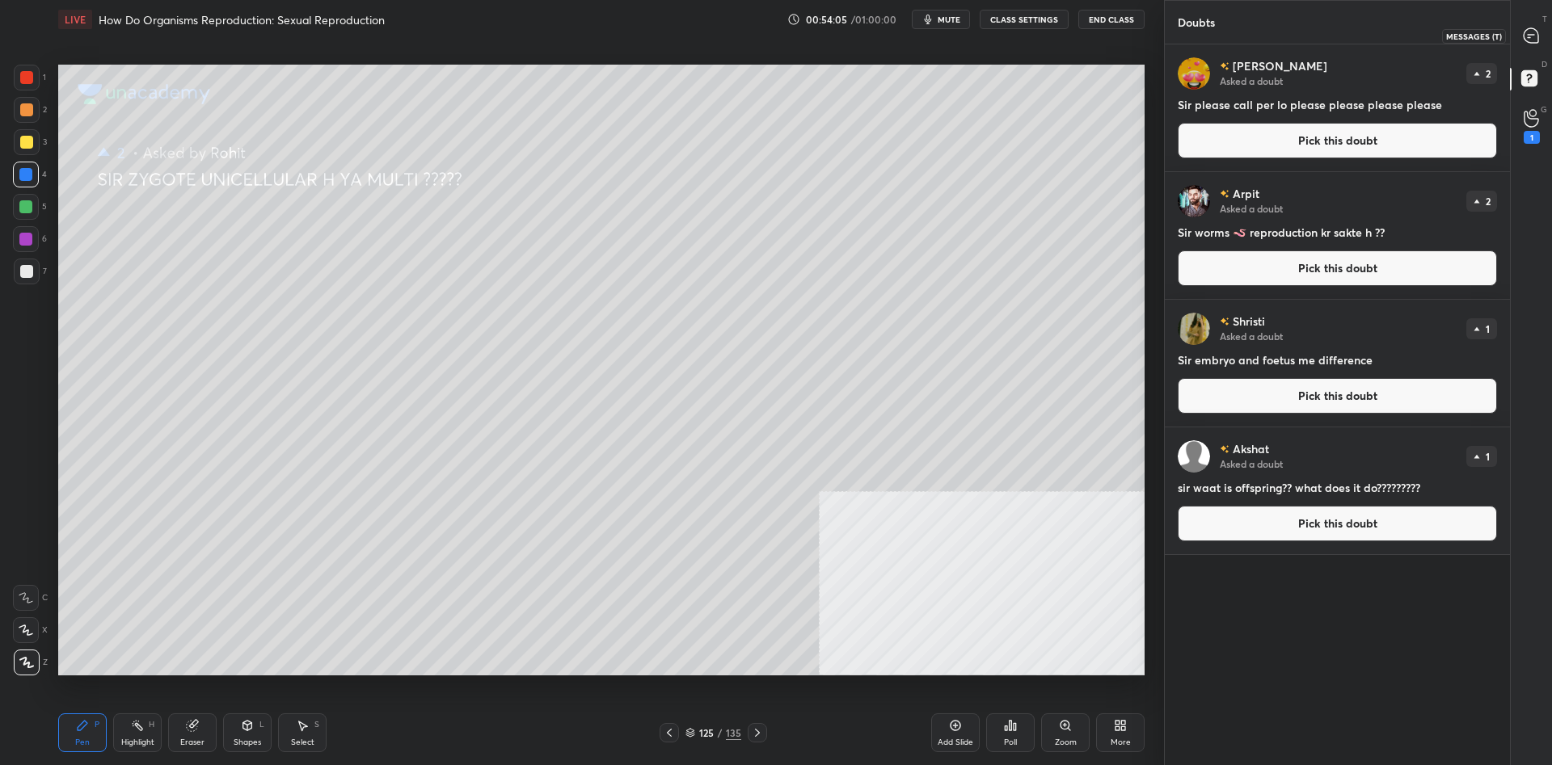
click at [1523, 40] on icon at bounding box center [1530, 35] width 17 height 17
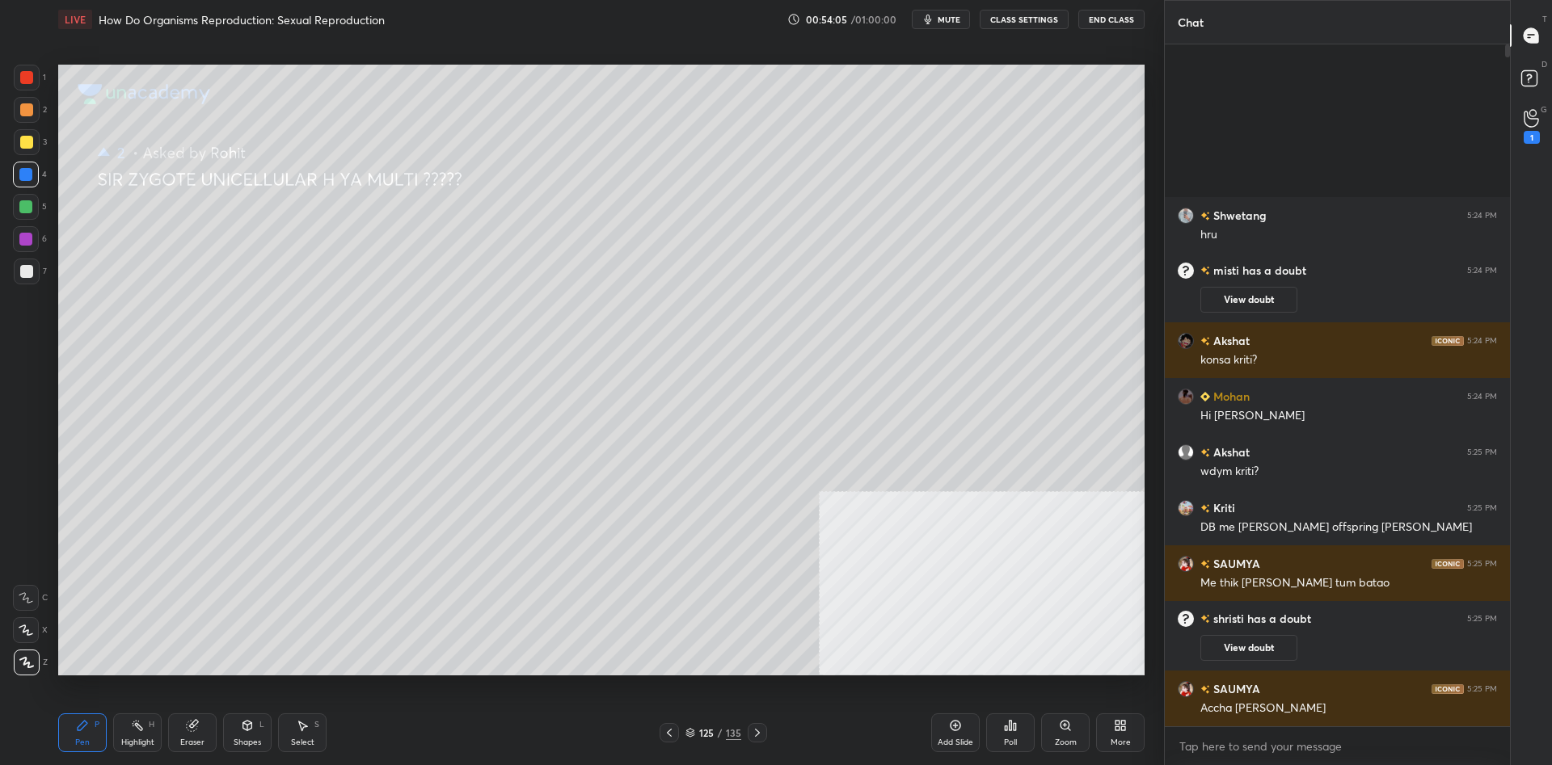
scroll to position [682, 345]
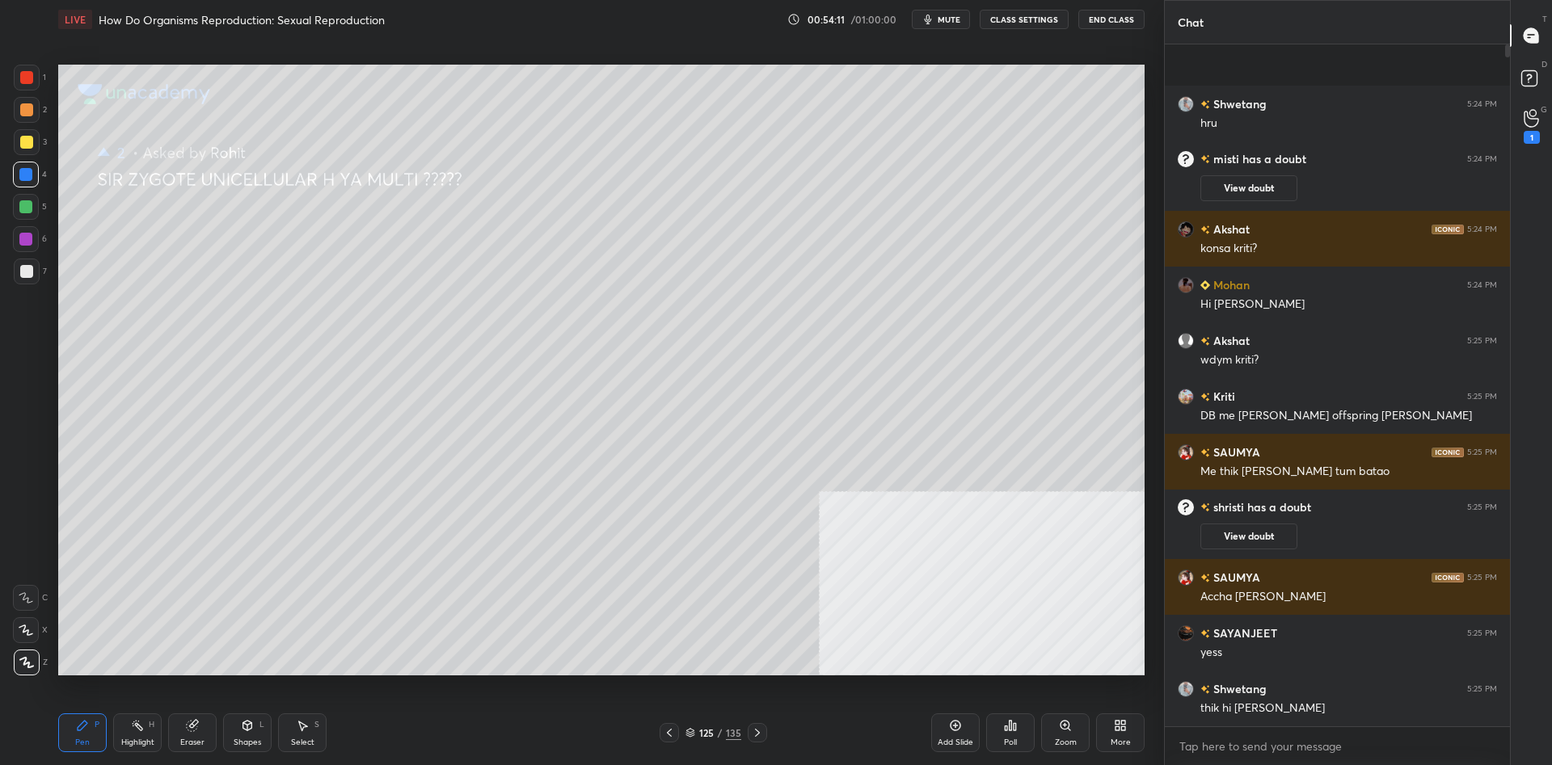
click at [17, 131] on div at bounding box center [27, 142] width 26 height 26
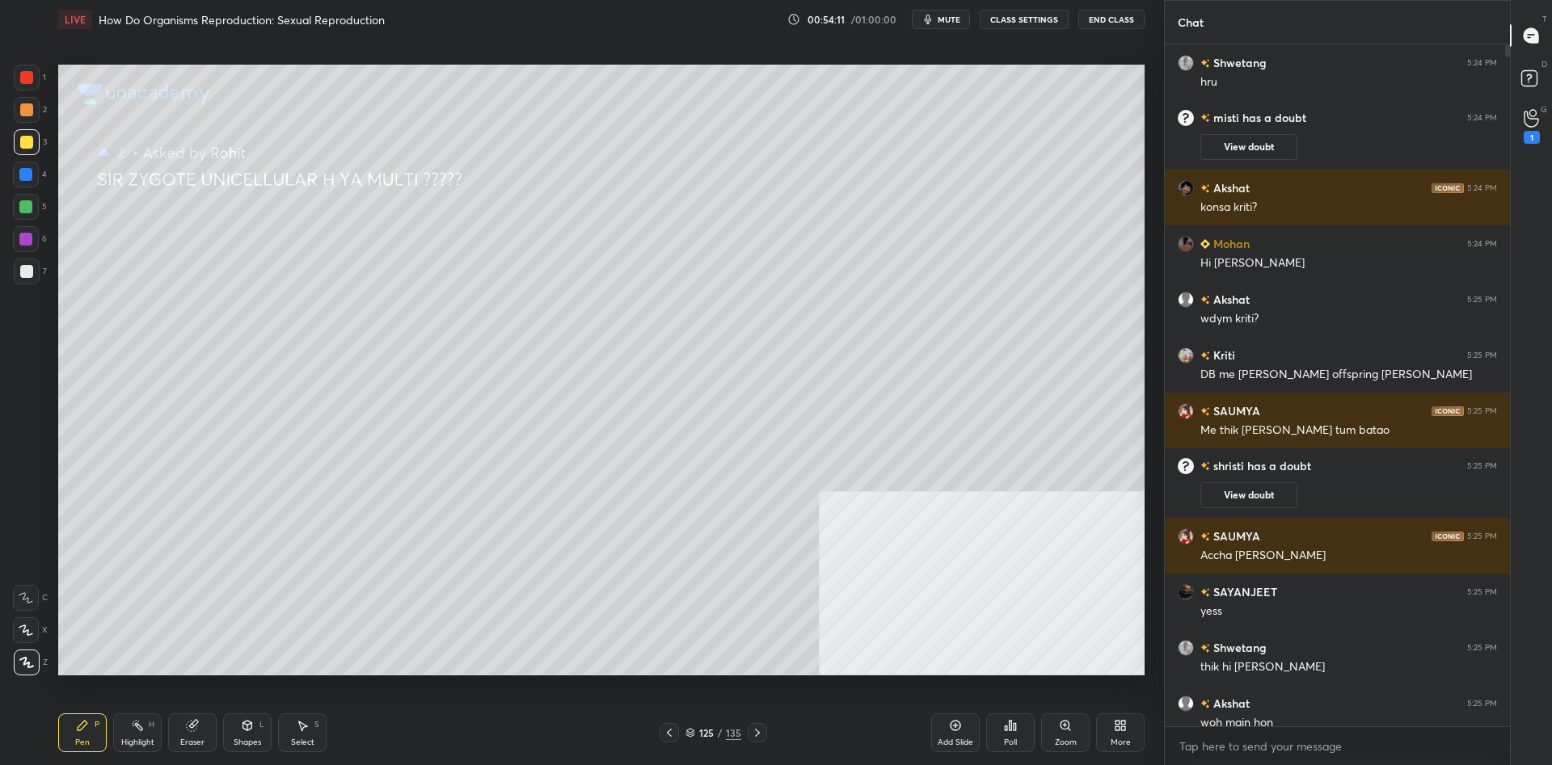
click at [21, 140] on div at bounding box center [26, 142] width 13 height 13
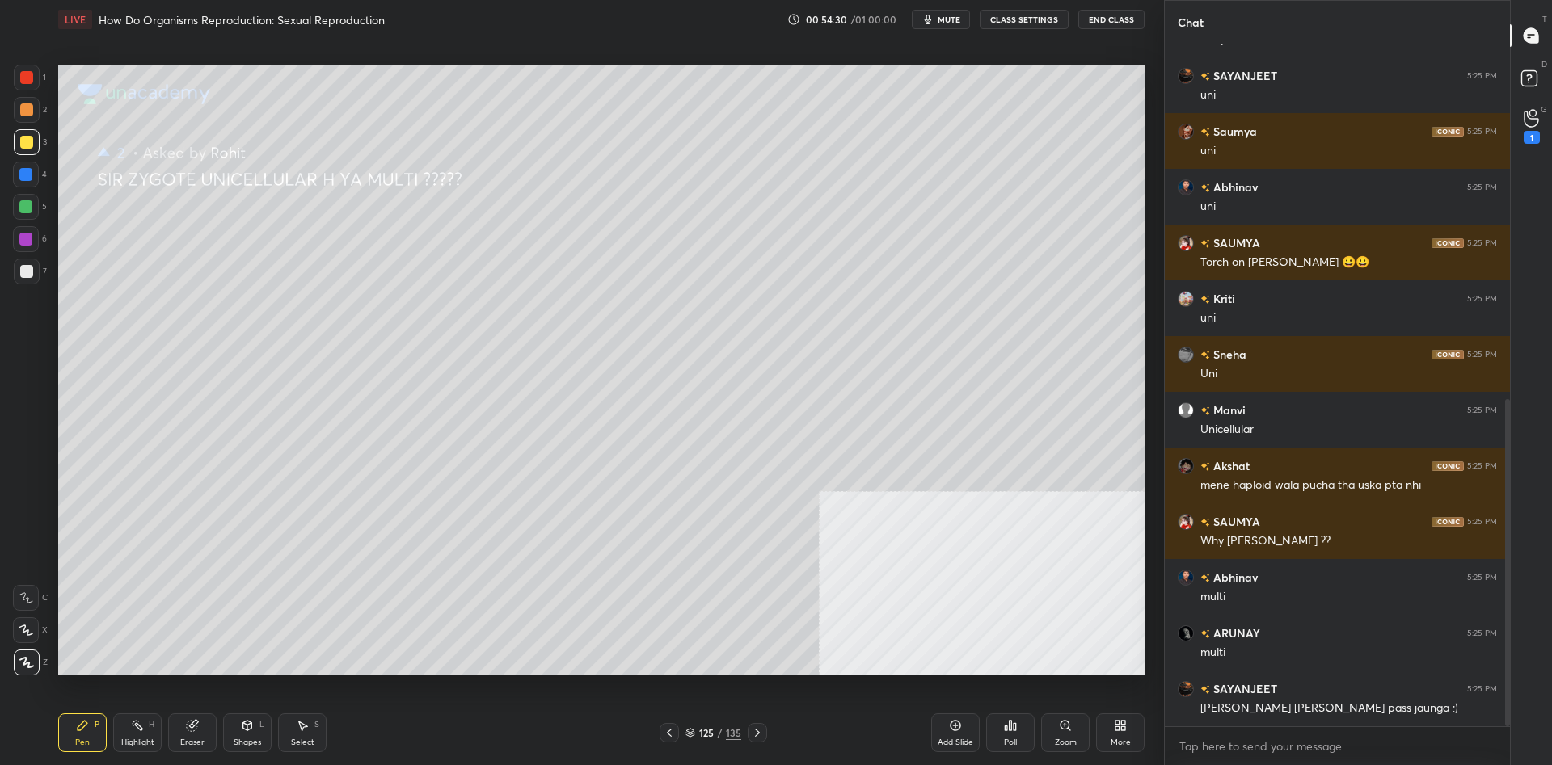
scroll to position [795, 0]
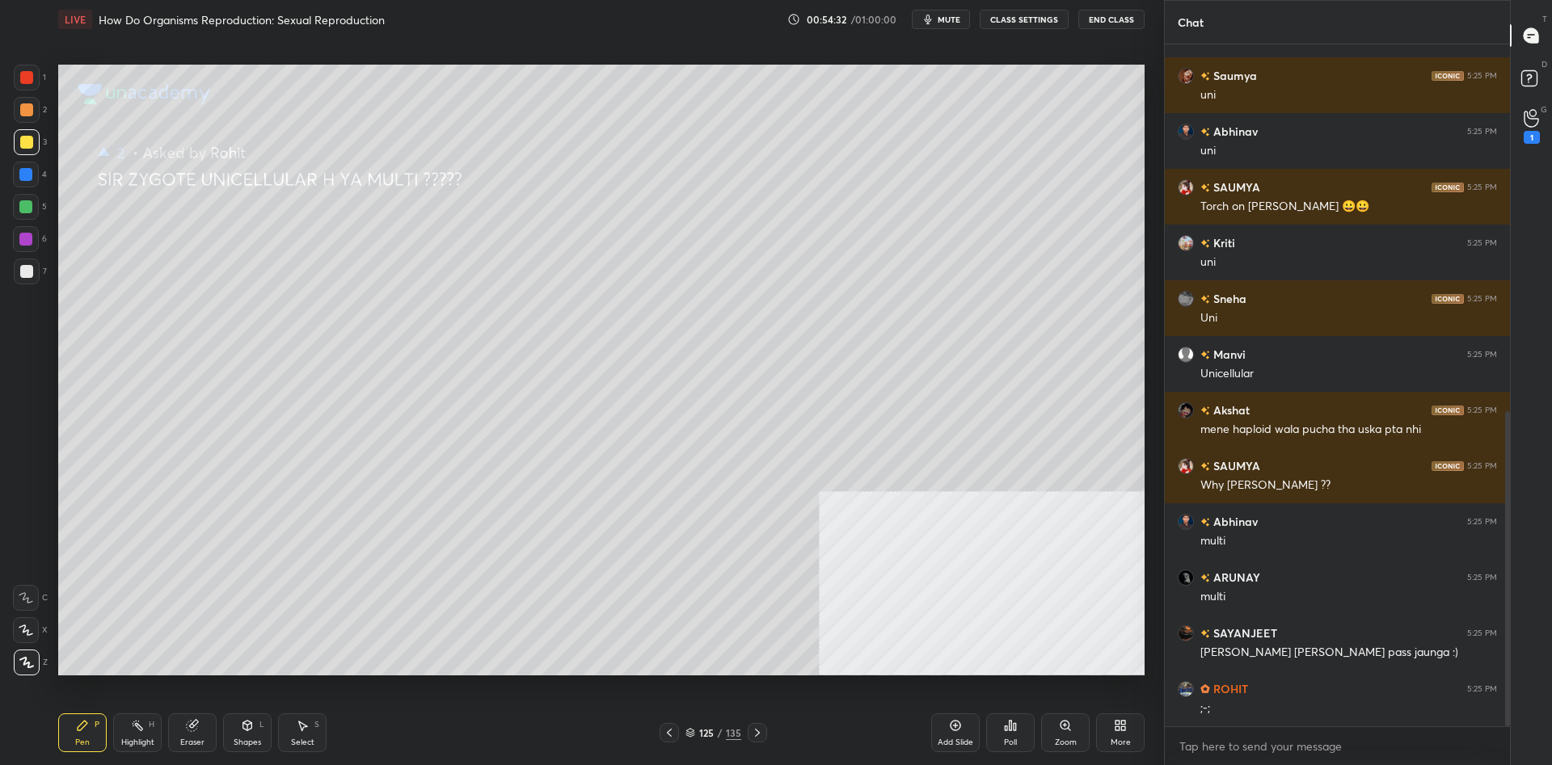
click at [13, 214] on div "1 2 3 4 5 6 7" at bounding box center [30, 178] width 34 height 226
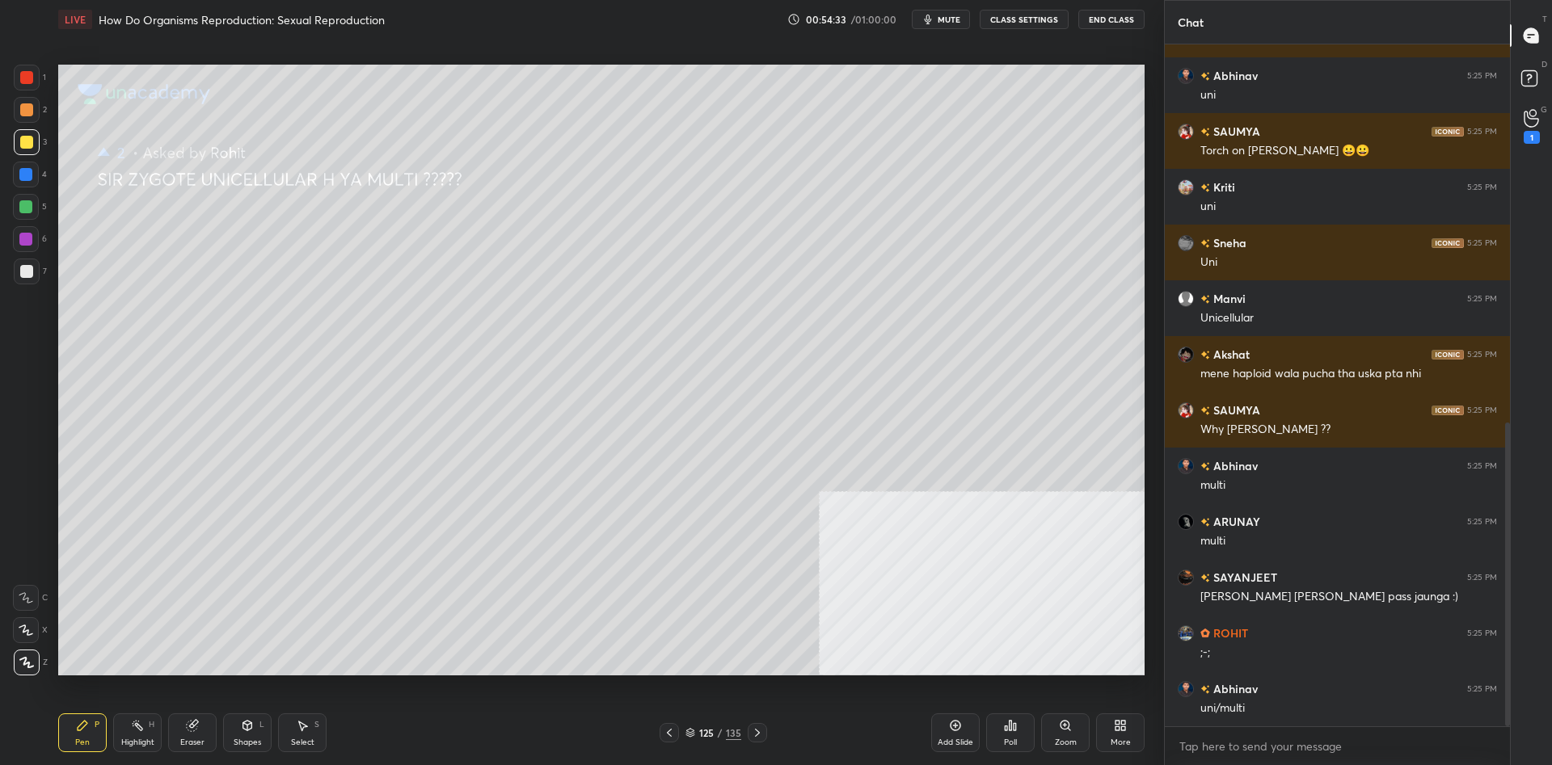
click at [23, 269] on div at bounding box center [26, 271] width 13 height 13
click at [20, 273] on div at bounding box center [26, 271] width 13 height 13
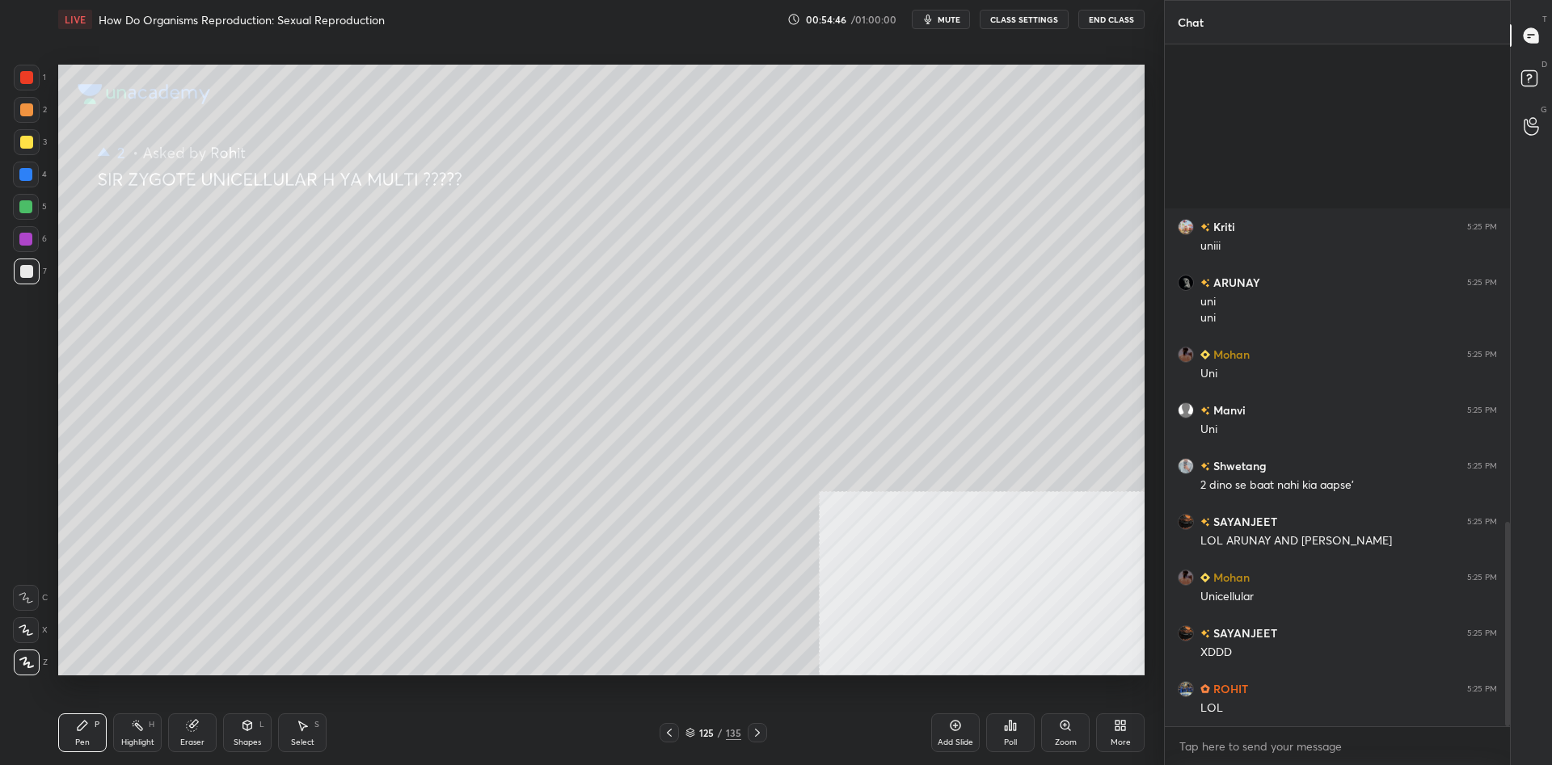
scroll to position [1592, 0]
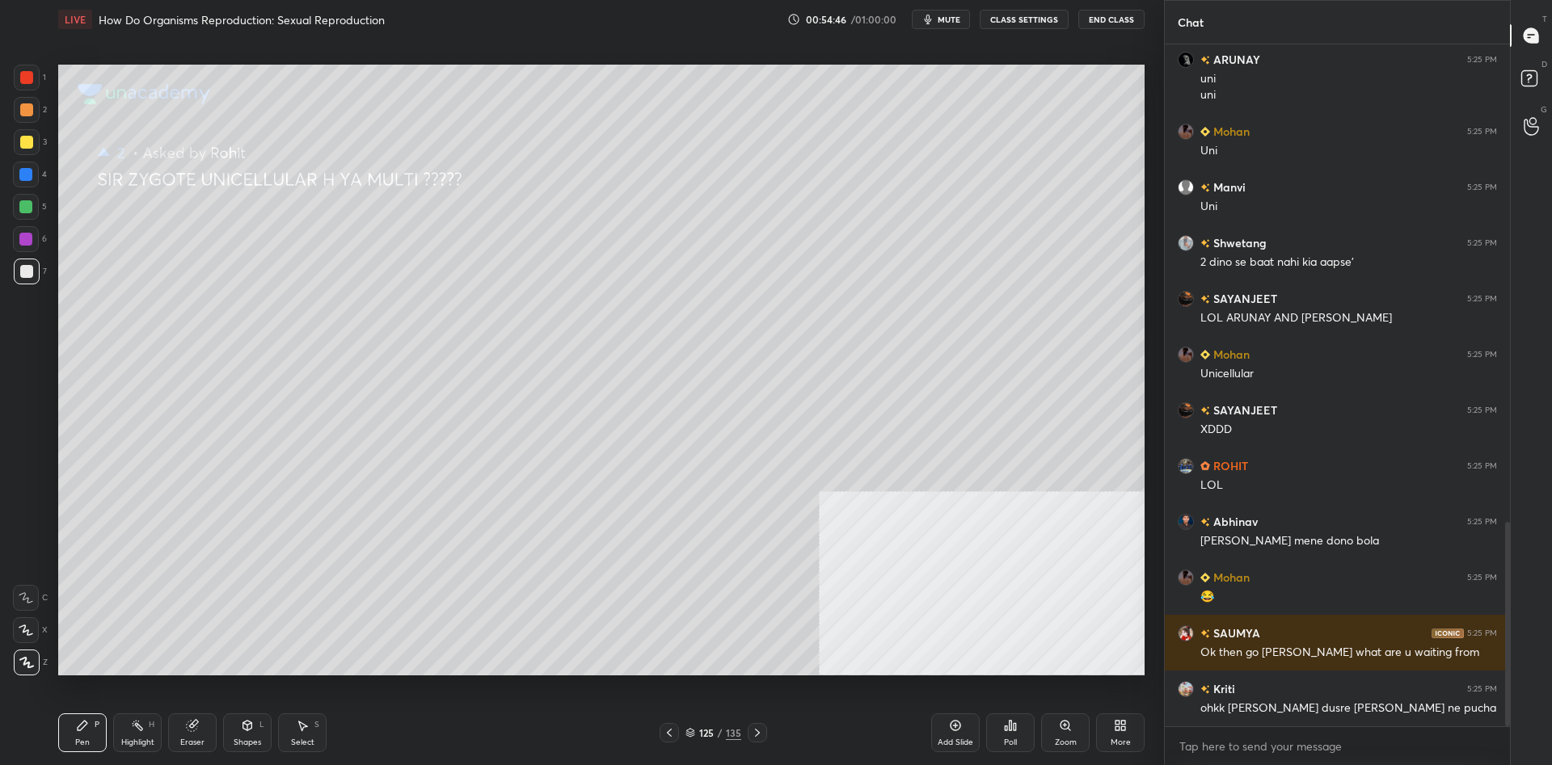
click at [18, 204] on div at bounding box center [26, 207] width 26 height 26
click at [21, 201] on div at bounding box center [25, 206] width 13 height 13
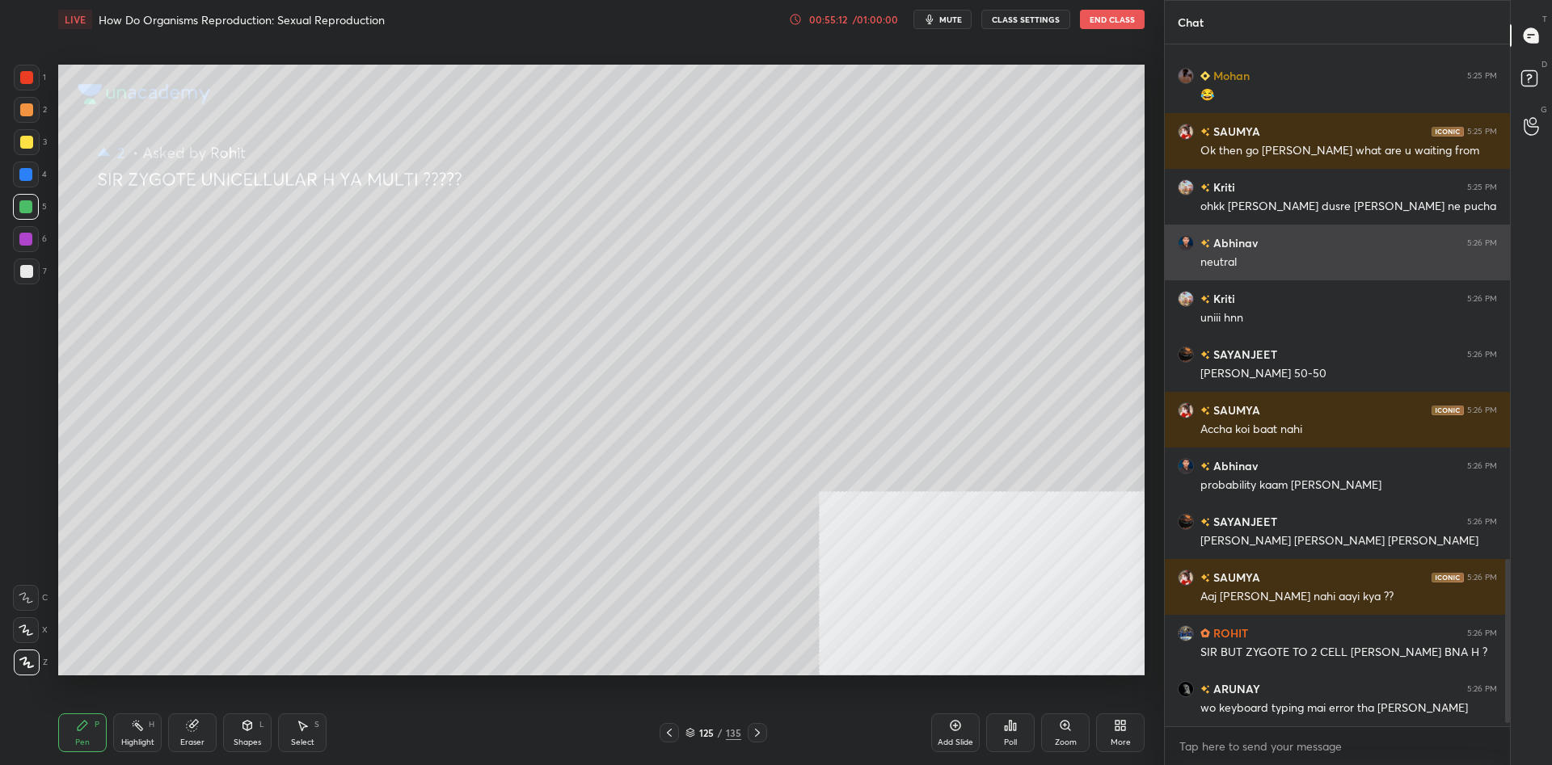
scroll to position [2150, 0]
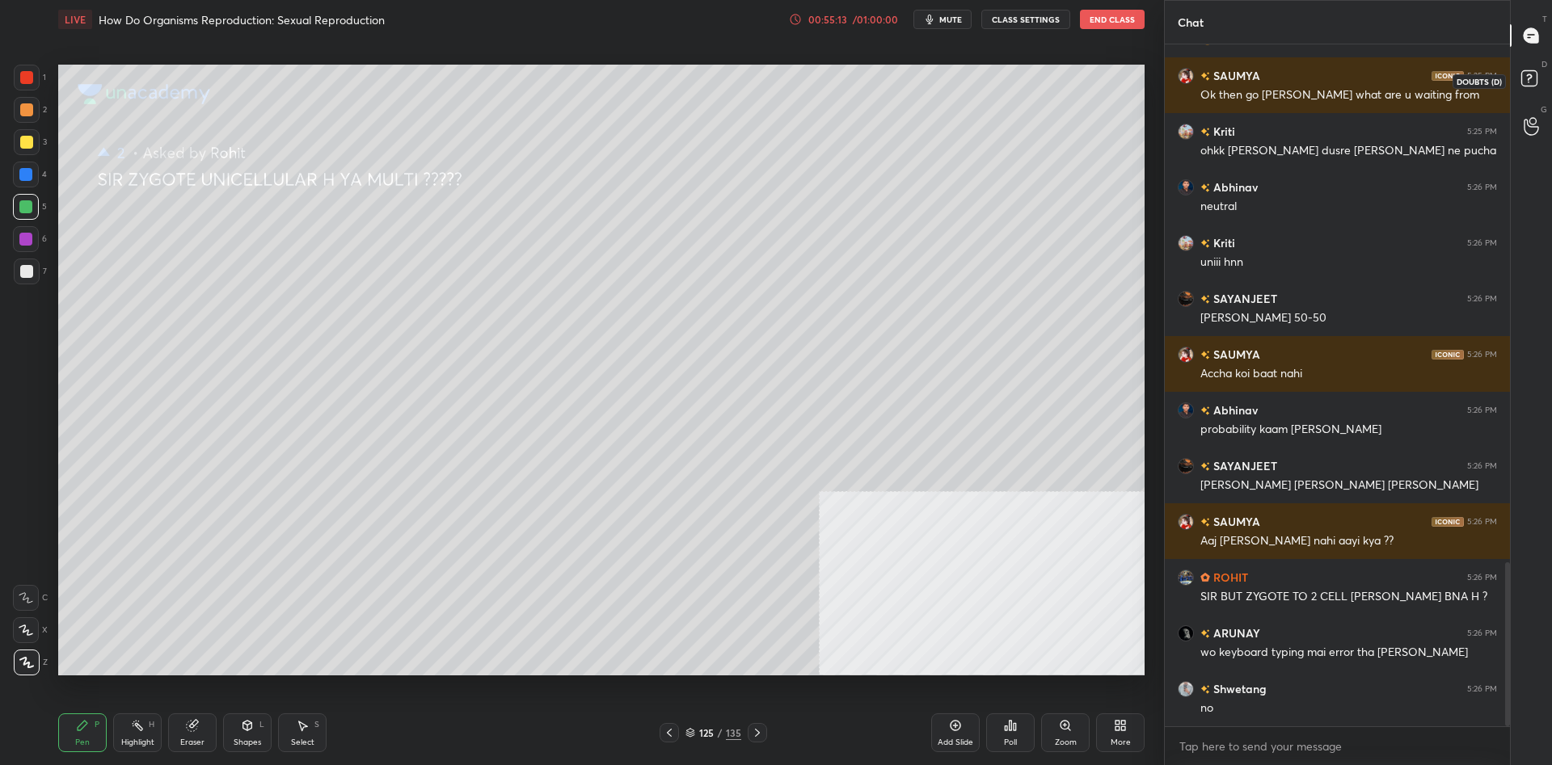
click at [1522, 79] on rect at bounding box center [1528, 78] width 15 height 15
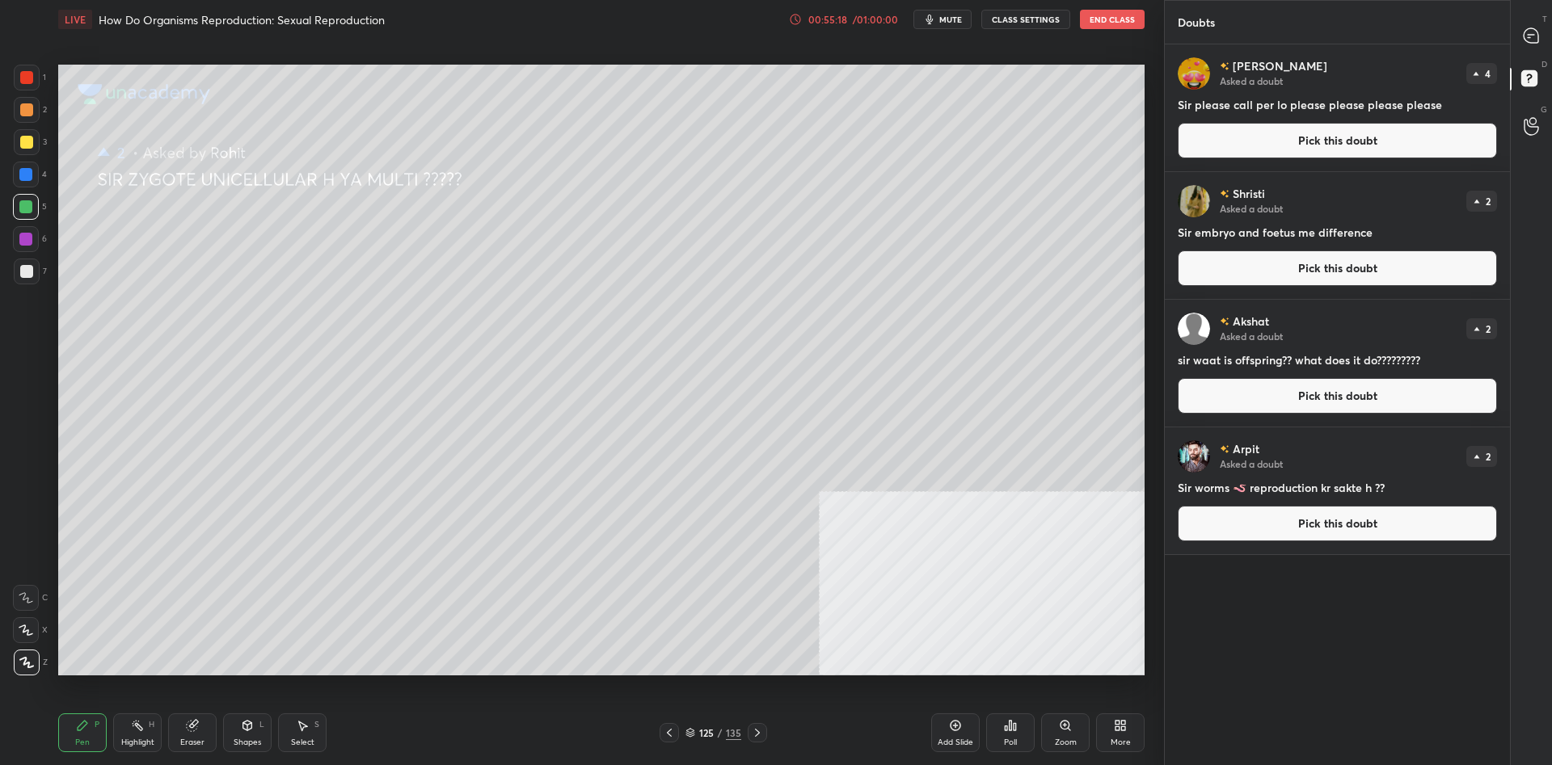
click at [1333, 143] on button "Pick this doubt" at bounding box center [1336, 141] width 319 height 36
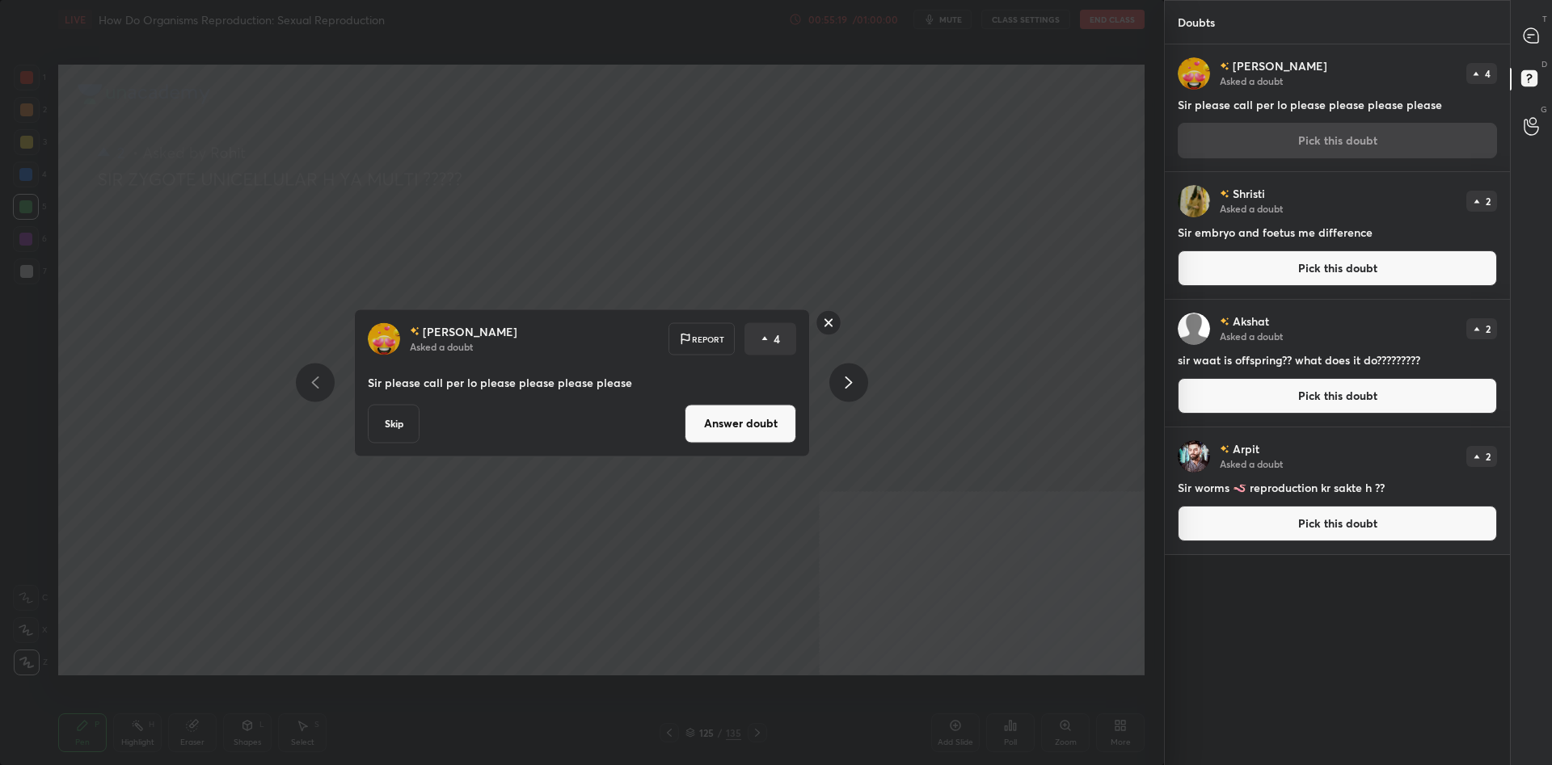
click at [1034, 284] on div "[PERSON_NAME] Asked a doubt Report 4 Sir please call per lo please please pleas…" at bounding box center [582, 382] width 1164 height 765
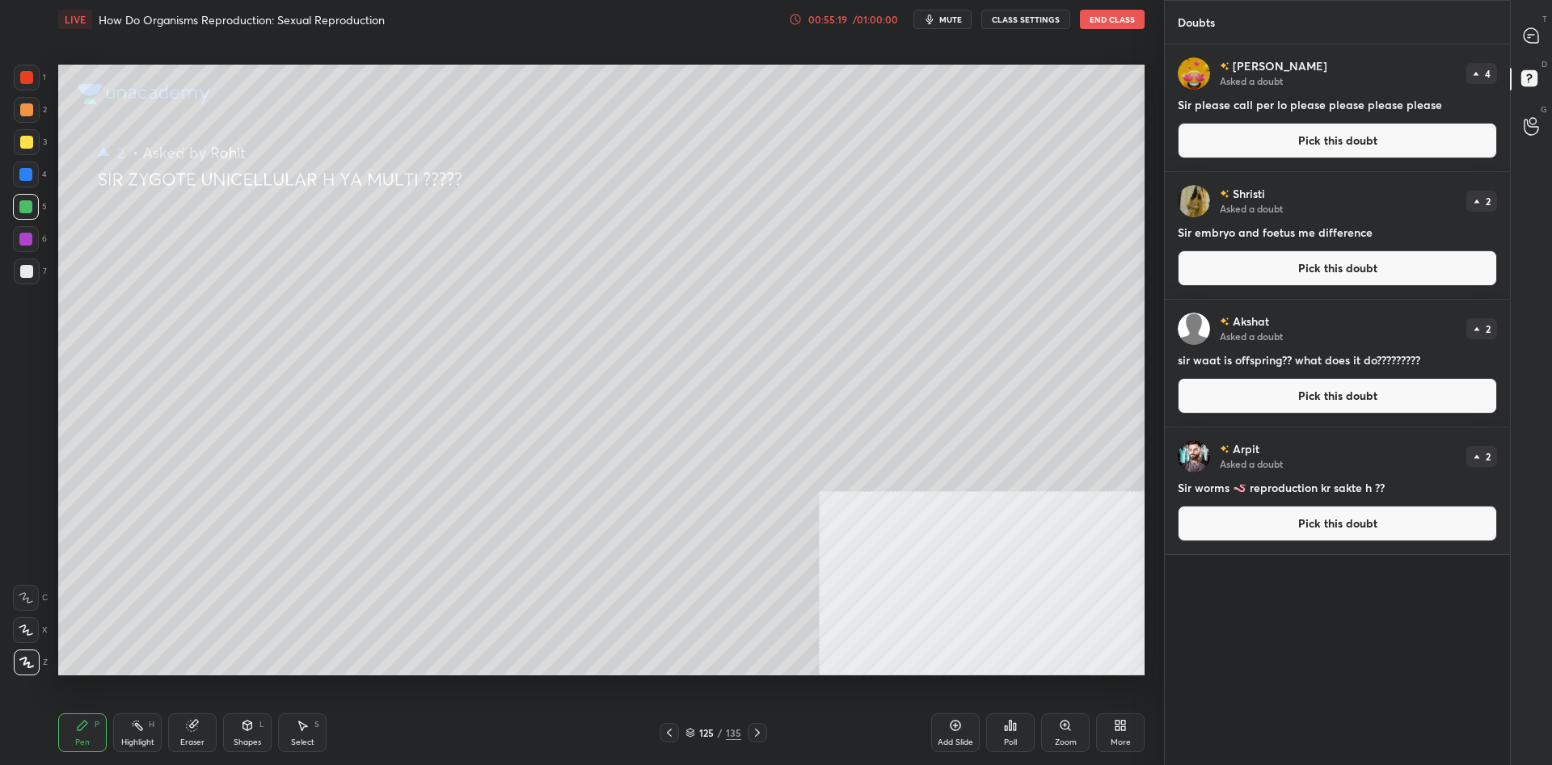
click at [1300, 266] on button "Pick this doubt" at bounding box center [1336, 269] width 319 height 36
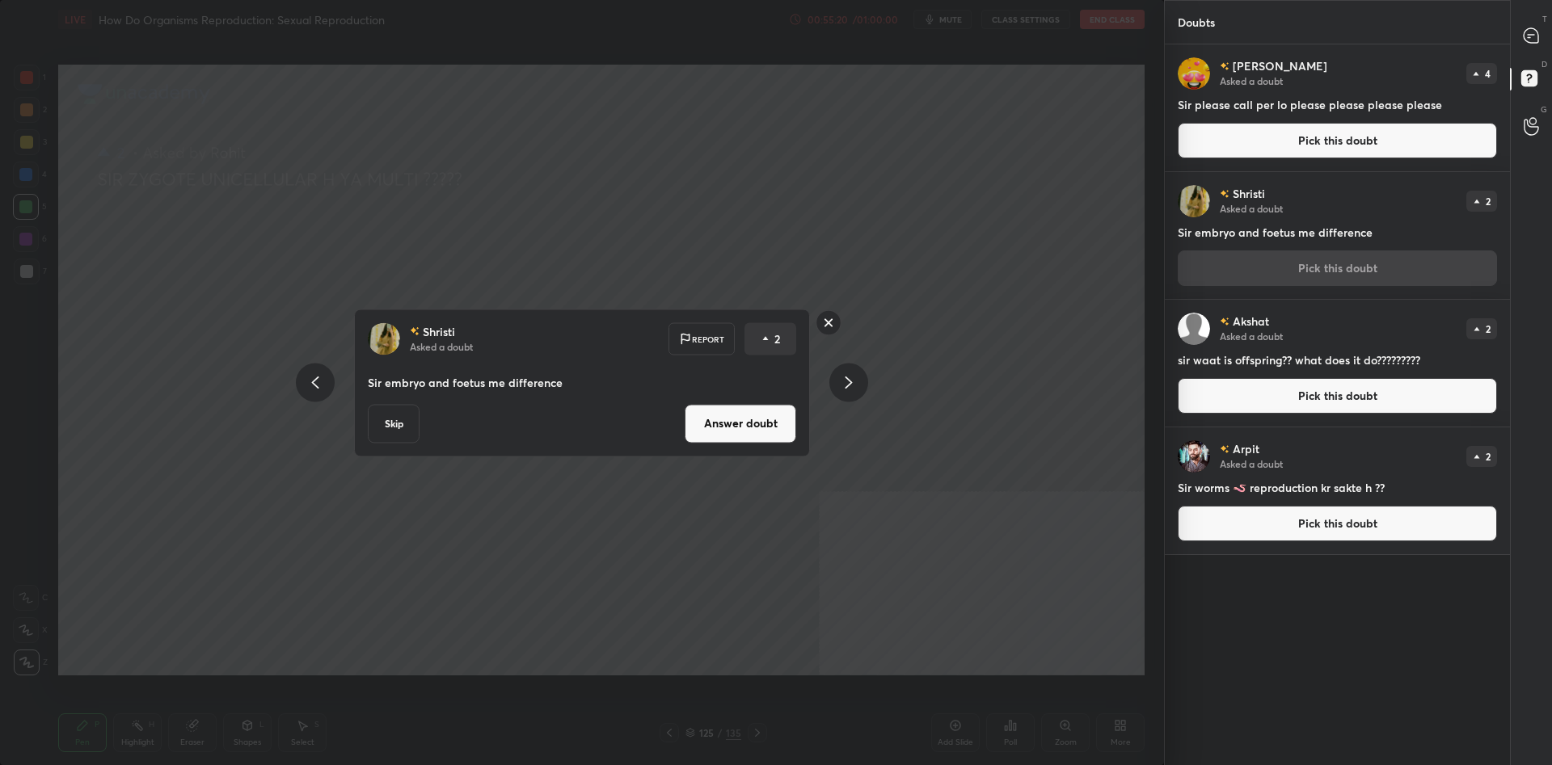
click at [769, 432] on button "Answer doubt" at bounding box center [740, 423] width 112 height 39
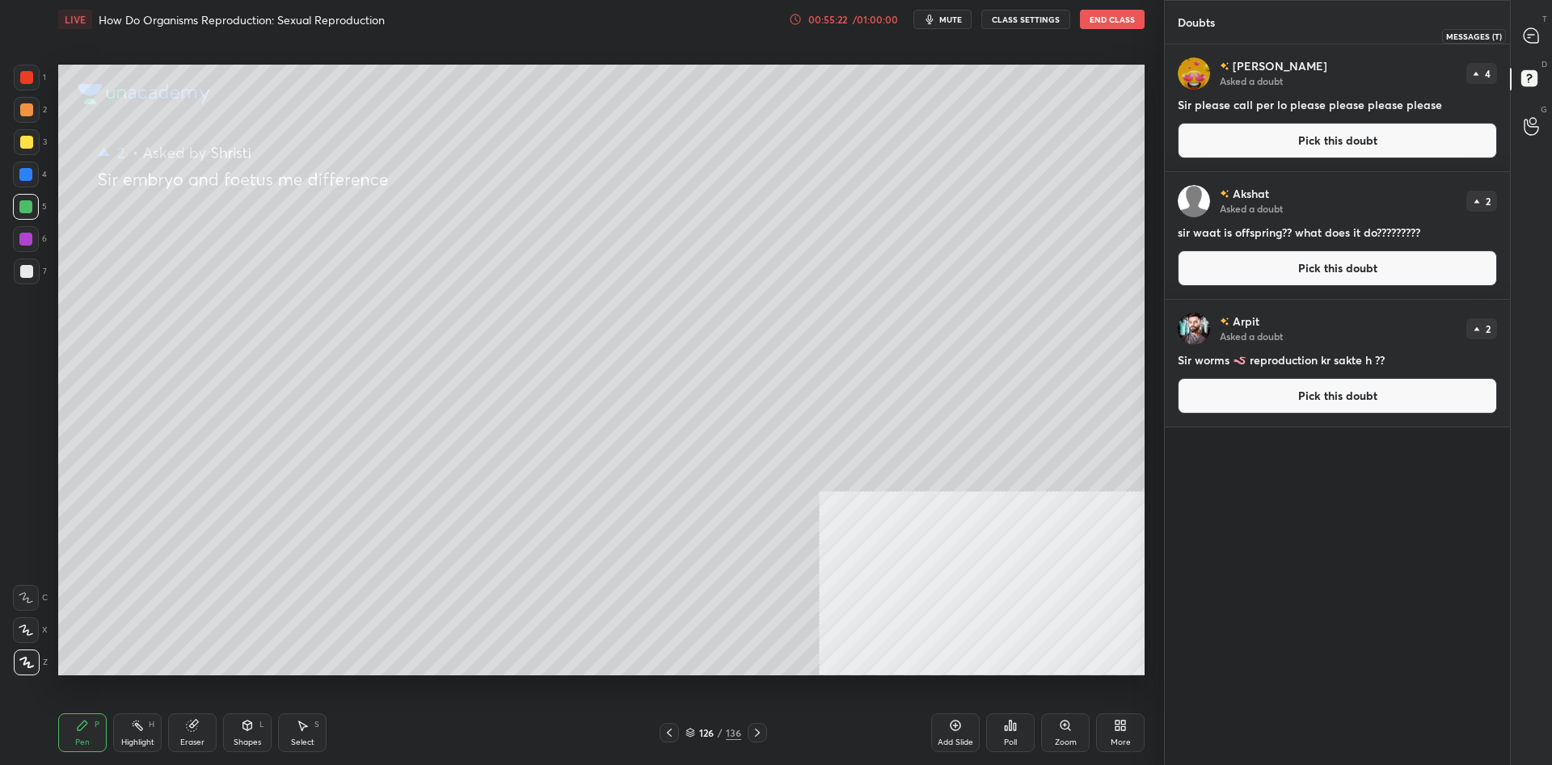
click at [1538, 37] on icon at bounding box center [1530, 35] width 15 height 15
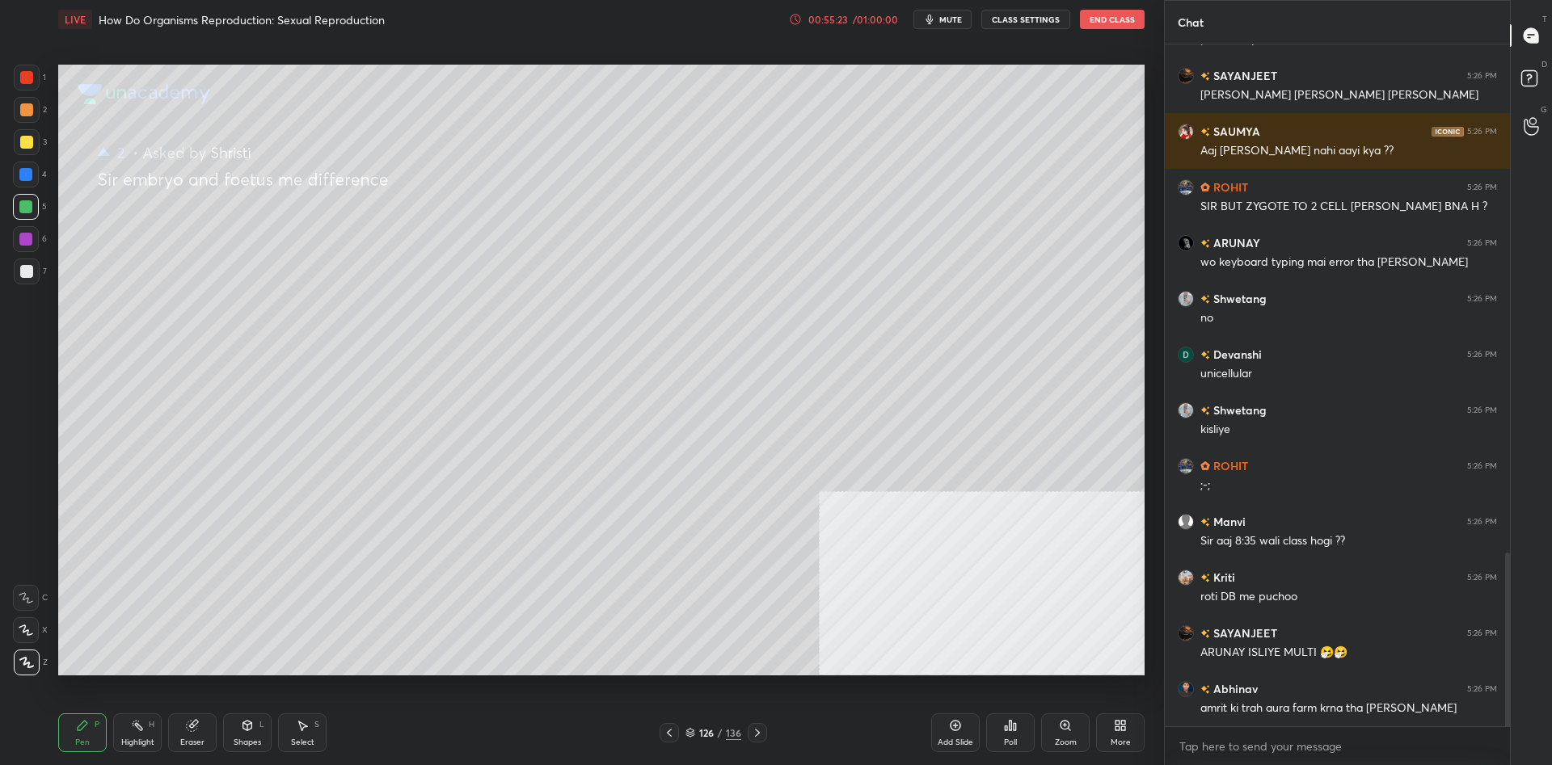
scroll to position [682, 345]
click at [33, 157] on div "3" at bounding box center [30, 145] width 33 height 32
click at [29, 149] on div at bounding box center [27, 142] width 26 height 26
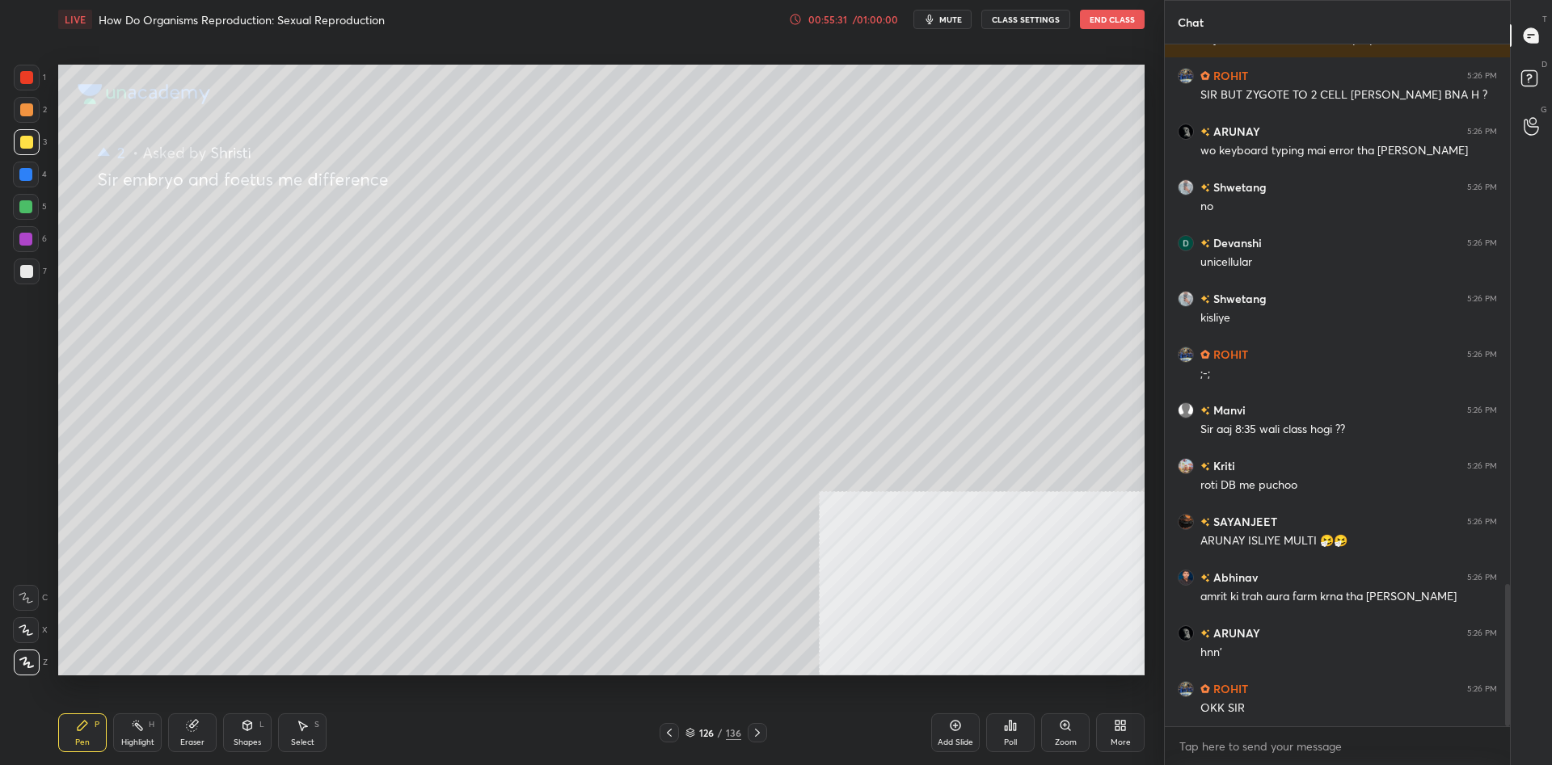
scroll to position [2582, 0]
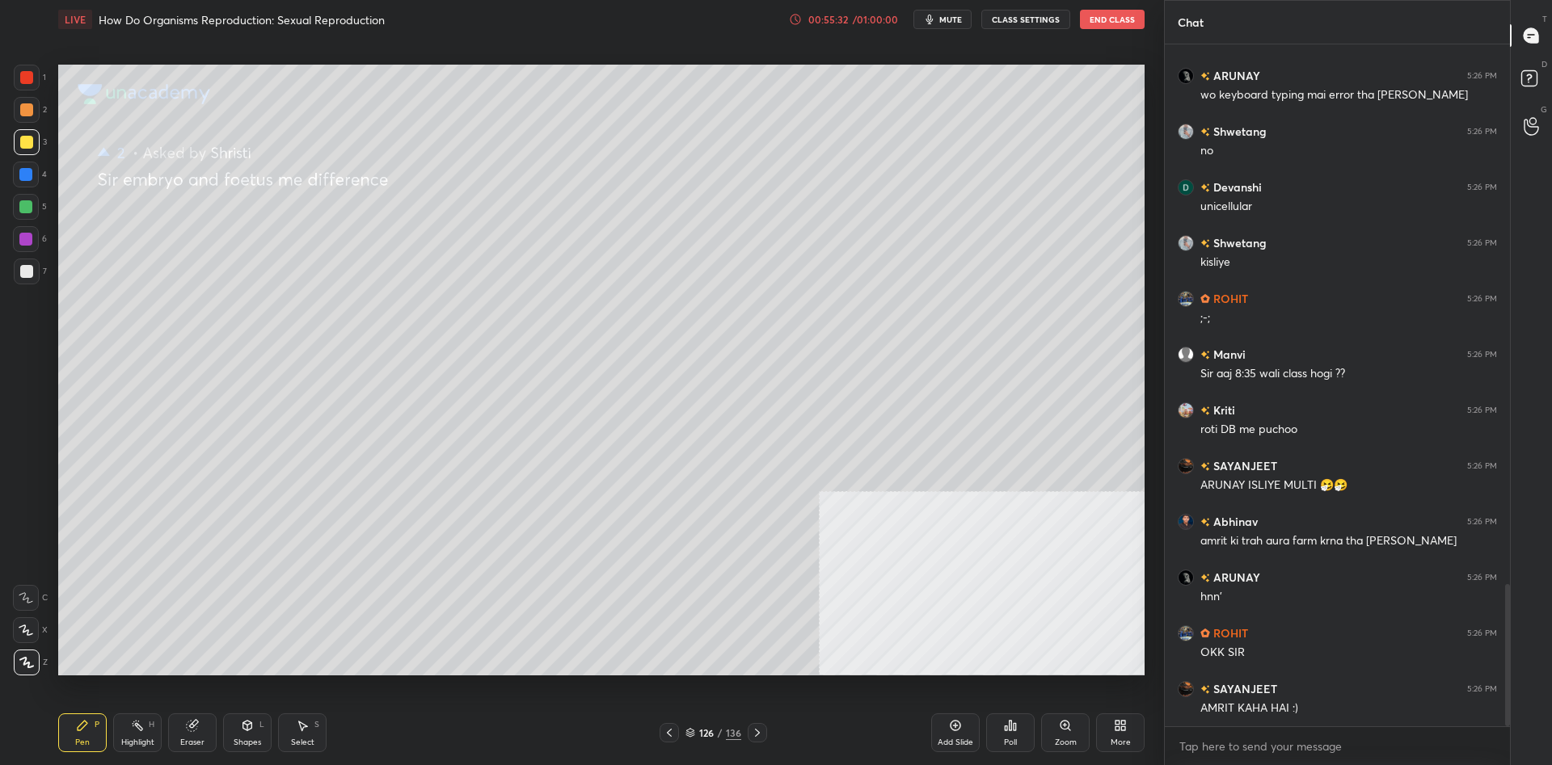
click at [27, 210] on div at bounding box center [25, 206] width 13 height 13
click at [31, 209] on div at bounding box center [25, 206] width 13 height 13
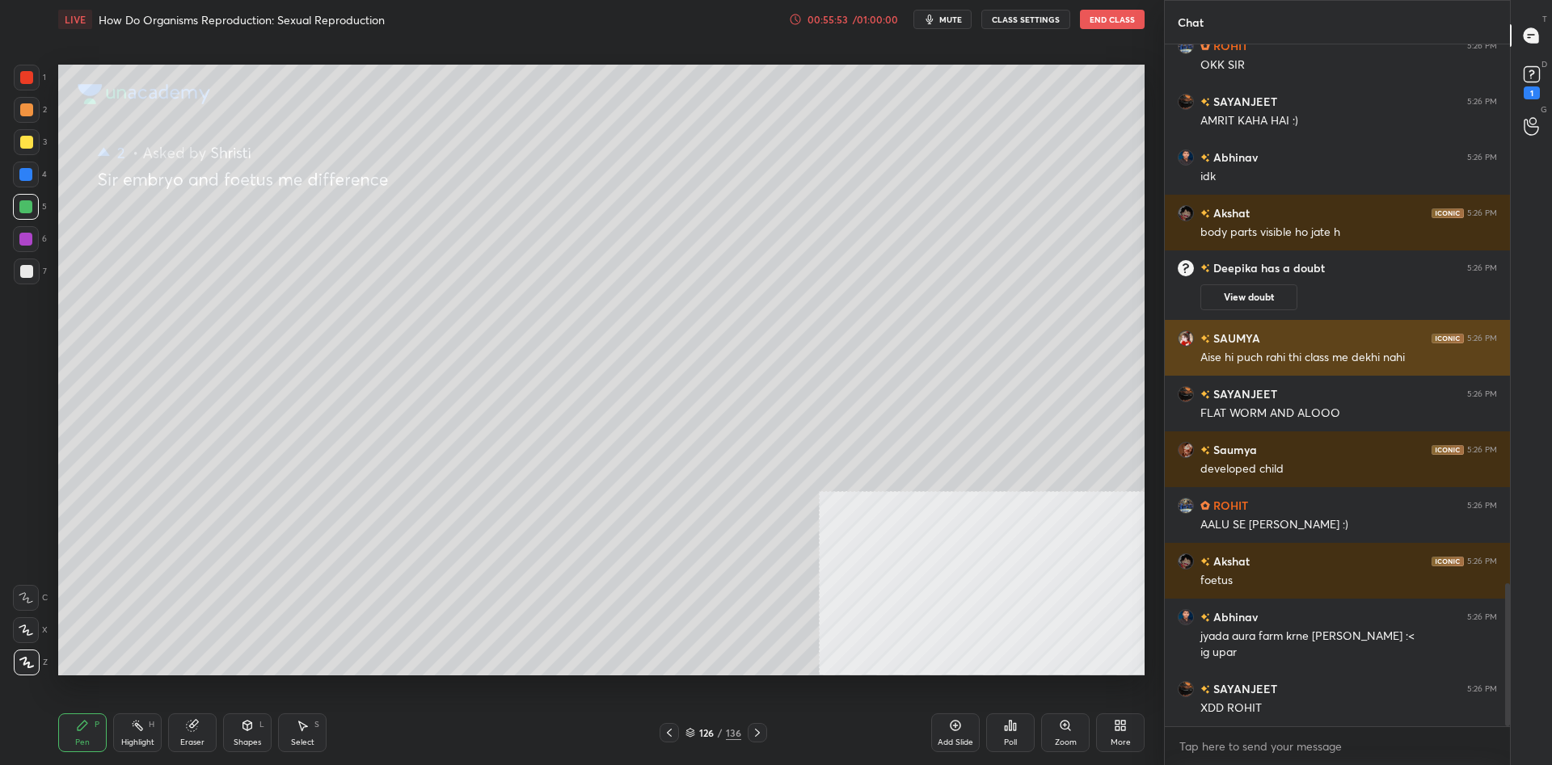
scroll to position [2627, 0]
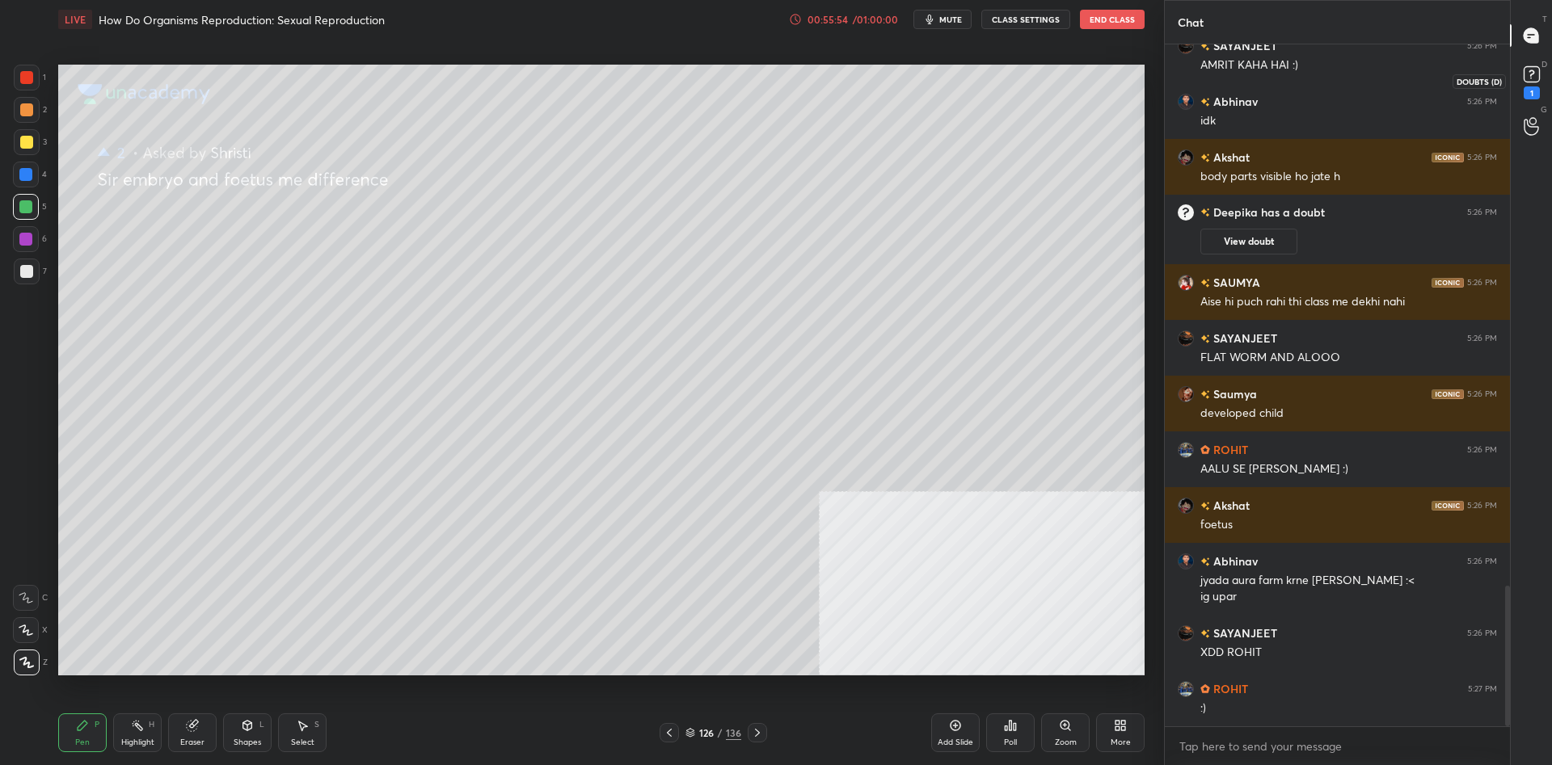
click at [1533, 72] on icon at bounding box center [1531, 73] width 6 height 6
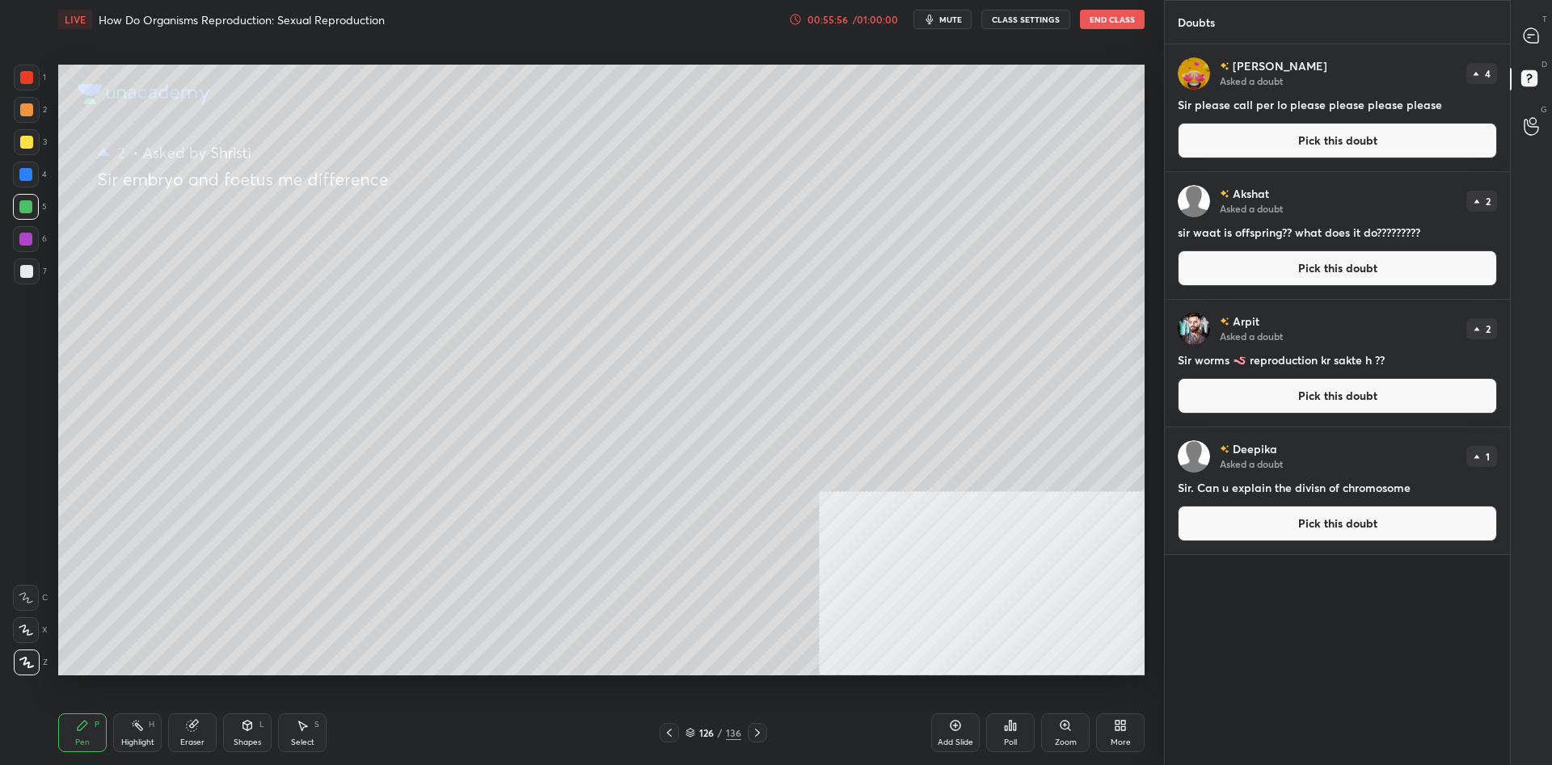
click at [1387, 263] on button "Pick this doubt" at bounding box center [1336, 269] width 319 height 36
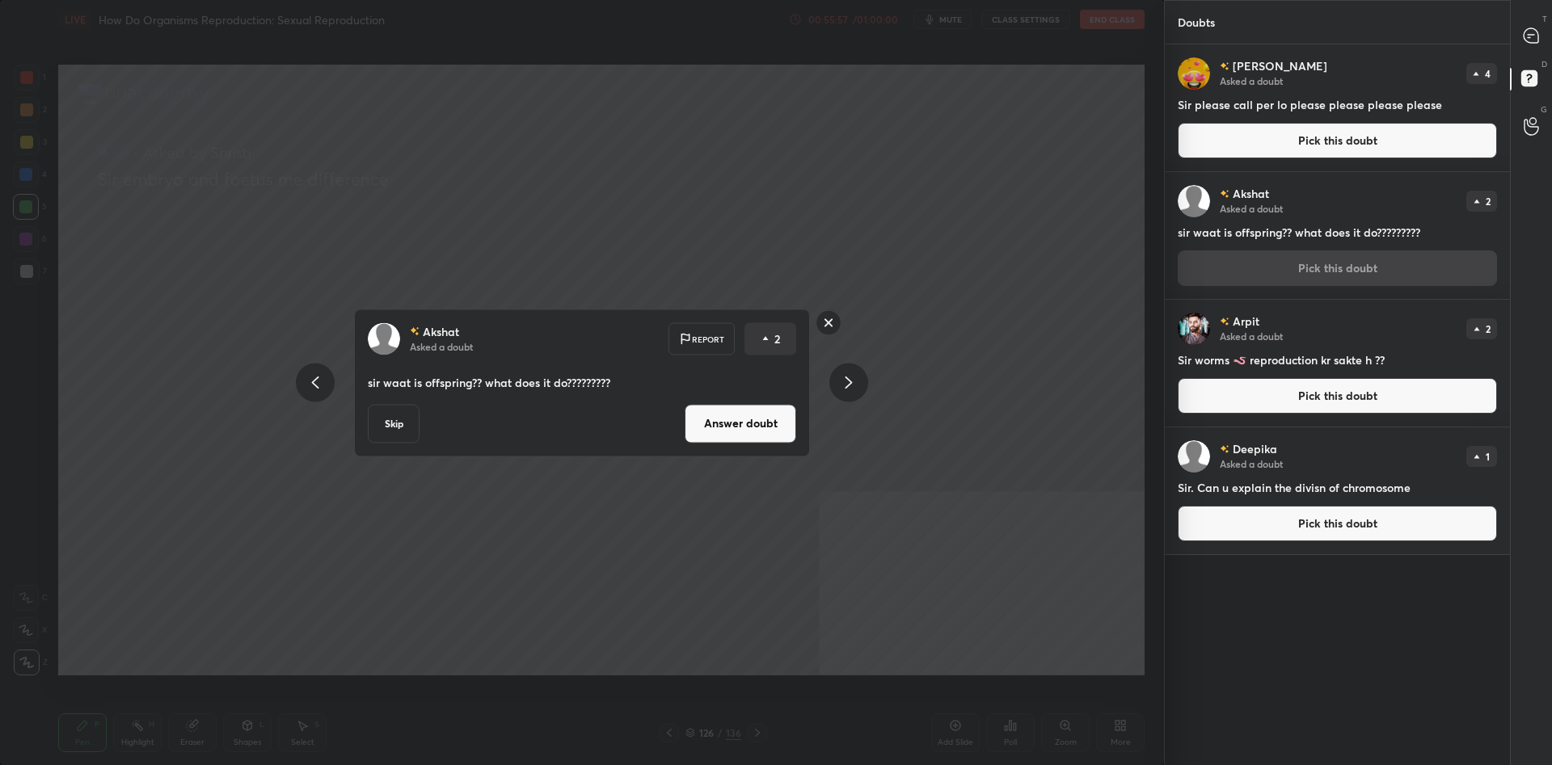
click at [727, 441] on button "Answer doubt" at bounding box center [740, 423] width 112 height 39
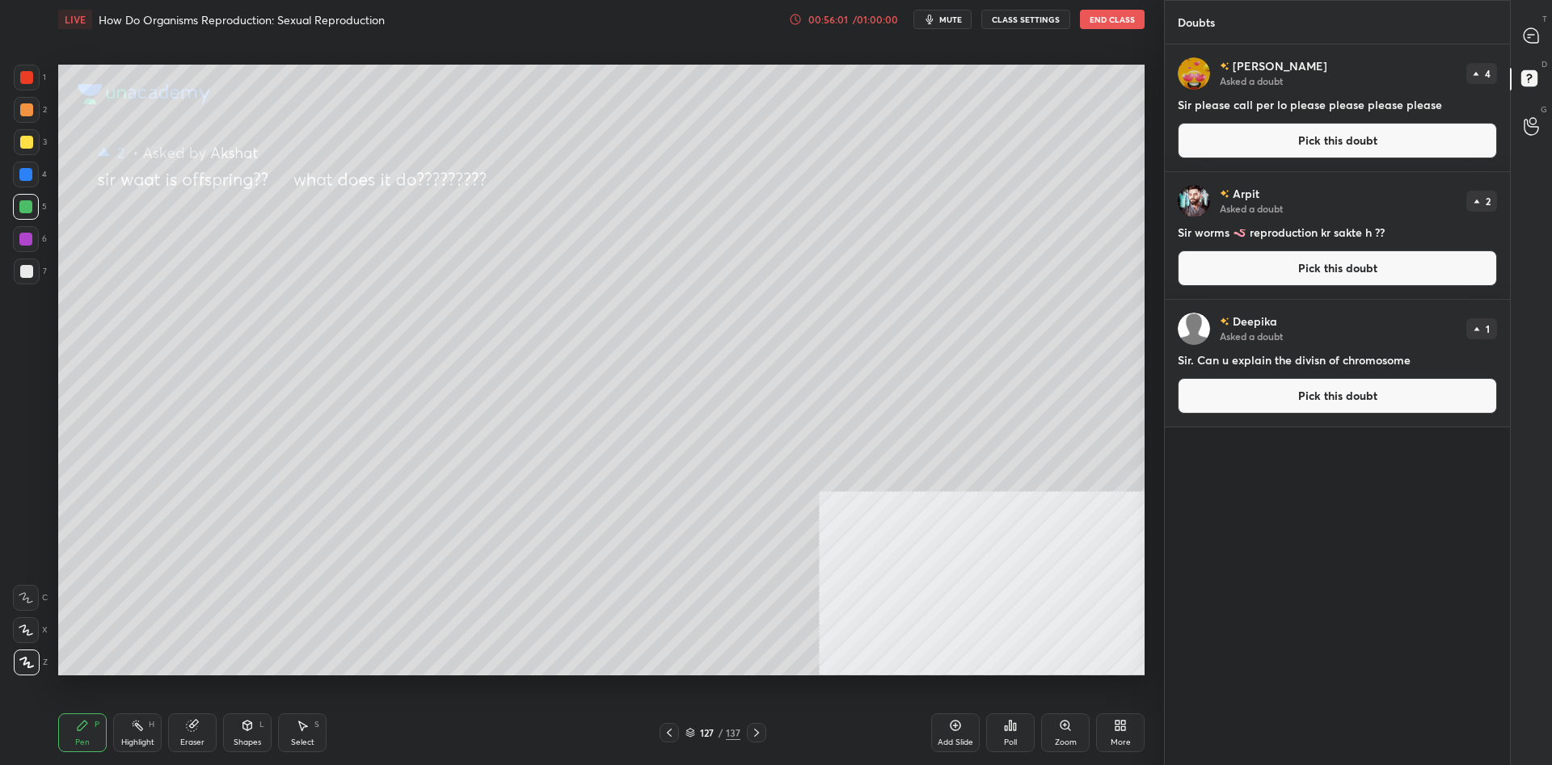
click at [20, 150] on div at bounding box center [27, 142] width 26 height 26
click at [936, 19] on icon "button" at bounding box center [929, 19] width 13 height 13
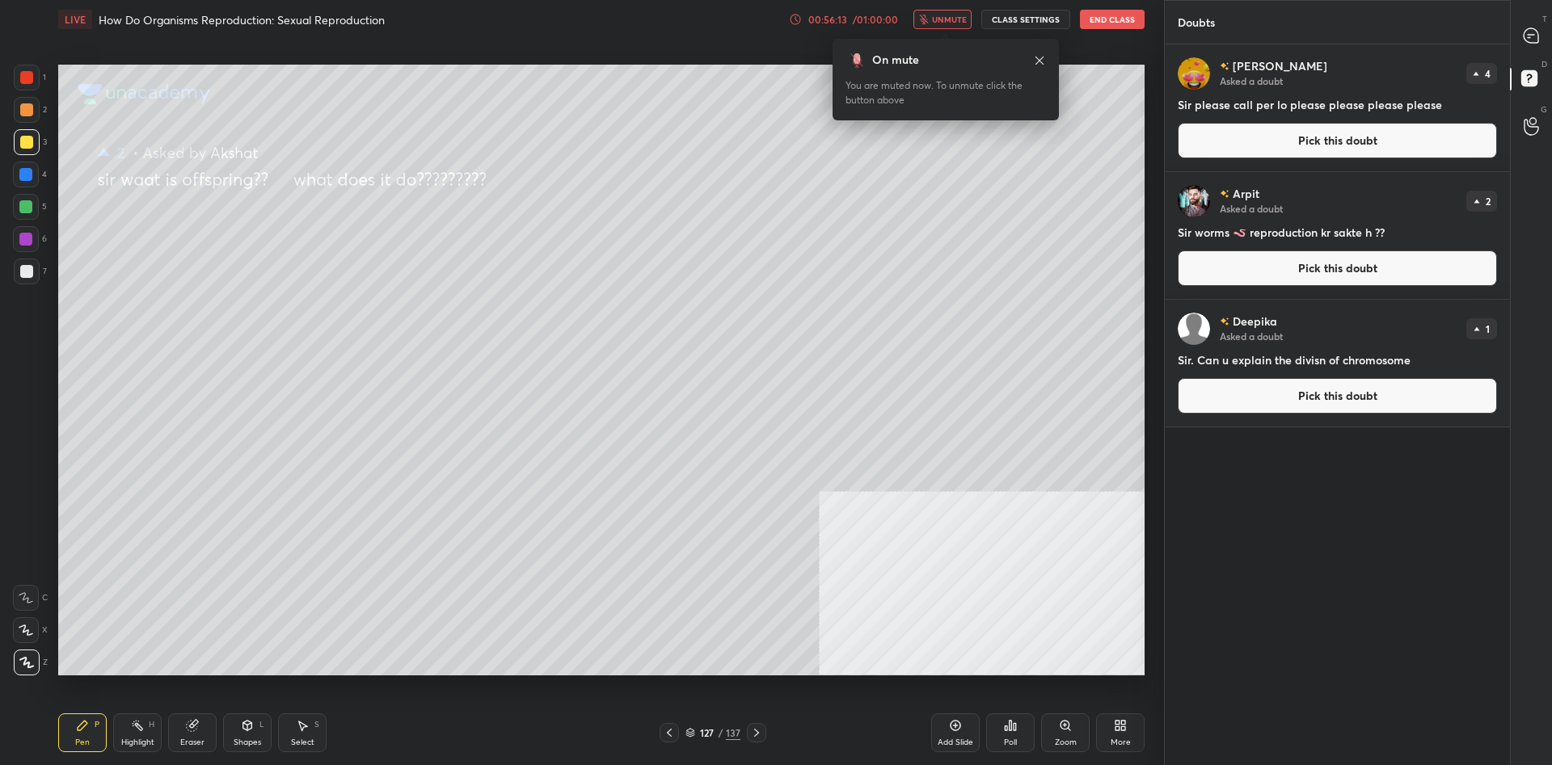
click at [945, 23] on span "unmute" at bounding box center [949, 19] width 35 height 11
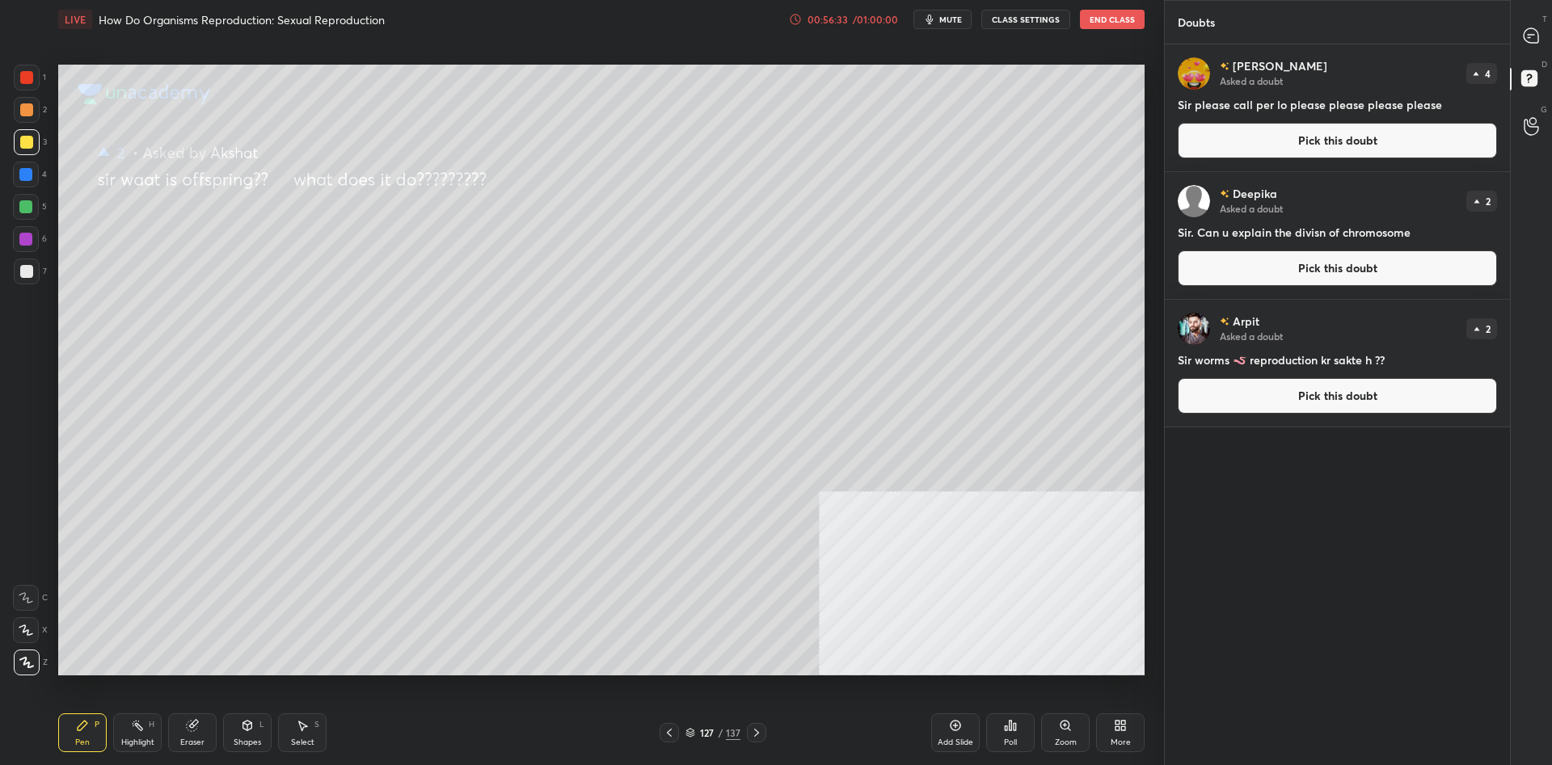
click at [1300, 264] on button "Pick this doubt" at bounding box center [1336, 269] width 319 height 36
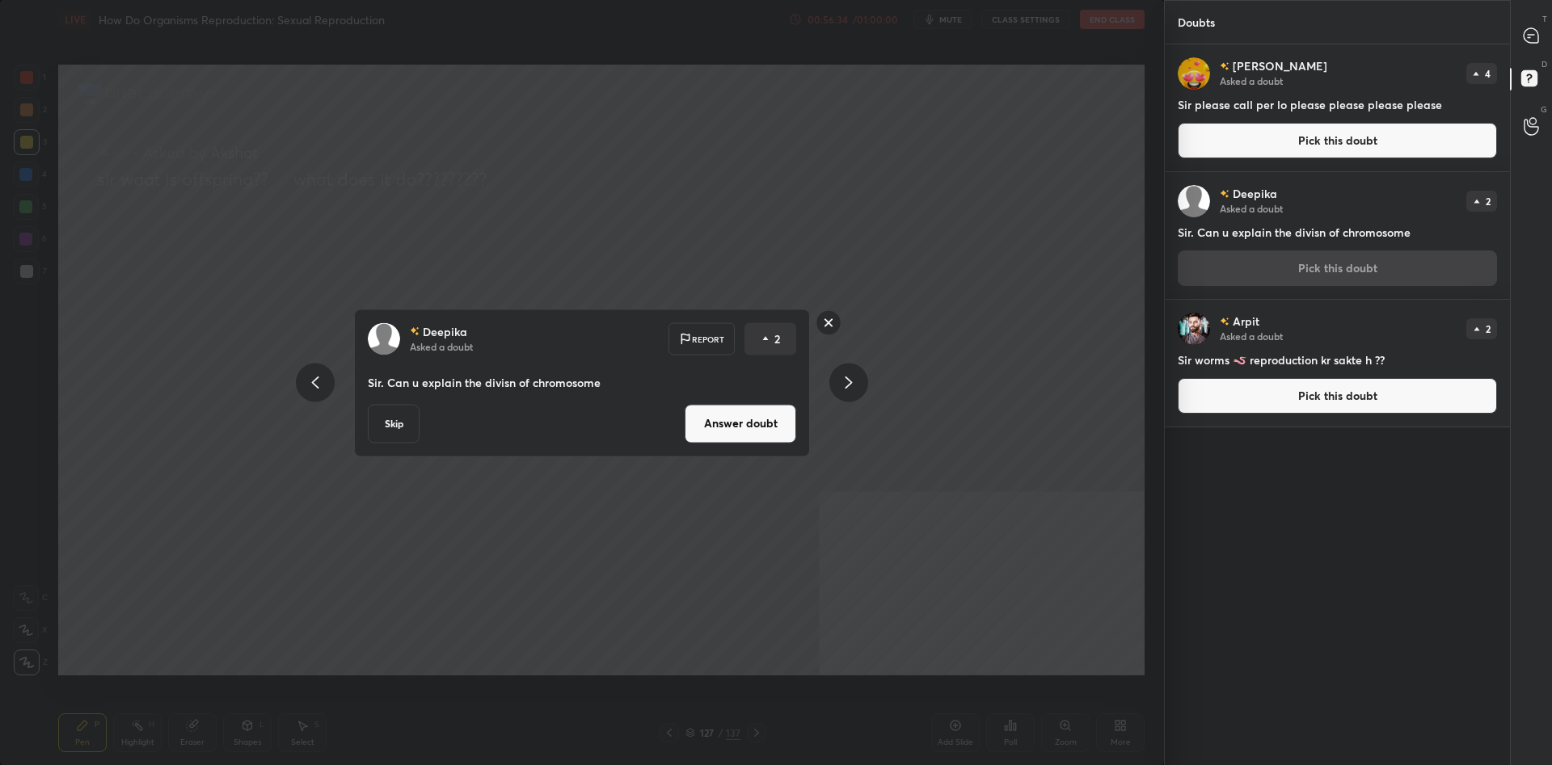
click at [761, 425] on button "Answer doubt" at bounding box center [740, 423] width 112 height 39
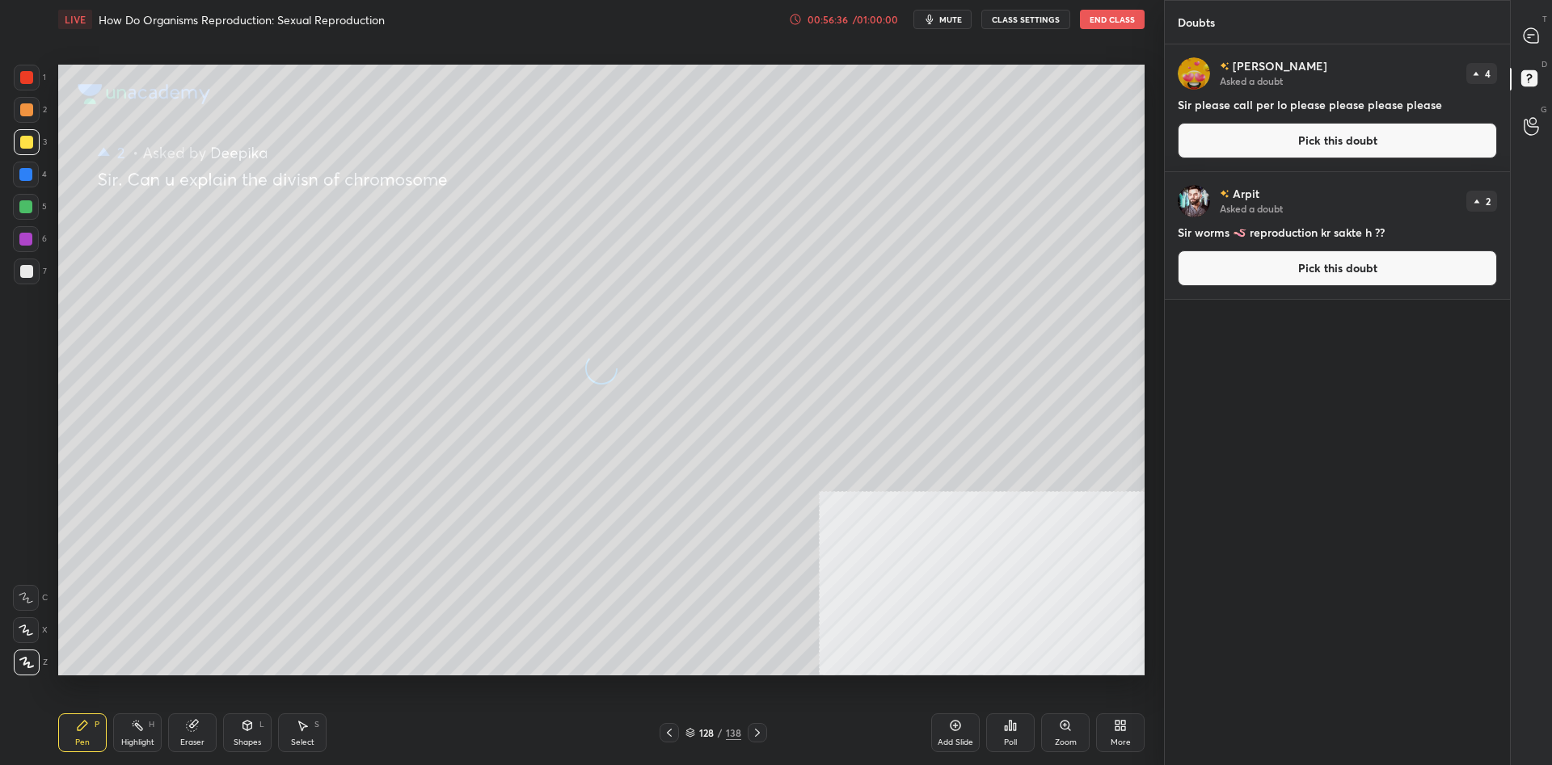
click at [37, 147] on div at bounding box center [27, 142] width 26 height 26
click at [1197, 261] on button "Pick this doubt" at bounding box center [1336, 269] width 319 height 36
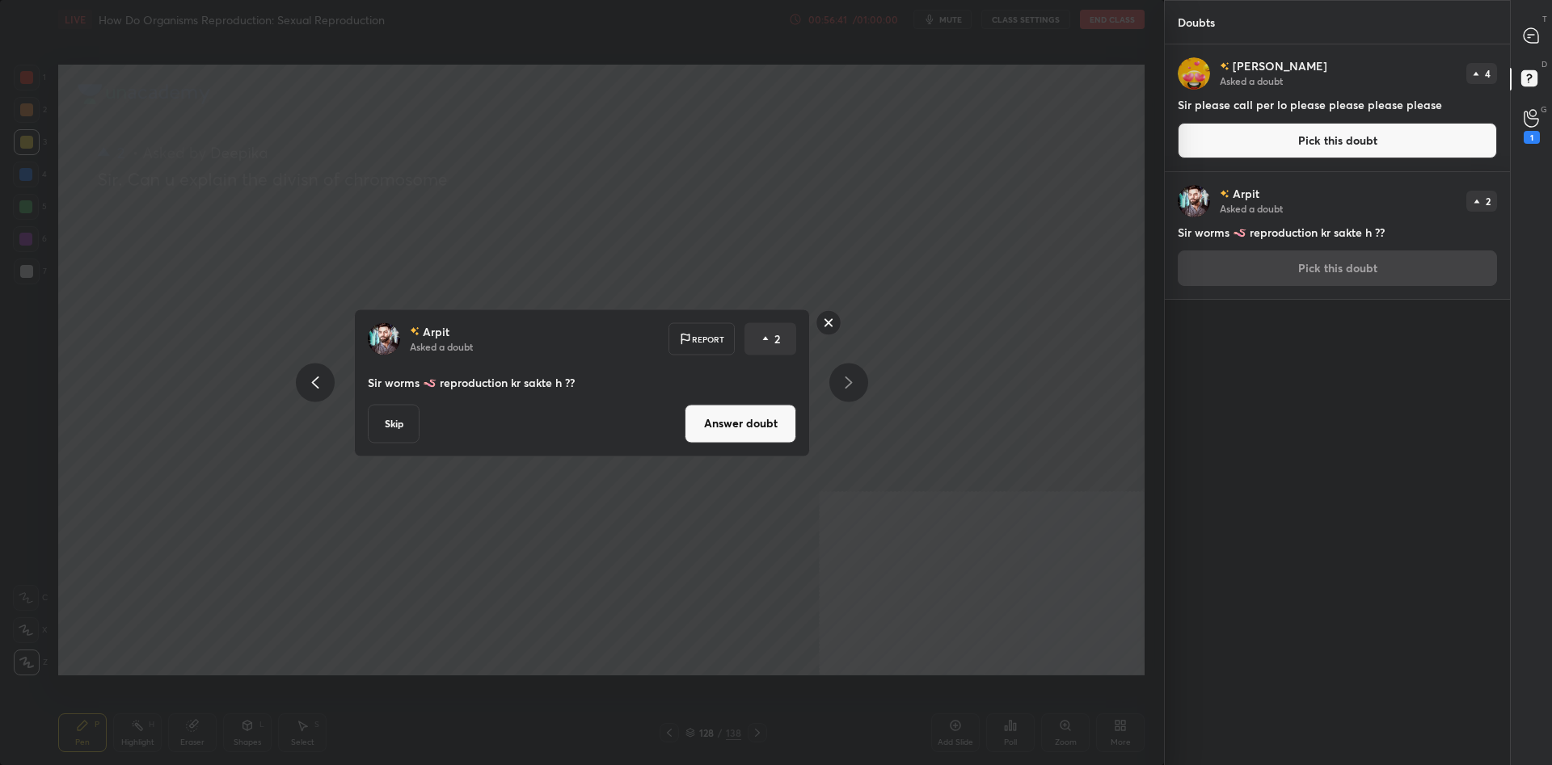
click at [734, 418] on button "Answer doubt" at bounding box center [740, 423] width 112 height 39
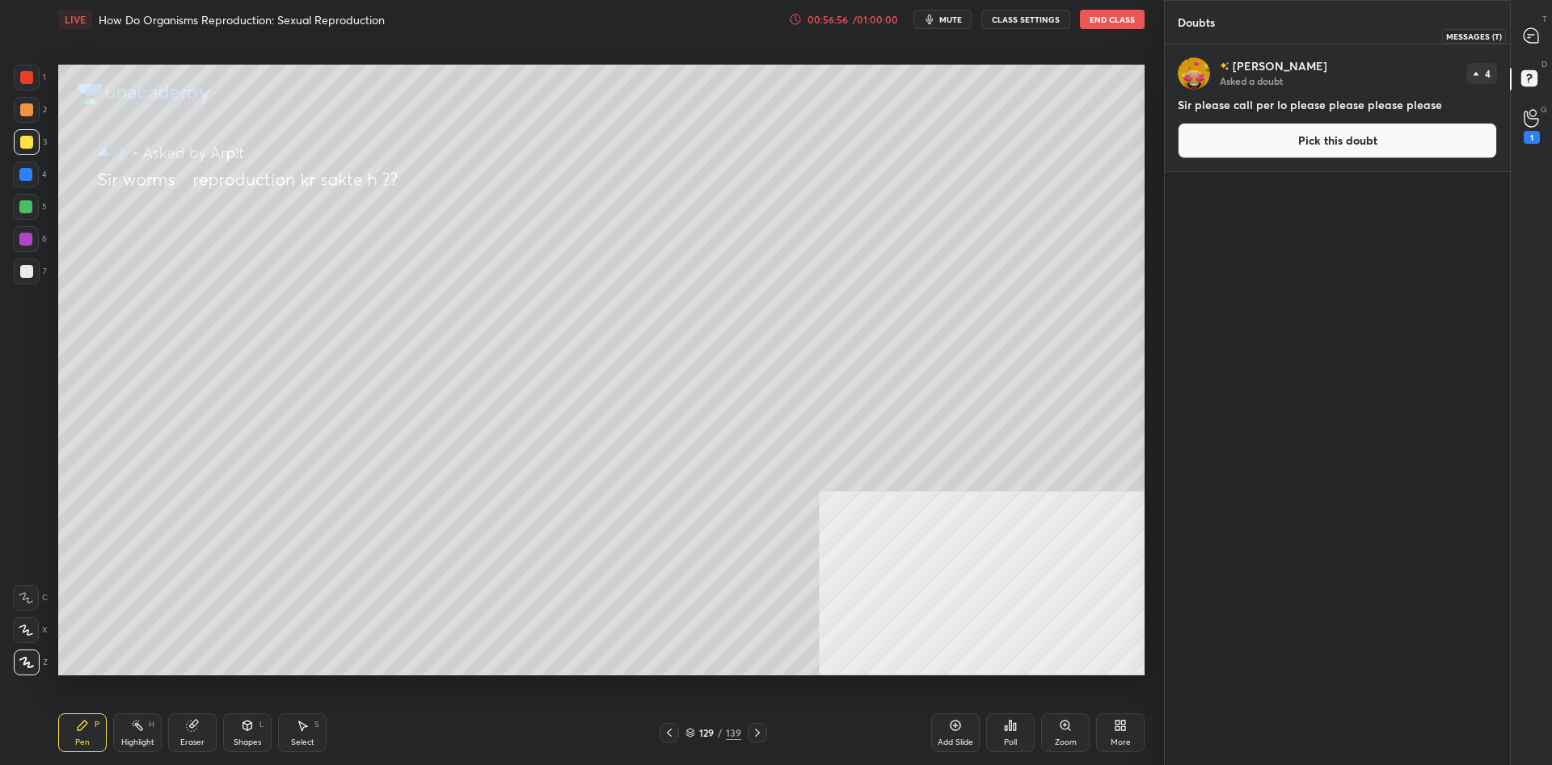
click at [1522, 31] on div at bounding box center [1531, 35] width 32 height 29
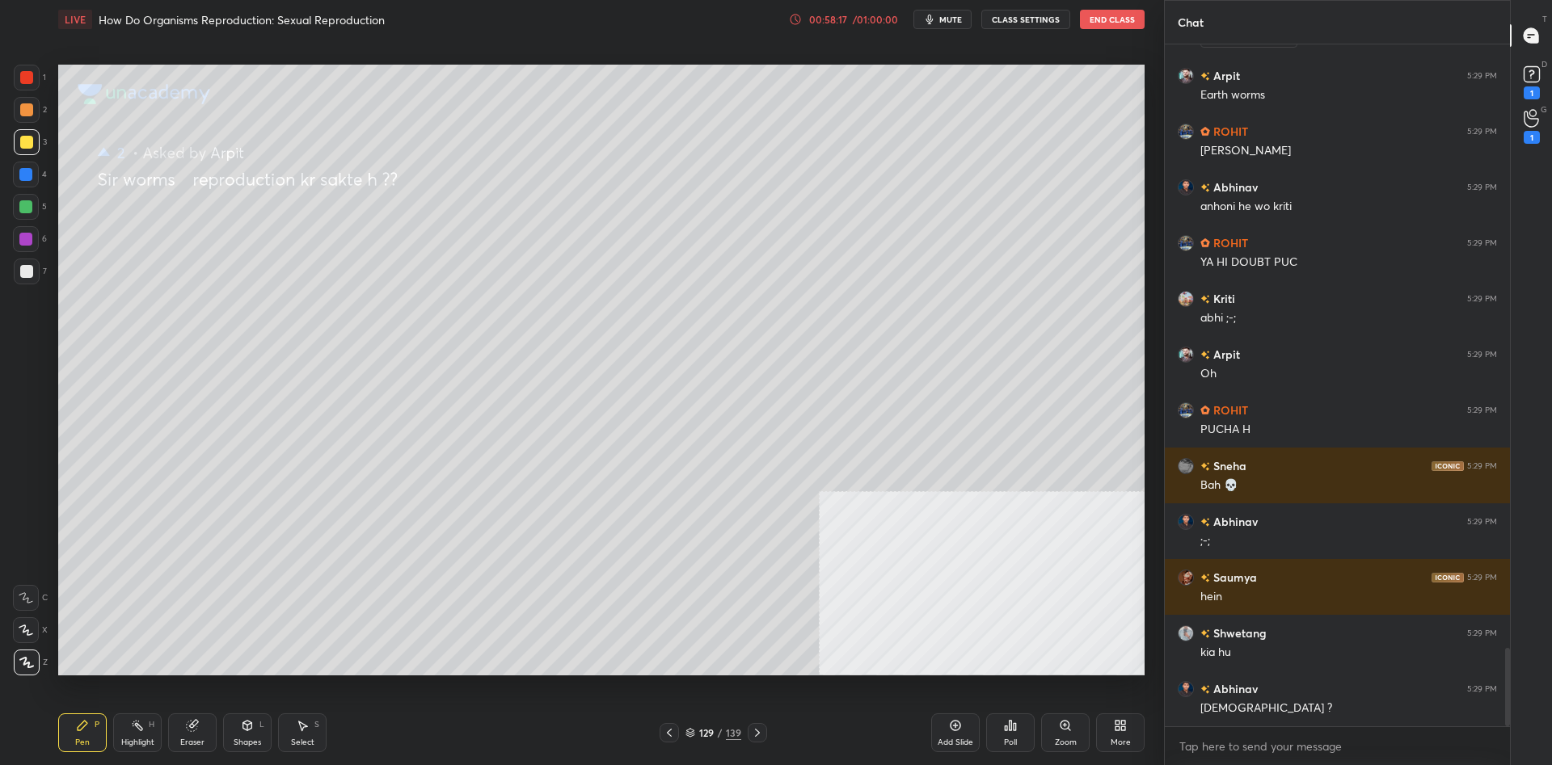
scroll to position [5290, 0]
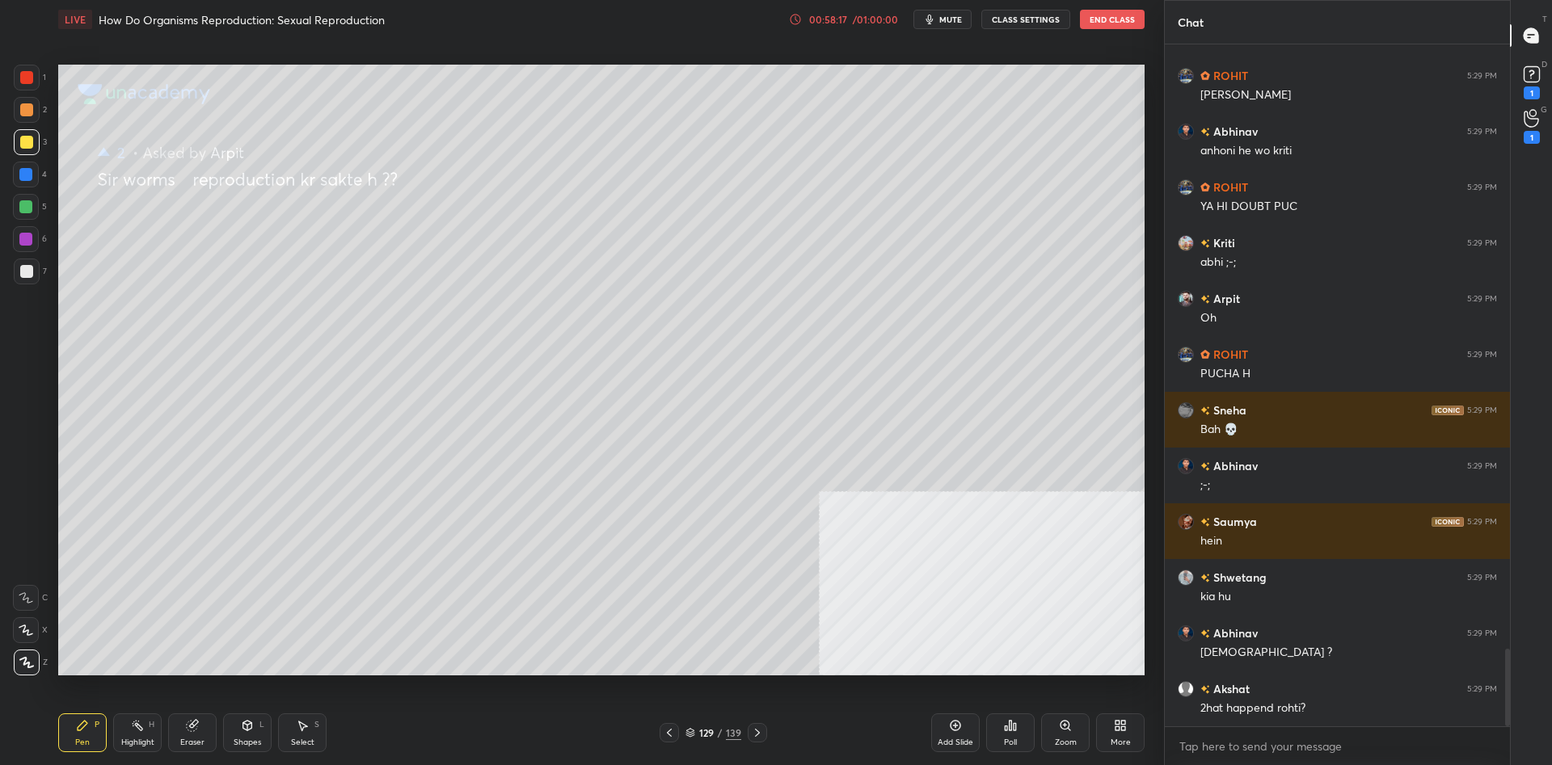
click at [27, 208] on div at bounding box center [25, 206] width 13 height 13
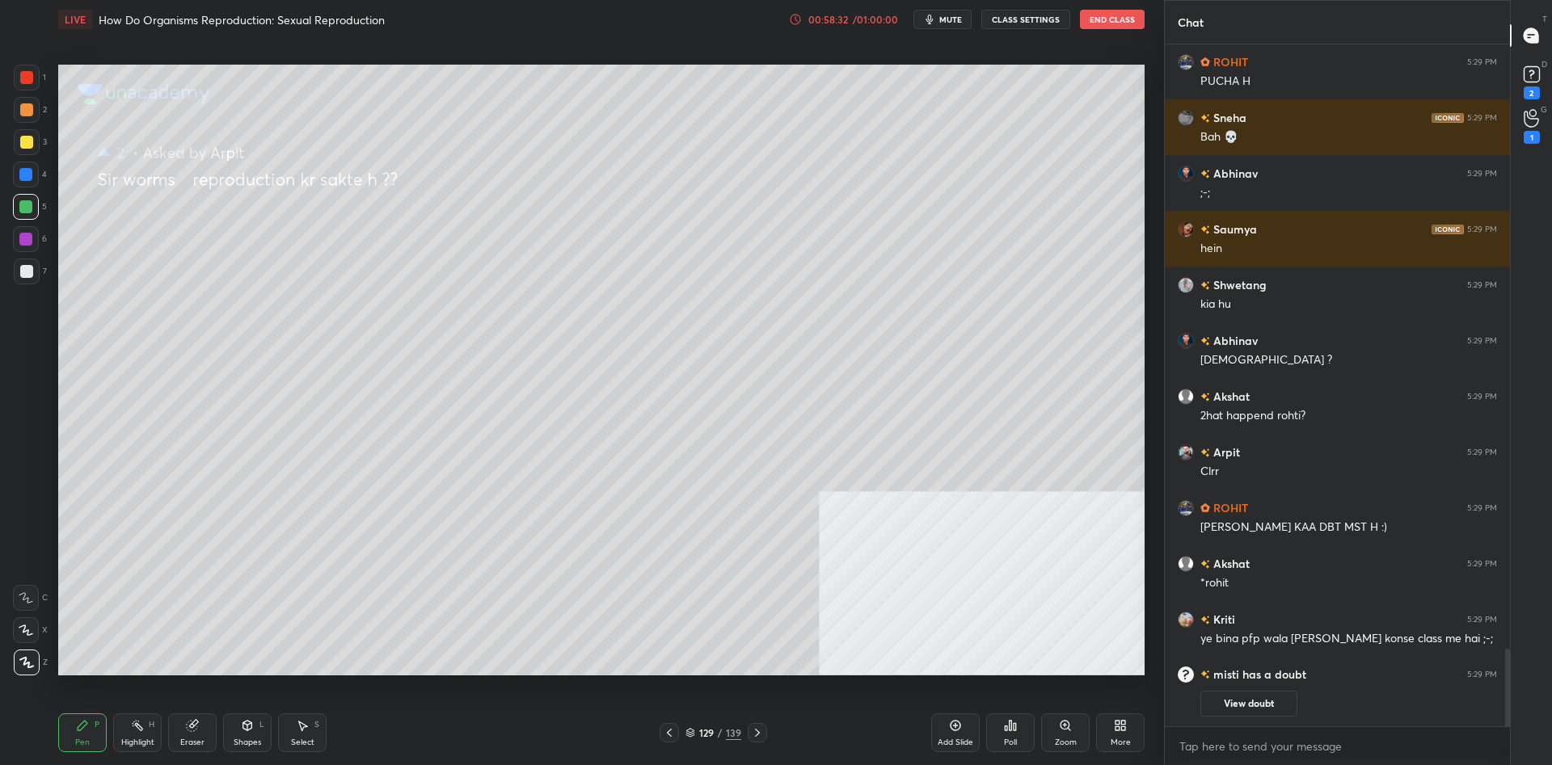
scroll to position [5337, 0]
click at [716, 730] on div "129 / 139" at bounding box center [713, 733] width 56 height 15
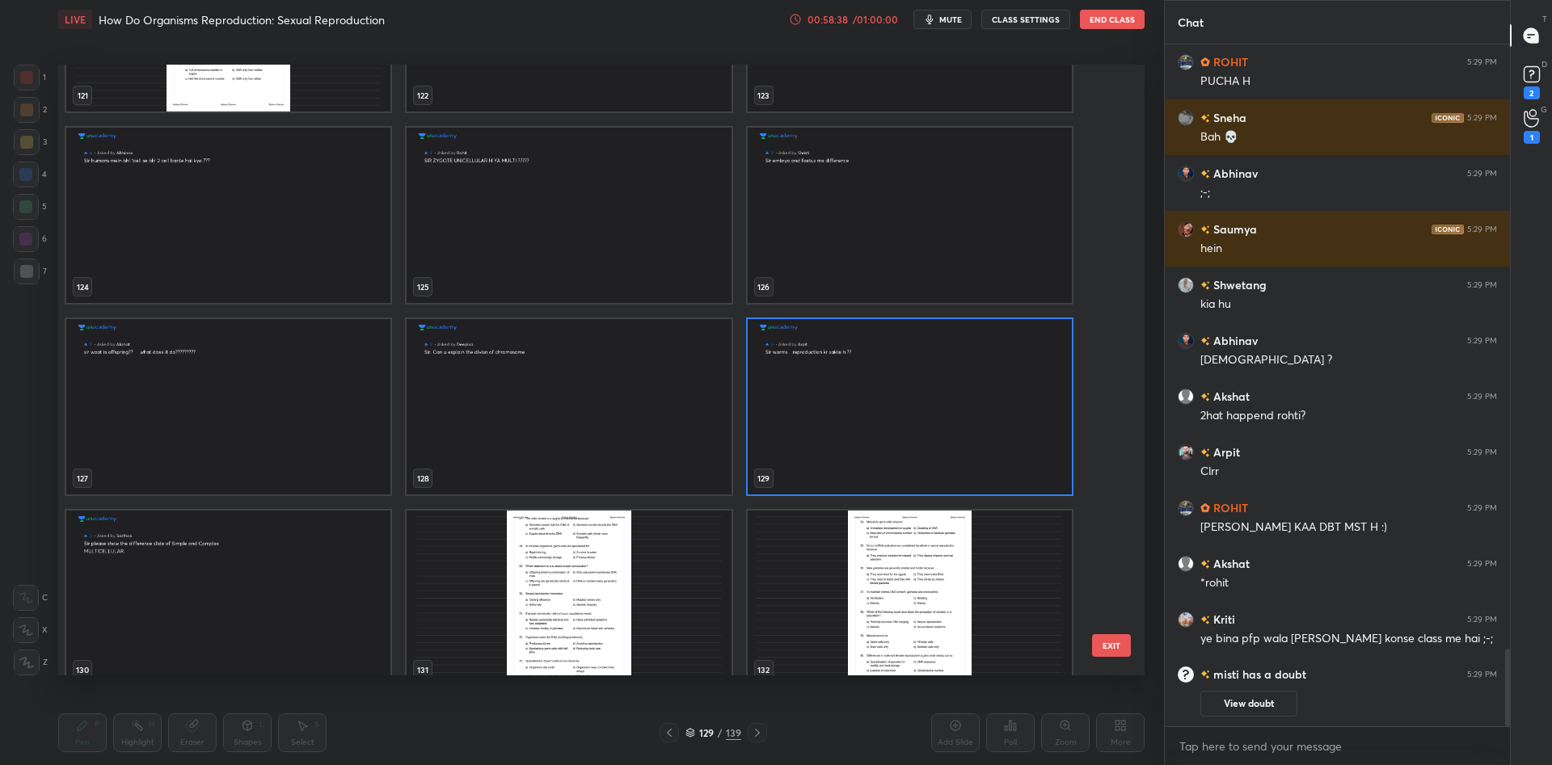
scroll to position [7828, 0]
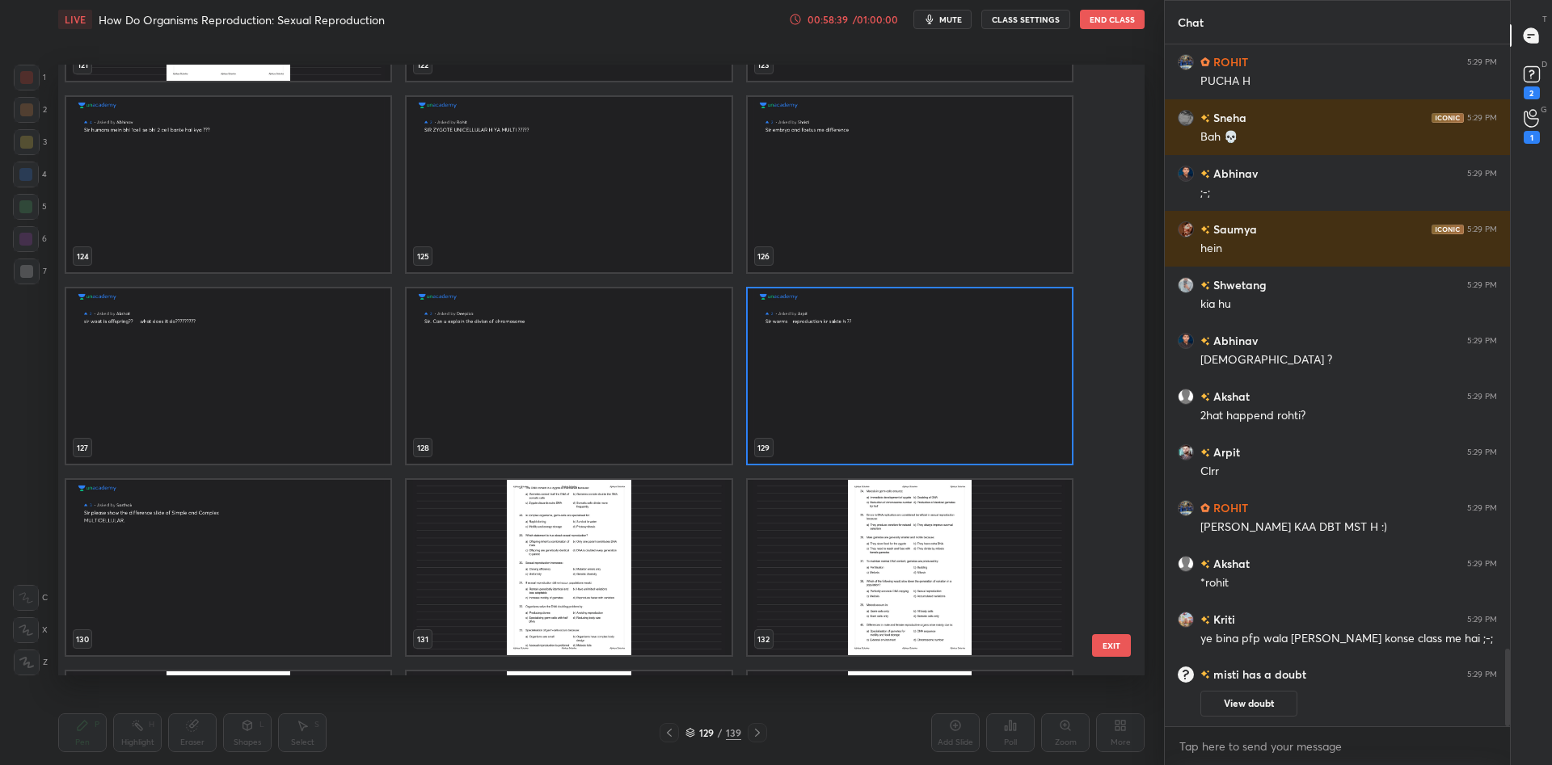
click at [880, 345] on img "grid" at bounding box center [909, 375] width 324 height 175
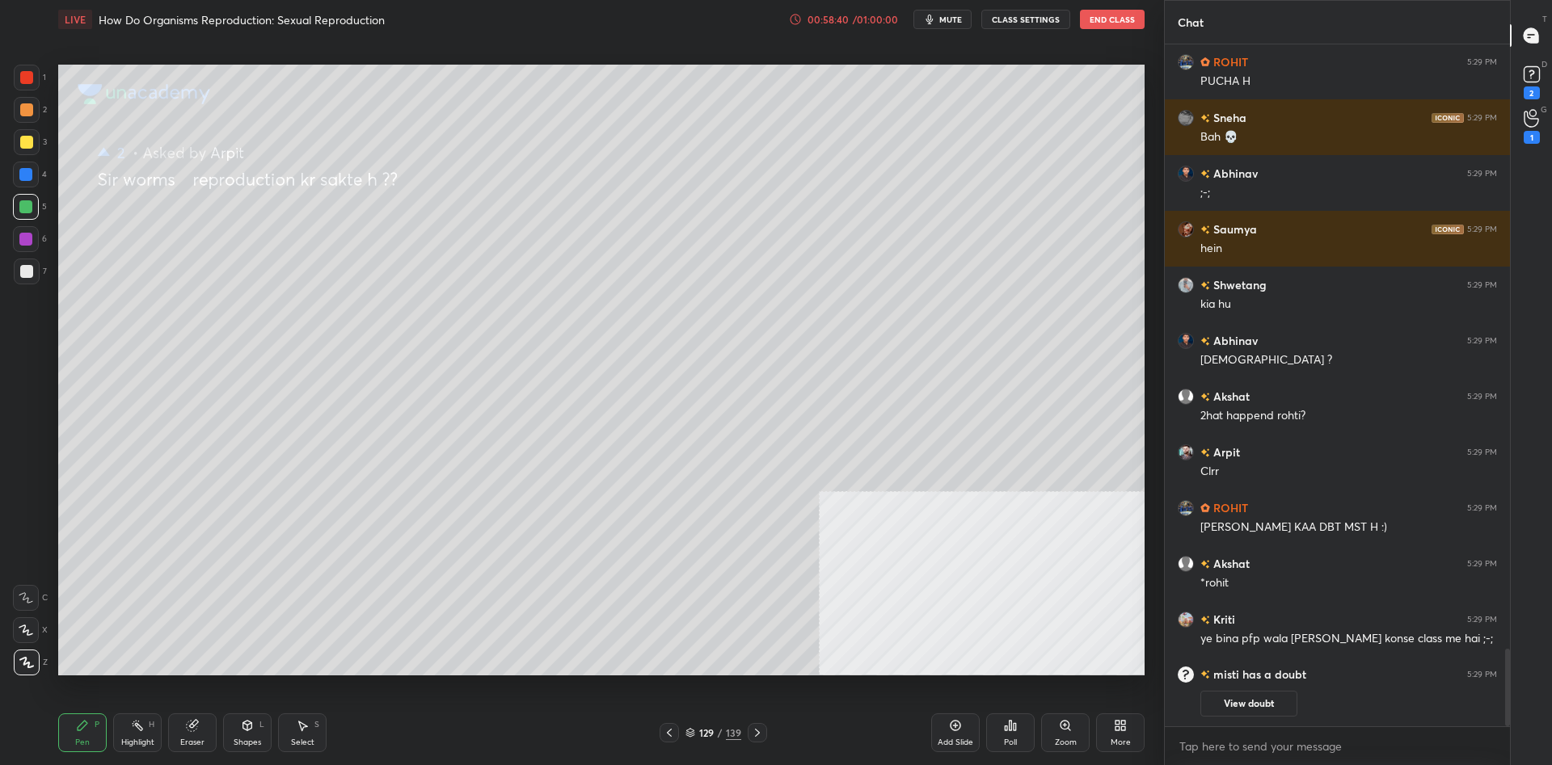
click at [880, 345] on img "grid" at bounding box center [909, 375] width 324 height 175
click at [1531, 77] on rect at bounding box center [1530, 74] width 15 height 15
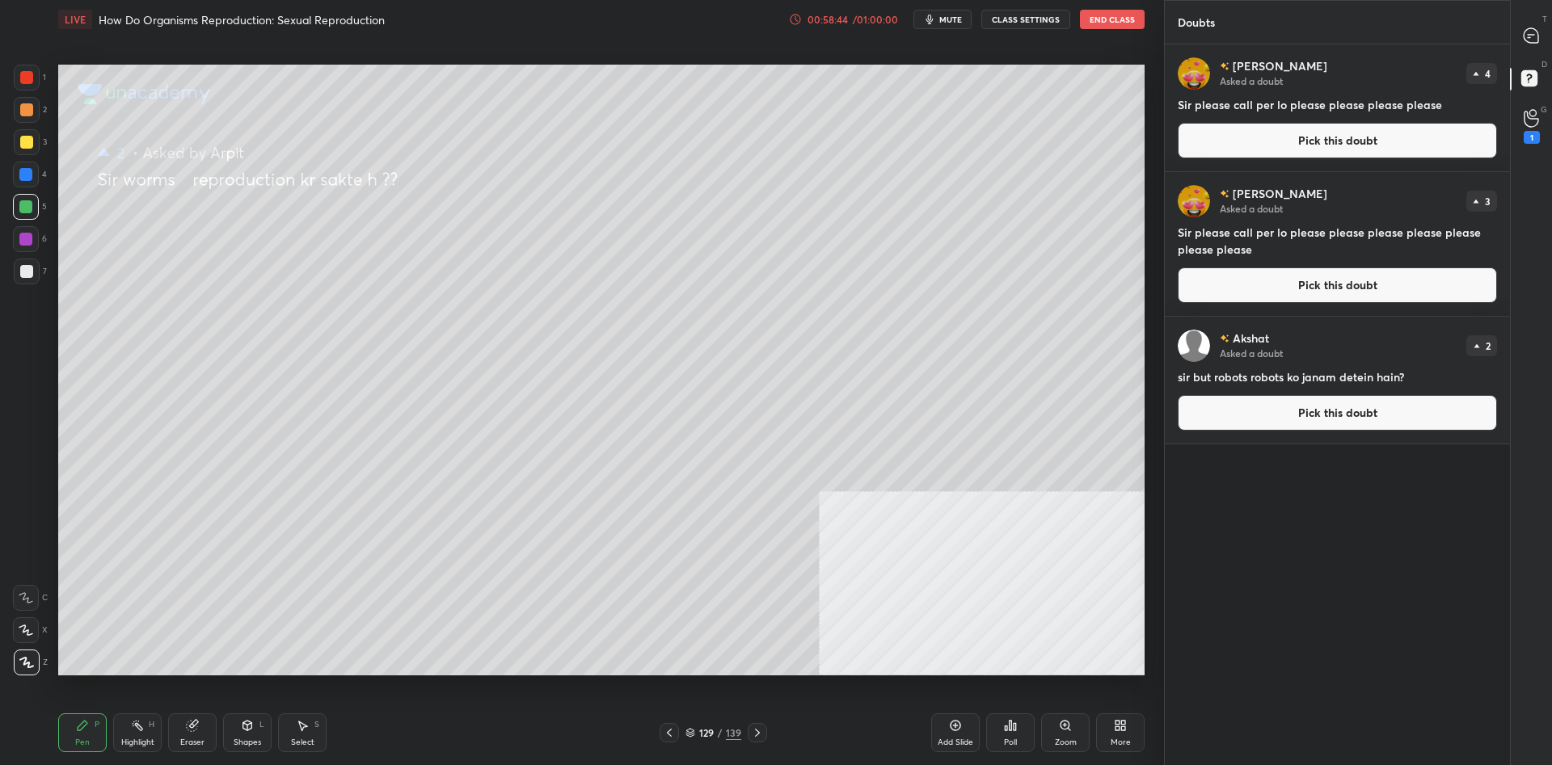
click at [1329, 131] on button "Pick this doubt" at bounding box center [1336, 141] width 319 height 36
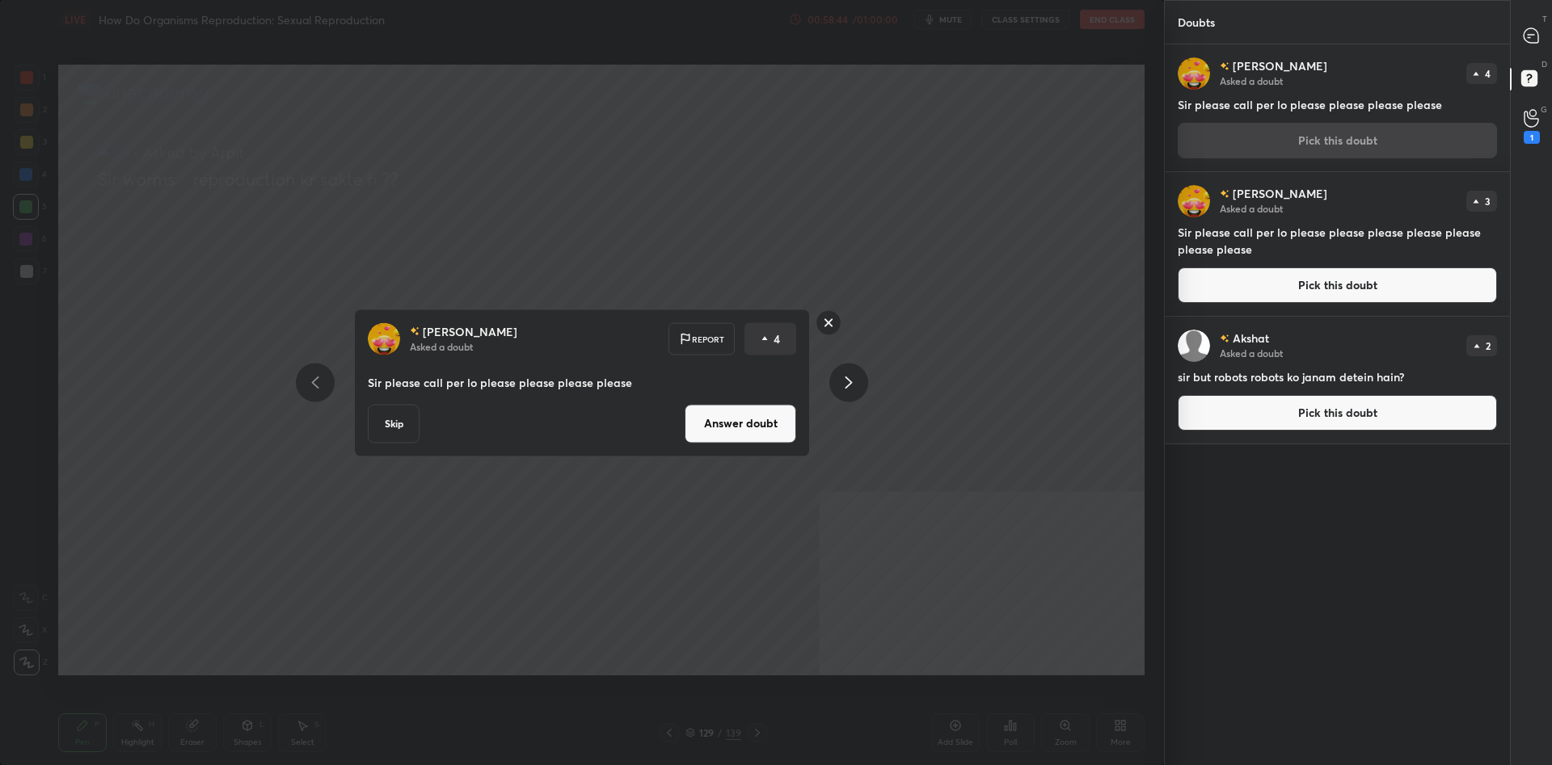
click at [774, 415] on button "Answer doubt" at bounding box center [740, 423] width 112 height 39
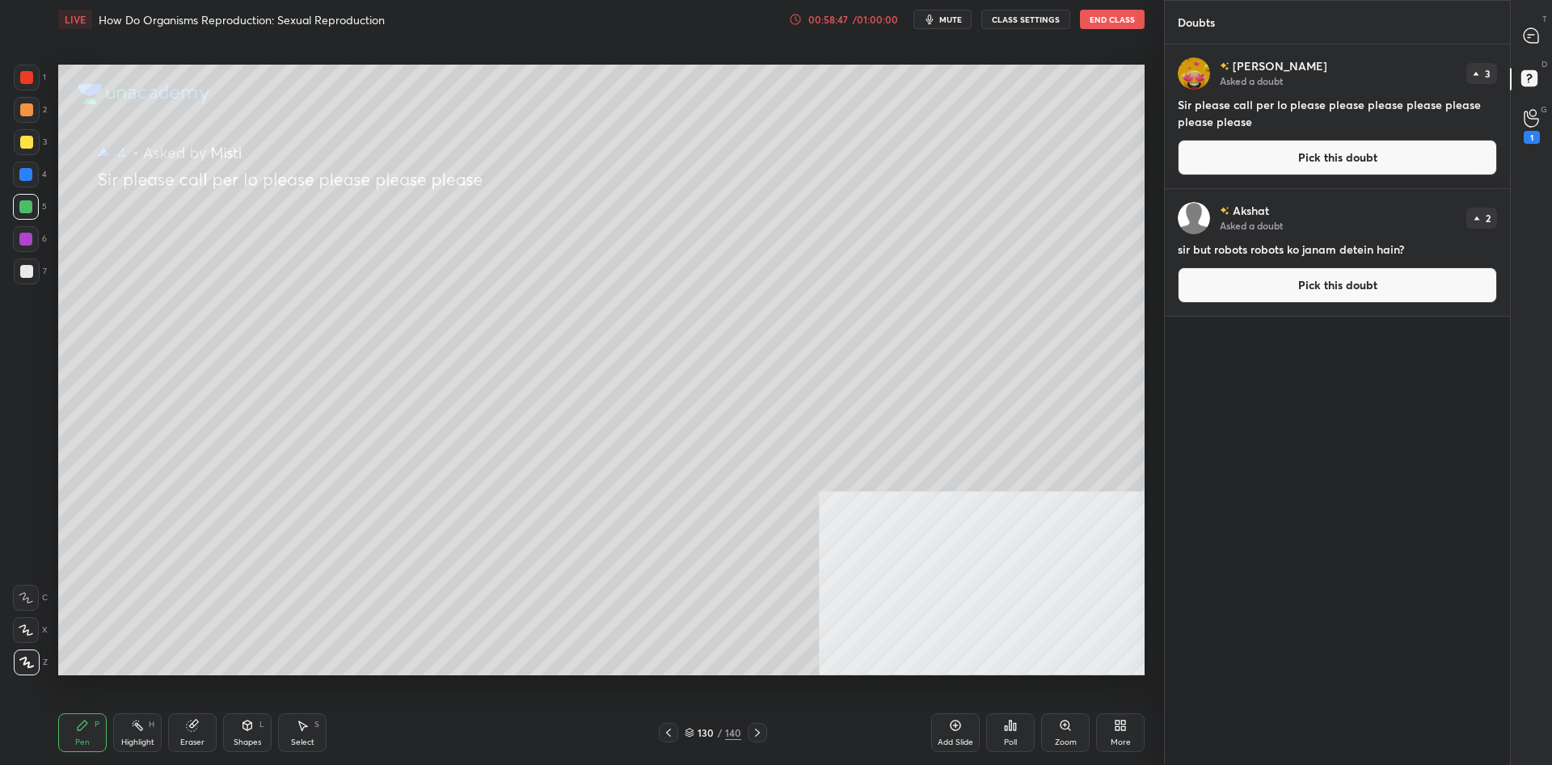
click at [1414, 149] on button "Pick this doubt" at bounding box center [1336, 158] width 319 height 36
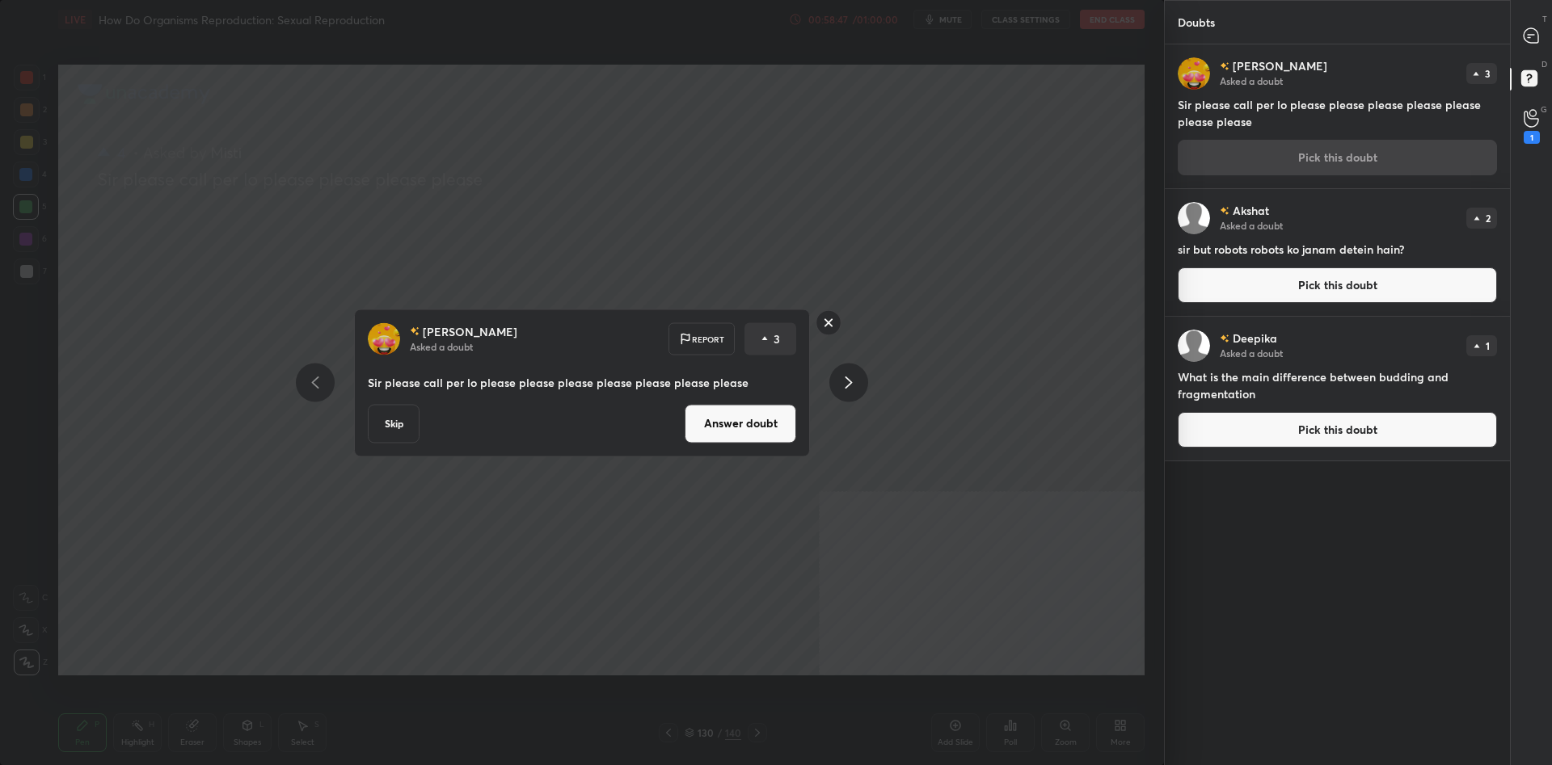
click at [741, 420] on button "Answer doubt" at bounding box center [740, 423] width 112 height 39
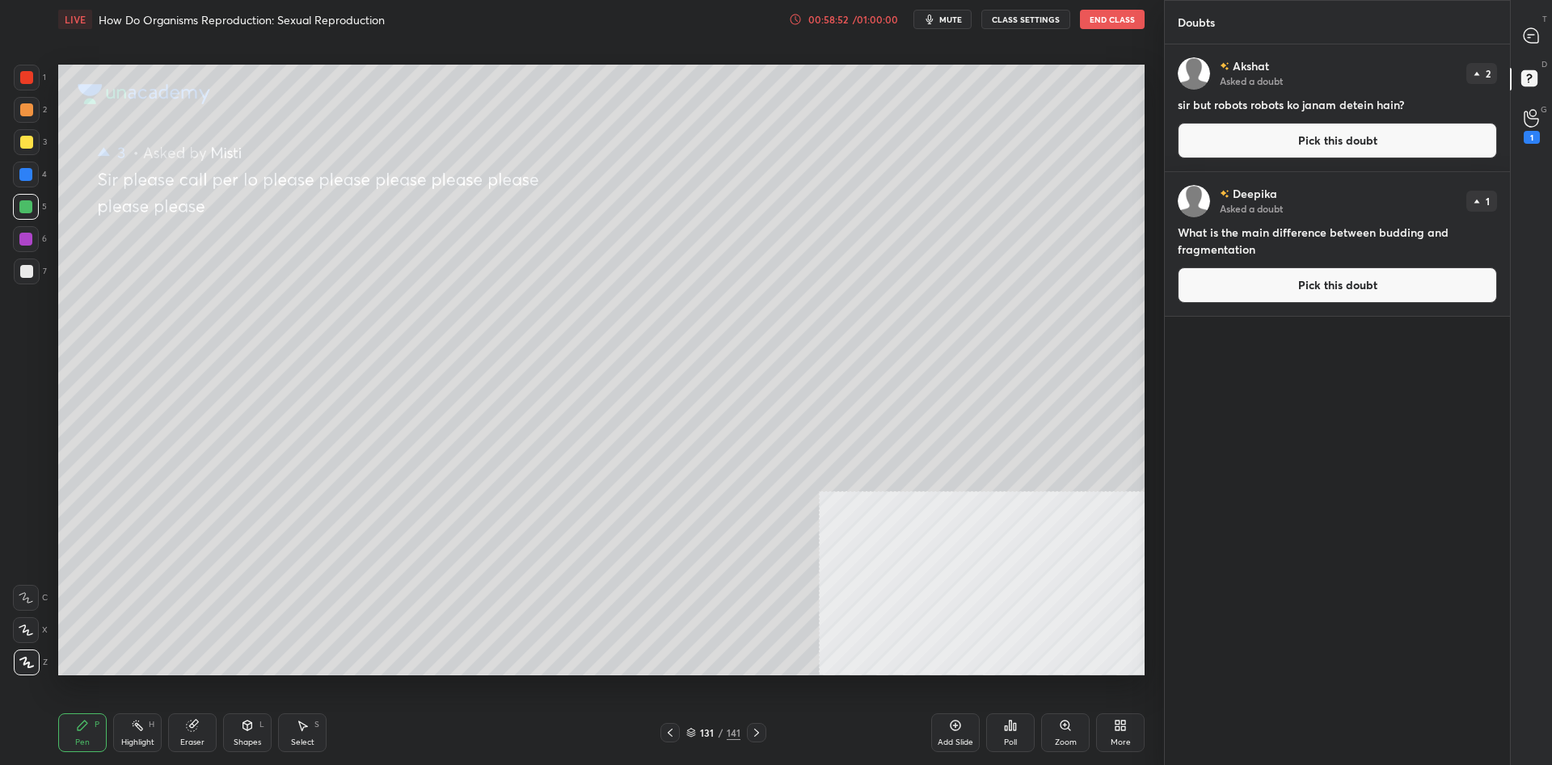
click at [1423, 140] on button "Pick this doubt" at bounding box center [1336, 141] width 319 height 36
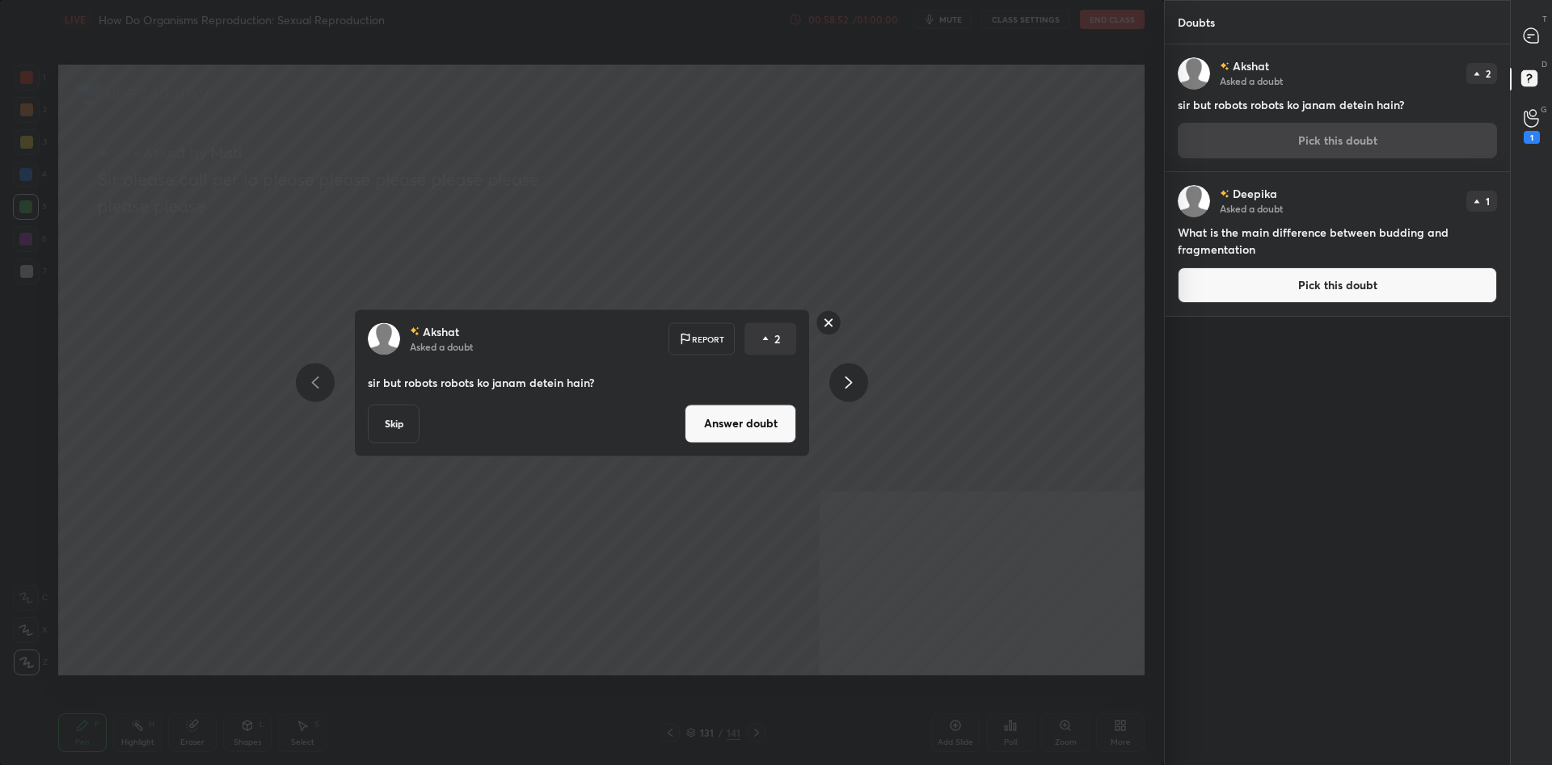
click at [748, 415] on button "Answer doubt" at bounding box center [740, 423] width 112 height 39
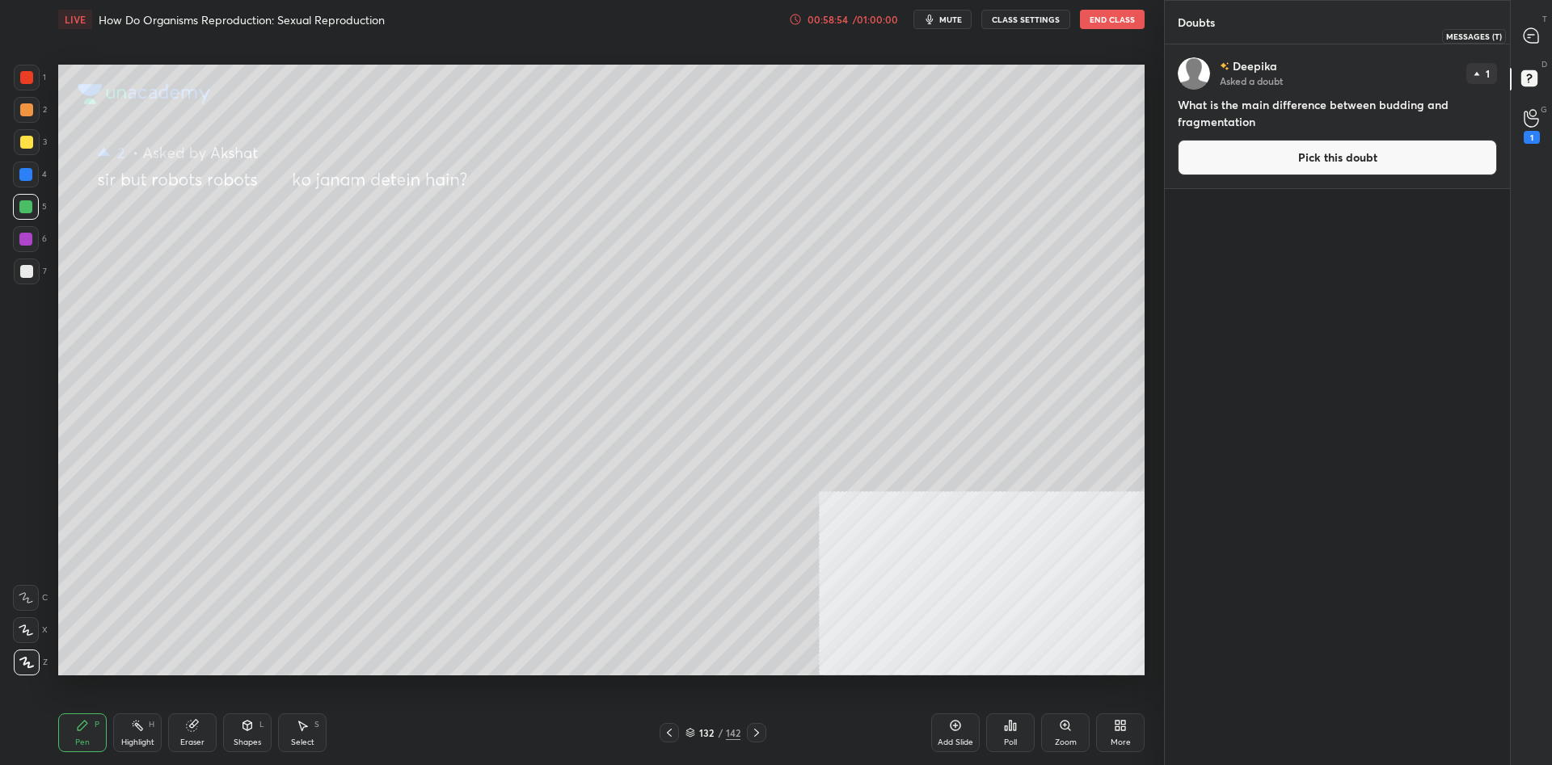
click at [1523, 33] on icon at bounding box center [1530, 35] width 15 height 15
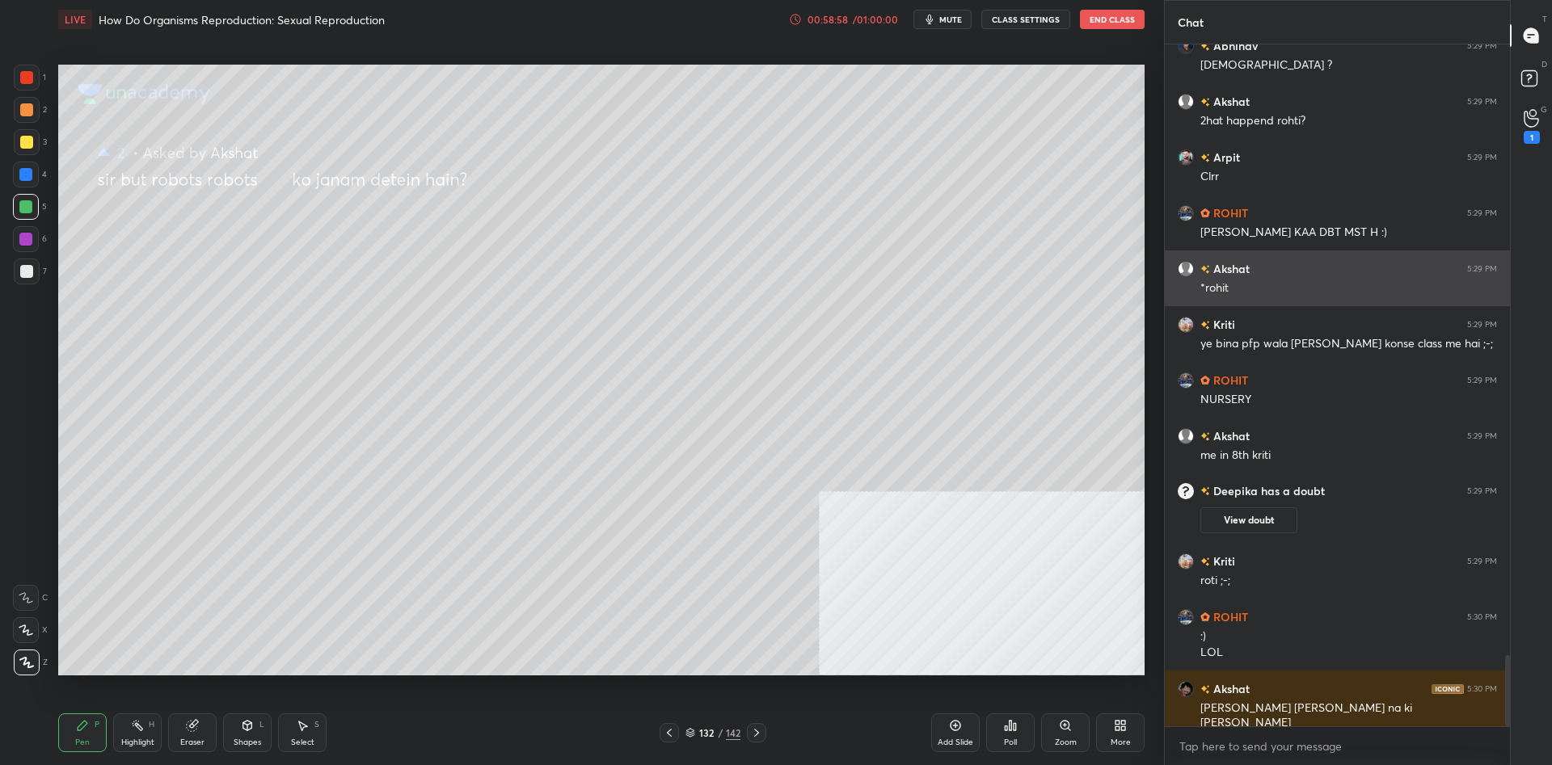
scroll to position [5824, 0]
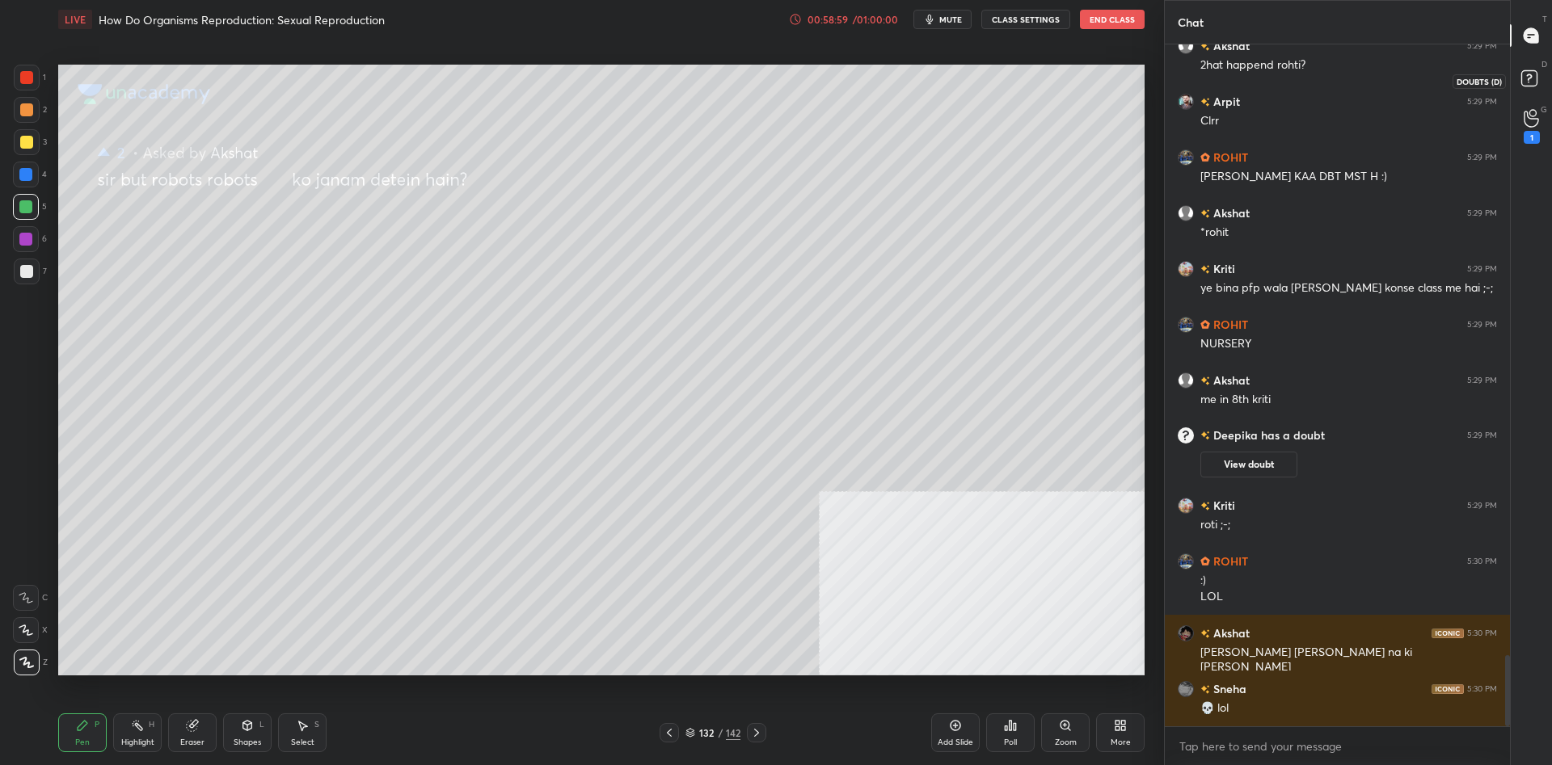
click at [1523, 74] on rect at bounding box center [1528, 78] width 15 height 15
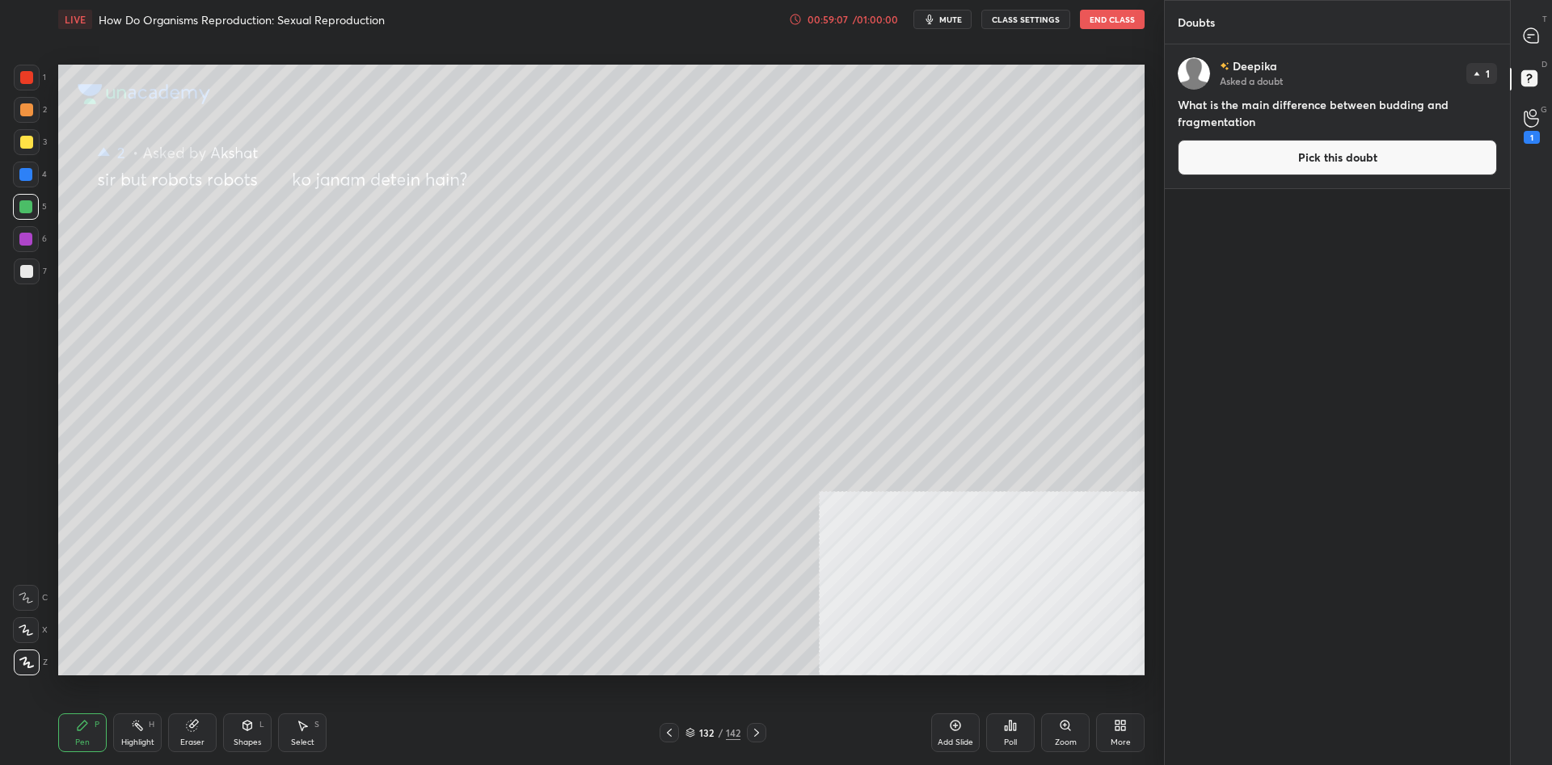
click at [1390, 148] on button "Pick this doubt" at bounding box center [1336, 158] width 319 height 36
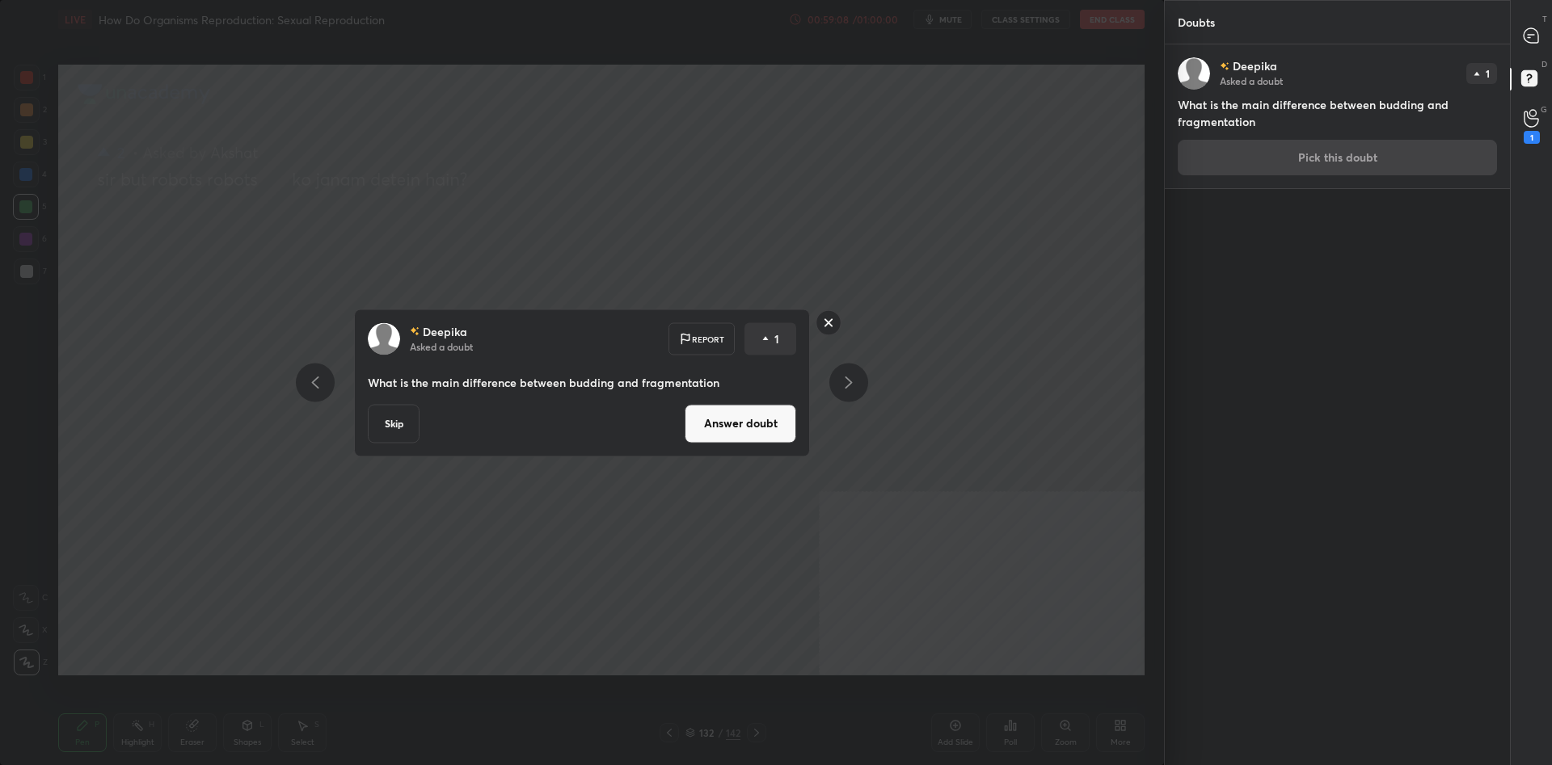
click at [774, 428] on button "Answer doubt" at bounding box center [740, 423] width 112 height 39
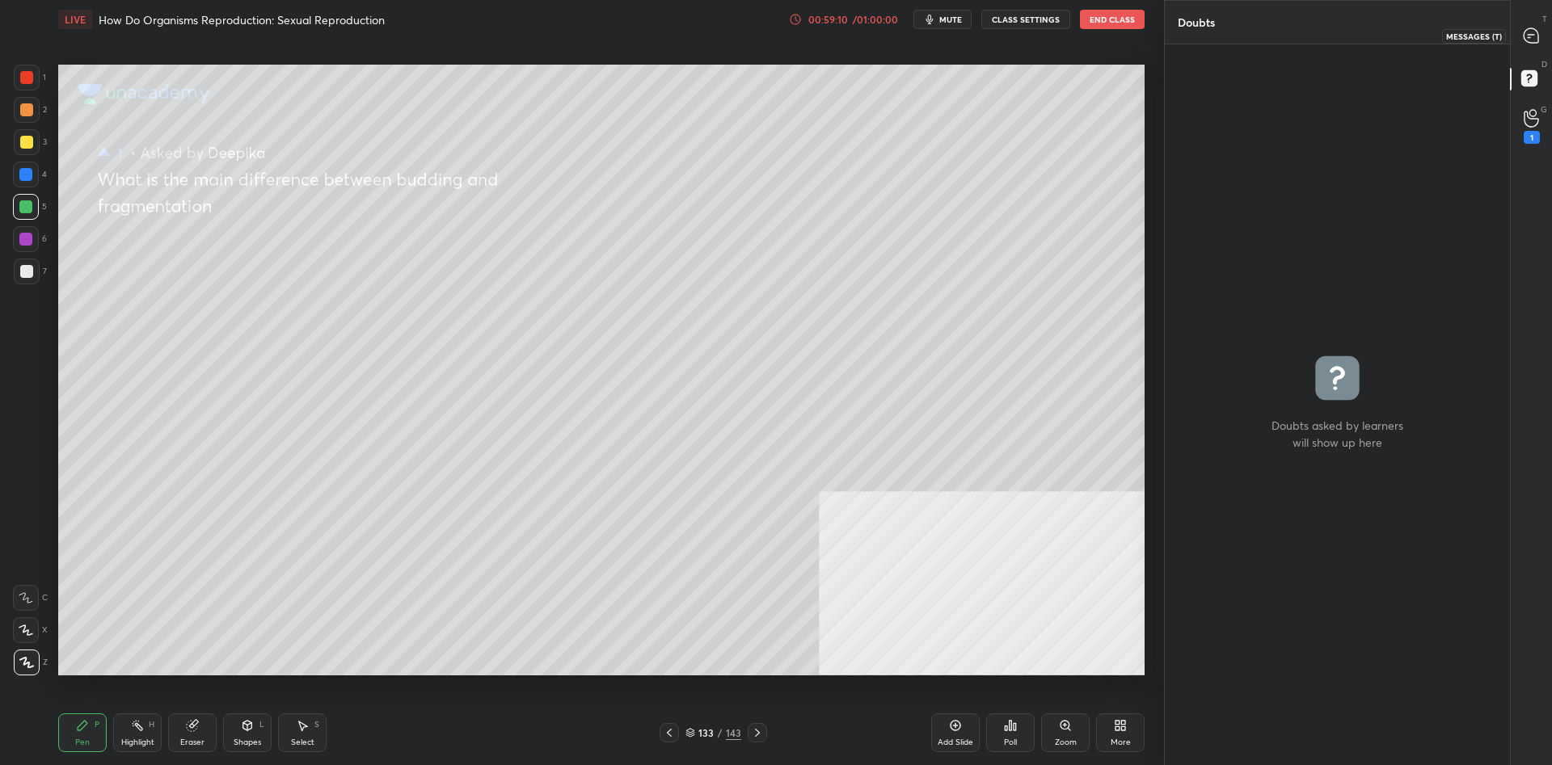
click at [1538, 37] on icon at bounding box center [1530, 35] width 15 height 15
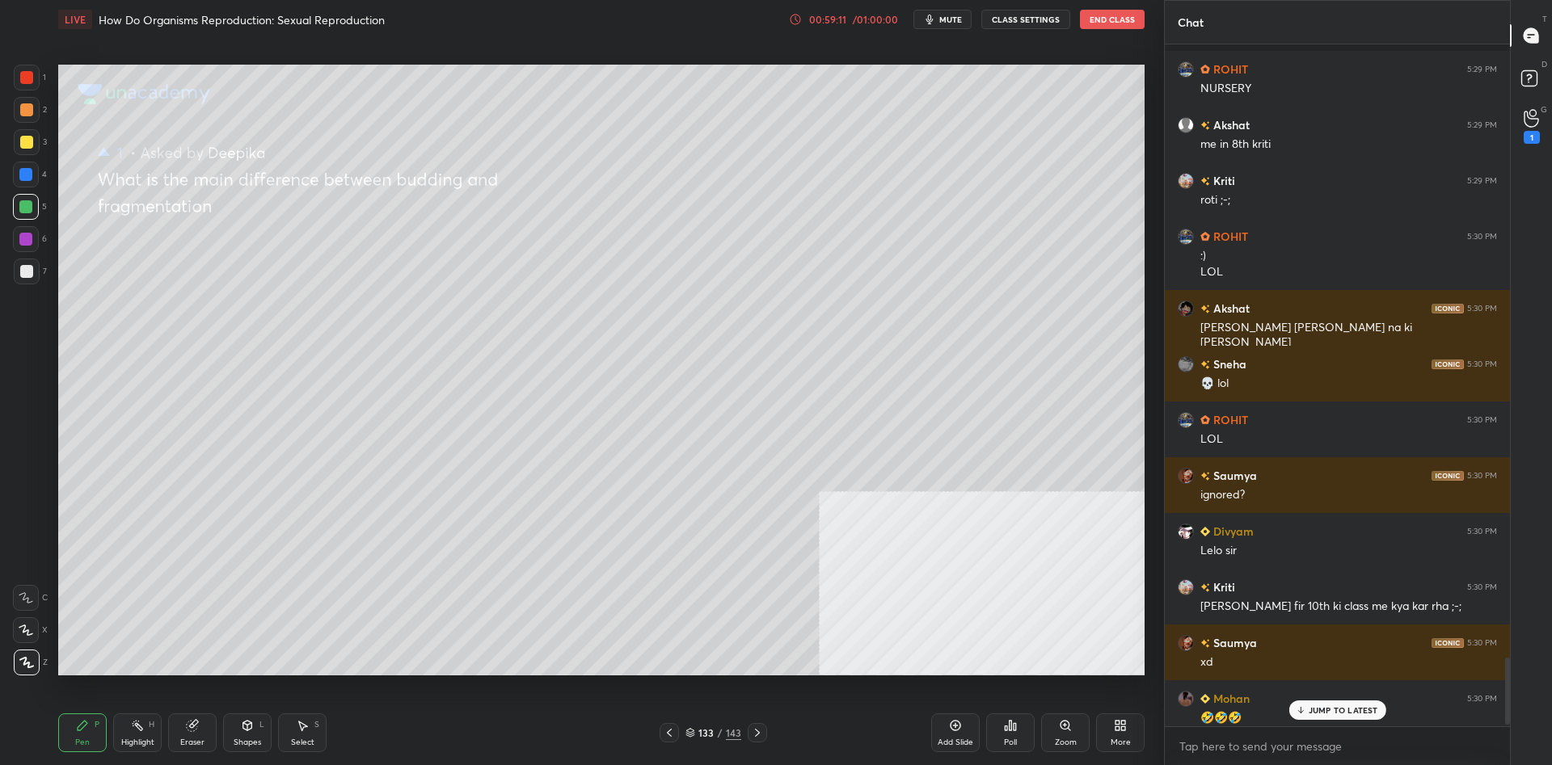
scroll to position [6200, 0]
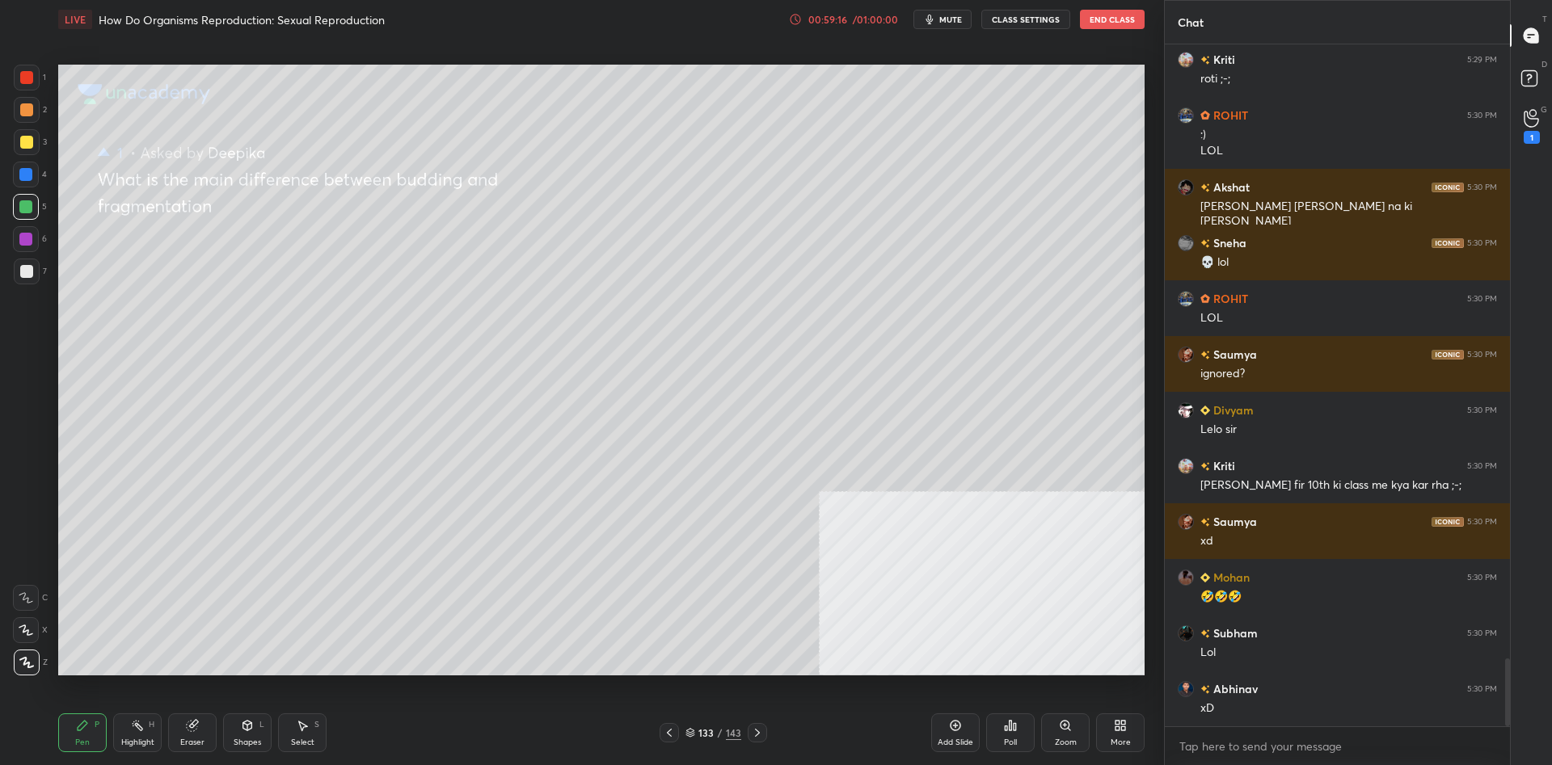
click at [18, 154] on div at bounding box center [27, 142] width 26 height 26
click at [28, 148] on div at bounding box center [26, 142] width 13 height 13
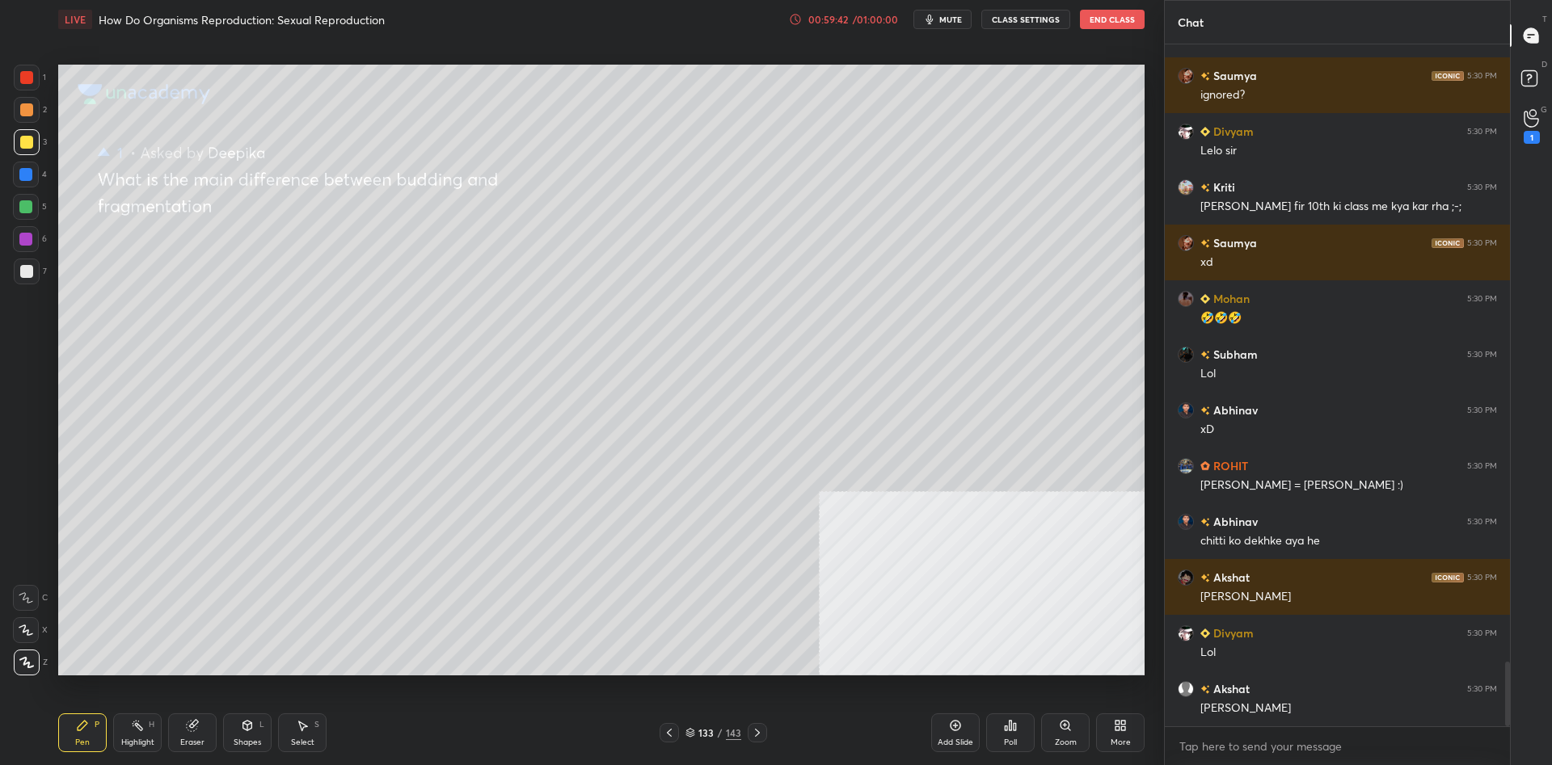
scroll to position [6535, 0]
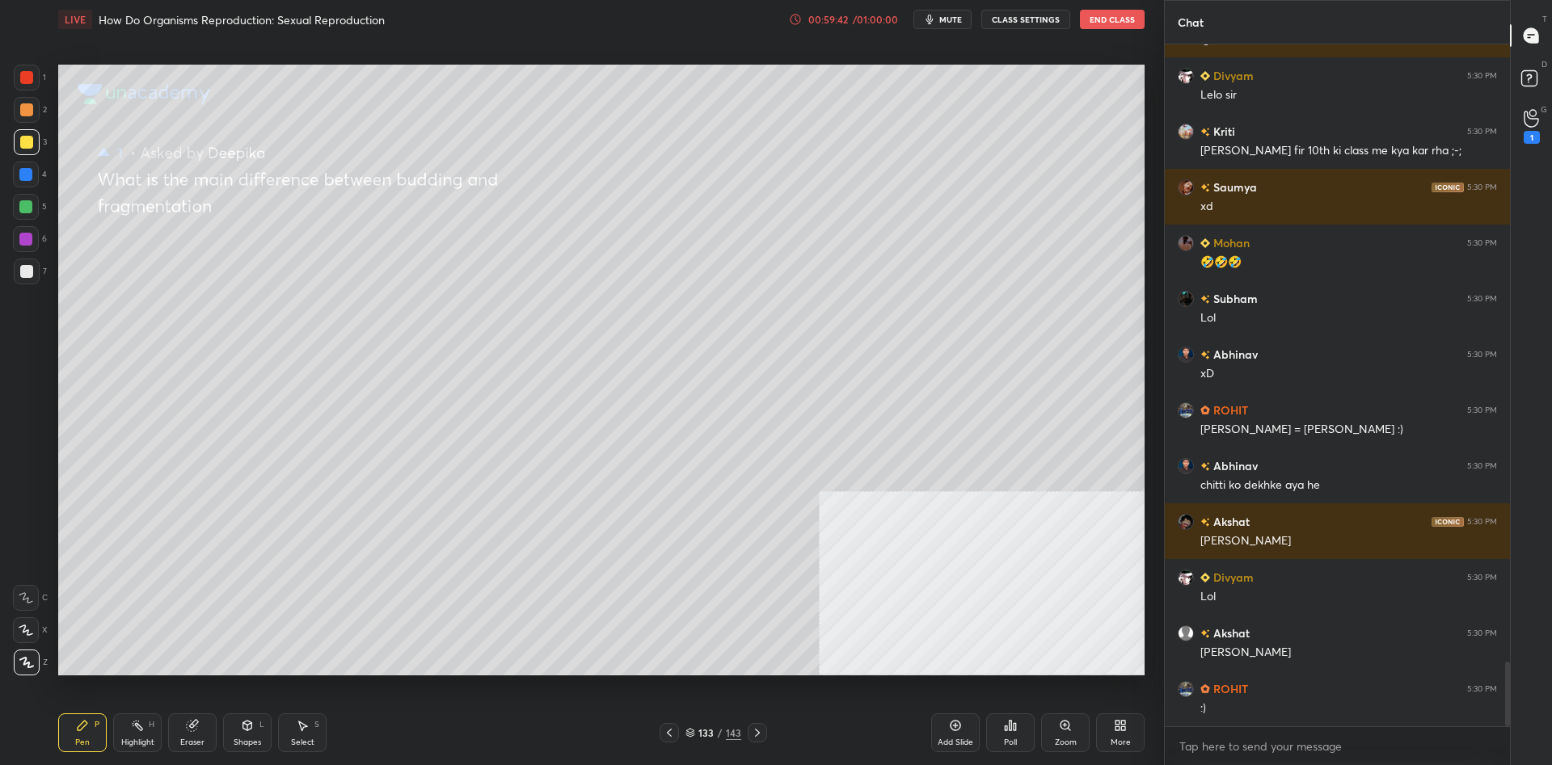
click at [24, 200] on div at bounding box center [25, 206] width 13 height 13
click at [19, 200] on div at bounding box center [26, 207] width 26 height 26
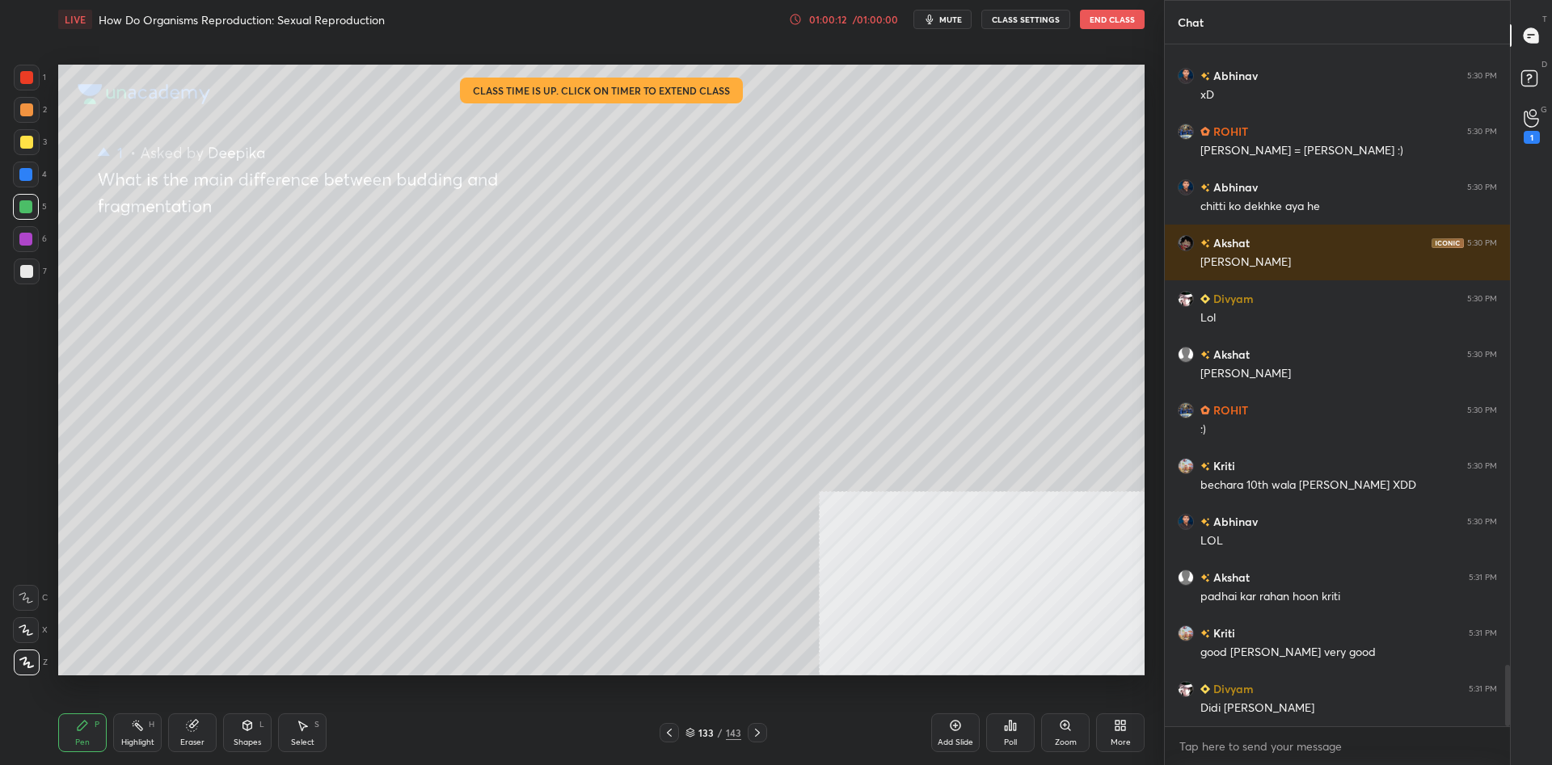
scroll to position [6870, 0]
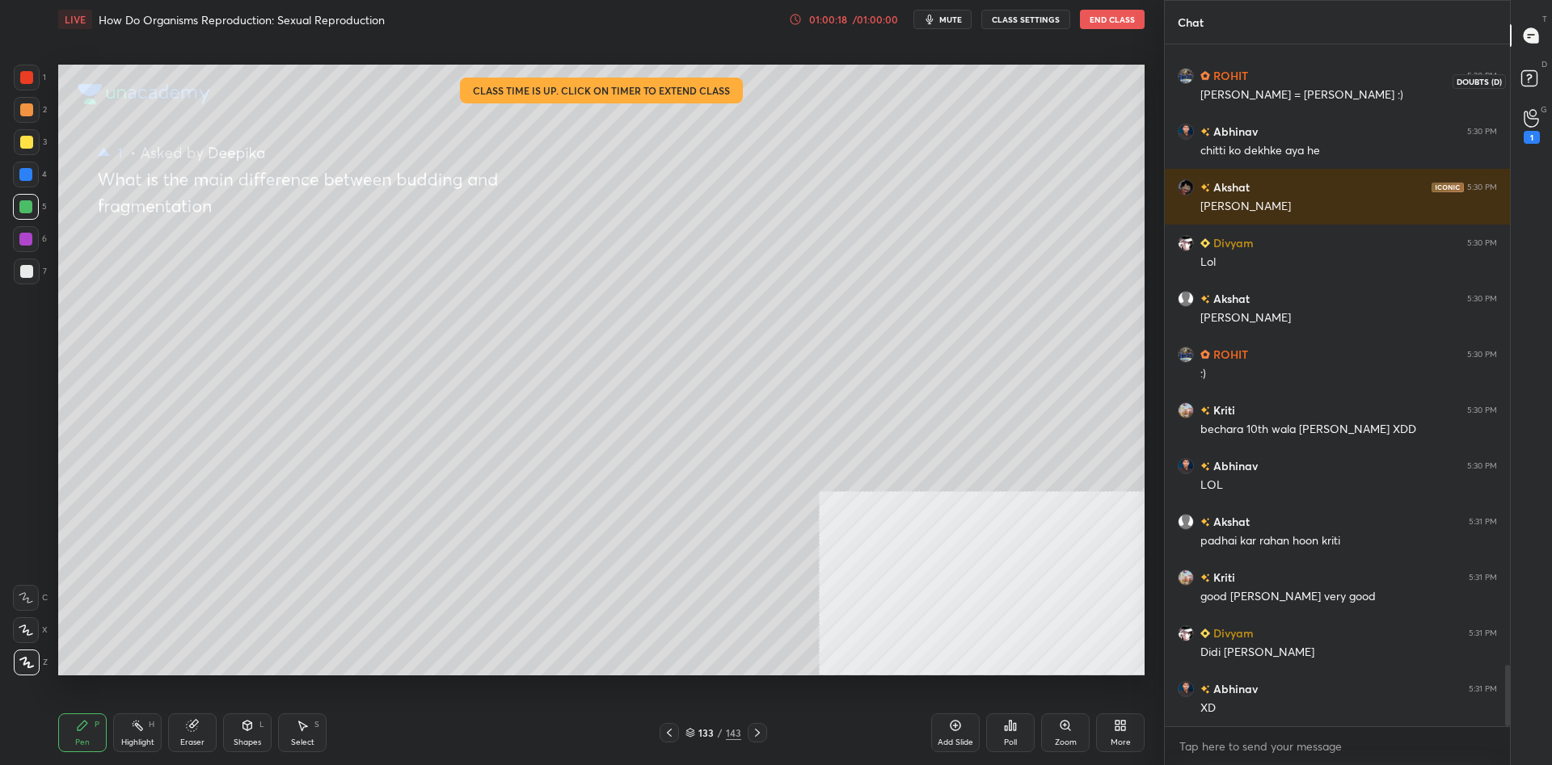
click at [1526, 87] on icon at bounding box center [1531, 80] width 29 height 29
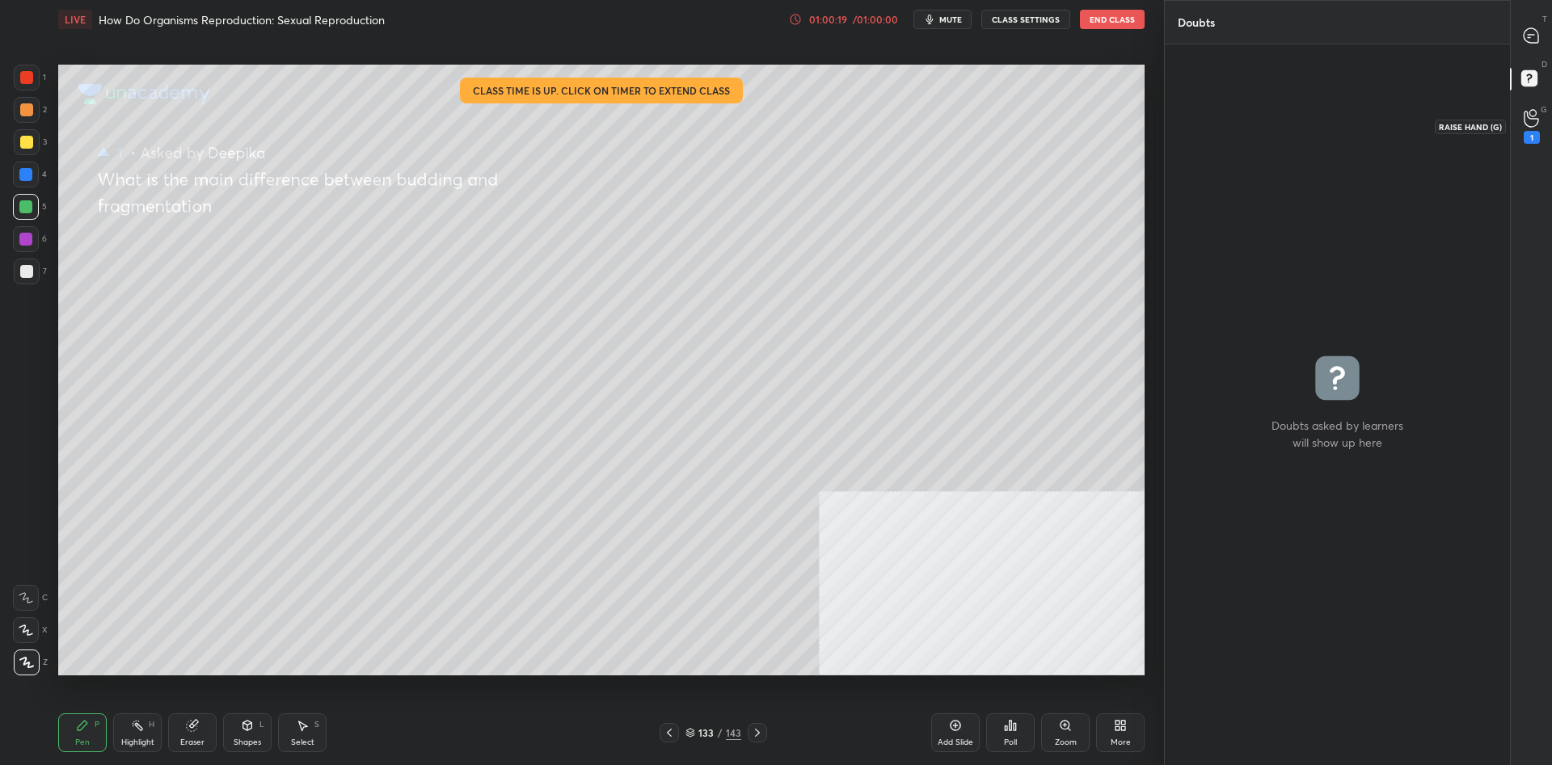
click at [1535, 132] on div "1" at bounding box center [1531, 137] width 16 height 13
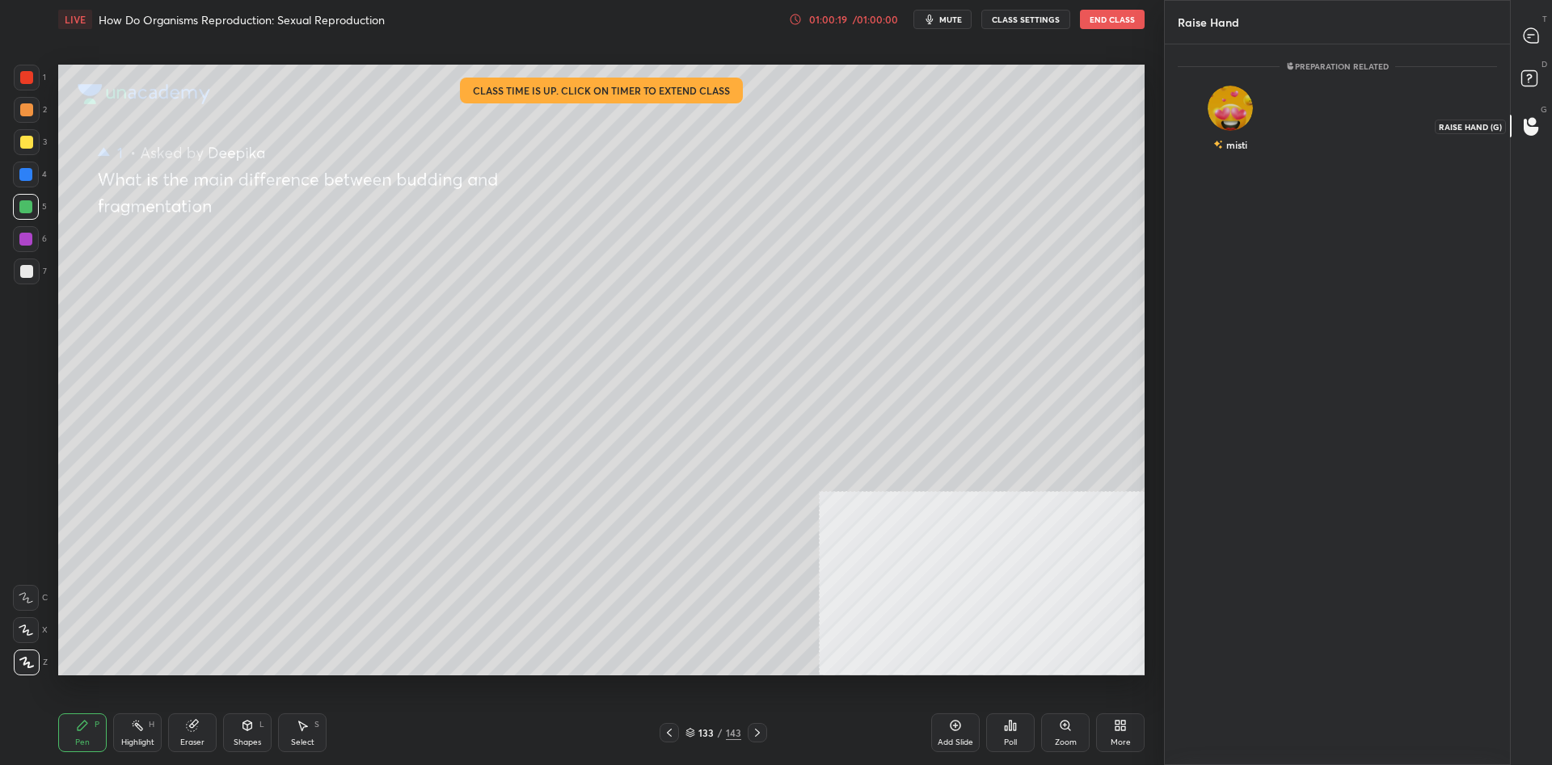
scroll to position [1, 1]
click at [1251, 97] on div "misti" at bounding box center [1229, 122] width 105 height 94
click at [1241, 148] on button "INVITE" at bounding box center [1230, 155] width 91 height 21
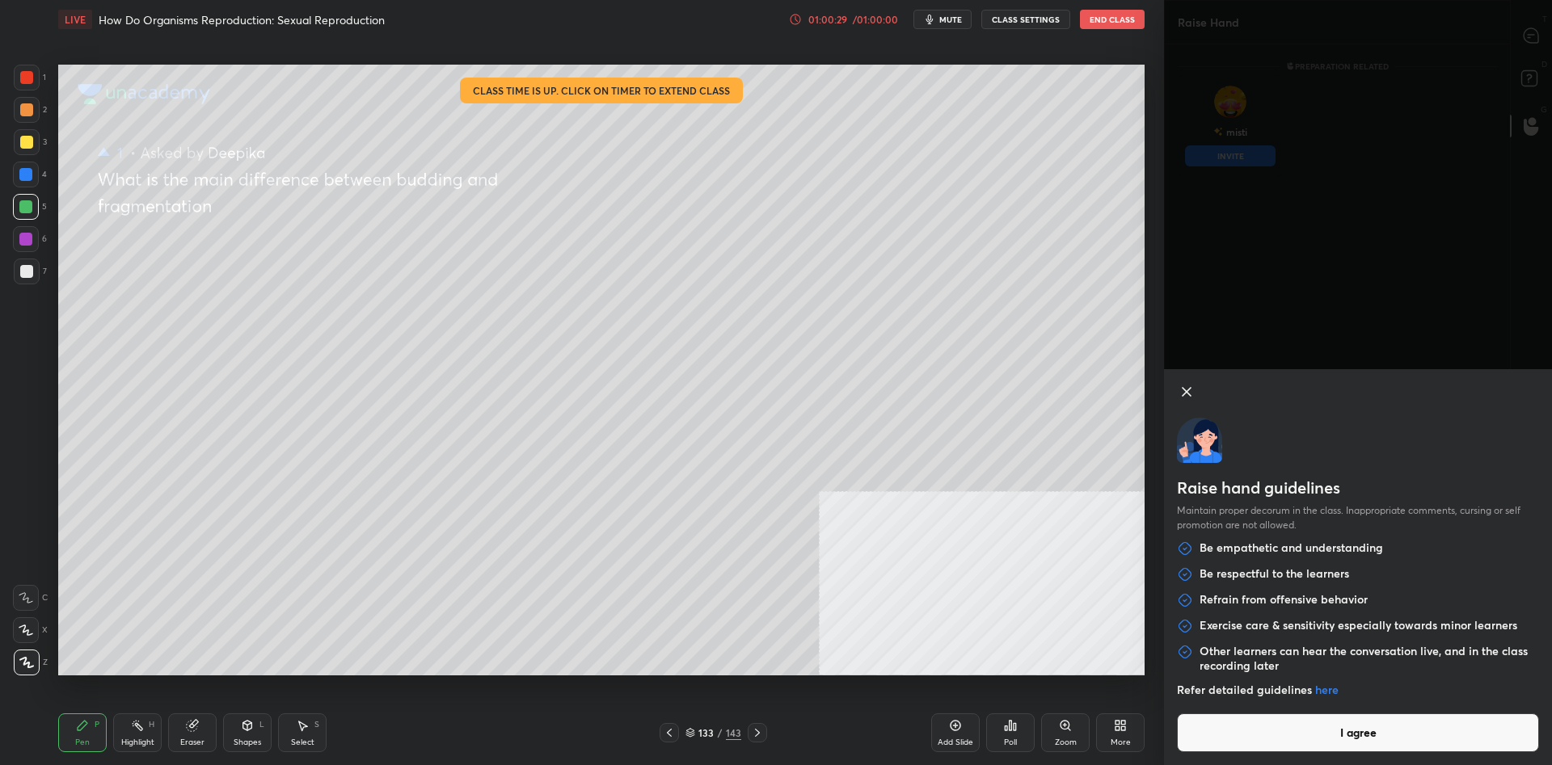
click at [1330, 746] on button "I agree" at bounding box center [1358, 733] width 362 height 39
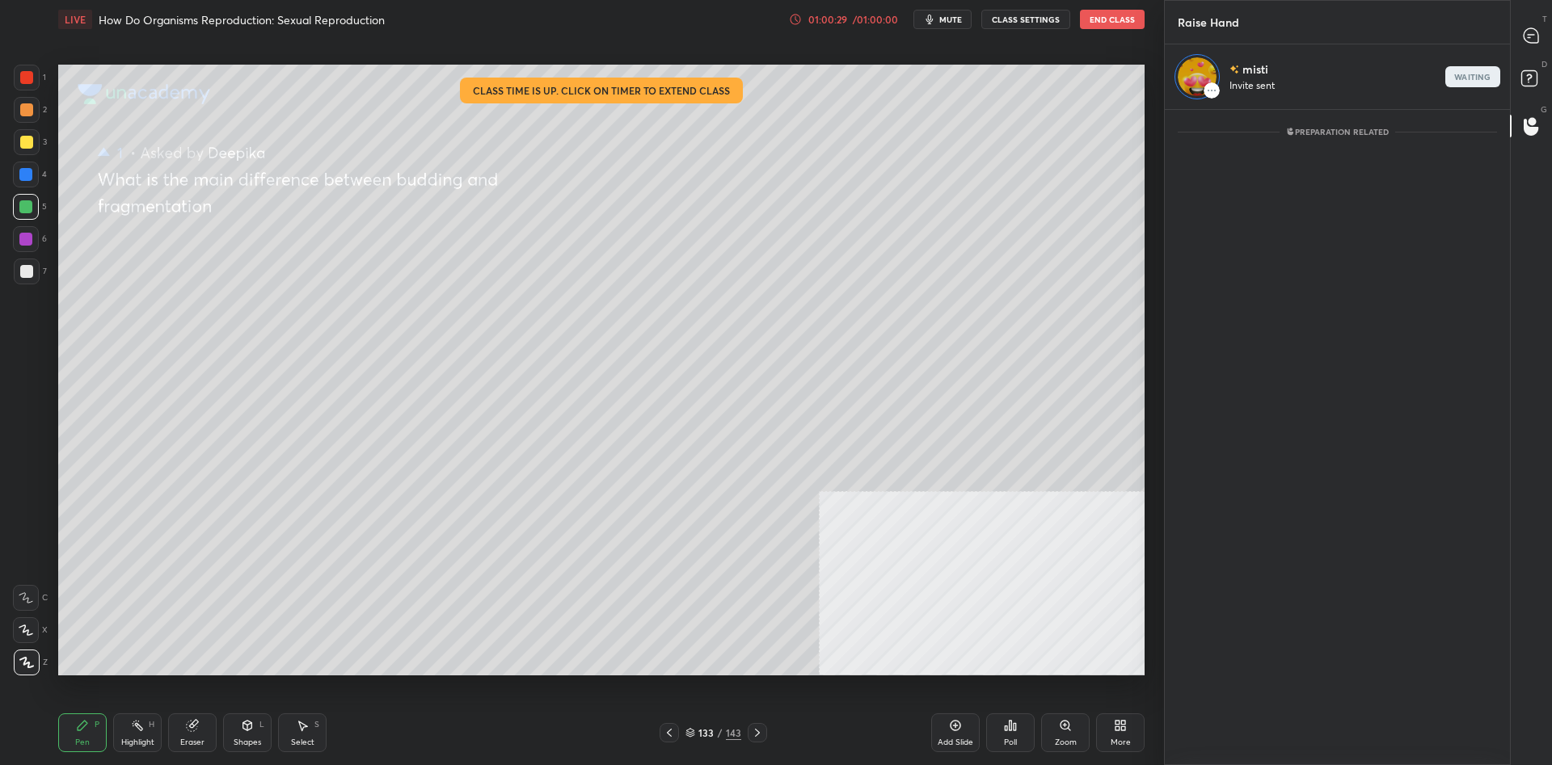
scroll to position [655, 345]
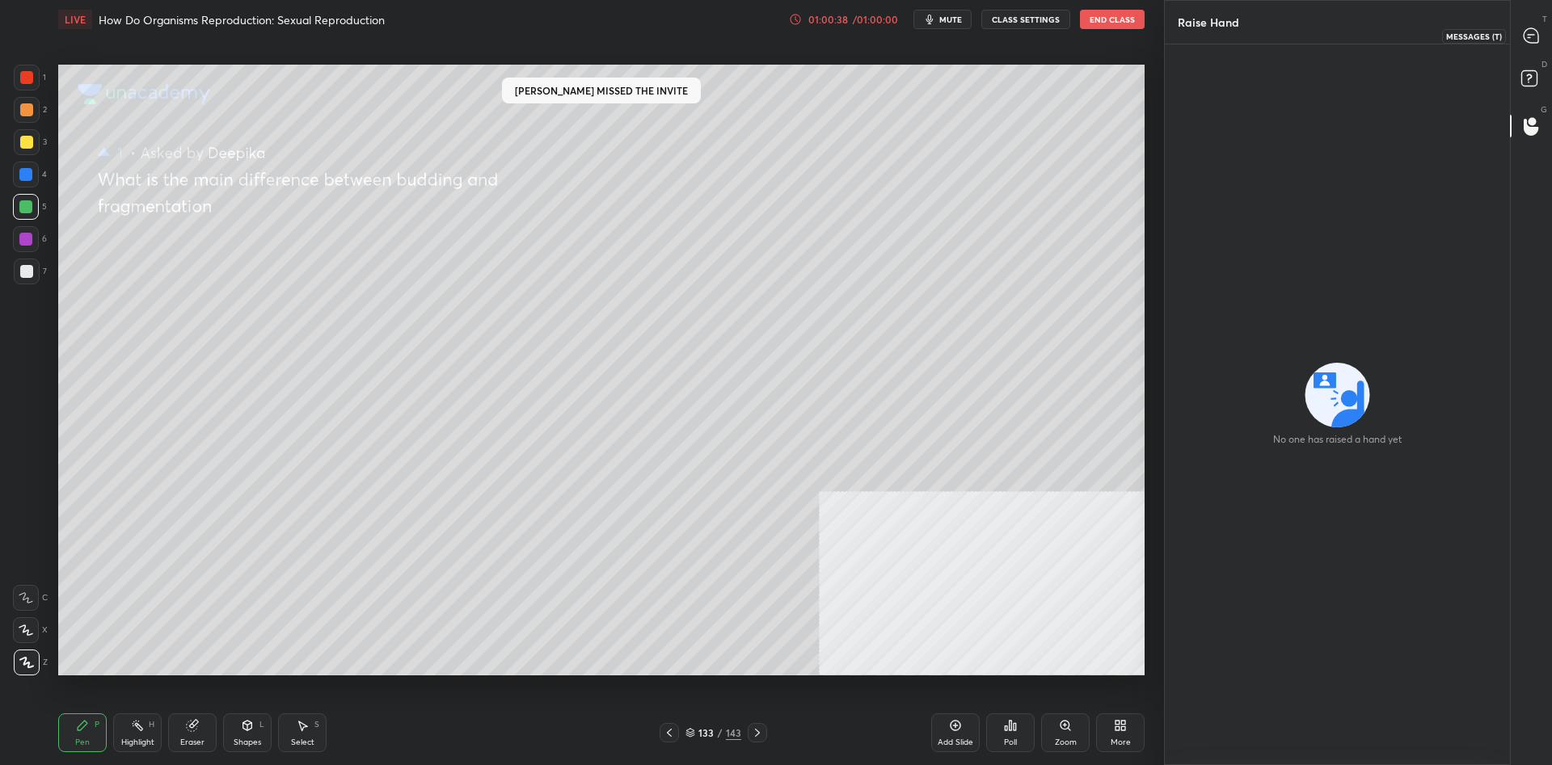
click at [1535, 36] on icon at bounding box center [1530, 35] width 15 height 15
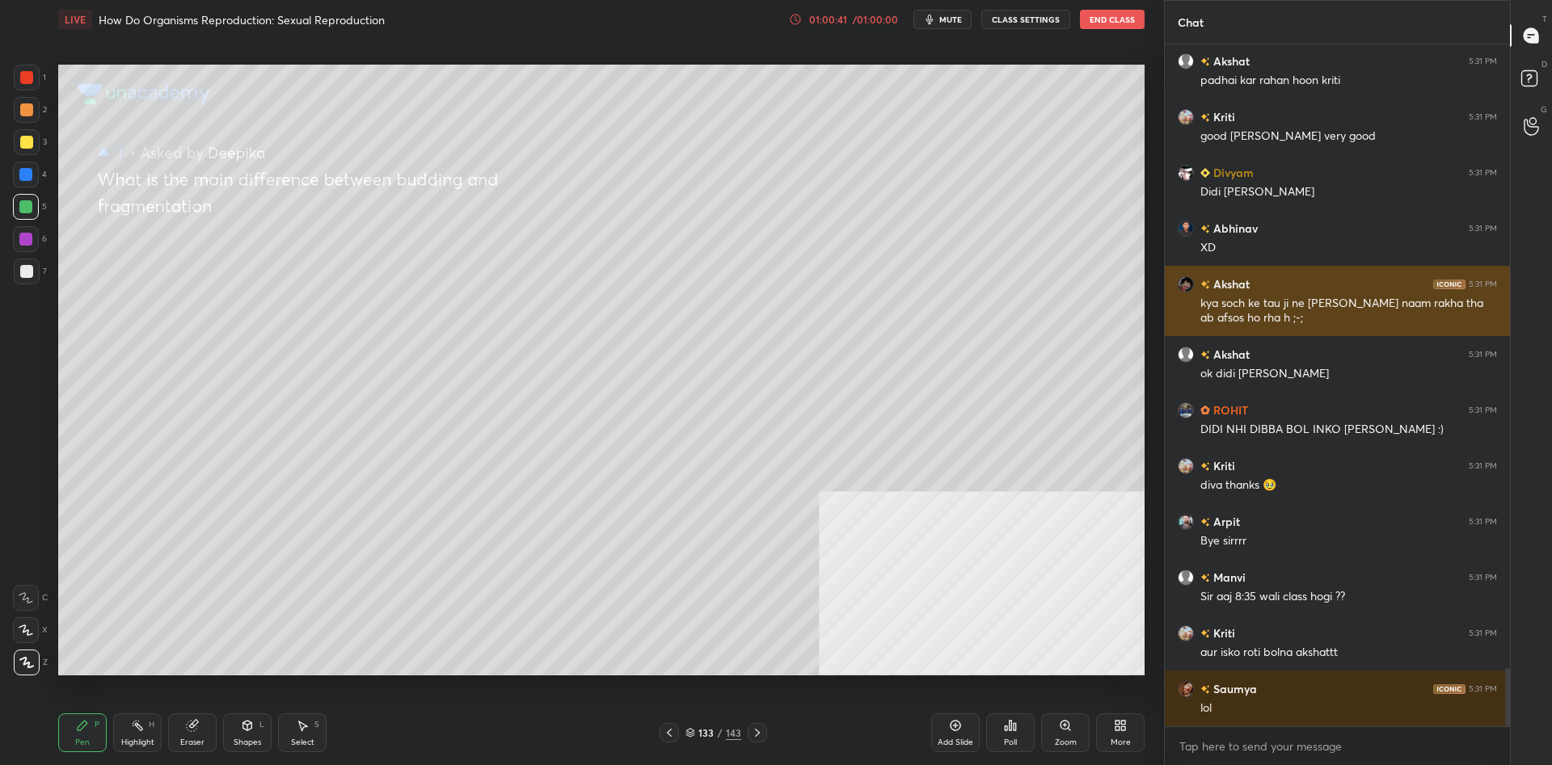
scroll to position [7386, 0]
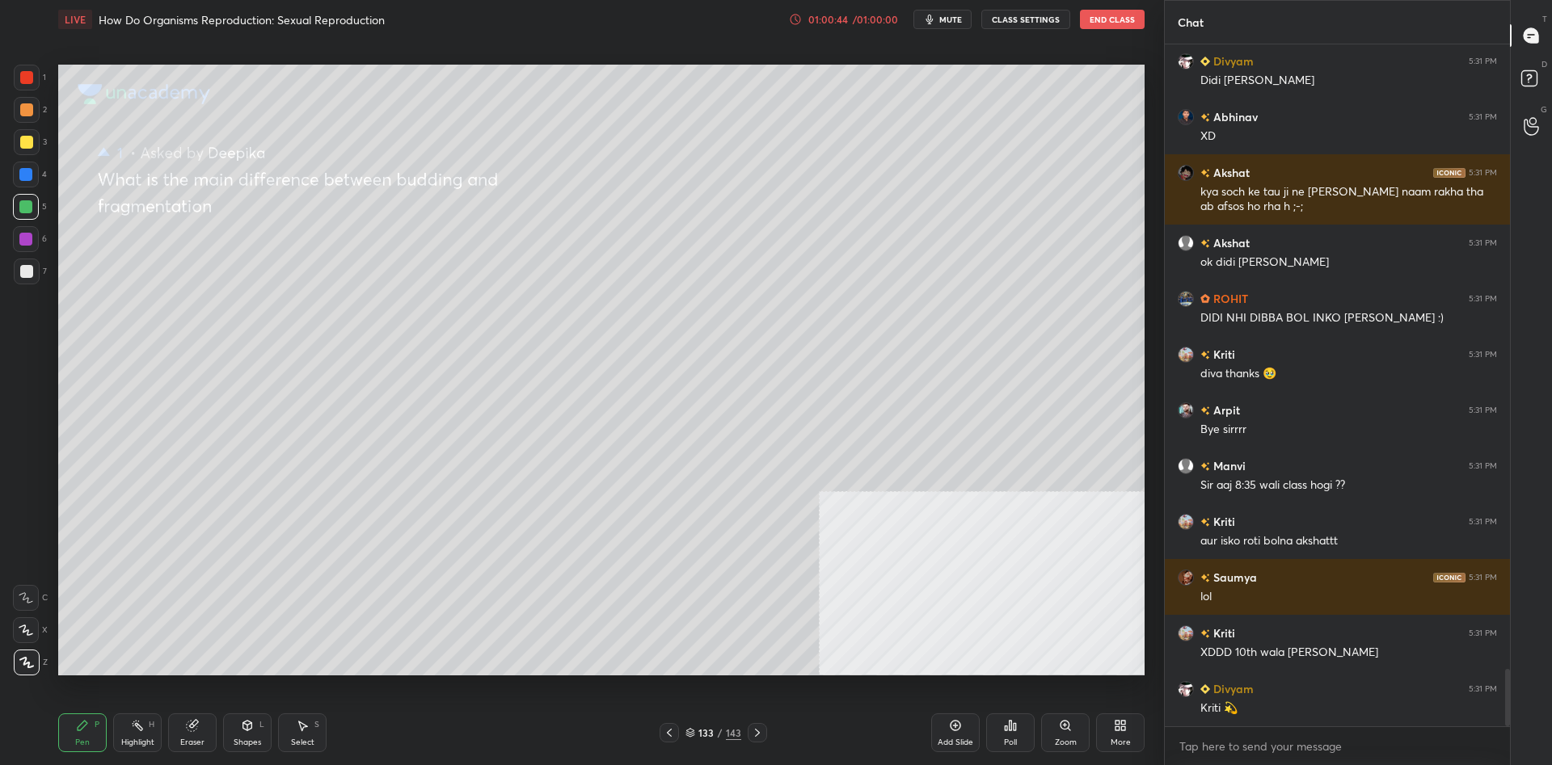
click at [667, 735] on icon at bounding box center [669, 732] width 13 height 13
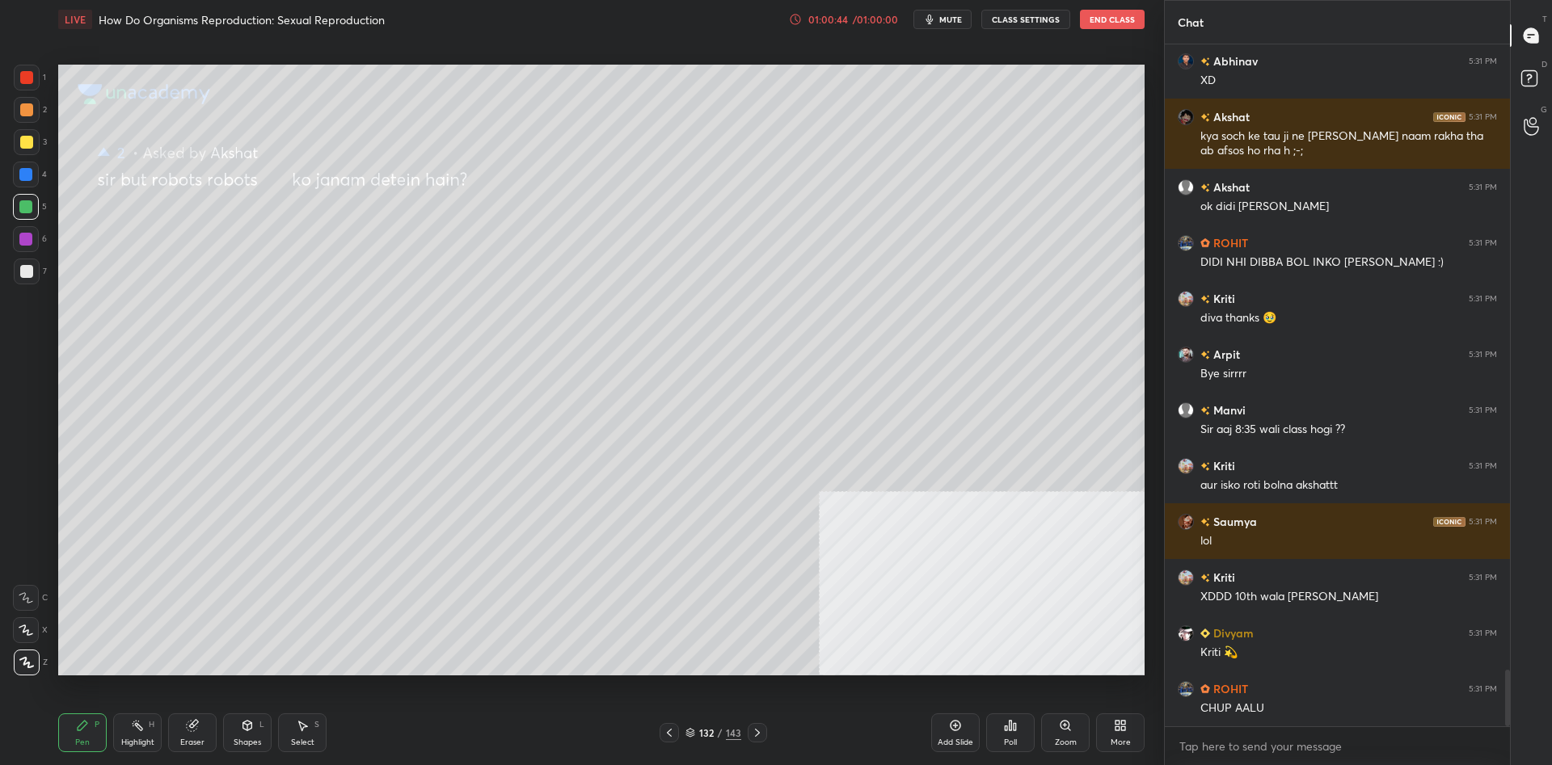
click at [667, 735] on icon at bounding box center [669, 732] width 13 height 13
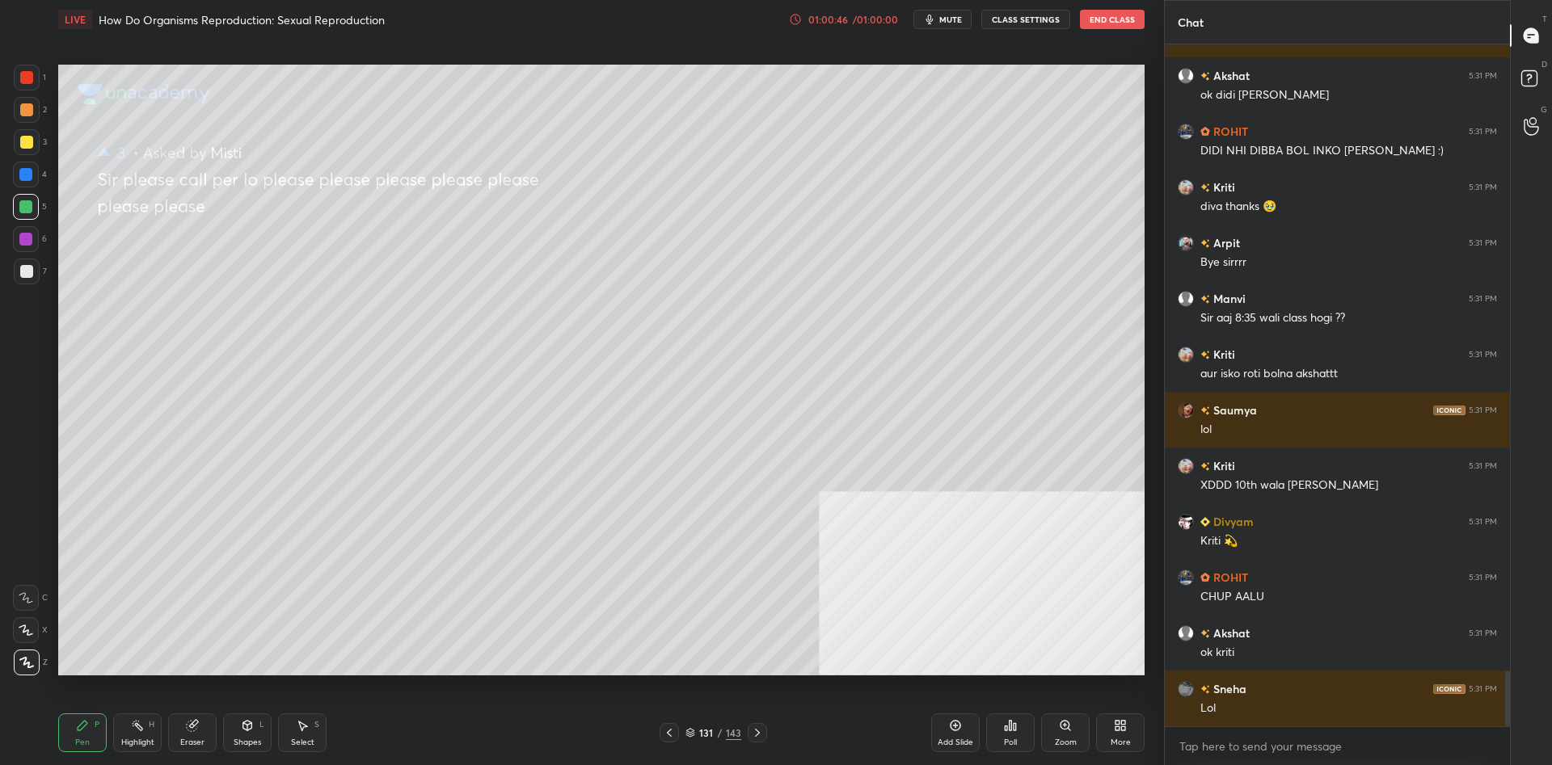
scroll to position [7665, 0]
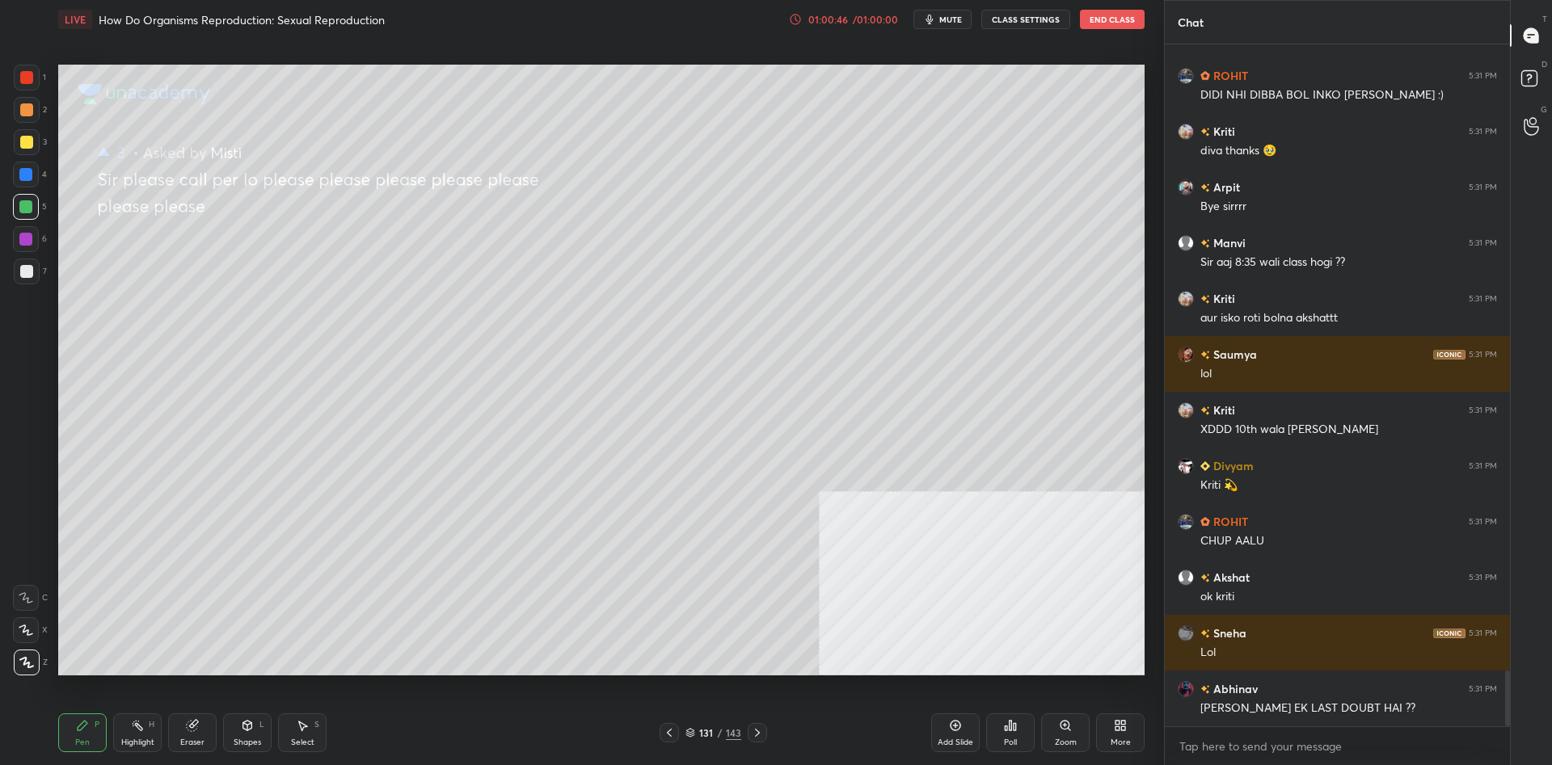
click at [705, 735] on div "131" at bounding box center [706, 733] width 16 height 10
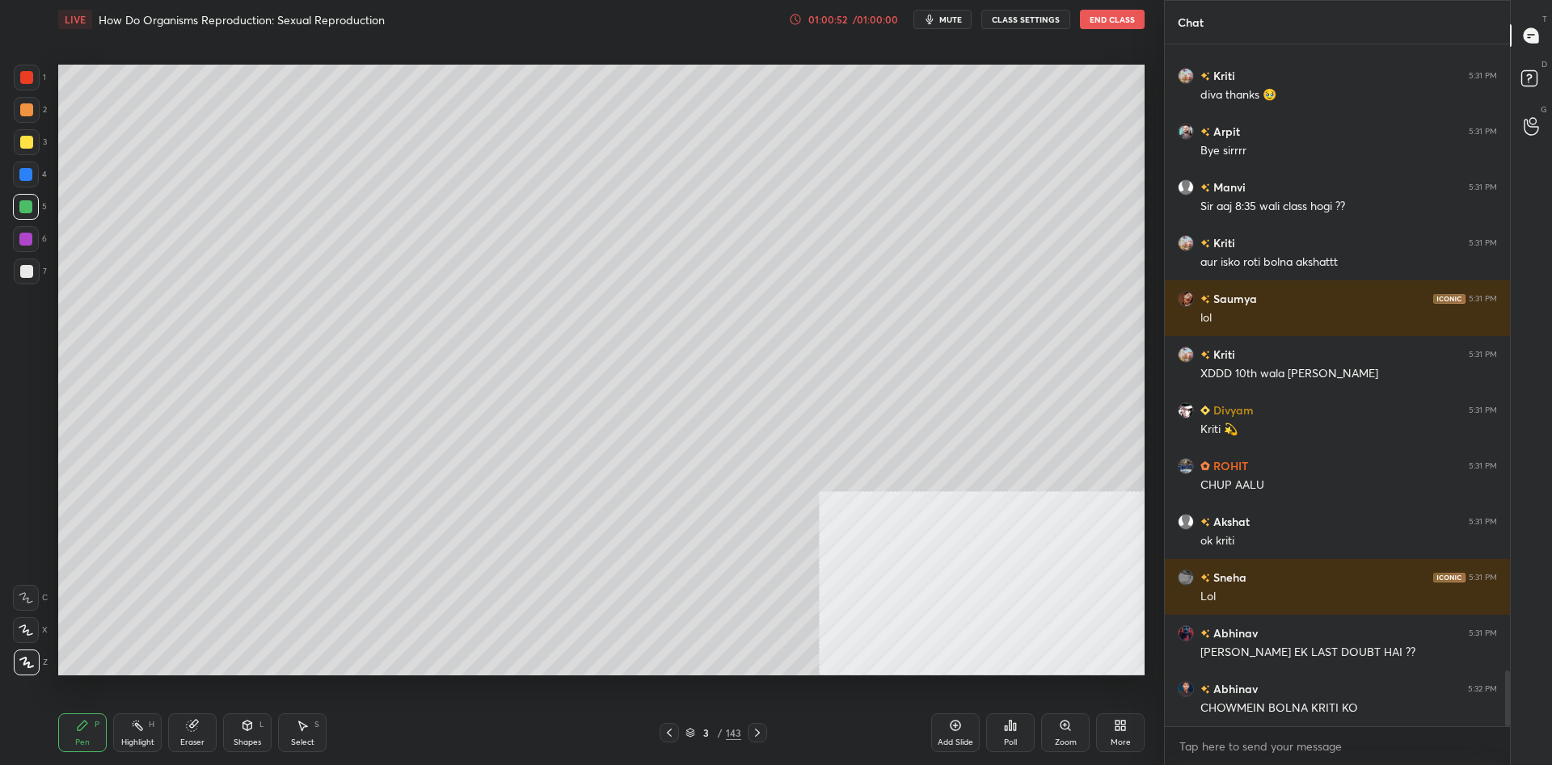
scroll to position [7776, 0]
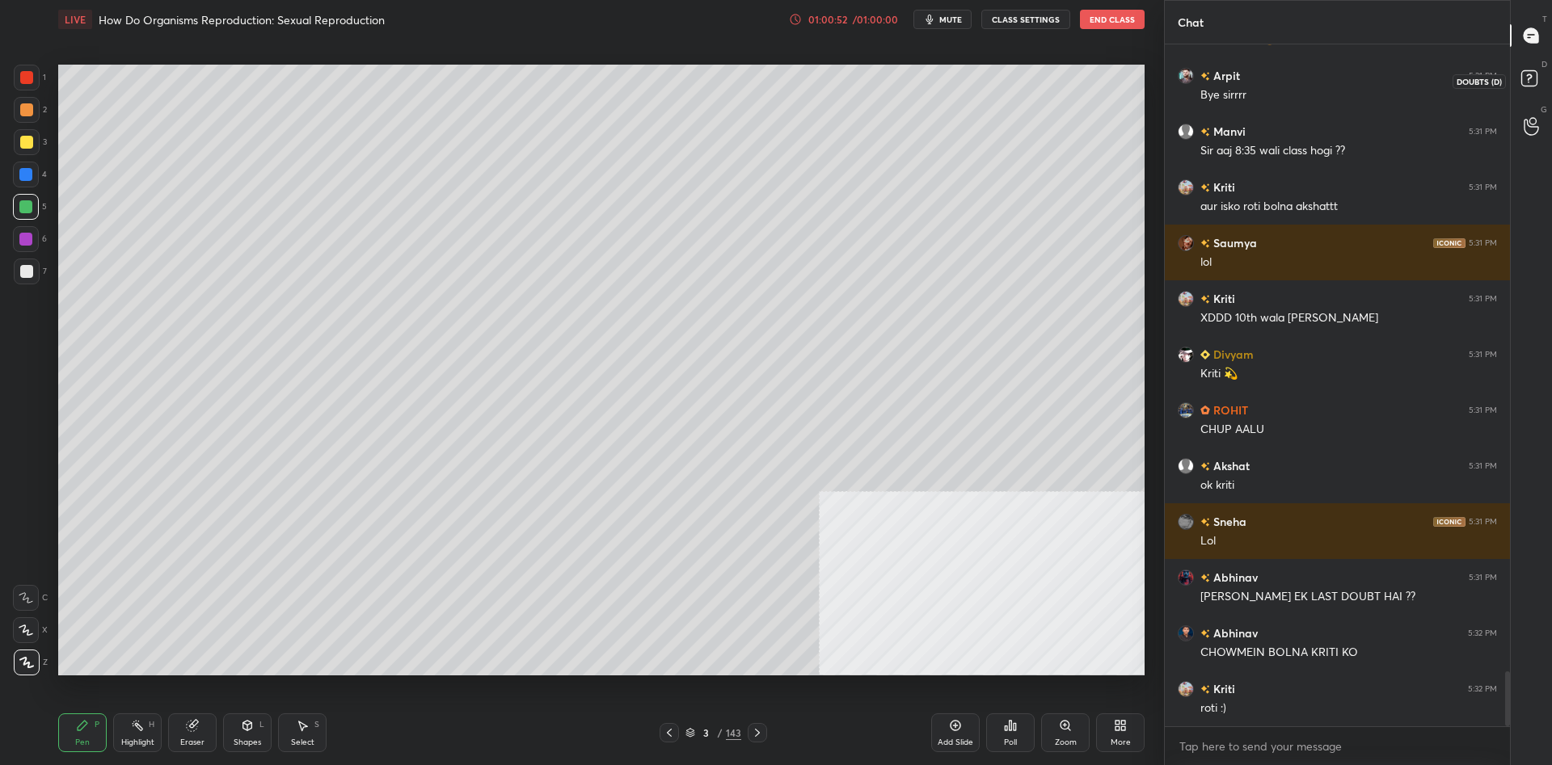
click at [1539, 76] on icon at bounding box center [1531, 80] width 29 height 29
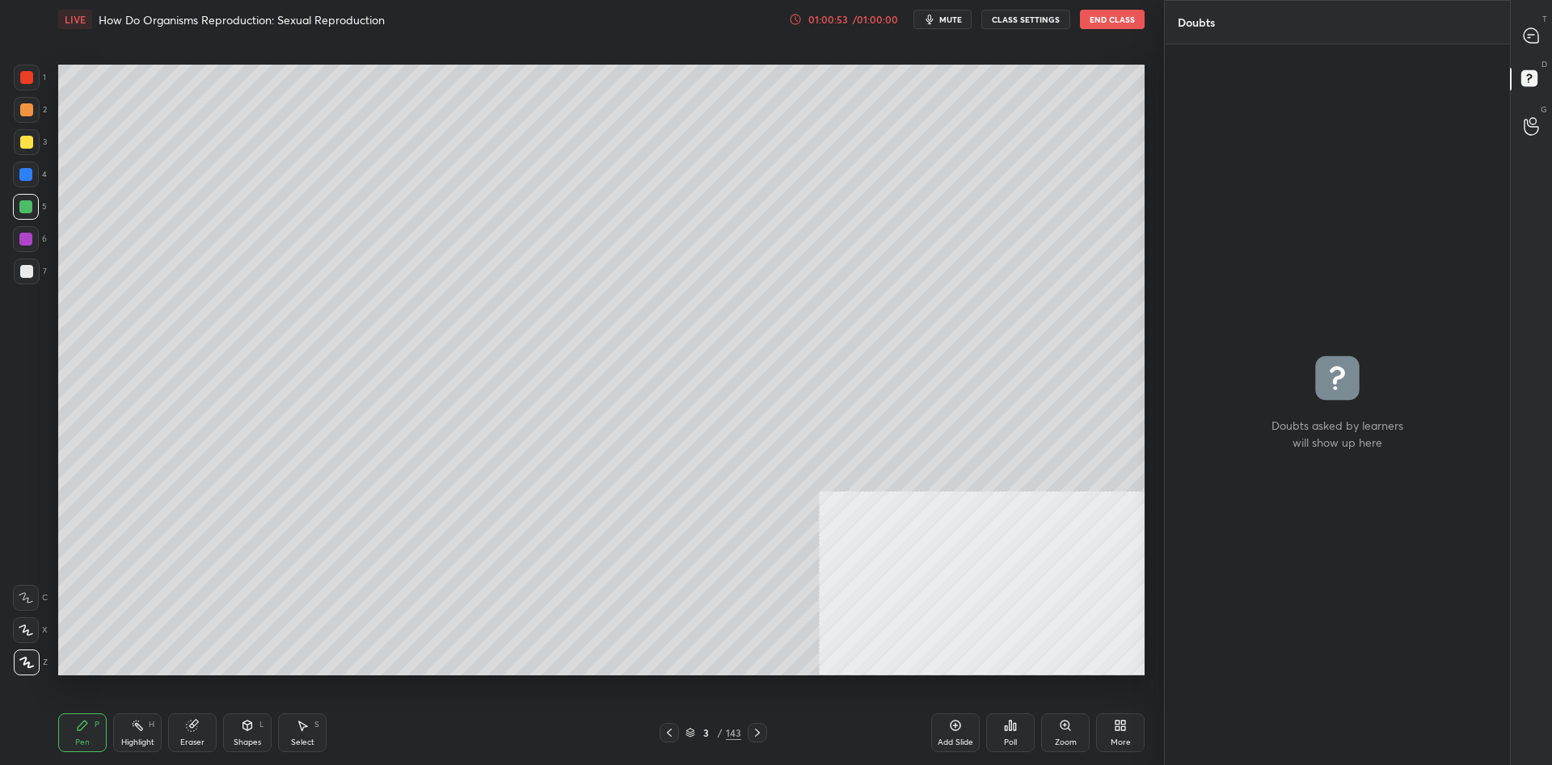
click at [1519, 21] on div at bounding box center [1531, 35] width 32 height 29
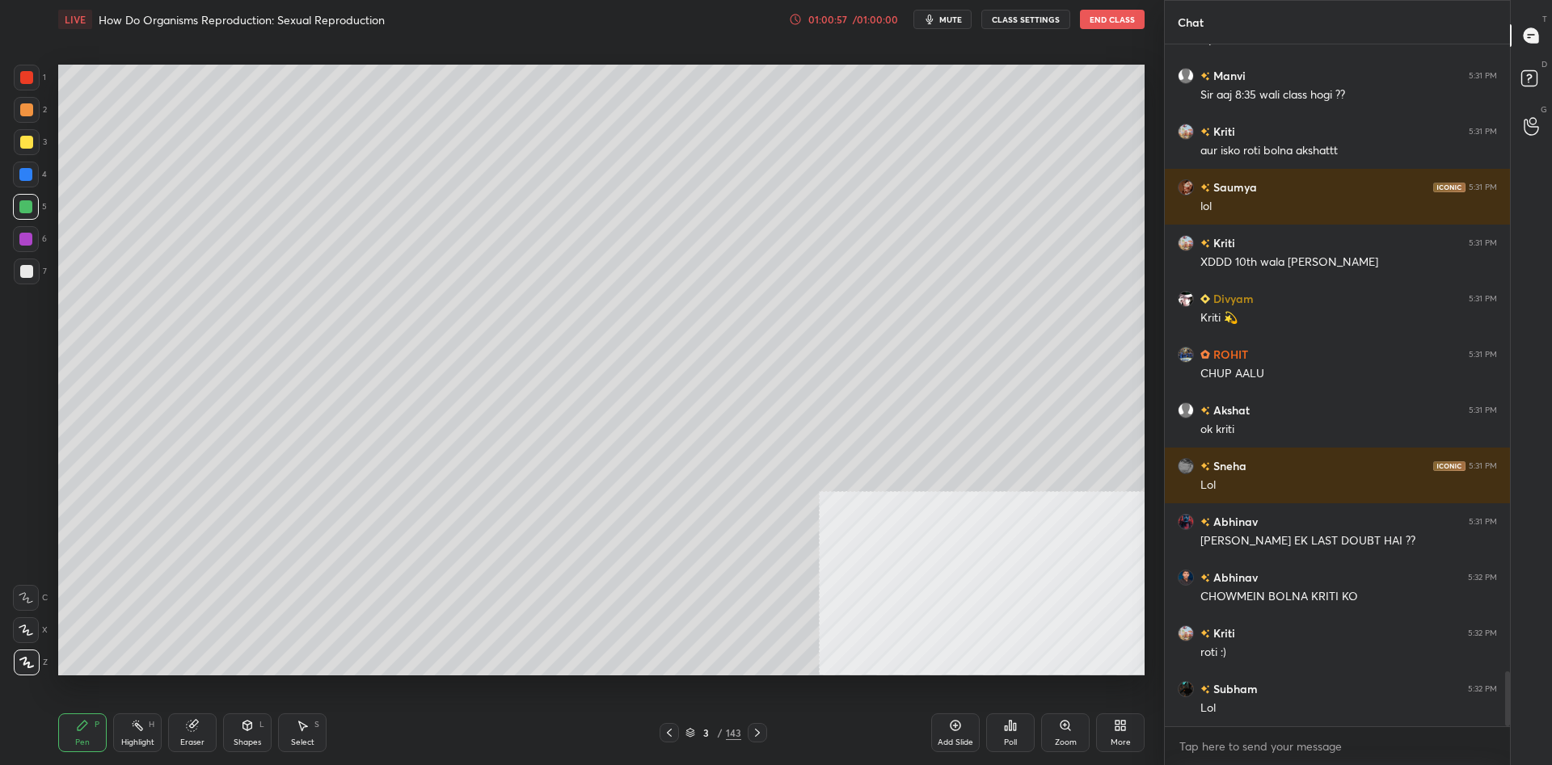
scroll to position [7888, 0]
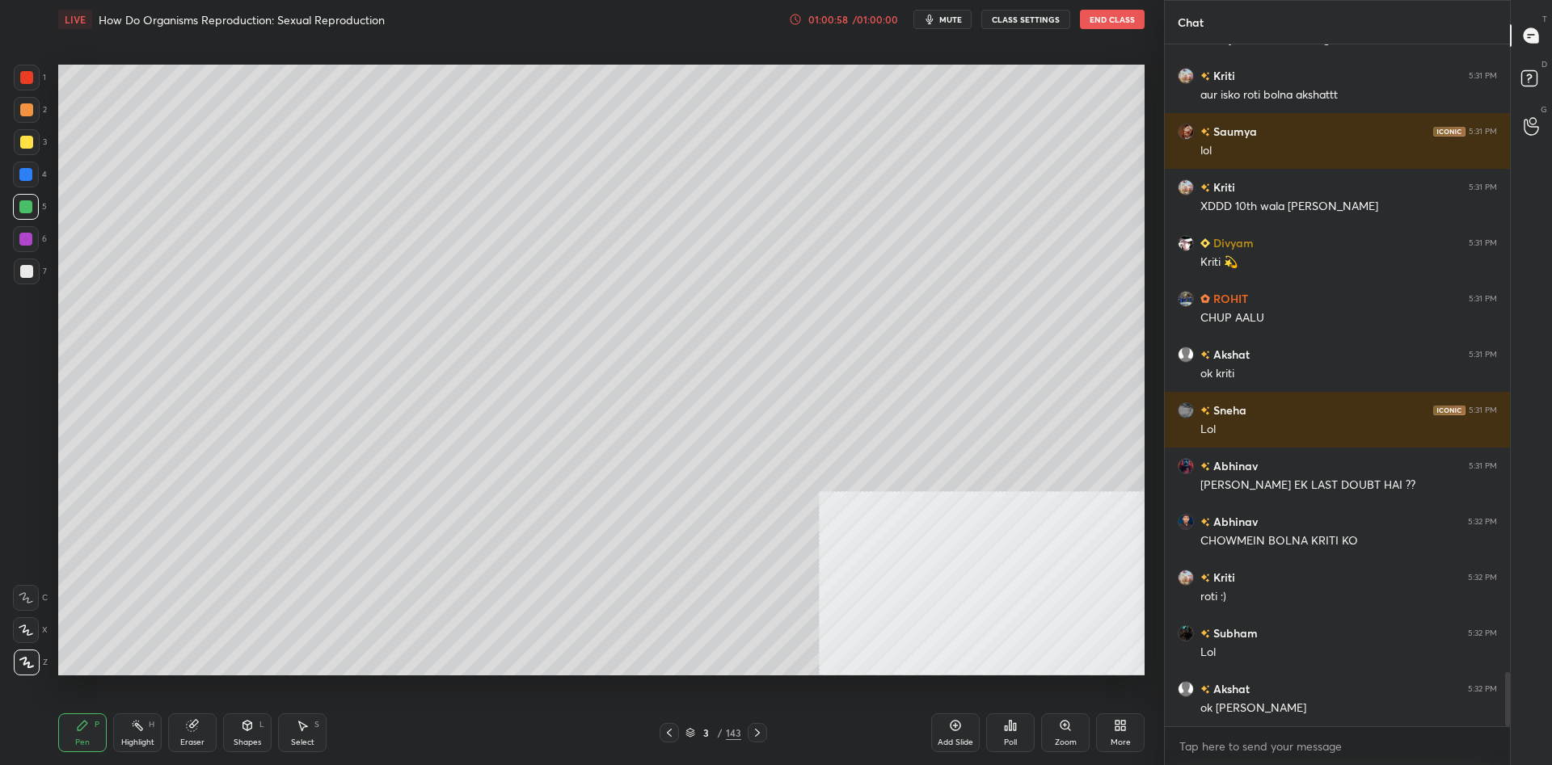
click at [22, 144] on div at bounding box center [26, 142] width 13 height 13
click at [26, 149] on div at bounding box center [27, 142] width 26 height 26
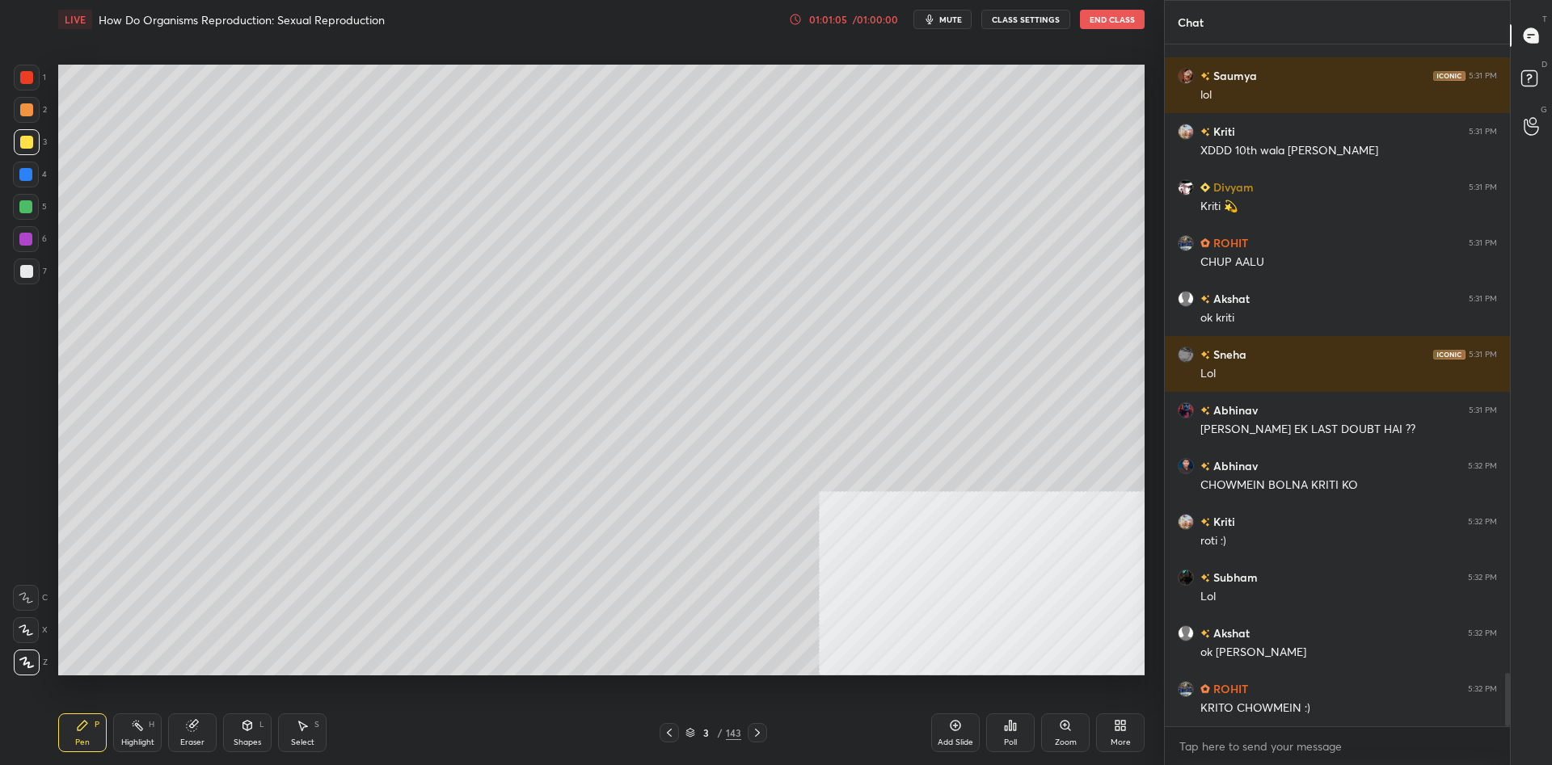
scroll to position [7999, 0]
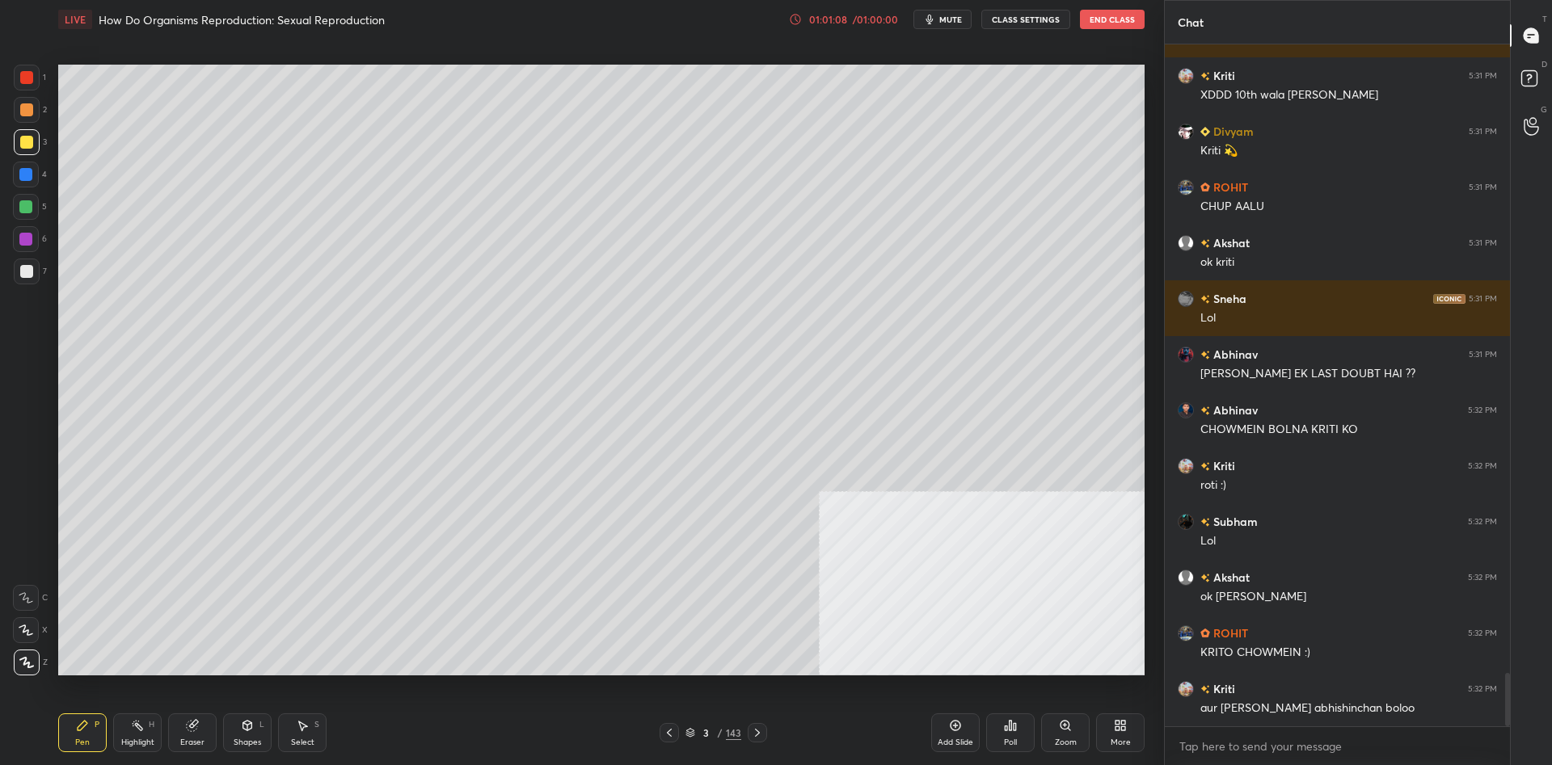
click at [21, 184] on div at bounding box center [26, 175] width 26 height 26
click at [23, 184] on div at bounding box center [26, 175] width 26 height 26
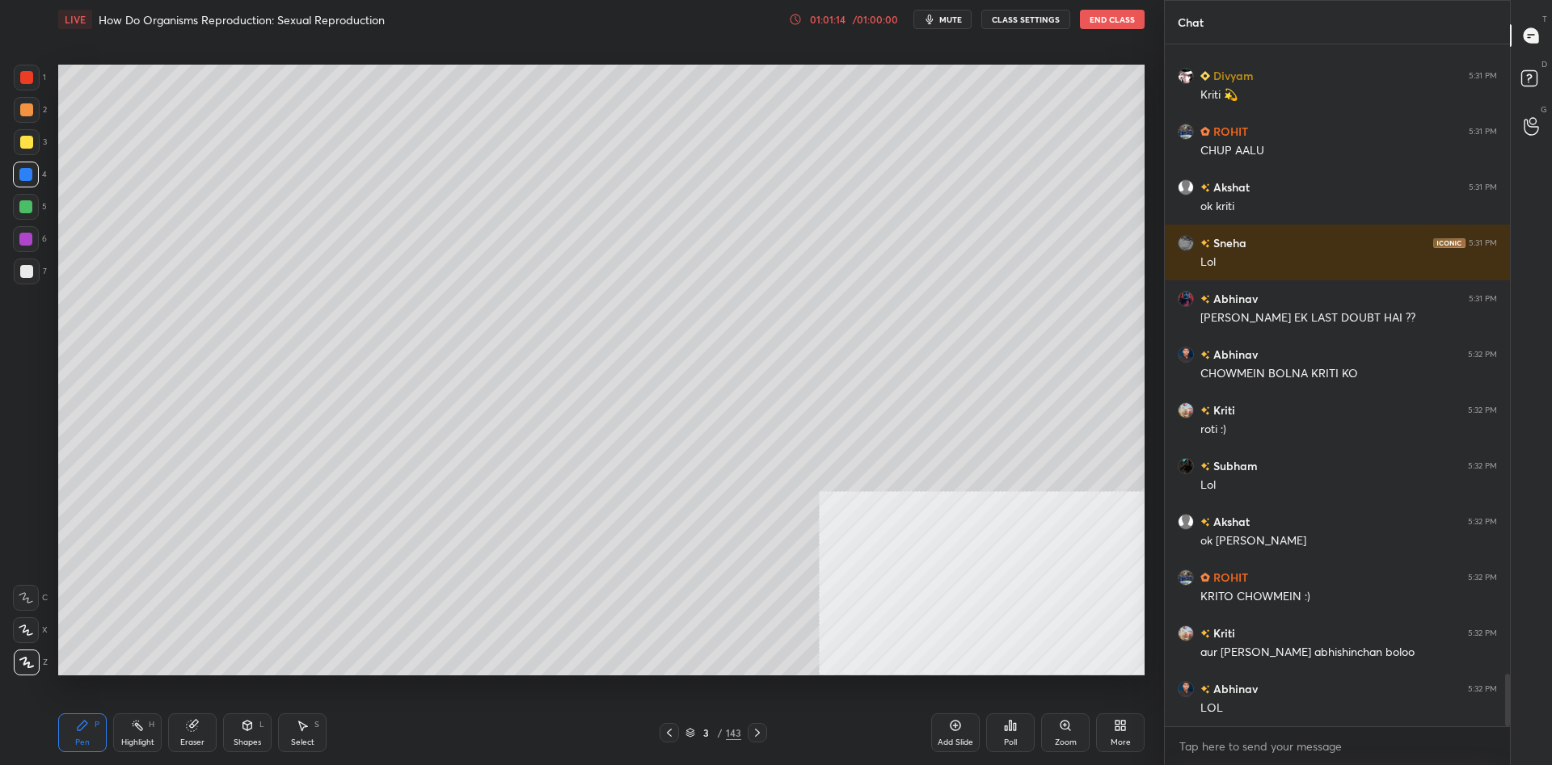
scroll to position [8111, 0]
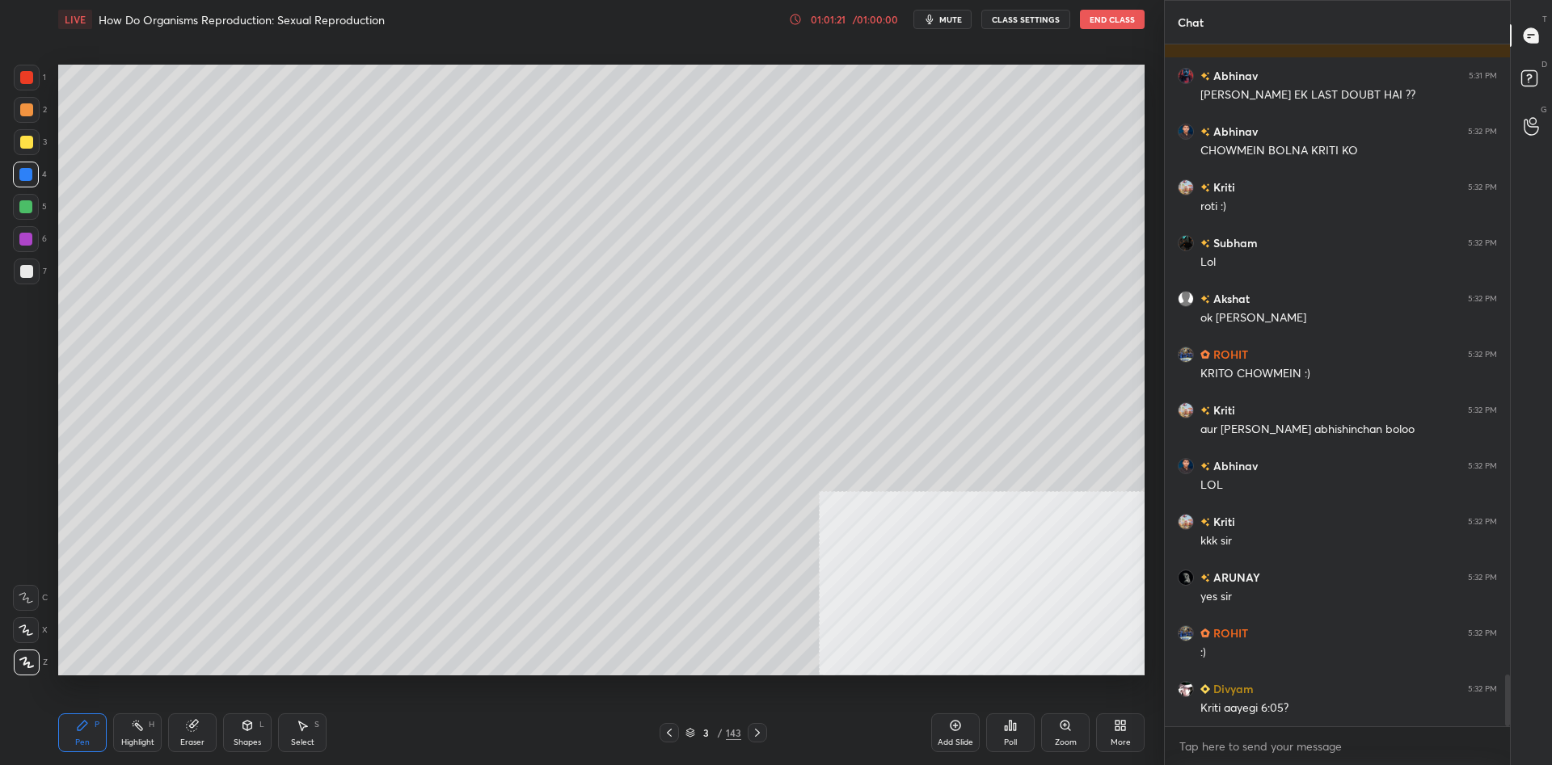
click at [36, 268] on div at bounding box center [27, 272] width 26 height 26
click at [34, 217] on div at bounding box center [26, 207] width 26 height 26
click at [32, 211] on div at bounding box center [25, 206] width 13 height 13
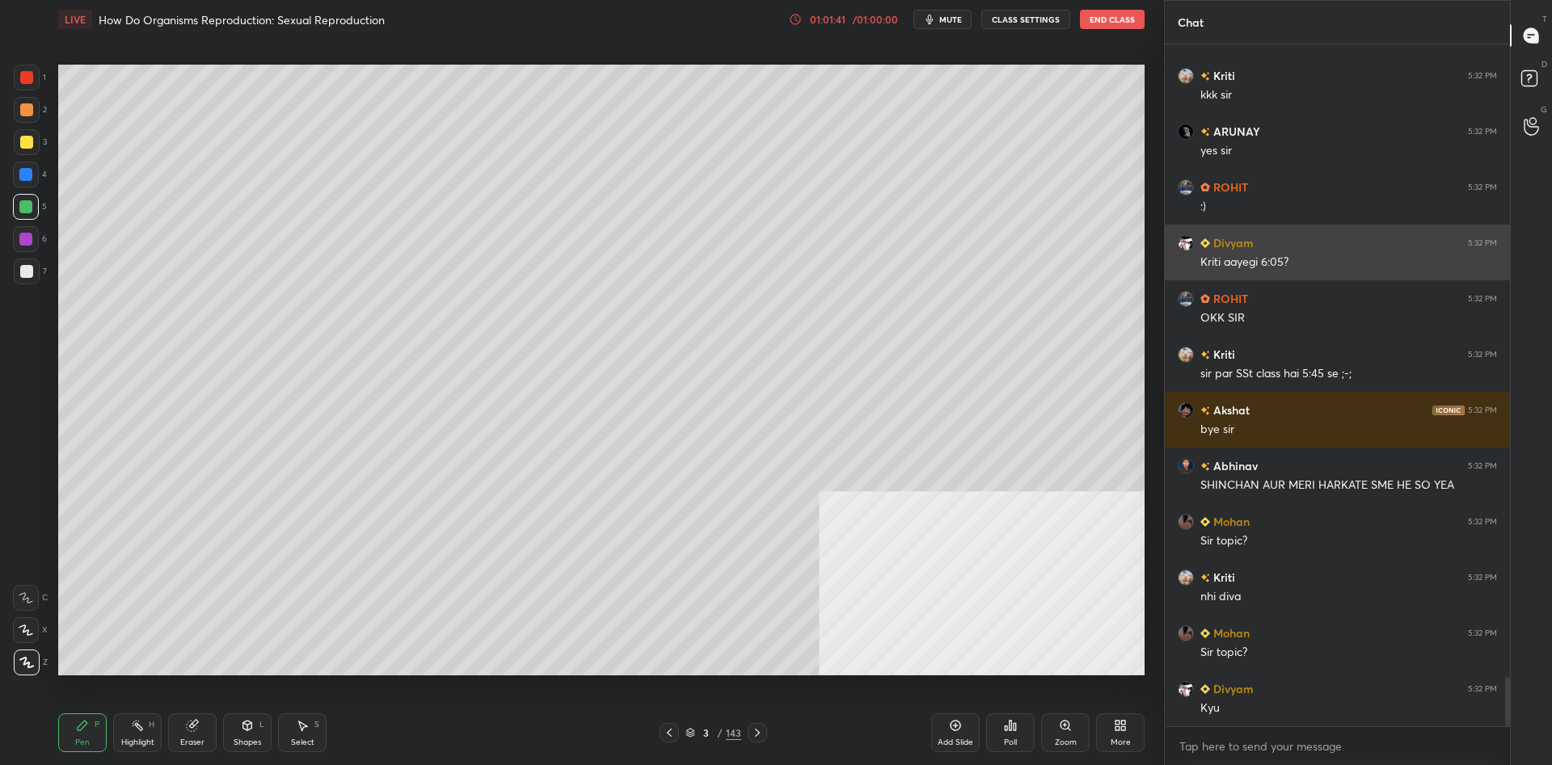
scroll to position [8780, 0]
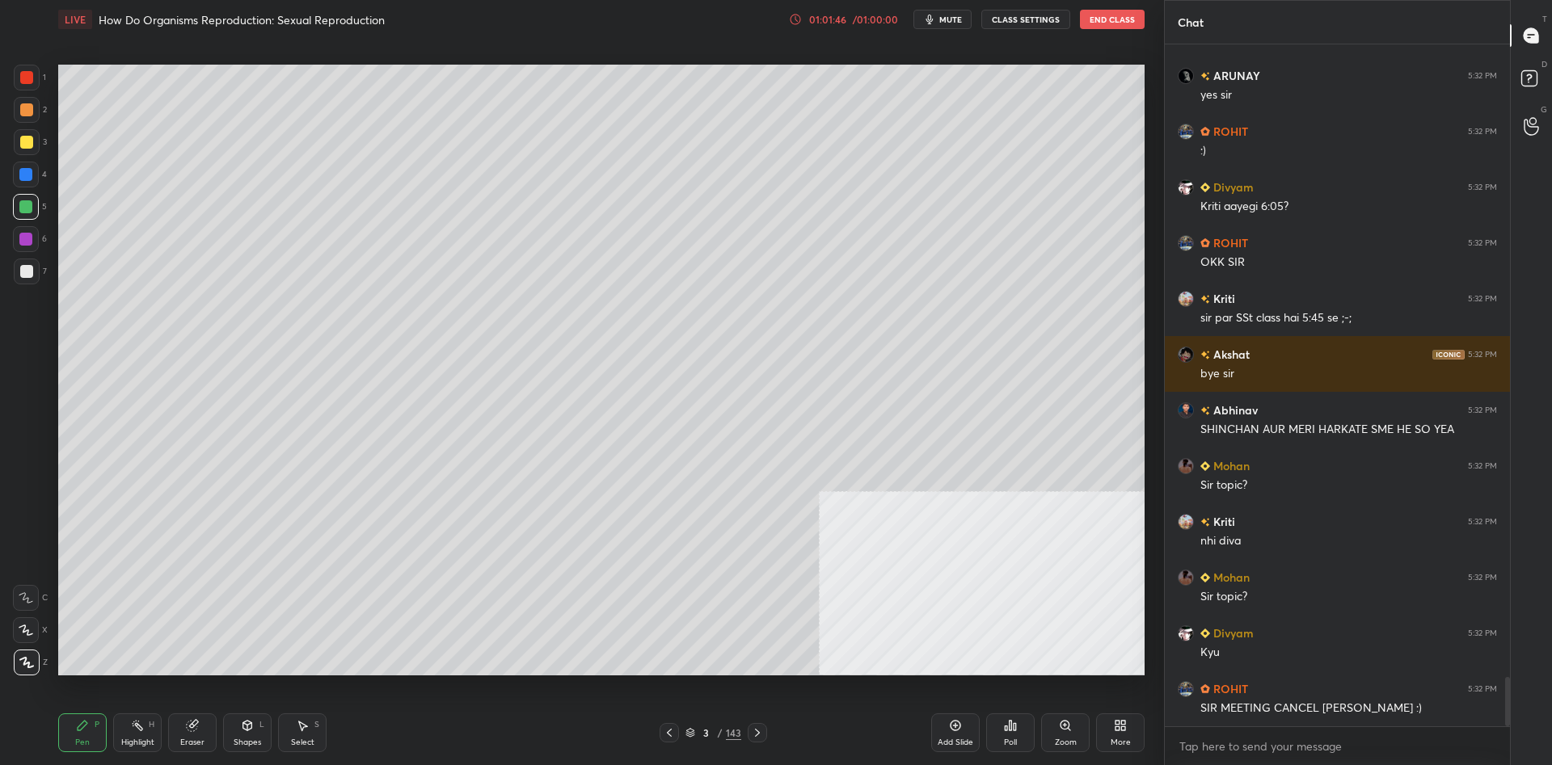
click at [1021, 733] on div "Poll" at bounding box center [1010, 733] width 48 height 39
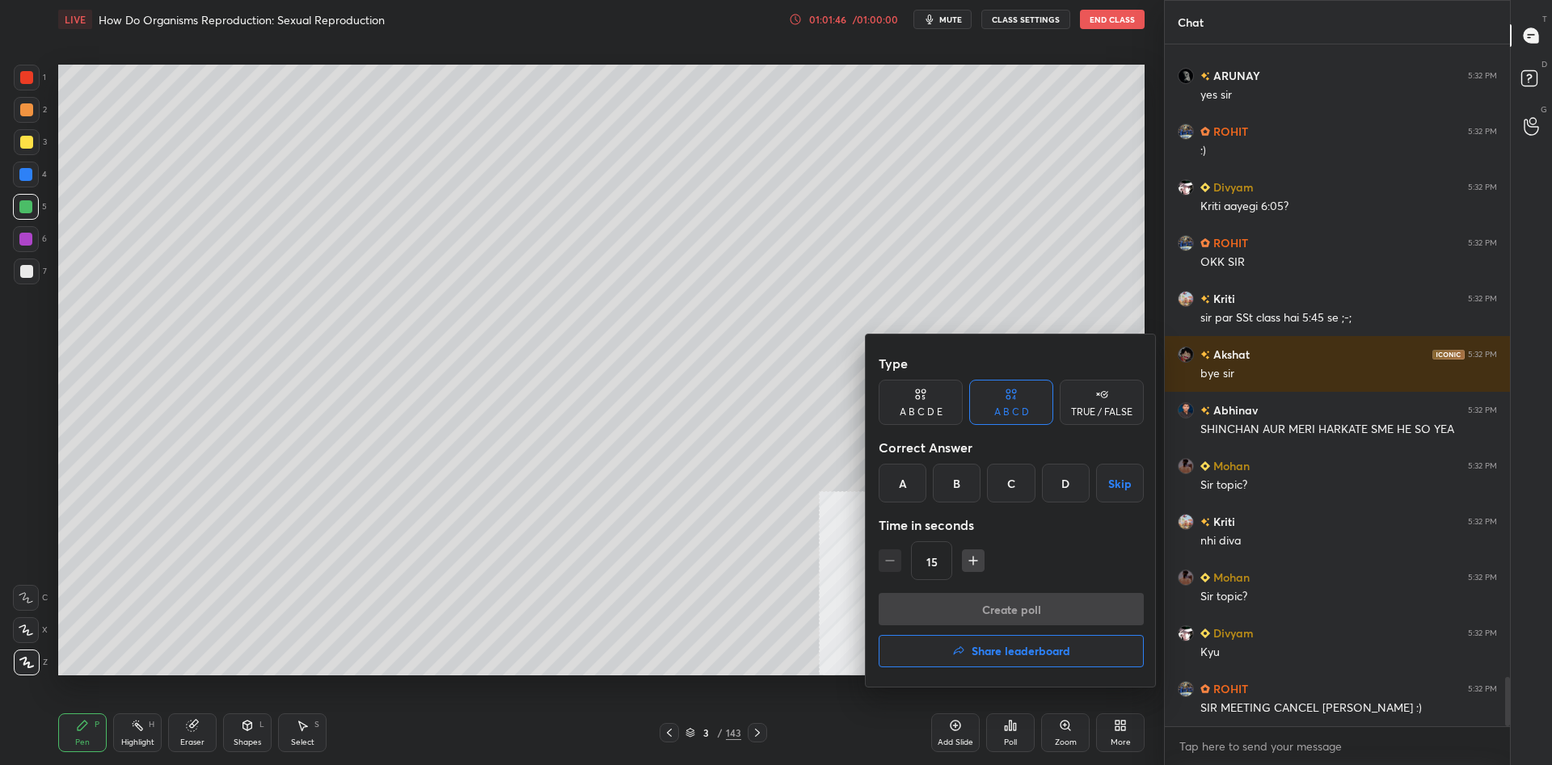
click at [1033, 642] on button "Share leaderboard" at bounding box center [1010, 651] width 265 height 32
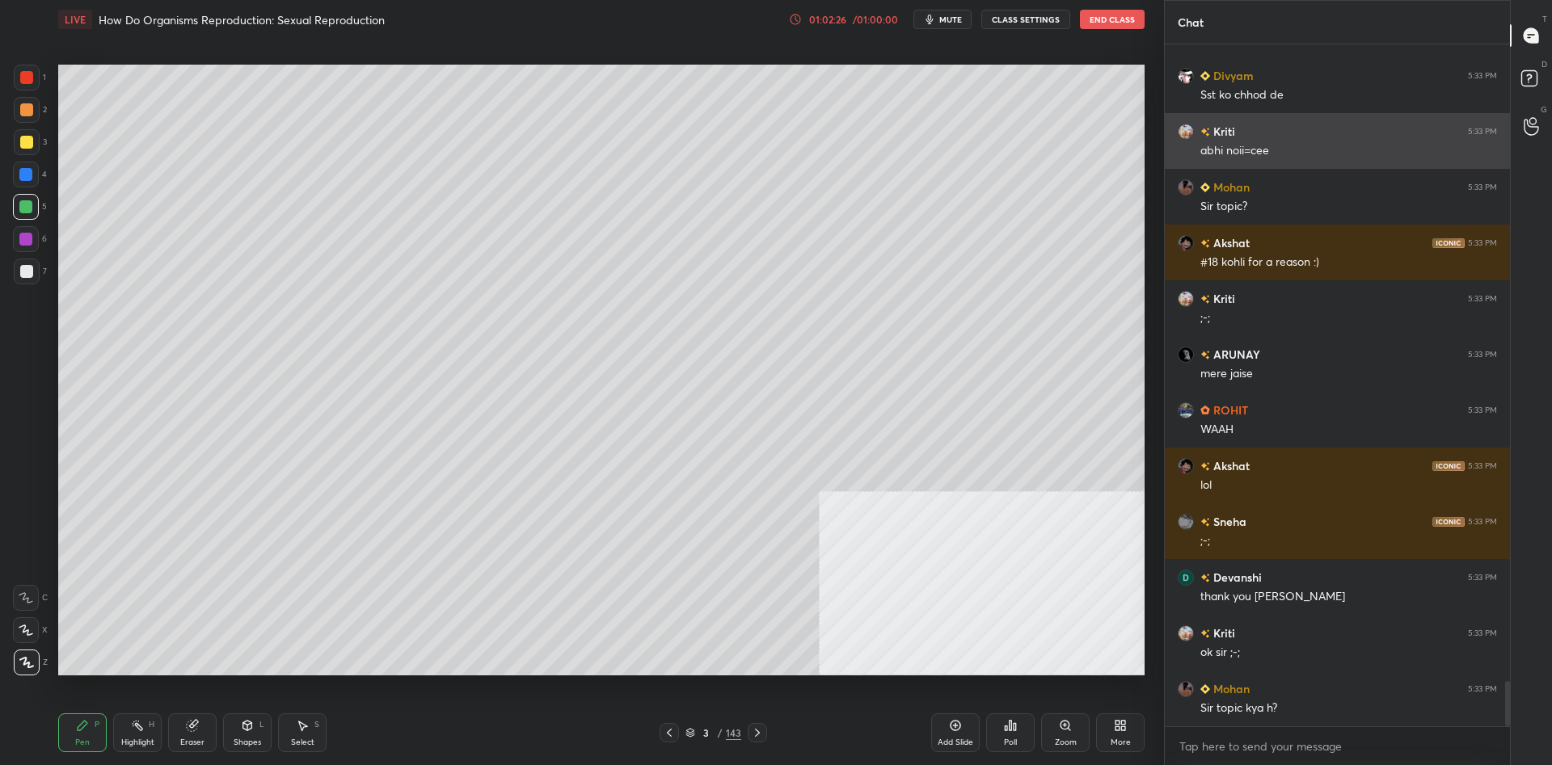
scroll to position [9672, 0]
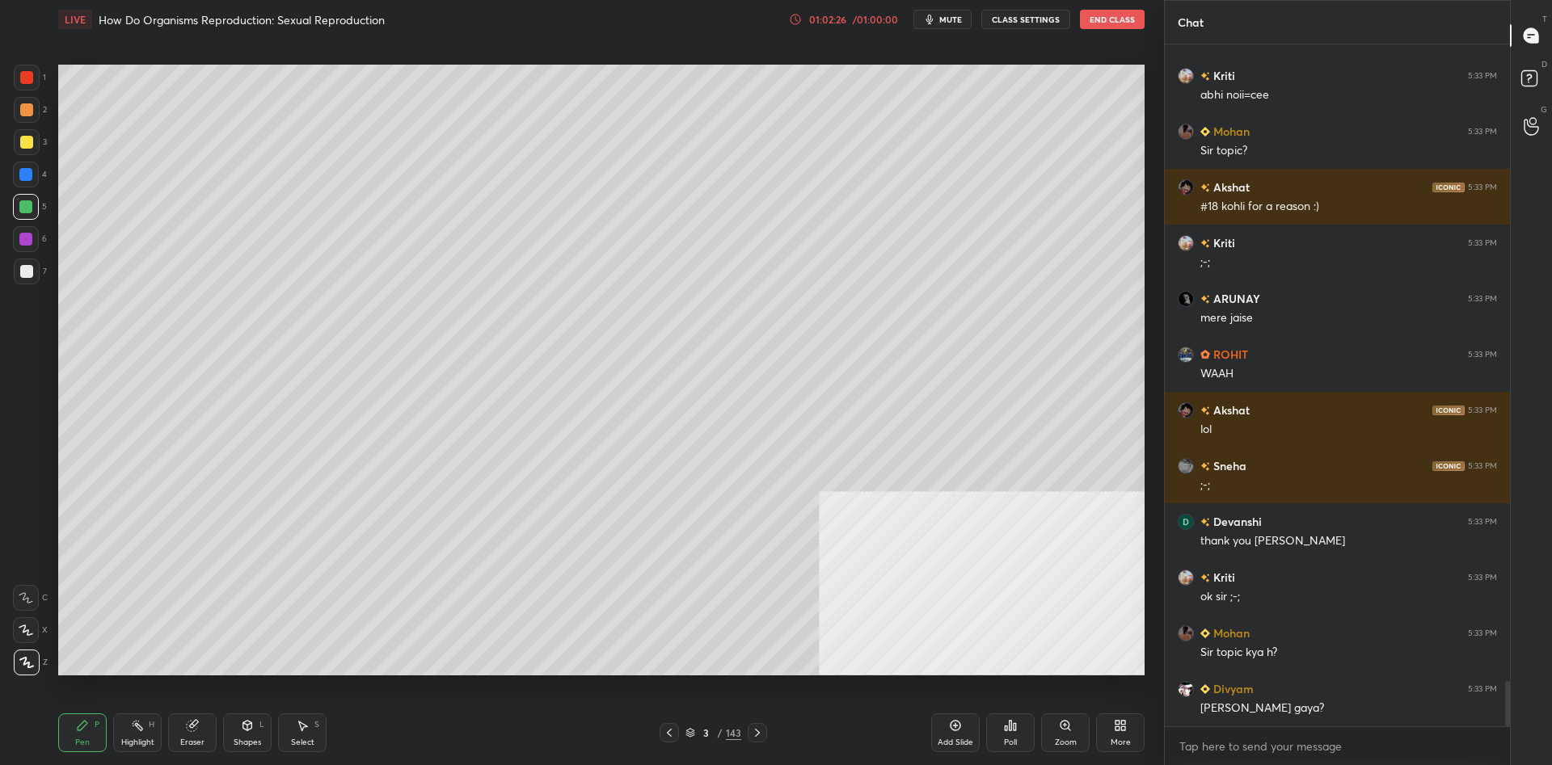
click at [18, 436] on div "1 2 3 4 5 6 7 C X Z C X Z E E Erase all H H LIVE How Do Organisms Reproduction:…" at bounding box center [575, 382] width 1151 height 765
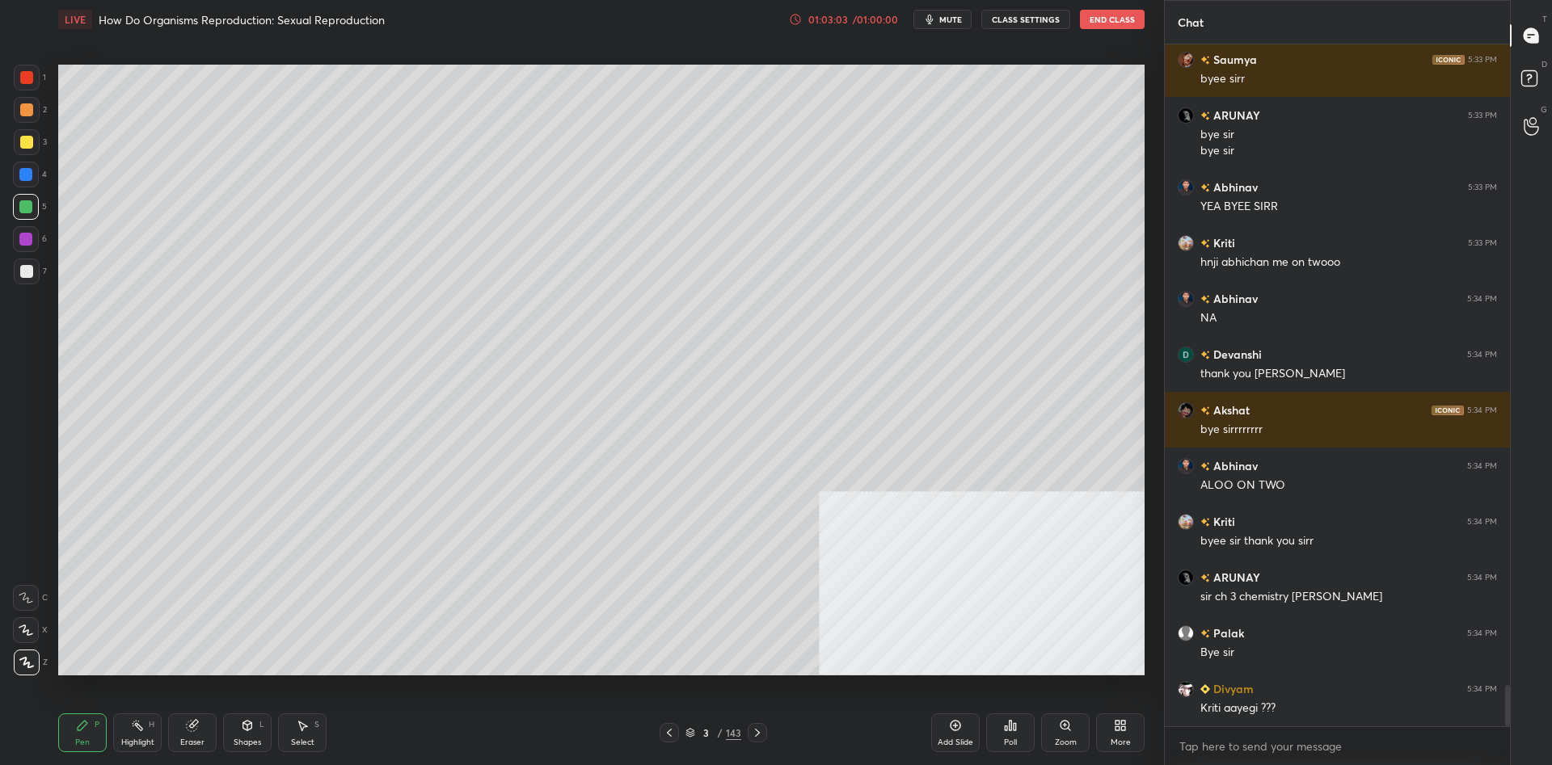
scroll to position [10636, 0]
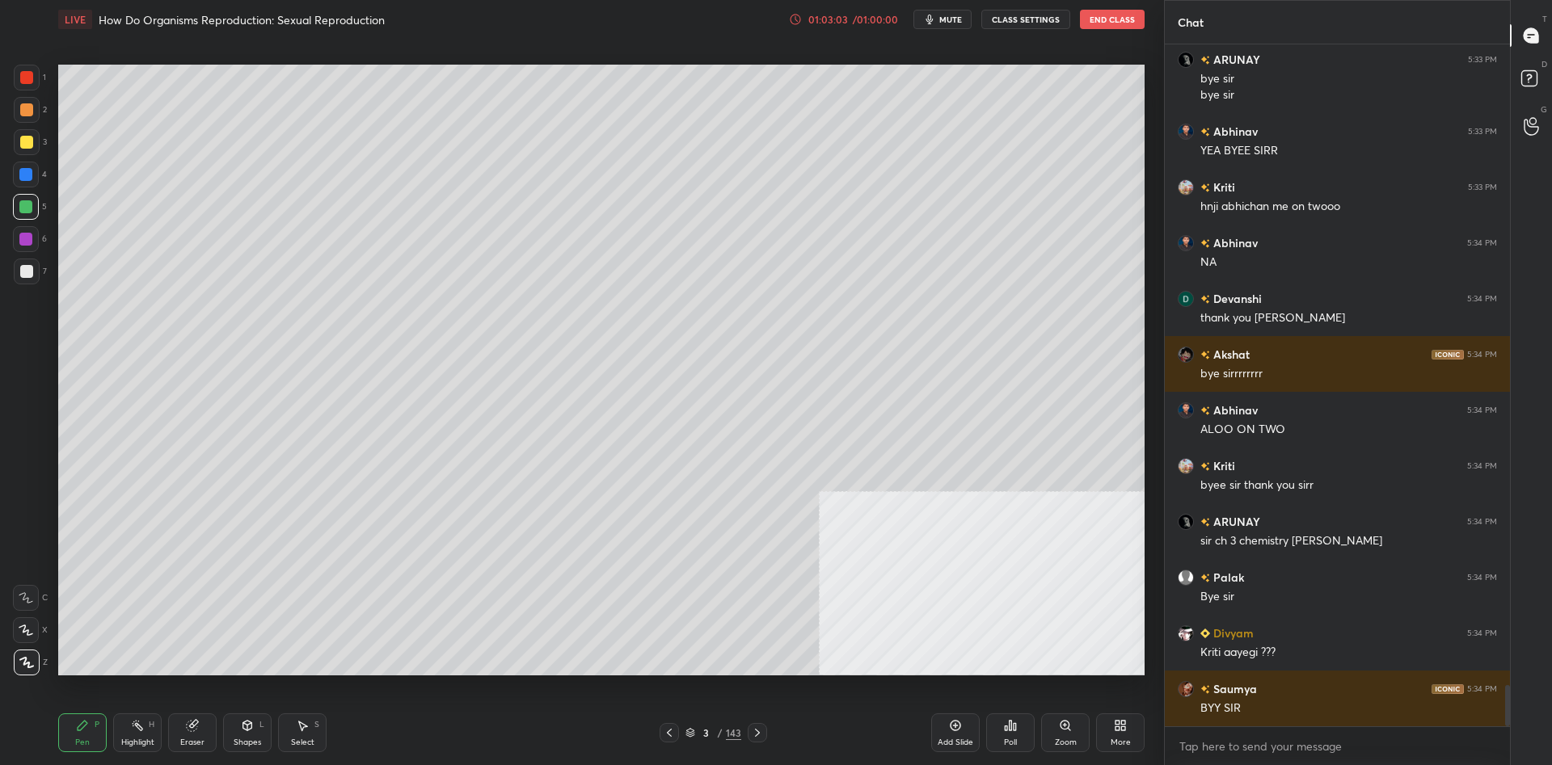
click at [1130, 19] on button "End Class" at bounding box center [1112, 19] width 65 height 19
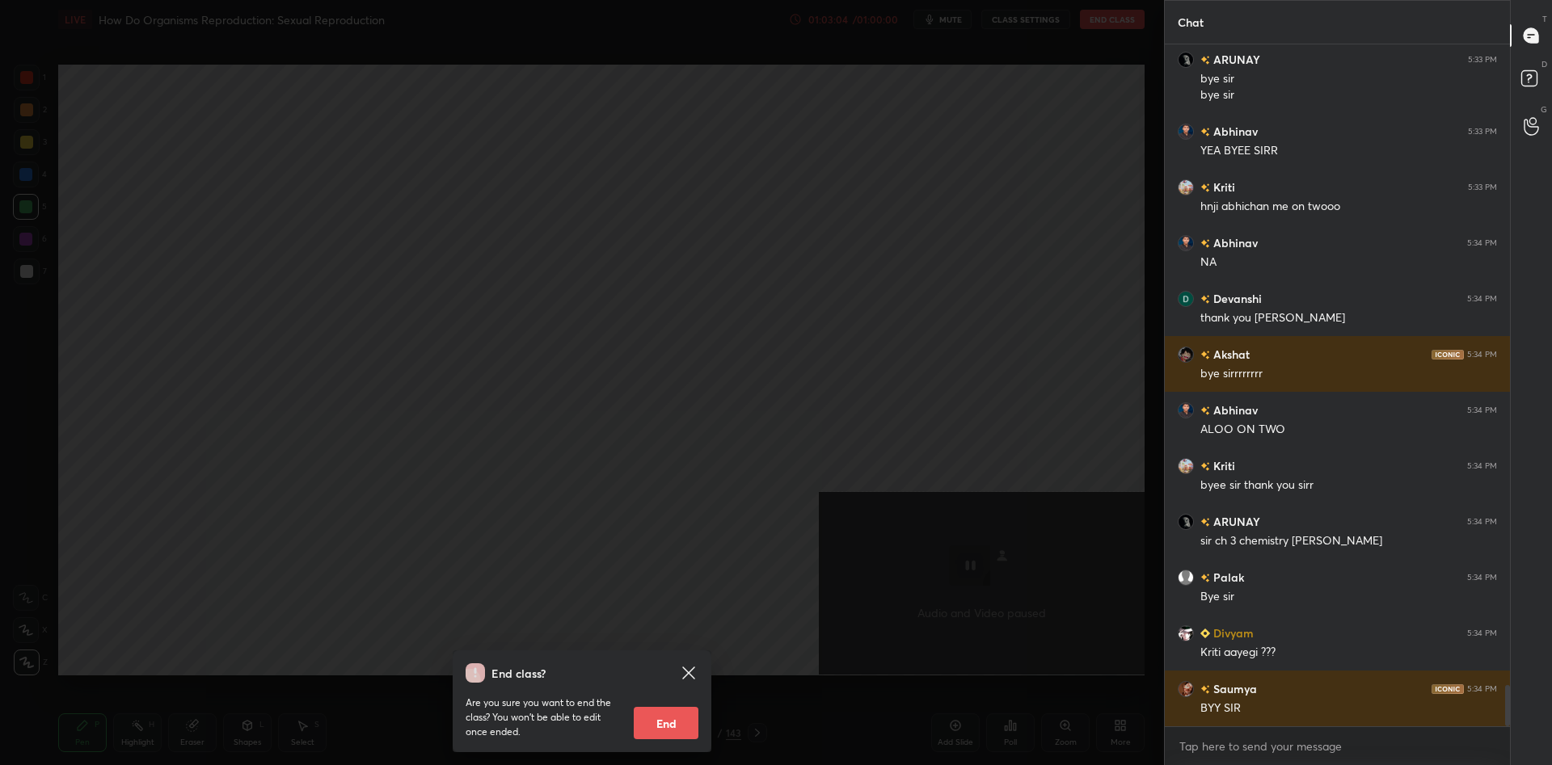
click at [683, 712] on button "End" at bounding box center [666, 723] width 65 height 32
type textarea "x"
